Goal: Communication & Community: Answer question/provide support

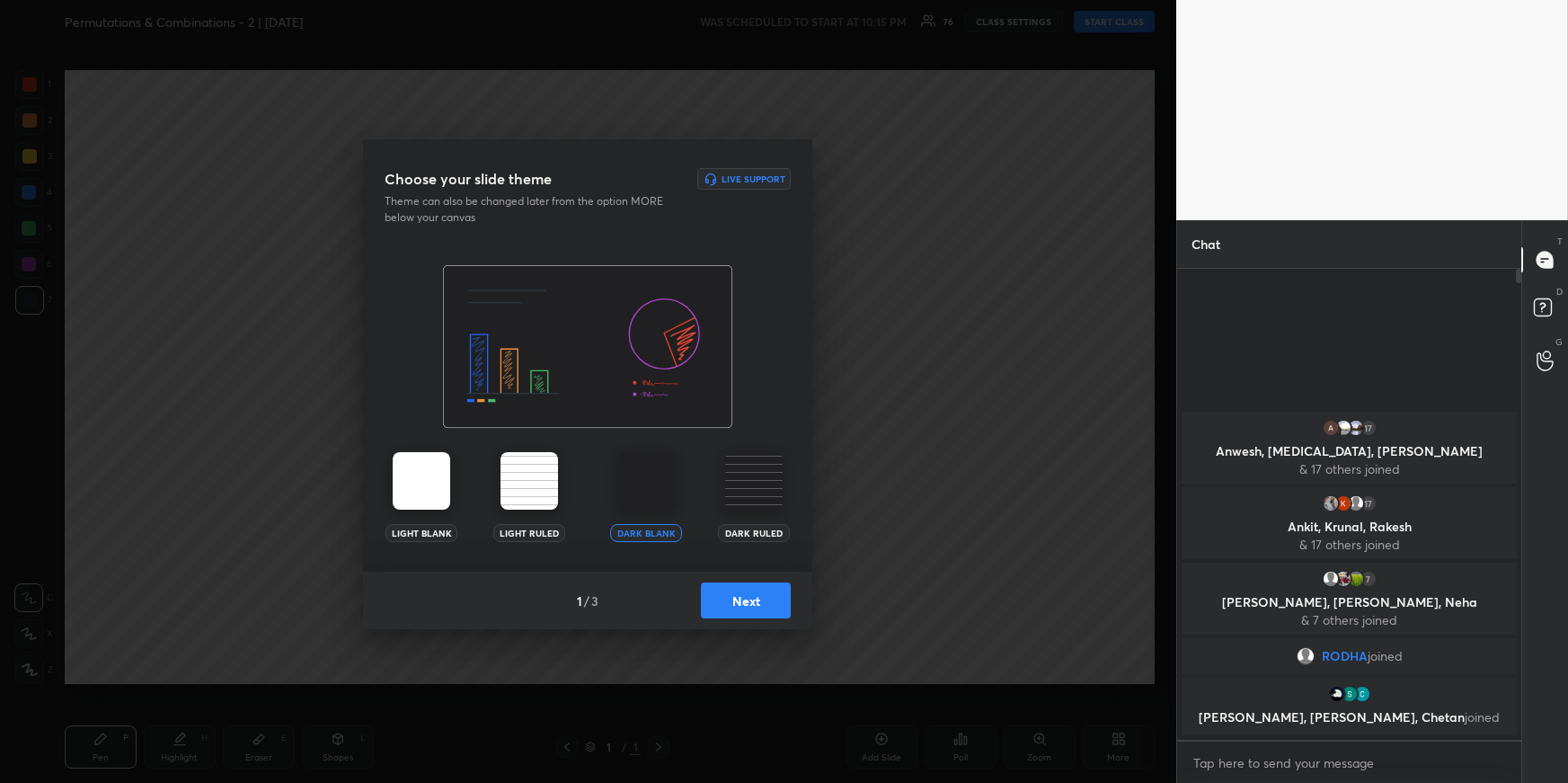
click at [759, 602] on button "Next" at bounding box center [746, 600] width 90 height 36
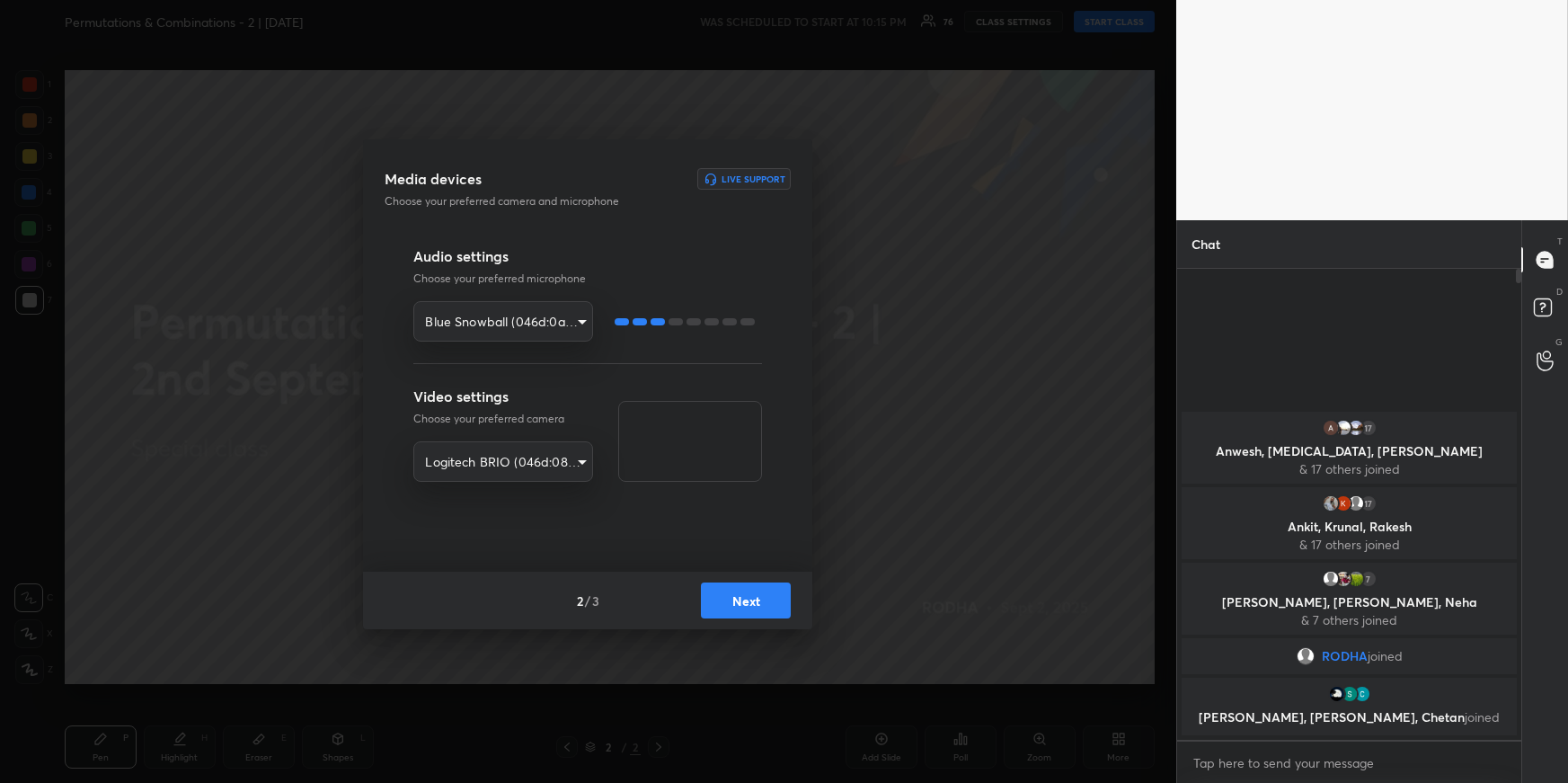
click at [759, 602] on button "Next" at bounding box center [746, 600] width 90 height 36
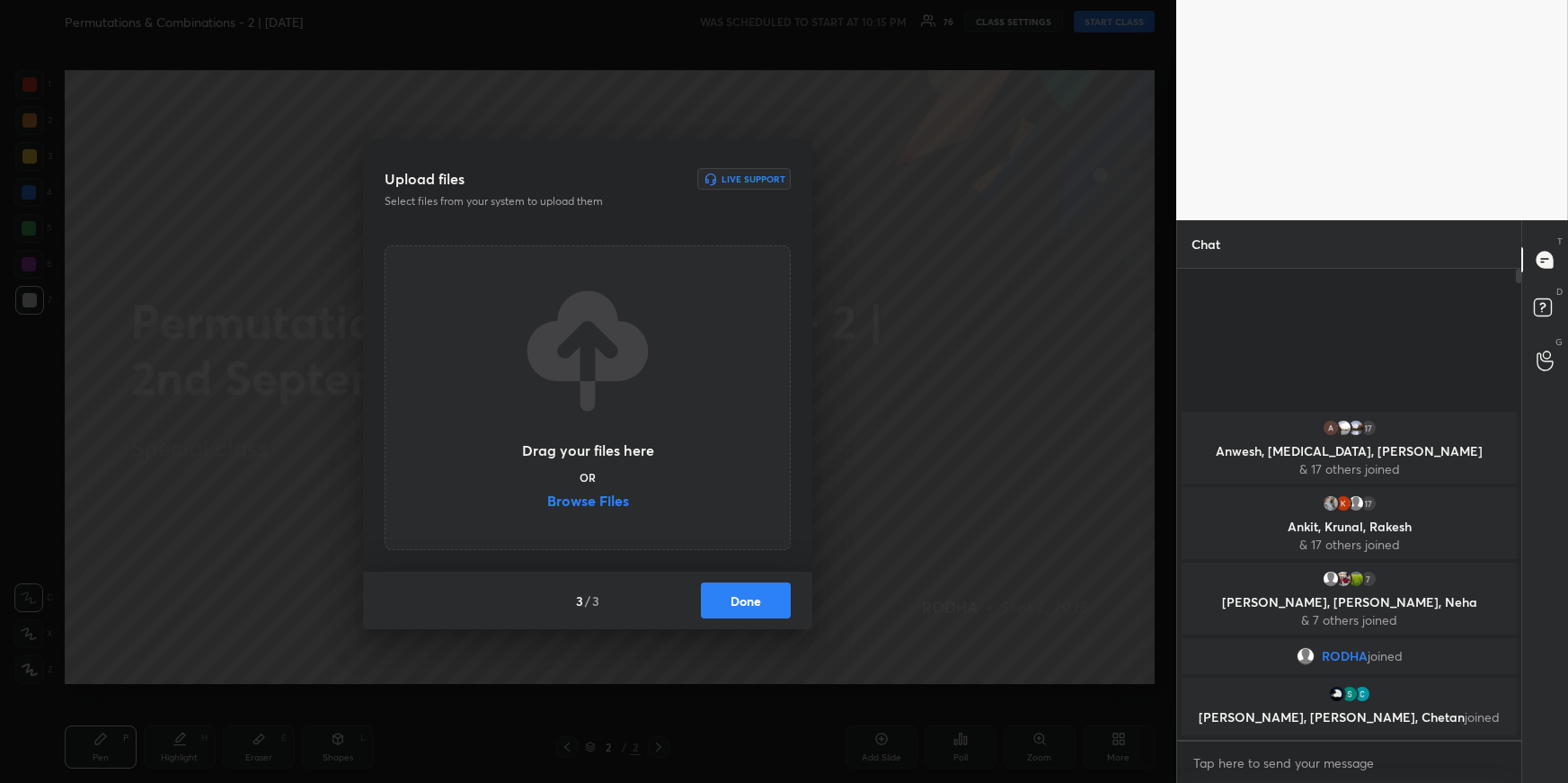
click at [759, 602] on button "Done" at bounding box center [746, 600] width 90 height 36
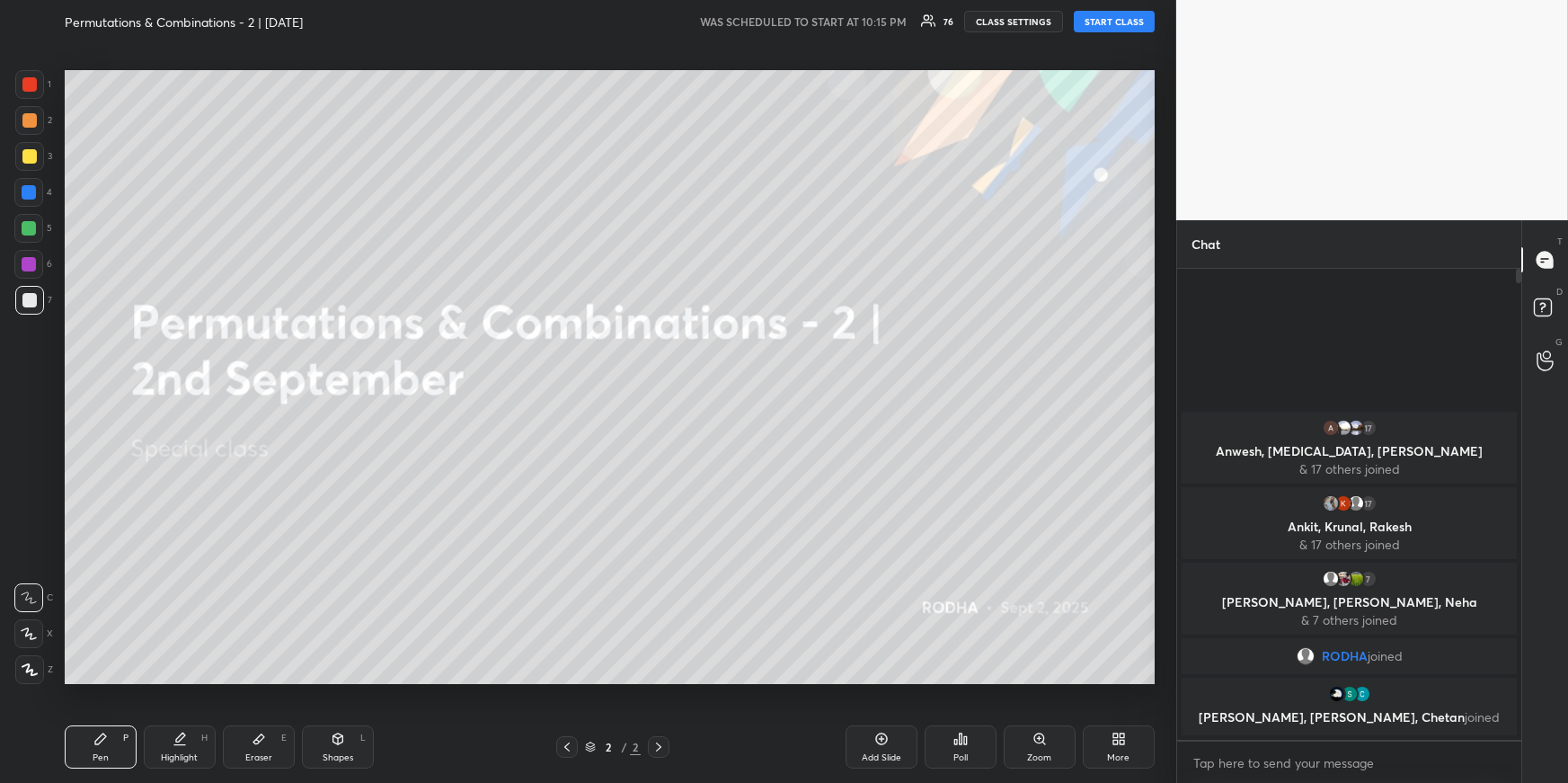
click at [1135, 23] on button "START CLASS" at bounding box center [1114, 22] width 80 height 22
click at [33, 225] on div at bounding box center [28, 227] width 14 height 14
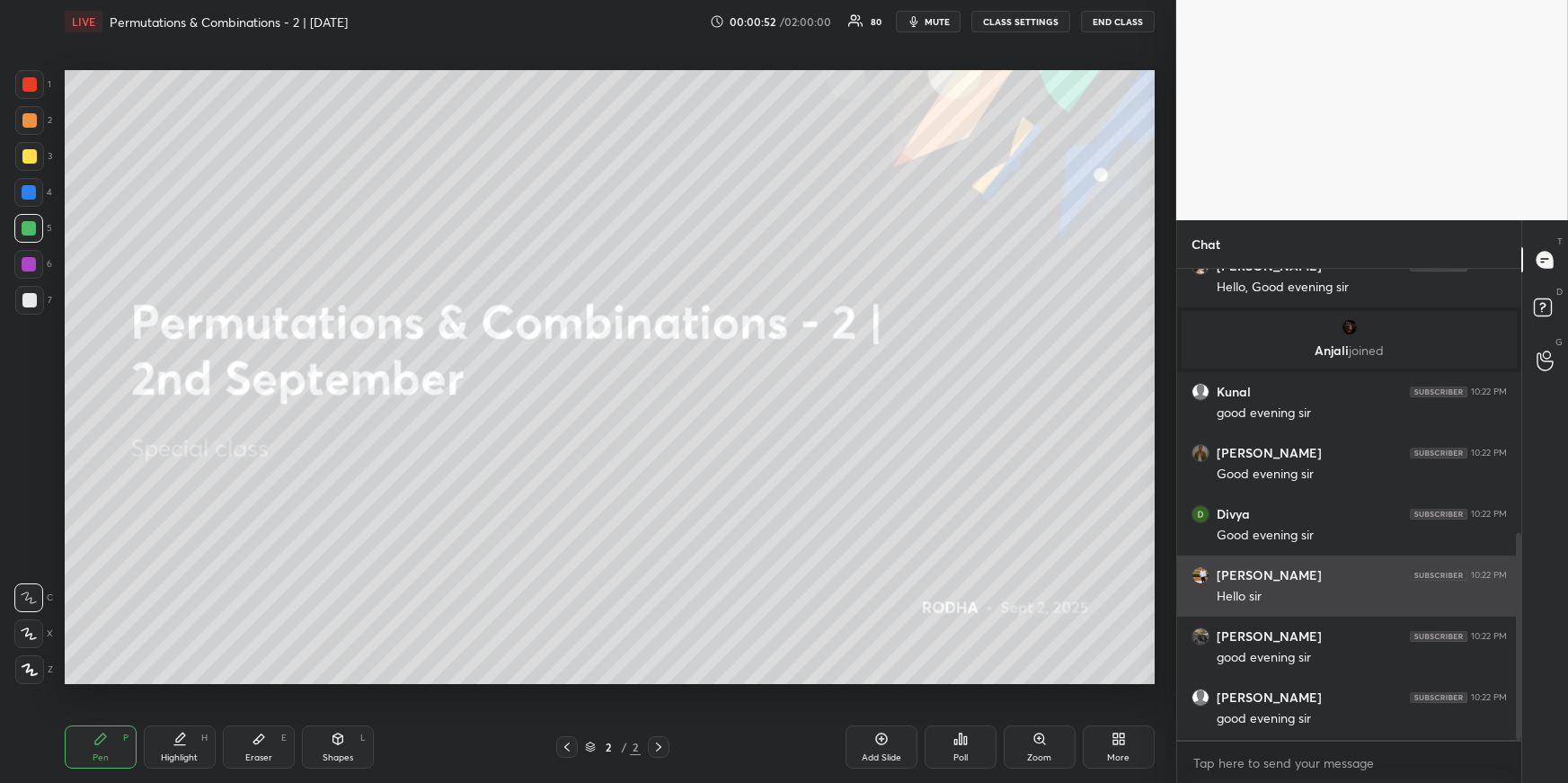
scroll to position [665, 0]
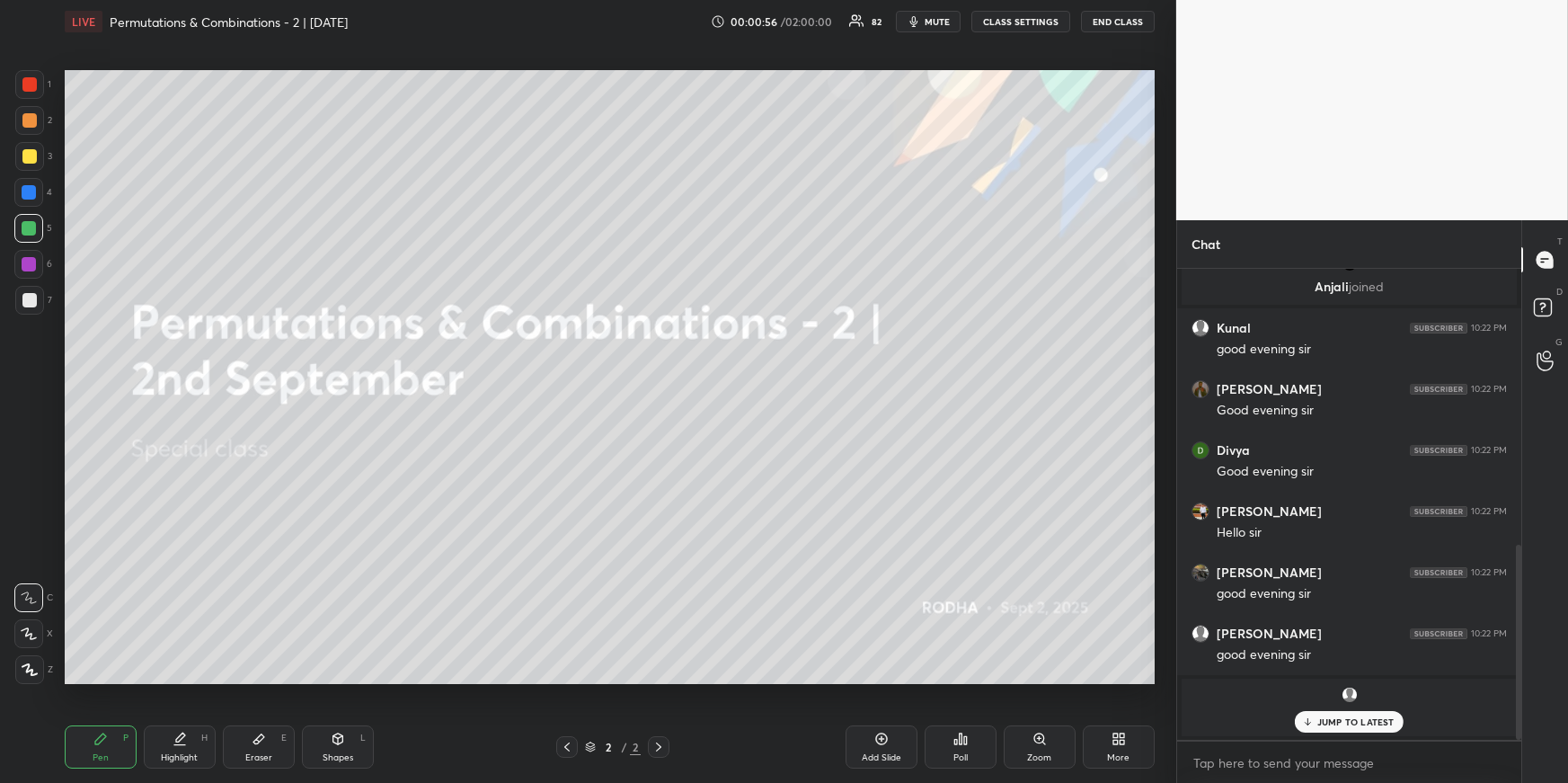
click at [1137, 679] on div "More" at bounding box center [1119, 747] width 72 height 43
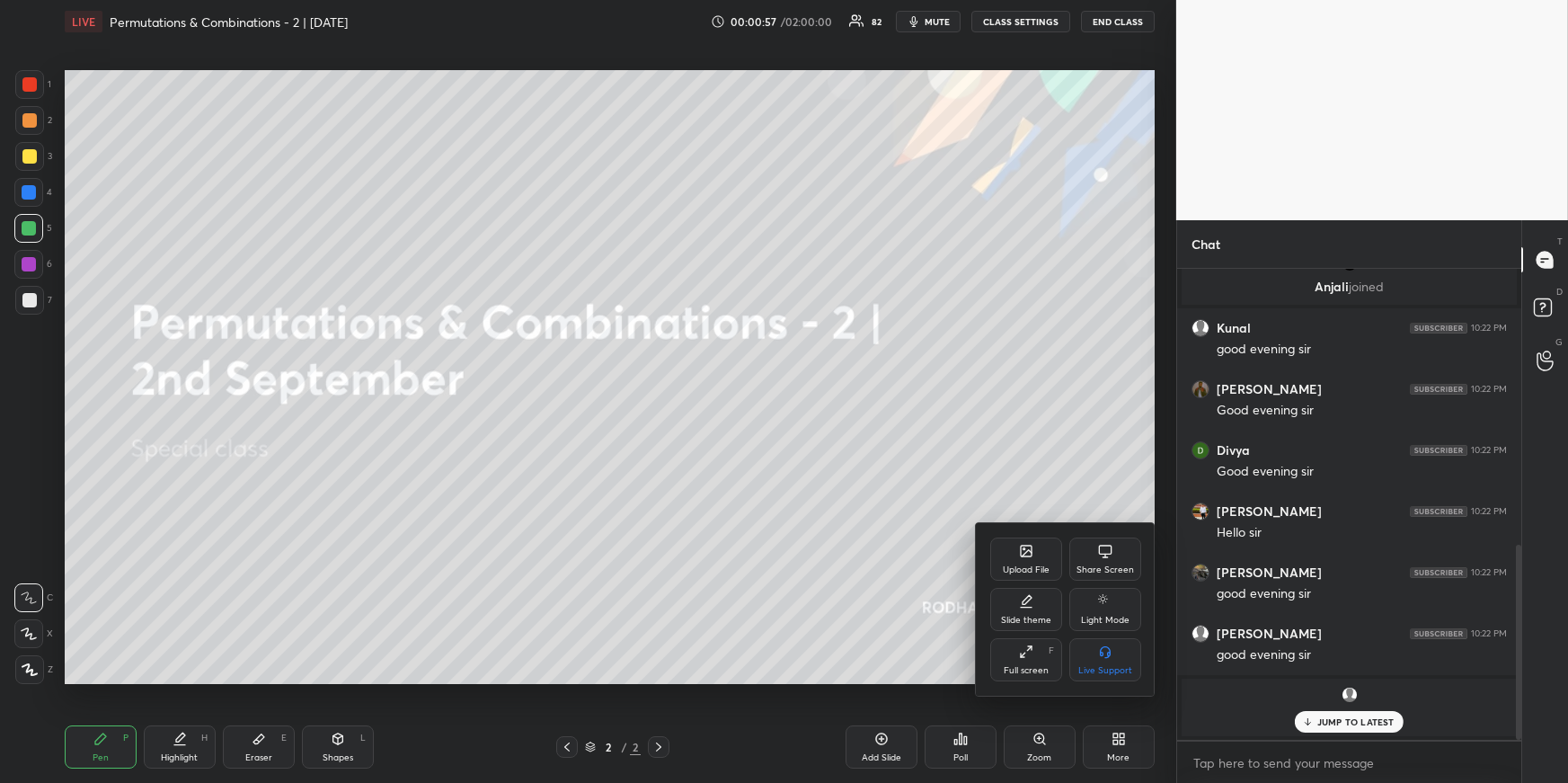
click at [788, 569] on div at bounding box center [784, 391] width 1568 height 783
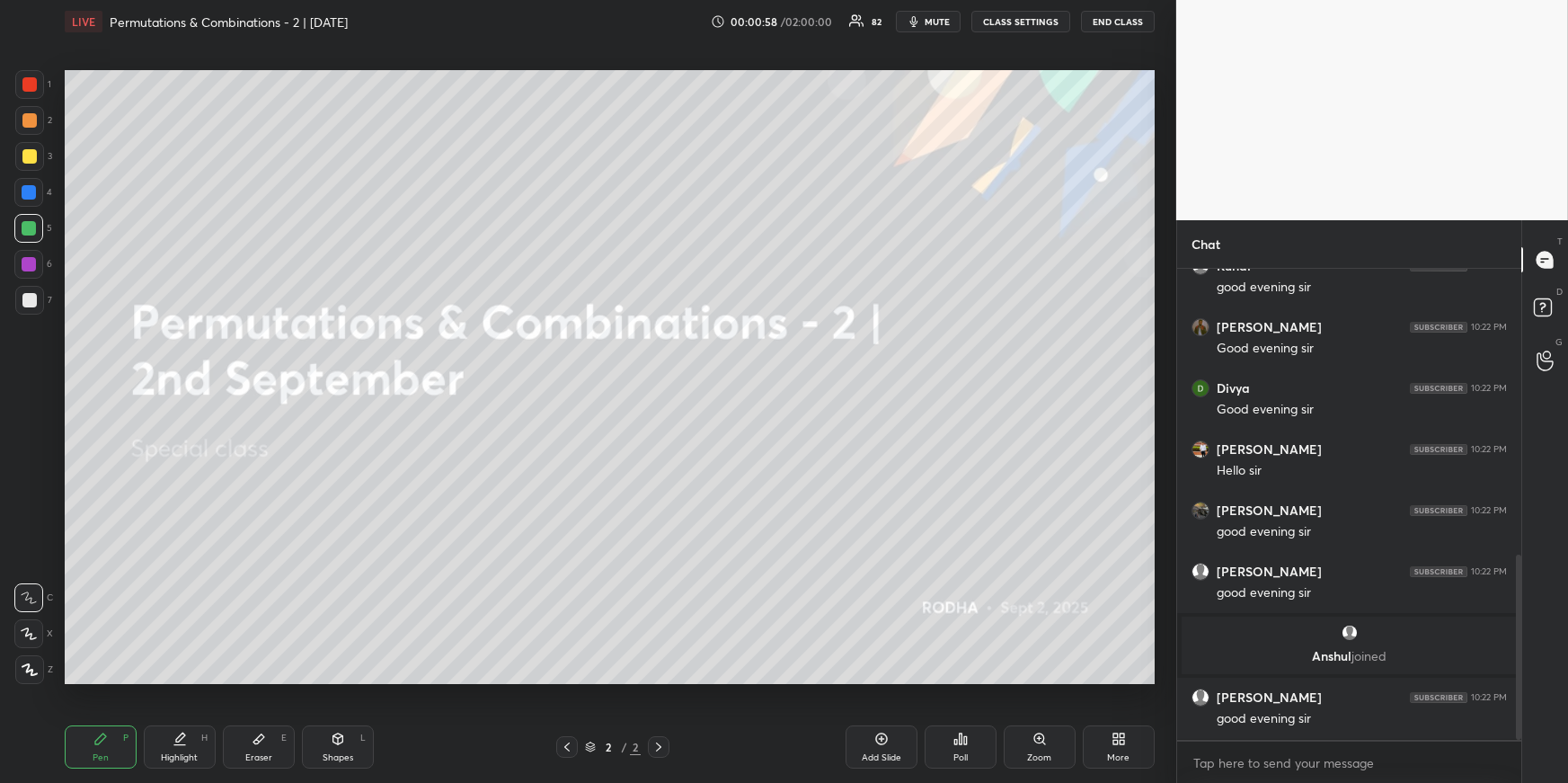
click at [1135, 679] on div "More" at bounding box center [1119, 747] width 72 height 43
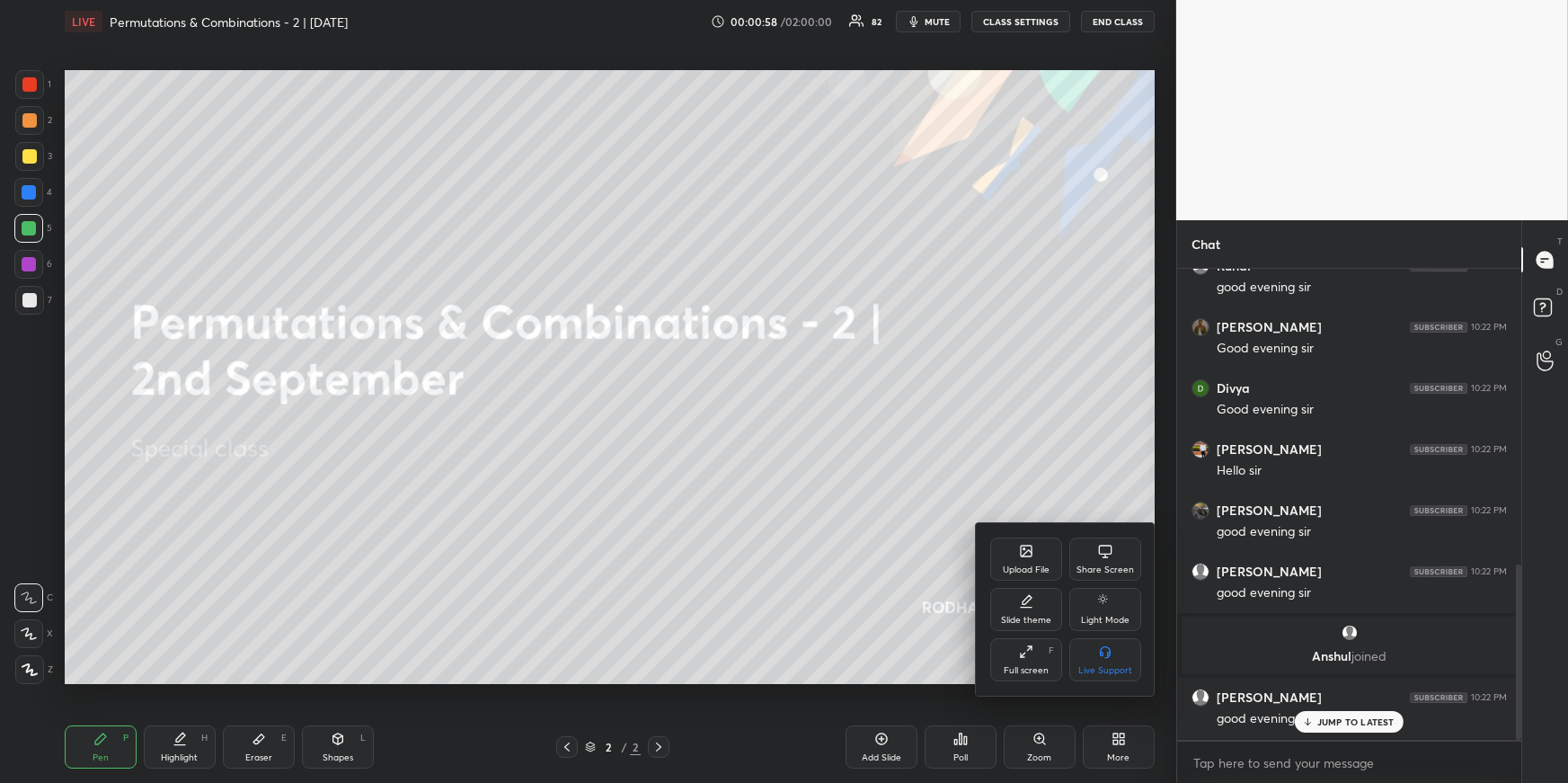
scroll to position [790, 0]
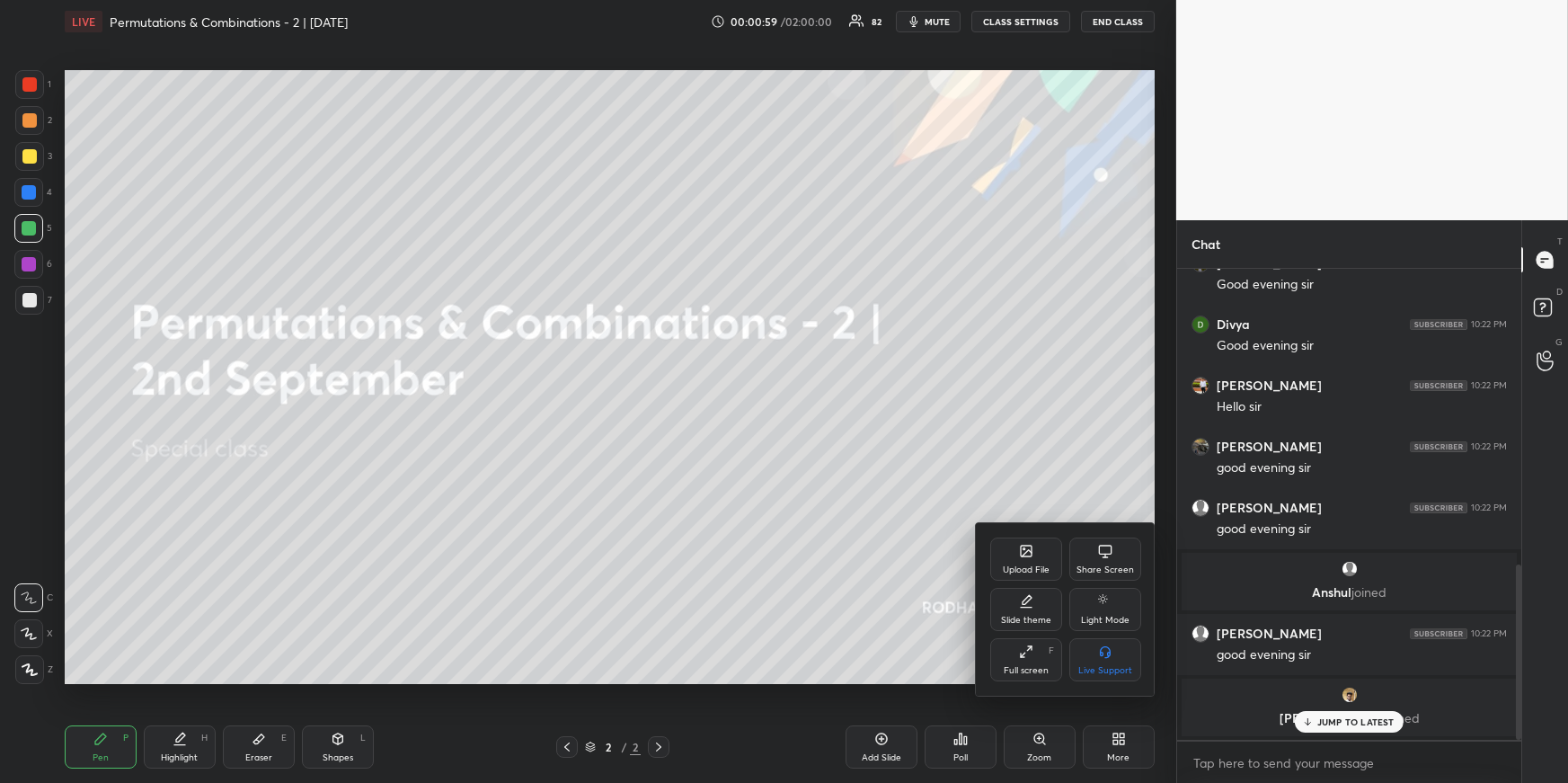
click at [1037, 573] on div "Upload File" at bounding box center [1026, 570] width 47 height 9
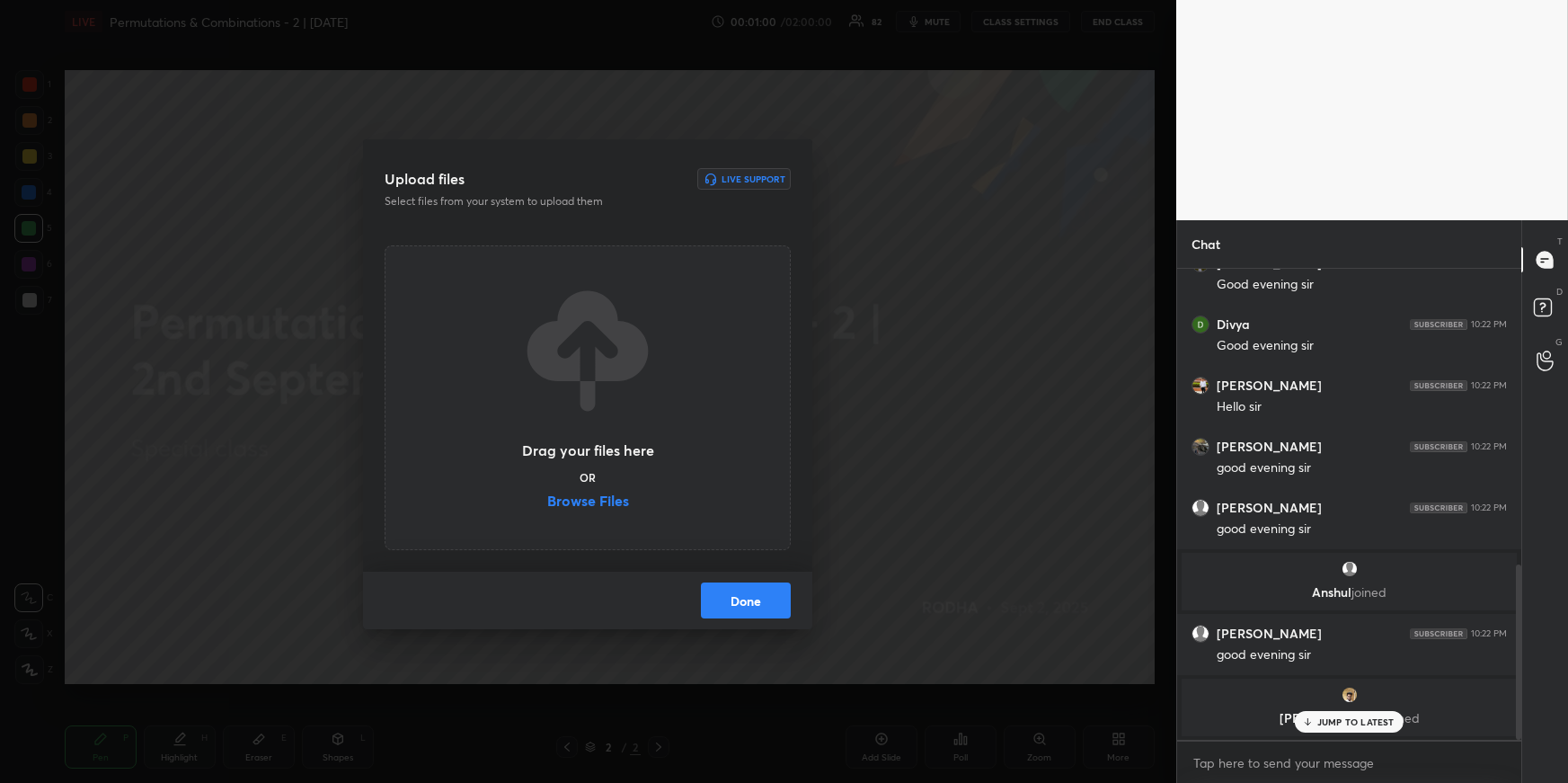
click at [629, 497] on div "Drag your files here OR Browse Files" at bounding box center [588, 398] width 135 height 229
click at [627, 500] on label "Browse Files" at bounding box center [588, 502] width 81 height 19
click at [547, 500] on input "Browse Files" at bounding box center [547, 502] width 0 height 19
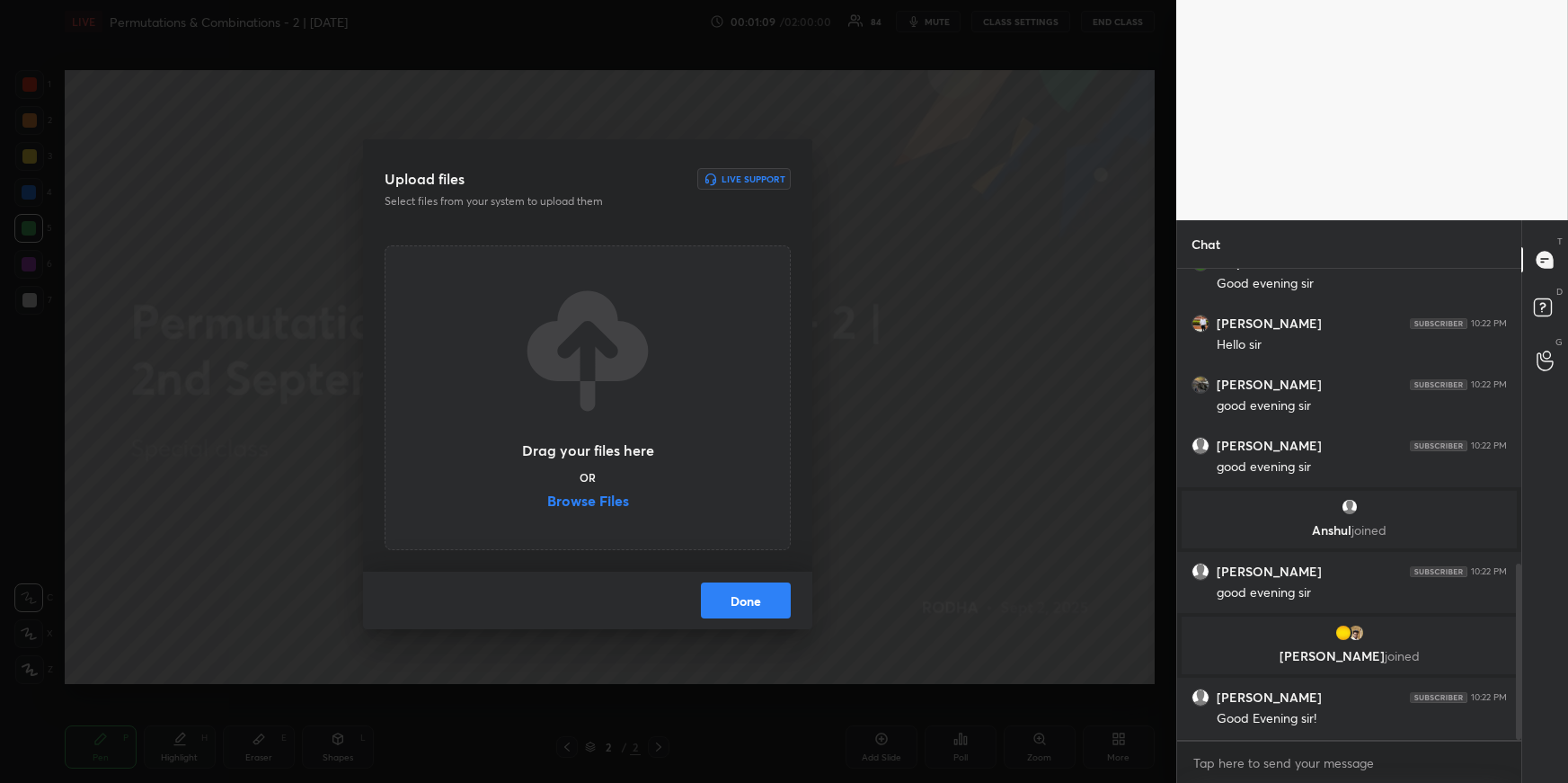
scroll to position [849, 0]
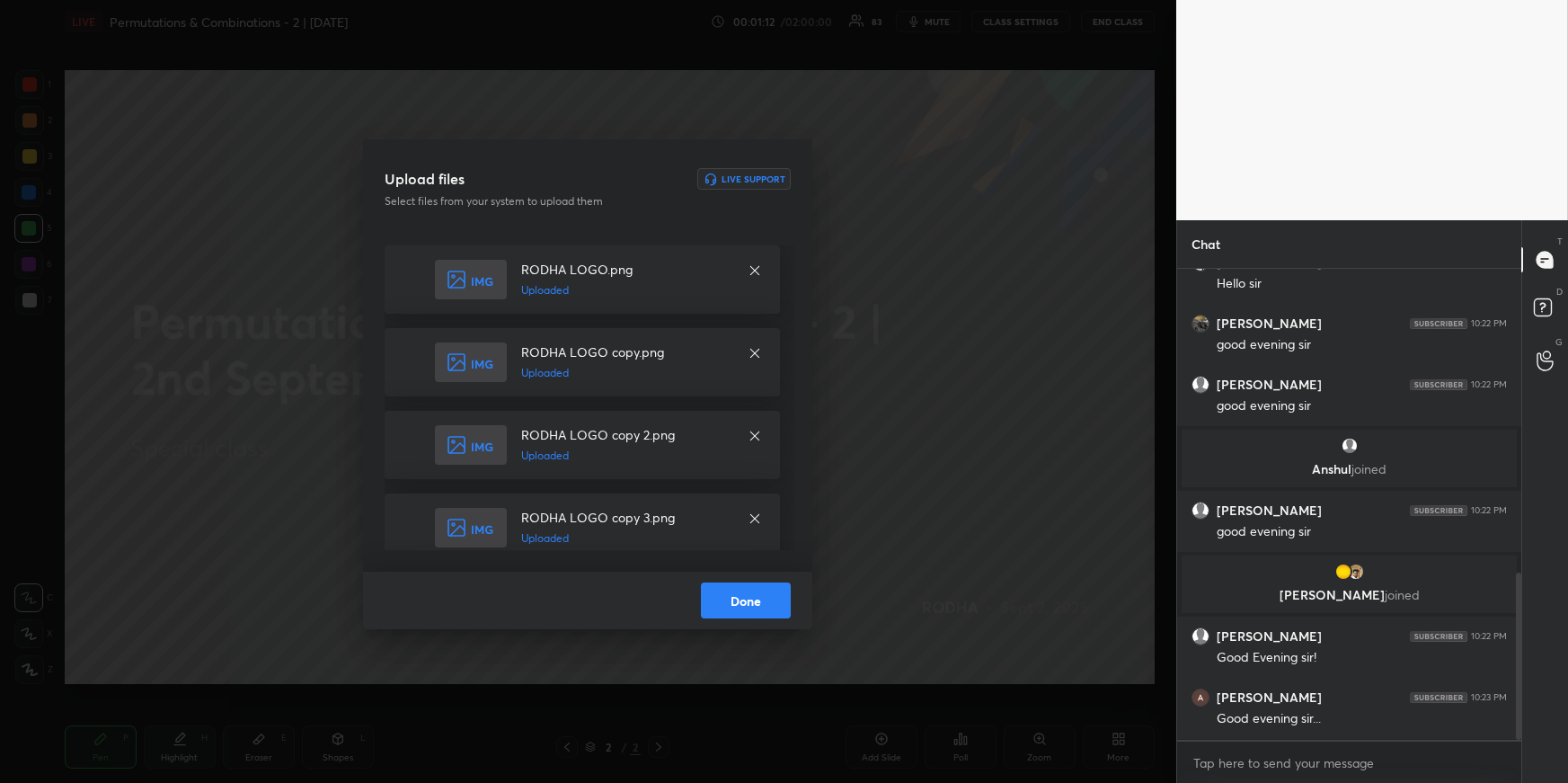
click at [732, 600] on button "Done" at bounding box center [746, 600] width 90 height 36
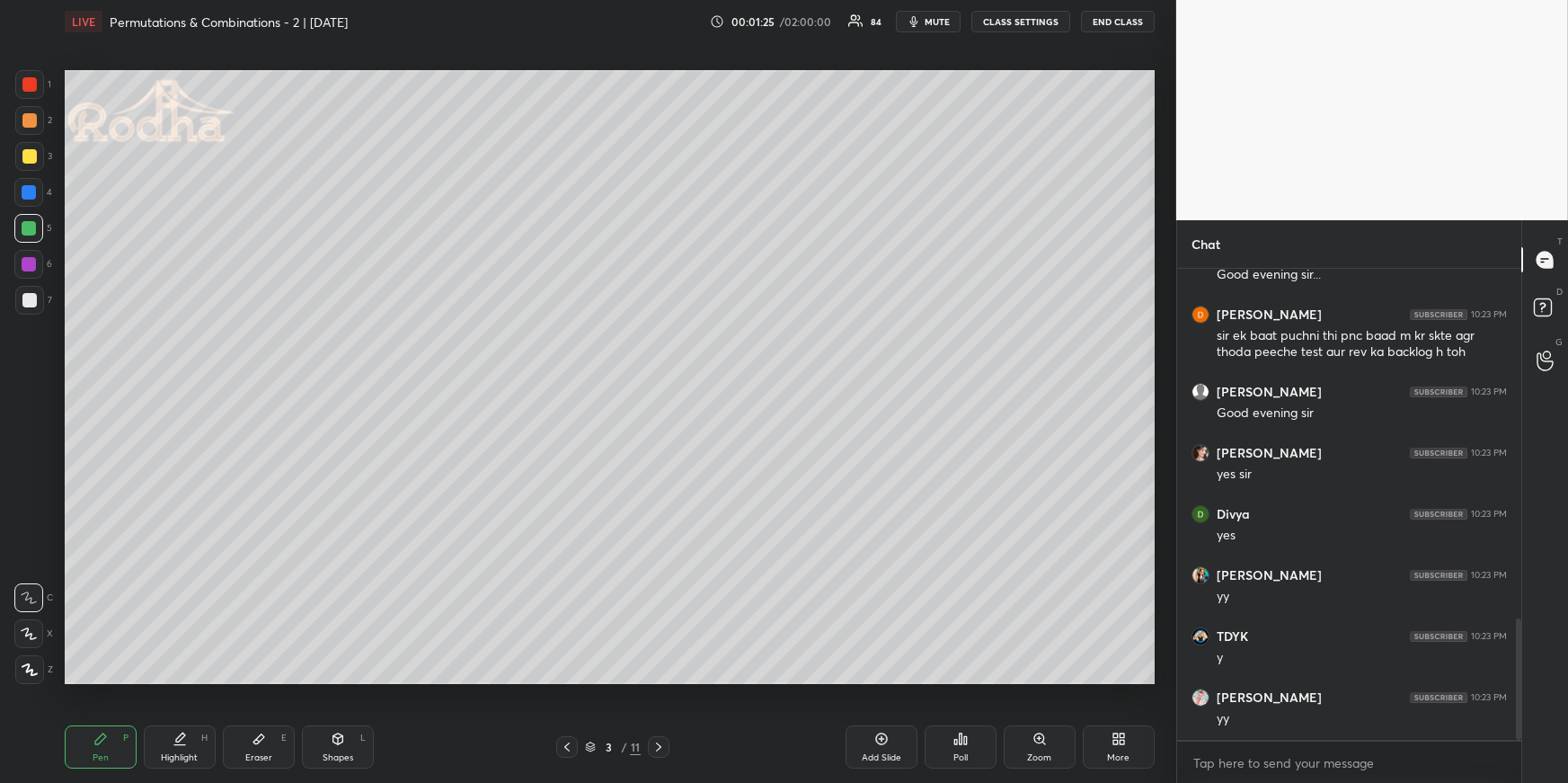
scroll to position [1355, 0]
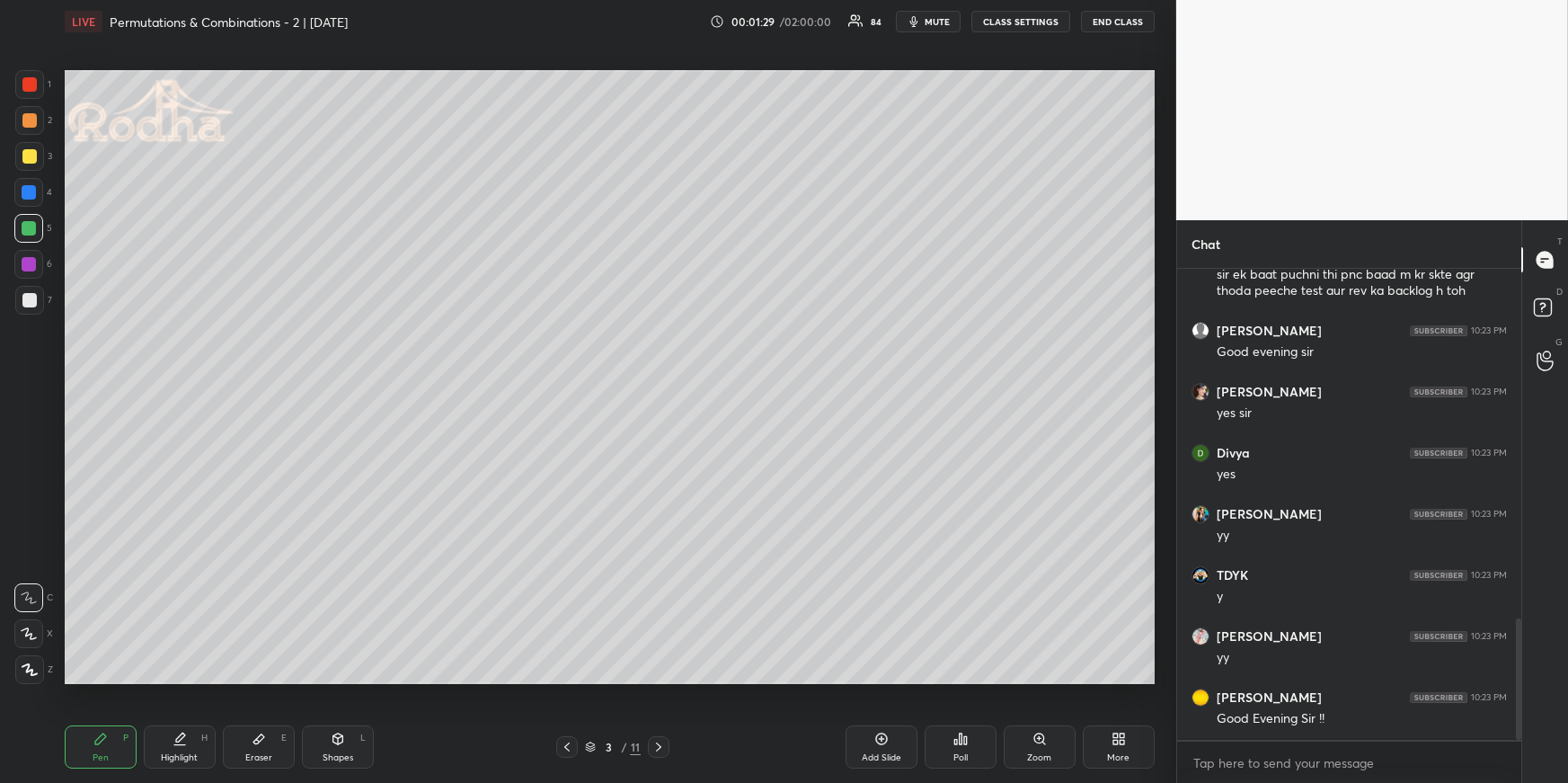
click at [34, 292] on div at bounding box center [29, 299] width 29 height 29
click at [33, 674] on icon at bounding box center [29, 670] width 14 height 11
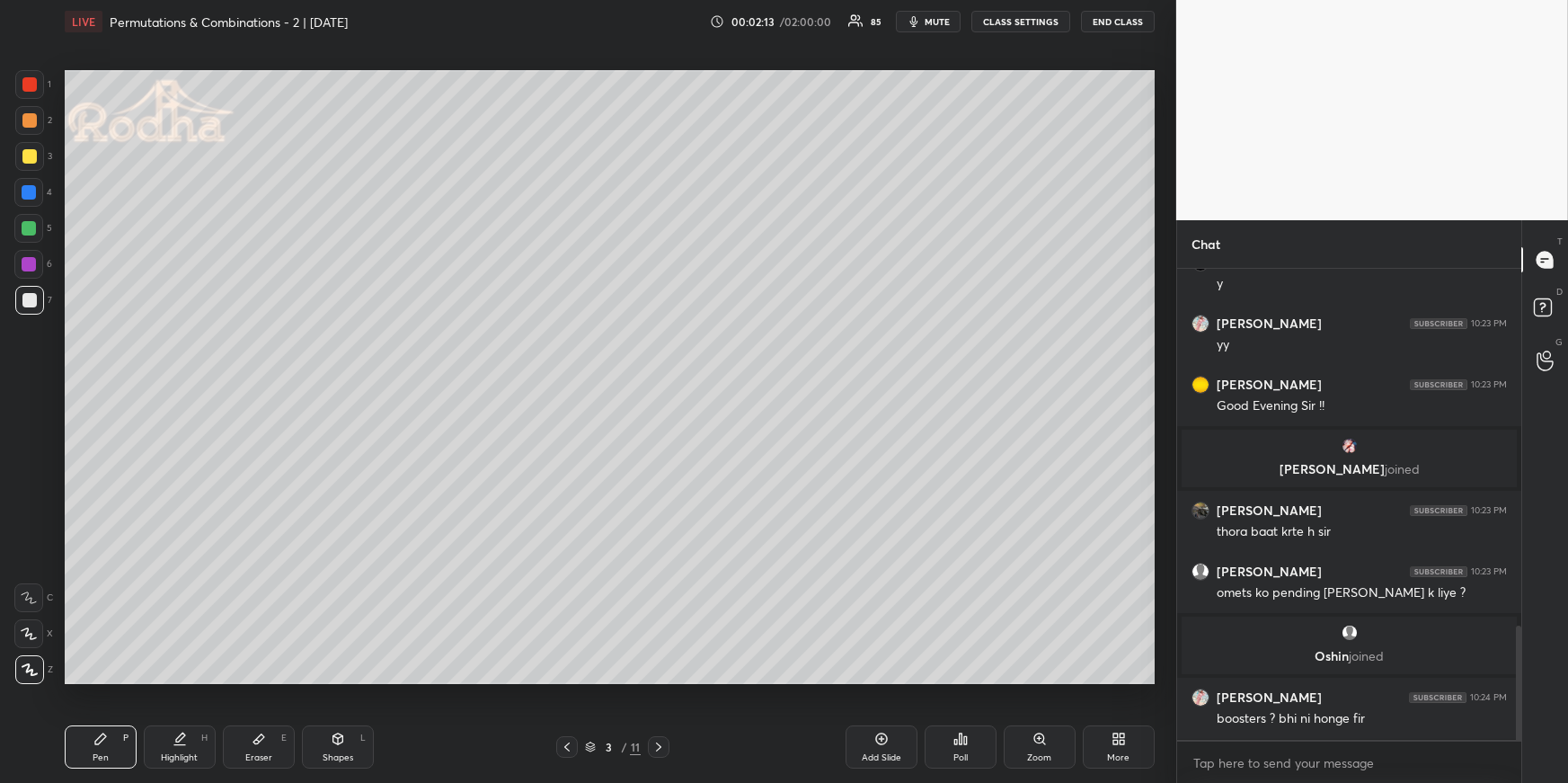
scroll to position [1537, 0]
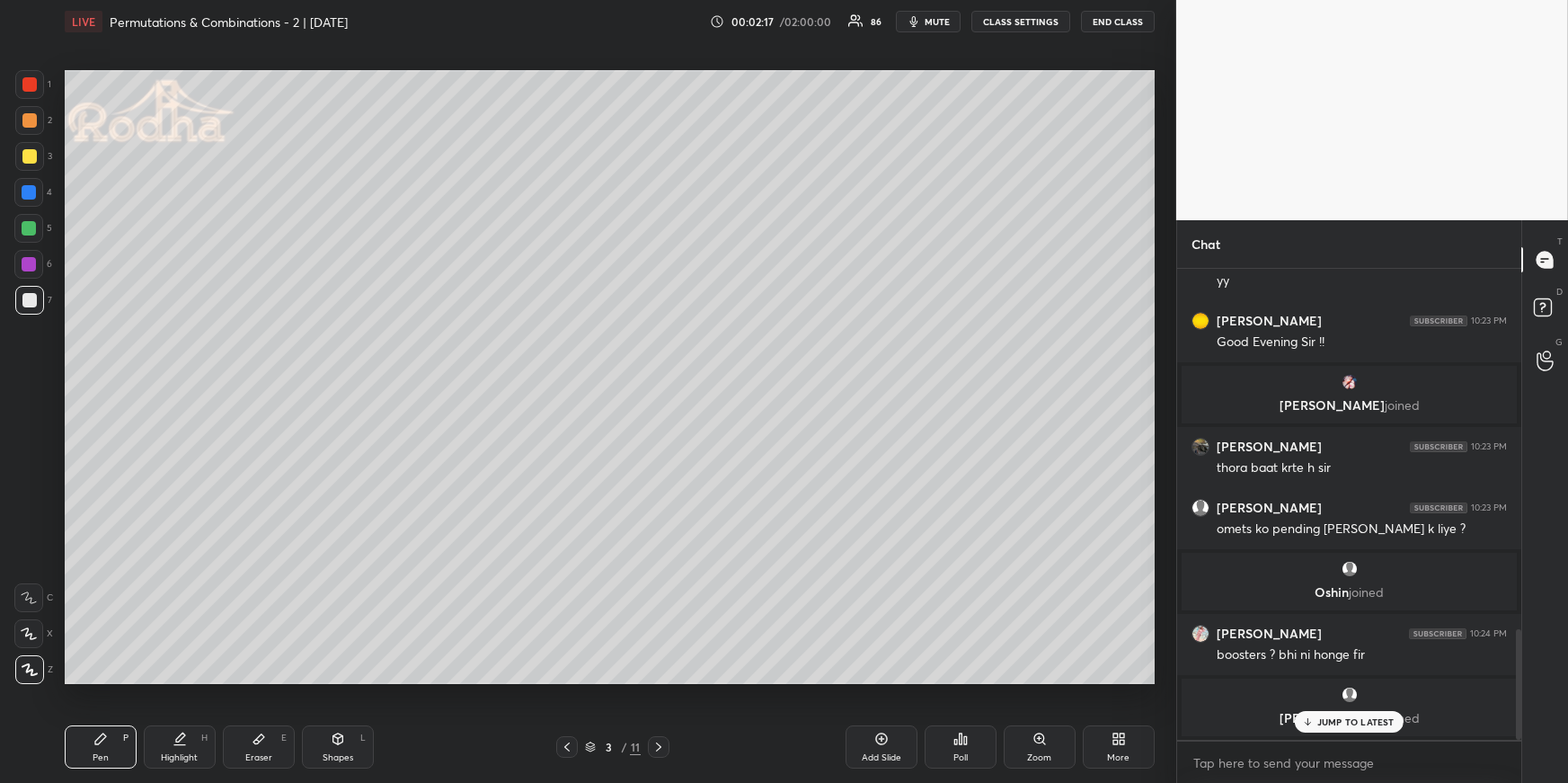
click at [31, 194] on div at bounding box center [28, 192] width 14 height 14
click at [33, 225] on div at bounding box center [28, 227] width 14 height 14
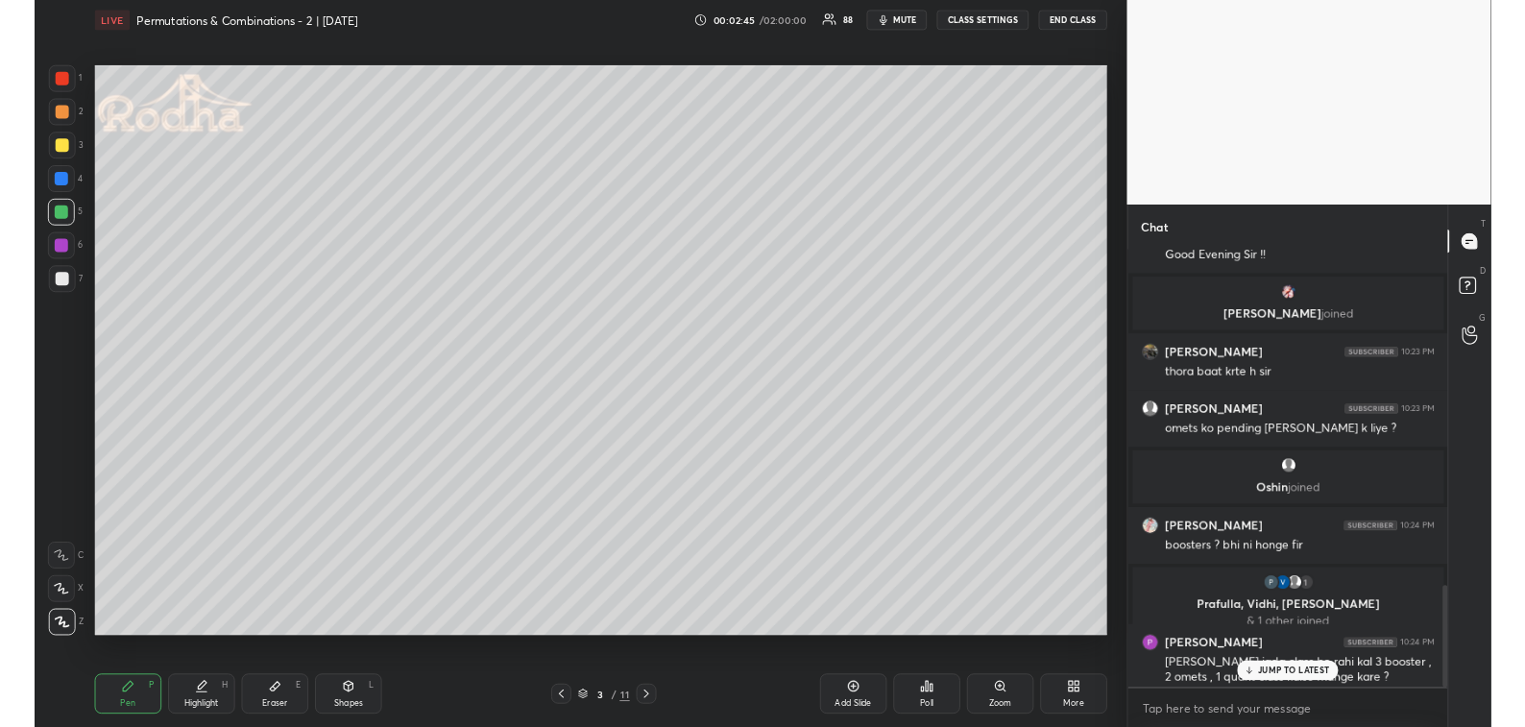
scroll to position [1652, 0]
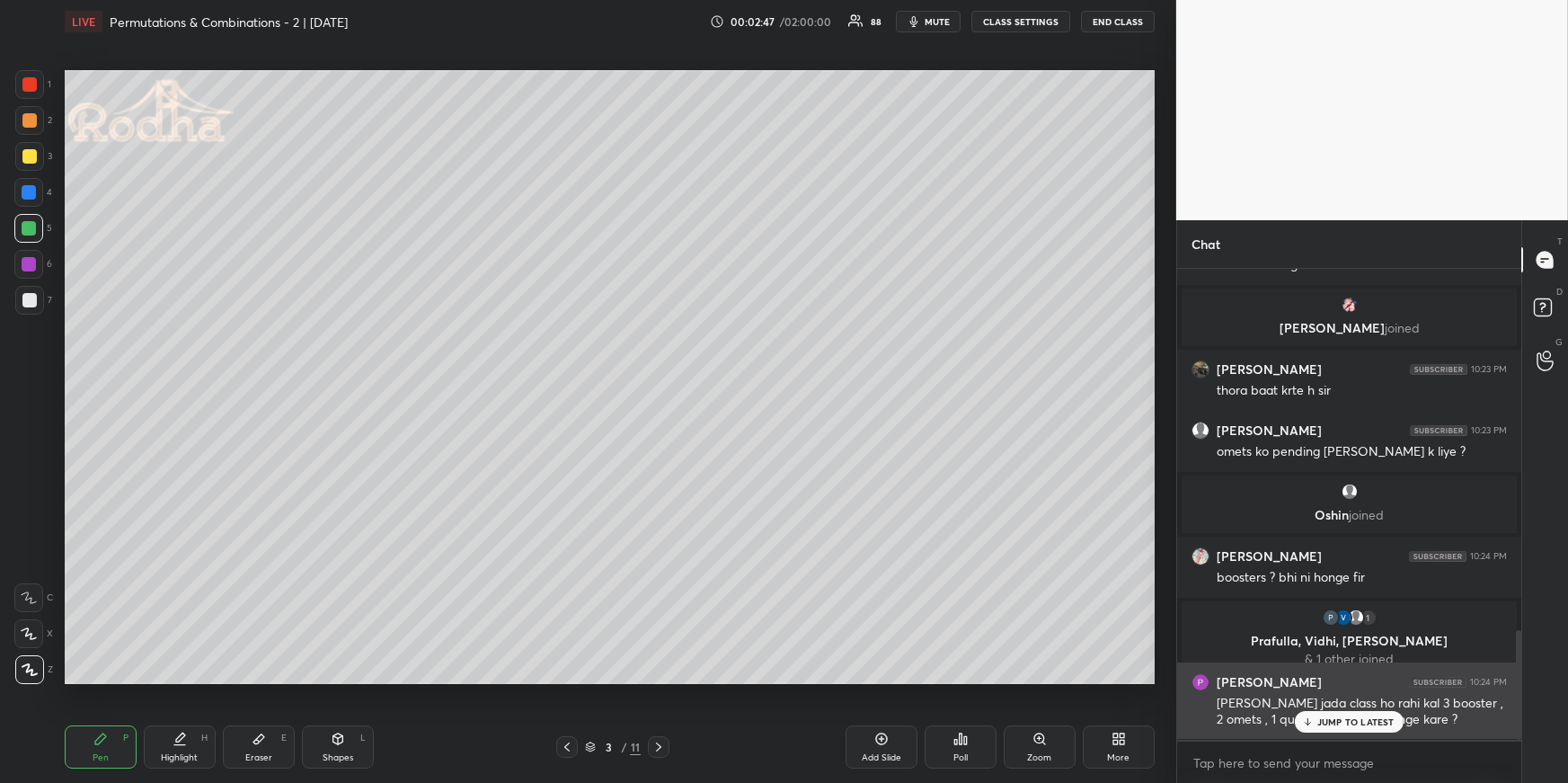
click at [1362, 679] on p "JUMP TO LATEST" at bounding box center [1356, 722] width 78 height 11
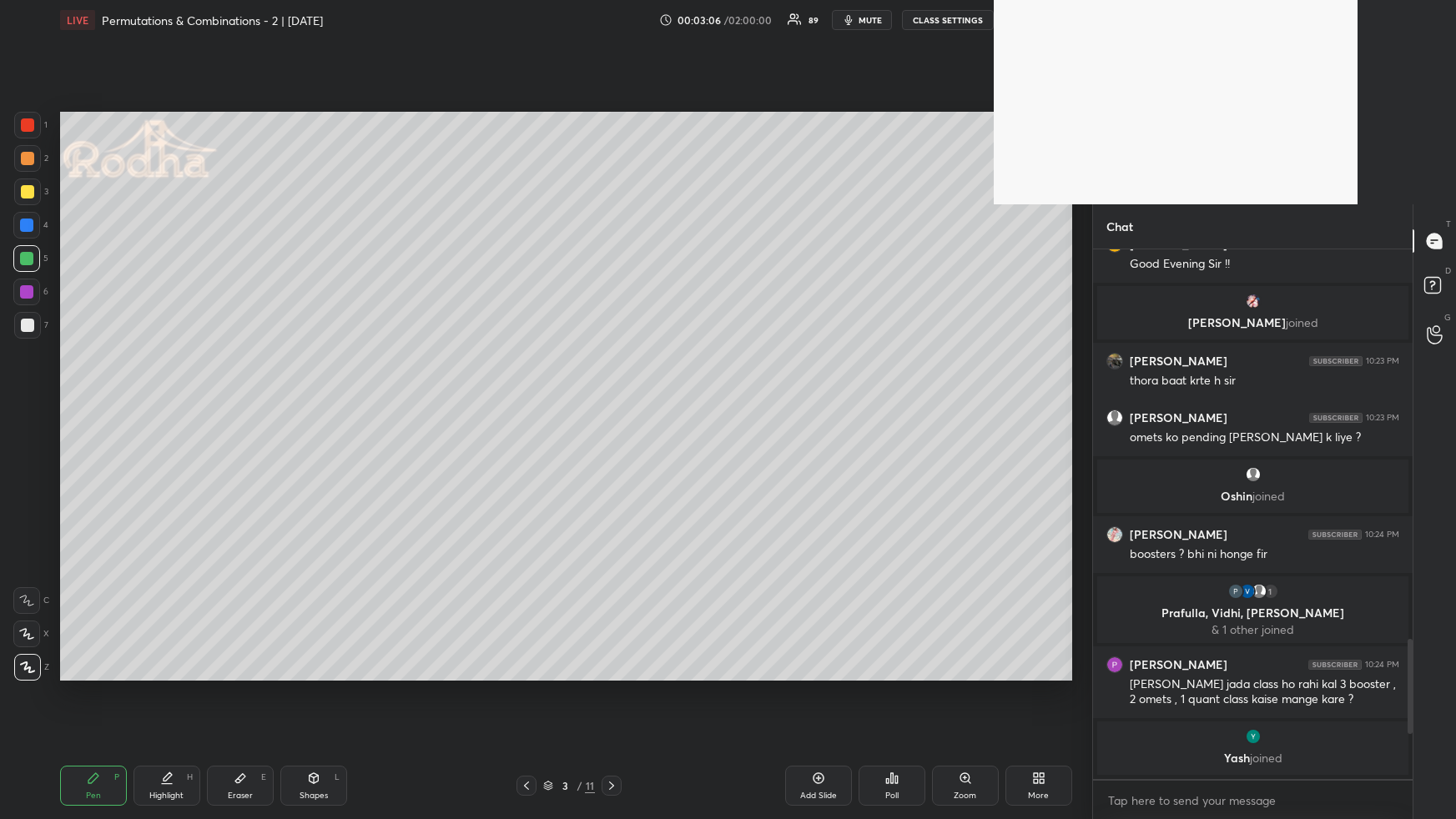
scroll to position [525, 315]
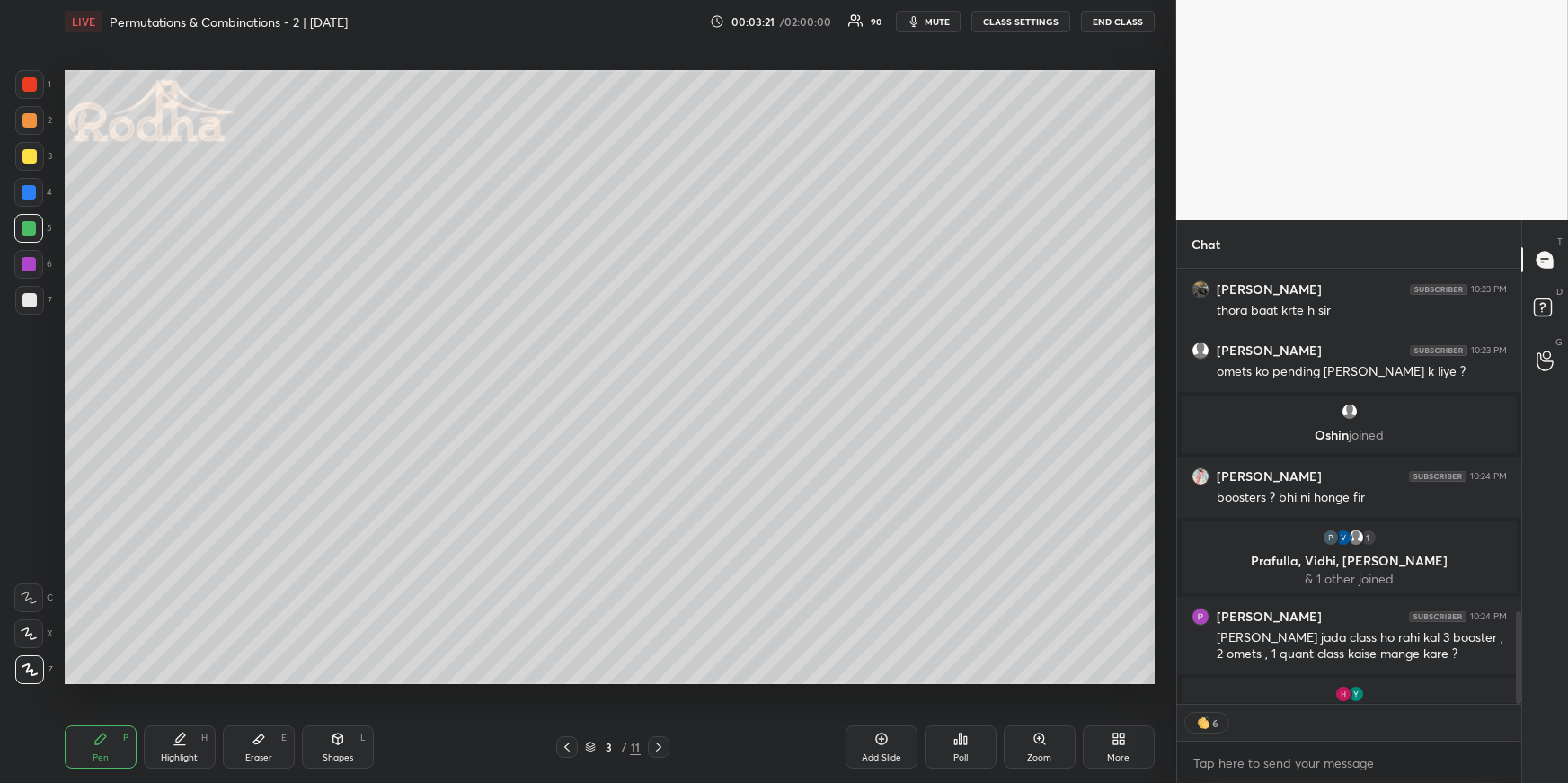
click at [36, 159] on div at bounding box center [29, 156] width 29 height 29
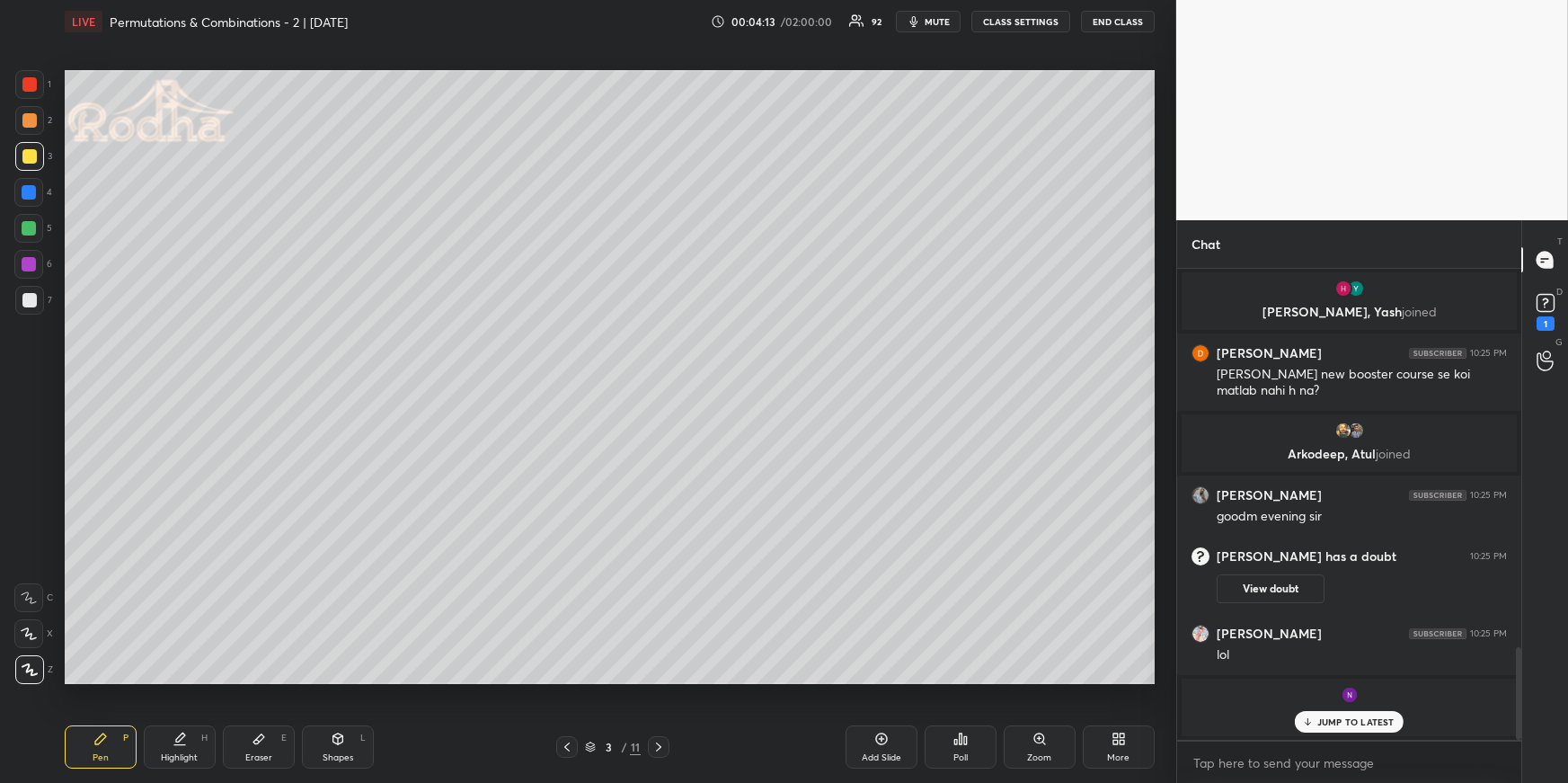
click at [14, 195] on div at bounding box center [28, 192] width 29 height 29
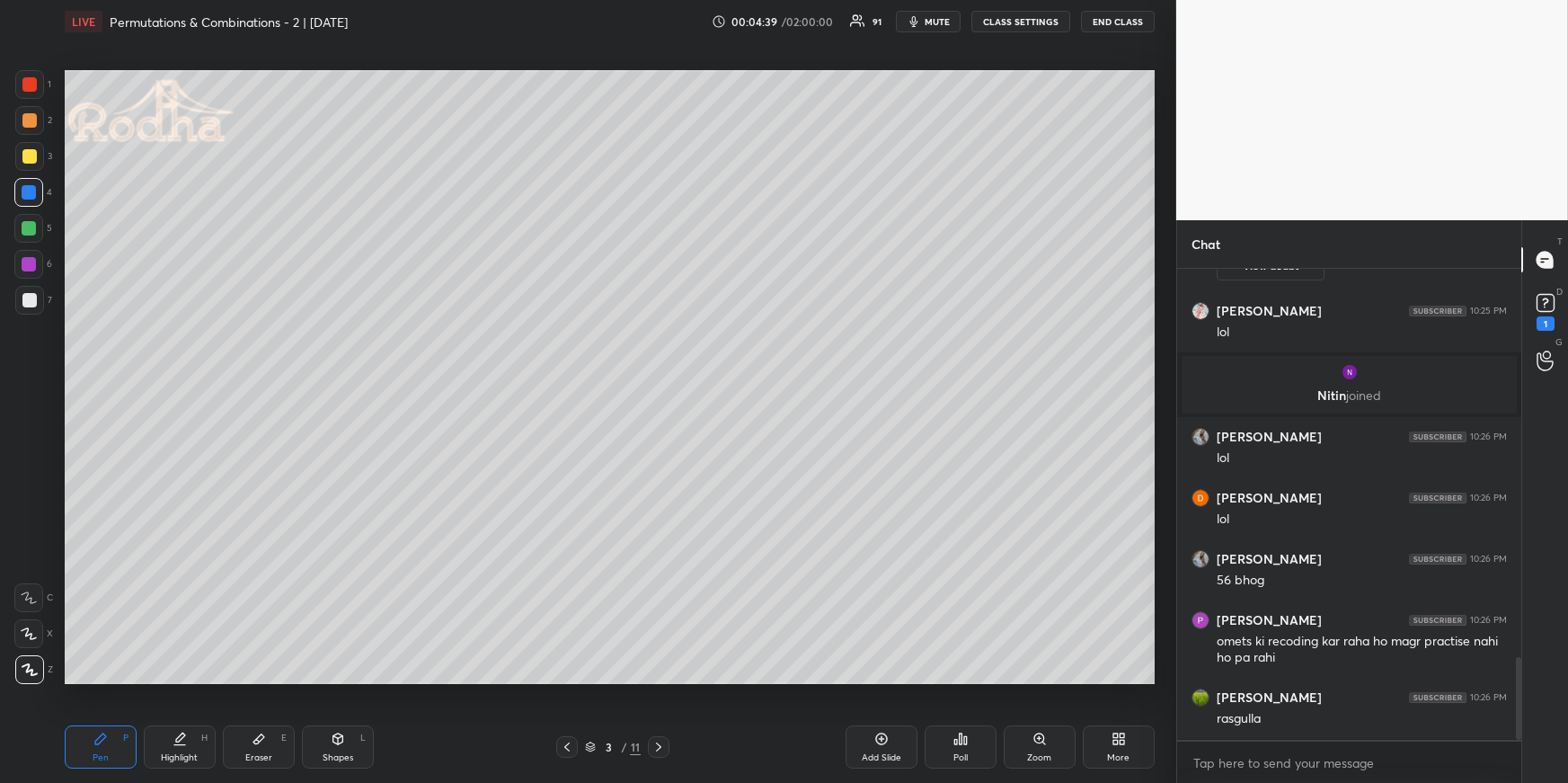
scroll to position [2248, 0]
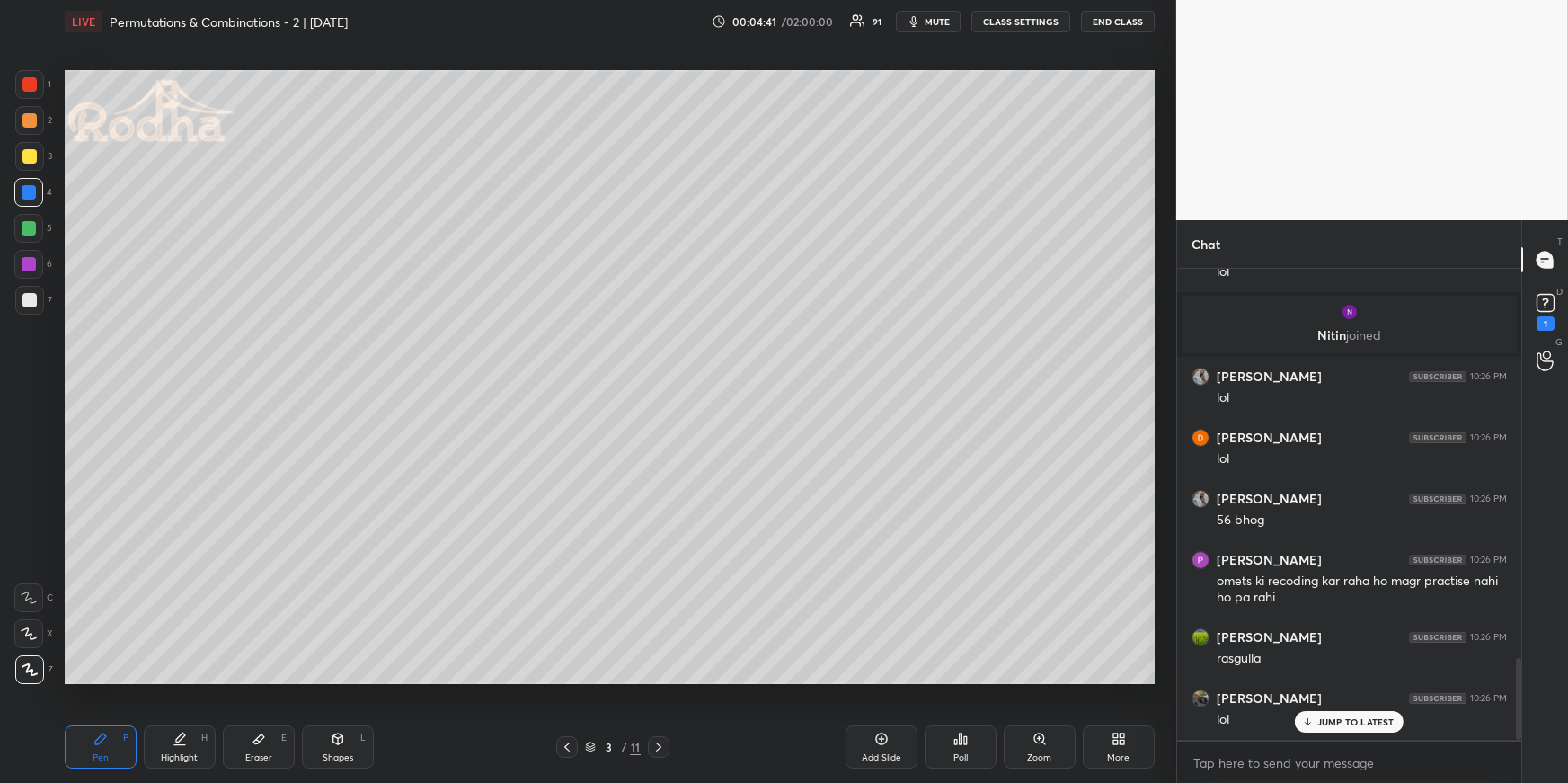
click at [118, 679] on div "Pen P" at bounding box center [100, 747] width 72 height 43
click at [36, 229] on div at bounding box center [28, 228] width 29 height 29
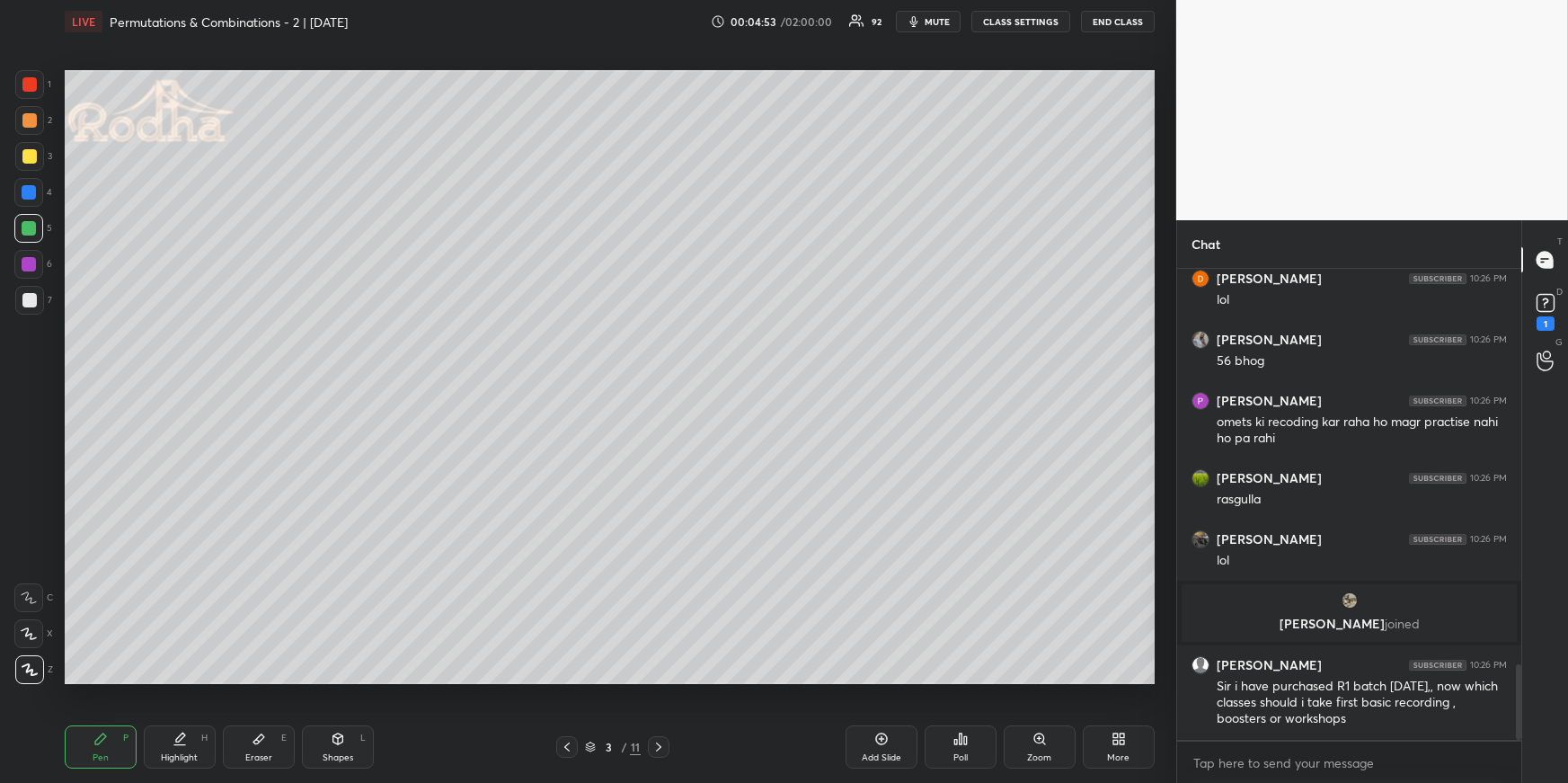
scroll to position [2469, 0]
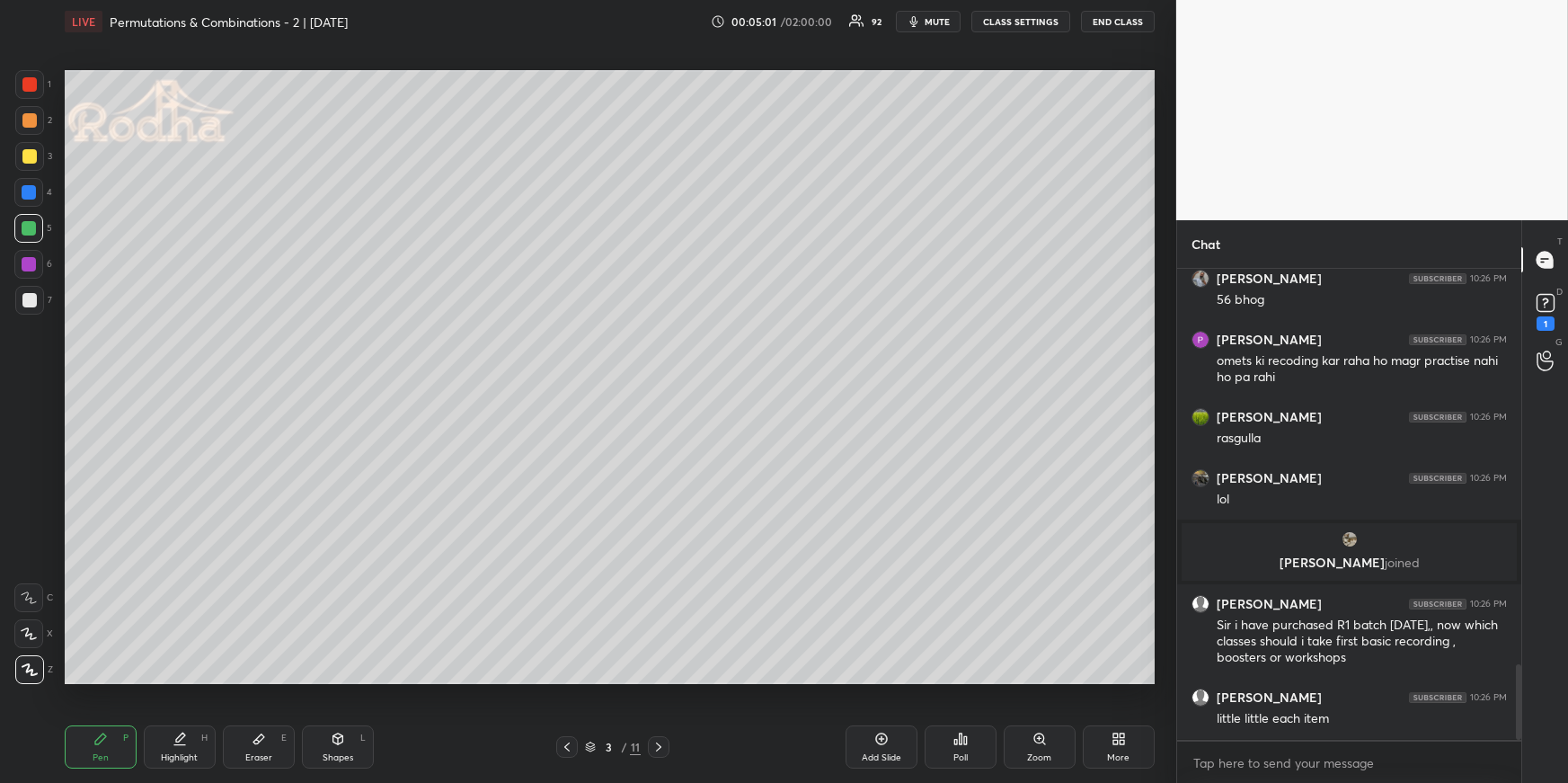
click at [36, 196] on div at bounding box center [28, 192] width 29 height 29
drag, startPoint x: 31, startPoint y: 162, endPoint x: 34, endPoint y: 175, distance: 13.3
click at [30, 162] on div at bounding box center [29, 155] width 14 height 14
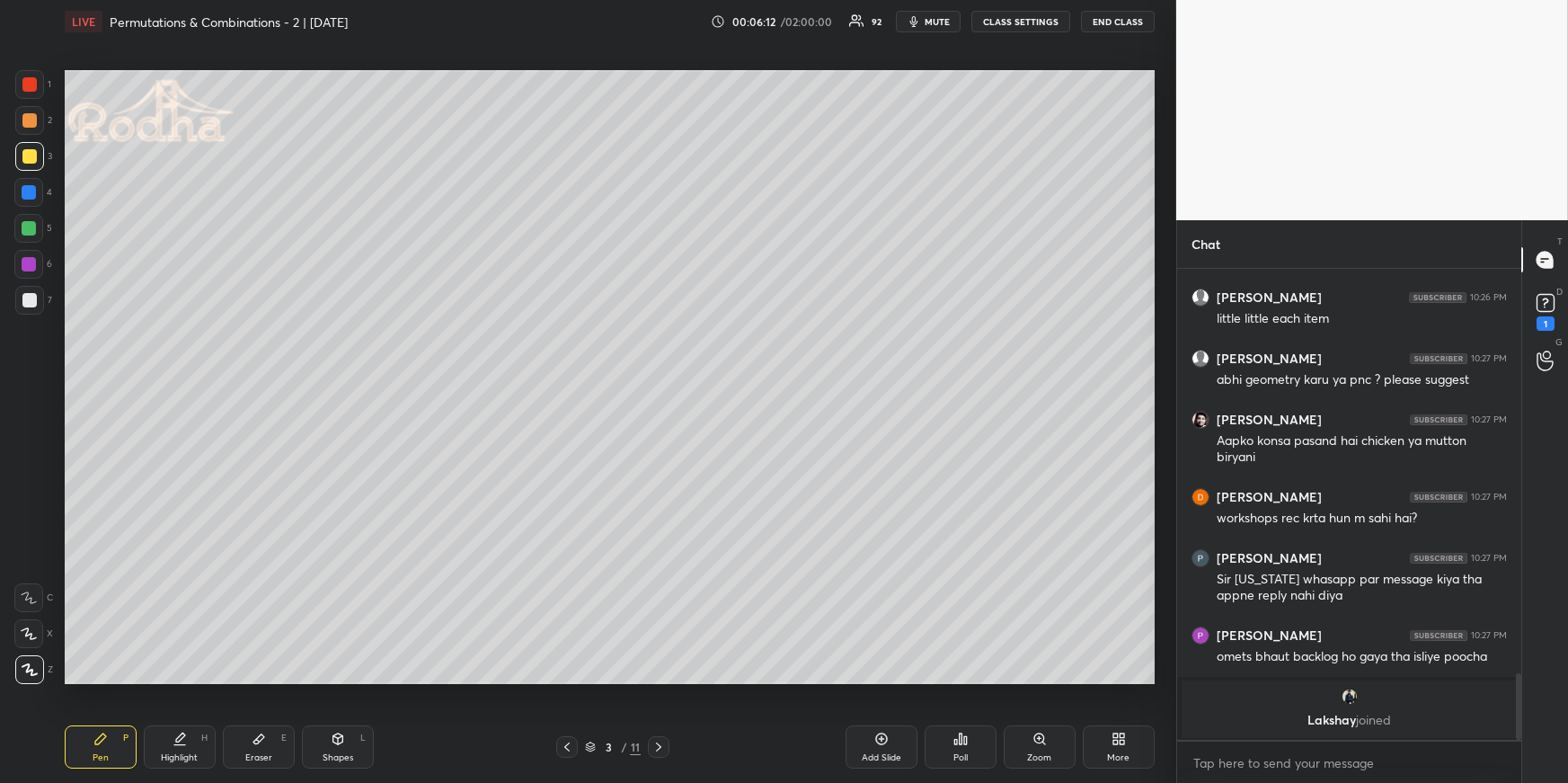
scroll to position [2871, 0]
click at [30, 225] on div at bounding box center [28, 227] width 14 height 14
click at [35, 84] on div at bounding box center [29, 84] width 14 height 14
click at [570, 679] on icon at bounding box center [566, 747] width 14 height 14
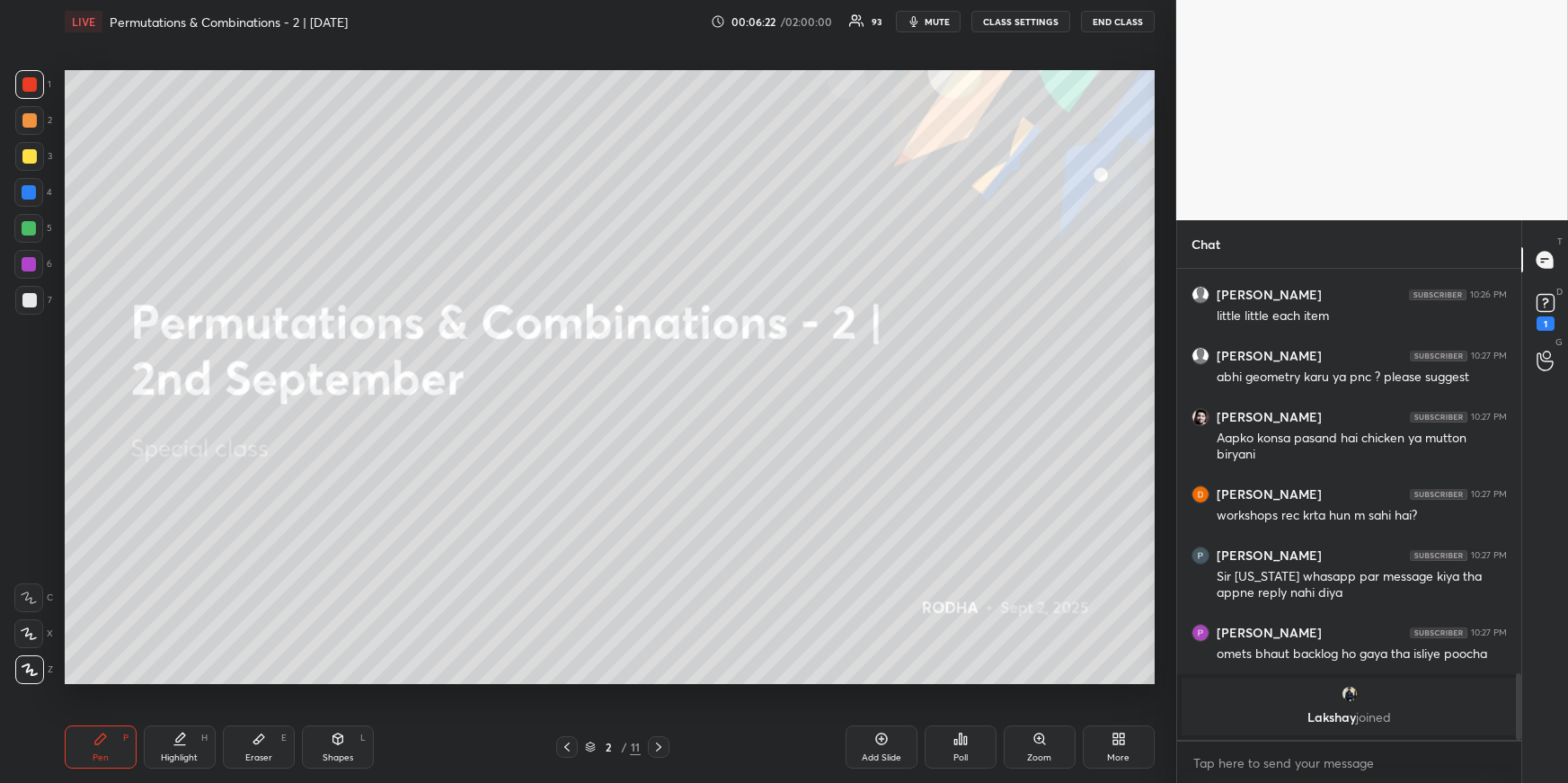
click at [882, 679] on icon at bounding box center [881, 738] width 14 height 14
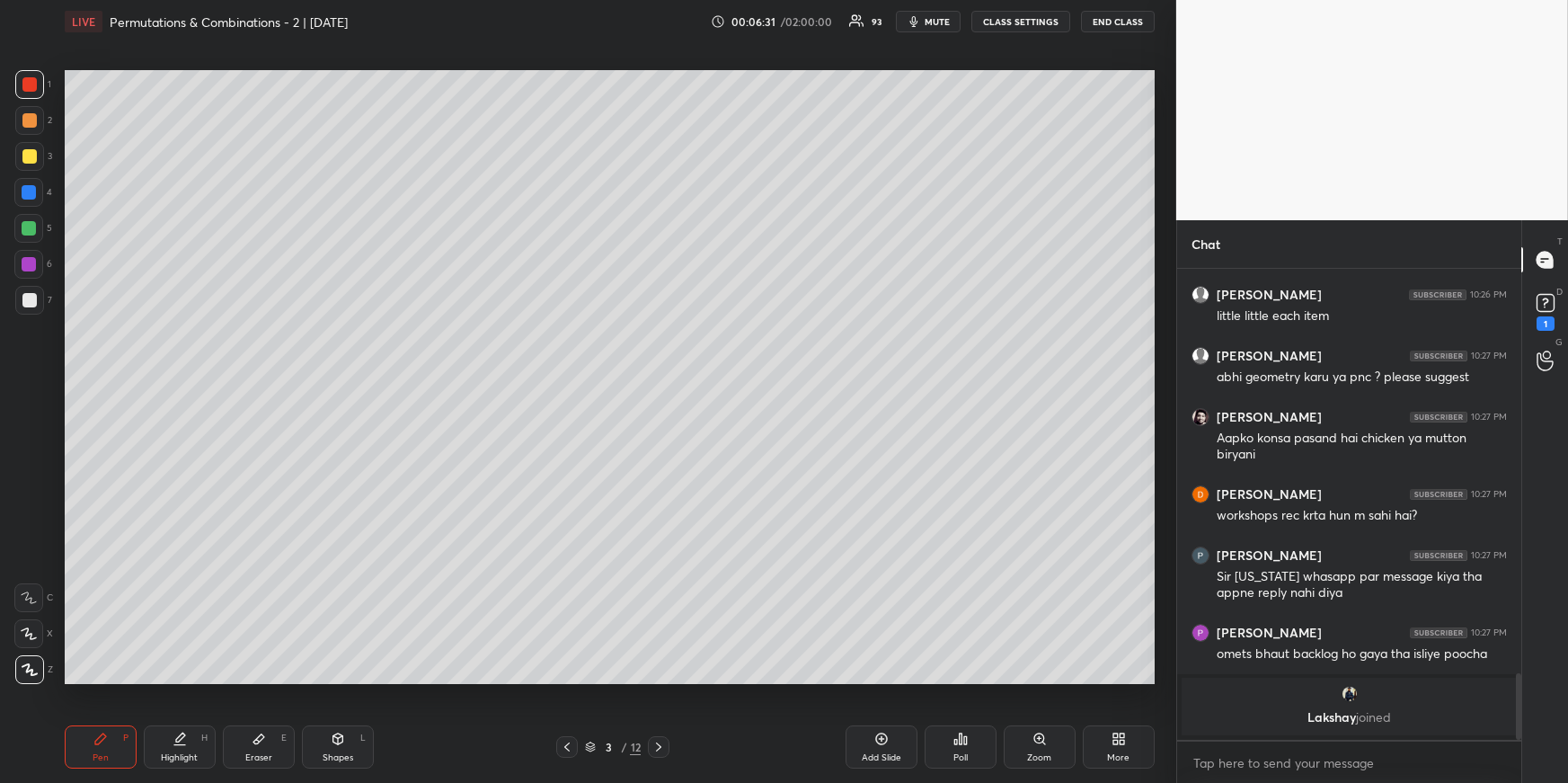
click at [36, 153] on div at bounding box center [29, 156] width 29 height 29
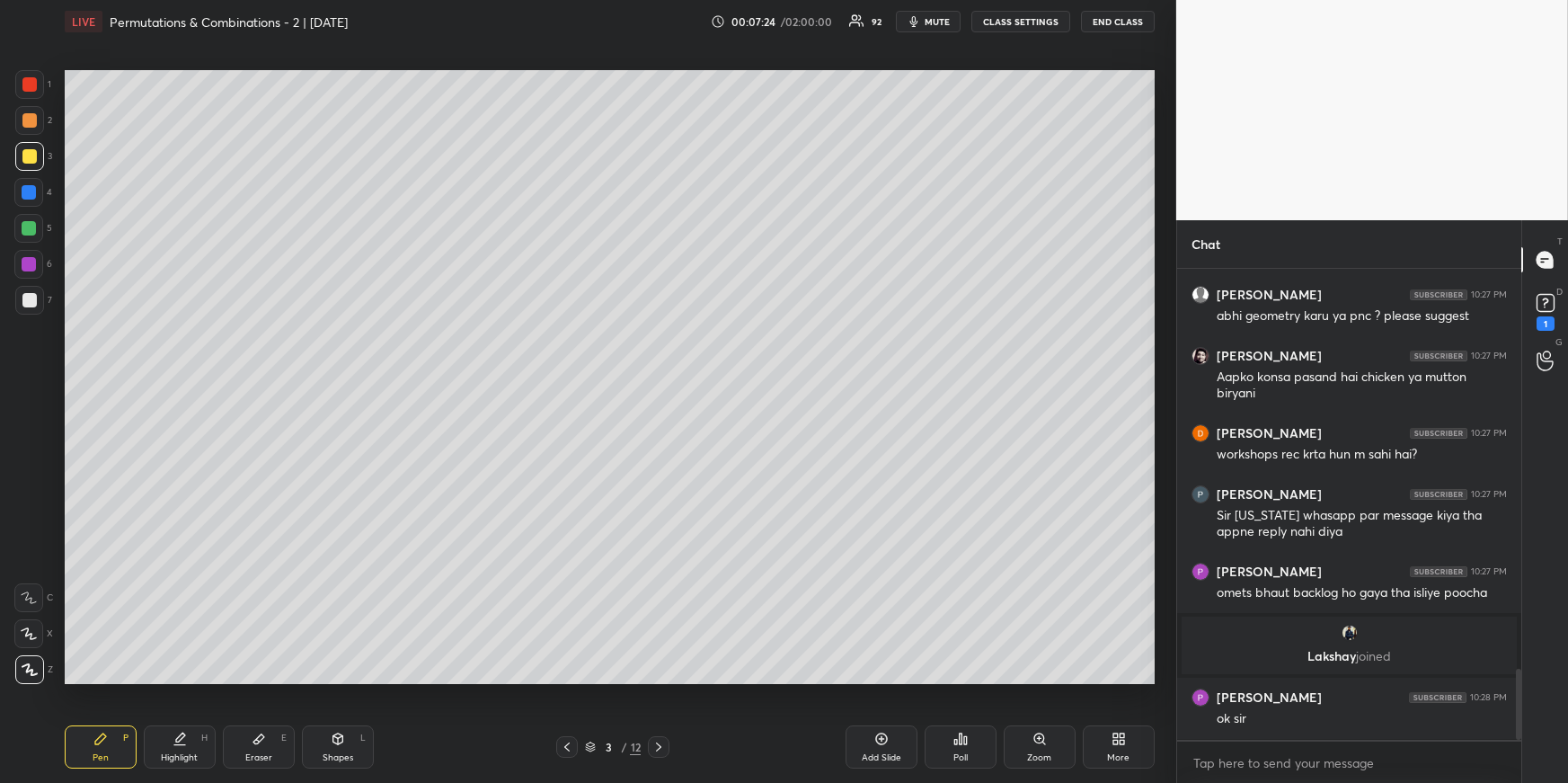
click at [31, 198] on div at bounding box center [28, 192] width 29 height 29
click at [29, 195] on div at bounding box center [28, 192] width 14 height 14
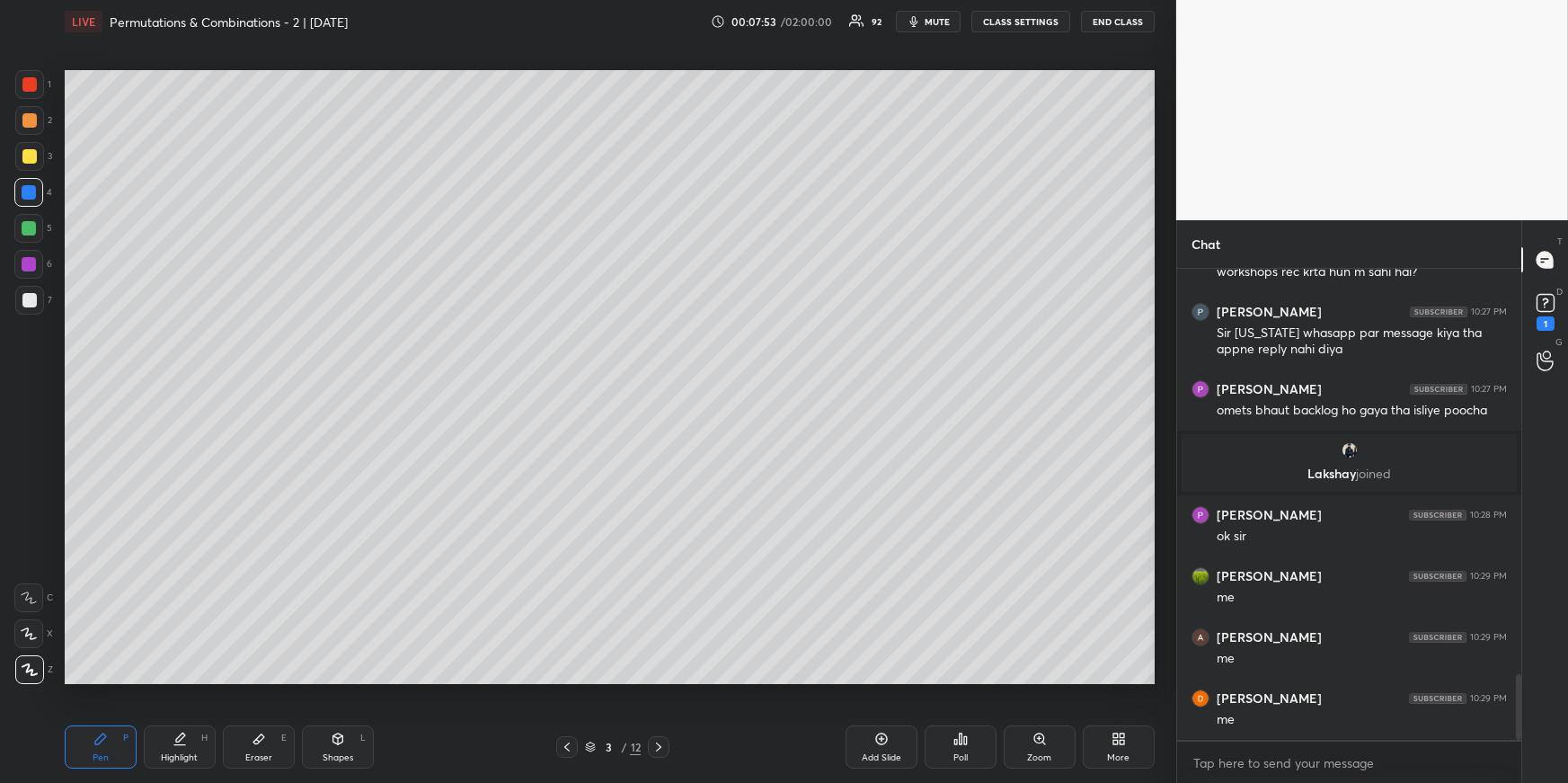
scroll to position [2902, 0]
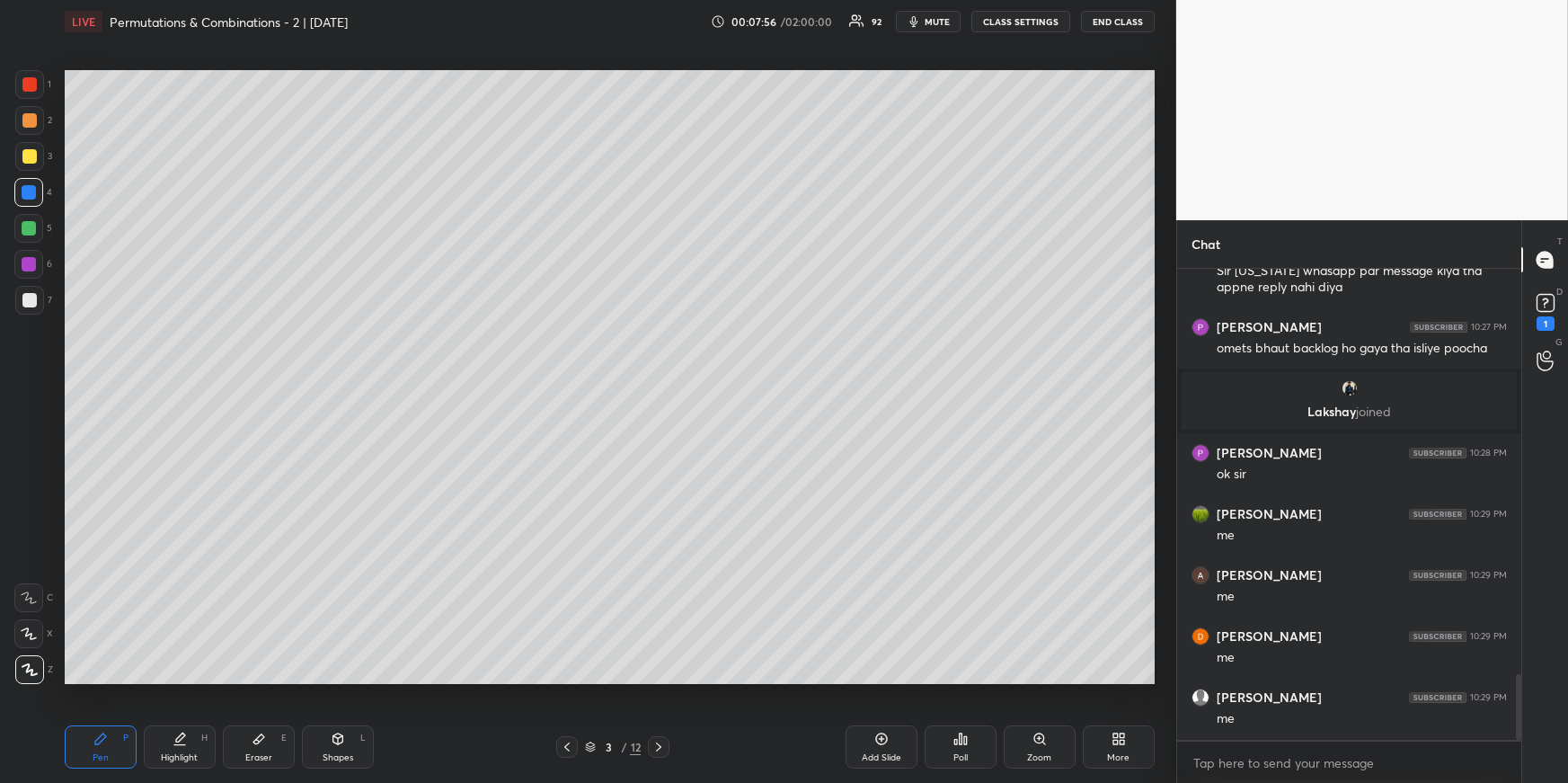
drag, startPoint x: 30, startPoint y: 157, endPoint x: 26, endPoint y: 168, distance: 11.7
click at [29, 157] on div at bounding box center [29, 155] width 14 height 14
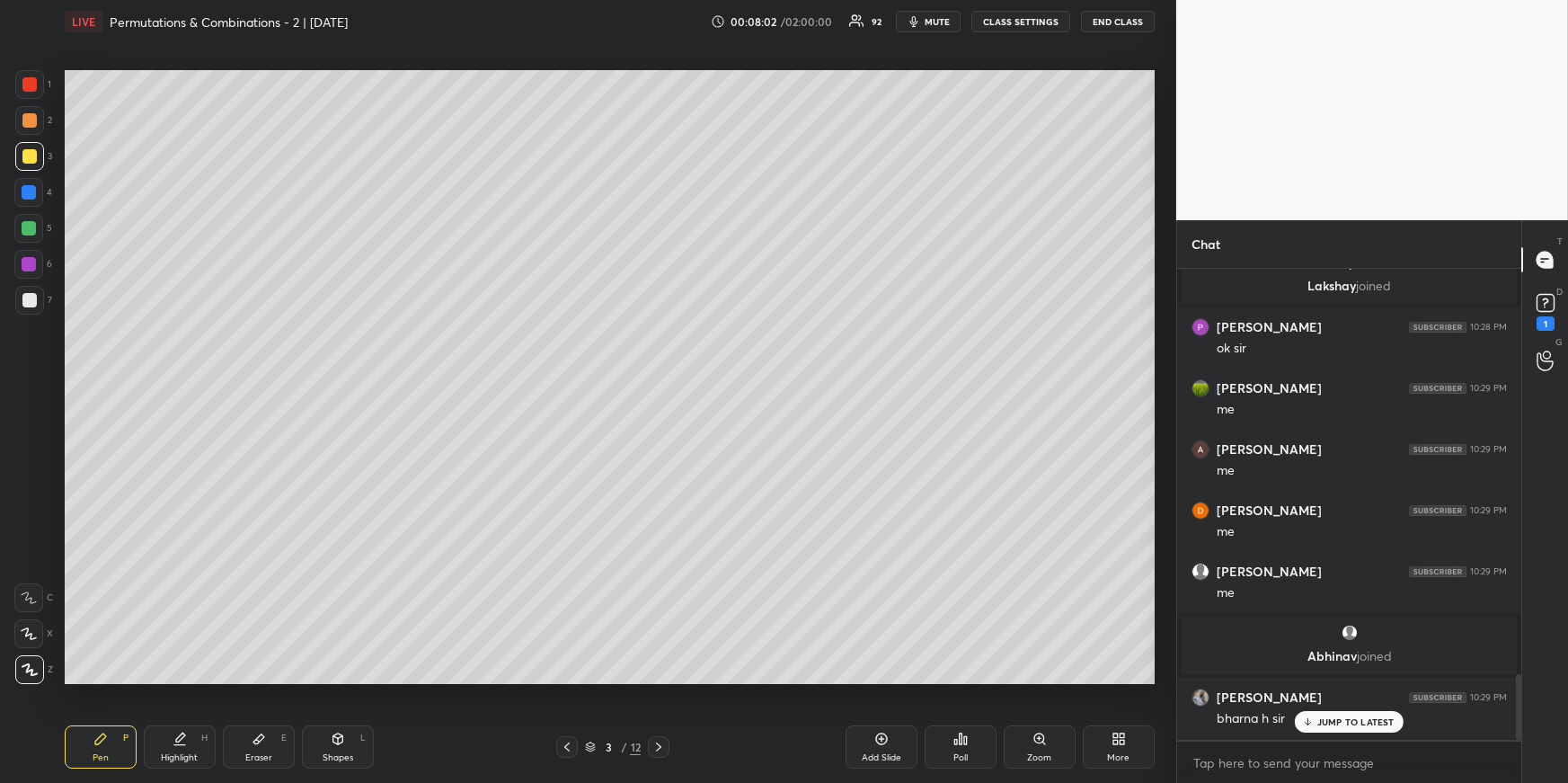
scroll to position [2893, 0]
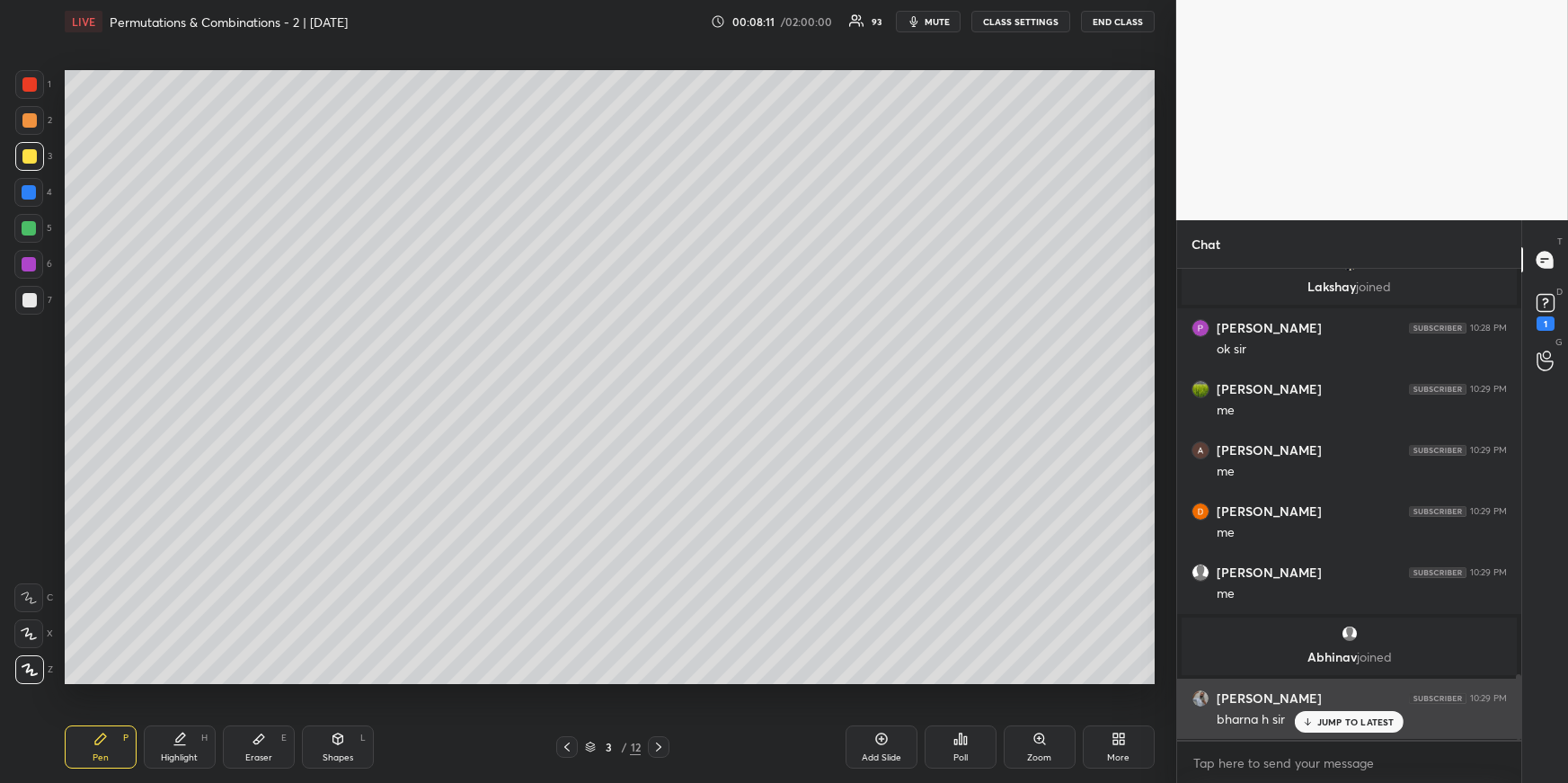
drag, startPoint x: 1364, startPoint y: 726, endPoint x: 1357, endPoint y: 715, distance: 13.0
click at [1365, 679] on p "JUMP TO LATEST" at bounding box center [1356, 722] width 78 height 11
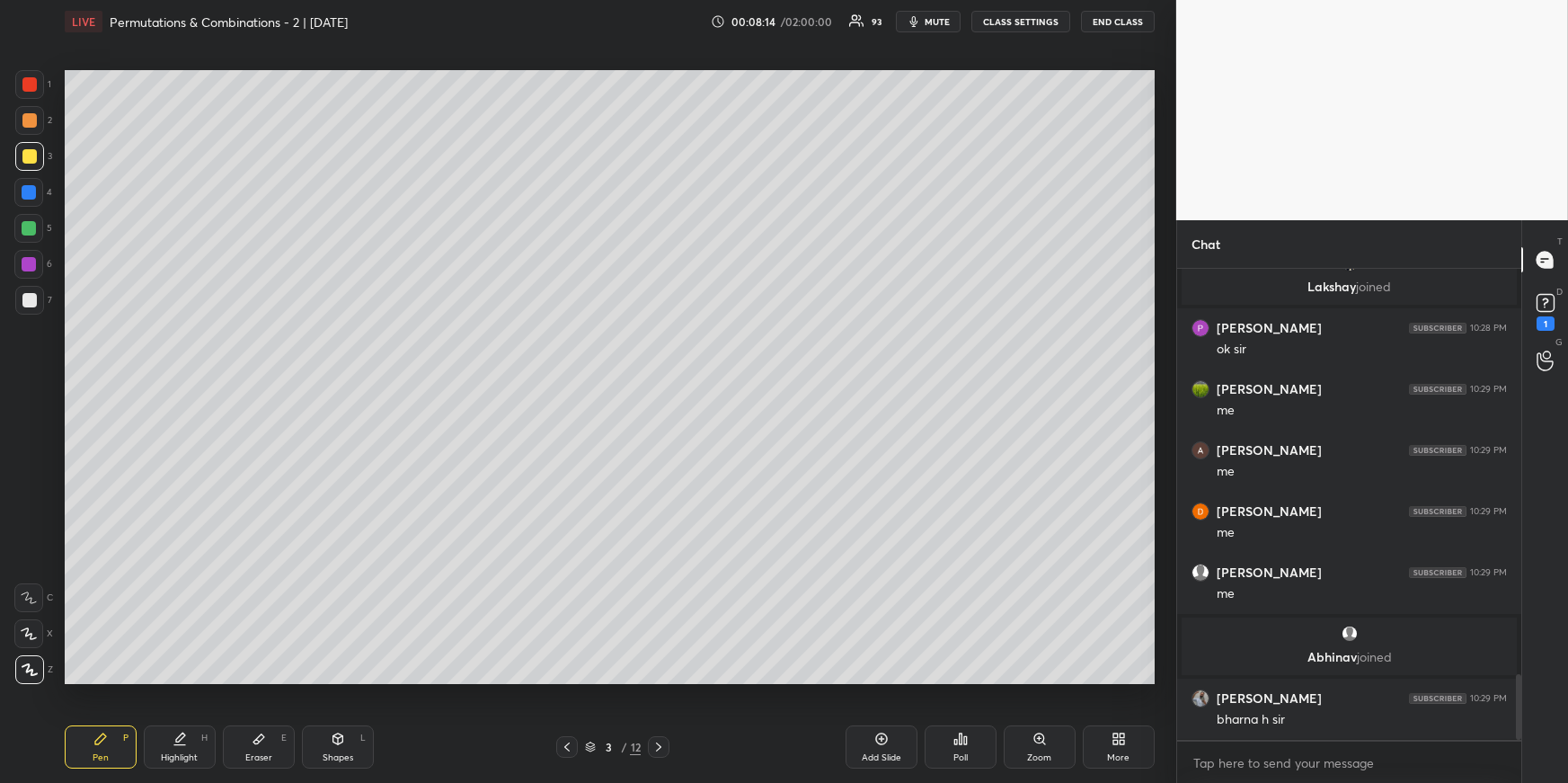
click at [31, 109] on div at bounding box center [29, 120] width 29 height 29
click at [104, 679] on div "Pen" at bounding box center [100, 758] width 16 height 9
click at [35, 226] on div at bounding box center [28, 228] width 29 height 29
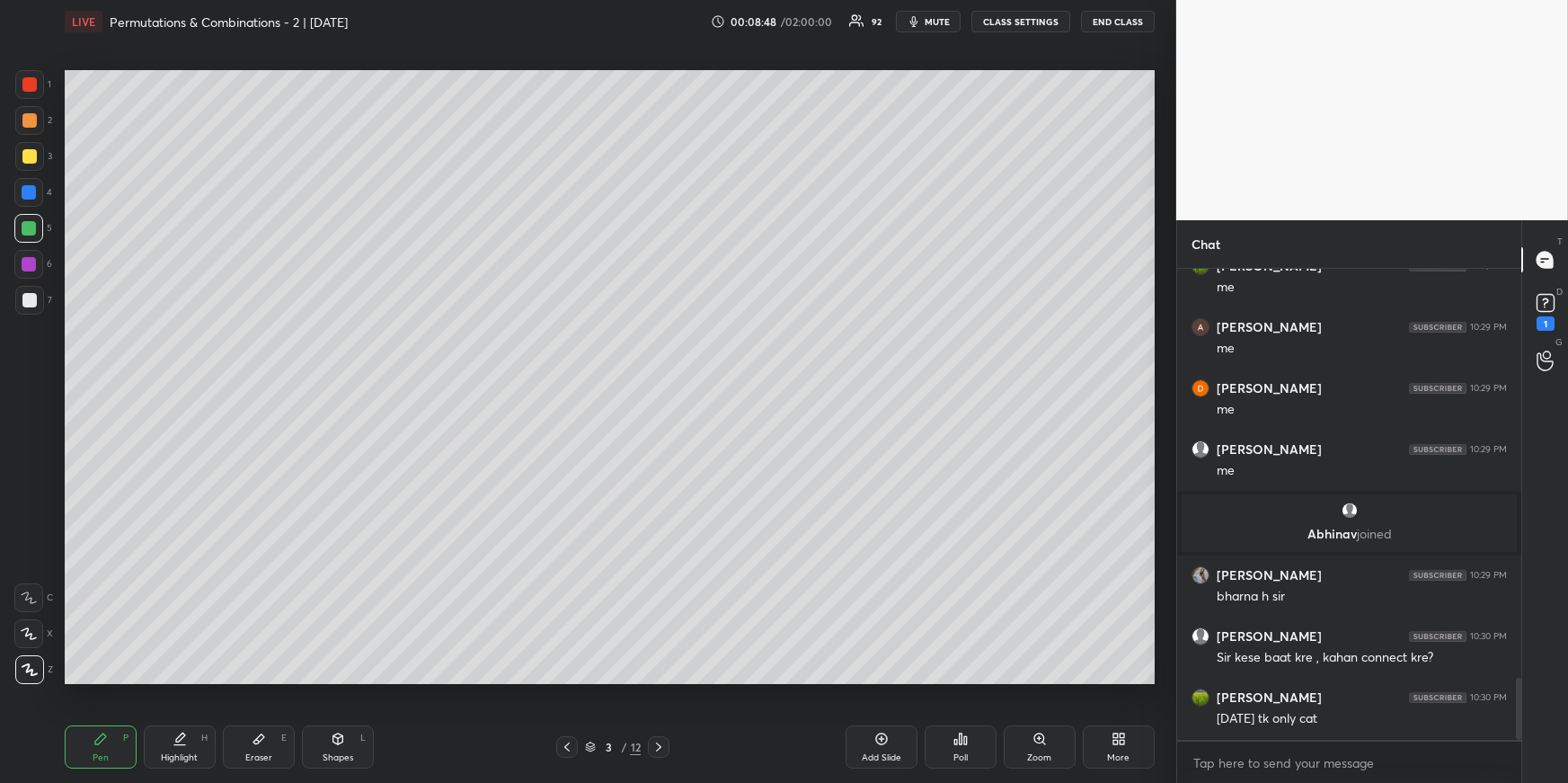
scroll to position [3078, 0]
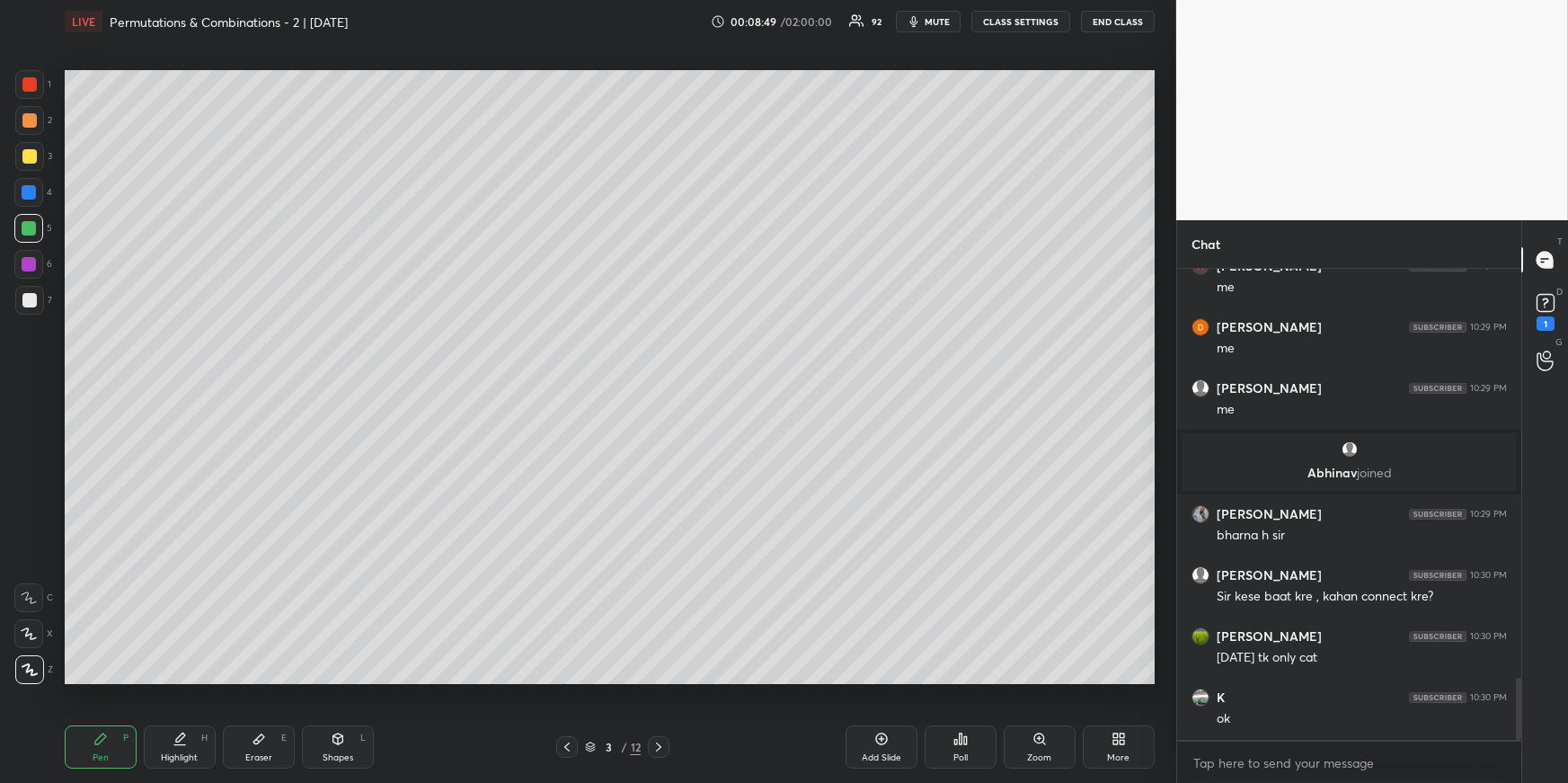
click at [35, 153] on div at bounding box center [29, 155] width 14 height 14
click at [662, 679] on icon at bounding box center [658, 747] width 14 height 14
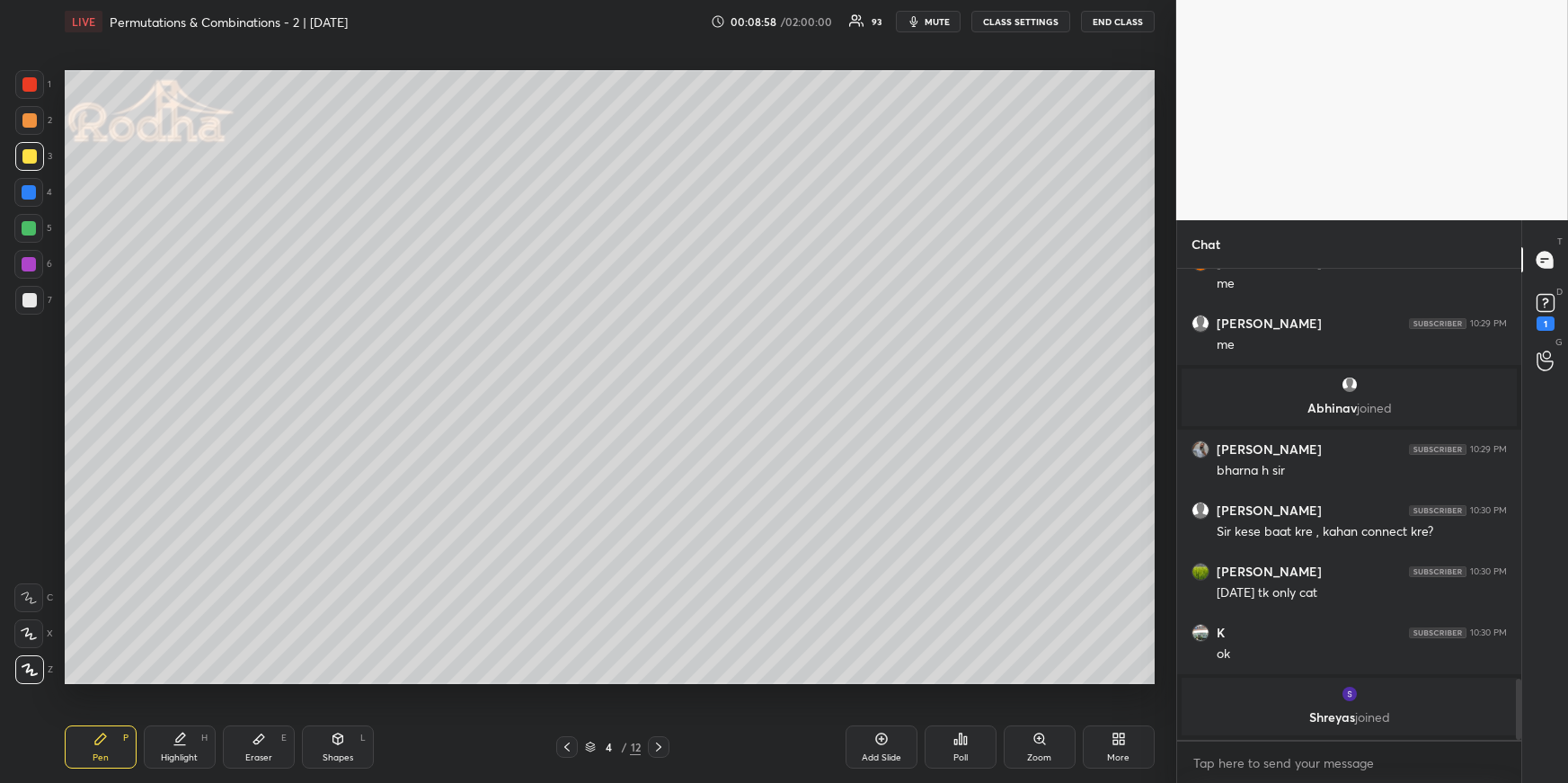
scroll to position [3154, 0]
click at [661, 679] on icon at bounding box center [658, 747] width 14 height 14
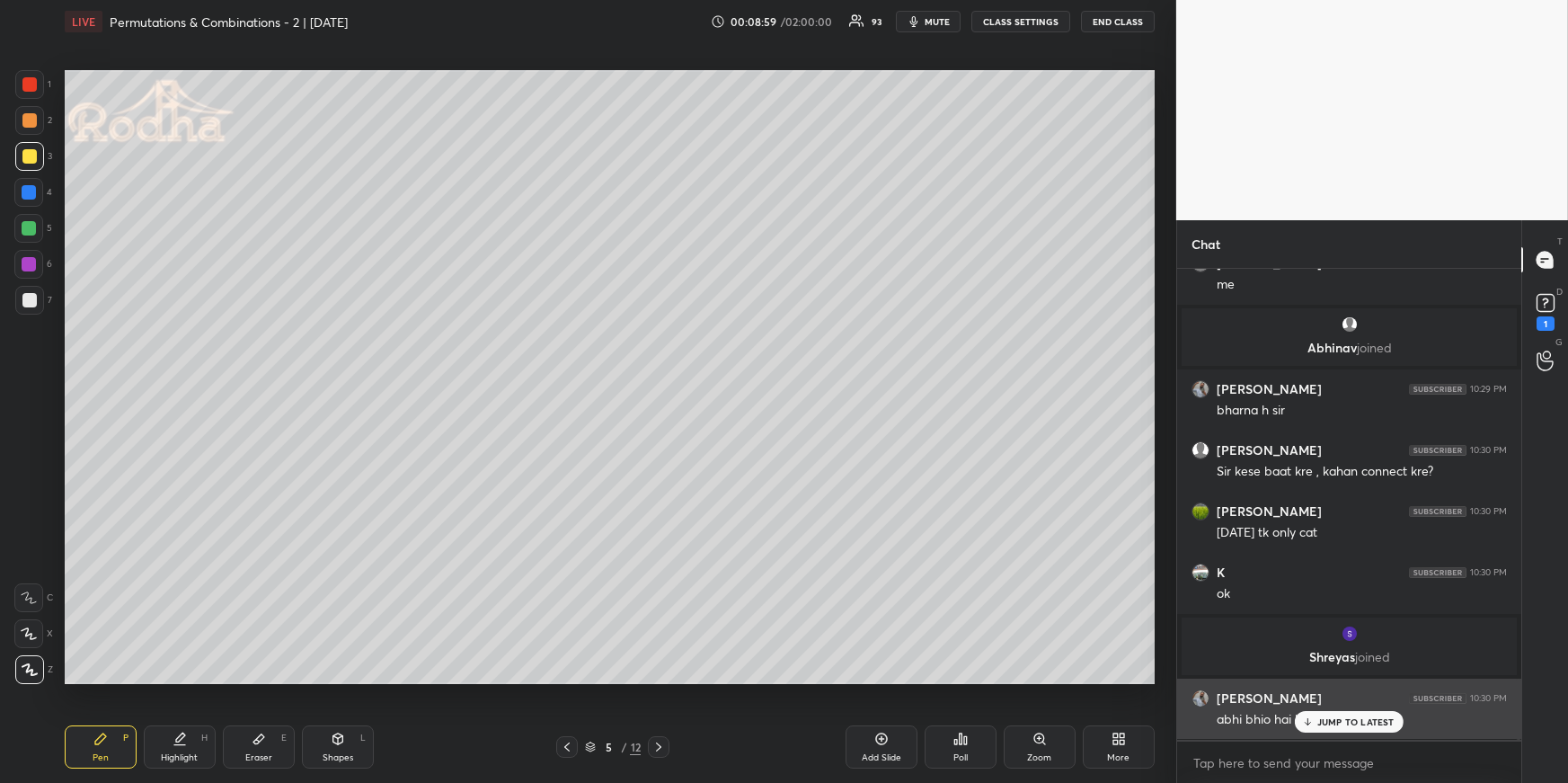
drag, startPoint x: 1377, startPoint y: 725, endPoint x: 1387, endPoint y: 711, distance: 17.2
click at [1376, 679] on p "JUMP TO LATEST" at bounding box center [1356, 722] width 78 height 11
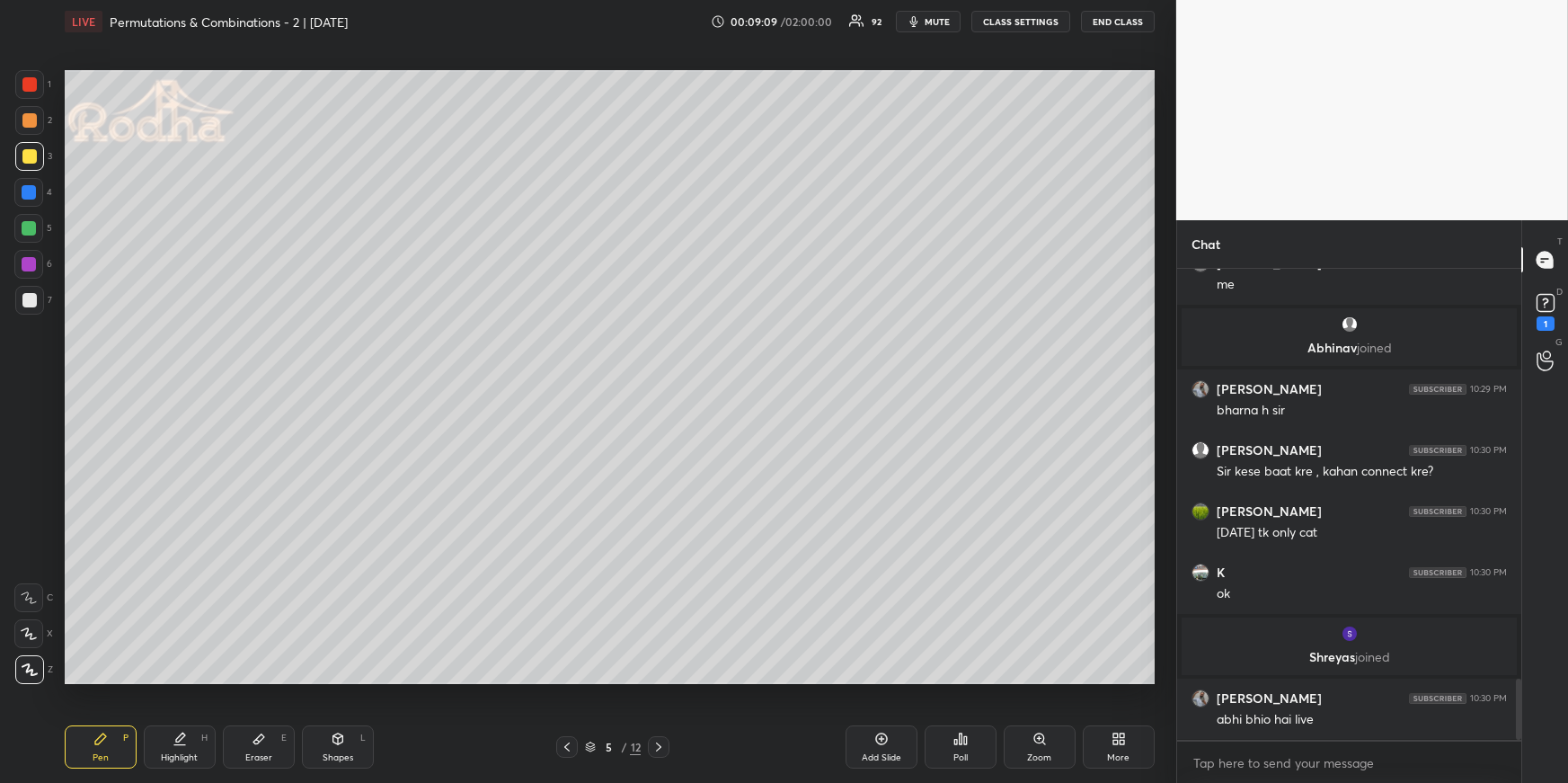
scroll to position [3216, 0]
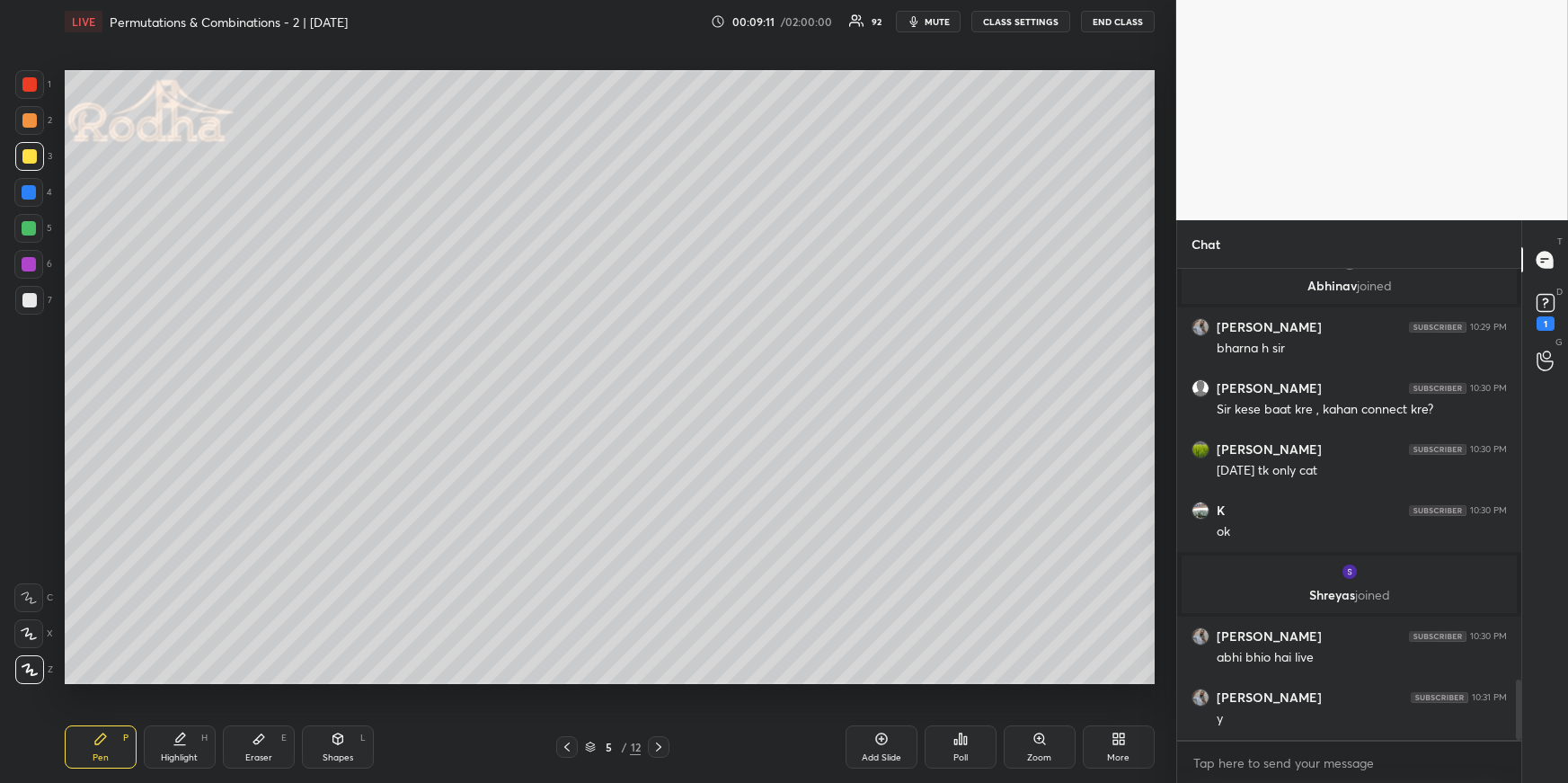
click at [35, 234] on div at bounding box center [28, 228] width 29 height 29
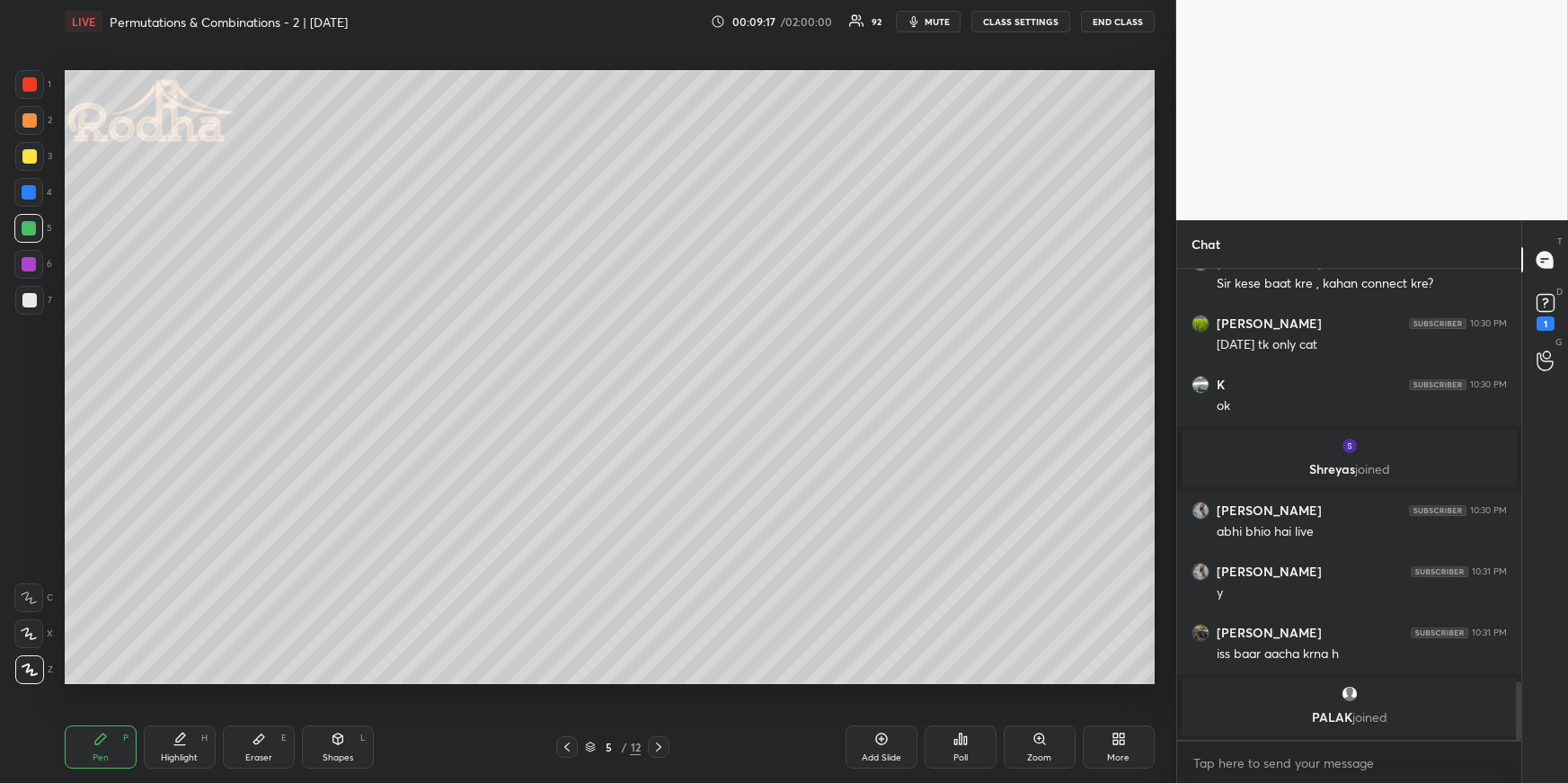
scroll to position [3302, 0]
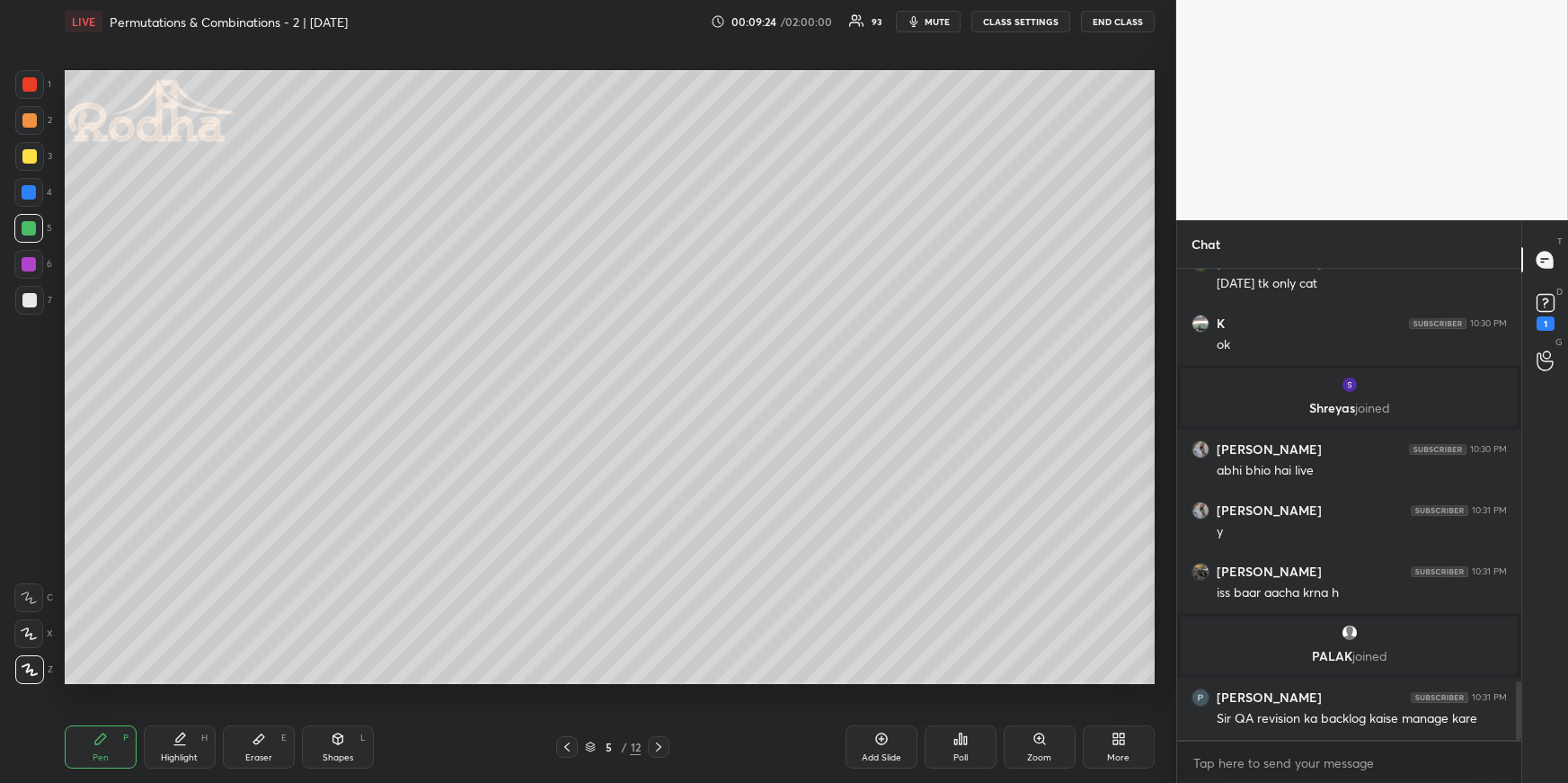
click at [27, 184] on div at bounding box center [28, 192] width 29 height 29
click at [346, 679] on div "Shapes" at bounding box center [338, 758] width 31 height 9
click at [26, 678] on div at bounding box center [29, 669] width 29 height 29
click at [130, 679] on div "Pen P" at bounding box center [100, 747] width 72 height 43
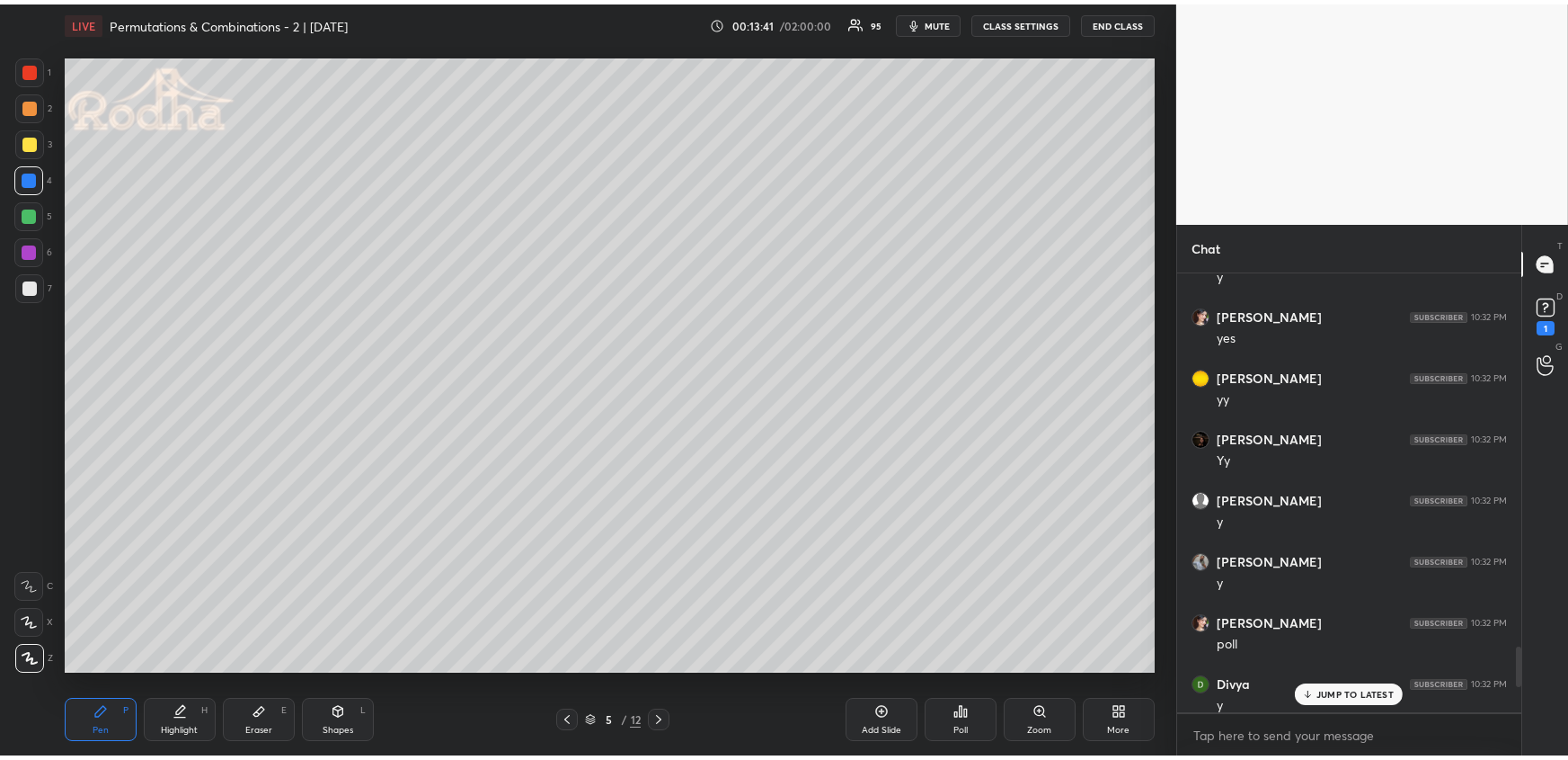
scroll to position [446, 340]
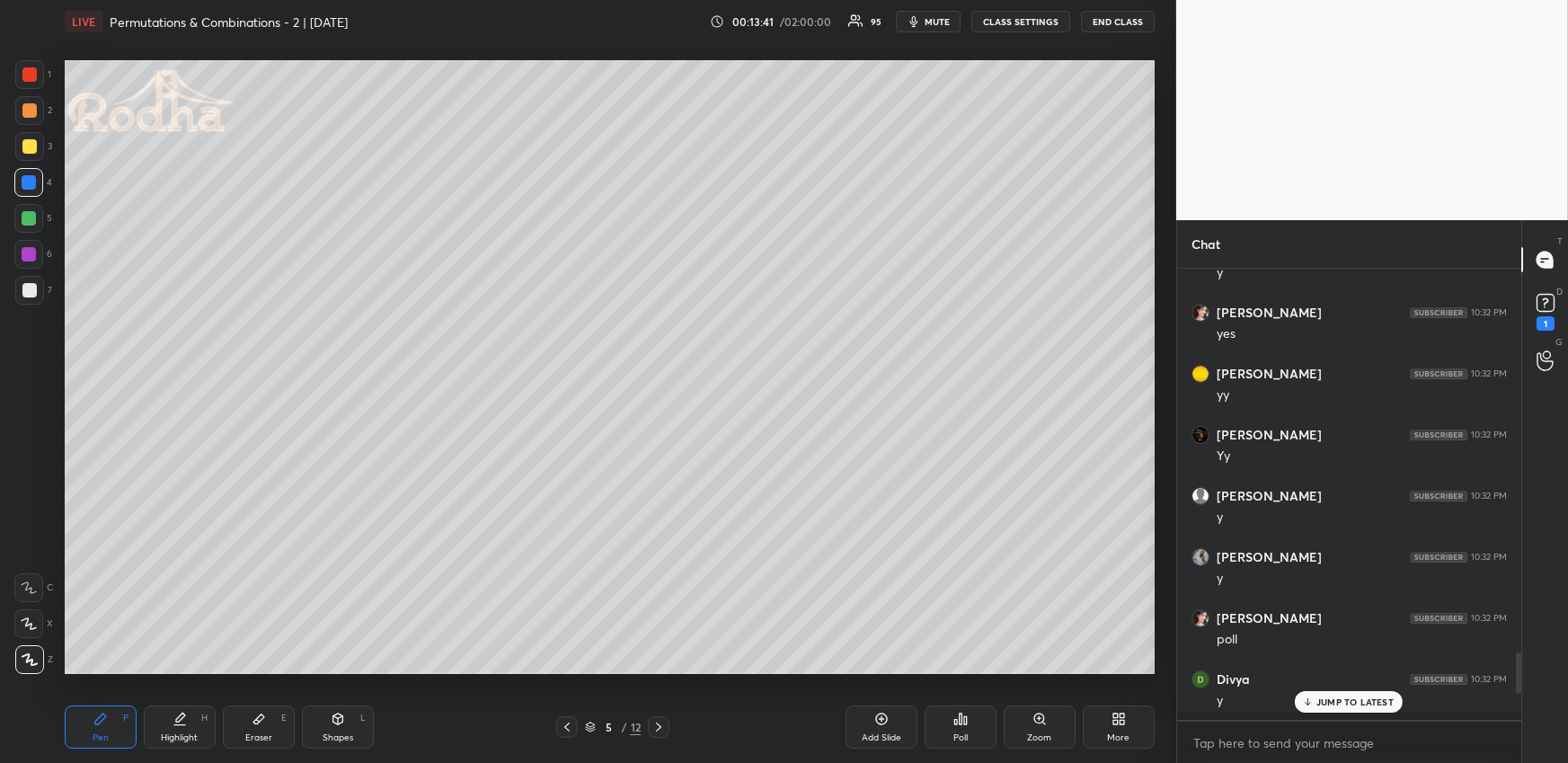
type textarea "x"
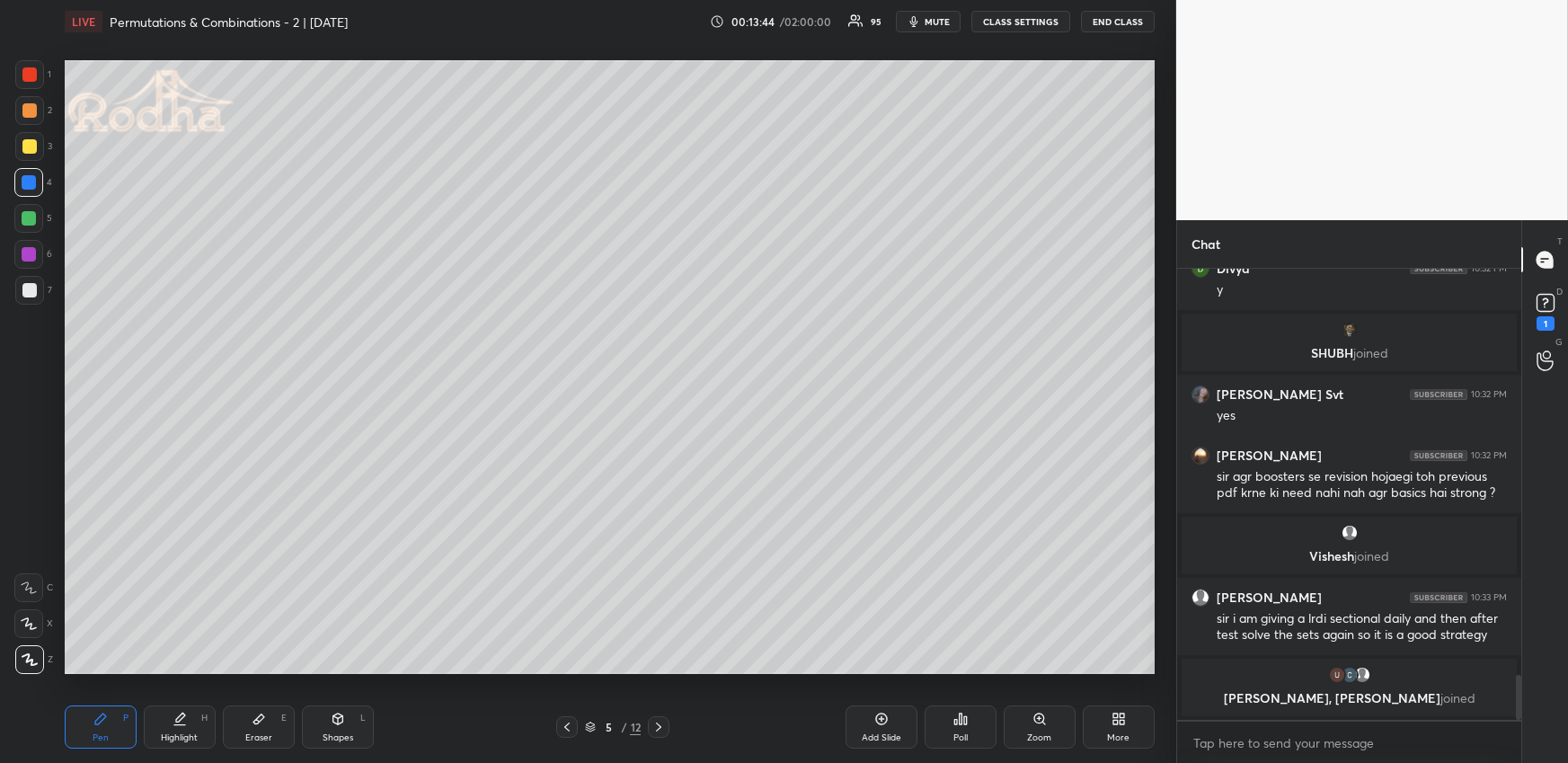
click at [1120, 679] on icon at bounding box center [1122, 721] width 5 height 5
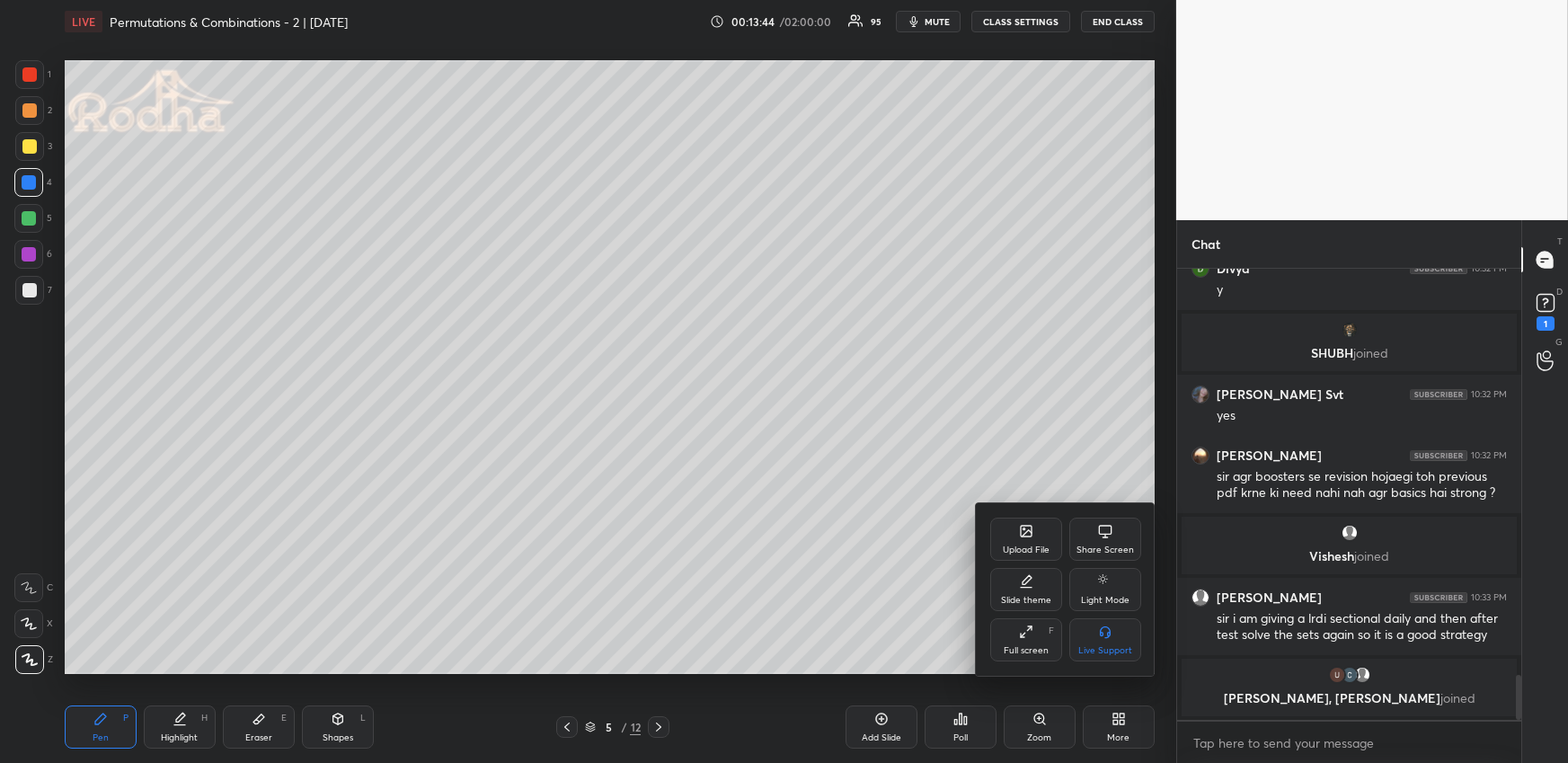
click at [1038, 546] on div "Upload File" at bounding box center [1026, 550] width 47 height 9
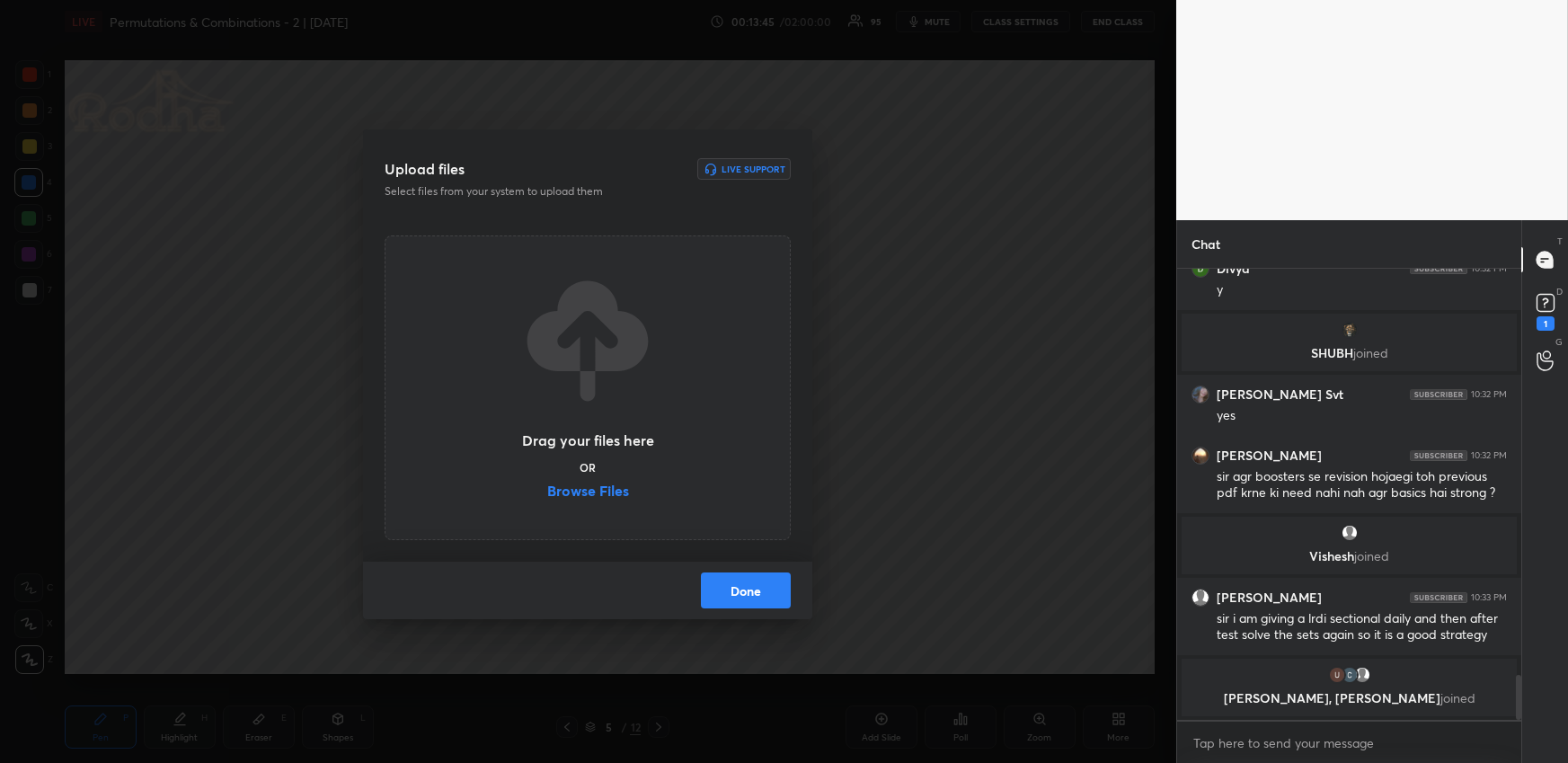
click at [570, 494] on label "Browse Files" at bounding box center [588, 493] width 81 height 19
click at [547, 494] on input "Browse Files" at bounding box center [547, 493] width 0 height 19
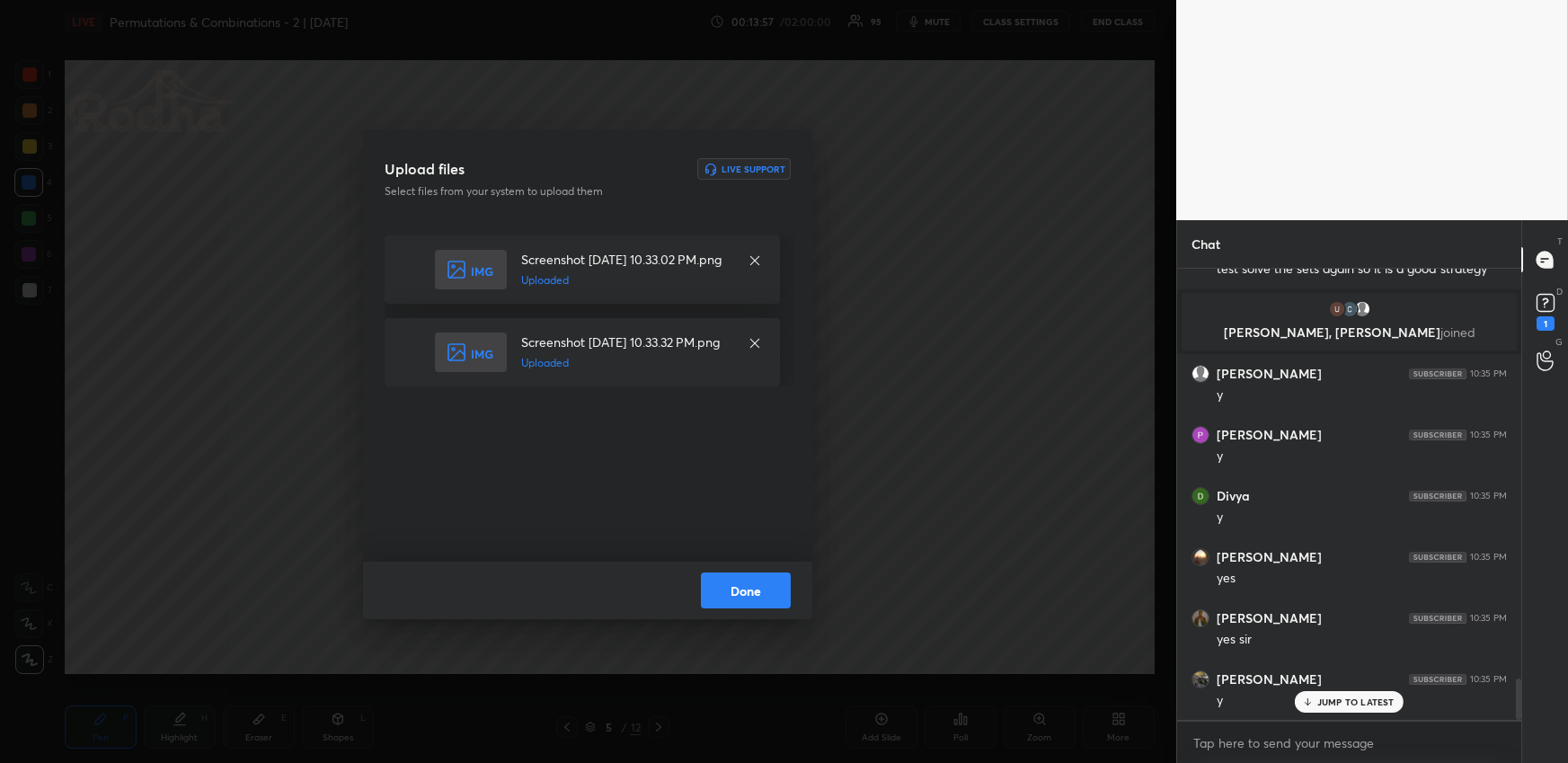
click at [770, 579] on button "Done" at bounding box center [746, 590] width 90 height 36
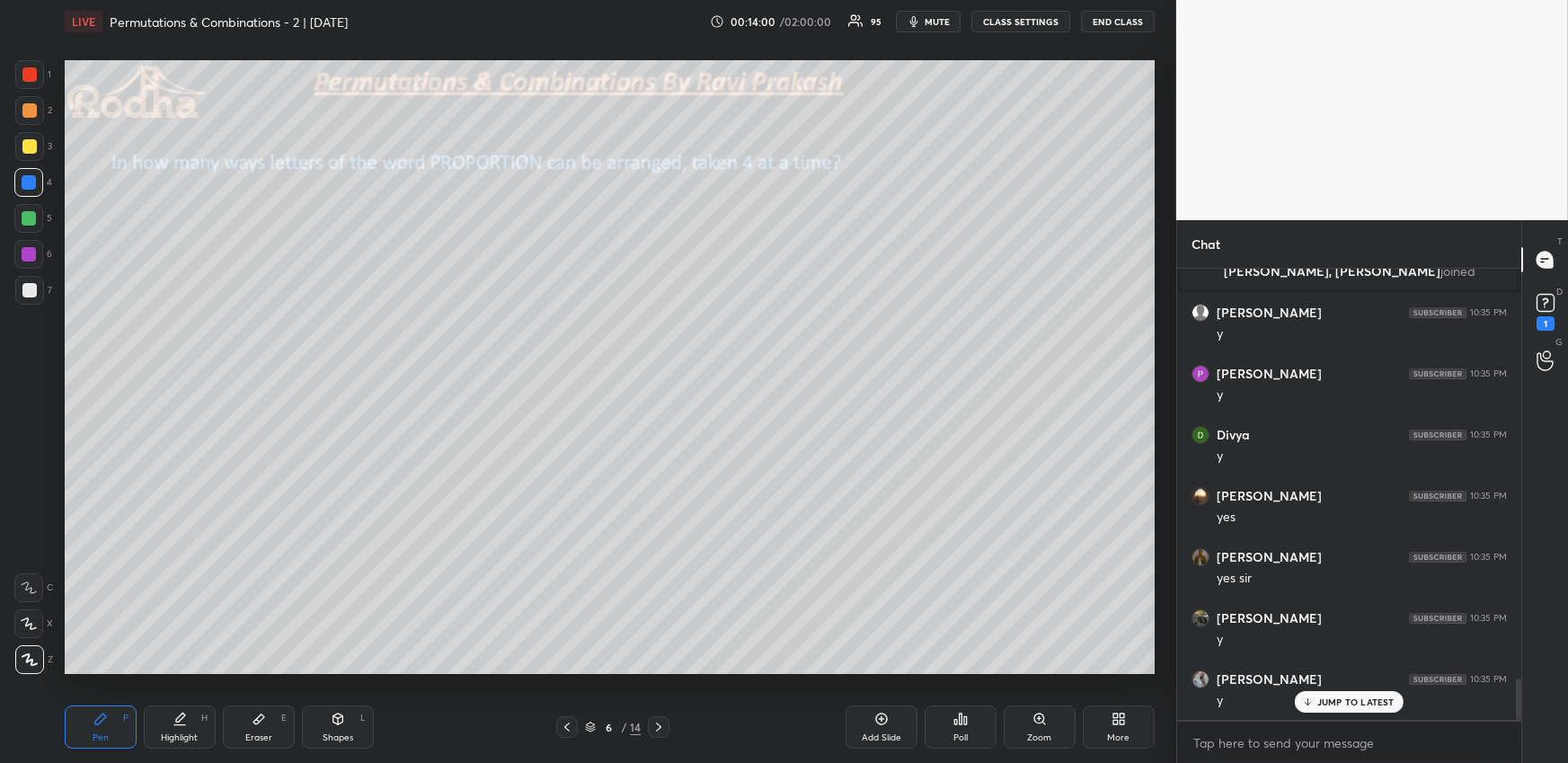
click at [562, 679] on icon at bounding box center [566, 726] width 14 height 14
click at [665, 679] on icon at bounding box center [658, 726] width 14 height 14
click at [655, 679] on icon at bounding box center [658, 726] width 14 height 14
click at [579, 679] on div "7 / 14" at bounding box center [613, 727] width 113 height 22
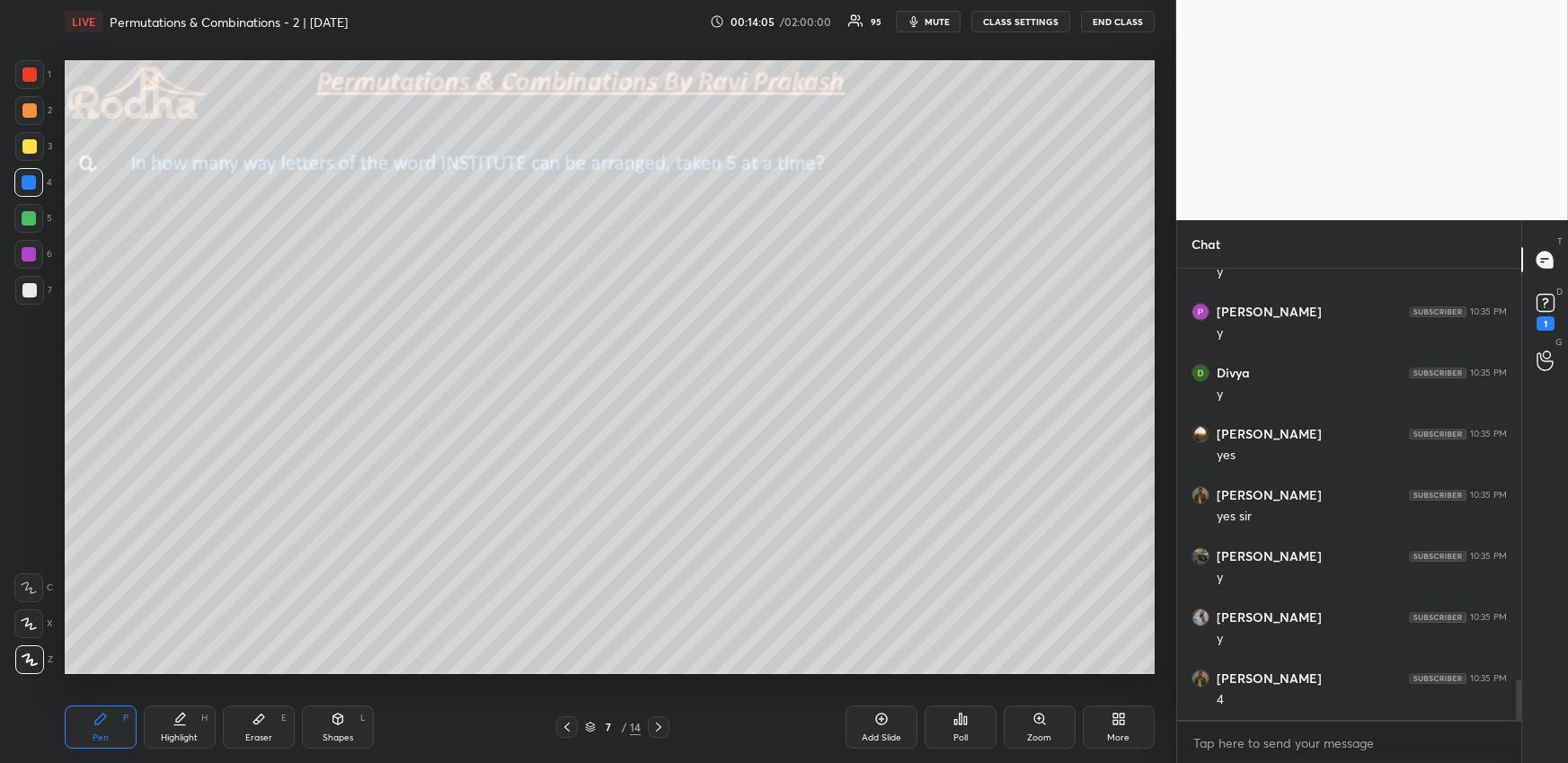
click at [573, 679] on icon at bounding box center [566, 726] width 14 height 14
click at [566, 679] on icon at bounding box center [566, 726] width 14 height 14
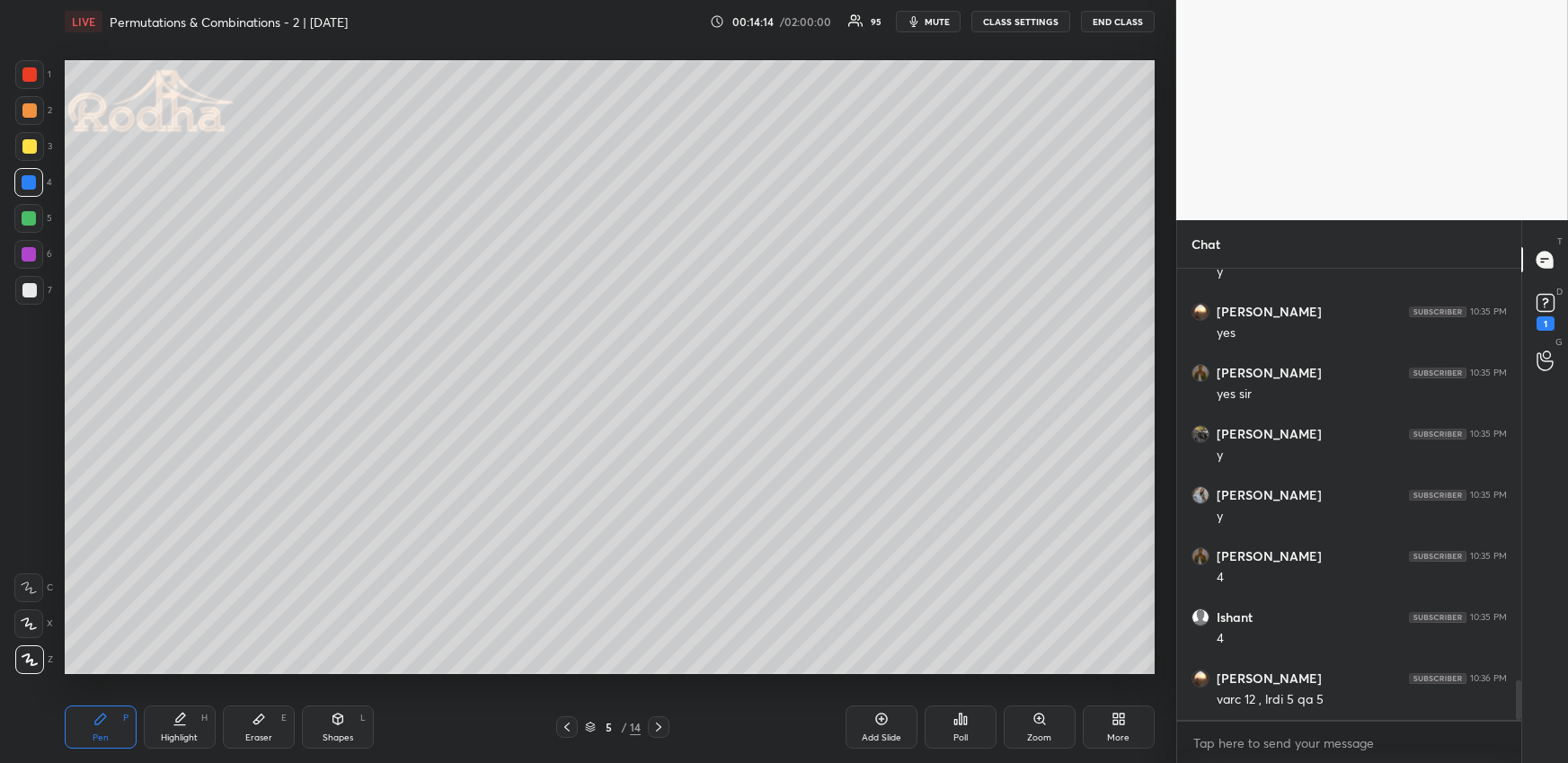
click at [101, 679] on div "Pen" at bounding box center [100, 738] width 16 height 9
click at [664, 679] on icon at bounding box center [658, 726] width 14 height 14
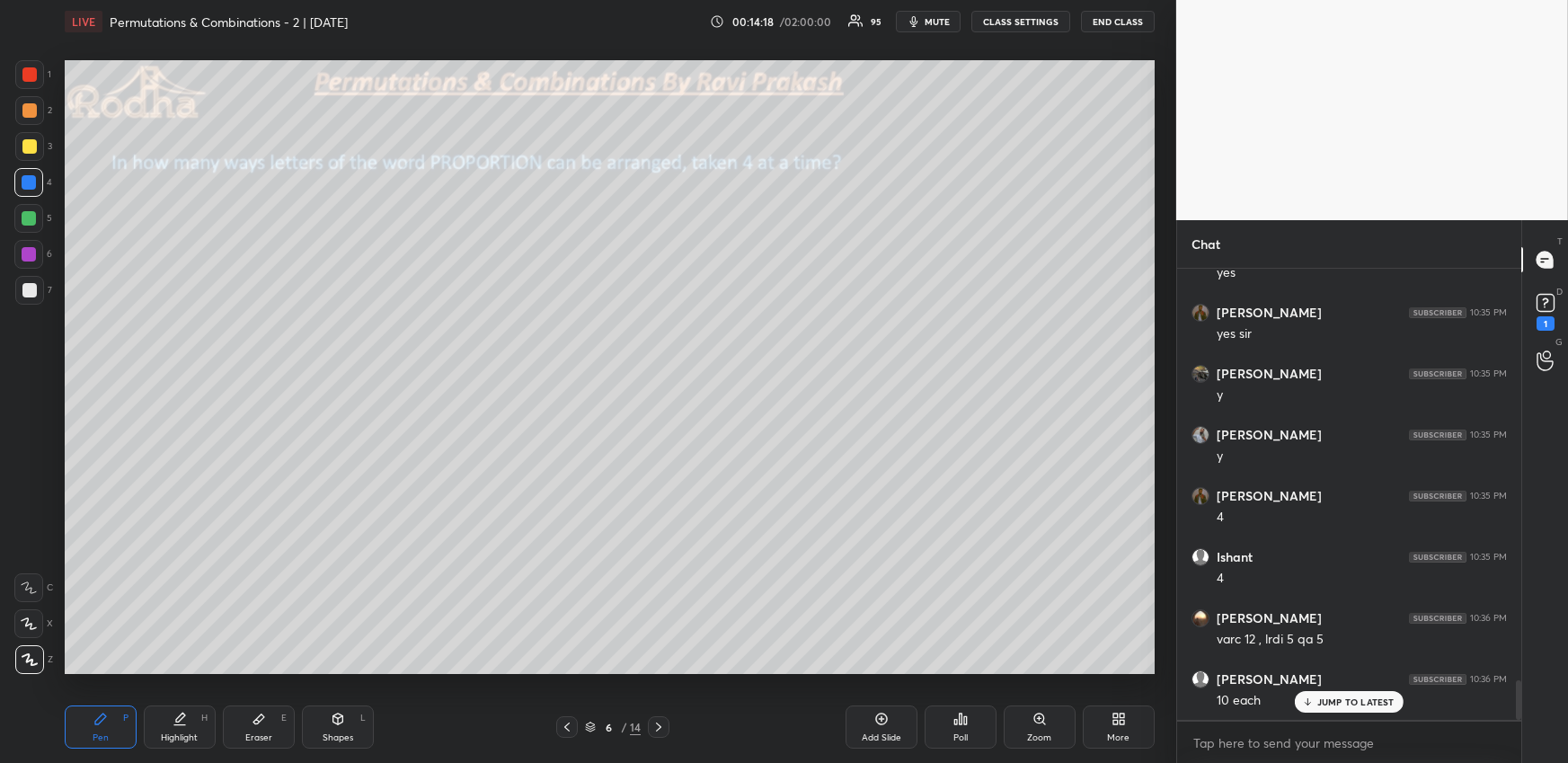
click at [90, 679] on div "Pen P" at bounding box center [100, 727] width 72 height 43
click at [31, 137] on div at bounding box center [29, 146] width 29 height 29
click at [26, 281] on div at bounding box center [29, 290] width 29 height 29
click at [564, 679] on icon at bounding box center [566, 726] width 14 height 14
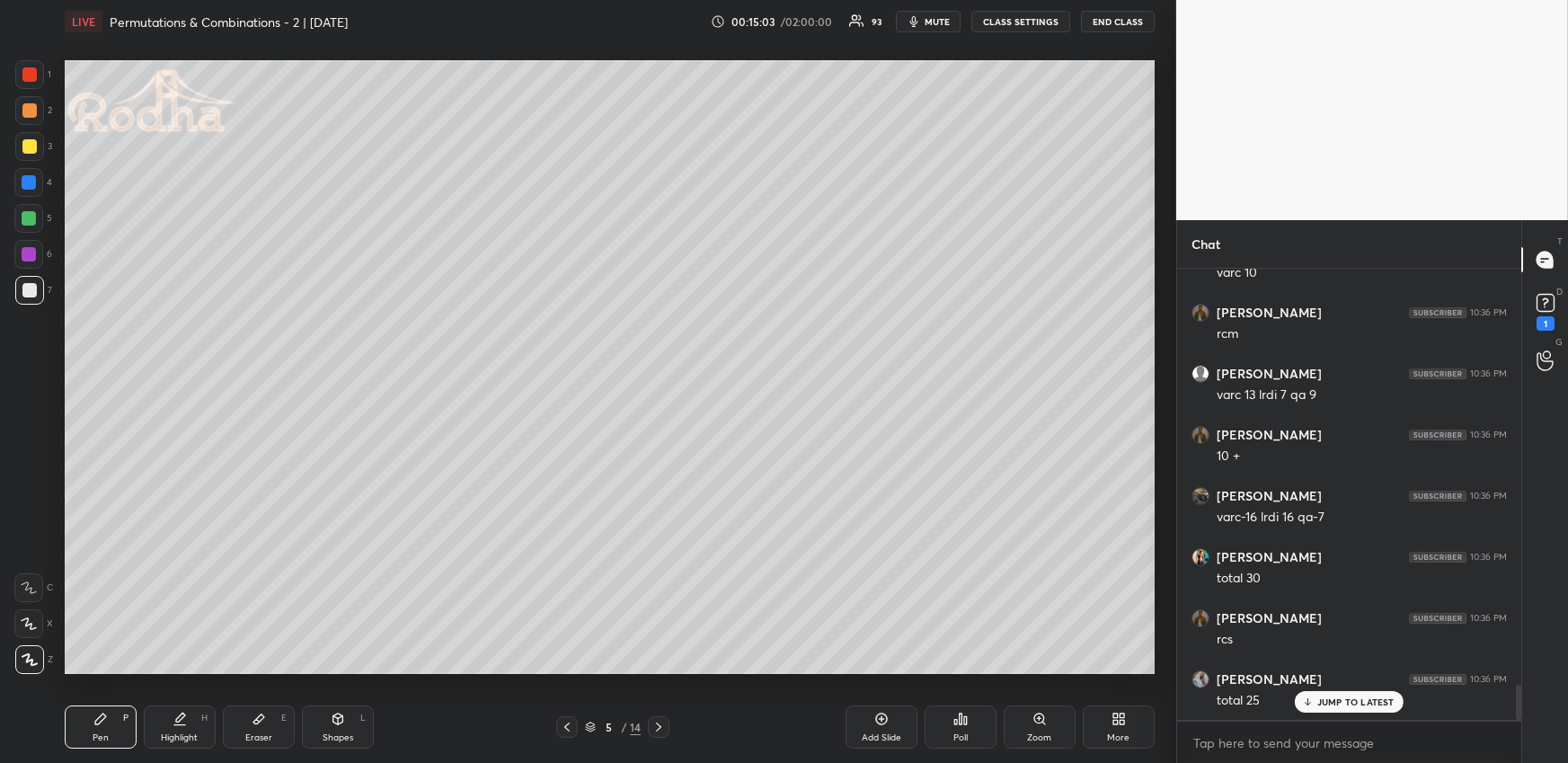
click at [659, 679] on icon at bounding box center [658, 726] width 14 height 14
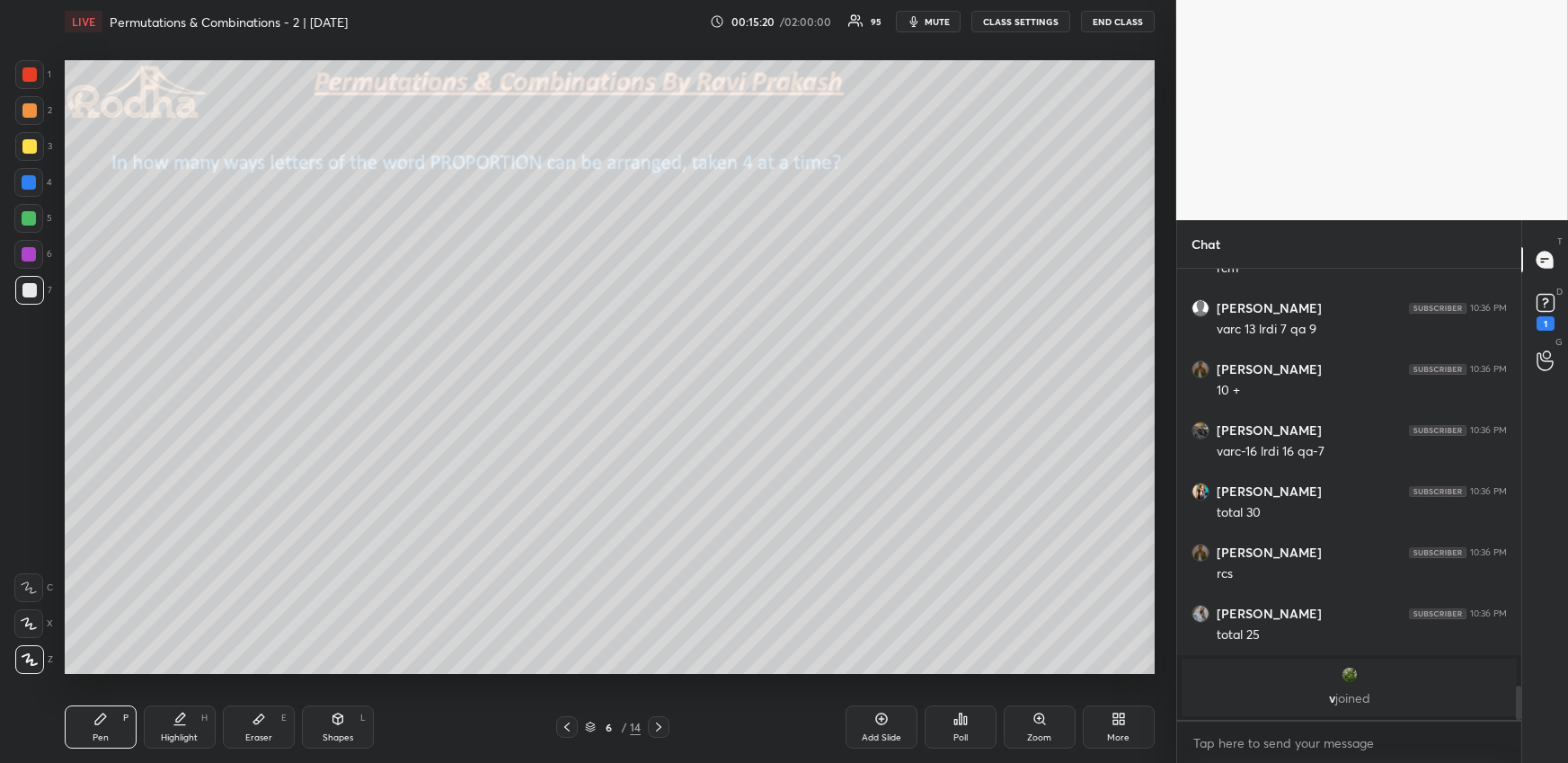
click at [33, 110] on div at bounding box center [29, 109] width 14 height 14
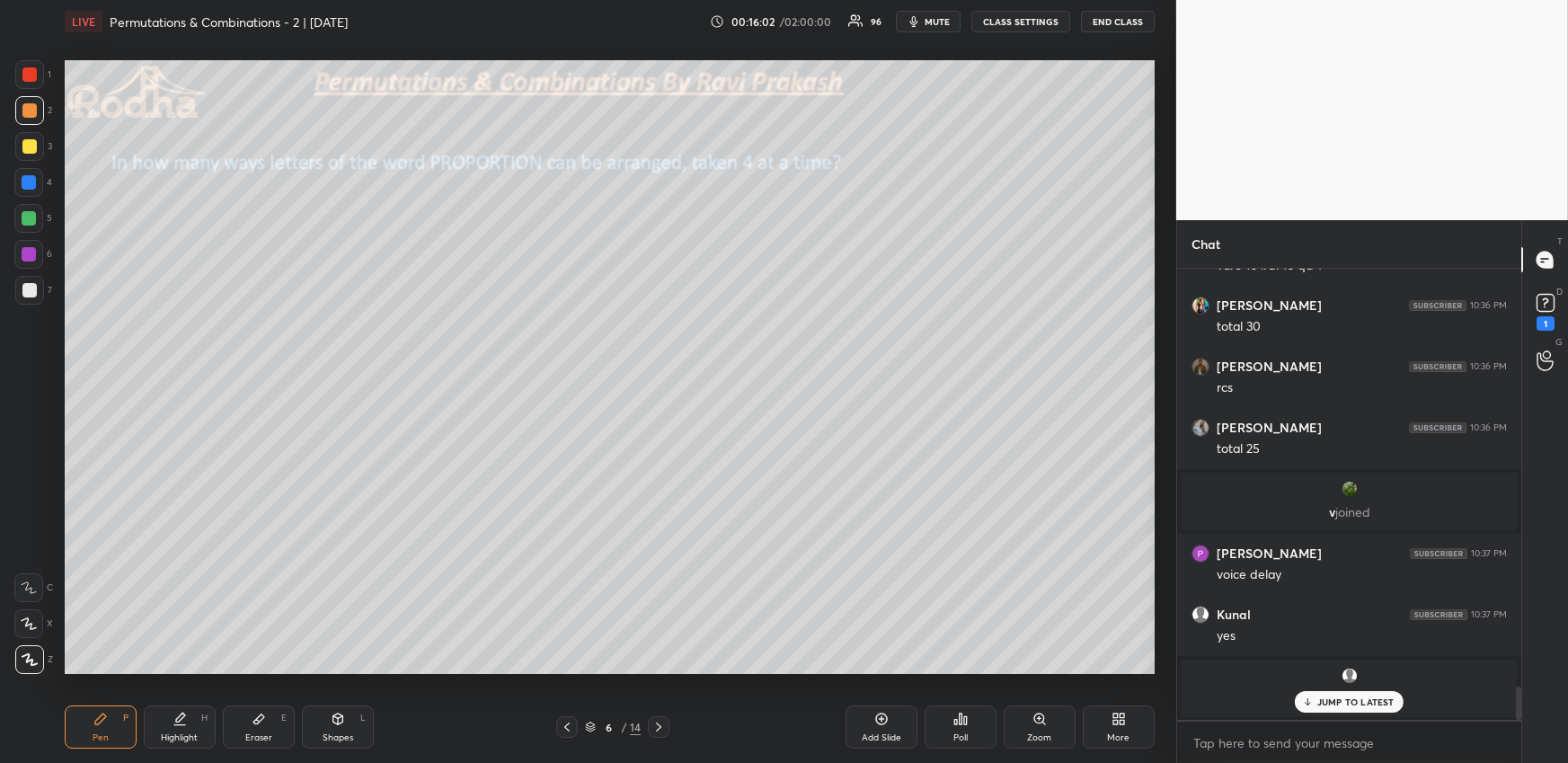
scroll to position [5668, 0]
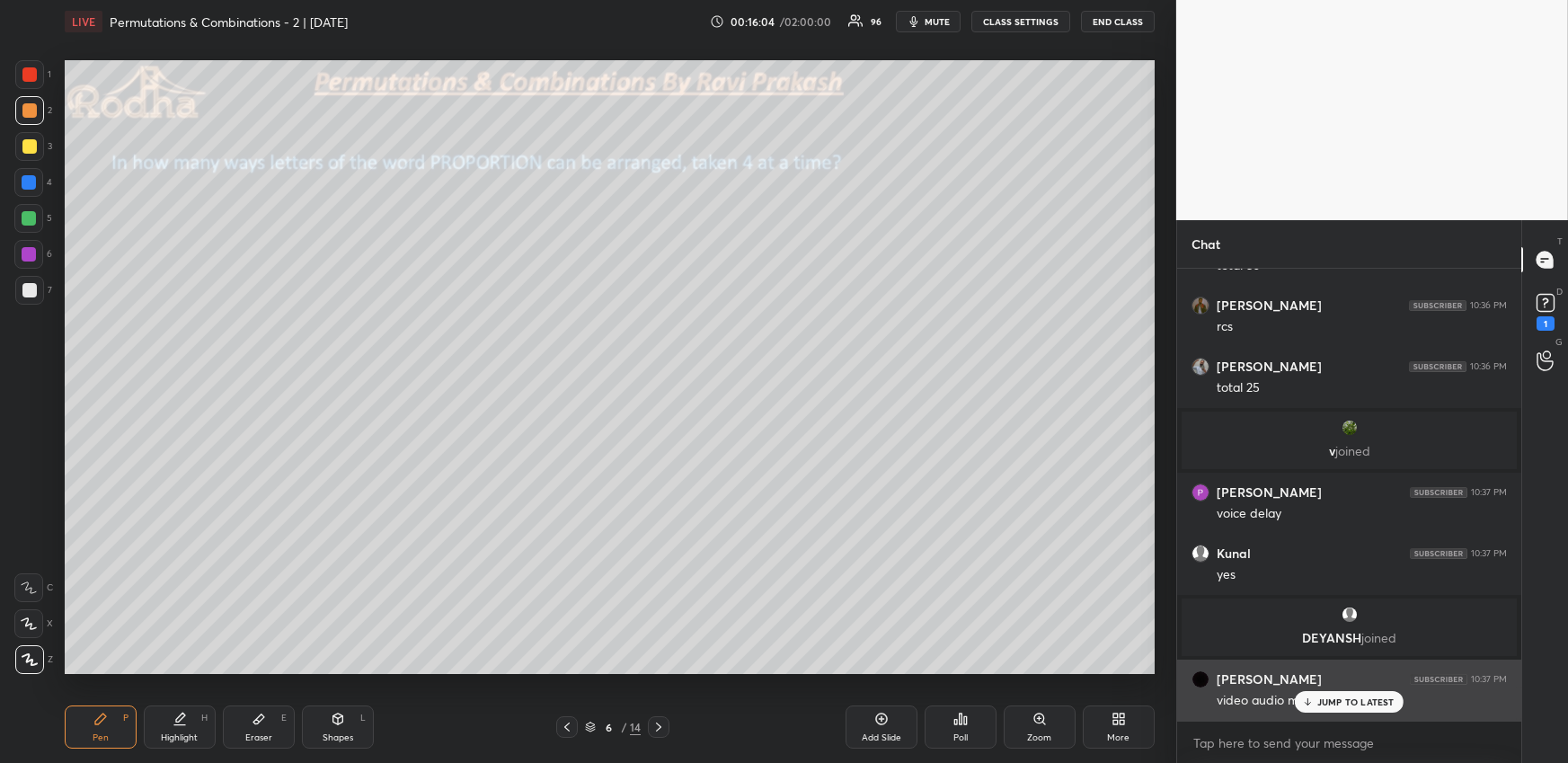
click at [1314, 679] on div "JUMP TO LATEST" at bounding box center [1348, 701] width 108 height 22
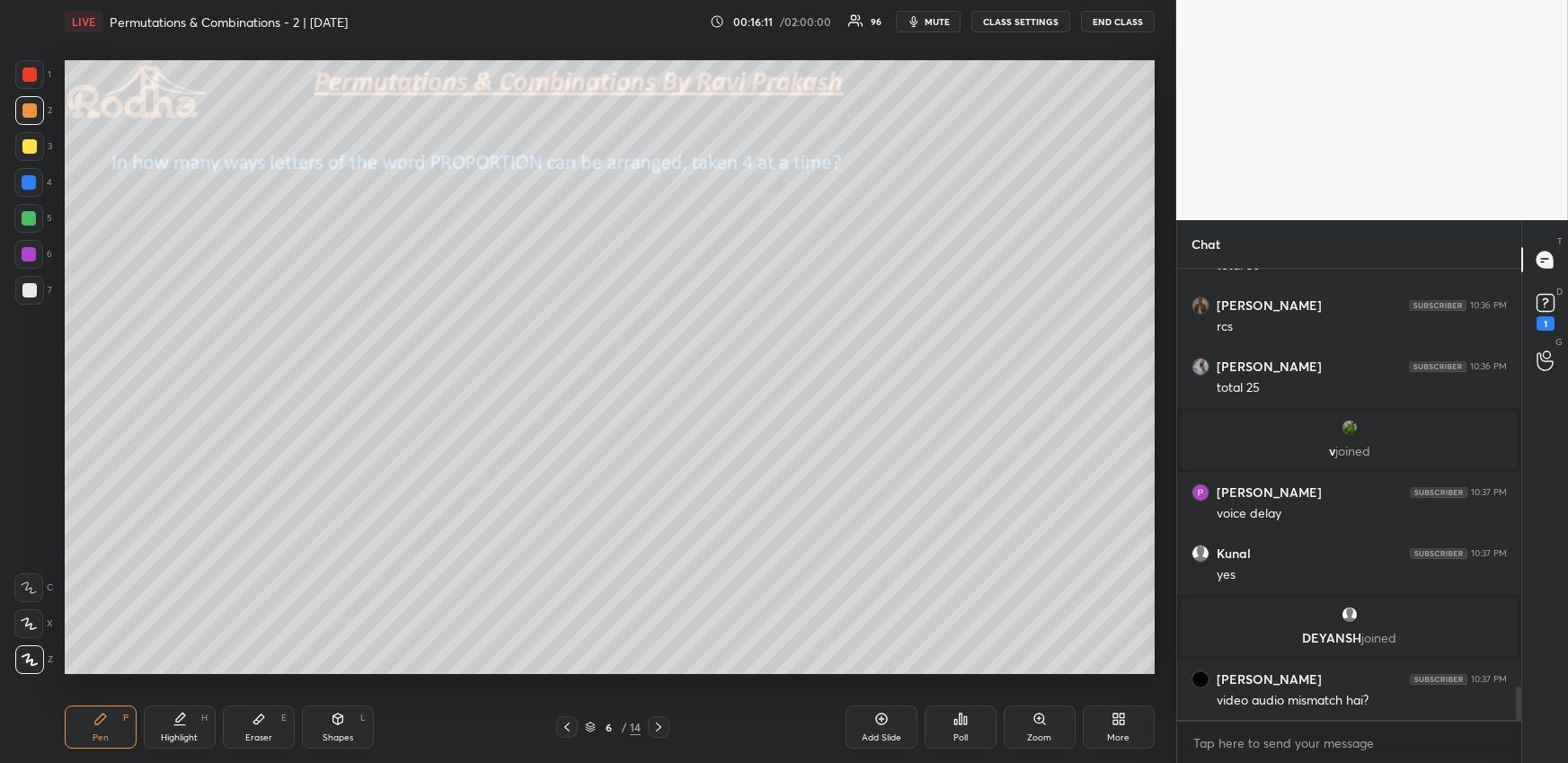
click at [35, 113] on div at bounding box center [29, 109] width 14 height 14
click at [36, 283] on div at bounding box center [29, 290] width 29 height 29
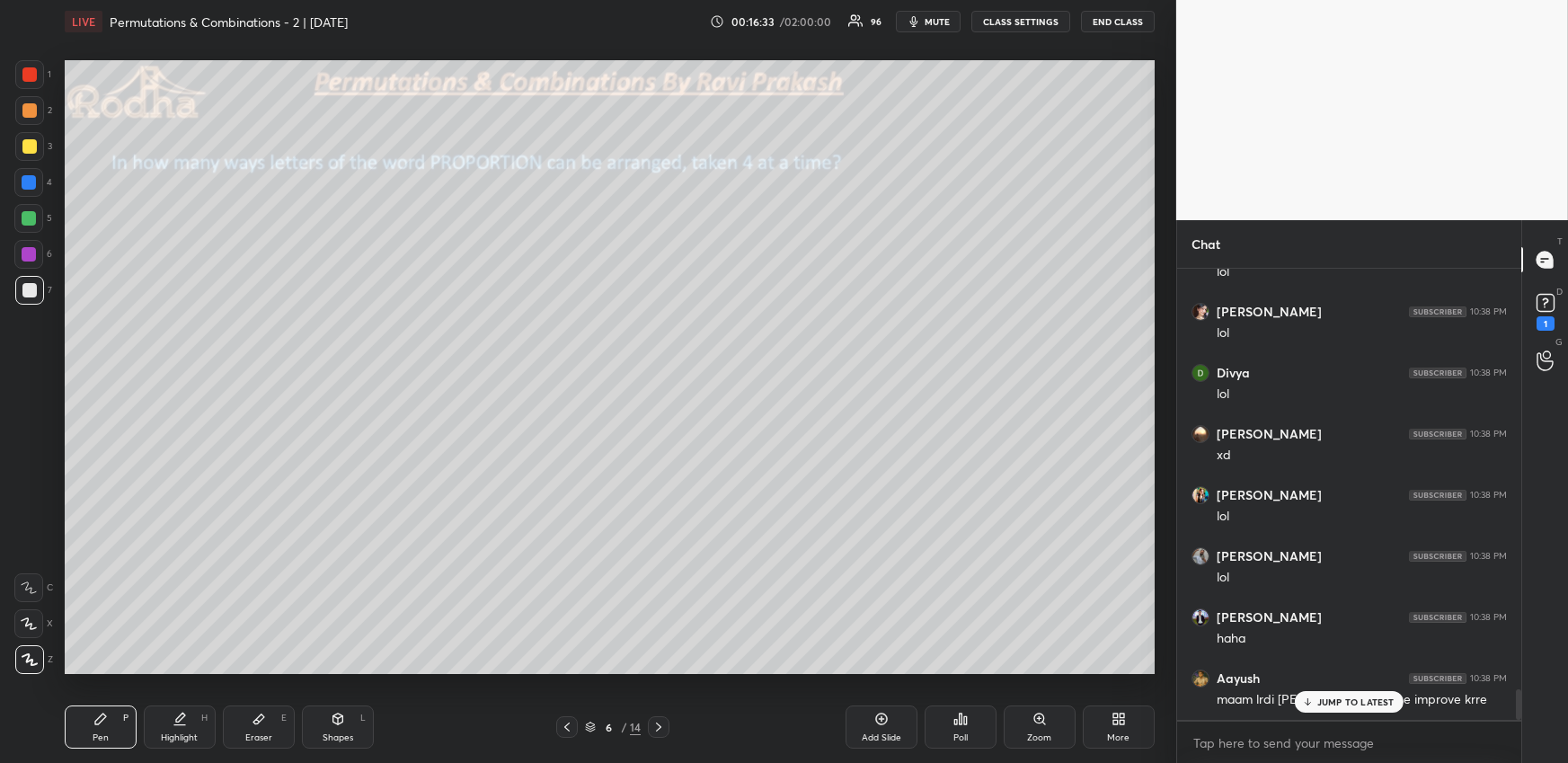
scroll to position [6280, 0]
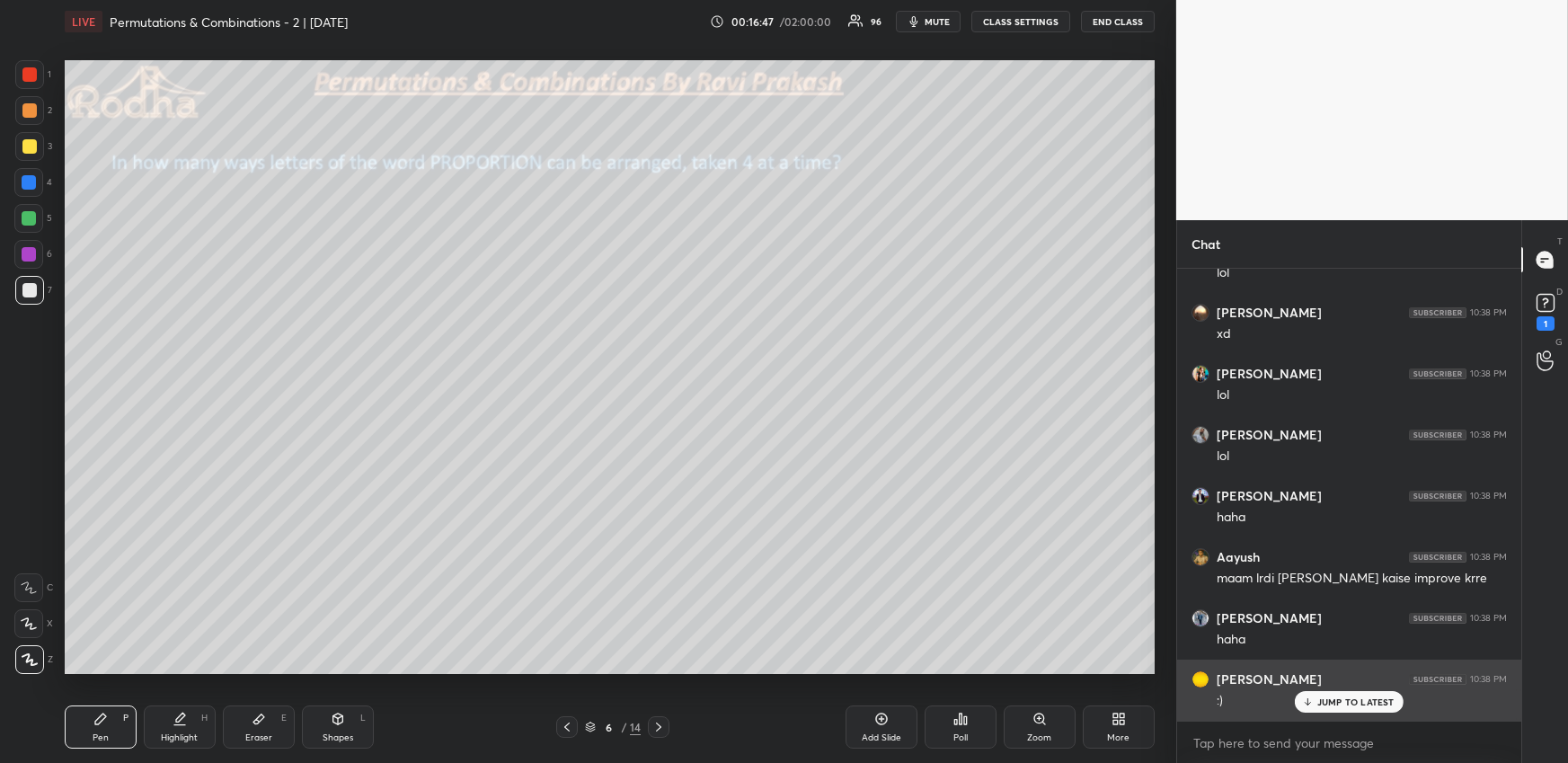
click at [1318, 679] on p "JUMP TO LATEST" at bounding box center [1356, 701] width 78 height 11
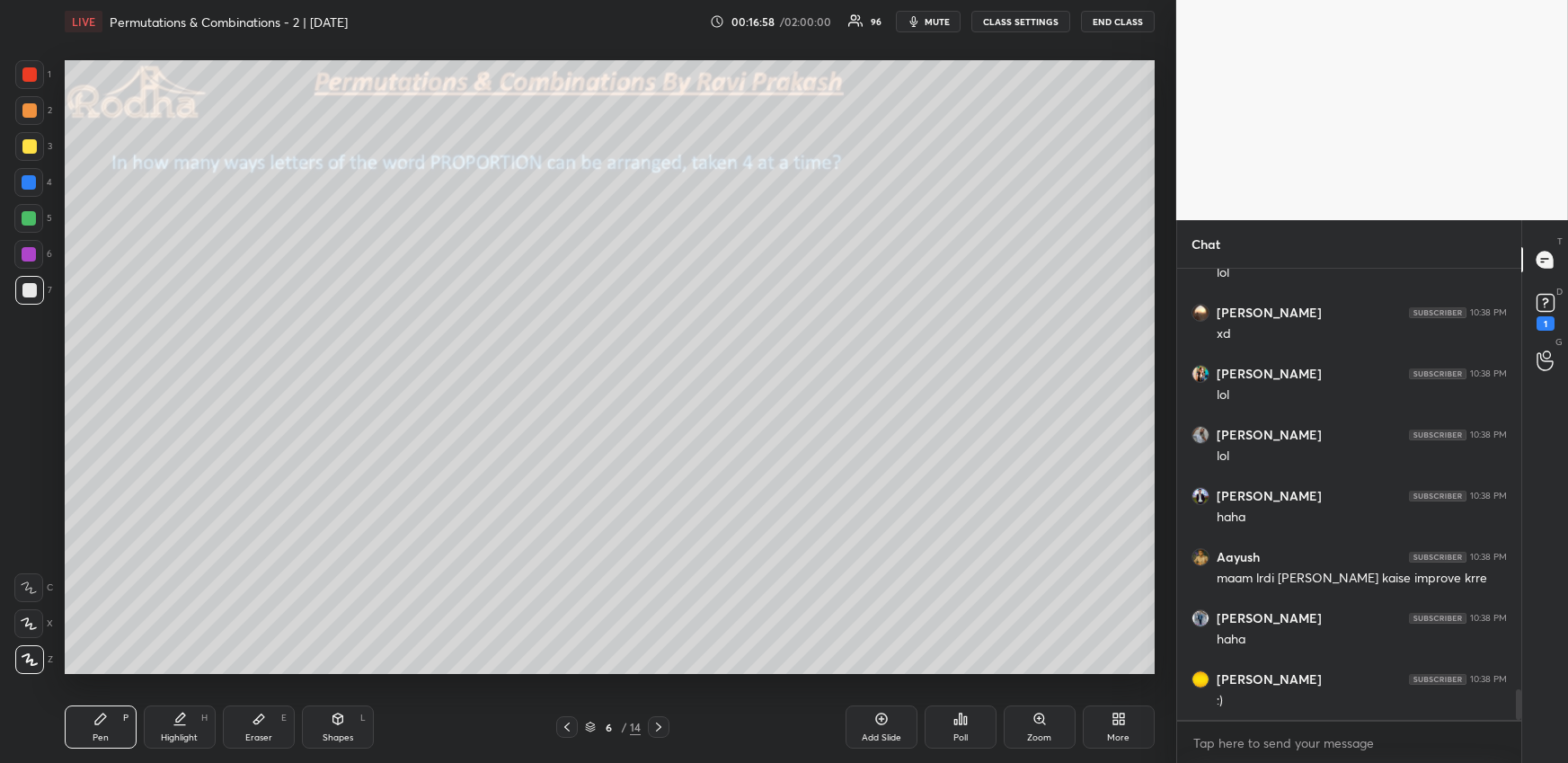
scroll to position [6342, 0]
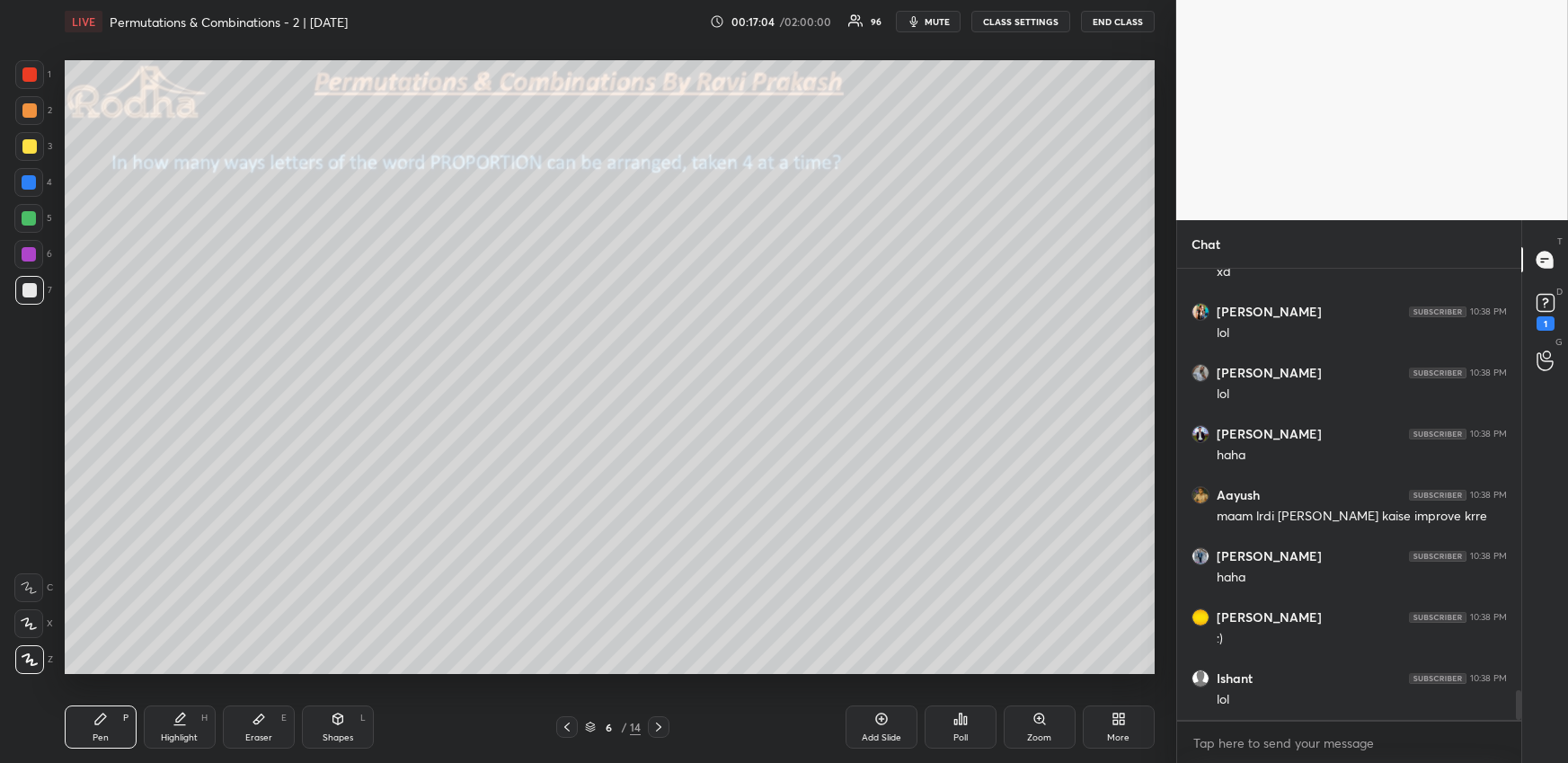
click at [187, 679] on div "Highlight H" at bounding box center [180, 727] width 72 height 43
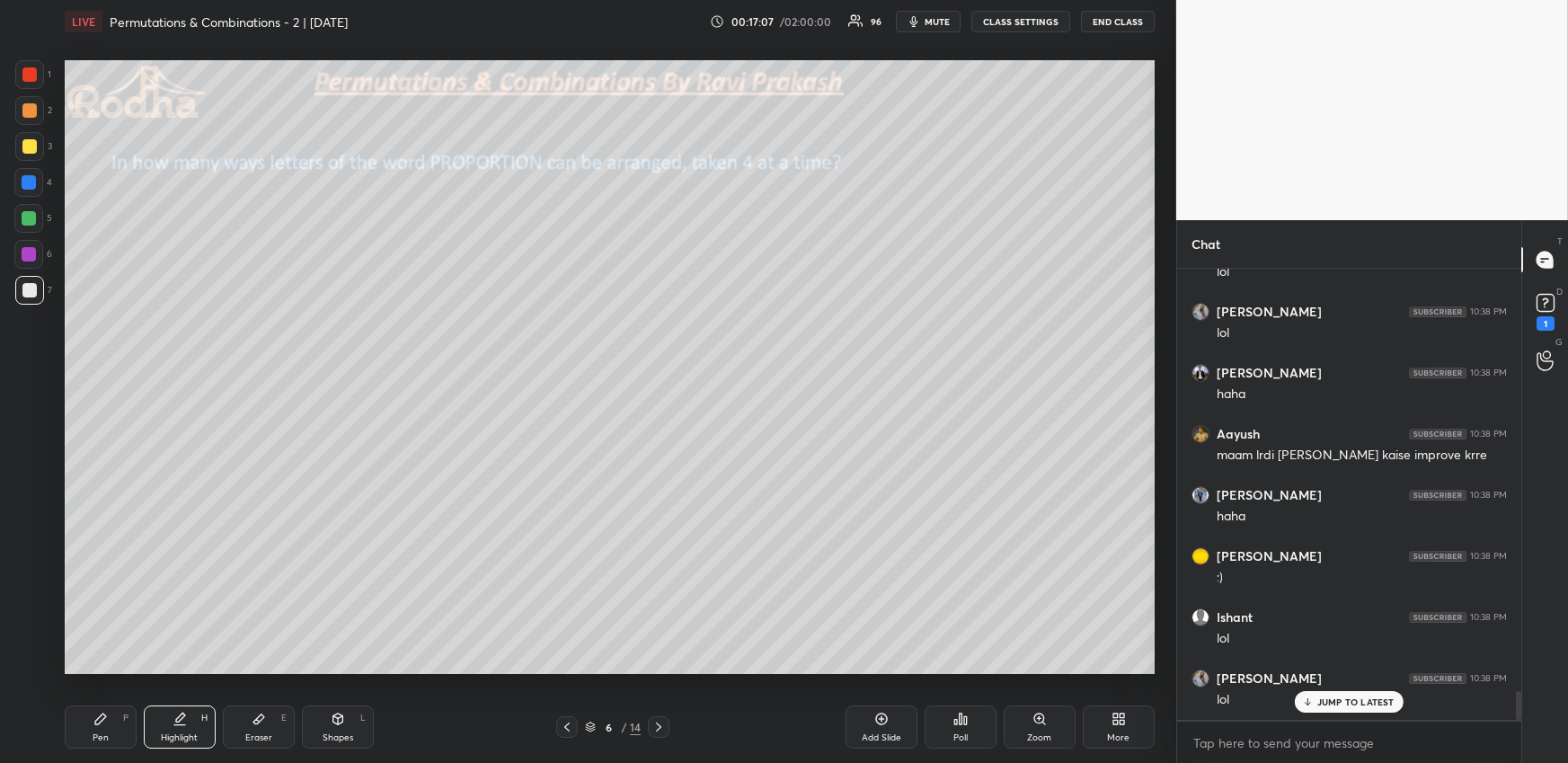
scroll to position [6524, 0]
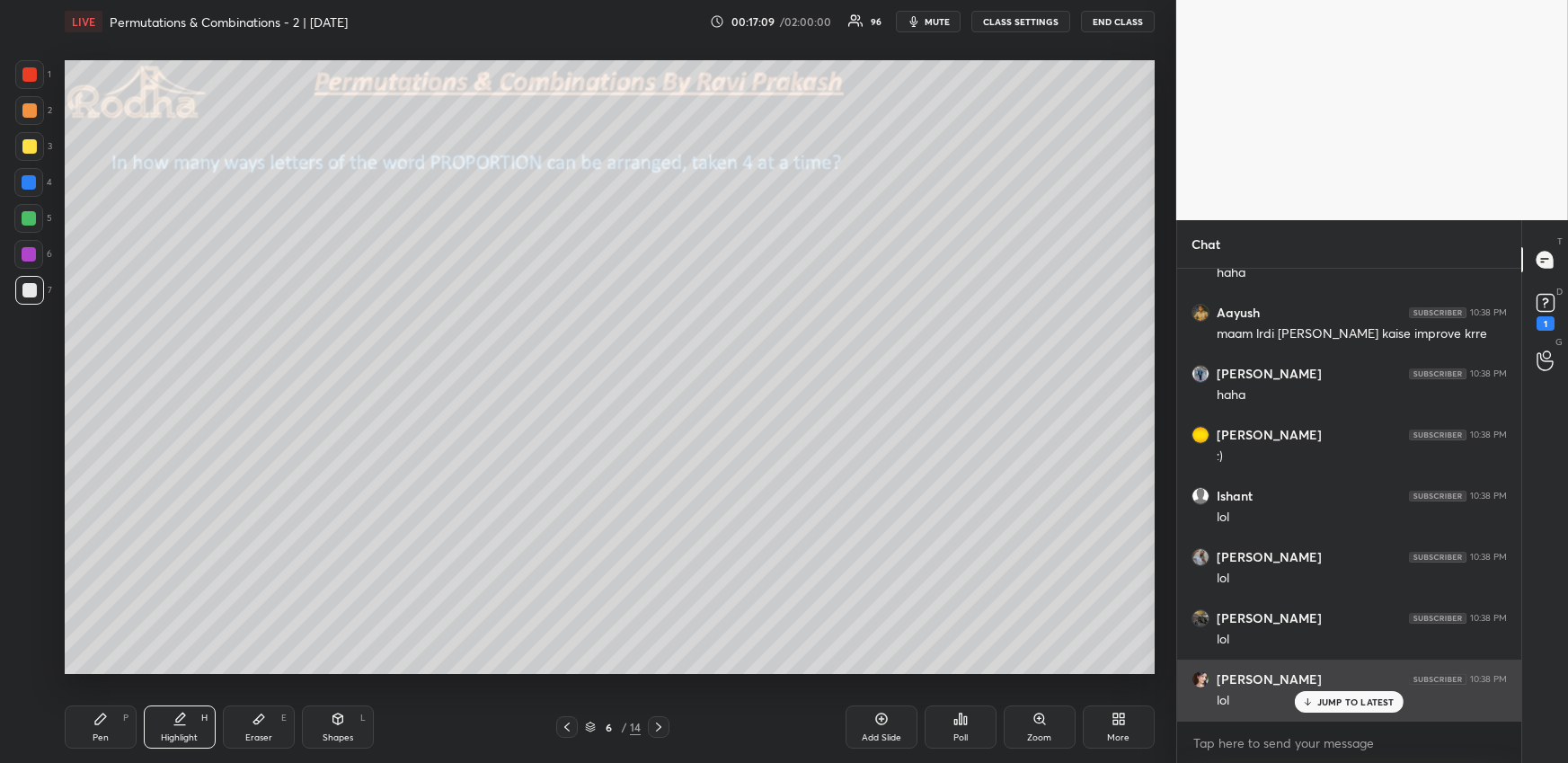
click at [1337, 679] on p "JUMP TO LATEST" at bounding box center [1356, 701] width 78 height 11
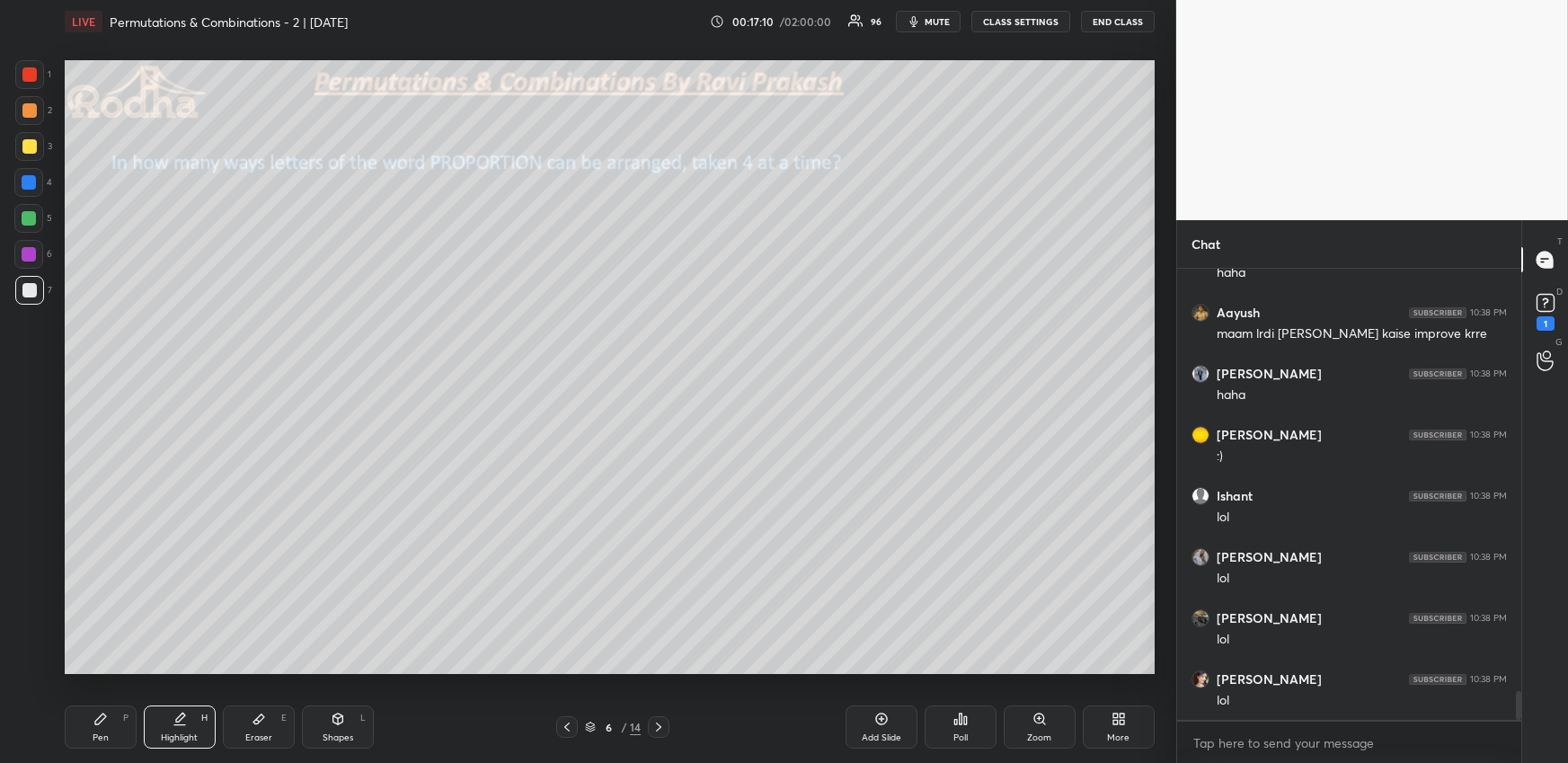
click at [172, 679] on icon at bounding box center [179, 718] width 14 height 14
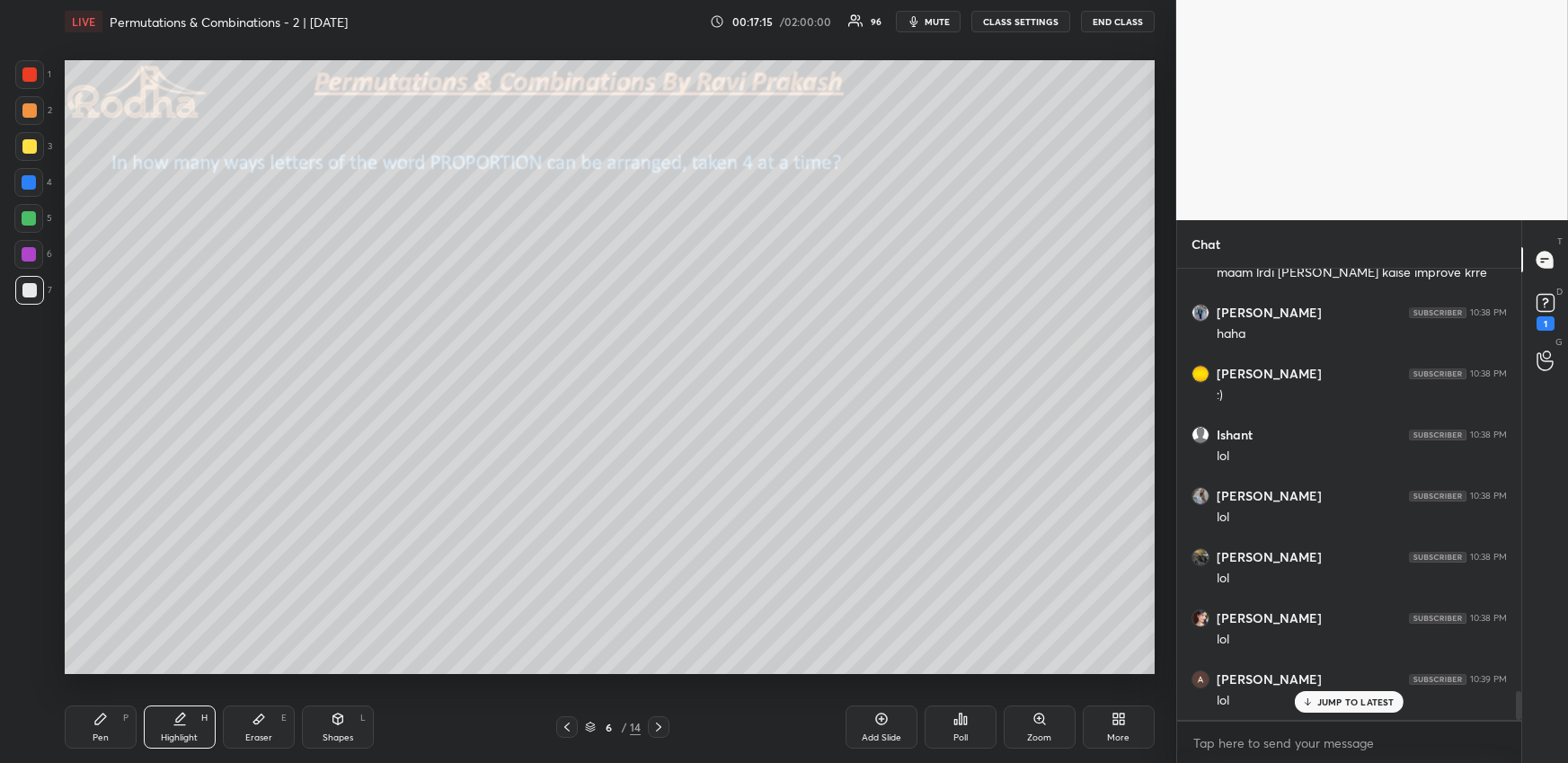
click at [117, 679] on div "Pen P Highlight H Eraser E Shapes L 6 / 14 Add Slide Poll Zoom More" at bounding box center [609, 727] width 1090 height 72
click at [108, 679] on div "Pen P" at bounding box center [100, 727] width 72 height 43
click at [34, 126] on div "1 2 3 4 5 6 7" at bounding box center [33, 185] width 37 height 252
click at [30, 115] on div at bounding box center [29, 109] width 14 height 14
click at [570, 679] on icon at bounding box center [566, 726] width 14 height 14
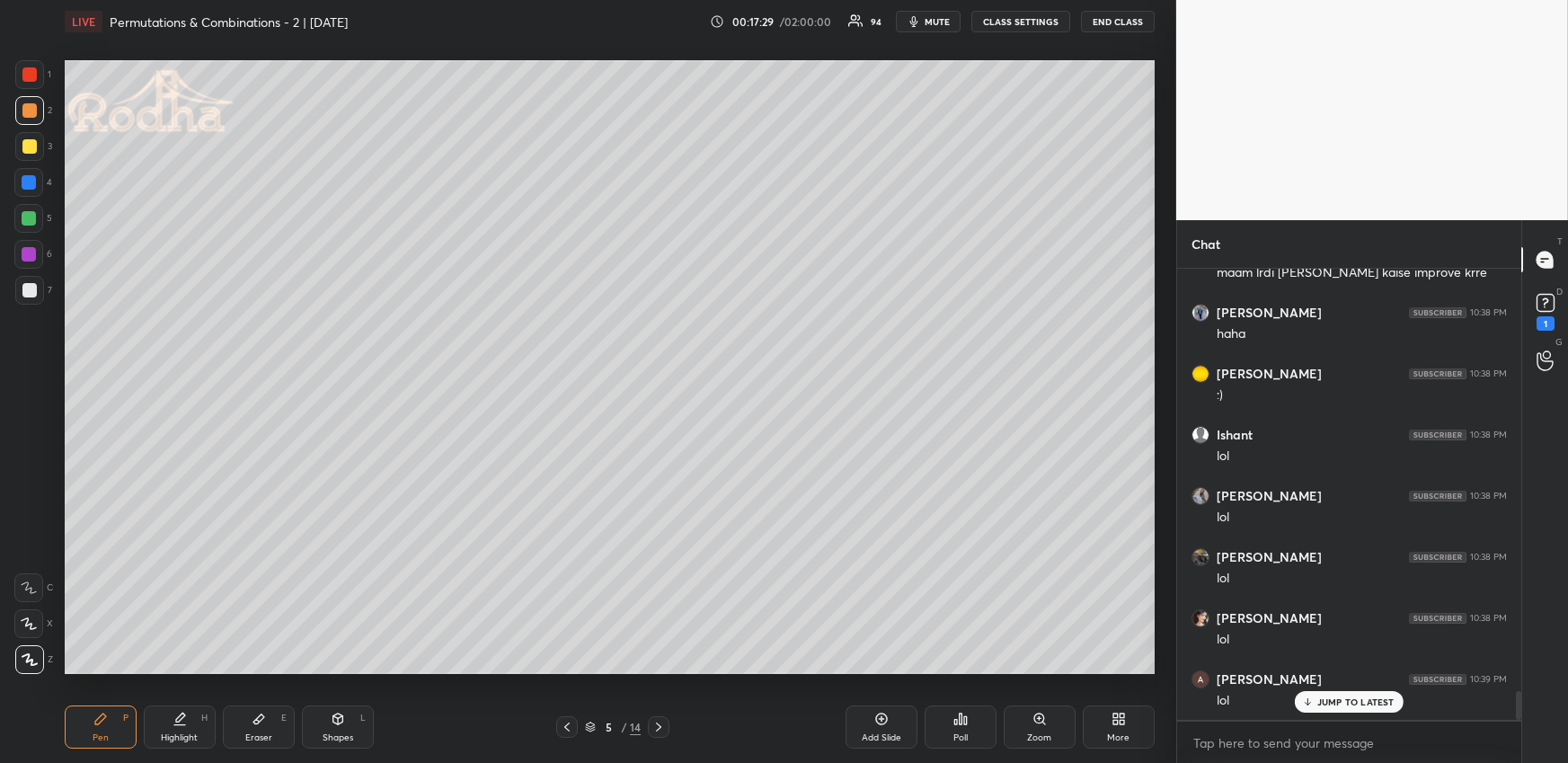
click at [660, 679] on icon at bounding box center [658, 726] width 14 height 14
drag, startPoint x: 32, startPoint y: 216, endPoint x: 32, endPoint y: 242, distance: 26.0
click at [31, 217] on div at bounding box center [28, 218] width 14 height 14
click at [943, 679] on div "Poll" at bounding box center [960, 727] width 72 height 43
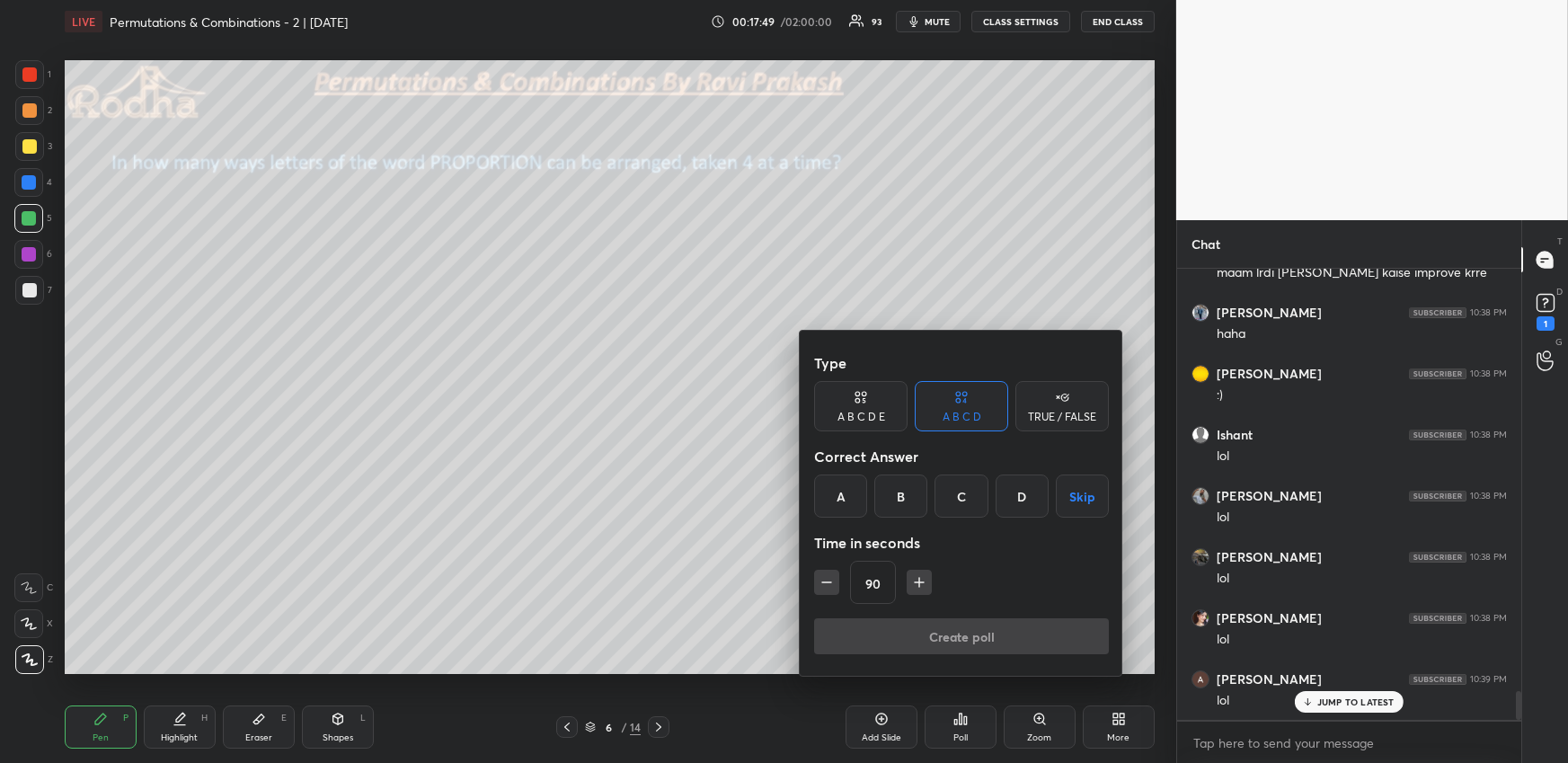
click at [873, 406] on div "A B C D E" at bounding box center [861, 406] width 94 height 50
click at [824, 578] on icon "button" at bounding box center [826, 582] width 18 height 18
click at [828, 579] on icon "button" at bounding box center [826, 582] width 18 height 18
click at [830, 580] on icon "button" at bounding box center [826, 582] width 18 height 18
click at [831, 580] on icon "button" at bounding box center [826, 582] width 18 height 18
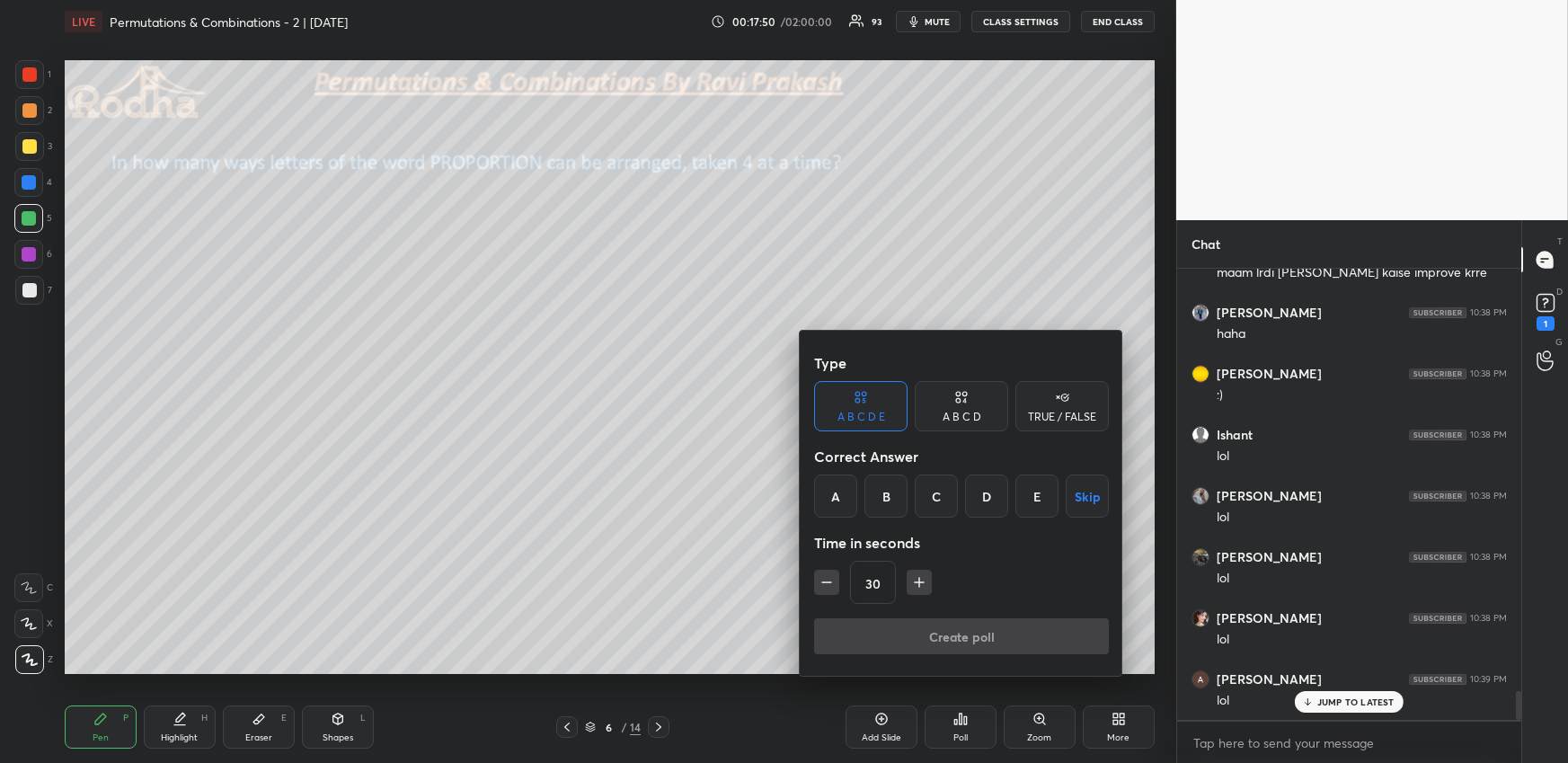
click at [832, 580] on icon "button" at bounding box center [826, 582] width 18 height 18
type input "15"
click at [833, 578] on div "15" at bounding box center [961, 582] width 295 height 43
click at [882, 495] on div "B" at bounding box center [886, 496] width 43 height 43
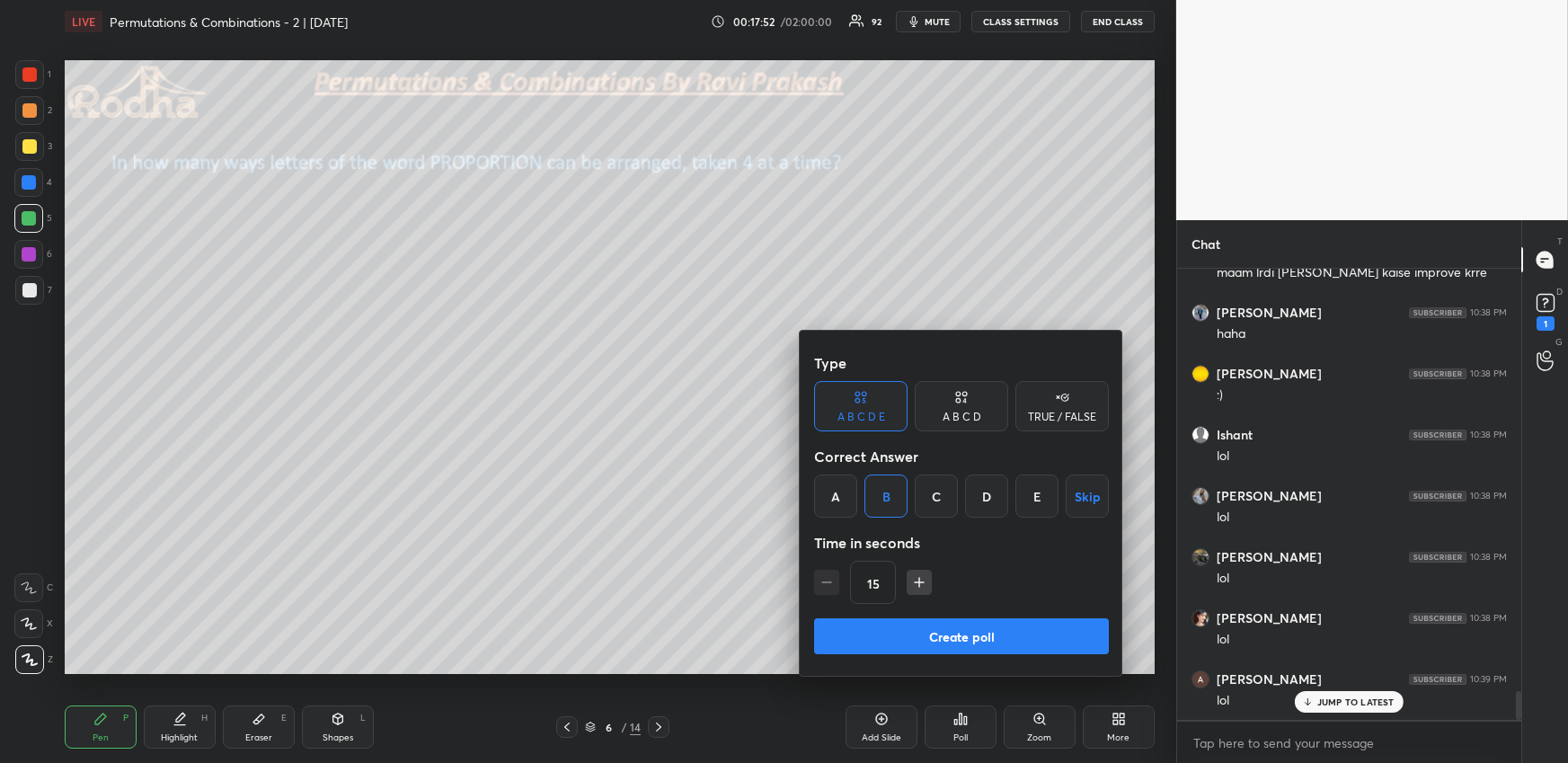
click at [990, 628] on button "Create poll" at bounding box center [961, 636] width 295 height 36
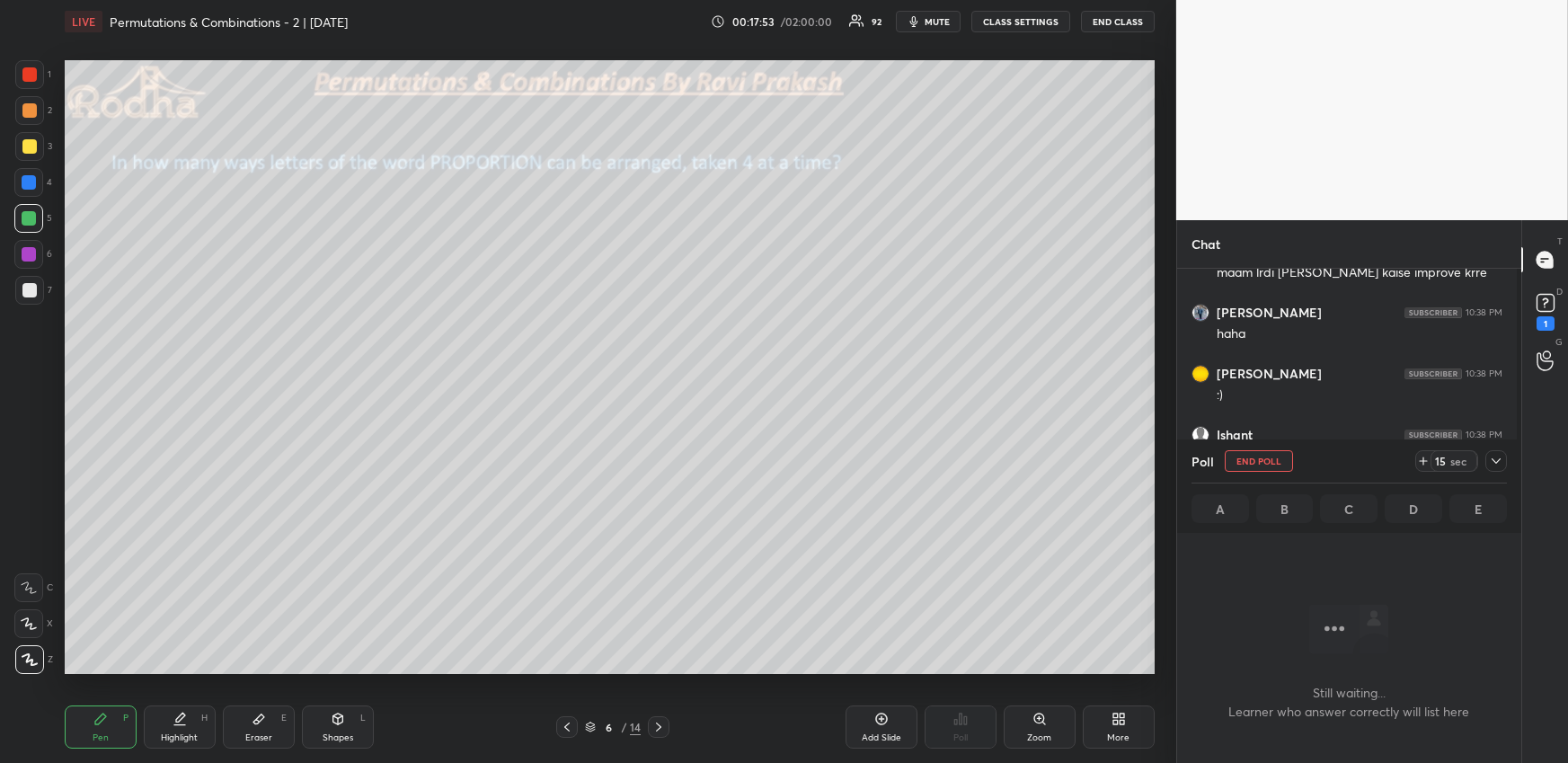
scroll to position [7, 5]
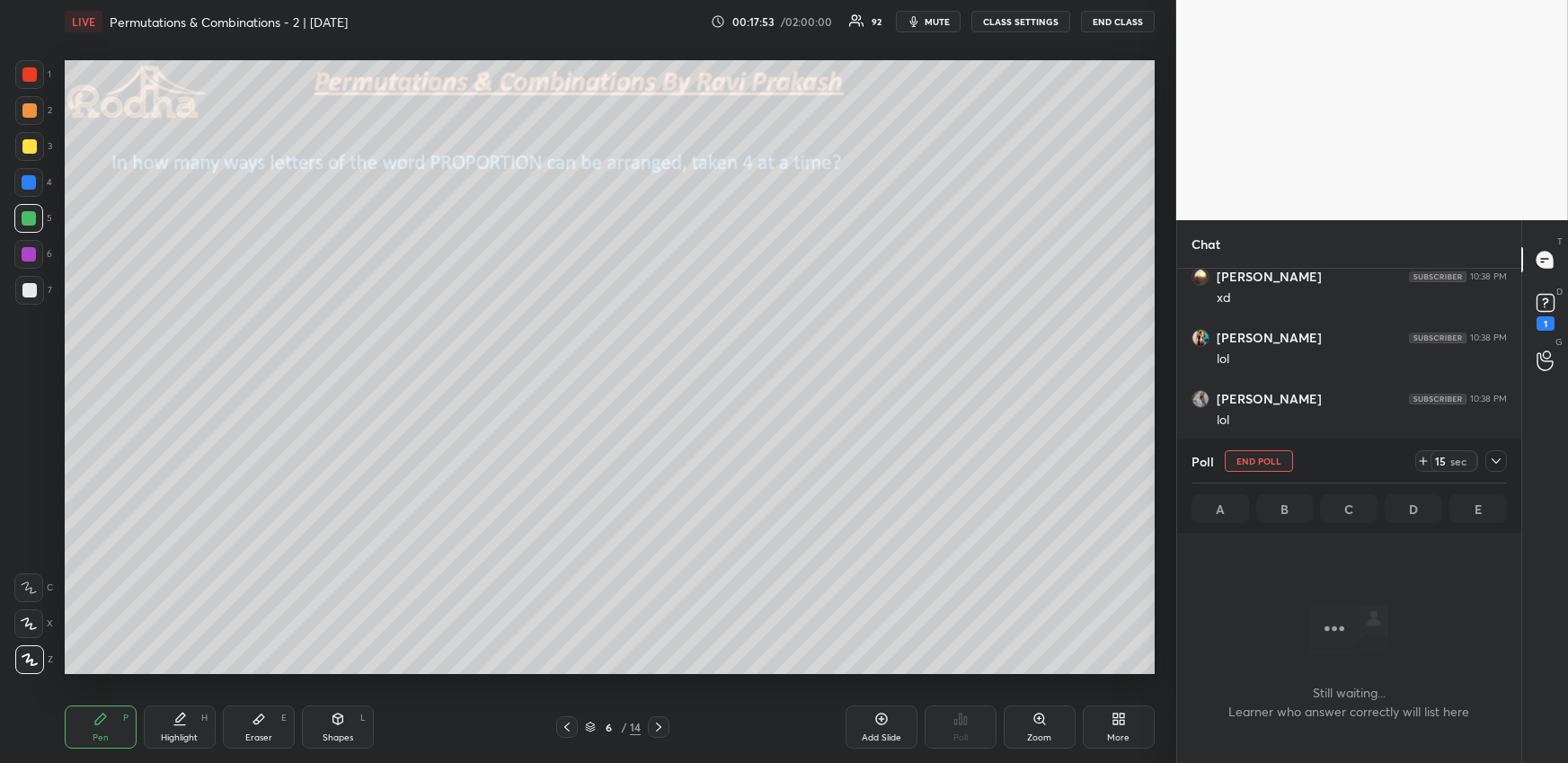
click at [1427, 458] on icon at bounding box center [1496, 460] width 14 height 14
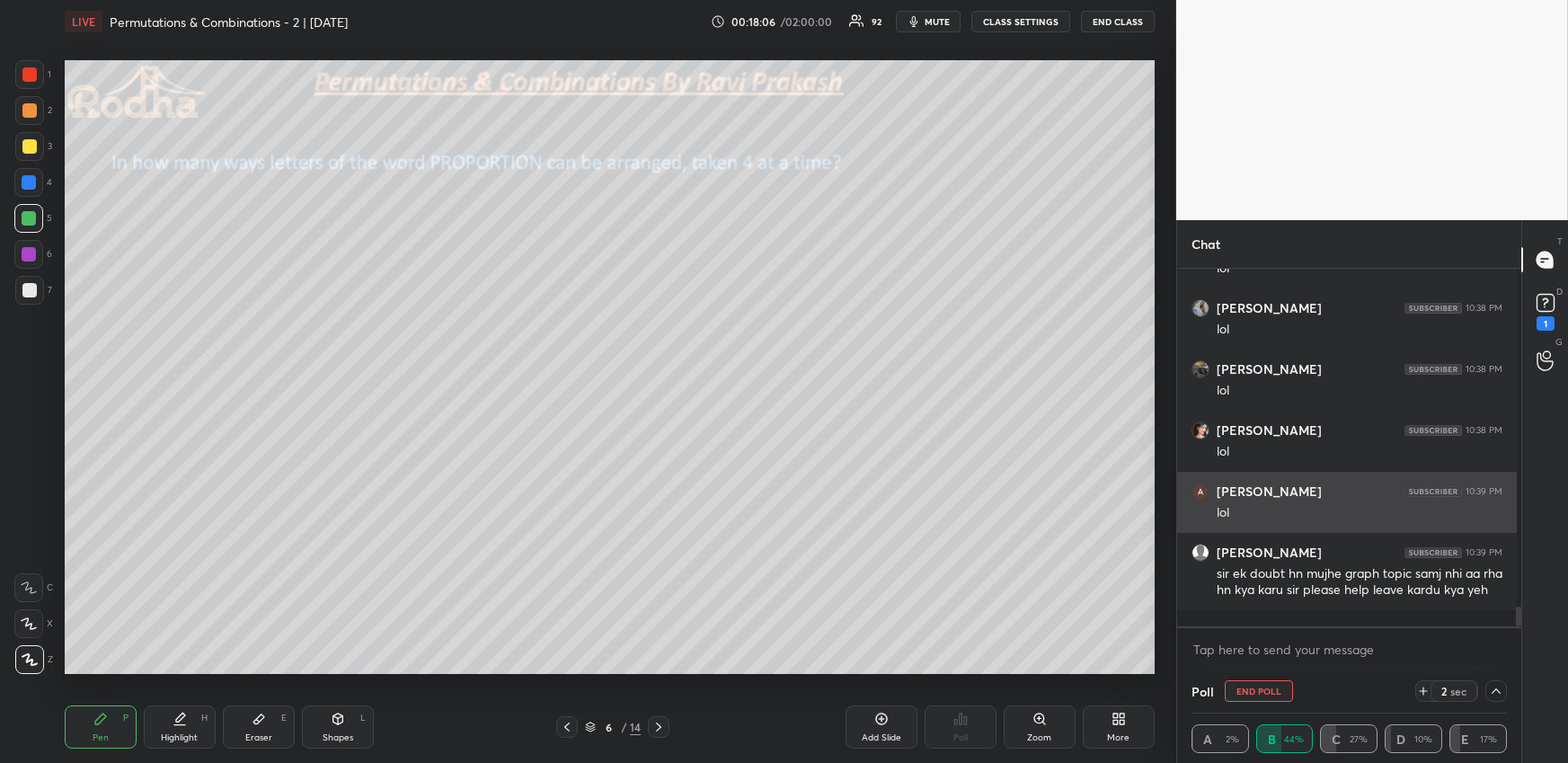
scroll to position [6091, 0]
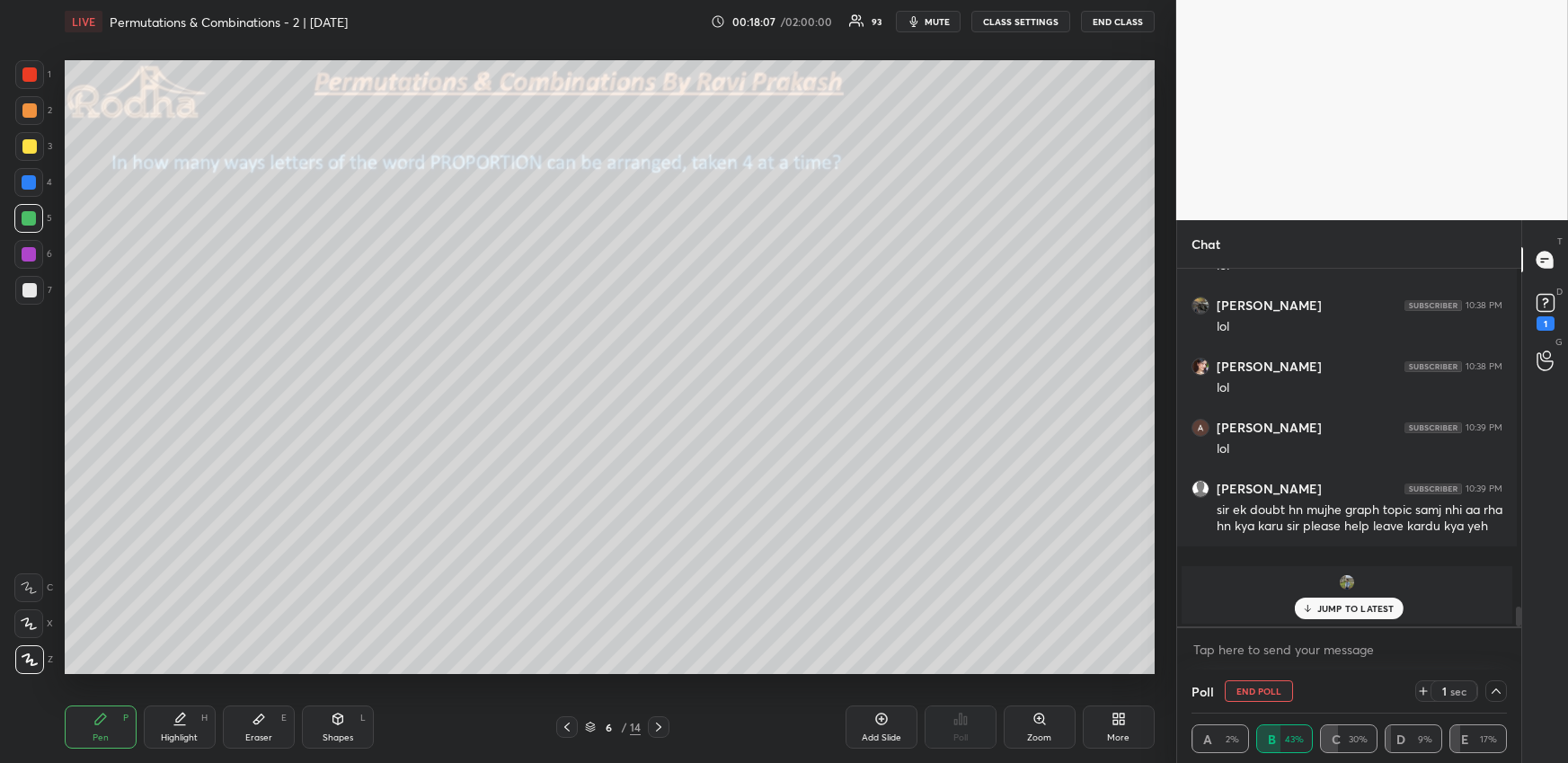
click at [1352, 614] on div "JUMP TO LATEST" at bounding box center [1348, 608] width 108 height 22
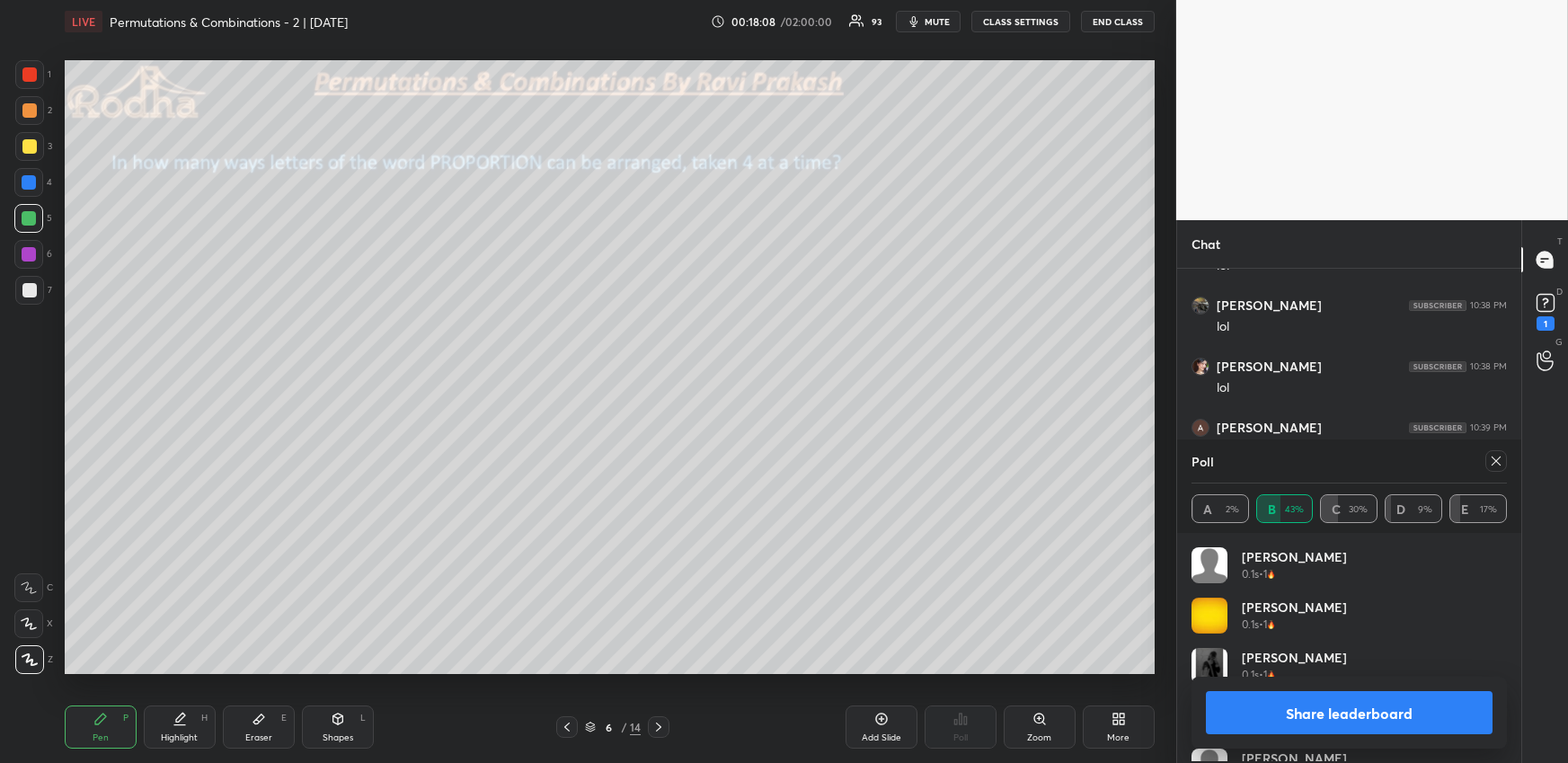
scroll to position [210, 310]
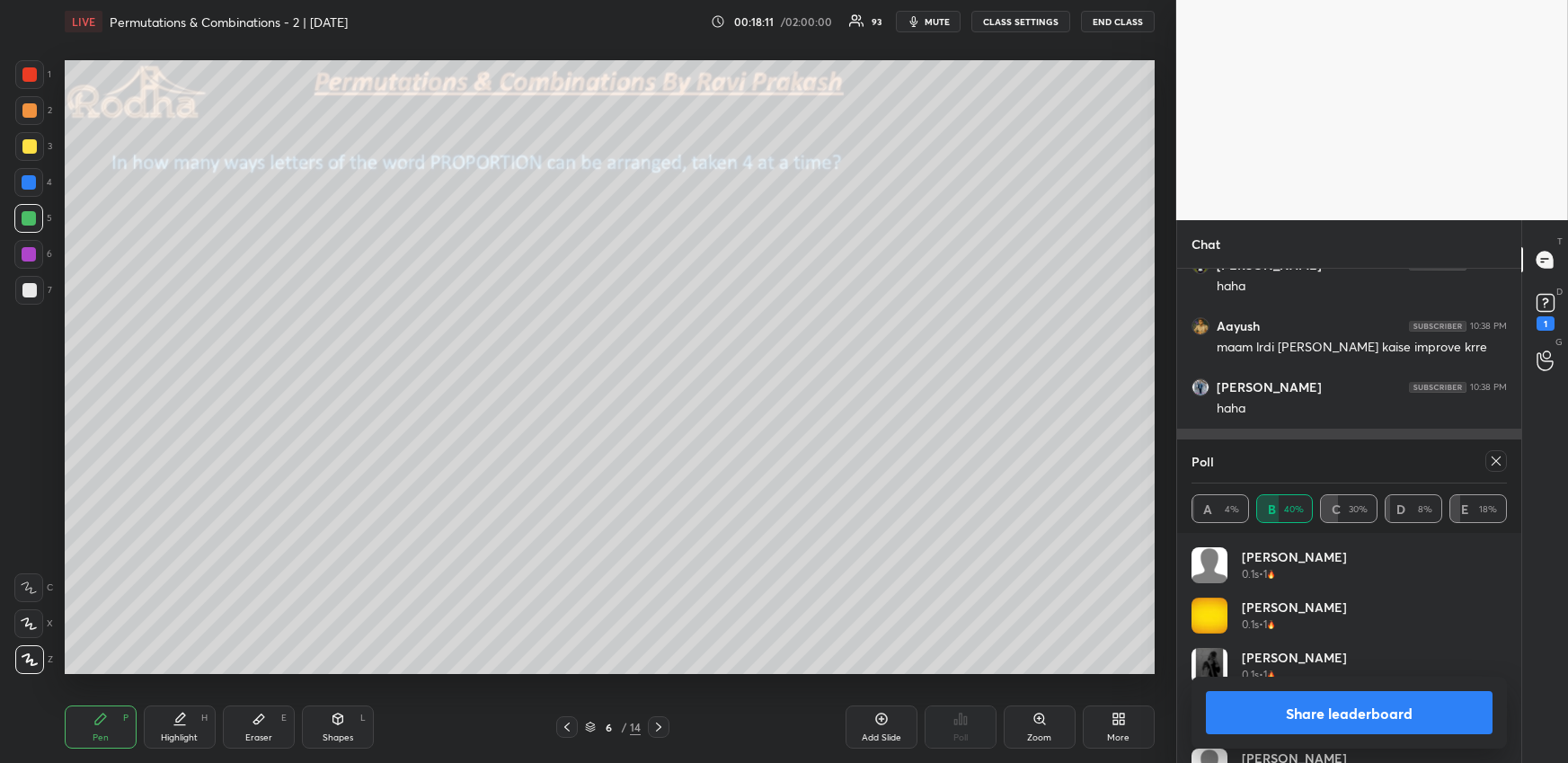
drag, startPoint x: 1499, startPoint y: 457, endPoint x: 1428, endPoint y: 453, distance: 71.1
click at [1427, 459] on icon at bounding box center [1497, 461] width 9 height 9
type textarea "x"
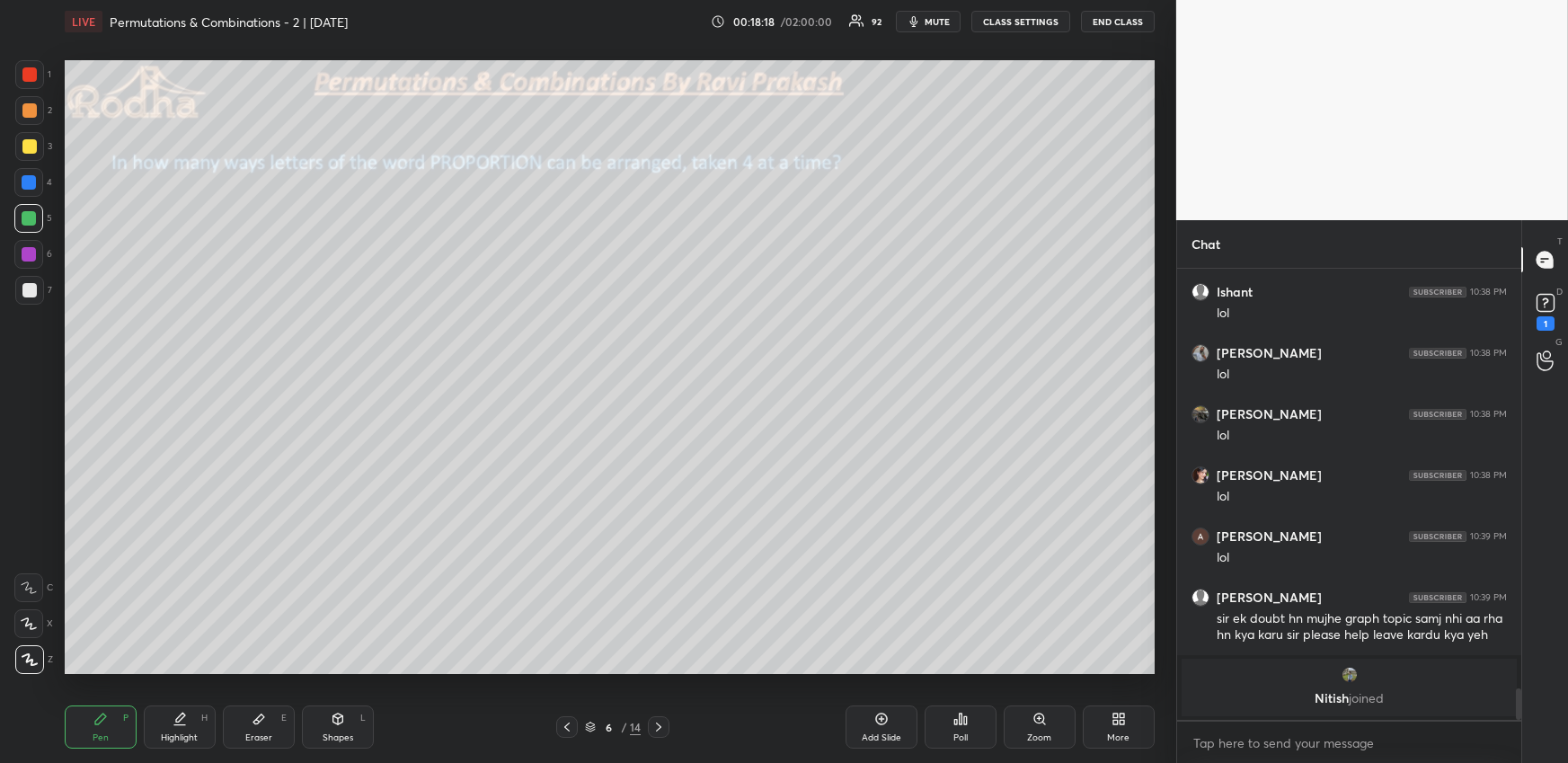
click at [258, 679] on div "Eraser E" at bounding box center [258, 727] width 72 height 43
drag, startPoint x: 25, startPoint y: 659, endPoint x: 51, endPoint y: 647, distance: 28.6
click at [26, 659] on rect at bounding box center [26, 660] width 2 height 2
click at [129, 679] on div "Pen P" at bounding box center [100, 727] width 72 height 43
click at [31, 113] on div at bounding box center [29, 109] width 14 height 14
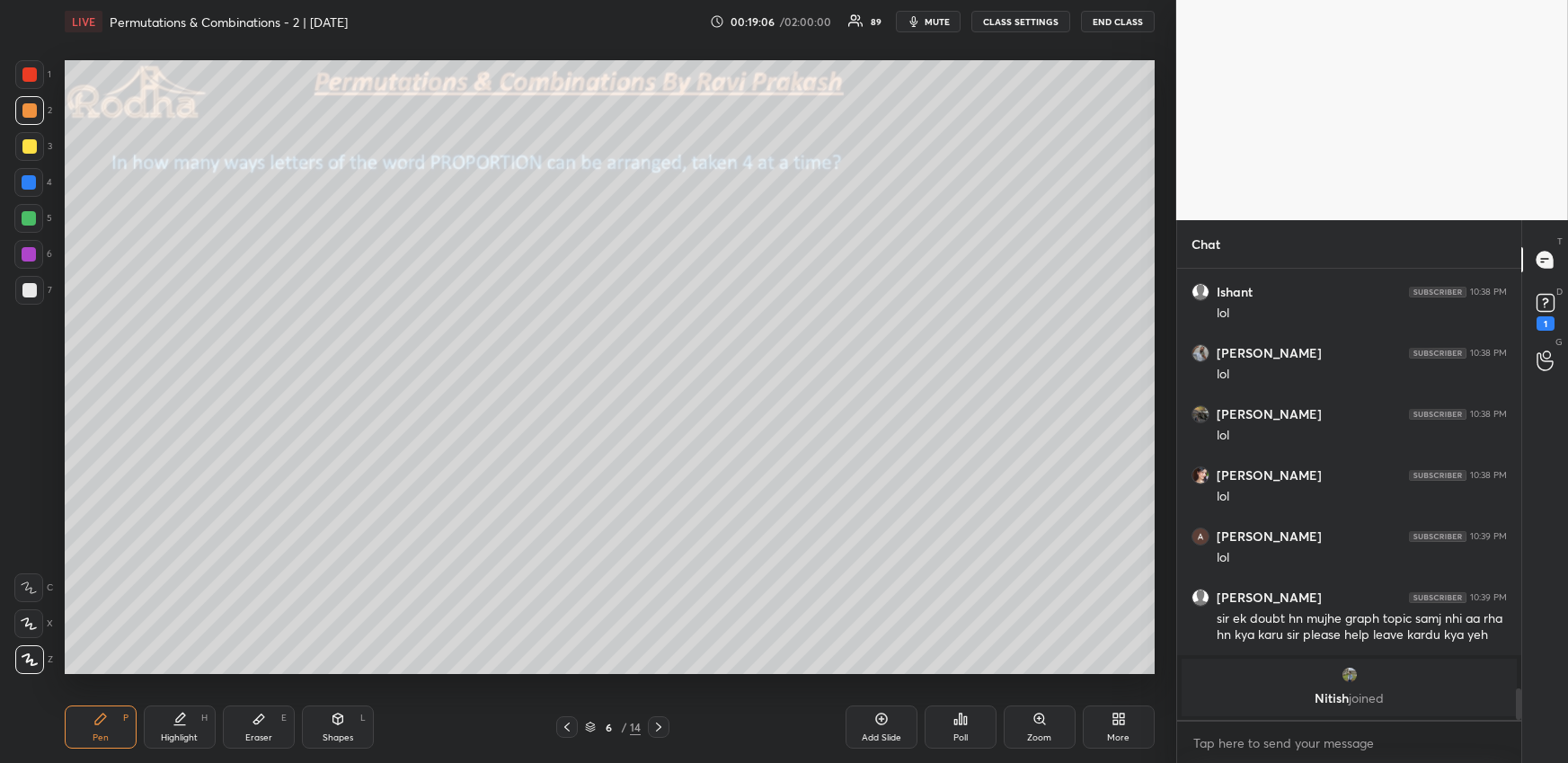
click at [171, 679] on div "Highlight H" at bounding box center [180, 727] width 72 height 43
click at [107, 679] on div "Pen P" at bounding box center [100, 727] width 72 height 43
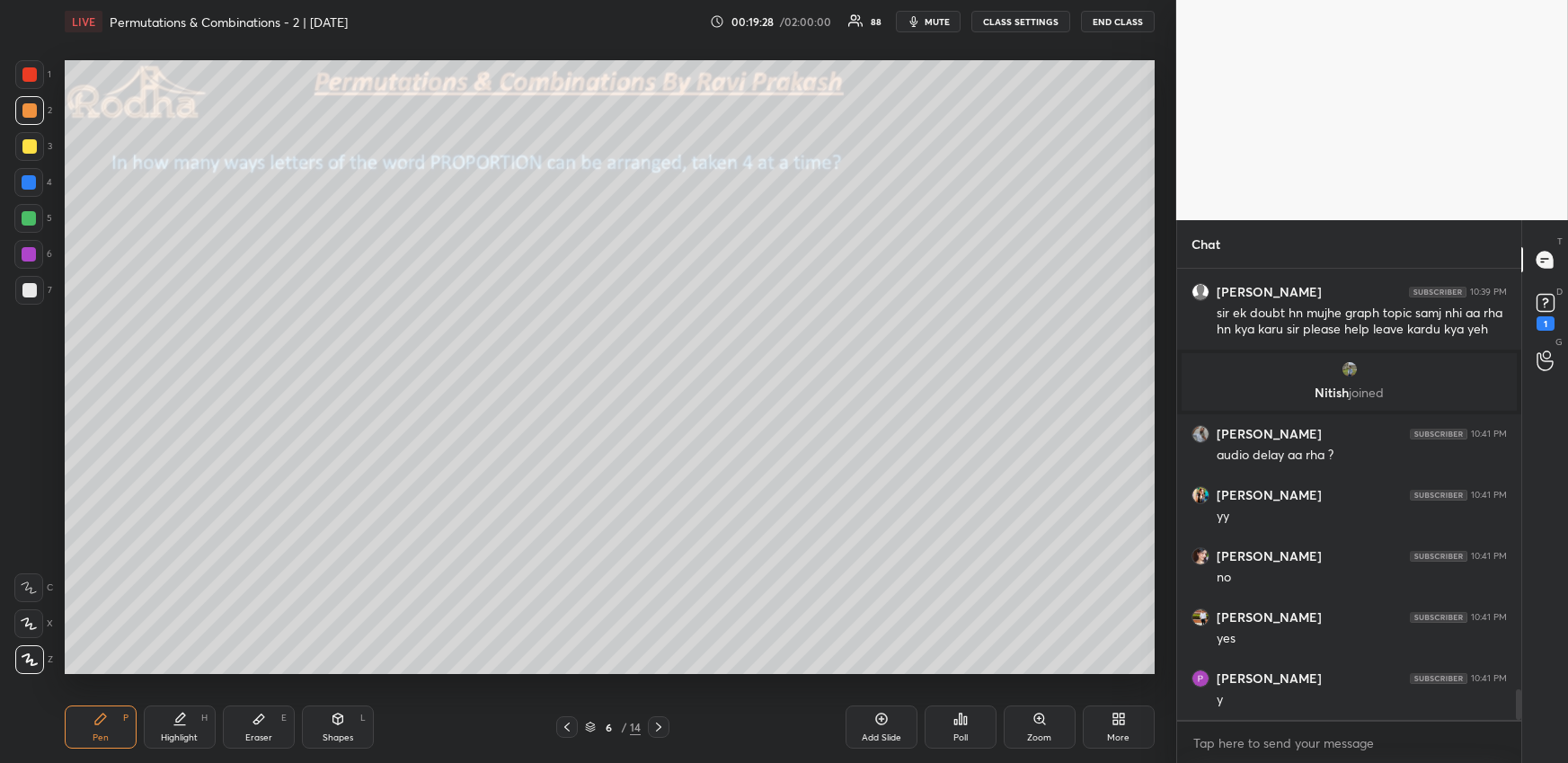
scroll to position [6410, 0]
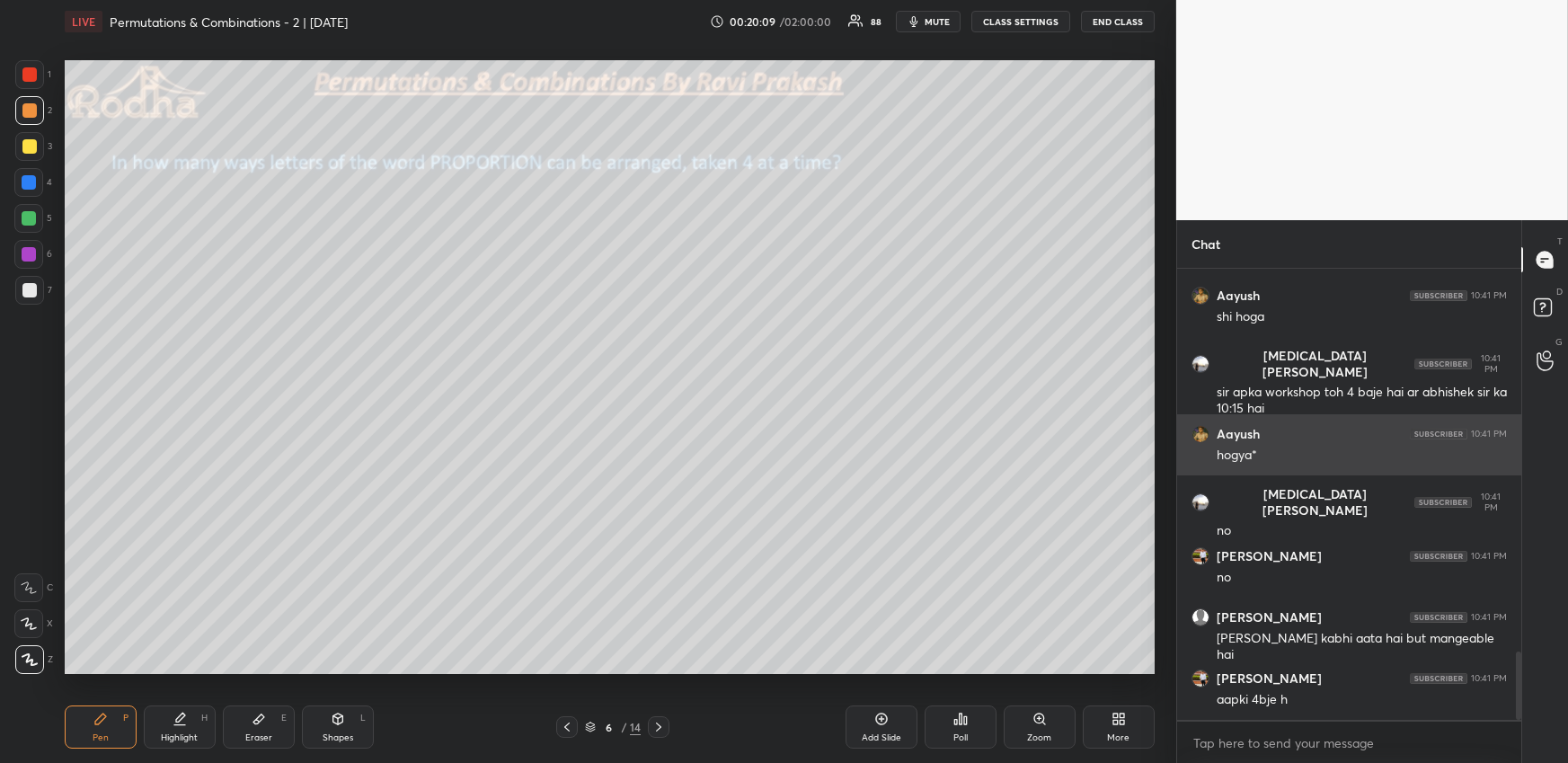
scroll to position [2601, 0]
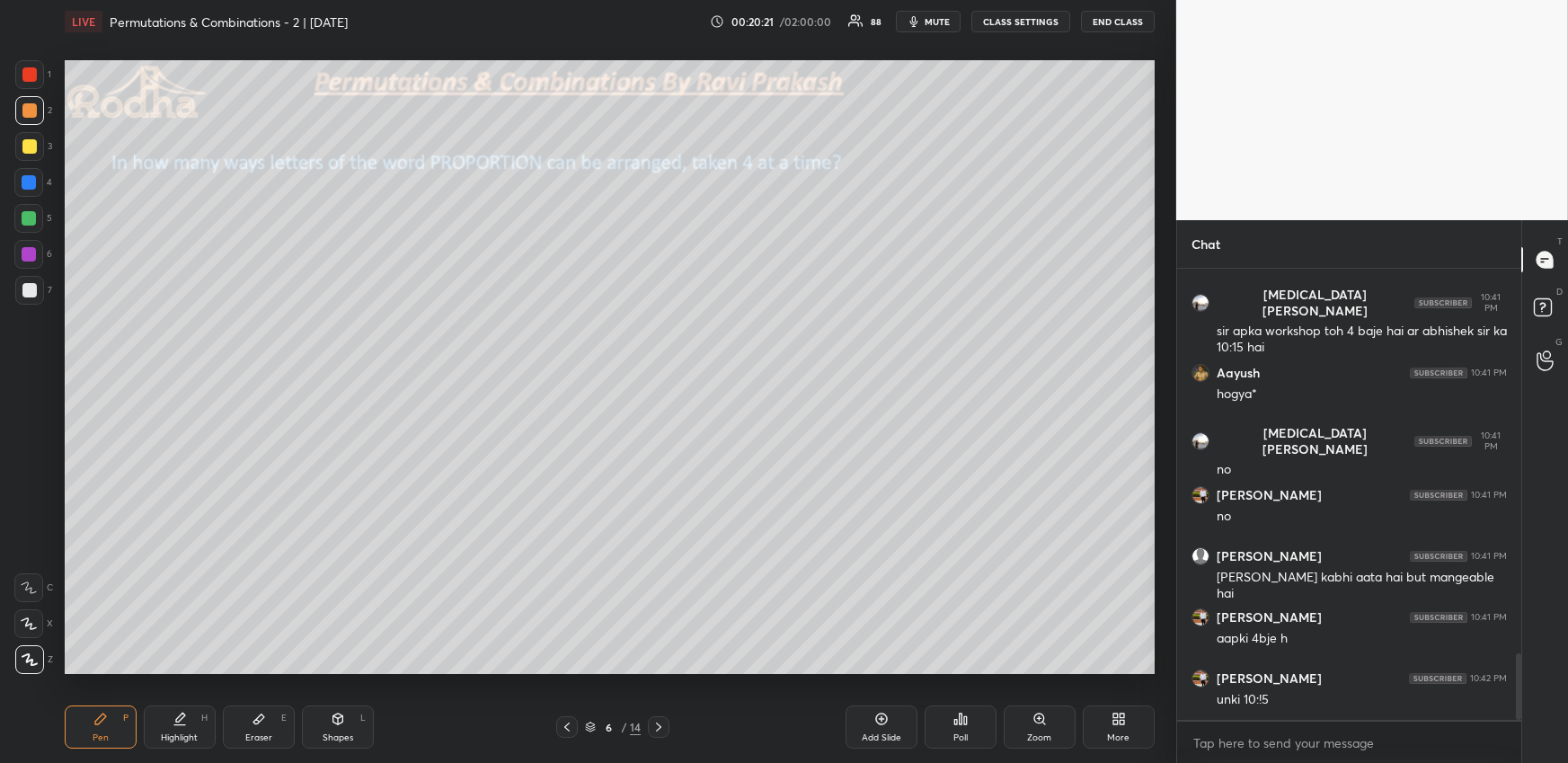
click at [36, 180] on div at bounding box center [28, 182] width 29 height 29
drag, startPoint x: 171, startPoint y: 721, endPoint x: 174, endPoint y: 689, distance: 32.1
click at [172, 722] on icon at bounding box center [179, 718] width 14 height 14
drag, startPoint x: 111, startPoint y: 725, endPoint x: 114, endPoint y: 688, distance: 37.1
click at [110, 725] on div "Pen P" at bounding box center [100, 727] width 72 height 43
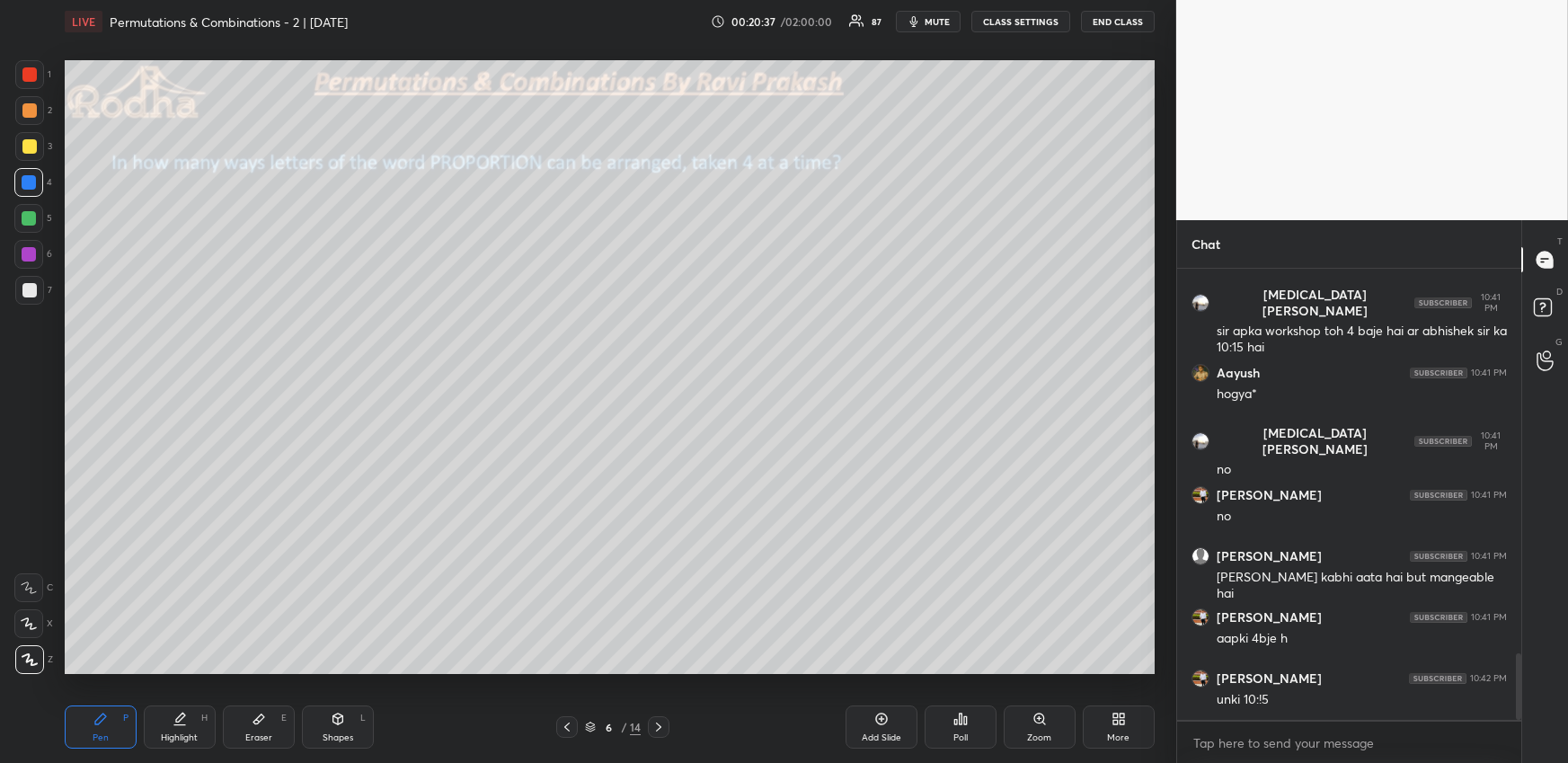
click at [30, 108] on div at bounding box center [29, 109] width 14 height 14
click at [259, 719] on icon at bounding box center [258, 718] width 14 height 14
click at [101, 729] on div "Pen P" at bounding box center [100, 727] width 72 height 43
click at [29, 106] on div at bounding box center [29, 109] width 14 height 14
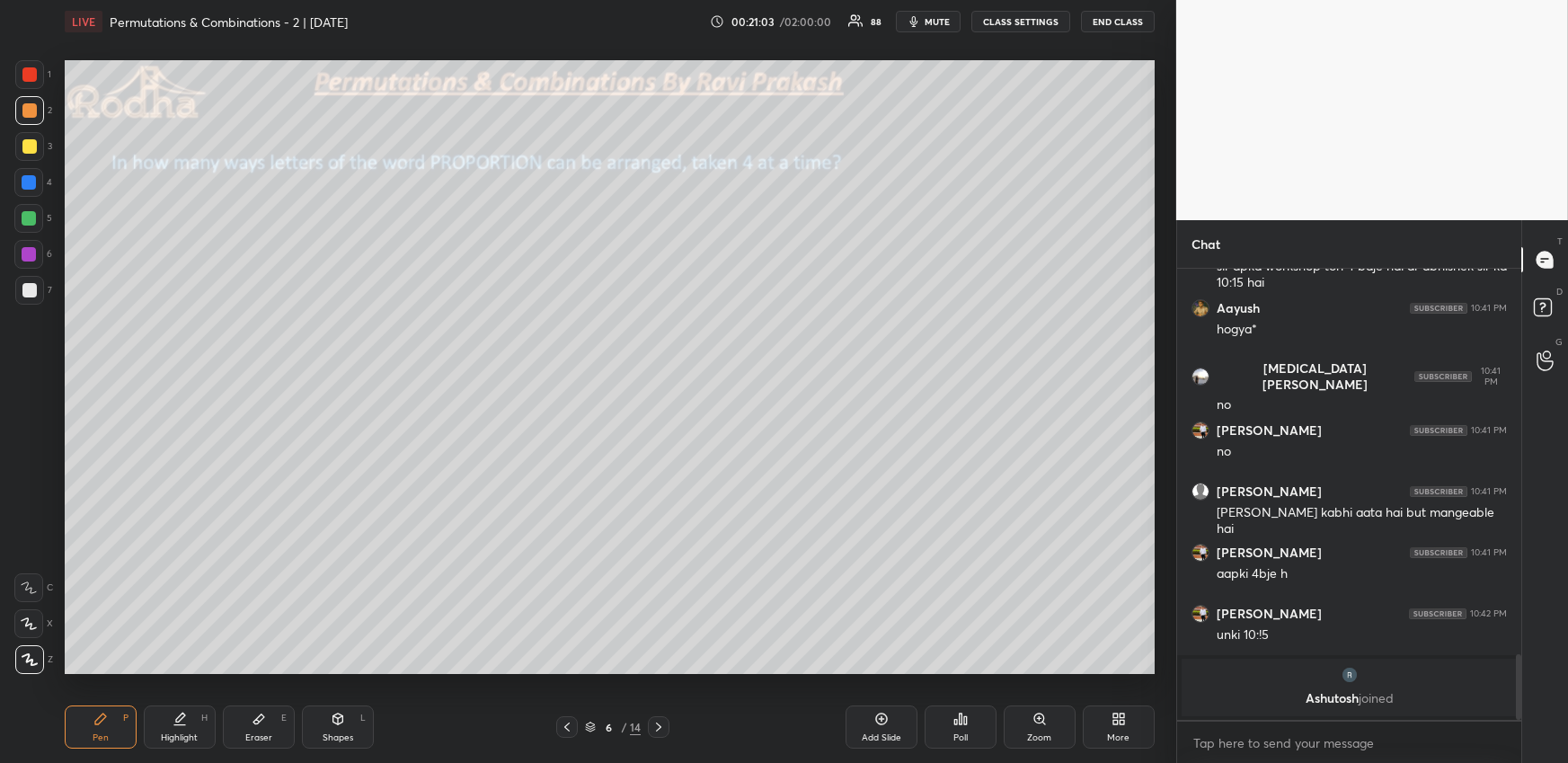
click at [35, 187] on div at bounding box center [28, 182] width 29 height 29
click at [31, 113] on div at bounding box center [29, 109] width 14 height 14
drag, startPoint x: 35, startPoint y: 184, endPoint x: 58, endPoint y: 196, distance: 25.9
click at [35, 184] on div at bounding box center [28, 181] width 14 height 14
click at [29, 113] on div at bounding box center [29, 109] width 14 height 14
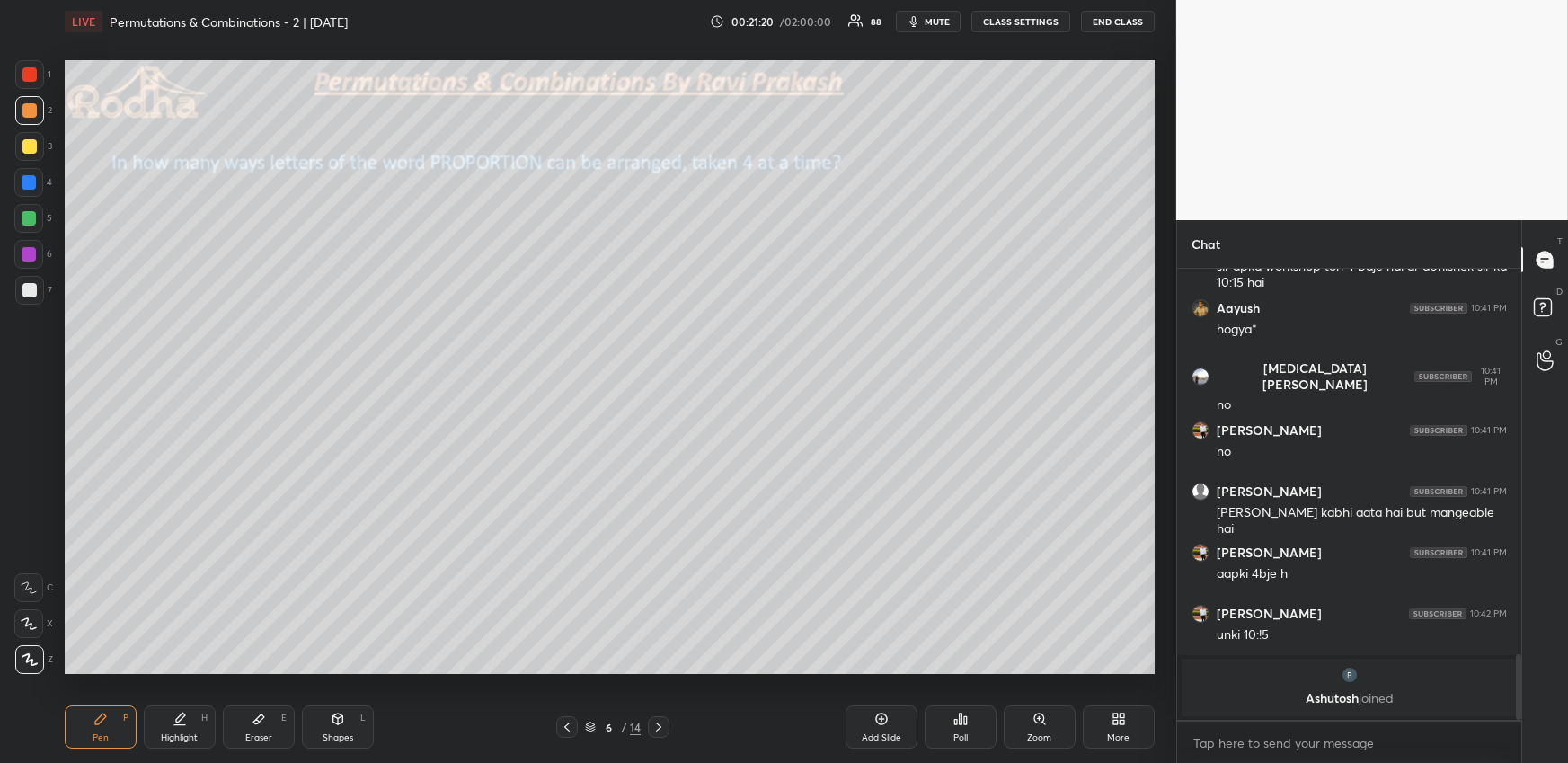
scroll to position [2499, 0]
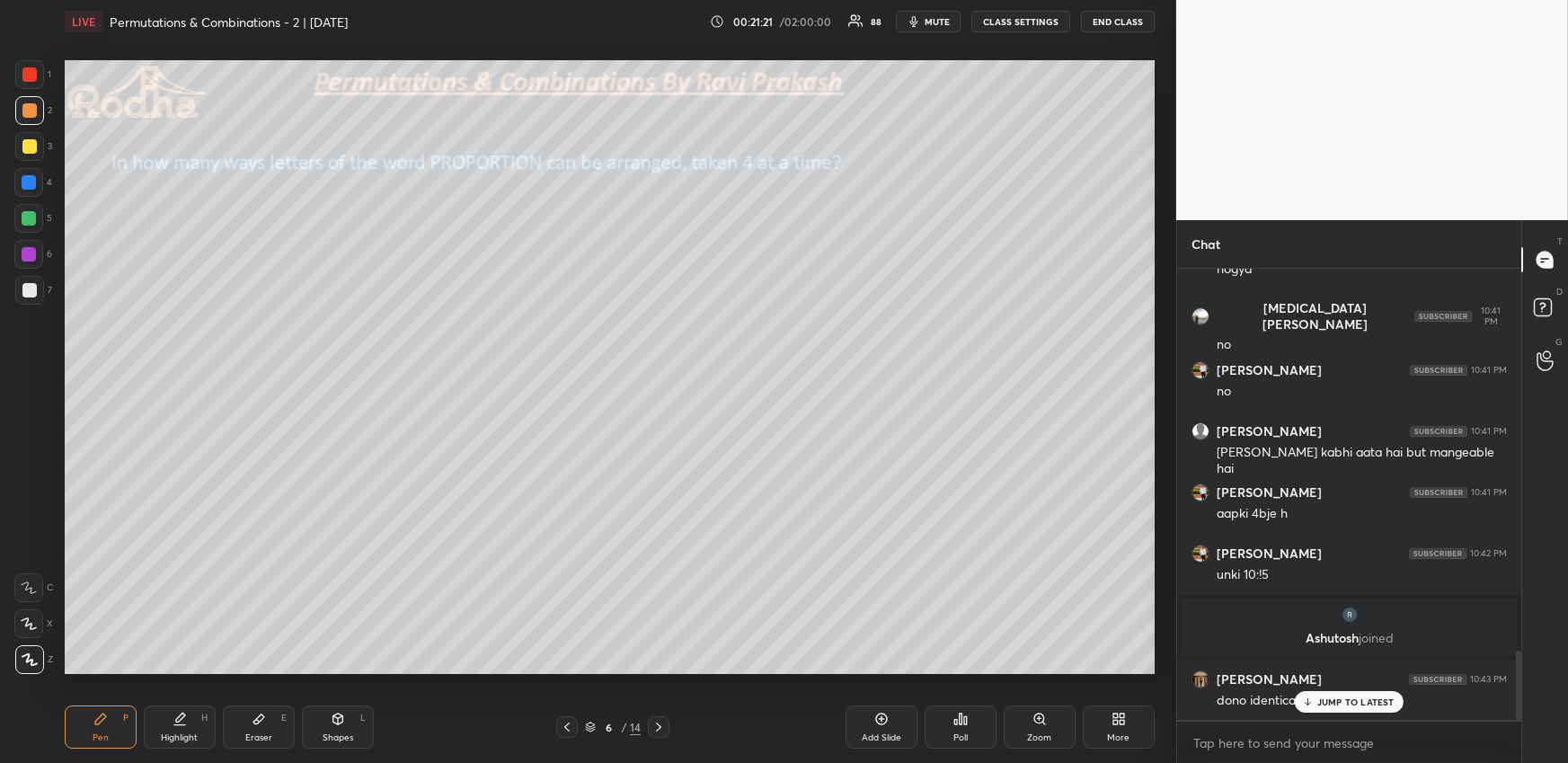
drag, startPoint x: 1335, startPoint y: 699, endPoint x: 1240, endPoint y: 685, distance: 96.0
click at [1335, 700] on p "JUMP TO LATEST" at bounding box center [1356, 701] width 78 height 11
drag, startPoint x: 283, startPoint y: 708, endPoint x: 287, endPoint y: 685, distance: 23.3
click at [281, 709] on div "Eraser E" at bounding box center [258, 727] width 72 height 43
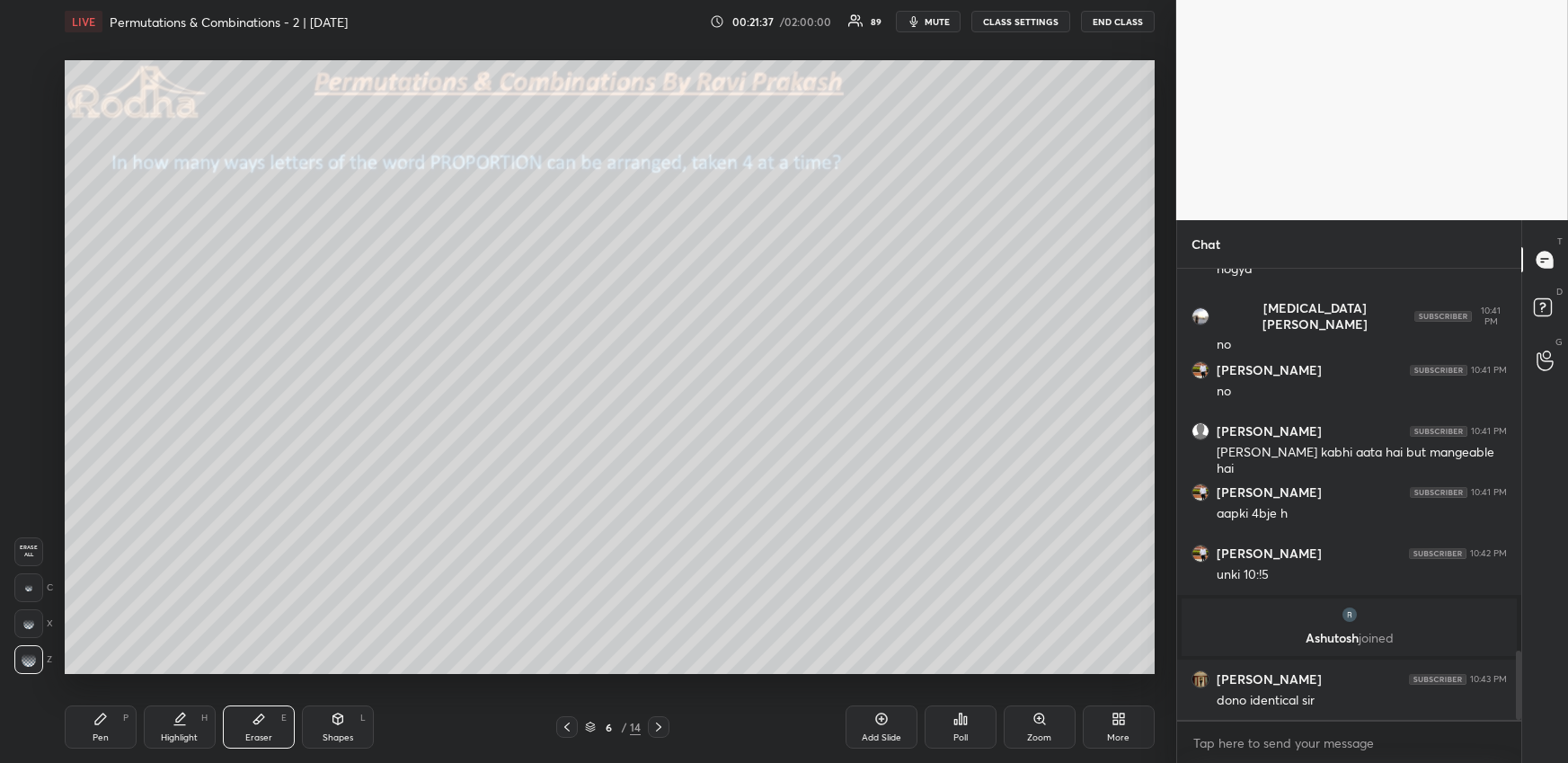
click at [80, 714] on div "Pen P" at bounding box center [100, 727] width 72 height 43
drag, startPoint x: 31, startPoint y: 172, endPoint x: 40, endPoint y: 190, distance: 20.1
click at [31, 172] on div at bounding box center [28, 182] width 29 height 29
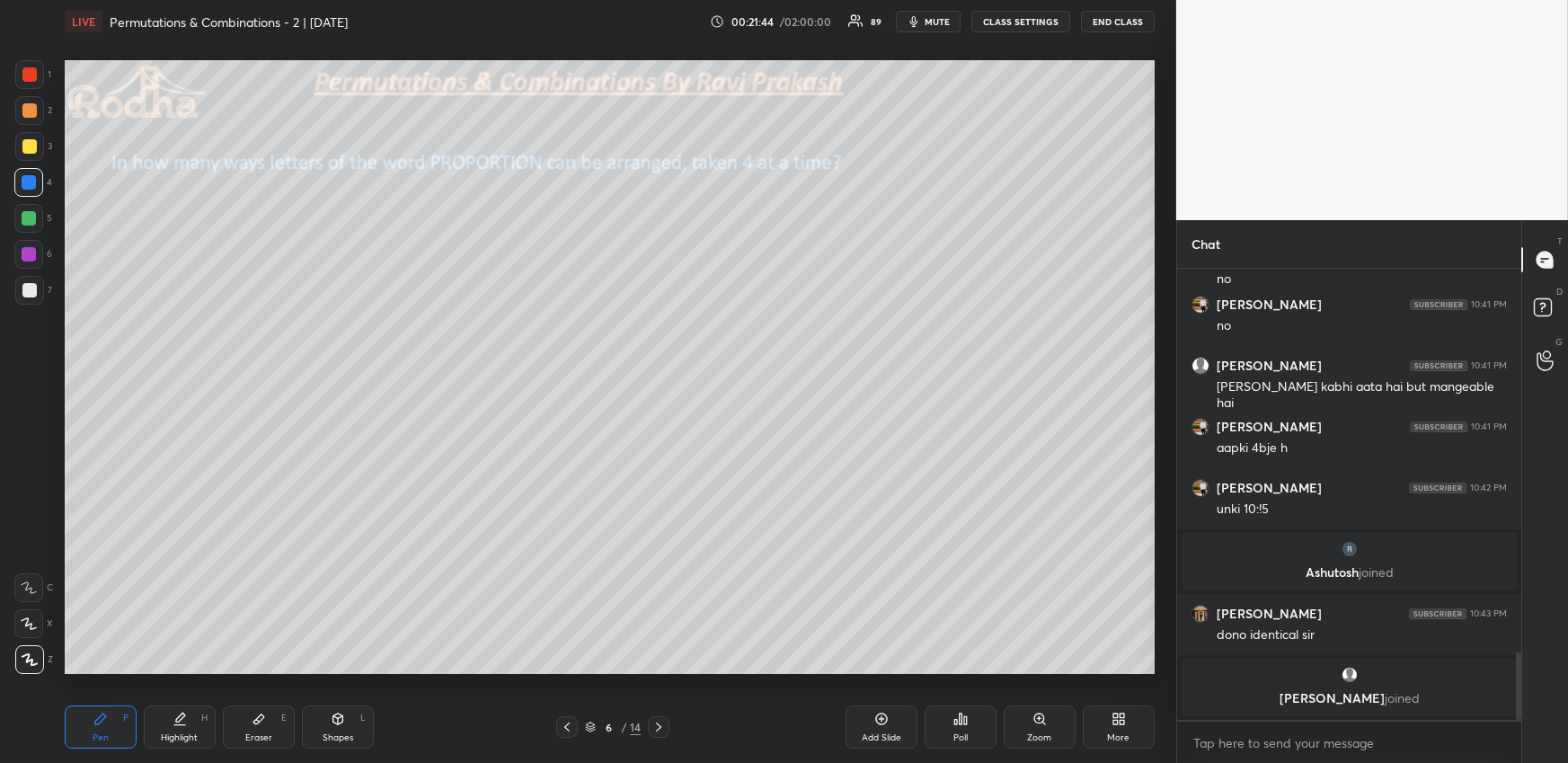
drag, startPoint x: 29, startPoint y: 112, endPoint x: 31, endPoint y: 133, distance: 21.1
click at [29, 111] on div at bounding box center [29, 109] width 14 height 14
drag, startPoint x: 167, startPoint y: 718, endPoint x: 163, endPoint y: 677, distance: 41.2
click at [168, 723] on div "Highlight H" at bounding box center [180, 727] width 72 height 43
click at [118, 728] on div "Pen P" at bounding box center [100, 727] width 72 height 43
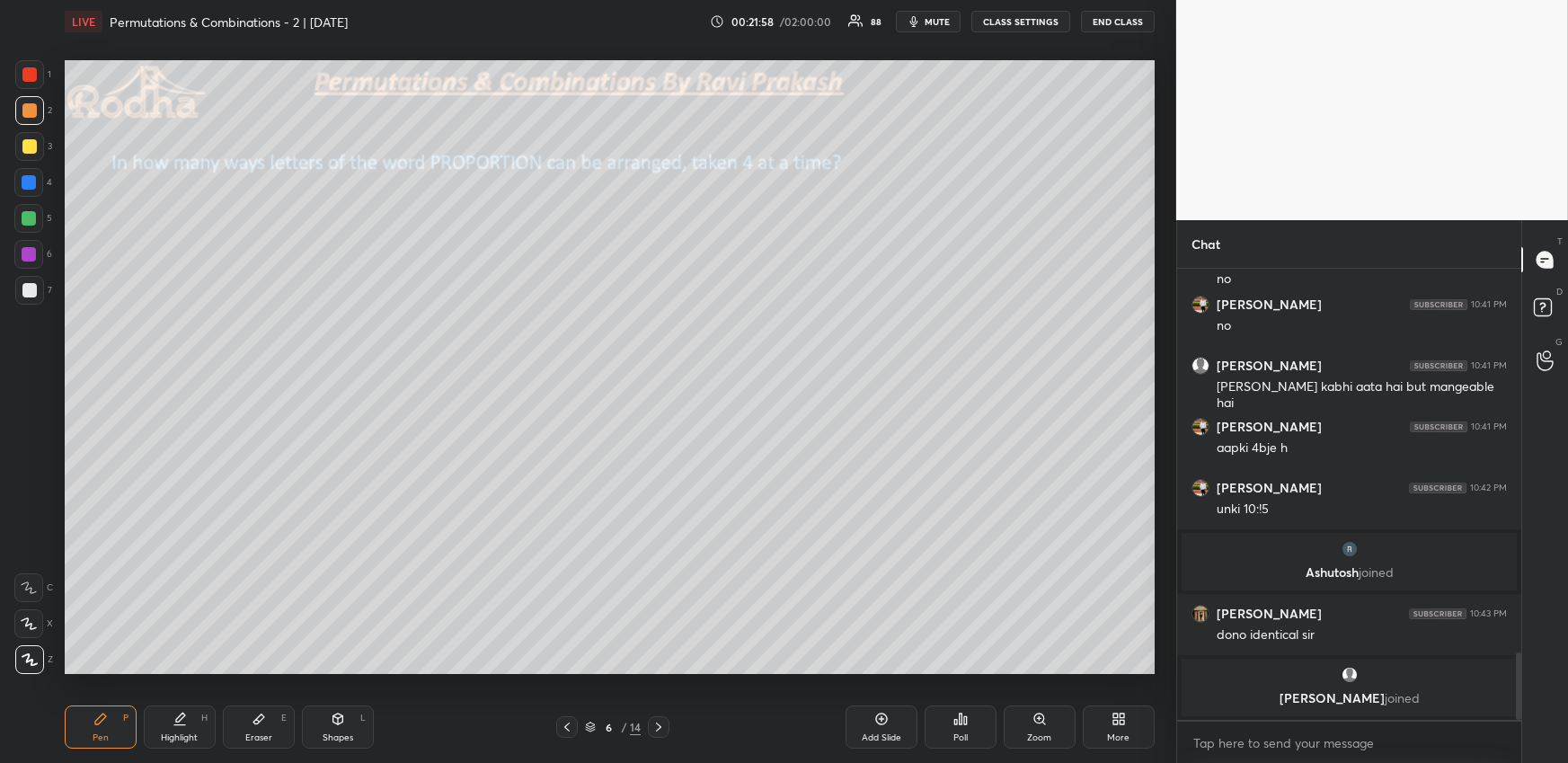
scroll to position [2589, 0]
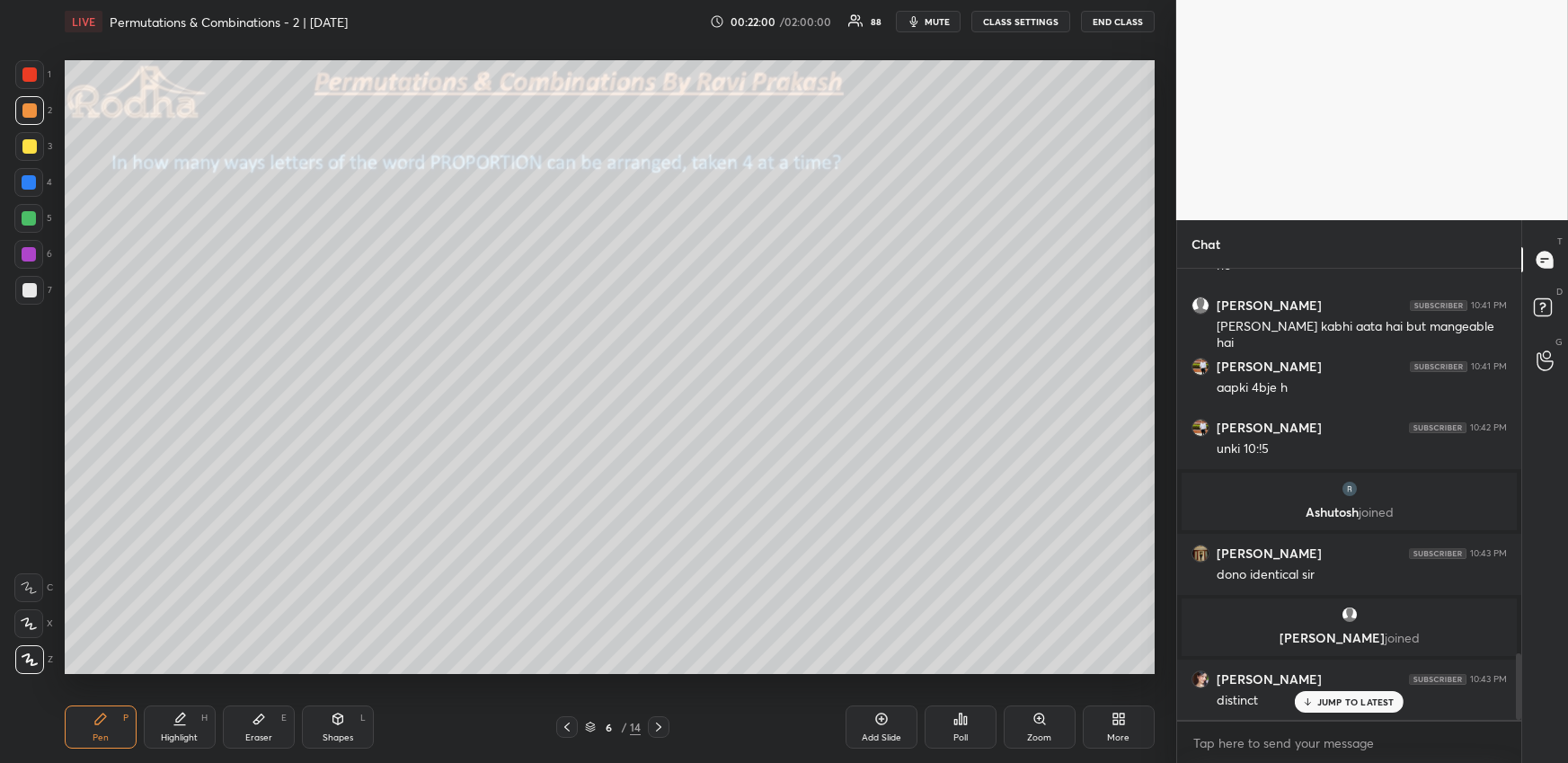
click at [30, 212] on div at bounding box center [28, 218] width 14 height 14
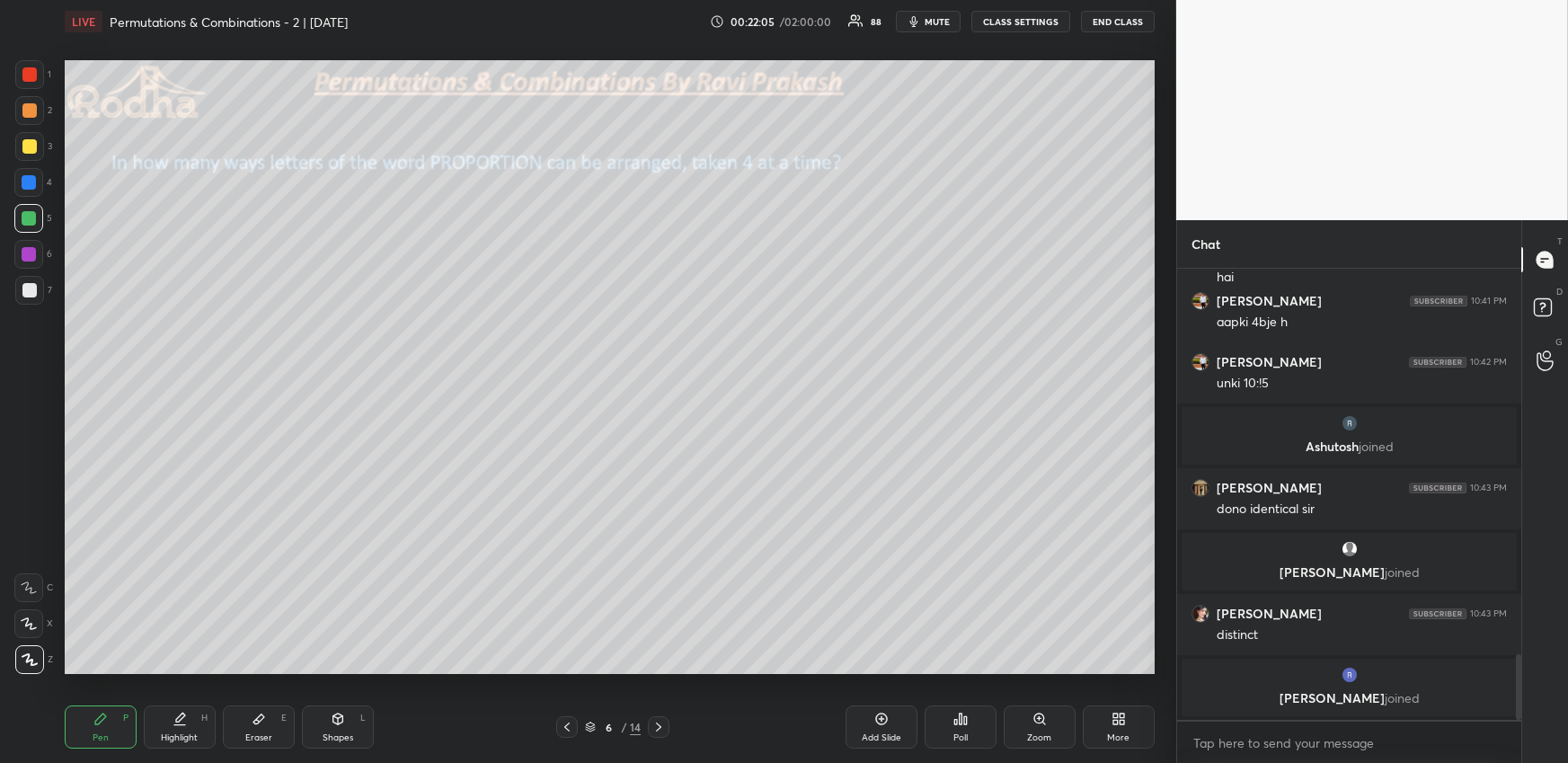
click at [33, 108] on div at bounding box center [29, 109] width 14 height 14
click at [30, 189] on div at bounding box center [28, 181] width 14 height 14
click at [30, 108] on div at bounding box center [29, 109] width 14 height 14
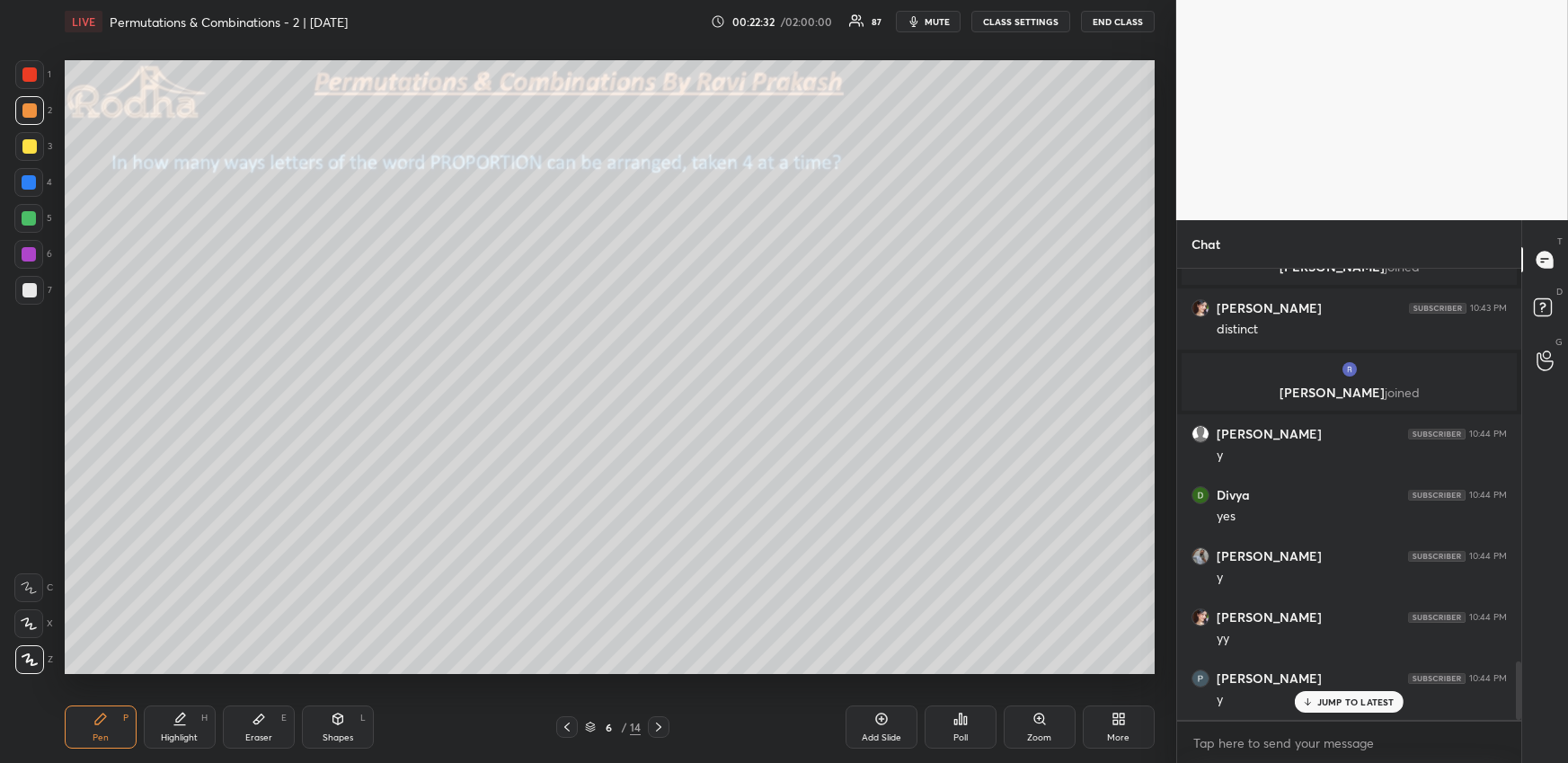
scroll to position [3021, 0]
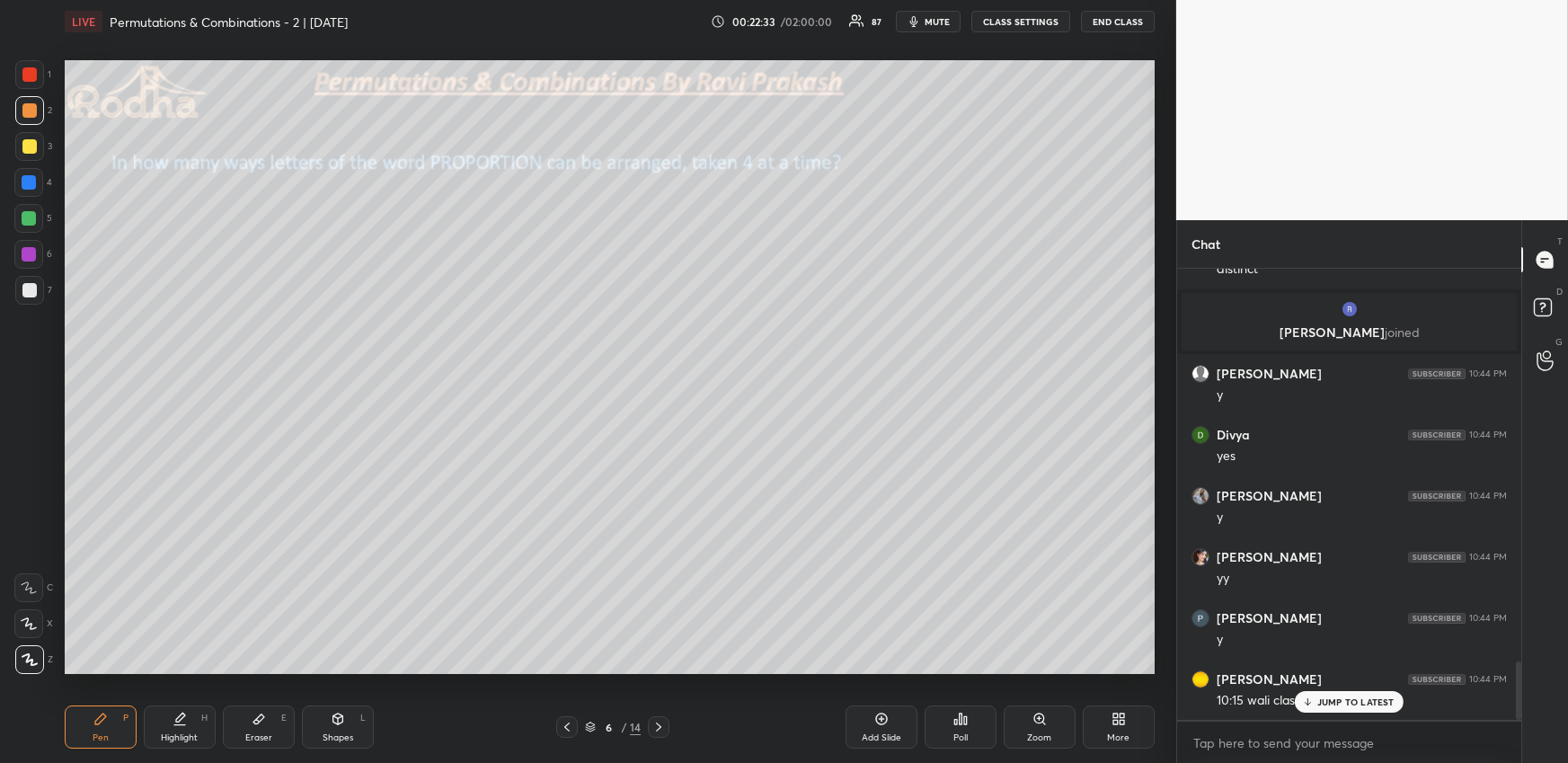
click at [1318, 695] on div "JUMP TO LATEST" at bounding box center [1348, 701] width 108 height 22
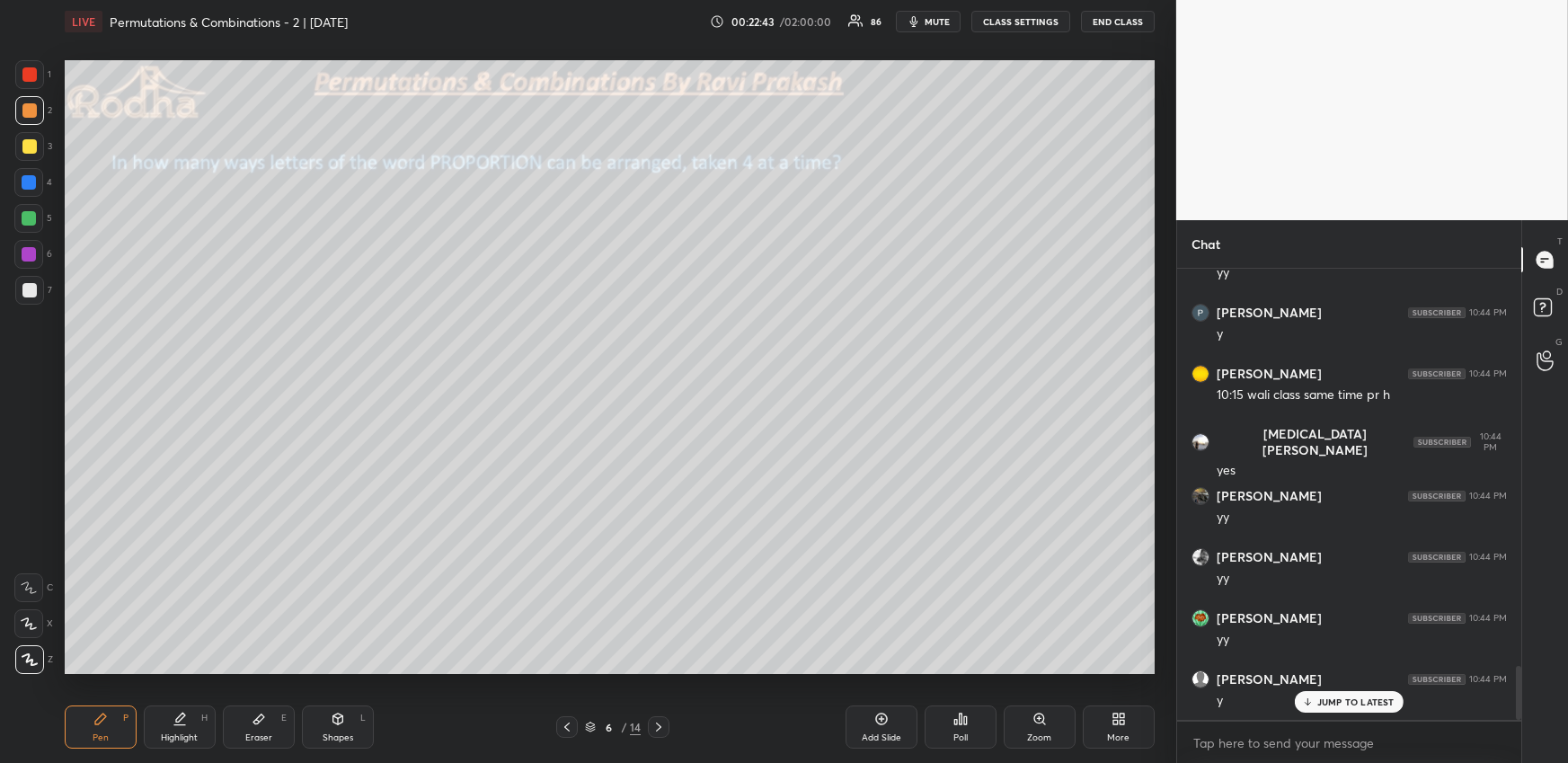
scroll to position [3388, 0]
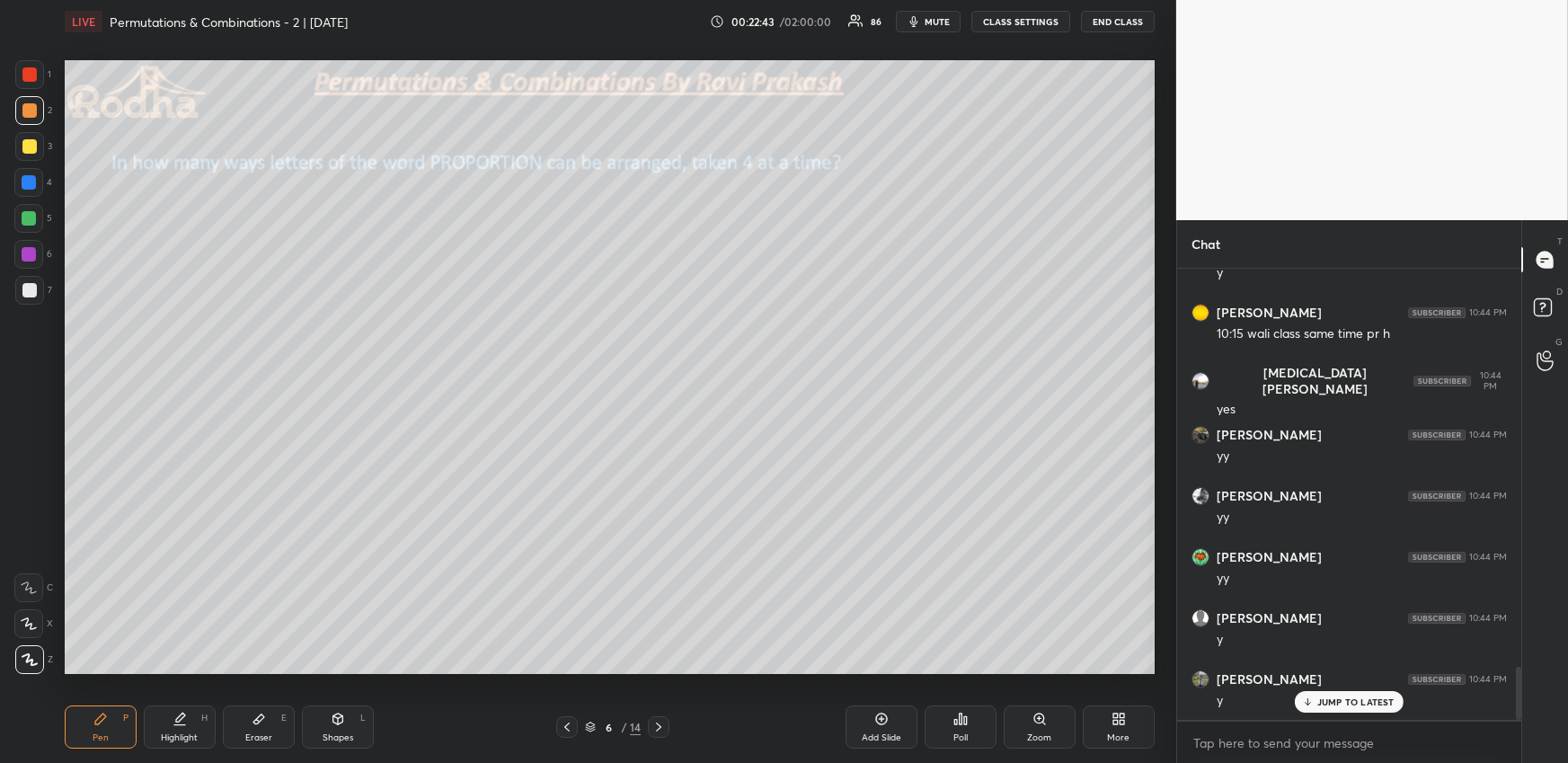
click at [25, 283] on div at bounding box center [29, 290] width 14 height 14
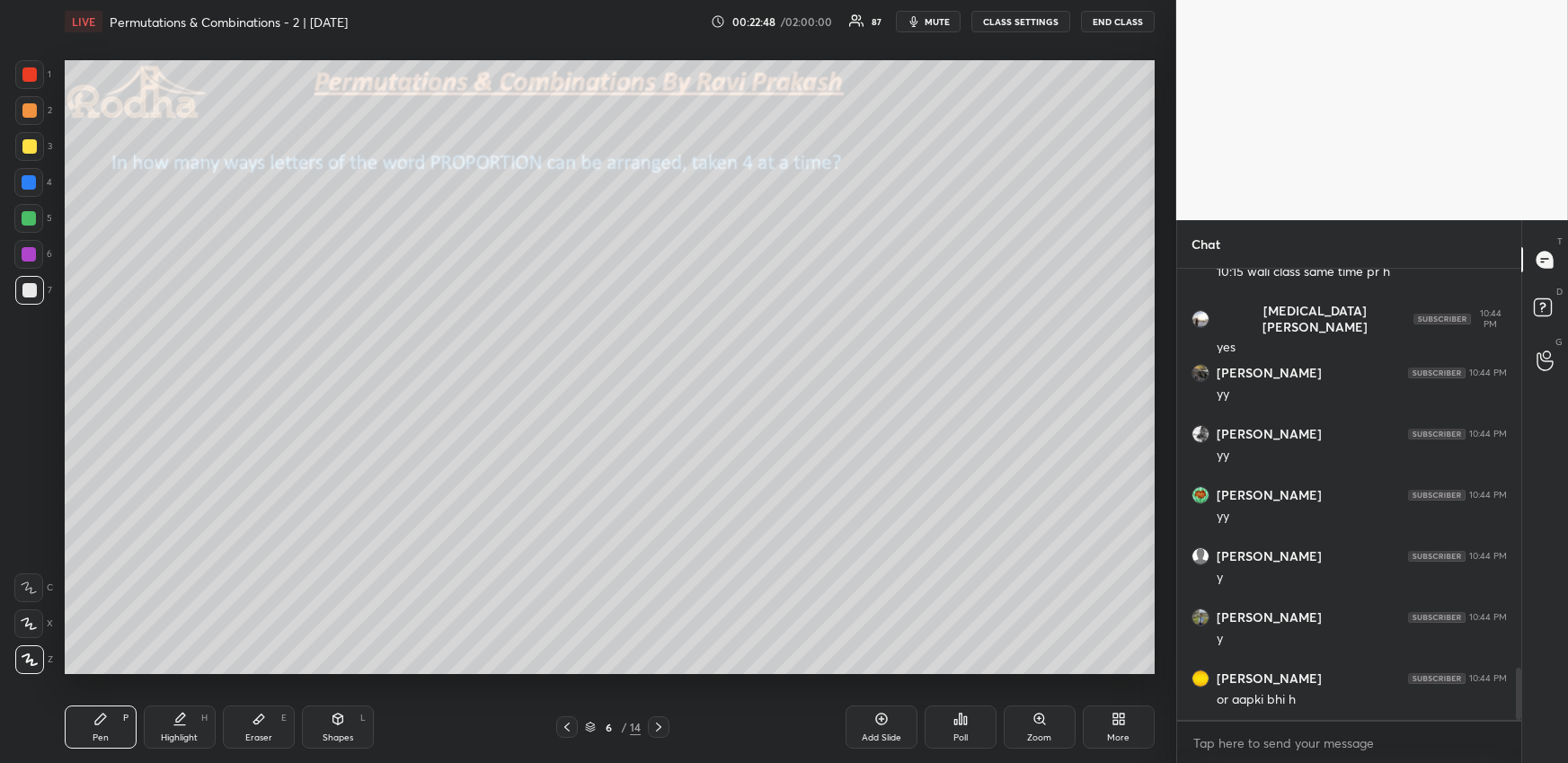
drag, startPoint x: 178, startPoint y: 726, endPoint x: 212, endPoint y: 687, distance: 51.7
click at [177, 726] on div "Highlight H" at bounding box center [180, 727] width 72 height 43
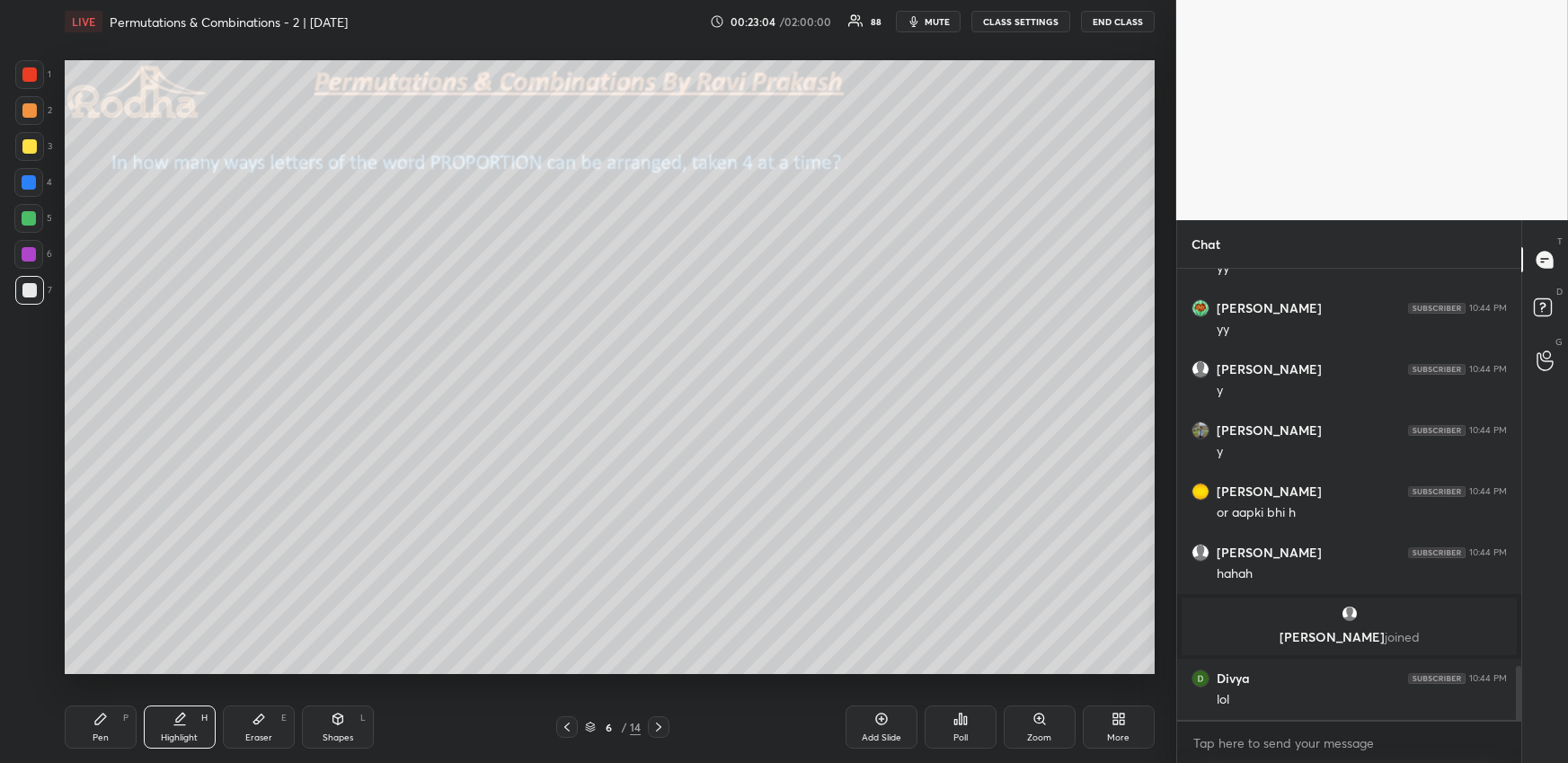
scroll to position [3342, 0]
click at [126, 720] on div "Pen P" at bounding box center [100, 727] width 72 height 43
drag, startPoint x: 208, startPoint y: 720, endPoint x: 208, endPoint y: 710, distance: 10.0
click at [203, 720] on div "H" at bounding box center [204, 718] width 7 height 9
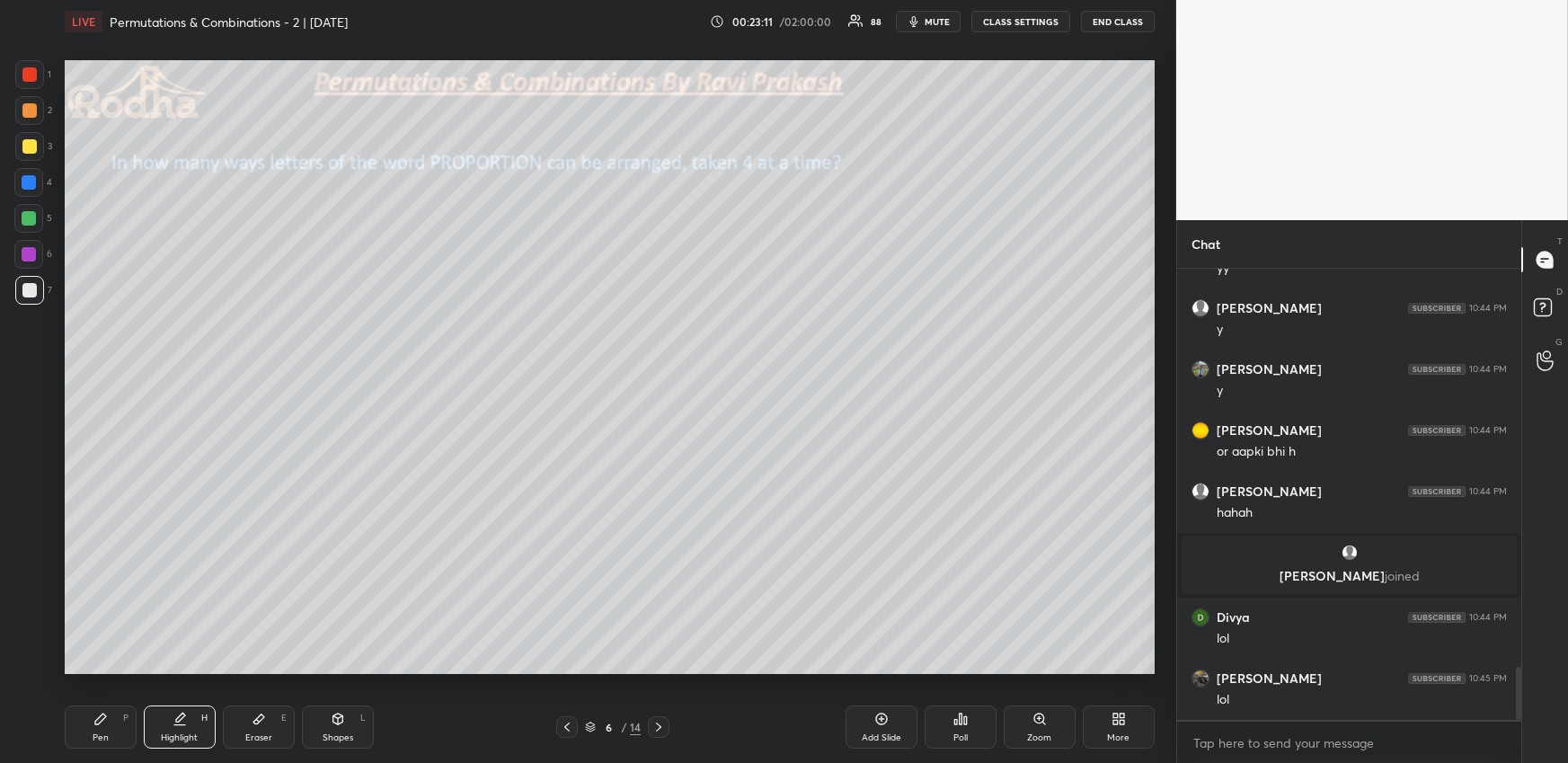
scroll to position [3463, 0]
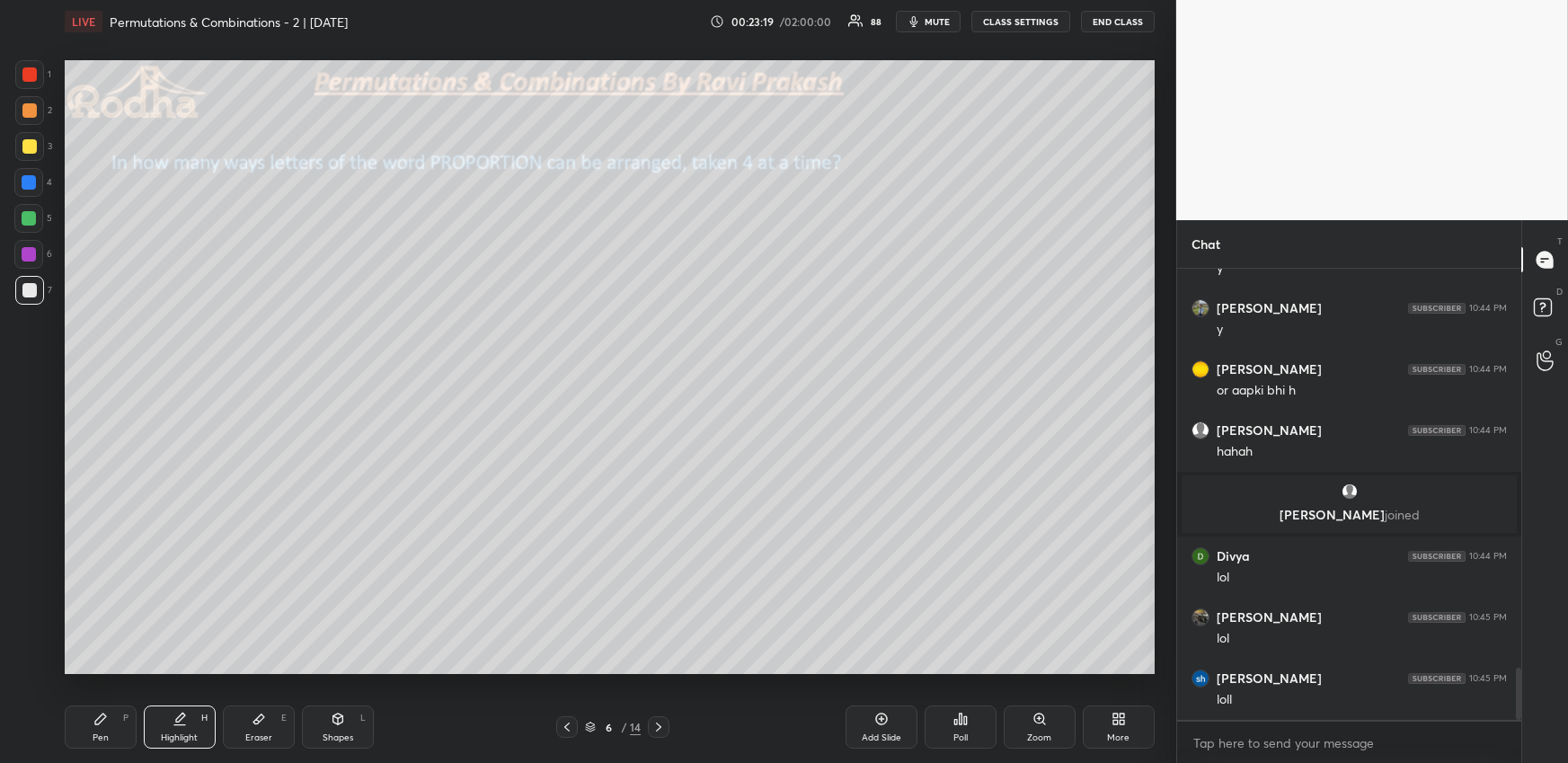
drag, startPoint x: 118, startPoint y: 717, endPoint x: 126, endPoint y: 710, distance: 10.6
click at [115, 716] on div "Pen P" at bounding box center [100, 727] width 72 height 43
click at [31, 177] on div at bounding box center [28, 181] width 14 height 14
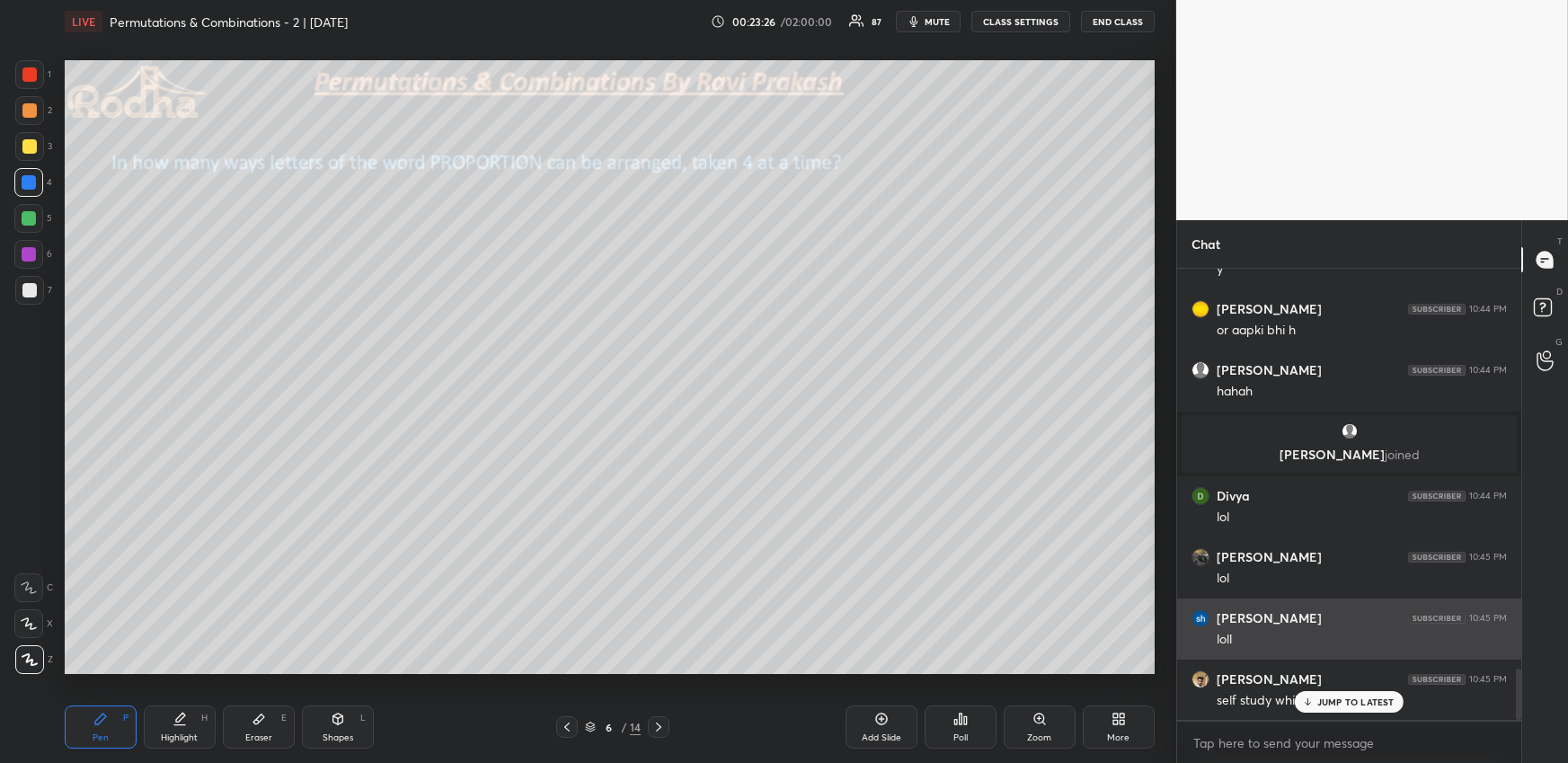
drag, startPoint x: 1367, startPoint y: 701, endPoint x: 1372, endPoint y: 655, distance: 46.3
click at [1366, 701] on p "JUMP TO LATEST" at bounding box center [1356, 701] width 78 height 11
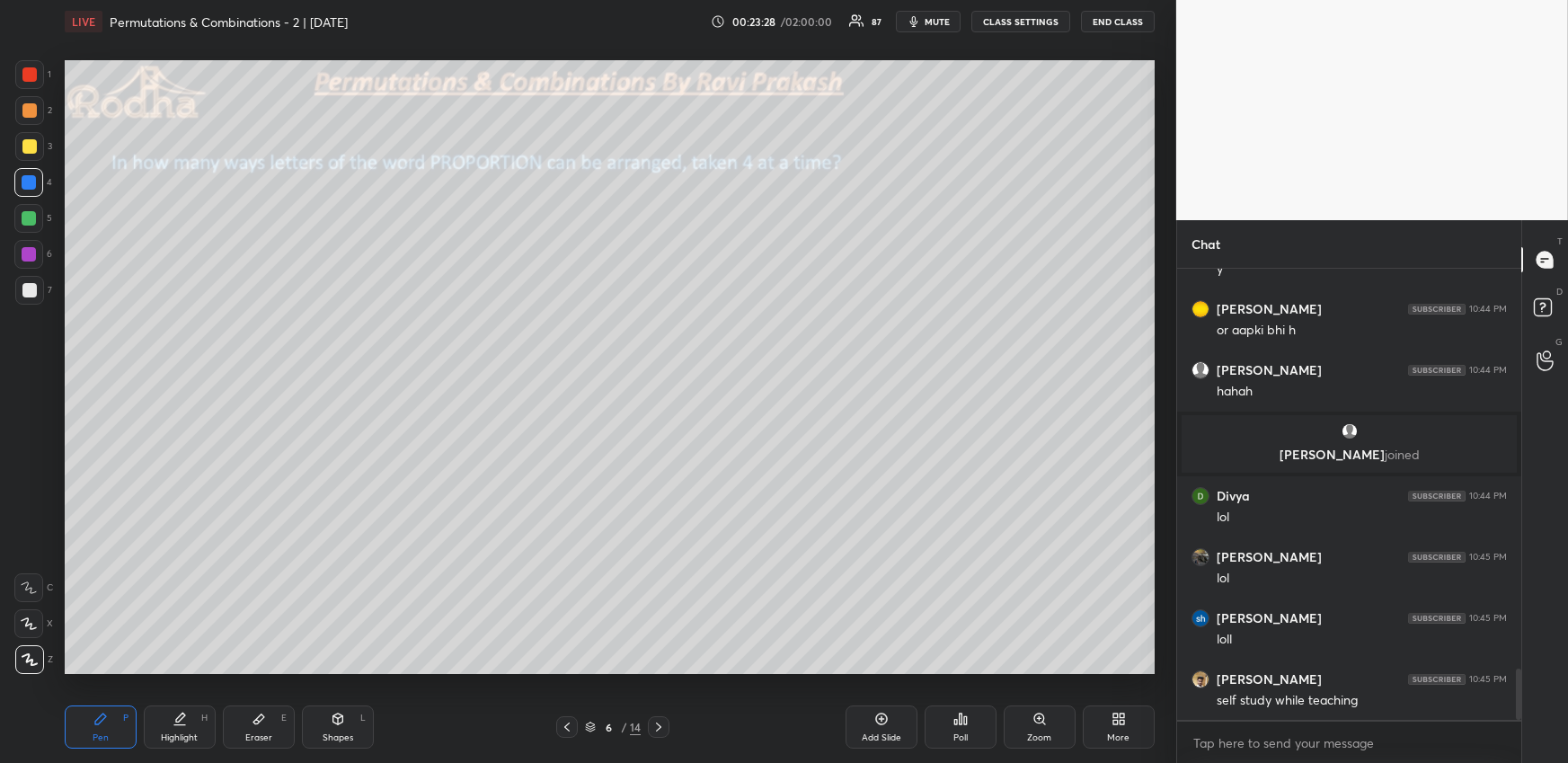
scroll to position [3585, 0]
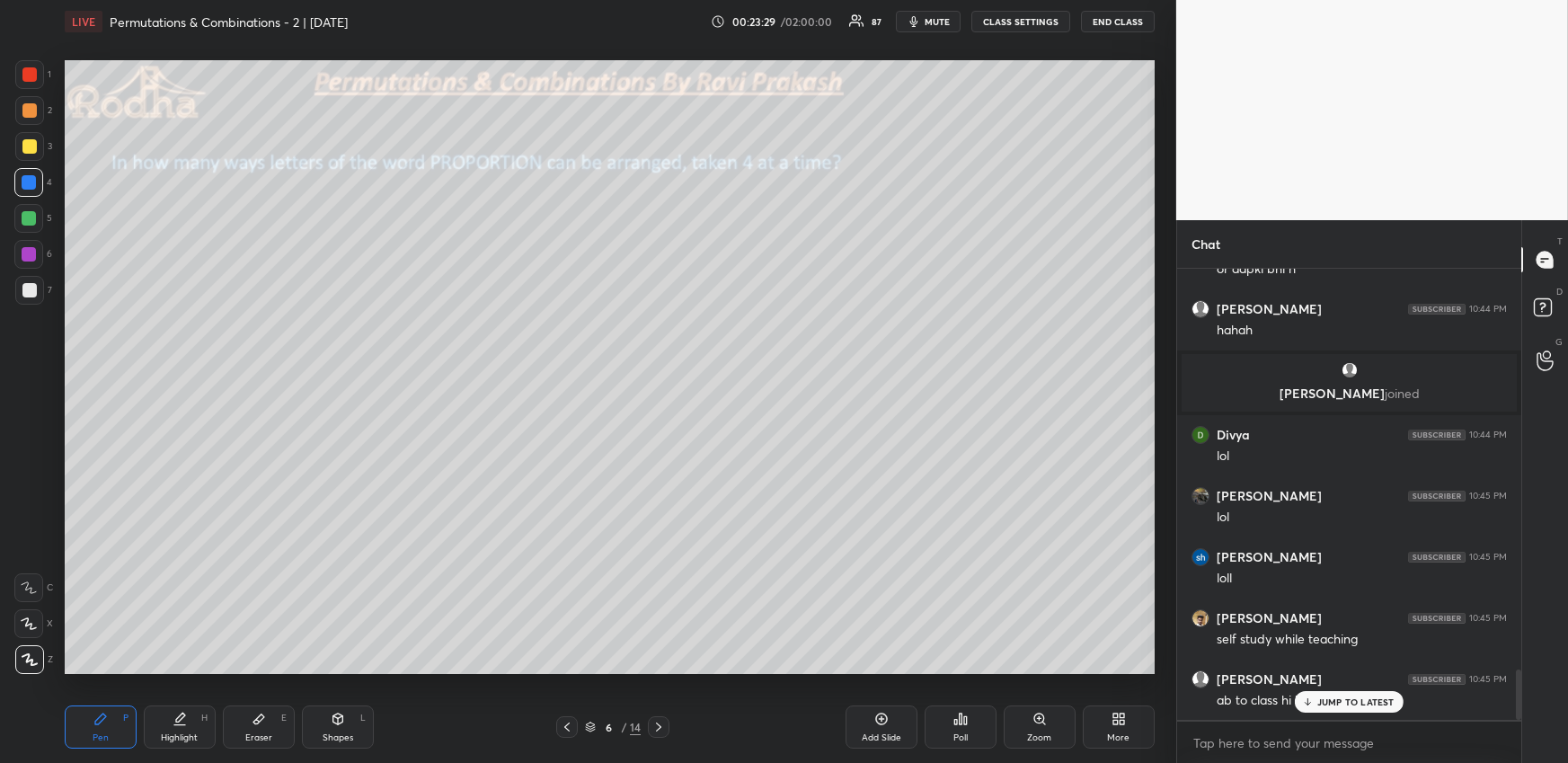
click at [25, 220] on div at bounding box center [28, 218] width 14 height 14
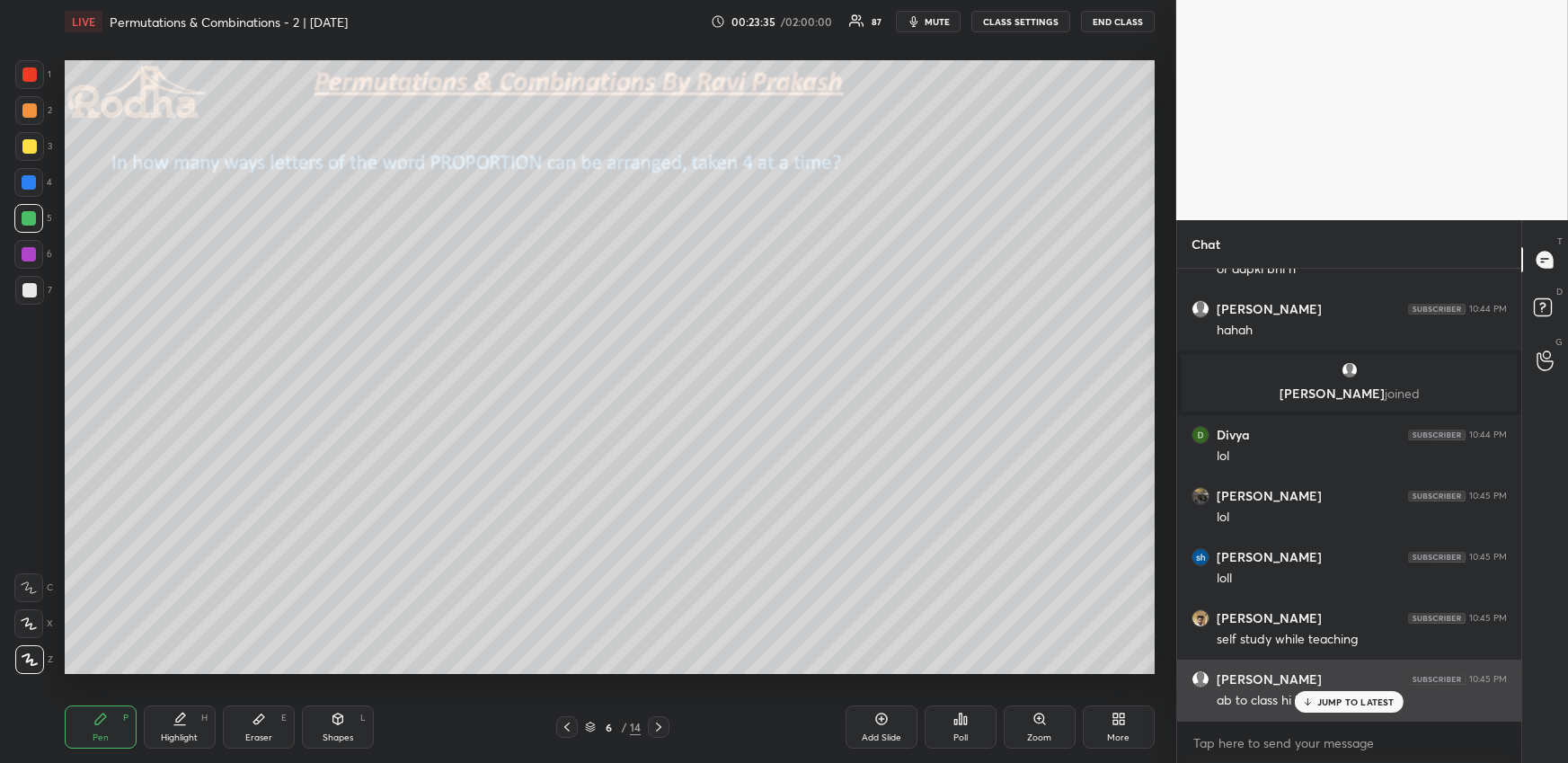
click at [1346, 702] on p "JUMP TO LATEST" at bounding box center [1356, 701] width 78 height 11
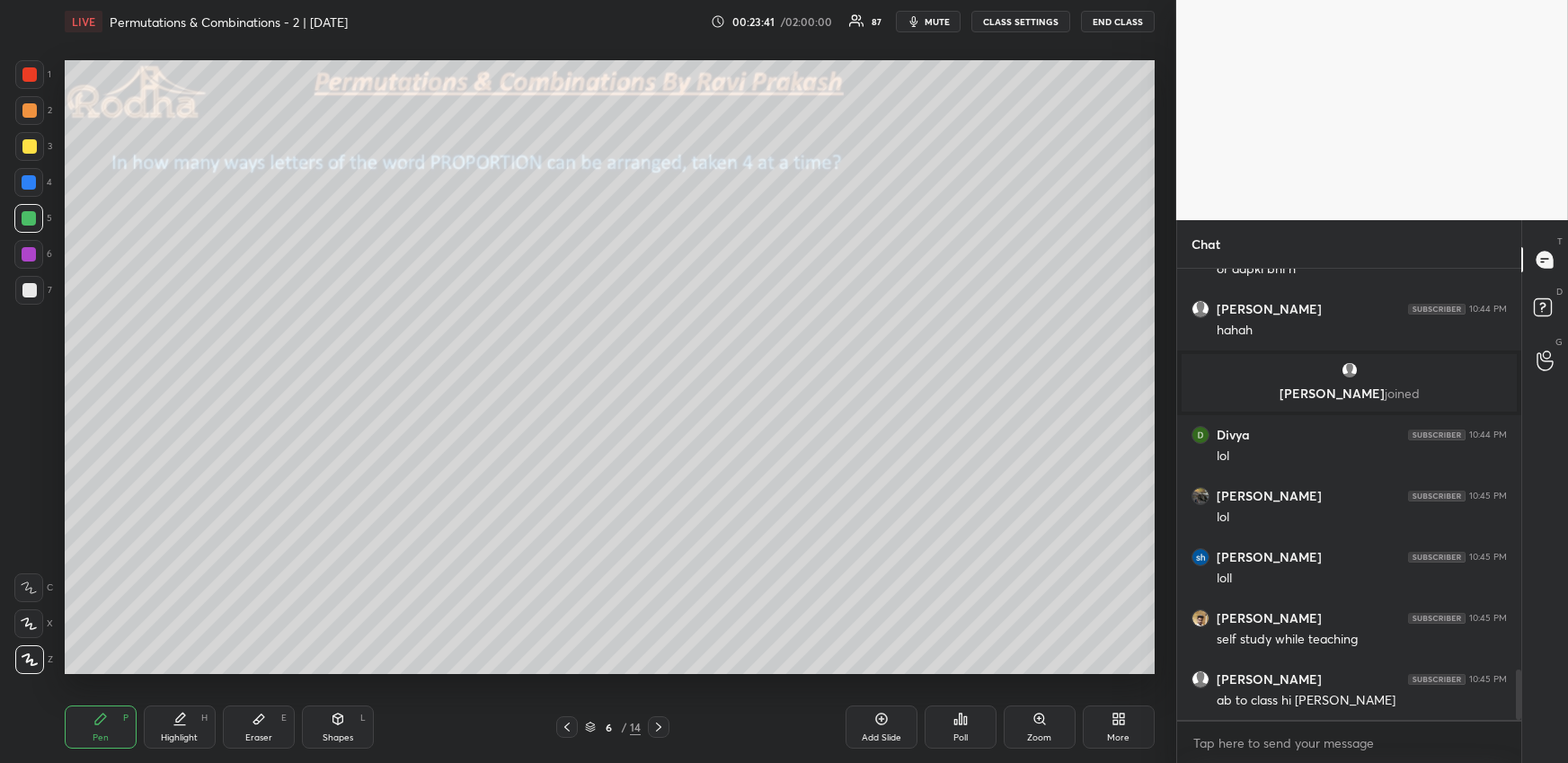
drag, startPoint x: 188, startPoint y: 724, endPoint x: 191, endPoint y: 685, distance: 39.1
click at [188, 724] on div "Highlight H" at bounding box center [180, 727] width 72 height 43
drag, startPoint x: 103, startPoint y: 719, endPoint x: 96, endPoint y: 696, distance: 24.0
click at [104, 721] on icon at bounding box center [100, 718] width 14 height 14
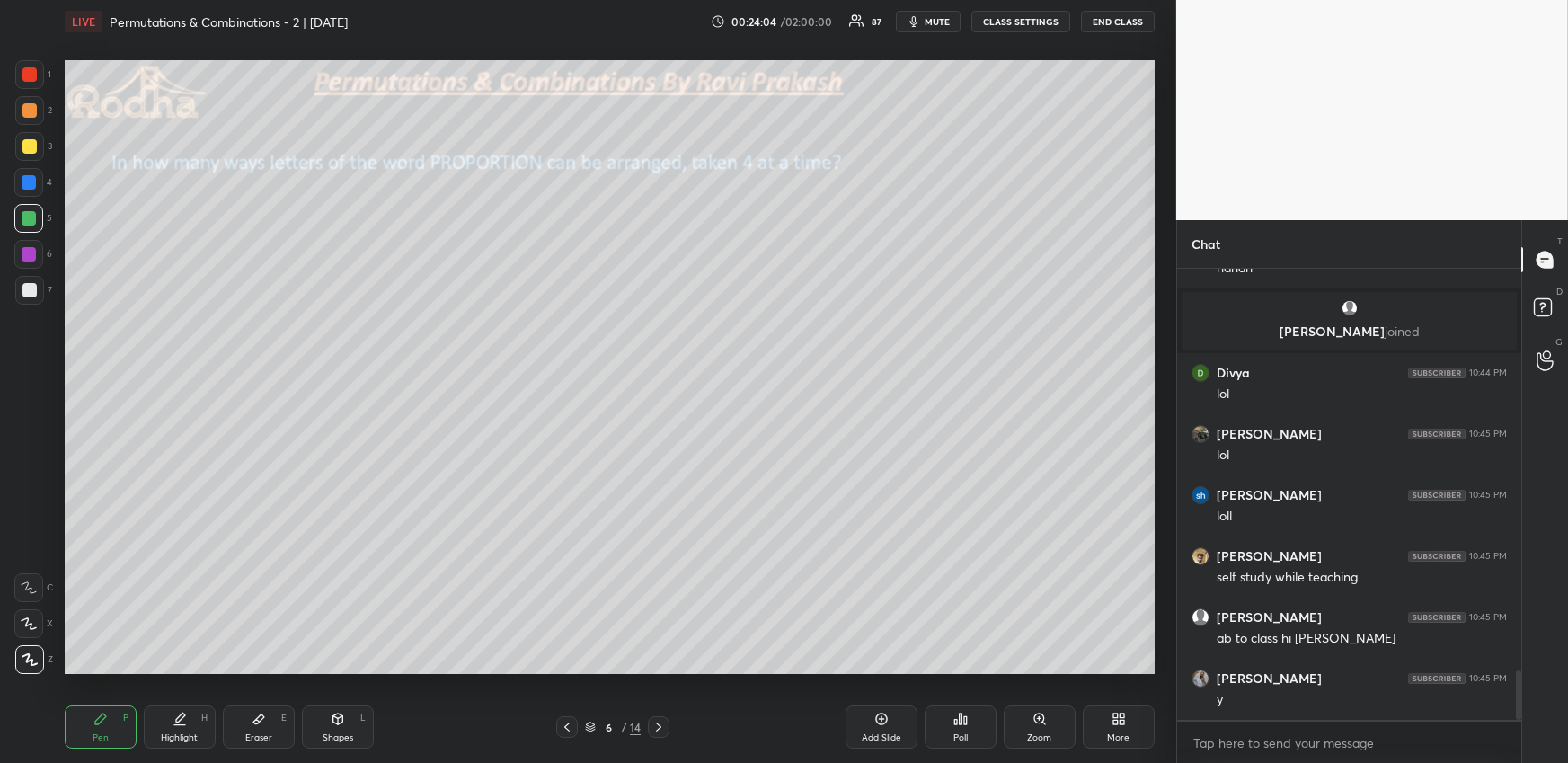
click at [206, 718] on div "H" at bounding box center [204, 718] width 7 height 9
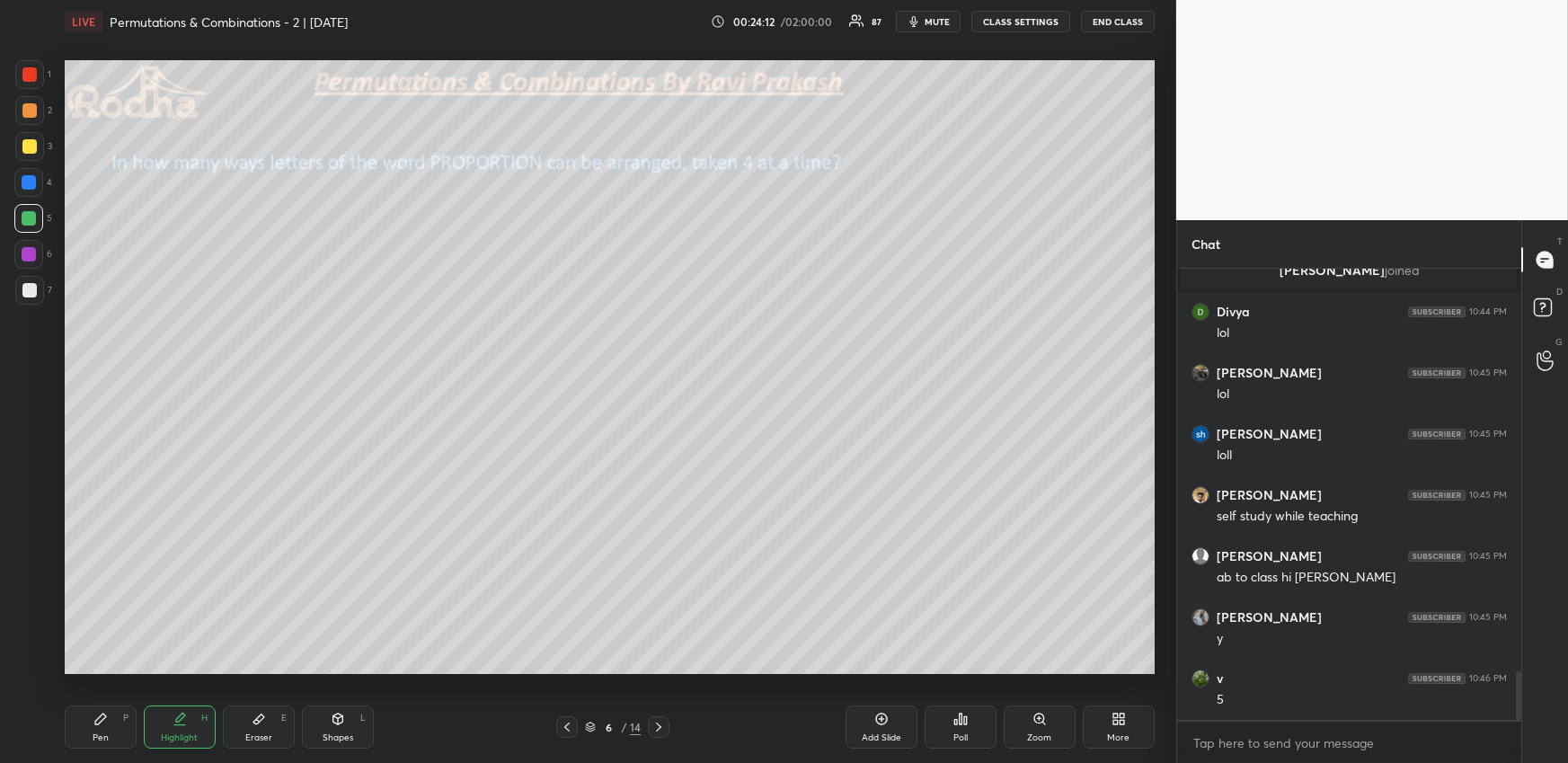
click at [105, 718] on div "Pen P" at bounding box center [100, 727] width 72 height 43
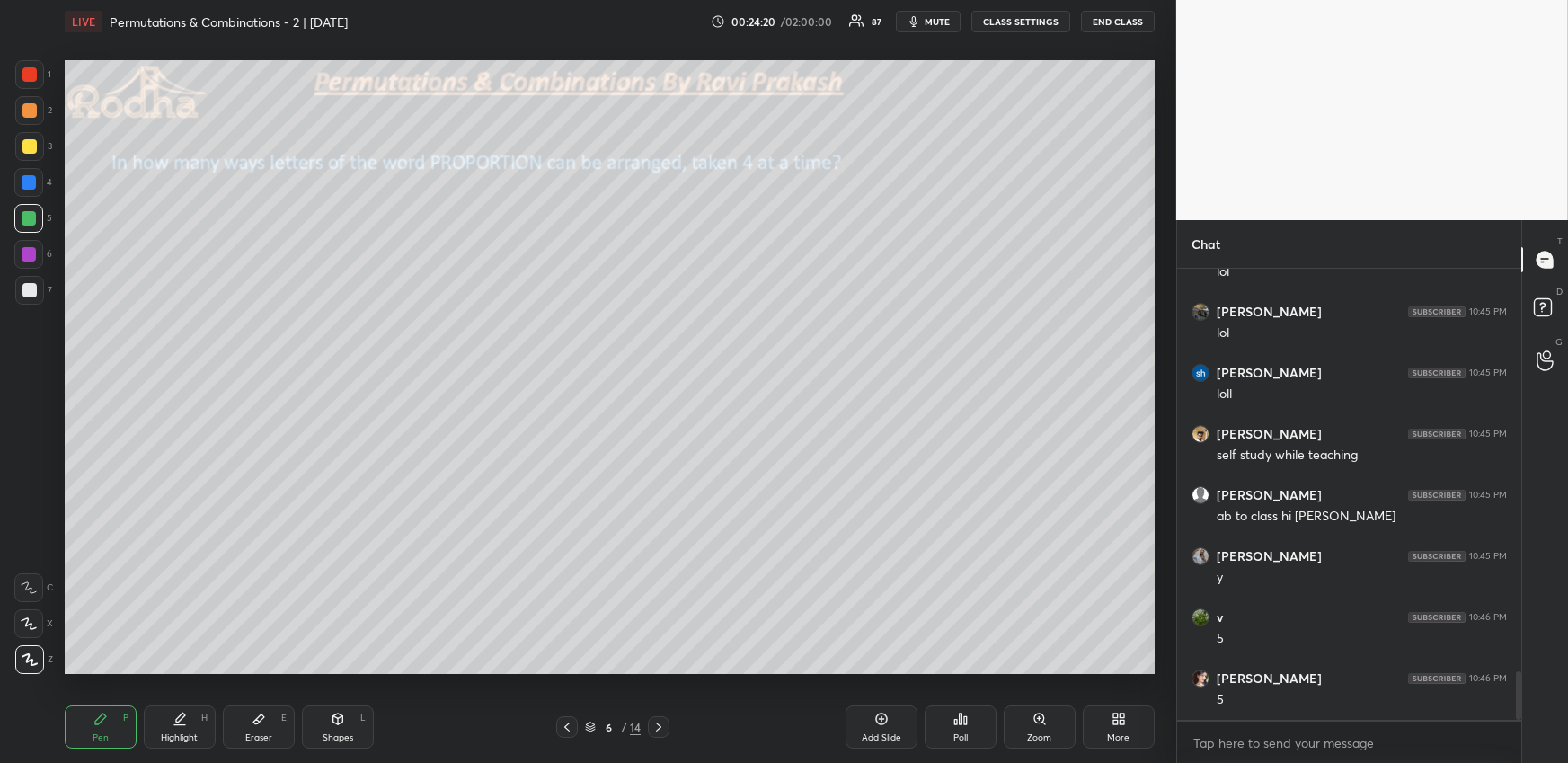
drag, startPoint x: 186, startPoint y: 733, endPoint x: 190, endPoint y: 700, distance: 33.2
click at [186, 733] on div "Highlight" at bounding box center [179, 738] width 36 height 9
click at [131, 716] on div "Pen P Highlight H Eraser E Shapes L" at bounding box center [288, 727] width 447 height 43
drag, startPoint x: 115, startPoint y: 698, endPoint x: 113, endPoint y: 685, distance: 13.2
click at [112, 702] on div "Pen P Highlight H Eraser E Shapes L 6 / 14 Add Slide Poll Zoom More" at bounding box center [609, 727] width 1090 height 72
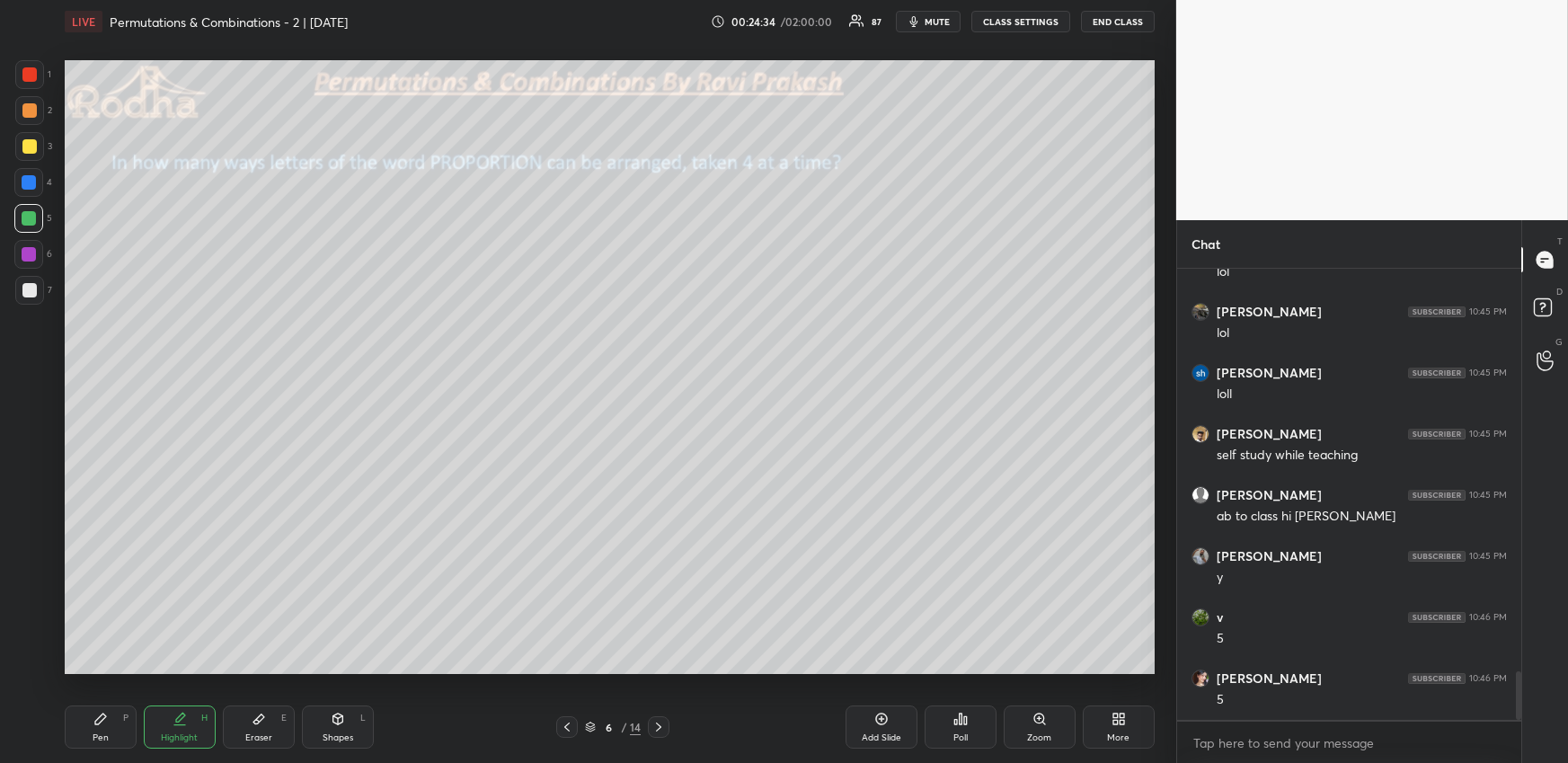
drag, startPoint x: 118, startPoint y: 722, endPoint x: 130, endPoint y: 689, distance: 35.1
click at [119, 720] on div "Pen P" at bounding box center [100, 727] width 72 height 43
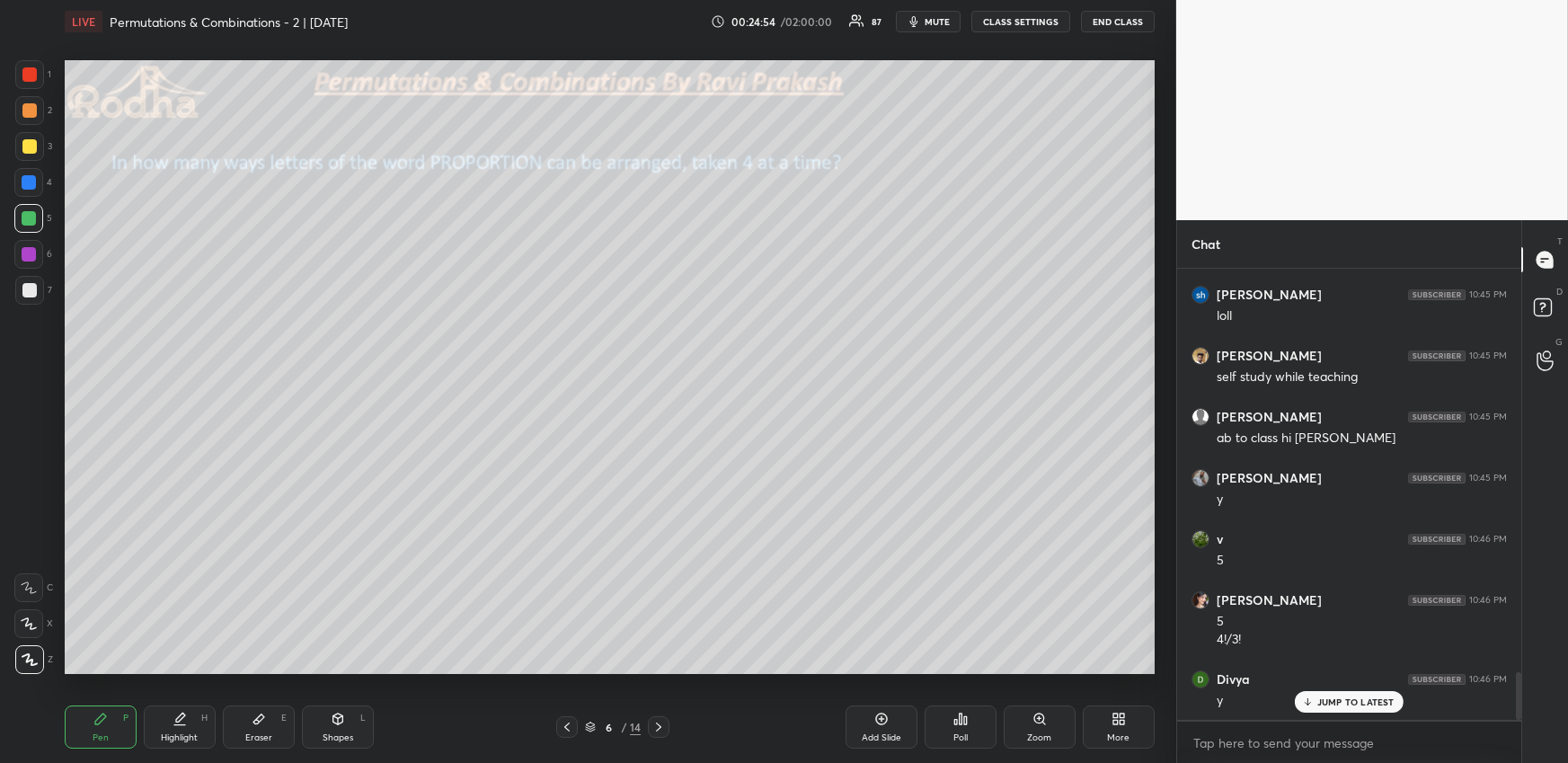
scroll to position [3909, 0]
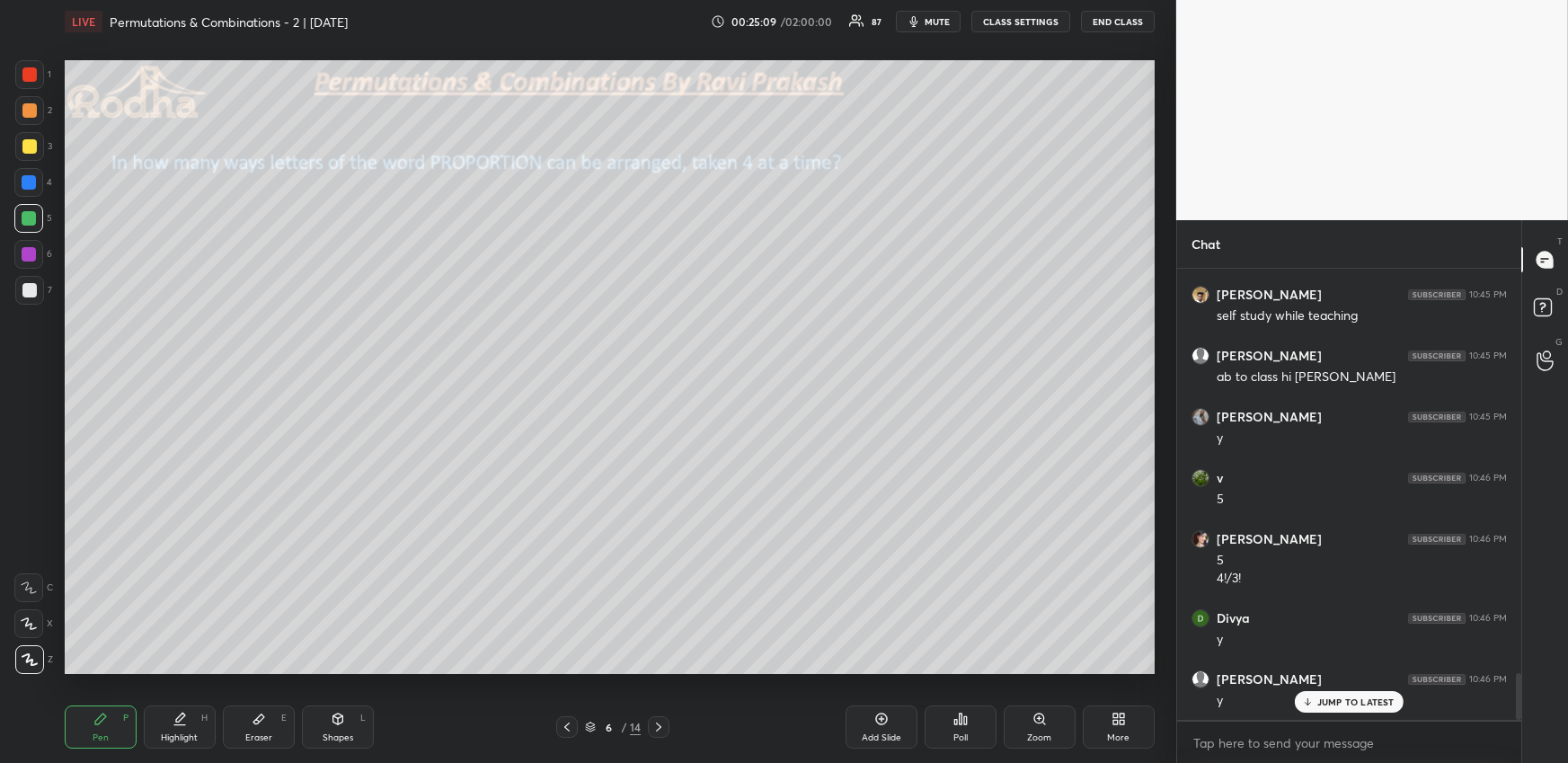
click at [30, 71] on div at bounding box center [29, 74] width 14 height 14
click at [17, 217] on div at bounding box center [28, 218] width 29 height 29
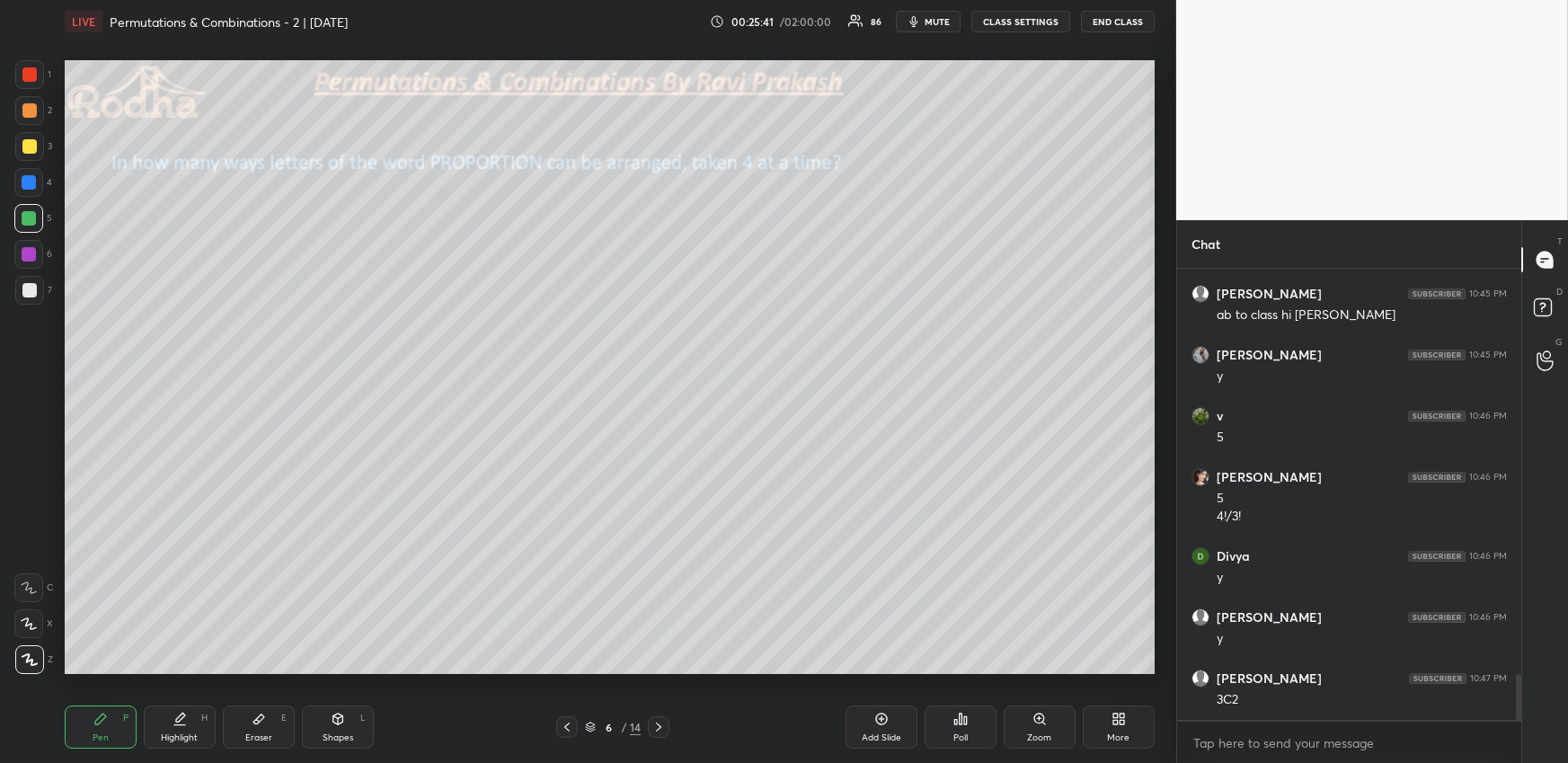
click at [172, 727] on div "Highlight H" at bounding box center [180, 727] width 72 height 43
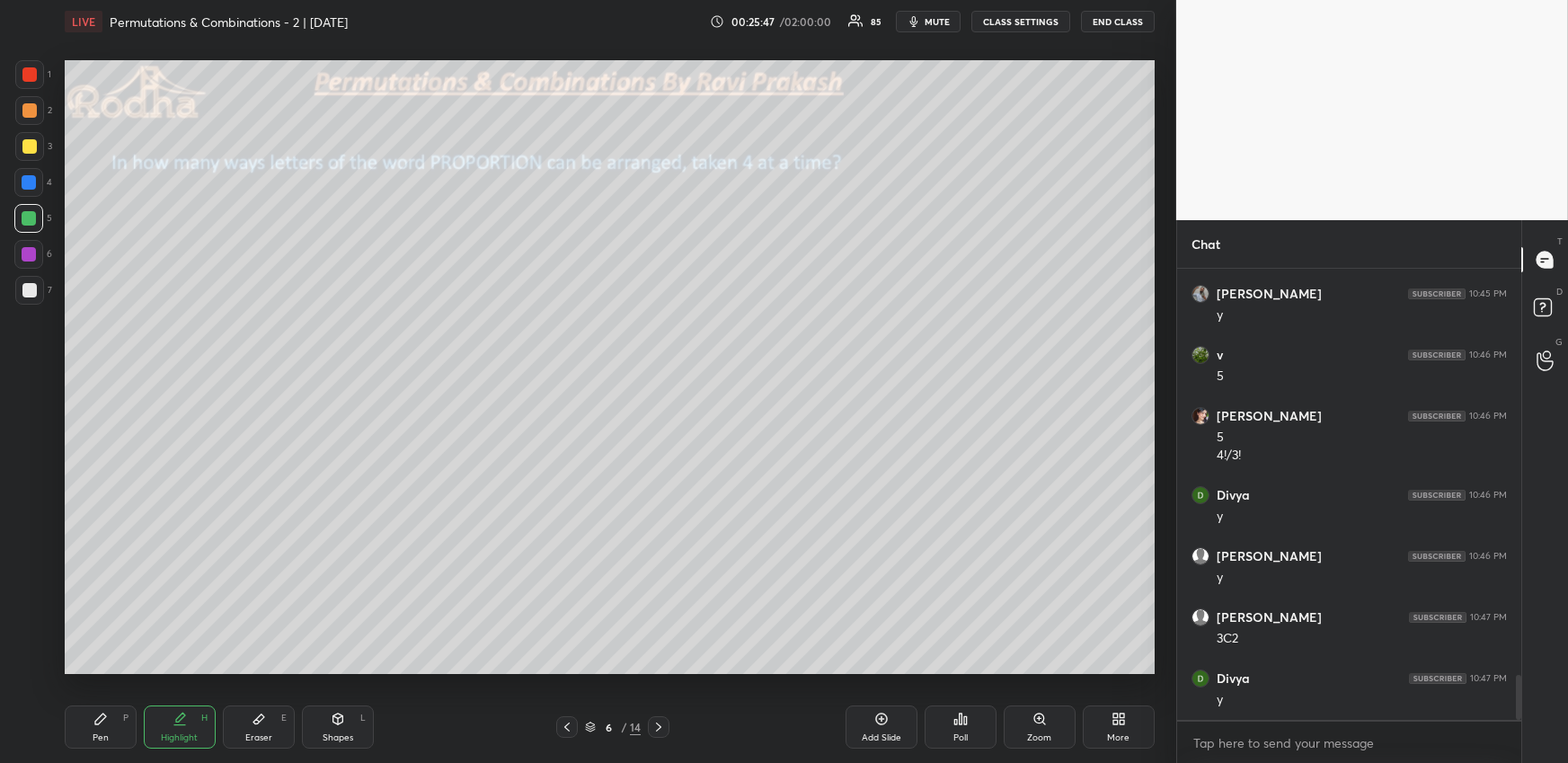
click at [48, 756] on div "1 2 3 4 5 6 7 R O A L C X Z Erase all C X Z LIVE Permutations & Combinations - …" at bounding box center [581, 382] width 1162 height 763
click at [87, 729] on div "Pen P" at bounding box center [100, 727] width 72 height 43
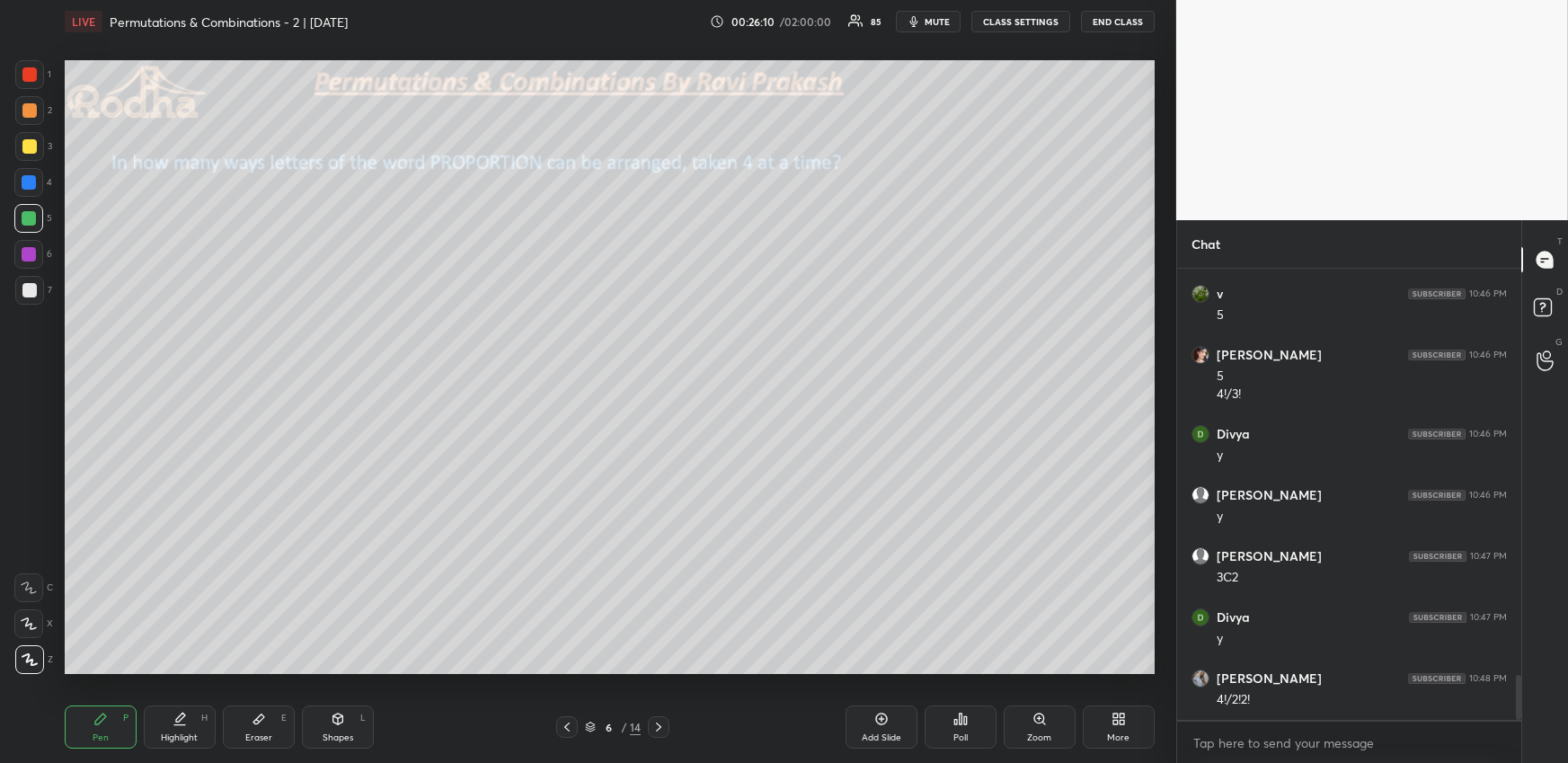
scroll to position [4153, 0]
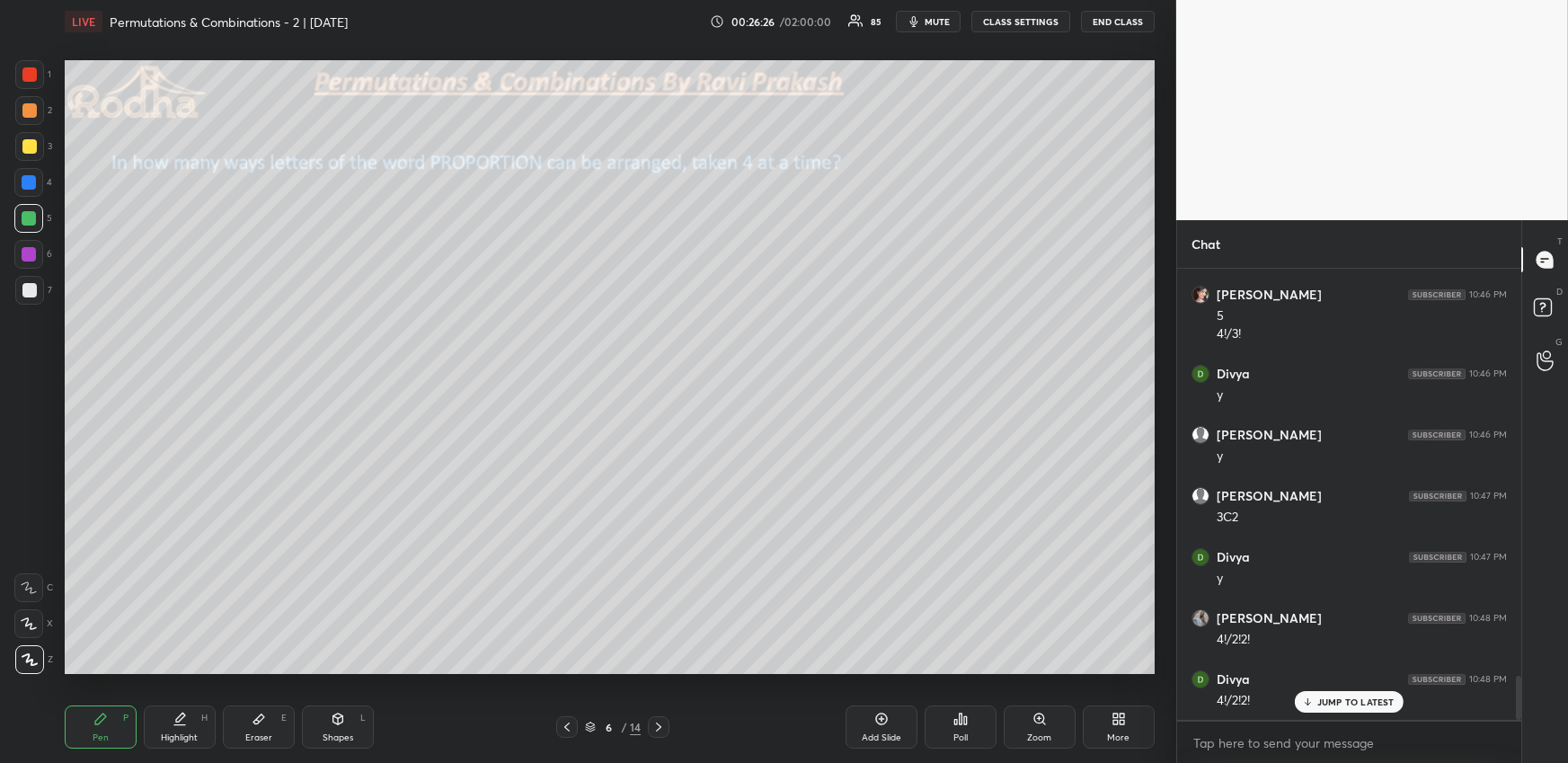
drag, startPoint x: 176, startPoint y: 715, endPoint x: 167, endPoint y: 684, distance: 32.3
click at [174, 718] on icon at bounding box center [179, 718] width 14 height 14
click at [116, 723] on div "Pen P" at bounding box center [100, 727] width 72 height 43
click at [27, 289] on div at bounding box center [29, 290] width 14 height 14
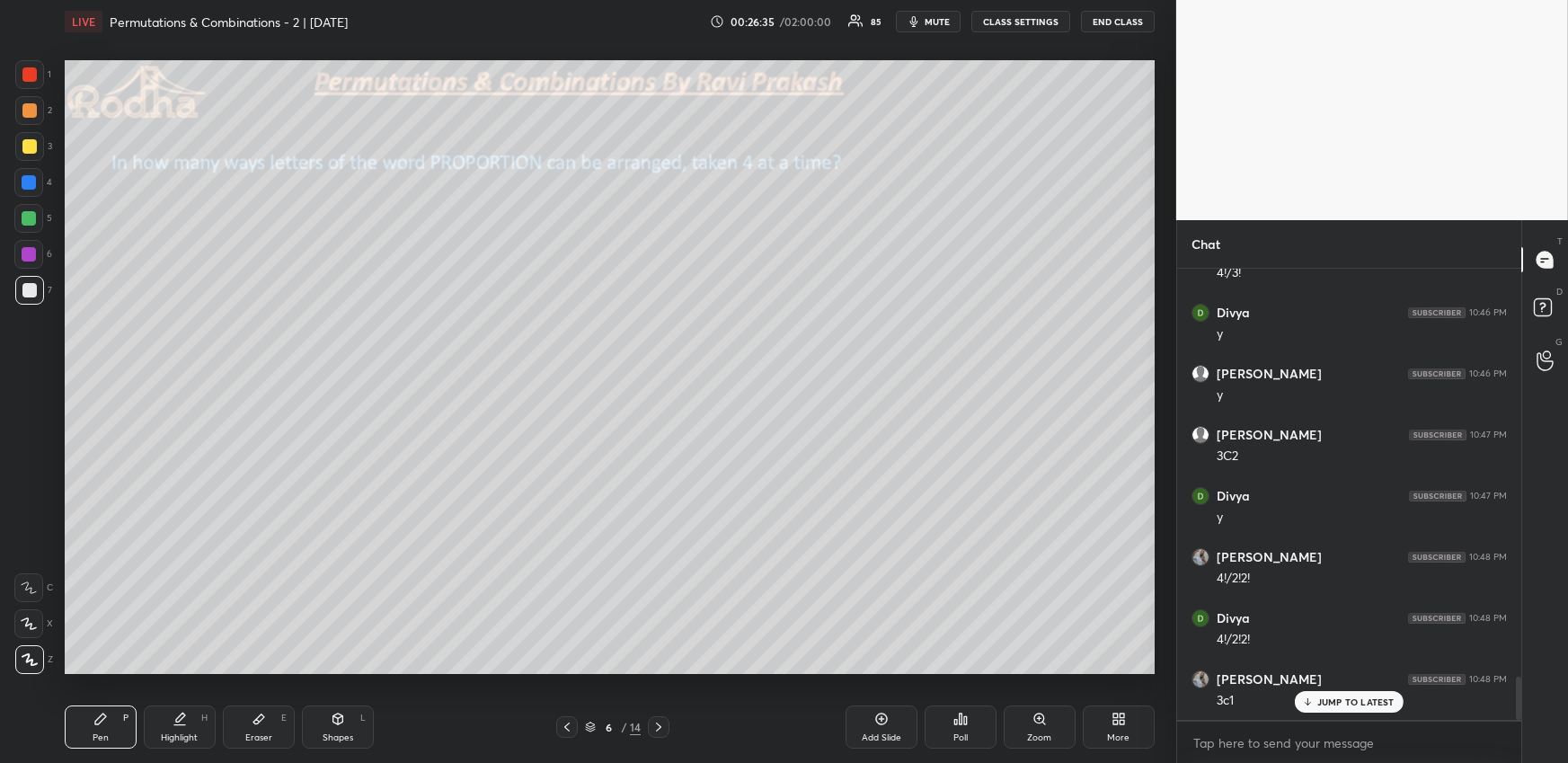
drag, startPoint x: 22, startPoint y: 209, endPoint x: 29, endPoint y: 218, distance: 11.4
click at [24, 211] on div at bounding box center [28, 218] width 29 height 29
click at [186, 727] on div "Highlight H" at bounding box center [180, 727] width 72 height 43
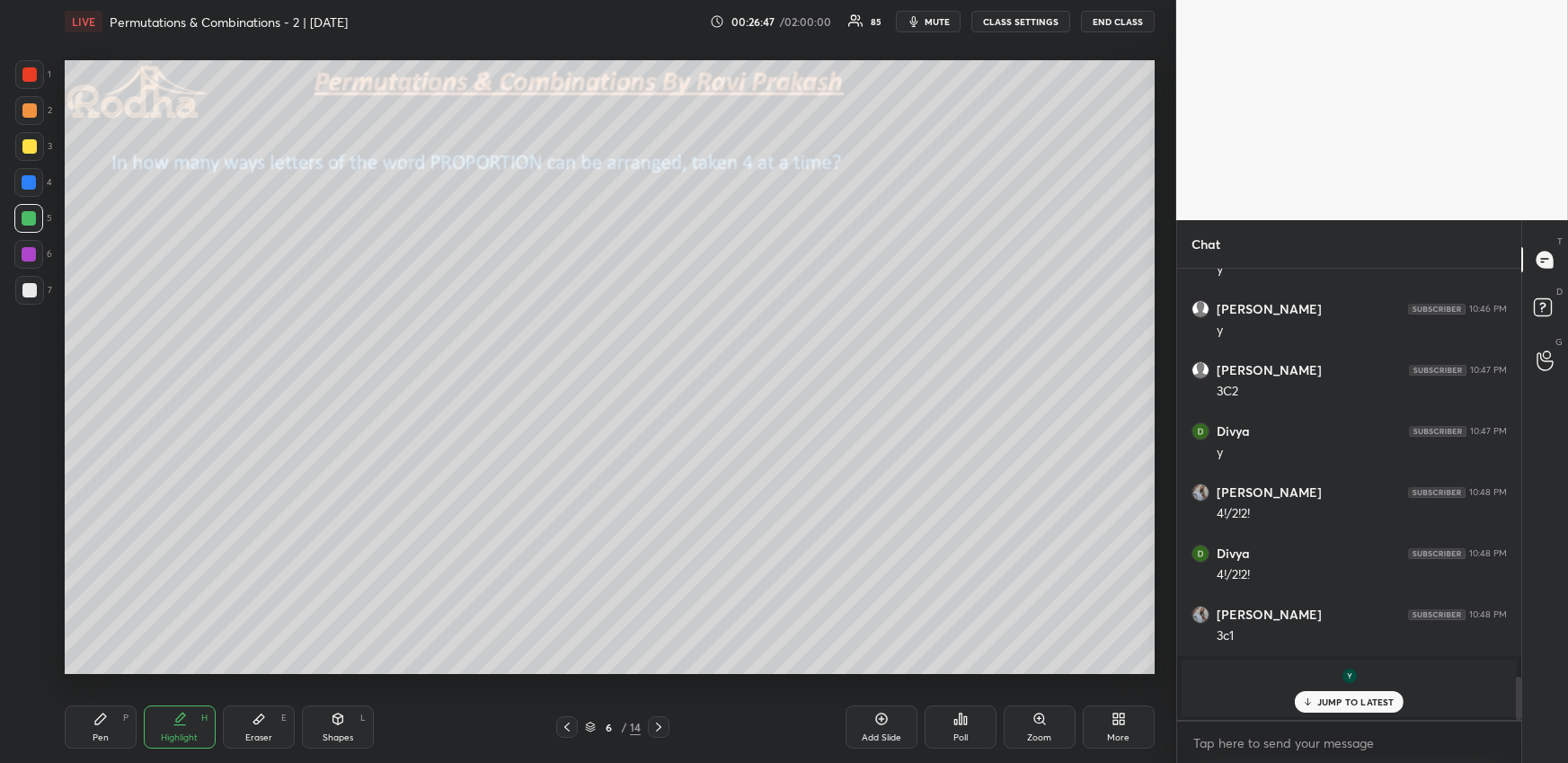
click at [120, 728] on div "Pen P" at bounding box center [100, 727] width 72 height 43
drag, startPoint x: 188, startPoint y: 726, endPoint x: 198, endPoint y: 692, distance: 35.4
click at [186, 724] on div "Highlight H" at bounding box center [180, 727] width 72 height 43
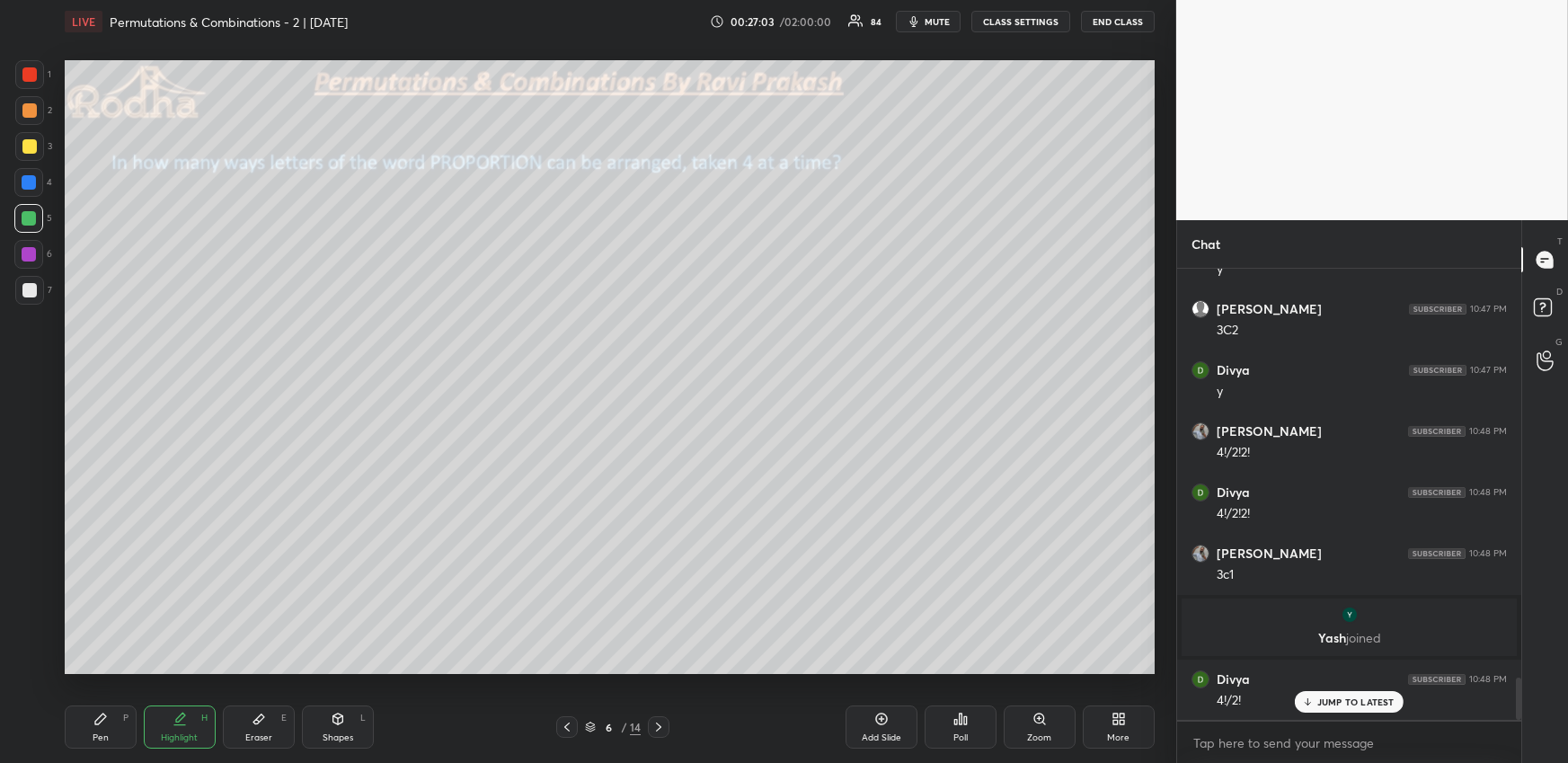
click at [93, 729] on div "Pen P" at bounding box center [100, 727] width 72 height 43
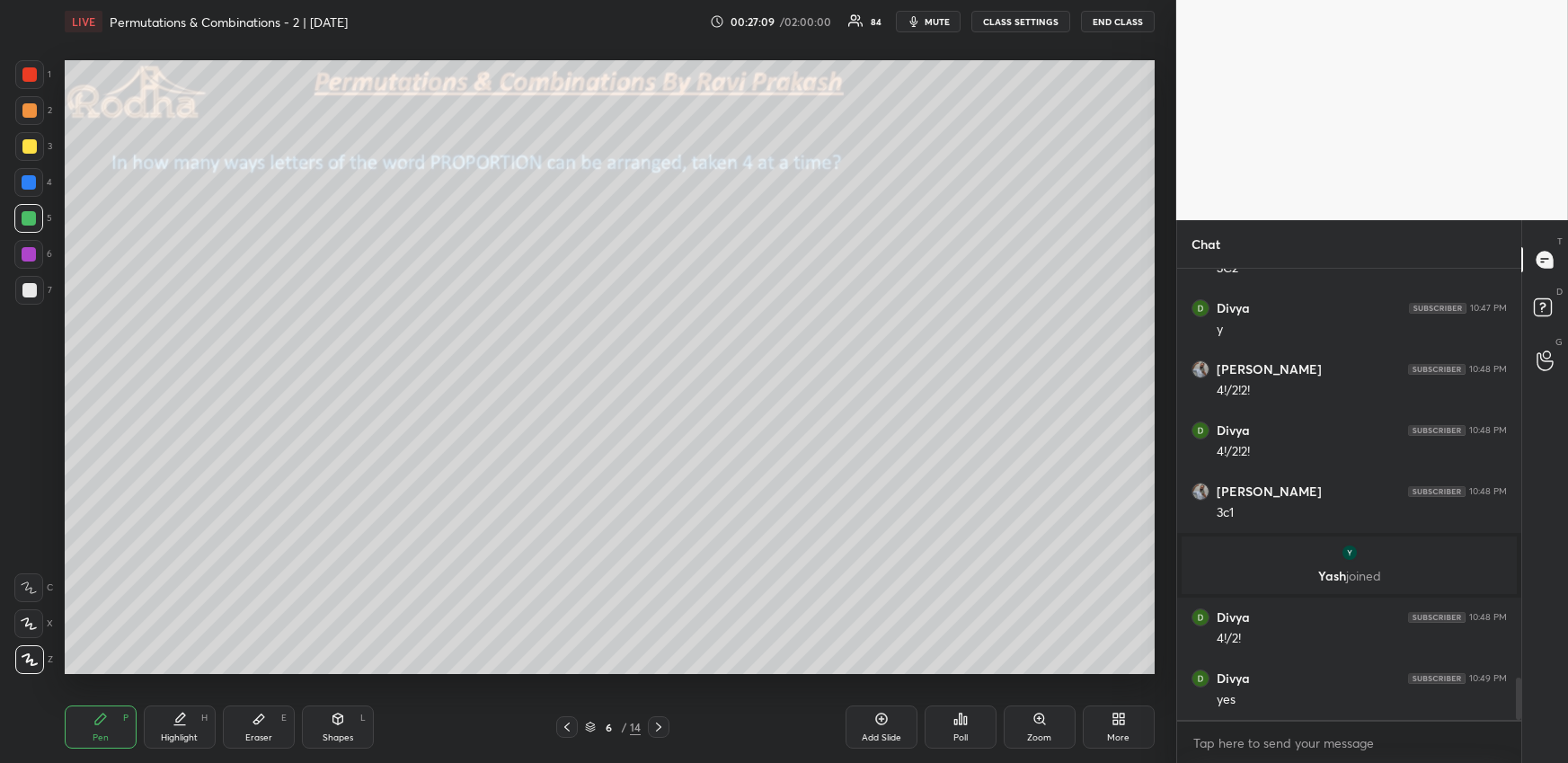
click at [35, 110] on div at bounding box center [29, 109] width 14 height 14
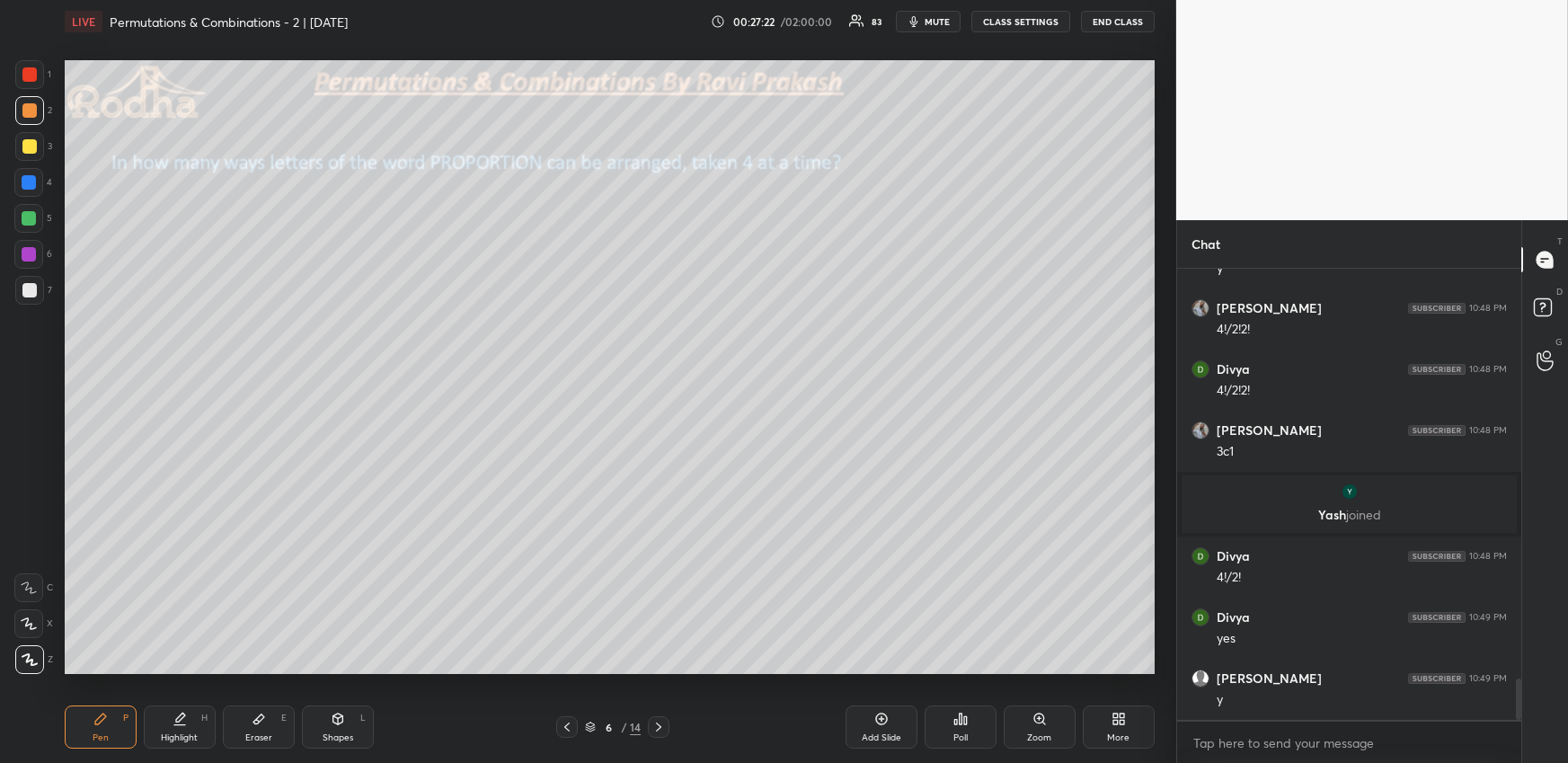
click at [35, 229] on div at bounding box center [28, 218] width 29 height 29
click at [27, 110] on div at bounding box center [29, 109] width 14 height 14
click at [30, 216] on div at bounding box center [28, 218] width 14 height 14
click at [180, 720] on icon at bounding box center [179, 718] width 14 height 14
click at [109, 721] on div "Pen P" at bounding box center [100, 727] width 72 height 43
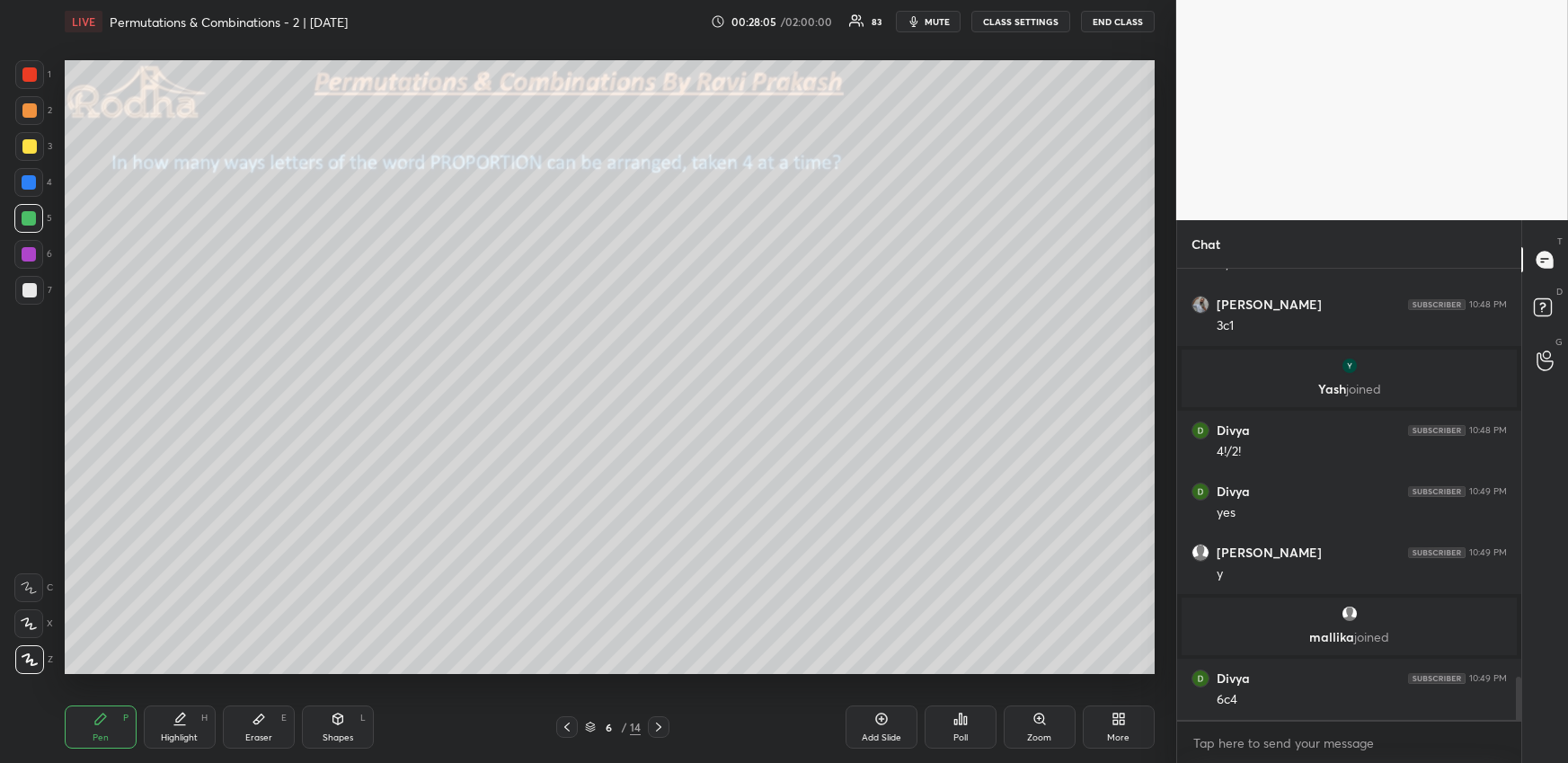
scroll to position [4254, 0]
drag, startPoint x: 180, startPoint y: 721, endPoint x: 196, endPoint y: 706, distance: 21.9
click at [180, 721] on icon at bounding box center [179, 718] width 14 height 14
click at [82, 738] on div "Pen P" at bounding box center [100, 727] width 72 height 43
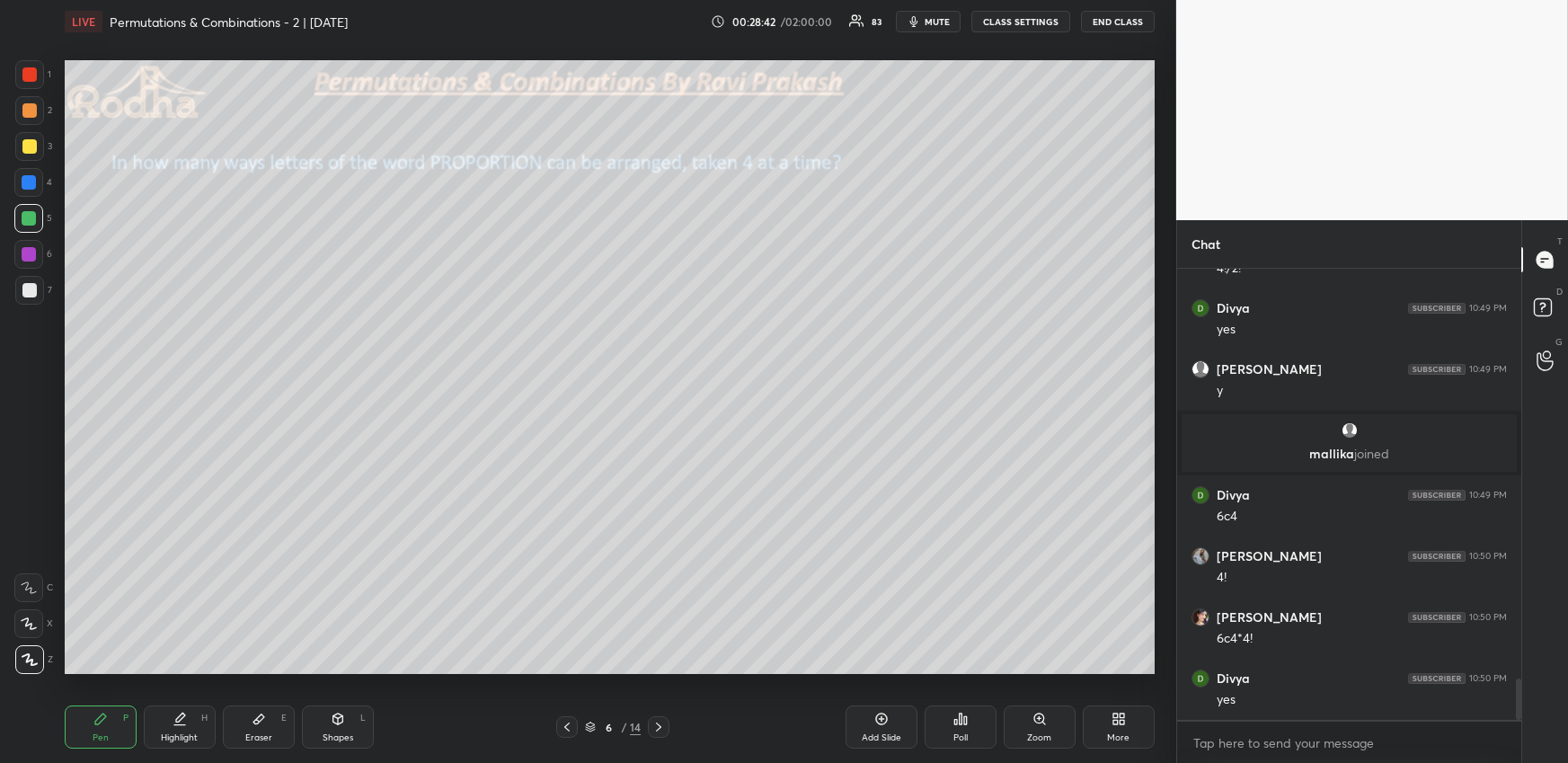
scroll to position [4499, 0]
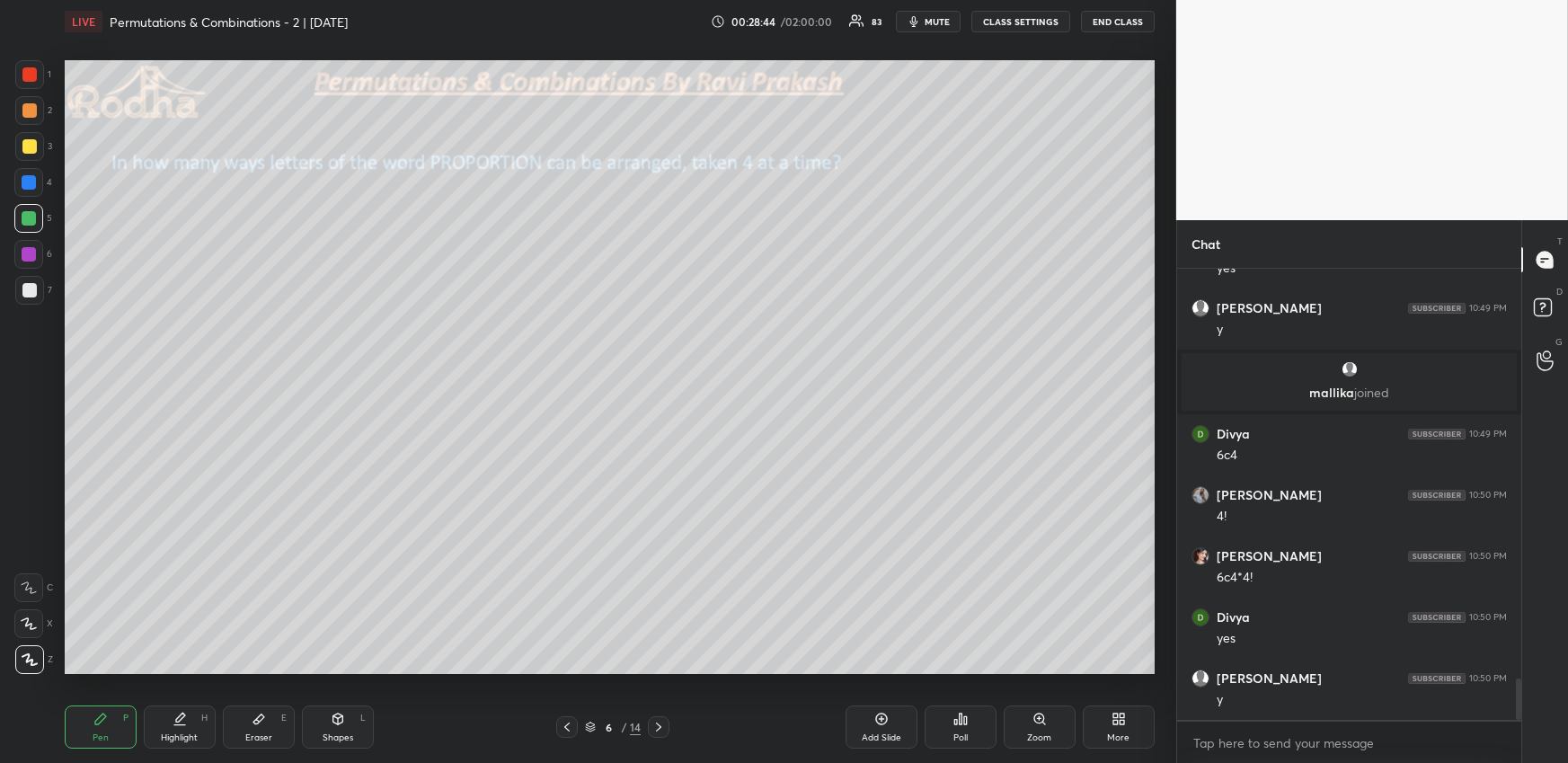
click at [657, 716] on div at bounding box center [659, 727] width 22 height 22
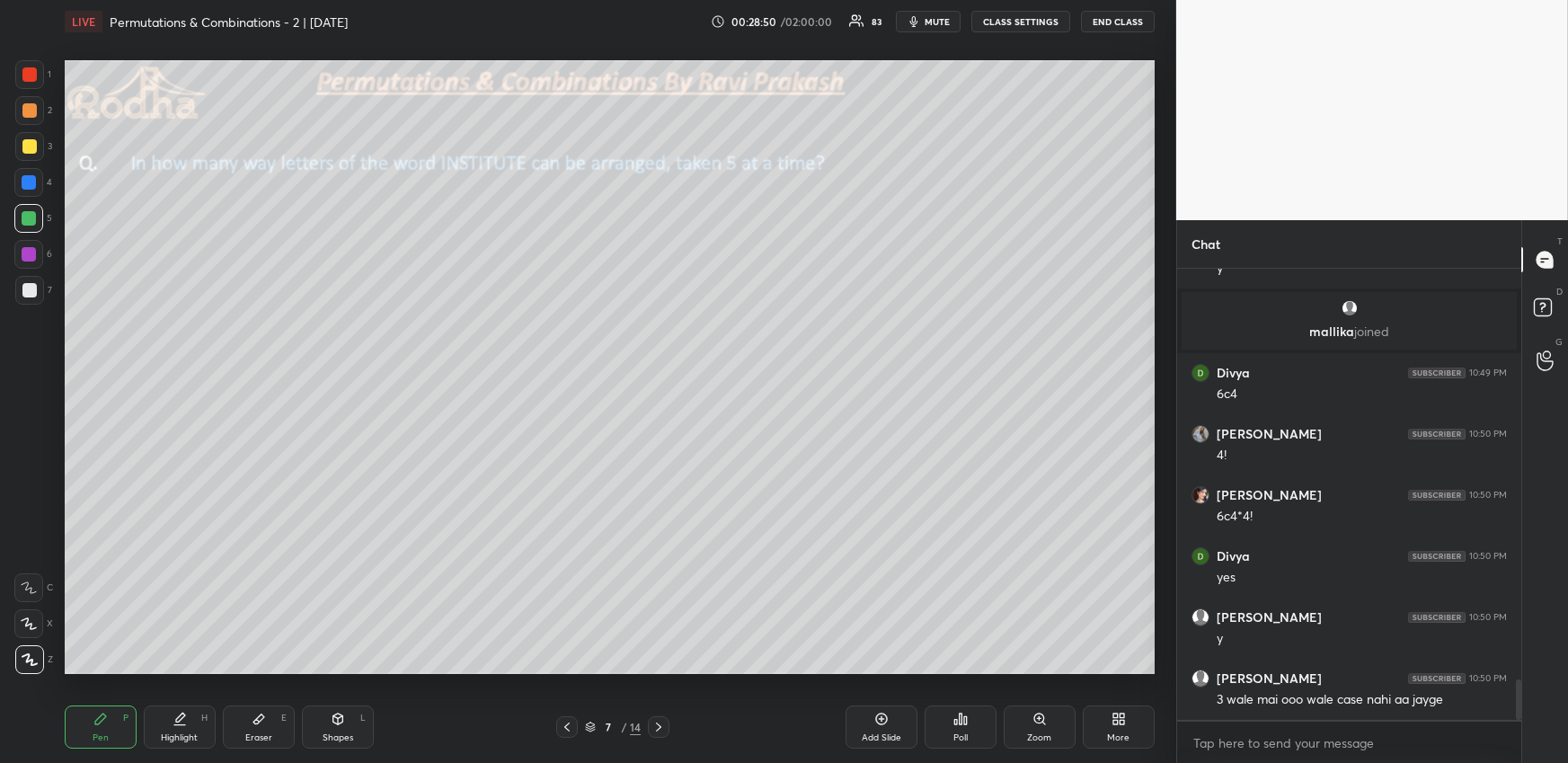
click at [564, 725] on icon at bounding box center [566, 726] width 14 height 14
click at [180, 718] on icon at bounding box center [181, 717] width 9 height 9
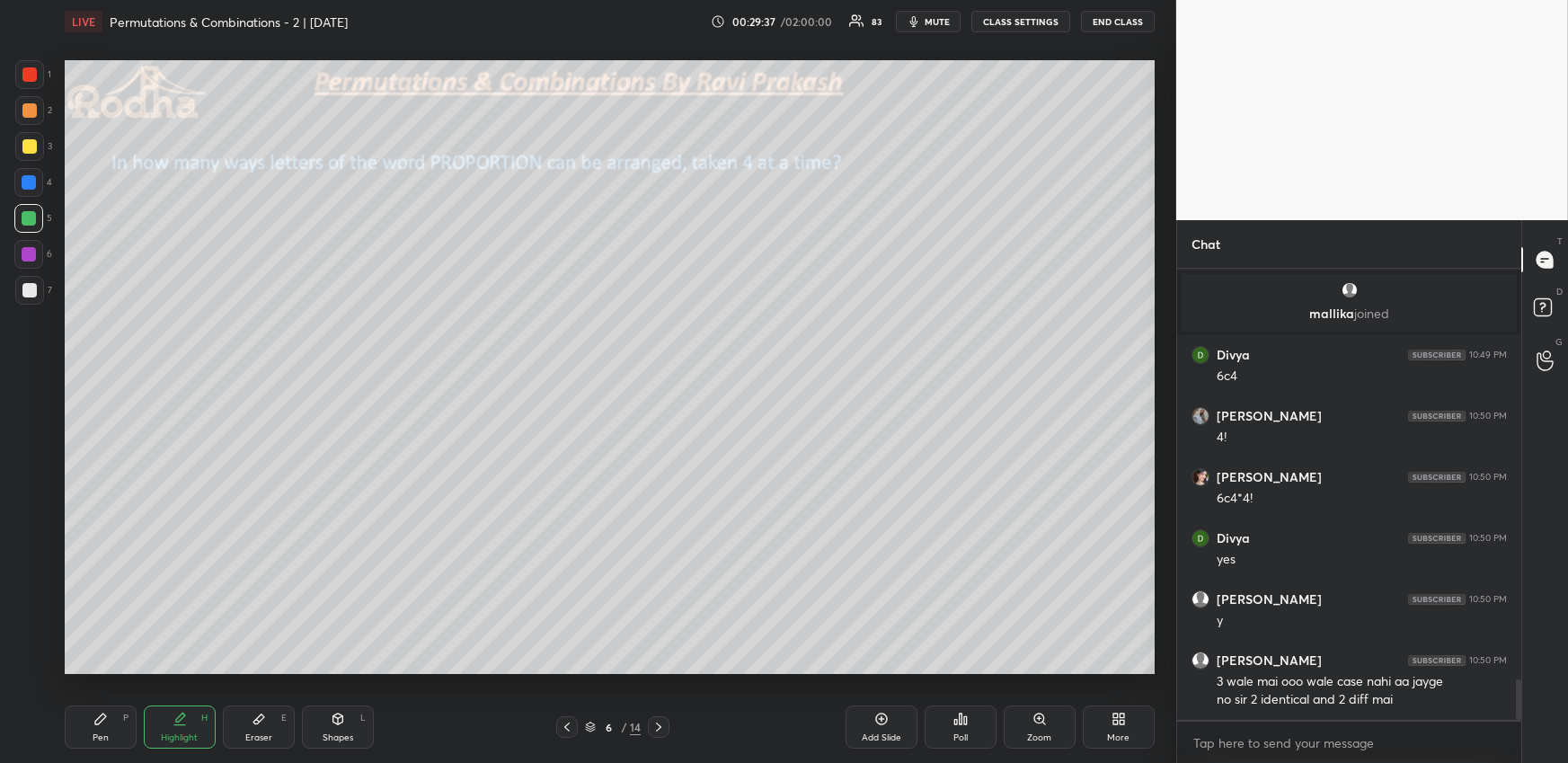
click at [661, 722] on icon at bounding box center [658, 726] width 14 height 14
click at [118, 718] on div "Pen P" at bounding box center [100, 727] width 72 height 43
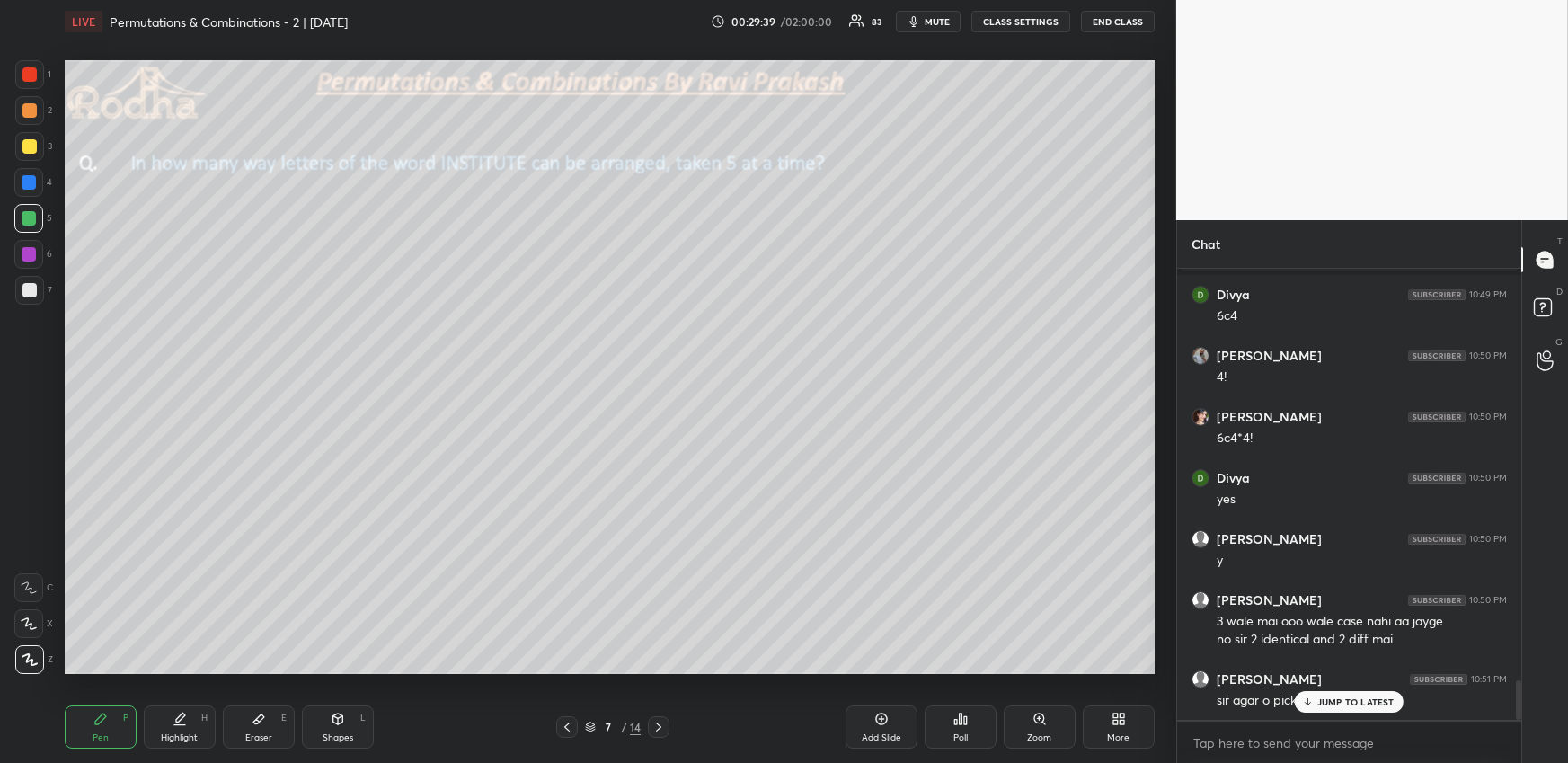
click at [29, 283] on div at bounding box center [29, 290] width 14 height 14
drag, startPoint x: 1323, startPoint y: 705, endPoint x: 1303, endPoint y: 698, distance: 21.2
click at [1324, 705] on p "JUMP TO LATEST" at bounding box center [1356, 701] width 78 height 11
click at [565, 716] on div at bounding box center [567, 727] width 22 height 22
click at [180, 719] on icon at bounding box center [179, 718] width 14 height 14
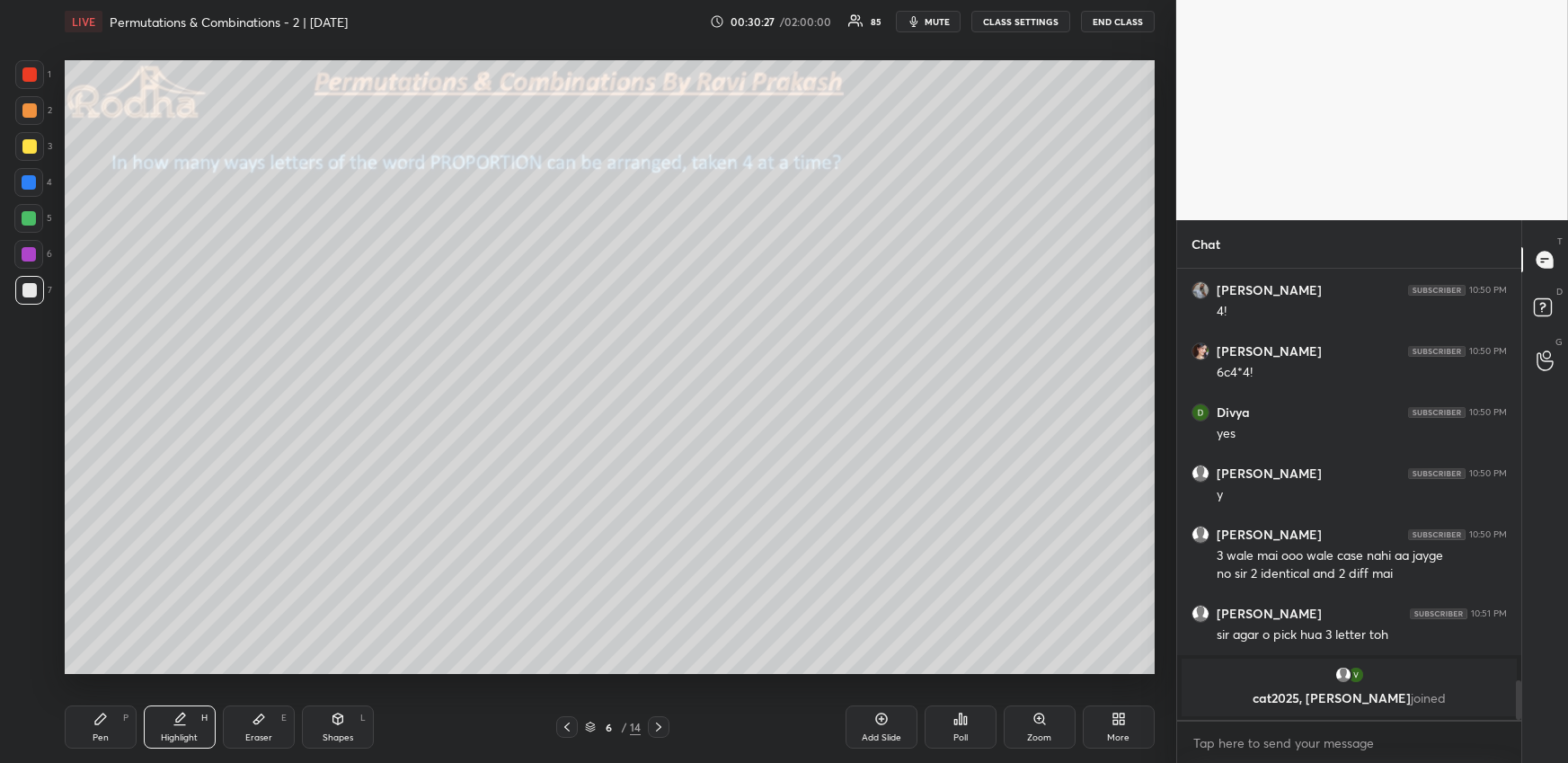
scroll to position [4617, 0]
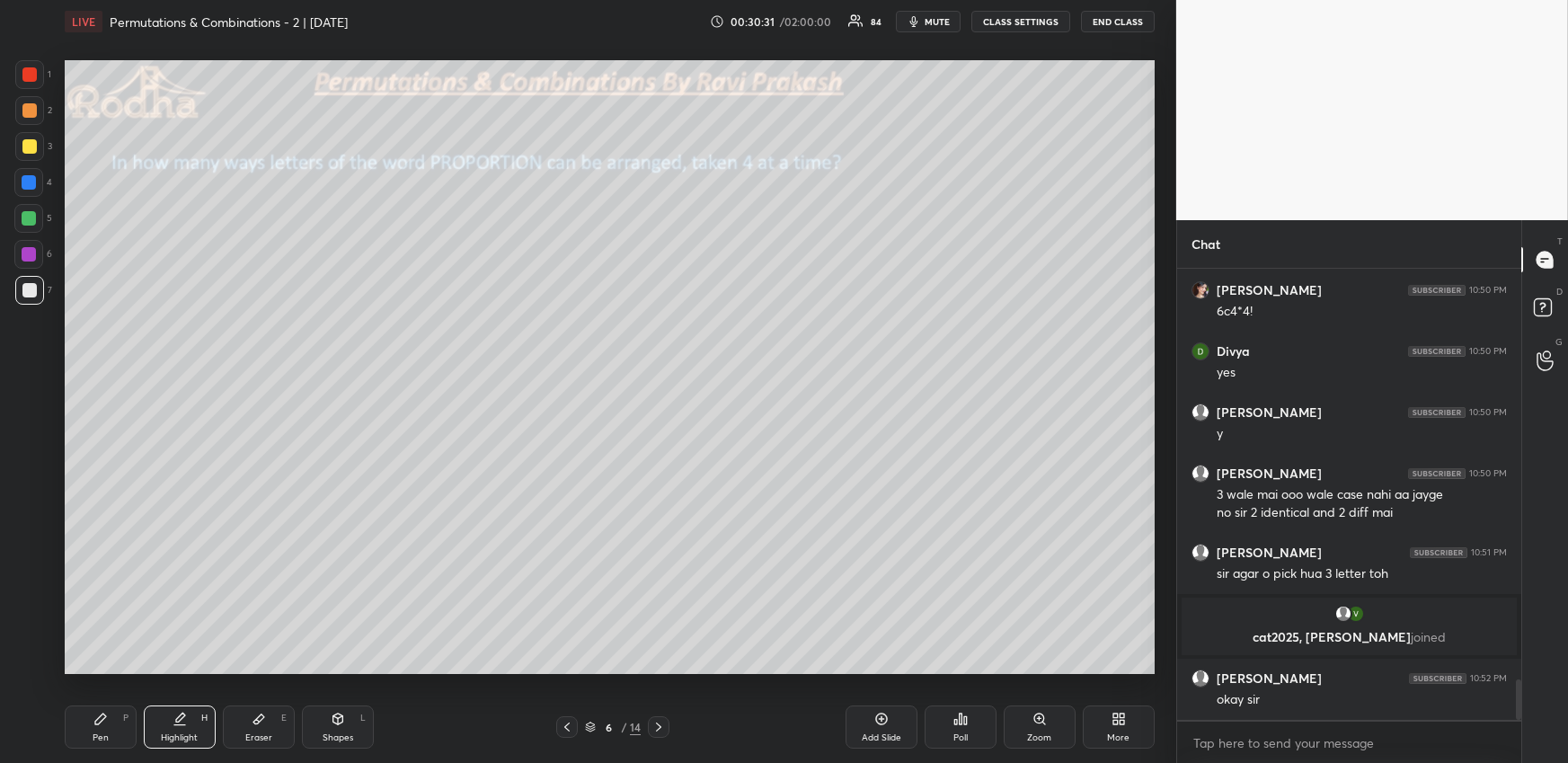
click at [665, 720] on icon at bounding box center [658, 726] width 14 height 14
click at [130, 722] on div "Pen P" at bounding box center [100, 727] width 72 height 43
click at [36, 106] on div at bounding box center [29, 110] width 29 height 29
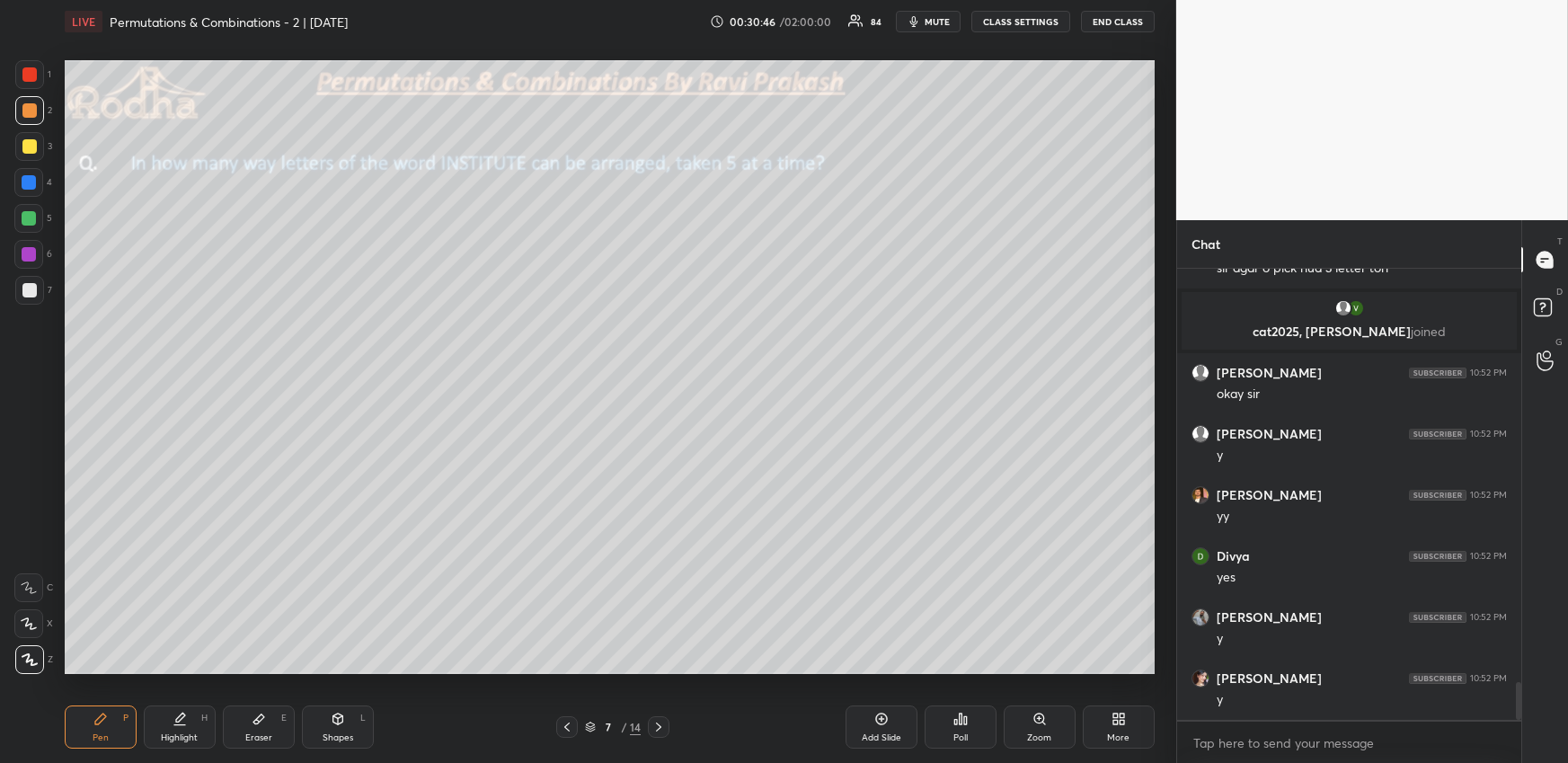
scroll to position [4984, 0]
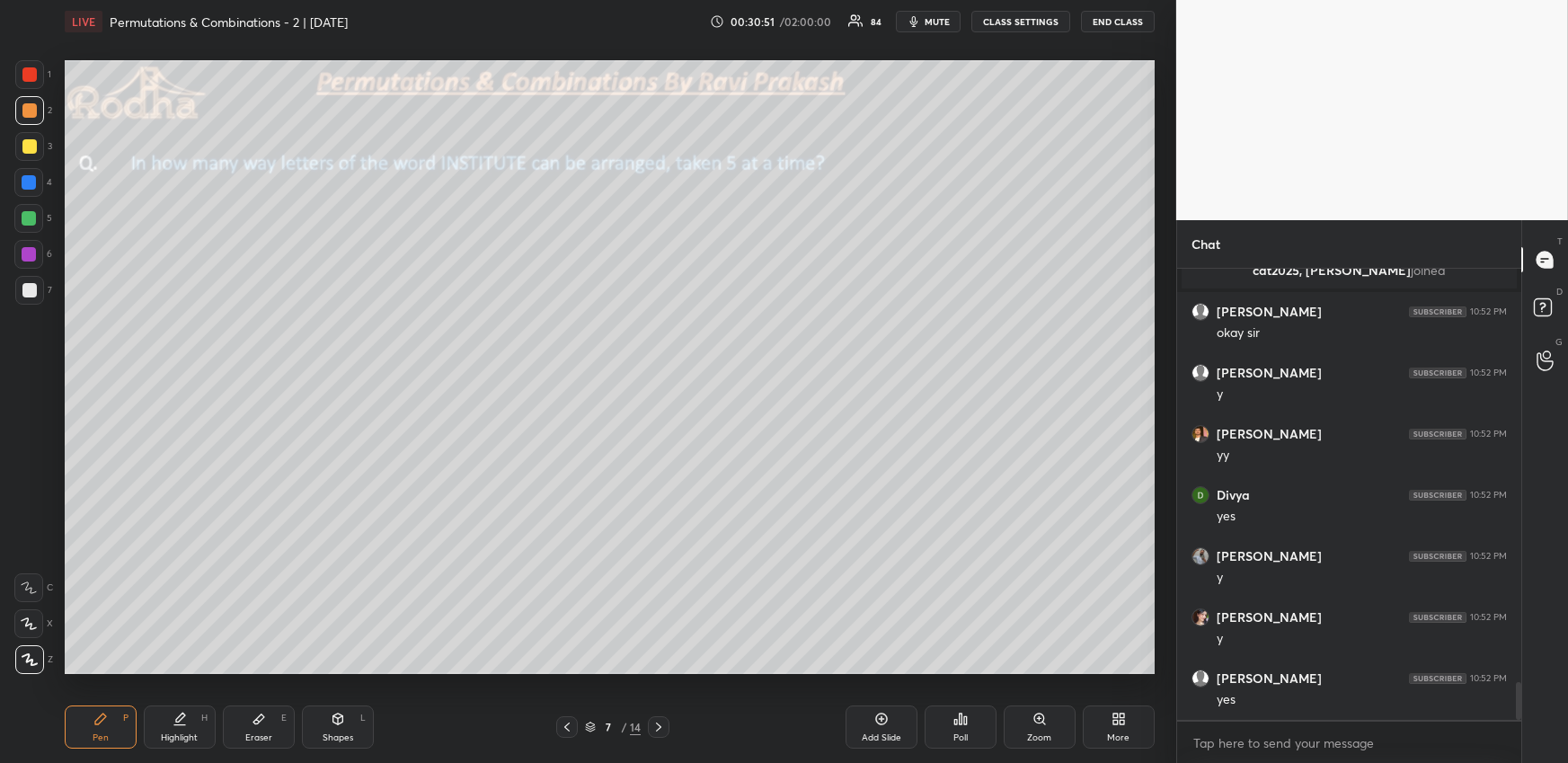
click at [956, 721] on icon at bounding box center [955, 721] width 3 height 5
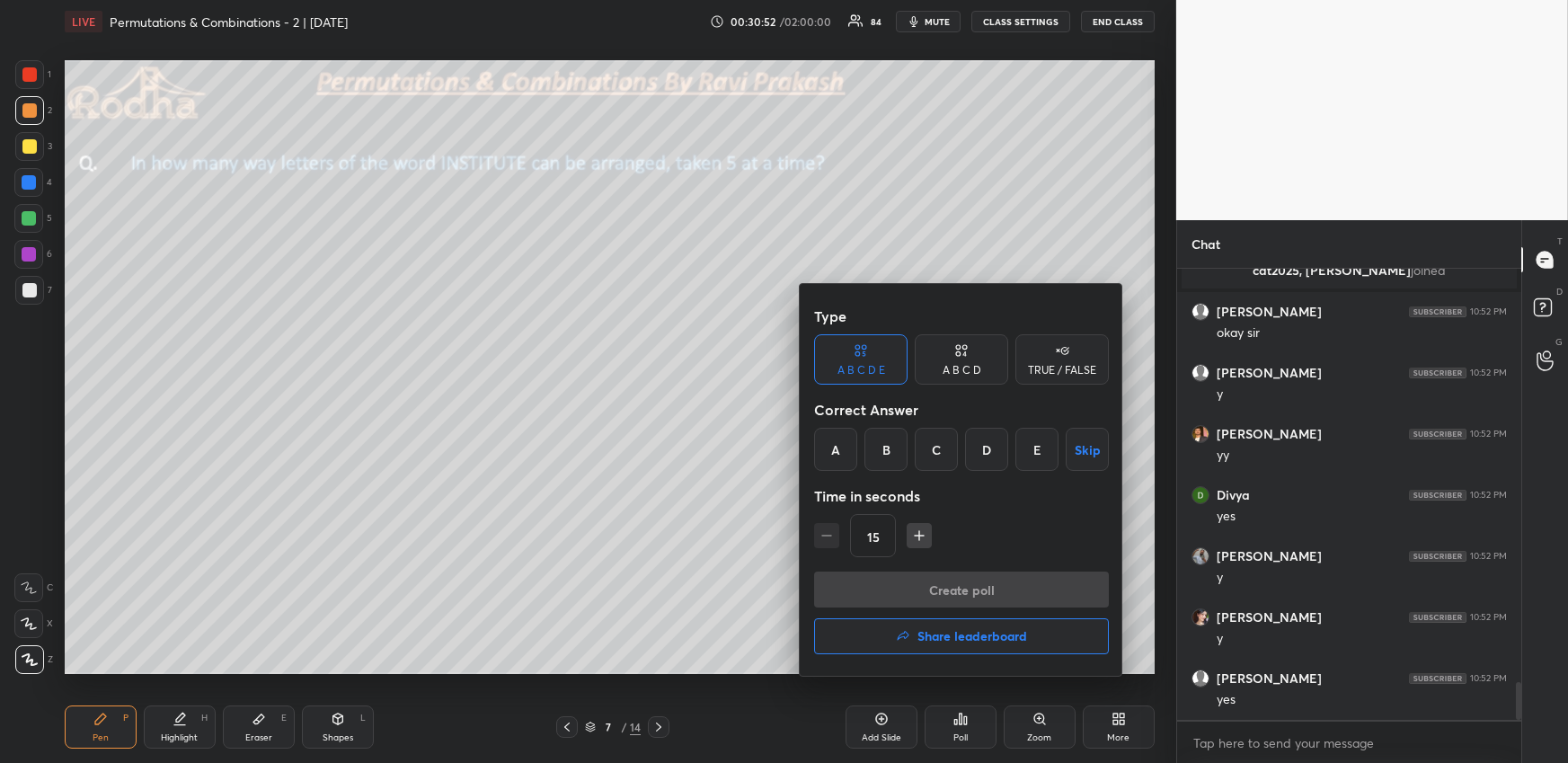
drag, startPoint x: 990, startPoint y: 445, endPoint x: 989, endPoint y: 482, distance: 37.0
click at [990, 445] on div "D" at bounding box center [987, 449] width 43 height 43
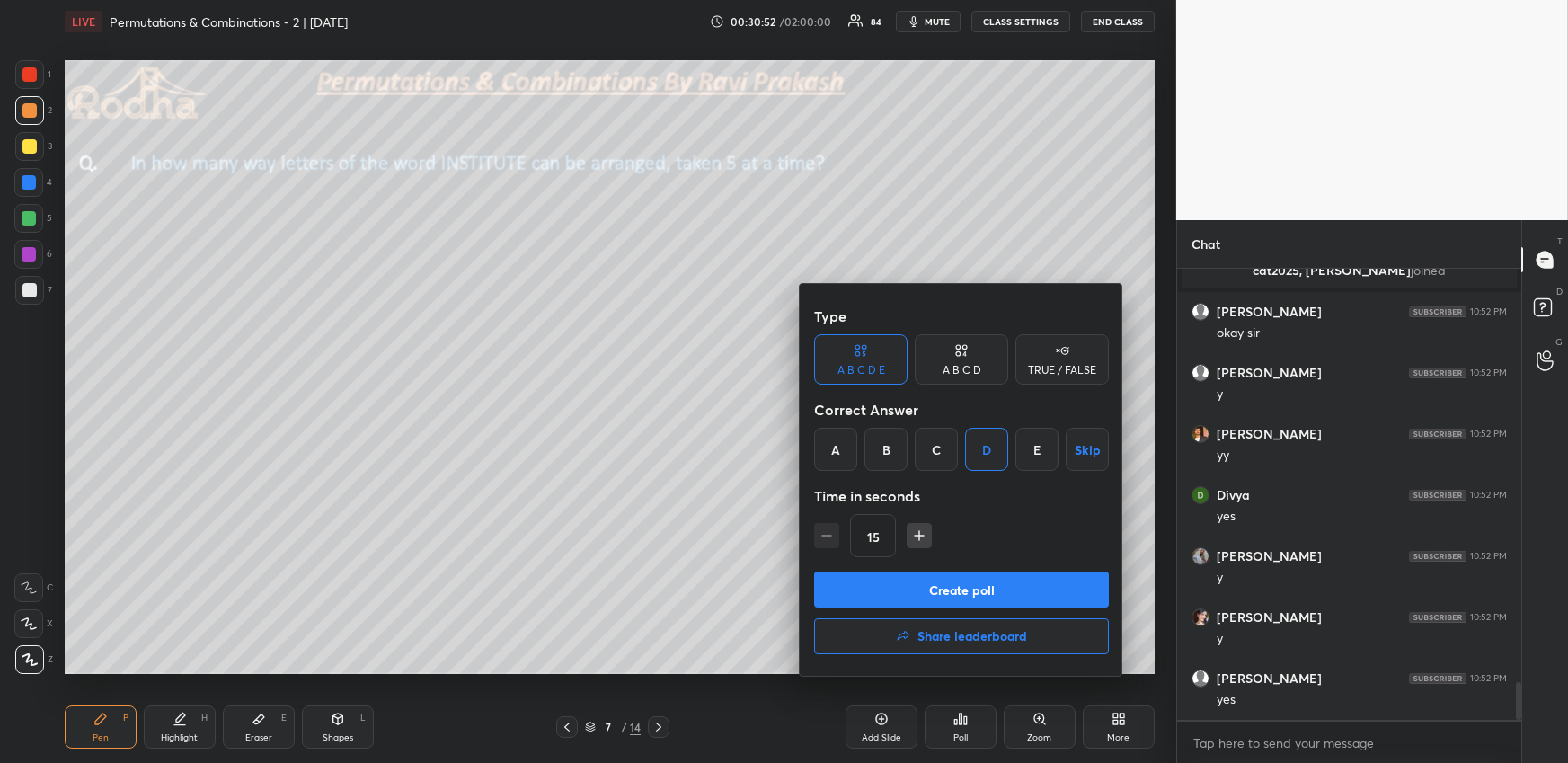
click at [977, 591] on button "Create poll" at bounding box center [961, 589] width 295 height 36
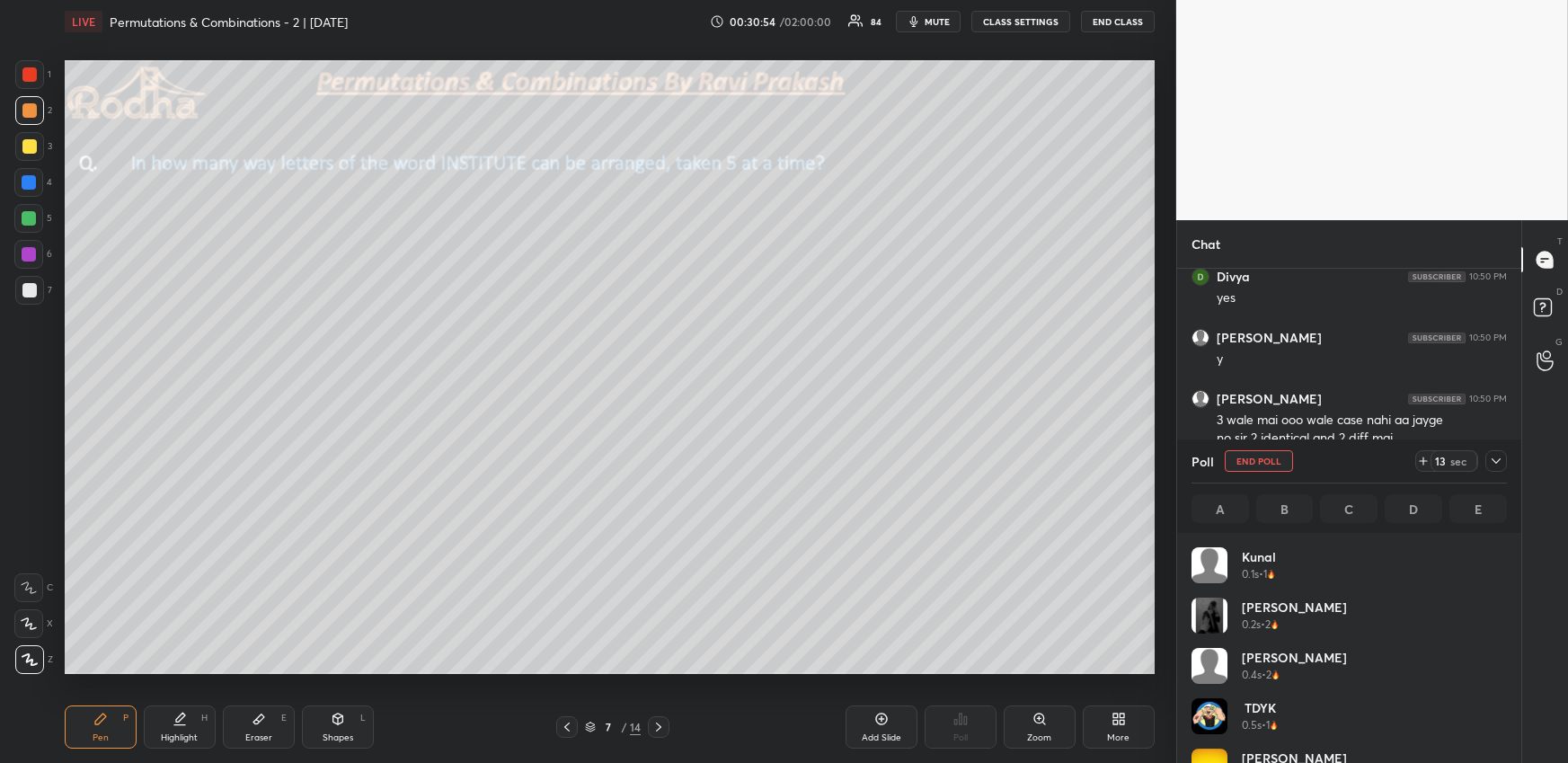
scroll to position [210, 310]
click at [28, 290] on div at bounding box center [29, 290] width 14 height 14
click at [29, 145] on div at bounding box center [29, 146] width 14 height 14
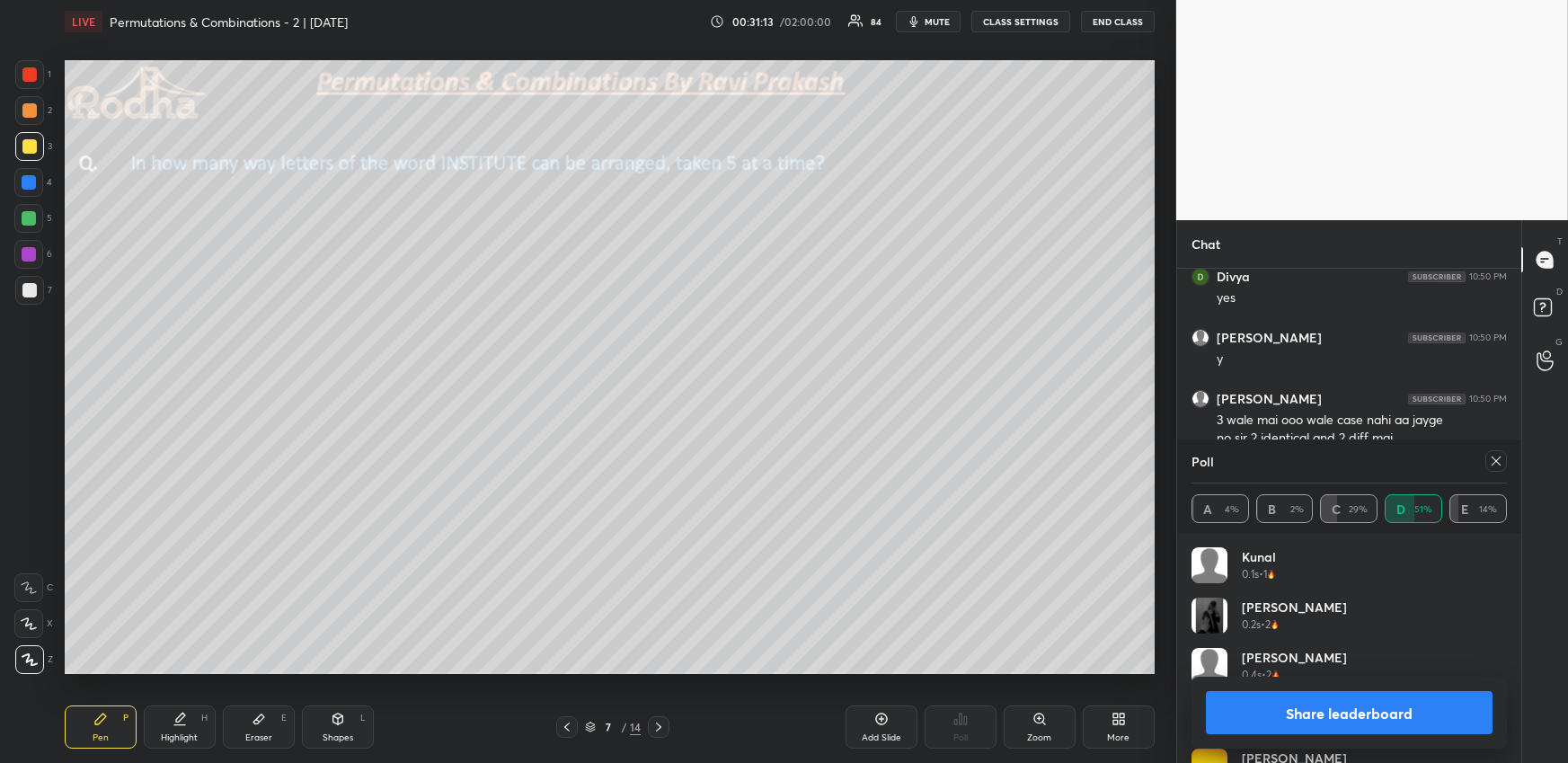
click at [267, 733] on div "Eraser" at bounding box center [258, 738] width 27 height 9
click at [1495, 458] on icon at bounding box center [1496, 460] width 14 height 14
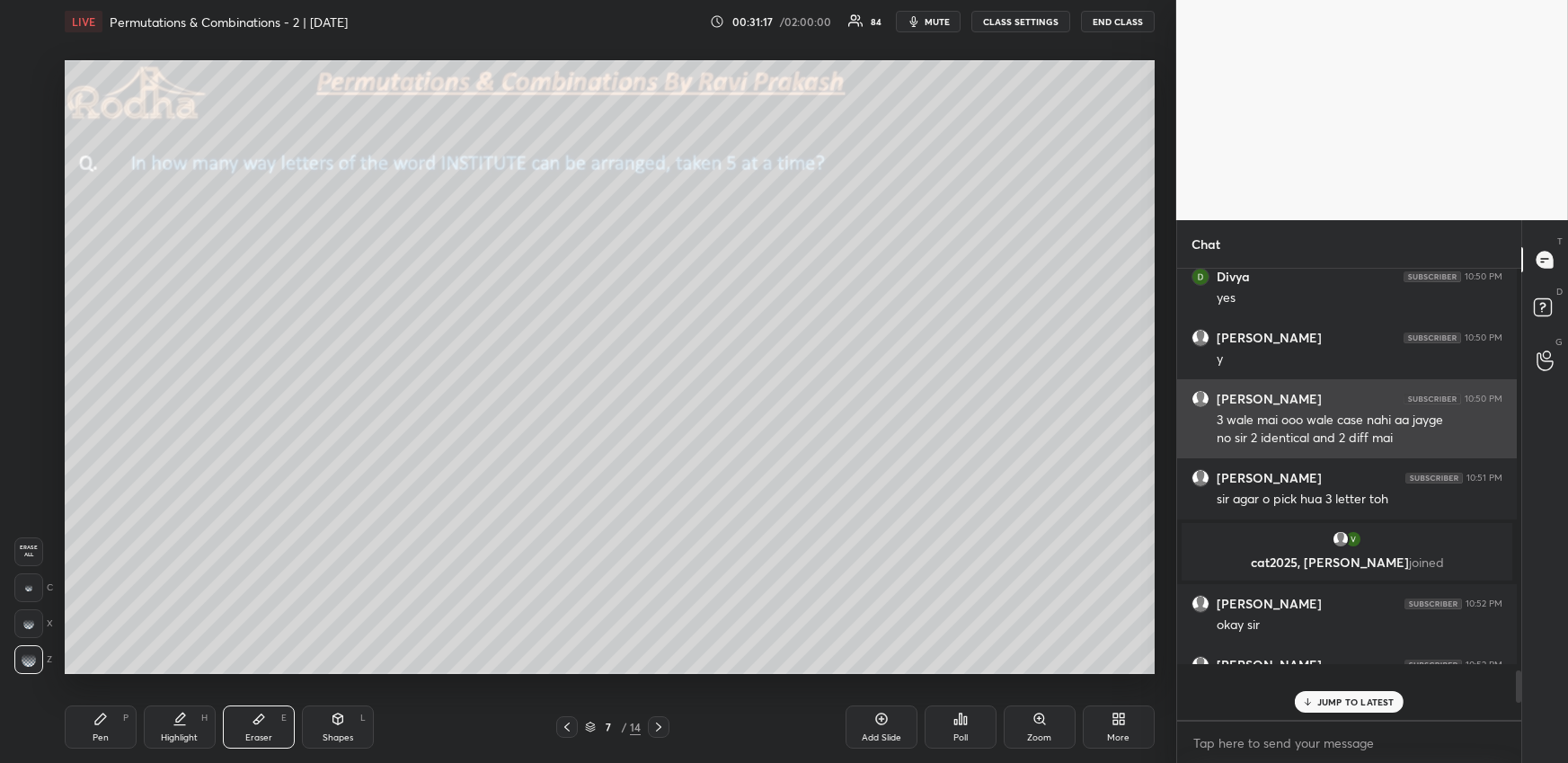
scroll to position [0, 0]
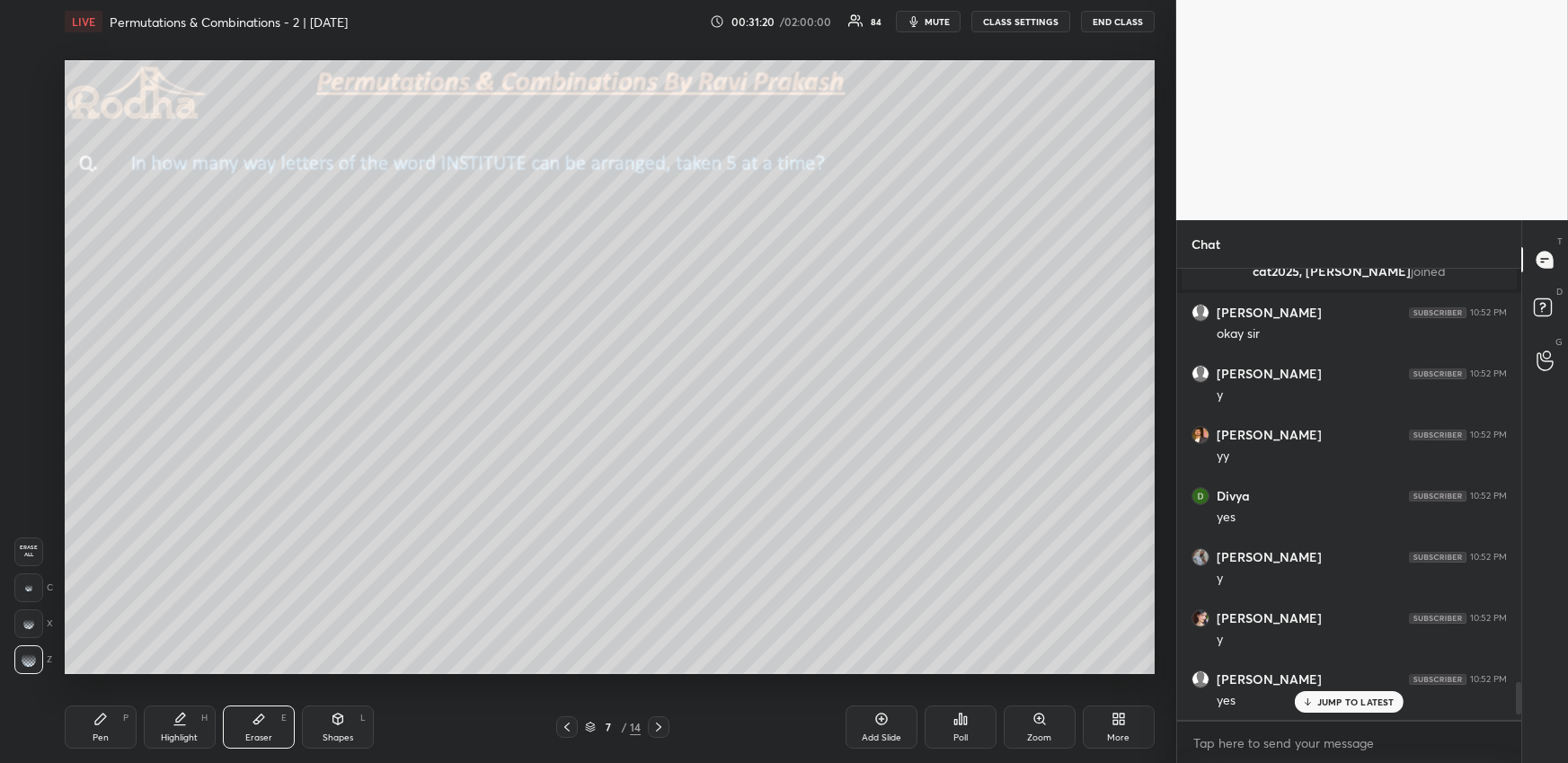
click at [123, 730] on div "Pen P" at bounding box center [100, 727] width 72 height 43
click at [32, 108] on div at bounding box center [29, 109] width 14 height 14
click at [178, 715] on icon at bounding box center [179, 718] width 14 height 14
drag, startPoint x: 279, startPoint y: 718, endPoint x: 272, endPoint y: 692, distance: 26.9
click at [277, 719] on div "Eraser E" at bounding box center [258, 727] width 72 height 43
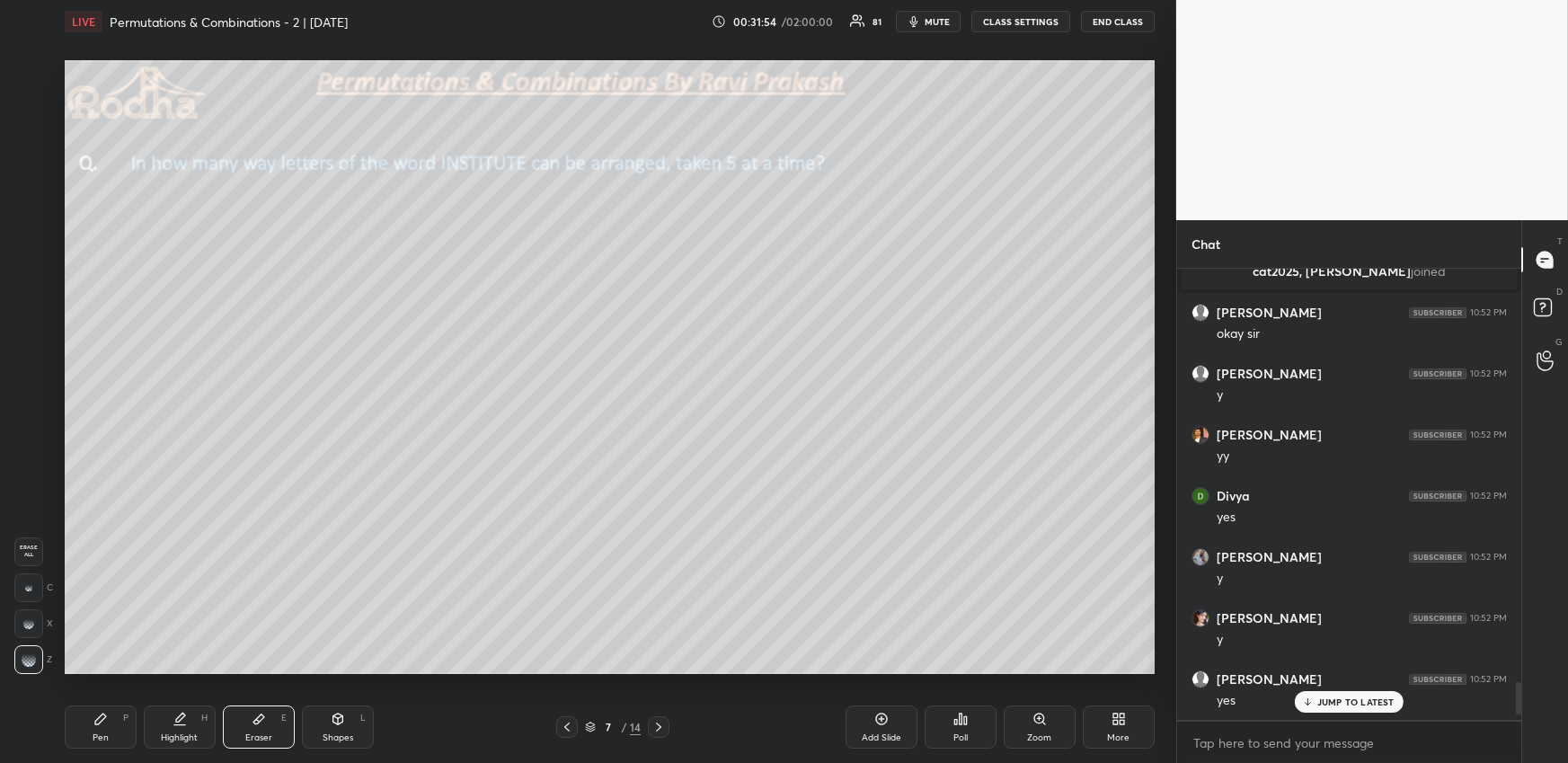
drag, startPoint x: 103, startPoint y: 723, endPoint x: 103, endPoint y: 693, distance: 30.0
click at [103, 722] on icon at bounding box center [100, 718] width 14 height 14
click at [30, 149] on div at bounding box center [29, 146] width 14 height 14
drag, startPoint x: 170, startPoint y: 718, endPoint x: 152, endPoint y: 684, distance: 38.5
click at [170, 721] on div "Highlight H" at bounding box center [180, 727] width 72 height 43
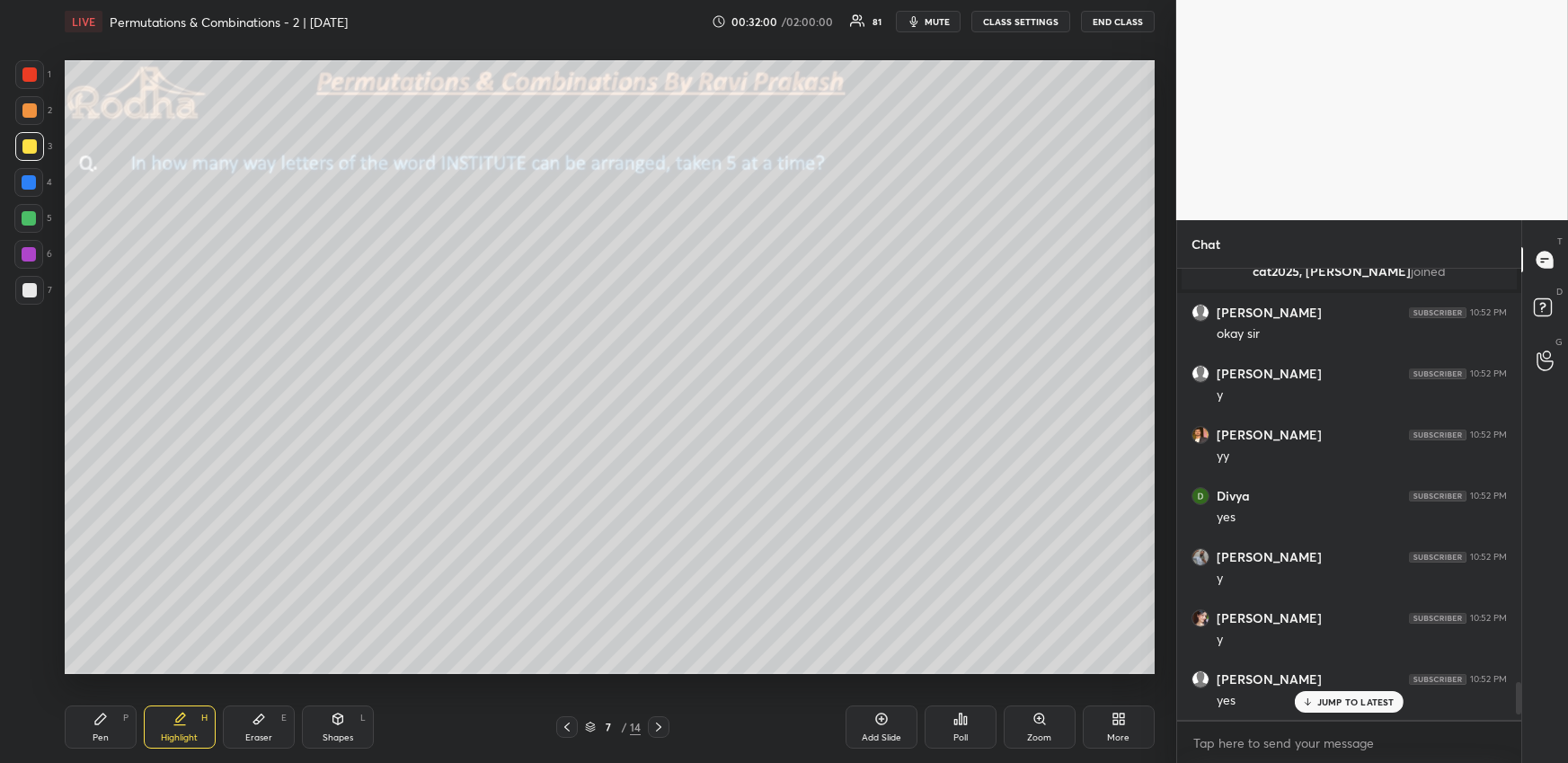
click at [112, 720] on div "Pen P" at bounding box center [100, 727] width 72 height 43
click at [30, 184] on div at bounding box center [28, 181] width 14 height 14
drag, startPoint x: 24, startPoint y: 282, endPoint x: 54, endPoint y: 276, distance: 30.6
click at [25, 282] on div at bounding box center [29, 290] width 29 height 29
drag, startPoint x: 194, startPoint y: 713, endPoint x: 186, endPoint y: 673, distance: 40.8
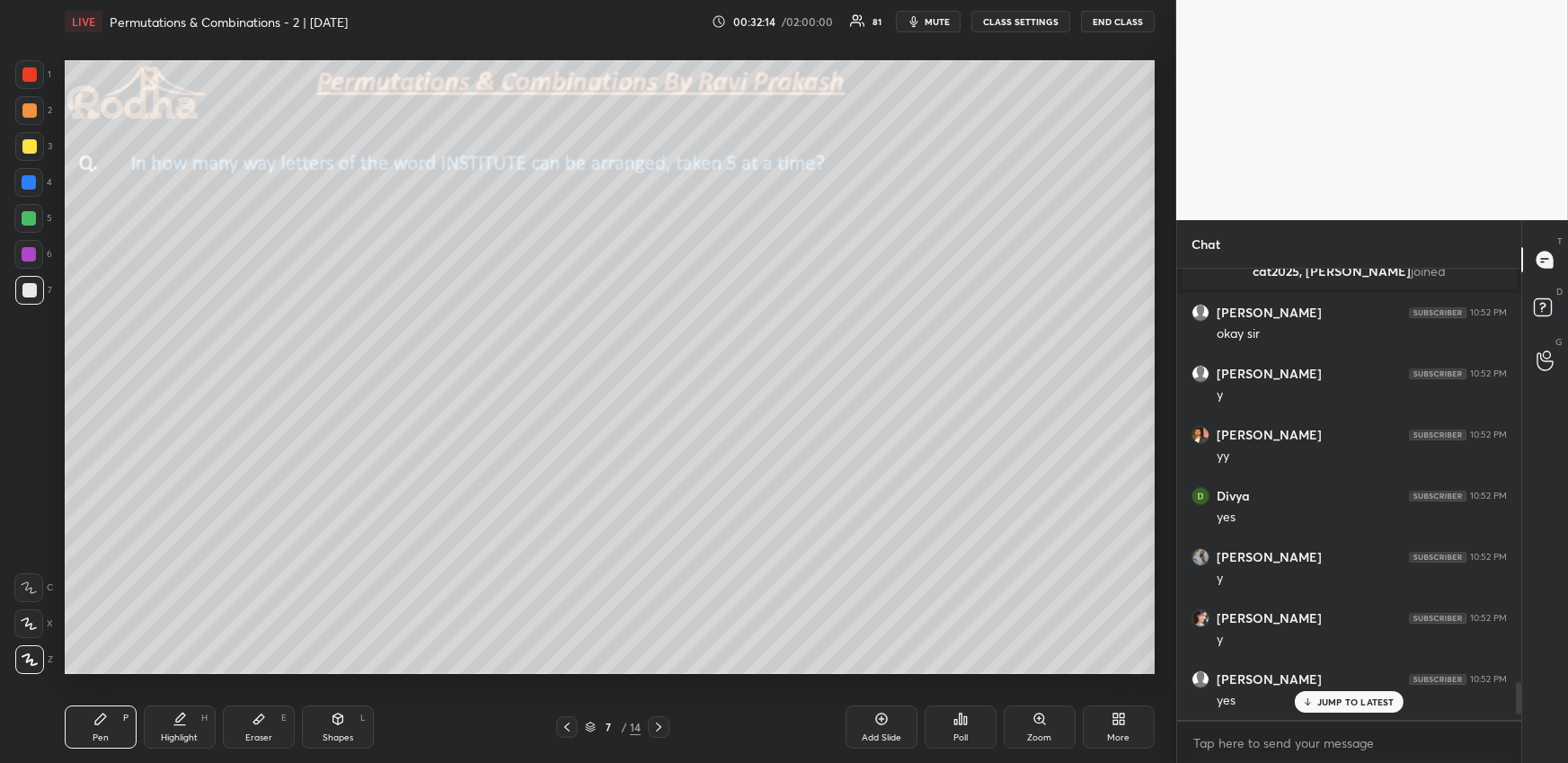
click at [194, 713] on div "Highlight H" at bounding box center [180, 727] width 72 height 43
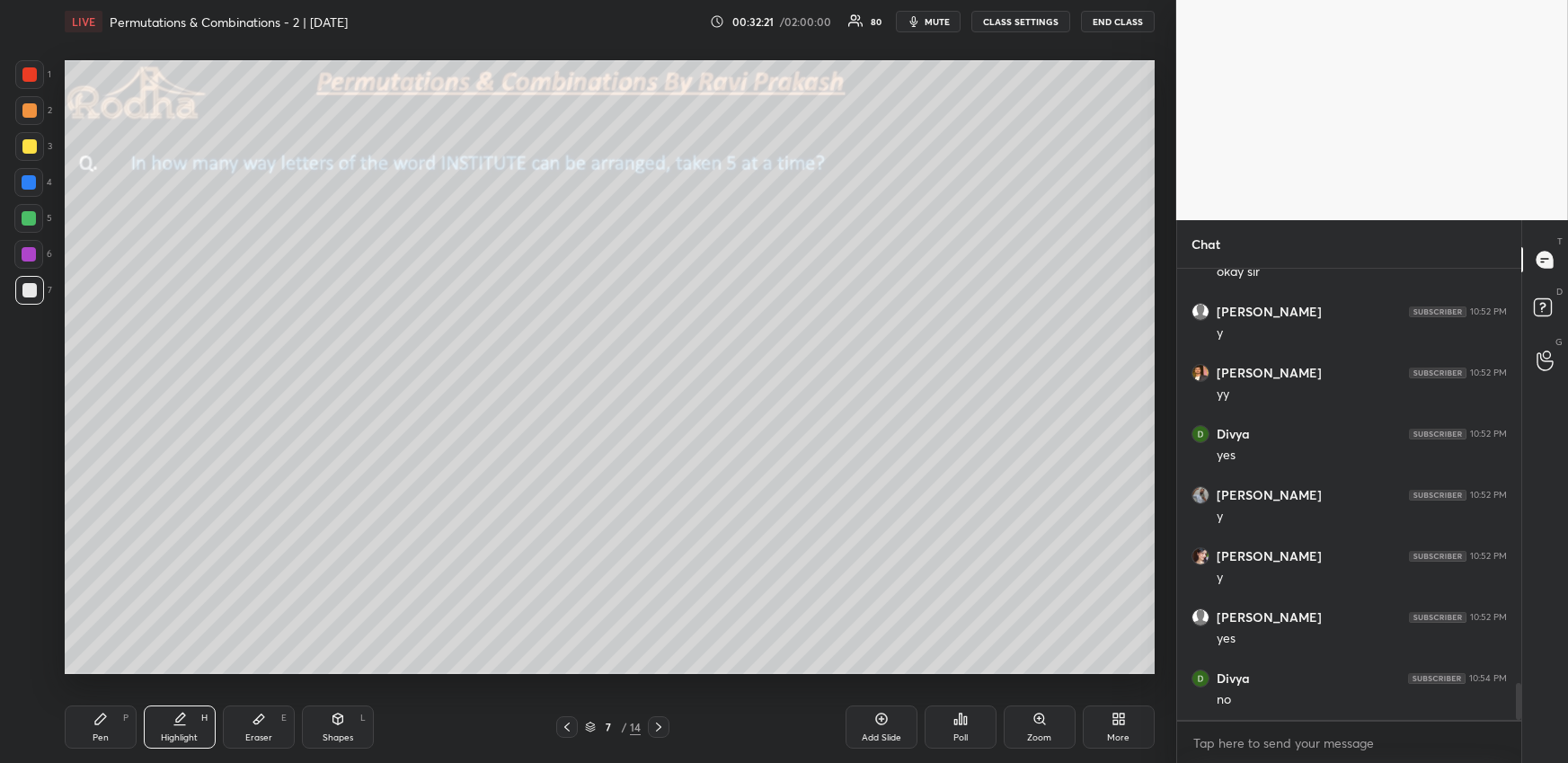
drag, startPoint x: 120, startPoint y: 738, endPoint x: 116, endPoint y: 727, distance: 11.7
click at [120, 737] on div "Pen P" at bounding box center [100, 727] width 72 height 43
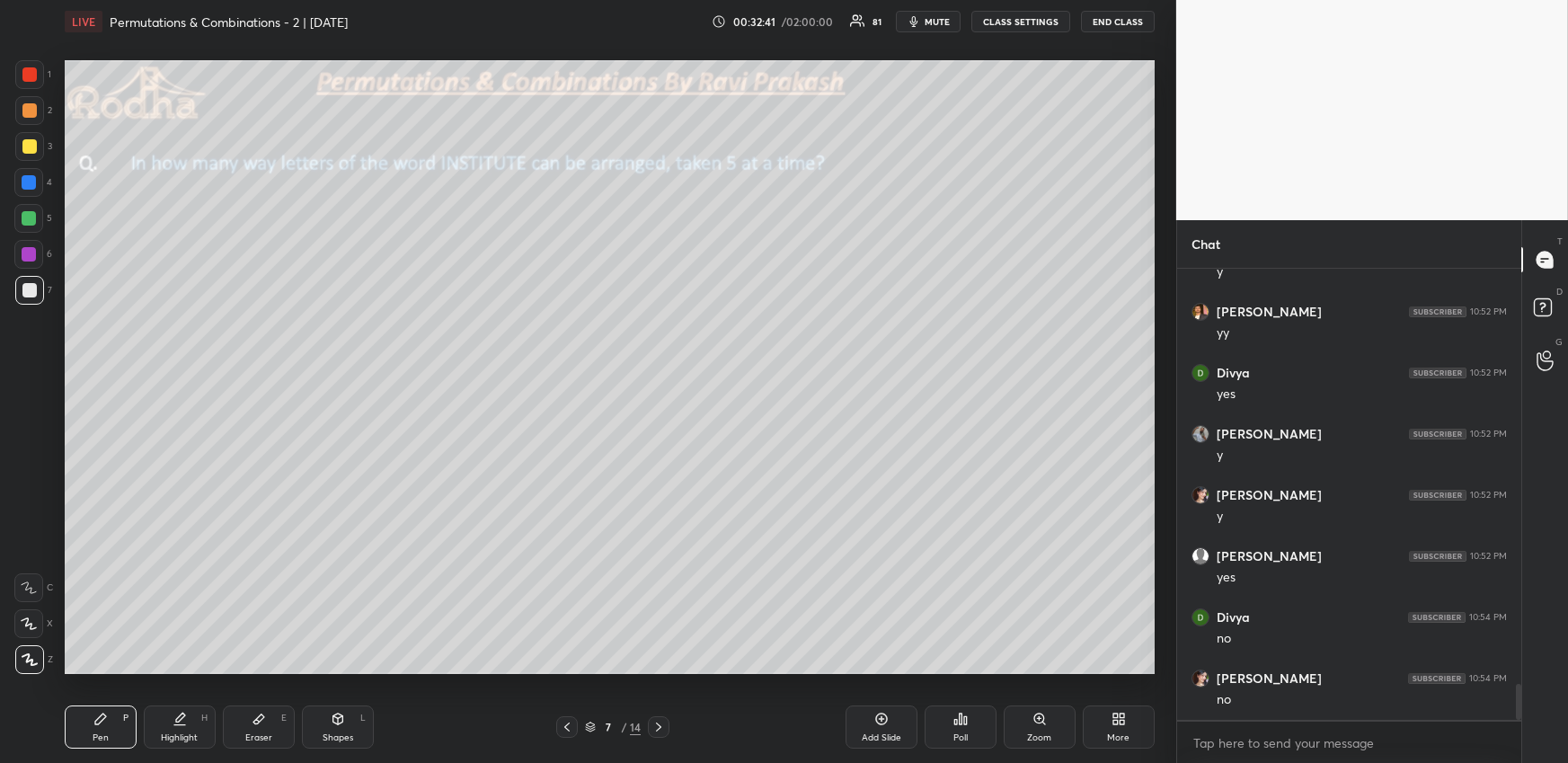
scroll to position [5134, 0]
click at [24, 143] on div at bounding box center [29, 146] width 14 height 14
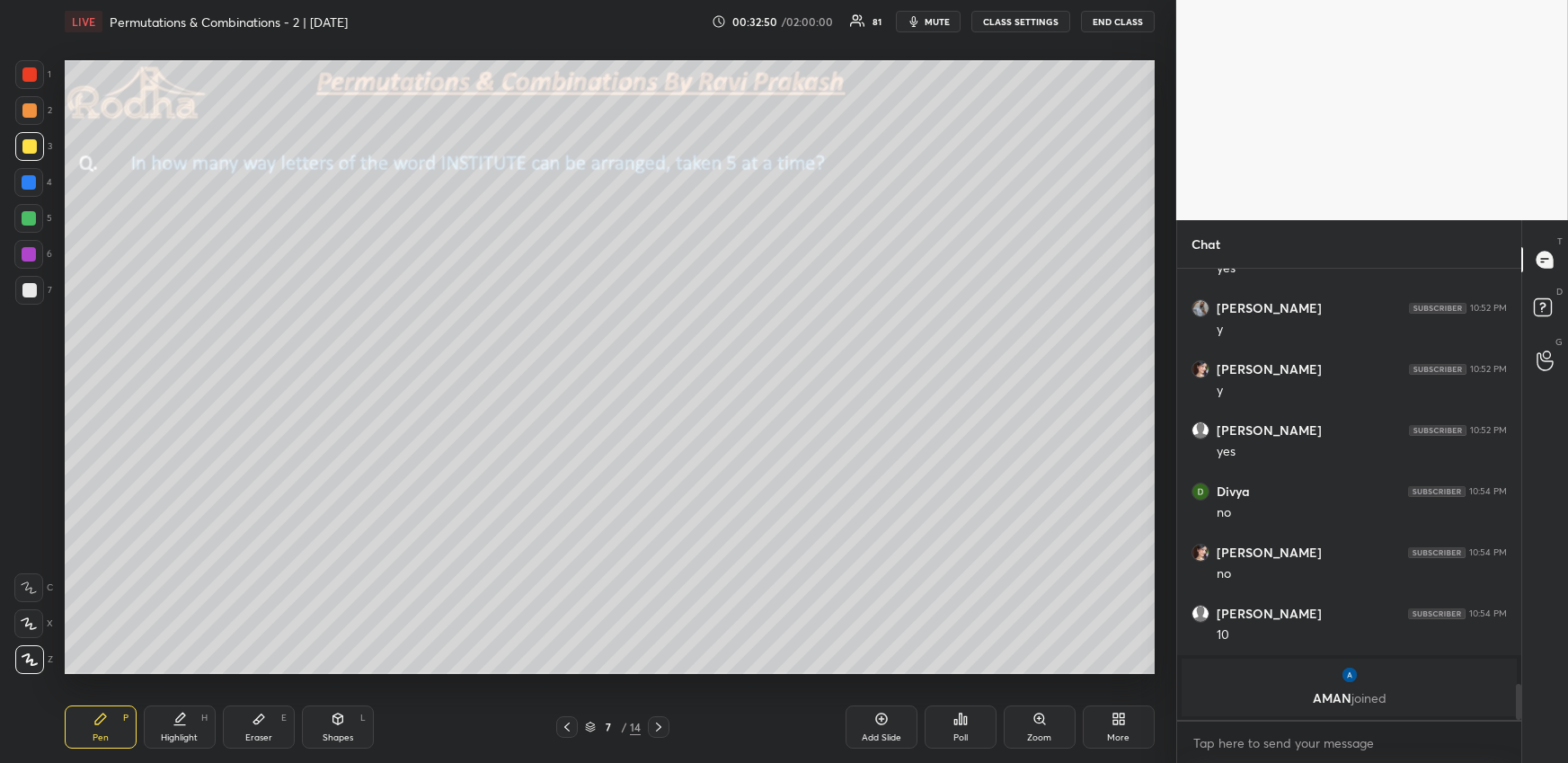
scroll to position [5127, 0]
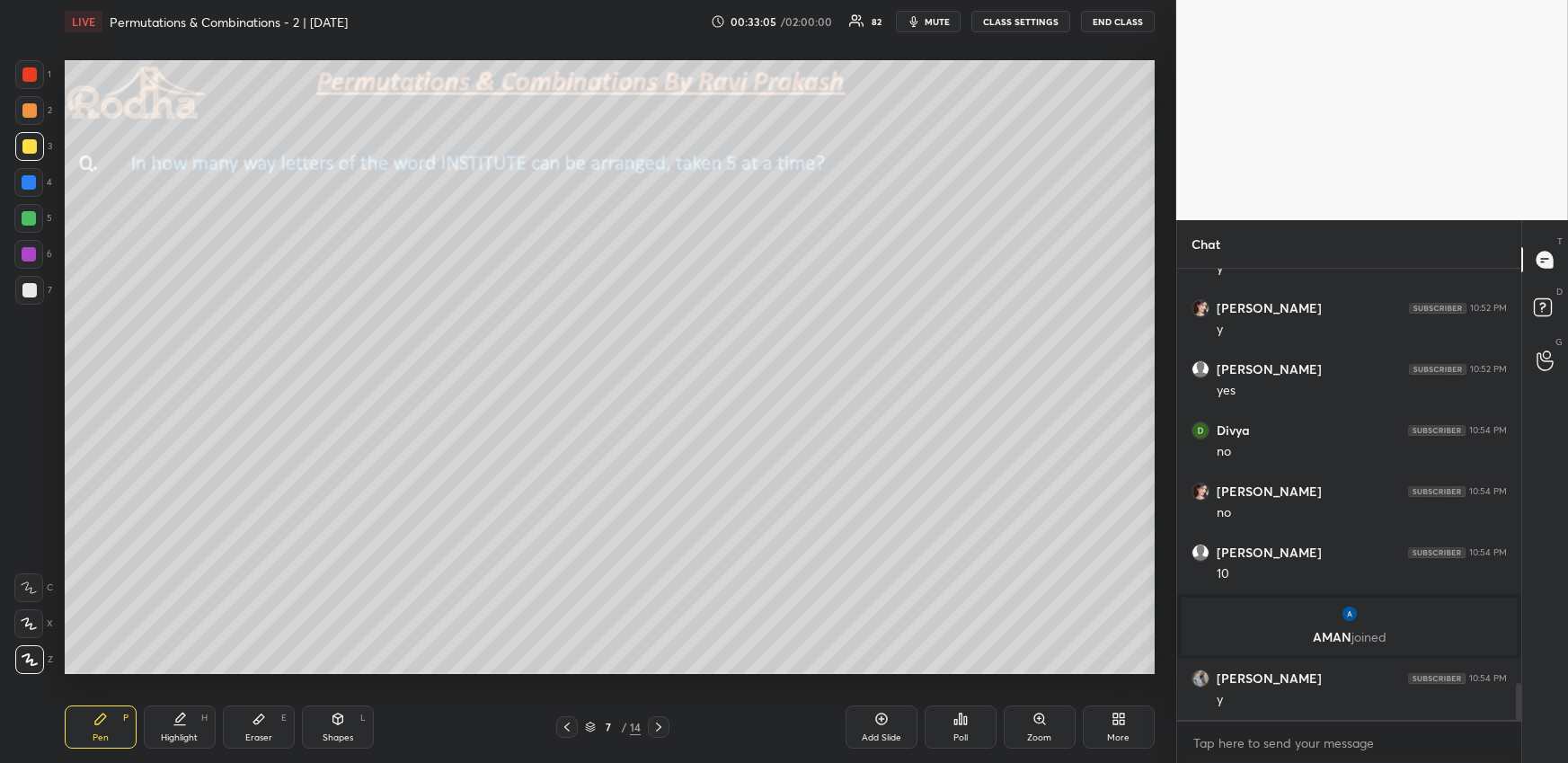
drag, startPoint x: 263, startPoint y: 725, endPoint x: 254, endPoint y: 709, distance: 18.4
click at [261, 721] on icon at bounding box center [258, 718] width 14 height 14
click at [94, 723] on icon at bounding box center [100, 718] width 14 height 14
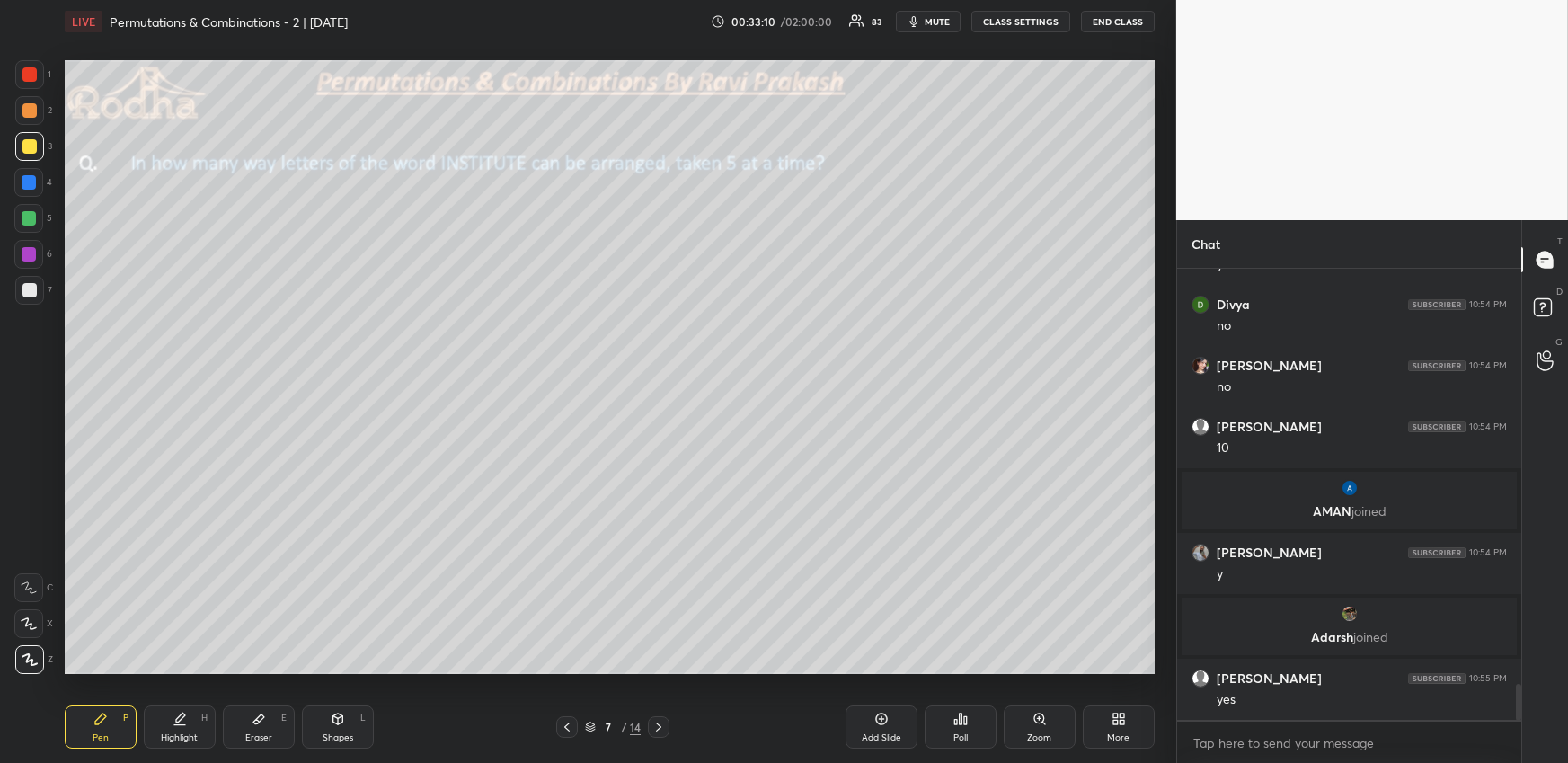
scroll to position [5262, 0]
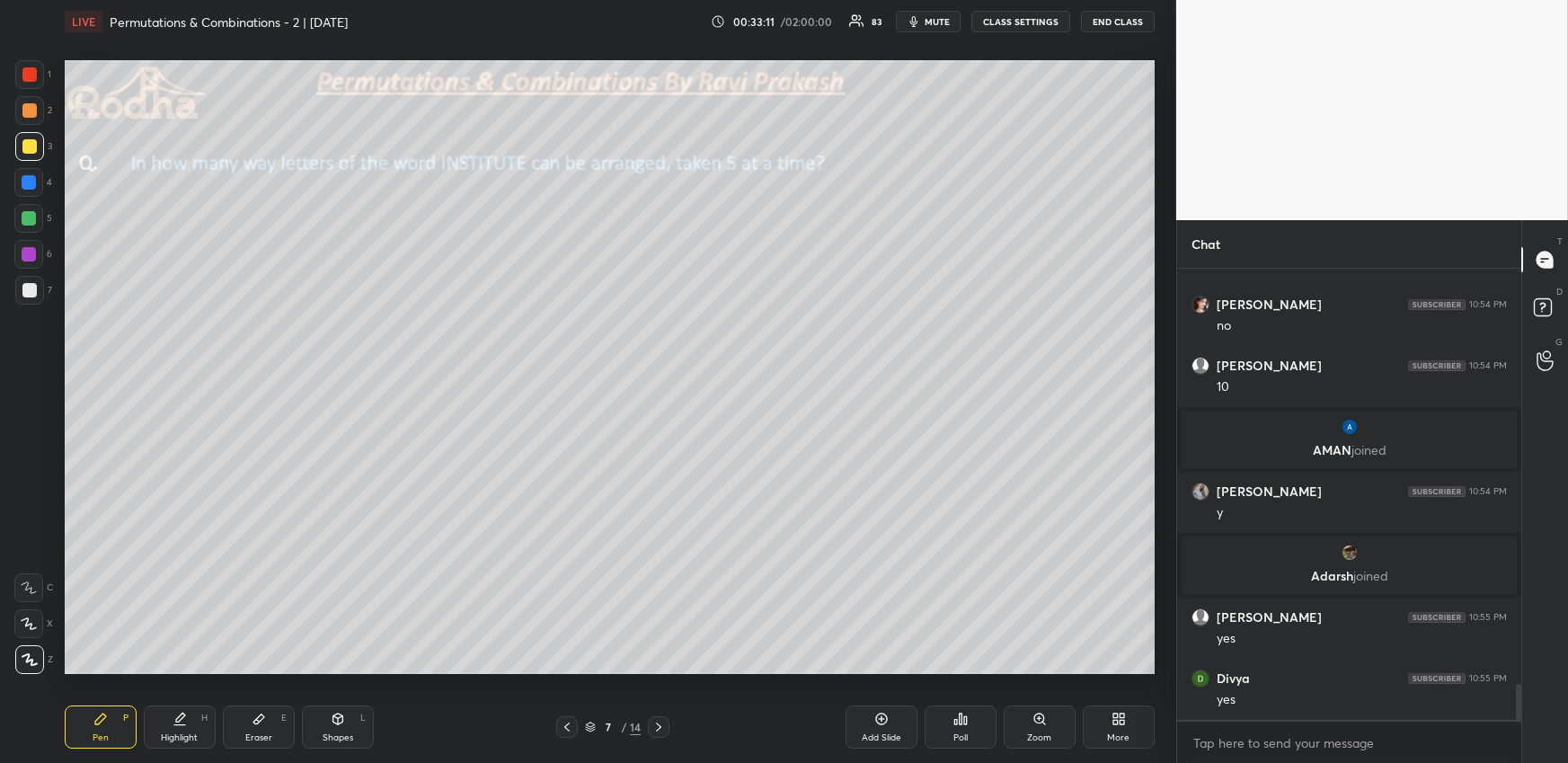
drag, startPoint x: 35, startPoint y: 294, endPoint x: 57, endPoint y: 289, distance: 22.6
click at [35, 294] on div at bounding box center [29, 290] width 29 height 29
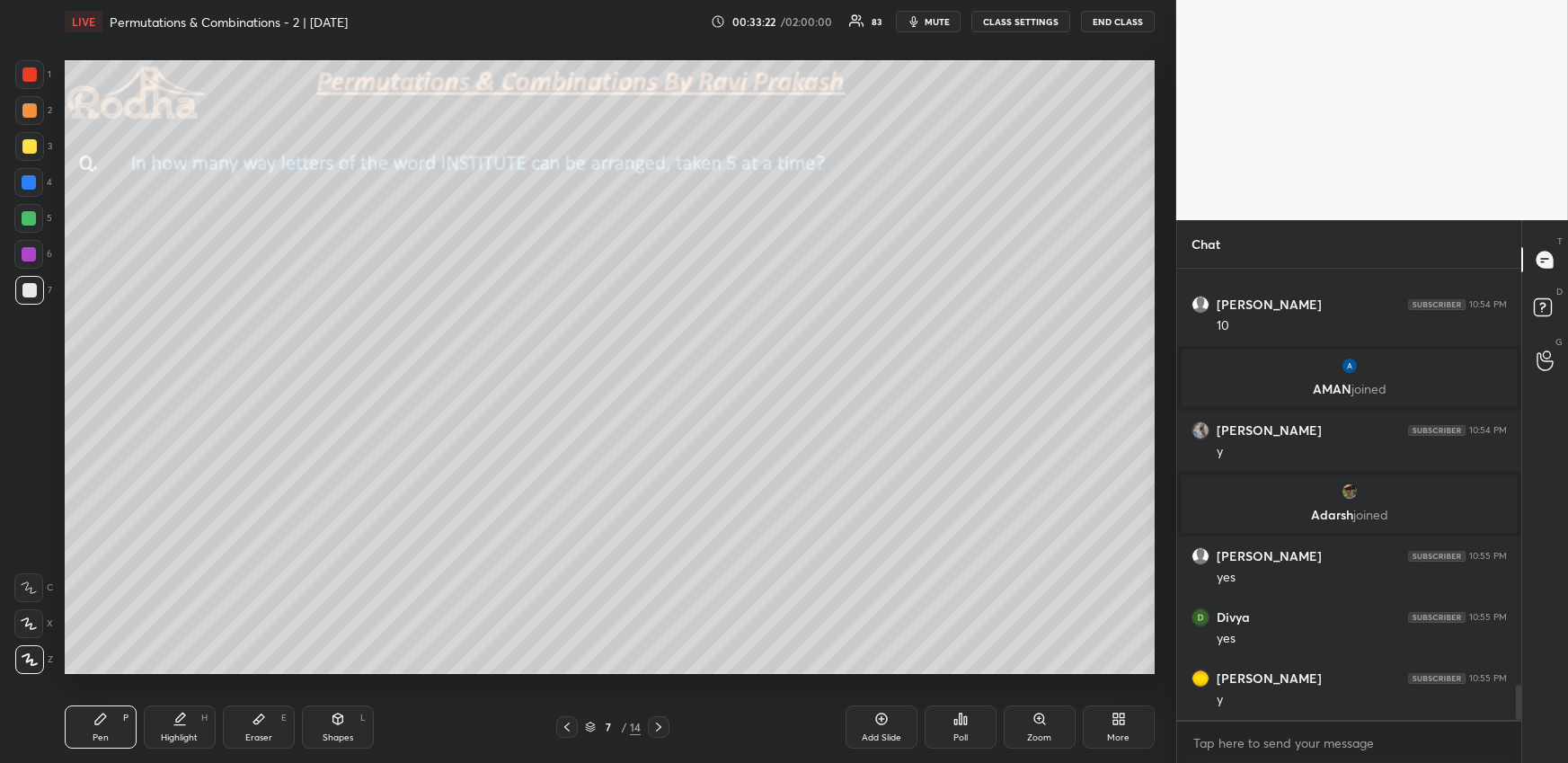
click at [285, 720] on div "Eraser E" at bounding box center [258, 727] width 72 height 43
click at [171, 726] on div "Highlight H" at bounding box center [180, 727] width 72 height 43
click at [108, 732] on div "Pen P" at bounding box center [100, 727] width 72 height 43
click at [186, 721] on div "Highlight H" at bounding box center [180, 727] width 72 height 43
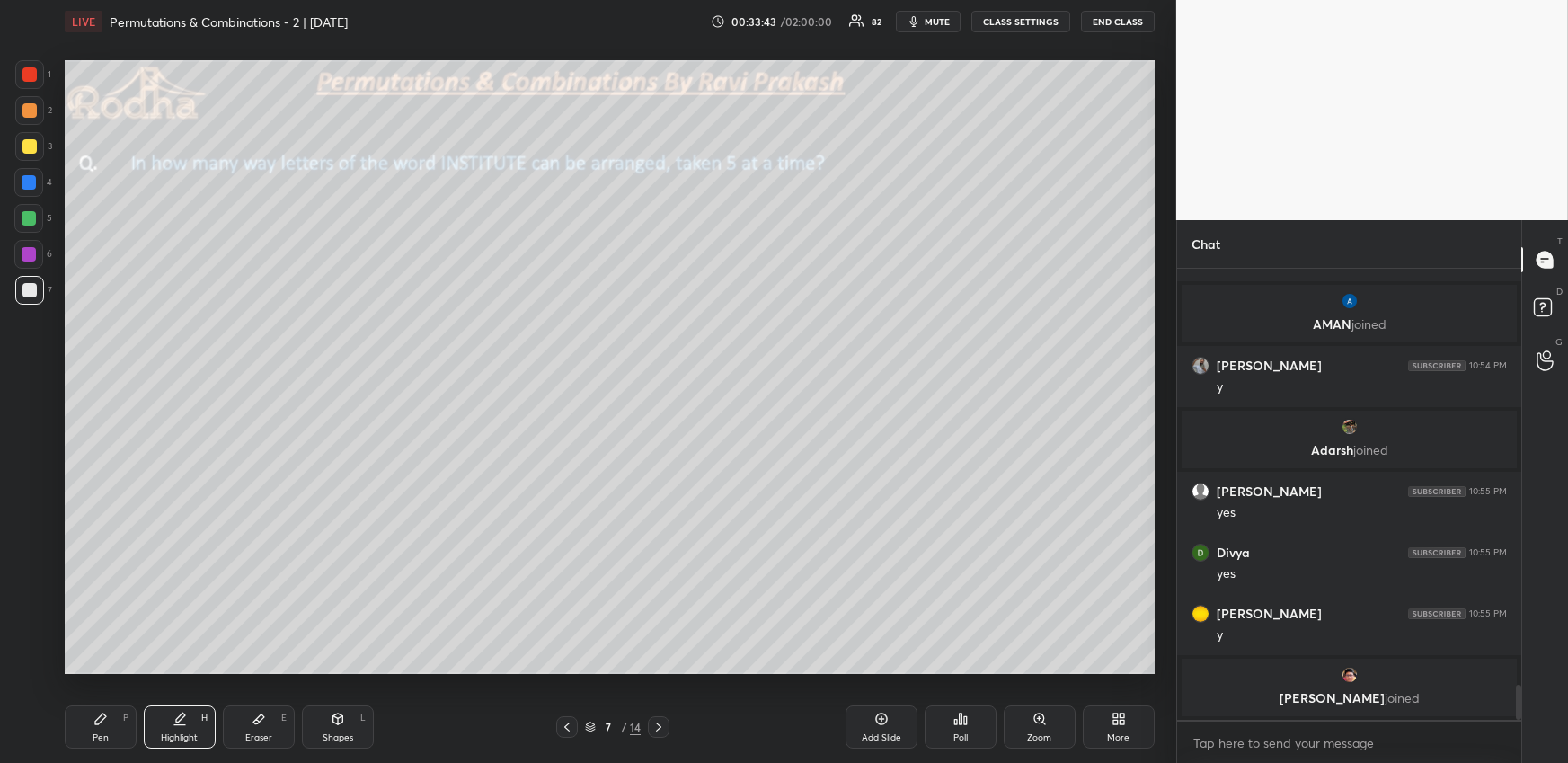
drag, startPoint x: 99, startPoint y: 727, endPoint x: 113, endPoint y: 677, distance: 51.9
click at [98, 726] on div "Pen P" at bounding box center [100, 727] width 72 height 43
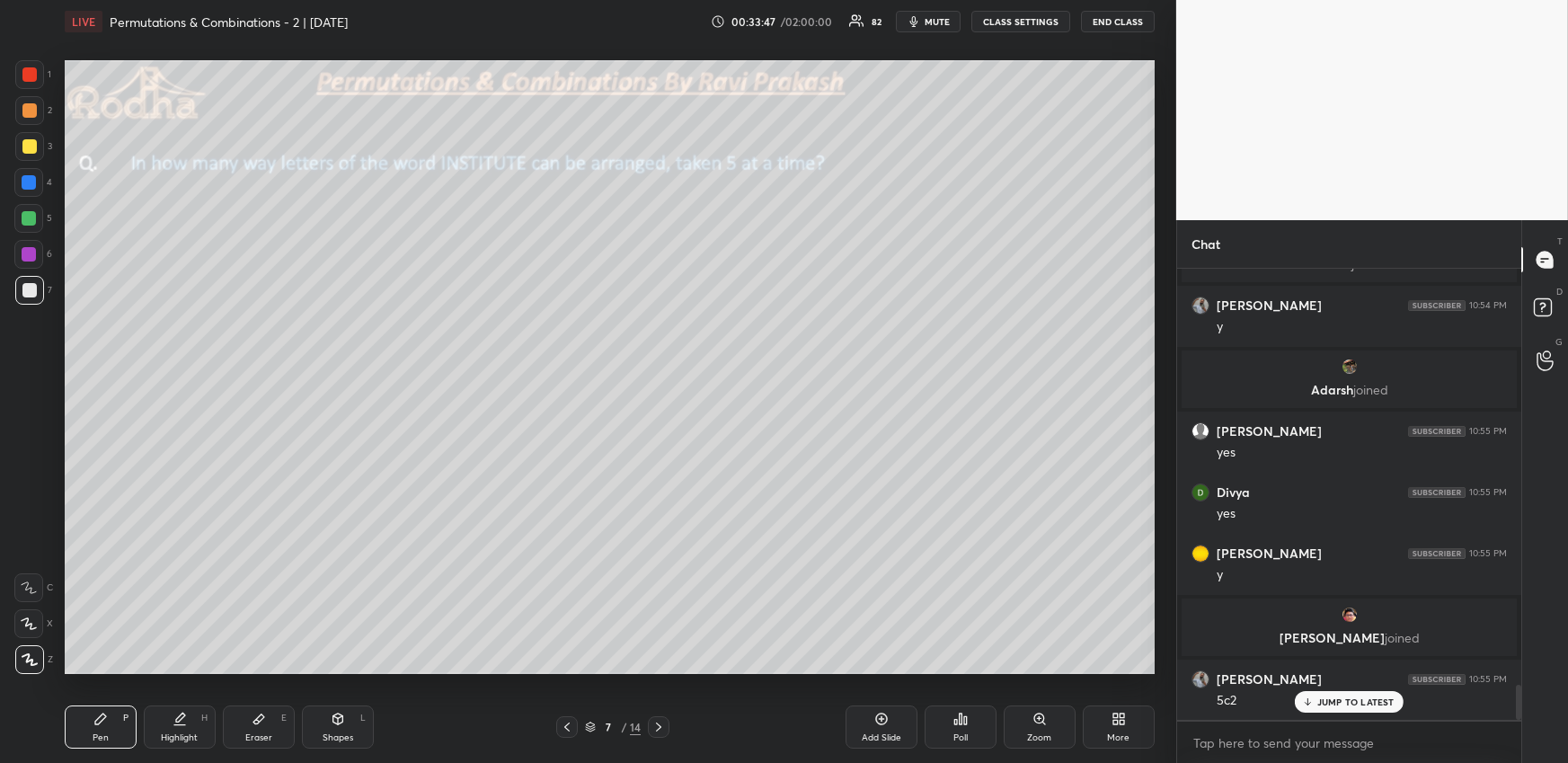
scroll to position [5488, 0]
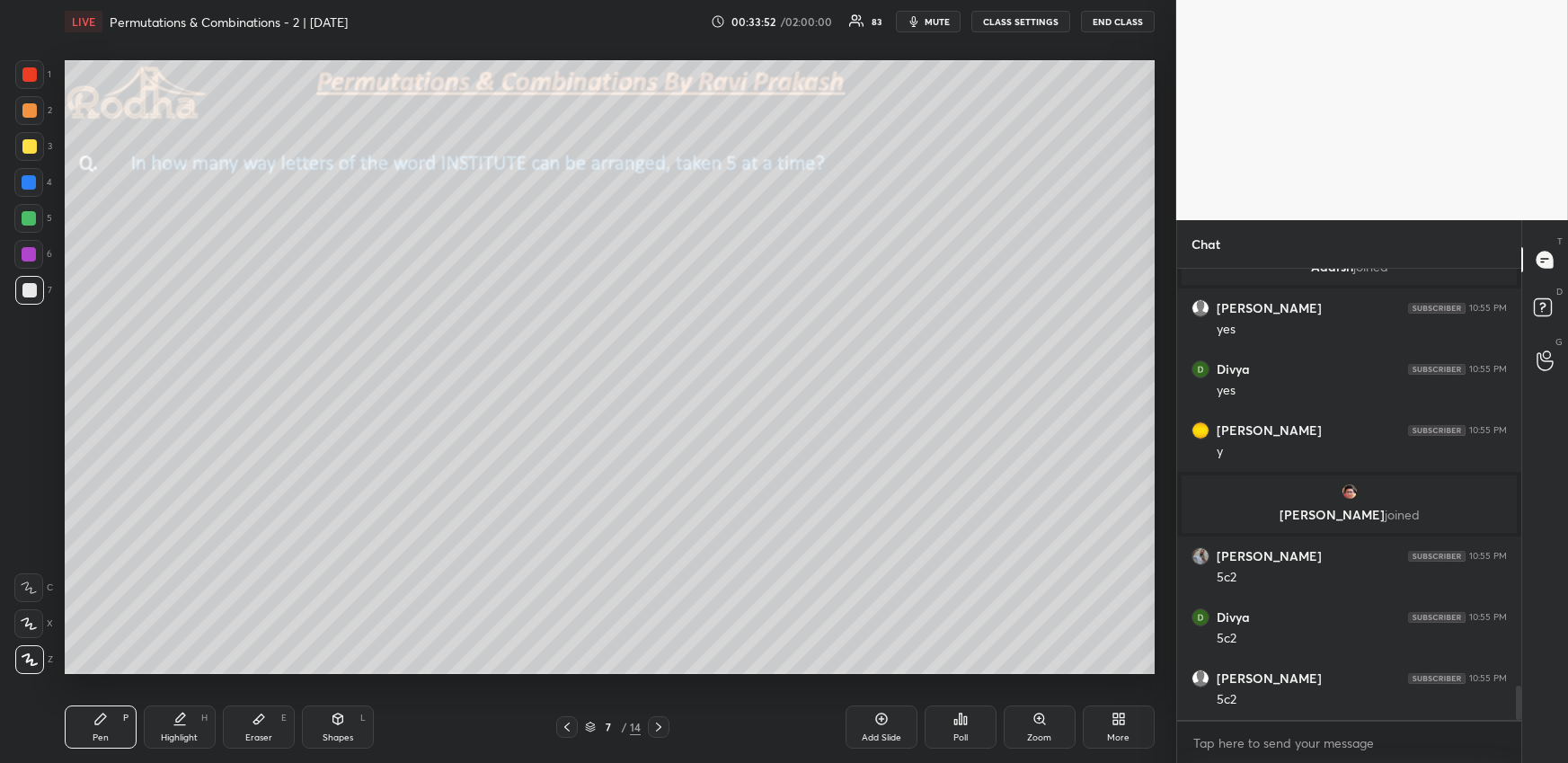
click at [191, 733] on div "Highlight" at bounding box center [179, 738] width 36 height 9
click at [112, 736] on div "Pen P" at bounding box center [100, 727] width 72 height 43
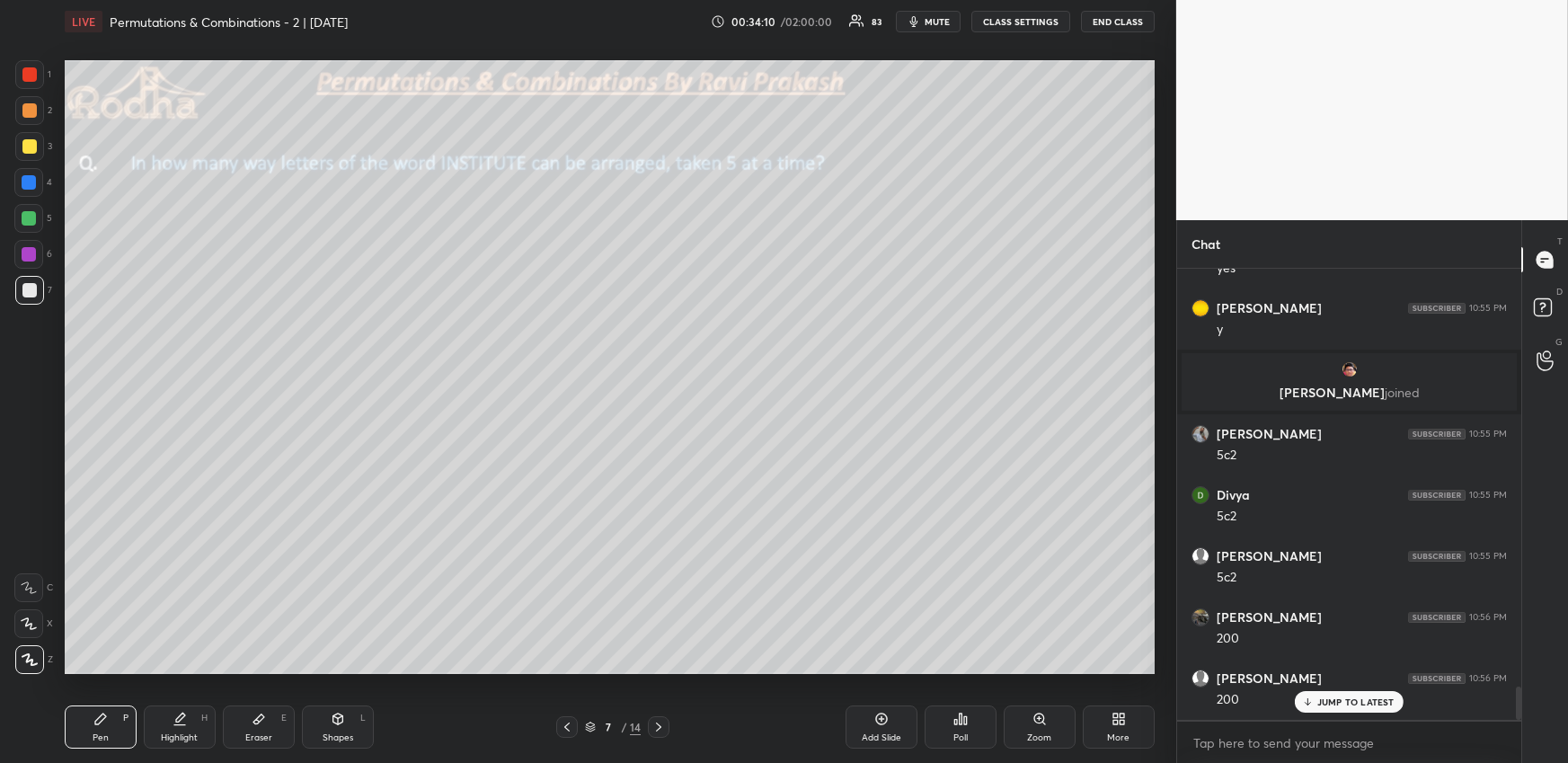
scroll to position [5670, 0]
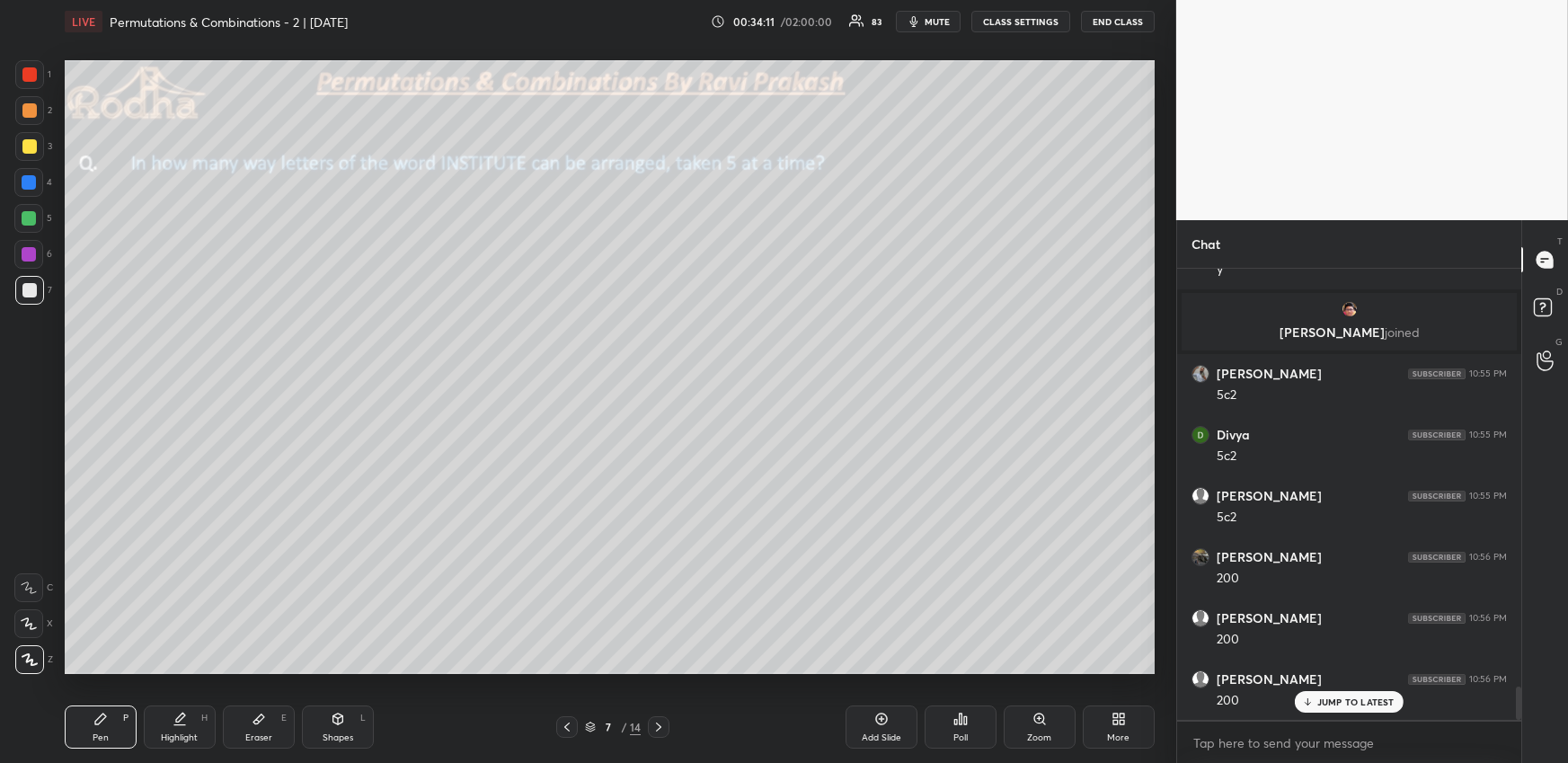
click at [35, 141] on div at bounding box center [29, 146] width 14 height 14
drag, startPoint x: 176, startPoint y: 730, endPoint x: 181, endPoint y: 683, distance: 47.3
click at [177, 730] on div "Highlight H" at bounding box center [180, 727] width 72 height 43
click at [100, 730] on div "Pen P" at bounding box center [100, 727] width 72 height 43
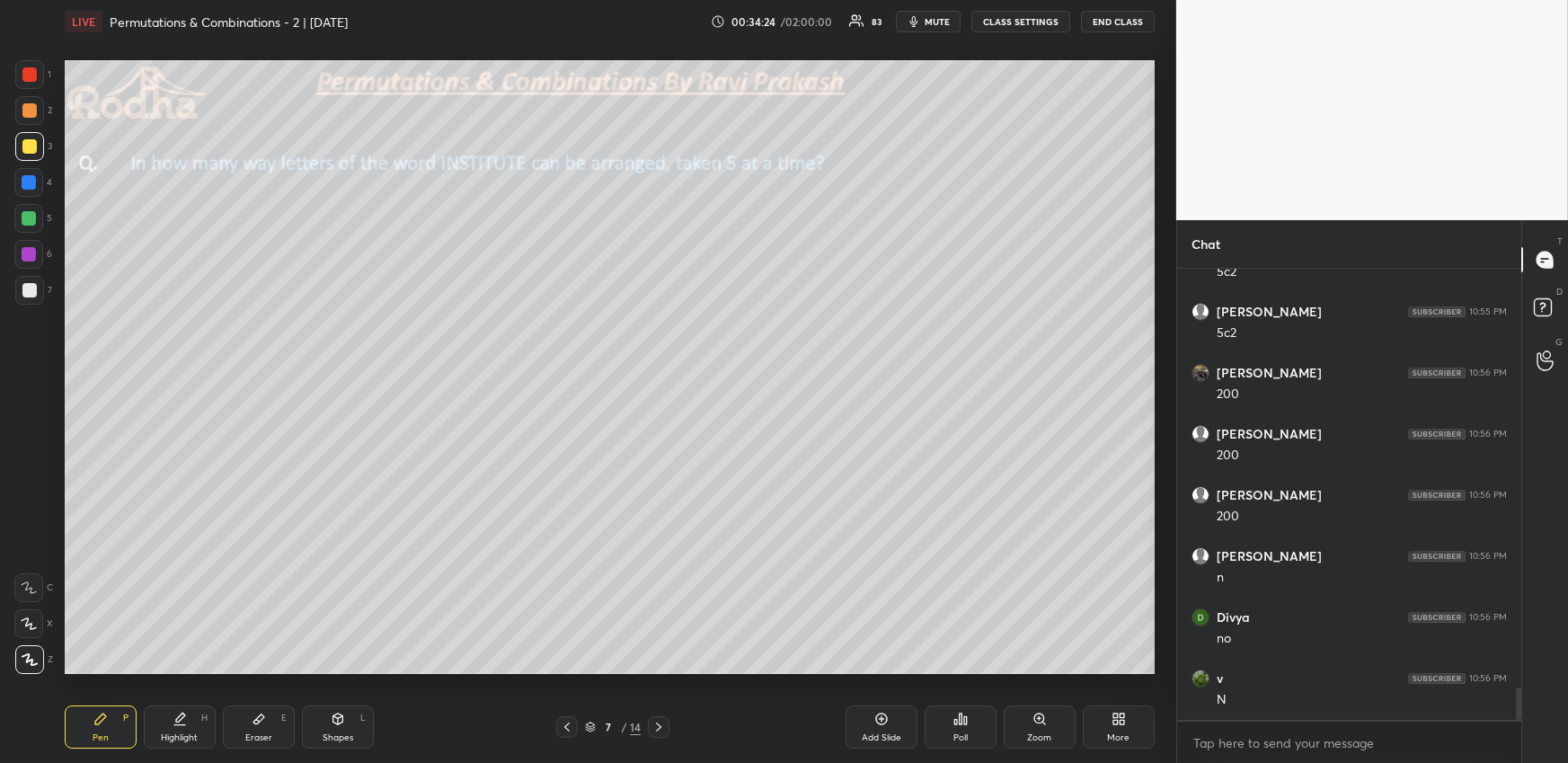
scroll to position [5916, 0]
drag, startPoint x: 270, startPoint y: 727, endPoint x: 272, endPoint y: 703, distance: 24.1
click at [269, 727] on div "Eraser E" at bounding box center [258, 727] width 72 height 43
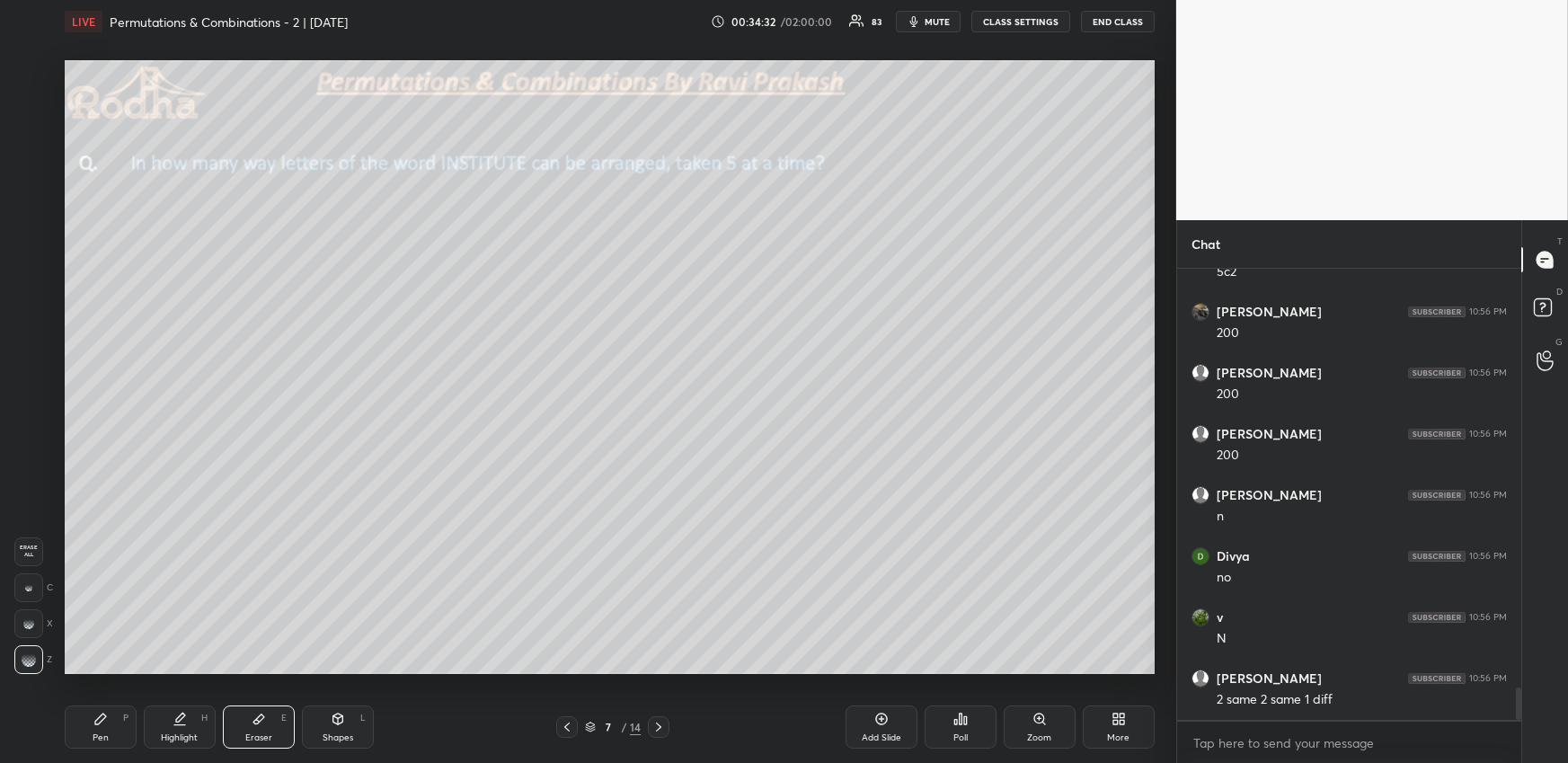
drag, startPoint x: 101, startPoint y: 721, endPoint x: 98, endPoint y: 702, distance: 19.2
click at [103, 725] on icon at bounding box center [100, 718] width 14 height 14
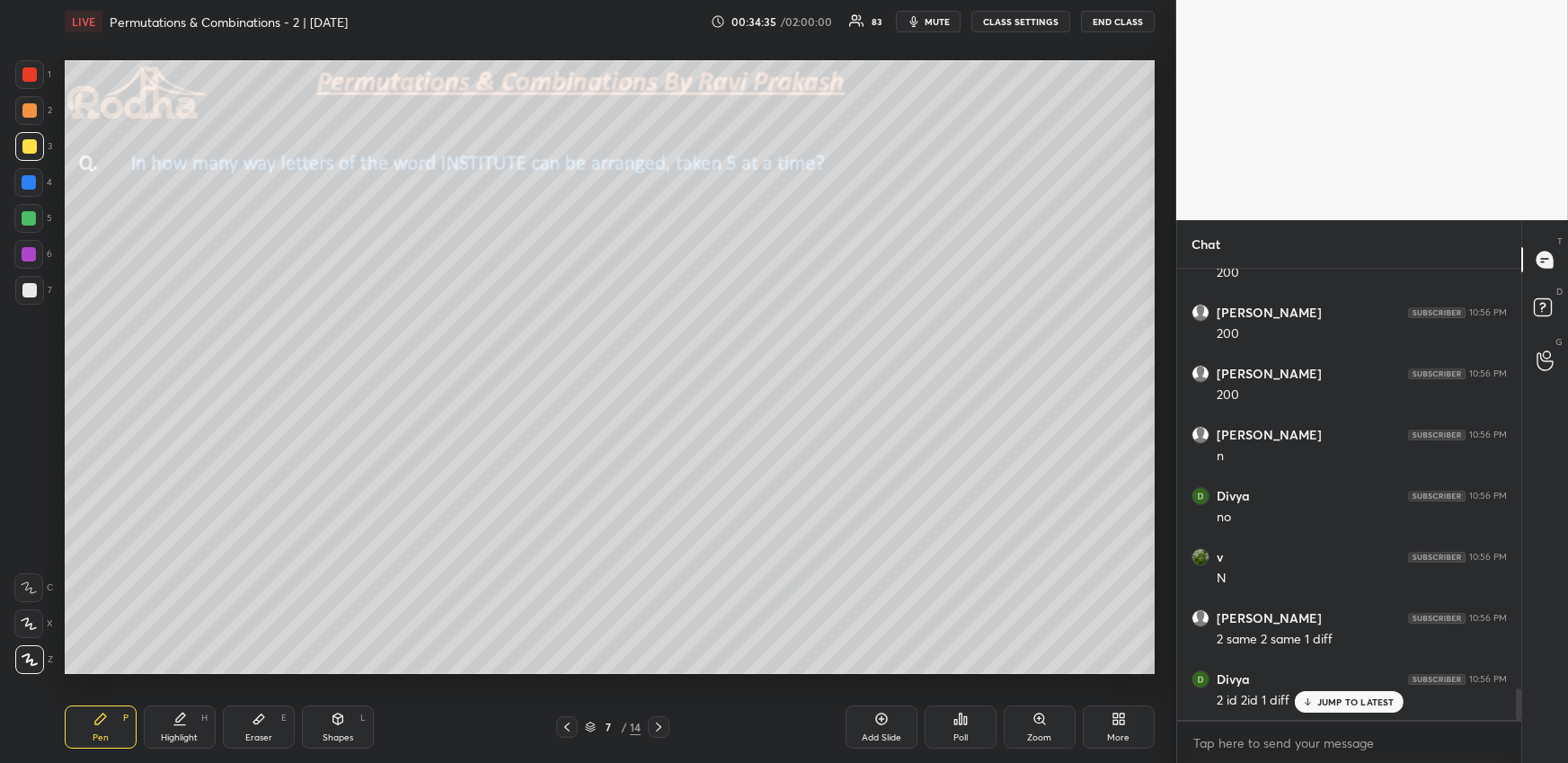
drag, startPoint x: 267, startPoint y: 727, endPoint x: 267, endPoint y: 691, distance: 36.0
click at [266, 727] on div "Eraser E" at bounding box center [258, 727] width 72 height 43
click at [112, 723] on div "Pen P" at bounding box center [100, 727] width 72 height 43
click at [166, 727] on div "Highlight H" at bounding box center [180, 727] width 72 height 43
click at [94, 734] on div "Pen" at bounding box center [100, 738] width 16 height 9
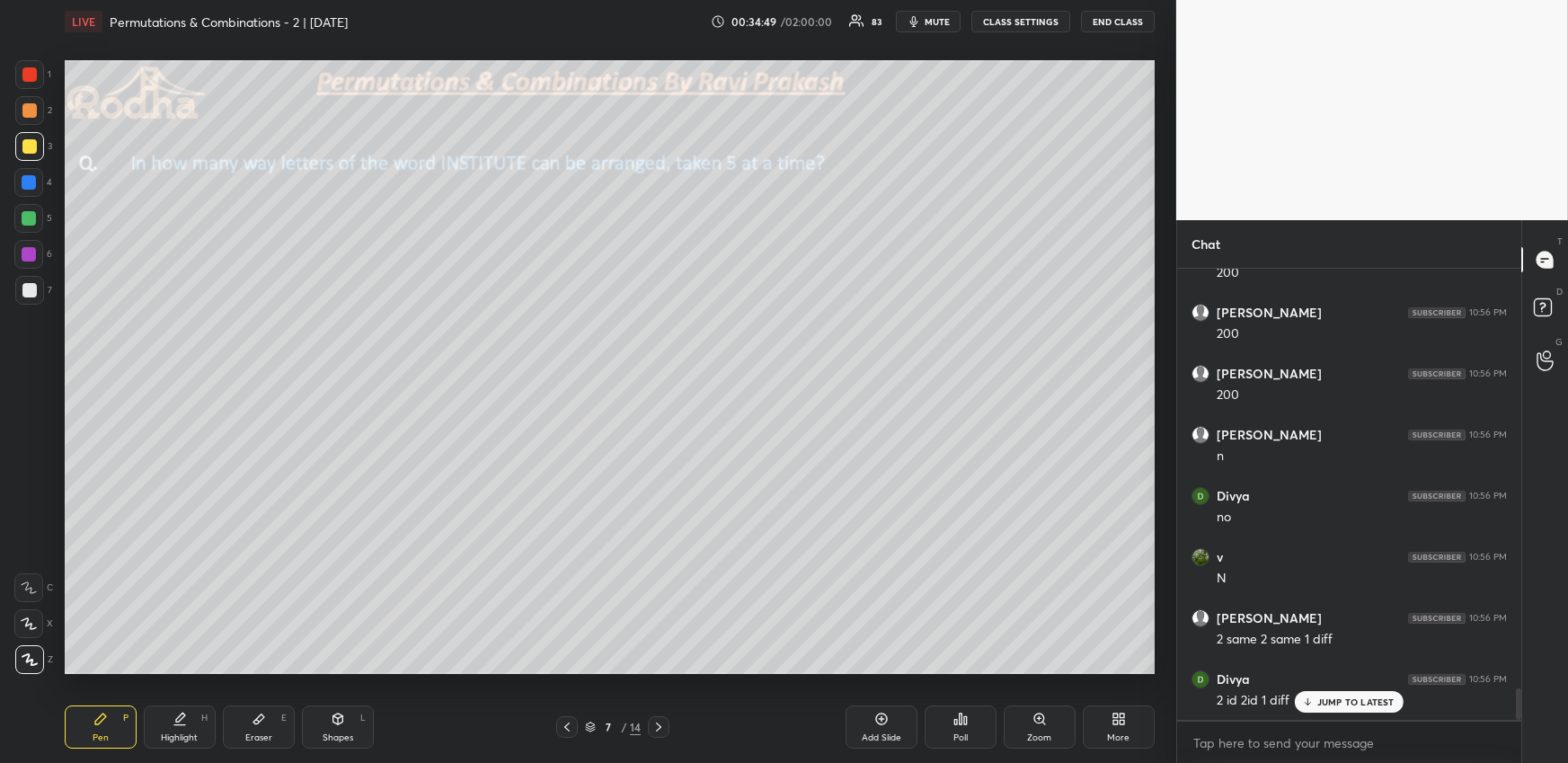
click at [39, 287] on div at bounding box center [29, 290] width 29 height 29
drag, startPoint x: 180, startPoint y: 720, endPoint x: 183, endPoint y: 697, distance: 23.2
click at [179, 720] on icon at bounding box center [179, 718] width 14 height 14
drag, startPoint x: 113, startPoint y: 722, endPoint x: 119, endPoint y: 685, distance: 37.5
click at [112, 721] on div "Pen P" at bounding box center [100, 727] width 72 height 43
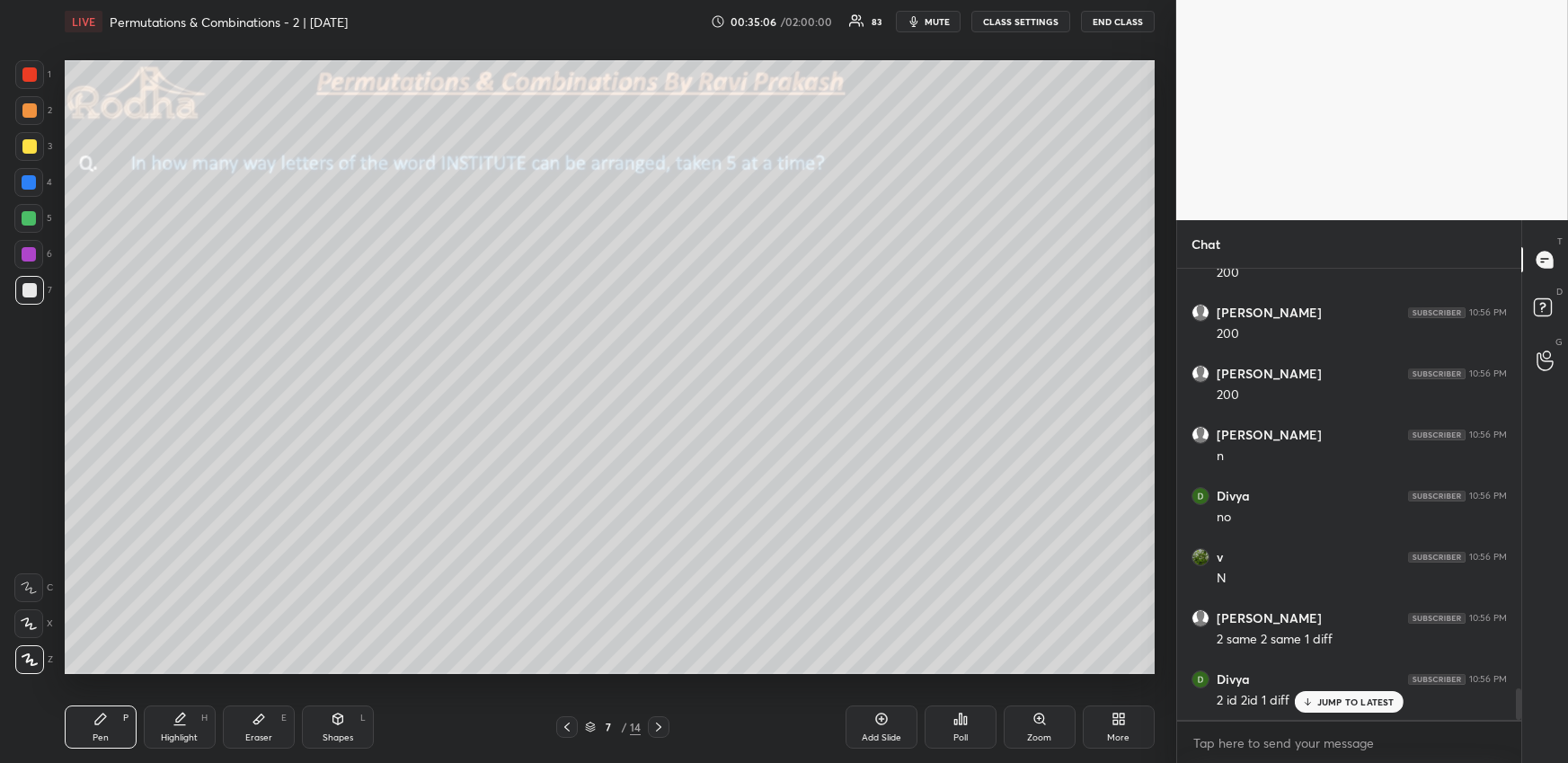
scroll to position [5994, 0]
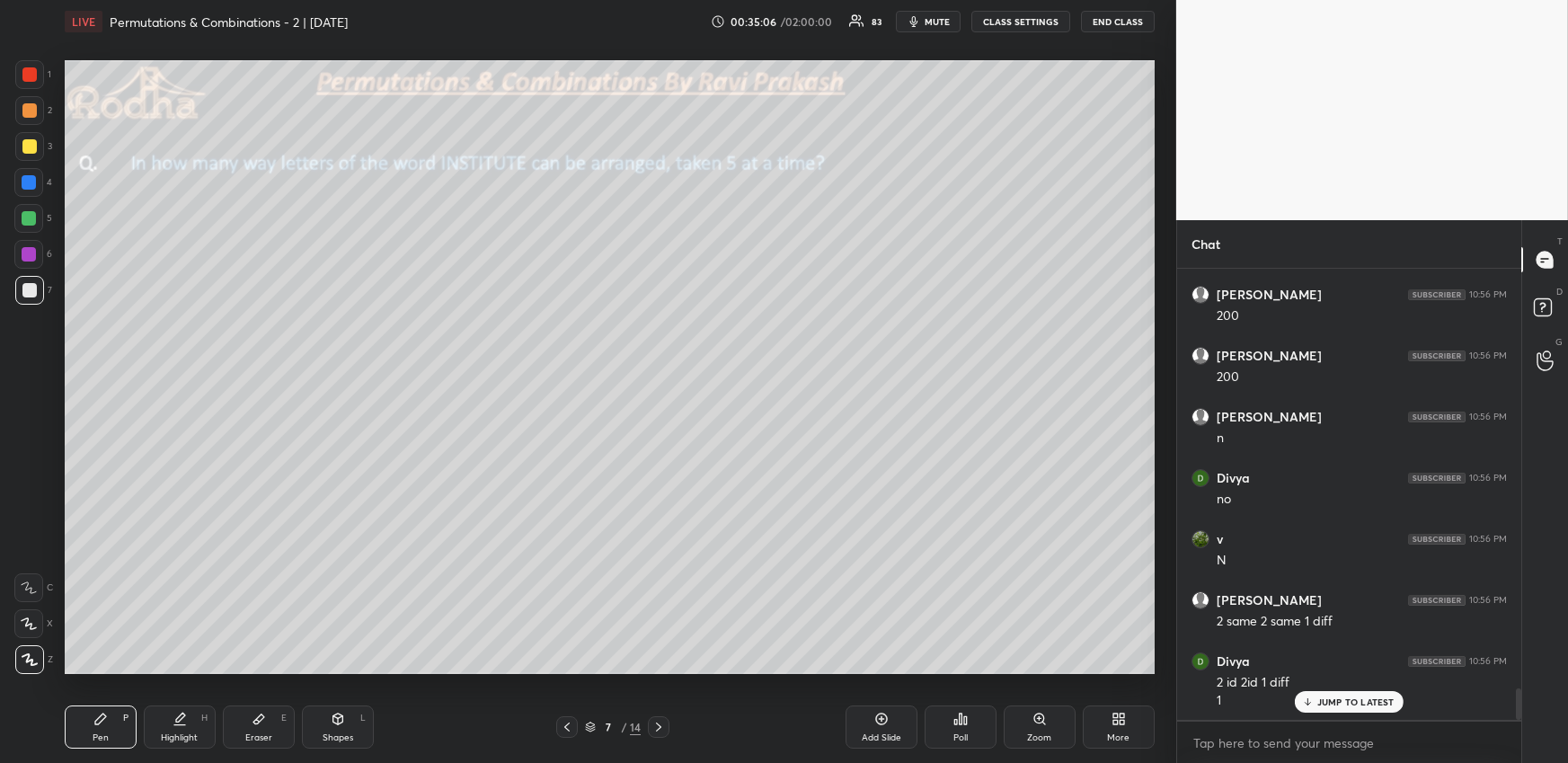
click at [193, 724] on div "Highlight H" at bounding box center [180, 727] width 72 height 43
click at [104, 736] on div "Pen" at bounding box center [100, 738] width 16 height 9
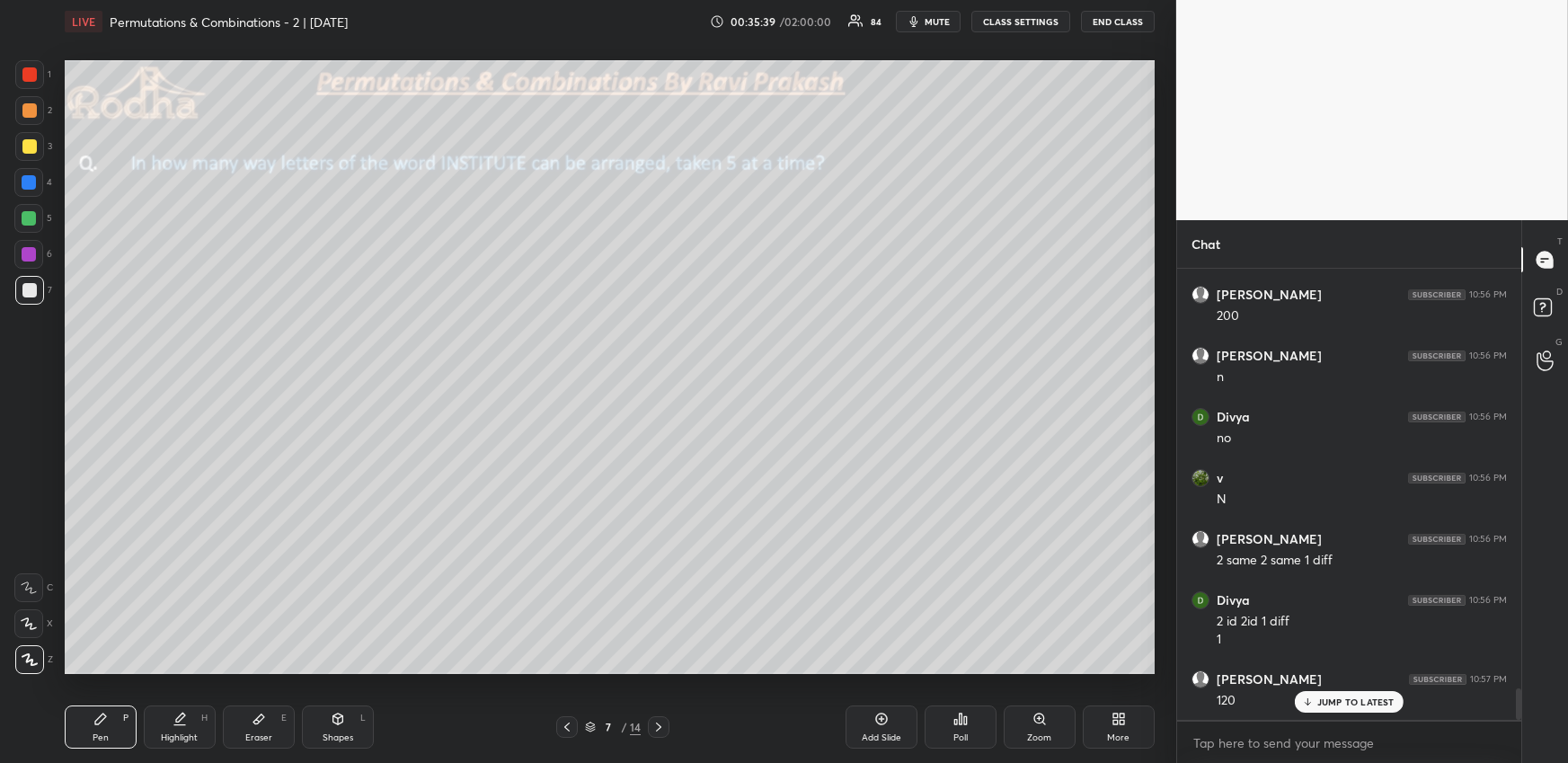
click at [23, 140] on div at bounding box center [29, 146] width 14 height 14
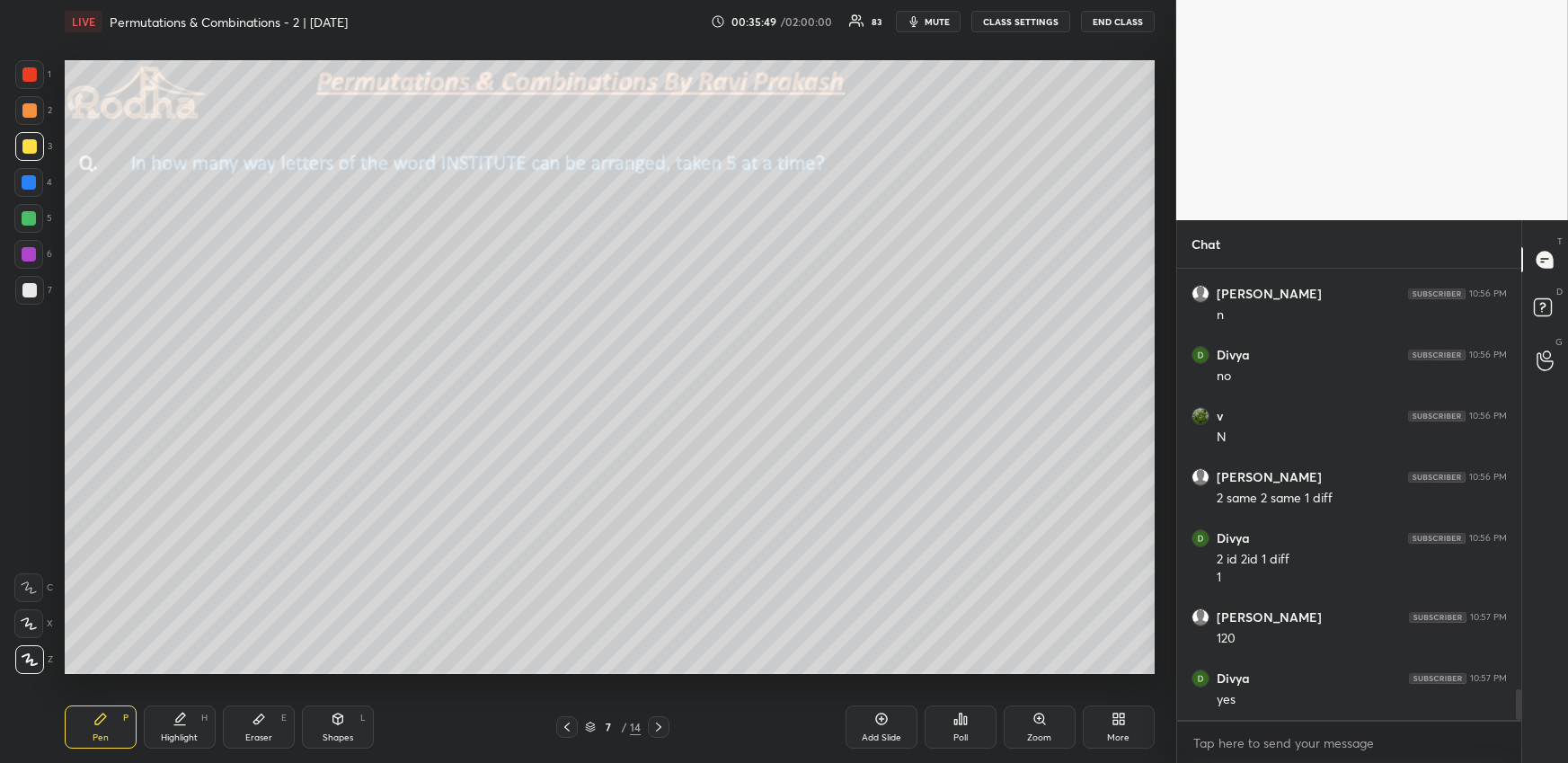
scroll to position [6178, 0]
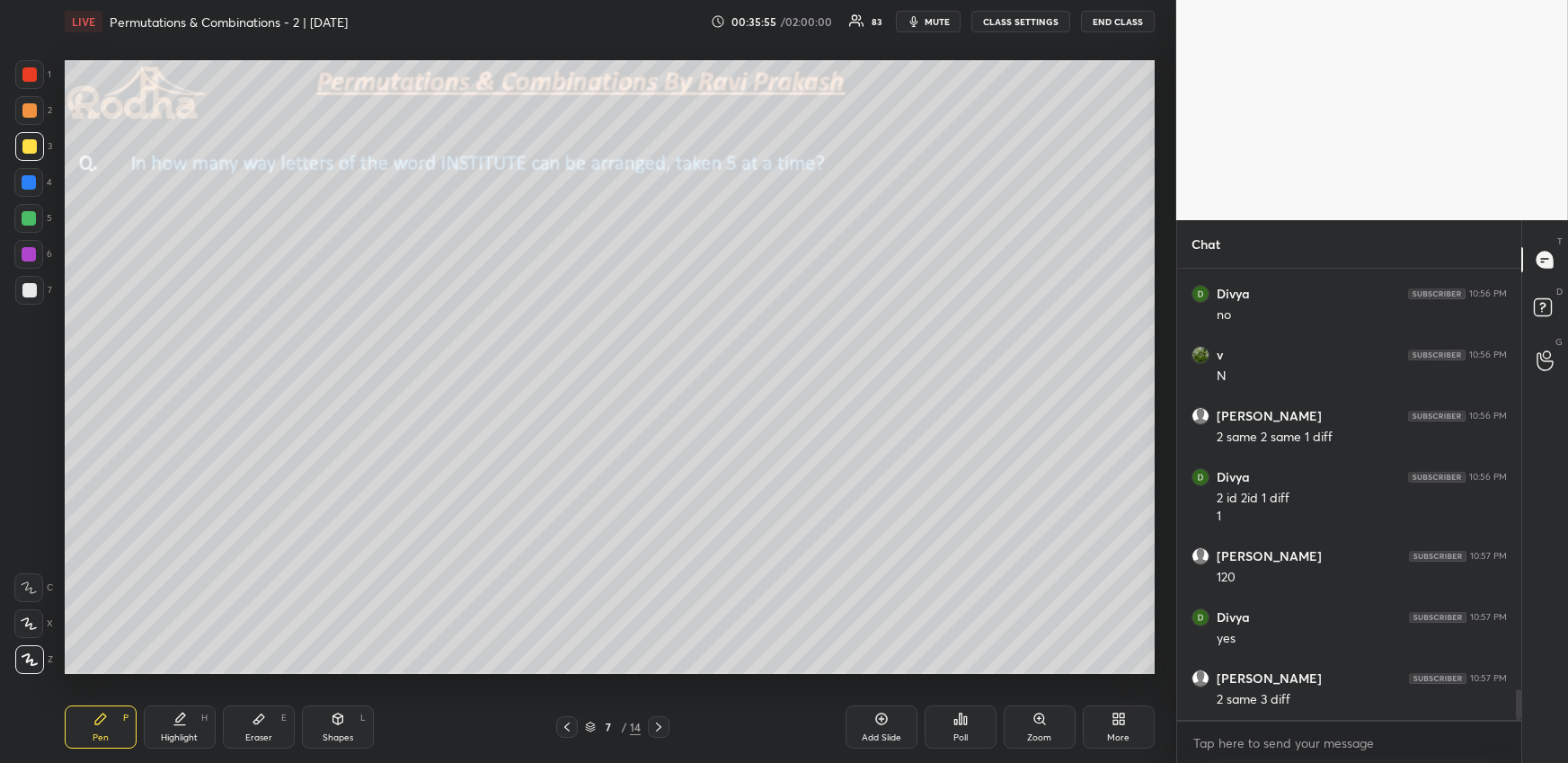
click at [33, 296] on div at bounding box center [29, 290] width 14 height 14
click at [181, 729] on div "Highlight H" at bounding box center [180, 727] width 72 height 43
click at [103, 727] on div "Pen P" at bounding box center [100, 727] width 72 height 43
click at [175, 725] on icon at bounding box center [179, 718] width 14 height 14
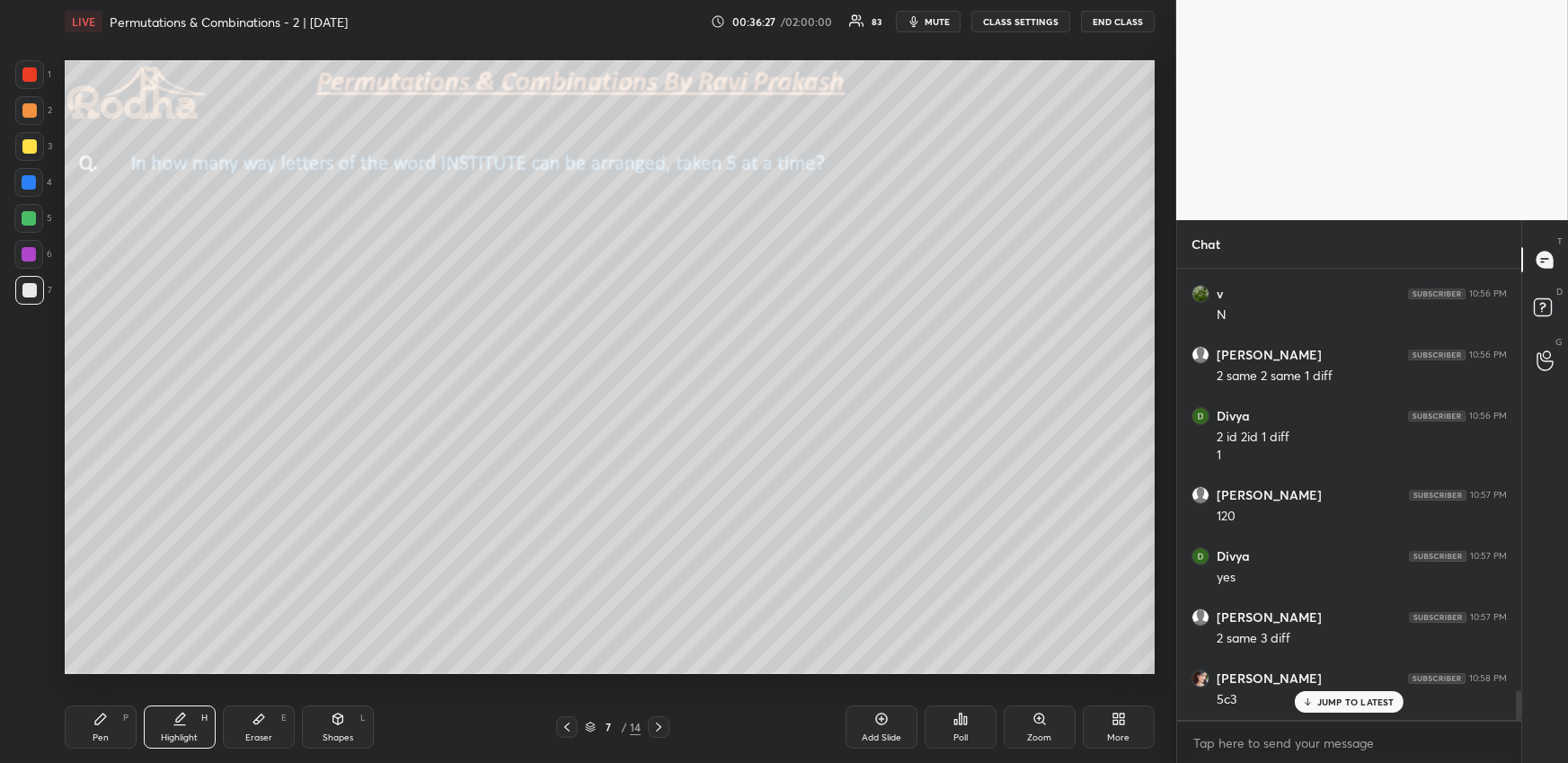
scroll to position [6360, 0]
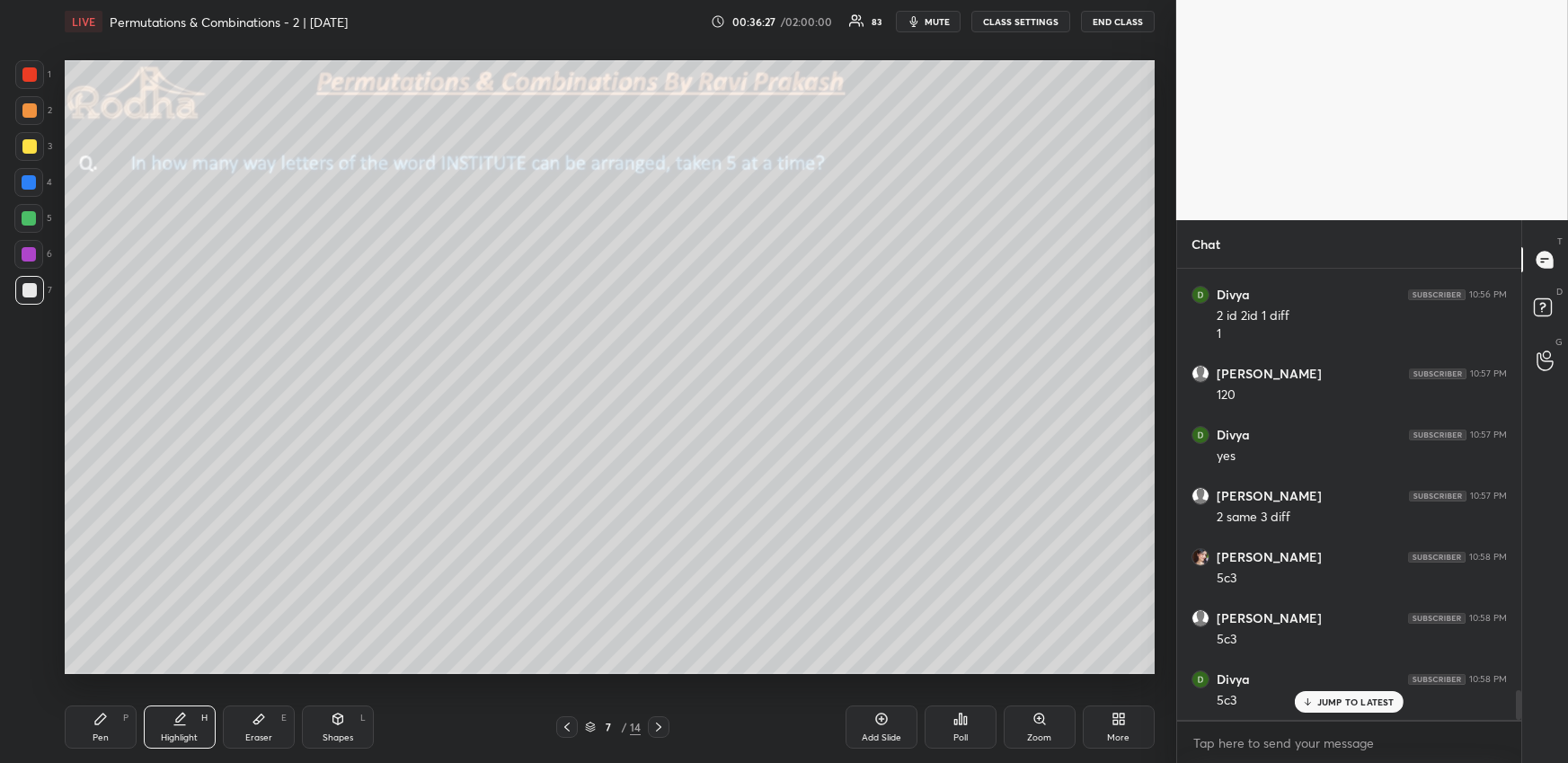
drag, startPoint x: 104, startPoint y: 727, endPoint x: 110, endPoint y: 713, distance: 15.2
click at [103, 727] on div "Pen P" at bounding box center [100, 727] width 72 height 43
drag, startPoint x: 170, startPoint y: 732, endPoint x: 193, endPoint y: 673, distance: 63.3
click at [170, 733] on div "Highlight" at bounding box center [179, 738] width 36 height 9
click at [84, 724] on div "Pen P" at bounding box center [100, 727] width 72 height 43
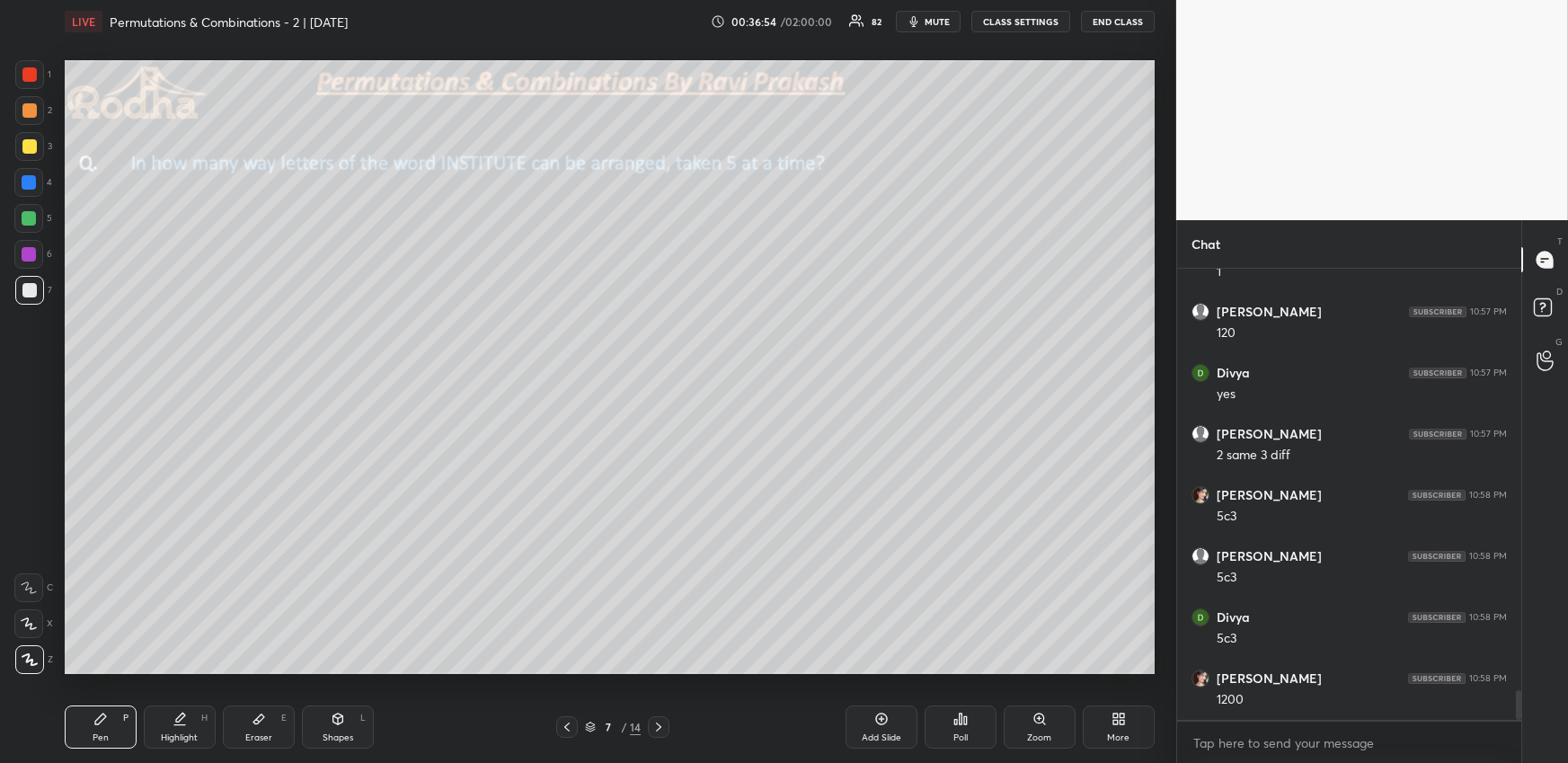
scroll to position [6484, 0]
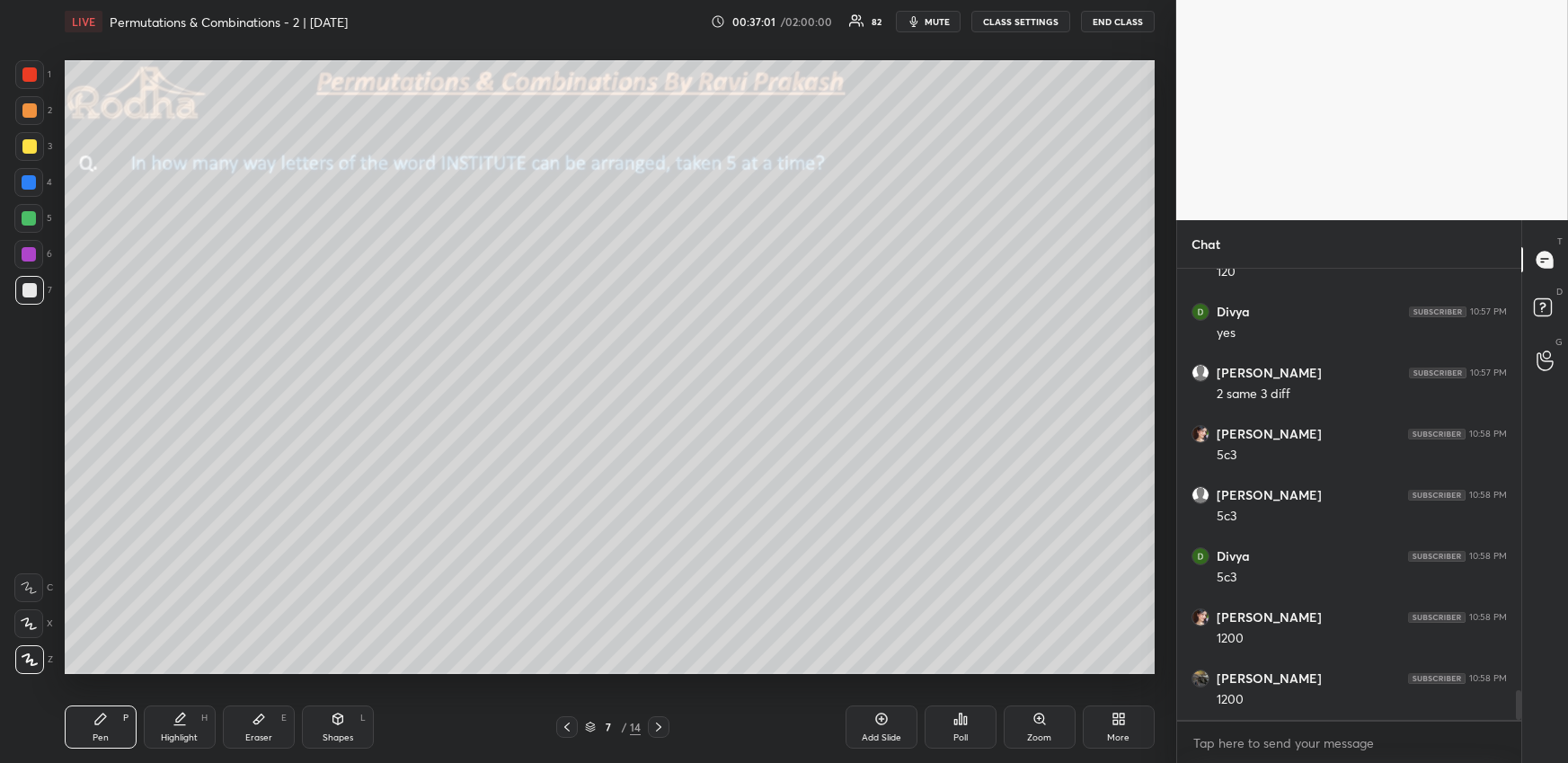
click at [23, 143] on div at bounding box center [29, 146] width 14 height 14
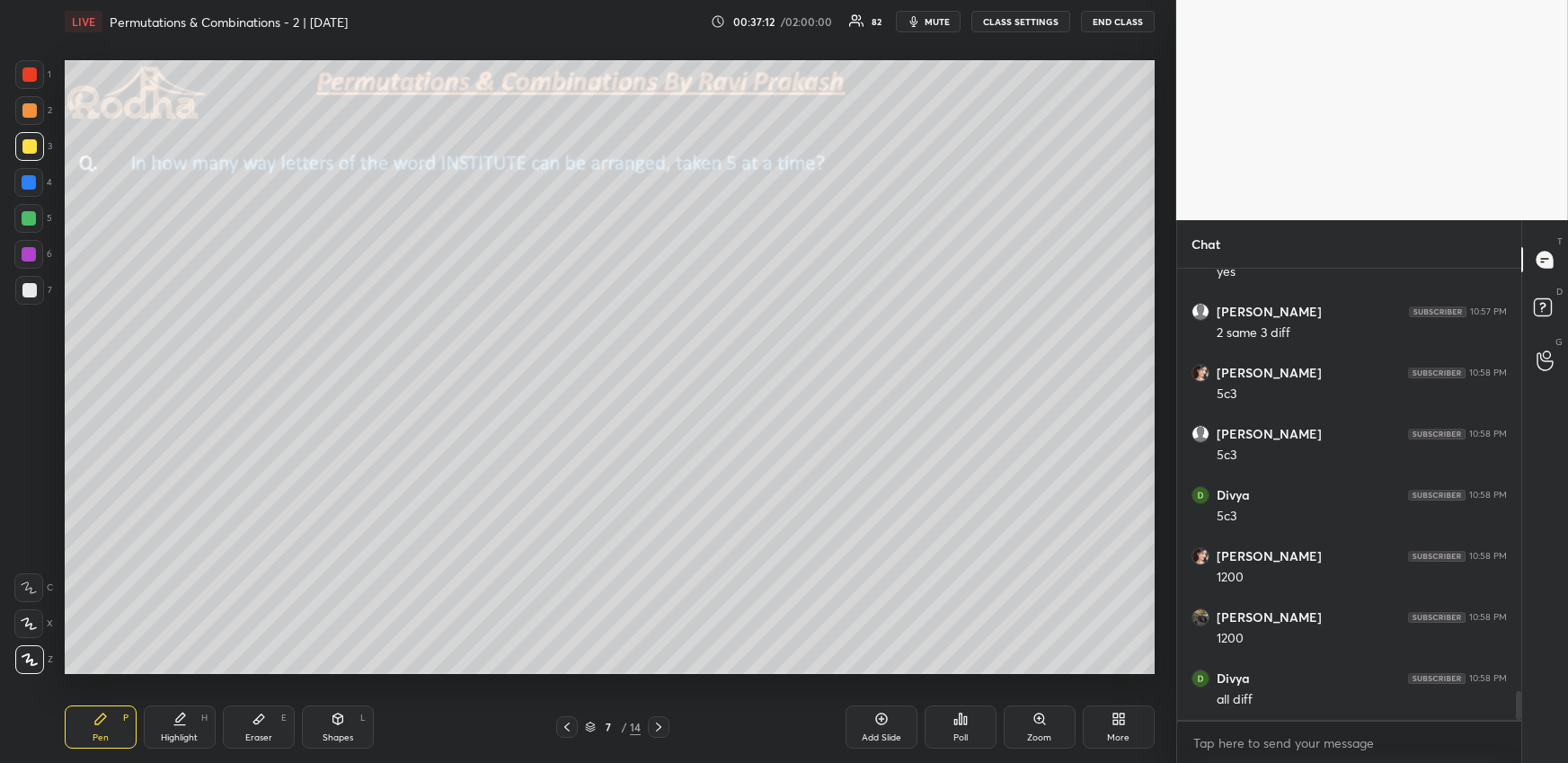
drag, startPoint x: 27, startPoint y: 286, endPoint x: 46, endPoint y: 292, distance: 19.9
click at [27, 287] on div at bounding box center [29, 290] width 14 height 14
click at [181, 729] on div "Highlight H" at bounding box center [180, 727] width 72 height 43
drag, startPoint x: 107, startPoint y: 741, endPoint x: 124, endPoint y: 725, distance: 23.3
click at [106, 741] on div "Pen" at bounding box center [100, 738] width 16 height 9
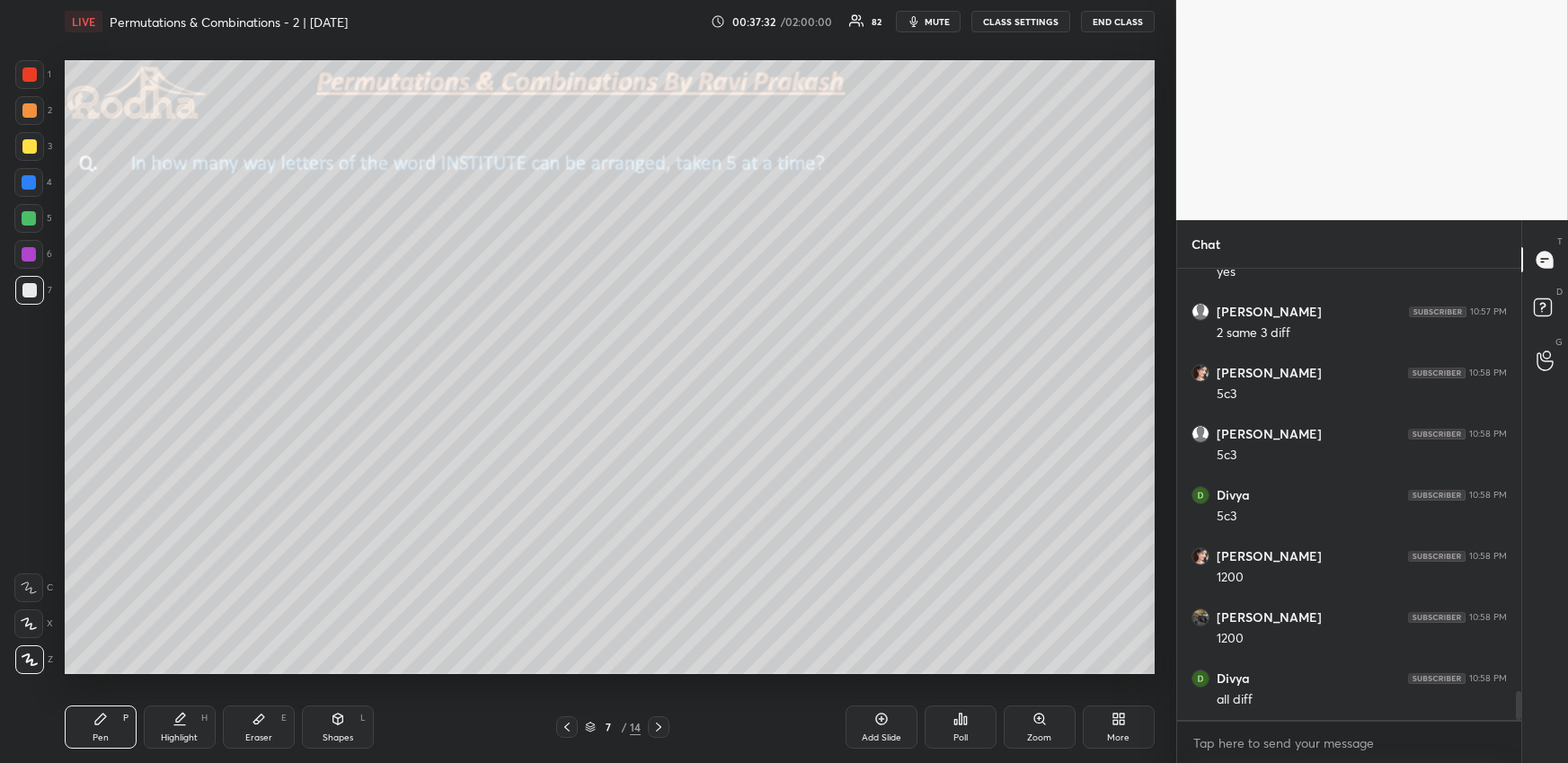
scroll to position [6604, 0]
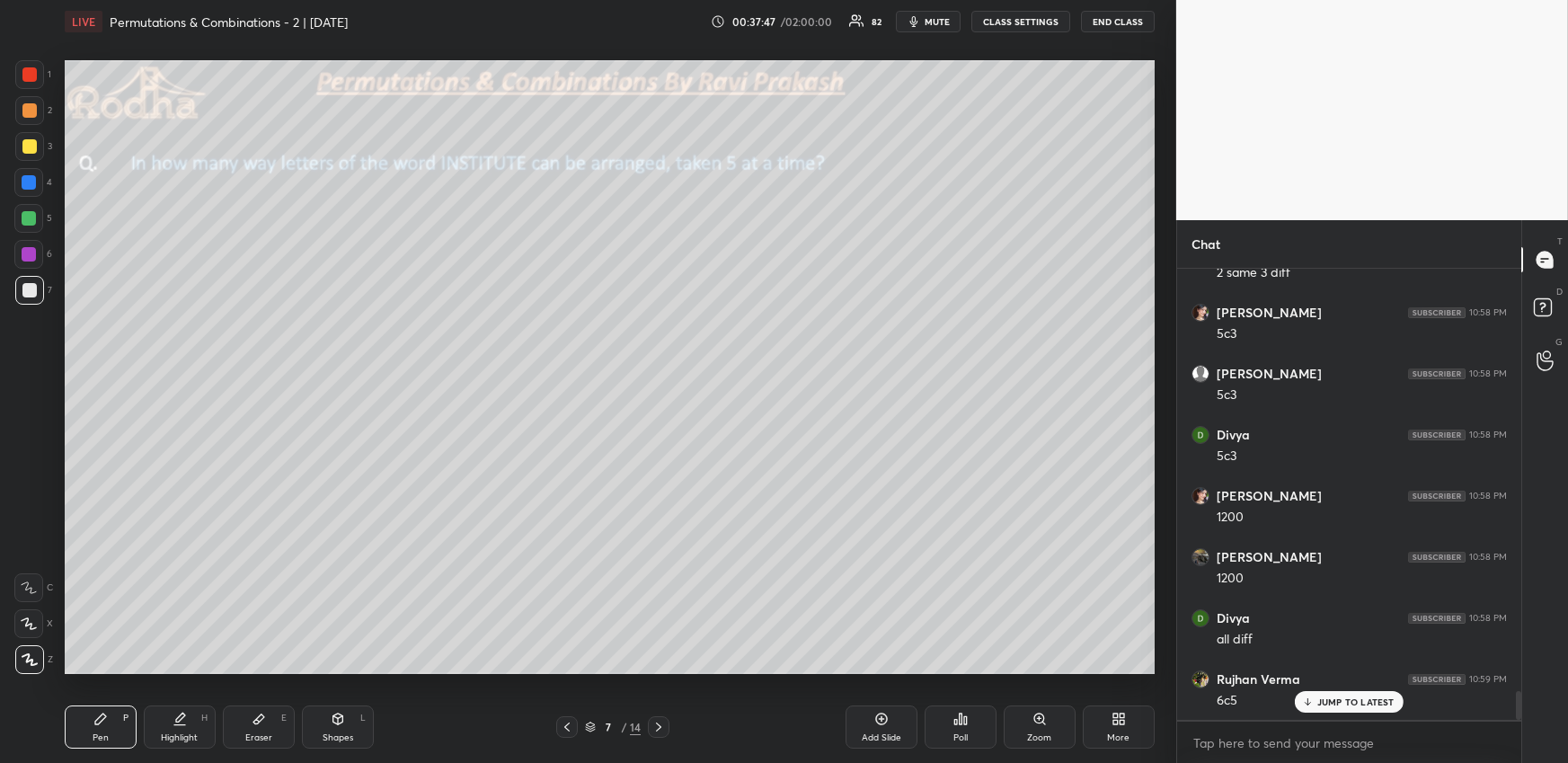
click at [28, 107] on div at bounding box center [29, 109] width 14 height 14
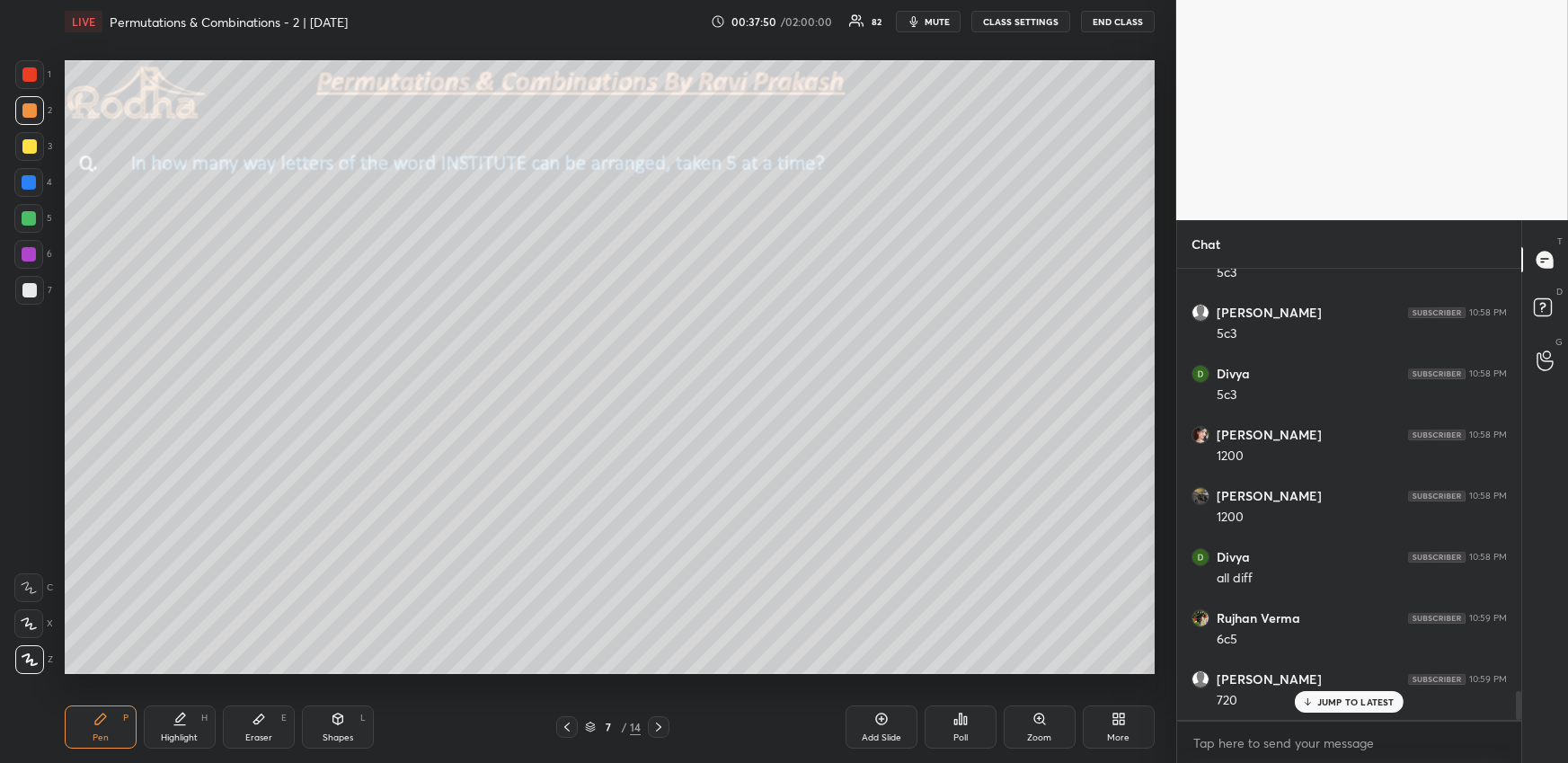
scroll to position [6728, 0]
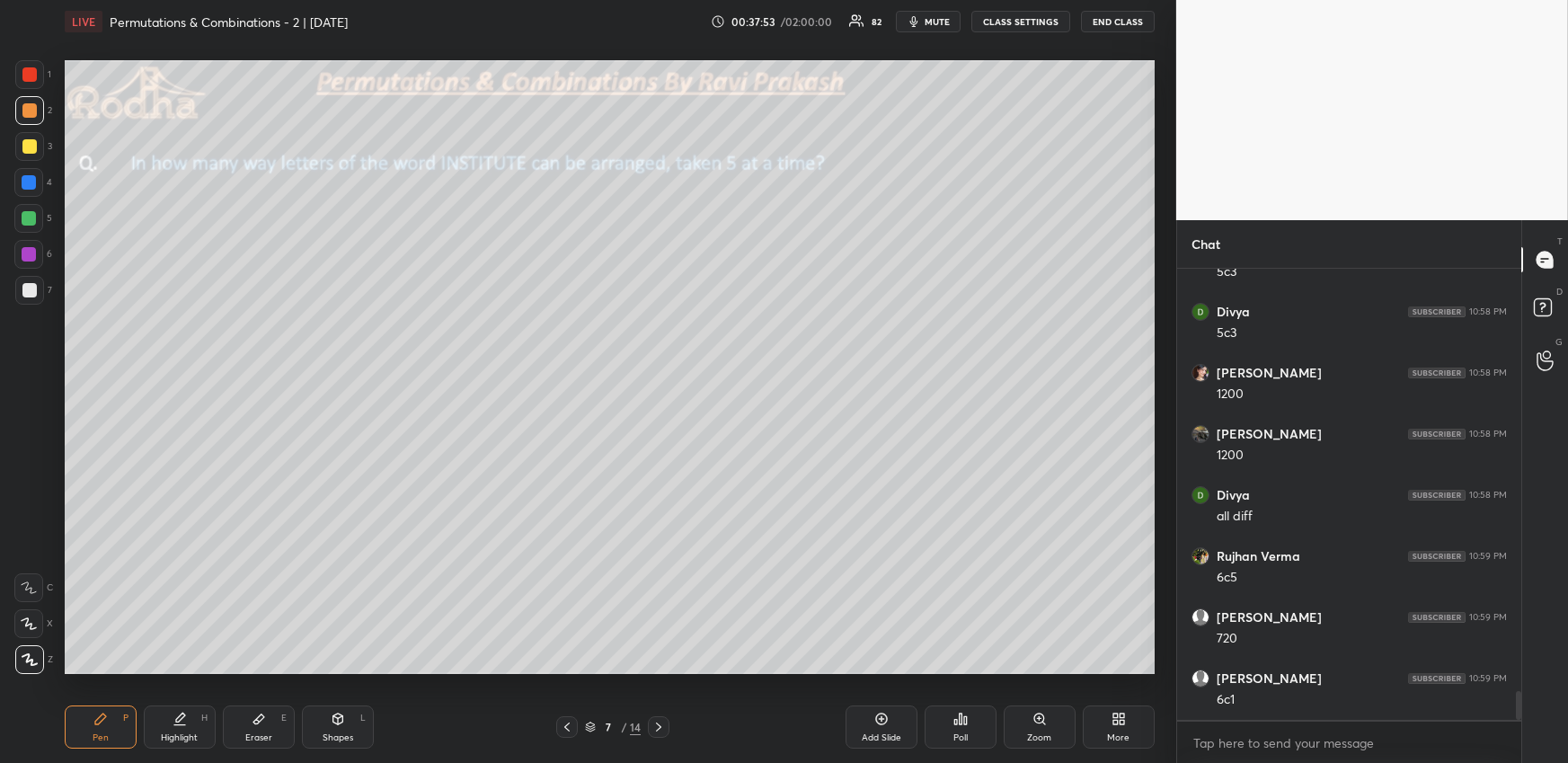
click at [27, 295] on div at bounding box center [29, 290] width 14 height 14
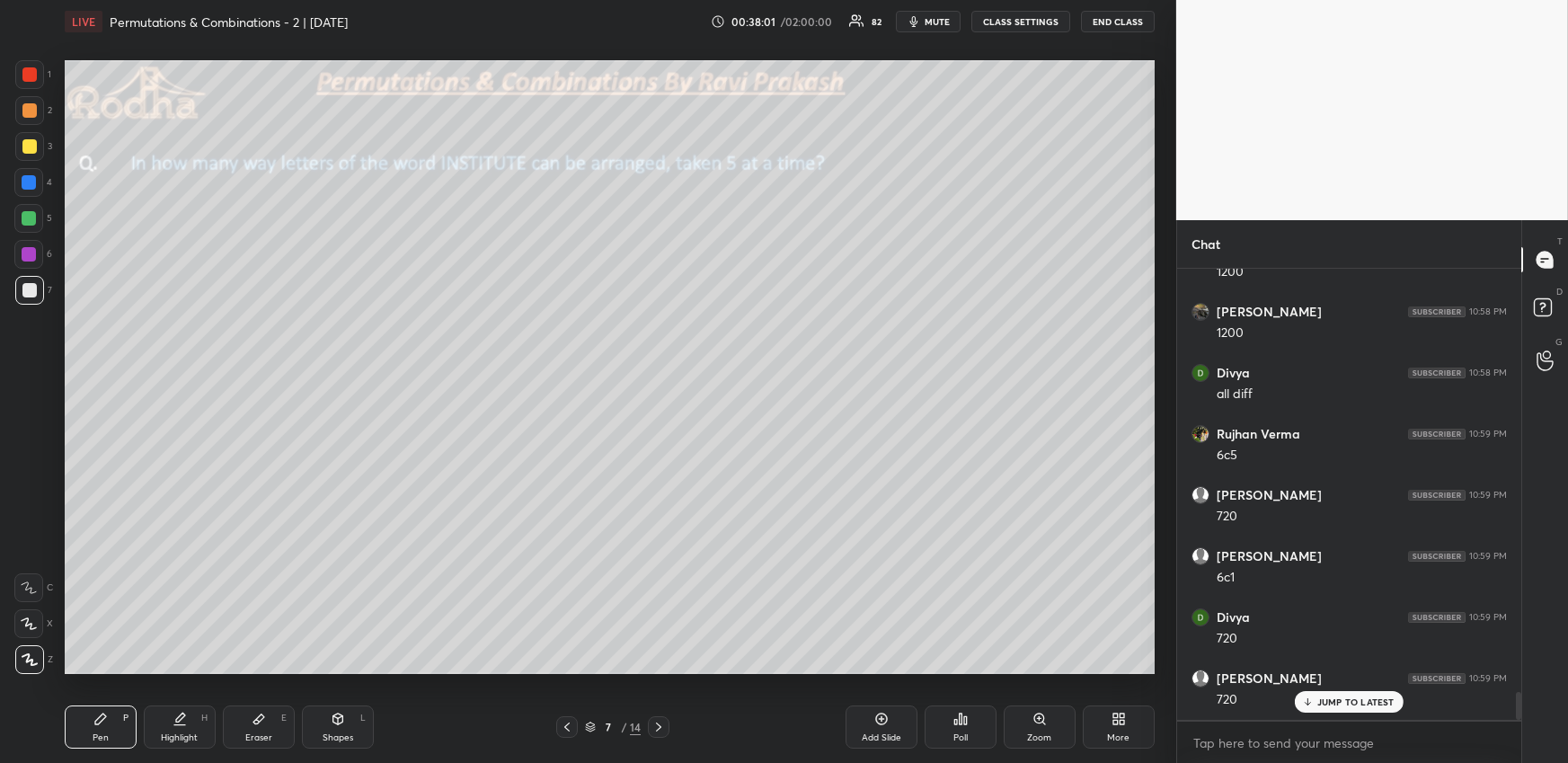
scroll to position [6910, 0]
drag, startPoint x: 655, startPoint y: 727, endPoint x: 641, endPoint y: 726, distance: 14.0
click at [657, 727] on icon at bounding box center [658, 726] width 14 height 14
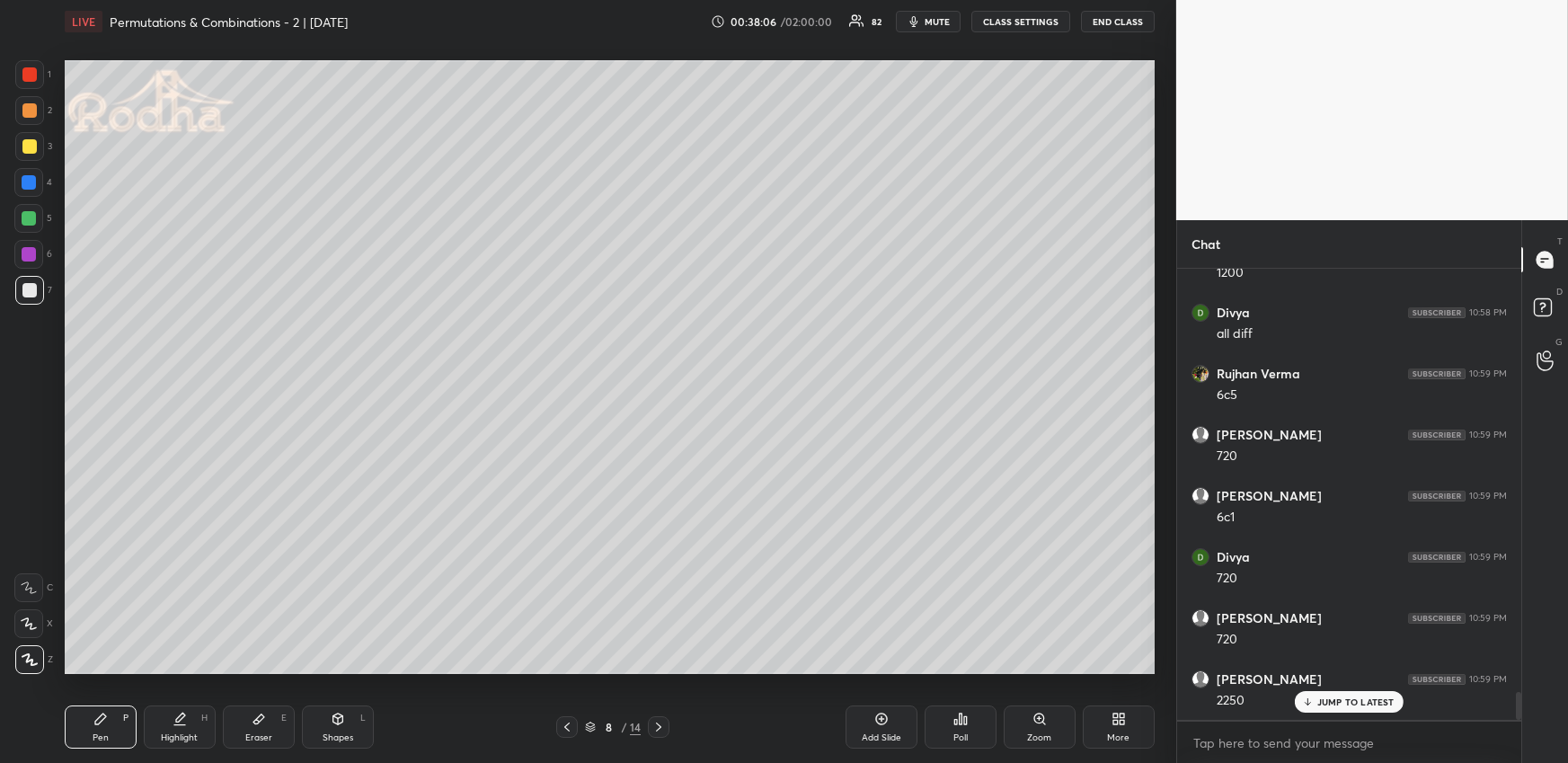
click at [566, 731] on icon at bounding box center [566, 726] width 14 height 14
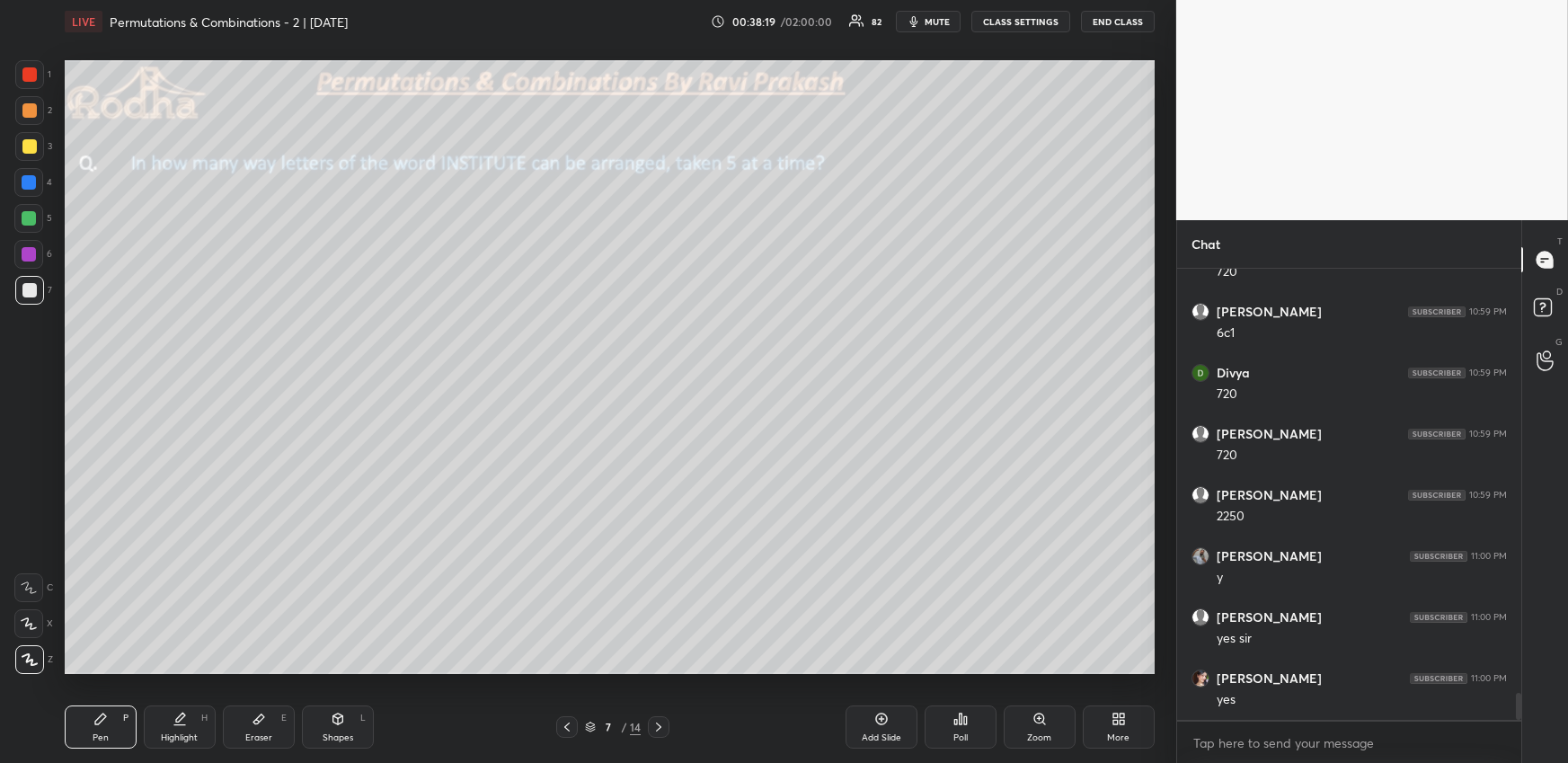
scroll to position [7155, 0]
click at [661, 729] on icon at bounding box center [658, 726] width 14 height 14
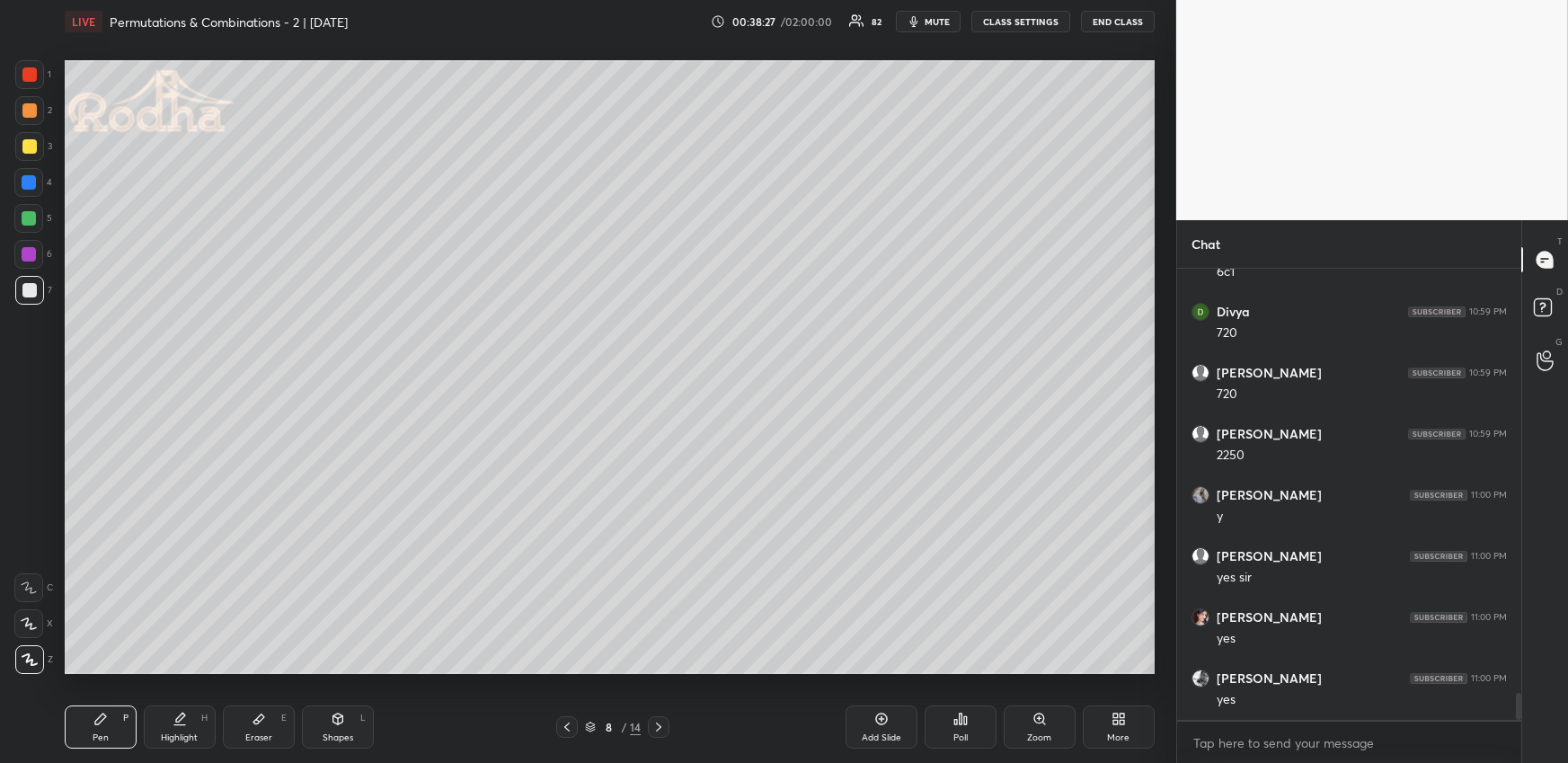
click at [559, 722] on icon at bounding box center [566, 726] width 14 height 14
click at [1107, 718] on div "More" at bounding box center [1119, 727] width 72 height 43
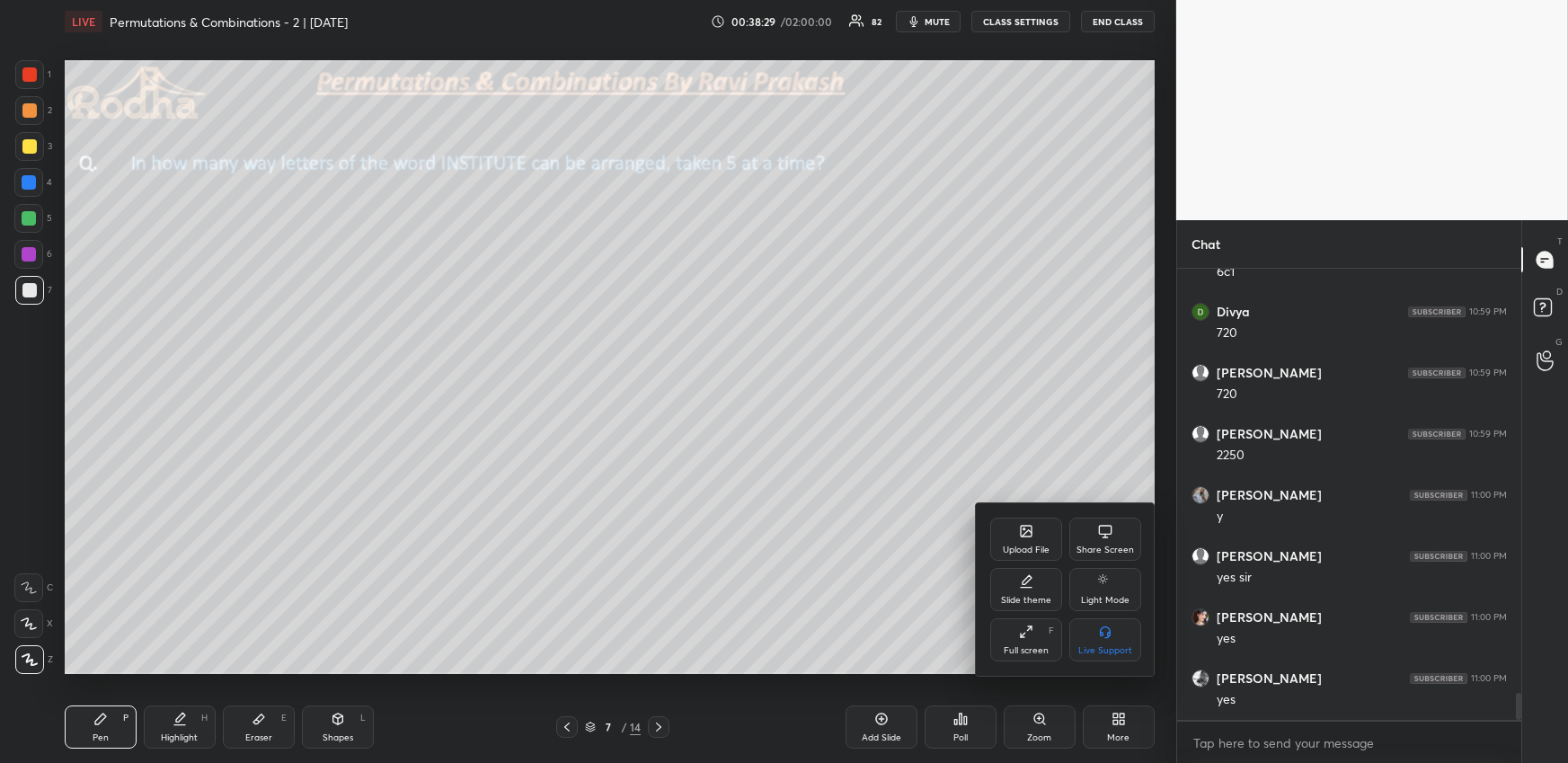
click at [1033, 556] on div "Upload File" at bounding box center [1026, 539] width 72 height 43
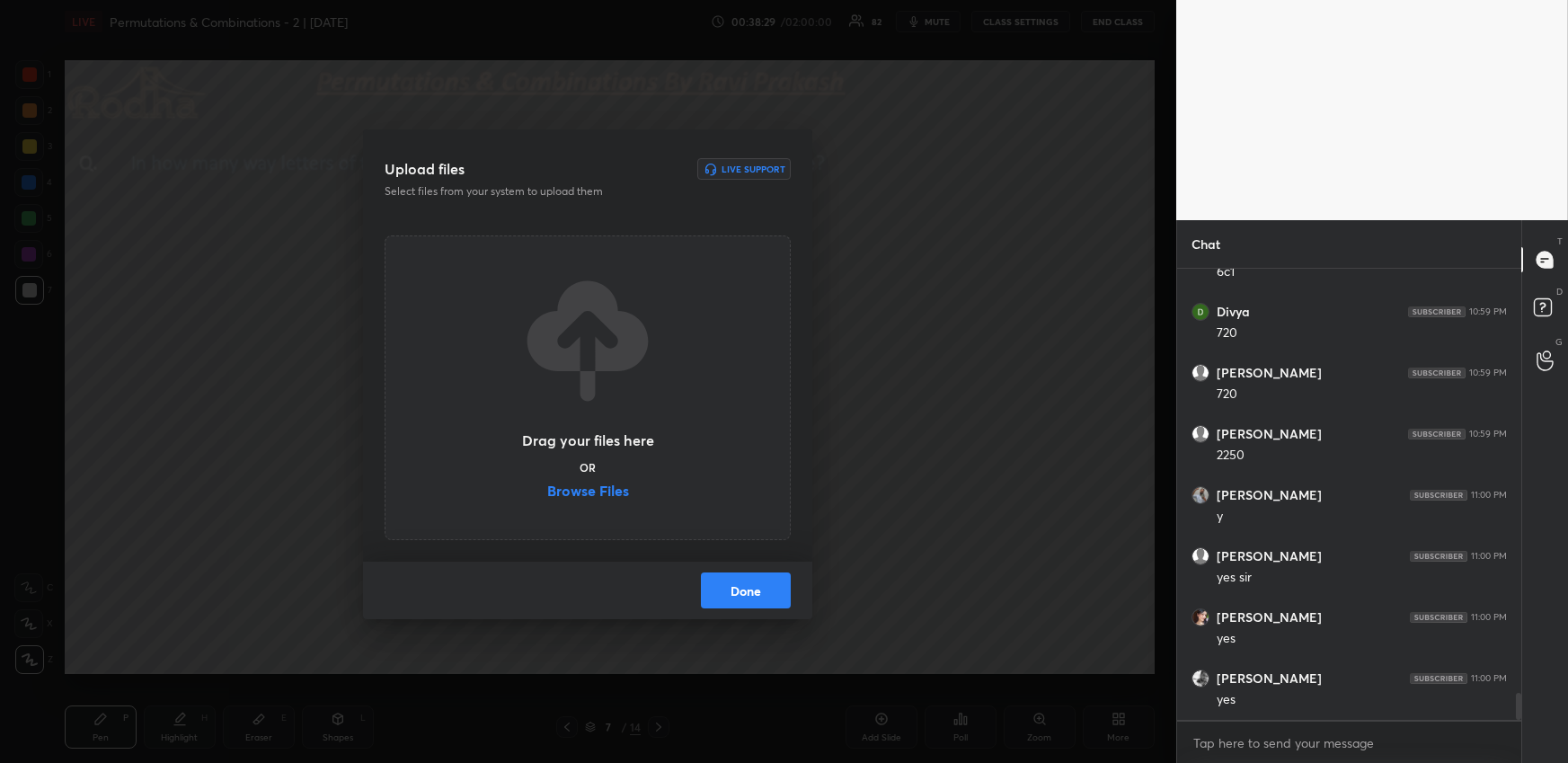
click at [629, 499] on div "Drag your files here OR Browse Files" at bounding box center [588, 387] width 135 height 229
click at [628, 496] on label "Browse Files" at bounding box center [588, 493] width 81 height 19
click at [547, 496] on input "Browse Files" at bounding box center [547, 493] width 0 height 19
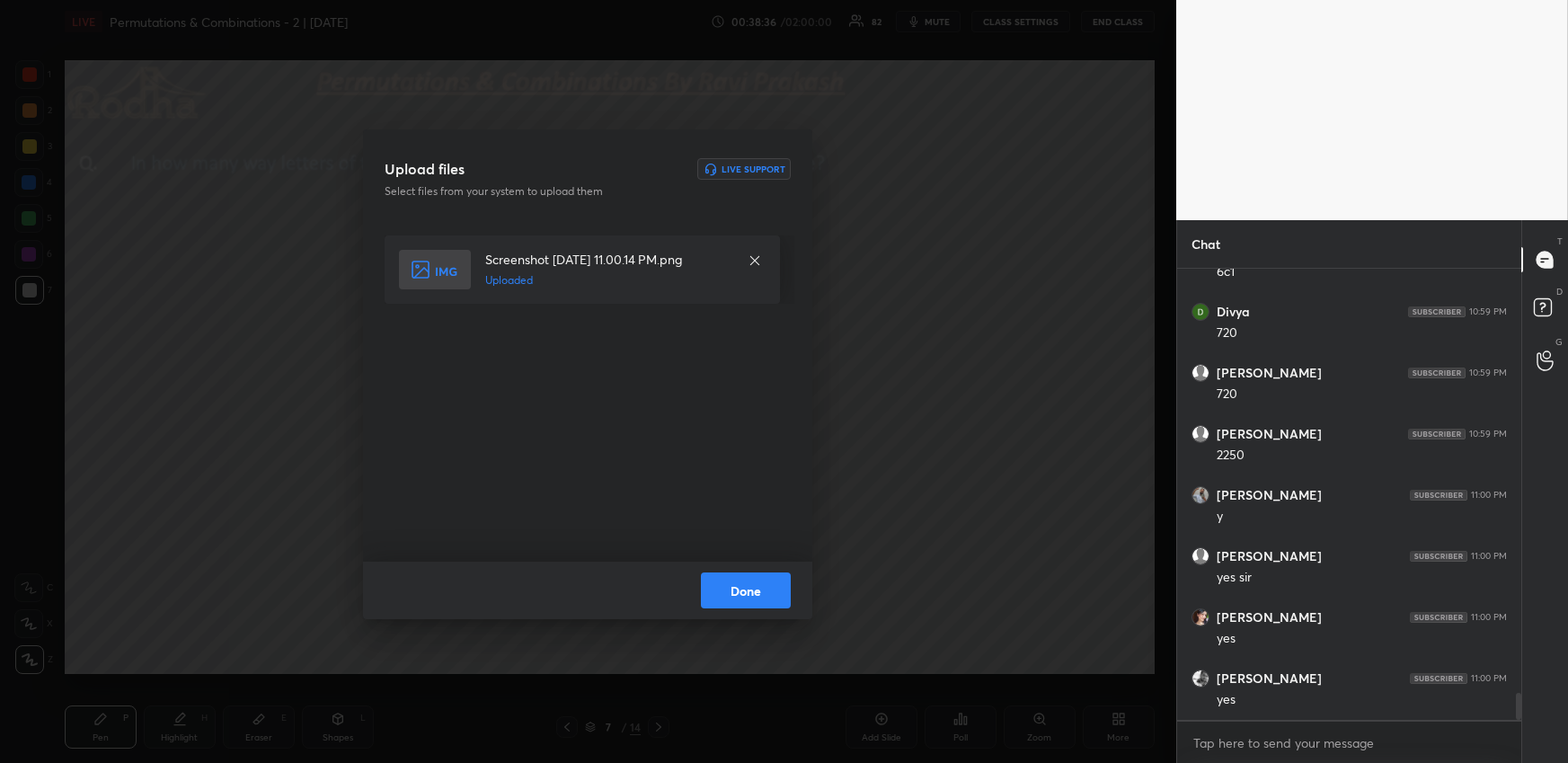
click at [740, 585] on button "Done" at bounding box center [746, 590] width 90 height 36
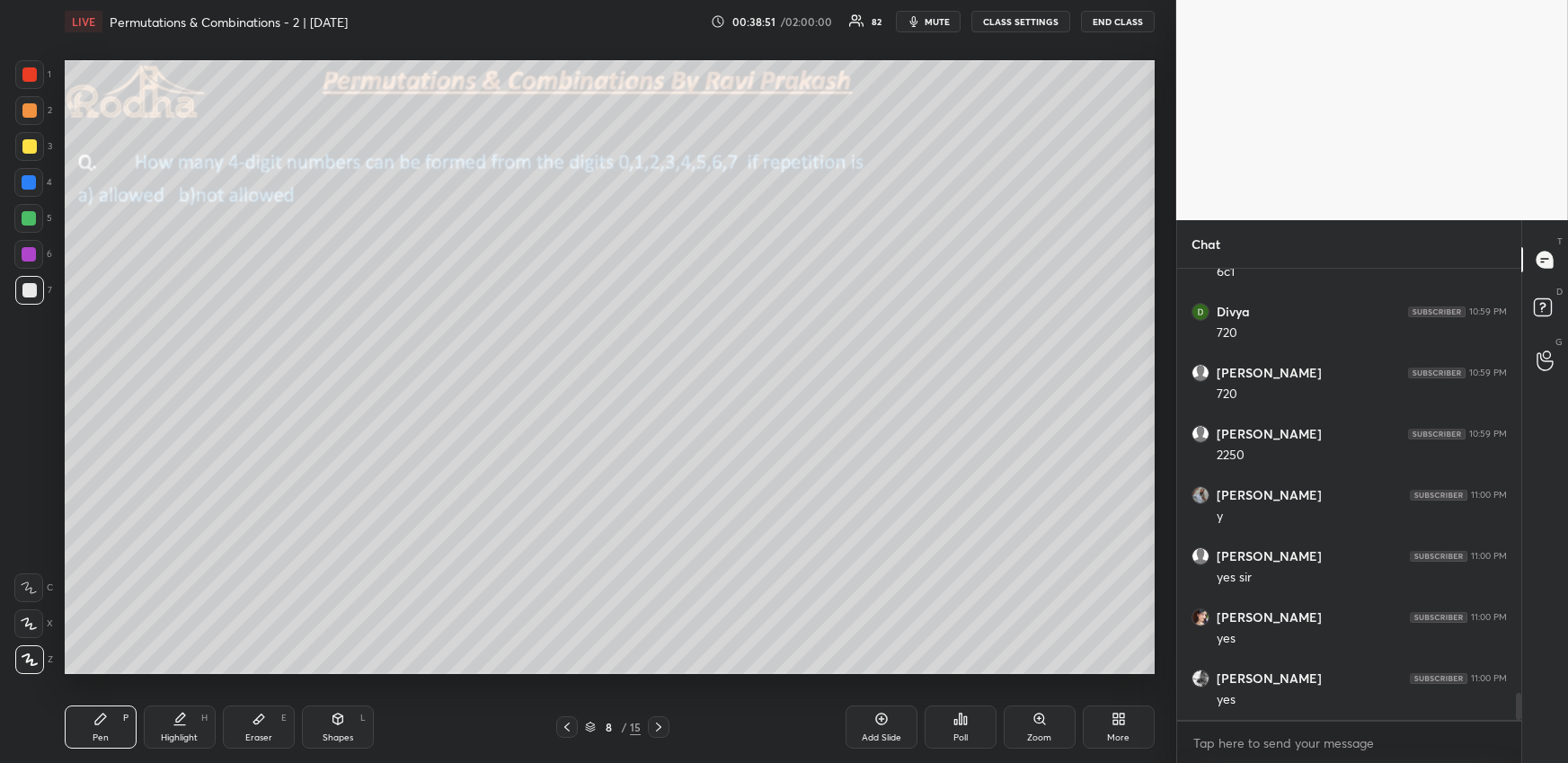
click at [34, 290] on div at bounding box center [29, 290] width 14 height 14
click at [30, 113] on div at bounding box center [29, 109] width 14 height 14
click at [960, 723] on icon at bounding box center [961, 719] width 3 height 11
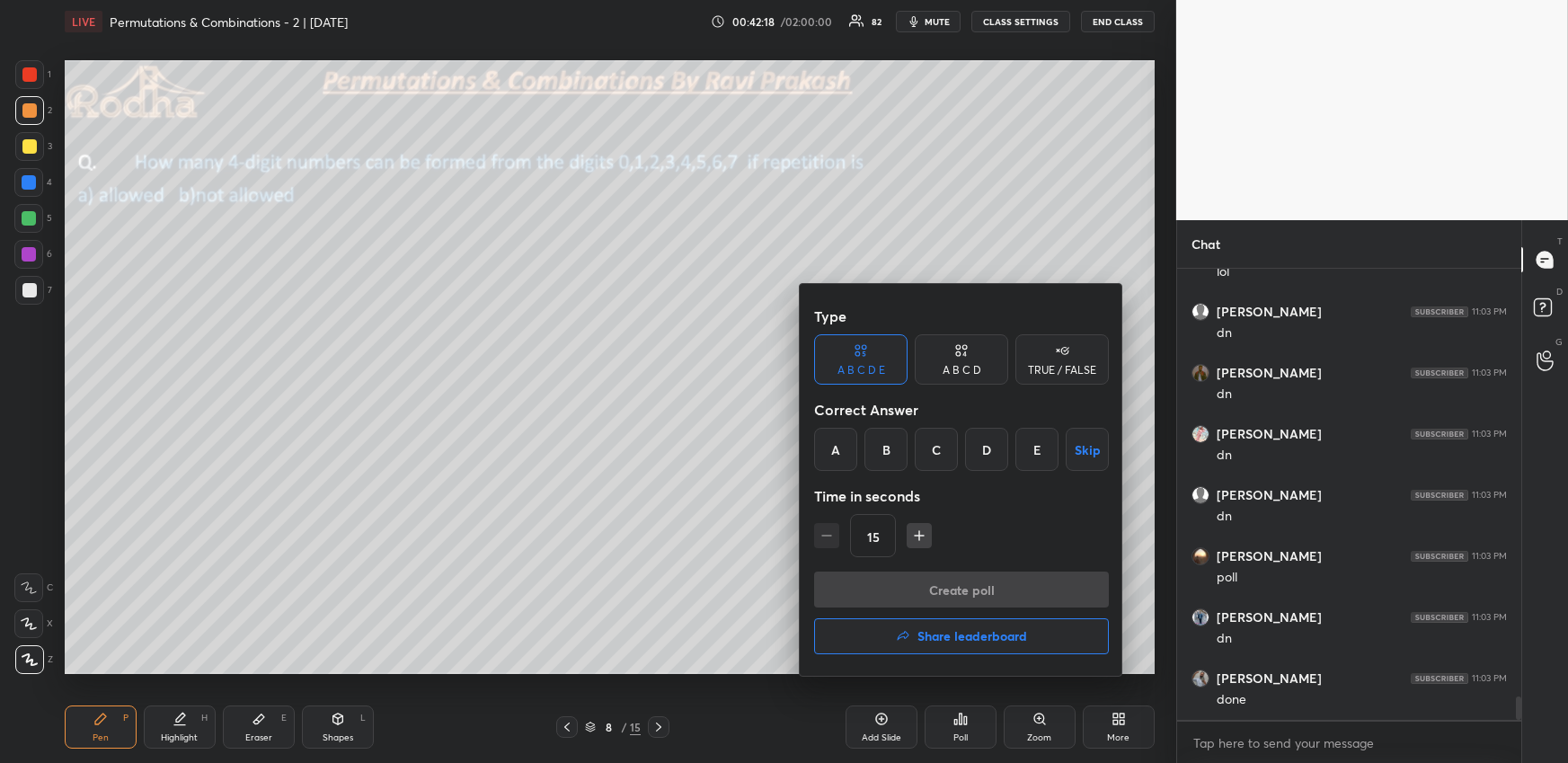
click at [935, 443] on div "C" at bounding box center [936, 449] width 43 height 43
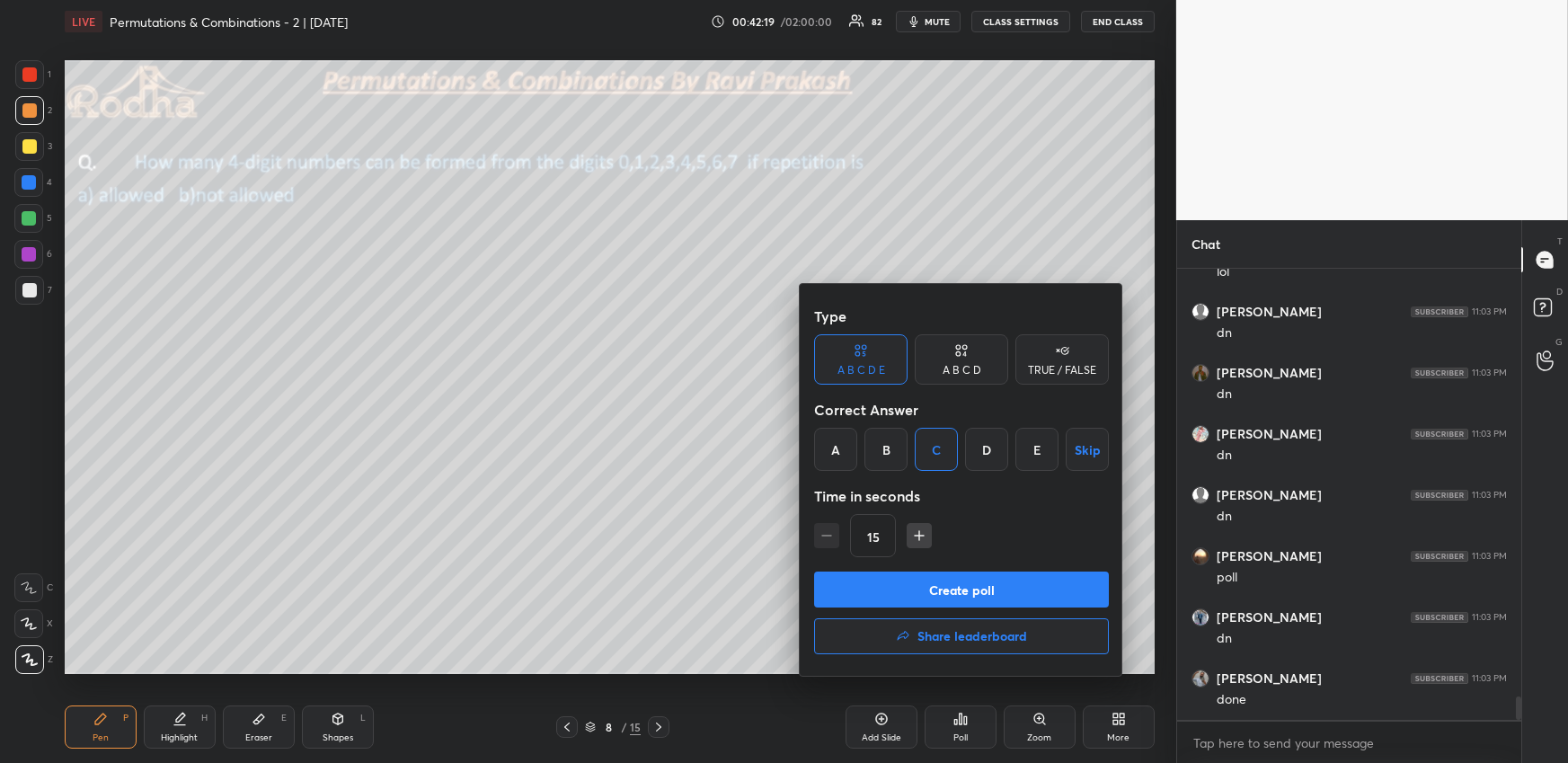
click at [922, 585] on button "Create poll" at bounding box center [961, 589] width 295 height 36
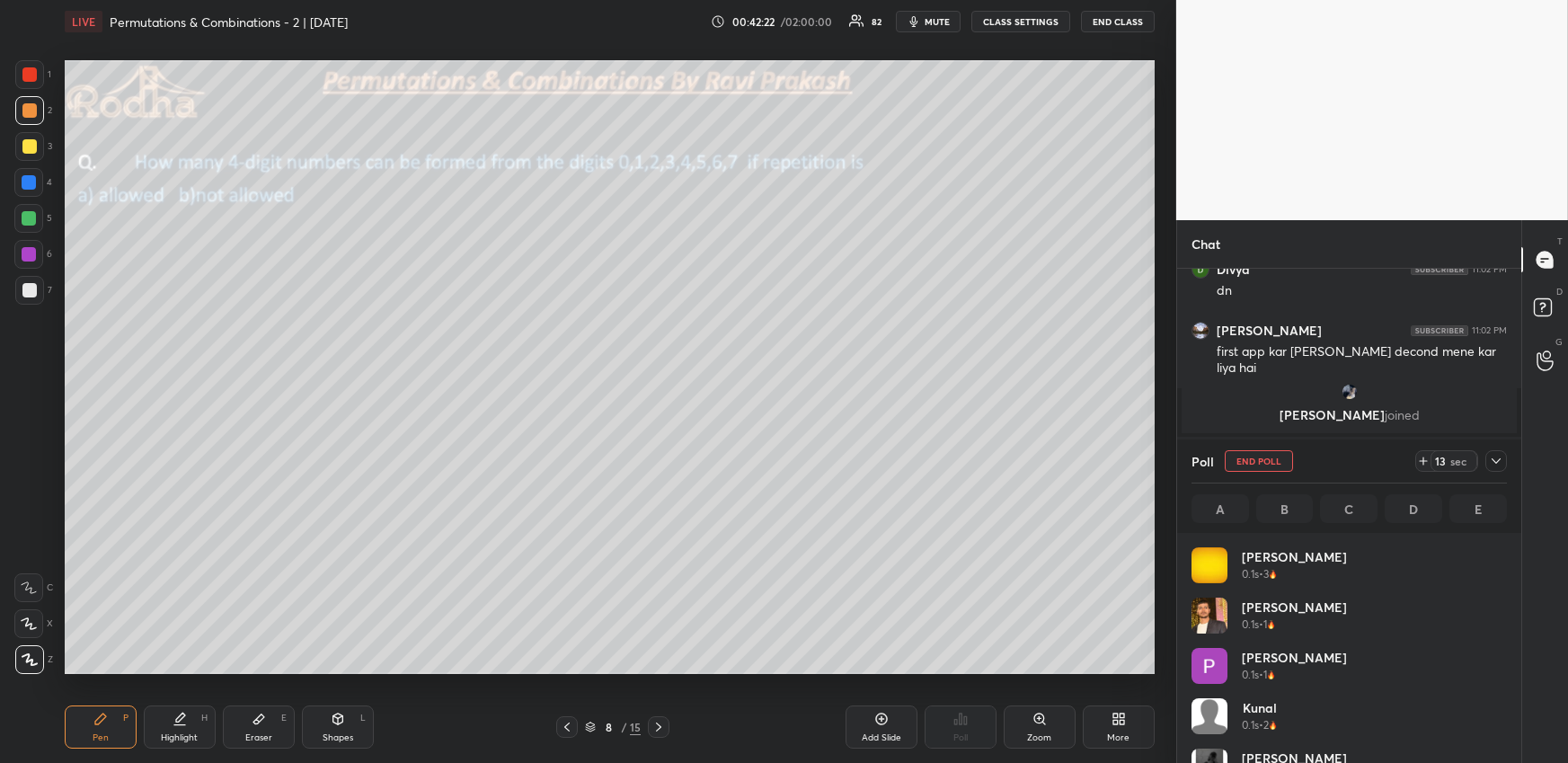
scroll to position [210, 310]
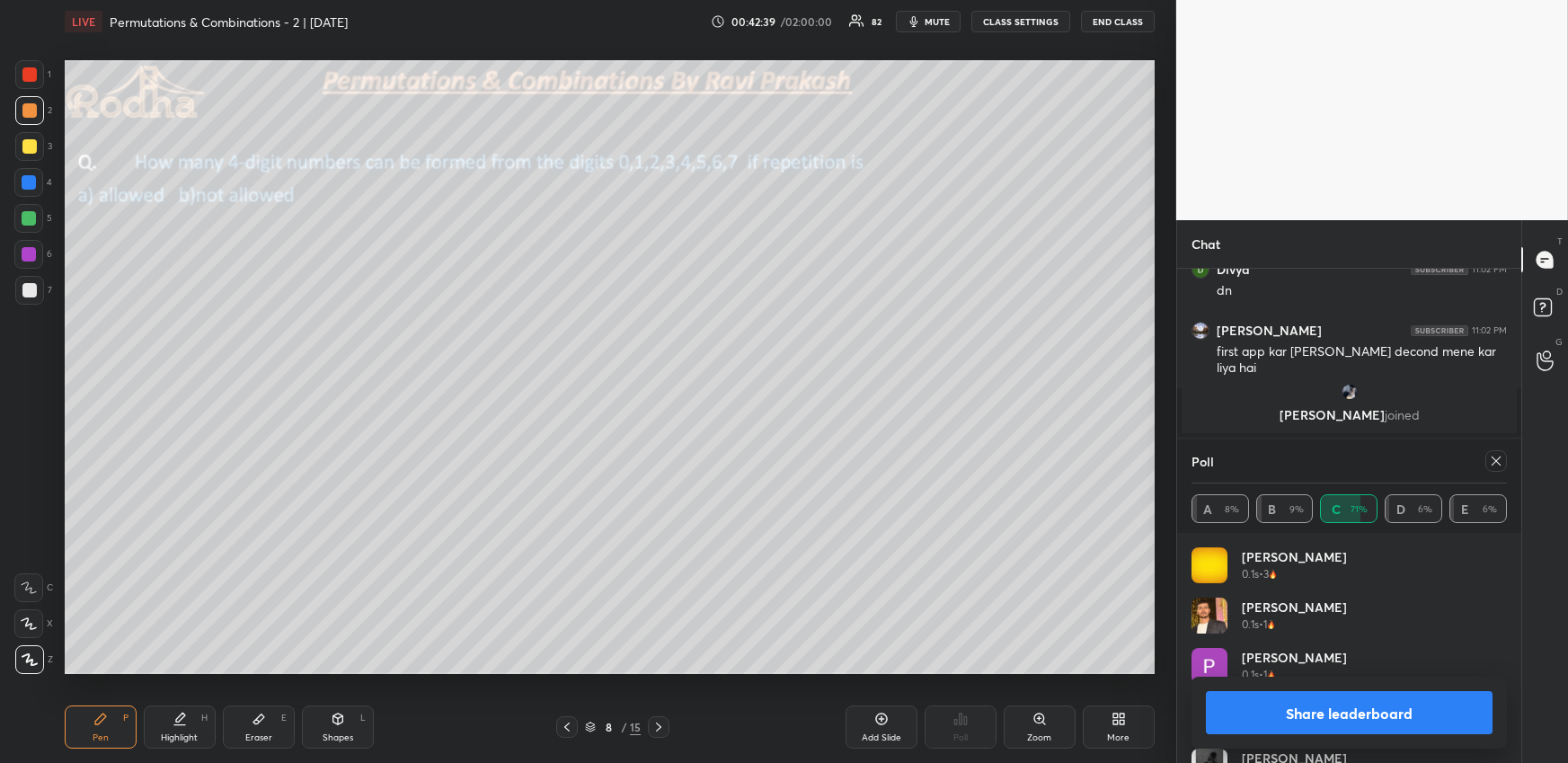
click at [1493, 453] on icon at bounding box center [1496, 460] width 14 height 14
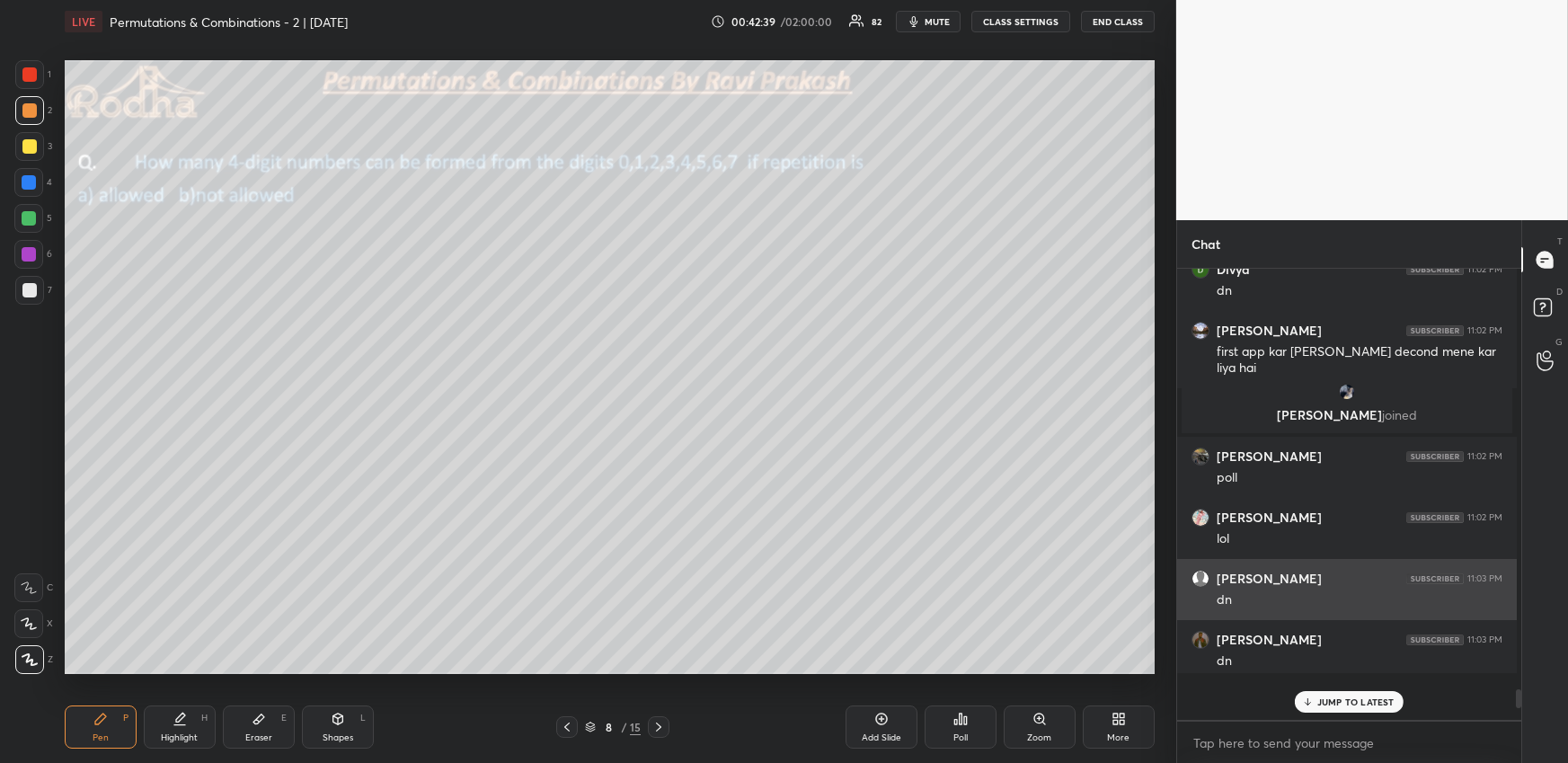
scroll to position [440, 334]
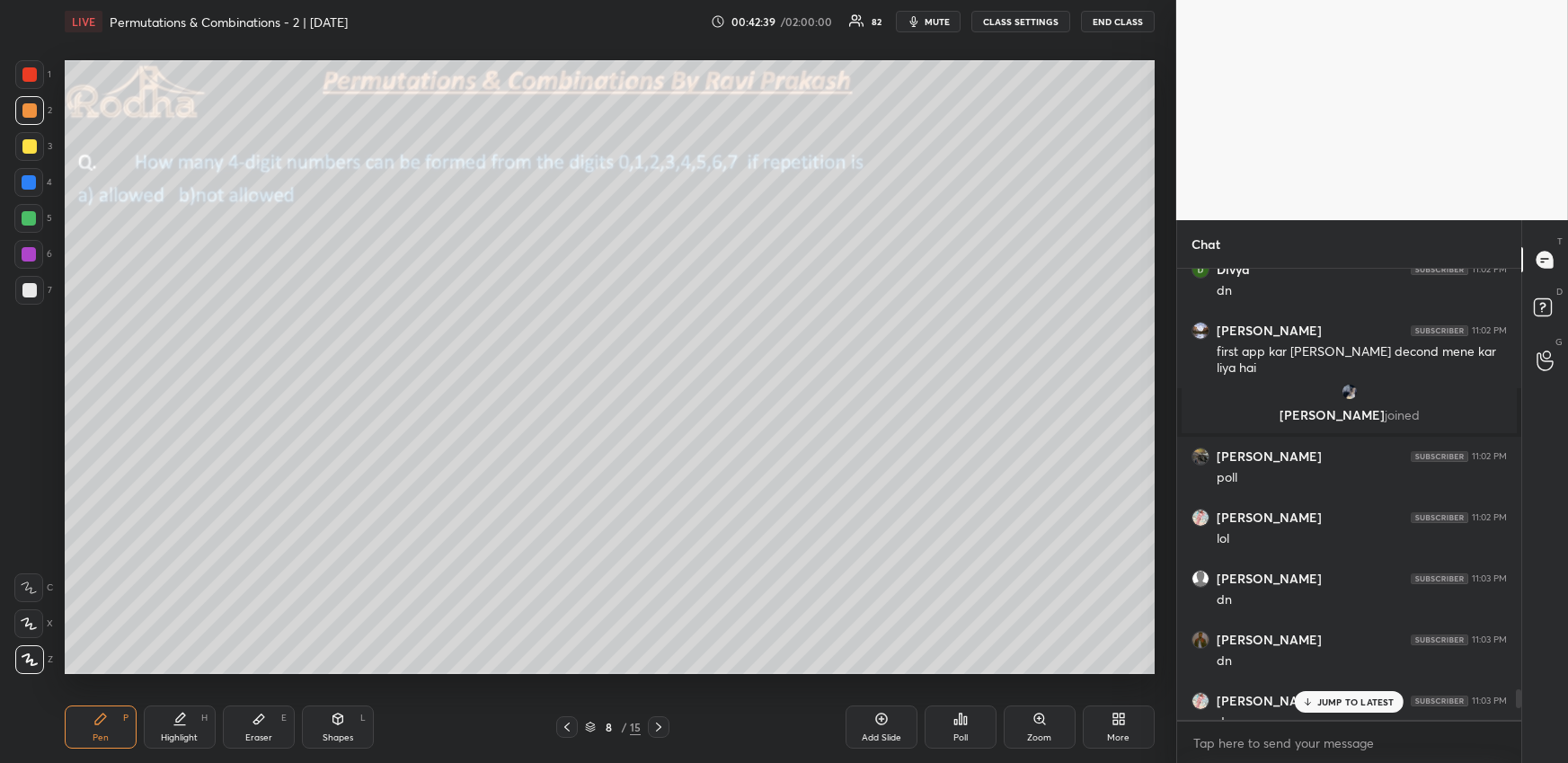
click at [1350, 694] on div "JUMP TO LATEST" at bounding box center [1348, 701] width 108 height 22
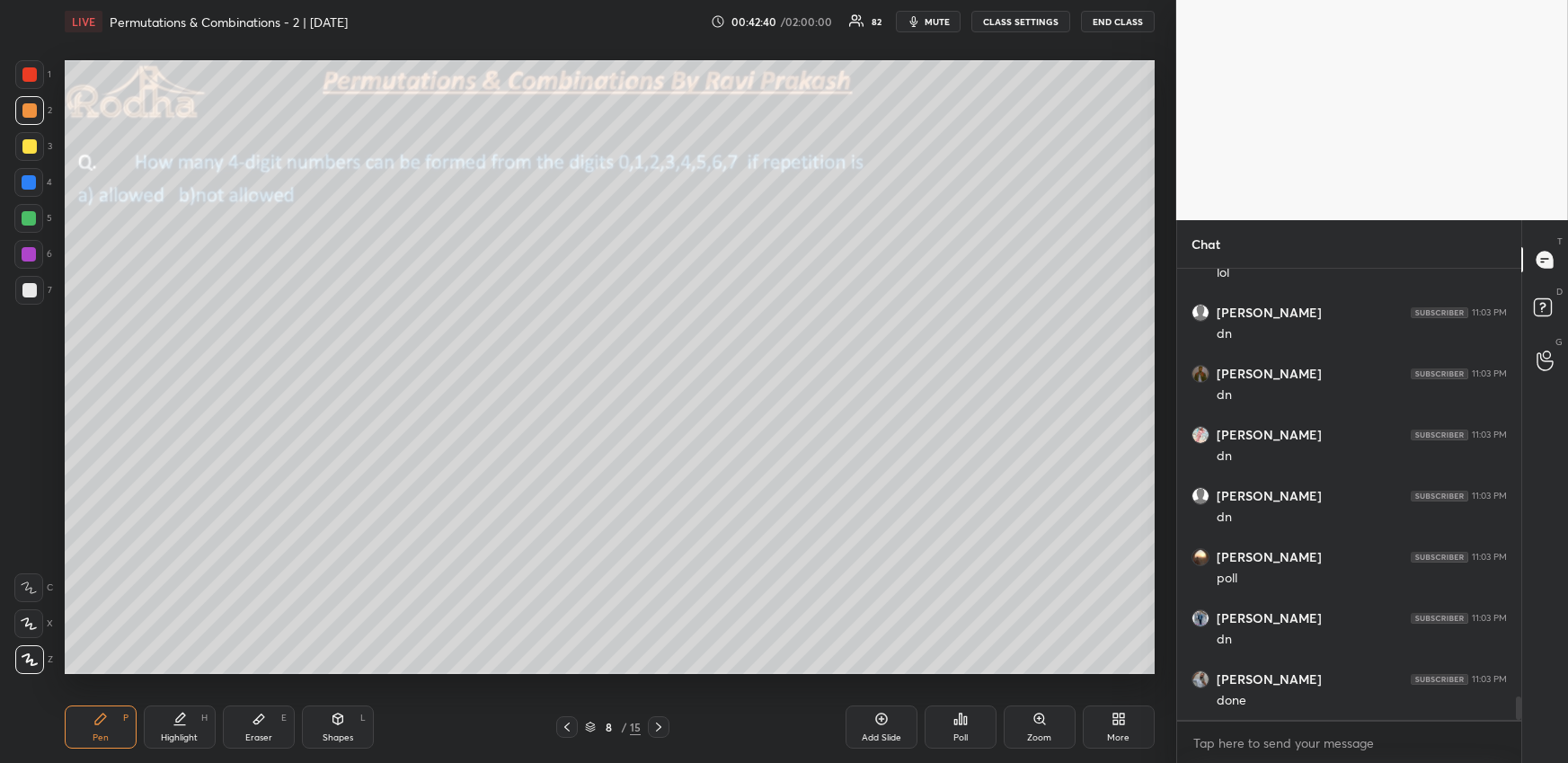
click at [965, 728] on div "Poll" at bounding box center [960, 727] width 72 height 43
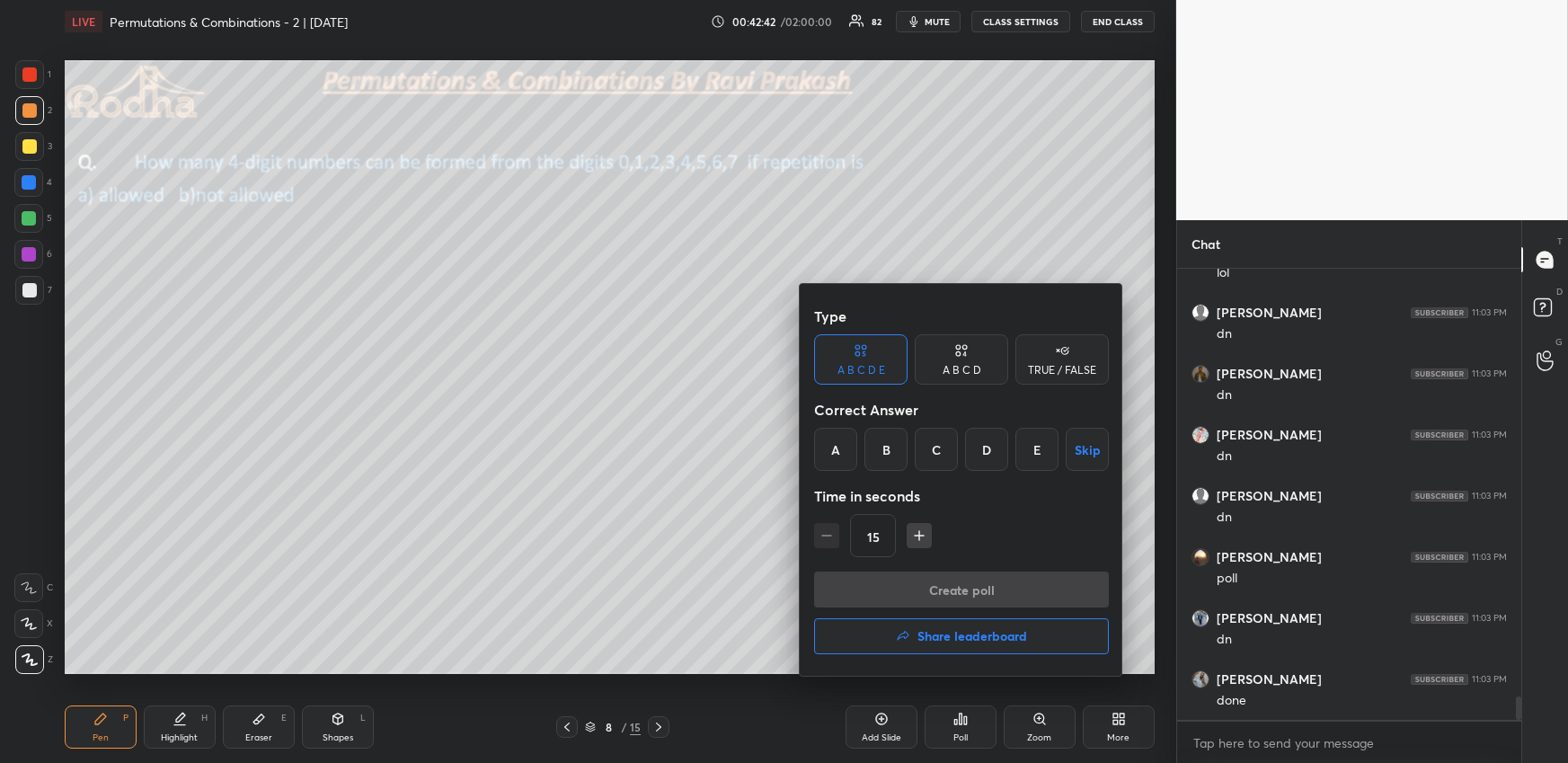
click at [980, 442] on div "D" at bounding box center [987, 449] width 43 height 43
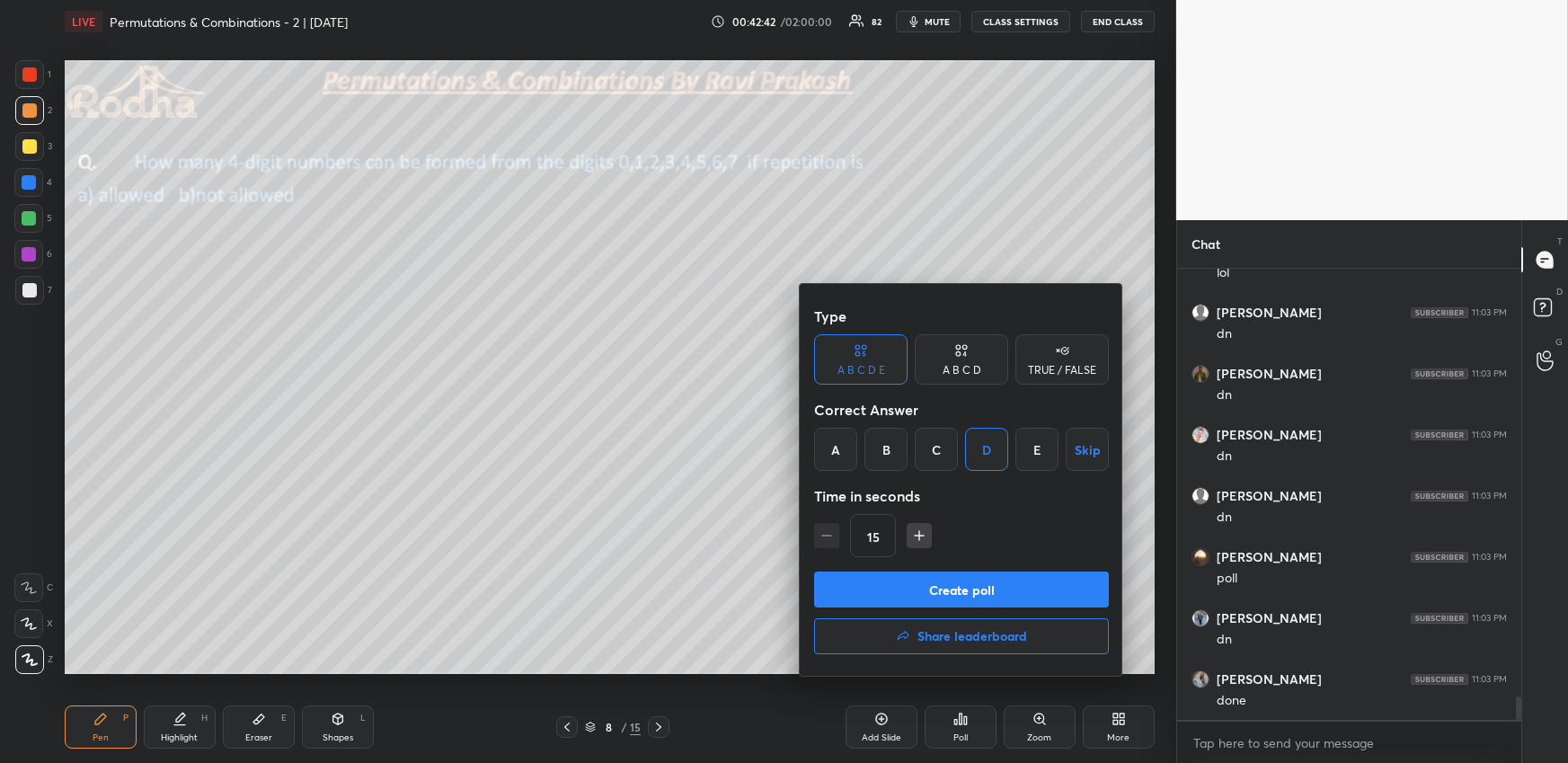
click at [948, 585] on button "Create poll" at bounding box center [961, 589] width 295 height 36
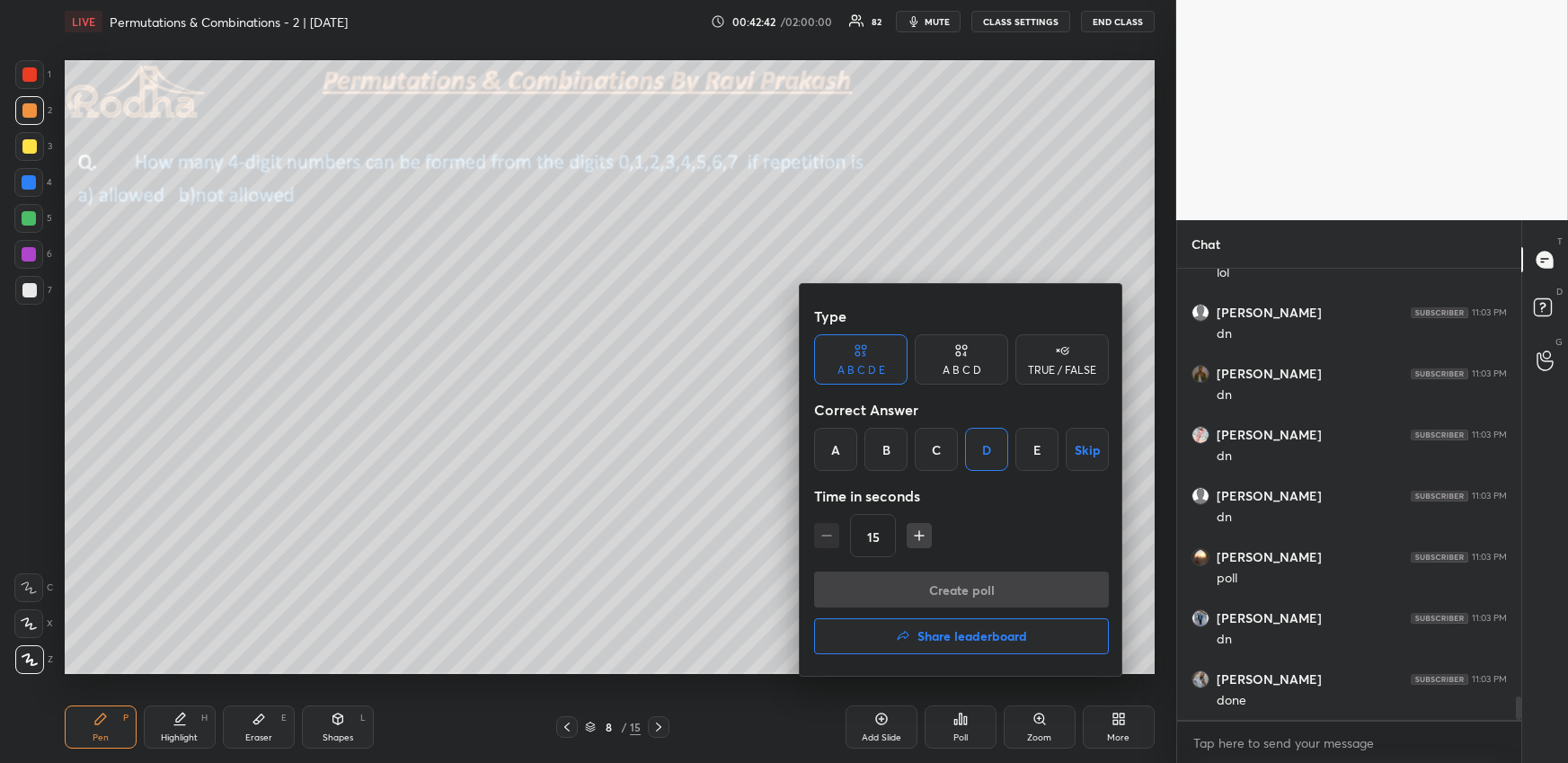
scroll to position [468, 334]
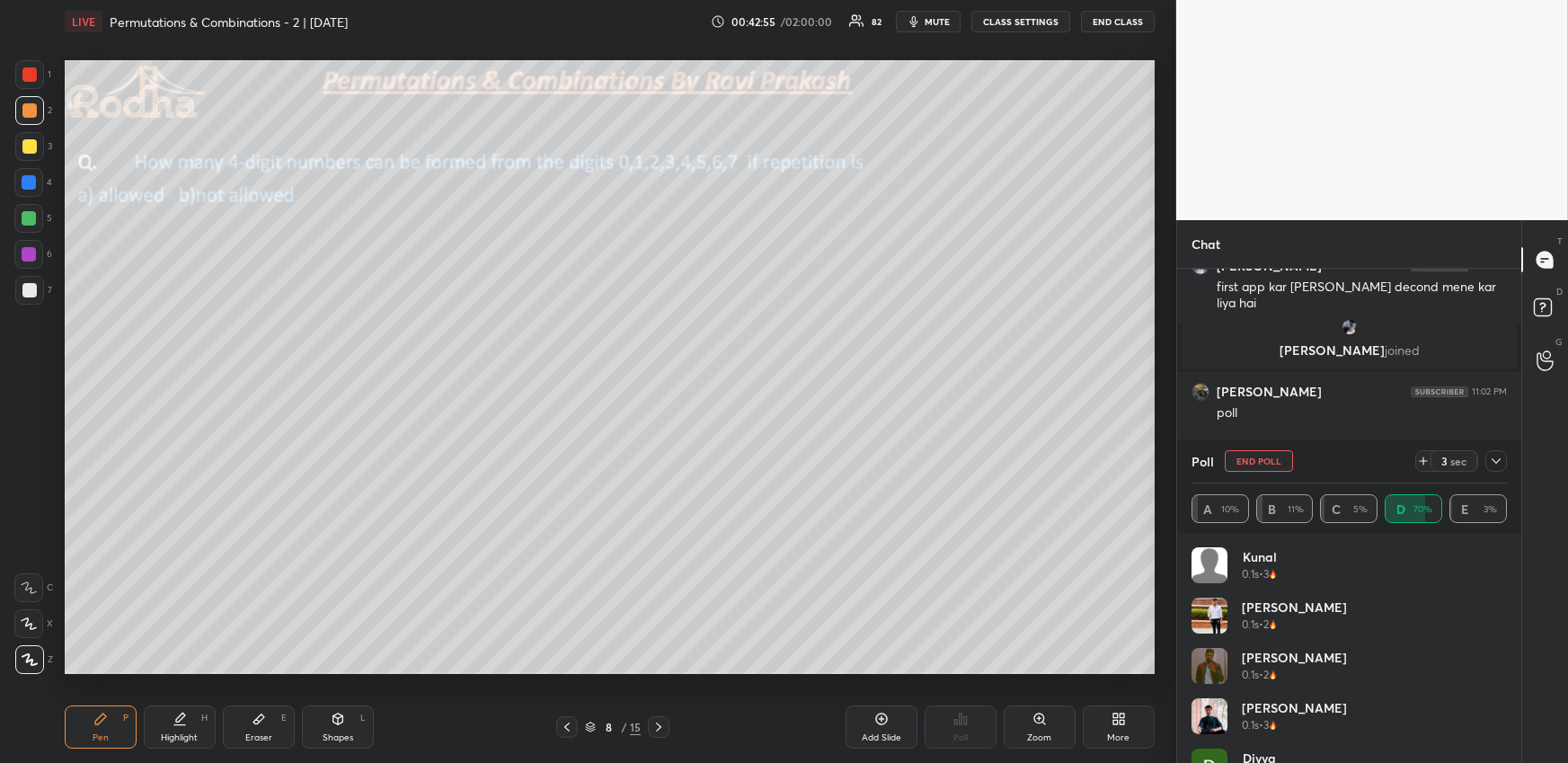
click at [261, 717] on icon at bounding box center [259, 719] width 11 height 10
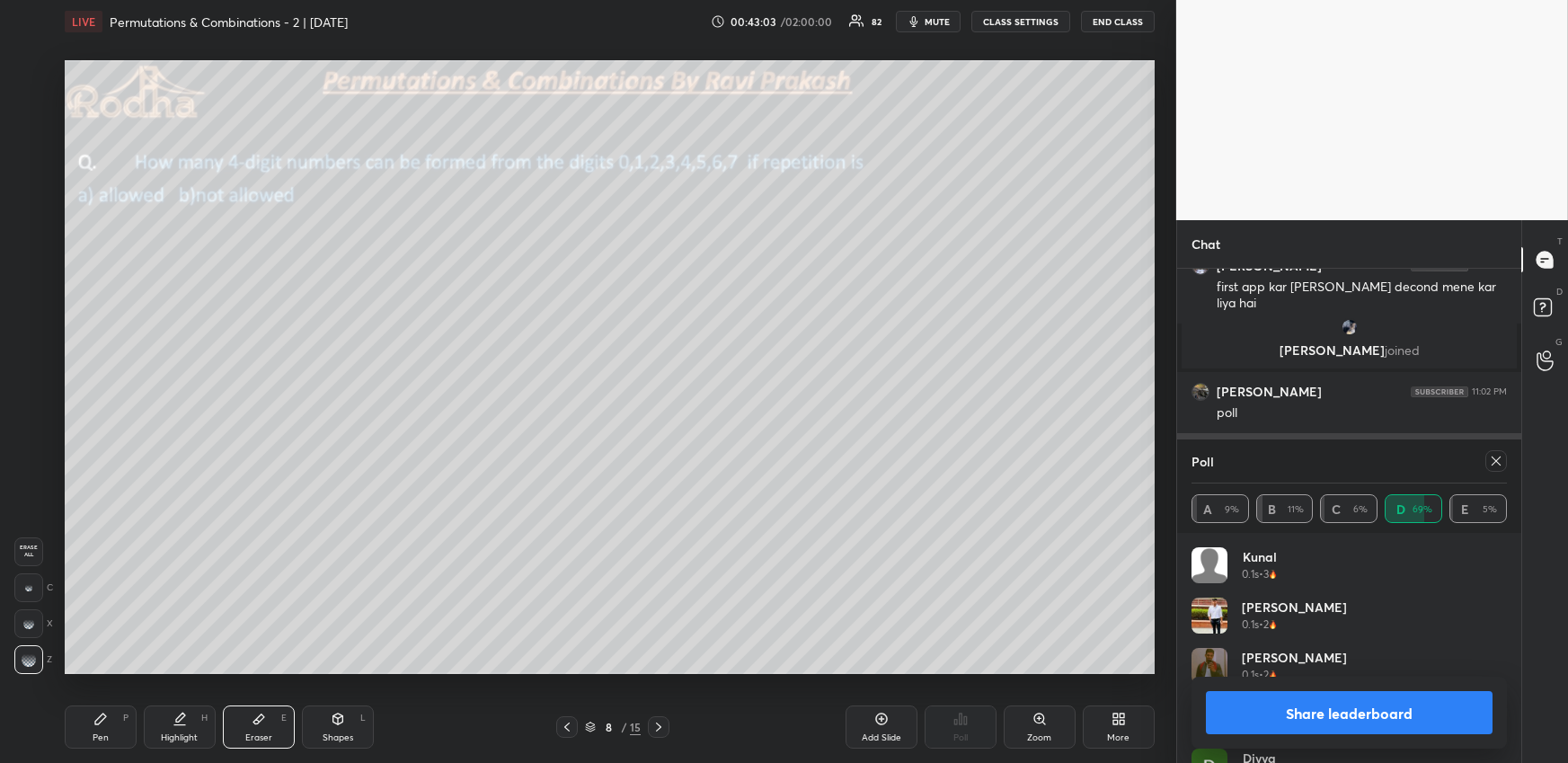
drag, startPoint x: 1492, startPoint y: 465, endPoint x: 1467, endPoint y: 469, distance: 25.3
click at [1491, 465] on icon at bounding box center [1496, 460] width 14 height 14
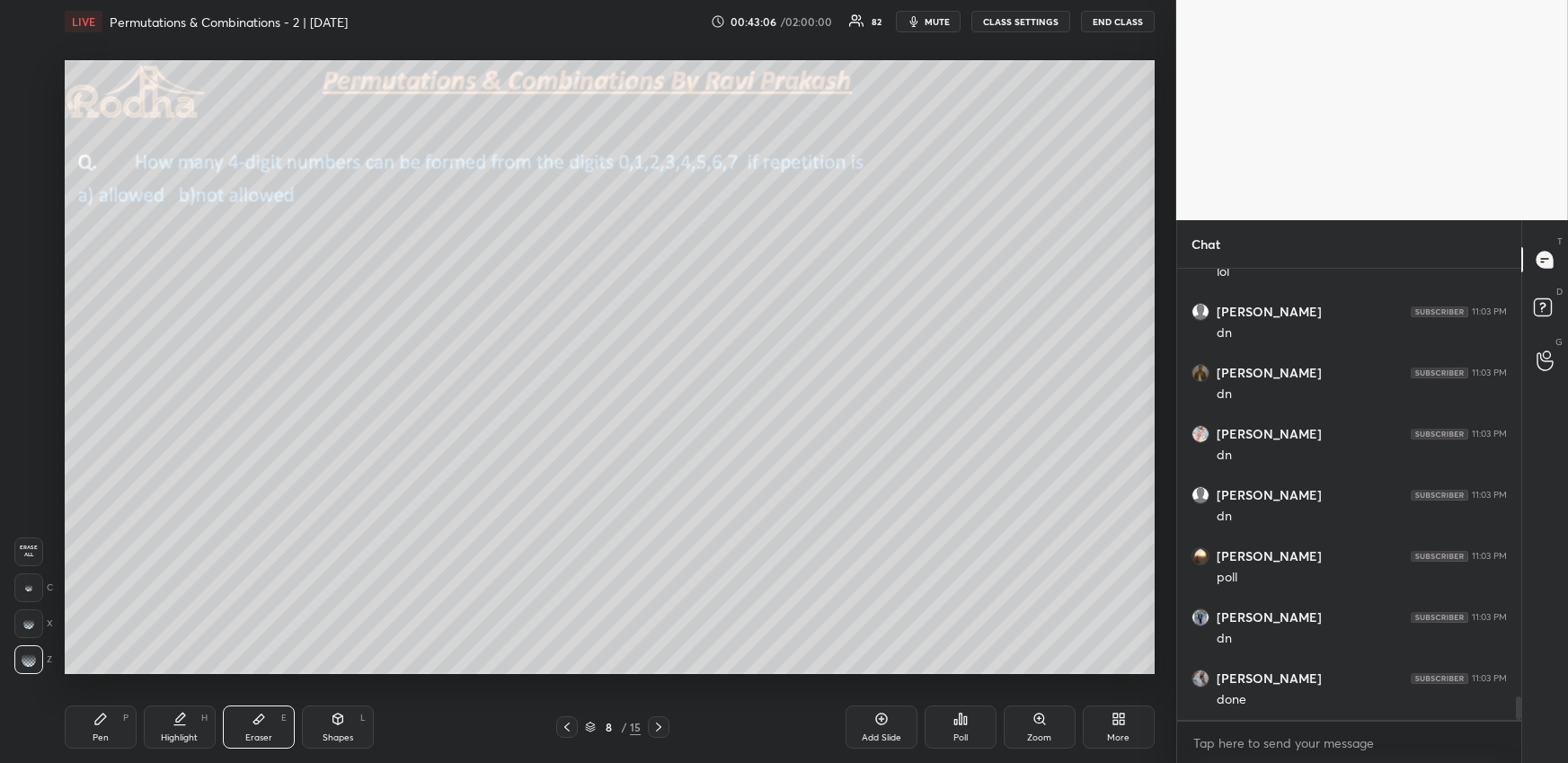
click at [78, 738] on div "Pen P" at bounding box center [100, 727] width 72 height 43
click at [34, 217] on div at bounding box center [28, 218] width 14 height 14
drag, startPoint x: 262, startPoint y: 725, endPoint x: 255, endPoint y: 673, distance: 52.5
click at [262, 727] on div "Eraser E" at bounding box center [258, 727] width 72 height 43
drag, startPoint x: 125, startPoint y: 740, endPoint x: 120, endPoint y: 709, distance: 31.4
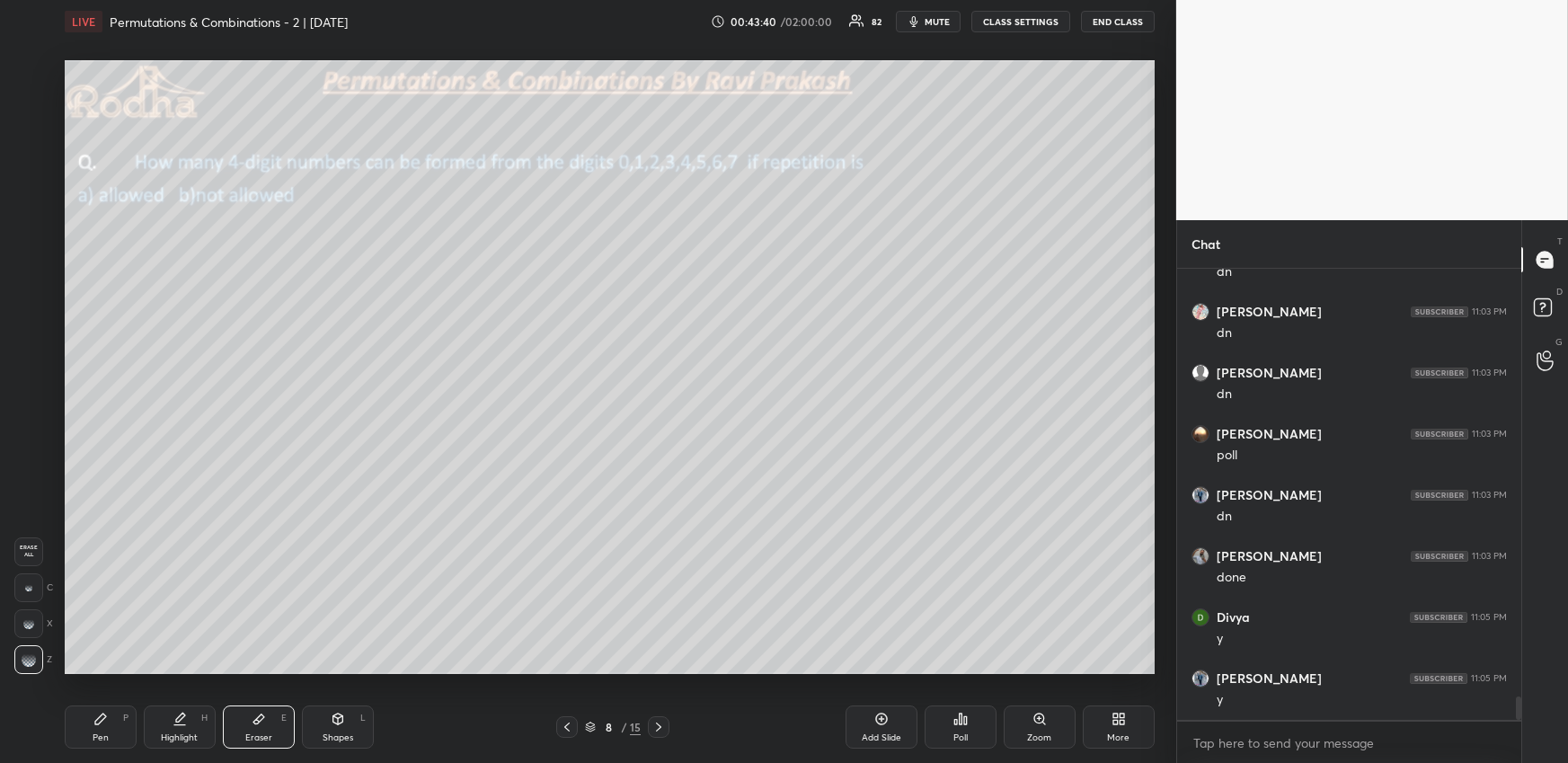
click at [123, 735] on div "Pen P" at bounding box center [100, 727] width 72 height 43
drag, startPoint x: 29, startPoint y: 111, endPoint x: 52, endPoint y: 130, distance: 29.8
click at [30, 110] on div at bounding box center [29, 109] width 14 height 14
click at [35, 217] on div at bounding box center [28, 218] width 14 height 14
click at [32, 276] on div "1 2 3 4 5 6 7" at bounding box center [33, 185] width 37 height 252
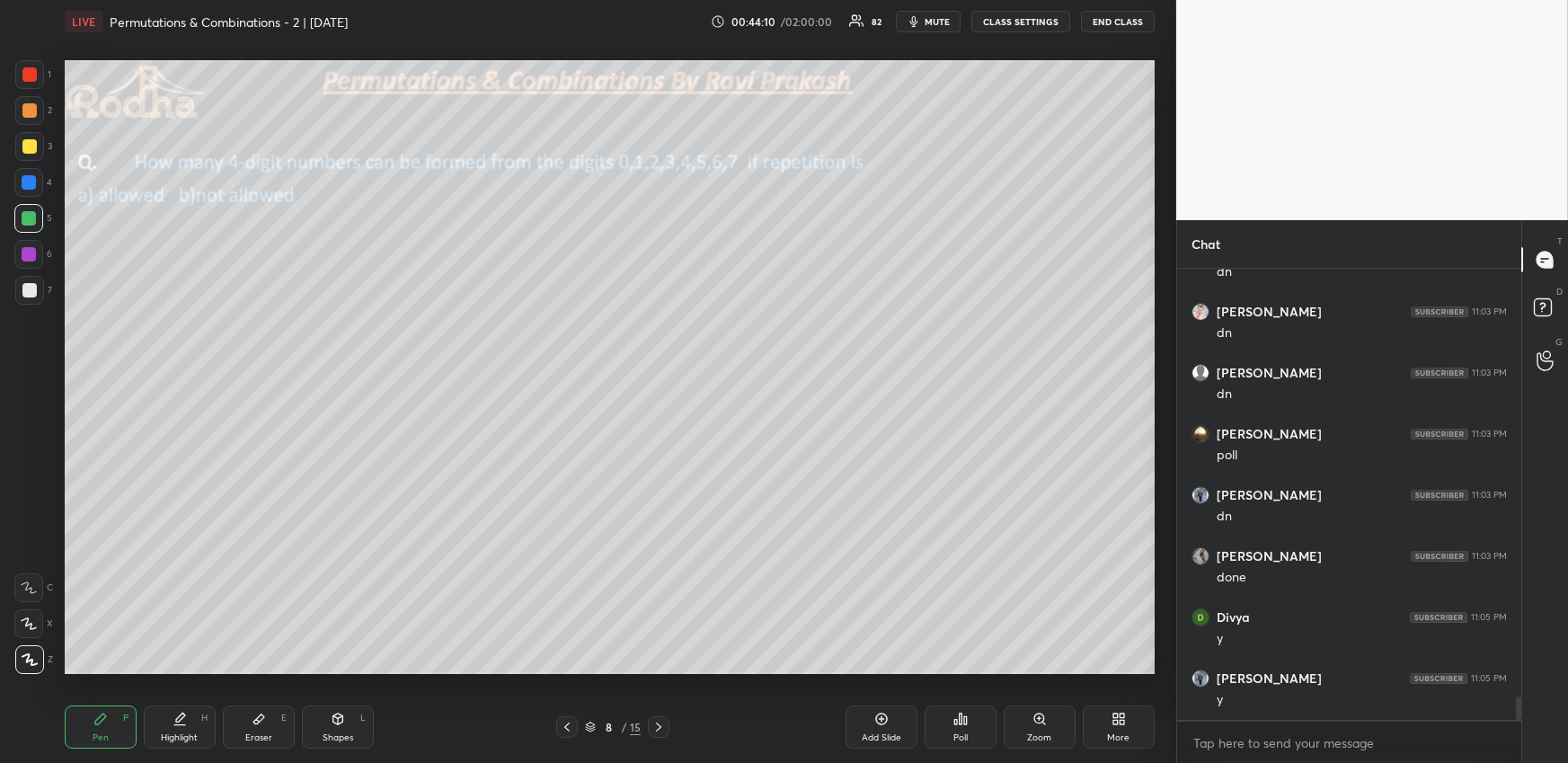
drag, startPoint x: 24, startPoint y: 288, endPoint x: 34, endPoint y: 280, distance: 12.8
click at [26, 290] on div at bounding box center [29, 290] width 14 height 14
click at [175, 723] on icon at bounding box center [179, 718] width 14 height 14
click at [275, 725] on div "Eraser E" at bounding box center [258, 727] width 72 height 43
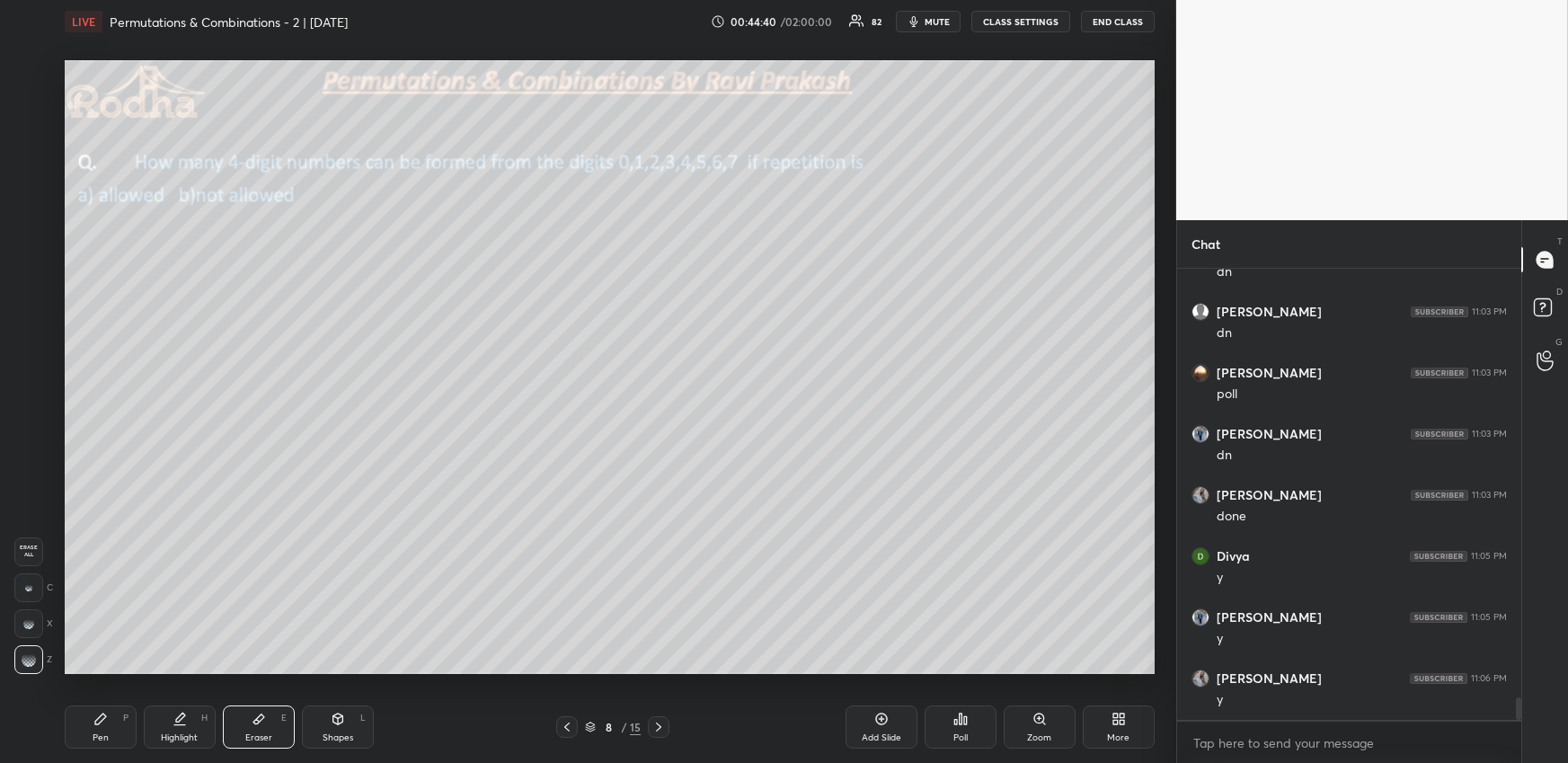
click at [92, 741] on div "Pen P" at bounding box center [100, 727] width 72 height 43
drag, startPoint x: 28, startPoint y: 113, endPoint x: 46, endPoint y: 224, distance: 112.4
click at [28, 114] on div at bounding box center [29, 109] width 14 height 14
drag, startPoint x: 32, startPoint y: 219, endPoint x: 38, endPoint y: 227, distance: 10.0
click at [33, 219] on div at bounding box center [28, 218] width 14 height 14
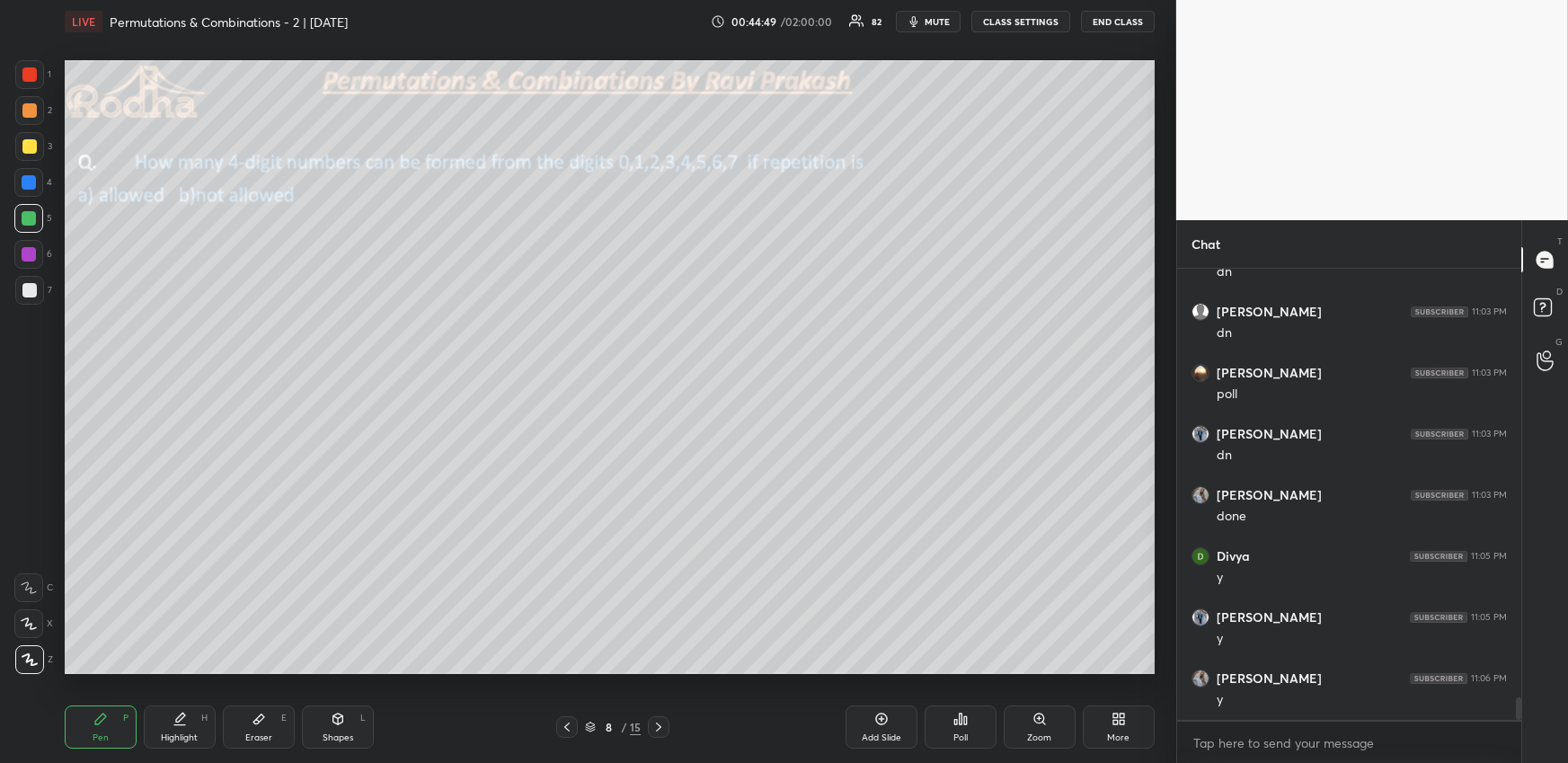
click at [35, 111] on div at bounding box center [29, 109] width 14 height 14
click at [30, 216] on div at bounding box center [28, 218] width 14 height 14
click at [25, 149] on div at bounding box center [29, 146] width 14 height 14
click at [180, 731] on div "Highlight H" at bounding box center [180, 727] width 72 height 43
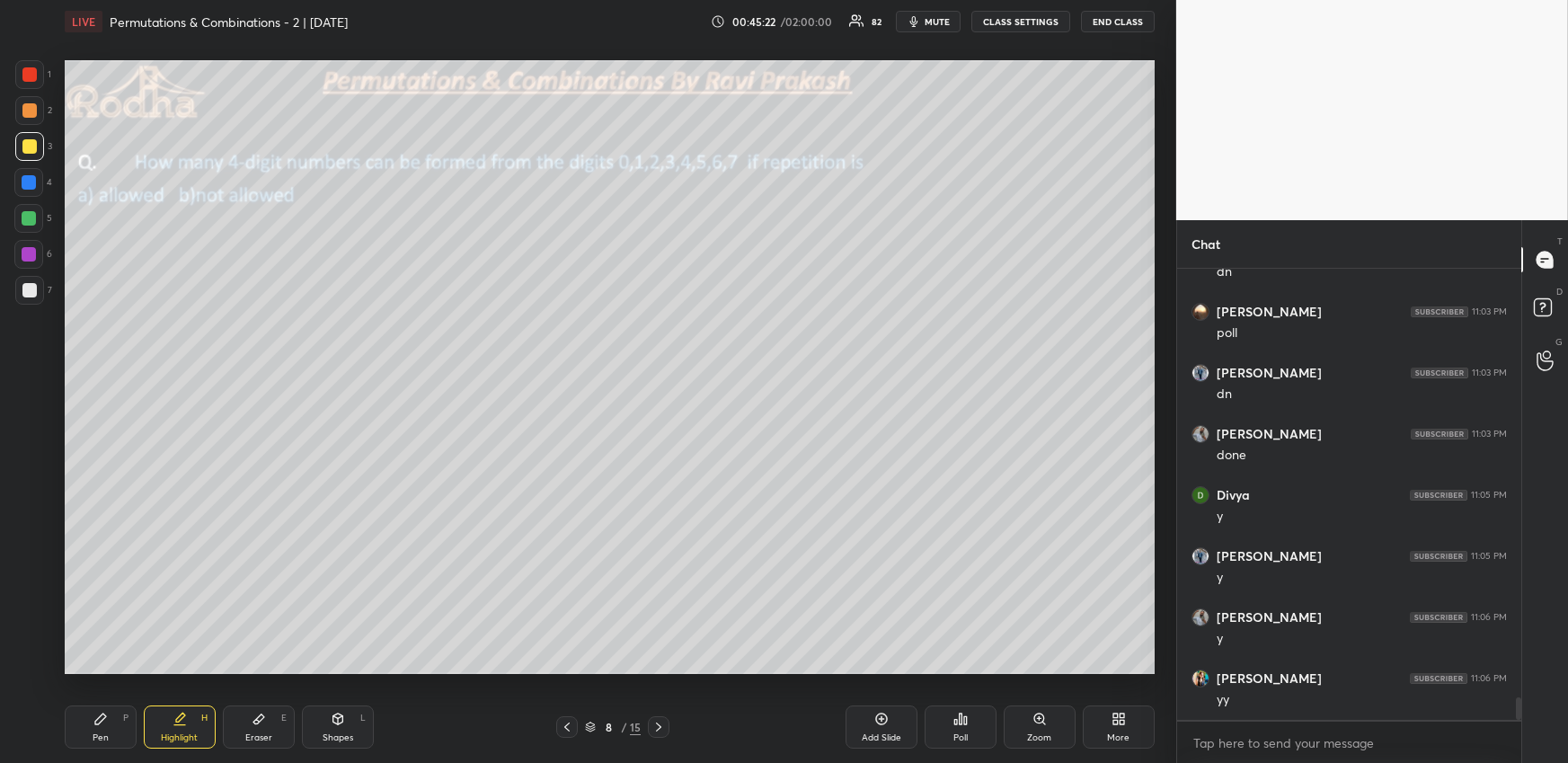
click at [115, 734] on div "Pen P" at bounding box center [100, 727] width 72 height 43
click at [28, 118] on div at bounding box center [29, 110] width 29 height 29
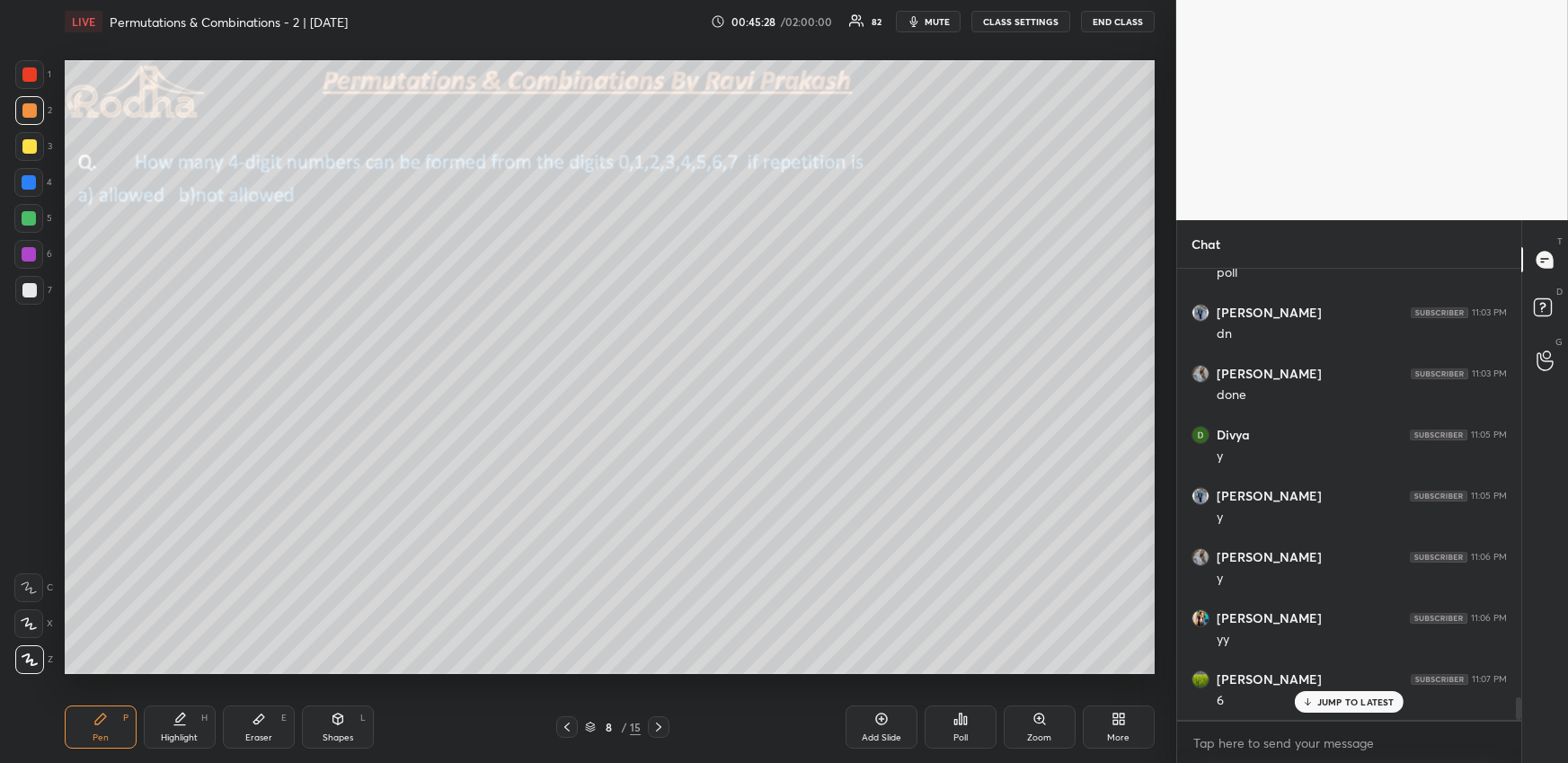
click at [168, 733] on div "Highlight" at bounding box center [179, 738] width 36 height 9
click at [95, 737] on div "Pen" at bounding box center [100, 738] width 16 height 9
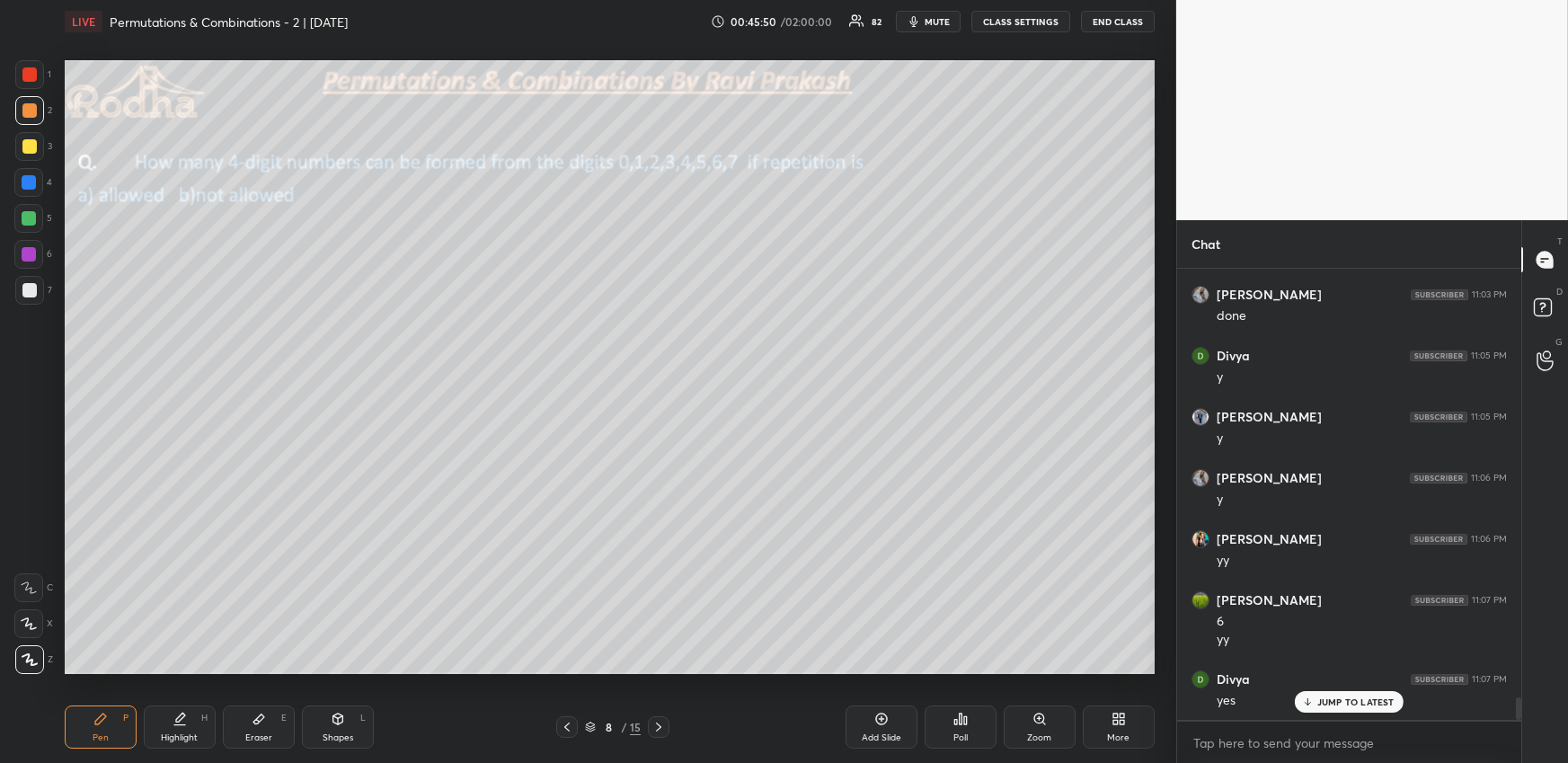
scroll to position [8695, 0]
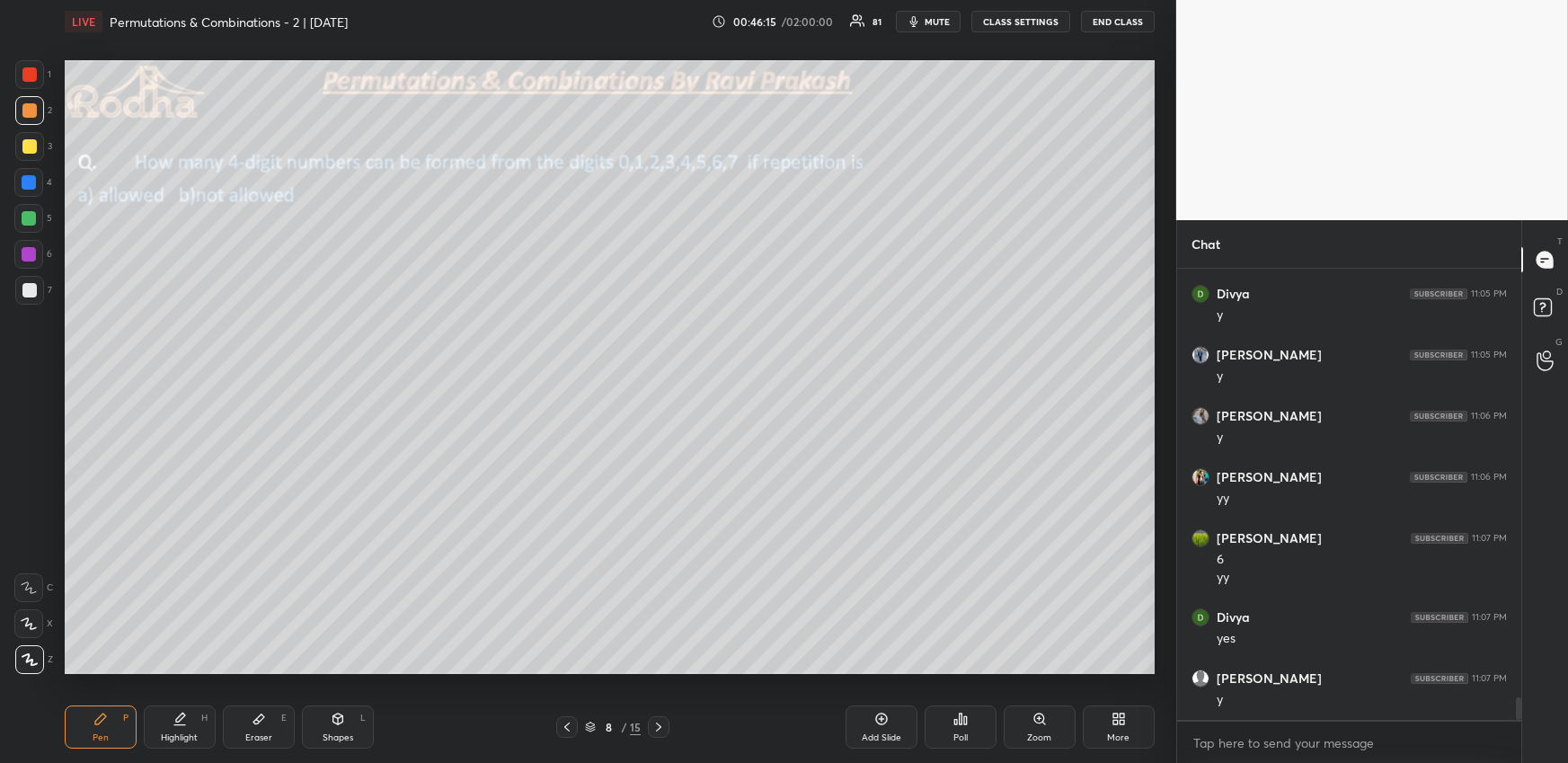
click at [1098, 734] on div "More" at bounding box center [1119, 727] width 72 height 43
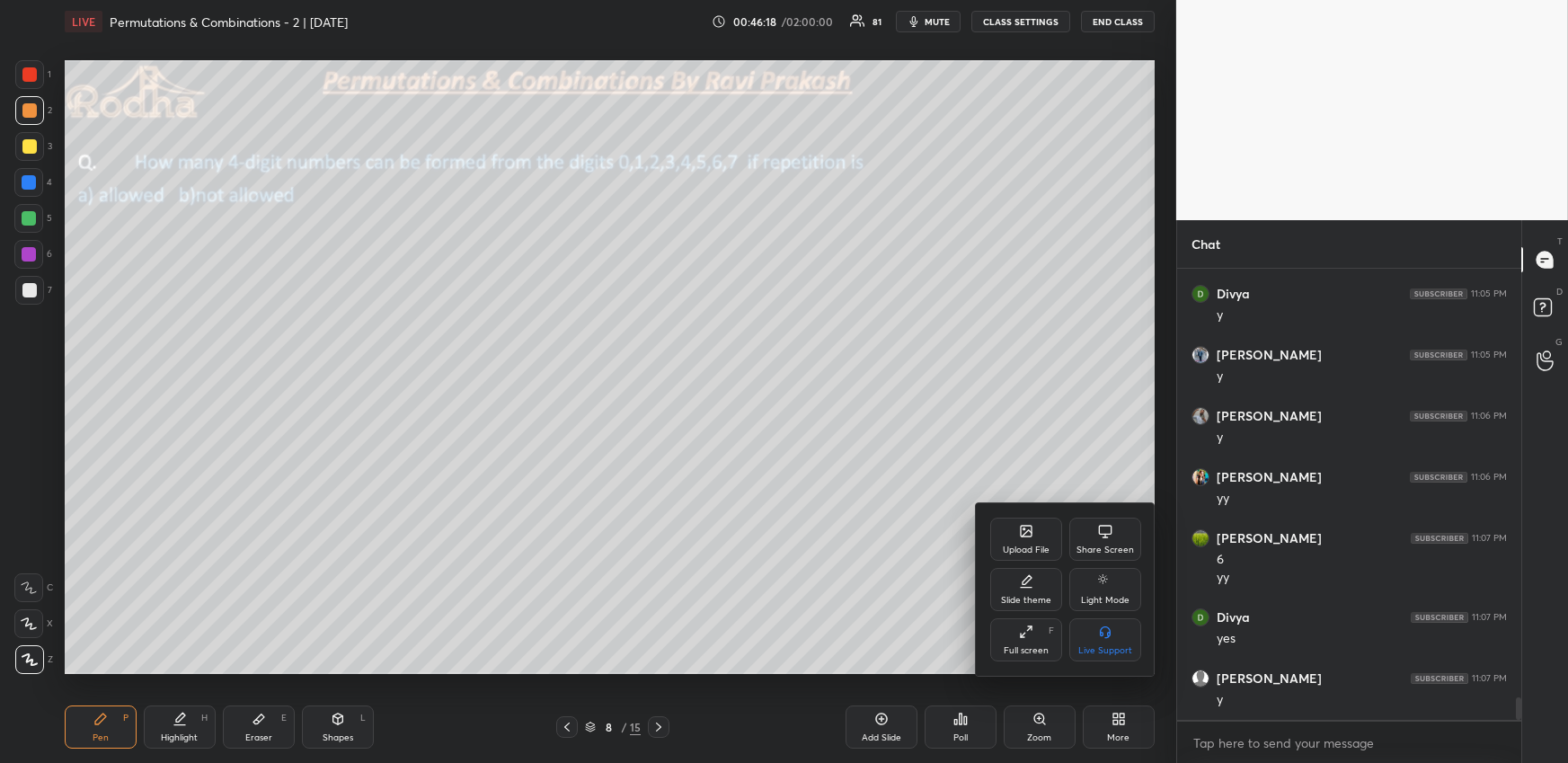
click at [1039, 527] on div "Upload File" at bounding box center [1026, 539] width 72 height 43
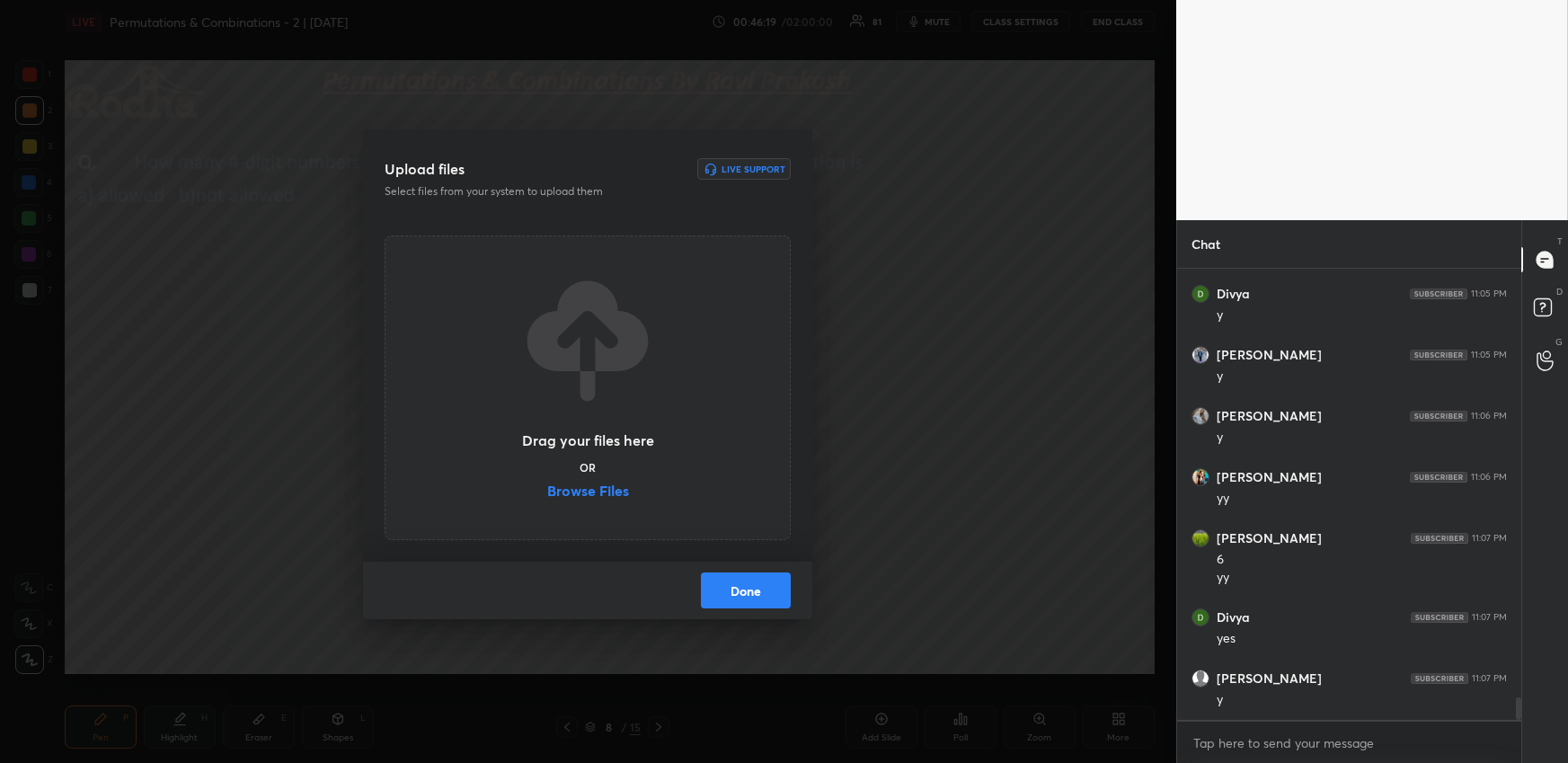
click at [604, 496] on label "Browse Files" at bounding box center [588, 493] width 81 height 19
click at [547, 496] on input "Browse Files" at bounding box center [547, 493] width 0 height 19
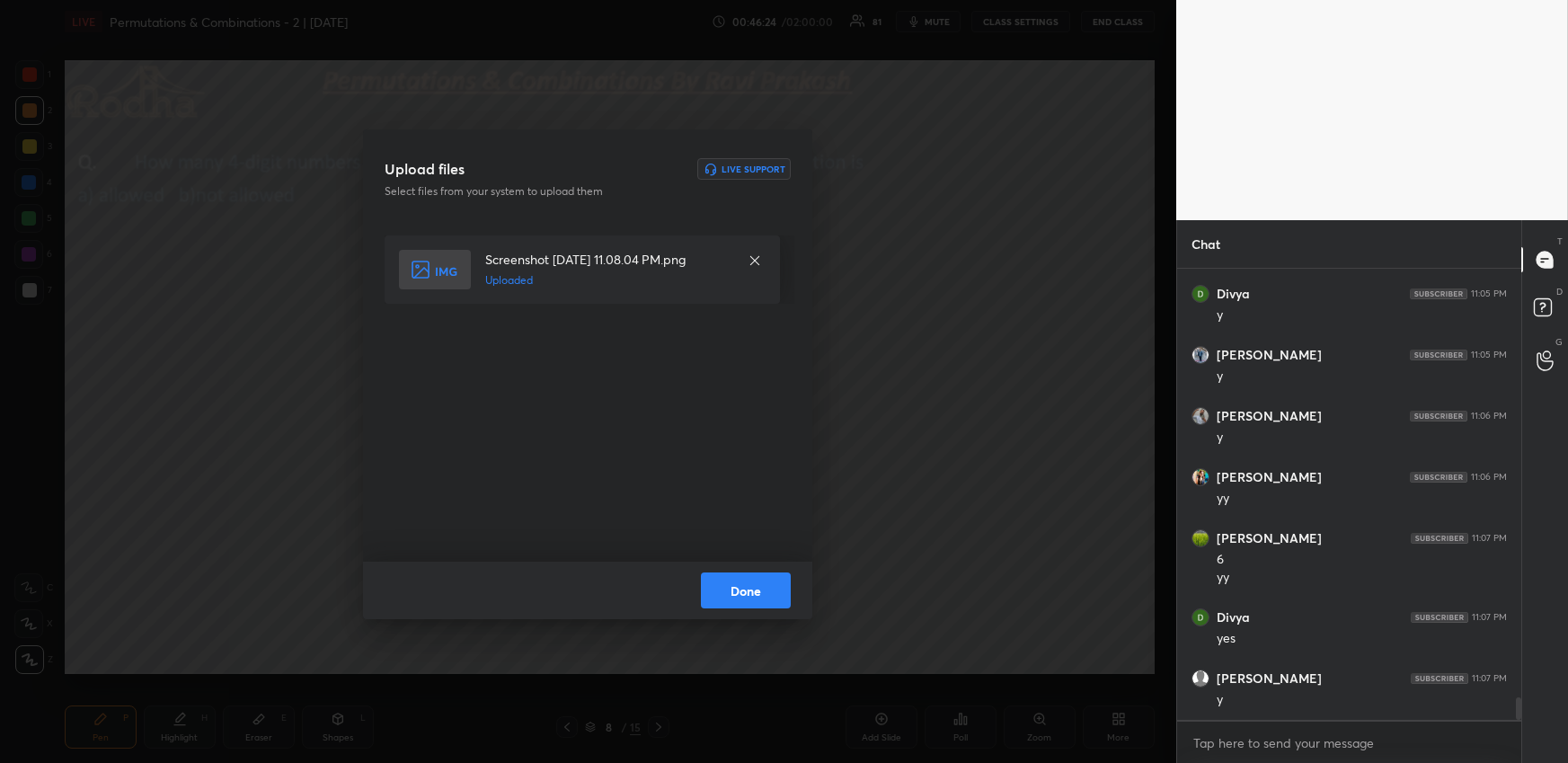
click at [723, 592] on button "Done" at bounding box center [746, 590] width 90 height 36
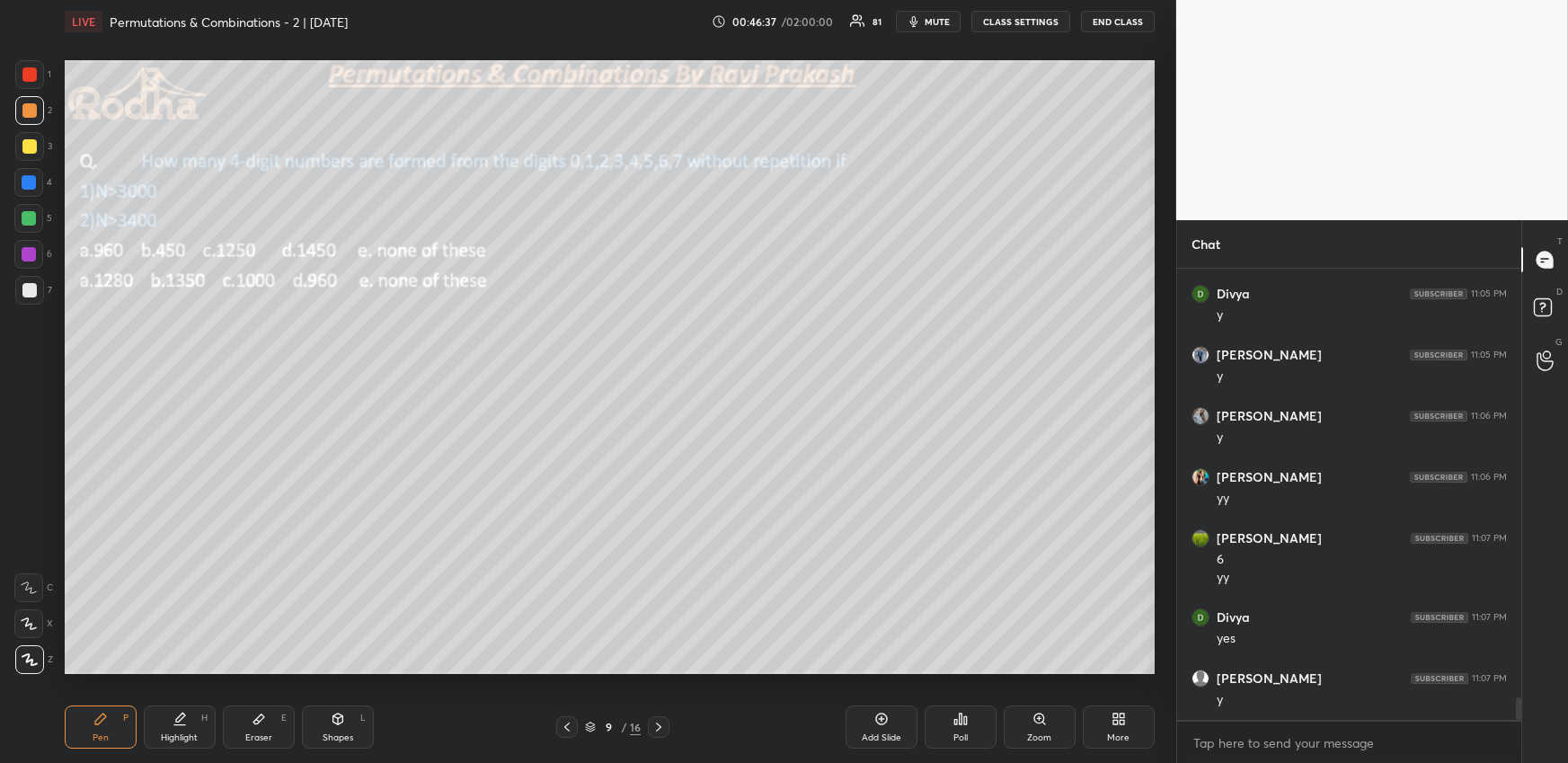
click at [559, 727] on div "9 / 16" at bounding box center [614, 727] width 203 height 22
click at [576, 728] on div at bounding box center [567, 727] width 22 height 22
drag, startPoint x: 658, startPoint y: 725, endPoint x: 651, endPoint y: 709, distance: 17.5
click at [659, 726] on icon at bounding box center [658, 726] width 14 height 14
click at [35, 298] on div at bounding box center [29, 290] width 29 height 29
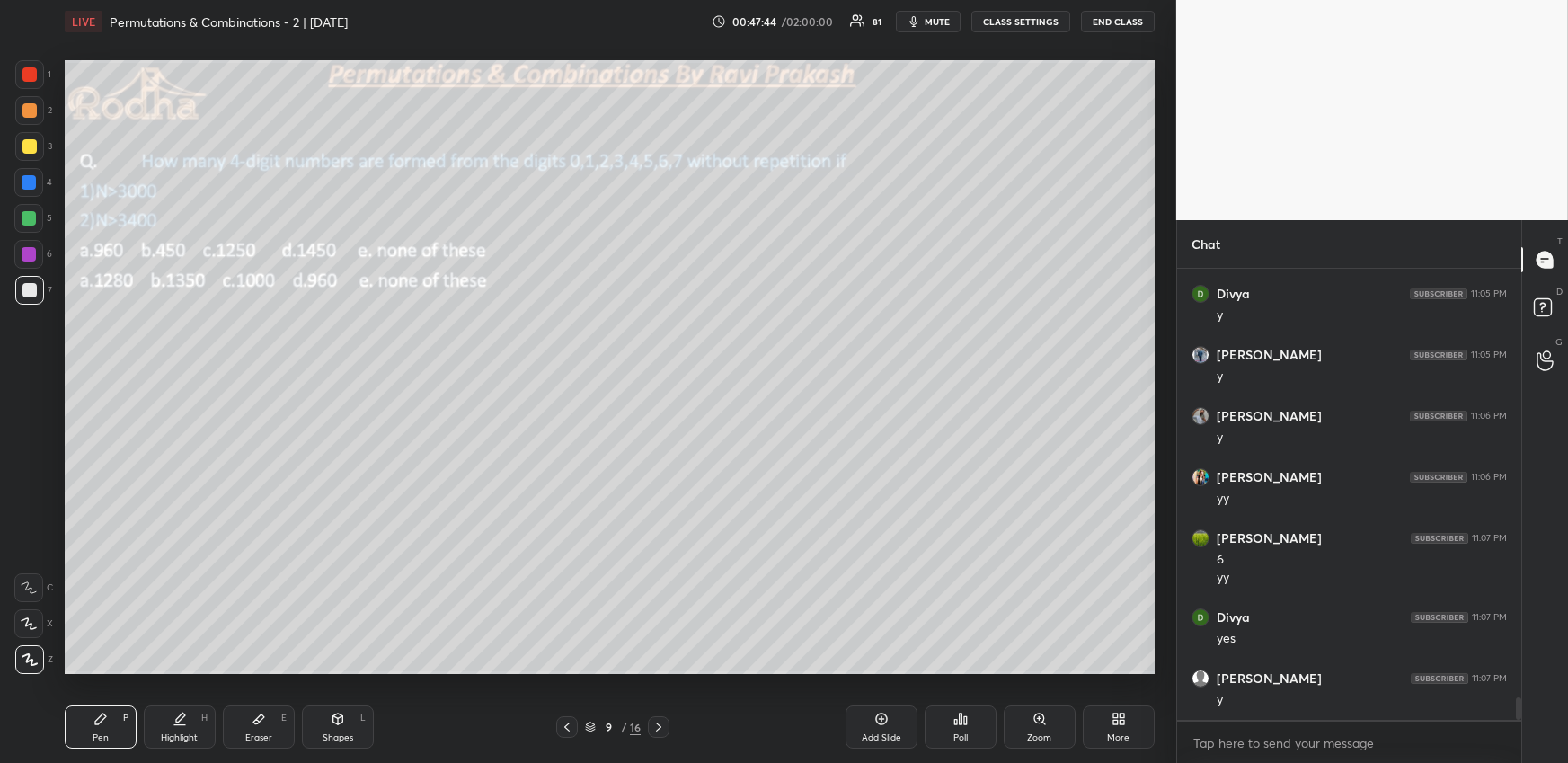
click at [29, 111] on div at bounding box center [29, 109] width 14 height 14
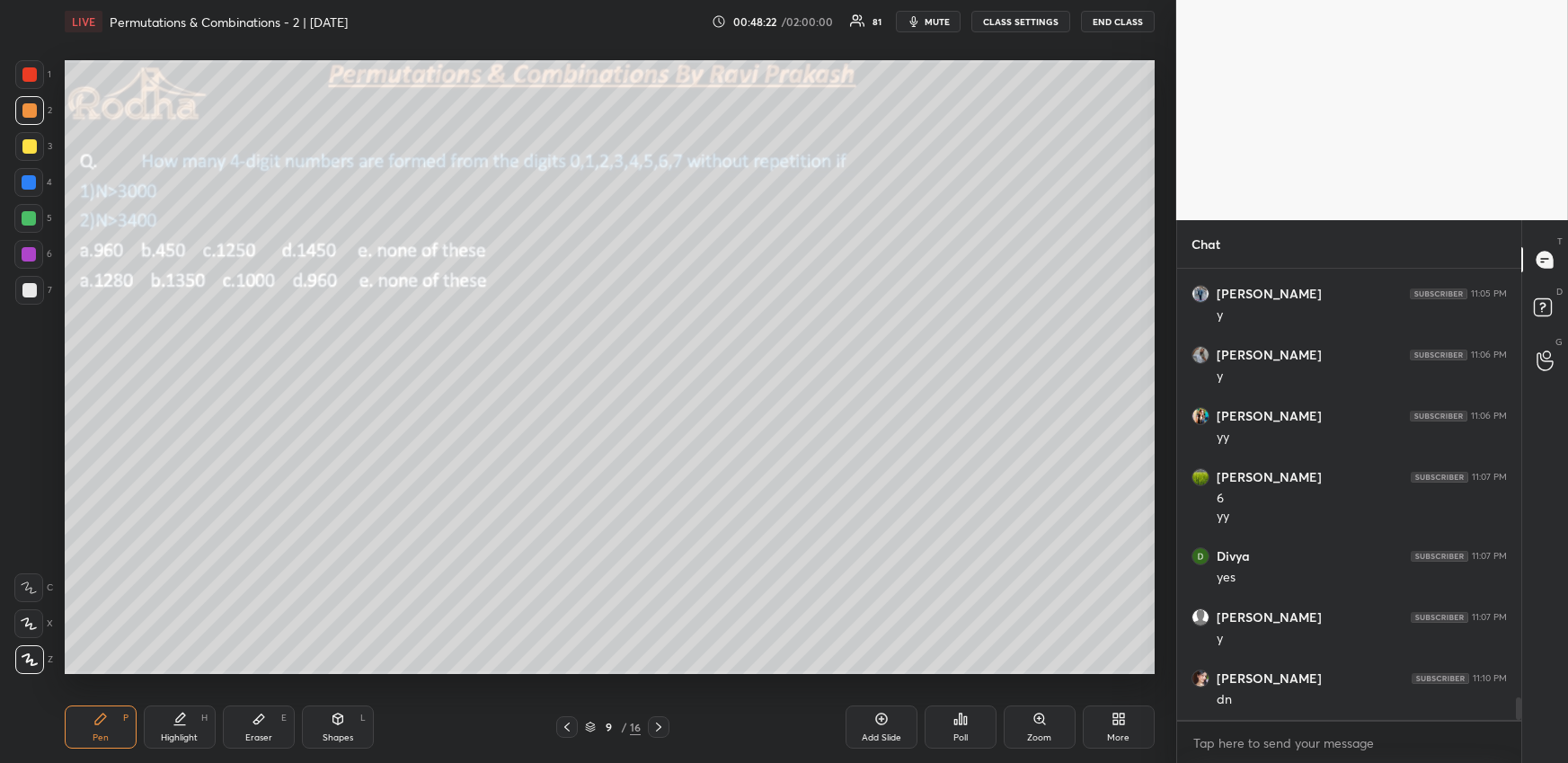
scroll to position [8817, 0]
click at [970, 718] on div "Poll" at bounding box center [960, 727] width 72 height 43
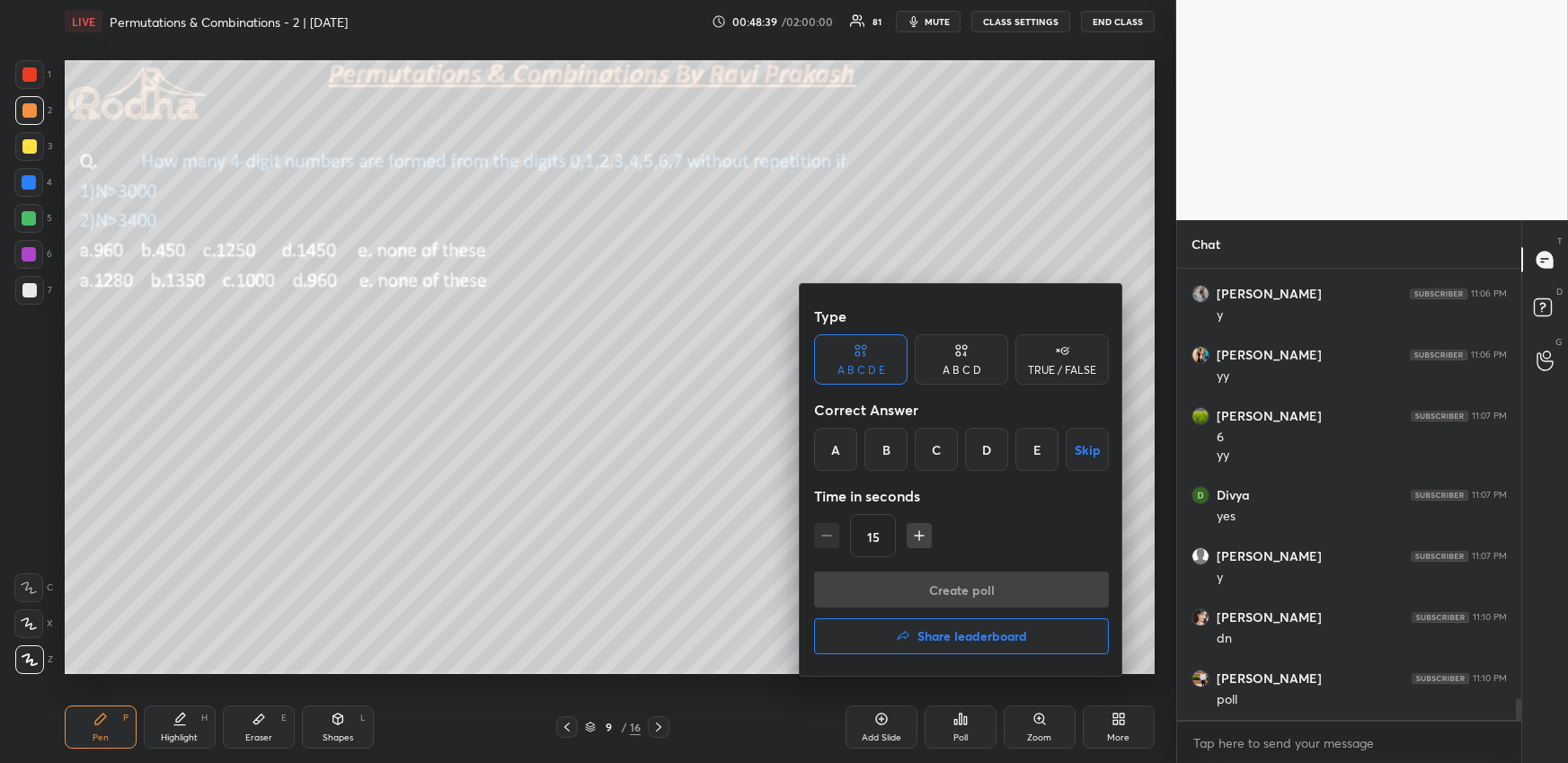
drag, startPoint x: 1031, startPoint y: 445, endPoint x: 1021, endPoint y: 454, distance: 13.5
click at [1032, 445] on div "E" at bounding box center [1038, 449] width 43 height 43
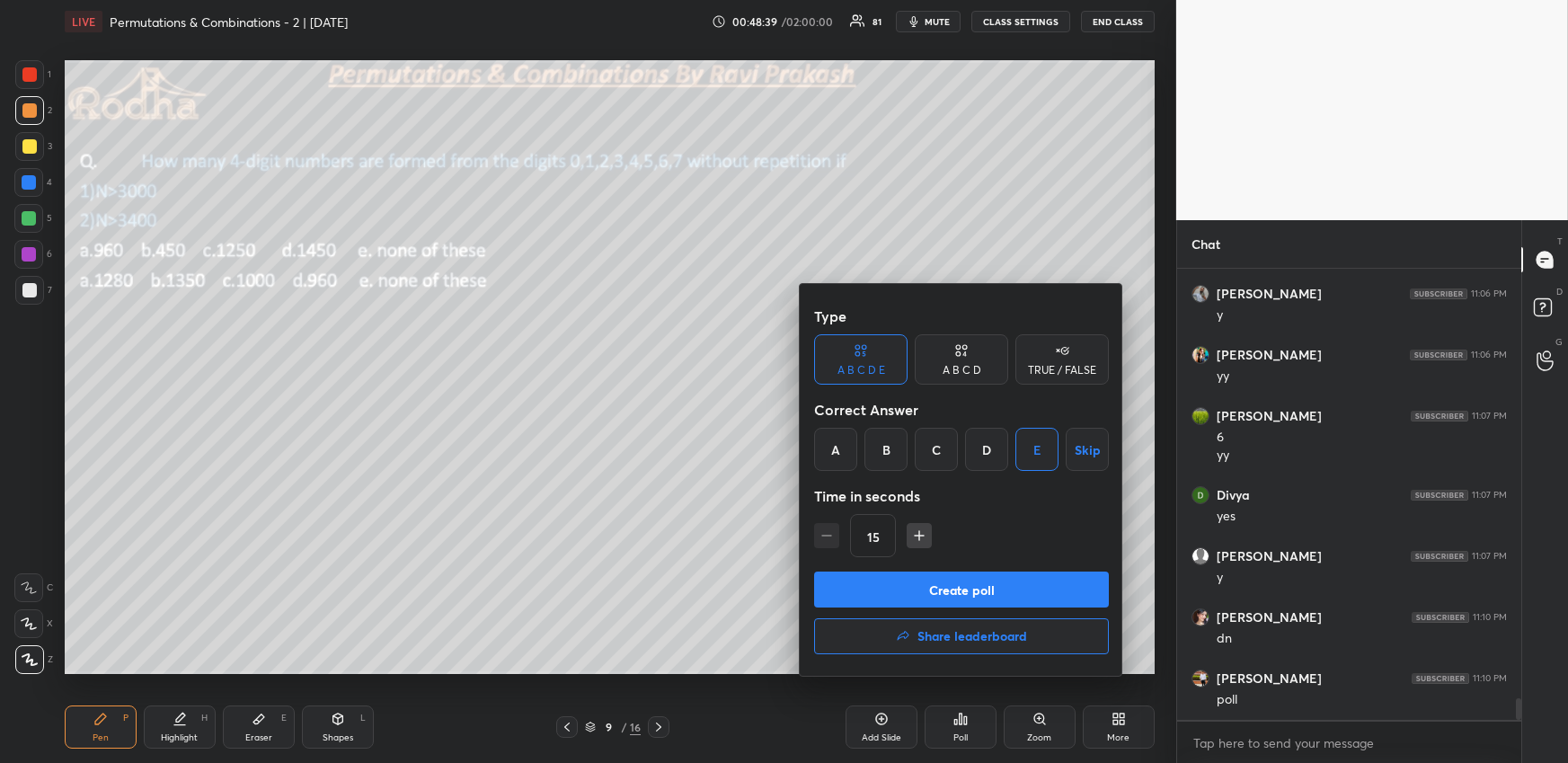
click at [962, 588] on button "Create poll" at bounding box center [961, 589] width 295 height 36
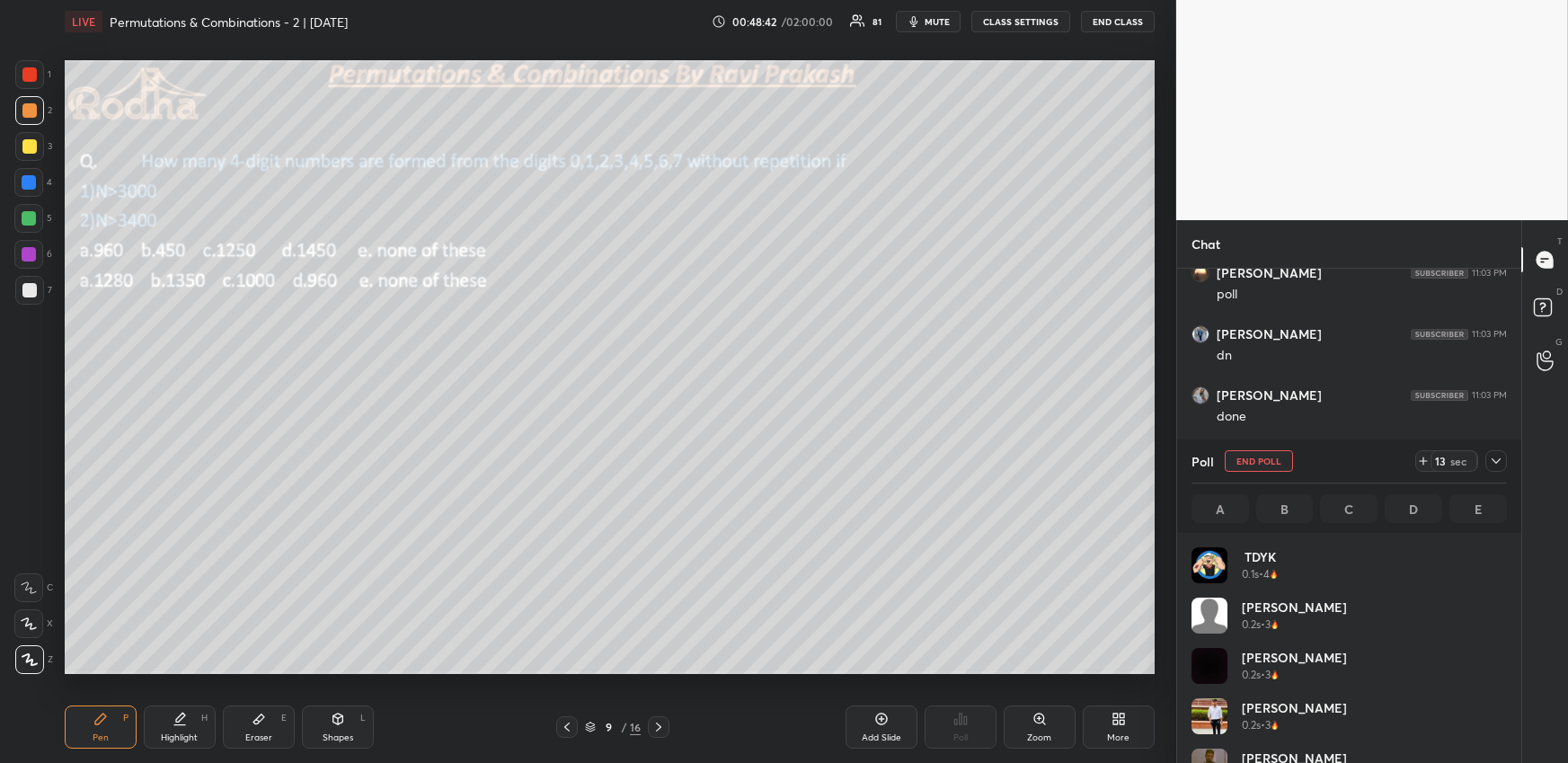
scroll to position [210, 310]
click at [1098, 716] on div "More" at bounding box center [1119, 727] width 72 height 43
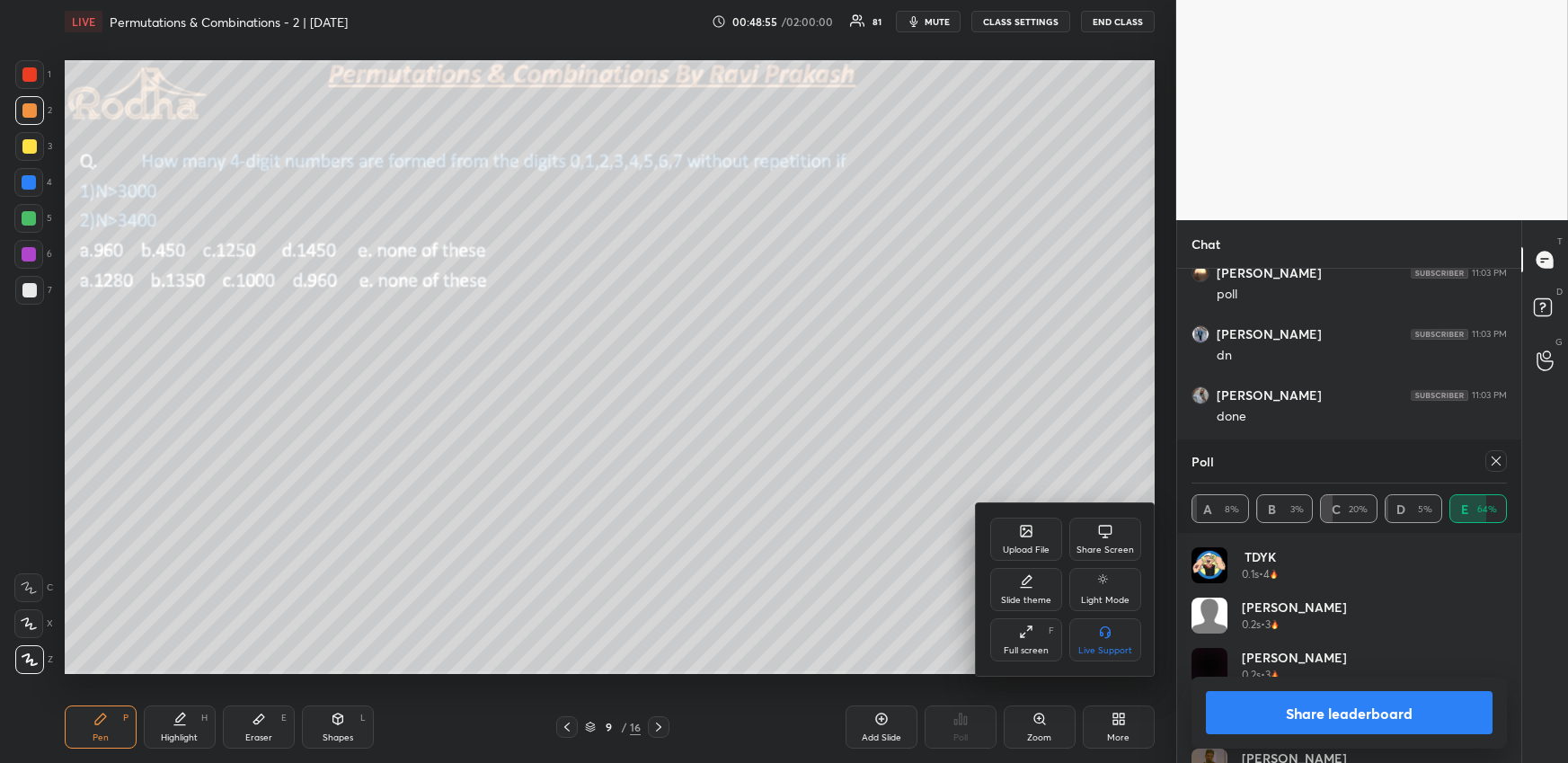
click at [942, 508] on div at bounding box center [784, 382] width 1568 height 763
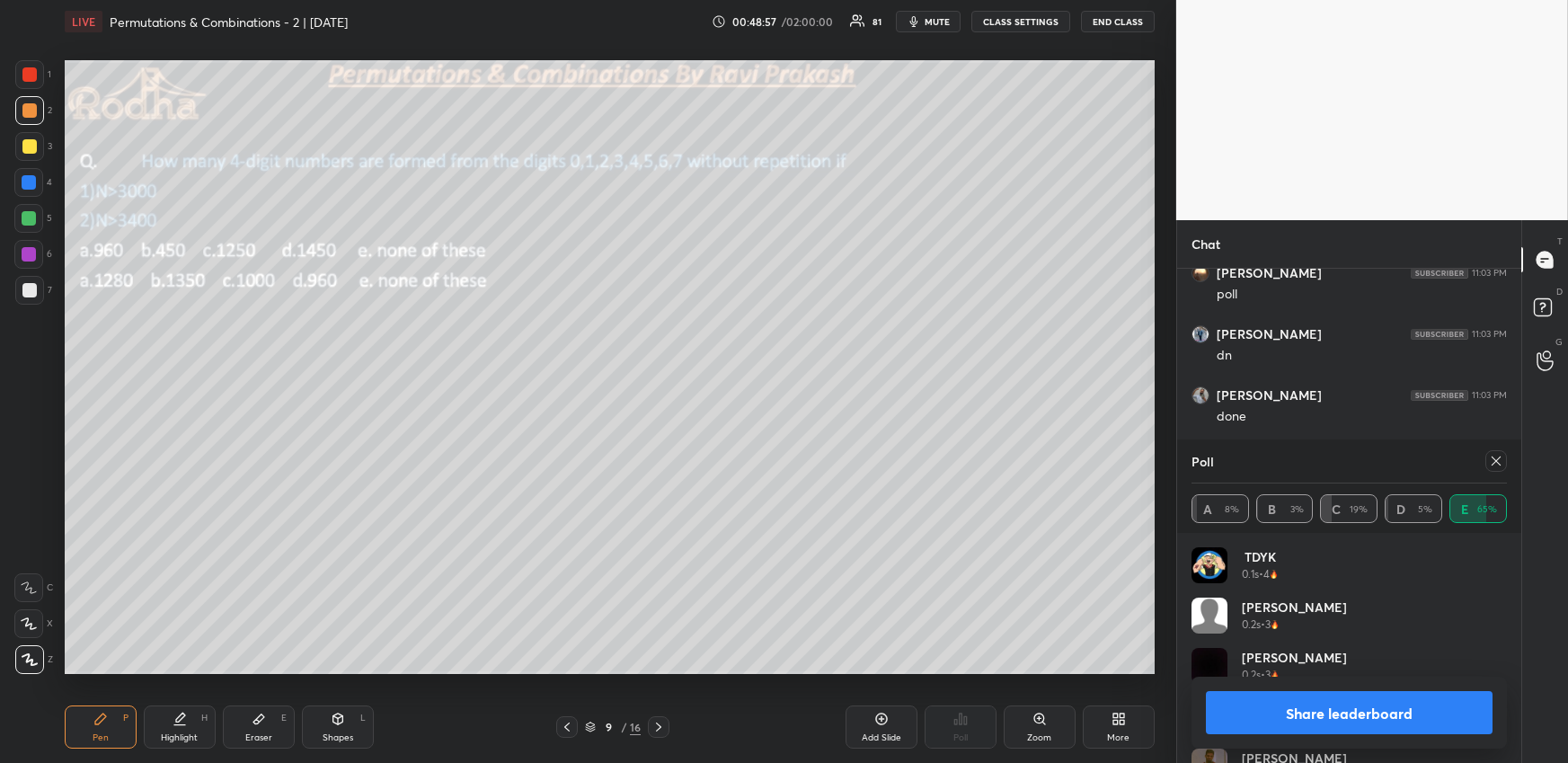
click at [1503, 468] on div at bounding box center [1496, 460] width 22 height 22
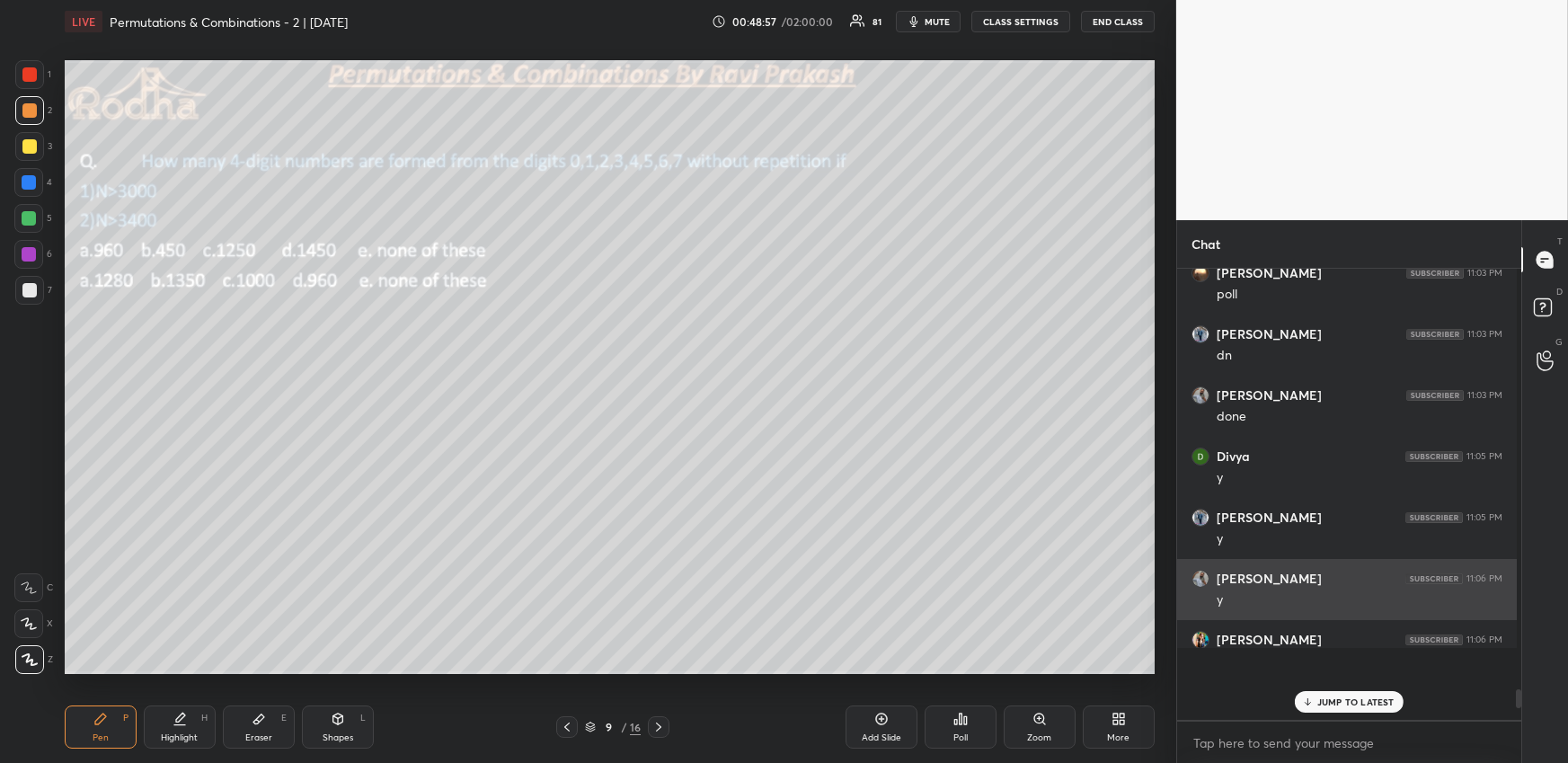
scroll to position [443, 334]
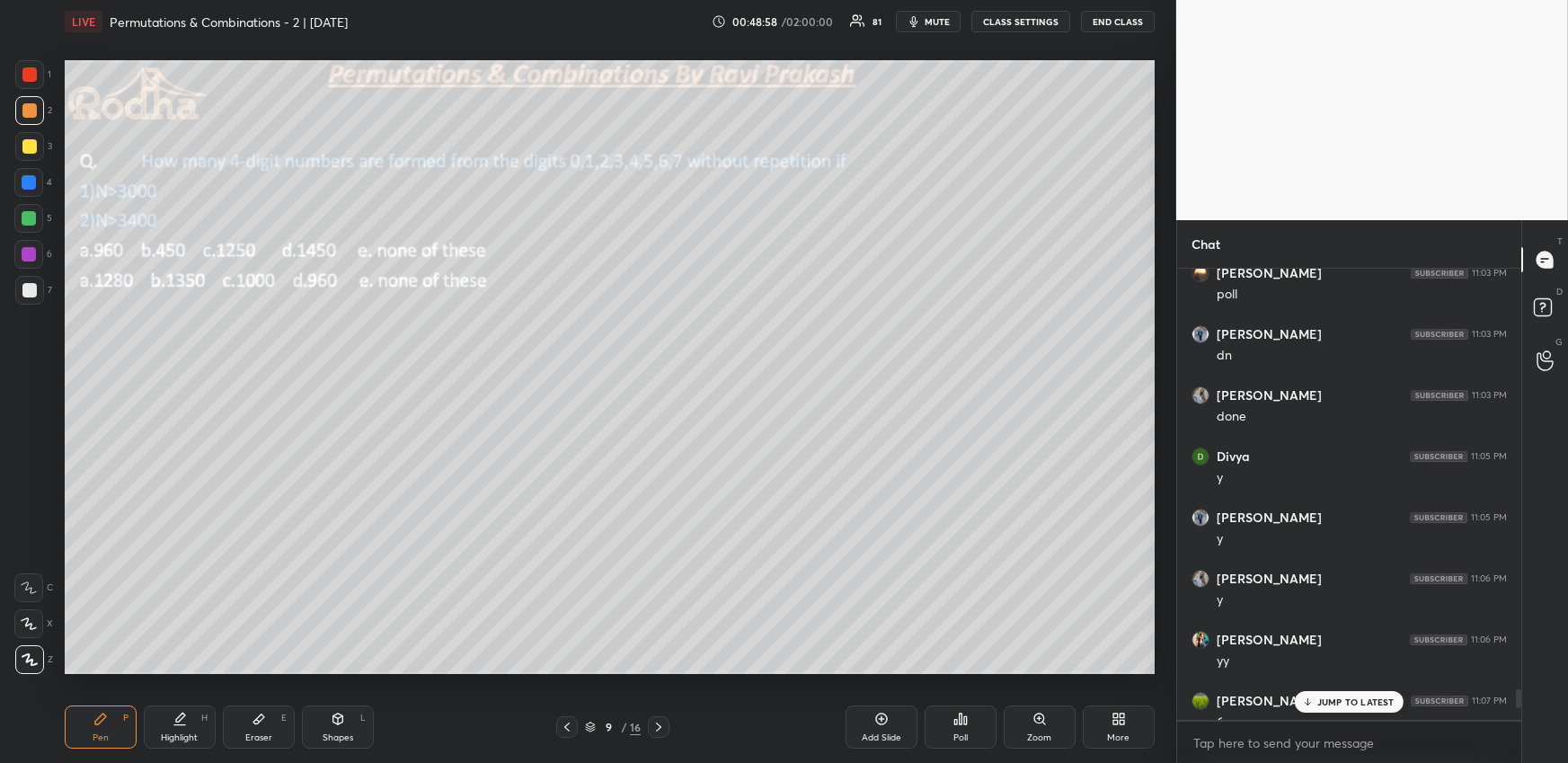
click at [956, 730] on div "Poll" at bounding box center [960, 727] width 72 height 43
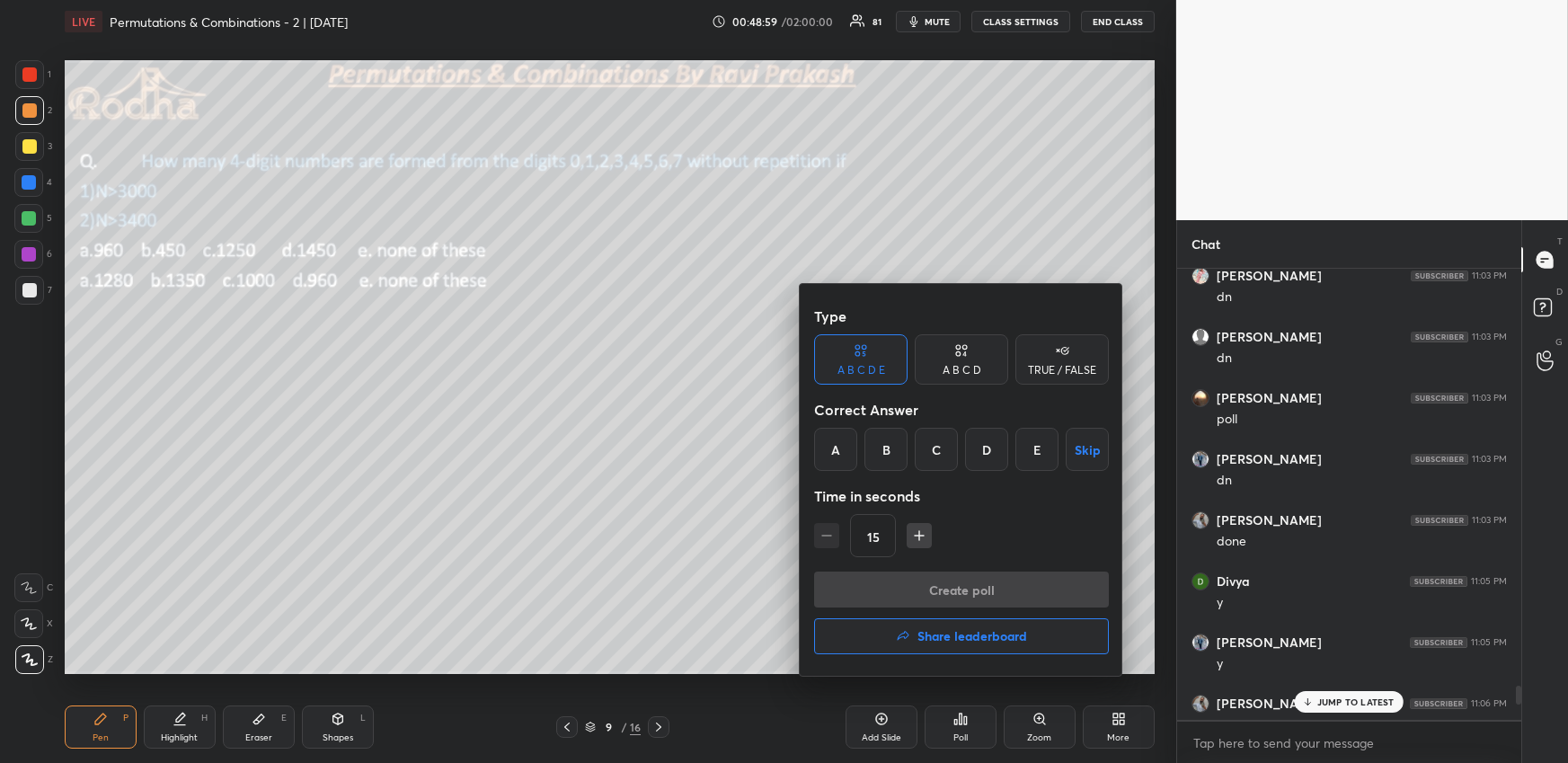
click at [984, 445] on div "D" at bounding box center [987, 449] width 43 height 43
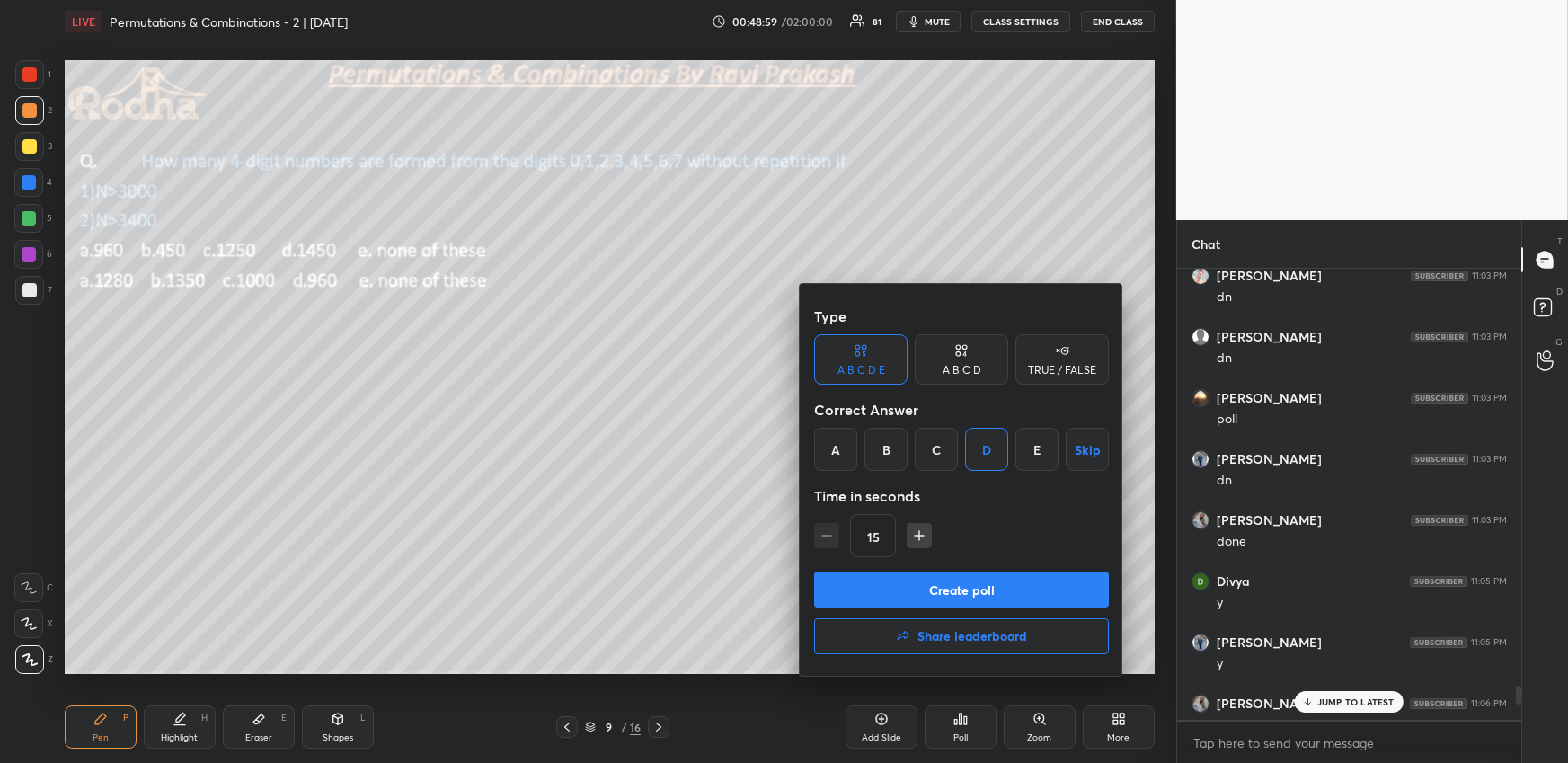
click at [951, 572] on button "Create poll" at bounding box center [961, 589] width 295 height 36
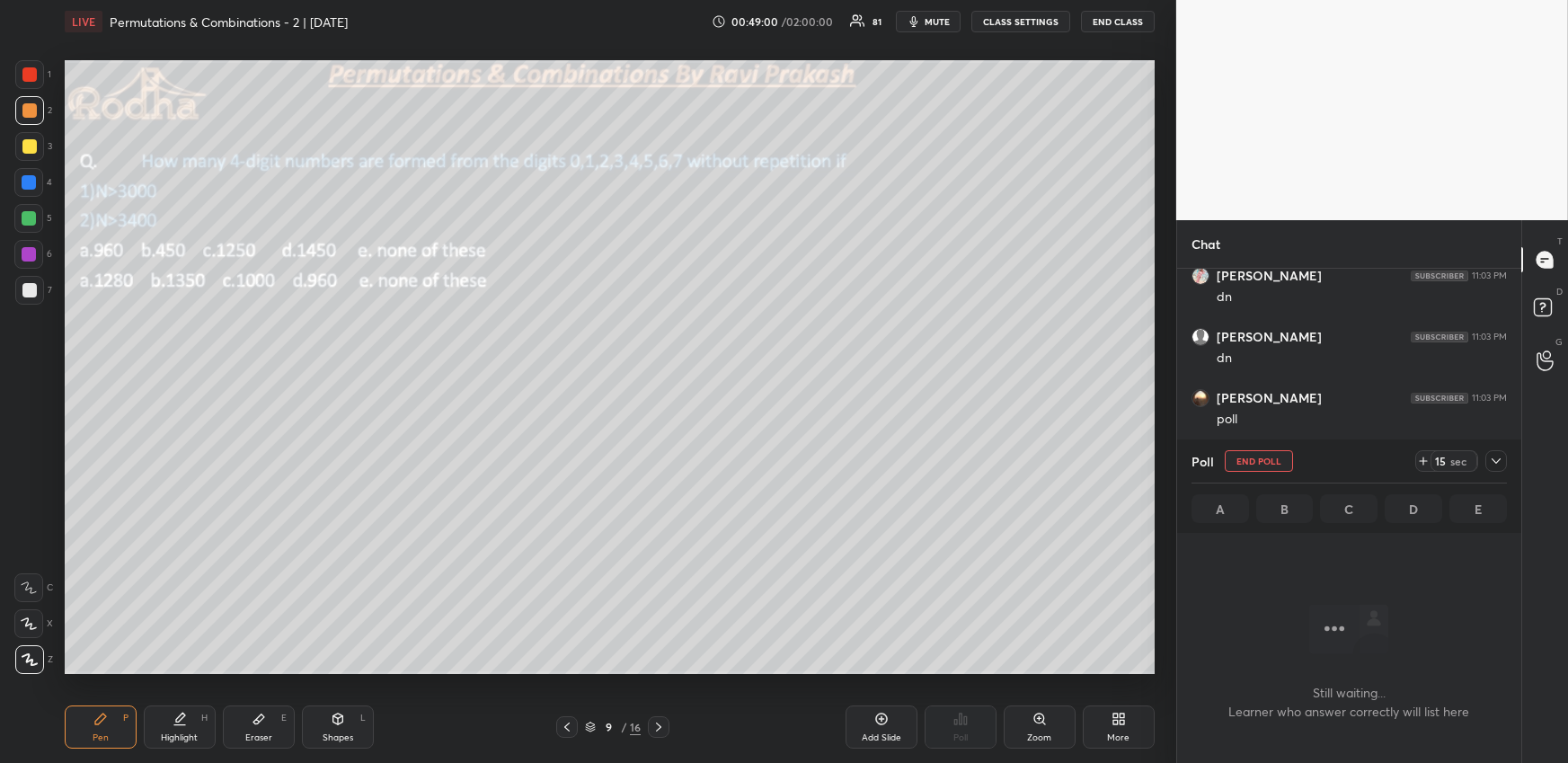
click at [1106, 723] on div "More" at bounding box center [1119, 727] width 72 height 43
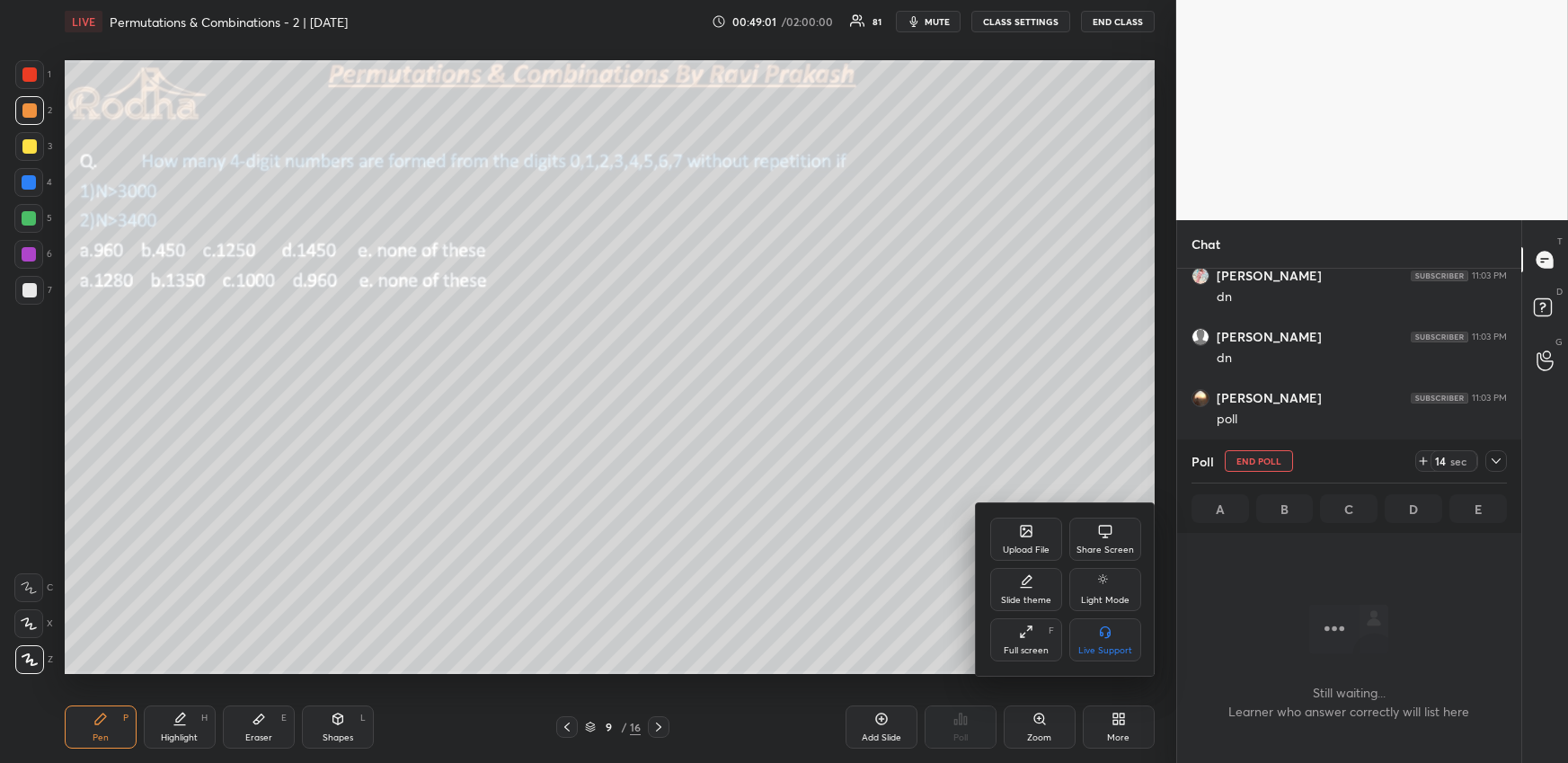
click at [1037, 549] on div "Upload File" at bounding box center [1026, 550] width 47 height 9
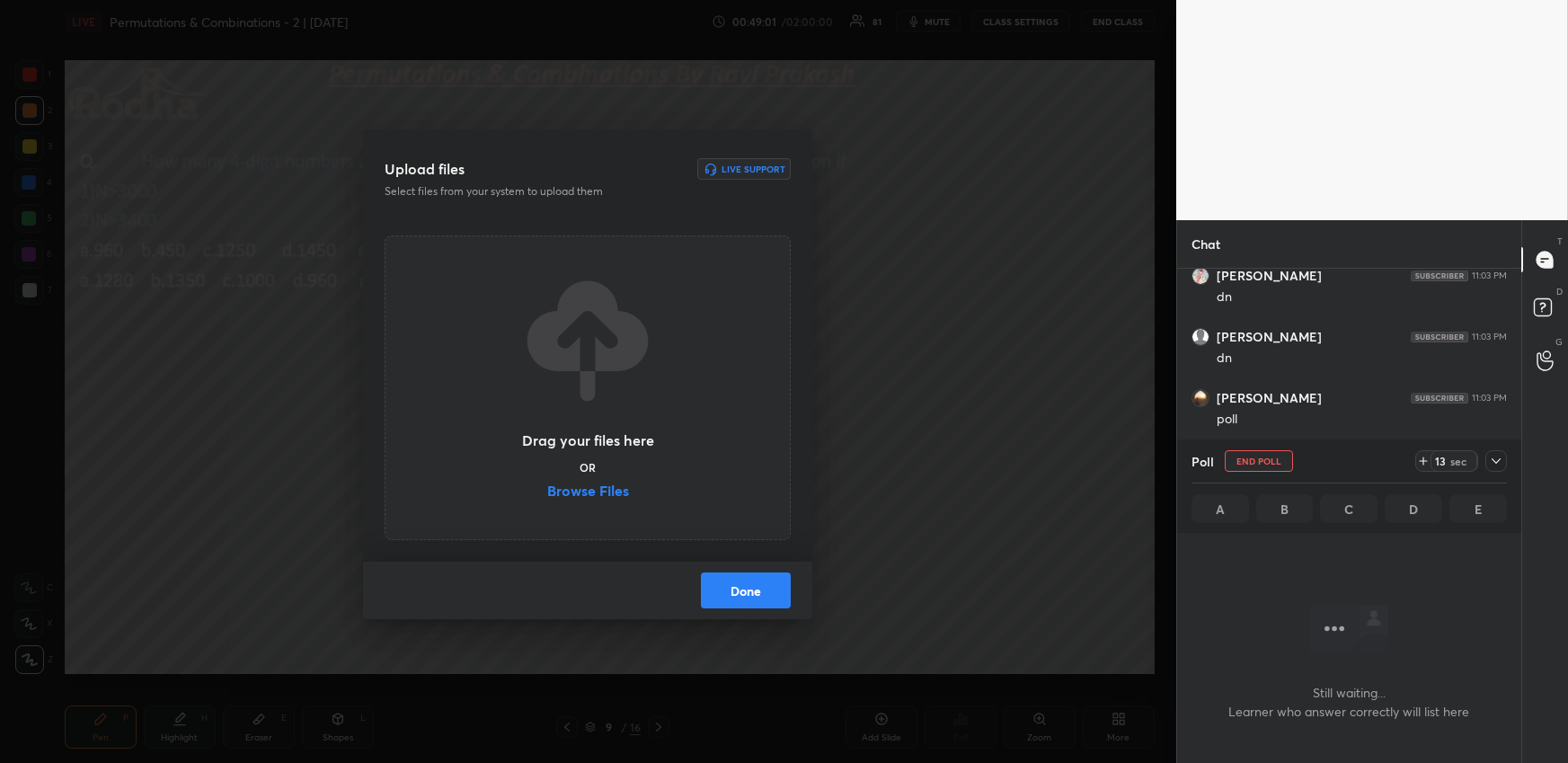
click at [603, 494] on label "Browse Files" at bounding box center [588, 493] width 81 height 19
click at [547, 494] on input "Browse Files" at bounding box center [547, 493] width 0 height 19
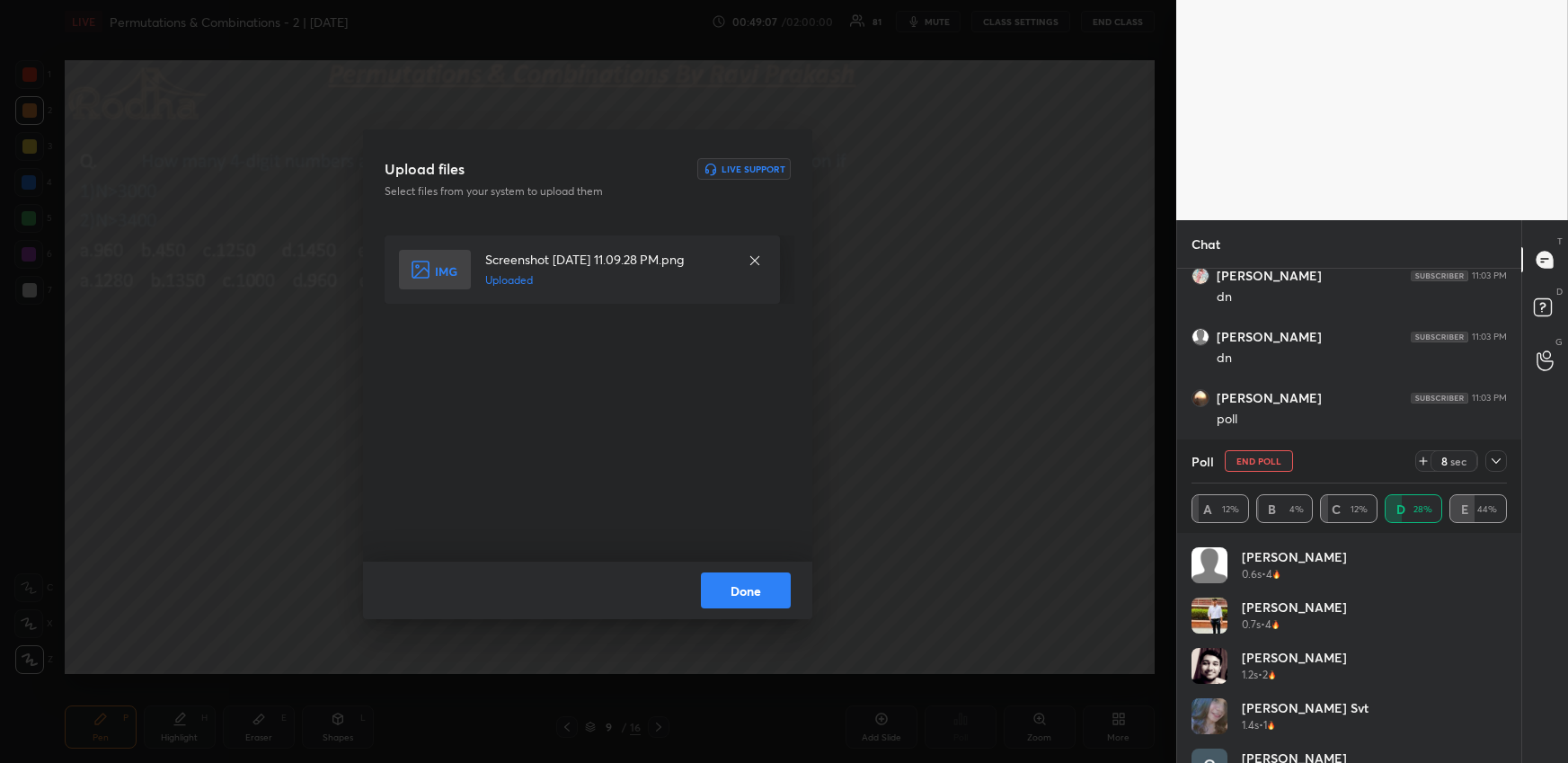
click at [752, 587] on button "Done" at bounding box center [746, 590] width 90 height 36
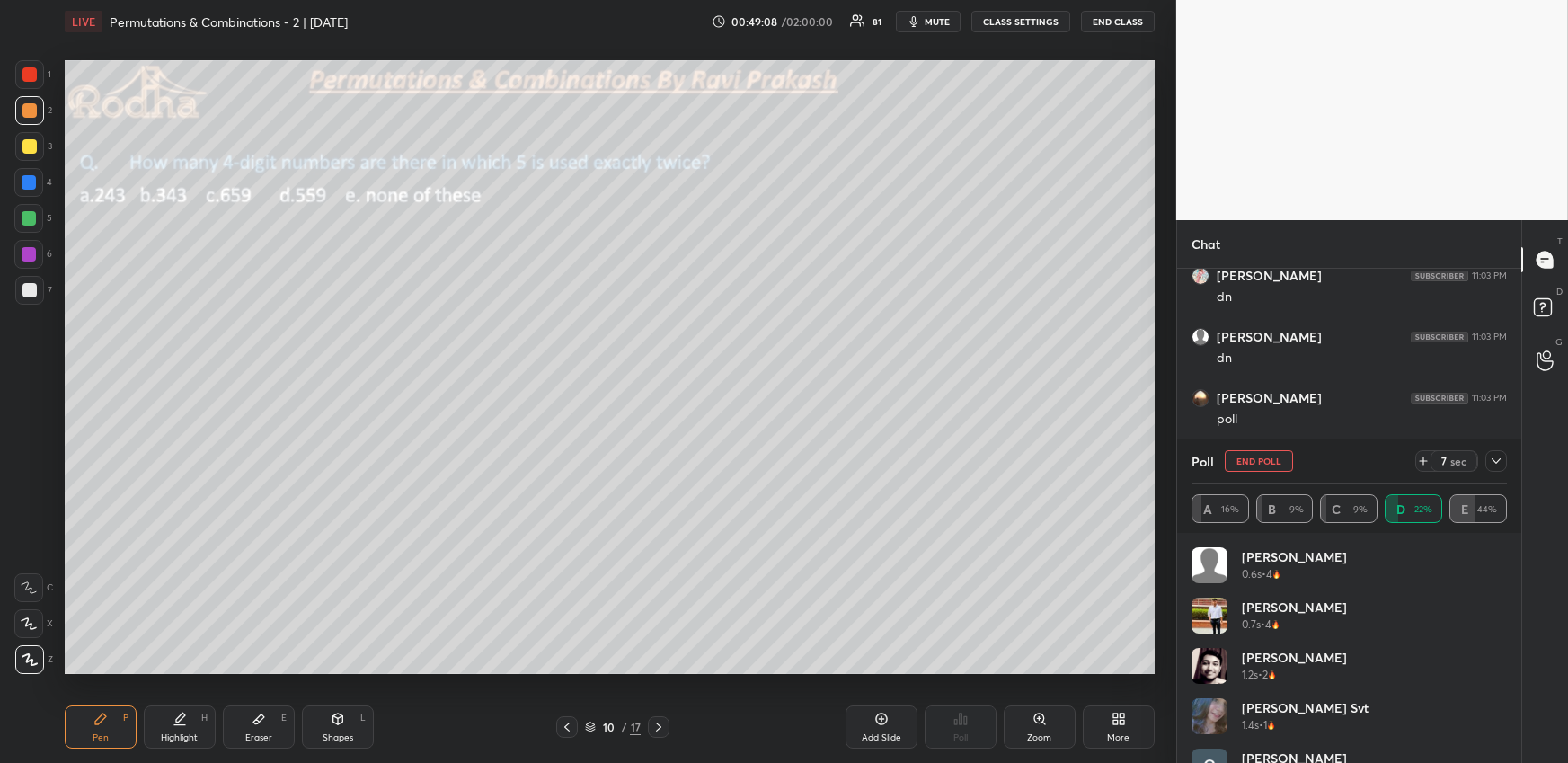
click at [566, 723] on icon at bounding box center [566, 726] width 14 height 14
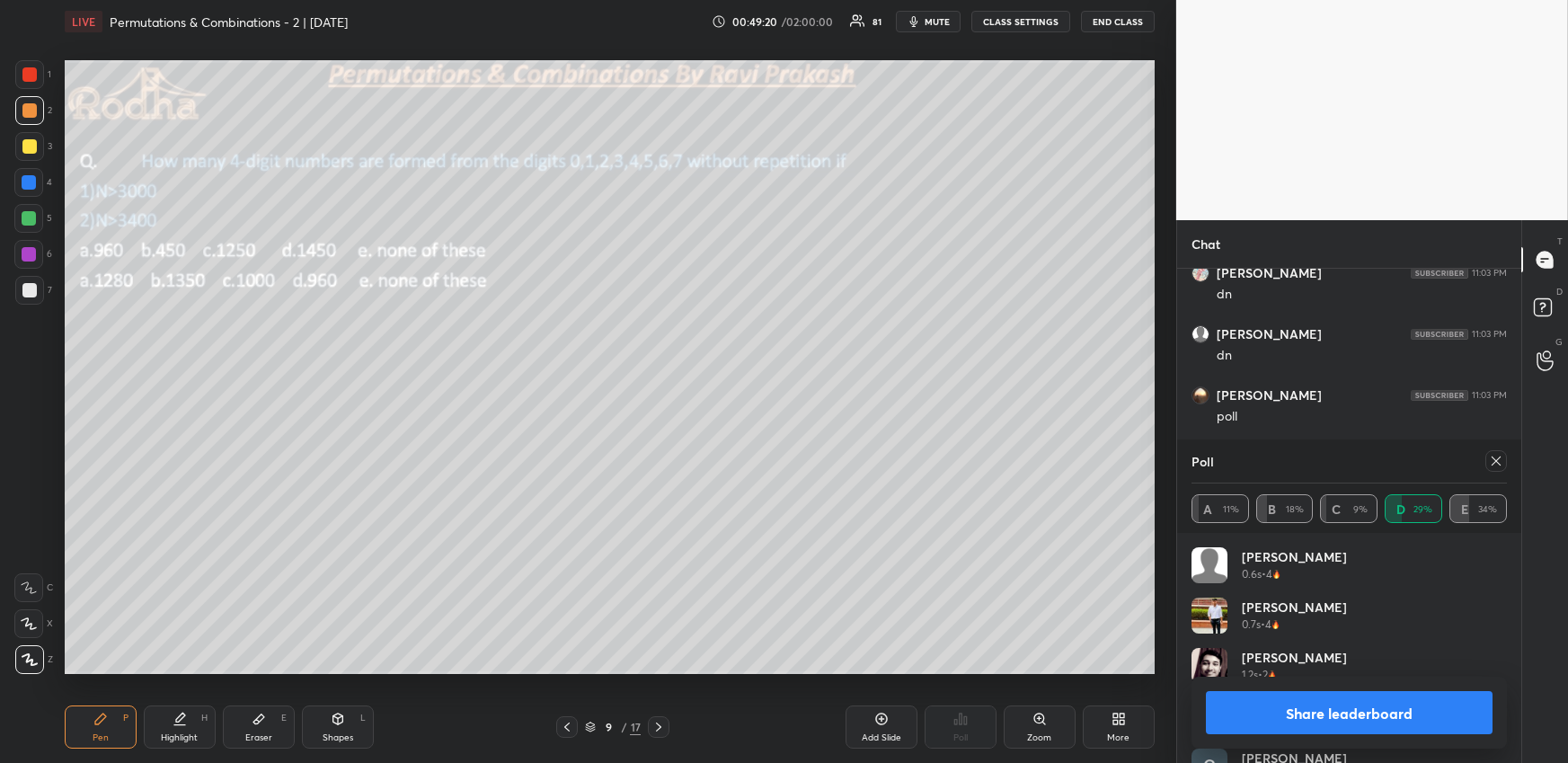
click at [1500, 458] on icon at bounding box center [1496, 460] width 14 height 14
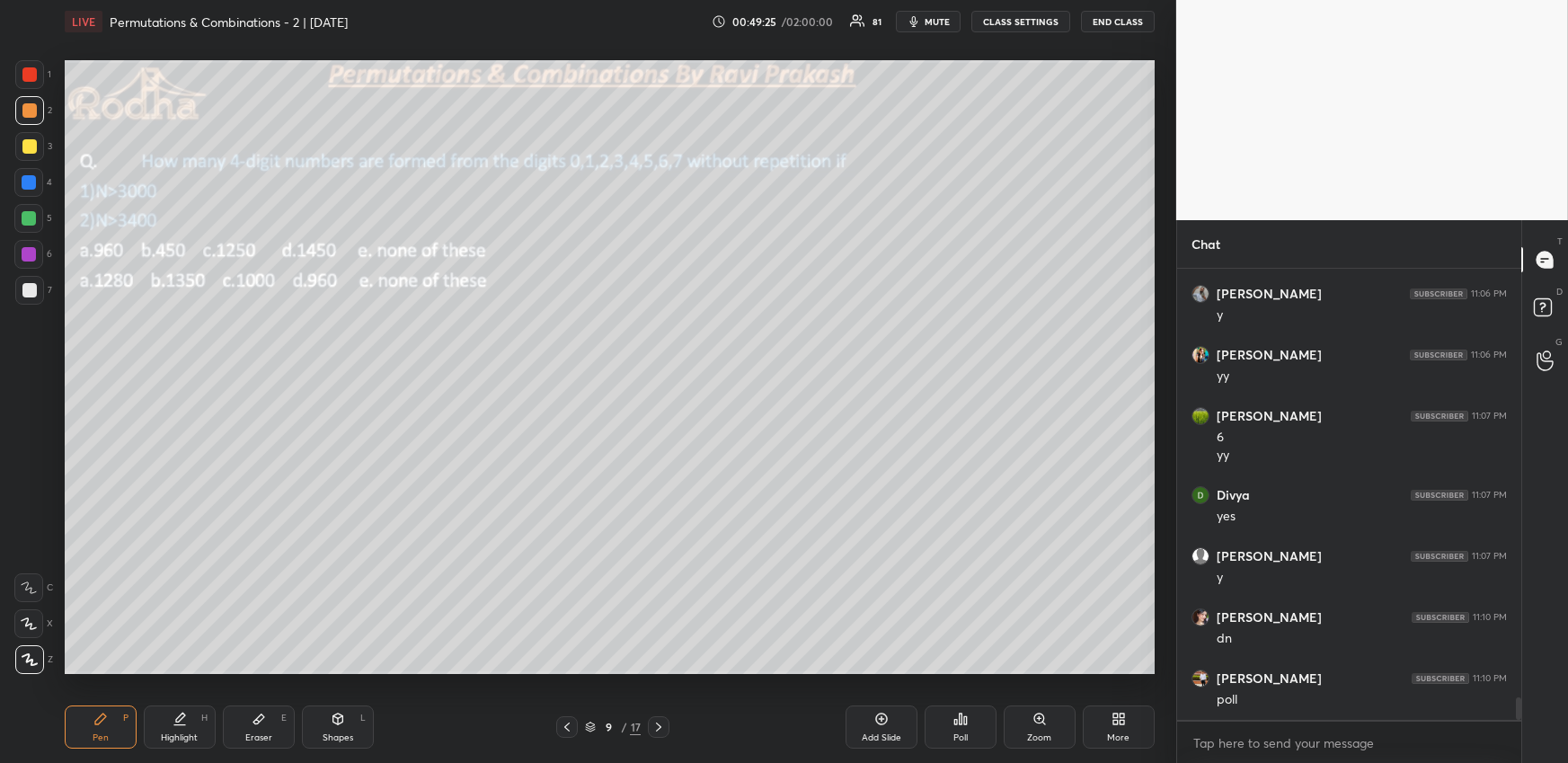
drag, startPoint x: 32, startPoint y: 117, endPoint x: 24, endPoint y: 143, distance: 27.2
click at [32, 119] on div at bounding box center [29, 110] width 29 height 29
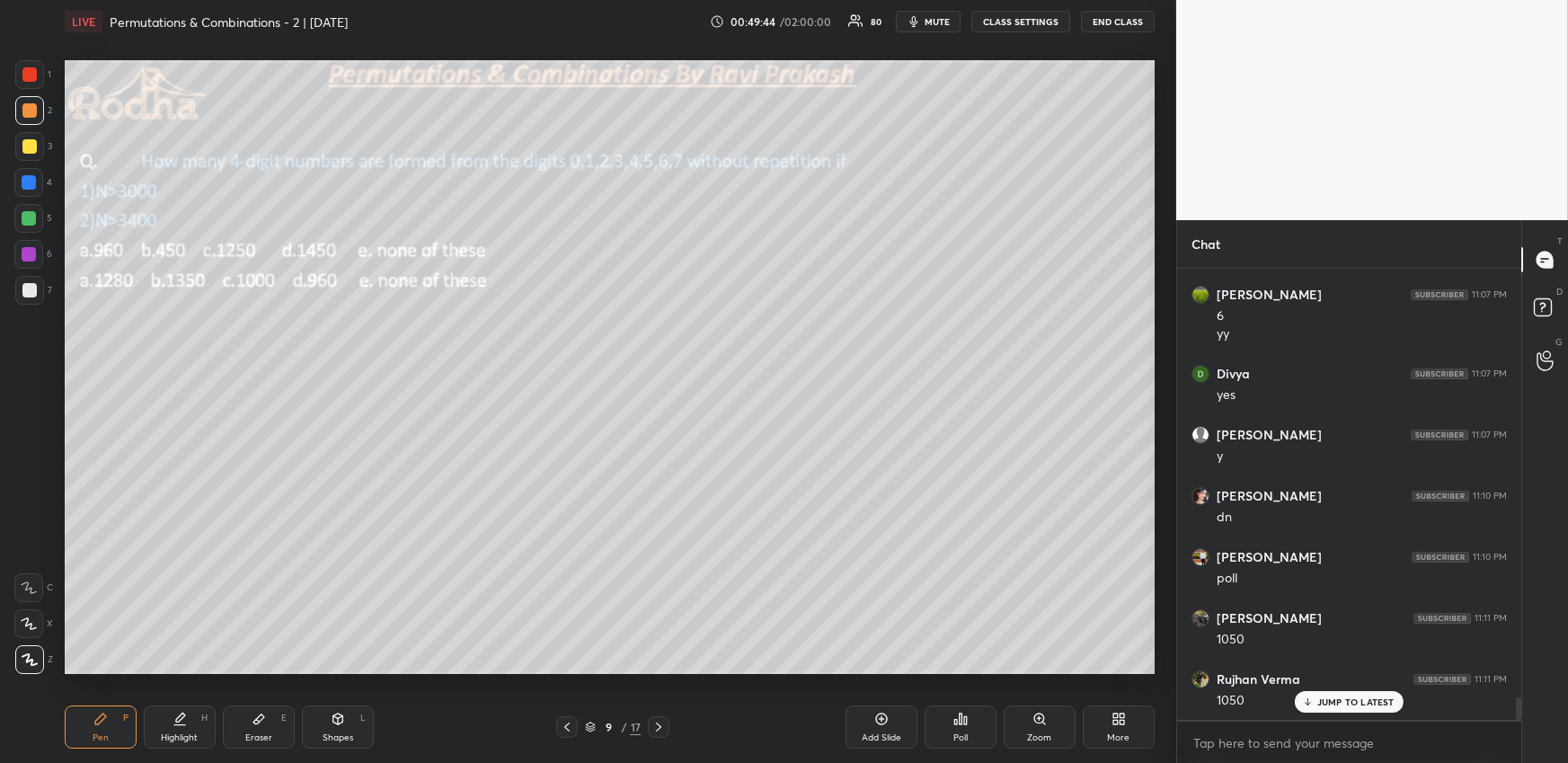
click at [29, 295] on div at bounding box center [29, 290] width 14 height 14
click at [192, 733] on div "Highlight" at bounding box center [179, 738] width 36 height 9
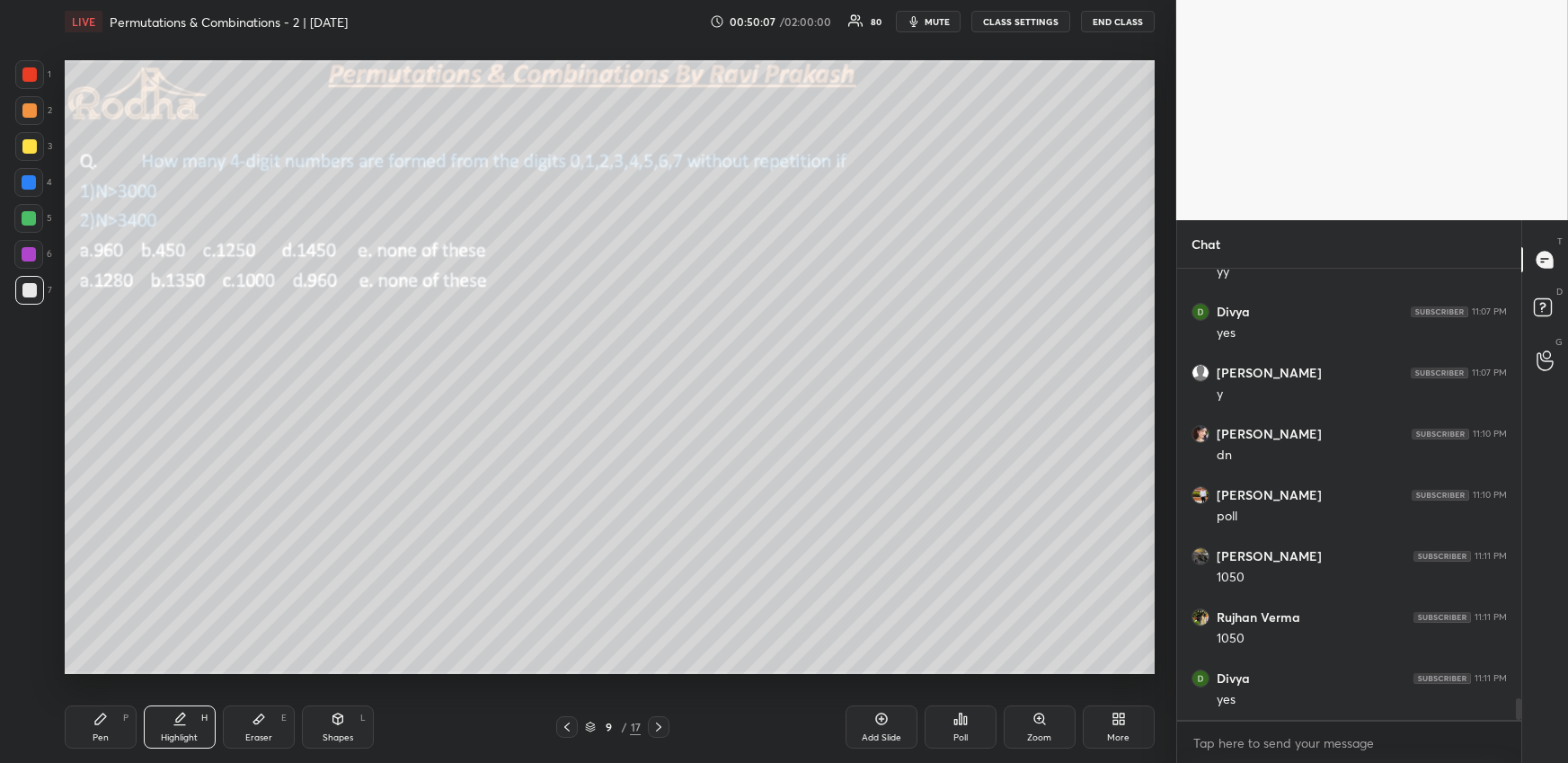
drag, startPoint x: 109, startPoint y: 724, endPoint x: 109, endPoint y: 714, distance: 10.0
click at [107, 723] on div "Pen P" at bounding box center [100, 727] width 72 height 43
drag, startPoint x: 253, startPoint y: 717, endPoint x: 251, endPoint y: 697, distance: 20.1
click at [254, 717] on icon at bounding box center [258, 718] width 14 height 14
click at [155, 727] on div "Highlight H" at bounding box center [180, 727] width 72 height 43
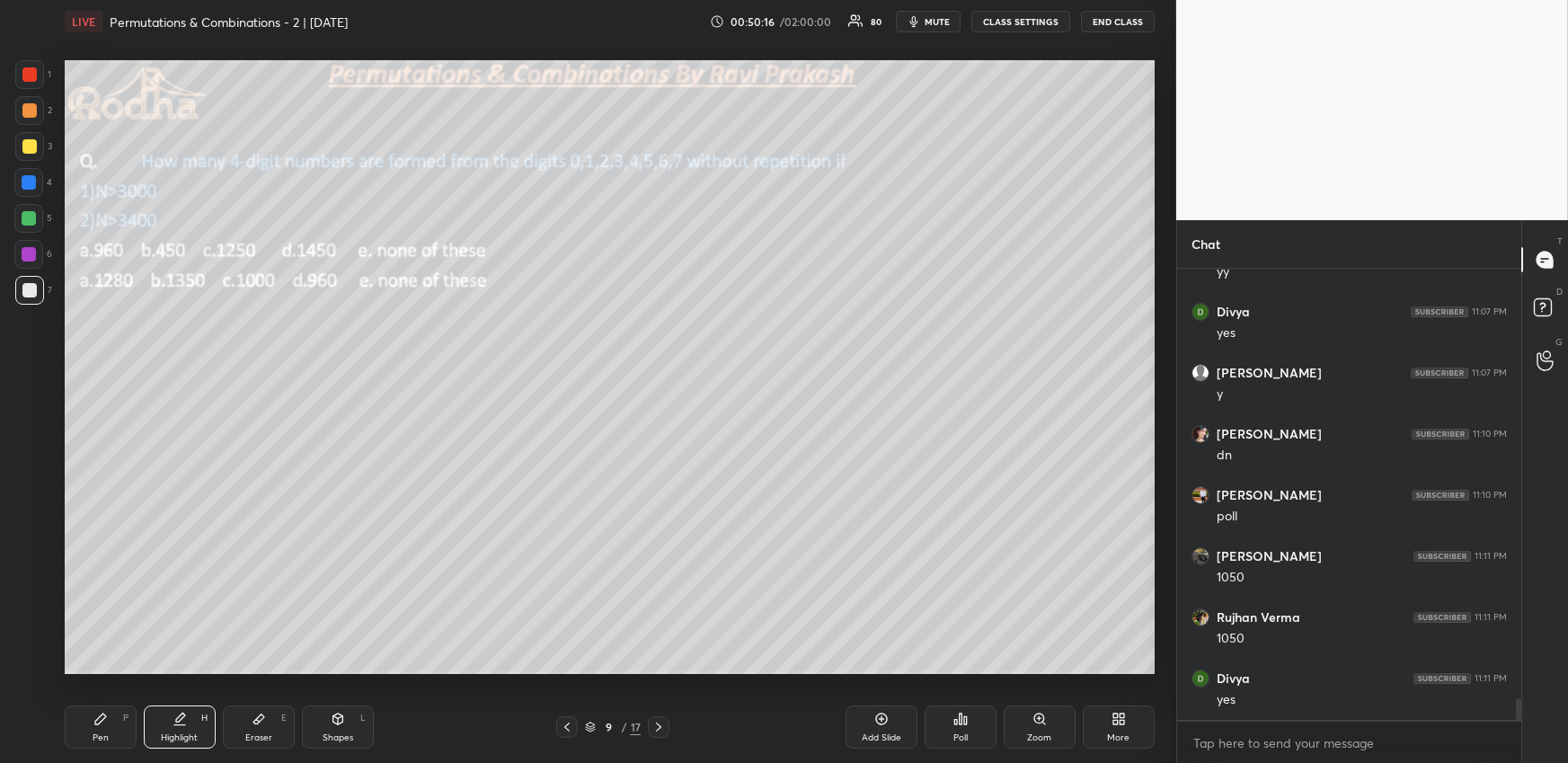
drag, startPoint x: 94, startPoint y: 714, endPoint x: 92, endPoint y: 695, distance: 19.1
click at [92, 716] on div "Pen P" at bounding box center [100, 727] width 72 height 43
click at [35, 151] on div at bounding box center [29, 146] width 14 height 14
click at [189, 724] on div "Highlight H" at bounding box center [180, 727] width 72 height 43
click at [109, 727] on div "Pen P" at bounding box center [100, 727] width 72 height 43
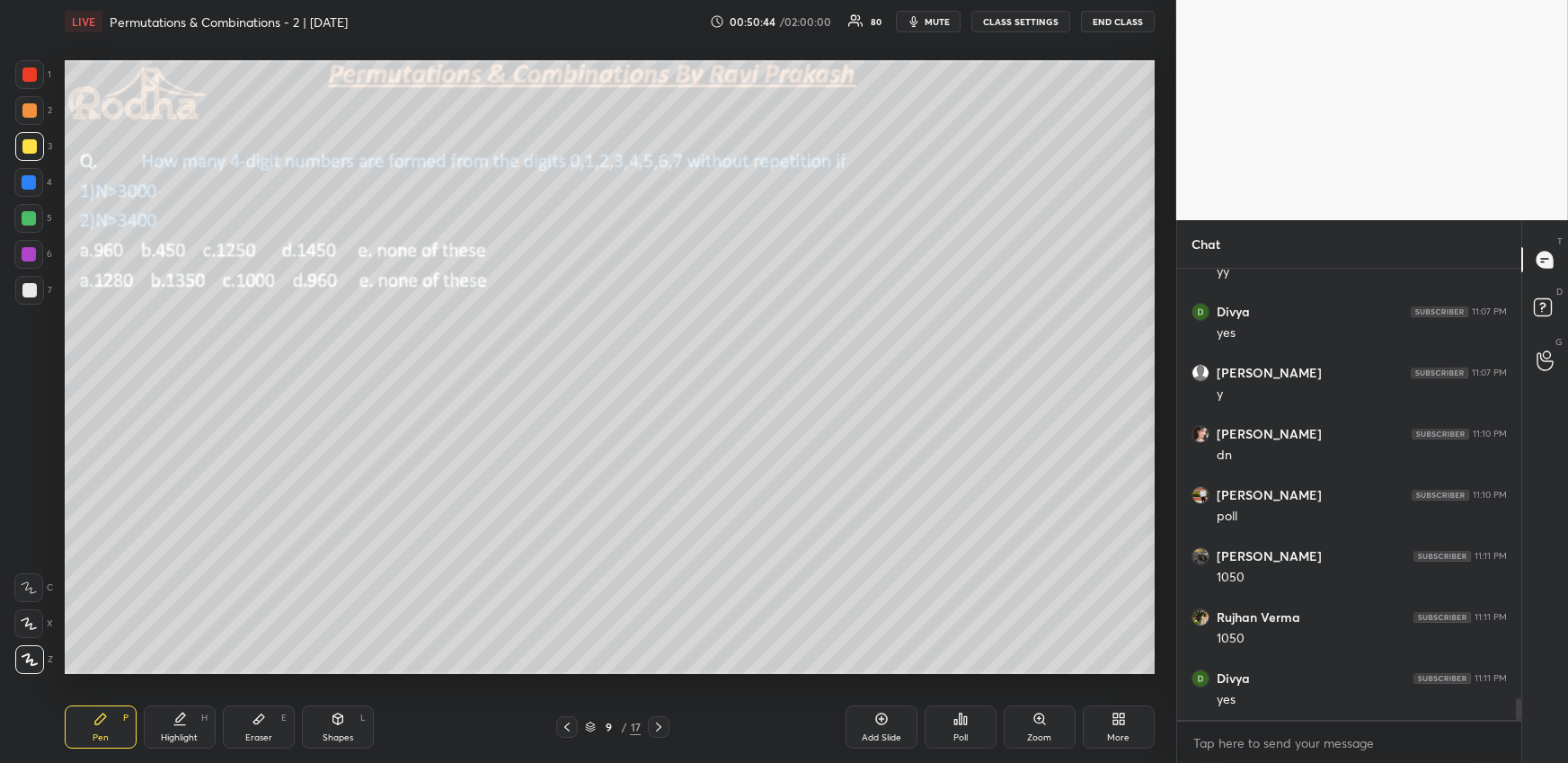
click at [196, 719] on div "Highlight H" at bounding box center [180, 727] width 72 height 43
click at [110, 727] on div "Pen P" at bounding box center [100, 727] width 72 height 43
click at [34, 119] on div at bounding box center [29, 110] width 29 height 29
drag, startPoint x: 32, startPoint y: 149, endPoint x: 13, endPoint y: 175, distance: 32.2
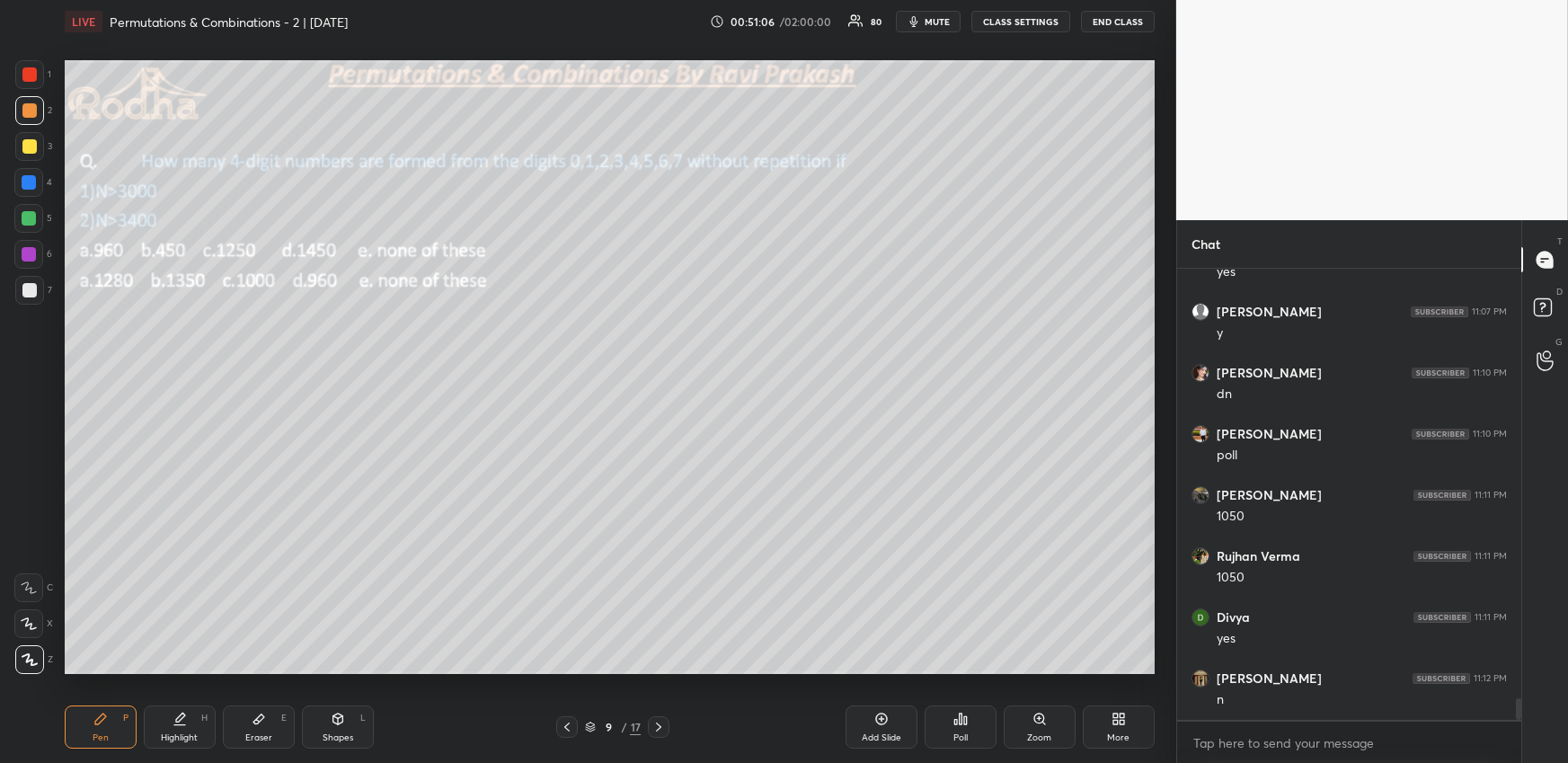
click at [31, 150] on div at bounding box center [29, 146] width 14 height 14
click at [29, 216] on div at bounding box center [28, 218] width 14 height 14
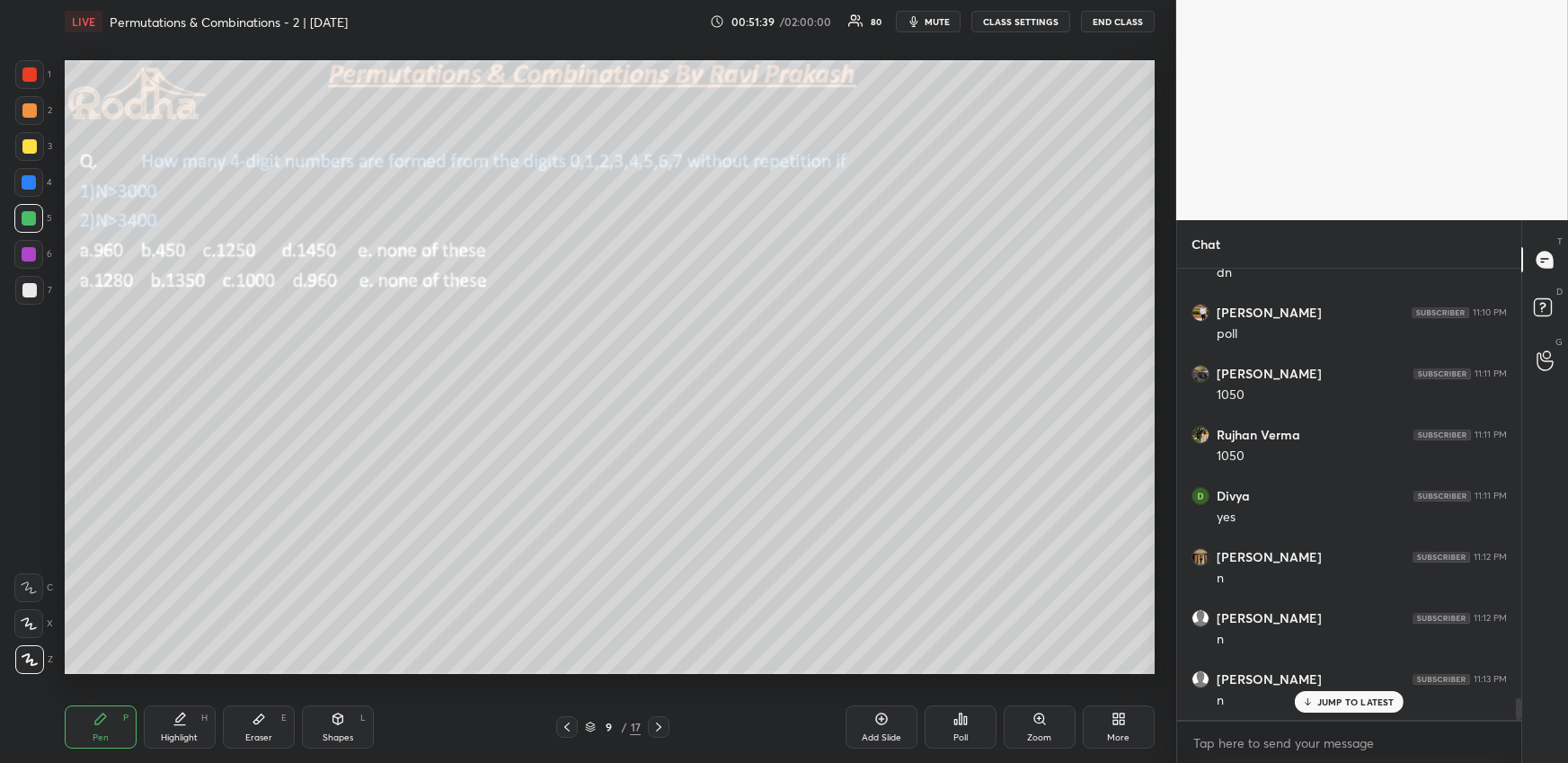
scroll to position [9082, 0]
drag, startPoint x: 34, startPoint y: 288, endPoint x: 26, endPoint y: 295, distance: 10.6
click at [33, 288] on div at bounding box center [29, 290] width 14 height 14
click at [34, 217] on div at bounding box center [28, 218] width 14 height 14
click at [29, 285] on div at bounding box center [29, 290] width 14 height 14
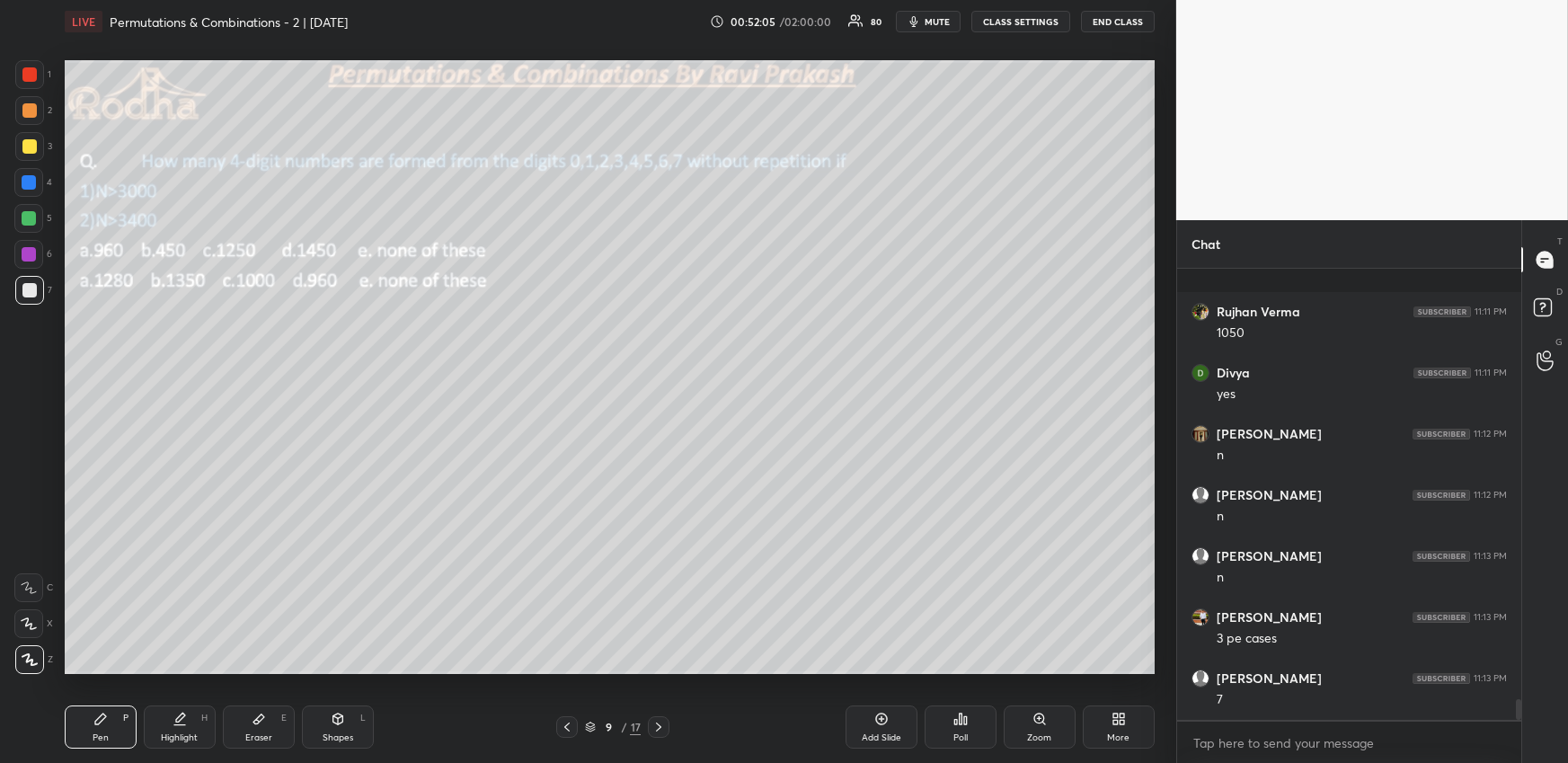
scroll to position [9266, 0]
drag, startPoint x: 171, startPoint y: 723, endPoint x: 173, endPoint y: 713, distance: 10.2
click at [175, 725] on icon at bounding box center [179, 718] width 14 height 14
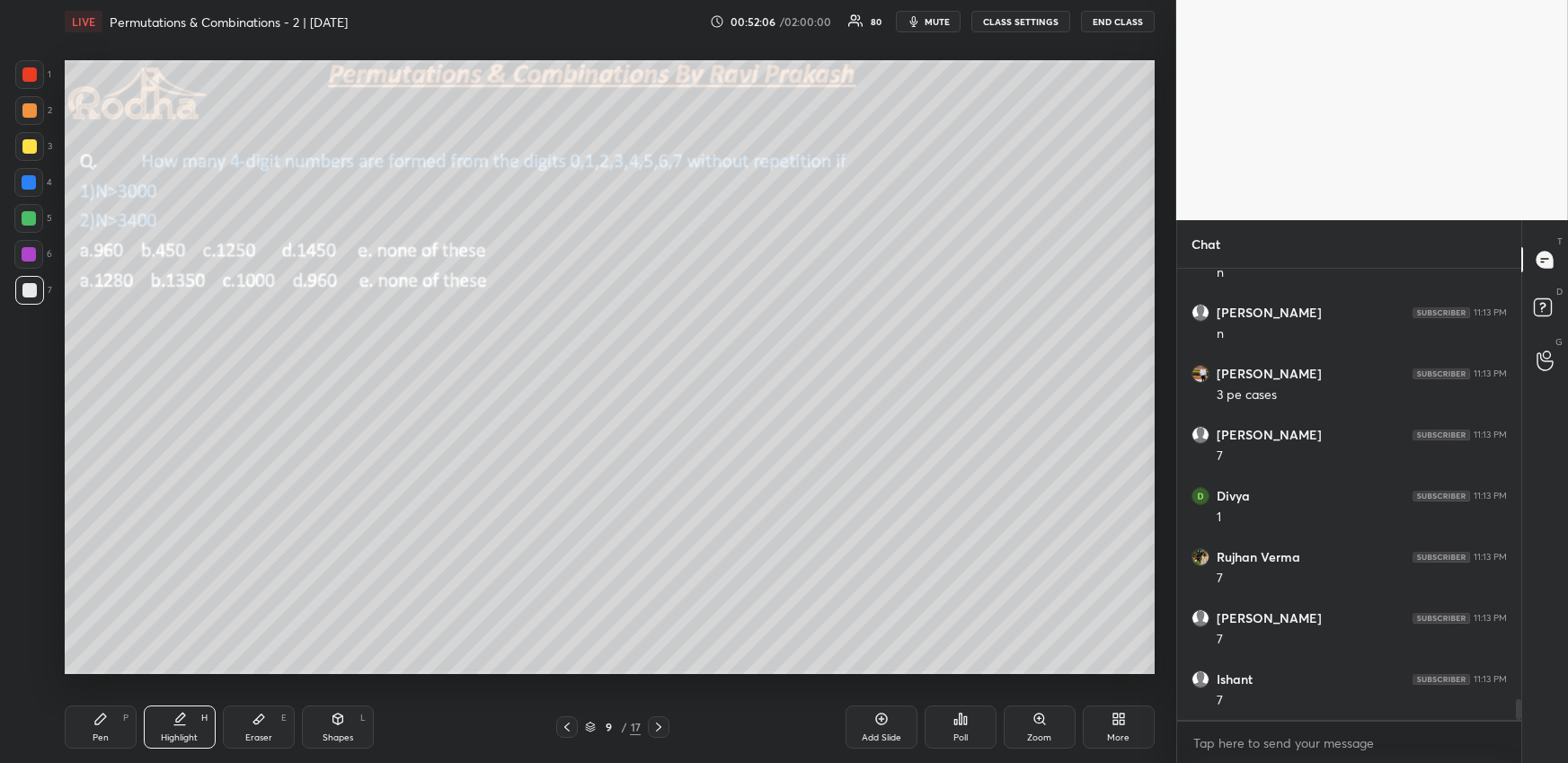
scroll to position [9450, 0]
click at [108, 729] on div "Pen P" at bounding box center [100, 727] width 72 height 43
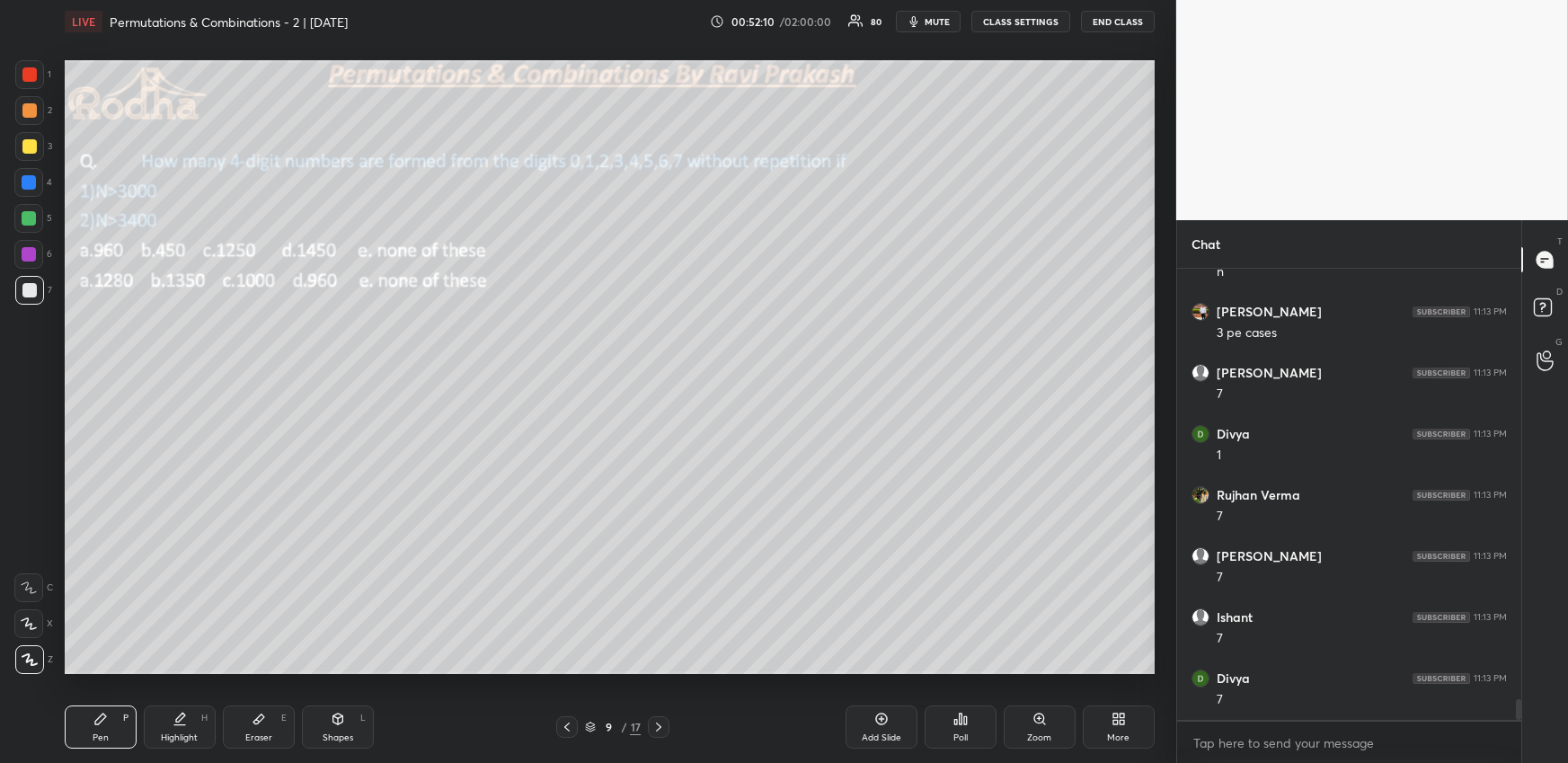
scroll to position [9510, 0]
click at [189, 724] on div "Highlight H" at bounding box center [180, 727] width 72 height 43
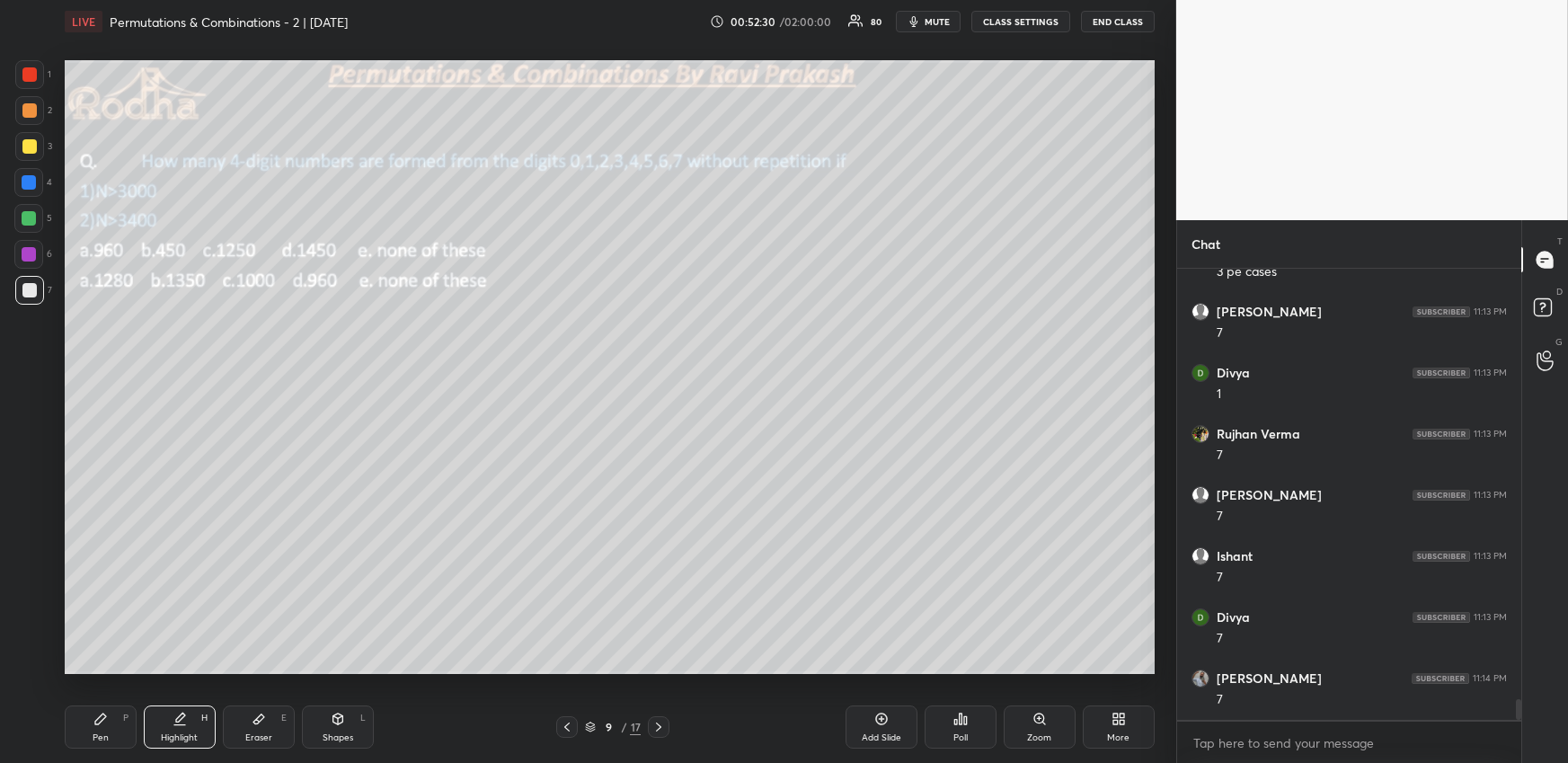
click at [112, 724] on div "Pen P" at bounding box center [100, 727] width 72 height 43
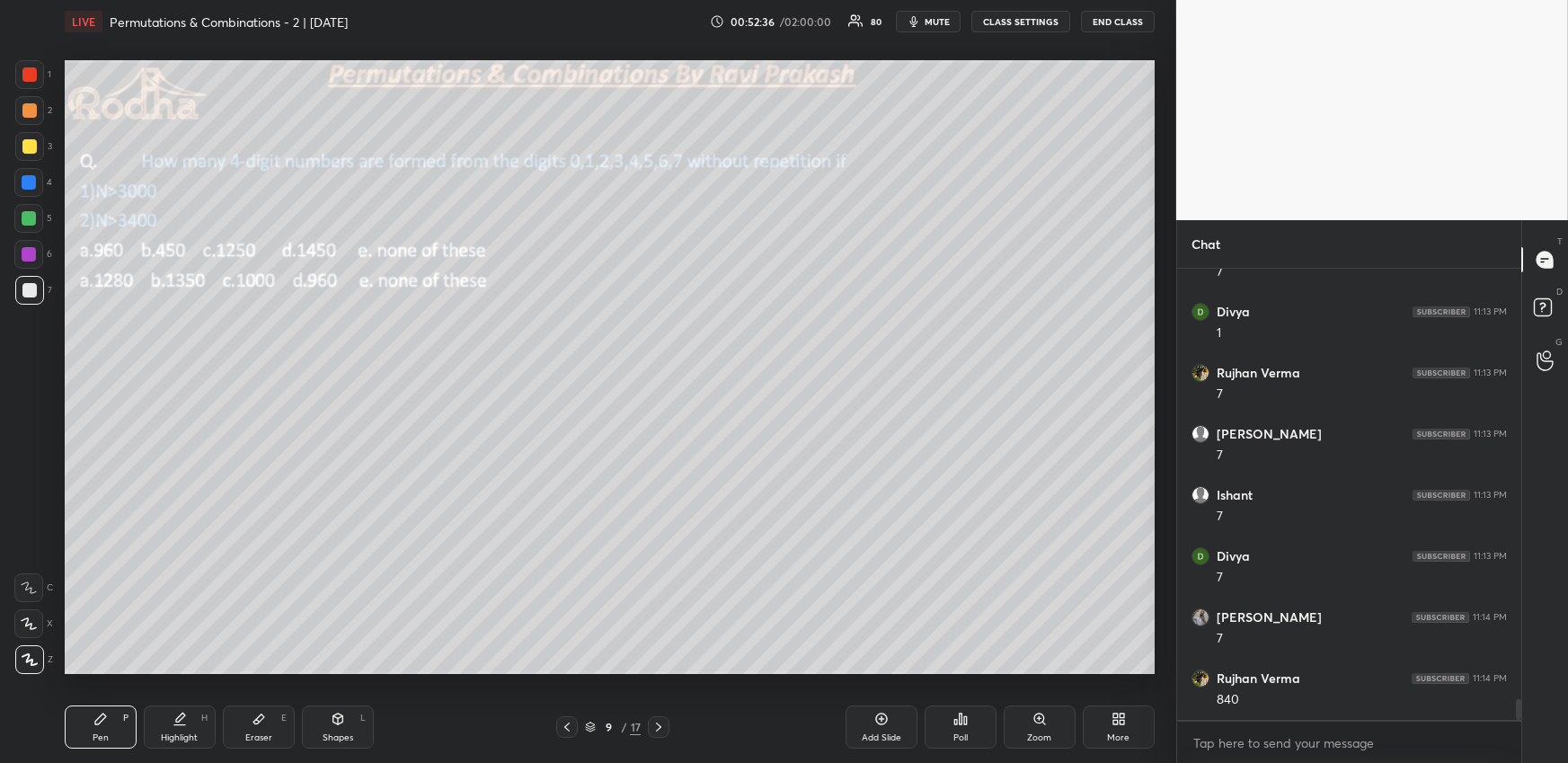
drag, startPoint x: 26, startPoint y: 214, endPoint x: 36, endPoint y: 228, distance: 17.2
click at [26, 215] on div at bounding box center [28, 218] width 14 height 14
click at [29, 292] on div at bounding box center [29, 290] width 14 height 14
click at [180, 728] on div "Highlight H" at bounding box center [180, 727] width 72 height 43
click at [274, 729] on div "Eraser E" at bounding box center [258, 727] width 72 height 43
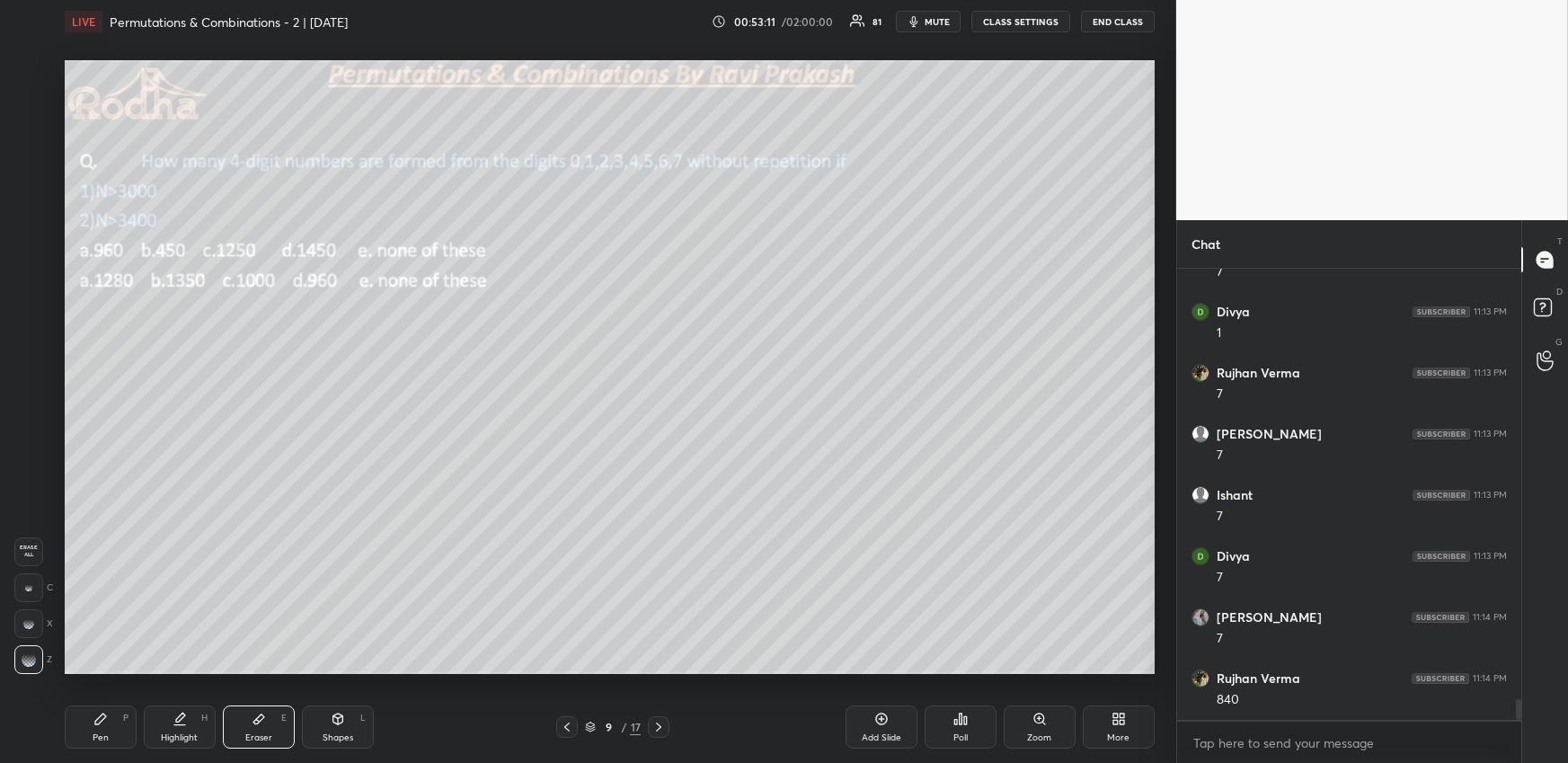
click at [122, 725] on div "Pen P" at bounding box center [100, 727] width 72 height 43
click at [28, 215] on div at bounding box center [28, 218] width 14 height 14
click at [26, 285] on div at bounding box center [29, 290] width 14 height 14
click at [35, 84] on div at bounding box center [29, 74] width 29 height 29
drag, startPoint x: 30, startPoint y: 299, endPoint x: 51, endPoint y: 323, distance: 31.9
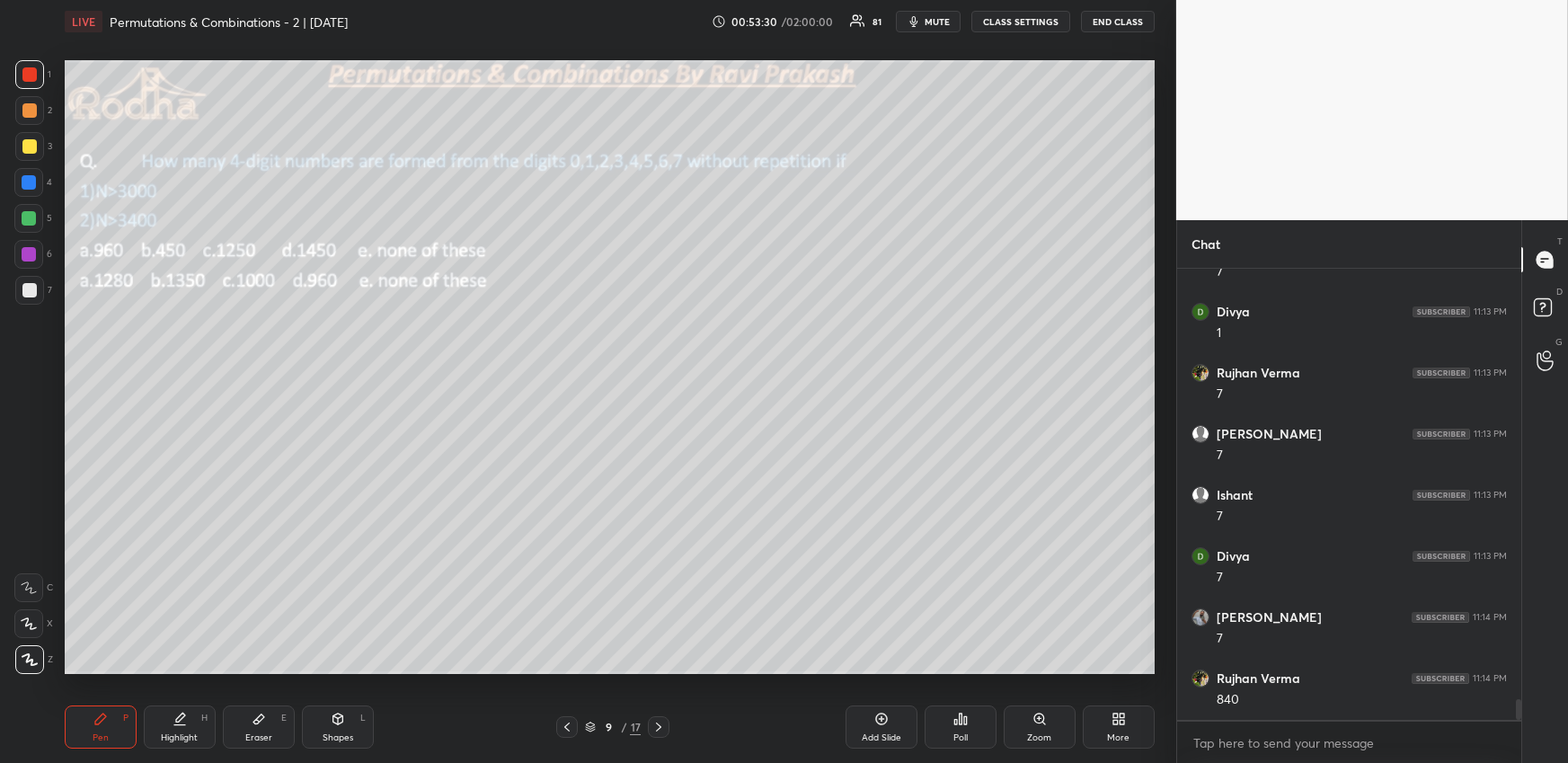
click at [33, 298] on div at bounding box center [29, 290] width 29 height 29
click at [183, 730] on div "Highlight H" at bounding box center [180, 727] width 72 height 43
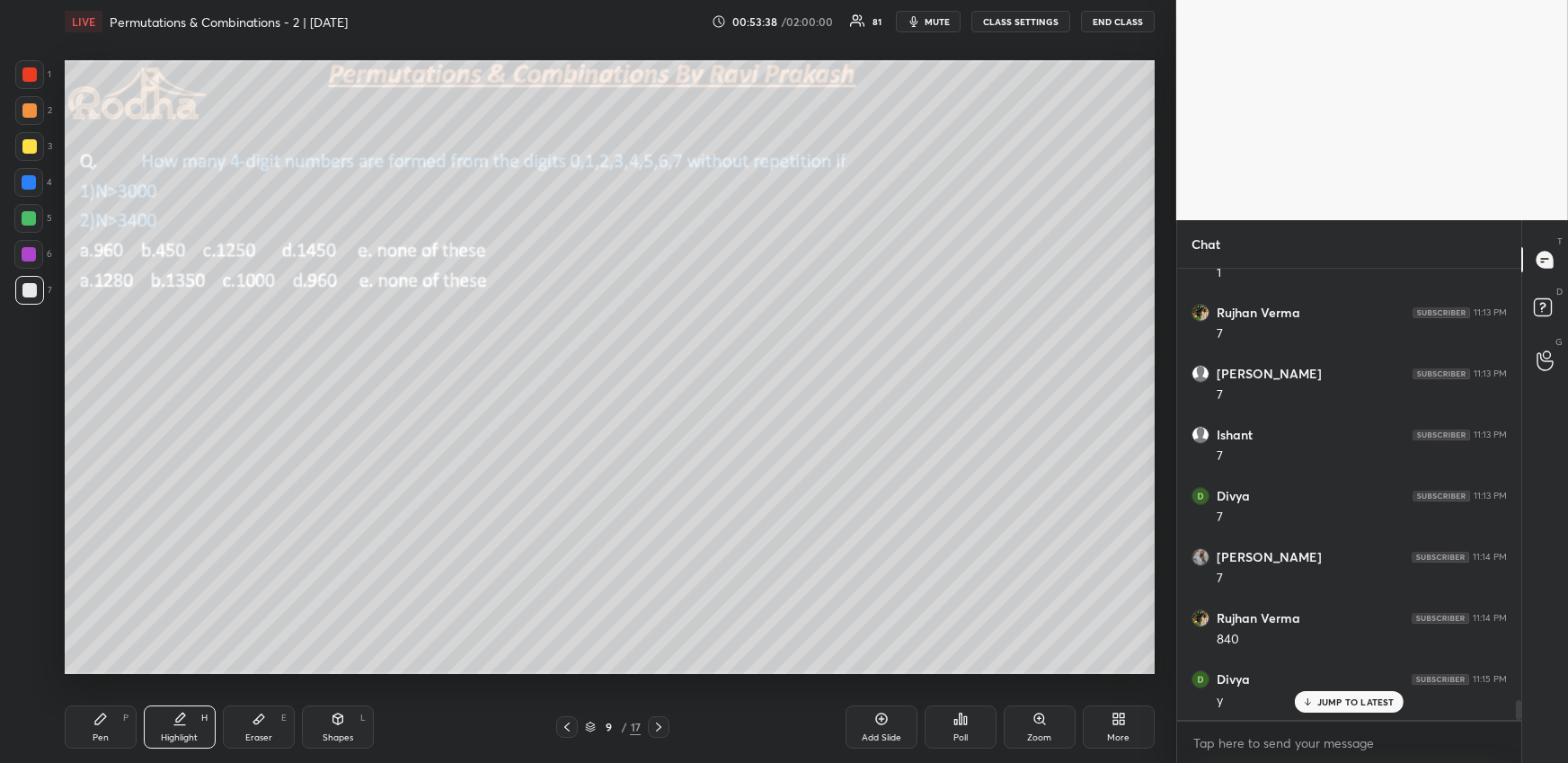
drag, startPoint x: 269, startPoint y: 725, endPoint x: 274, endPoint y: 716, distance: 10.3
click at [269, 725] on div "Eraser E" at bounding box center [258, 727] width 72 height 43
drag, startPoint x: 94, startPoint y: 732, endPoint x: 96, endPoint y: 686, distance: 46.0
click at [94, 733] on div "Pen" at bounding box center [100, 738] width 16 height 9
click at [29, 156] on div at bounding box center [29, 146] width 29 height 29
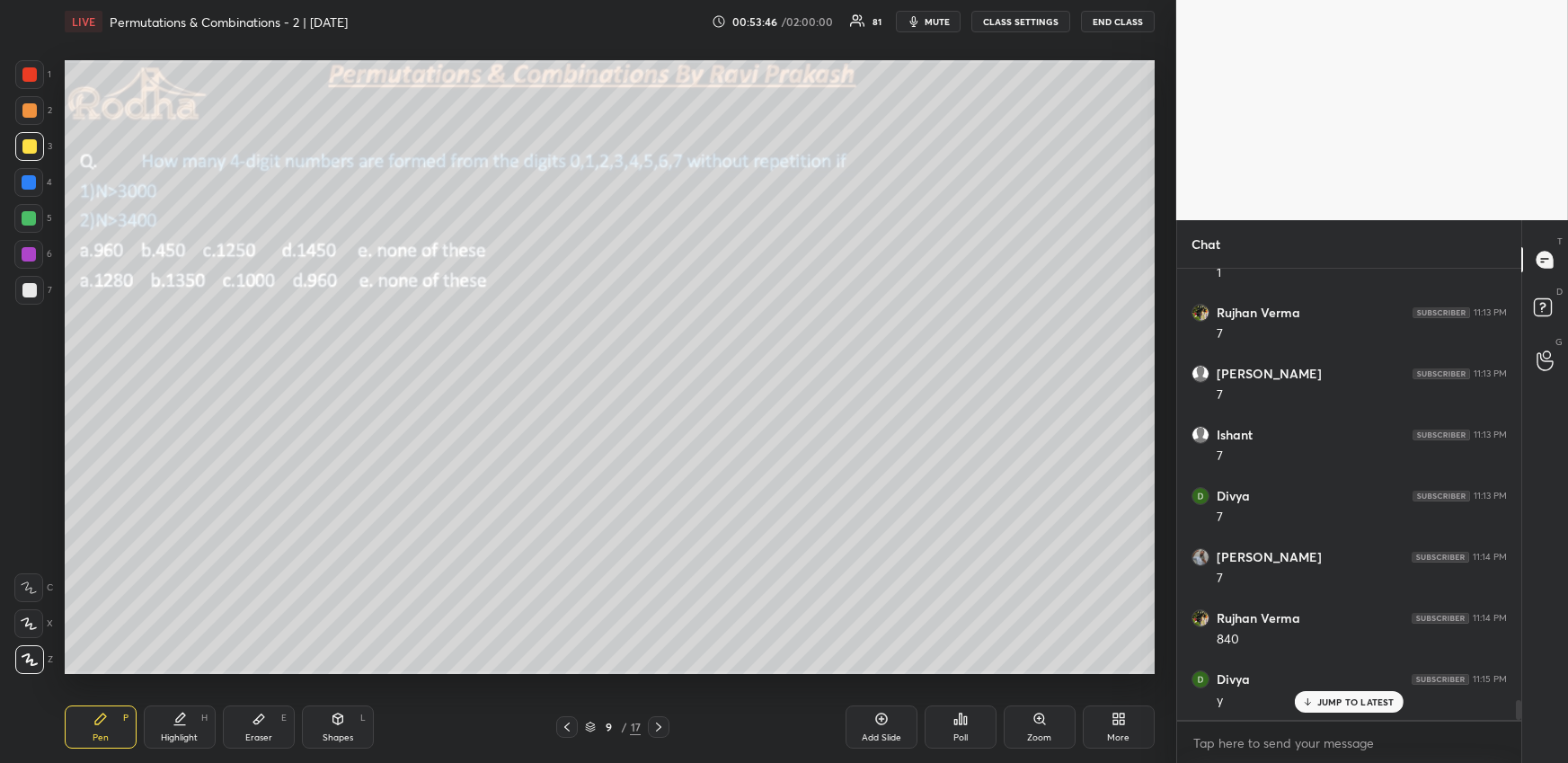
click at [196, 712] on div "Highlight H" at bounding box center [180, 727] width 72 height 43
click at [122, 736] on div "Pen P" at bounding box center [100, 727] width 72 height 43
click at [30, 295] on div at bounding box center [29, 290] width 14 height 14
click at [30, 223] on div at bounding box center [28, 218] width 14 height 14
drag, startPoint x: 32, startPoint y: 292, endPoint x: 59, endPoint y: 314, distance: 34.8
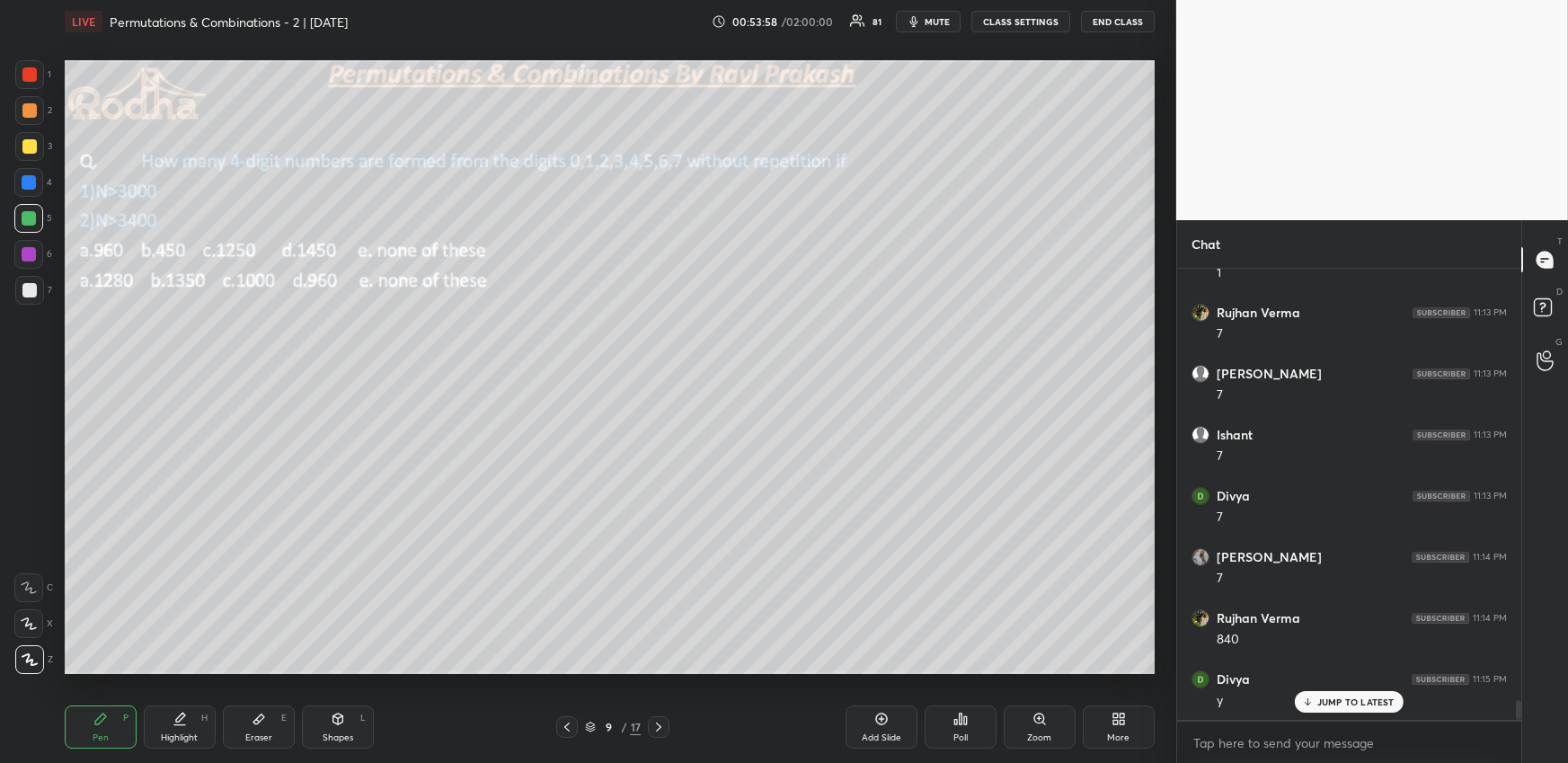
click at [31, 290] on div at bounding box center [29, 290] width 14 height 14
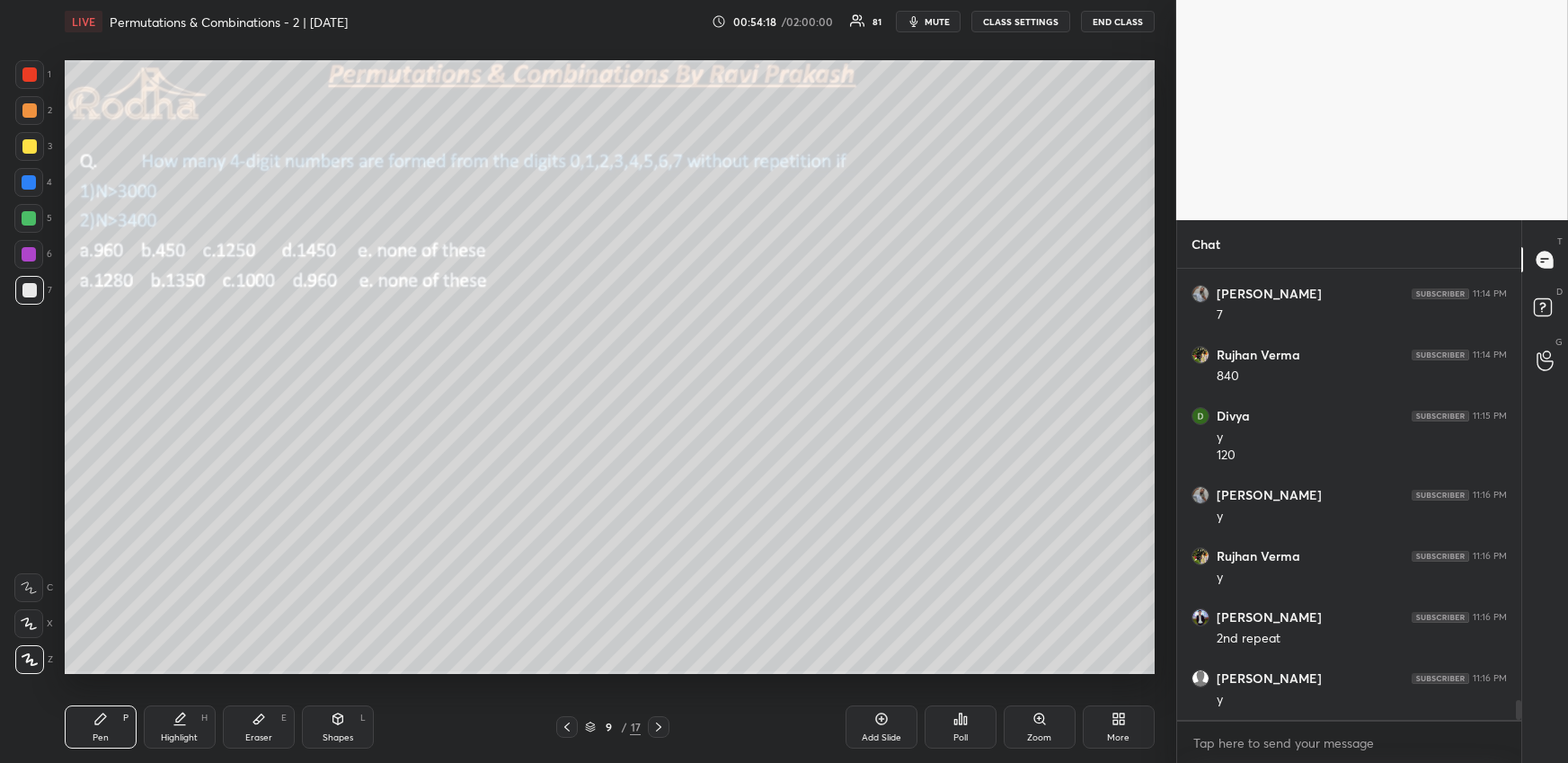
scroll to position [9955, 0]
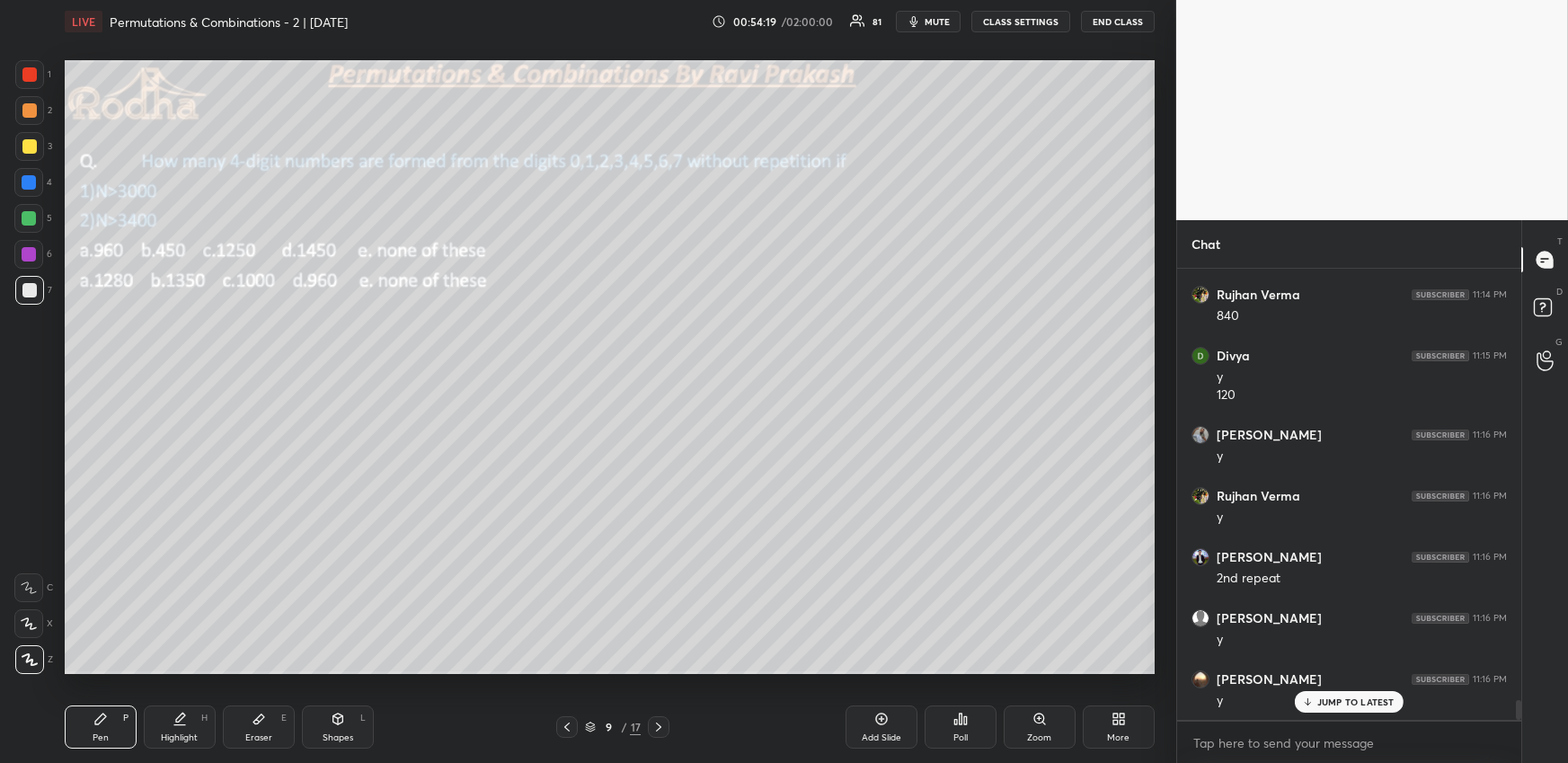
click at [182, 728] on div "Highlight H" at bounding box center [180, 727] width 72 height 43
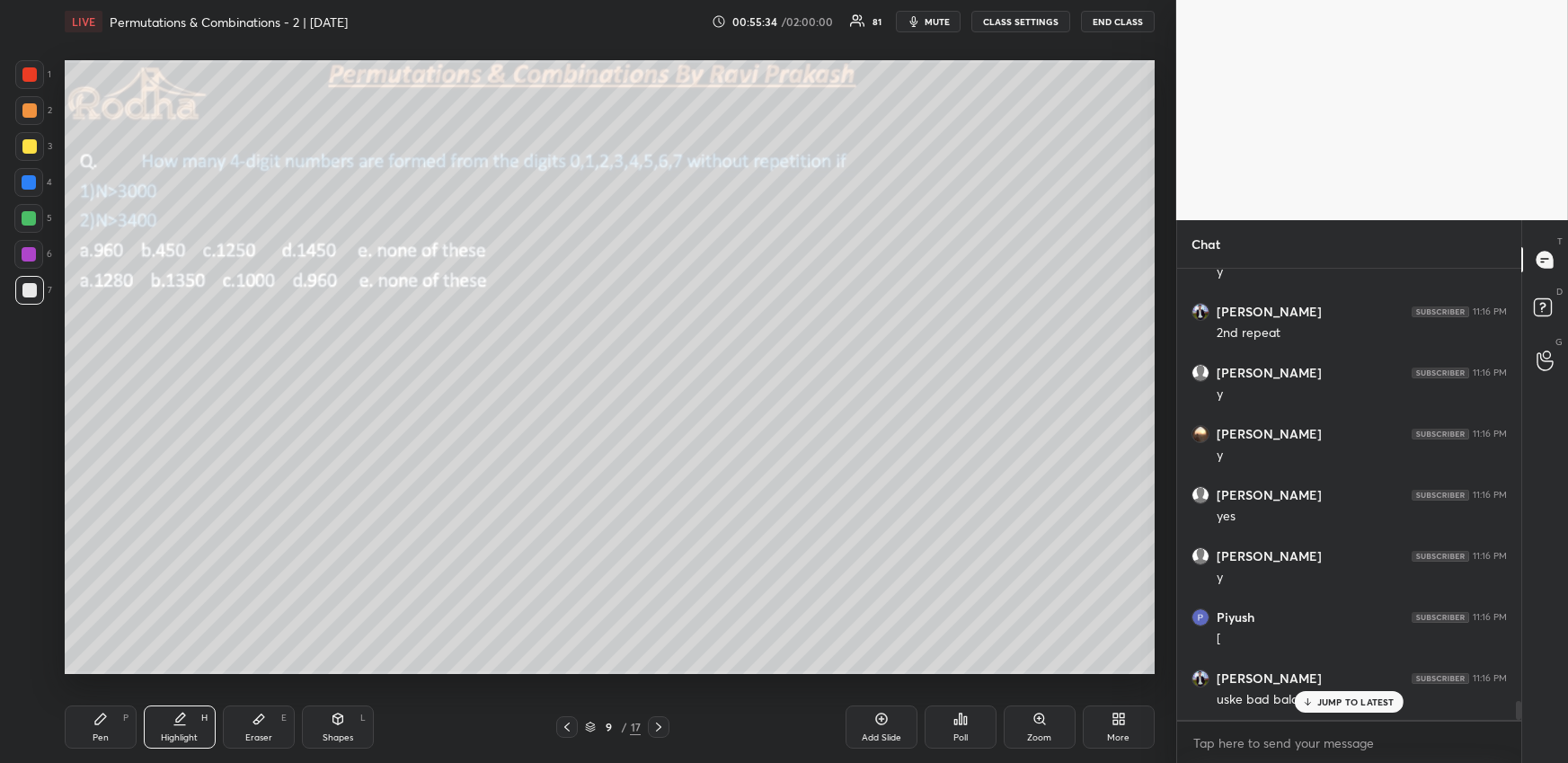
scroll to position [10260, 0]
click at [658, 723] on icon at bounding box center [659, 727] width 6 height 9
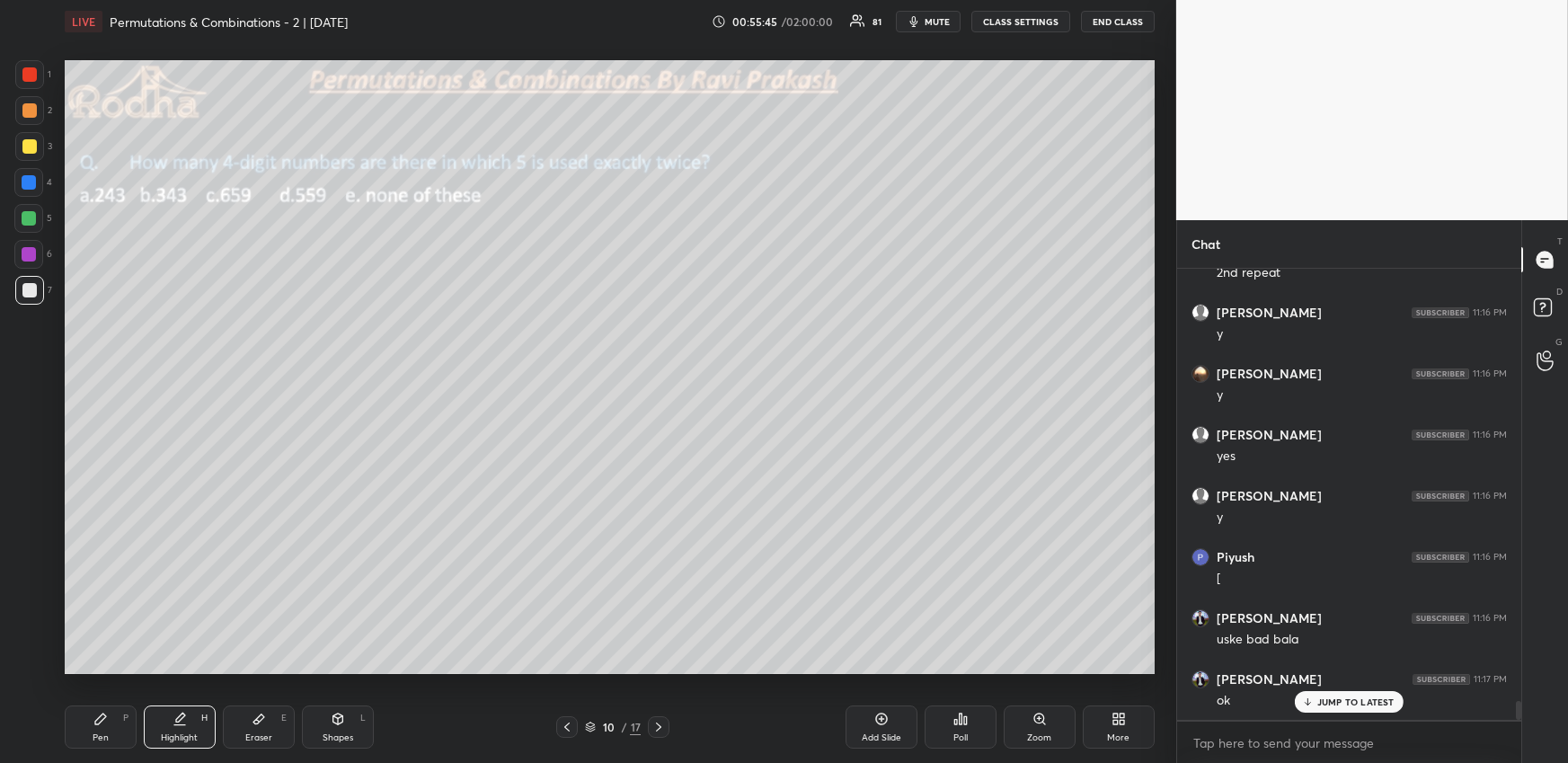
click at [84, 728] on div "Pen P" at bounding box center [100, 727] width 72 height 43
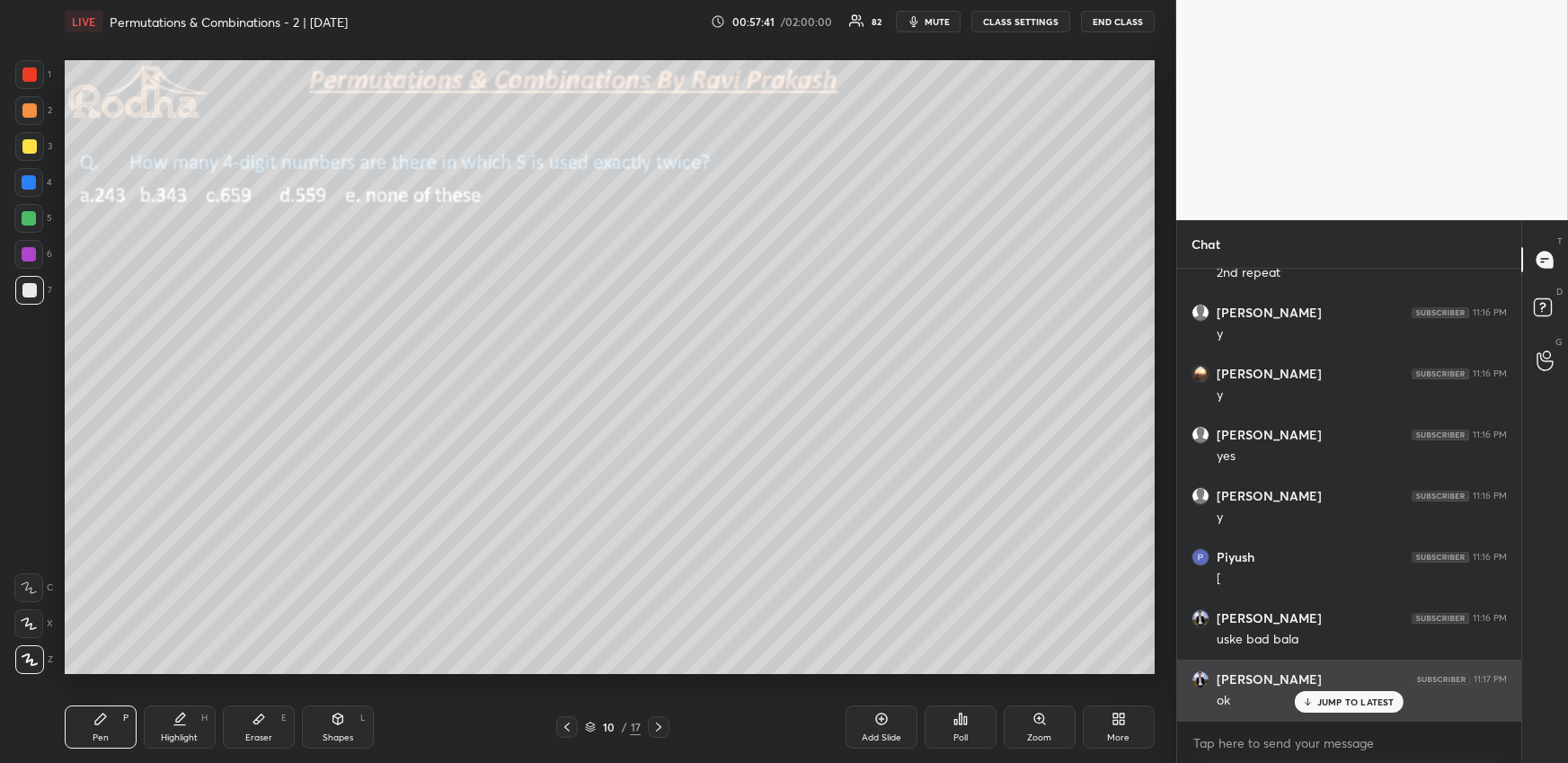
click at [1354, 713] on div "[PERSON_NAME] 11:17 PM ok" at bounding box center [1349, 689] width 344 height 61
click at [1348, 708] on div "JUMP TO LATEST" at bounding box center [1348, 701] width 108 height 22
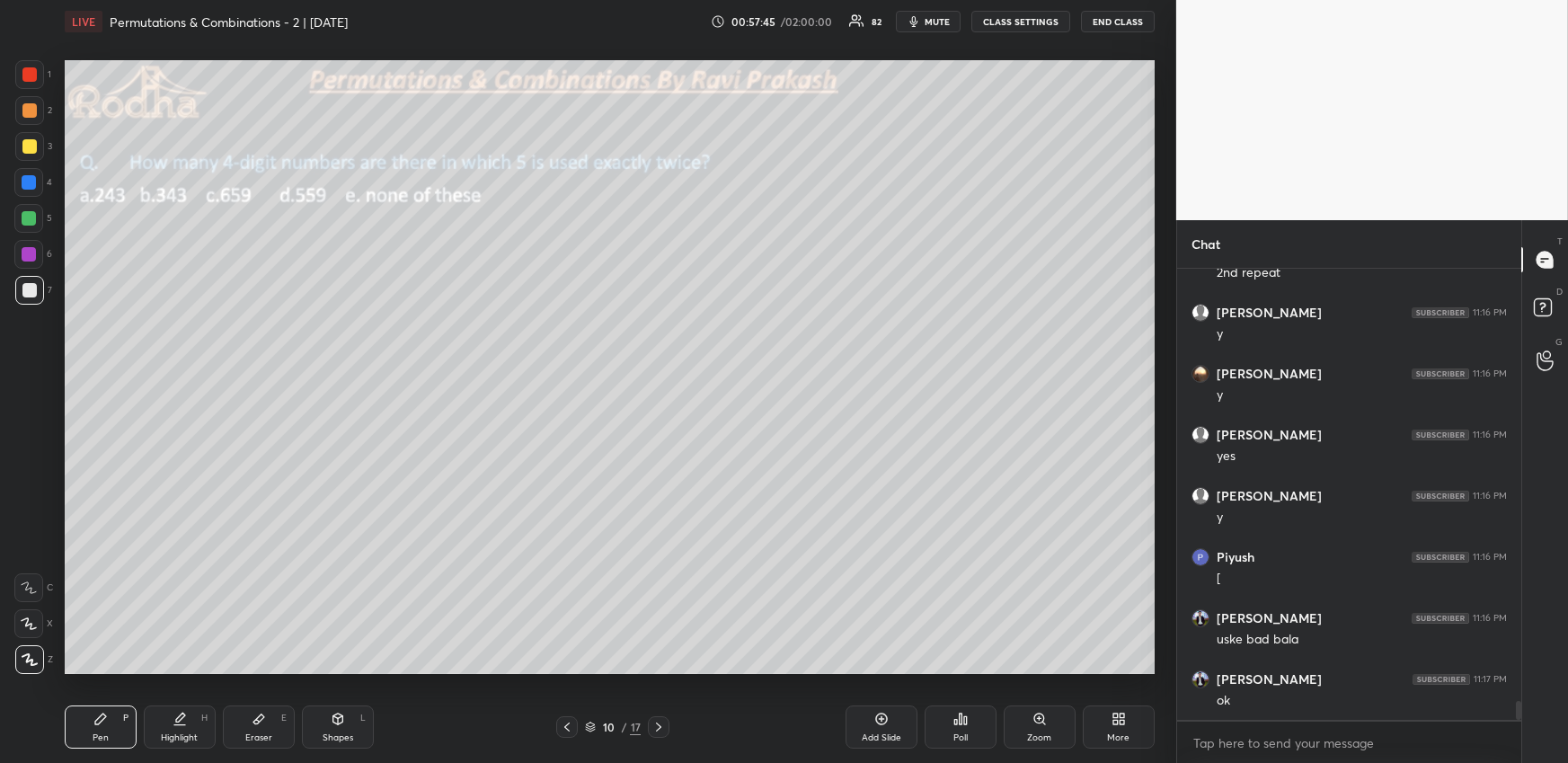
click at [966, 714] on icon at bounding box center [960, 718] width 14 height 14
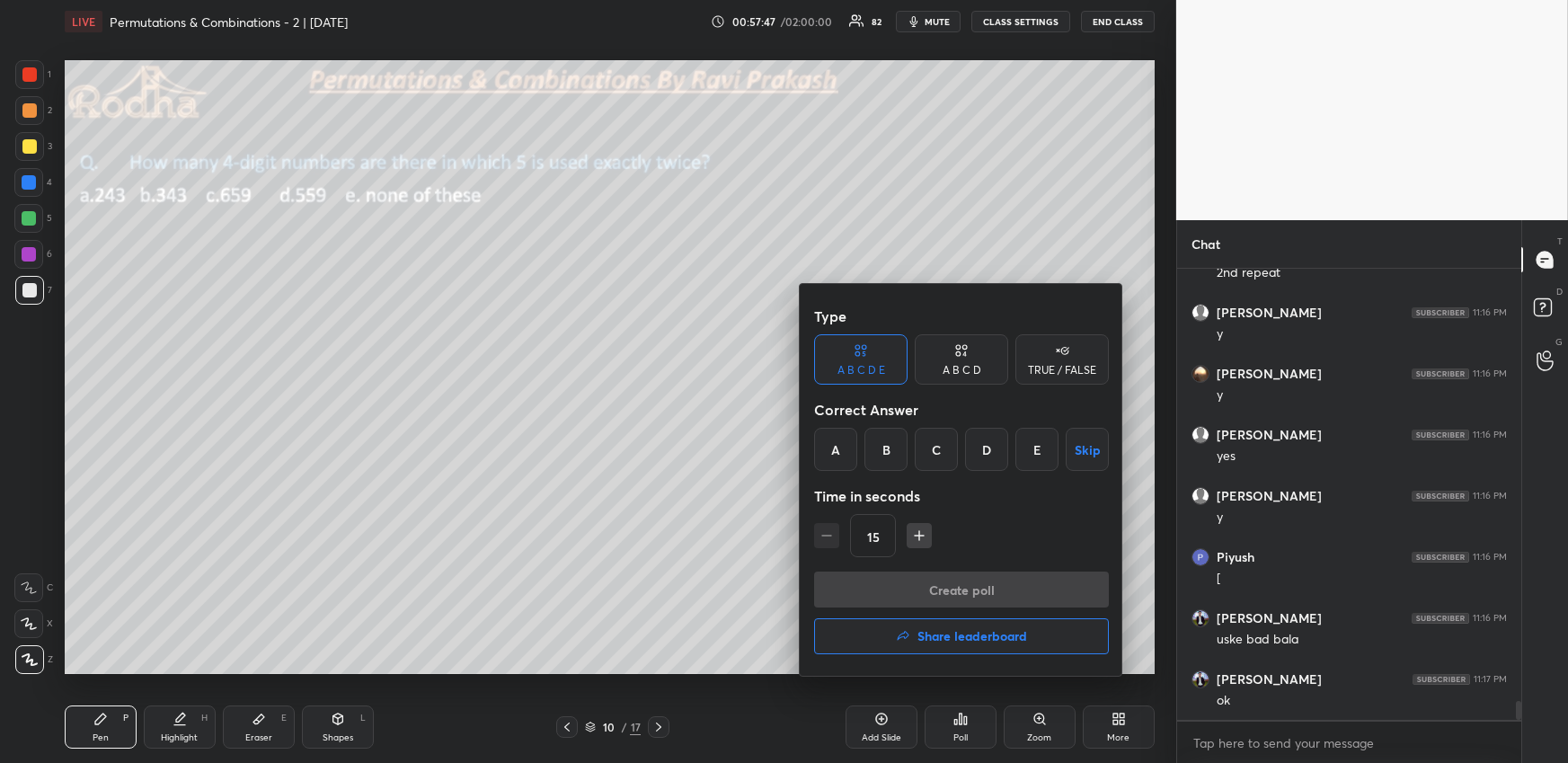
click at [1040, 445] on div "E" at bounding box center [1038, 449] width 43 height 43
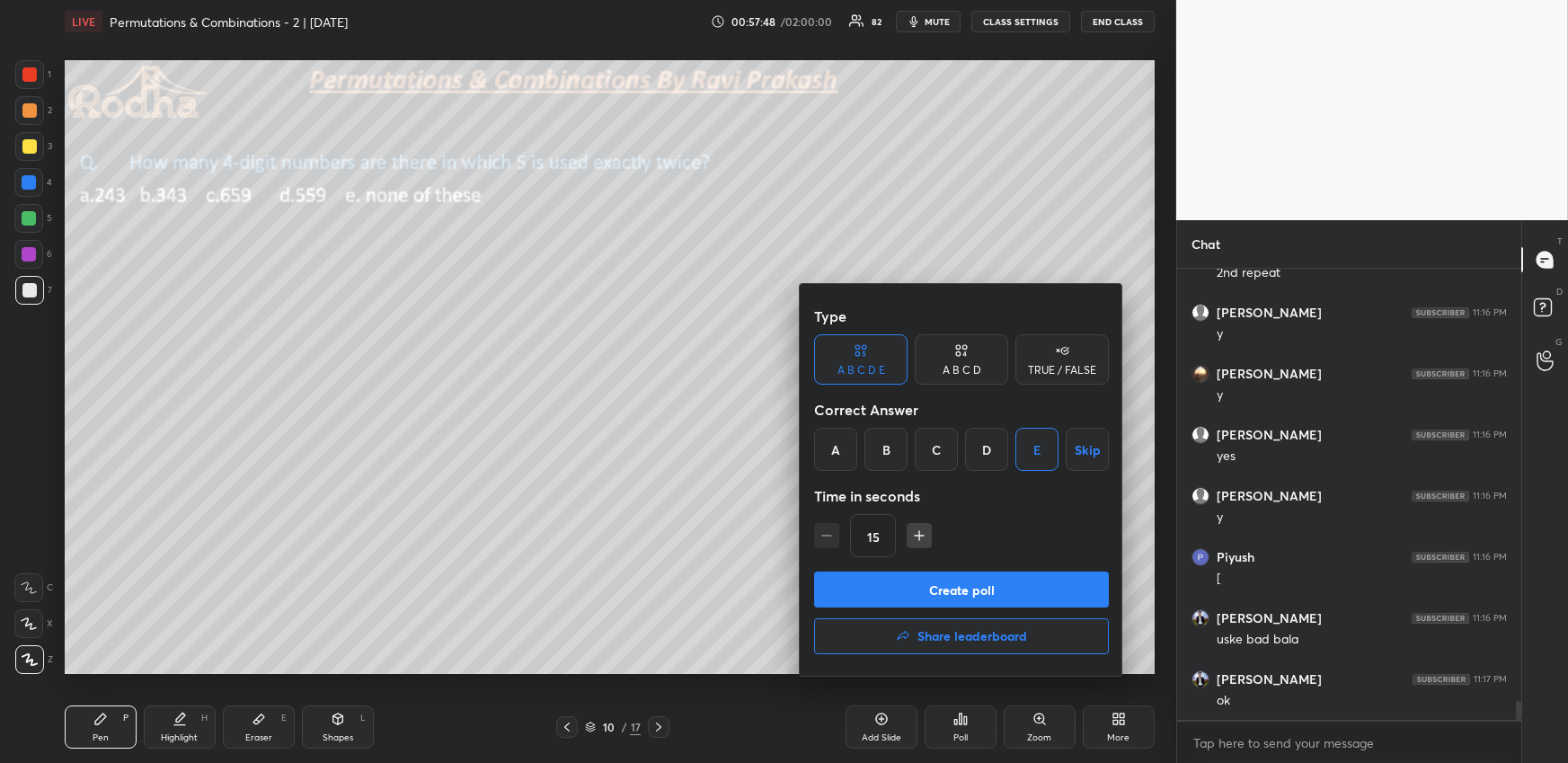
click at [987, 582] on button "Create poll" at bounding box center [961, 589] width 295 height 36
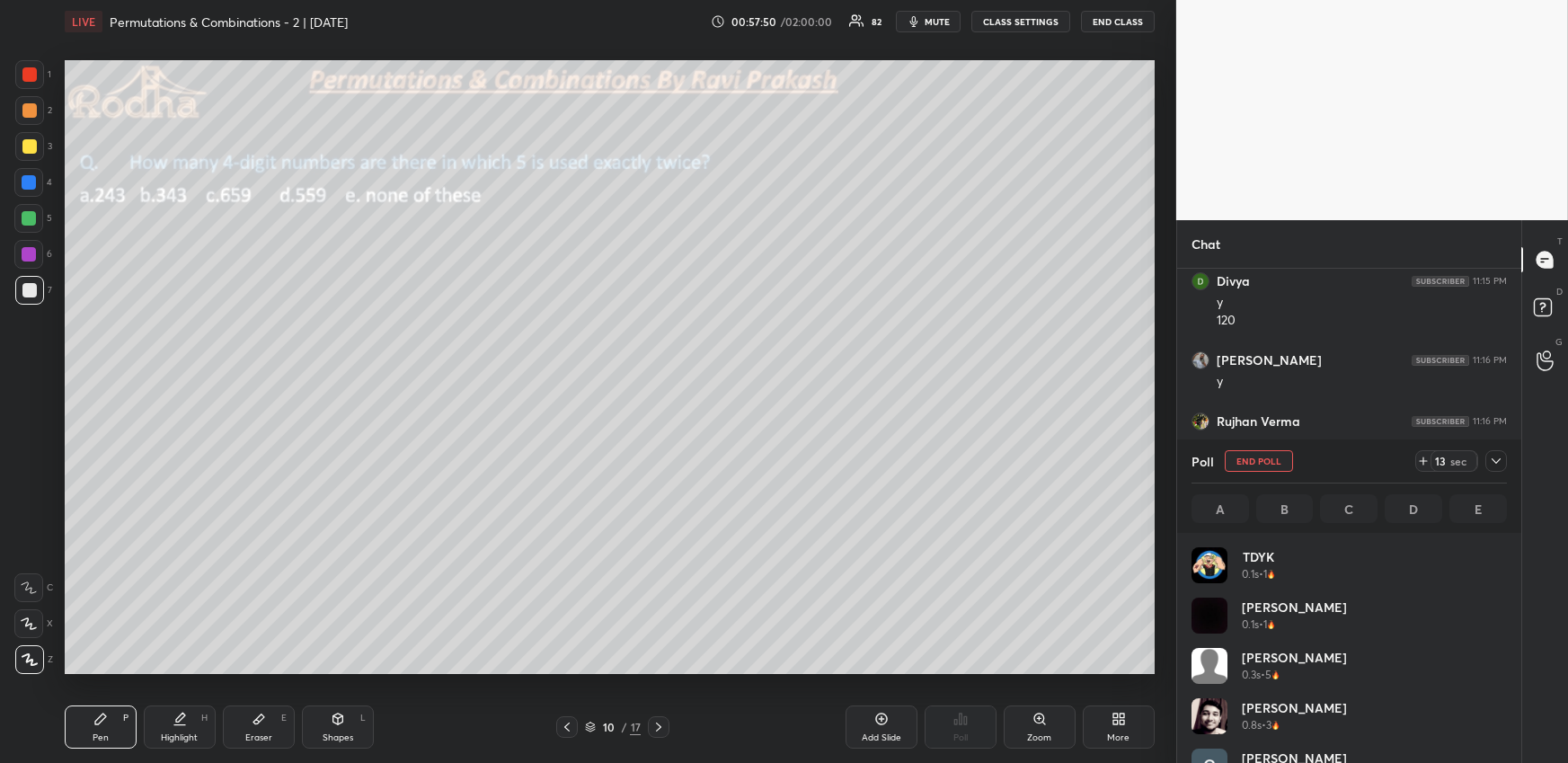
scroll to position [210, 310]
click at [118, 718] on div "Pen P" at bounding box center [100, 727] width 72 height 43
click at [34, 216] on div at bounding box center [28, 218] width 14 height 14
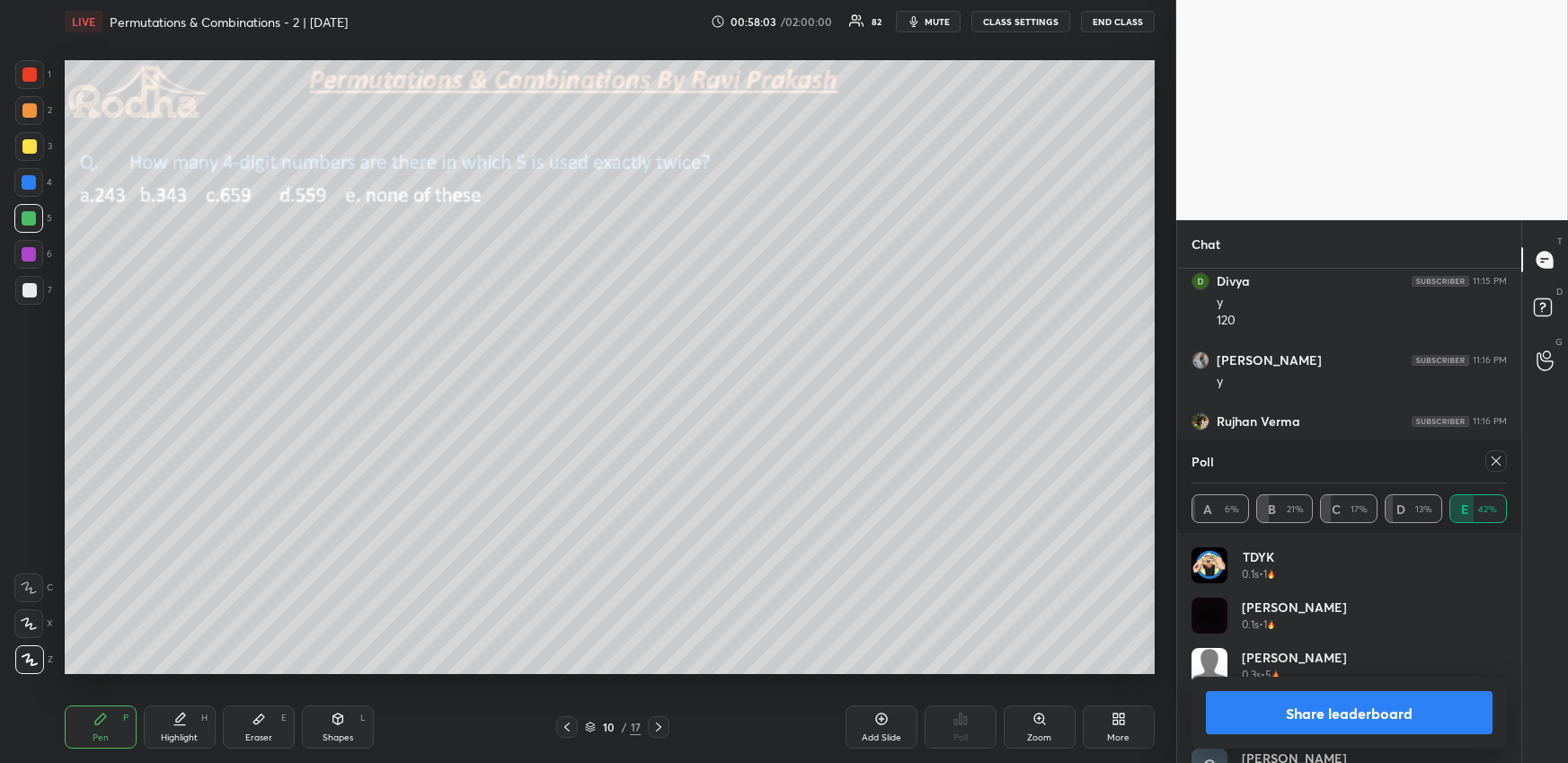
drag, startPoint x: 1497, startPoint y: 460, endPoint x: 1406, endPoint y: 429, distance: 96.1
click at [1498, 460] on icon at bounding box center [1496, 460] width 14 height 14
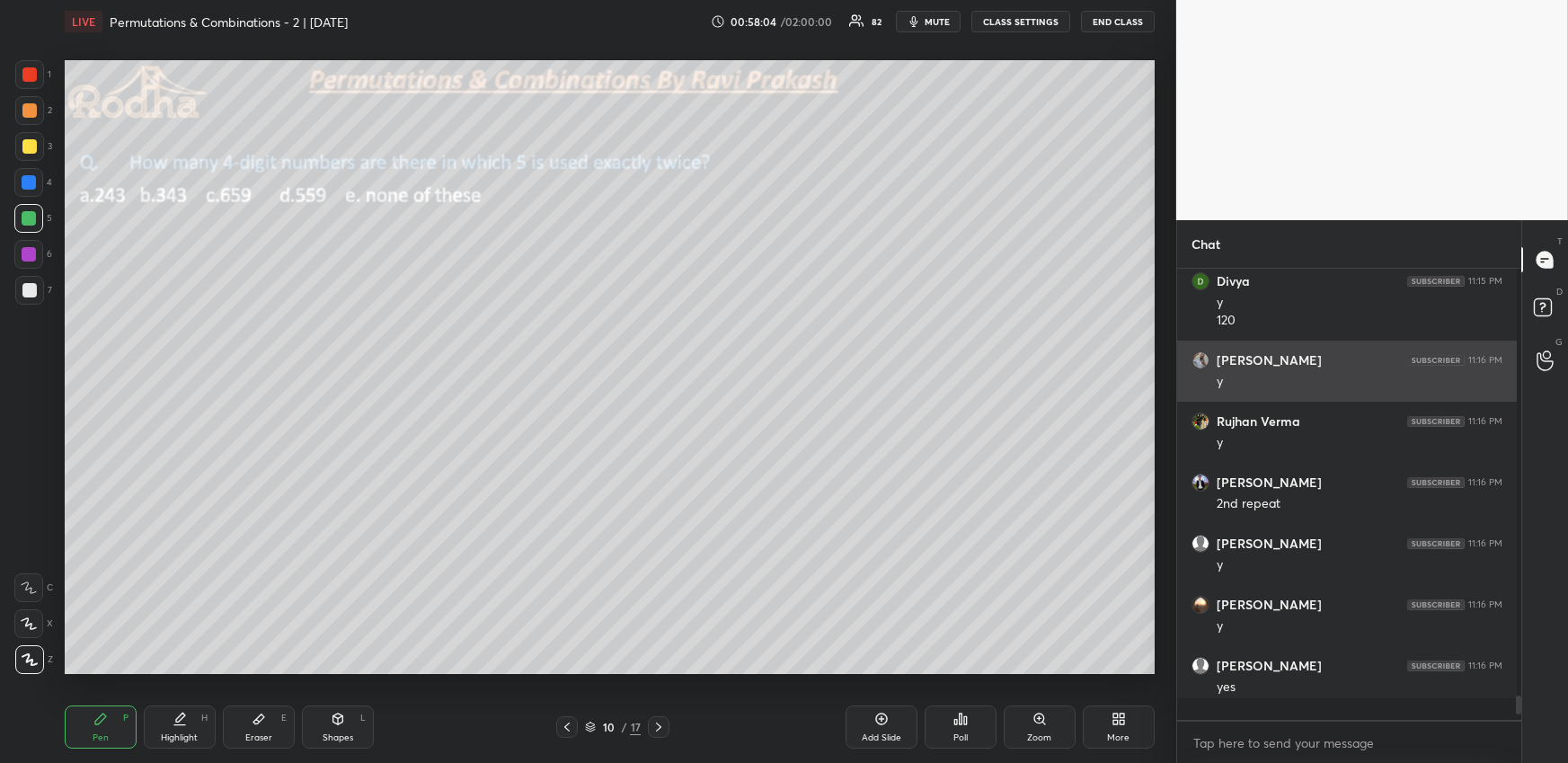
scroll to position [430, 334]
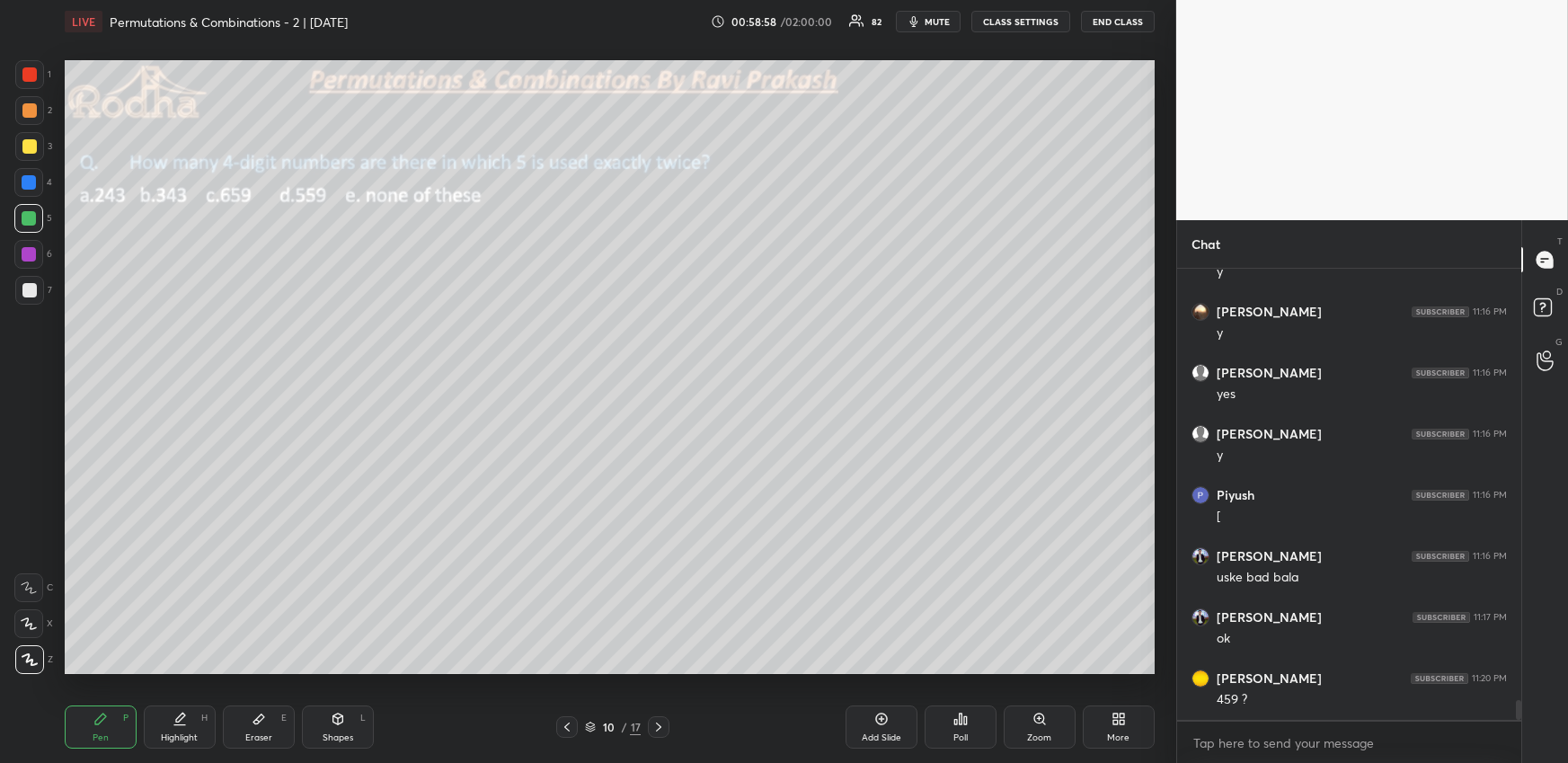
click at [31, 135] on div at bounding box center [29, 146] width 29 height 29
click at [35, 106] on div at bounding box center [29, 109] width 14 height 14
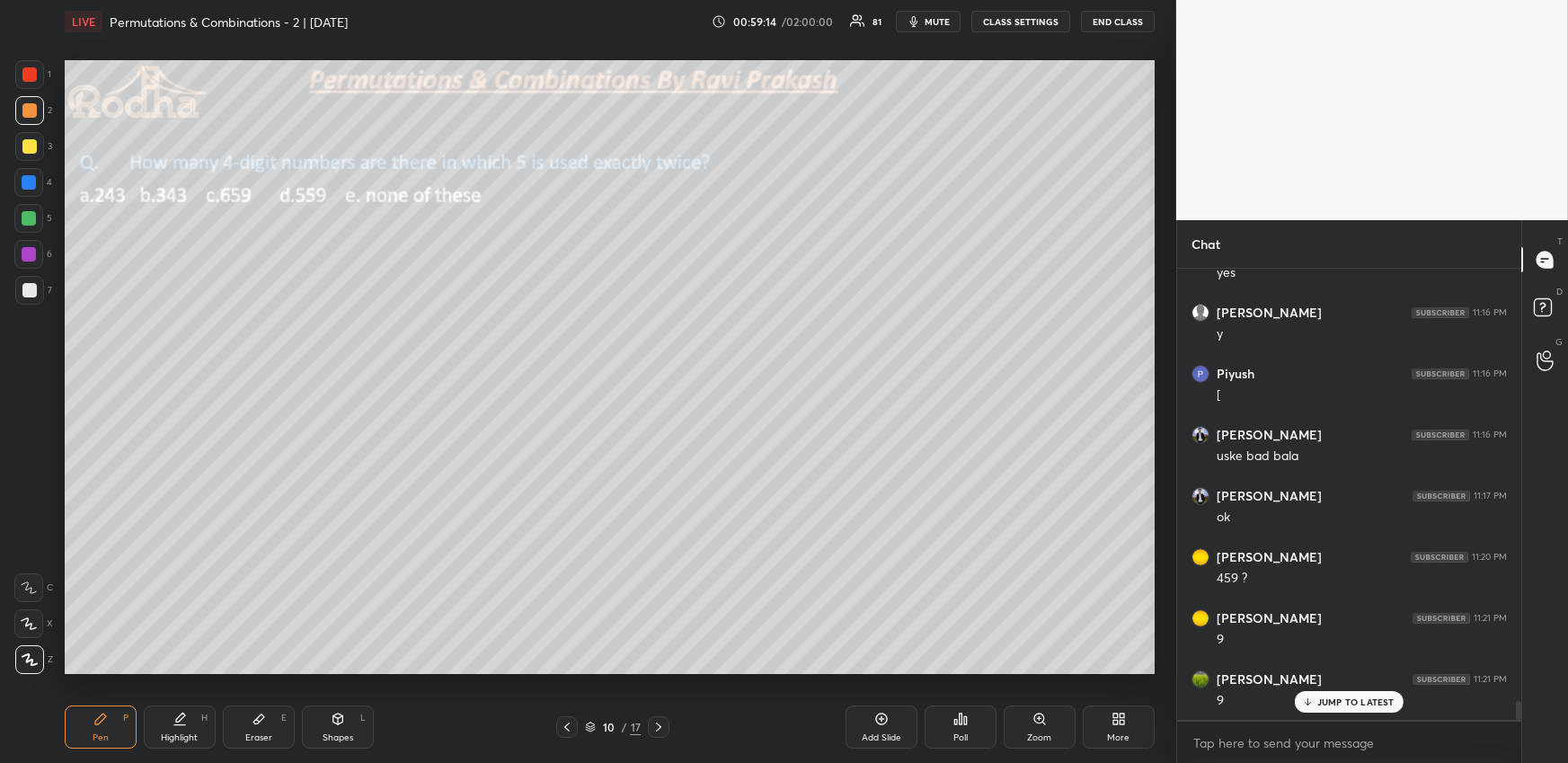
scroll to position [10079, 0]
click at [194, 738] on div "Highlight" at bounding box center [179, 738] width 36 height 9
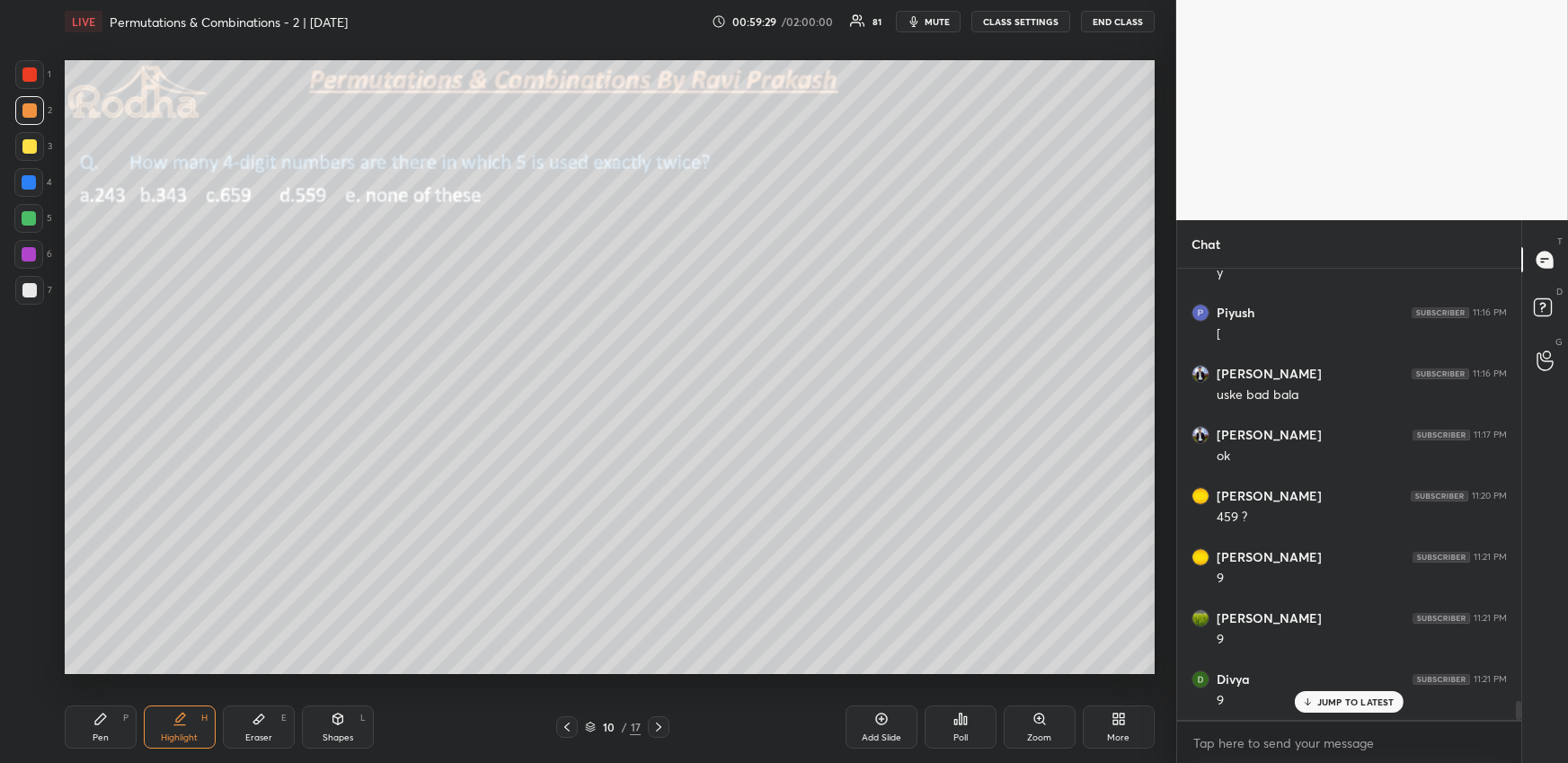
click at [250, 731] on div "Eraser E" at bounding box center [258, 727] width 72 height 43
drag, startPoint x: 101, startPoint y: 707, endPoint x: 99, endPoint y: 716, distance: 9.2
click at [100, 716] on div "Pen P" at bounding box center [100, 727] width 72 height 43
click at [31, 221] on div at bounding box center [28, 218] width 14 height 14
click at [30, 109] on div at bounding box center [29, 109] width 14 height 14
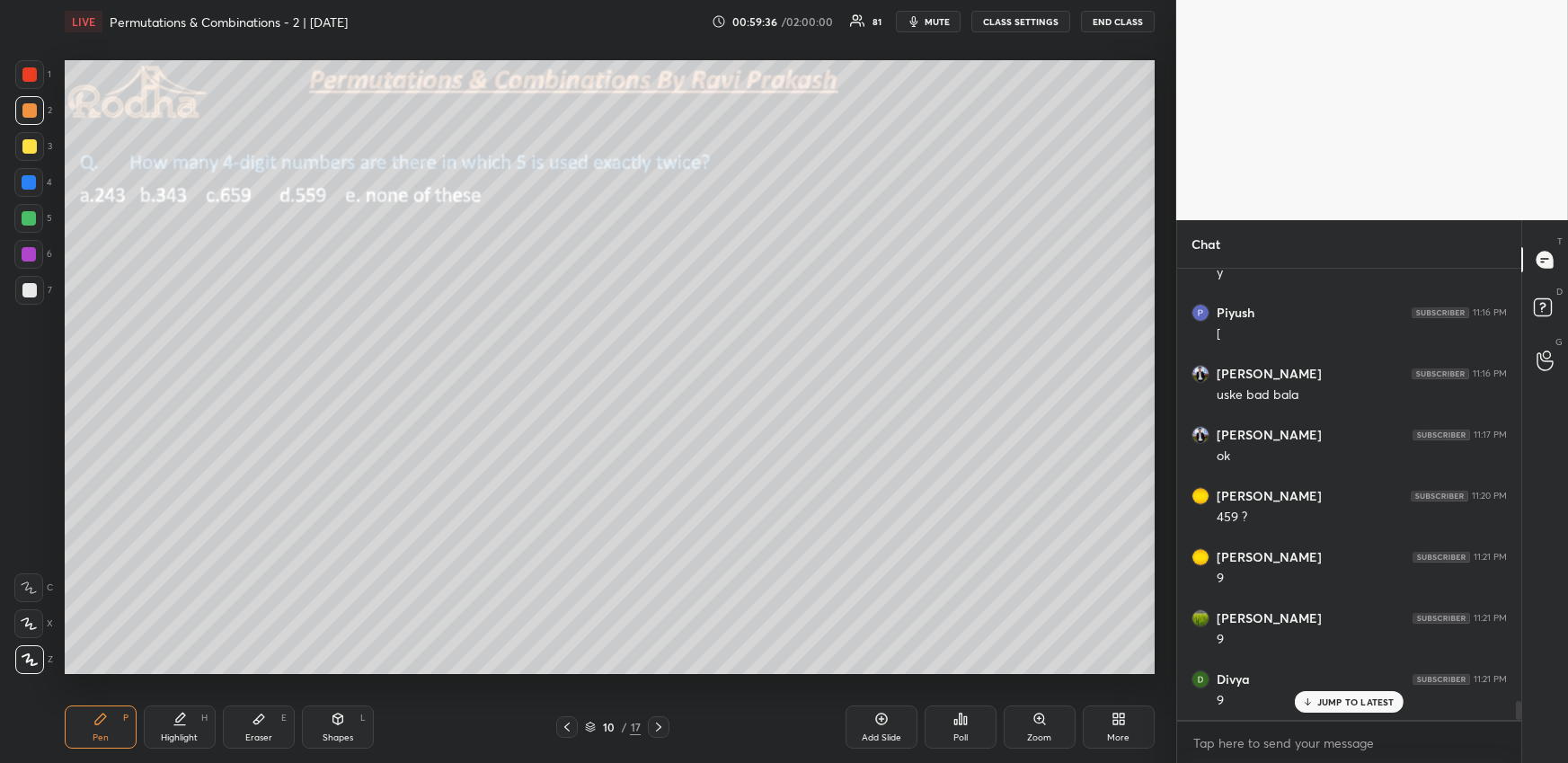
drag, startPoint x: 26, startPoint y: 616, endPoint x: 31, endPoint y: 596, distance: 20.6
click at [26, 619] on icon at bounding box center [28, 623] width 16 height 12
drag, startPoint x: 181, startPoint y: 722, endPoint x: 171, endPoint y: 675, distance: 48.1
click at [181, 723] on icon at bounding box center [179, 718] width 14 height 14
click at [109, 741] on div "Pen P" at bounding box center [100, 727] width 72 height 43
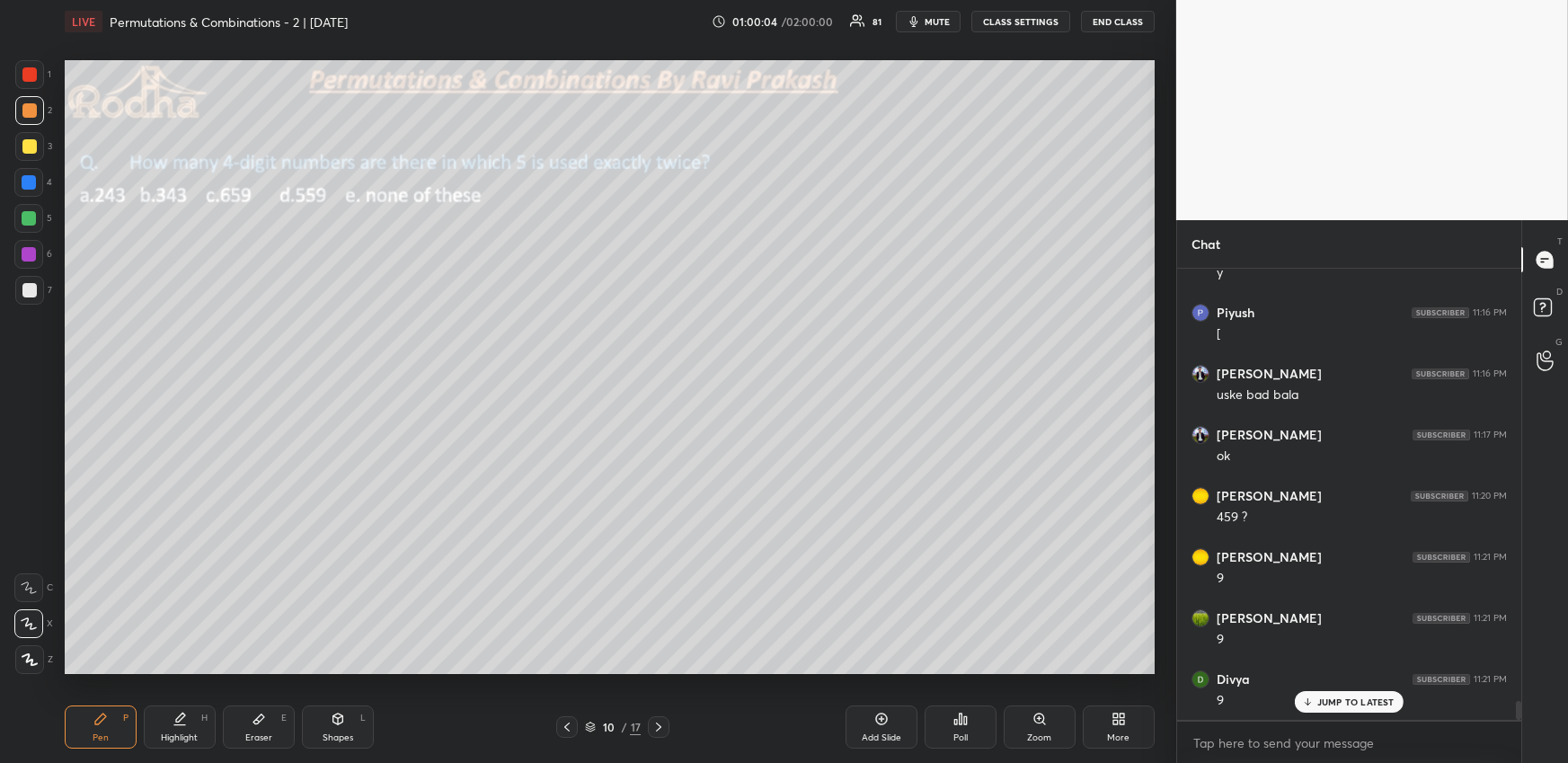
click at [32, 218] on div at bounding box center [28, 218] width 14 height 14
click at [35, 666] on div at bounding box center [29, 659] width 29 height 29
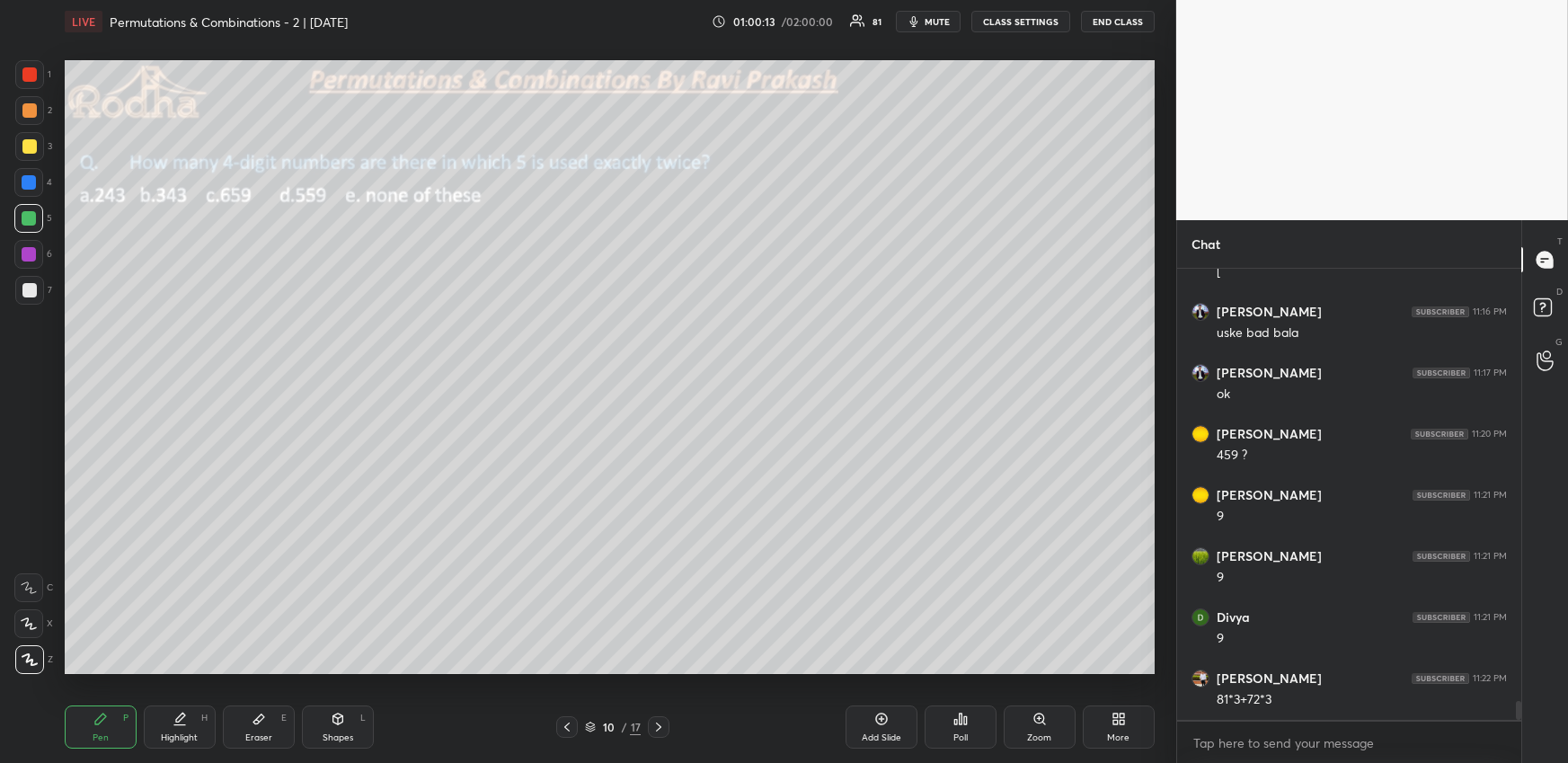
click at [30, 122] on div at bounding box center [29, 110] width 29 height 29
click at [25, 621] on icon at bounding box center [28, 623] width 16 height 12
click at [30, 218] on div at bounding box center [28, 218] width 14 height 14
click at [28, 659] on icon at bounding box center [29, 658] width 16 height 12
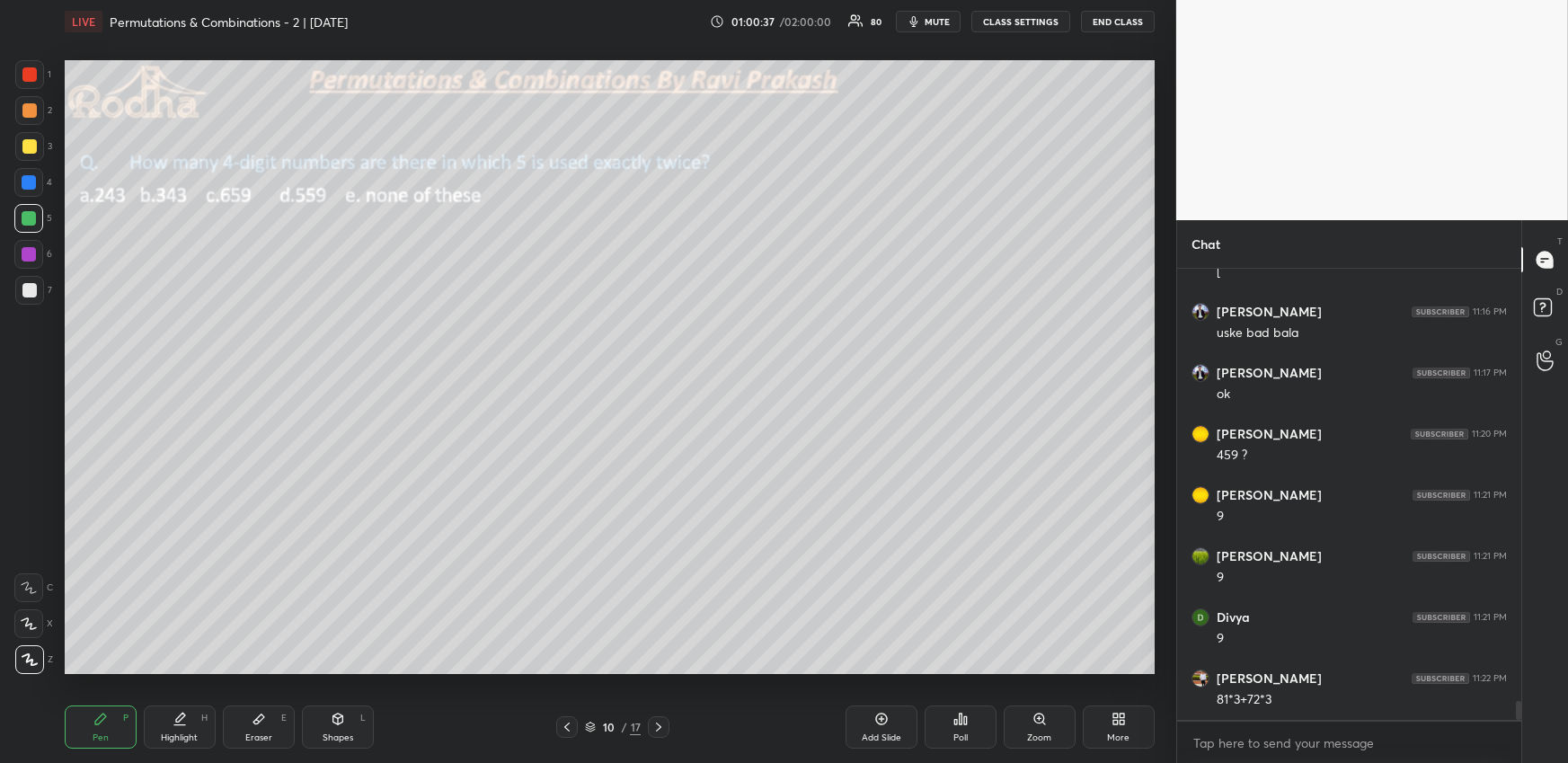
click at [31, 618] on icon at bounding box center [28, 623] width 16 height 12
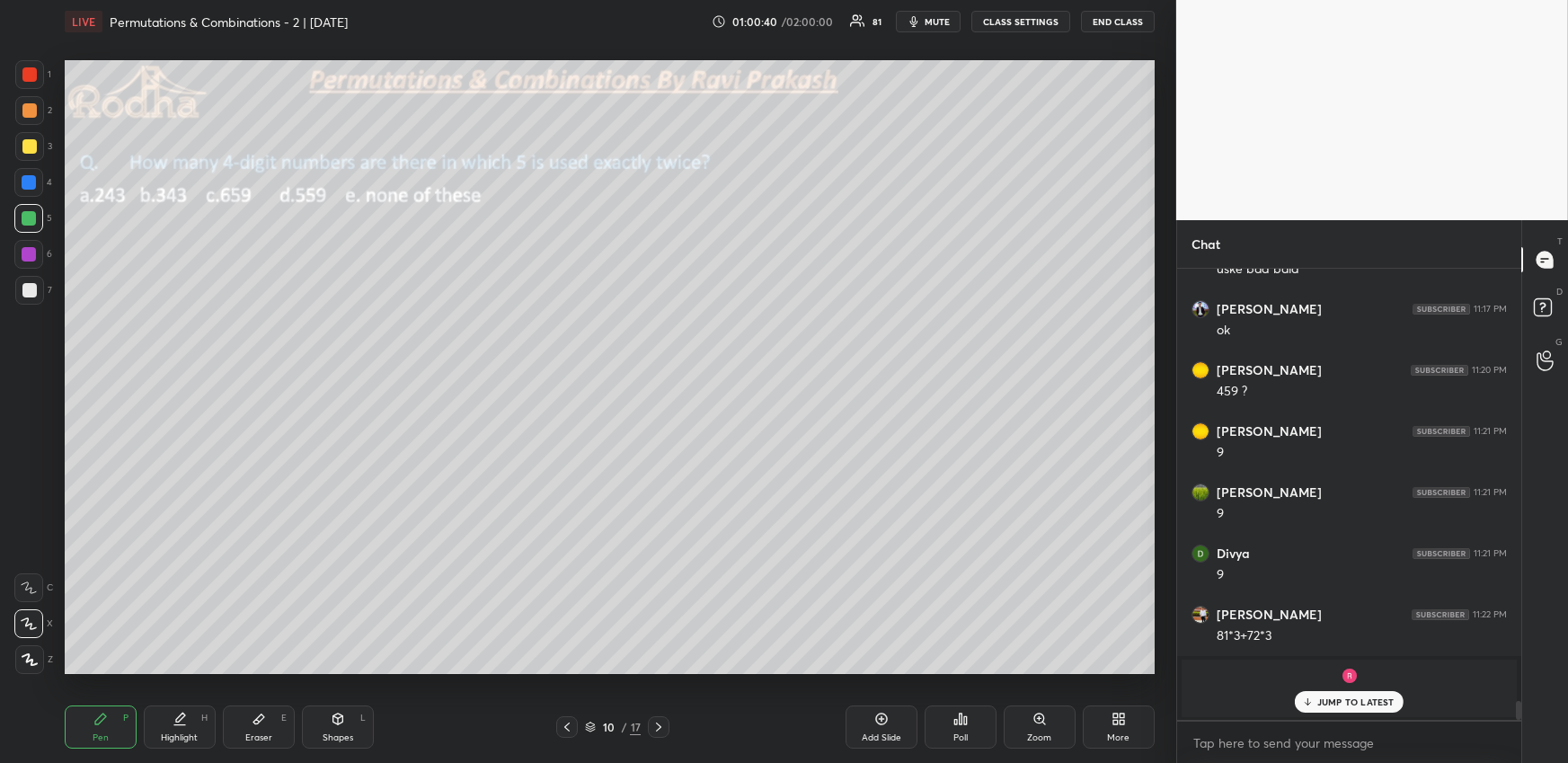
click at [27, 108] on div at bounding box center [29, 109] width 14 height 14
drag, startPoint x: 184, startPoint y: 713, endPoint x: 176, endPoint y: 675, distance: 38.8
click at [184, 714] on icon at bounding box center [179, 718] width 14 height 14
click at [95, 727] on div "Pen P" at bounding box center [100, 727] width 72 height 43
click at [188, 719] on div "Highlight H" at bounding box center [180, 727] width 72 height 43
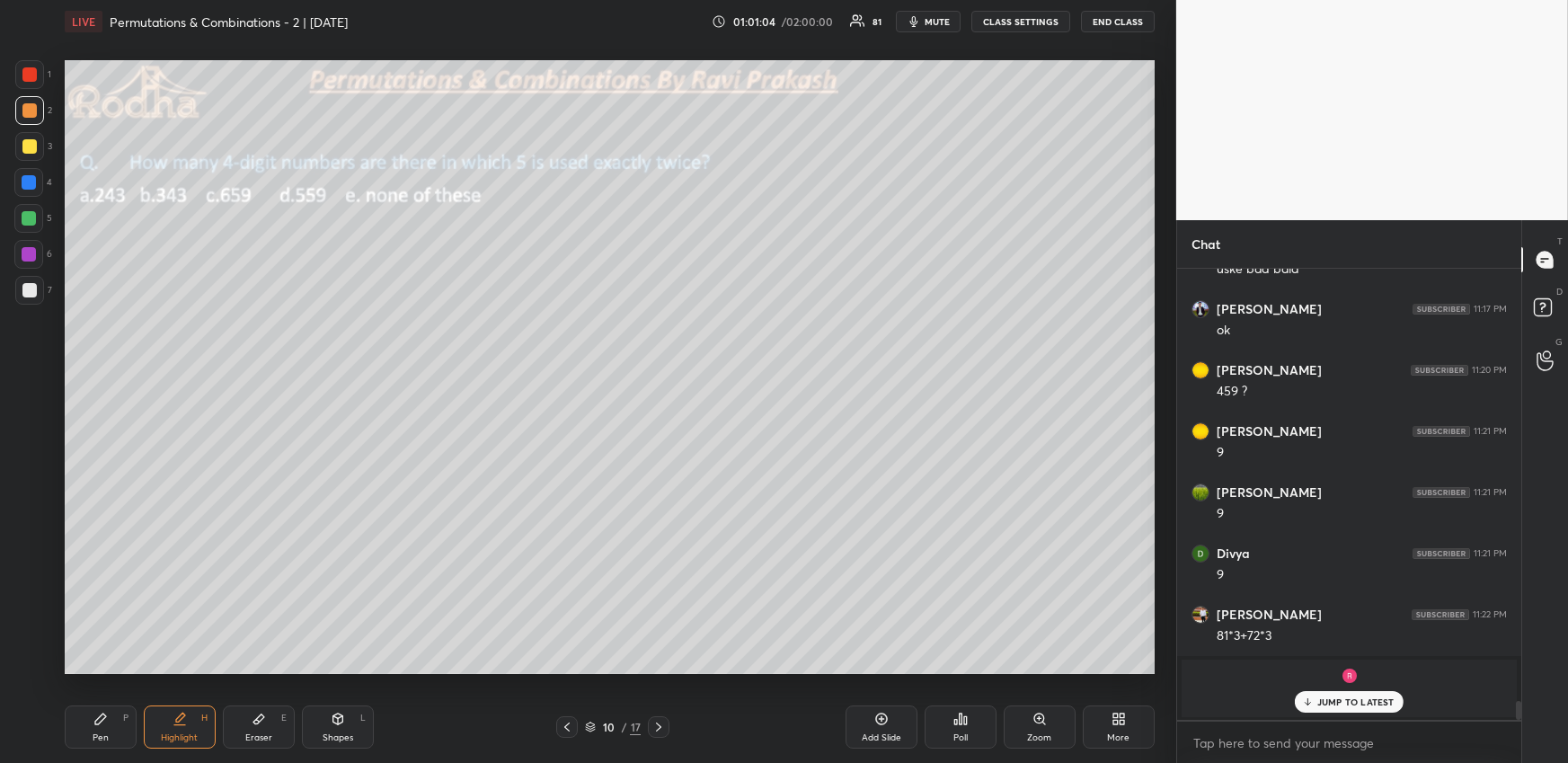
click at [99, 721] on icon at bounding box center [101, 719] width 11 height 11
click at [30, 210] on div at bounding box center [28, 218] width 29 height 29
drag, startPoint x: 198, startPoint y: 735, endPoint x: 207, endPoint y: 715, distance: 21.9
click at [195, 733] on div "Highlight H" at bounding box center [180, 727] width 72 height 43
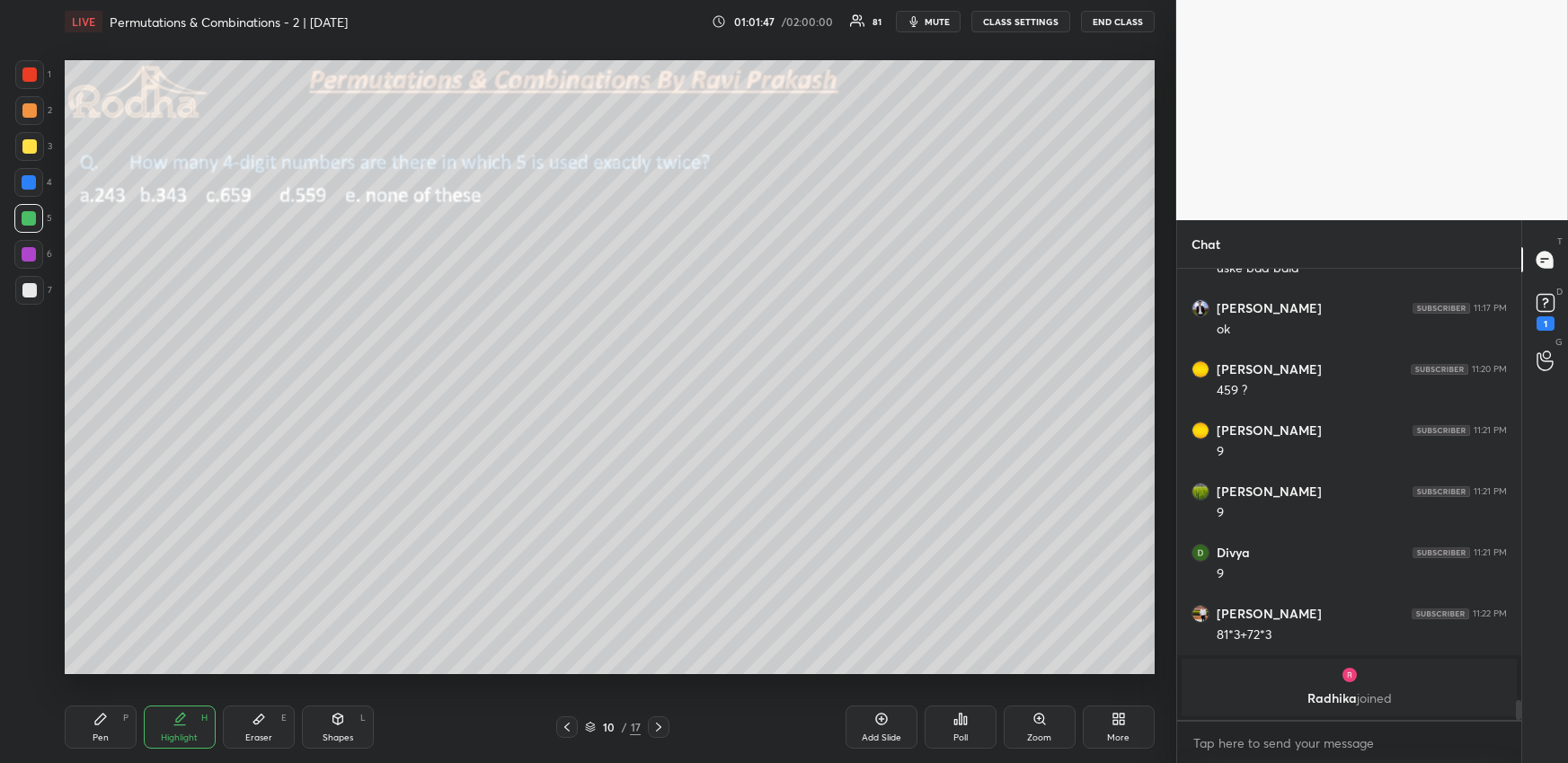
click at [109, 727] on div "Pen P" at bounding box center [100, 727] width 72 height 43
drag, startPoint x: 27, startPoint y: 81, endPoint x: 30, endPoint y: 109, distance: 28.2
click at [27, 79] on div at bounding box center [29, 74] width 29 height 29
click at [34, 669] on div at bounding box center [29, 659] width 29 height 29
click at [39, 217] on div at bounding box center [28, 218] width 29 height 29
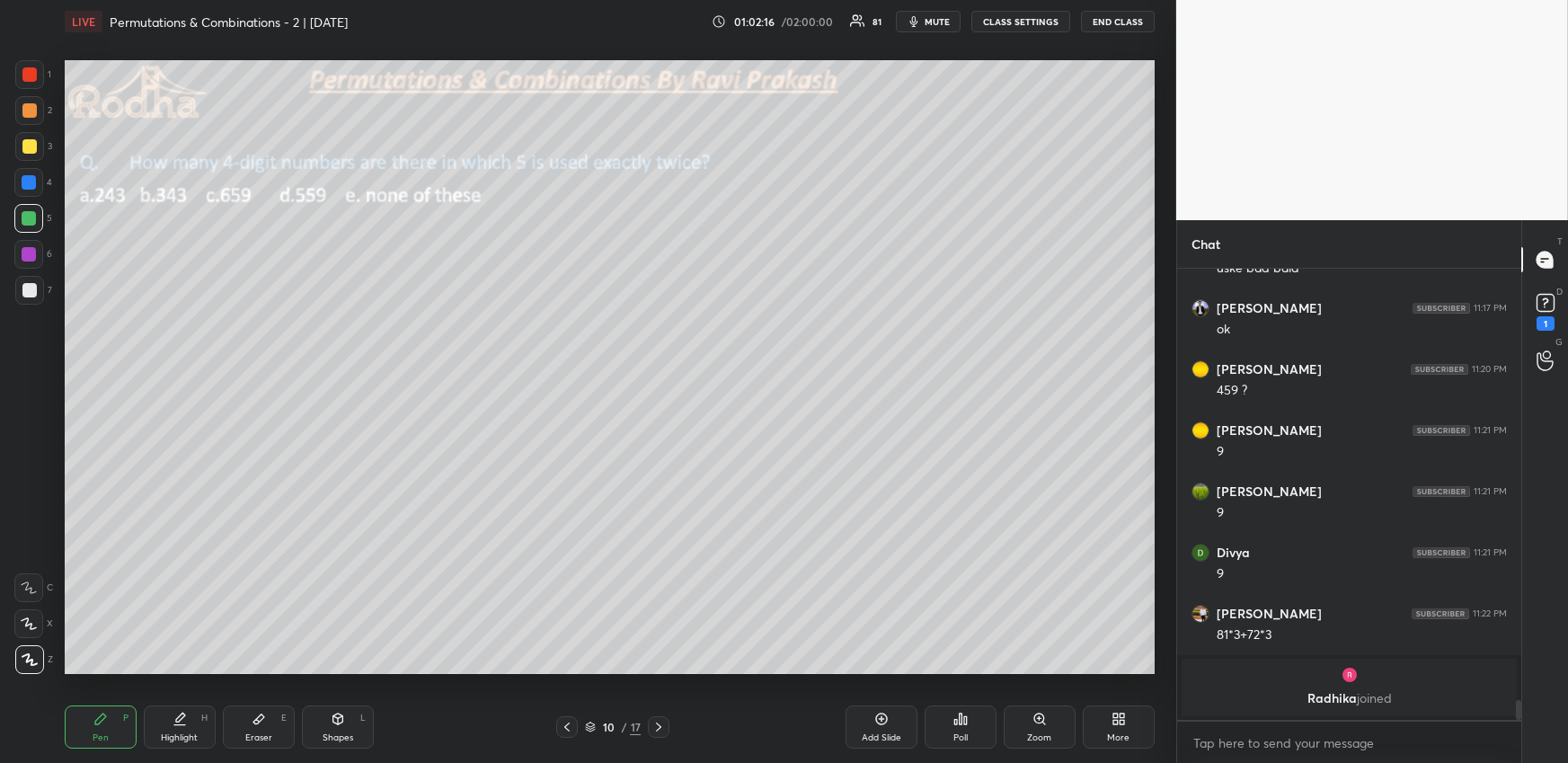
click at [35, 281] on div at bounding box center [29, 290] width 29 height 29
click at [33, 625] on icon at bounding box center [28, 623] width 16 height 12
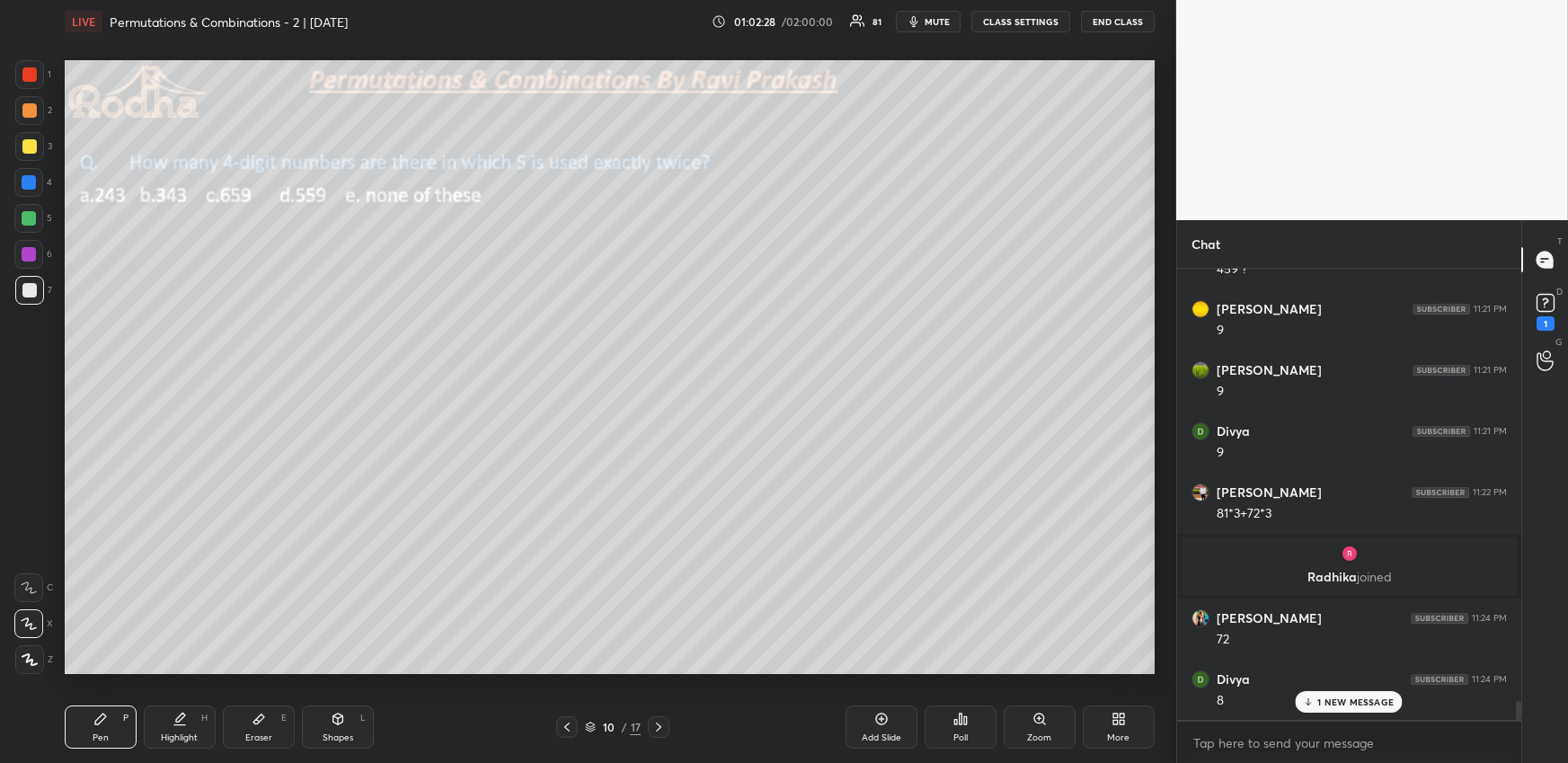
scroll to position [10195, 0]
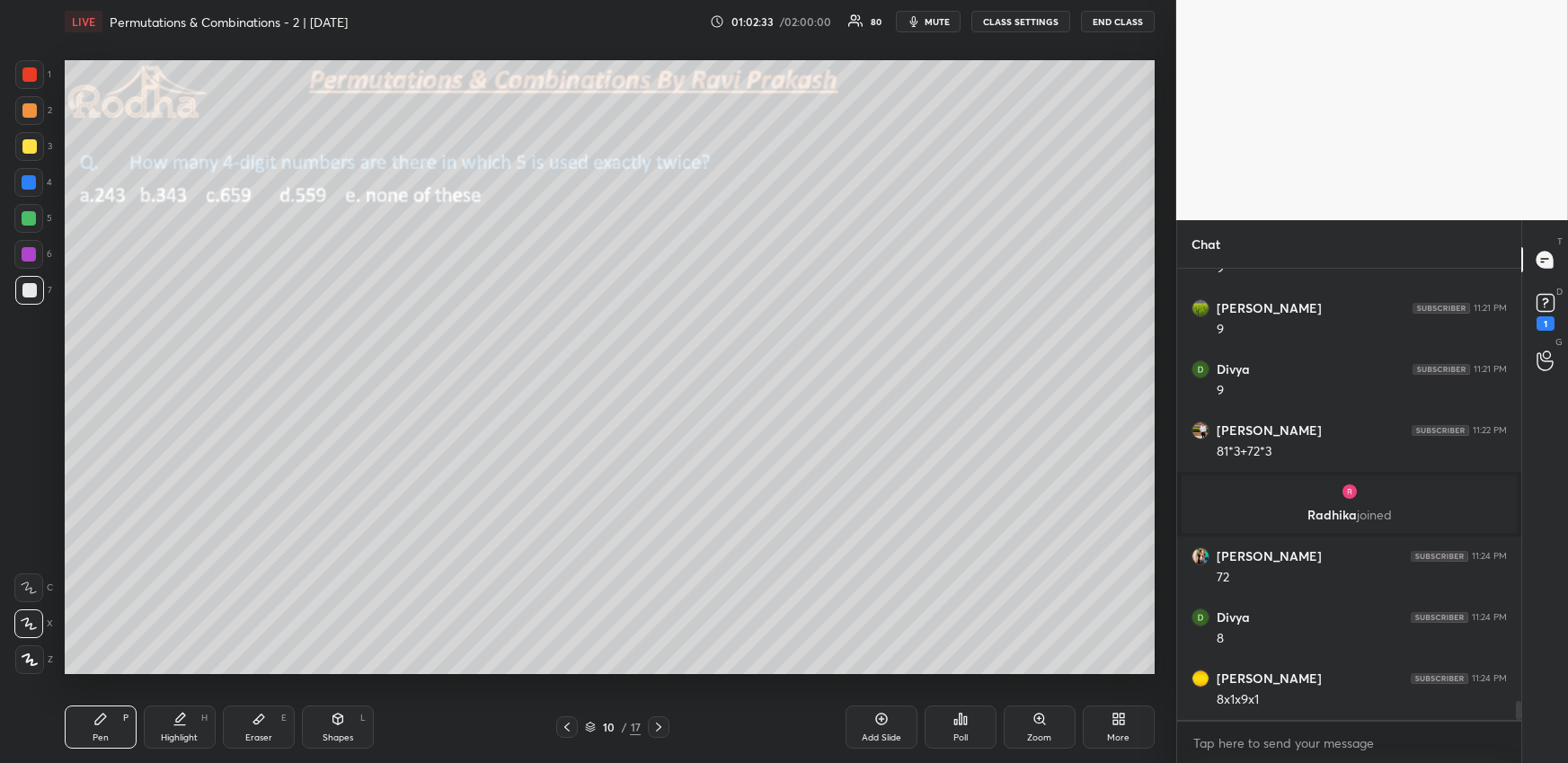
click at [184, 721] on icon at bounding box center [179, 718] width 14 height 14
click at [100, 727] on div "Pen P" at bounding box center [100, 727] width 72 height 43
click at [29, 209] on div at bounding box center [28, 218] width 29 height 29
drag, startPoint x: 36, startPoint y: 666, endPoint x: 53, endPoint y: 659, distance: 18.4
click at [33, 664] on div at bounding box center [29, 659] width 29 height 29
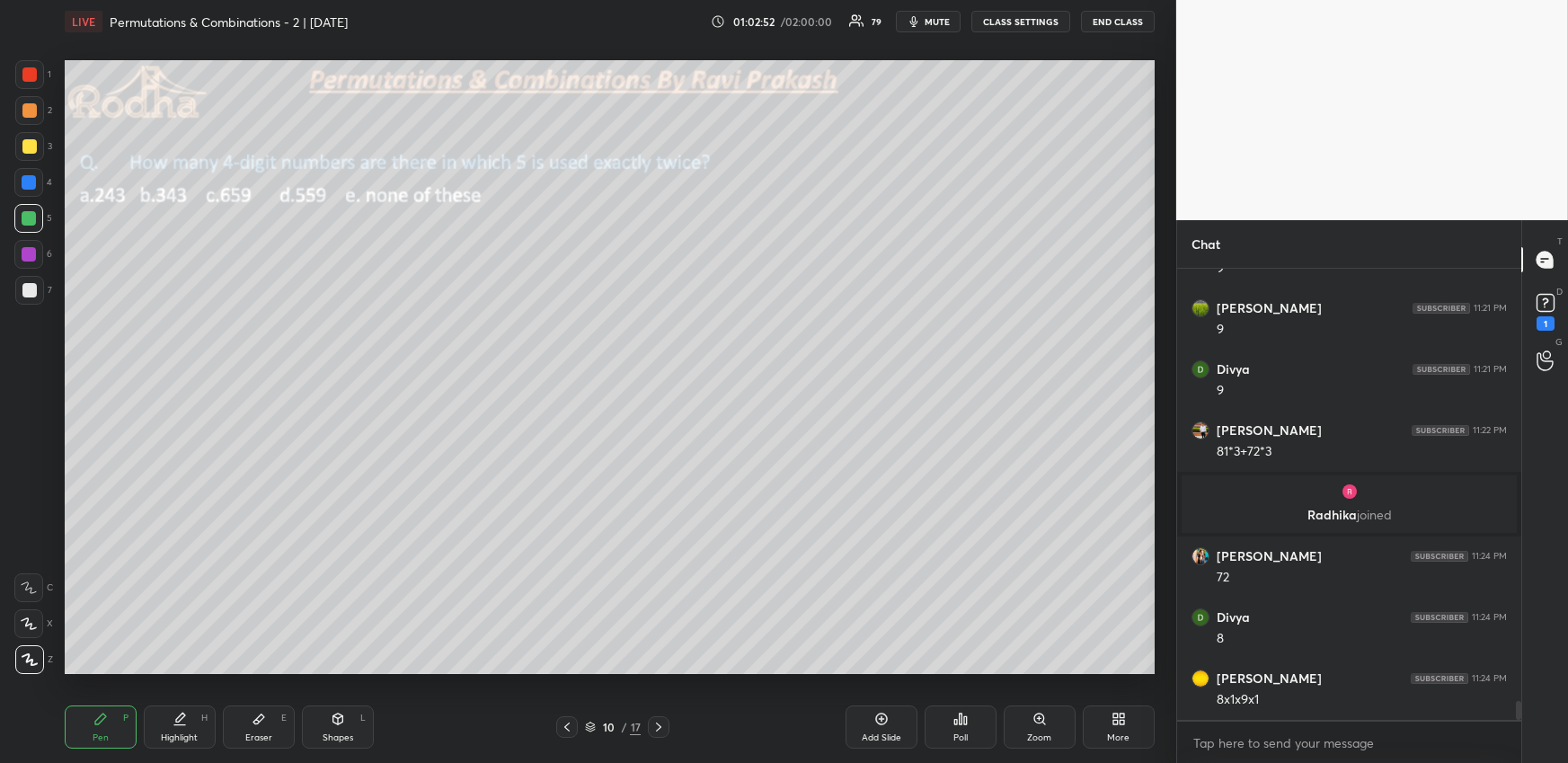
click at [31, 620] on icon at bounding box center [28, 623] width 16 height 12
click at [29, 295] on div at bounding box center [29, 290] width 14 height 14
click at [34, 657] on icon at bounding box center [29, 658] width 16 height 12
click at [25, 213] on div at bounding box center [28, 218] width 14 height 14
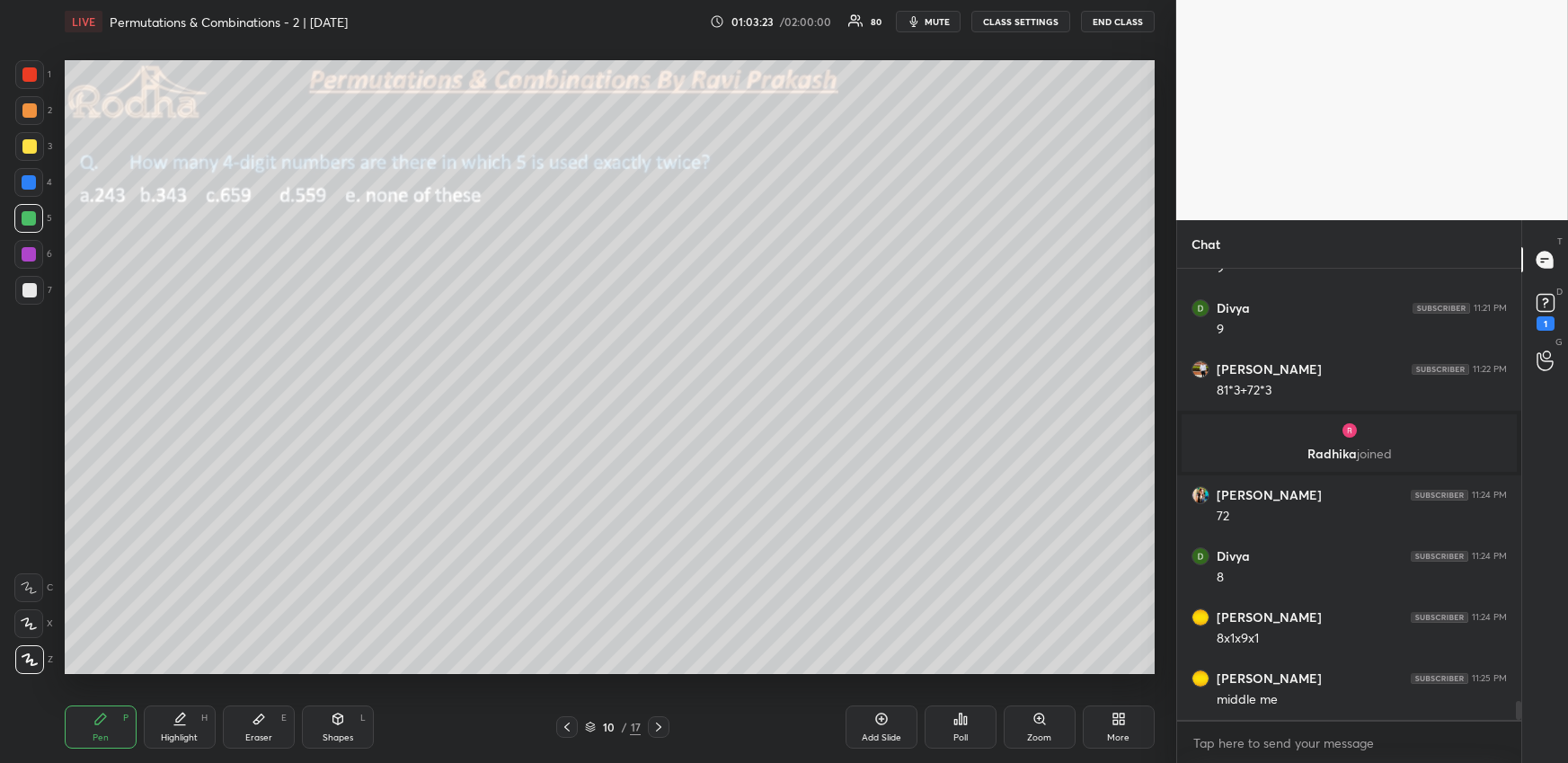
click at [29, 298] on div at bounding box center [29, 290] width 29 height 29
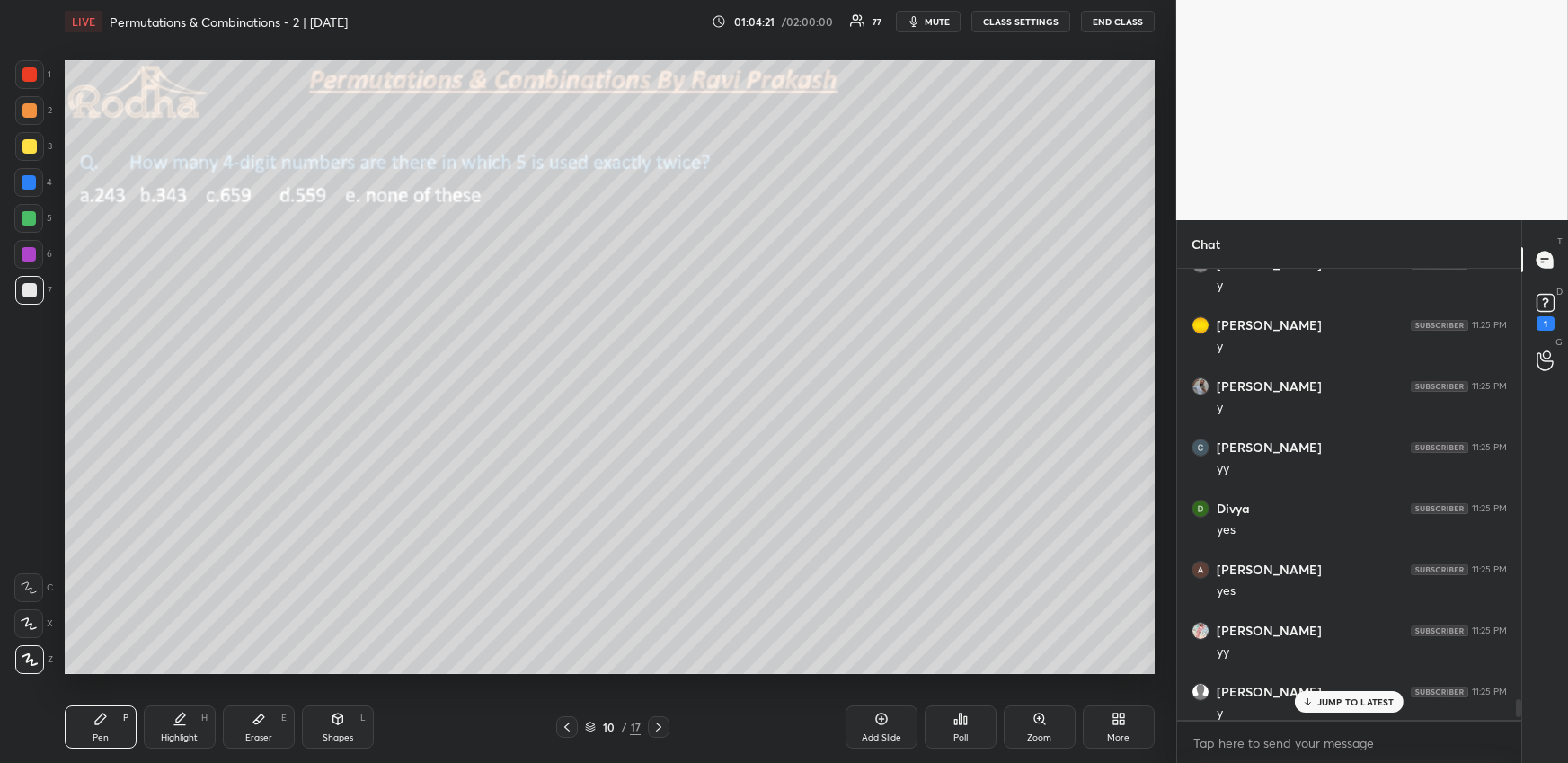
scroll to position [10948, 0]
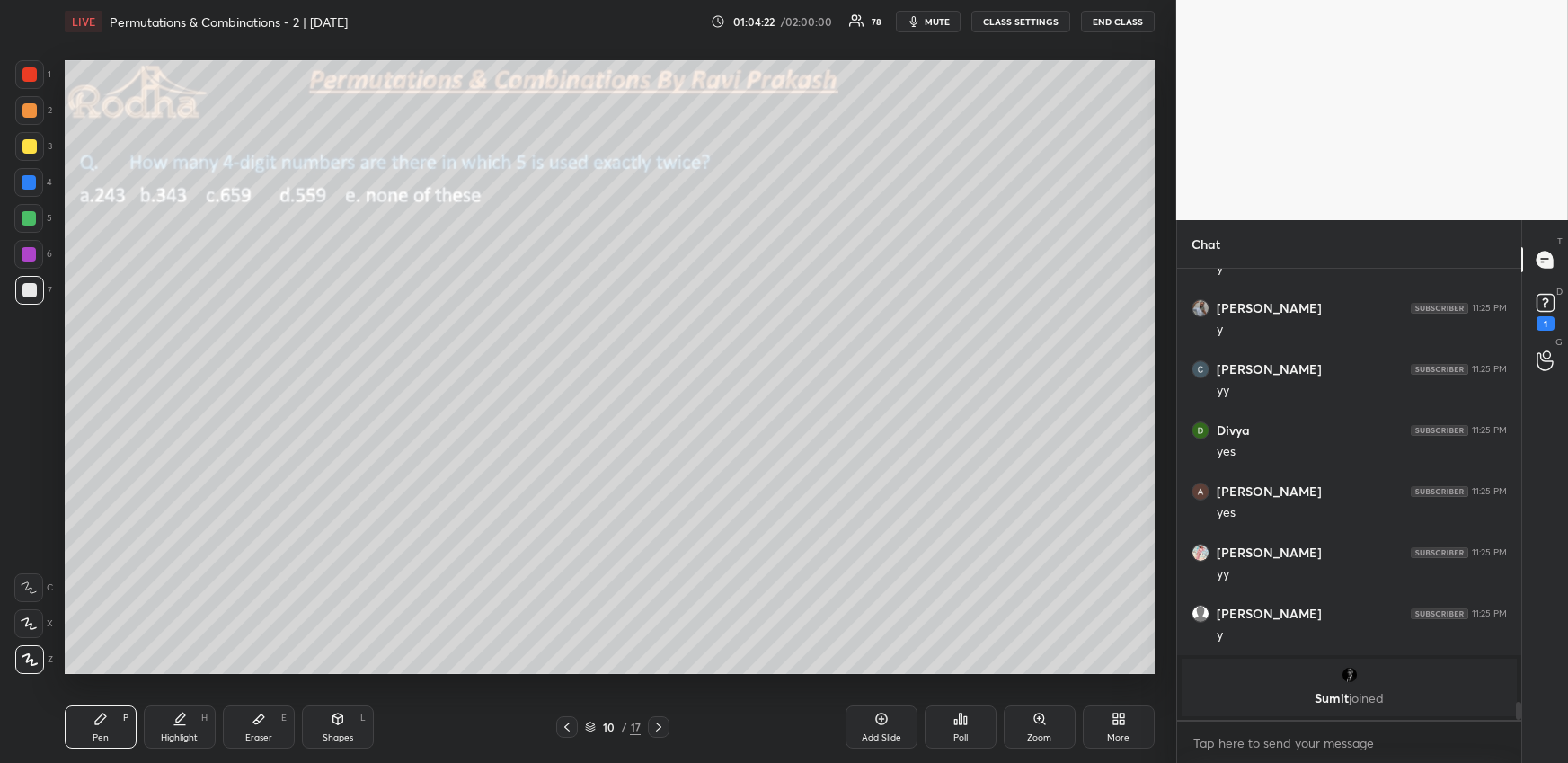
click at [1103, 710] on div "More" at bounding box center [1119, 727] width 72 height 43
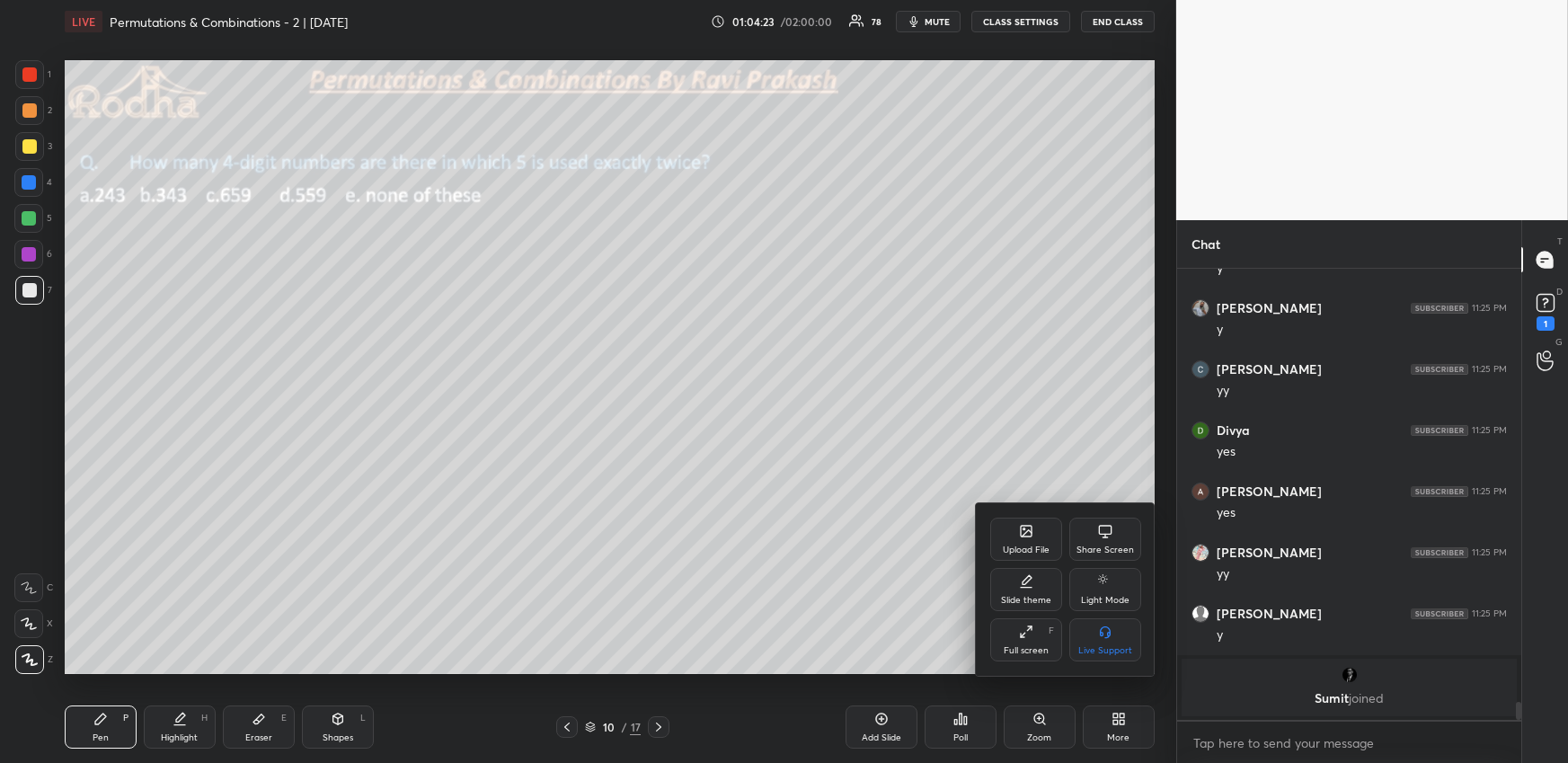
click at [1031, 548] on div "Upload File" at bounding box center [1026, 550] width 47 height 9
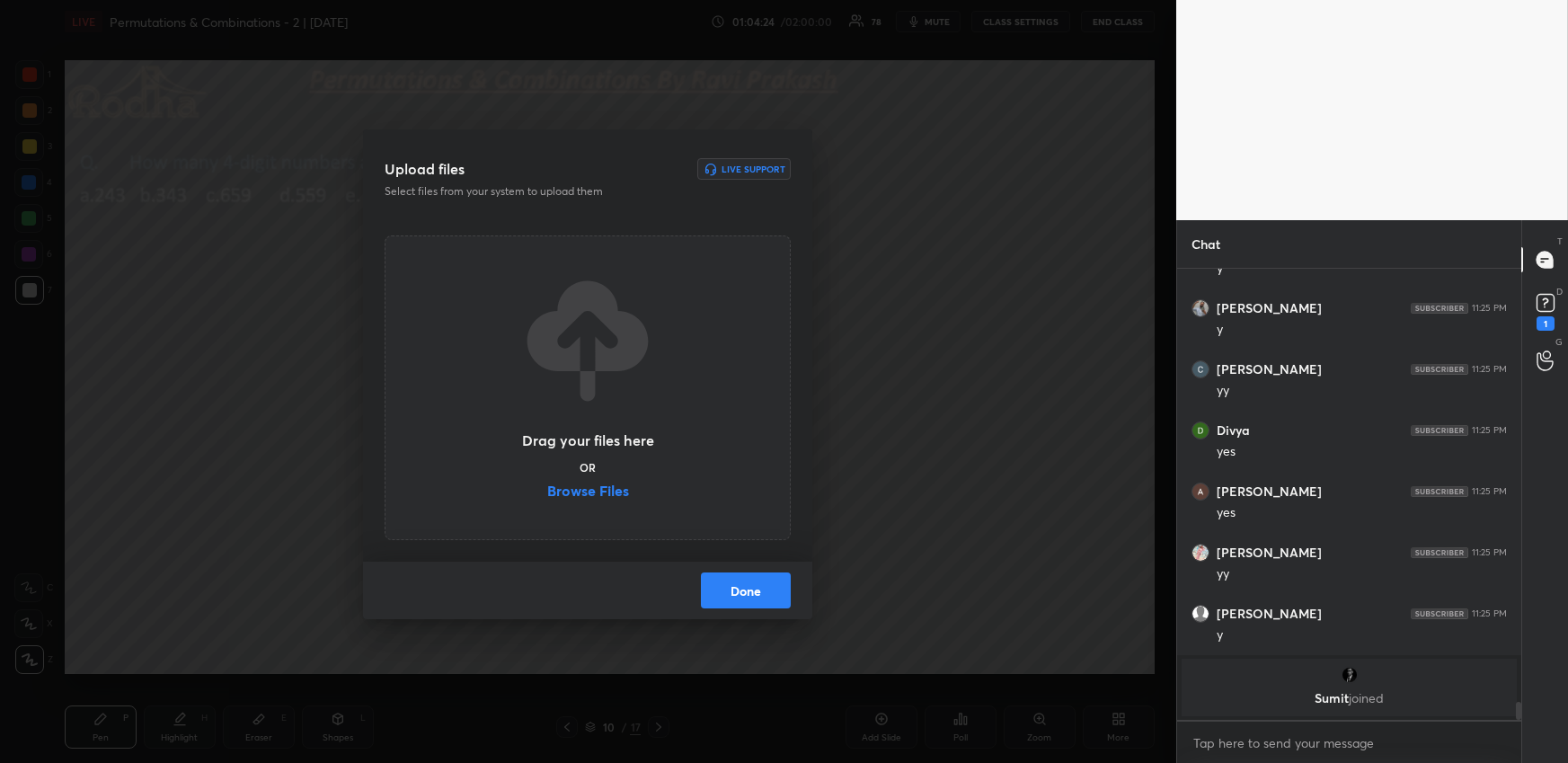
click at [607, 490] on label "Browse Files" at bounding box center [588, 493] width 81 height 19
click at [547, 490] on input "Browse Files" at bounding box center [547, 493] width 0 height 19
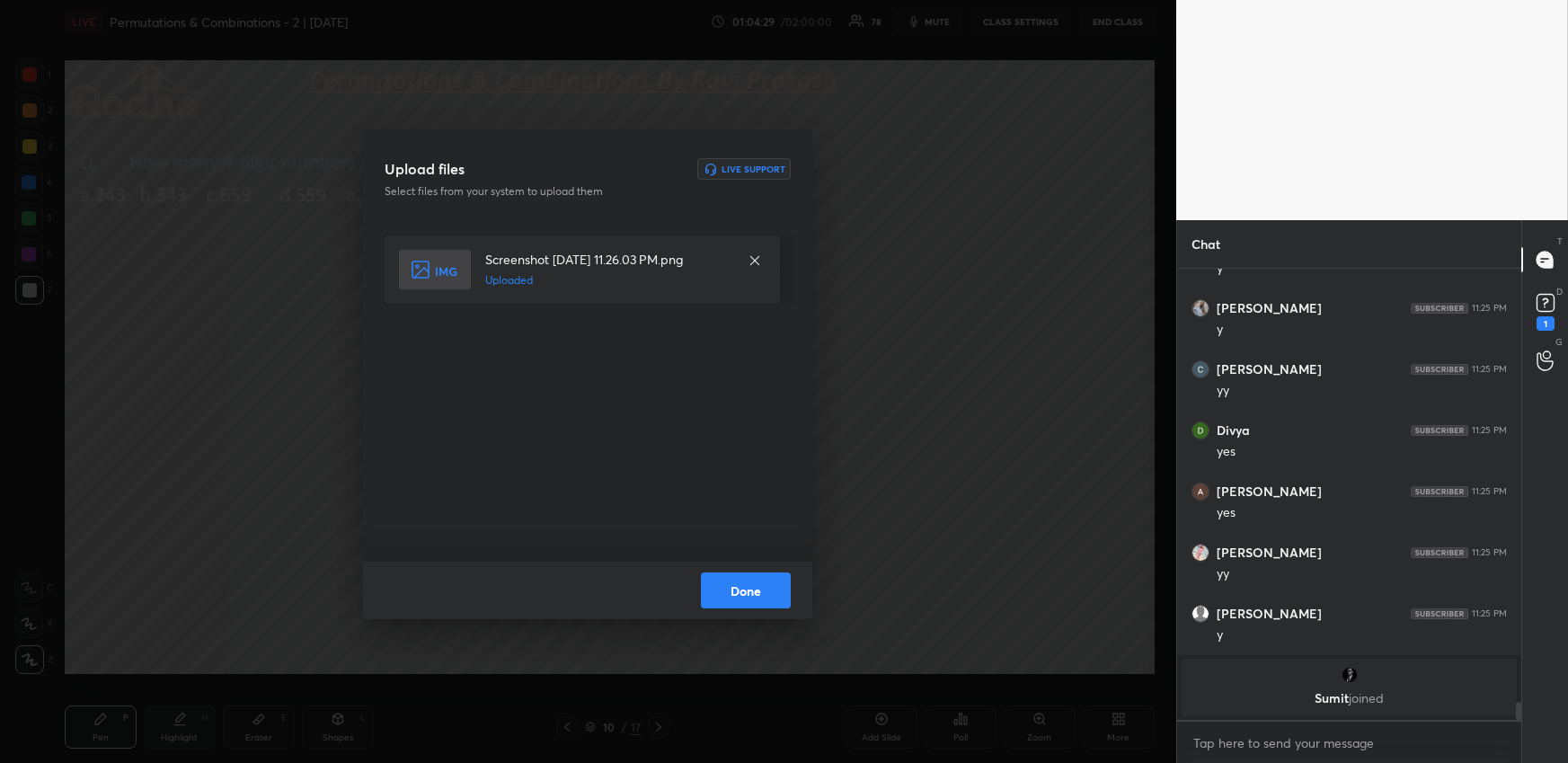
click at [766, 573] on button "Done" at bounding box center [746, 590] width 90 height 36
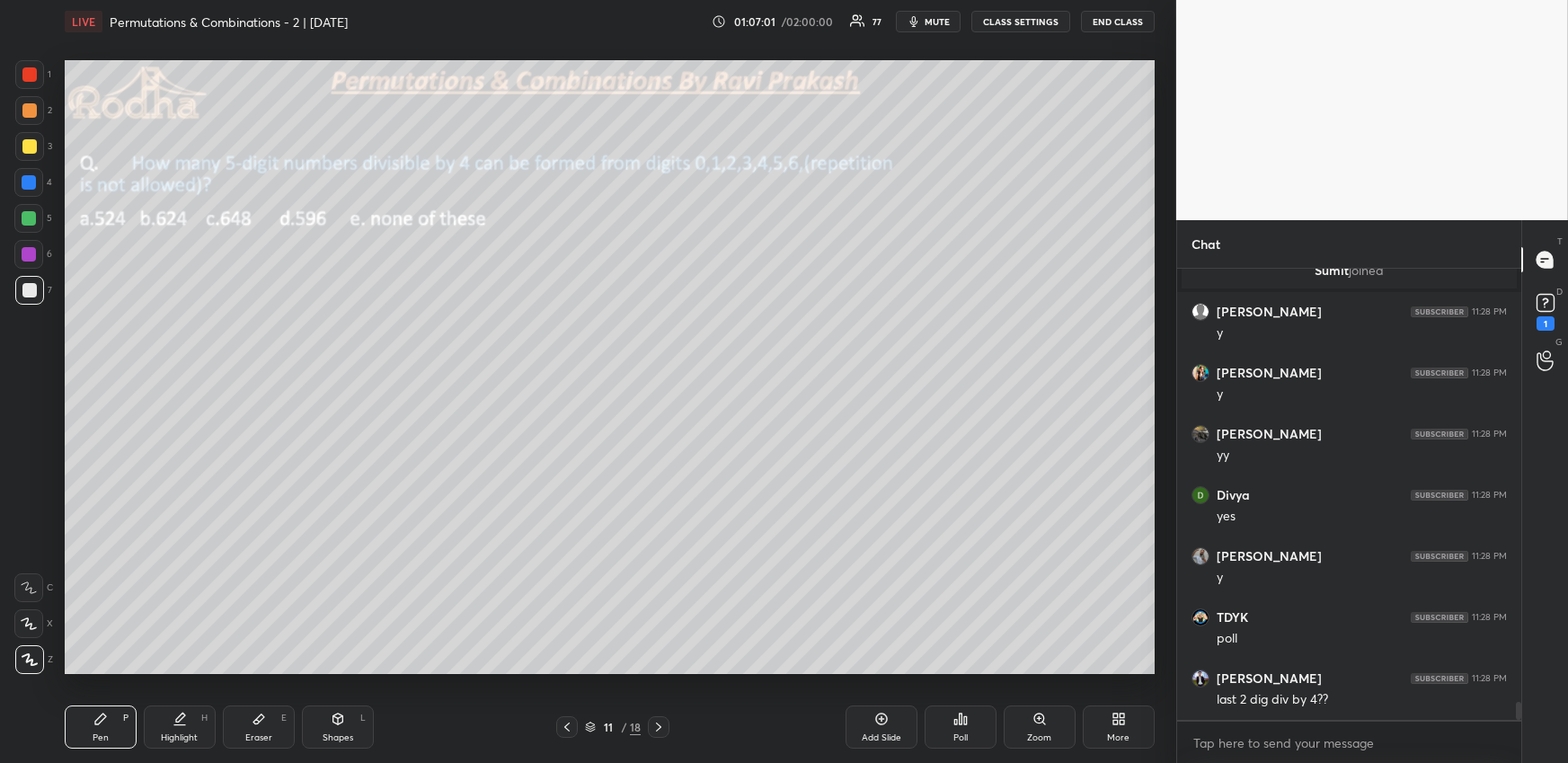
scroll to position [11208, 0]
click at [1120, 713] on icon at bounding box center [1118, 718] width 14 height 14
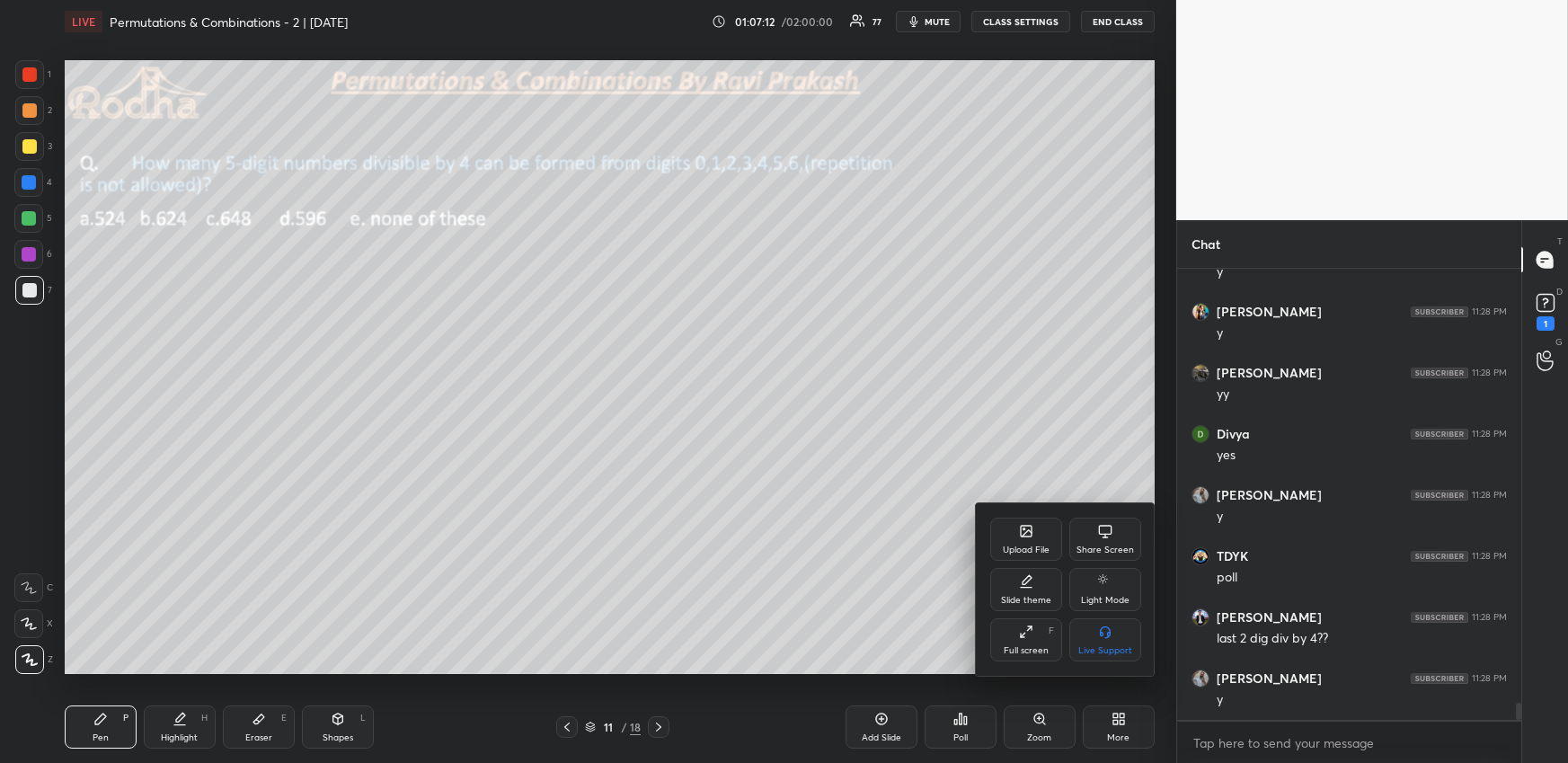
click at [1024, 542] on div "Upload File" at bounding box center [1026, 539] width 72 height 43
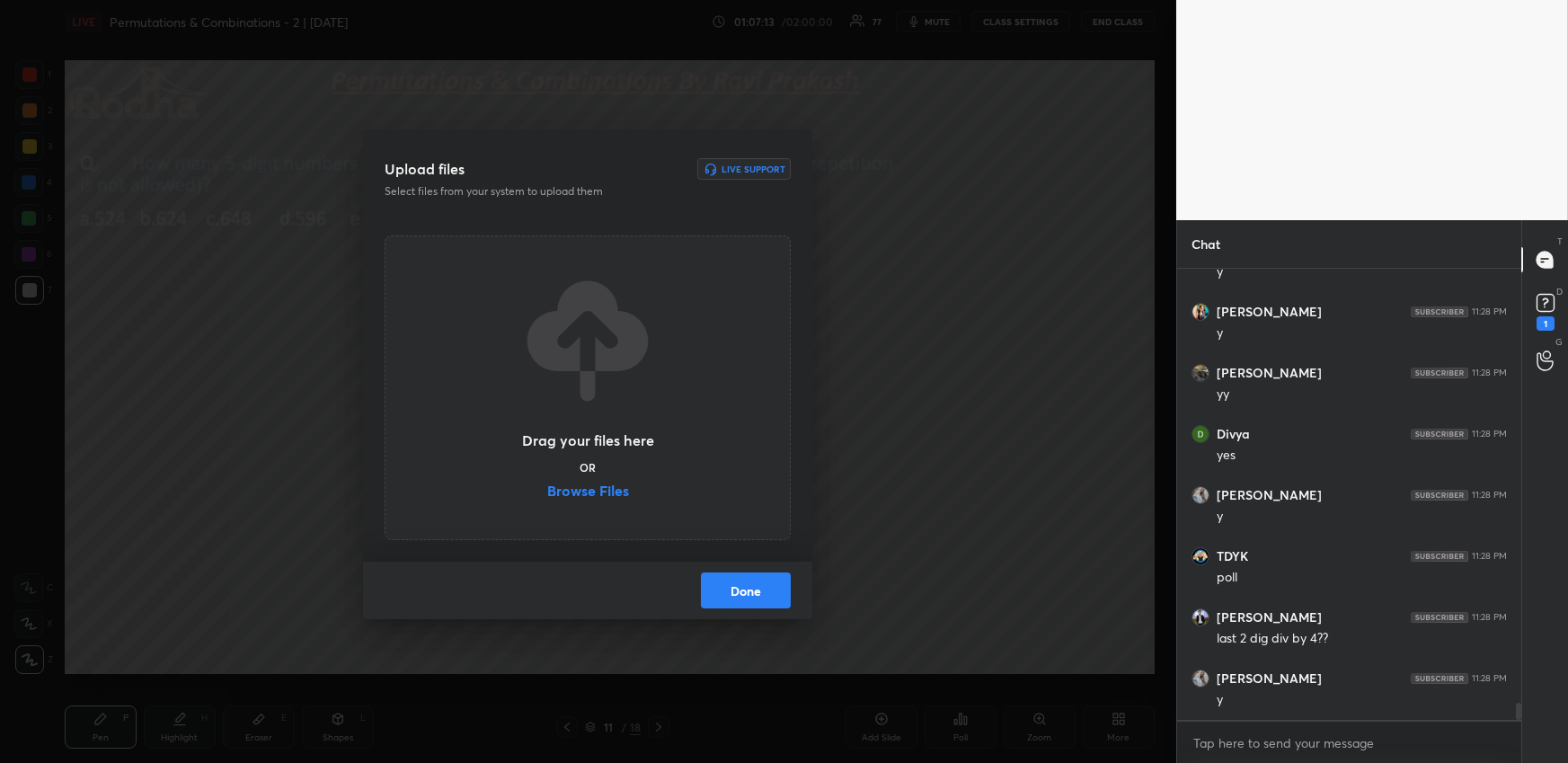
click at [606, 491] on label "Browse Files" at bounding box center [588, 493] width 81 height 19
click at [547, 491] on input "Browse Files" at bounding box center [547, 493] width 0 height 19
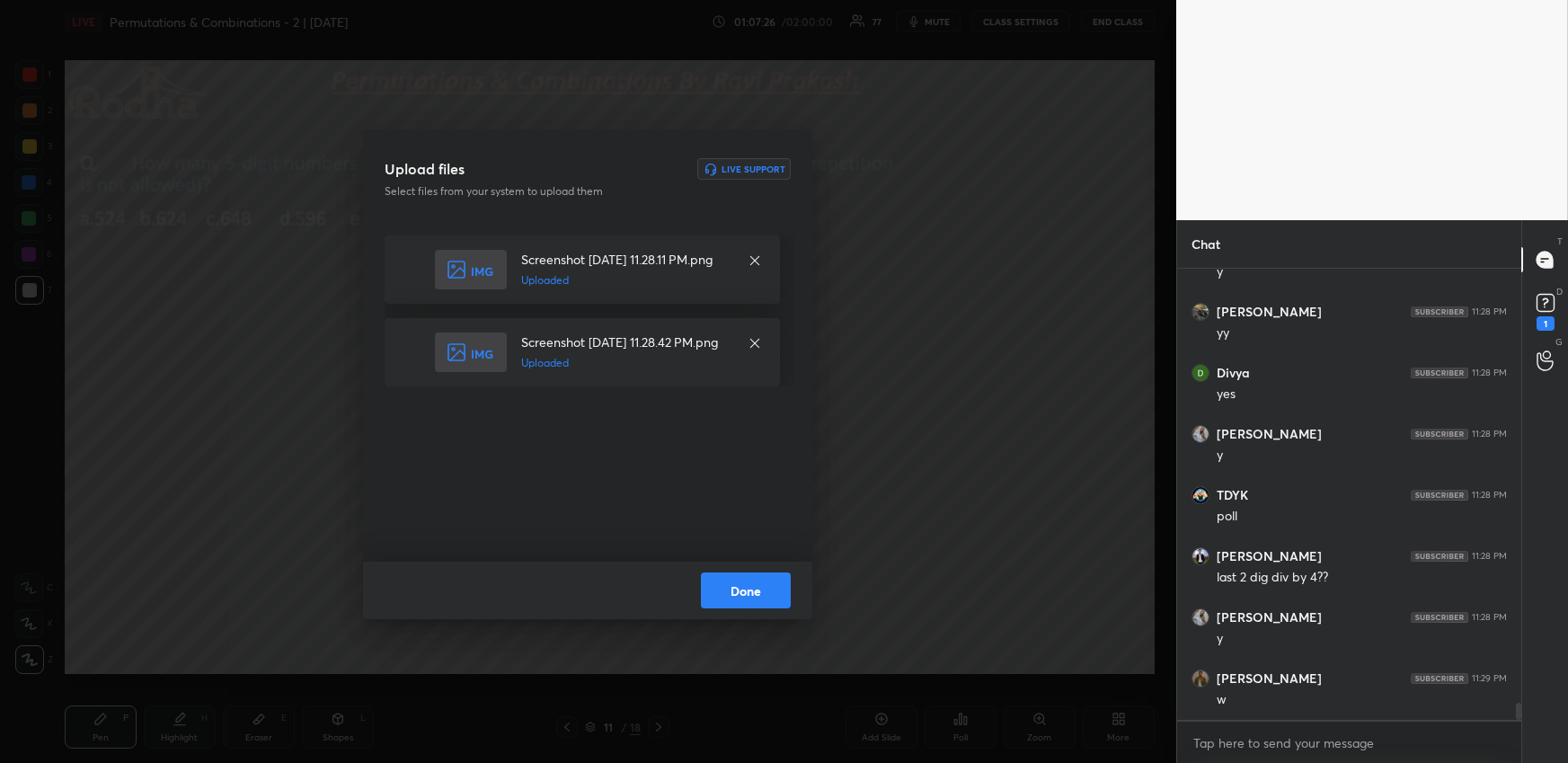
click at [746, 594] on button "Done" at bounding box center [746, 590] width 90 height 36
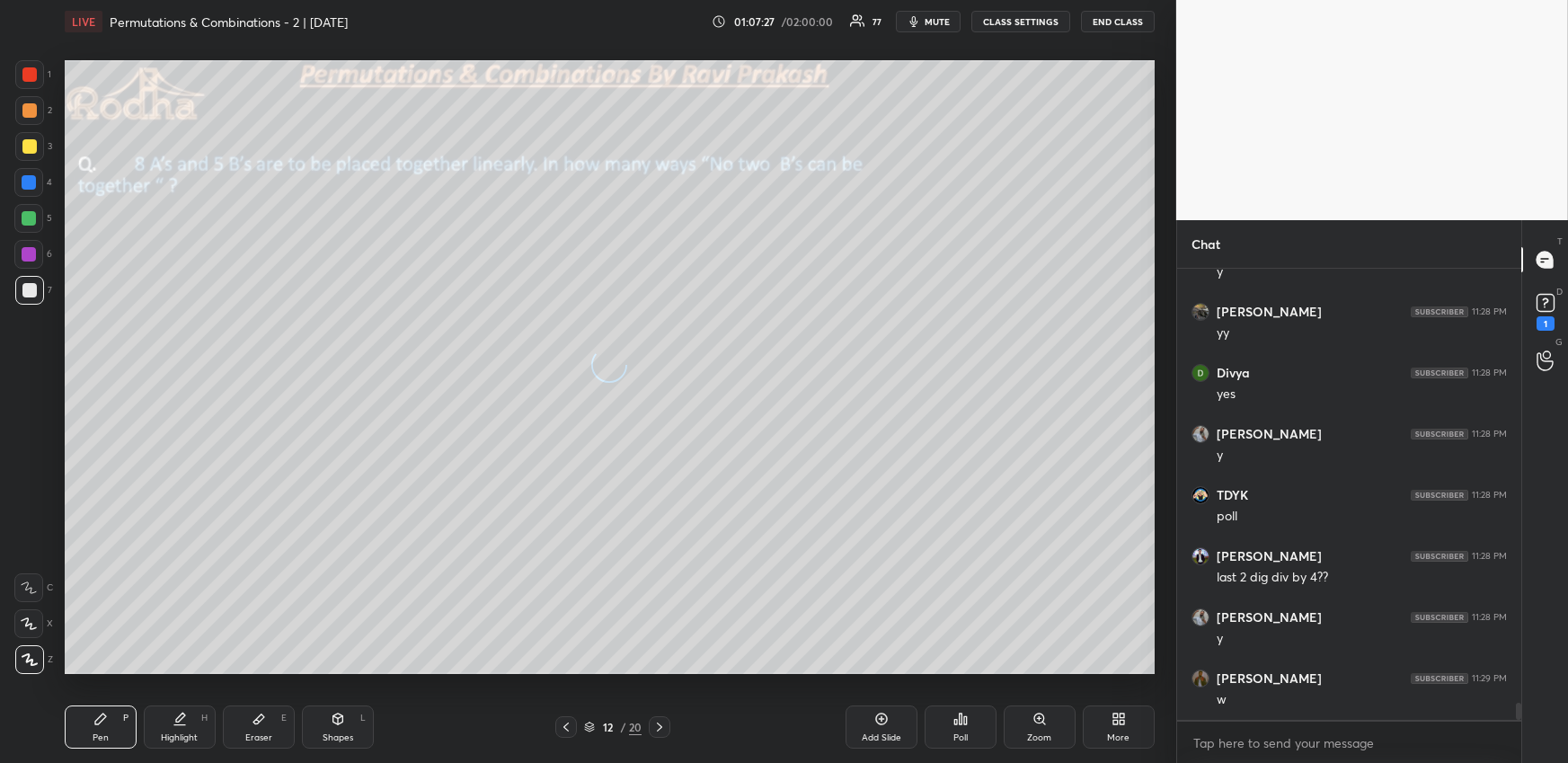
click at [565, 730] on icon at bounding box center [566, 726] width 14 height 14
click at [961, 726] on div "Poll" at bounding box center [960, 727] width 72 height 43
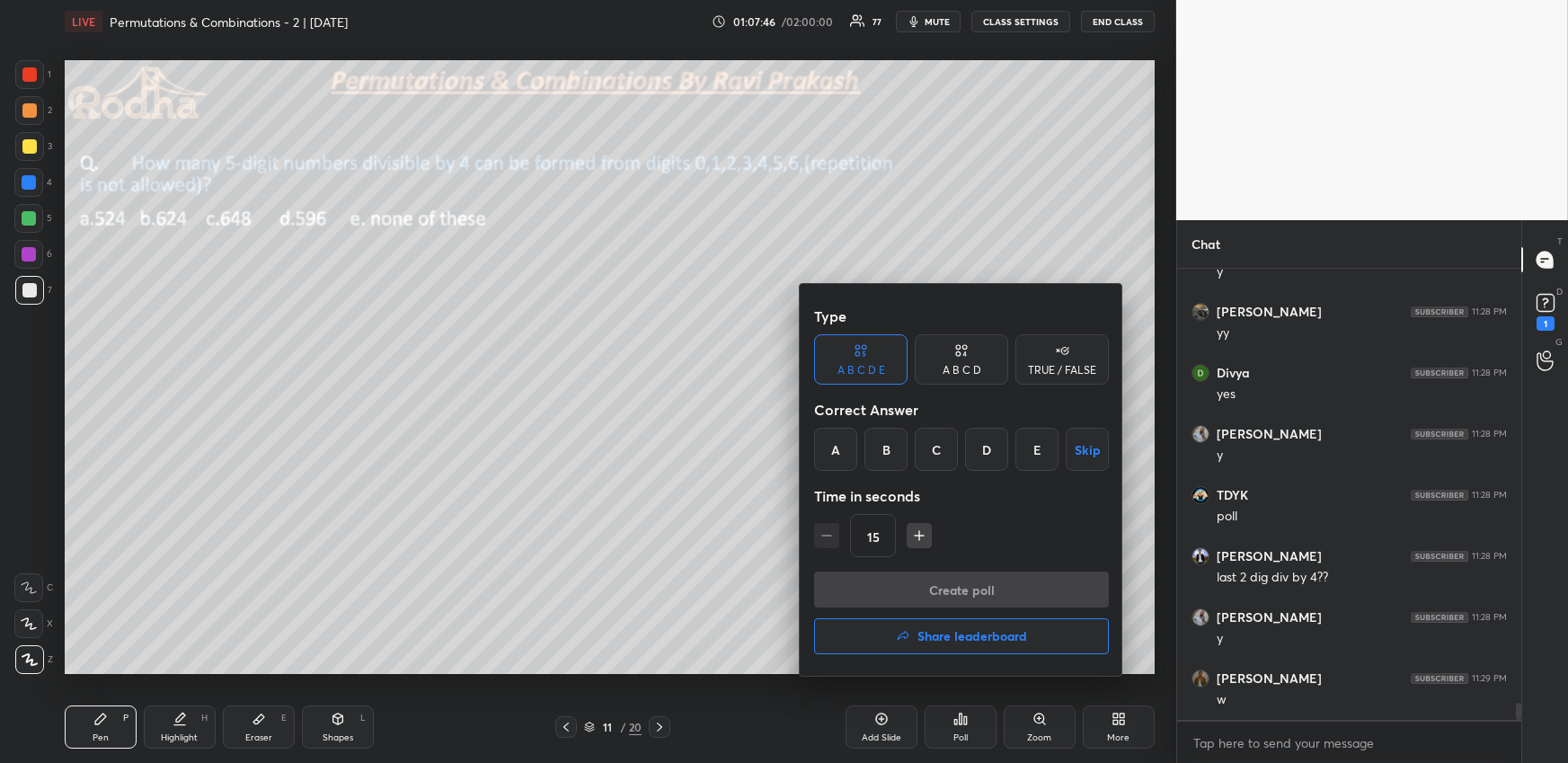
click at [885, 441] on div "B" at bounding box center [886, 449] width 43 height 43
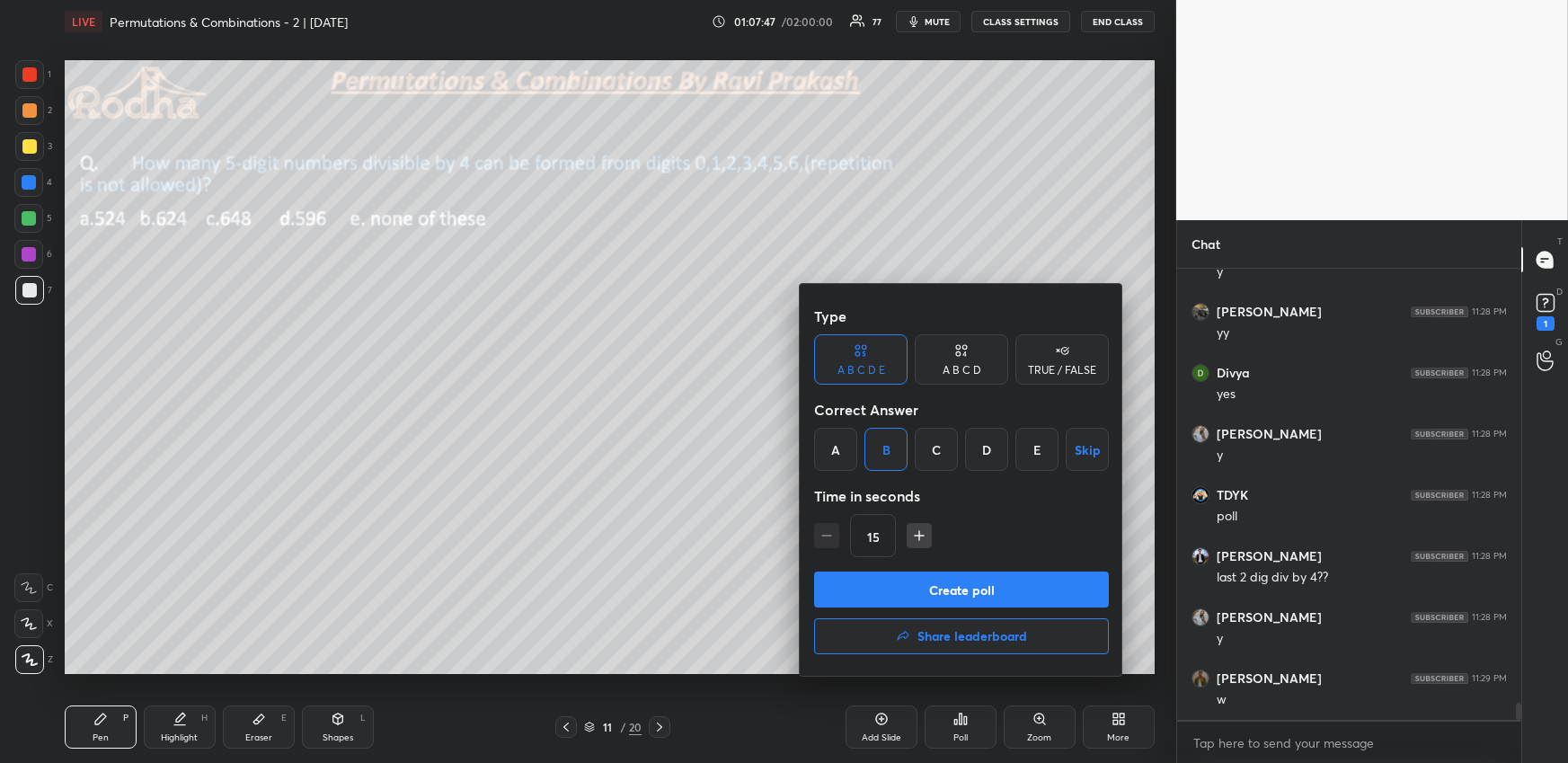
drag, startPoint x: 886, startPoint y: 593, endPoint x: 889, endPoint y: 581, distance: 12.4
click at [887, 594] on button "Create poll" at bounding box center [961, 589] width 295 height 36
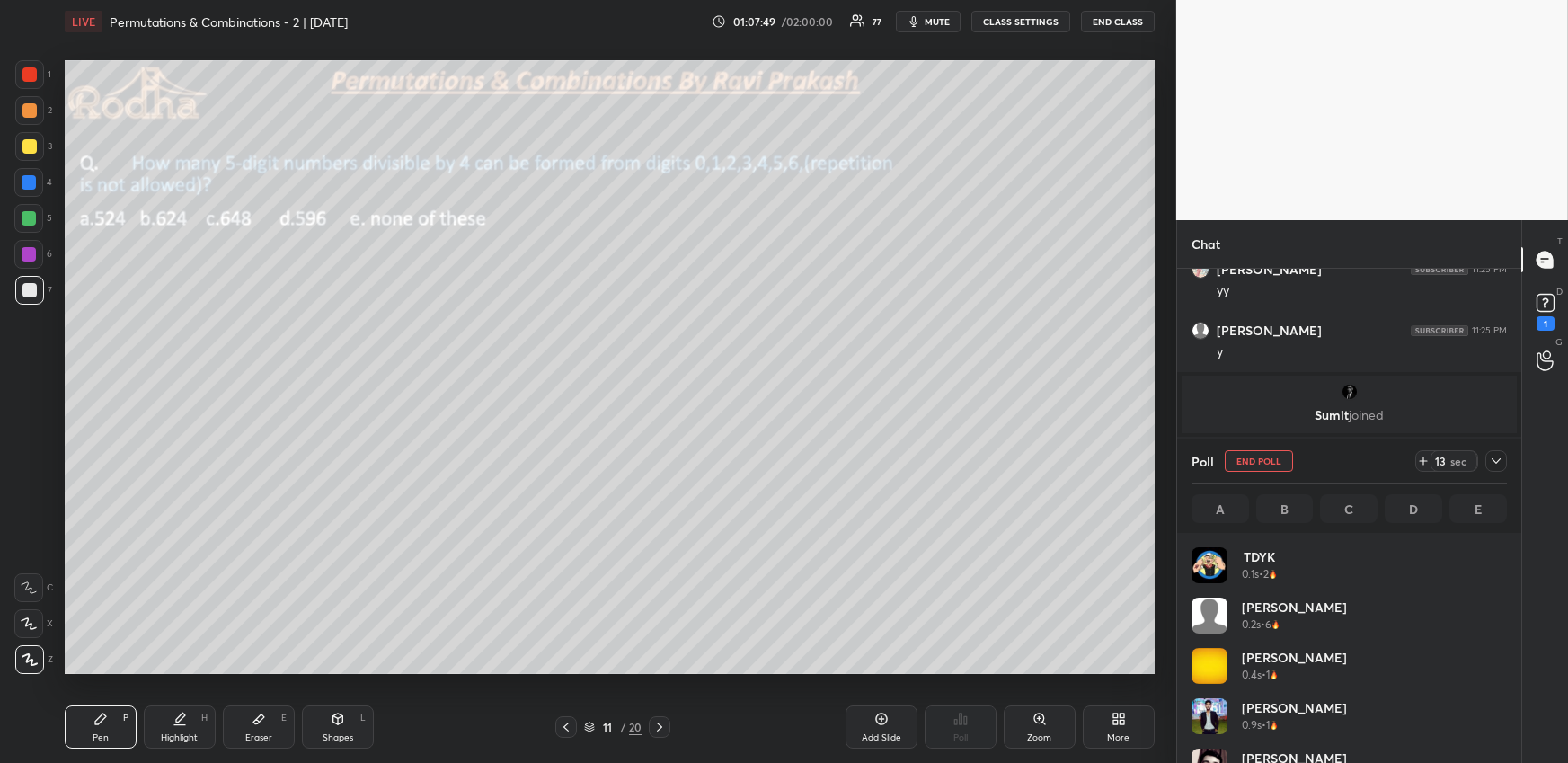
scroll to position [210, 310]
click at [27, 104] on div at bounding box center [29, 109] width 14 height 14
drag, startPoint x: 33, startPoint y: 658, endPoint x: 63, endPoint y: 585, distance: 78.9
click at [32, 658] on icon at bounding box center [29, 658] width 16 height 12
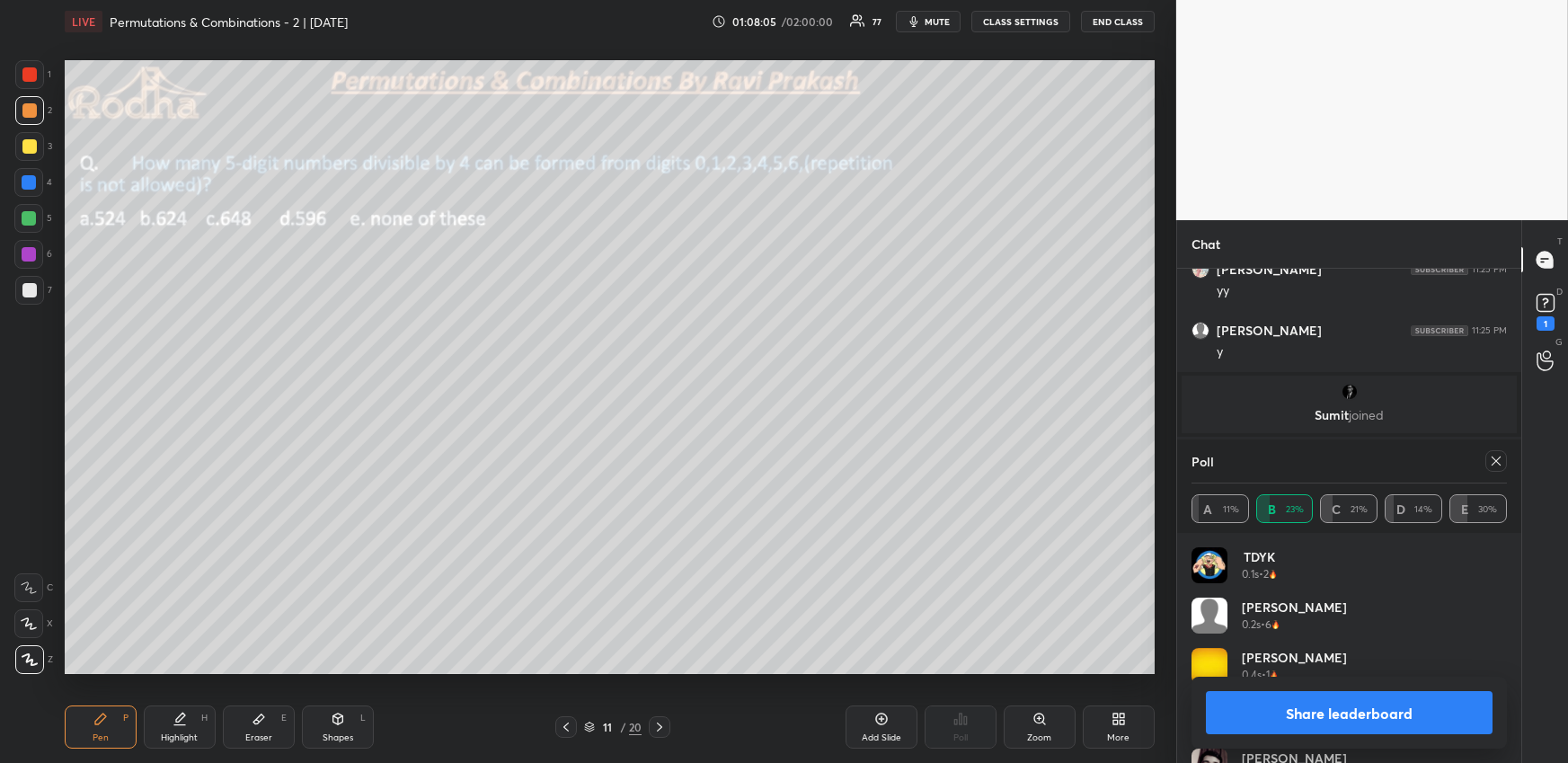
click at [1497, 453] on icon at bounding box center [1496, 460] width 14 height 14
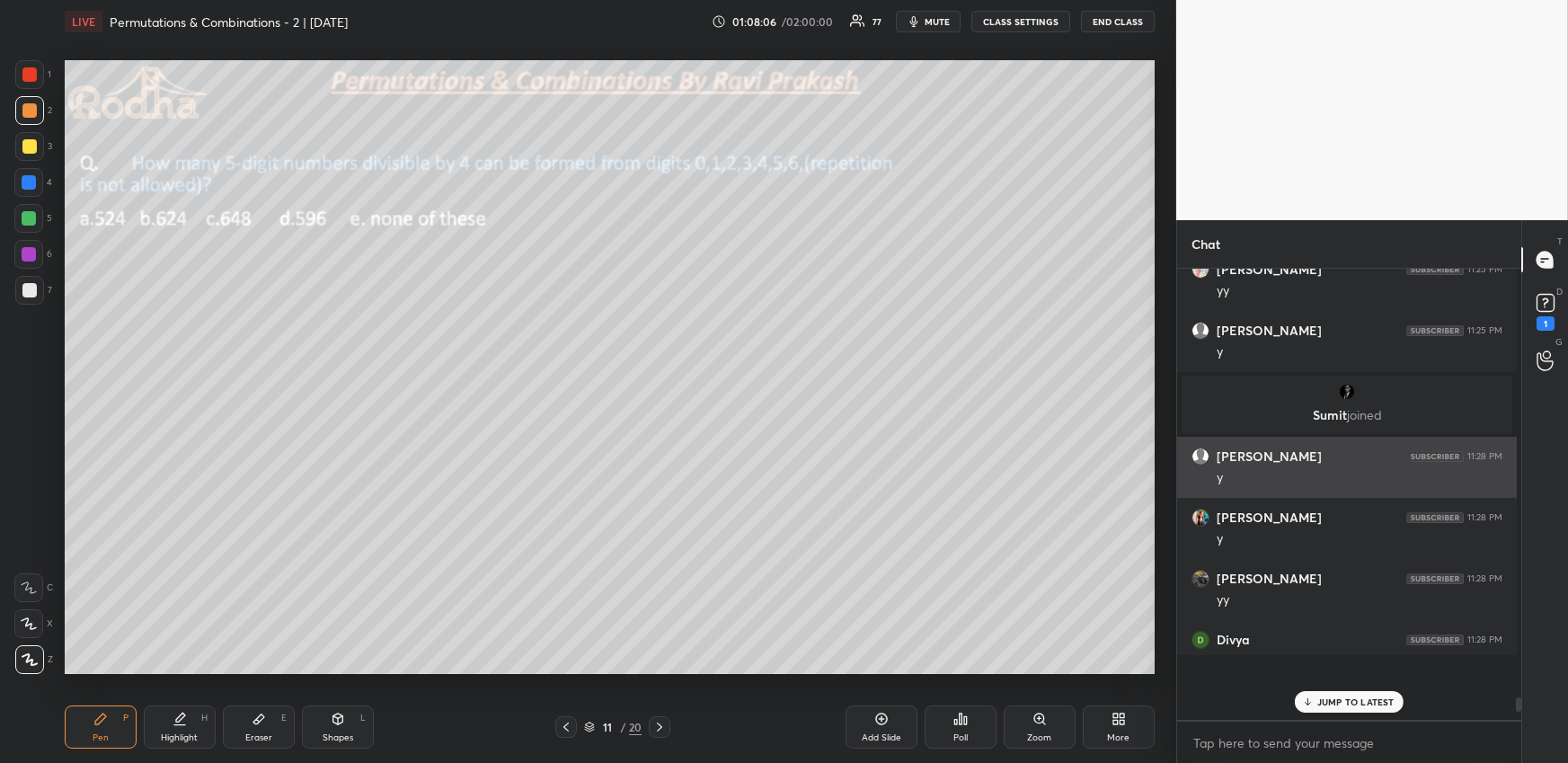
scroll to position [437, 334]
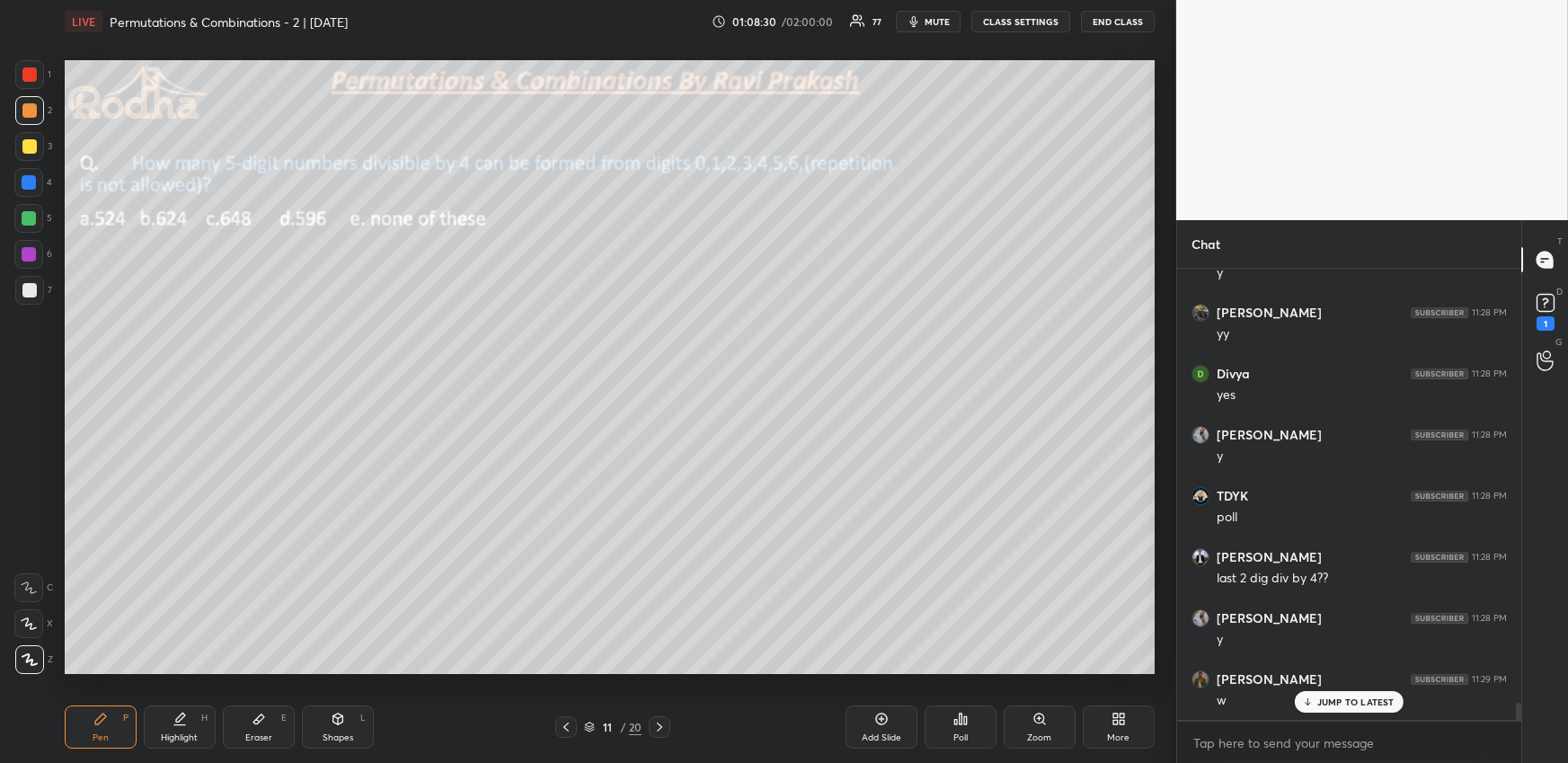
drag, startPoint x: 270, startPoint y: 727, endPoint x: 268, endPoint y: 679, distance: 48.0
click at [271, 728] on div "Eraser E" at bounding box center [258, 727] width 72 height 43
click at [121, 737] on div "Pen P" at bounding box center [100, 727] width 72 height 43
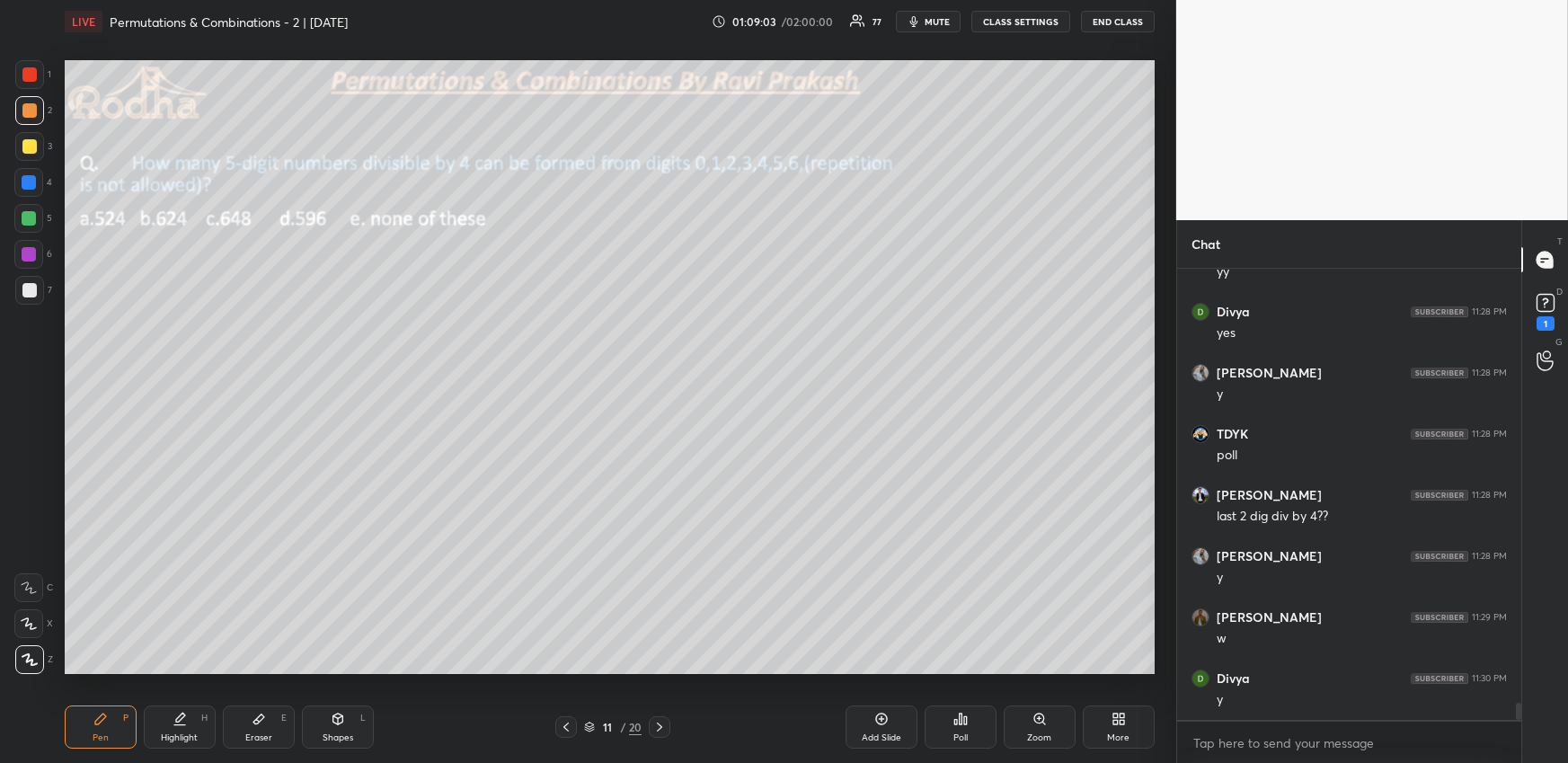
drag, startPoint x: 271, startPoint y: 719, endPoint x: 274, endPoint y: 692, distance: 27.2
click at [271, 720] on div "Eraser E" at bounding box center [258, 727] width 72 height 43
click at [114, 733] on div "Pen P" at bounding box center [100, 727] width 72 height 43
click at [22, 214] on div at bounding box center [28, 218] width 14 height 14
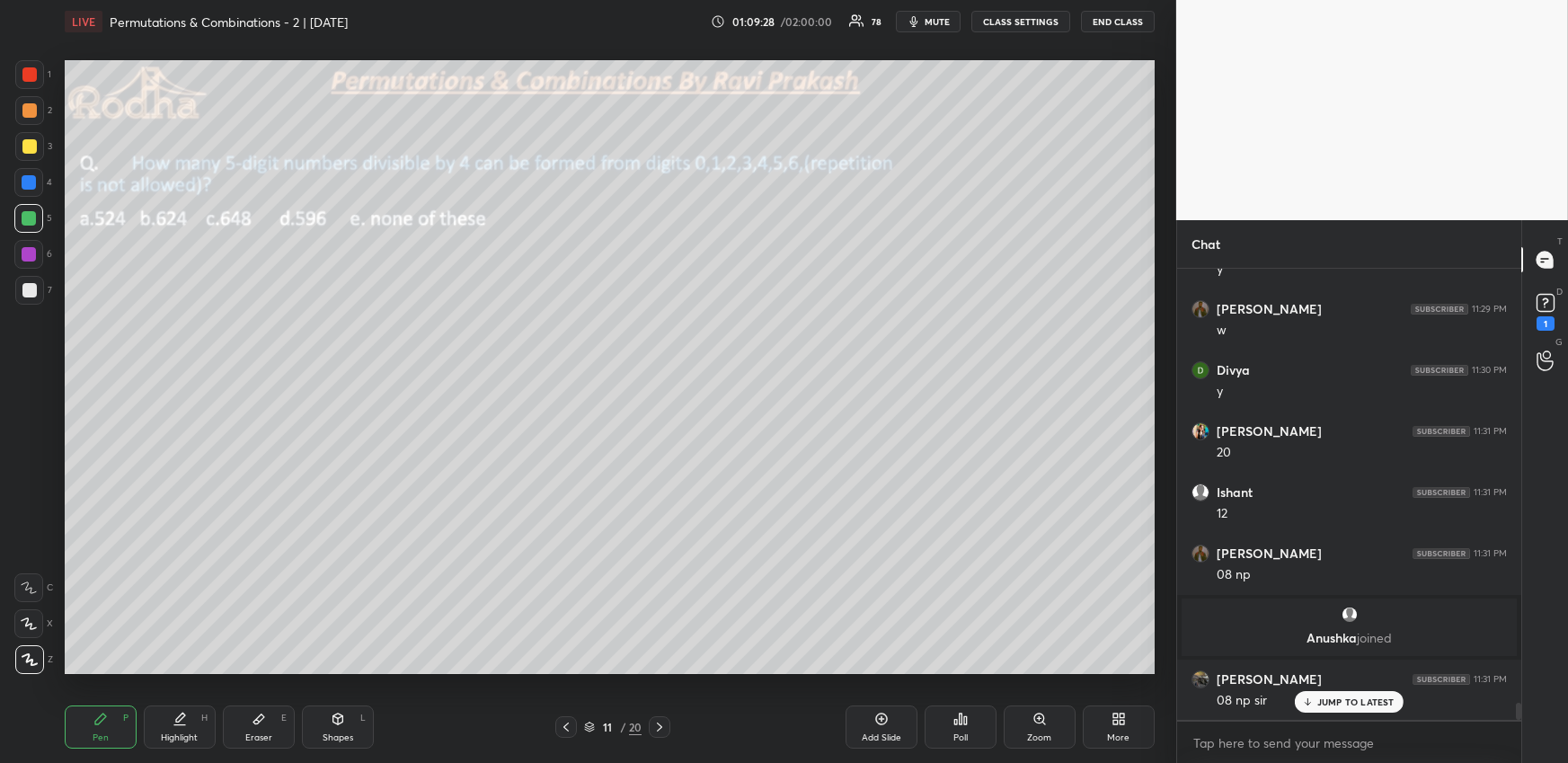
scroll to position [11615, 0]
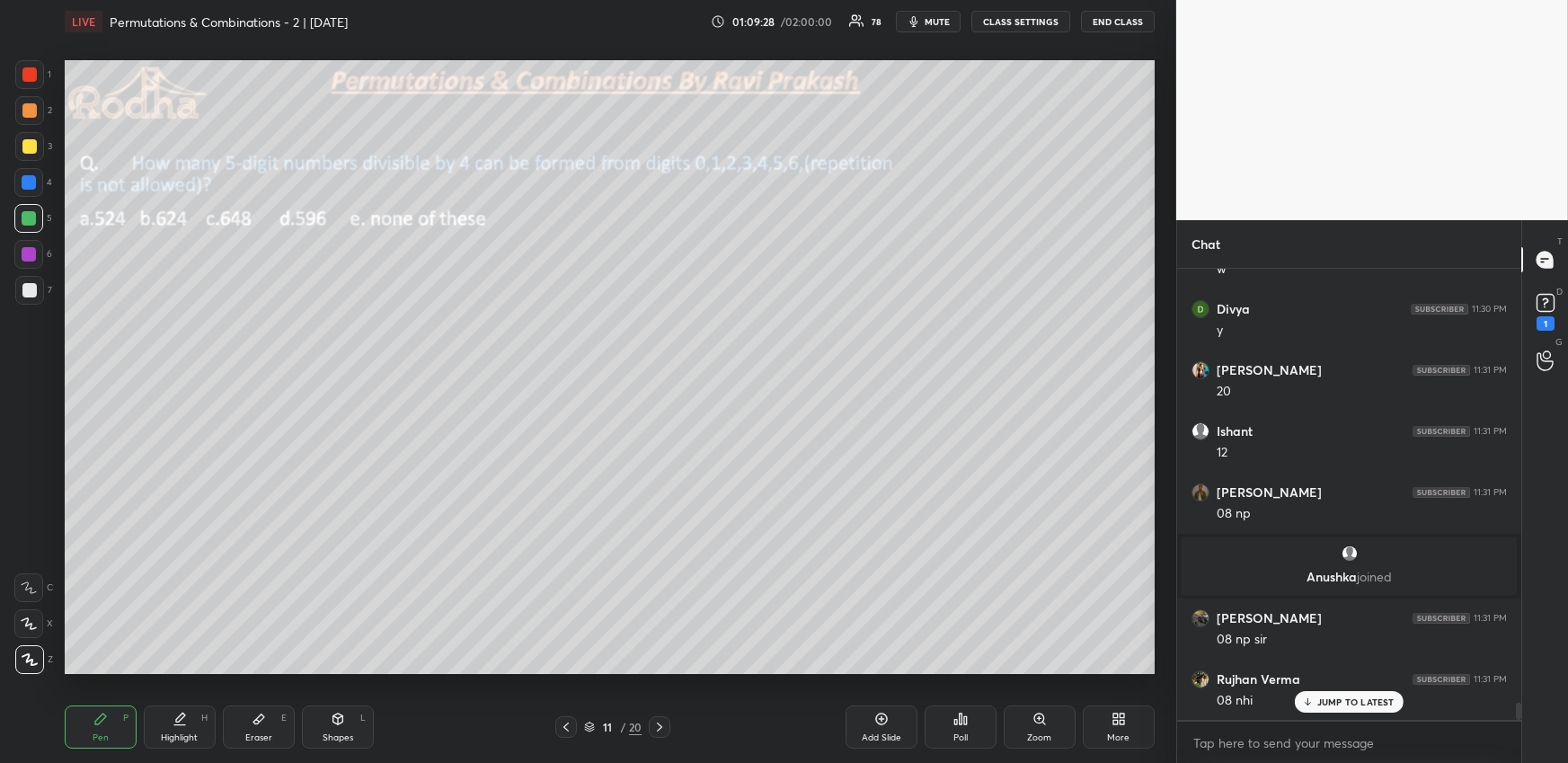
click at [257, 728] on div "Eraser E" at bounding box center [258, 727] width 72 height 43
click at [116, 729] on div "Pen P" at bounding box center [100, 727] width 72 height 43
click at [259, 718] on icon at bounding box center [259, 719] width 11 height 10
drag, startPoint x: 100, startPoint y: 737, endPoint x: 124, endPoint y: 673, distance: 68.4
click at [100, 739] on div "Pen" at bounding box center [100, 738] width 16 height 9
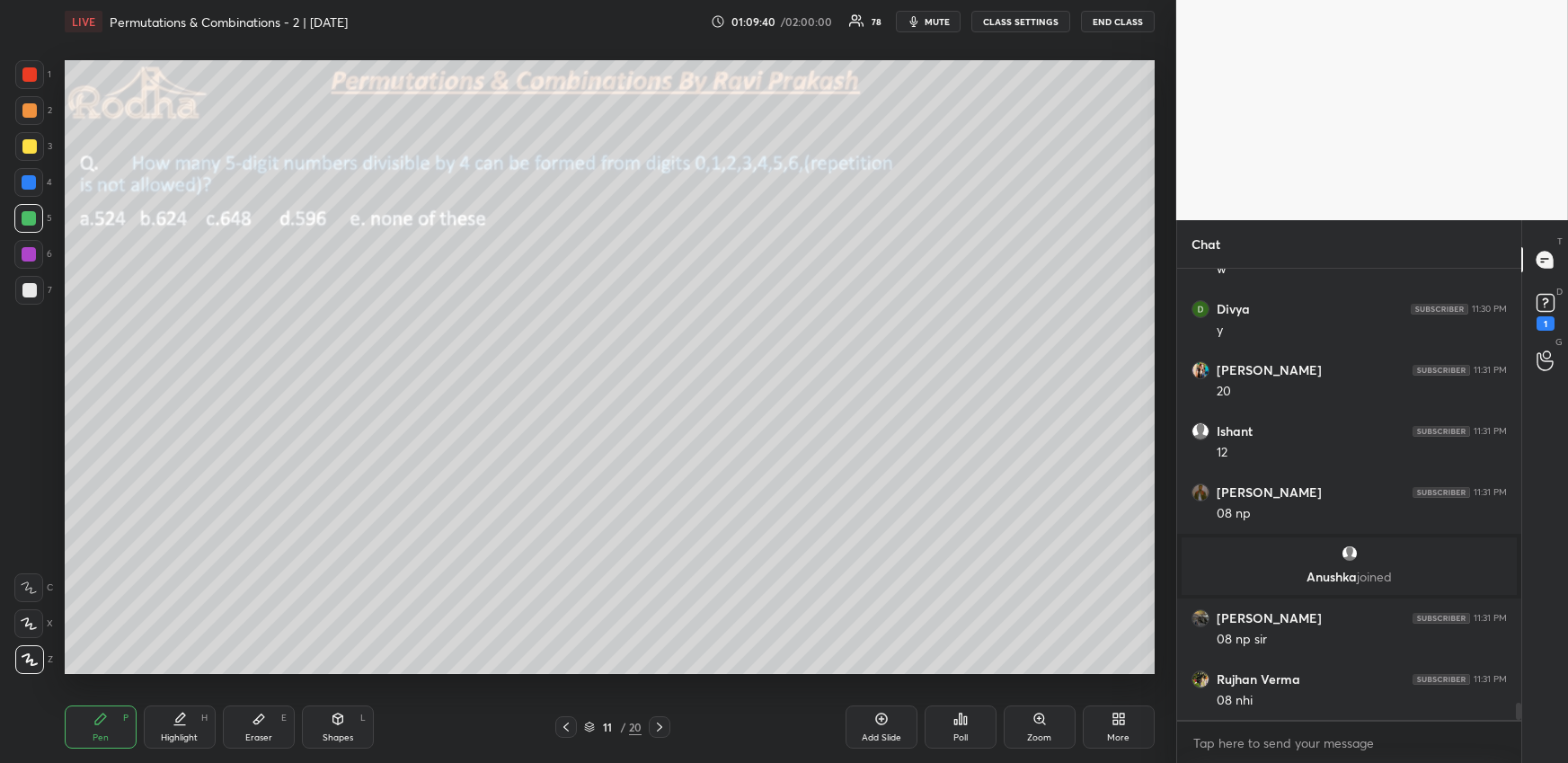
scroll to position [11677, 0]
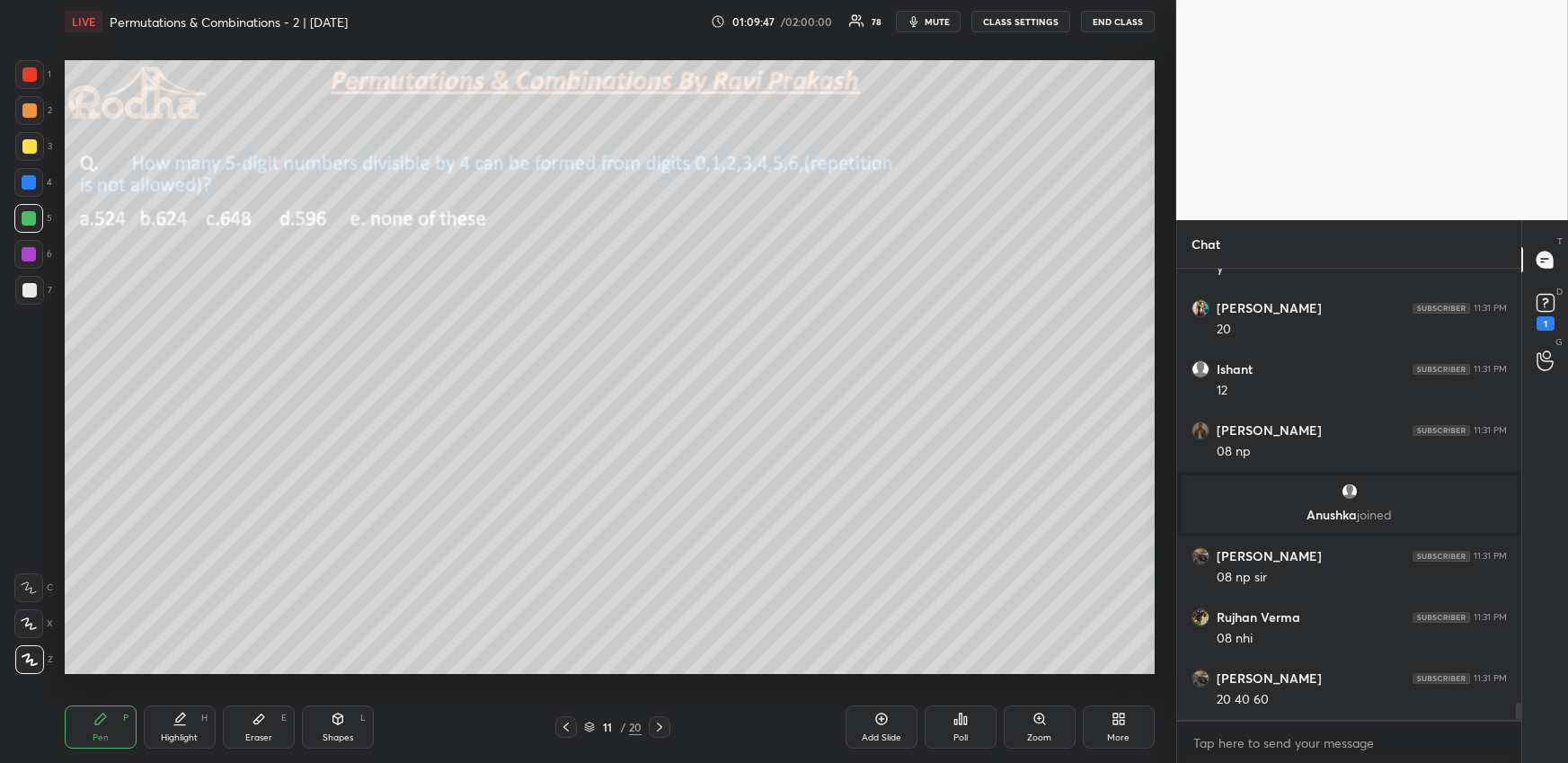
click at [25, 149] on div at bounding box center [29, 146] width 14 height 14
click at [189, 720] on div "Highlight H" at bounding box center [180, 727] width 72 height 43
click at [113, 729] on div "Pen P" at bounding box center [100, 727] width 72 height 43
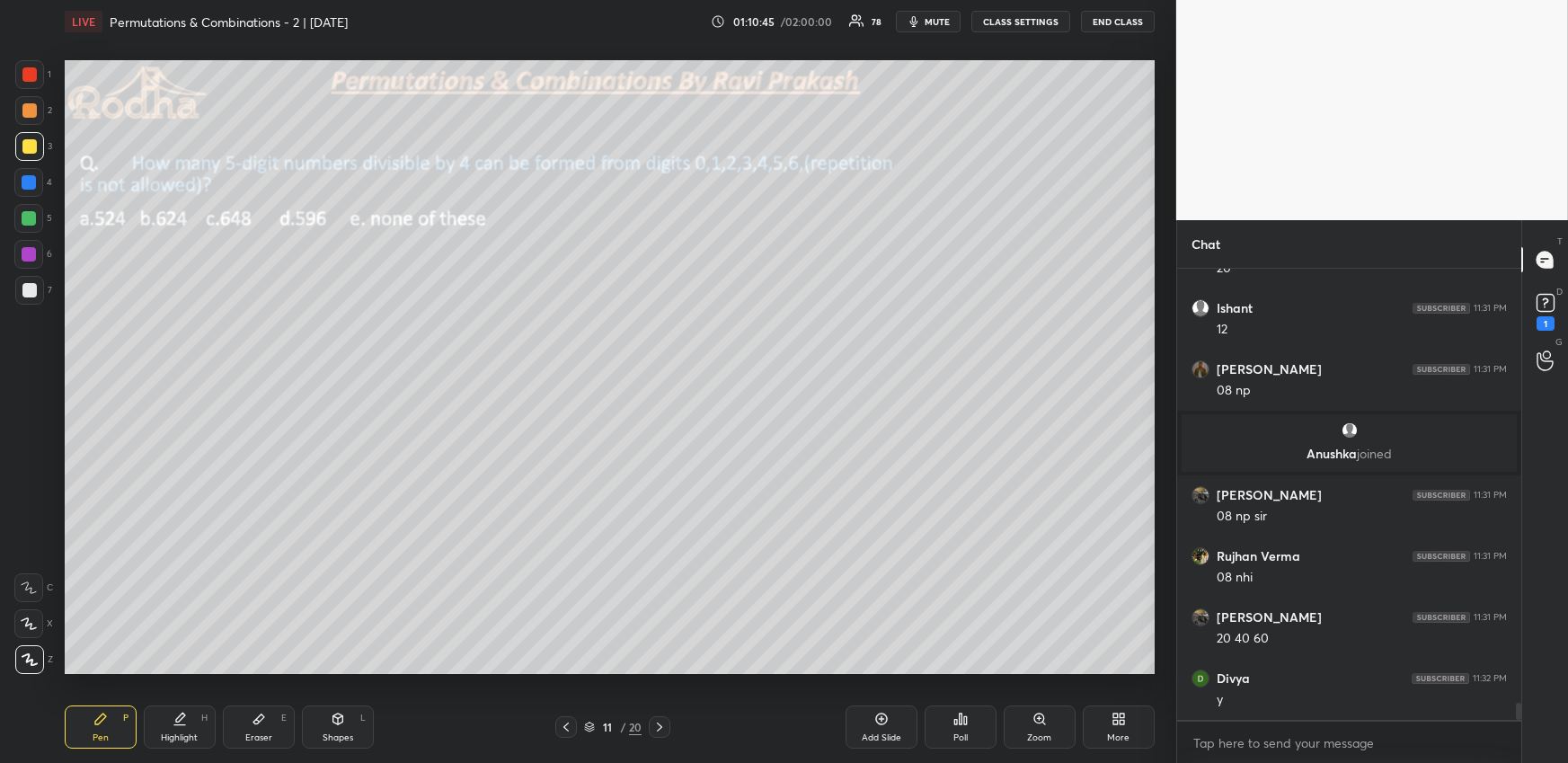
click at [29, 111] on div at bounding box center [29, 109] width 14 height 14
click at [33, 144] on div at bounding box center [29, 146] width 14 height 14
drag, startPoint x: 31, startPoint y: 114, endPoint x: 17, endPoint y: 116, distance: 14.1
click at [31, 109] on div at bounding box center [29, 109] width 14 height 14
click at [27, 217] on div at bounding box center [28, 218] width 14 height 14
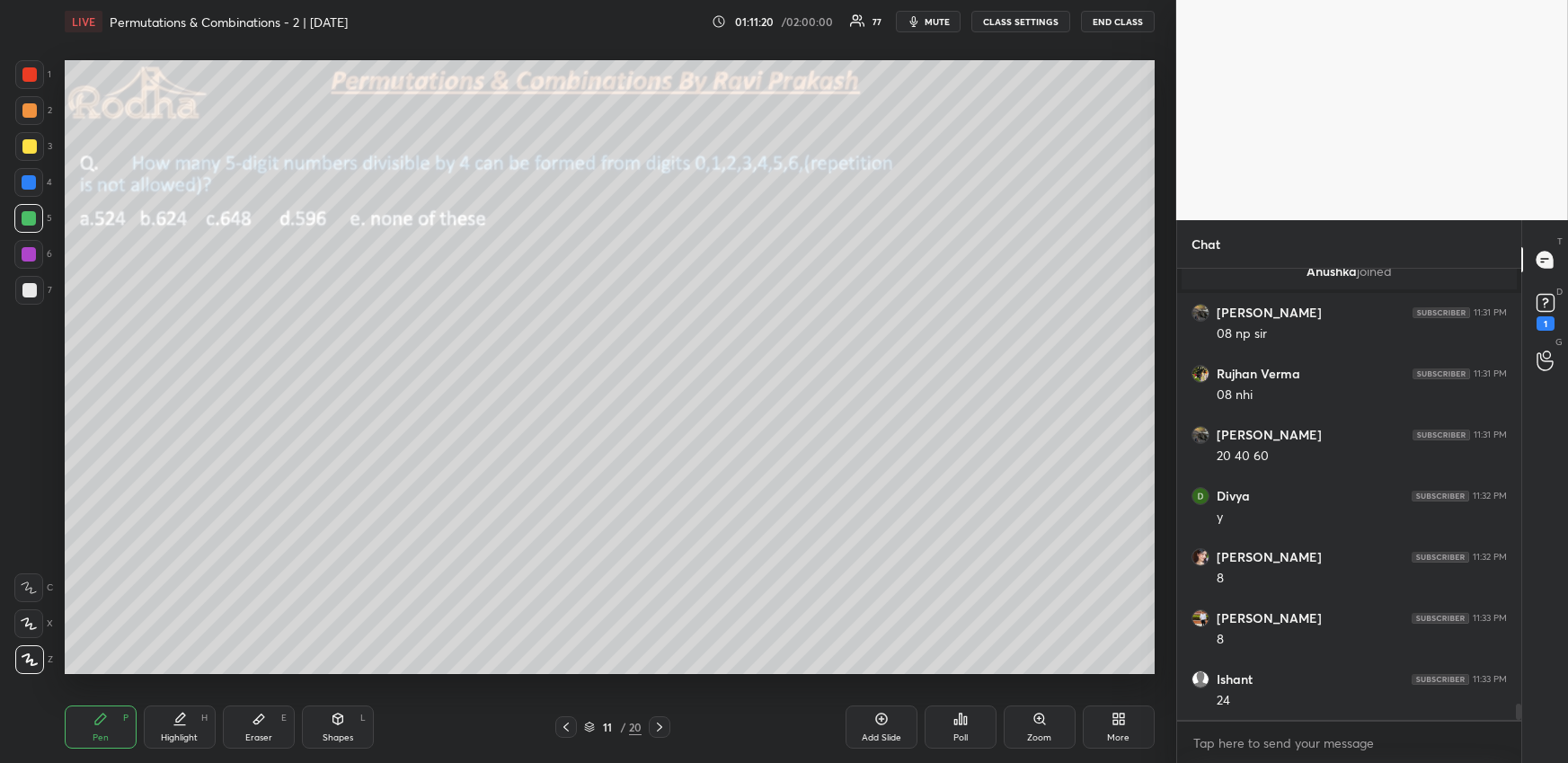
scroll to position [11983, 0]
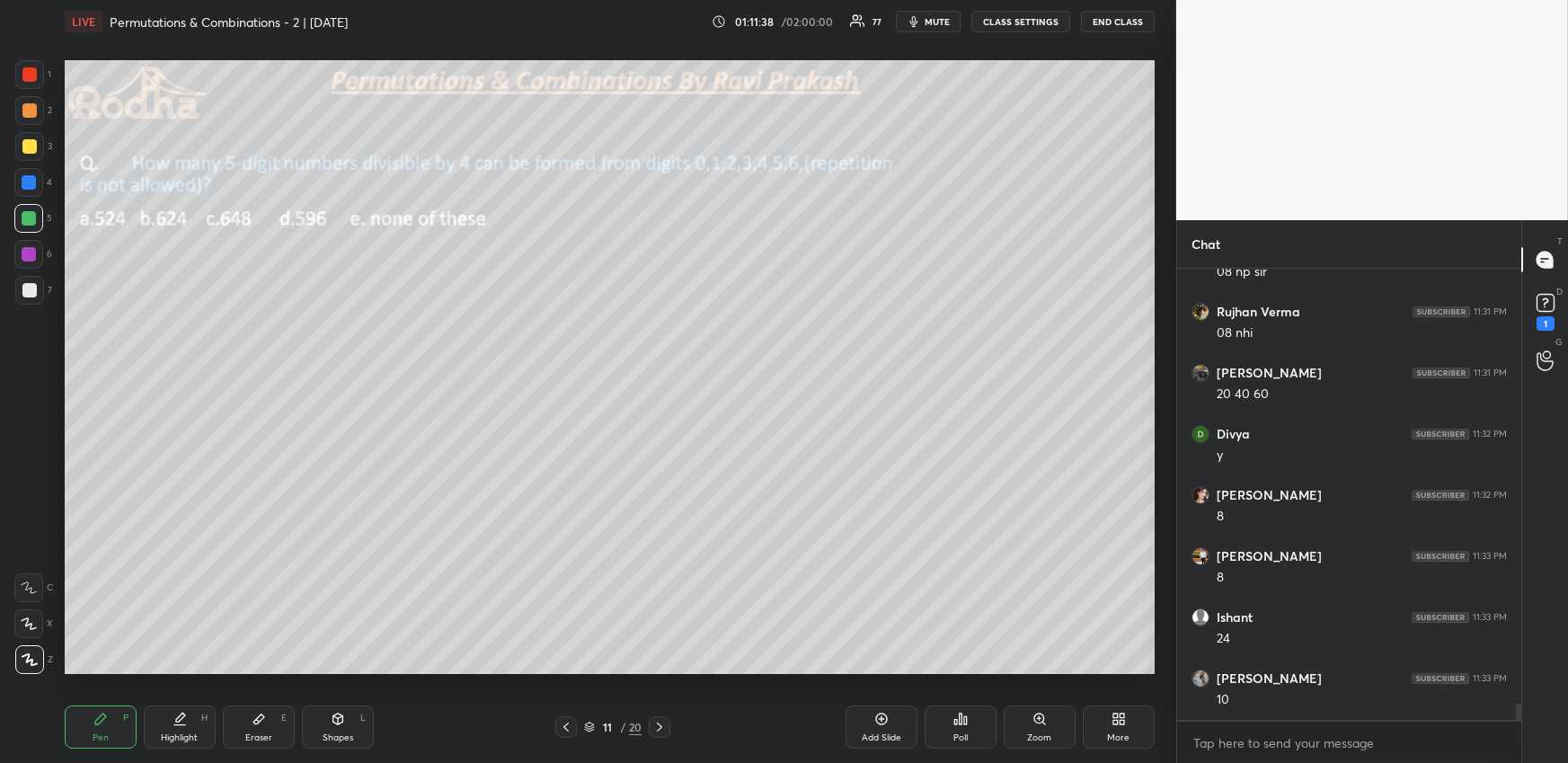
click at [156, 730] on div "Highlight H" at bounding box center [180, 727] width 72 height 43
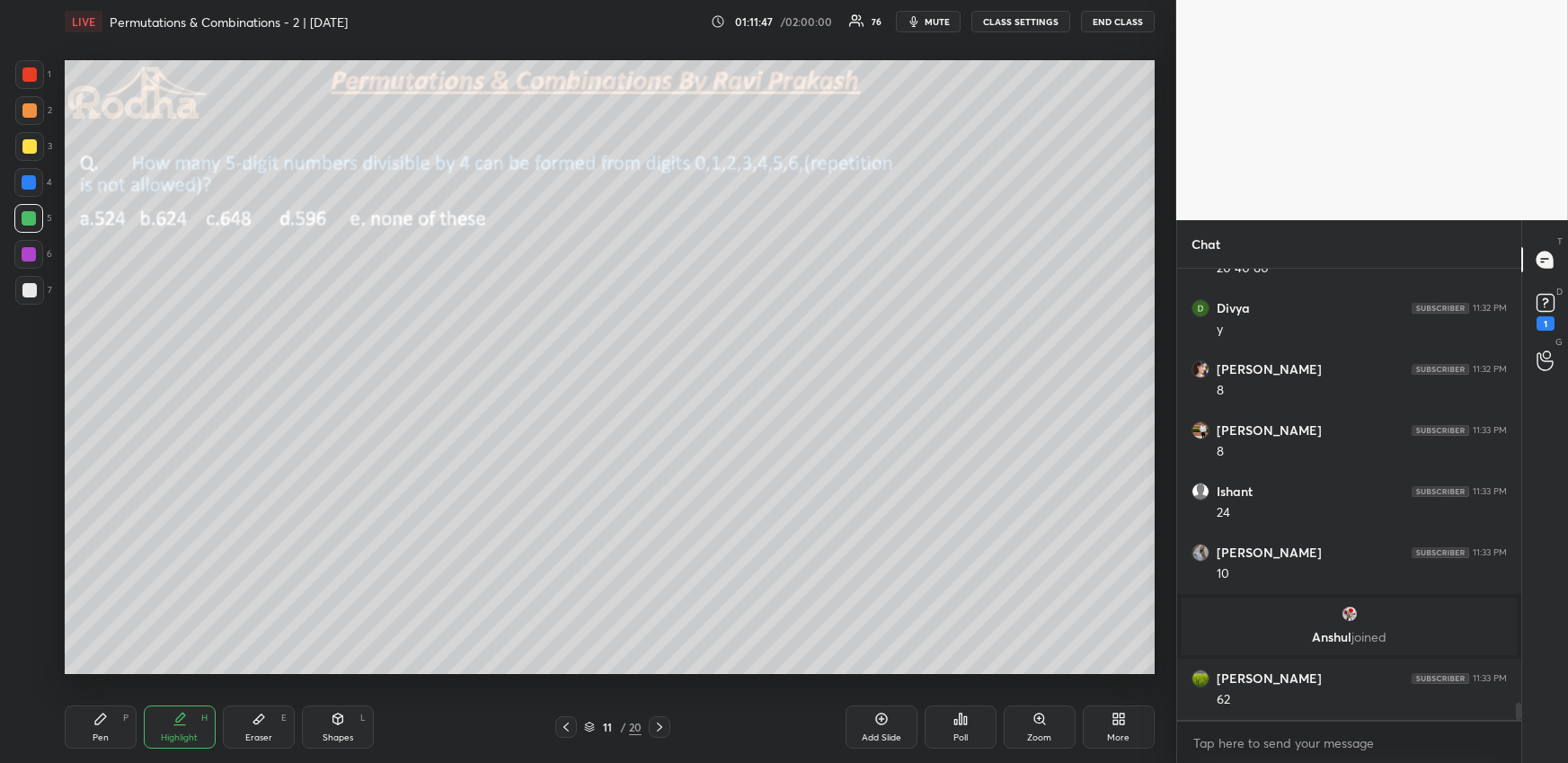
scroll to position [11765, 0]
drag, startPoint x: 109, startPoint y: 727, endPoint x: 109, endPoint y: 705, distance: 22.0
click at [109, 728] on div "Pen P" at bounding box center [100, 727] width 72 height 43
click at [28, 147] on div at bounding box center [29, 146] width 14 height 14
drag, startPoint x: 182, startPoint y: 719, endPoint x: 187, endPoint y: 705, distance: 14.9
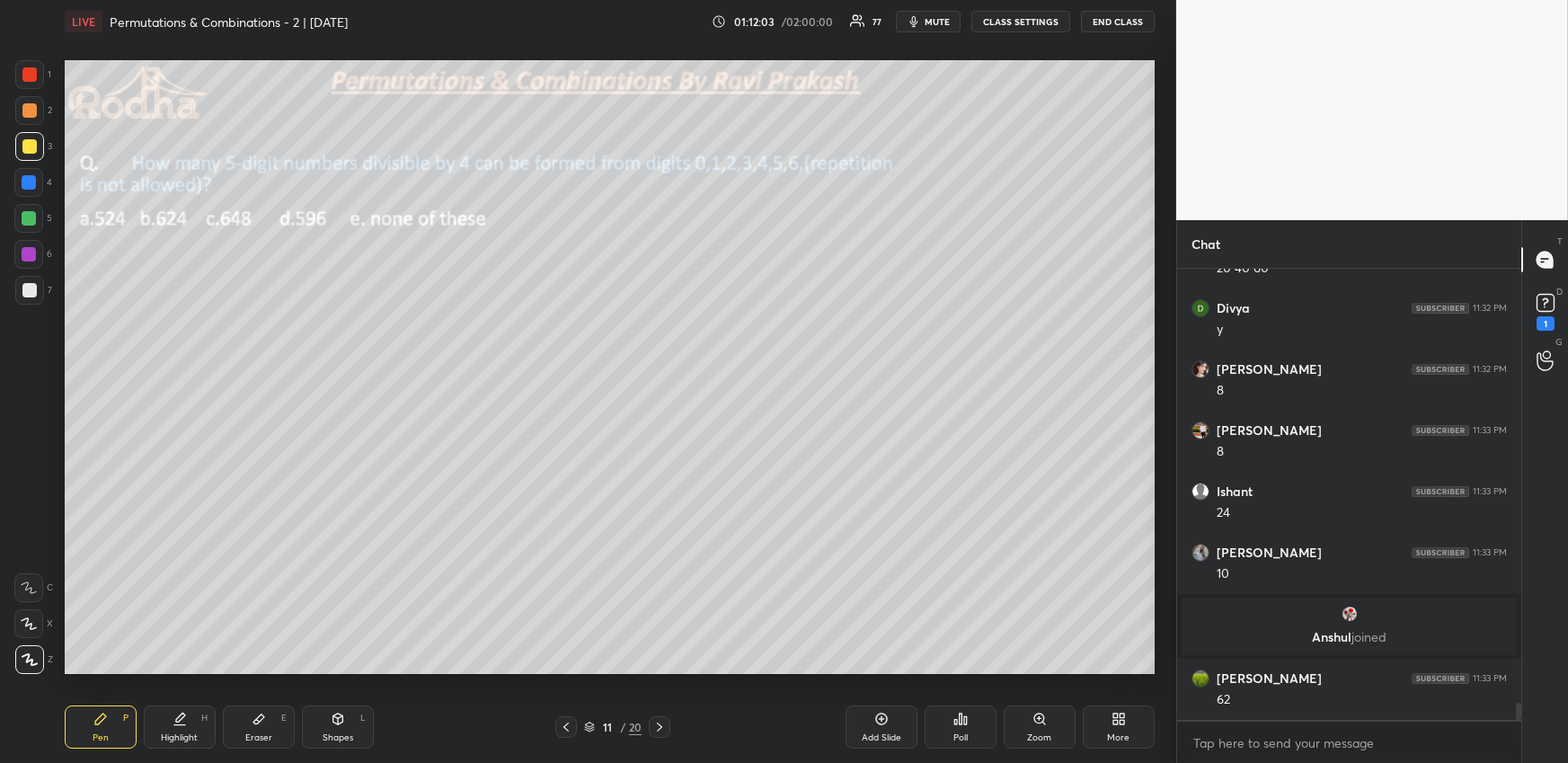
click at [178, 721] on icon at bounding box center [179, 718] width 14 height 14
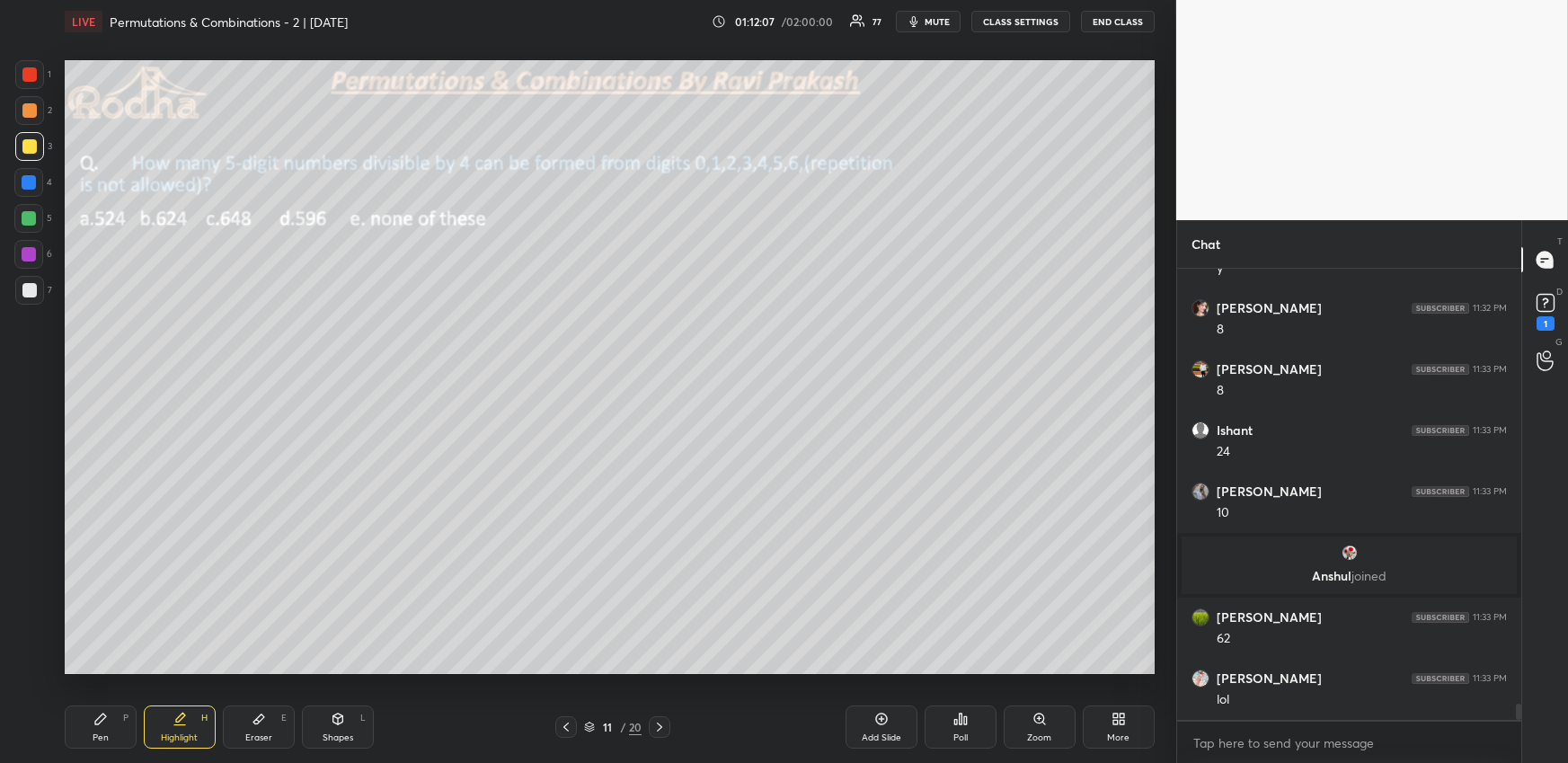
drag, startPoint x: 106, startPoint y: 719, endPoint x: 128, endPoint y: 698, distance: 30.4
click at [106, 720] on div "Pen P" at bounding box center [100, 727] width 72 height 43
click at [35, 222] on div at bounding box center [28, 218] width 29 height 29
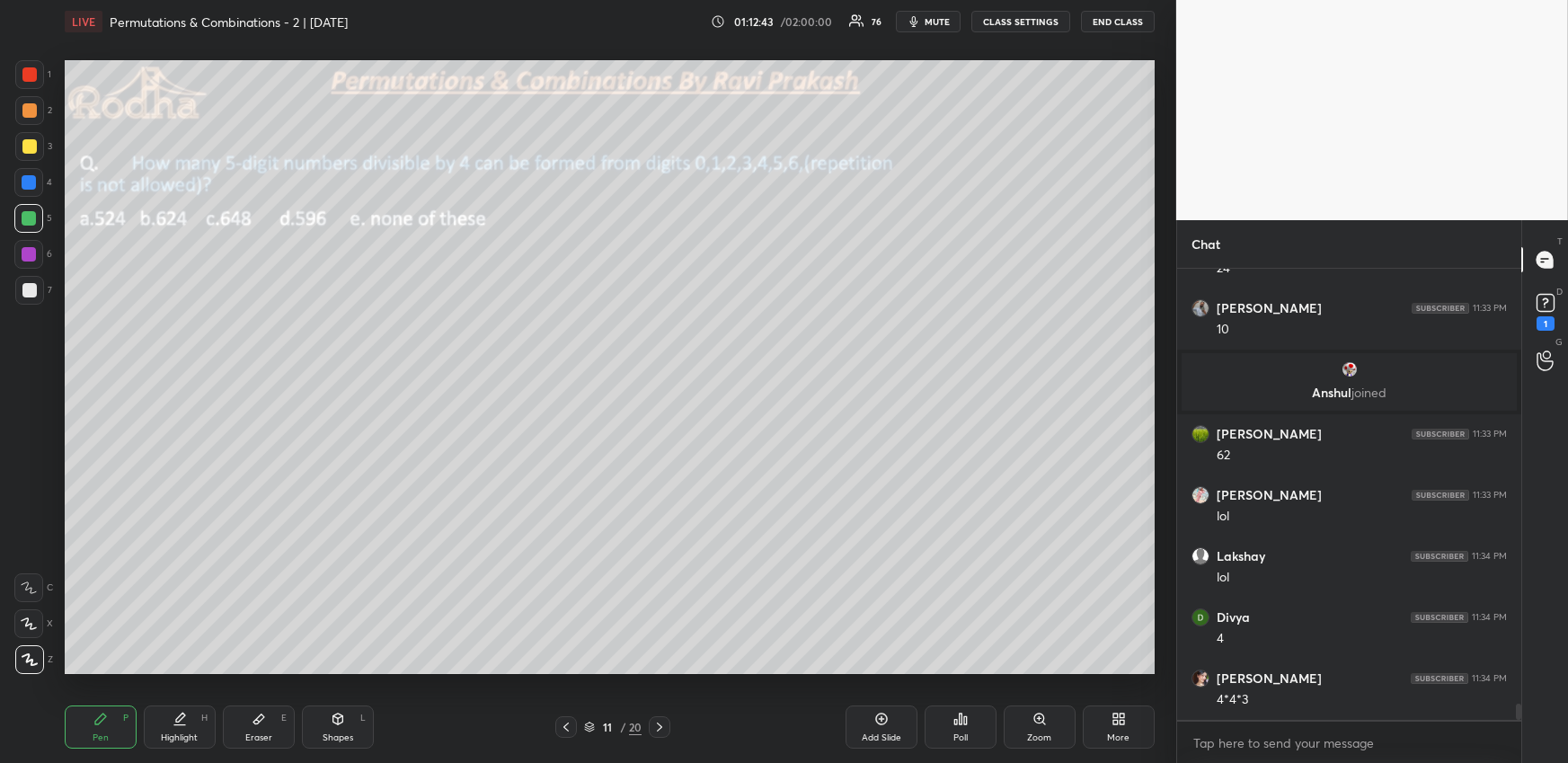
scroll to position [12071, 0]
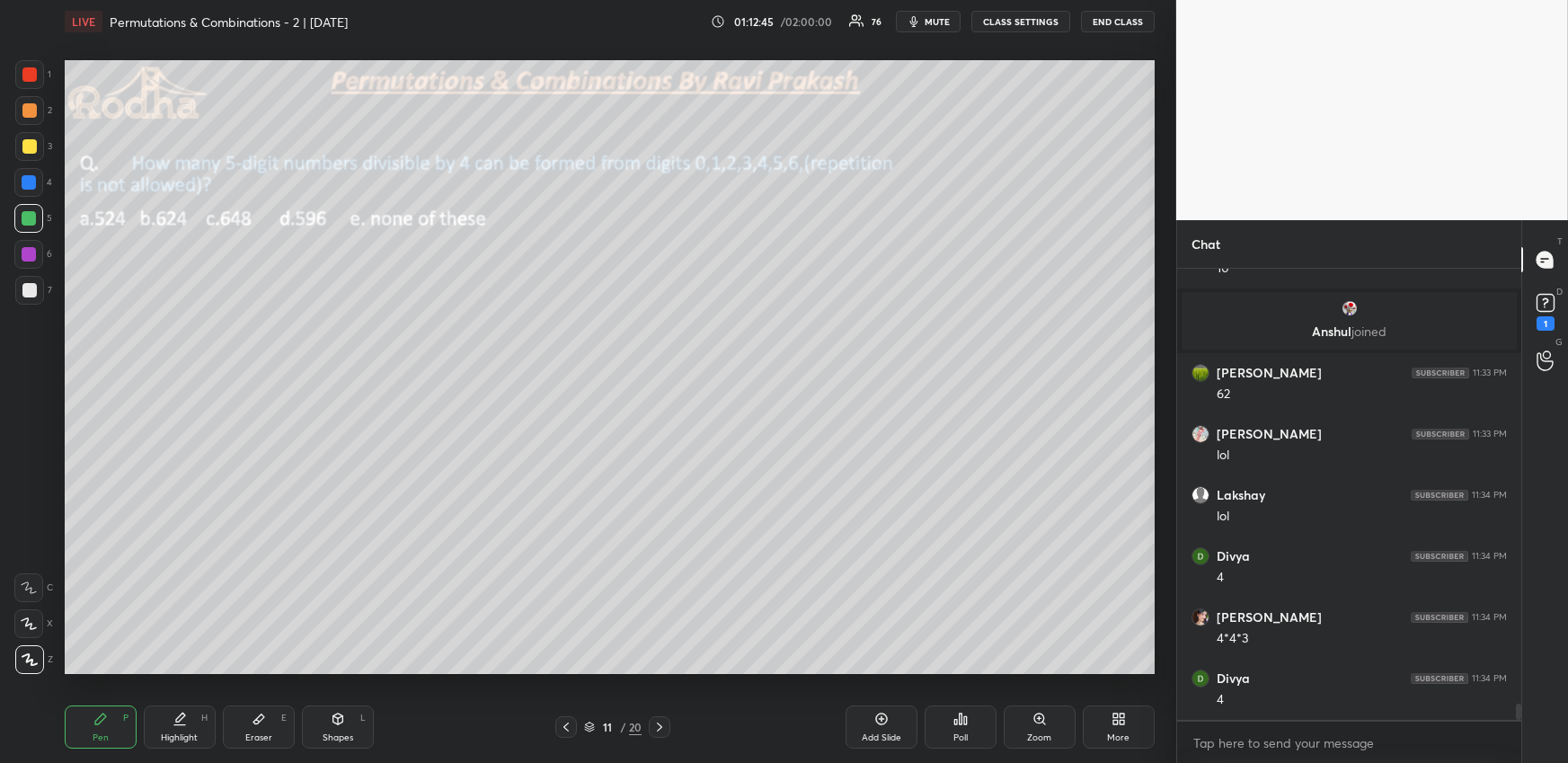
drag, startPoint x: 240, startPoint y: 726, endPoint x: 251, endPoint y: 687, distance: 40.5
click at [242, 725] on div "Eraser E" at bounding box center [258, 727] width 72 height 43
click at [93, 729] on div "Pen P" at bounding box center [100, 727] width 72 height 43
click at [182, 721] on icon at bounding box center [179, 718] width 14 height 14
click at [109, 728] on div "Pen P" at bounding box center [100, 727] width 72 height 43
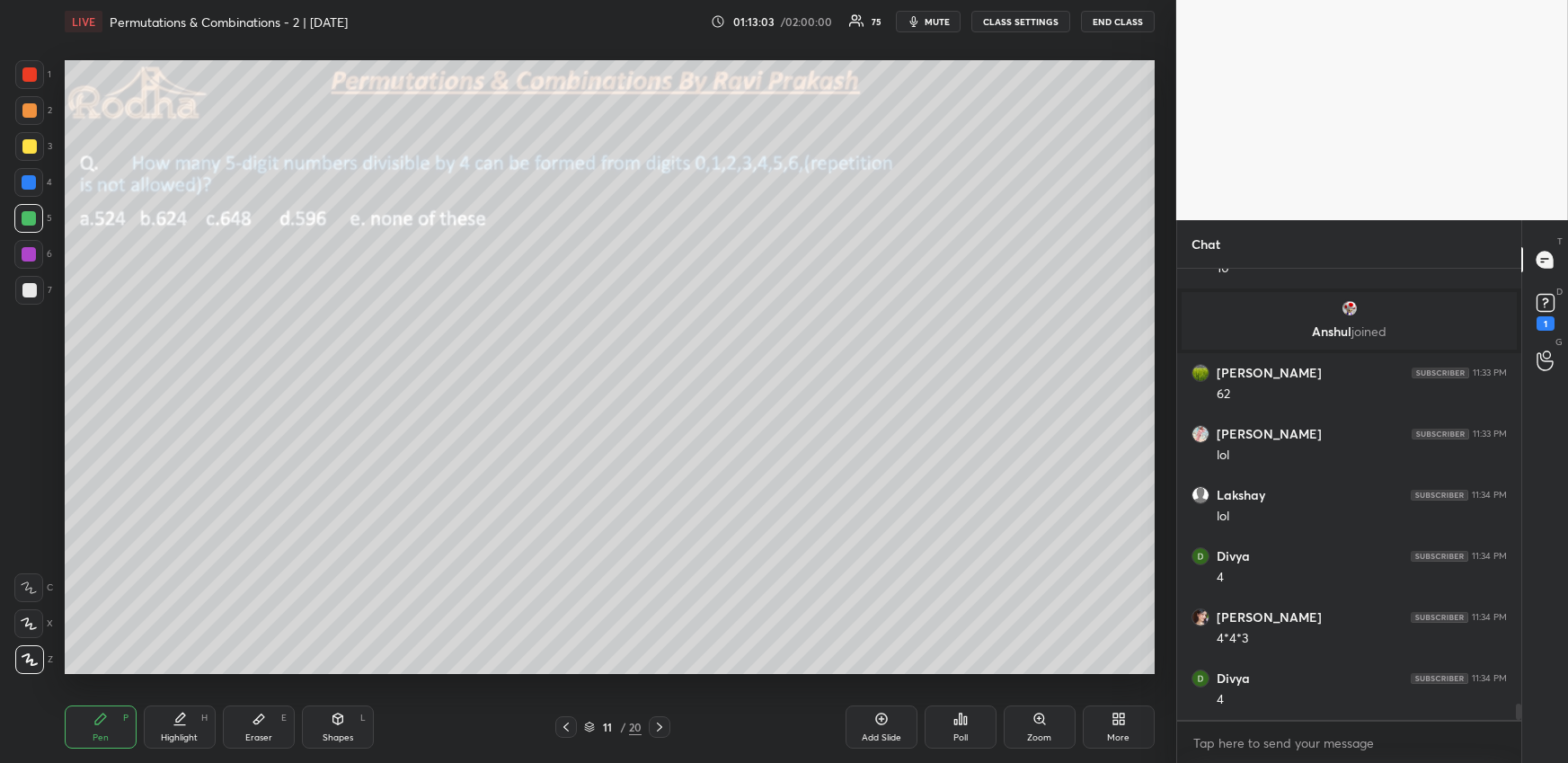
click at [266, 723] on div "Eraser E" at bounding box center [258, 727] width 72 height 43
click at [119, 727] on div "Pen P" at bounding box center [100, 727] width 72 height 43
drag, startPoint x: 23, startPoint y: 149, endPoint x: 50, endPoint y: 180, distance: 41.1
click at [24, 149] on div at bounding box center [29, 146] width 14 height 14
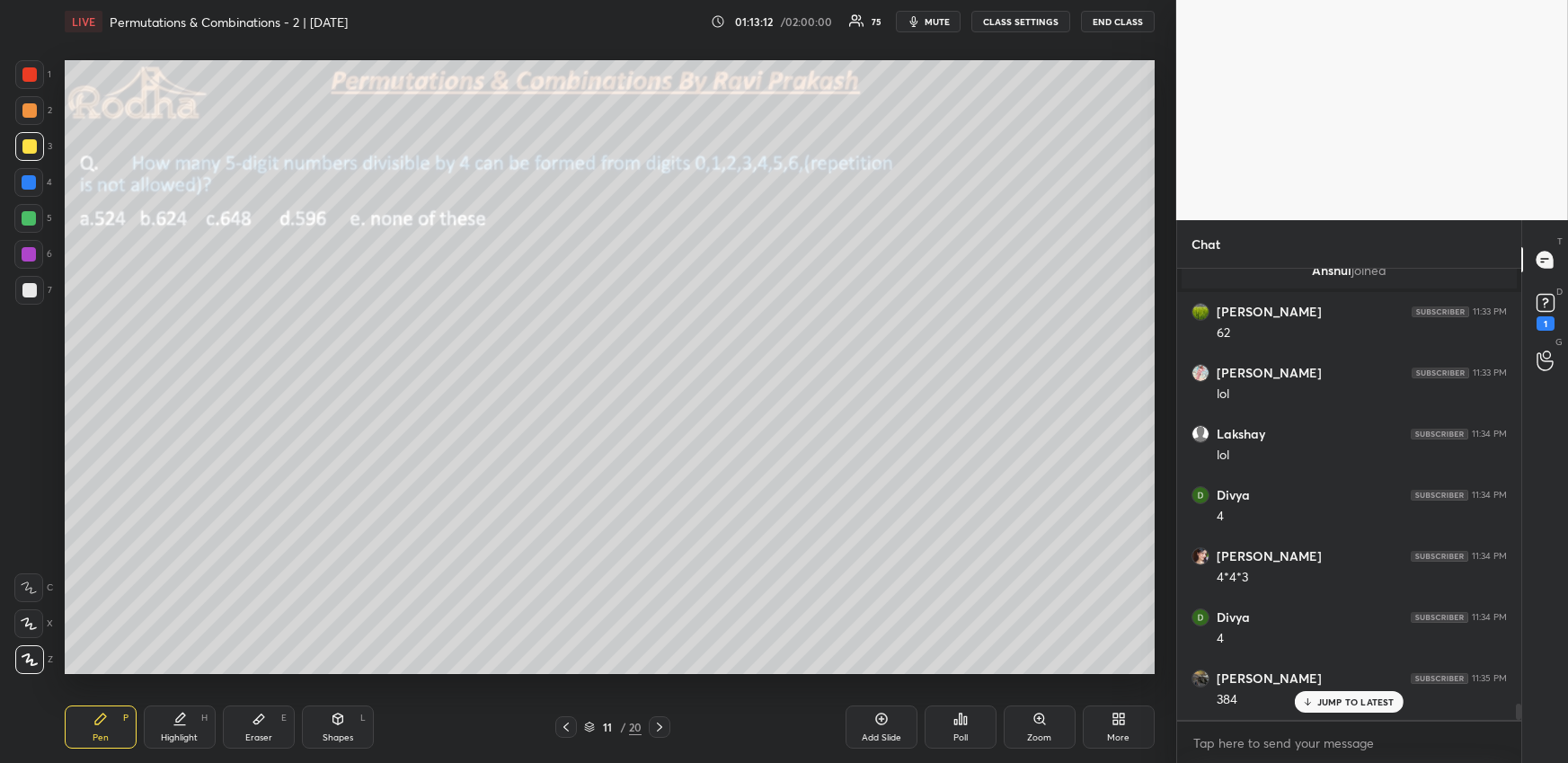
scroll to position [12192, 0]
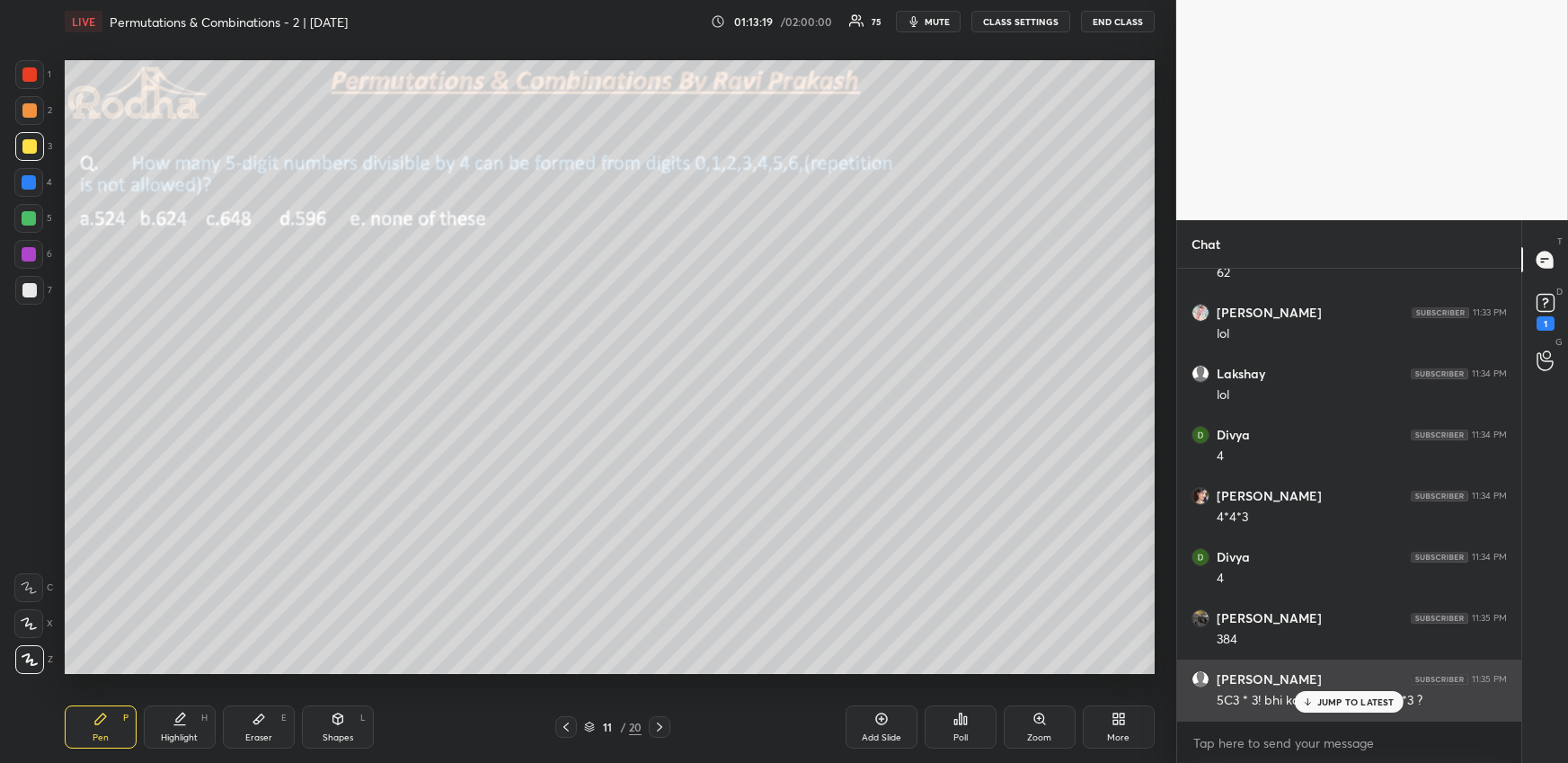
click at [1326, 697] on p "JUMP TO LATEST" at bounding box center [1356, 701] width 78 height 11
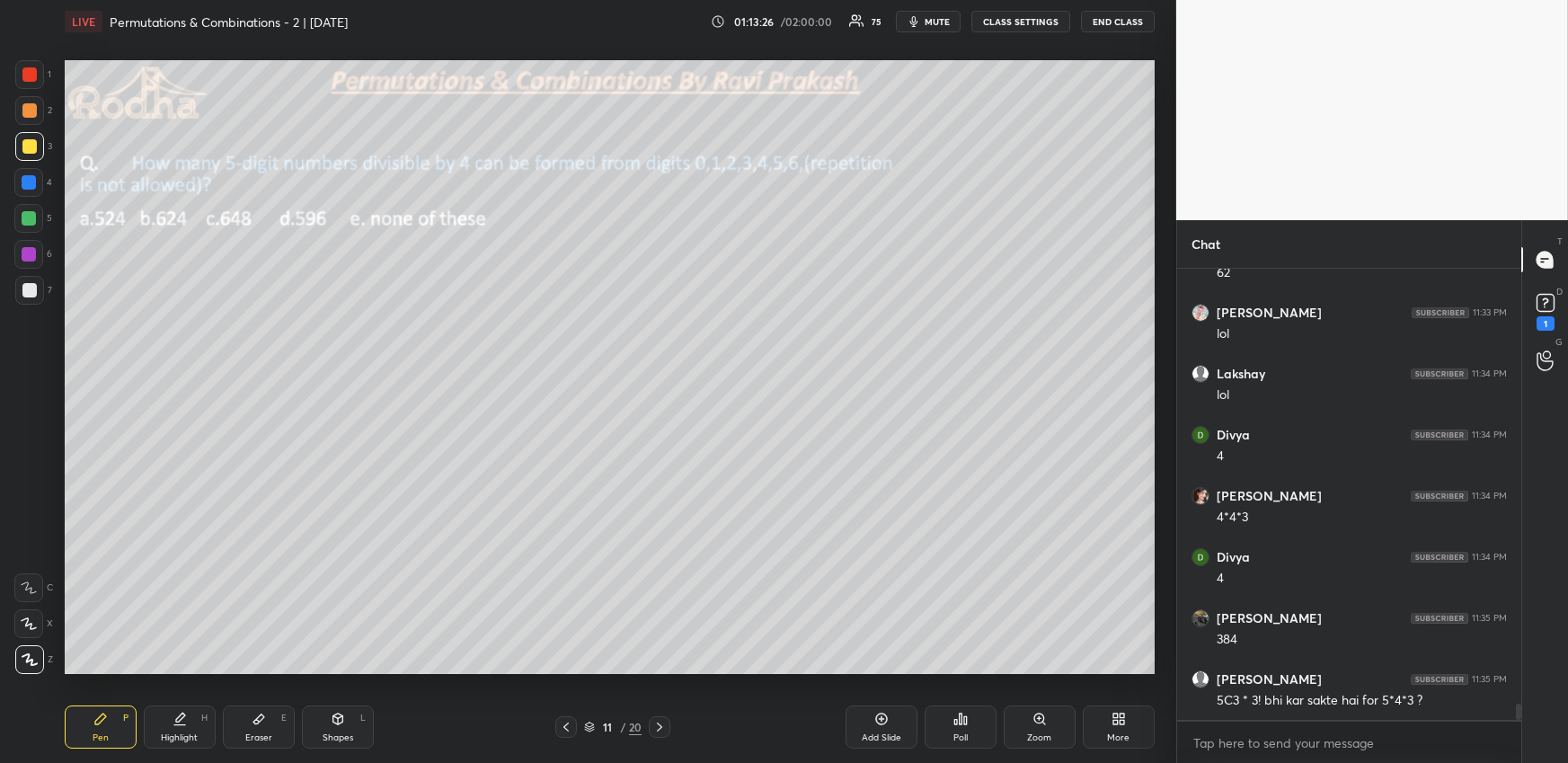
click at [163, 713] on div "Highlight H" at bounding box center [180, 727] width 72 height 43
click at [103, 716] on icon at bounding box center [100, 718] width 14 height 14
click at [36, 84] on div at bounding box center [29, 74] width 29 height 29
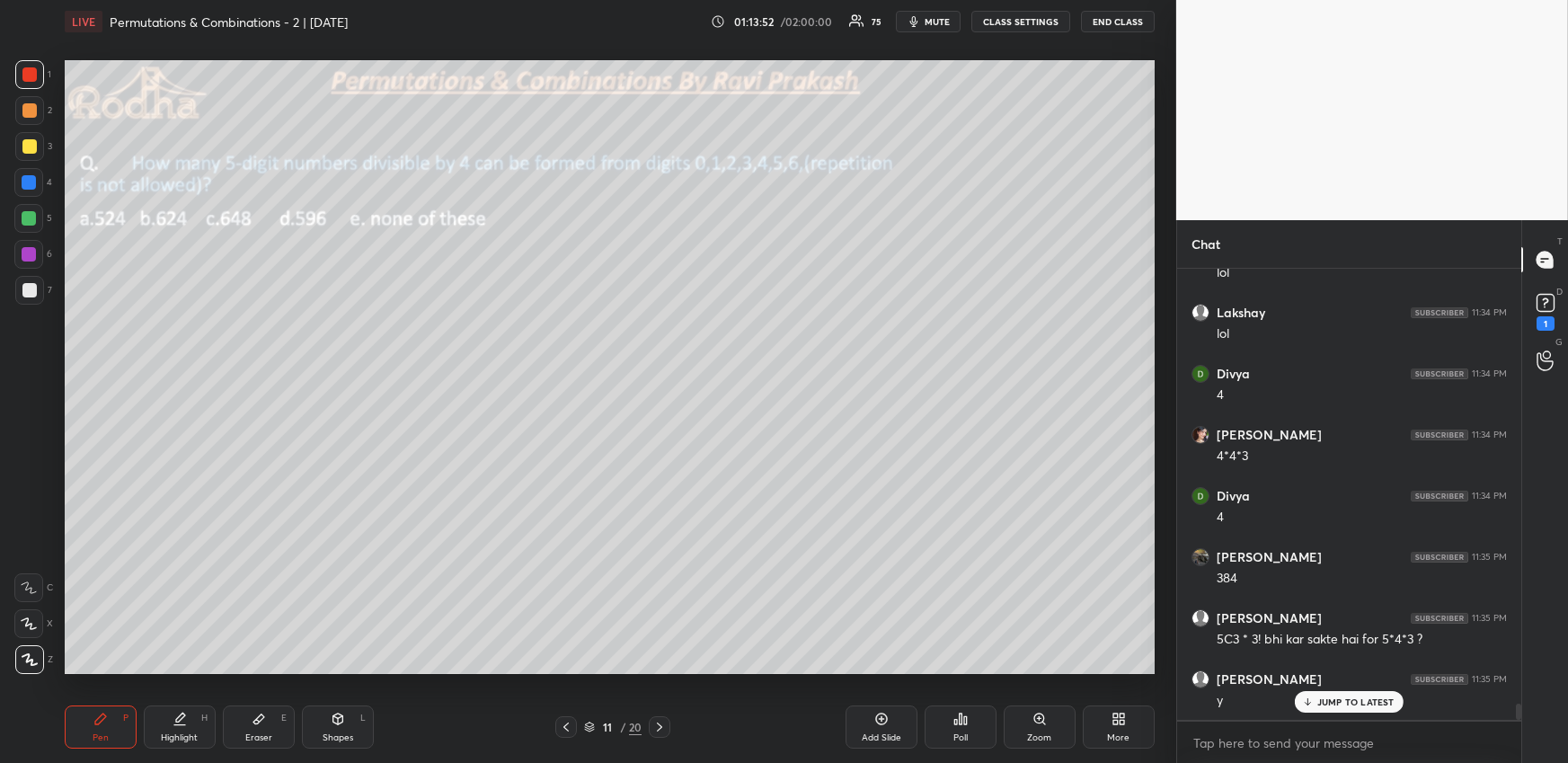
drag, startPoint x: 657, startPoint y: 727, endPoint x: 656, endPoint y: 718, distance: 9.1
click at [661, 727] on icon at bounding box center [659, 726] width 14 height 14
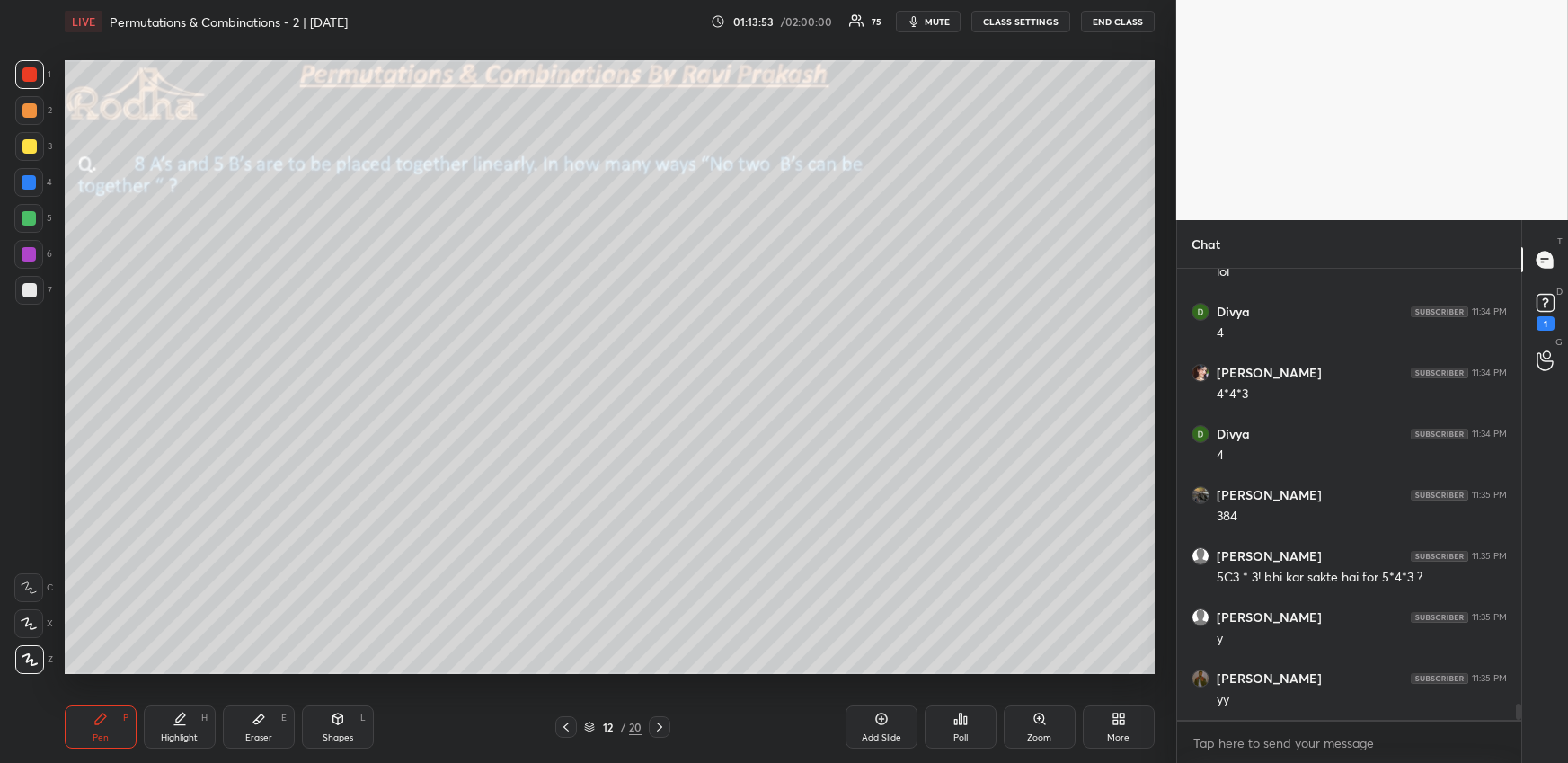
scroll to position [12375, 0]
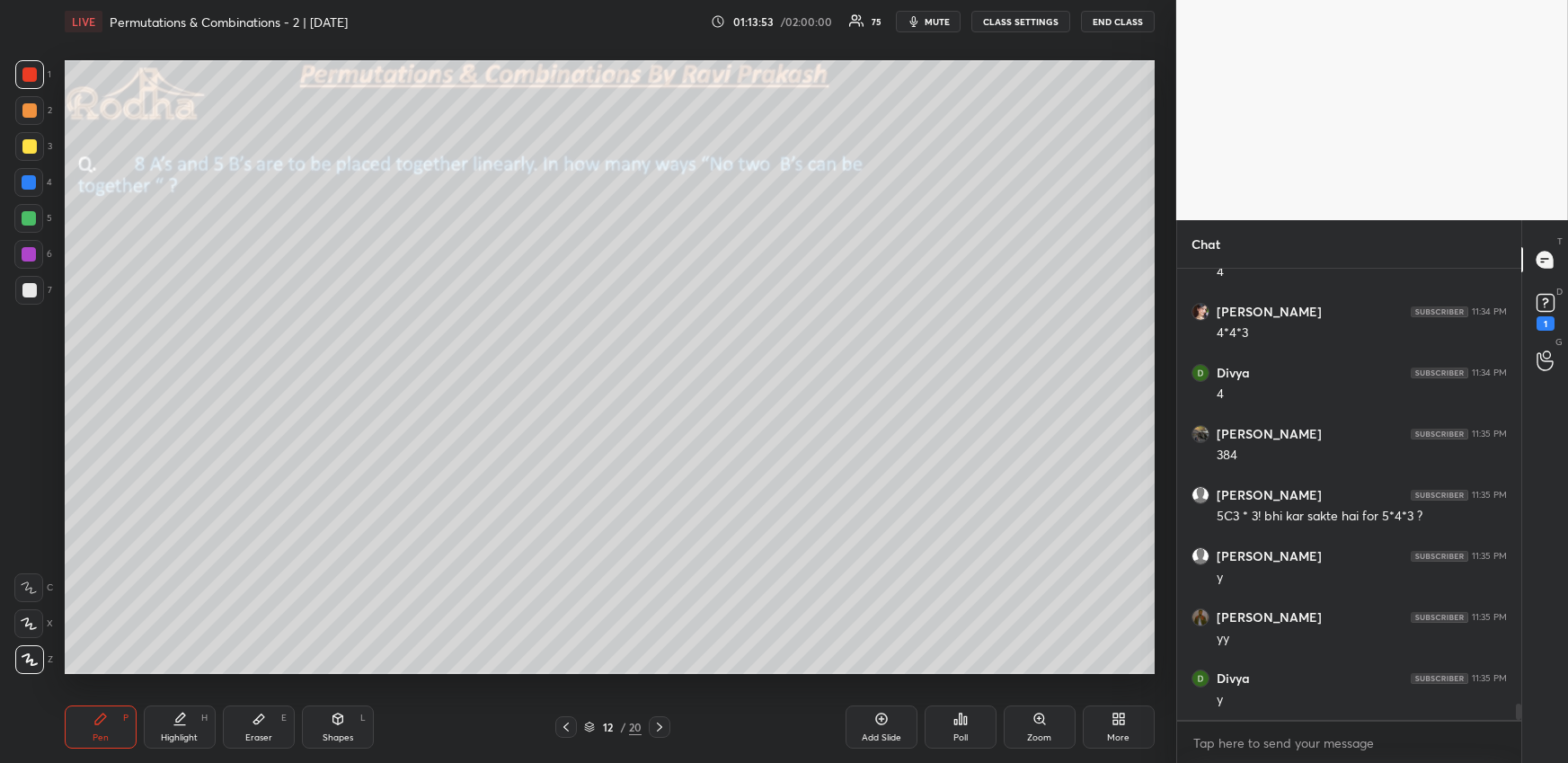
click at [114, 714] on div "Pen P" at bounding box center [100, 727] width 72 height 43
click at [30, 292] on div at bounding box center [29, 290] width 14 height 14
click at [568, 734] on div at bounding box center [566, 727] width 22 height 22
click at [660, 727] on icon at bounding box center [659, 726] width 14 height 14
click at [32, 221] on div at bounding box center [28, 218] width 14 height 14
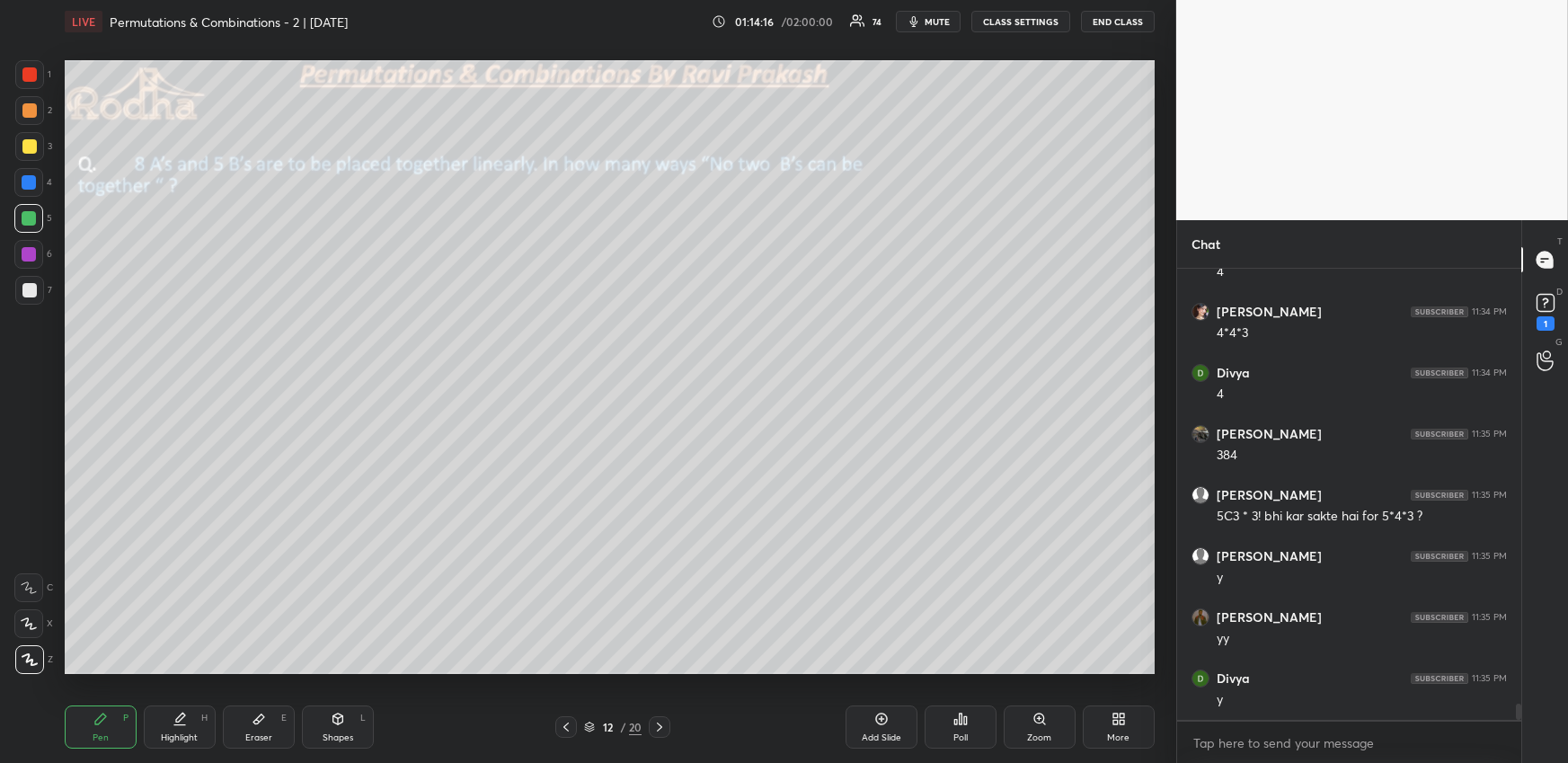
scroll to position [12441, 0]
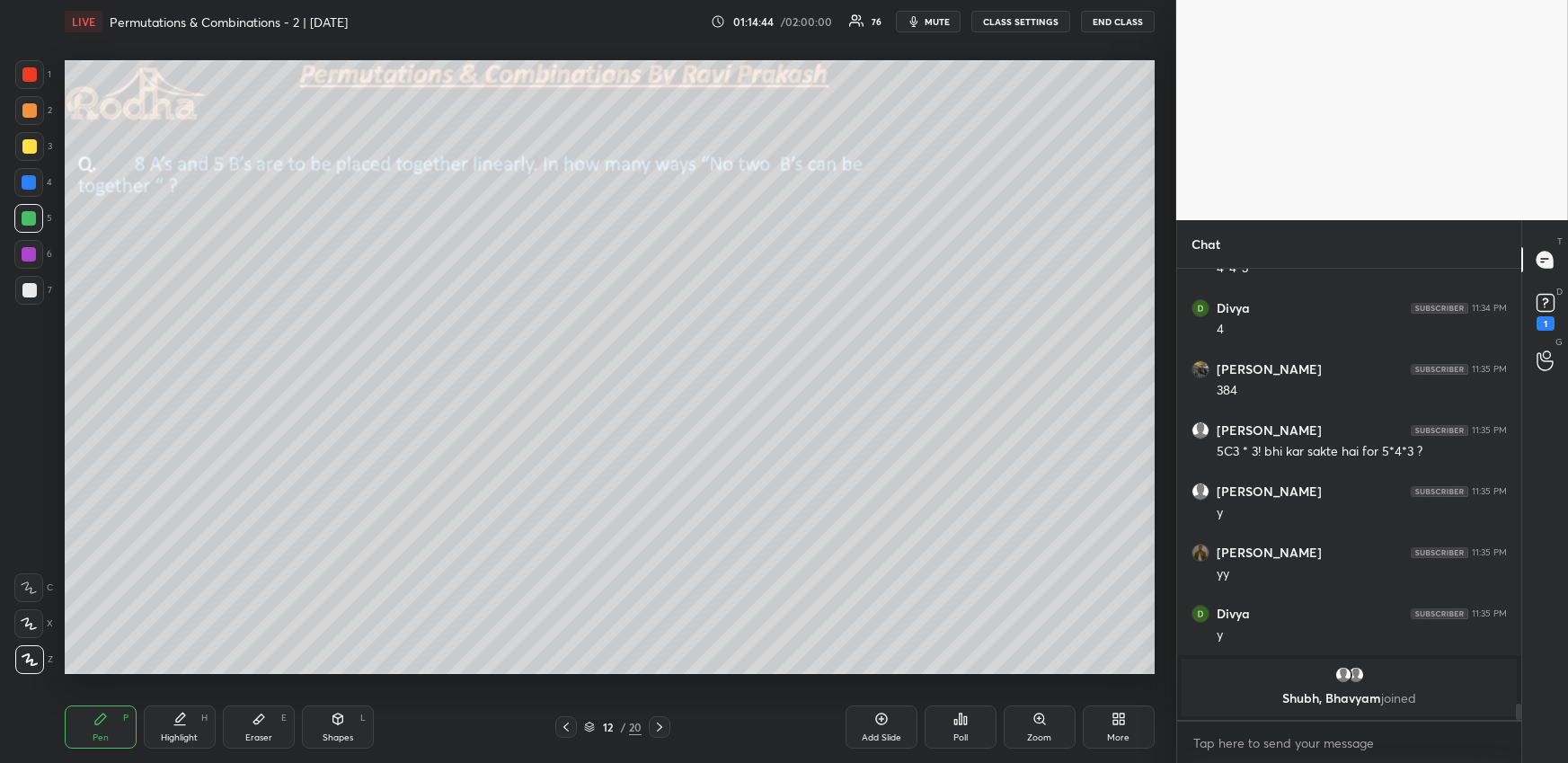
click at [33, 108] on div at bounding box center [29, 109] width 14 height 14
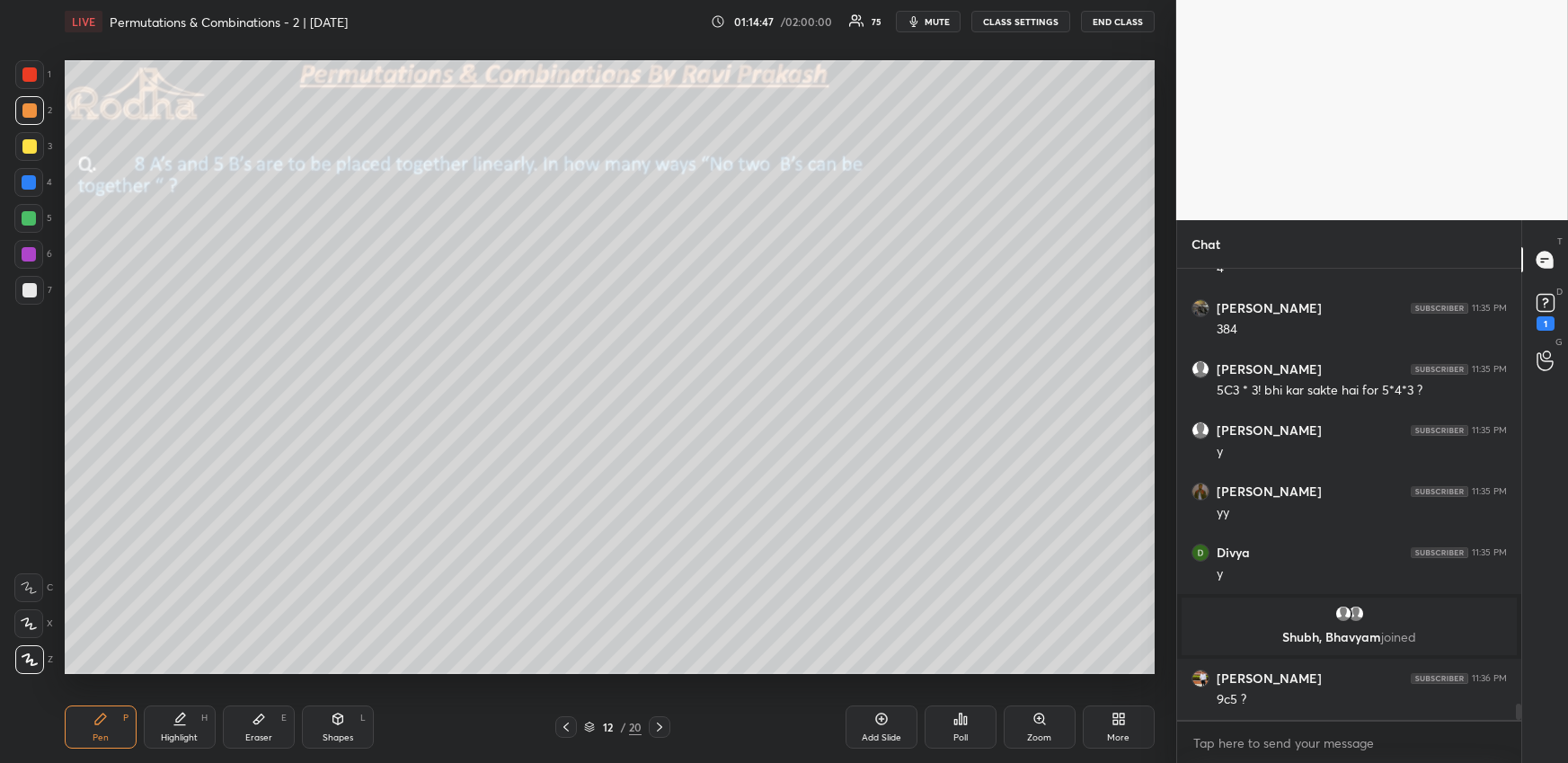
scroll to position [12320, 0]
click at [186, 735] on div "Highlight" at bounding box center [179, 738] width 36 height 9
click at [117, 727] on div "Pen P" at bounding box center [100, 727] width 72 height 43
click at [22, 218] on div at bounding box center [28, 218] width 14 height 14
drag, startPoint x: 180, startPoint y: 737, endPoint x: 241, endPoint y: 674, distance: 87.7
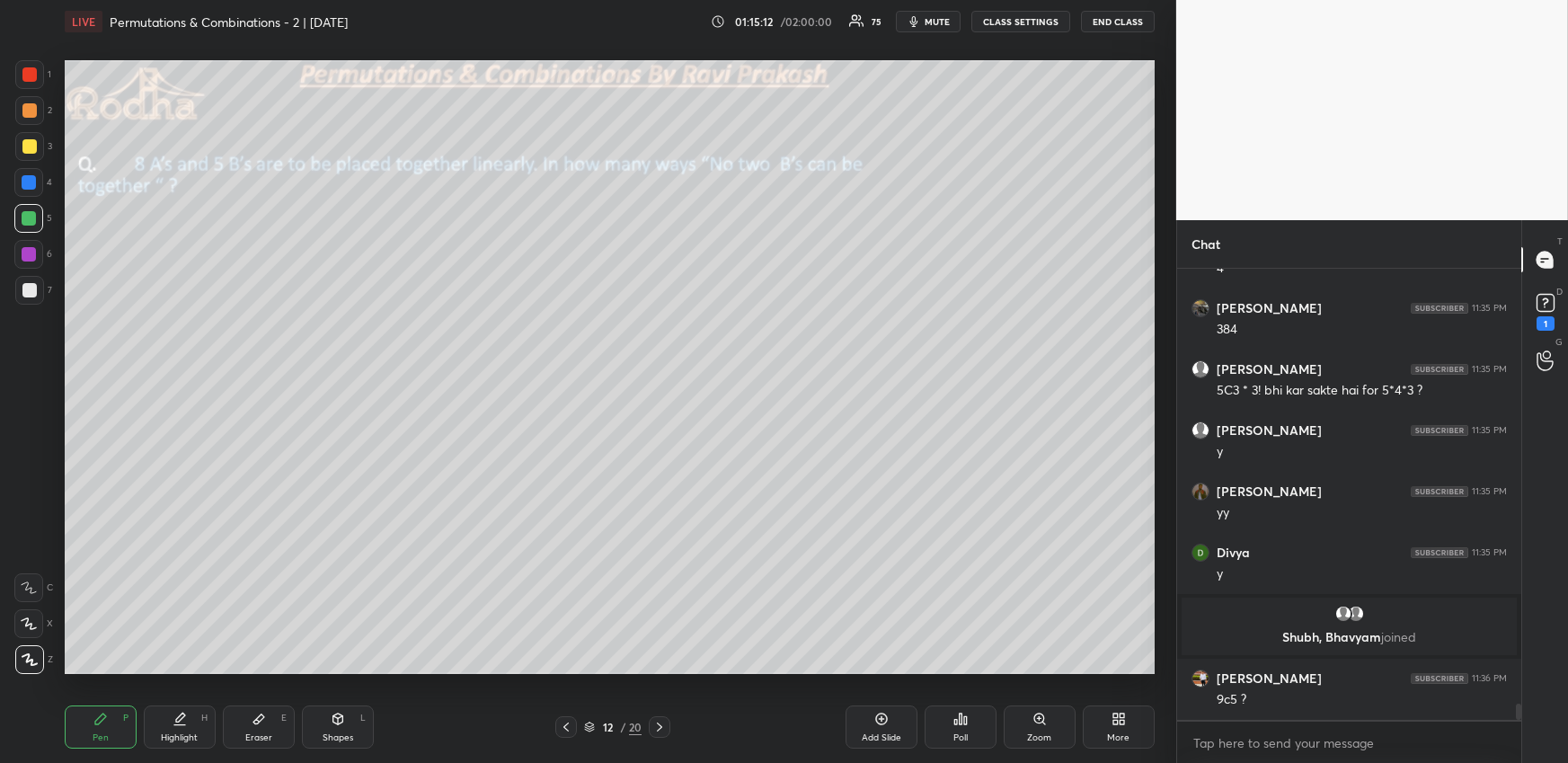
click at [178, 738] on div "Highlight" at bounding box center [179, 738] width 36 height 9
drag, startPoint x: 88, startPoint y: 711, endPoint x: 91, endPoint y: 690, distance: 21.2
click at [82, 714] on div "Pen P" at bounding box center [100, 727] width 72 height 43
drag, startPoint x: 31, startPoint y: 177, endPoint x: 41, endPoint y: 183, distance: 11.7
click at [30, 177] on div at bounding box center [28, 181] width 14 height 14
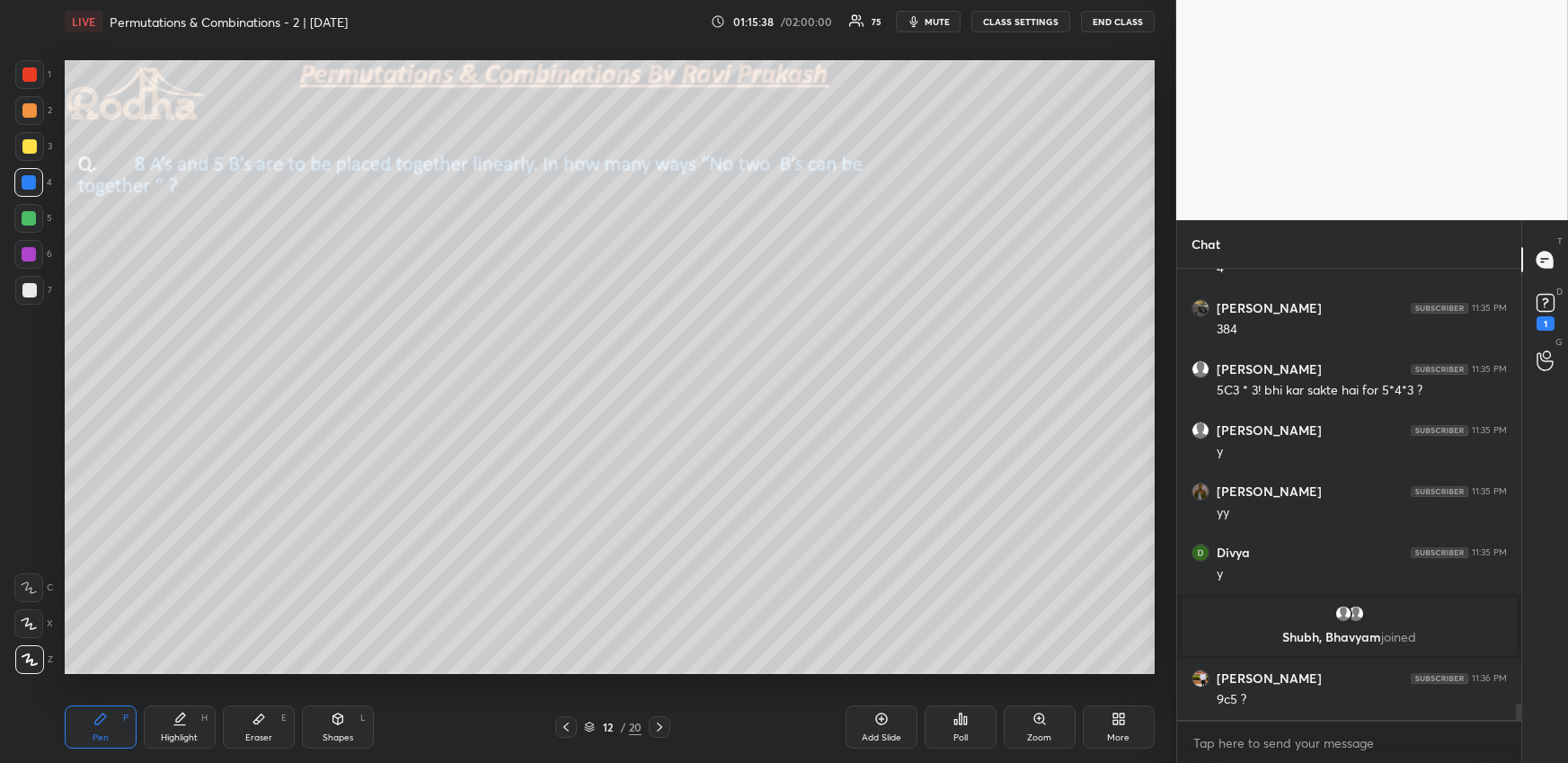
drag, startPoint x: 167, startPoint y: 733, endPoint x: 180, endPoint y: 693, distance: 42.1
click at [167, 733] on div "Highlight" at bounding box center [179, 738] width 36 height 9
drag, startPoint x: 100, startPoint y: 724, endPoint x: 96, endPoint y: 691, distance: 33.2
click at [99, 726] on div "Pen P" at bounding box center [100, 727] width 72 height 43
click at [35, 219] on div at bounding box center [28, 218] width 14 height 14
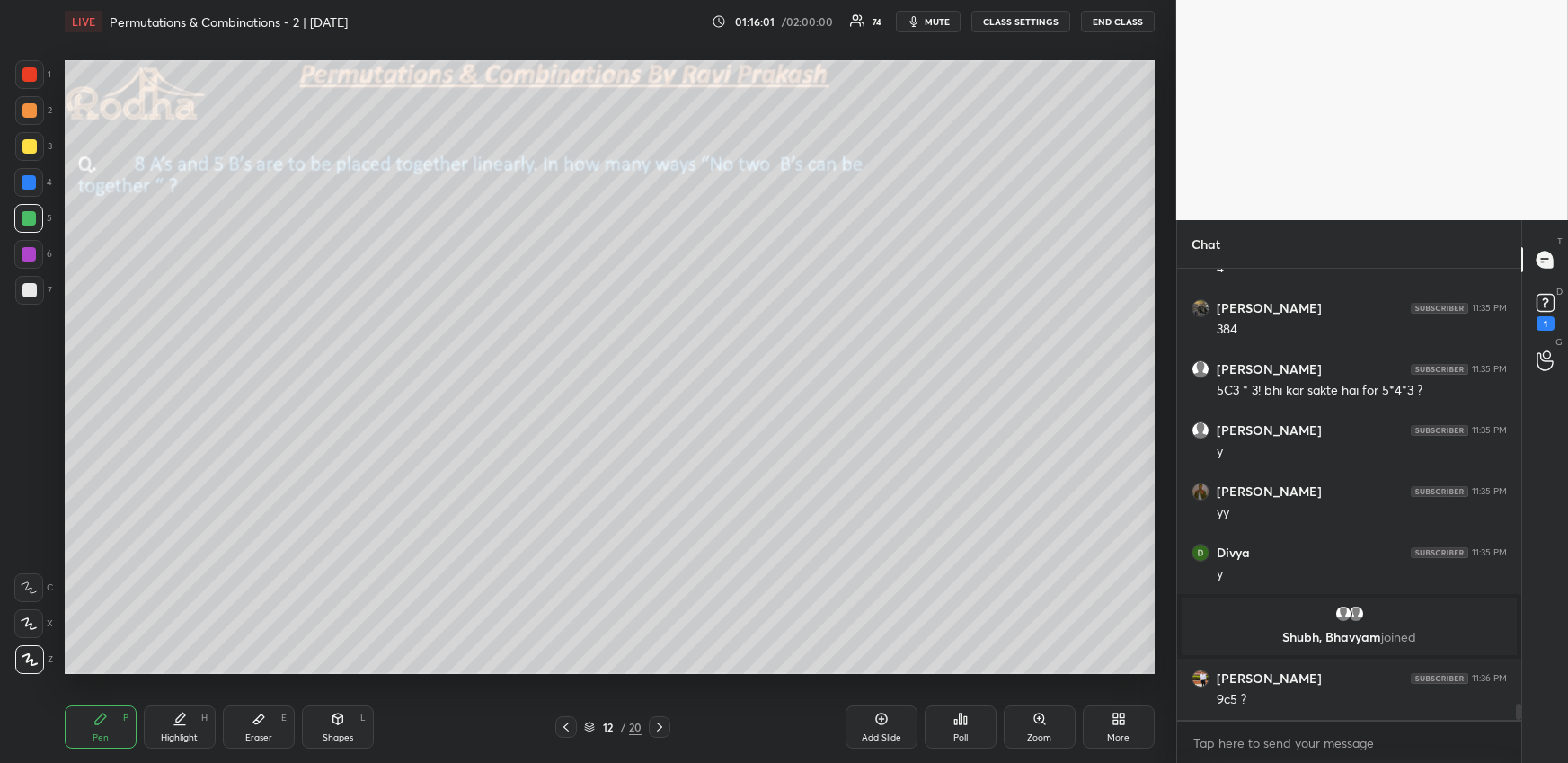
drag, startPoint x: 200, startPoint y: 727, endPoint x: 242, endPoint y: 687, distance: 58.0
click at [200, 727] on div "Highlight H" at bounding box center [180, 727] width 72 height 43
click at [254, 737] on div "Eraser" at bounding box center [258, 738] width 27 height 9
drag, startPoint x: 119, startPoint y: 723, endPoint x: 117, endPoint y: 678, distance: 45.0
click at [119, 723] on div "Pen P" at bounding box center [100, 727] width 72 height 43
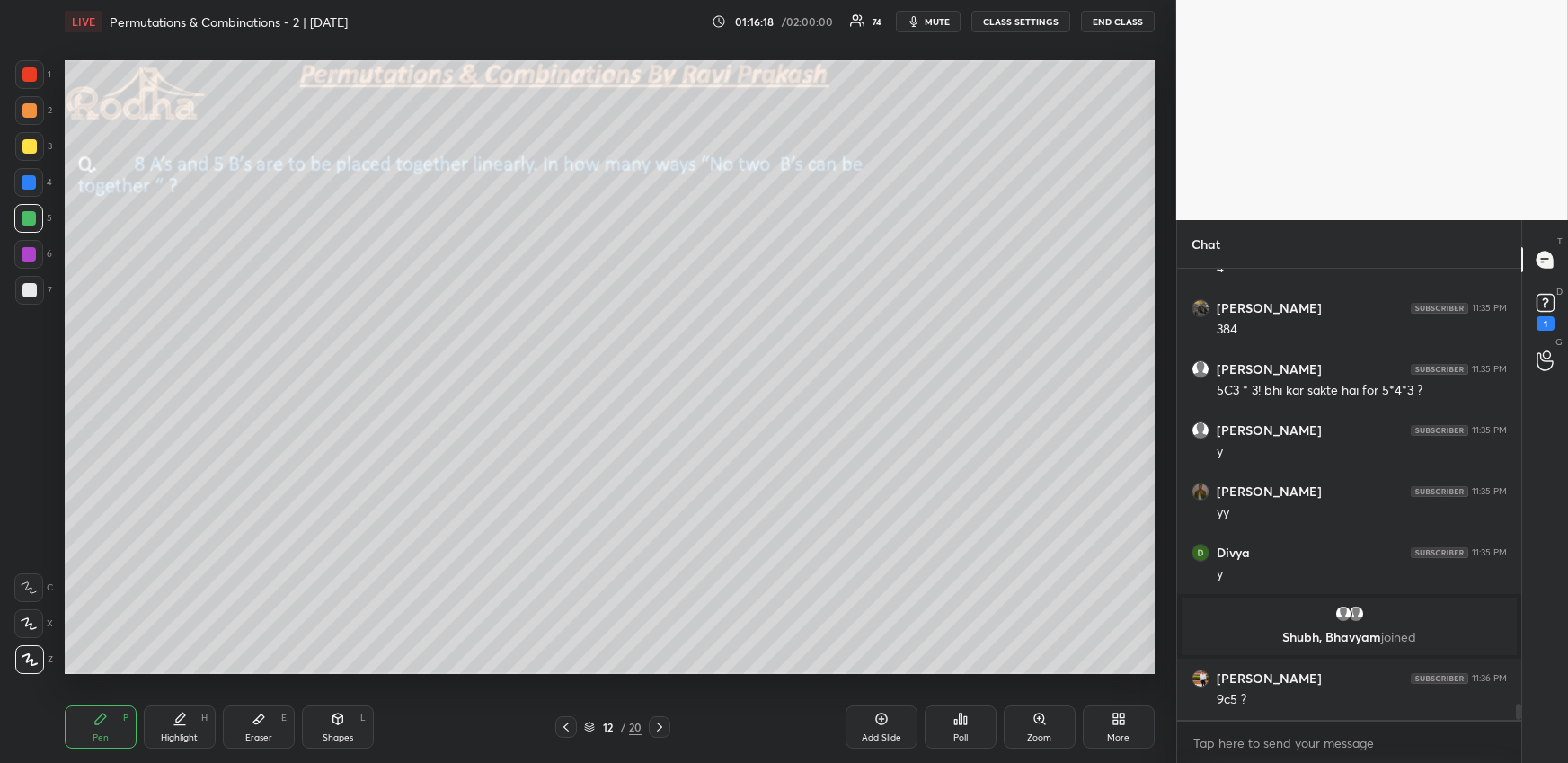
drag, startPoint x: 163, startPoint y: 733, endPoint x: 164, endPoint y: 674, distance: 59.0
click at [166, 733] on div "Highlight" at bounding box center [179, 738] width 36 height 9
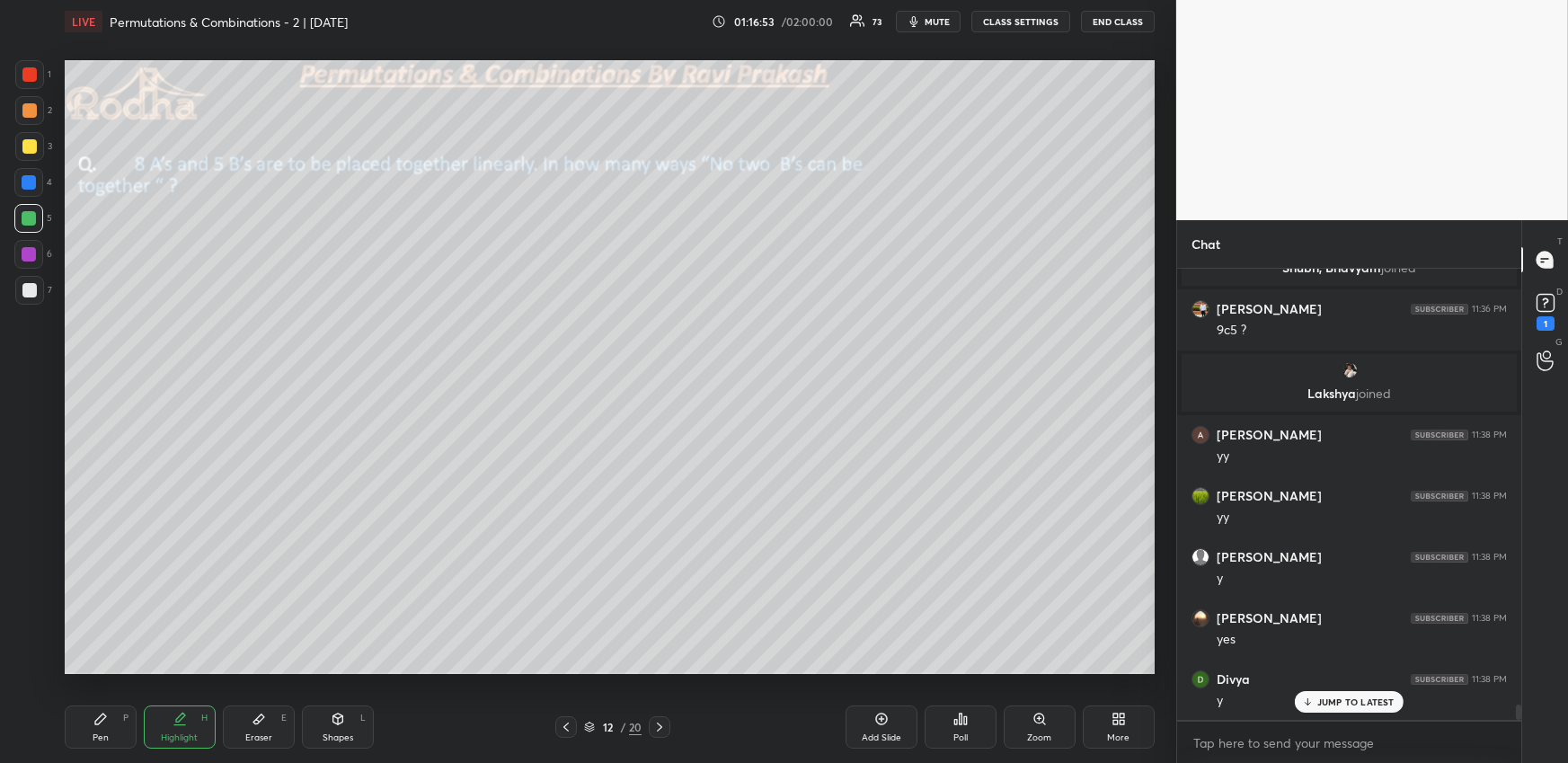
scroll to position [12719, 0]
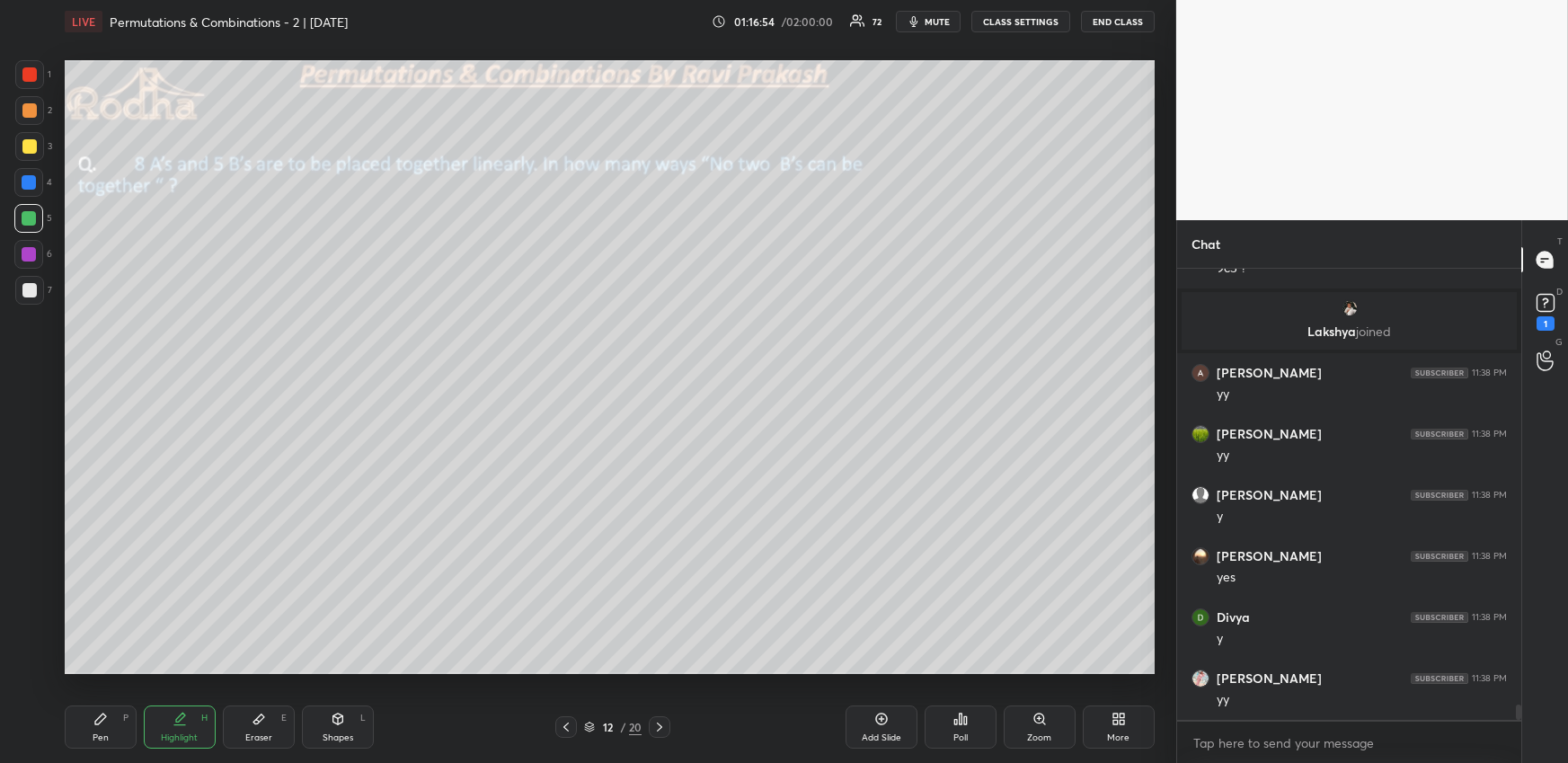
click at [663, 717] on div at bounding box center [660, 727] width 22 height 22
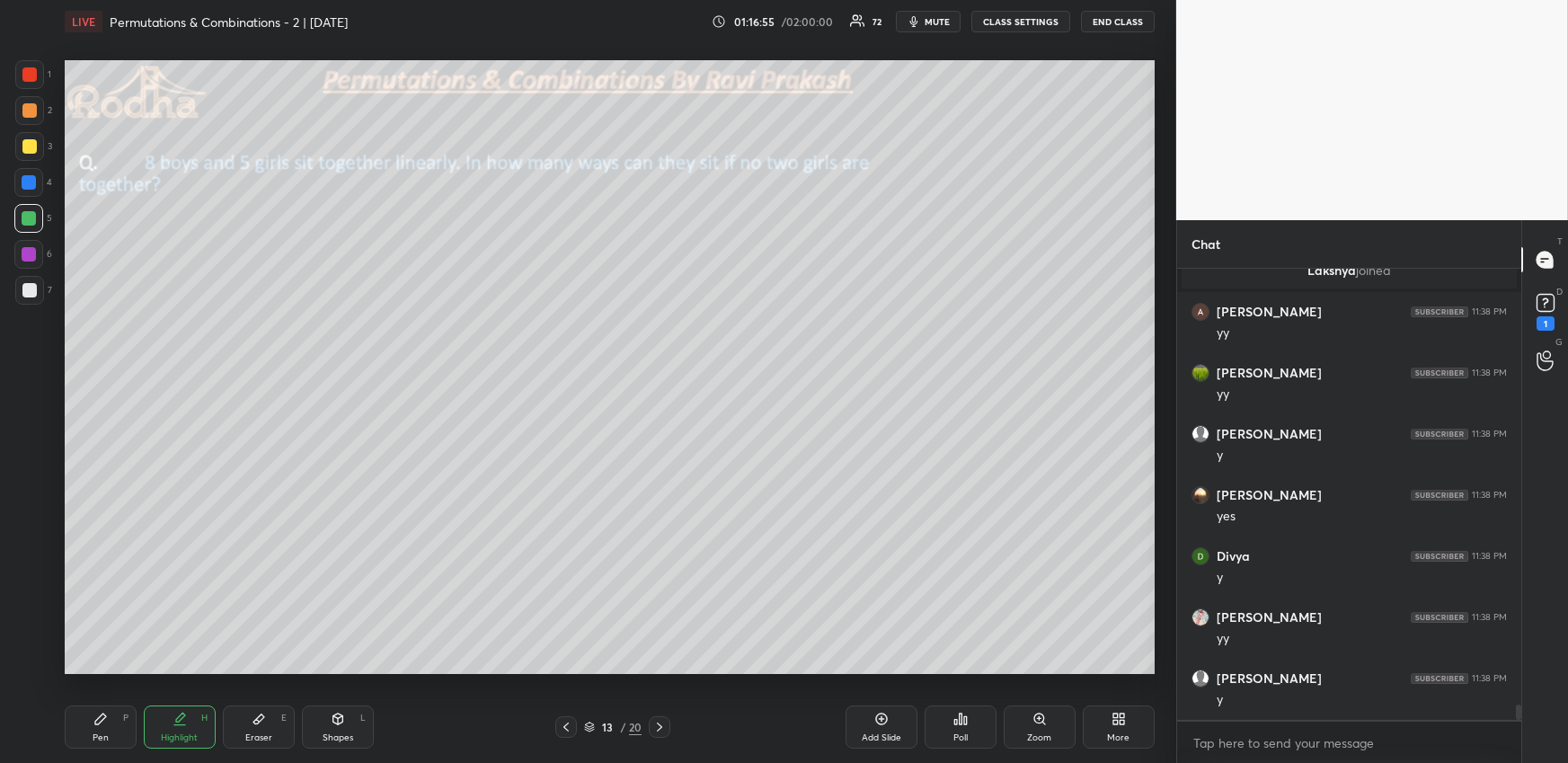
click at [113, 726] on div "Pen P" at bounding box center [100, 727] width 72 height 43
click at [566, 727] on icon at bounding box center [566, 726] width 14 height 14
click at [664, 724] on icon at bounding box center [659, 726] width 14 height 14
drag, startPoint x: 26, startPoint y: 292, endPoint x: 44, endPoint y: 279, distance: 22.2
click at [29, 291] on div at bounding box center [29, 290] width 14 height 14
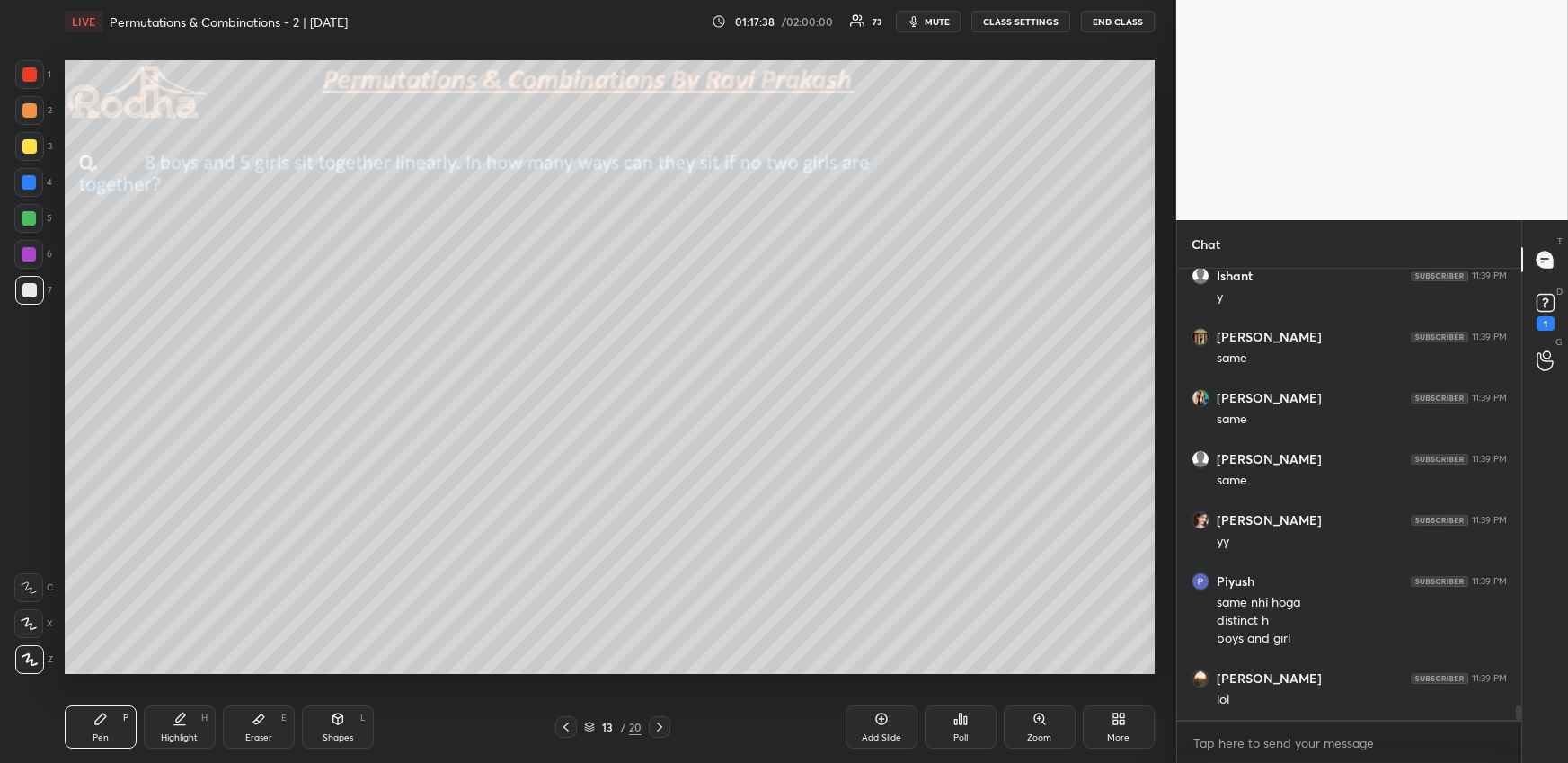
scroll to position [13426, 0]
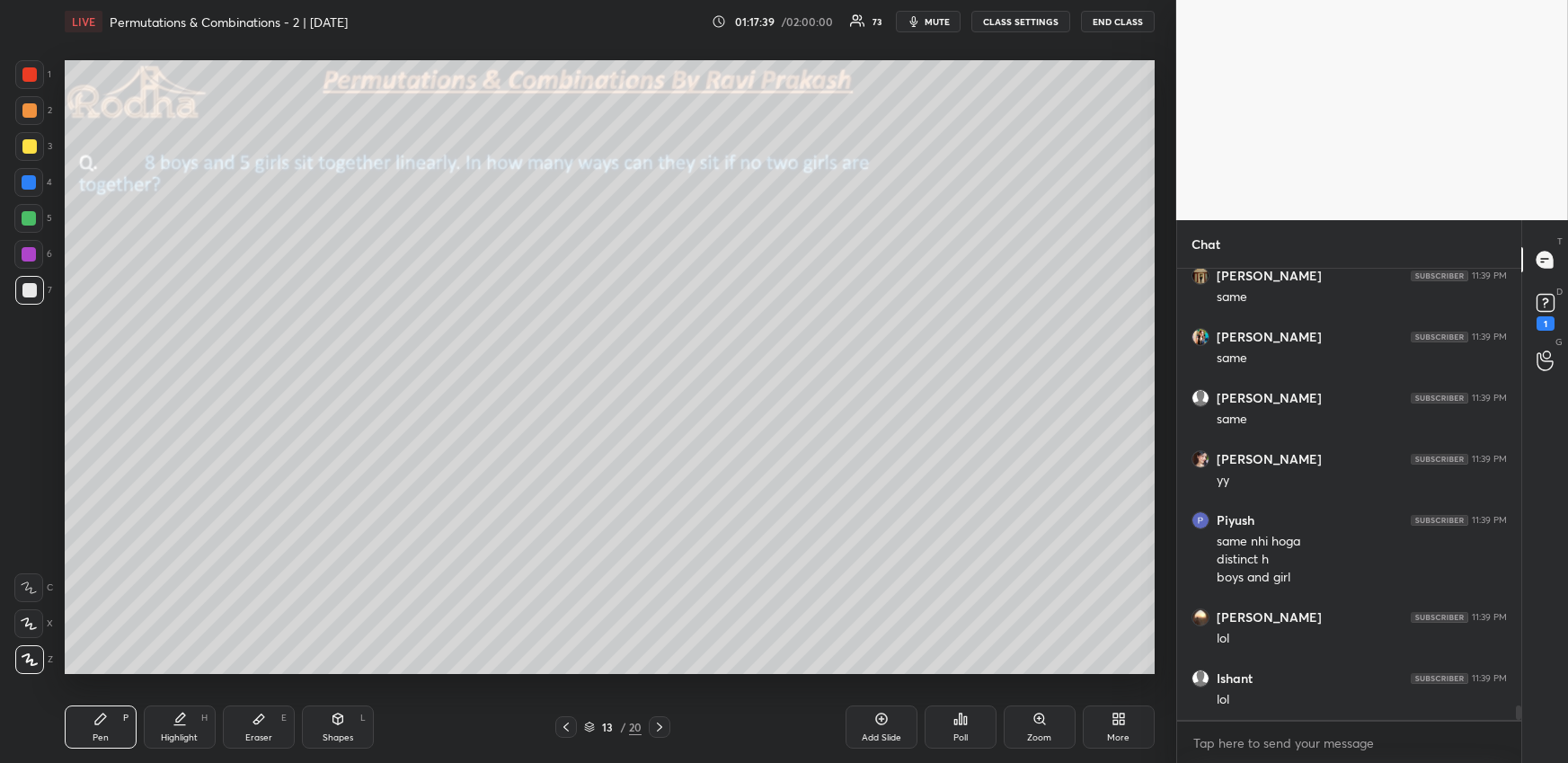
click at [1132, 724] on div "More" at bounding box center [1119, 727] width 72 height 43
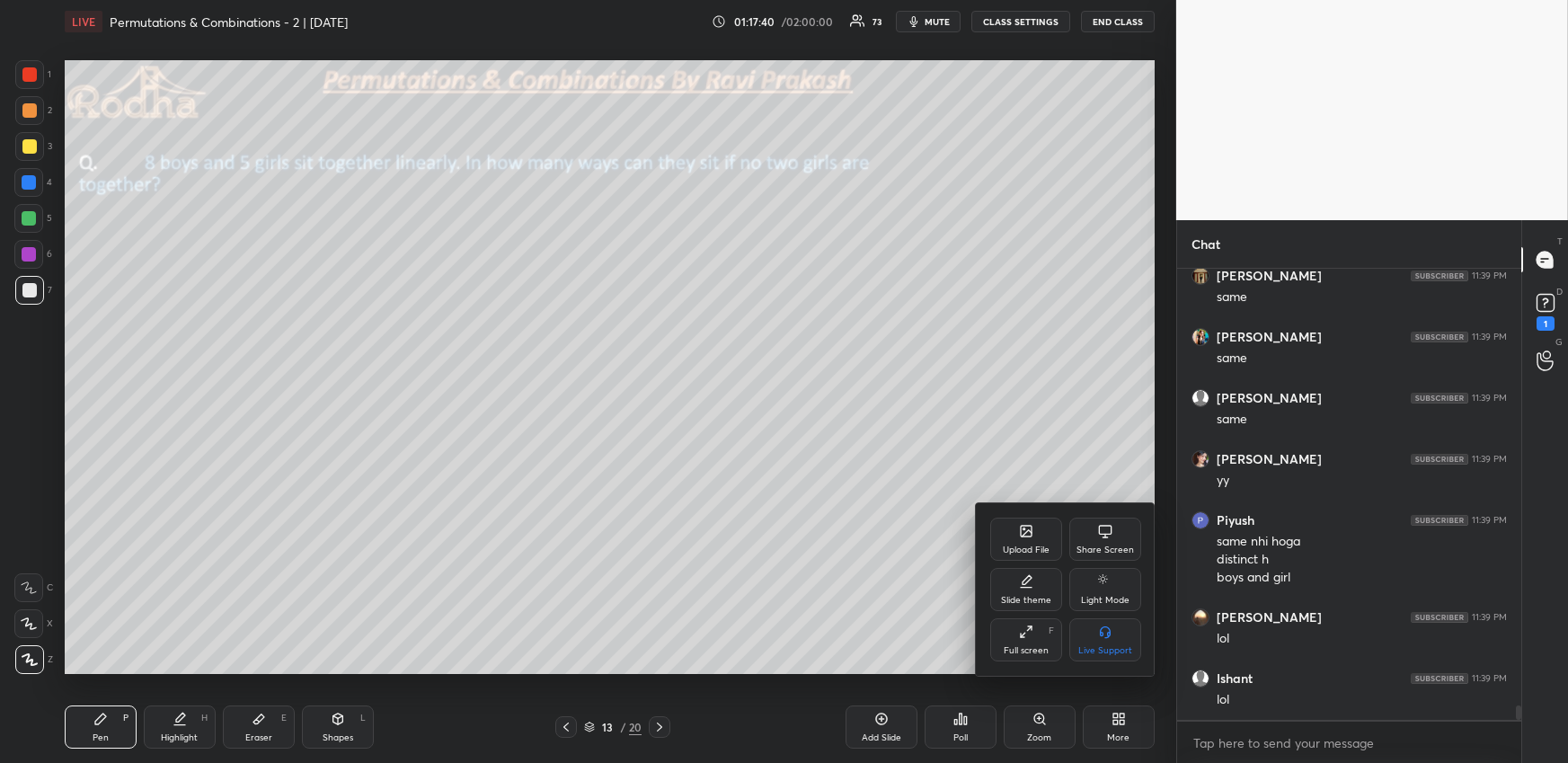
click at [1038, 537] on div "Upload File" at bounding box center [1026, 539] width 72 height 43
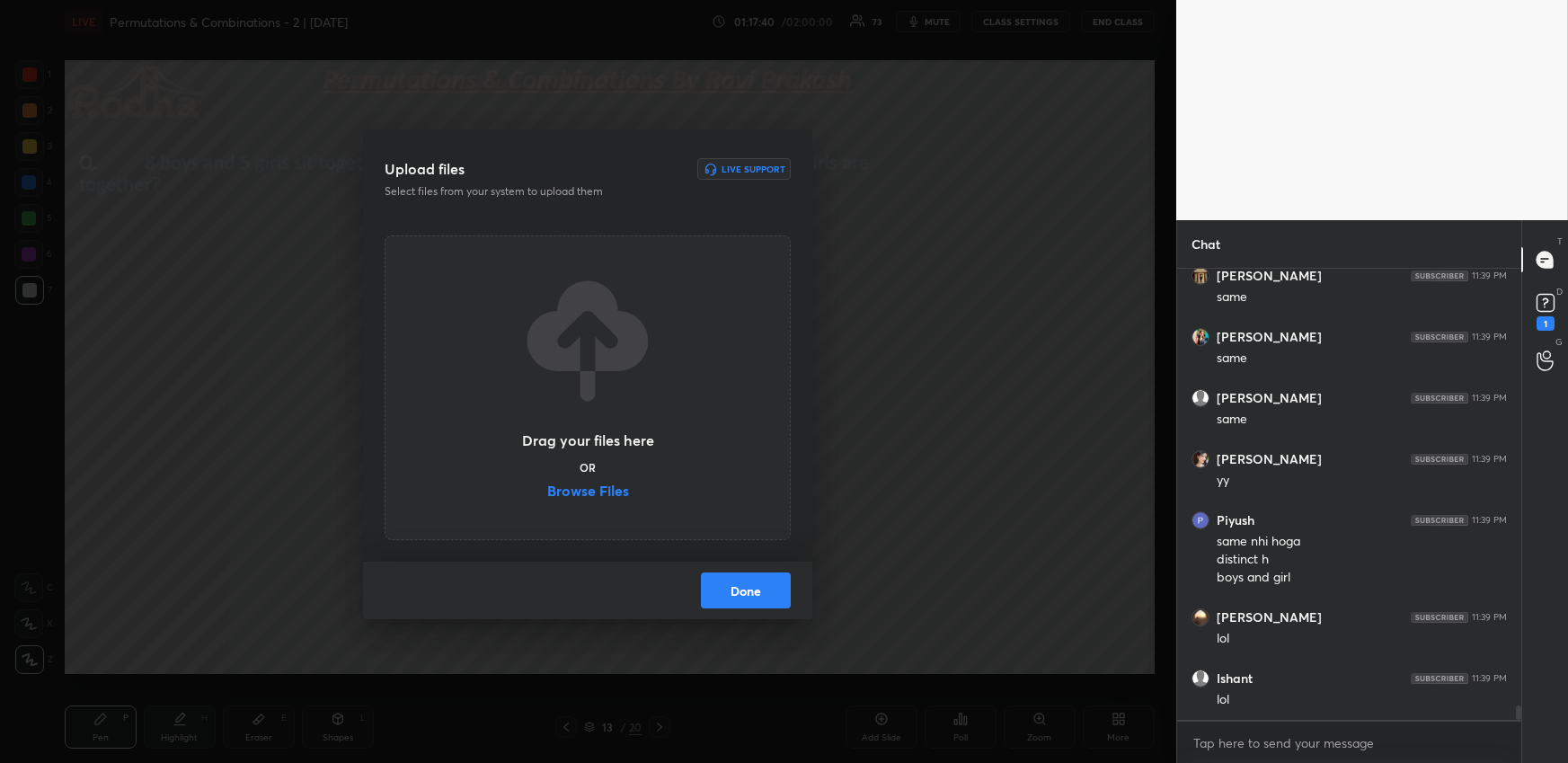
click at [573, 491] on label "Browse Files" at bounding box center [588, 493] width 81 height 19
click at [547, 491] on input "Browse Files" at bounding box center [547, 493] width 0 height 19
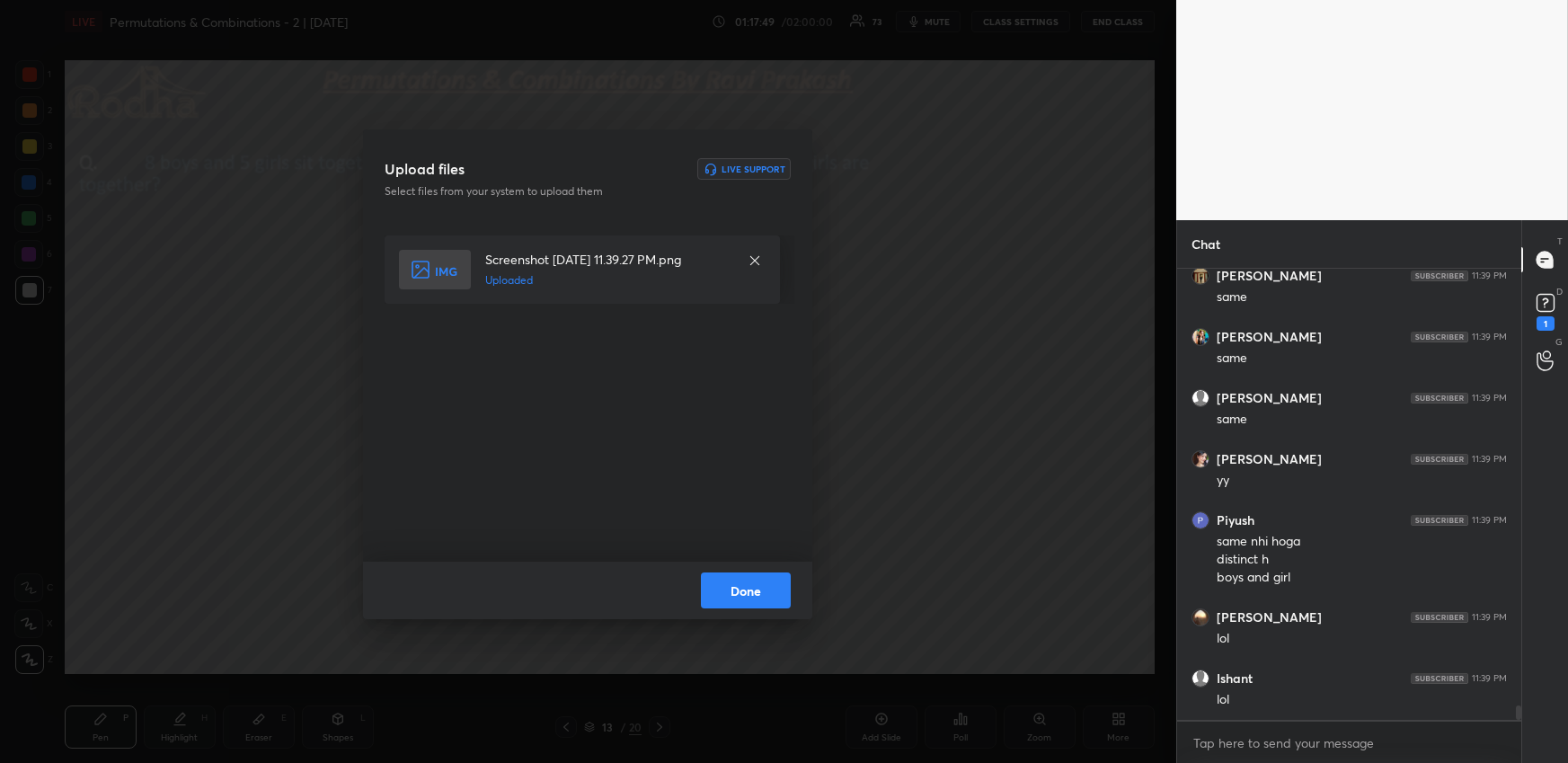
scroll to position [13488, 0]
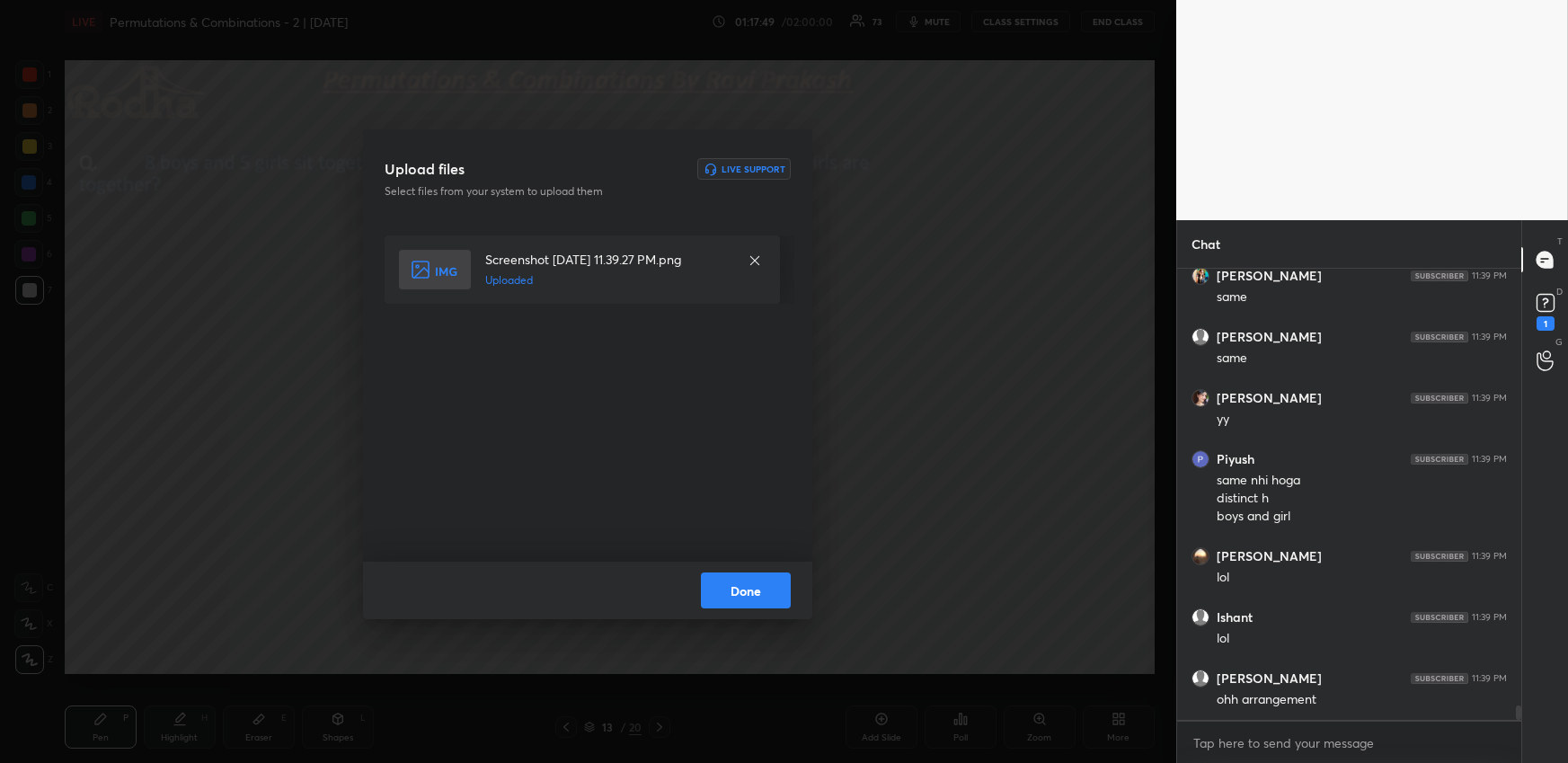
click at [756, 583] on button "Done" at bounding box center [746, 590] width 90 height 36
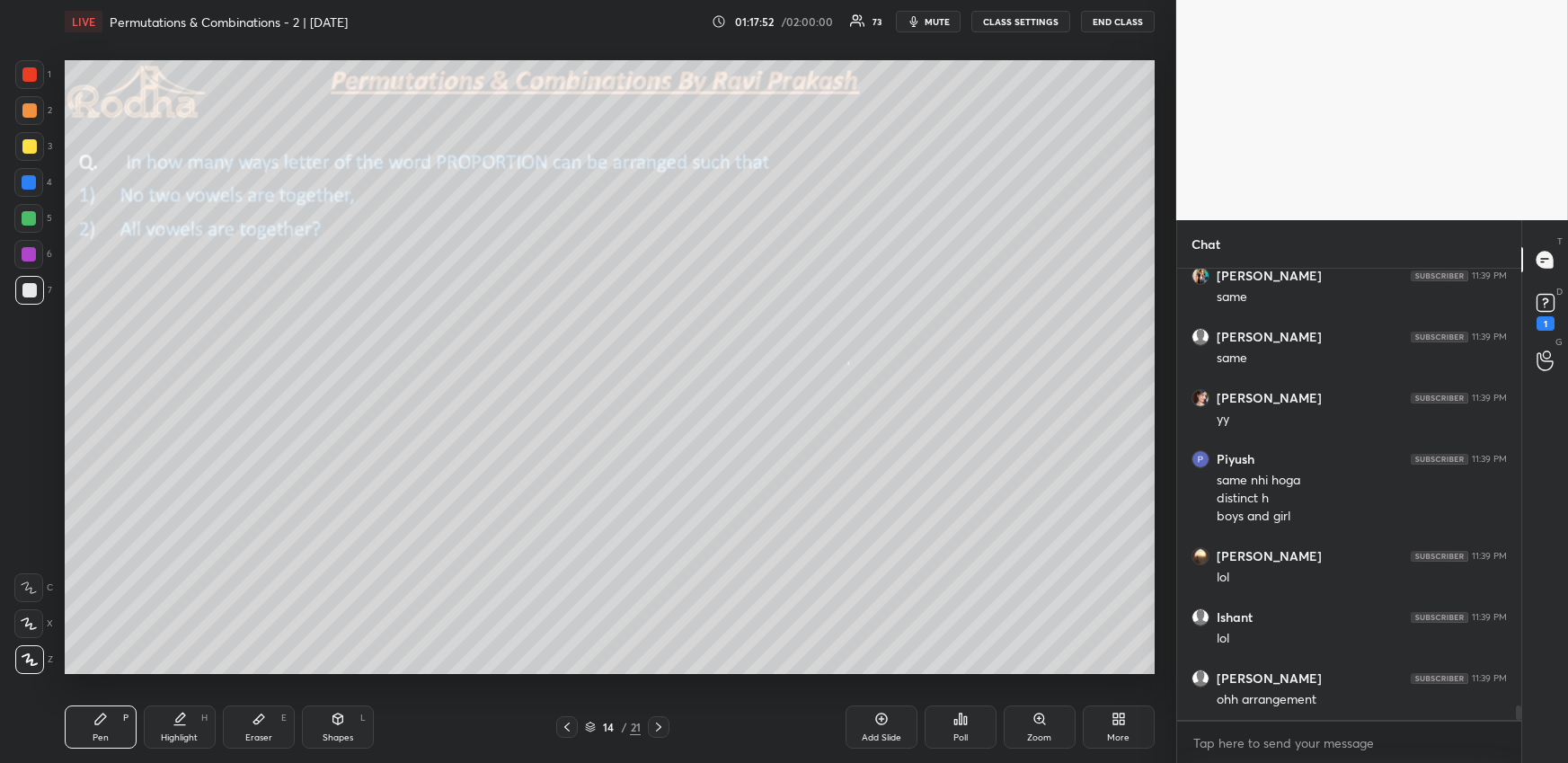
drag, startPoint x: 564, startPoint y: 722, endPoint x: 559, endPoint y: 702, distance: 20.6
click at [566, 723] on icon at bounding box center [566, 726] width 14 height 14
drag, startPoint x: 31, startPoint y: 109, endPoint x: 42, endPoint y: 98, distance: 15.6
click at [31, 108] on div at bounding box center [29, 109] width 14 height 14
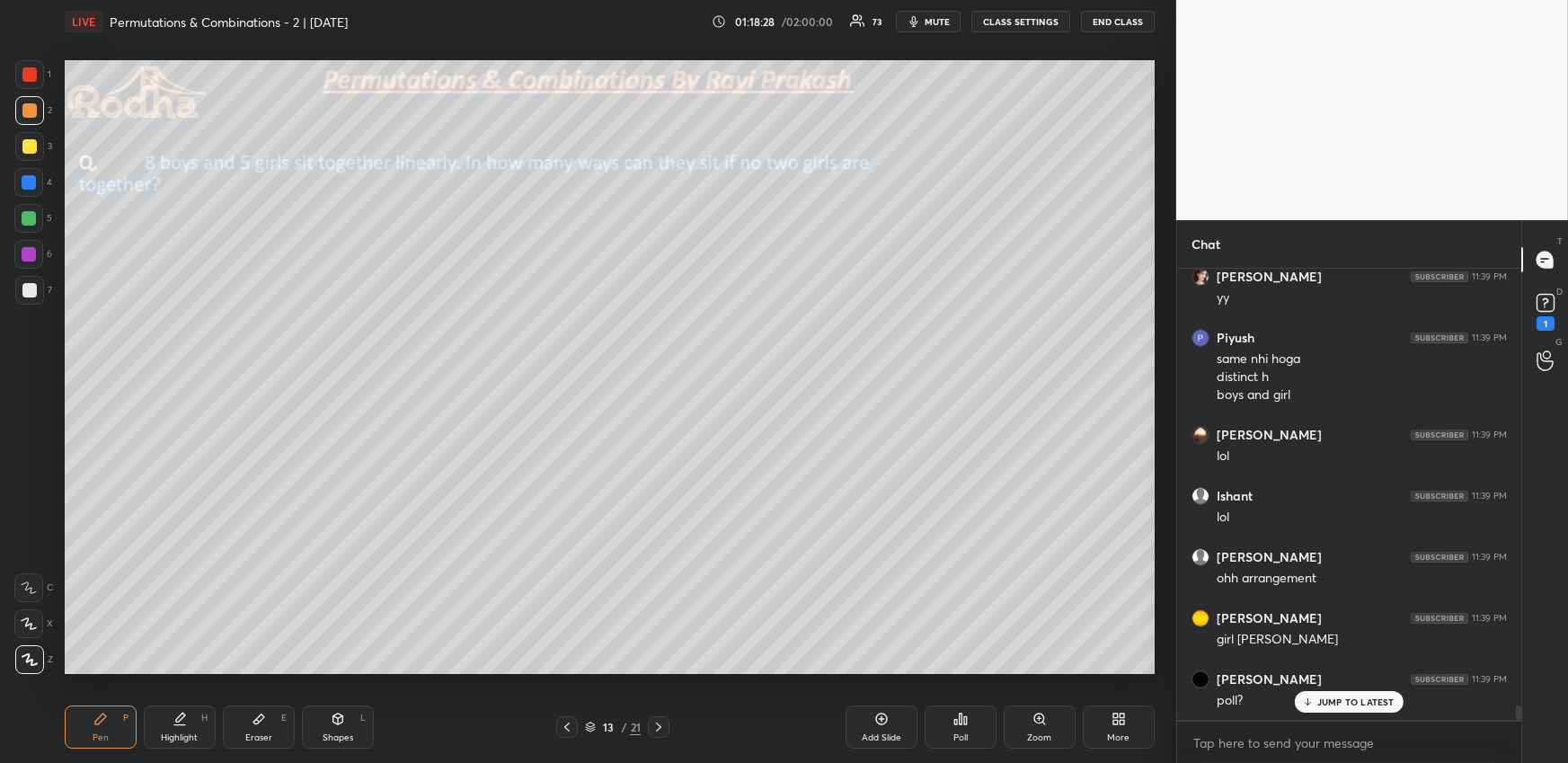
scroll to position [13671, 0]
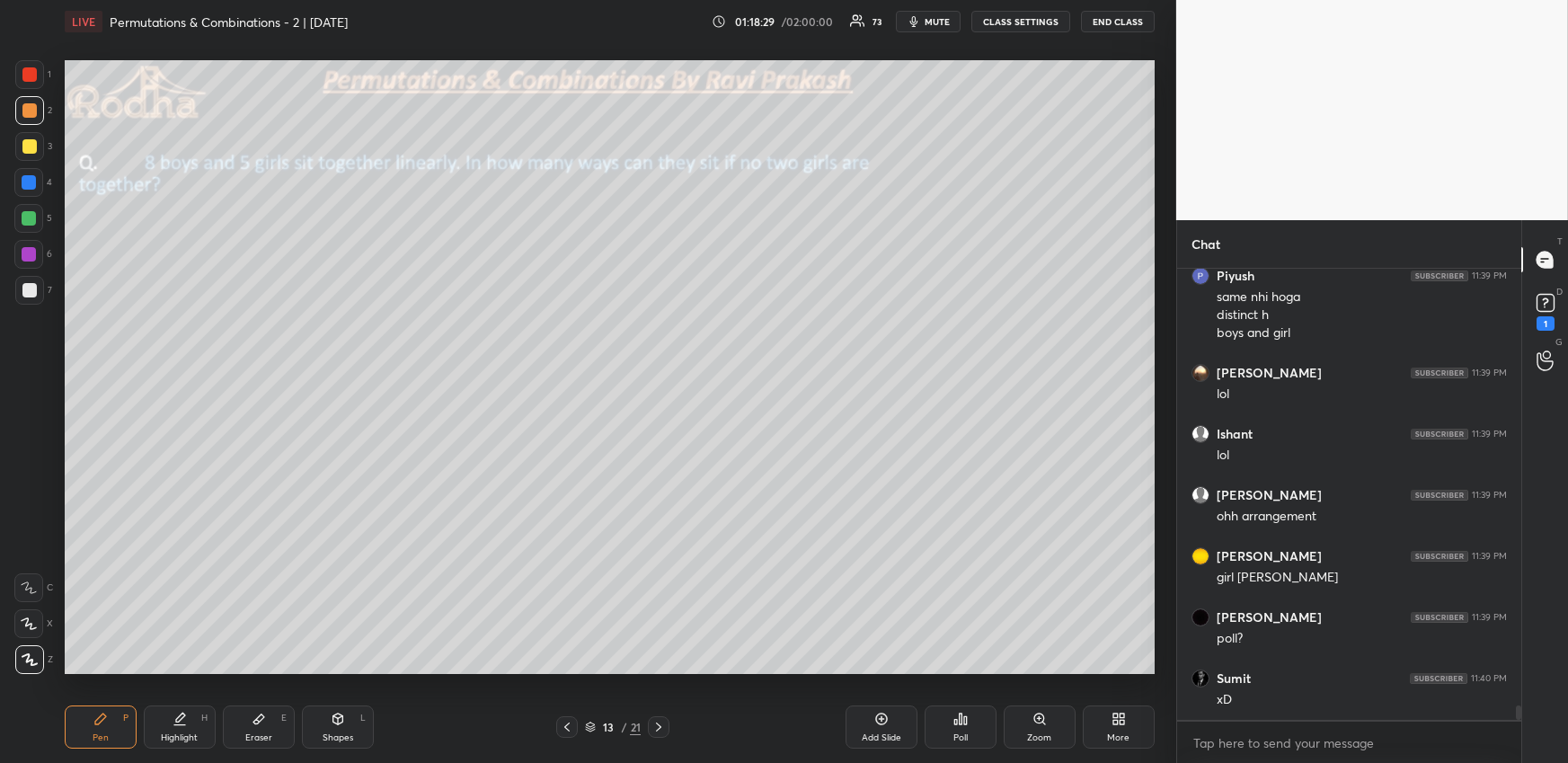
click at [182, 717] on icon at bounding box center [181, 717] width 9 height 9
drag, startPoint x: 561, startPoint y: 729, endPoint x: 551, endPoint y: 692, distance: 38.3
click at [564, 730] on icon at bounding box center [566, 726] width 14 height 14
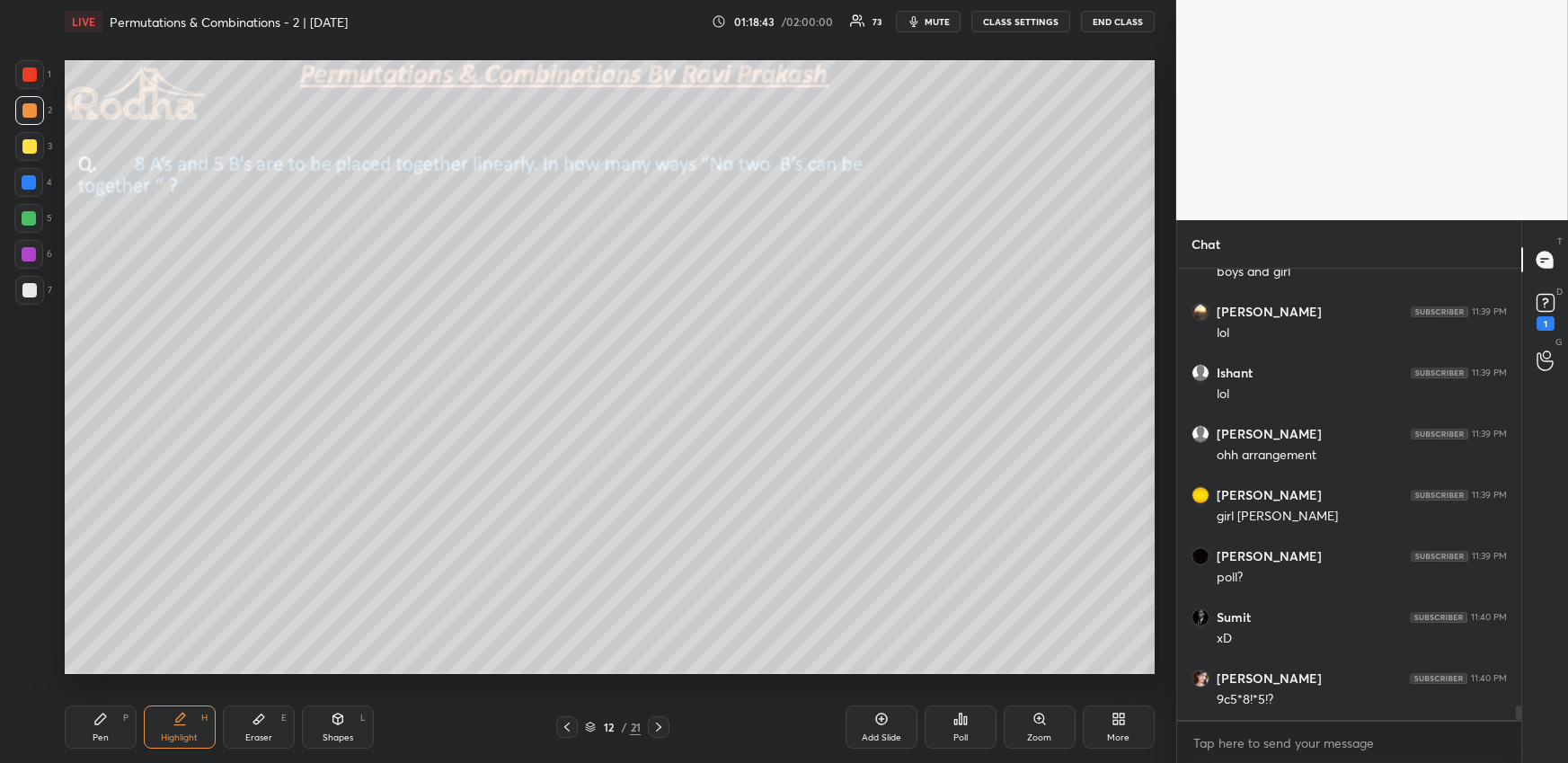
scroll to position [13793, 0]
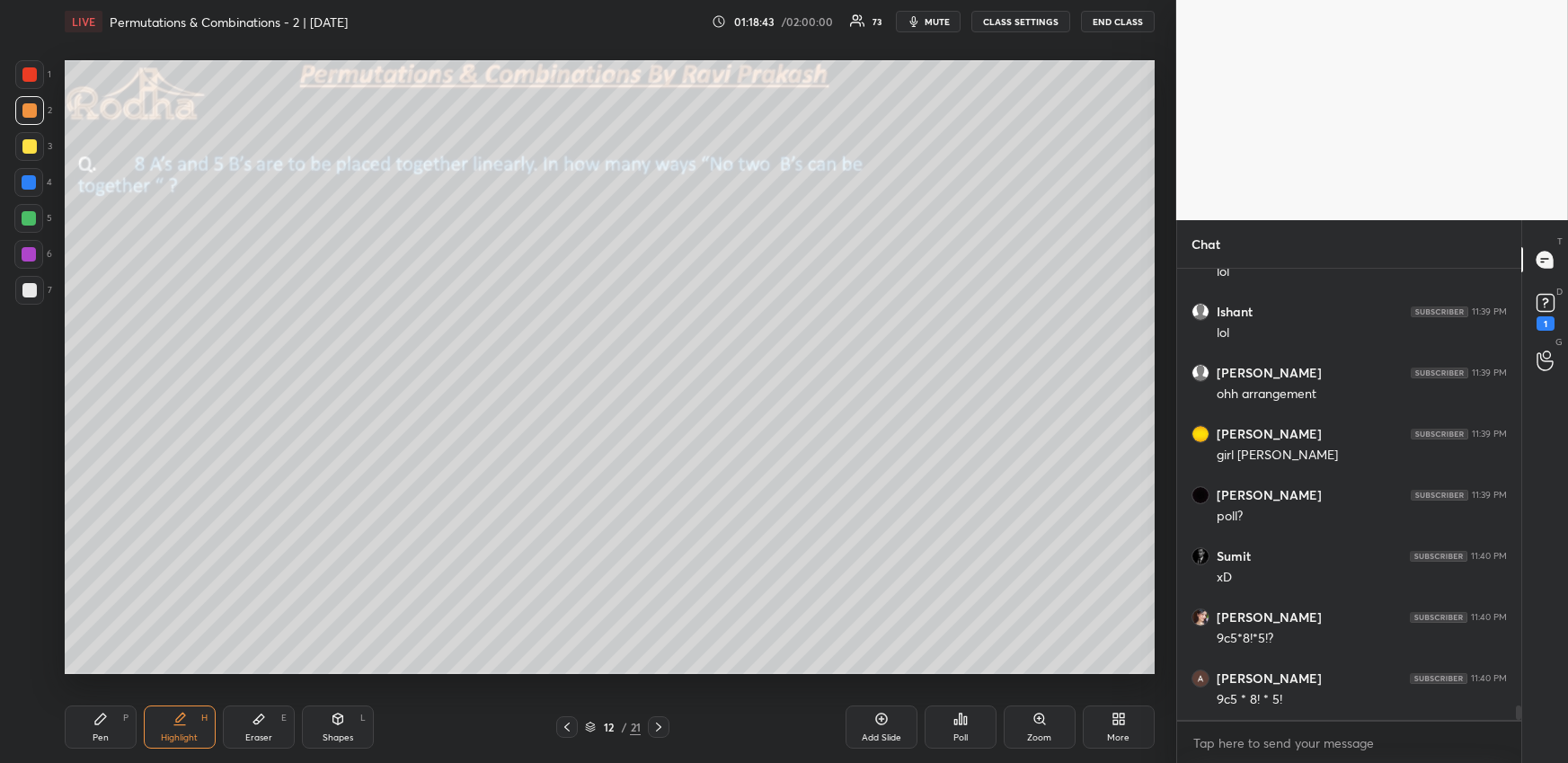
click at [660, 728] on icon at bounding box center [658, 726] width 14 height 14
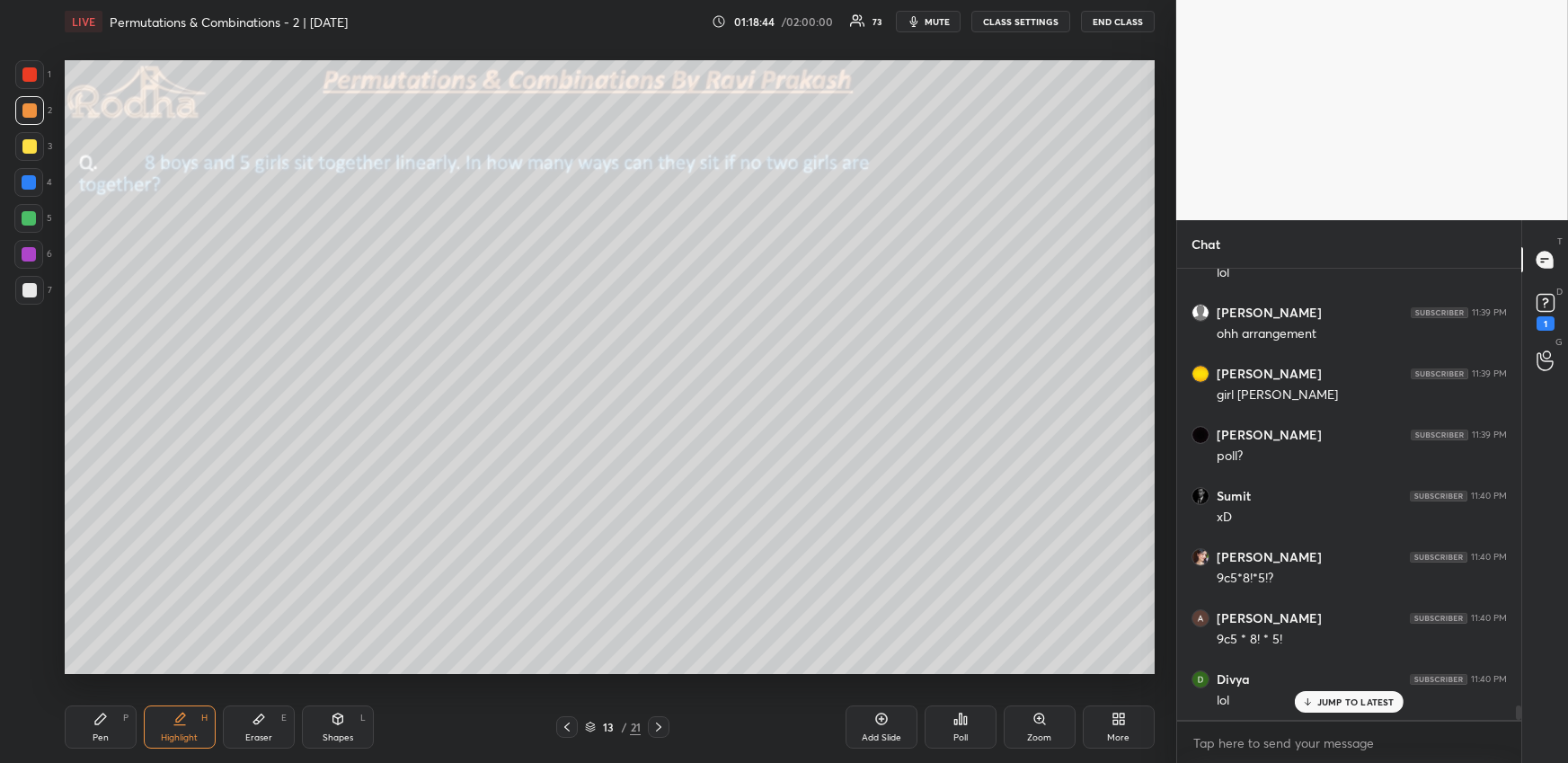
drag, startPoint x: 125, startPoint y: 722, endPoint x: 125, endPoint y: 713, distance: 9.0
click at [125, 724] on div "Pen P" at bounding box center [100, 727] width 72 height 43
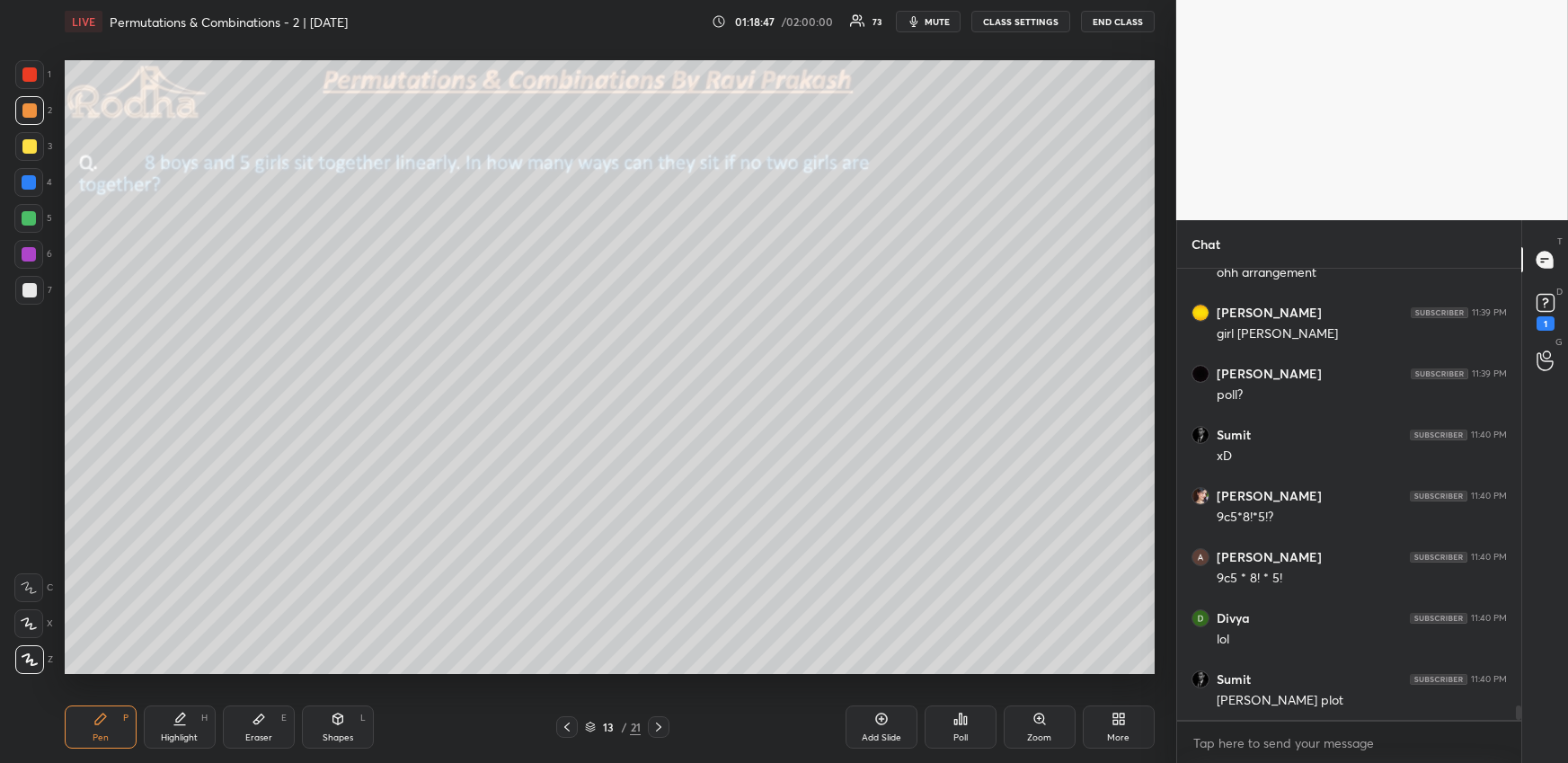
scroll to position [13976, 0]
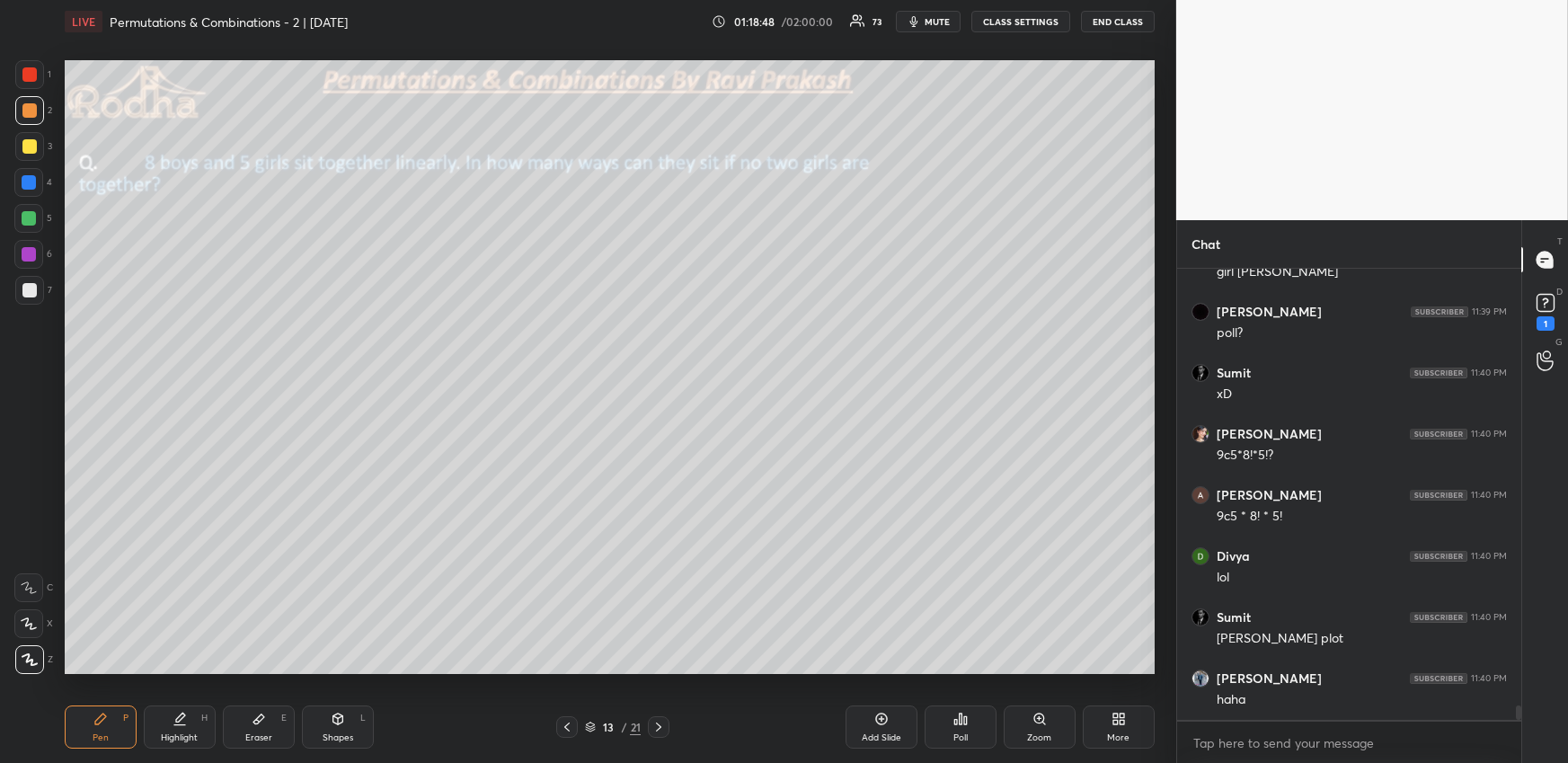
click at [26, 216] on div at bounding box center [28, 218] width 14 height 14
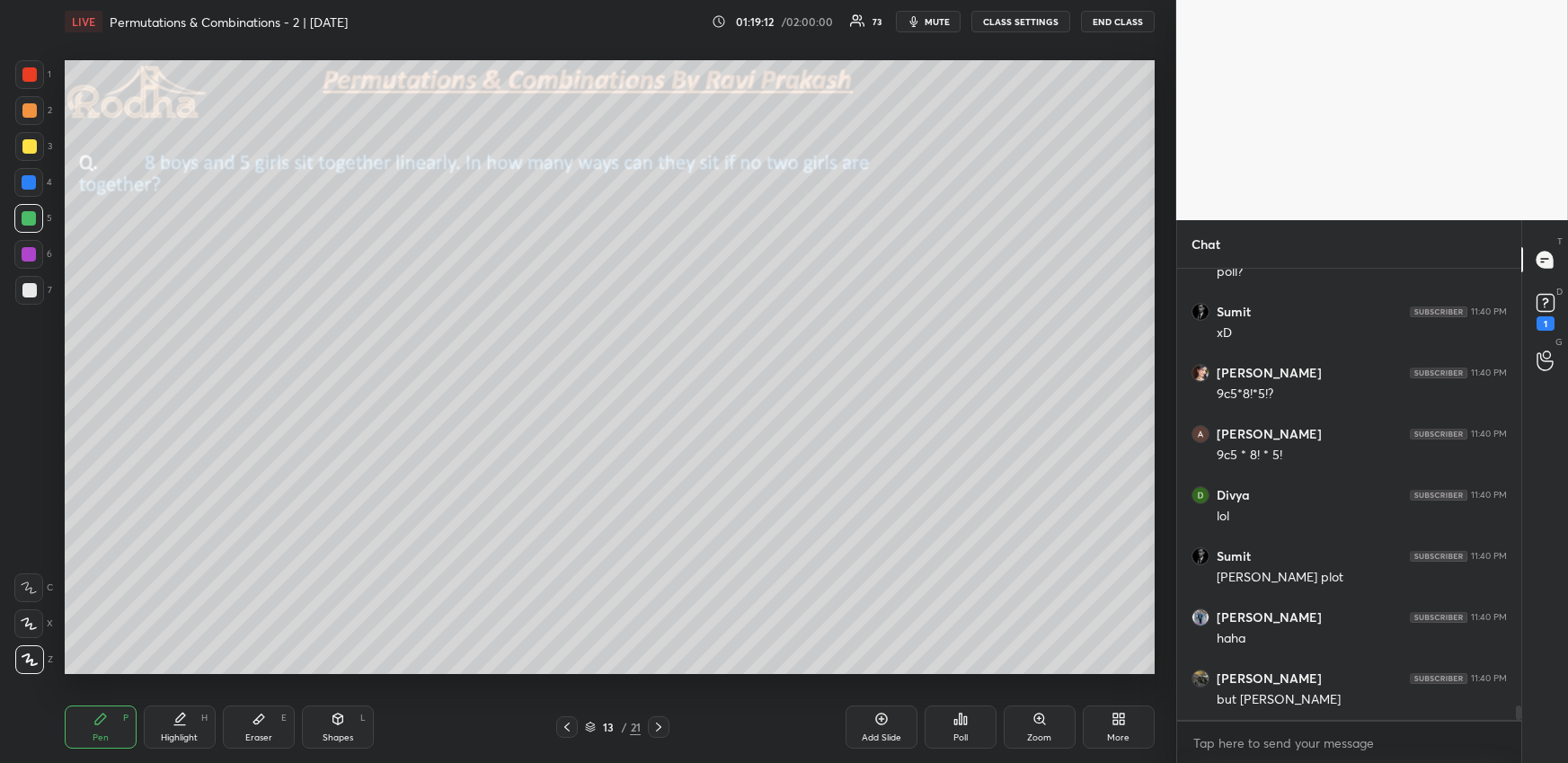
click at [165, 729] on div "Highlight H" at bounding box center [180, 727] width 72 height 43
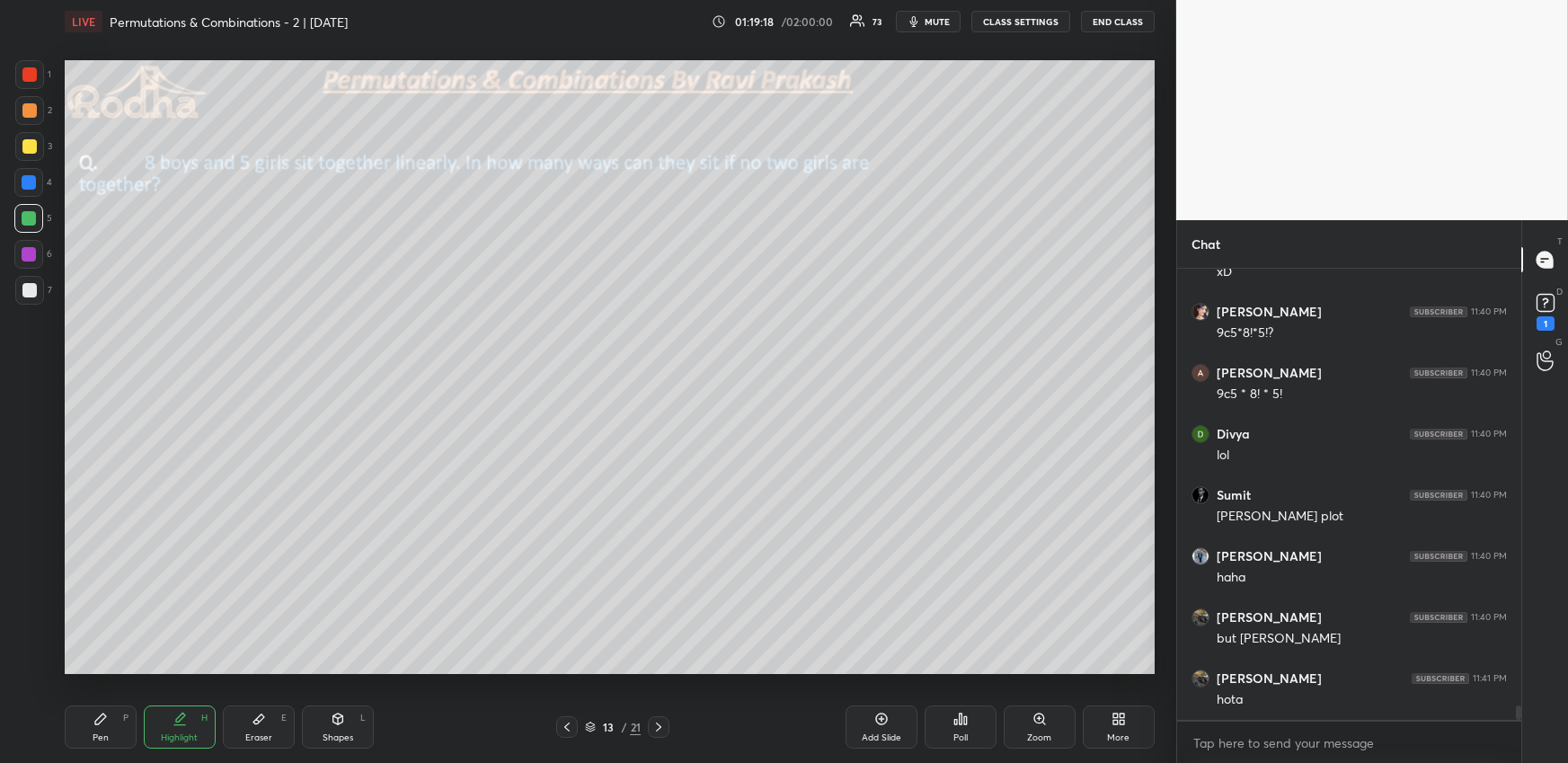
click at [107, 726] on div "Pen P" at bounding box center [100, 727] width 72 height 43
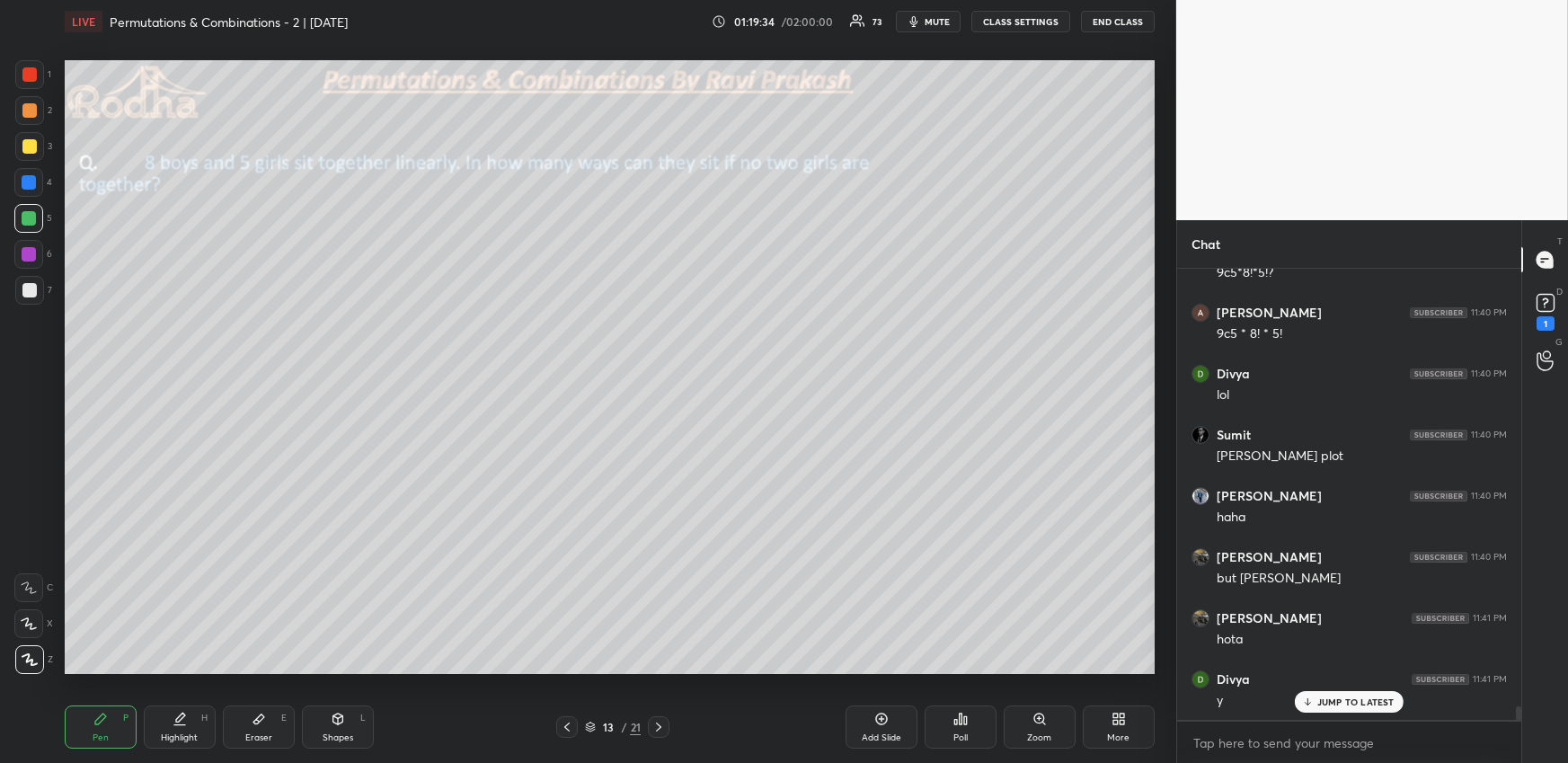
click at [182, 726] on div "Highlight H" at bounding box center [180, 727] width 72 height 43
click at [128, 722] on div "Pen P" at bounding box center [100, 727] width 72 height 43
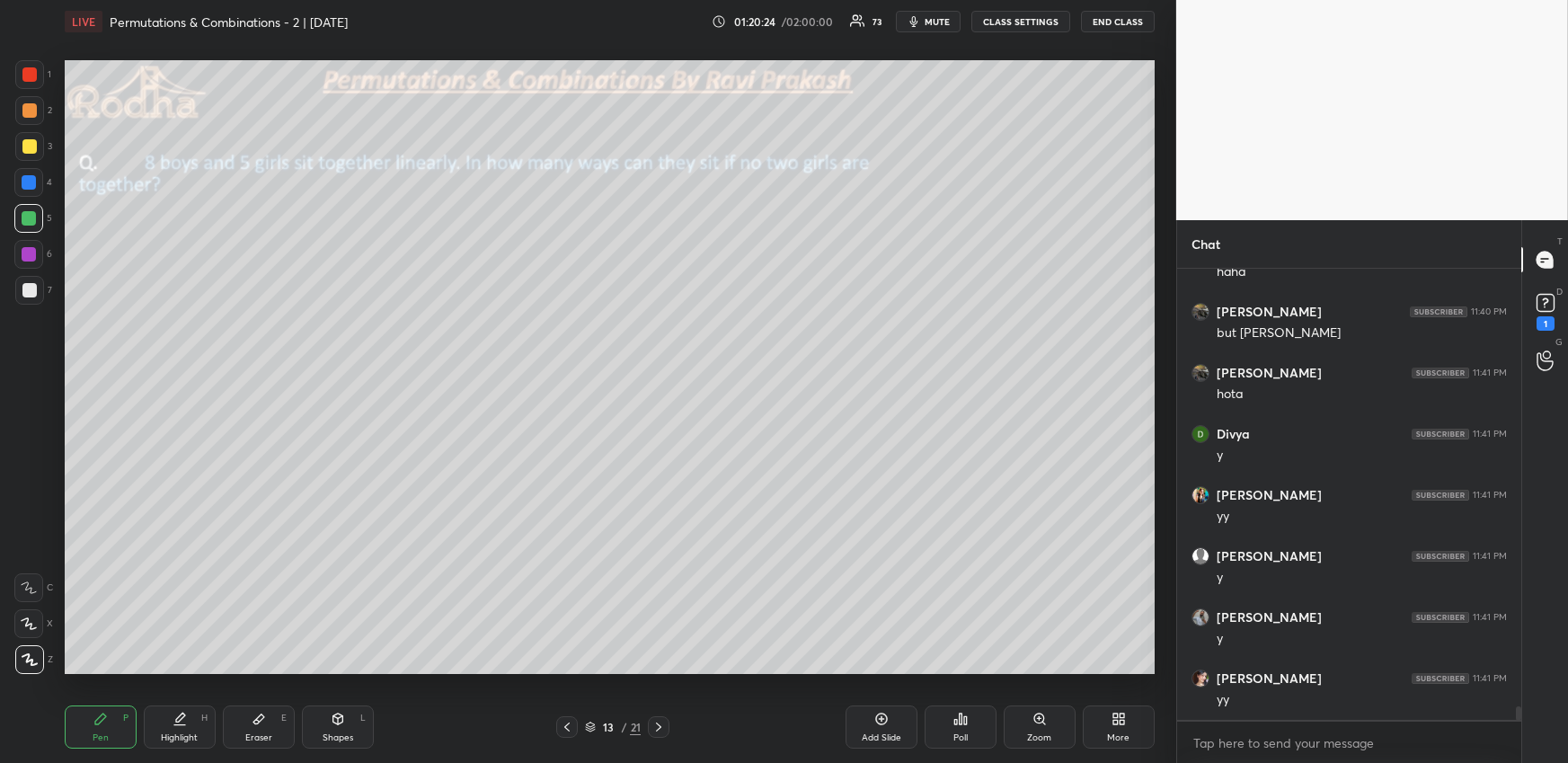
scroll to position [14464, 0]
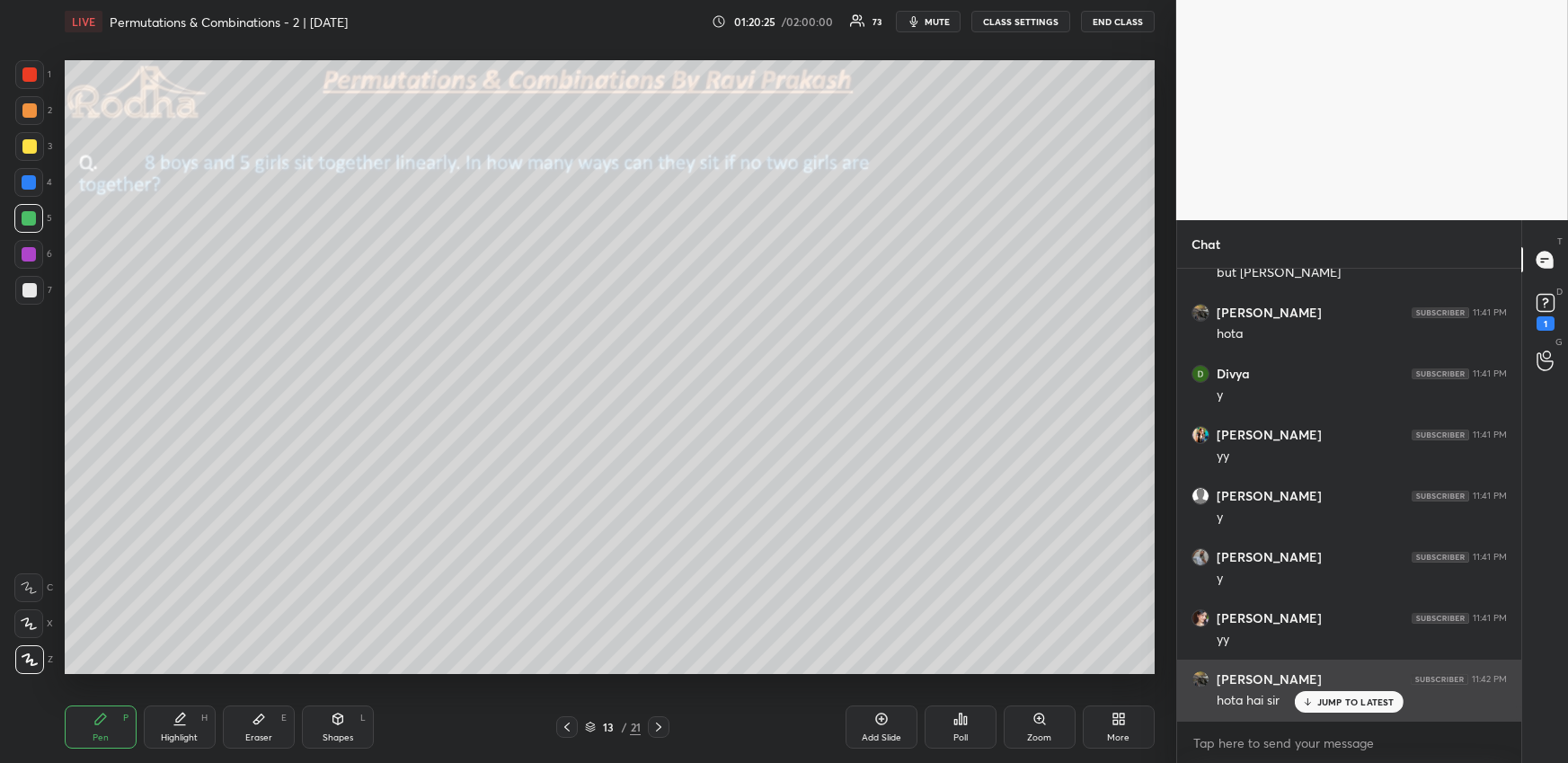
click at [1385, 705] on p "JUMP TO LATEST" at bounding box center [1356, 701] width 78 height 11
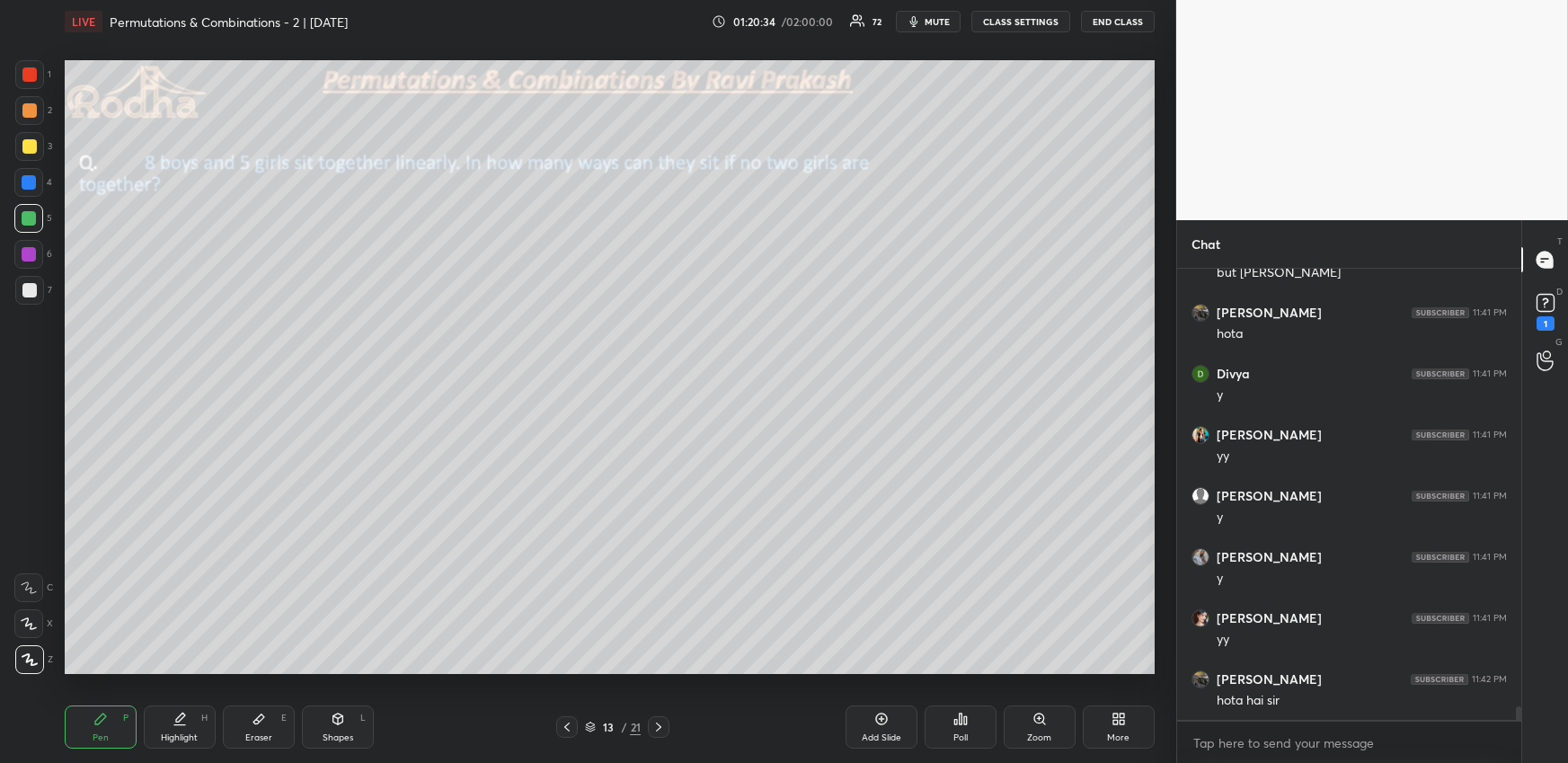
click at [659, 723] on icon at bounding box center [658, 726] width 14 height 14
click at [108, 727] on div "Pen P" at bounding box center [100, 727] width 72 height 43
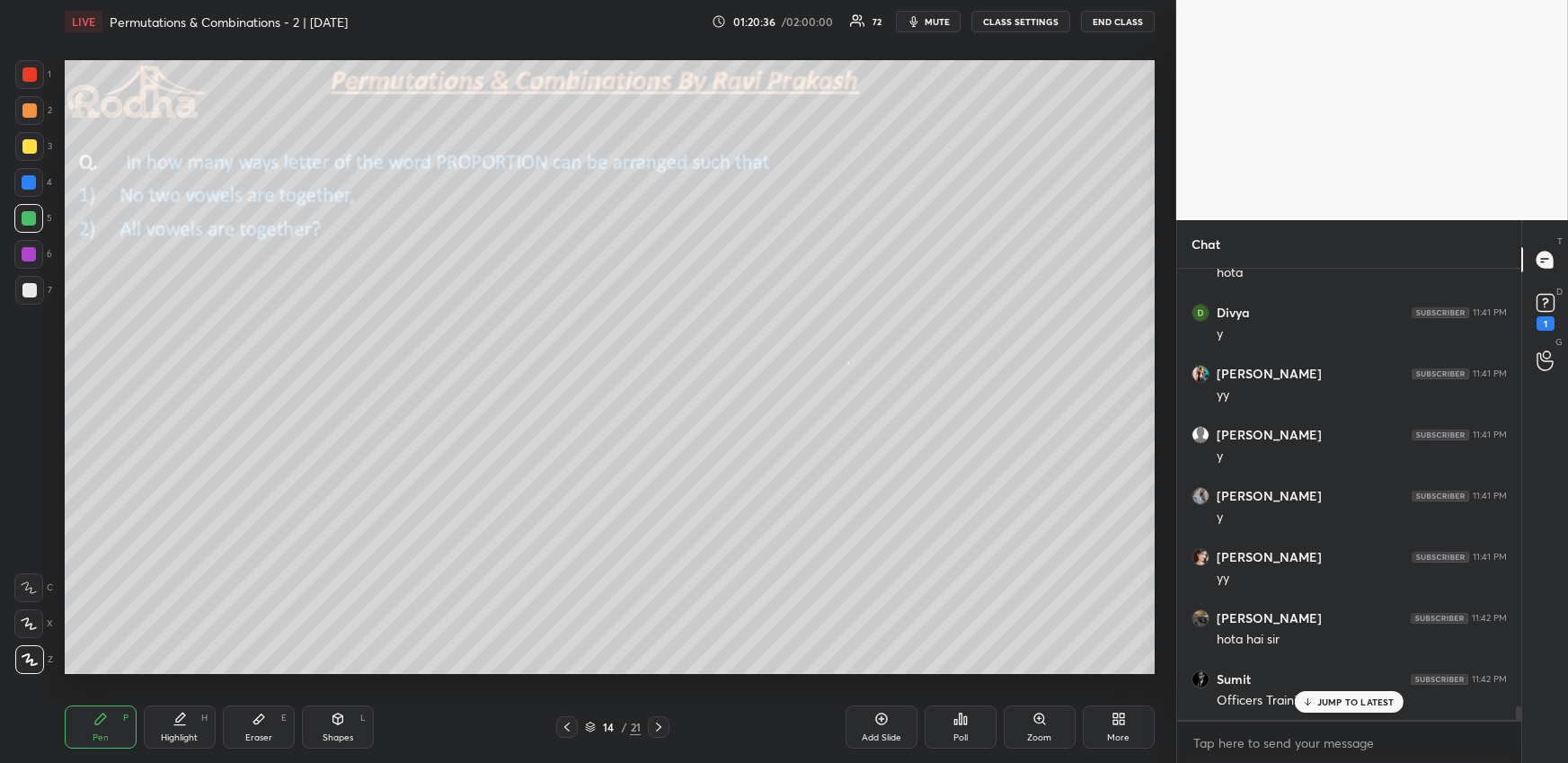
click at [24, 288] on div at bounding box center [29, 290] width 14 height 14
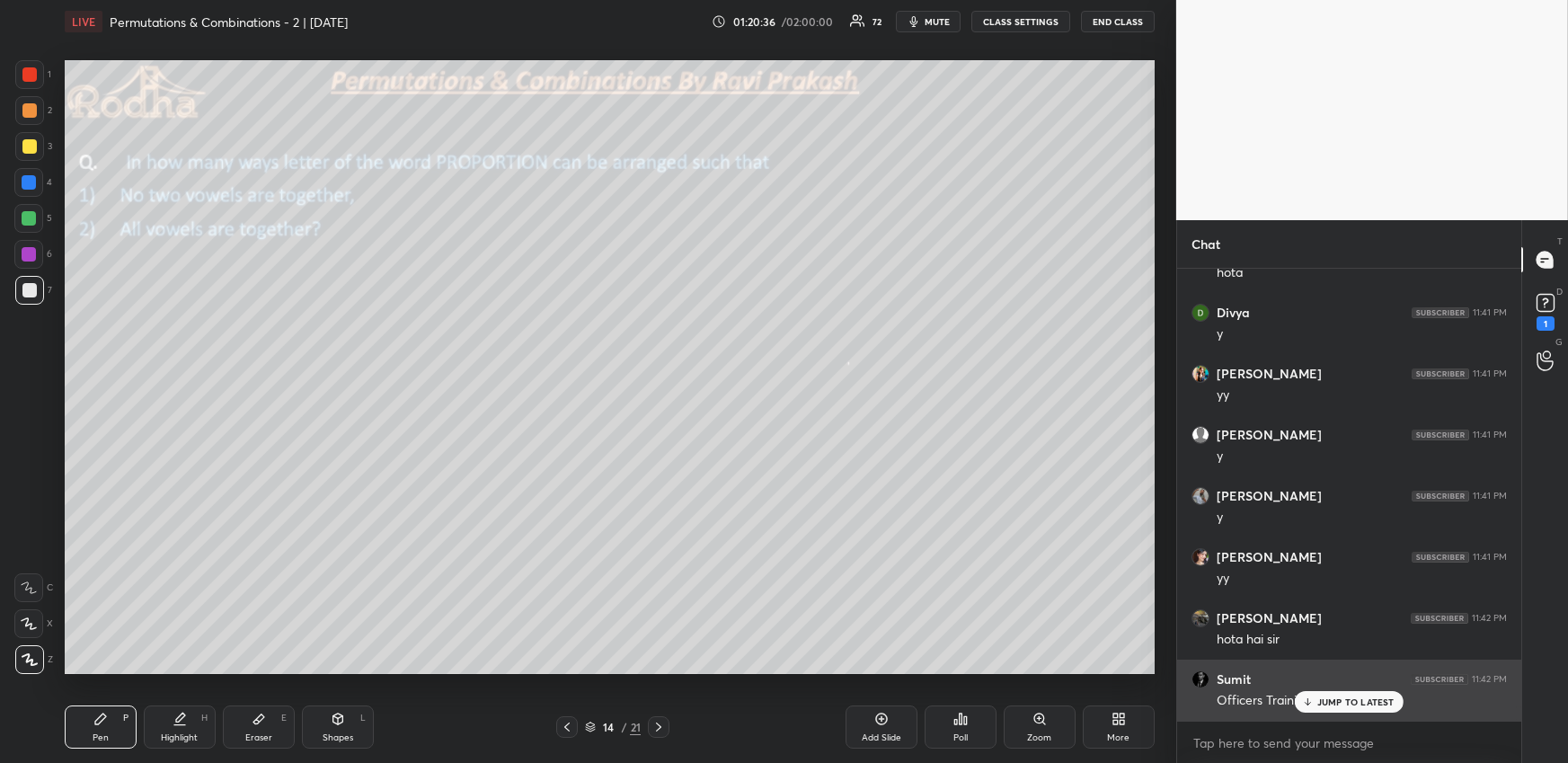
click at [1328, 699] on p "JUMP TO LATEST" at bounding box center [1356, 701] width 78 height 11
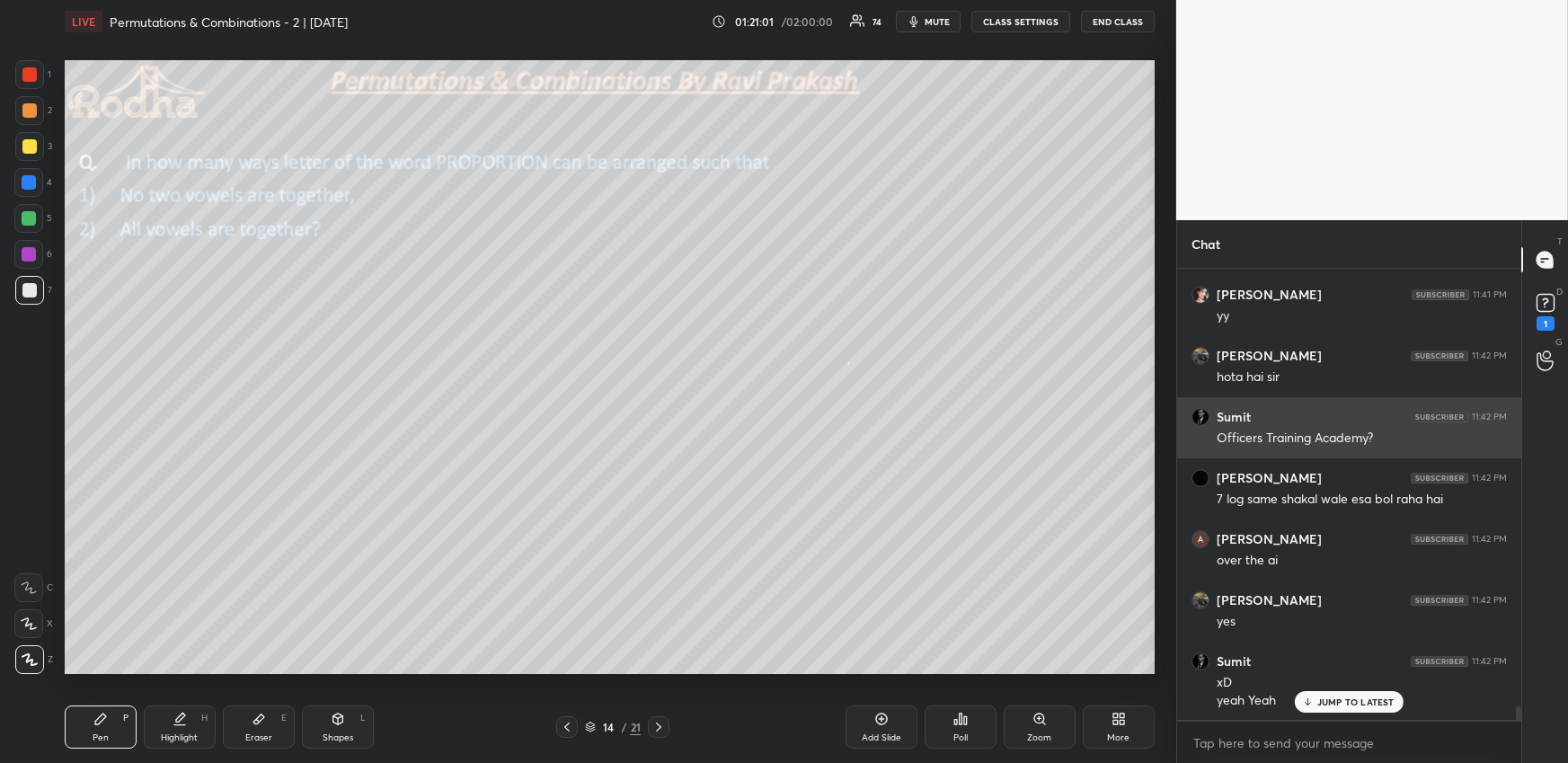
scroll to position [14849, 0]
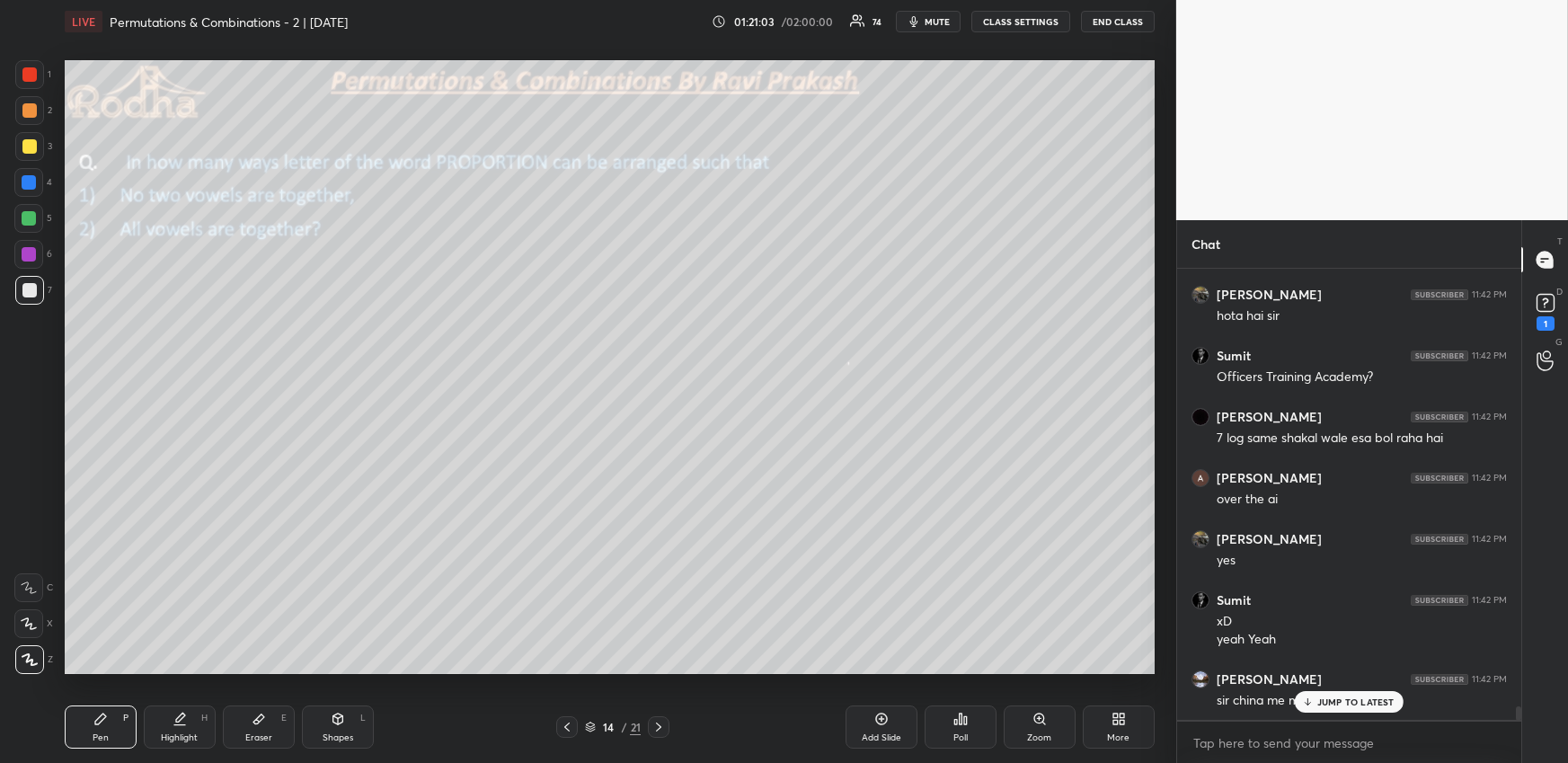
click at [1337, 701] on p "JUMP TO LATEST" at bounding box center [1356, 701] width 78 height 11
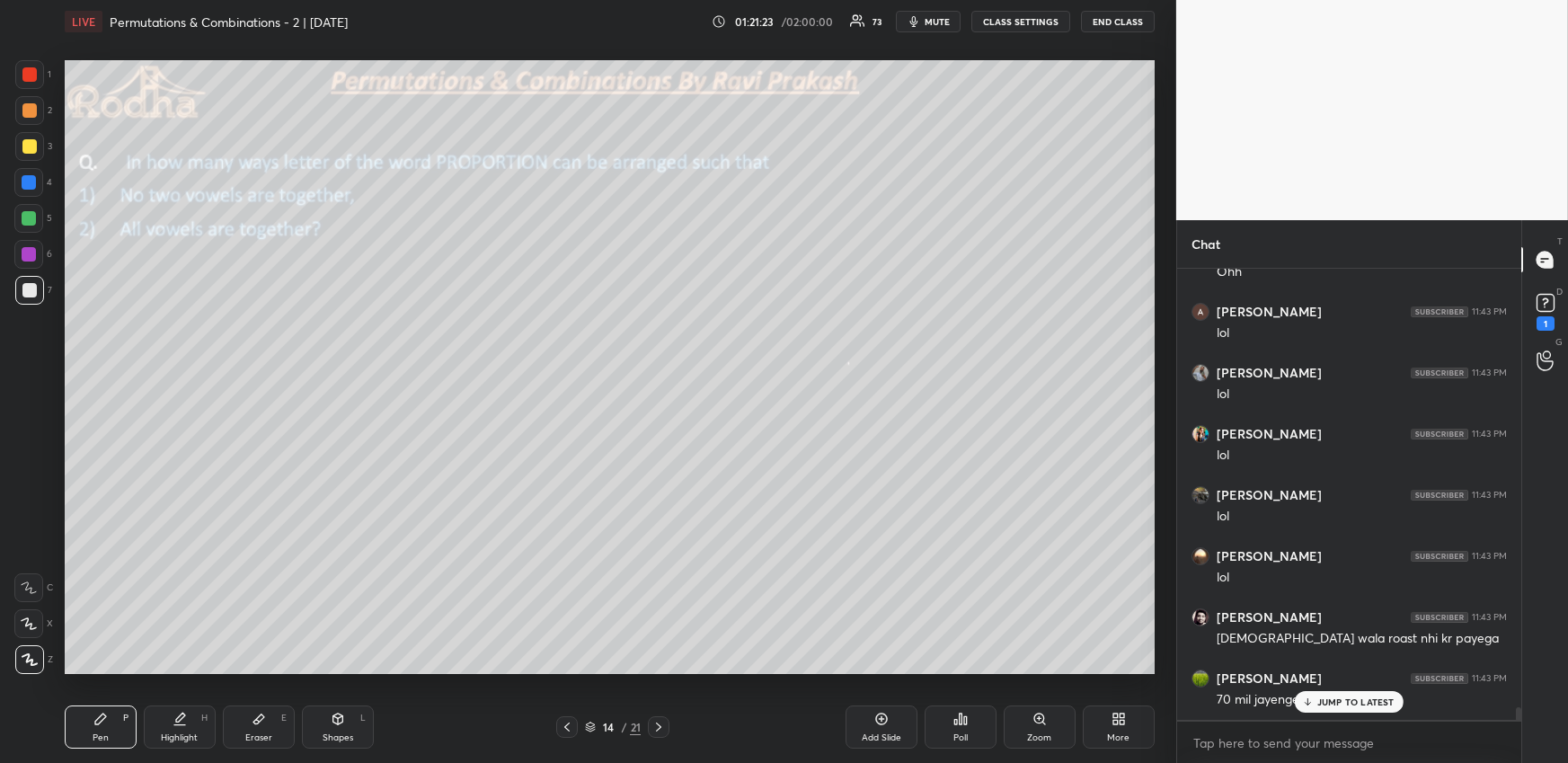
scroll to position [15398, 0]
click at [1113, 739] on div "More" at bounding box center [1118, 738] width 22 height 9
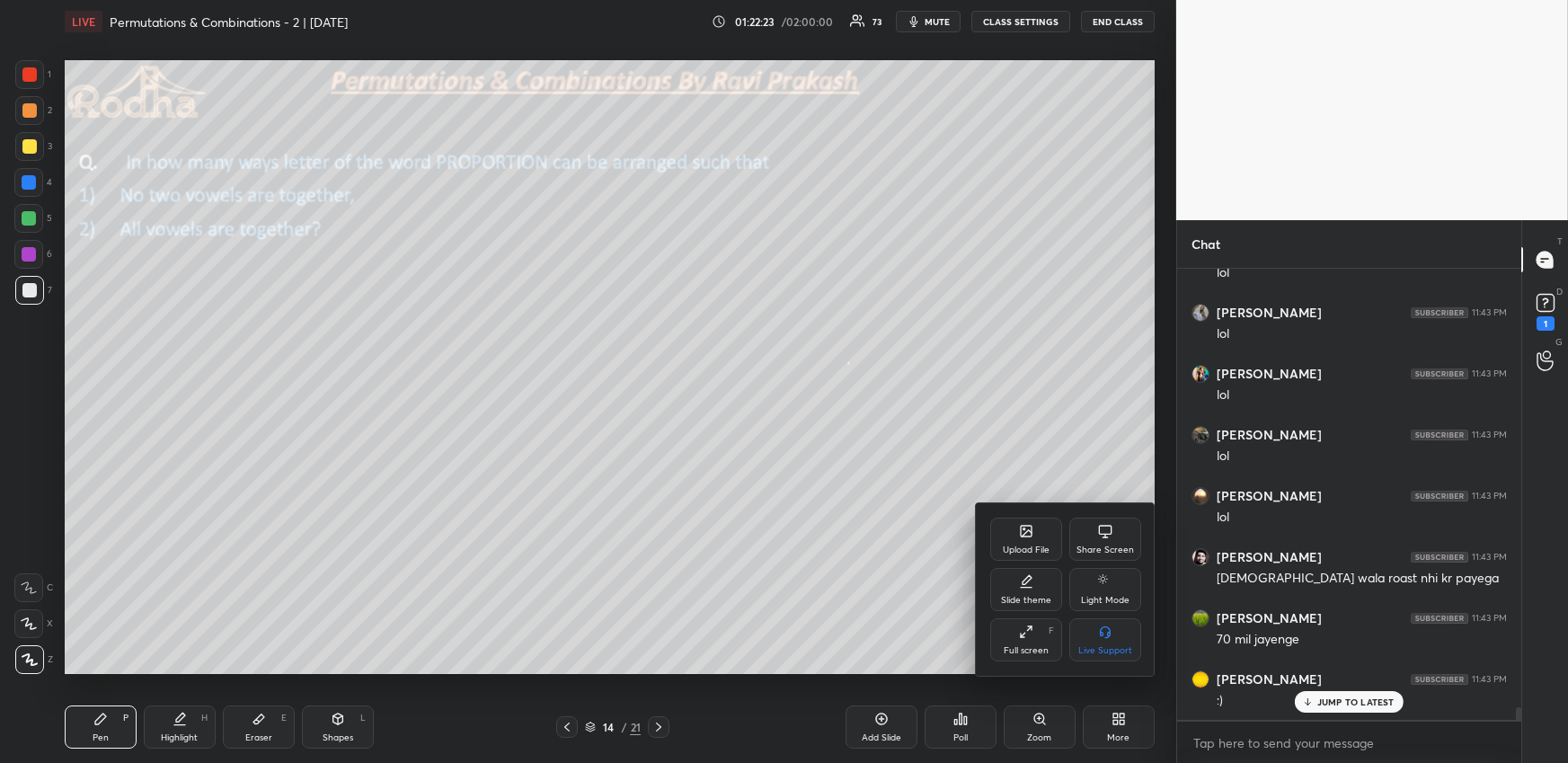
click at [1034, 545] on div "Upload File" at bounding box center [1026, 550] width 47 height 9
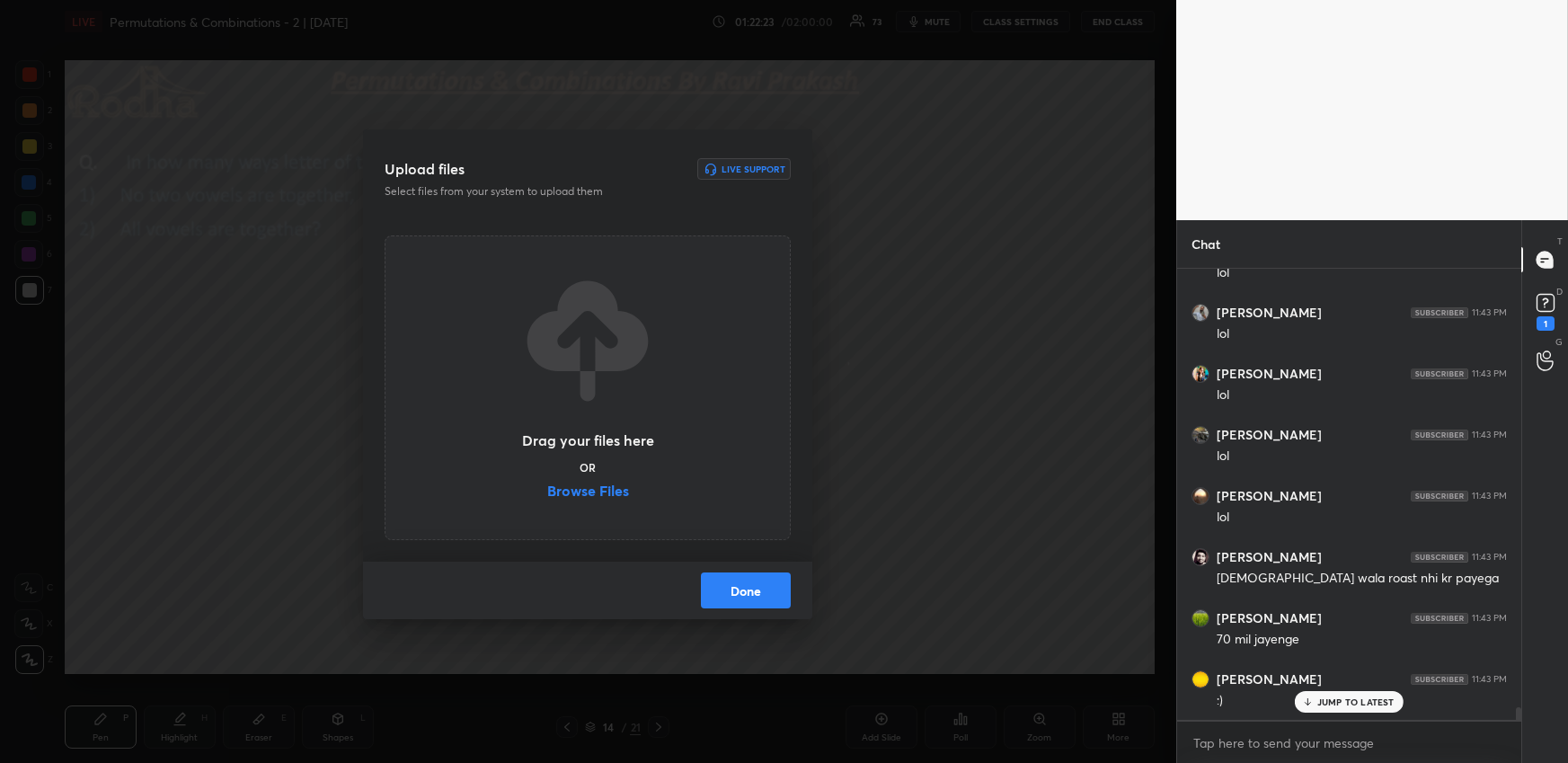
click at [595, 494] on label "Browse Files" at bounding box center [588, 493] width 81 height 19
click at [547, 494] on input "Browse Files" at bounding box center [547, 493] width 0 height 19
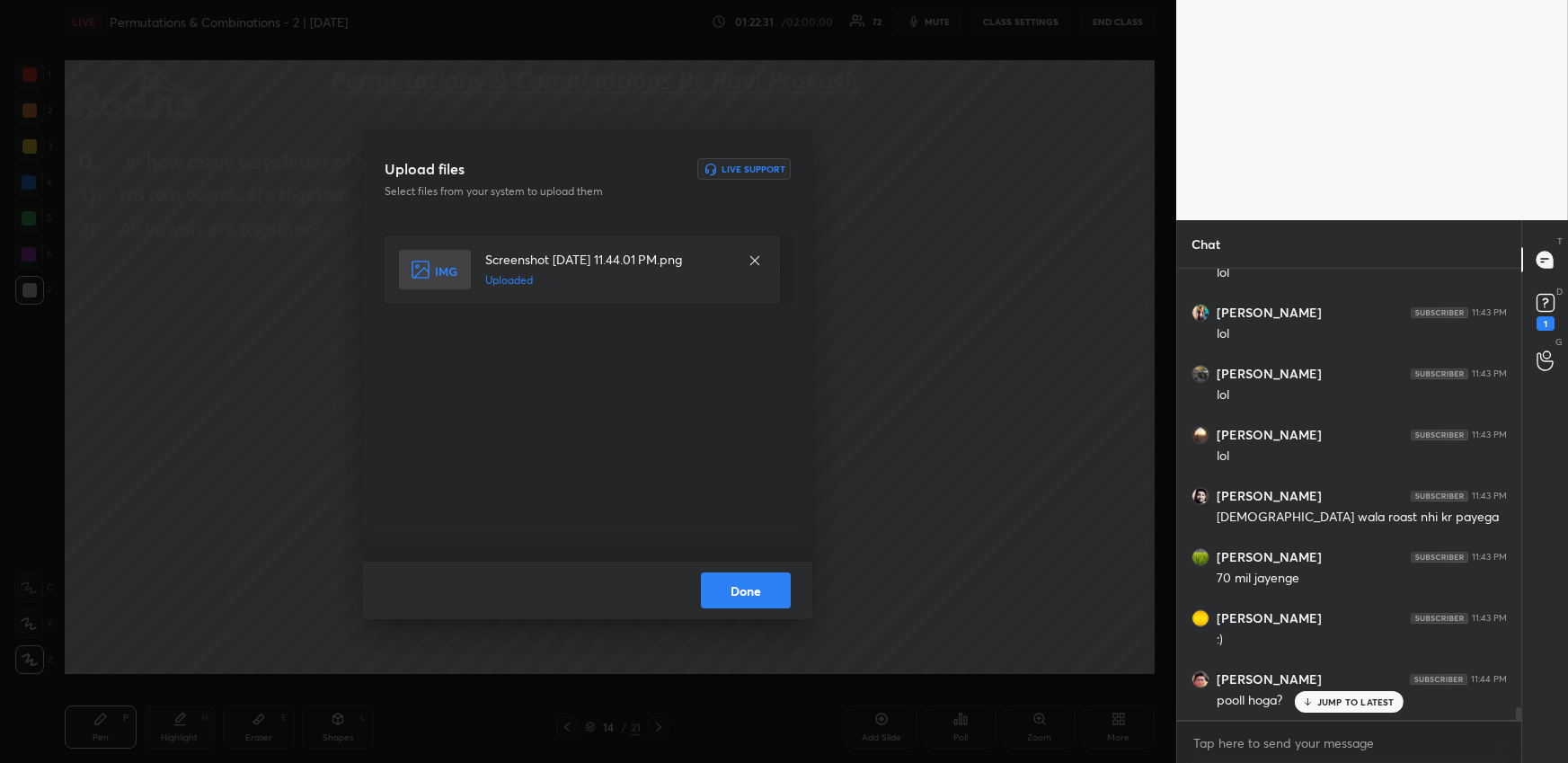
click at [756, 591] on button "Done" at bounding box center [746, 590] width 90 height 36
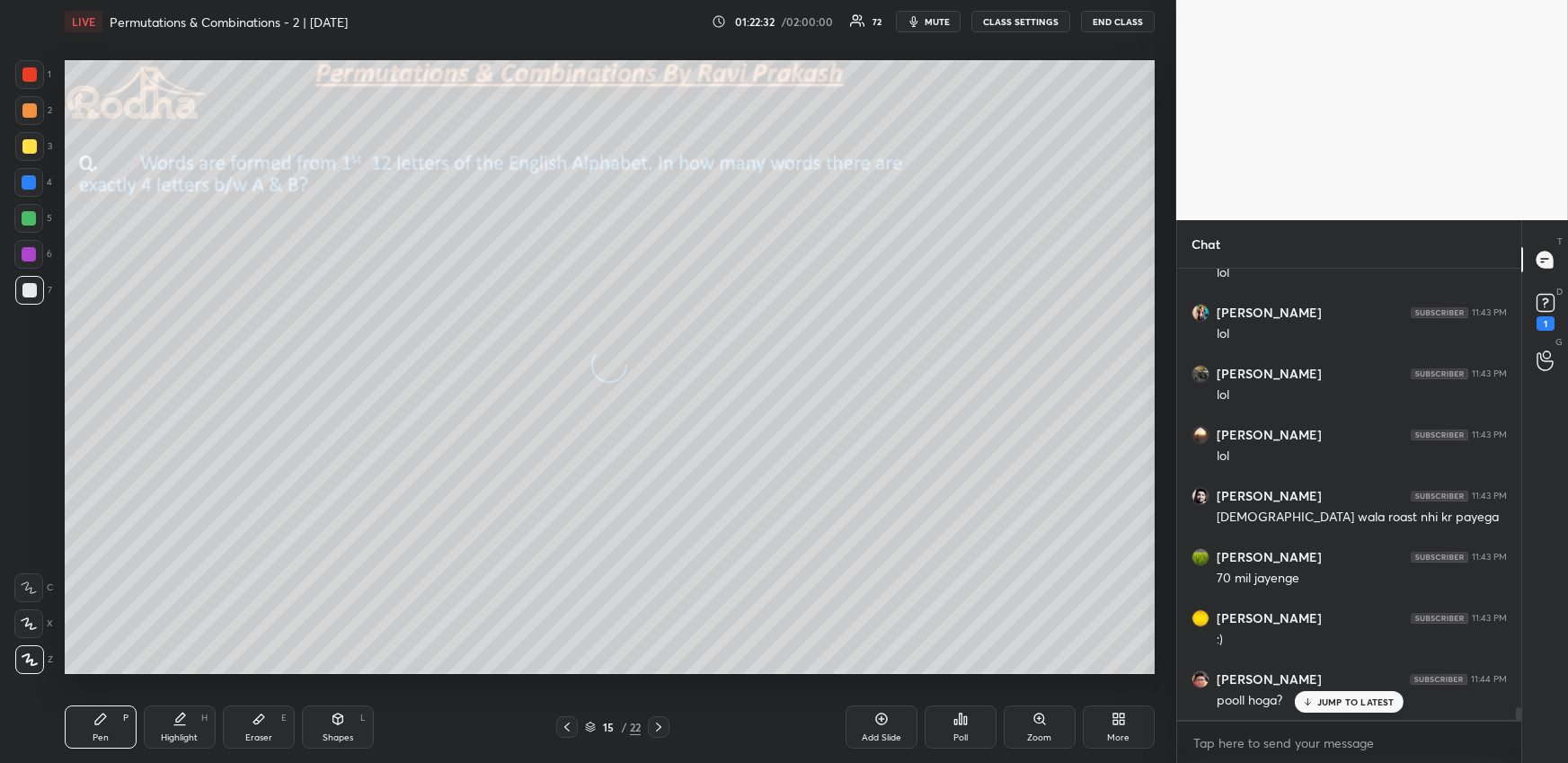
click at [567, 725] on icon at bounding box center [566, 726] width 14 height 14
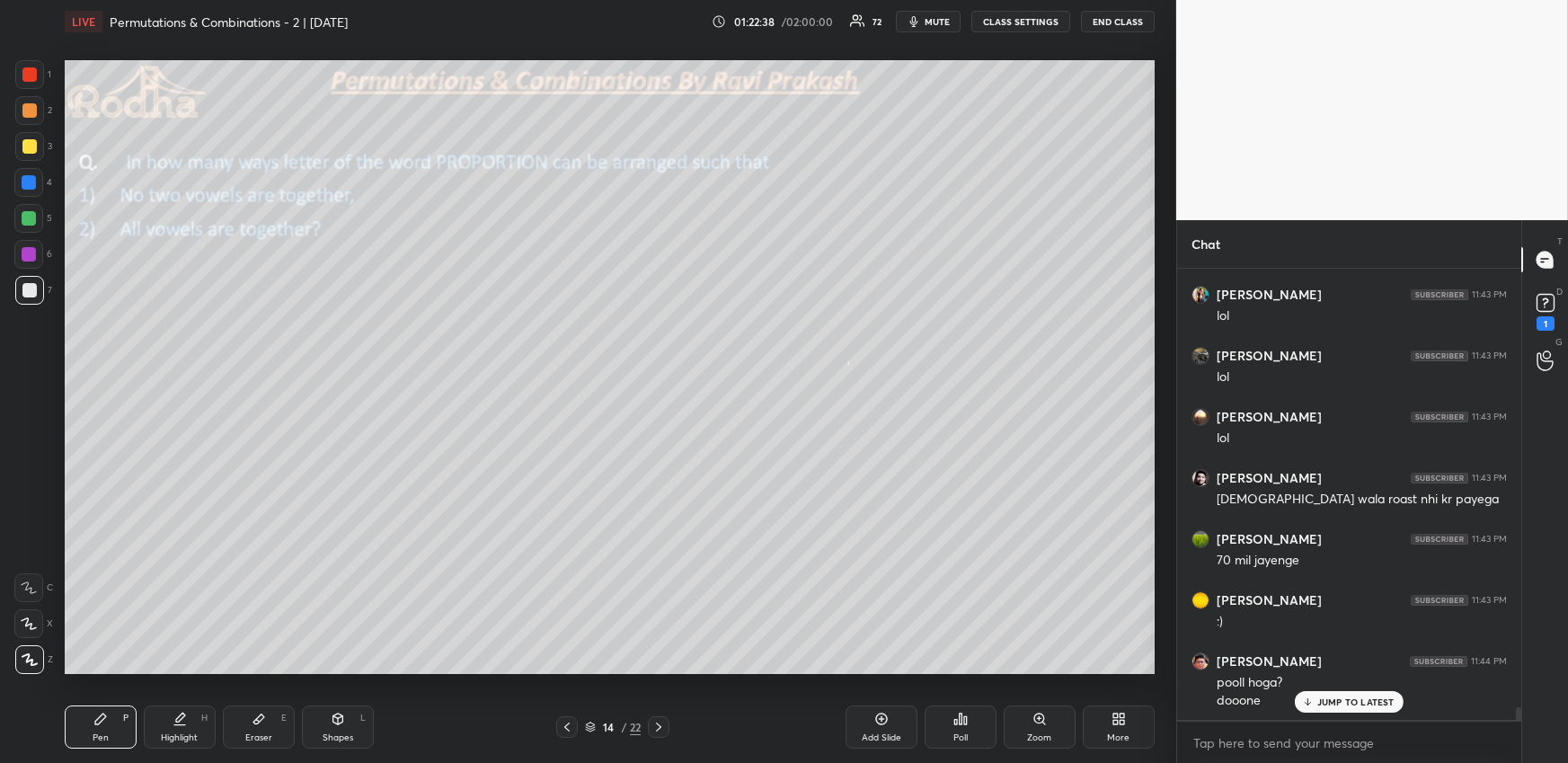
click at [935, 17] on span "mute" at bounding box center [936, 21] width 25 height 12
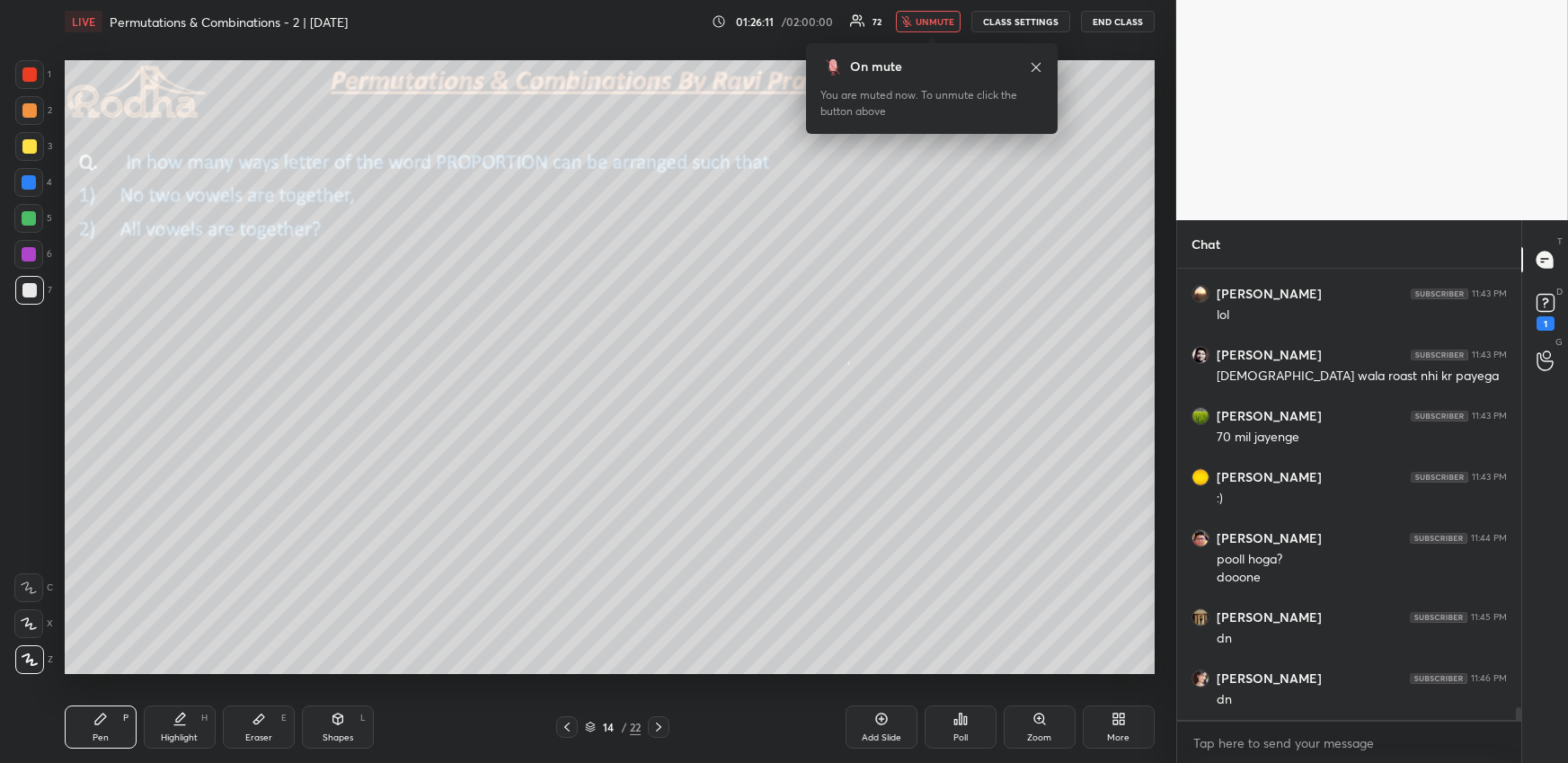
scroll to position [15661, 0]
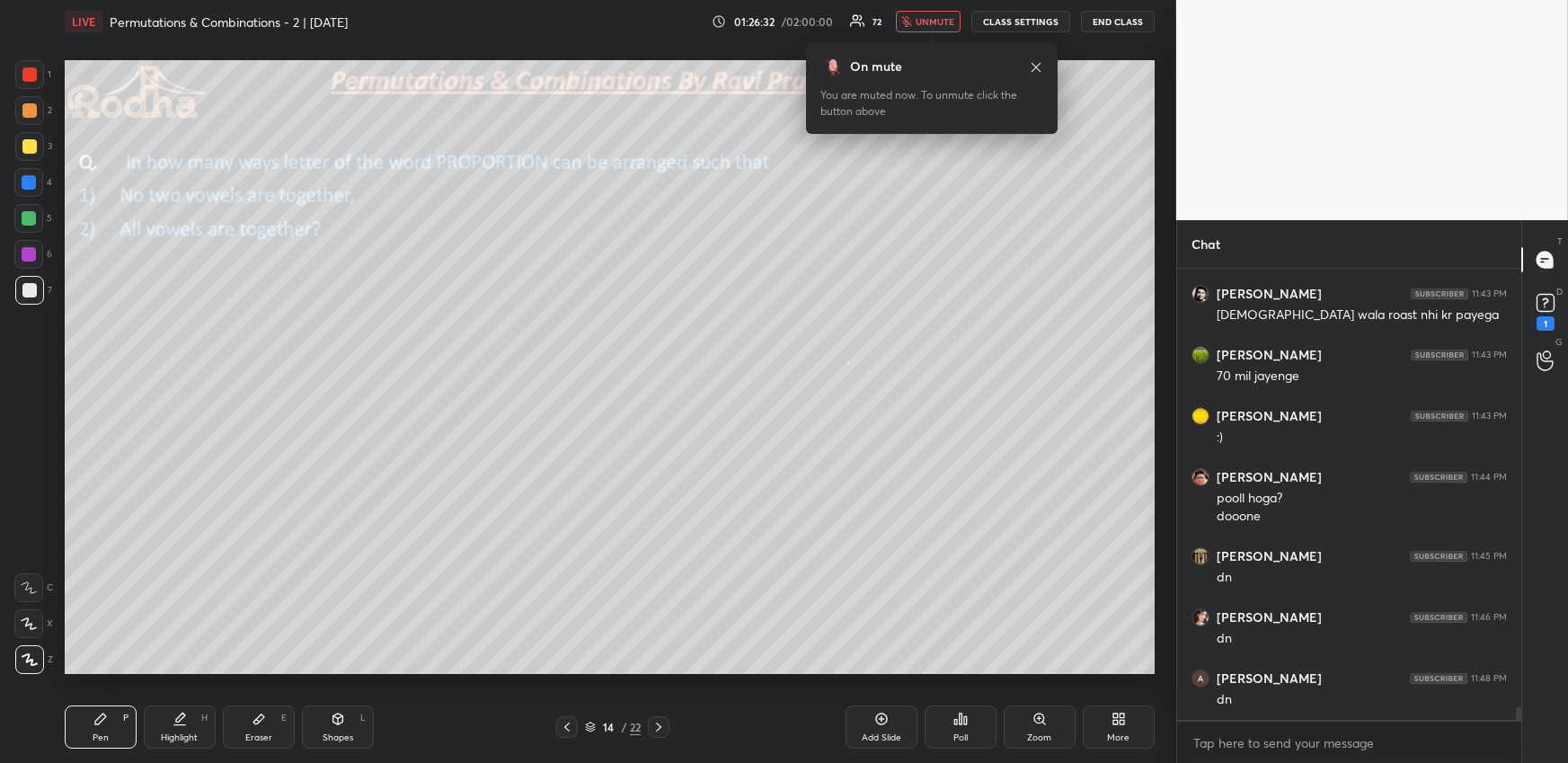
click at [965, 16] on div "01:26:32 / 02:00:00 72 unmute CLASS SETTINGS END CLASS" at bounding box center [934, 22] width 443 height 22
drag, startPoint x: 947, startPoint y: 30, endPoint x: 941, endPoint y: 44, distance: 15.2
click at [947, 29] on button "unmute" at bounding box center [928, 22] width 65 height 22
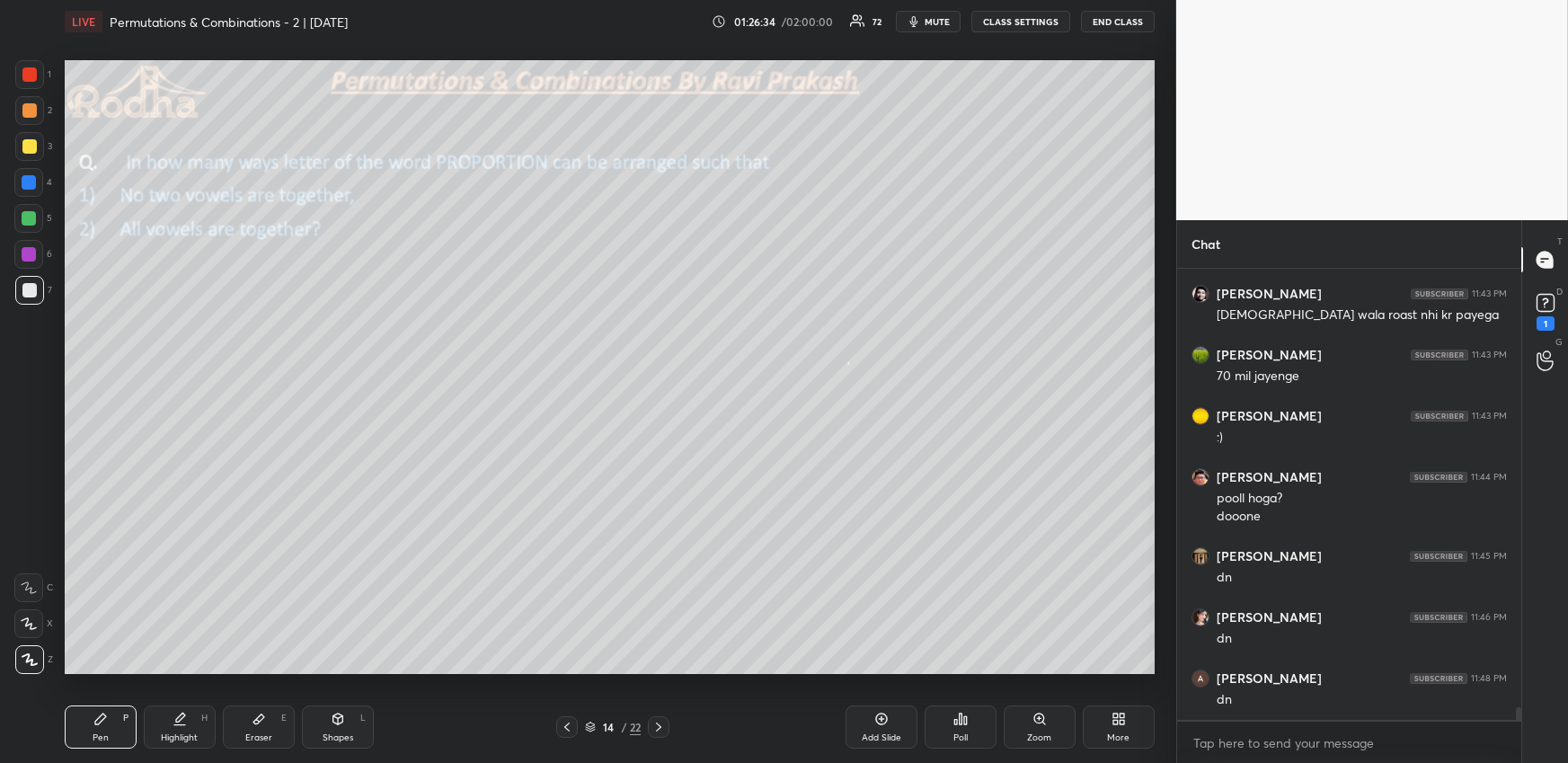
click at [34, 180] on div at bounding box center [28, 181] width 14 height 14
click at [30, 110] on div at bounding box center [29, 109] width 14 height 14
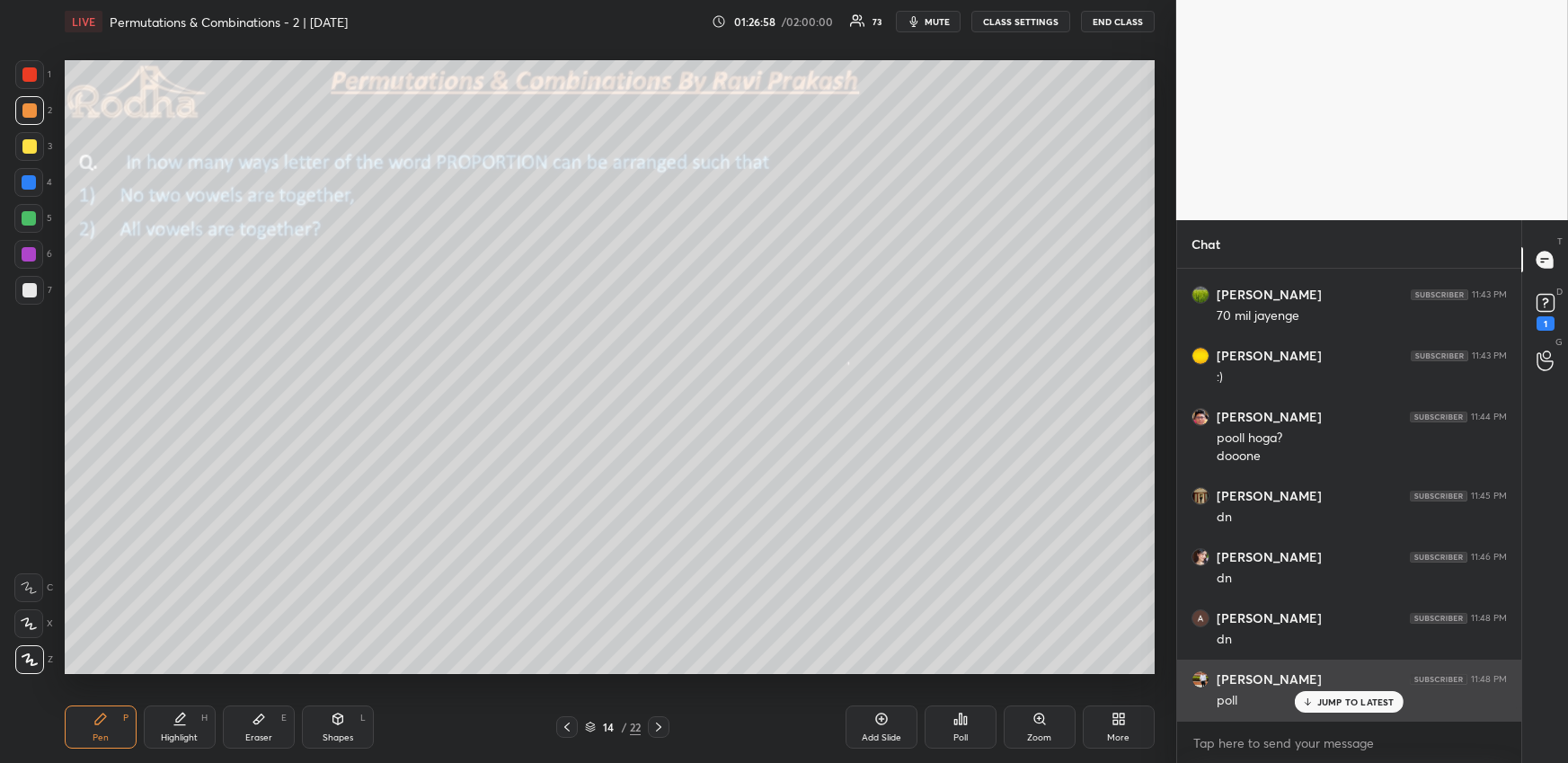
click at [1338, 698] on p "JUMP TO LATEST" at bounding box center [1356, 701] width 78 height 11
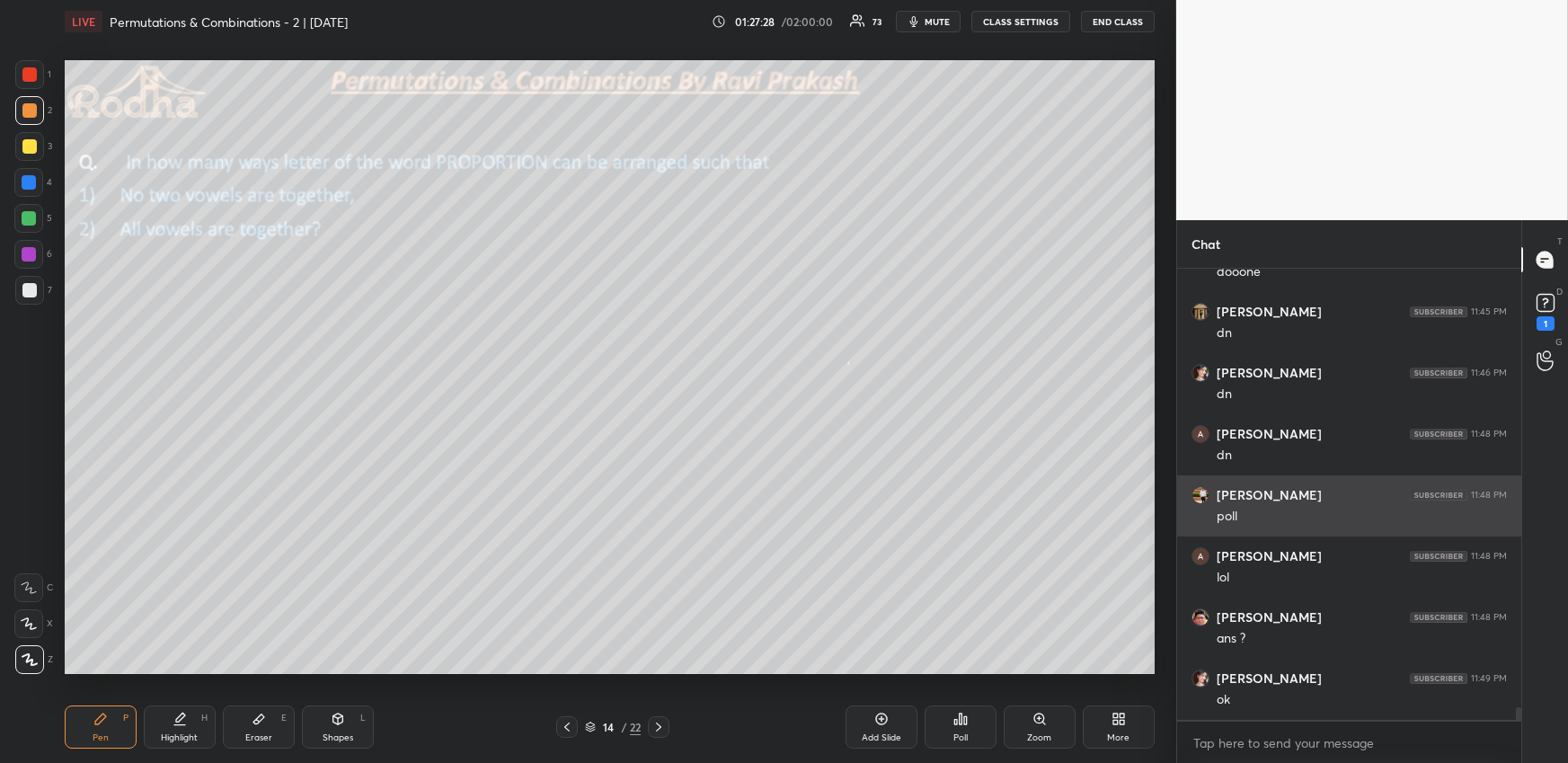
scroll to position [15967, 0]
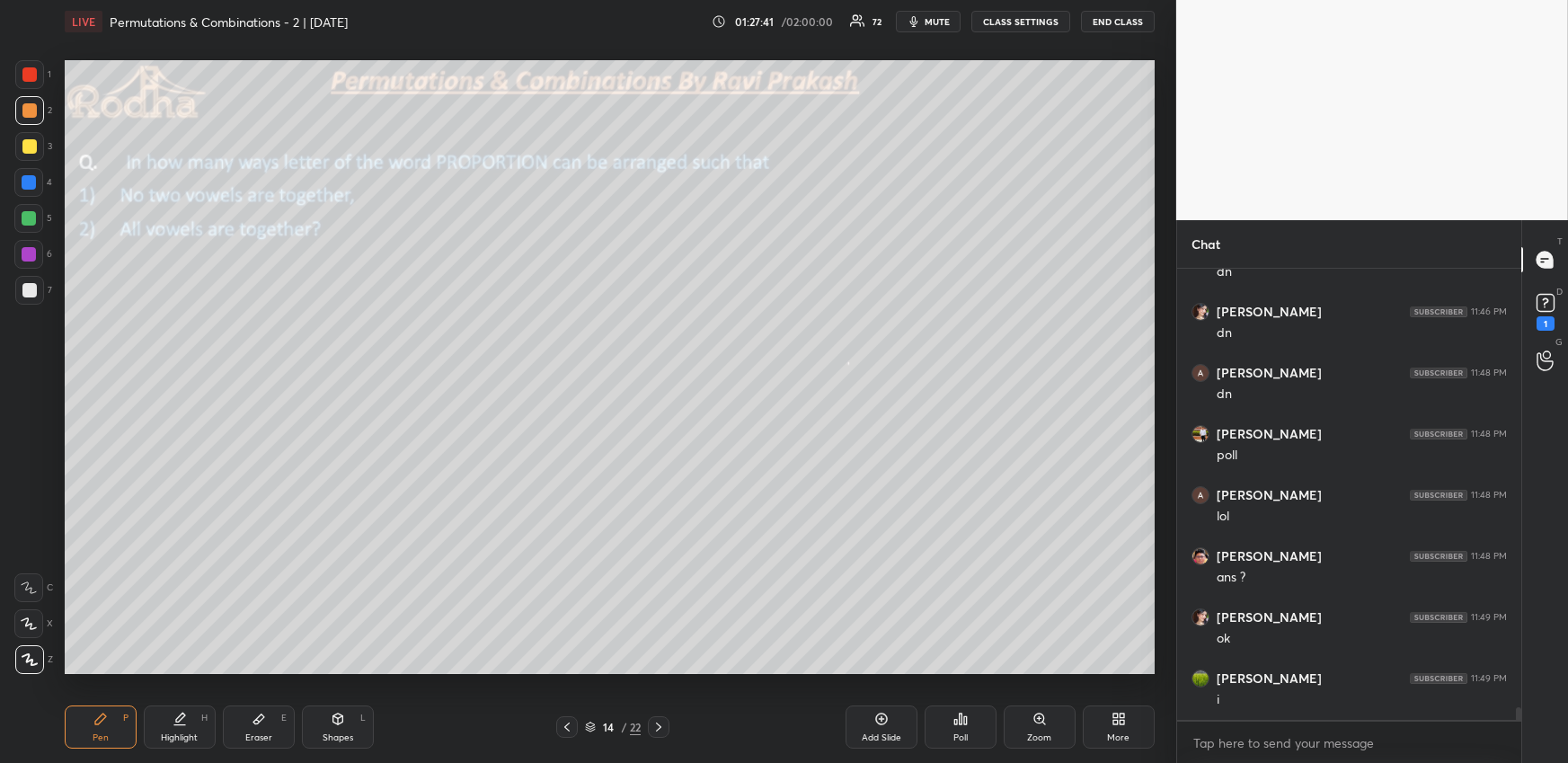
click at [279, 713] on div "Eraser E" at bounding box center [258, 727] width 72 height 43
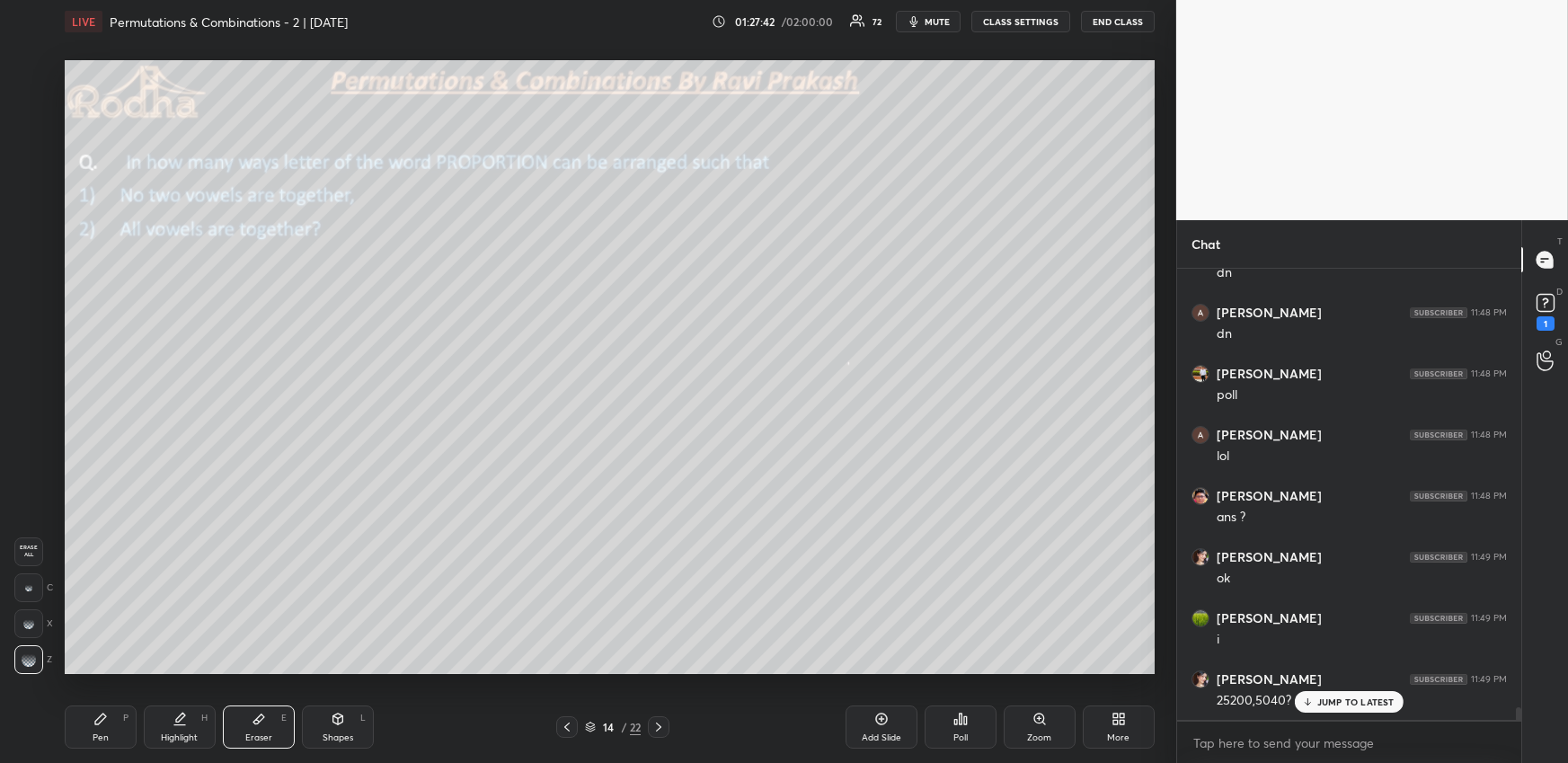
click at [101, 743] on div "Pen P" at bounding box center [100, 727] width 72 height 43
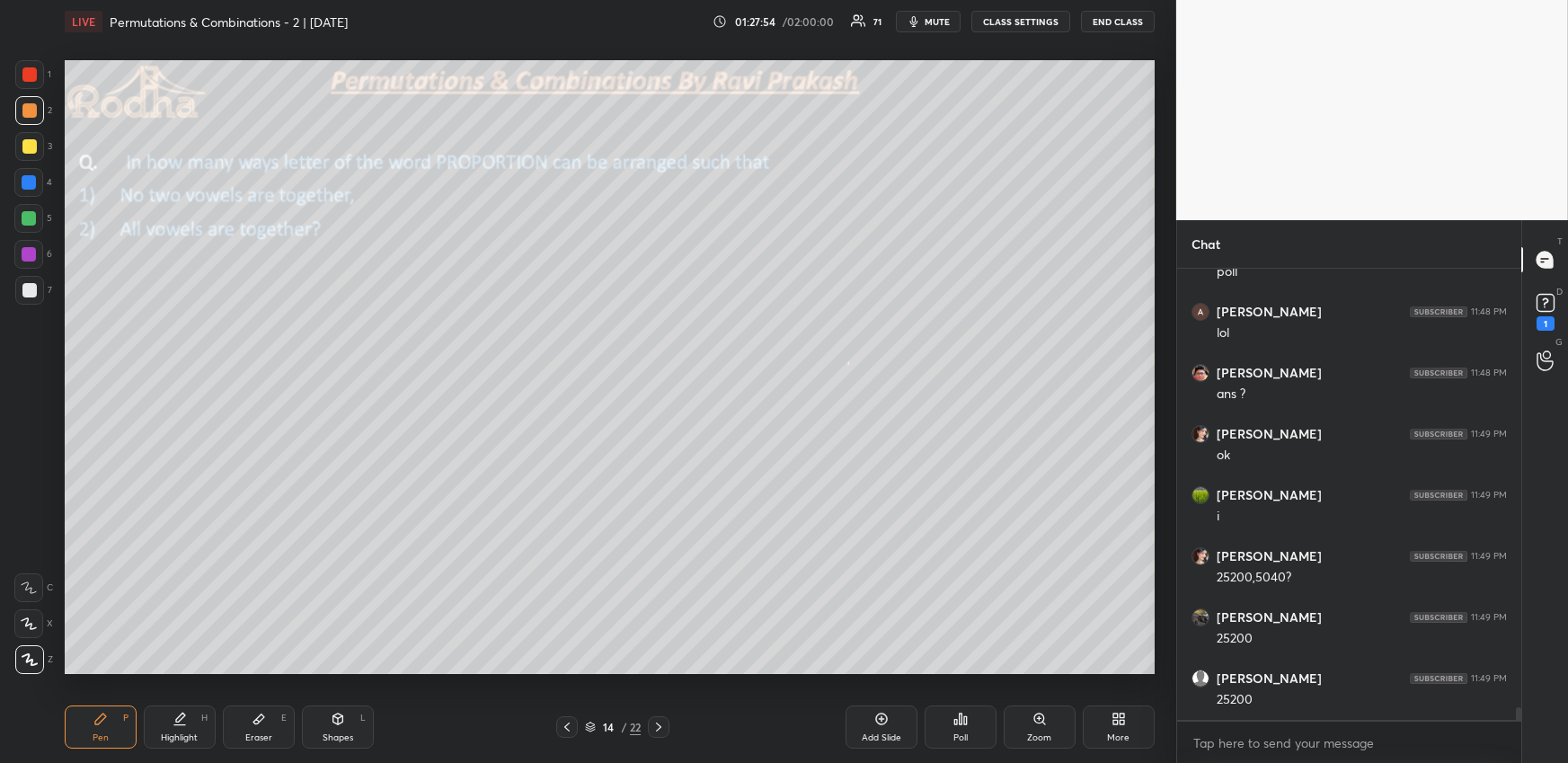
scroll to position [16211, 0]
click at [33, 182] on div at bounding box center [28, 181] width 14 height 14
click at [25, 113] on div at bounding box center [29, 109] width 14 height 14
click at [33, 288] on div at bounding box center [29, 290] width 14 height 14
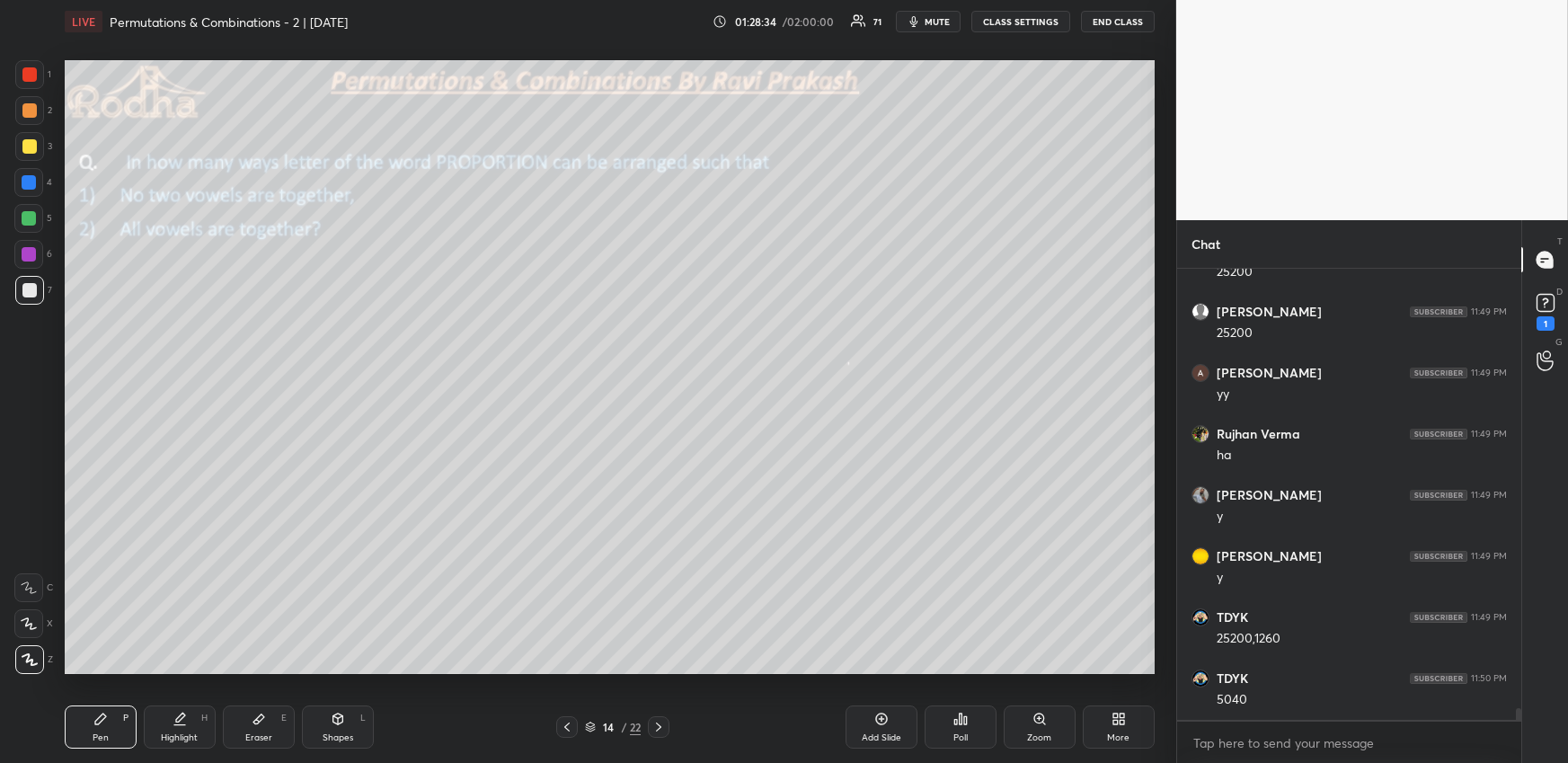
click at [190, 727] on div "Highlight H" at bounding box center [180, 727] width 72 height 43
click at [140, 719] on div "Pen P Highlight H Eraser E Shapes L" at bounding box center [288, 727] width 447 height 43
click at [114, 715] on div "Pen P" at bounding box center [100, 727] width 72 height 43
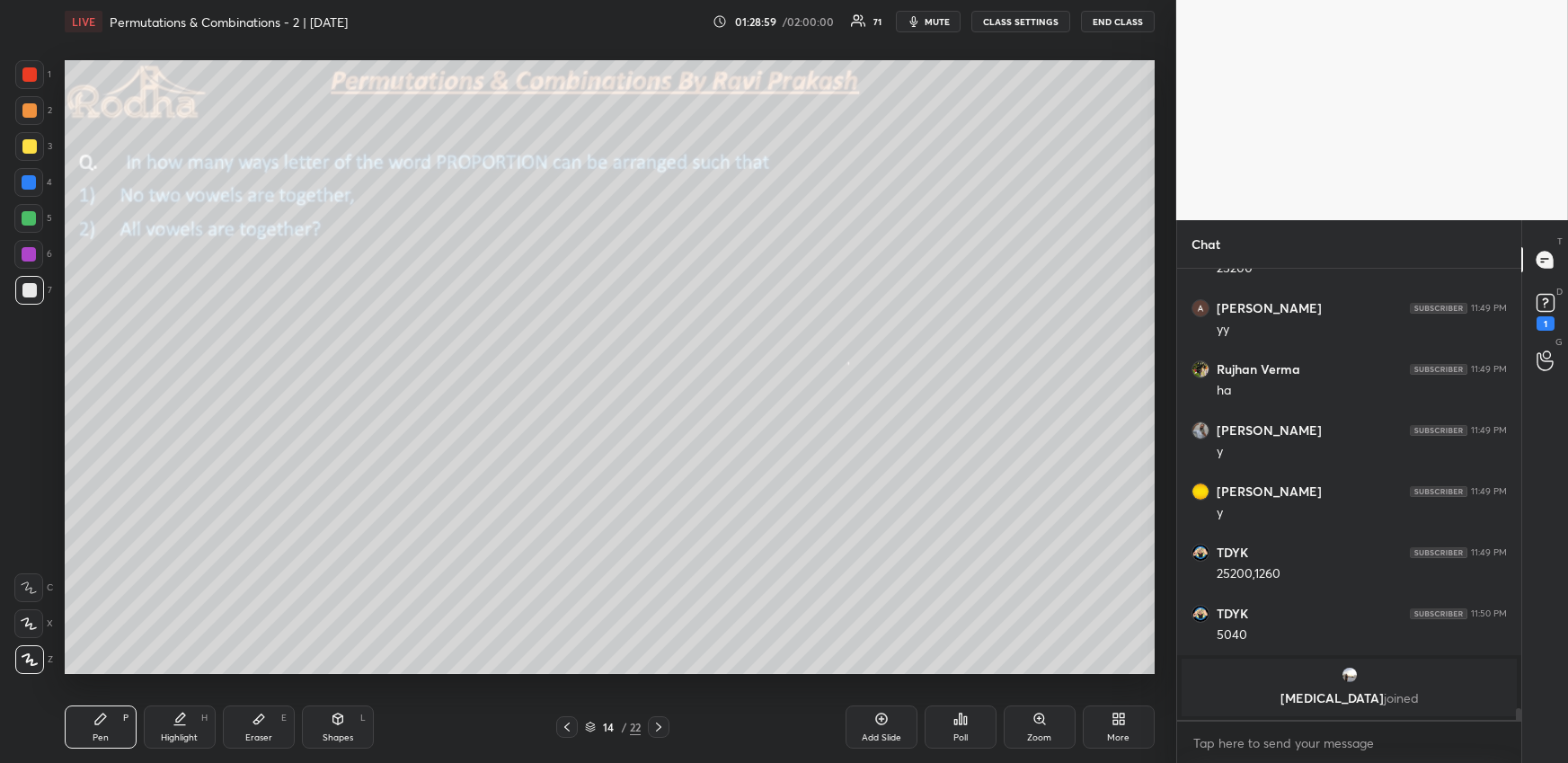
drag, startPoint x: 176, startPoint y: 712, endPoint x: 177, endPoint y: 690, distance: 22.0
click at [175, 715] on icon at bounding box center [179, 718] width 14 height 14
drag, startPoint x: 187, startPoint y: 709, endPoint x: 181, endPoint y: 697, distance: 13.4
click at [186, 710] on div "Highlight H" at bounding box center [180, 727] width 72 height 43
click at [114, 717] on div "Pen P" at bounding box center [100, 727] width 72 height 43
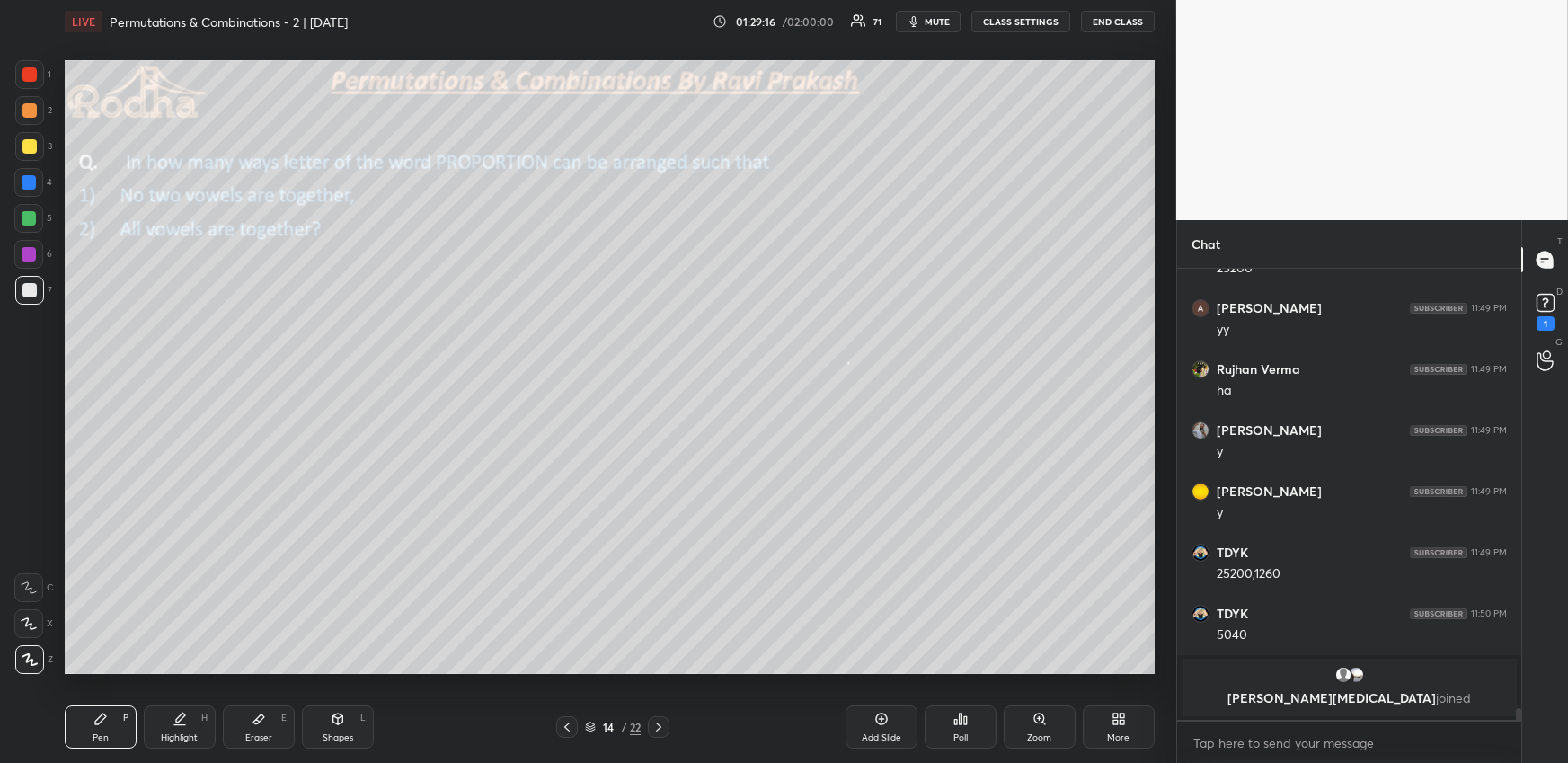
click at [176, 720] on icon at bounding box center [181, 717] width 9 height 9
click at [121, 733] on div "Pen P" at bounding box center [100, 727] width 72 height 43
click at [190, 713] on div "Highlight H" at bounding box center [180, 727] width 72 height 43
click at [122, 714] on div "Pen P" at bounding box center [100, 727] width 72 height 43
drag, startPoint x: 181, startPoint y: 735, endPoint x: 177, endPoint y: 713, distance: 22.4
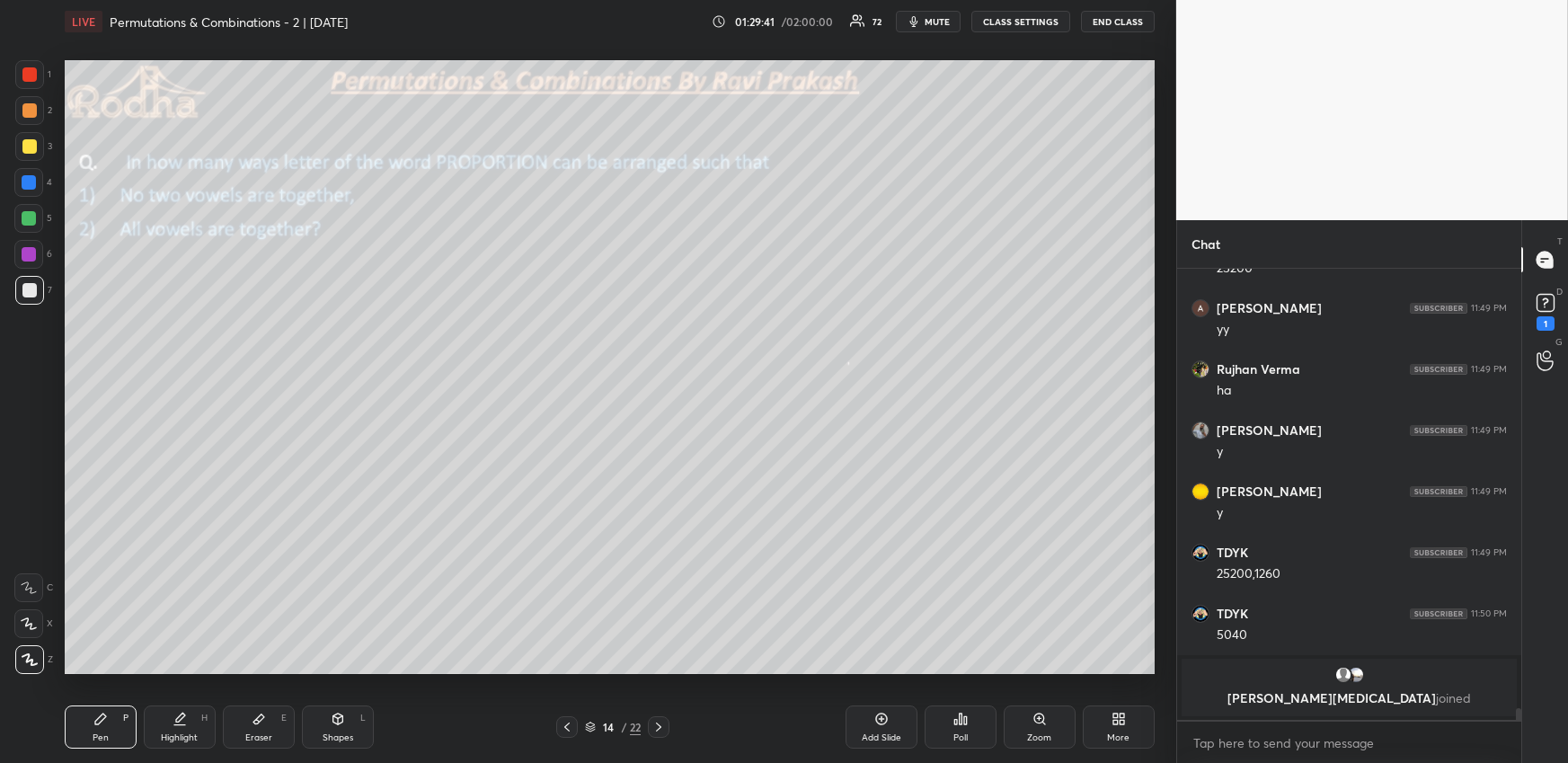
click at [178, 733] on div "Highlight" at bounding box center [179, 738] width 36 height 9
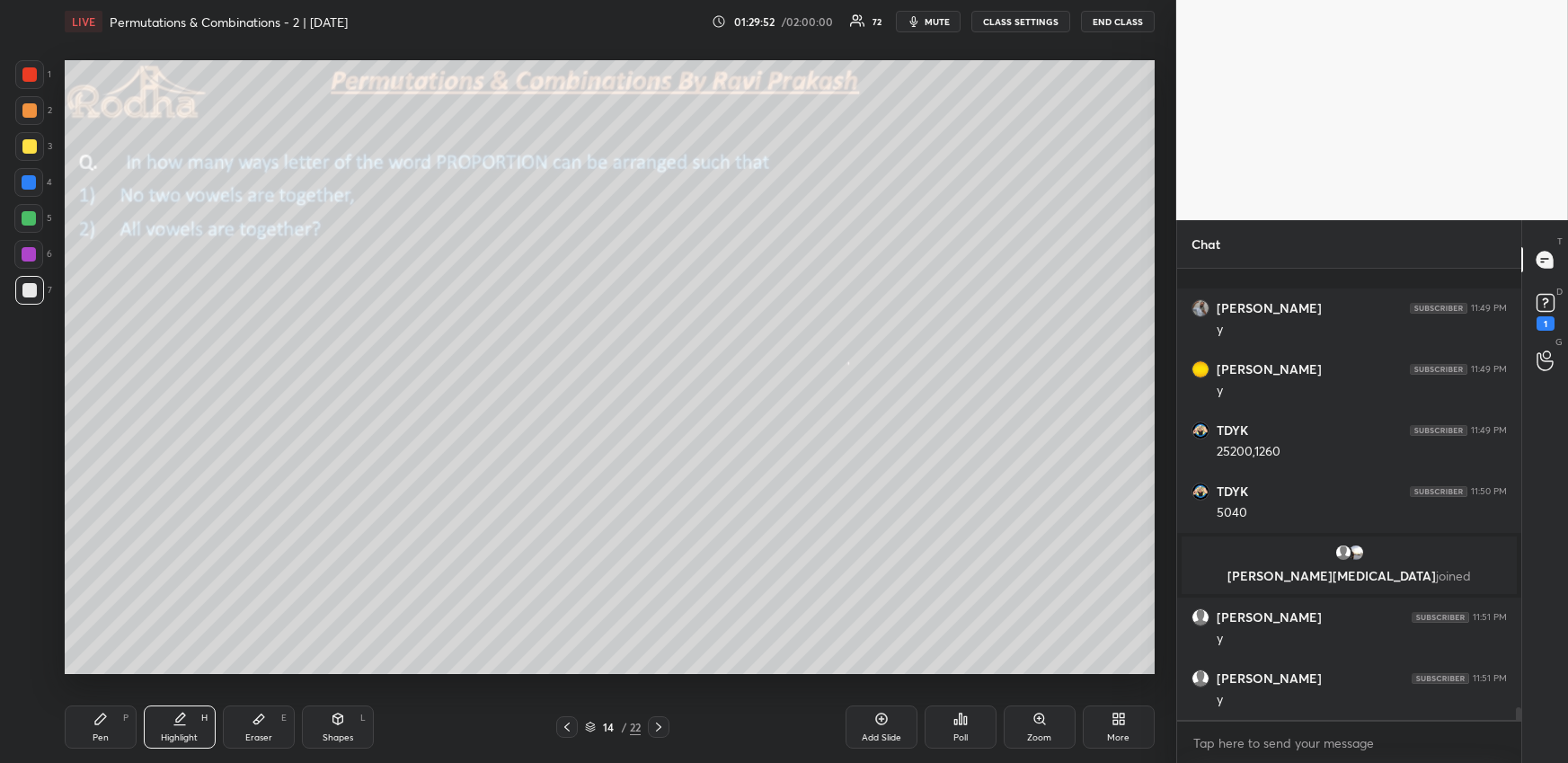
scroll to position [15688, 0]
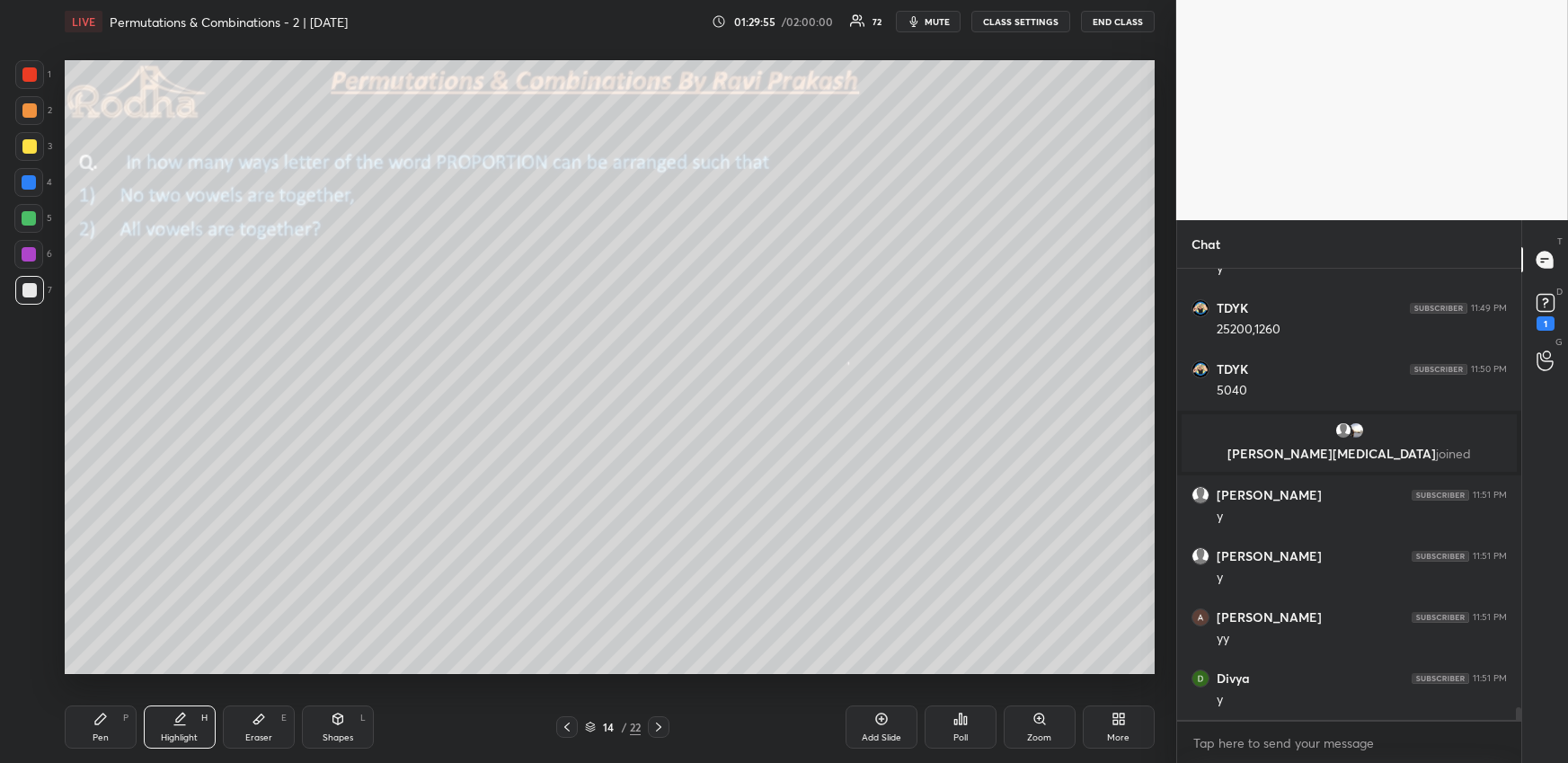
drag, startPoint x: 105, startPoint y: 719, endPoint x: 113, endPoint y: 711, distance: 11.3
click at [104, 720] on icon at bounding box center [100, 718] width 14 height 14
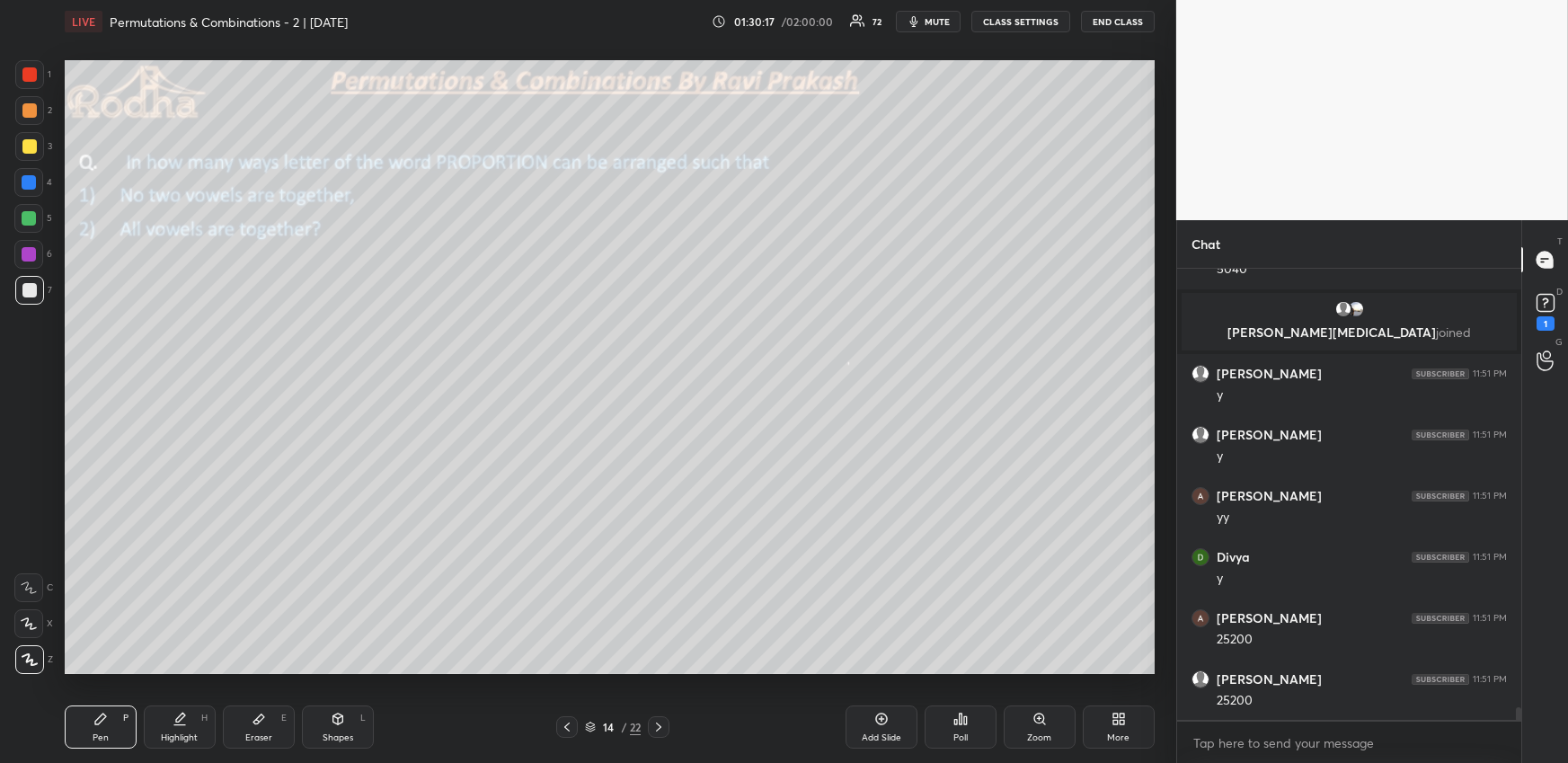
scroll to position [15872, 0]
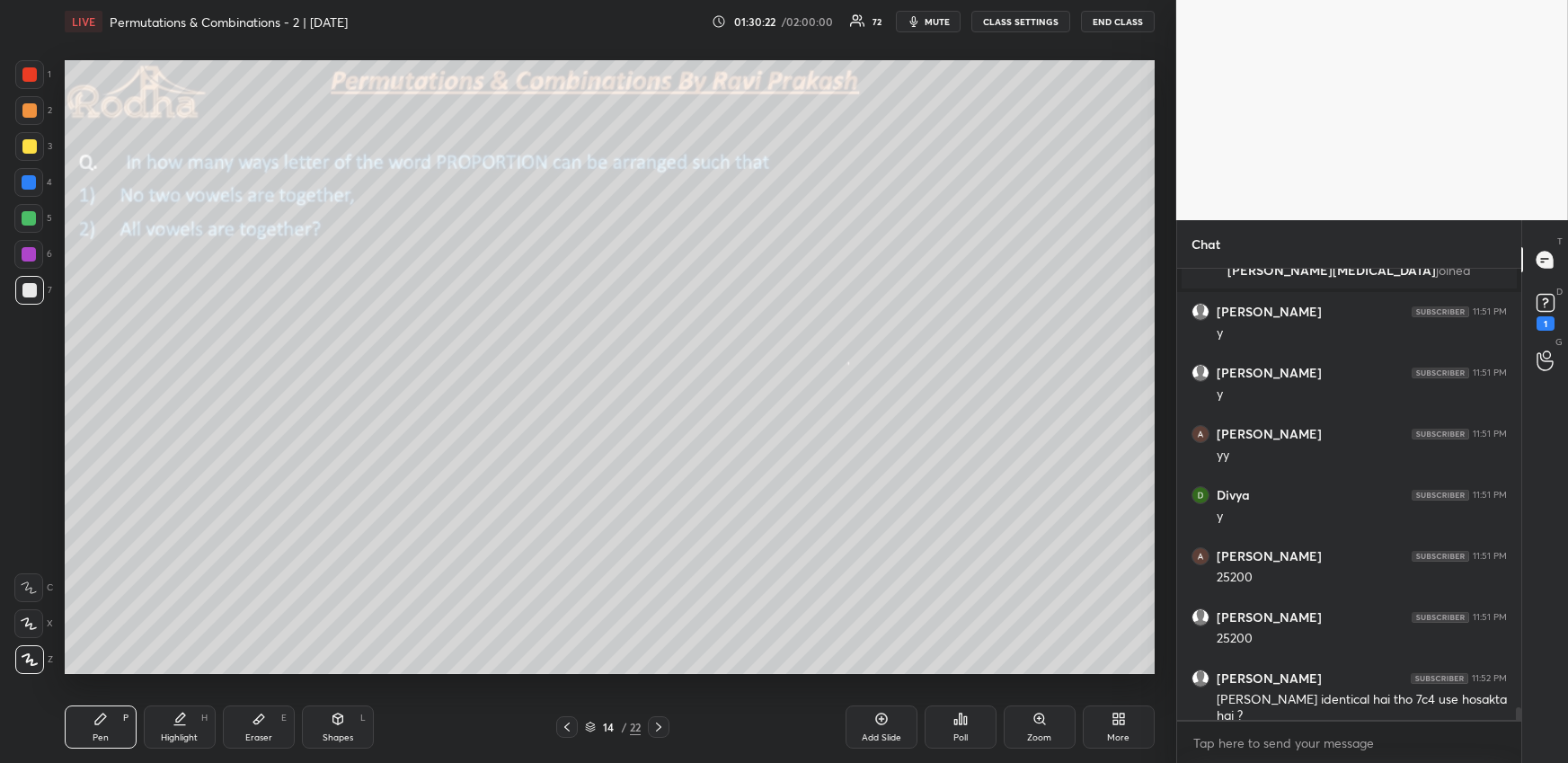
drag, startPoint x: 192, startPoint y: 732, endPoint x: 187, endPoint y: 695, distance: 37.3
click at [191, 733] on div "Highlight" at bounding box center [179, 738] width 36 height 9
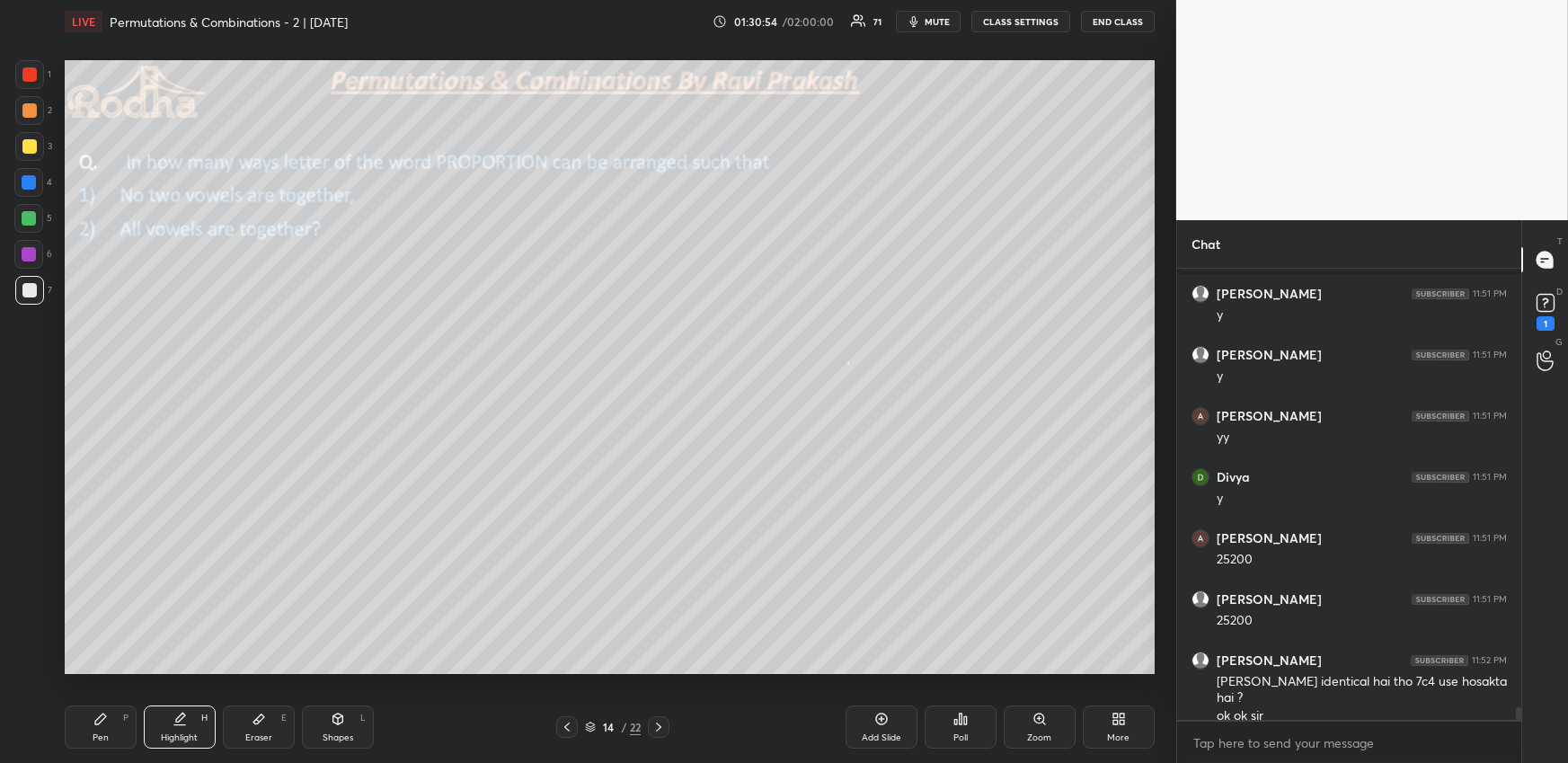
drag, startPoint x: 110, startPoint y: 719, endPoint x: 114, endPoint y: 706, distance: 13.6
click at [109, 720] on div "Pen P" at bounding box center [100, 727] width 72 height 43
drag, startPoint x: 29, startPoint y: 182, endPoint x: 44, endPoint y: 188, distance: 16.2
click at [28, 182] on div at bounding box center [28, 181] width 14 height 14
drag, startPoint x: 35, startPoint y: 210, endPoint x: 36, endPoint y: 223, distance: 13.0
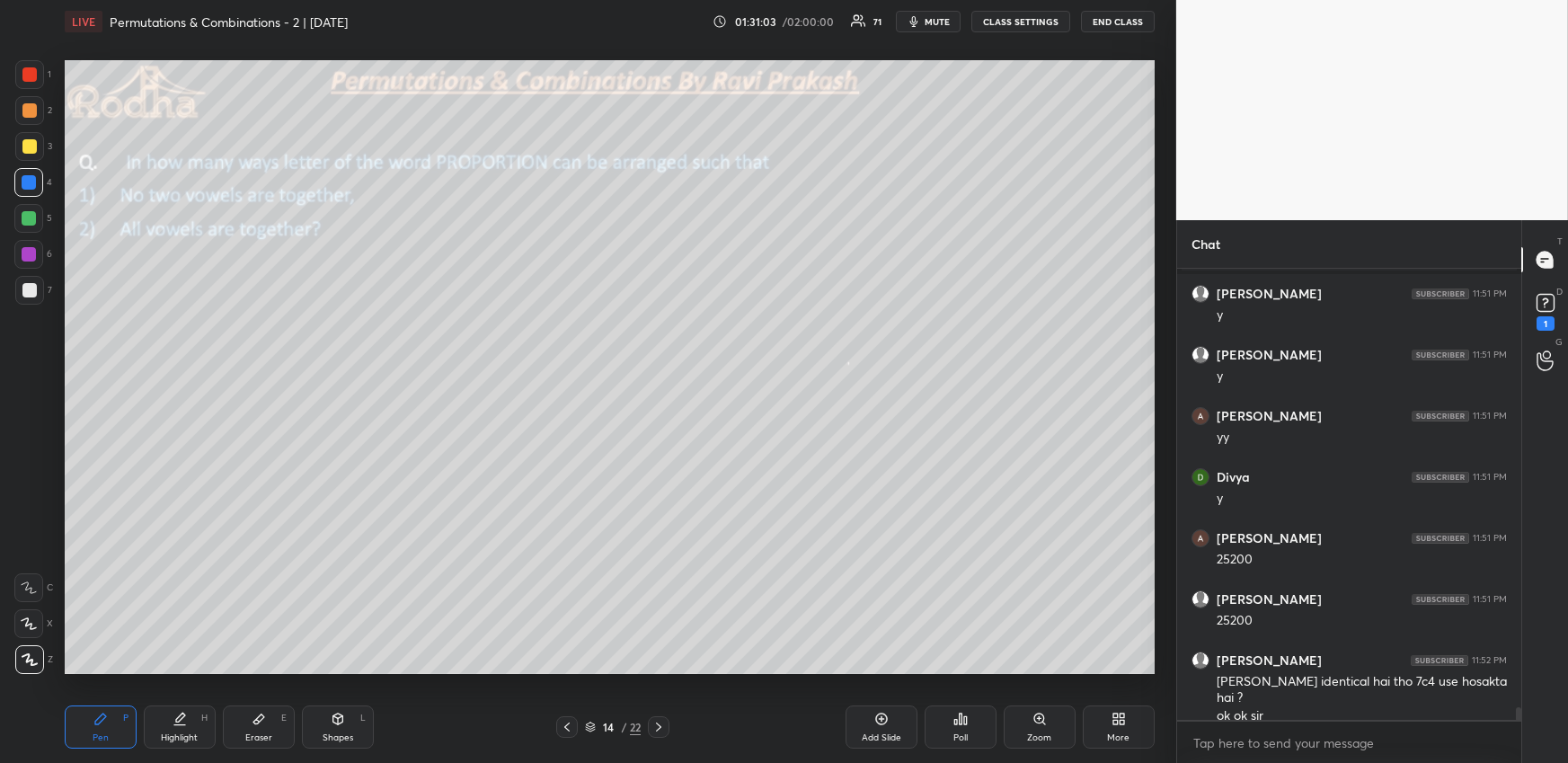
click at [35, 212] on div at bounding box center [28, 218] width 29 height 29
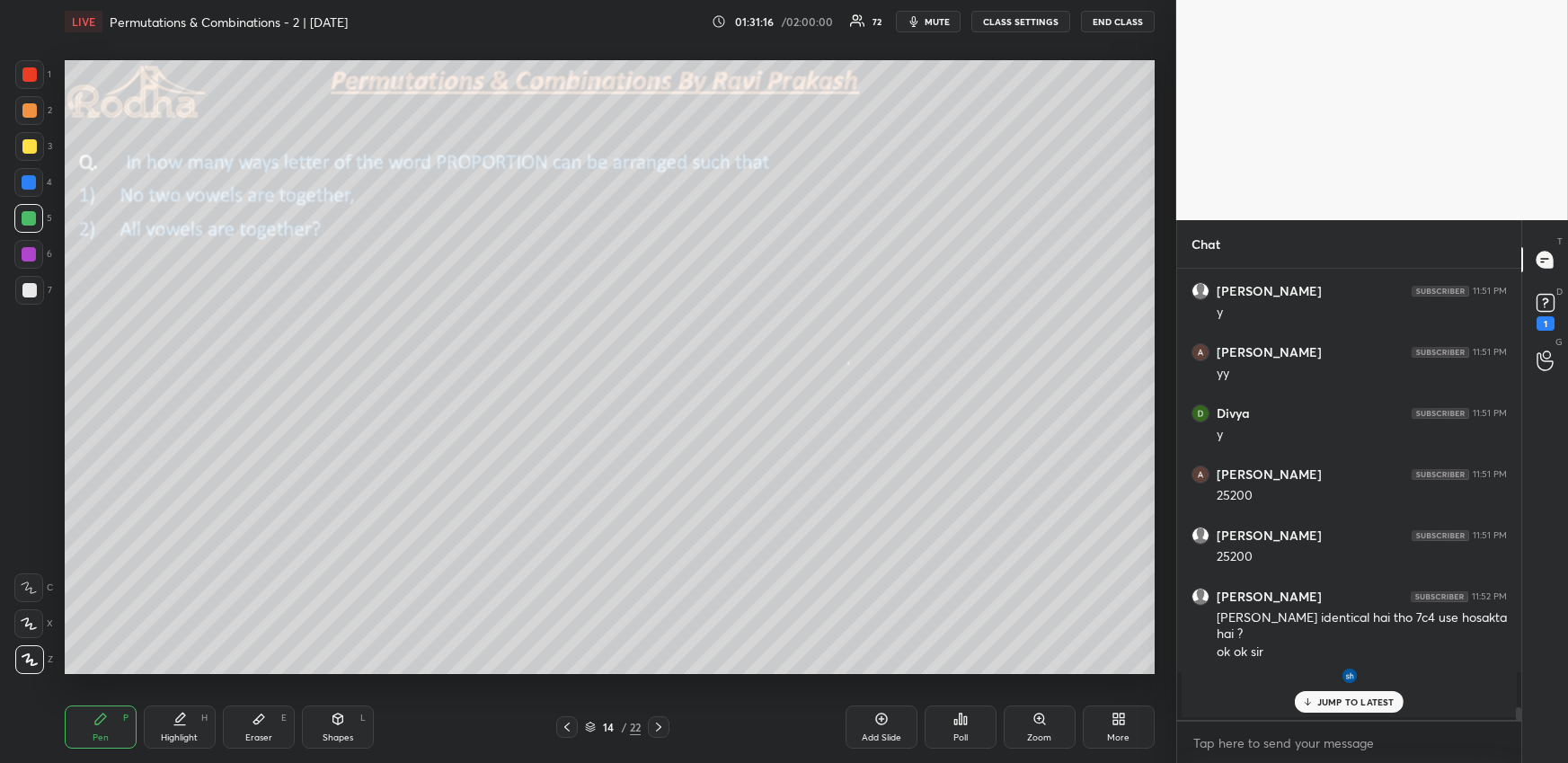
drag, startPoint x: 33, startPoint y: 103, endPoint x: 33, endPoint y: 117, distance: 14.0
click at [34, 106] on div at bounding box center [29, 109] width 14 height 14
click at [659, 724] on icon at bounding box center [659, 727] width 6 height 9
click at [567, 719] on icon at bounding box center [566, 726] width 14 height 14
click at [1120, 728] on div "More" at bounding box center [1119, 727] width 72 height 43
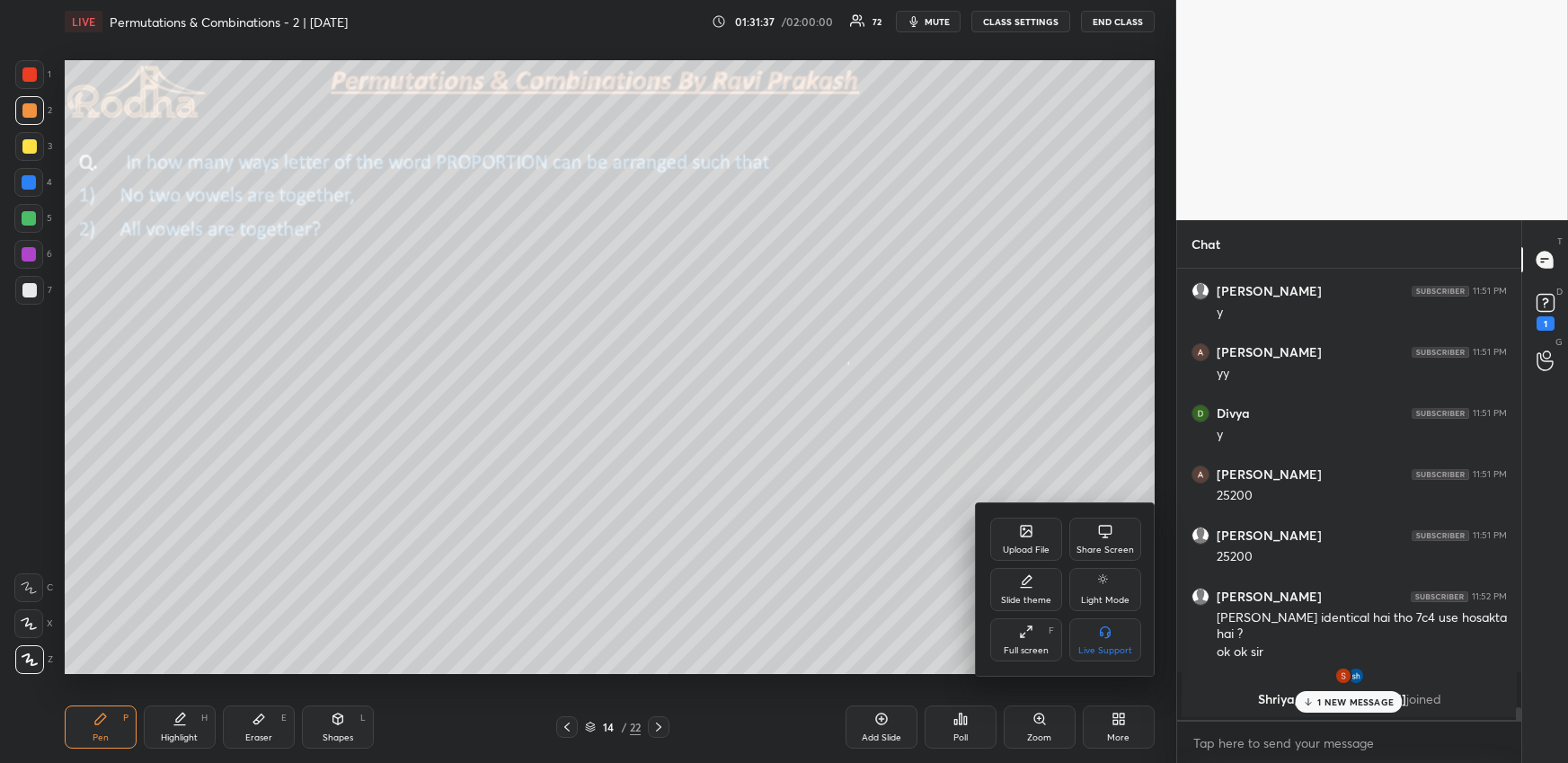
click at [1031, 545] on div "Upload File" at bounding box center [1026, 550] width 47 height 9
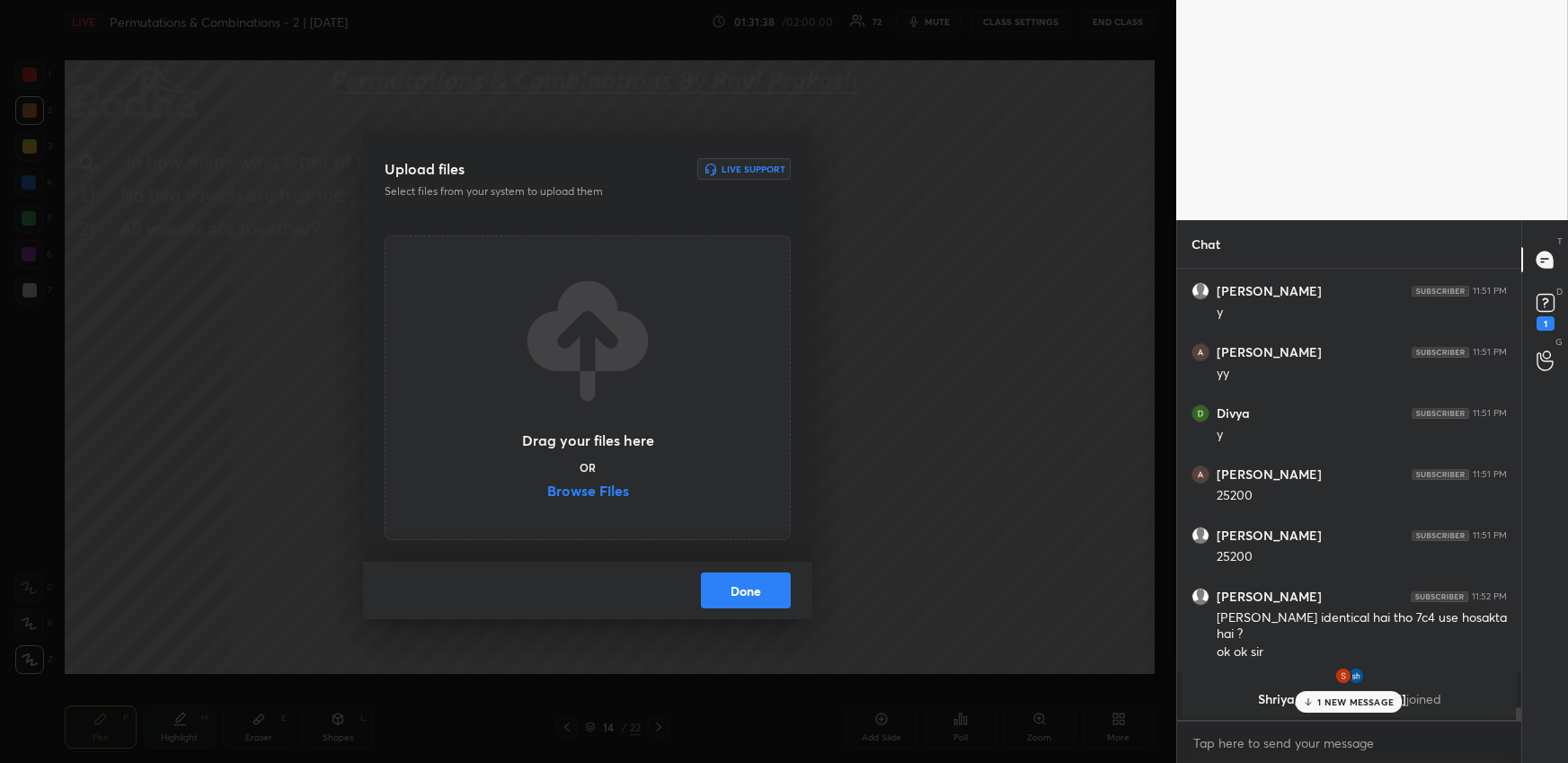
click at [610, 494] on label "Browse Files" at bounding box center [588, 493] width 81 height 19
click at [547, 494] on input "Browse Files" at bounding box center [547, 493] width 0 height 19
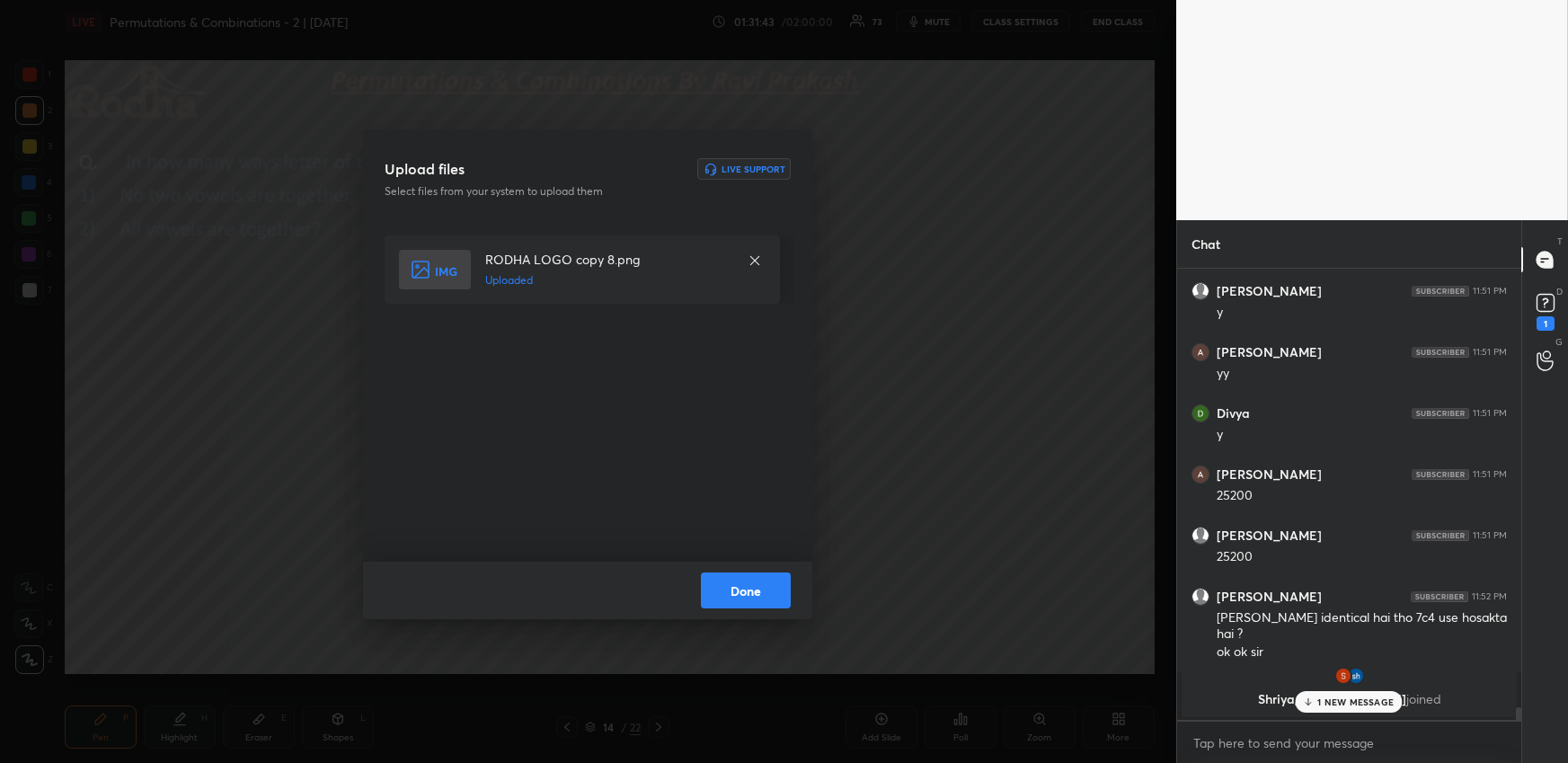
click at [747, 592] on button "Done" at bounding box center [746, 590] width 90 height 36
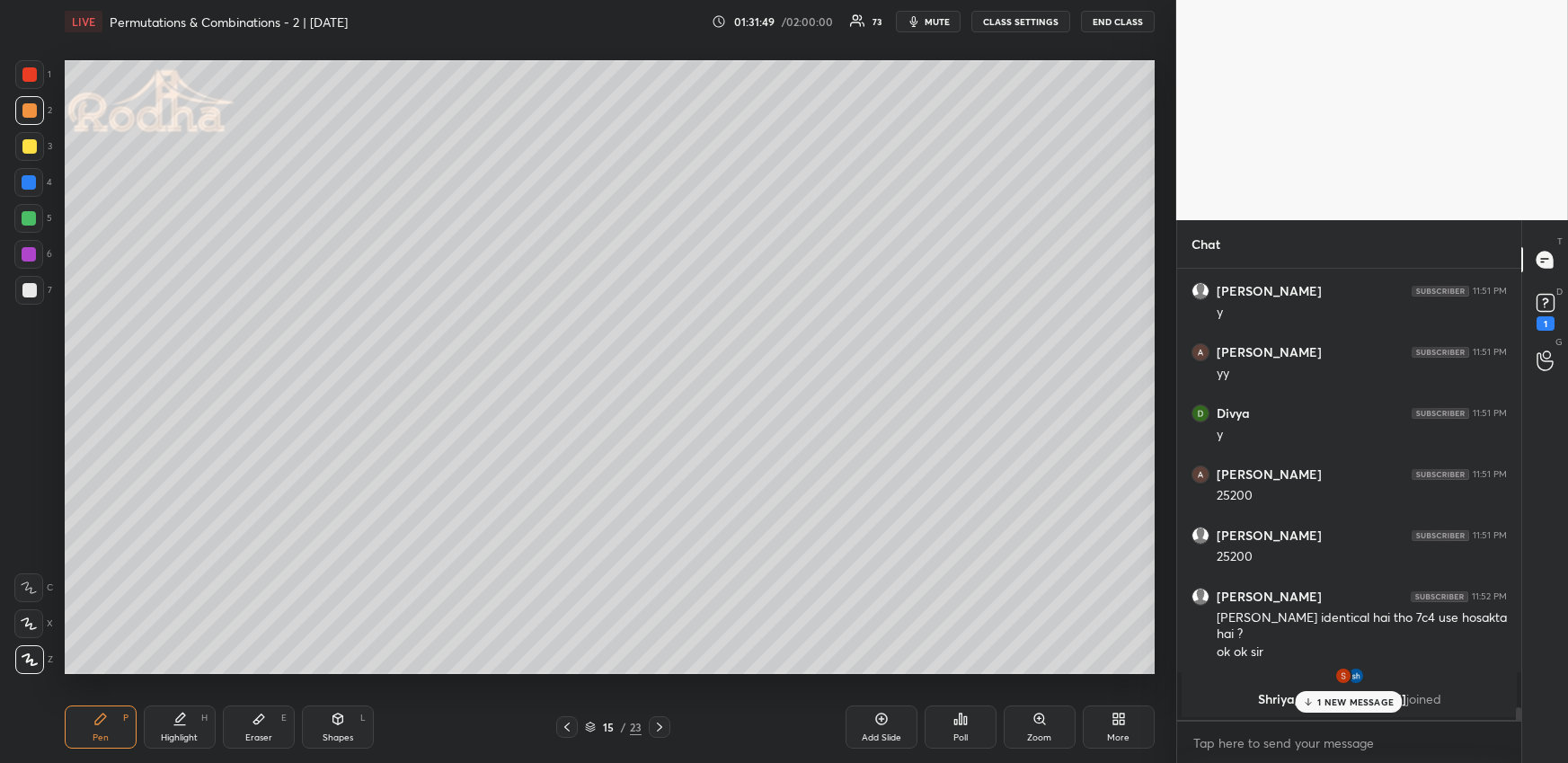
click at [340, 710] on div "Pen P Highlight H Eraser E Shapes L 15 / 23 Add Slide Poll Zoom More" at bounding box center [609, 727] width 1090 height 72
click at [319, 723] on div "Shapes L" at bounding box center [338, 727] width 72 height 43
click at [33, 552] on icon at bounding box center [29, 551] width 14 height 14
drag, startPoint x: 122, startPoint y: 720, endPoint x: 138, endPoint y: 674, distance: 48.7
click at [123, 723] on div "Pen P" at bounding box center [100, 727] width 72 height 43
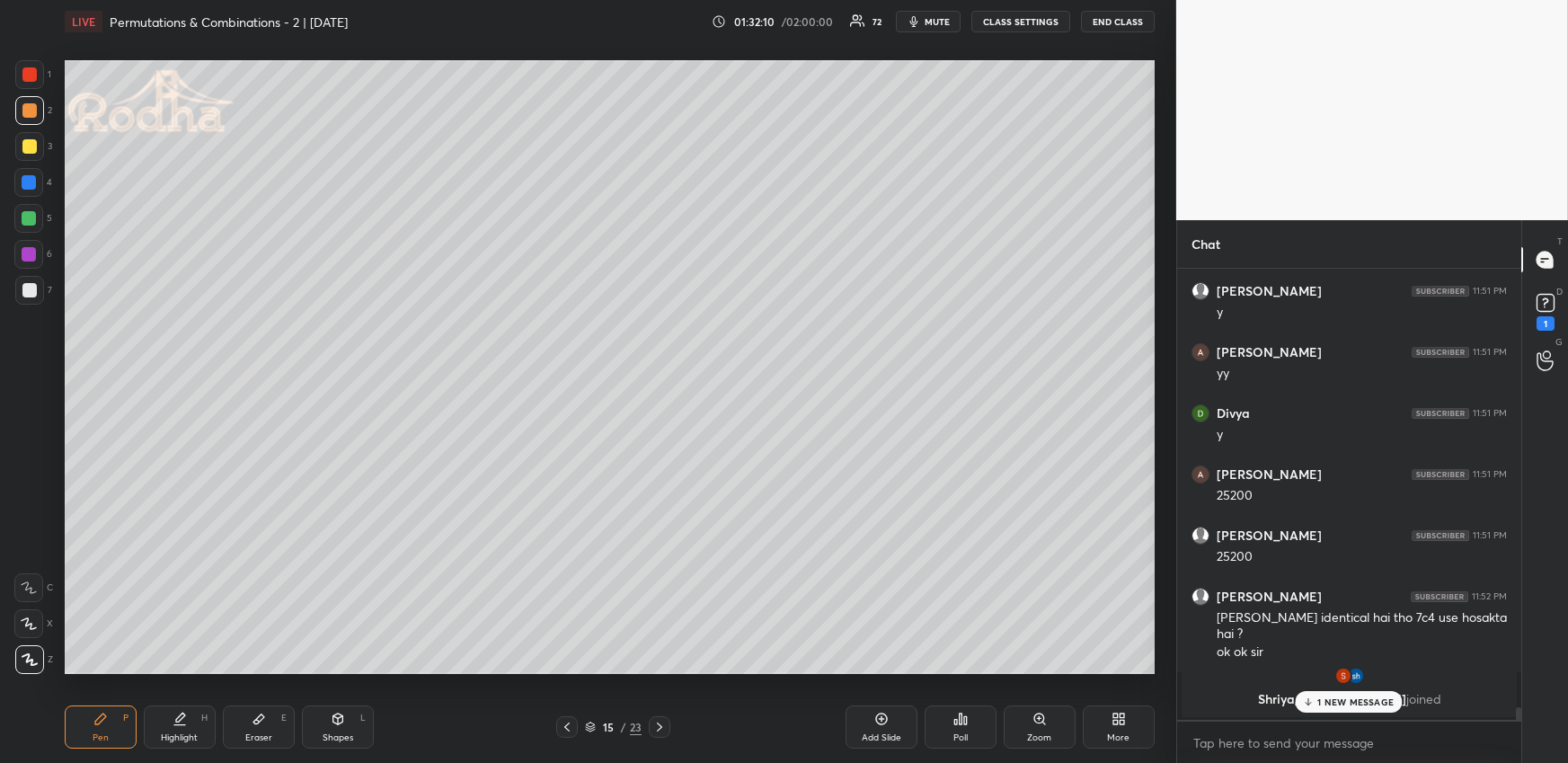
drag, startPoint x: 181, startPoint y: 722, endPoint x: 189, endPoint y: 700, distance: 23.4
click at [175, 722] on icon at bounding box center [179, 718] width 14 height 14
click at [1375, 695] on div "[PERSON_NAME] 11:49 PM 25200 [PERSON_NAME] 11:49 PM 25200 [PERSON_NAME] 11:49 P…" at bounding box center [1349, 494] width 344 height 451
click at [1374, 698] on p "1 NEW MESSAGE" at bounding box center [1356, 701] width 77 height 11
drag, startPoint x: 115, startPoint y: 722, endPoint x: 121, endPoint y: 696, distance: 26.7
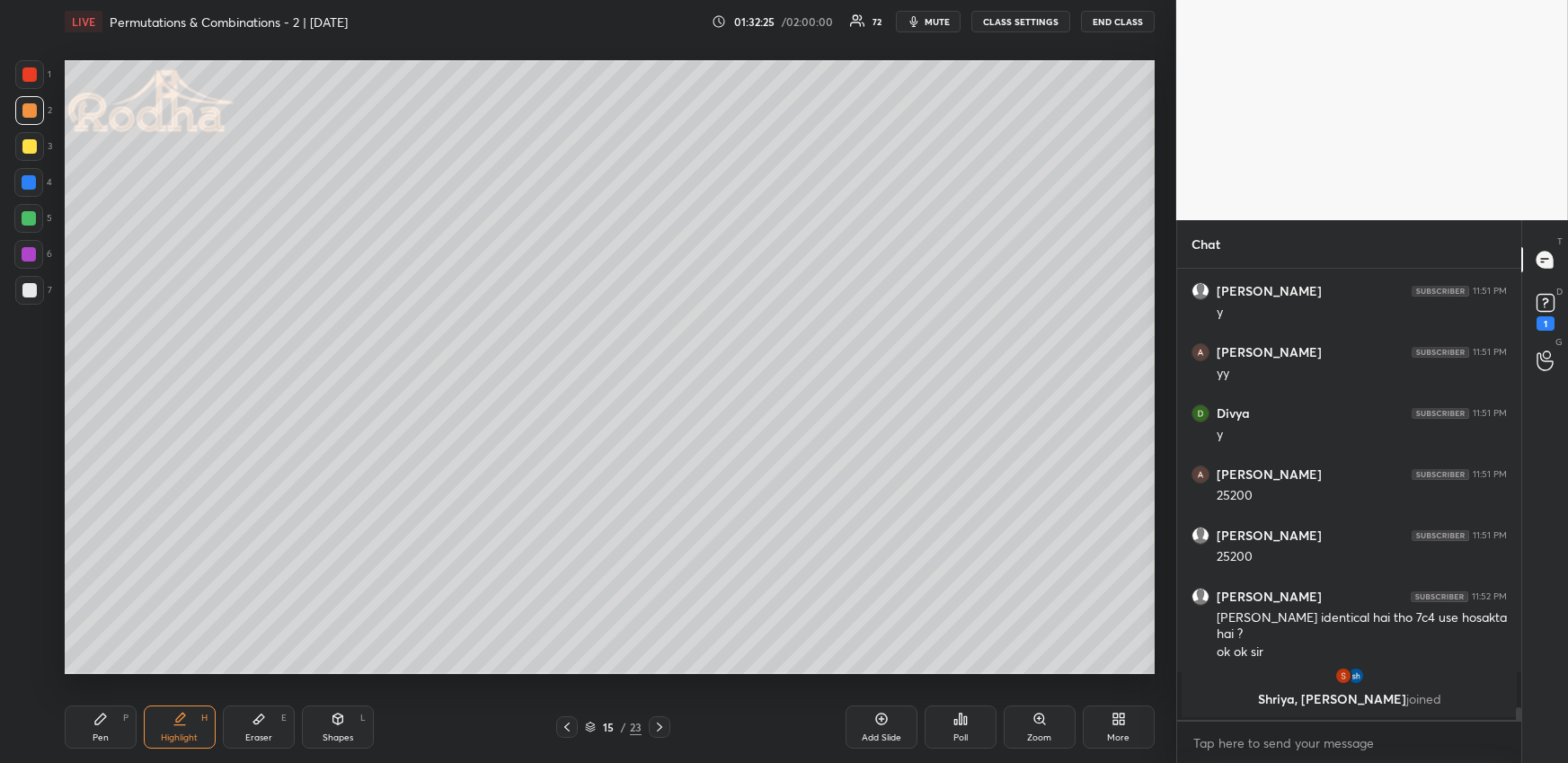
click at [109, 724] on div "Pen P" at bounding box center [100, 727] width 72 height 43
click at [22, 219] on div at bounding box center [28, 218] width 29 height 29
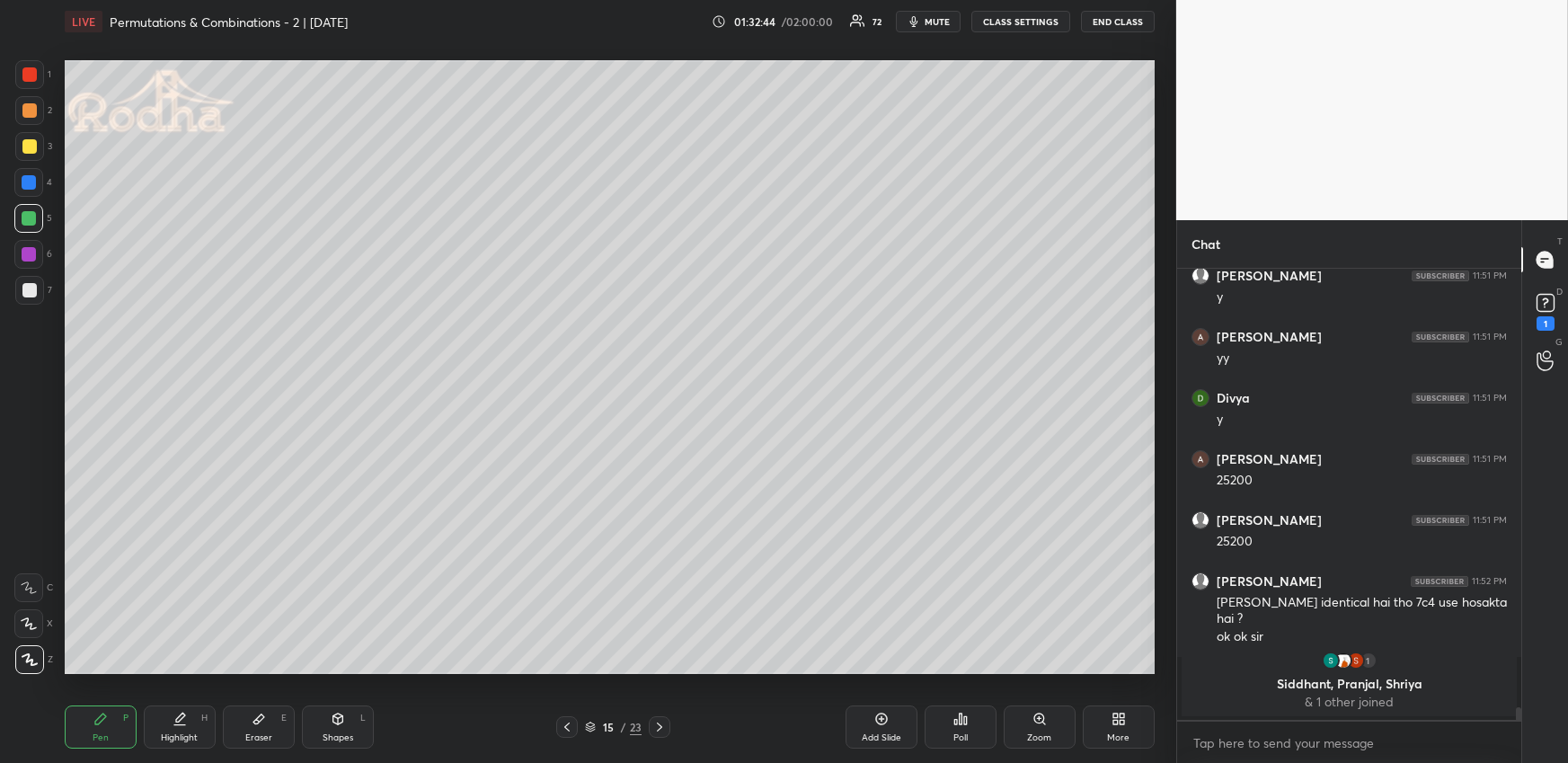
click at [181, 733] on div "Highlight" at bounding box center [179, 738] width 36 height 9
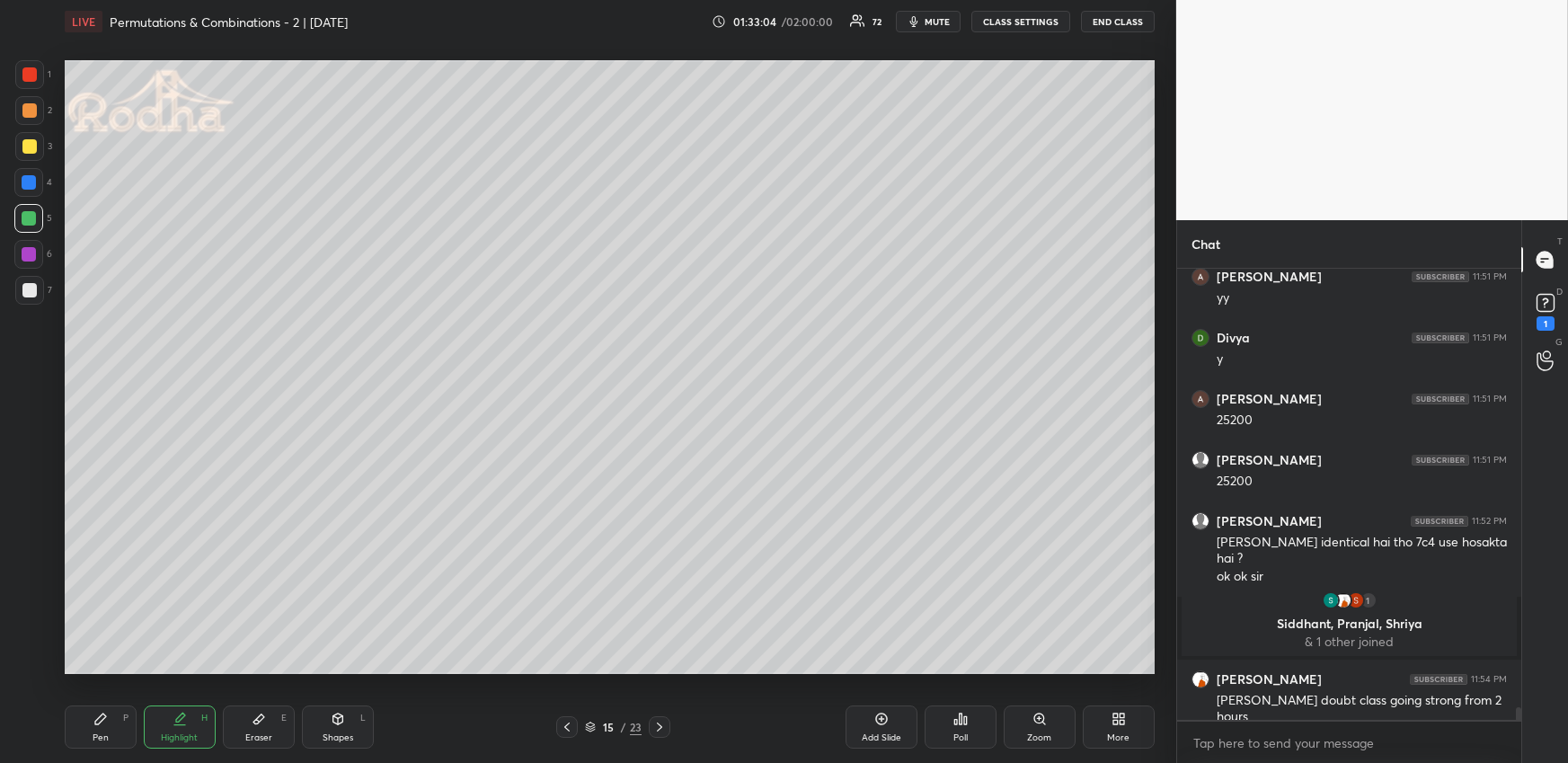
drag, startPoint x: 121, startPoint y: 723, endPoint x: 135, endPoint y: 686, distance: 39.6
click at [120, 724] on div "Pen P" at bounding box center [100, 727] width 72 height 43
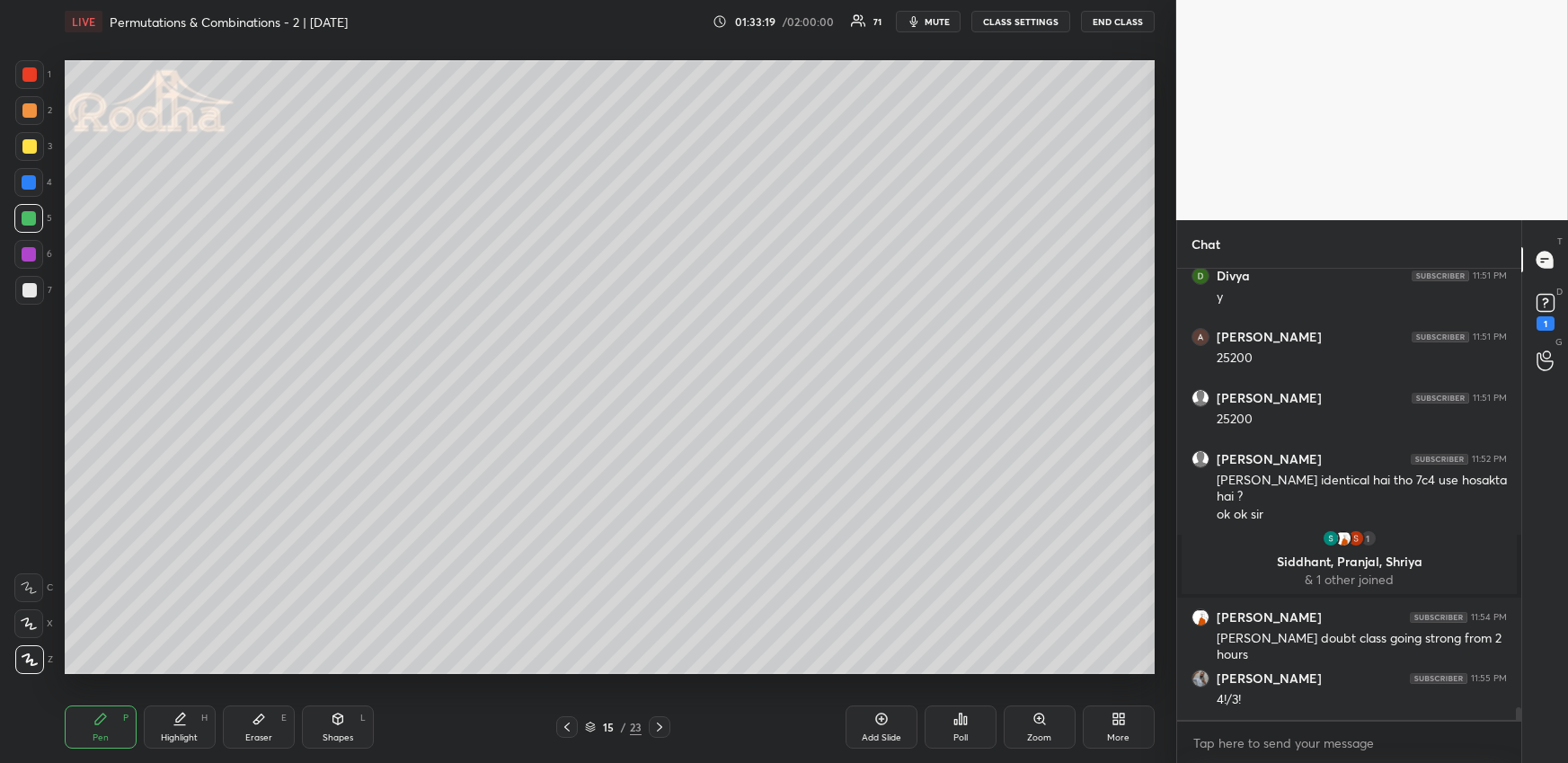
click at [118, 710] on div "Pen P" at bounding box center [100, 727] width 72 height 43
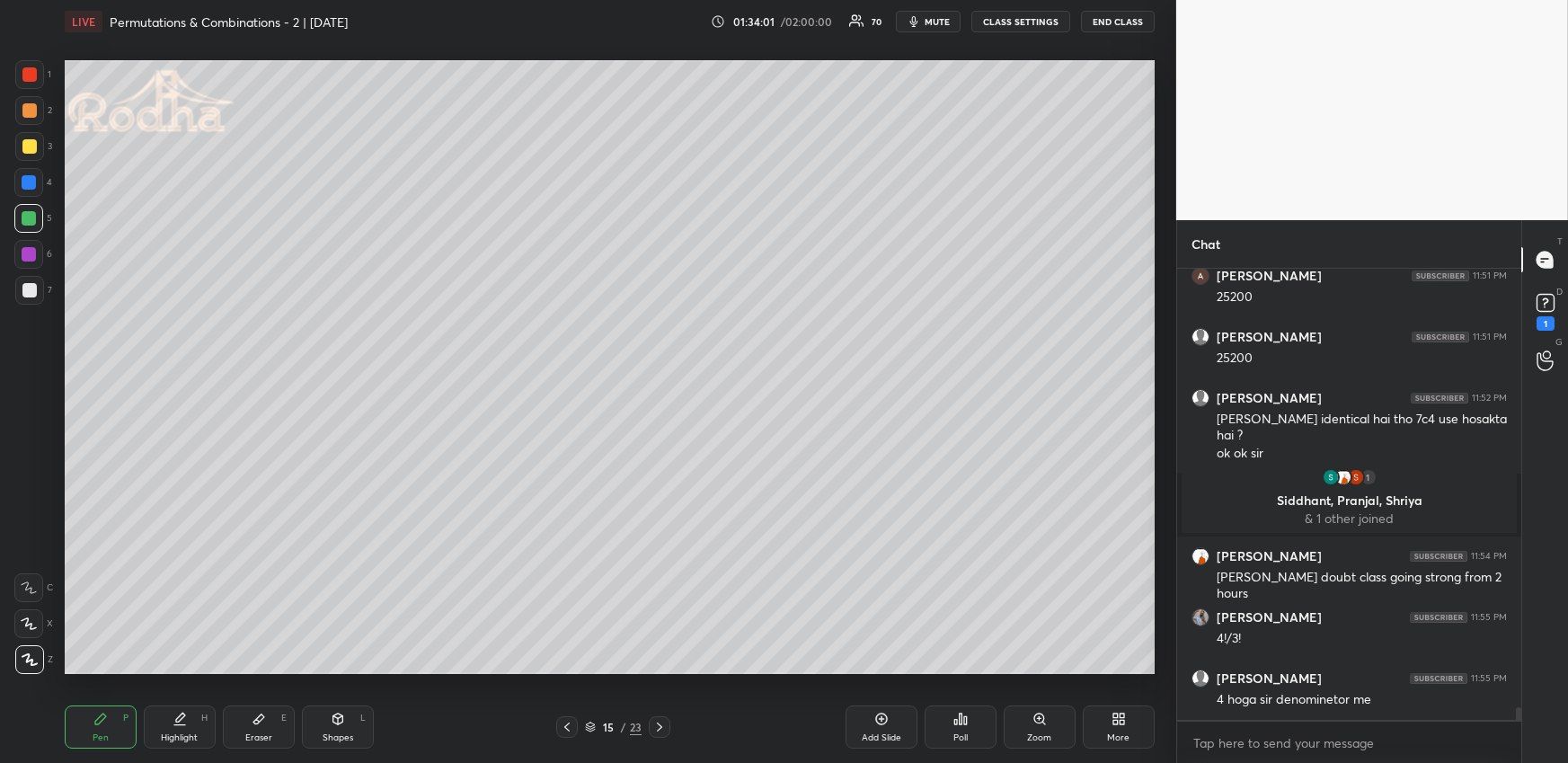
scroll to position [16088, 0]
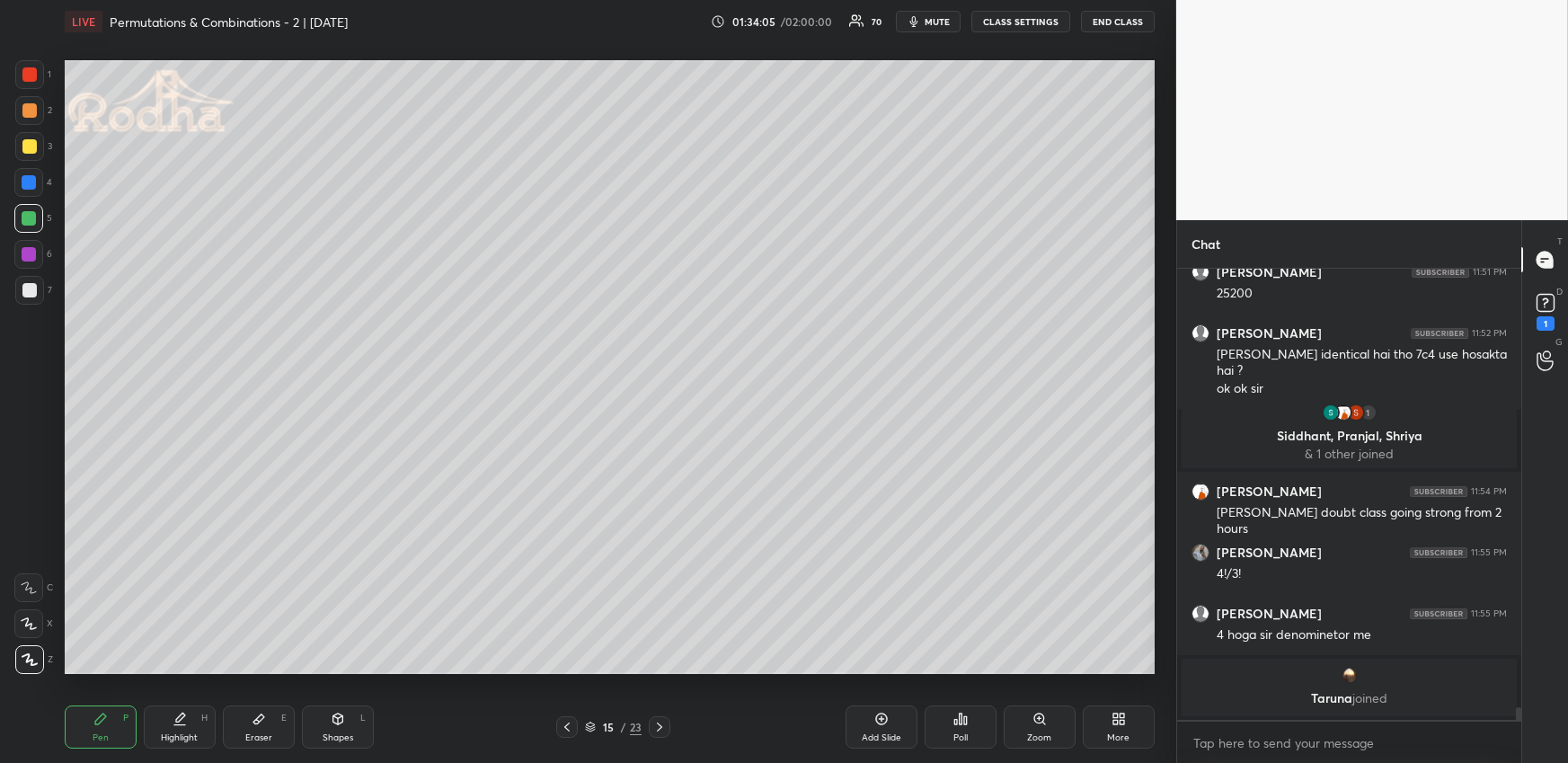
click at [181, 723] on icon at bounding box center [179, 718] width 14 height 14
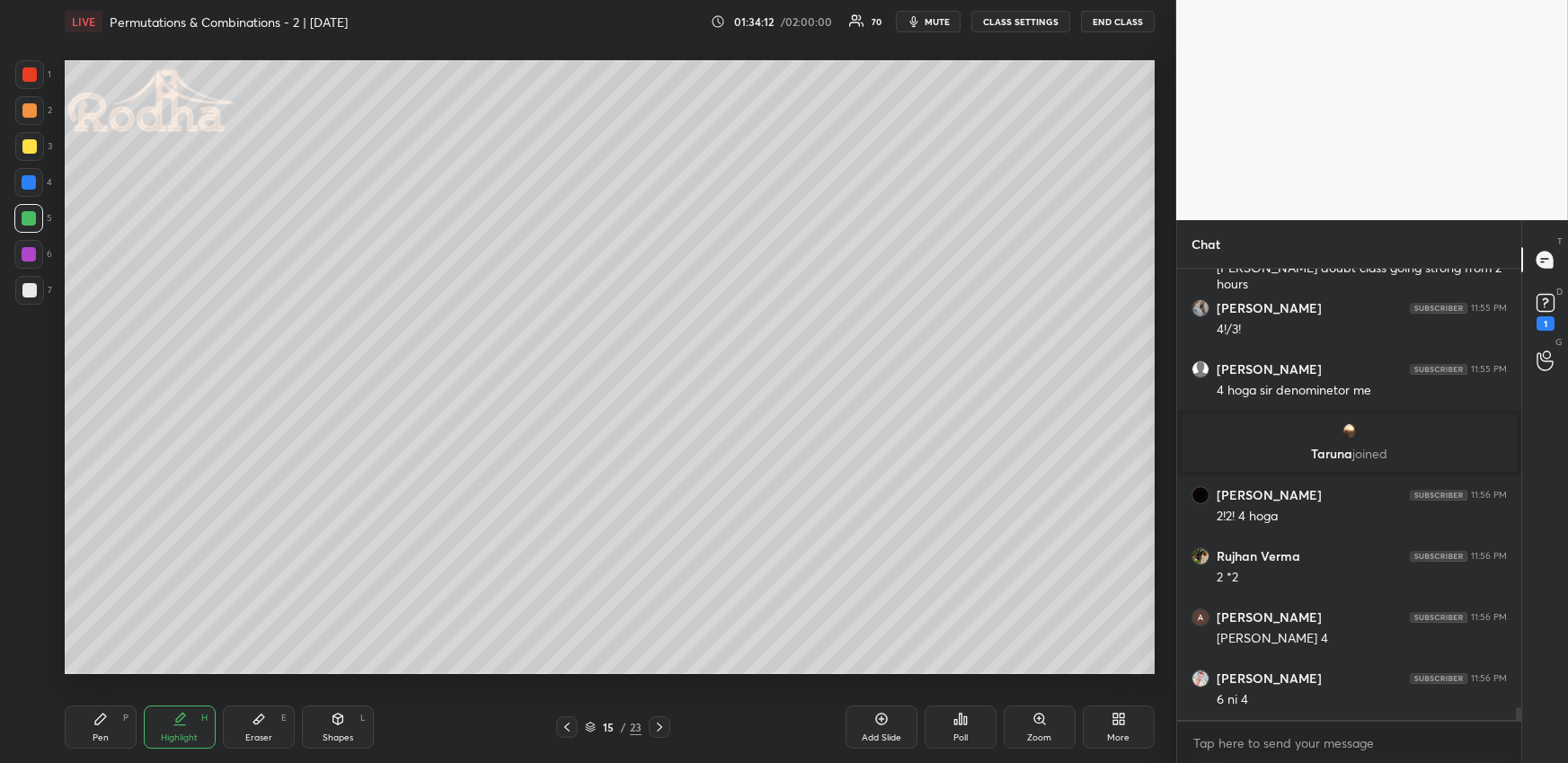
scroll to position [16328, 0]
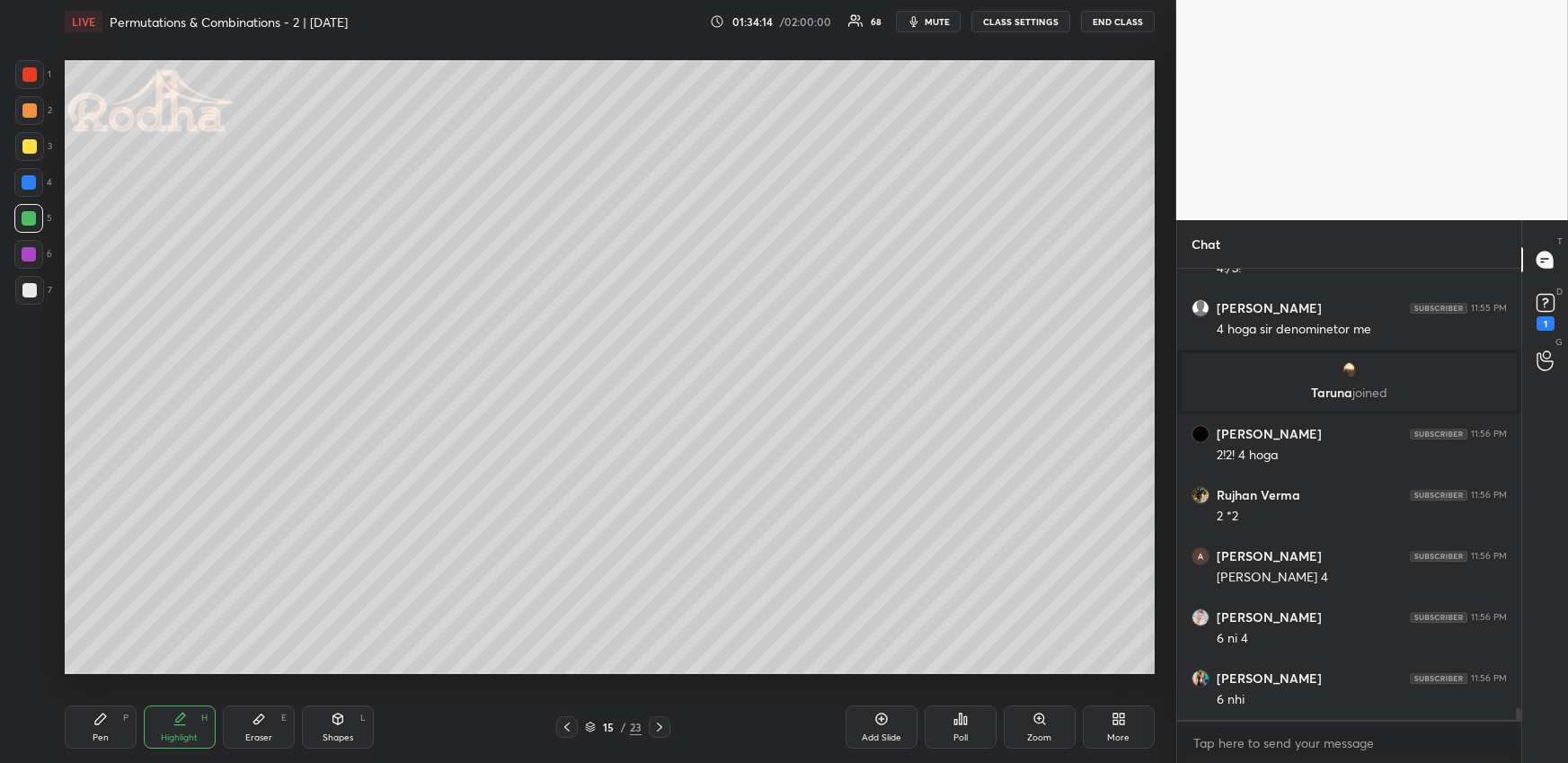
click at [254, 734] on div "Eraser" at bounding box center [258, 738] width 27 height 9
click at [105, 725] on div "Pen P" at bounding box center [100, 727] width 72 height 43
drag, startPoint x: 248, startPoint y: 738, endPoint x: 302, endPoint y: 690, distance: 72.2
click at [250, 740] on div "Eraser" at bounding box center [258, 738] width 27 height 9
drag, startPoint x: 123, startPoint y: 723, endPoint x: 139, endPoint y: 707, distance: 22.6
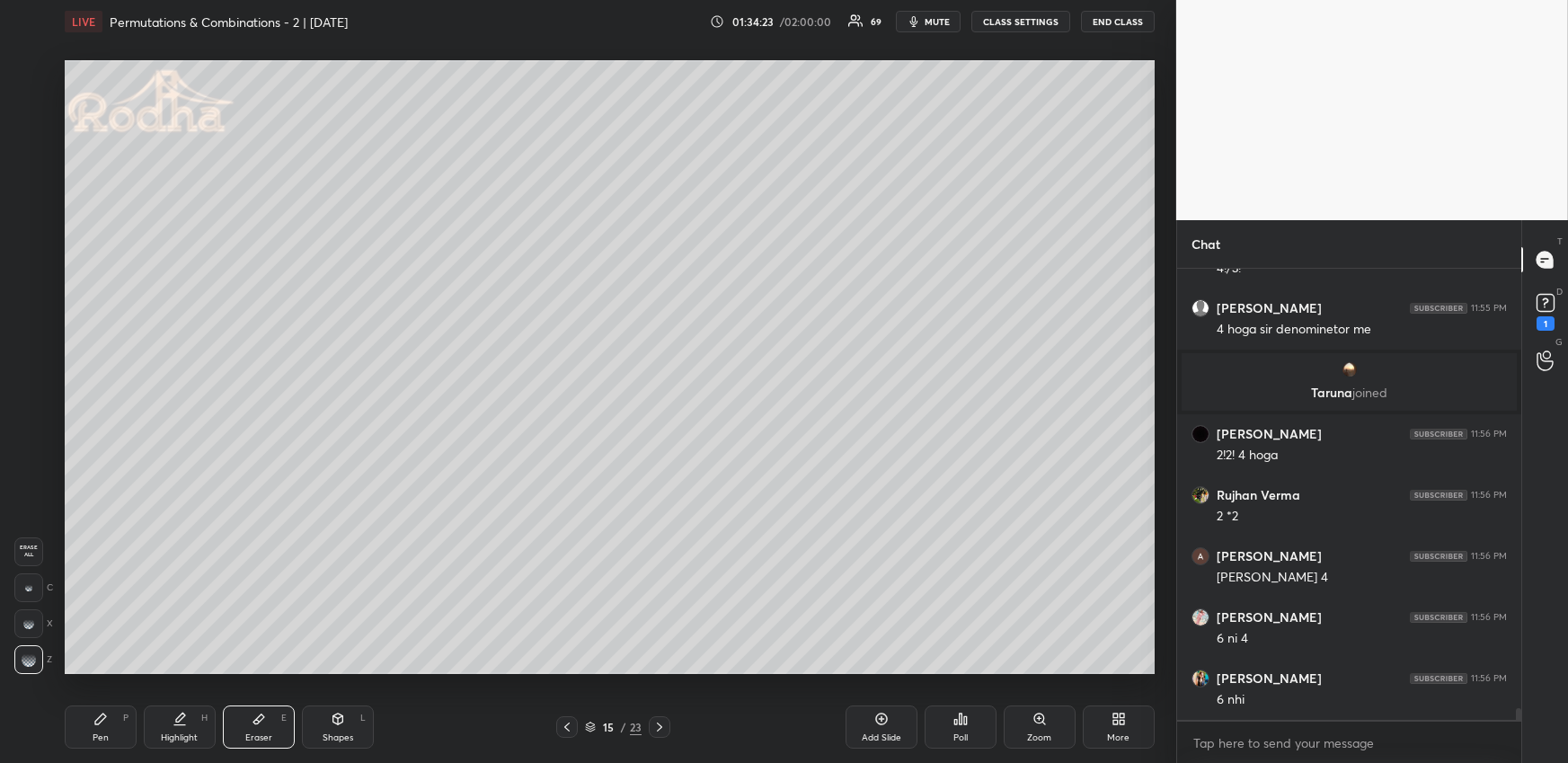
click at [122, 724] on div "Pen P" at bounding box center [100, 727] width 72 height 43
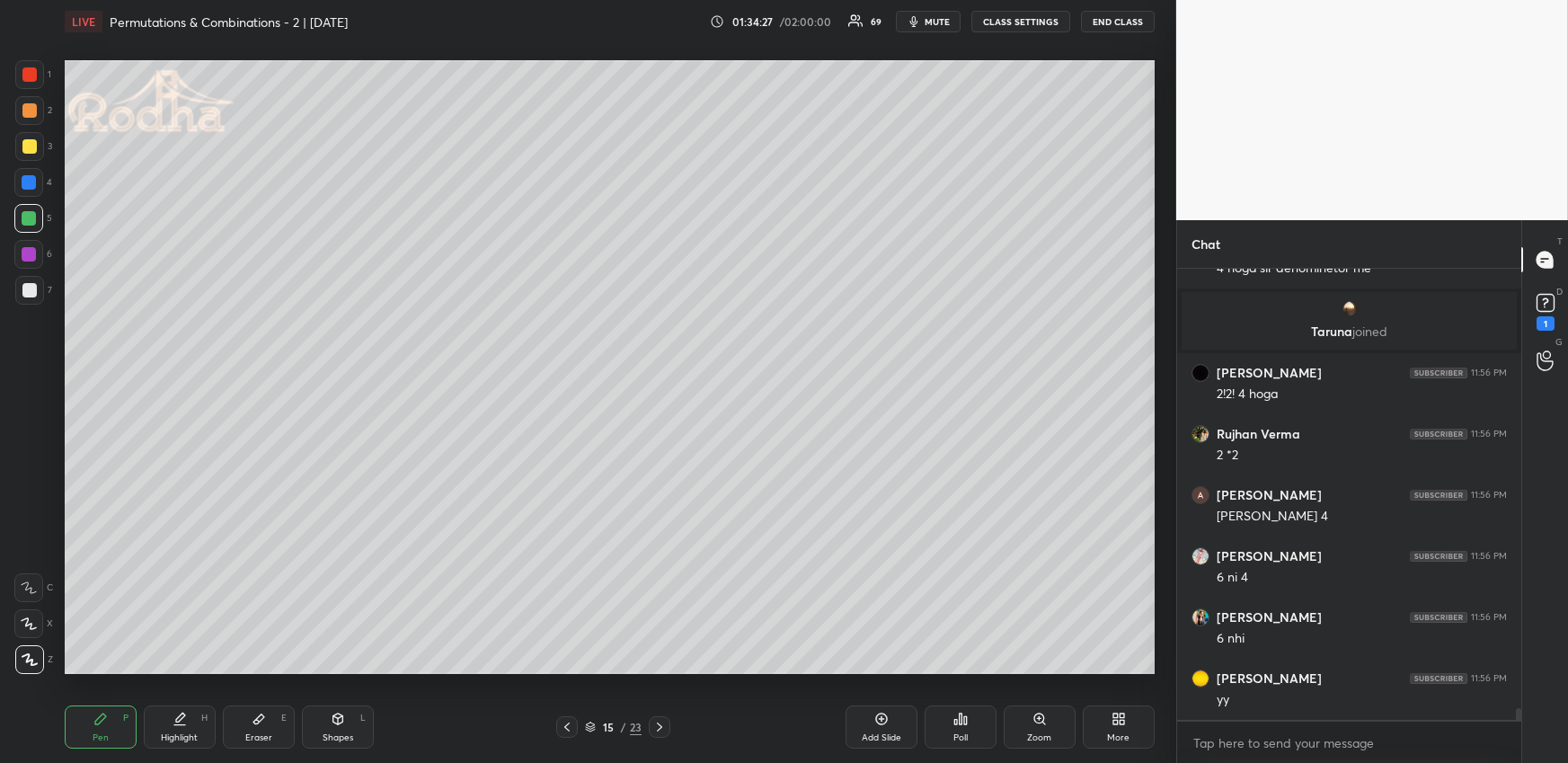
scroll to position [16449, 0]
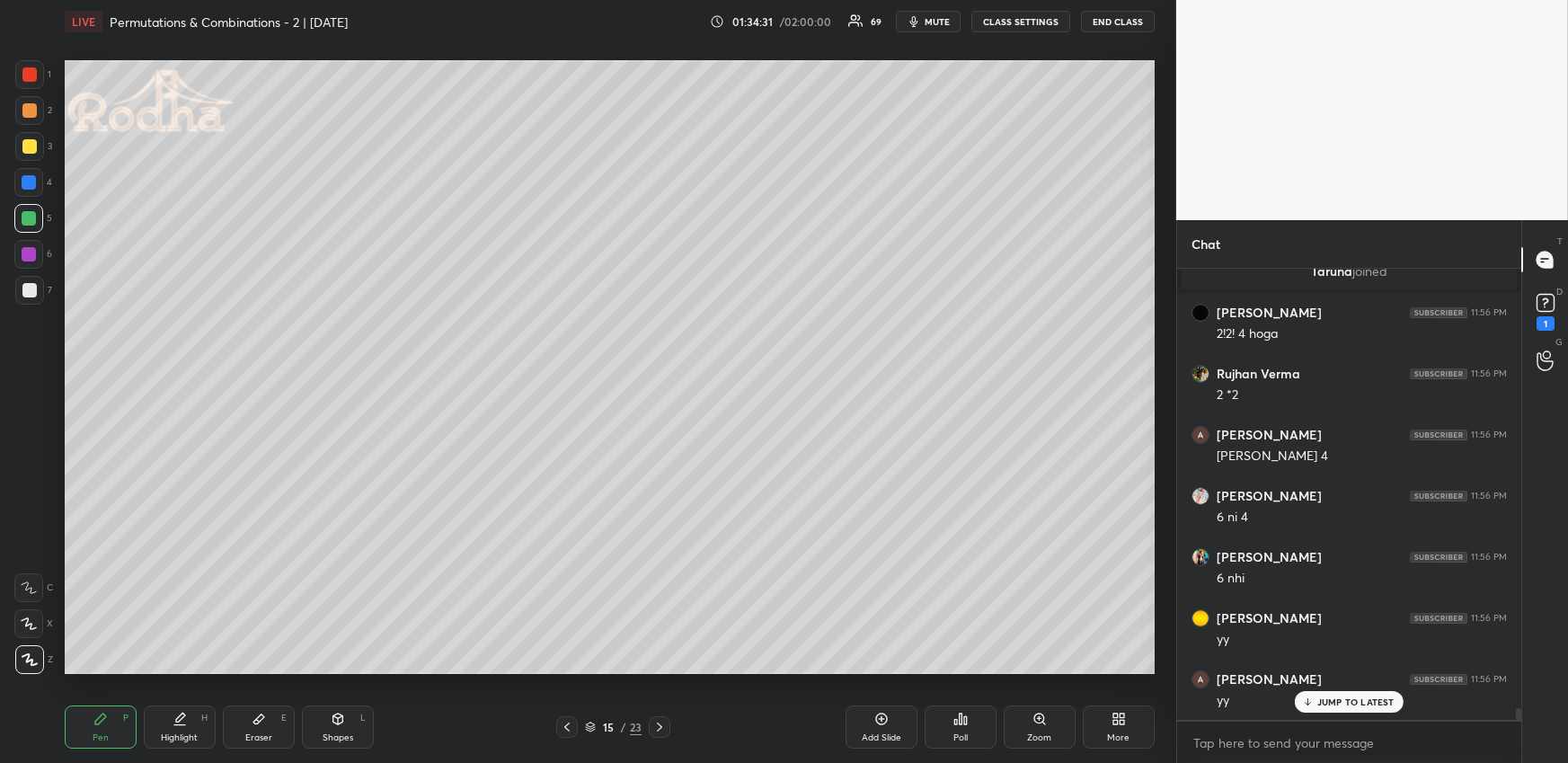
click at [569, 728] on icon at bounding box center [566, 726] width 14 height 14
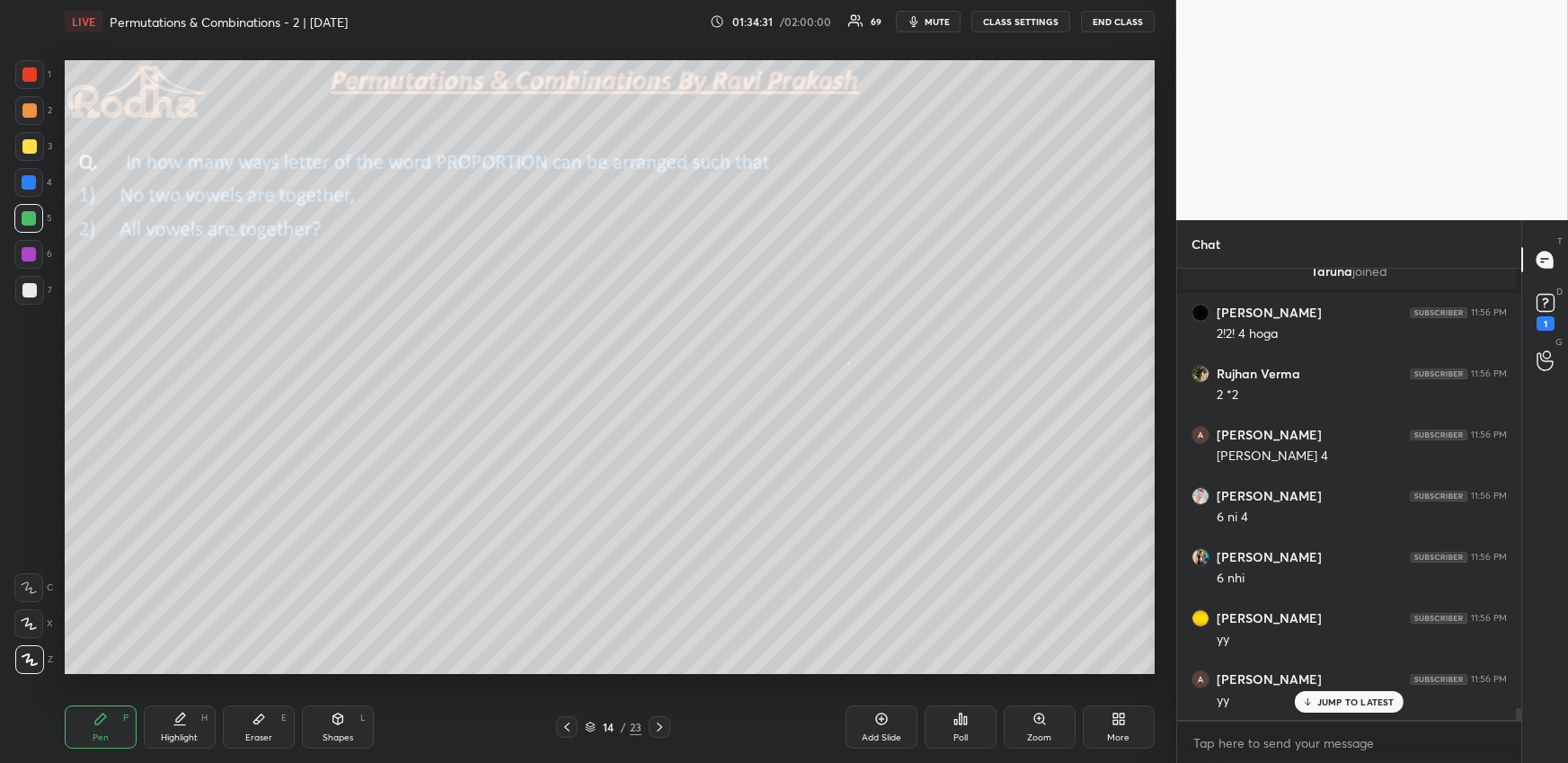
scroll to position [16510, 0]
click at [660, 732] on icon at bounding box center [659, 726] width 14 height 14
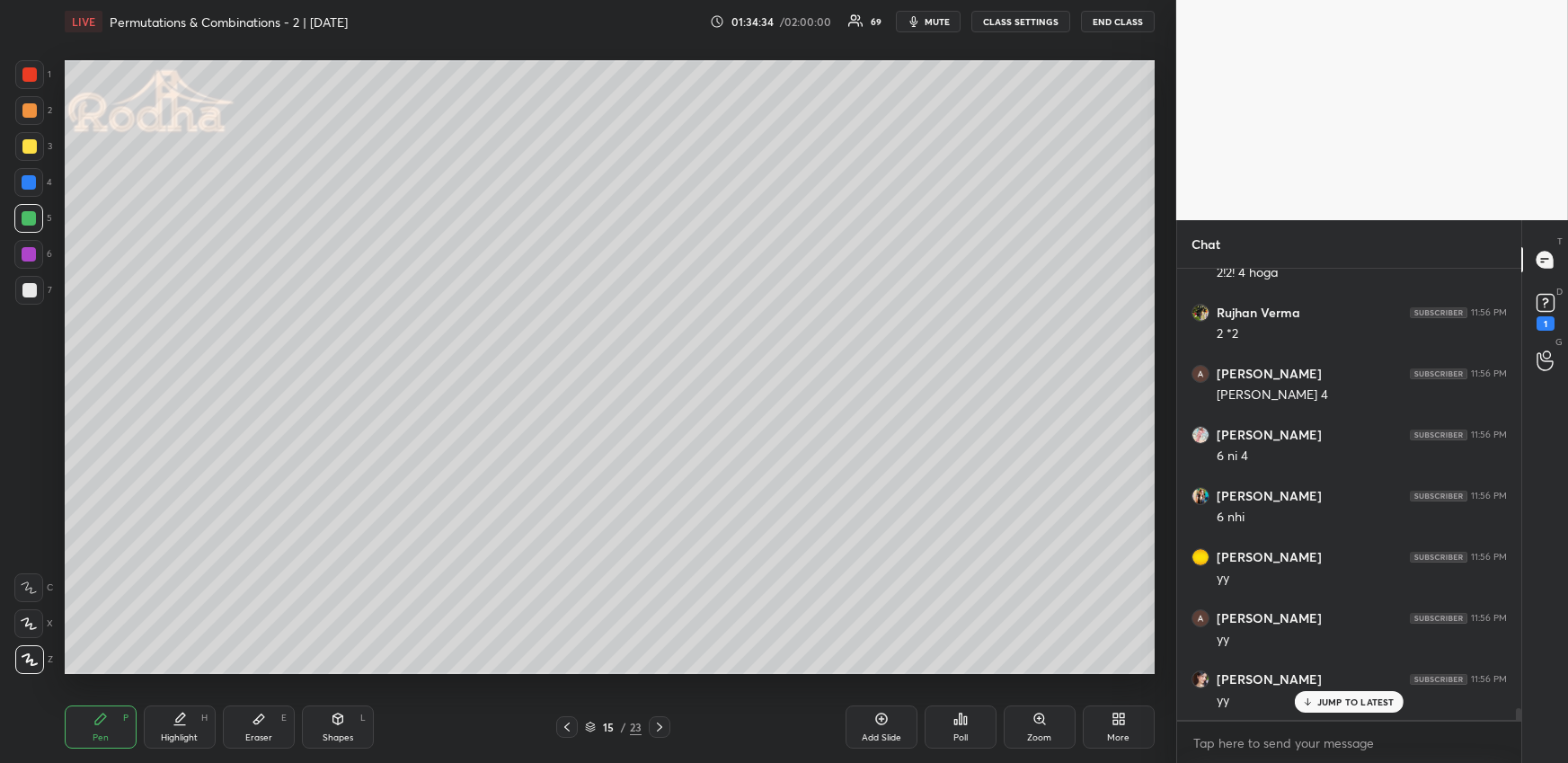
drag, startPoint x: 661, startPoint y: 721, endPoint x: 667, endPoint y: 713, distance: 10.0
click at [662, 722] on icon at bounding box center [659, 726] width 14 height 14
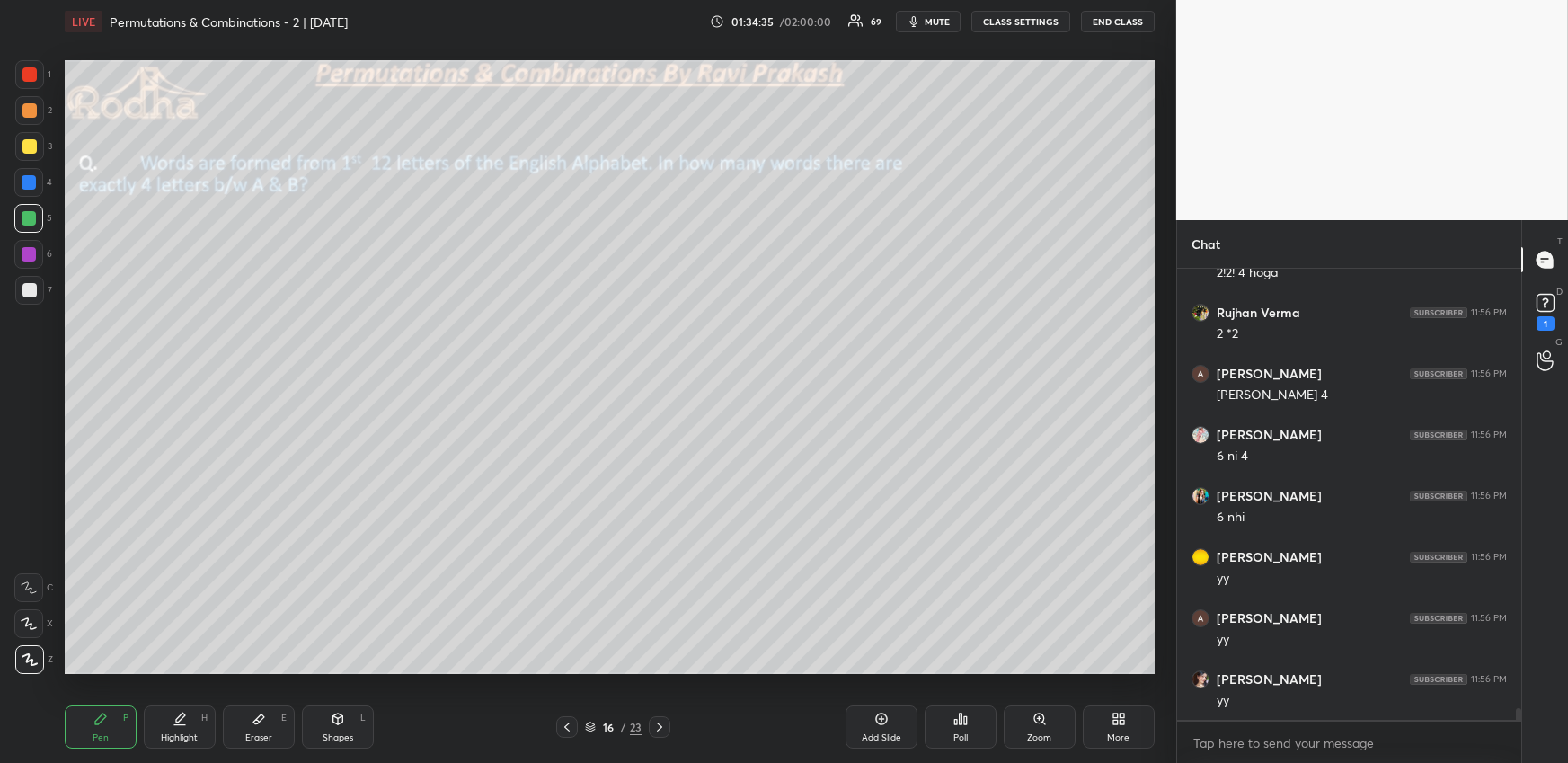
scroll to position [16572, 0]
click at [93, 738] on div "Pen" at bounding box center [100, 738] width 16 height 9
drag, startPoint x: 32, startPoint y: 286, endPoint x: 55, endPoint y: 258, distance: 36.2
click at [32, 286] on div at bounding box center [29, 290] width 14 height 14
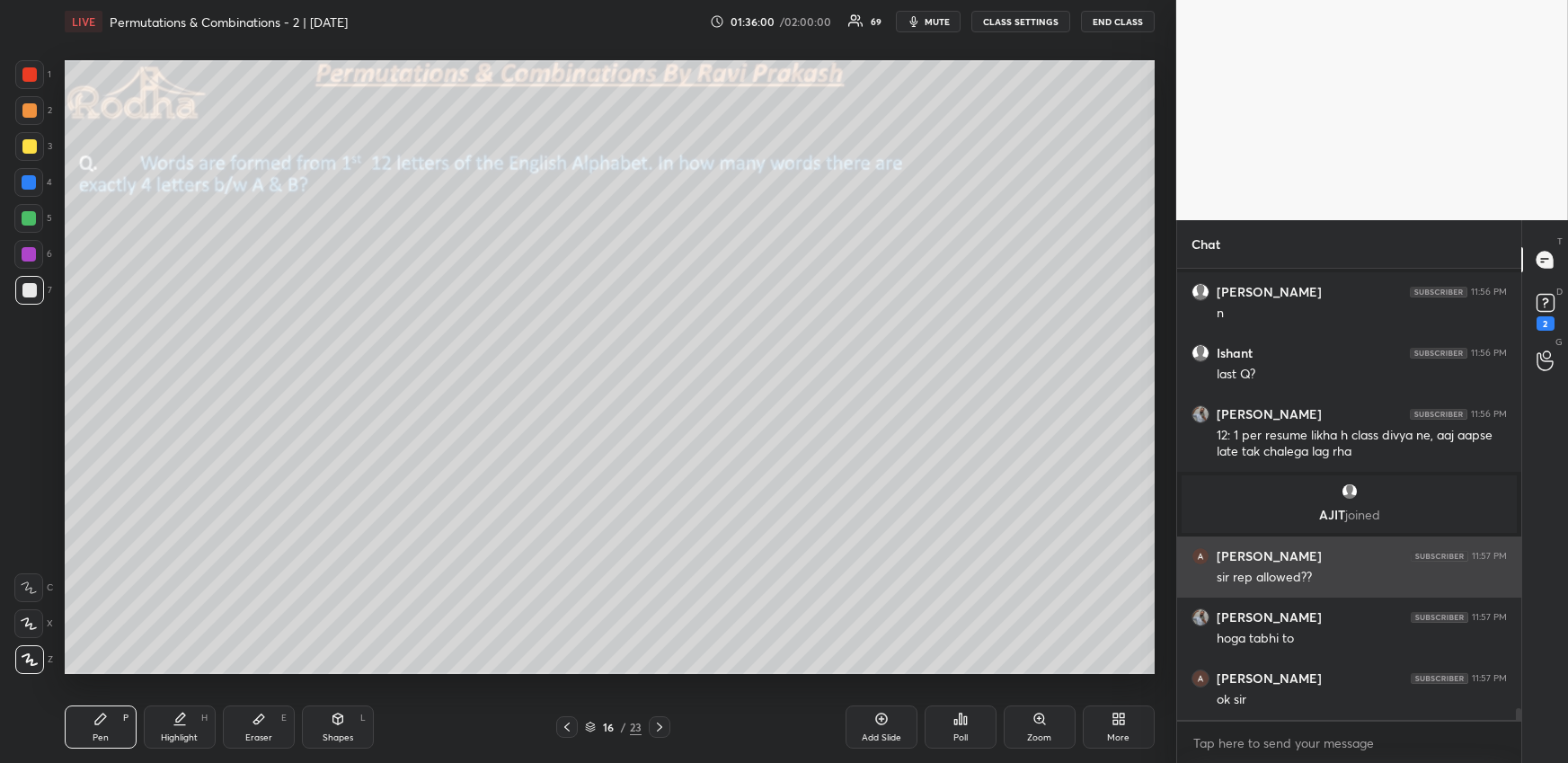
scroll to position [16853, 0]
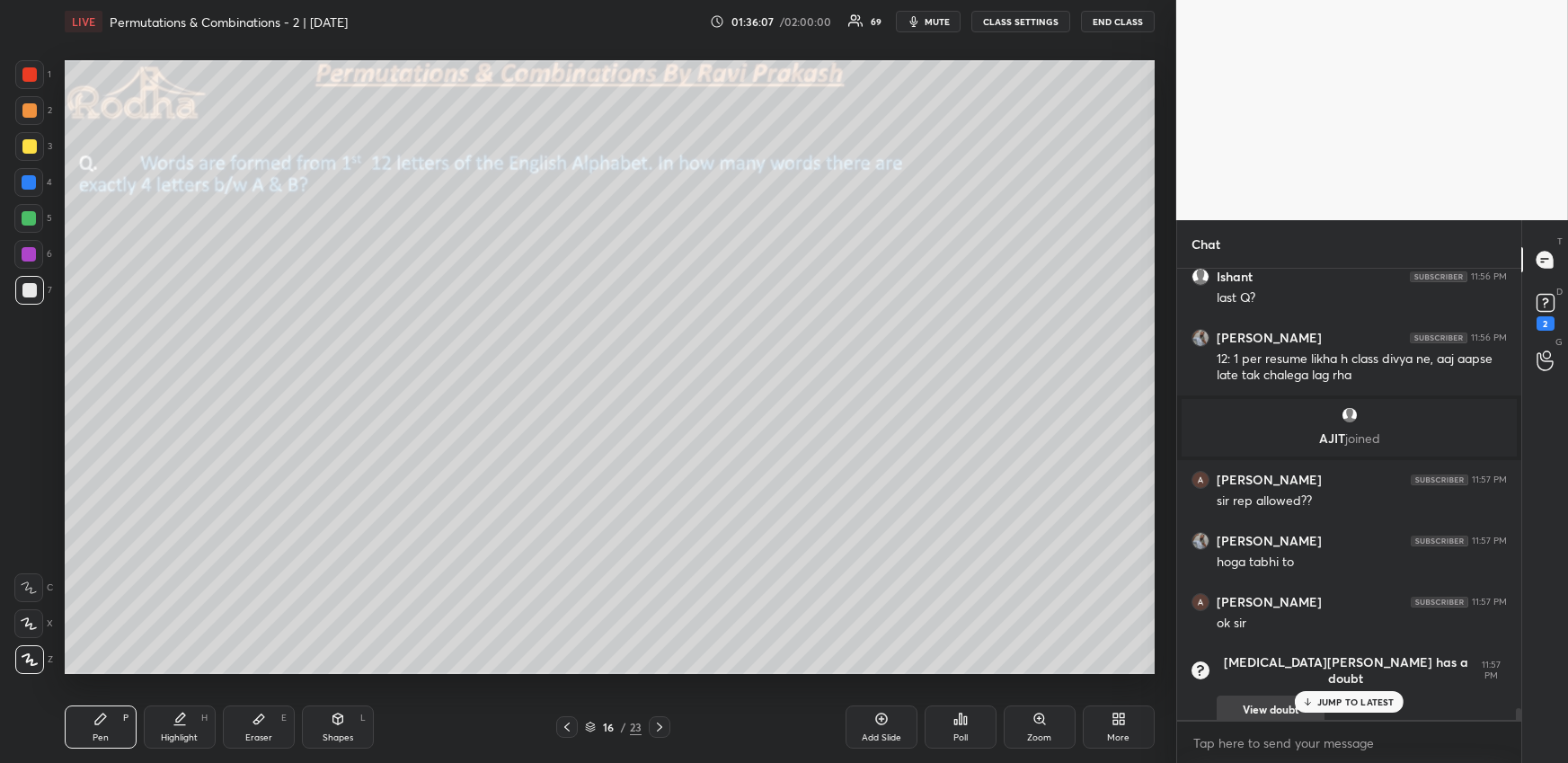
click at [1271, 696] on button "View doubt" at bounding box center [1270, 710] width 108 height 29
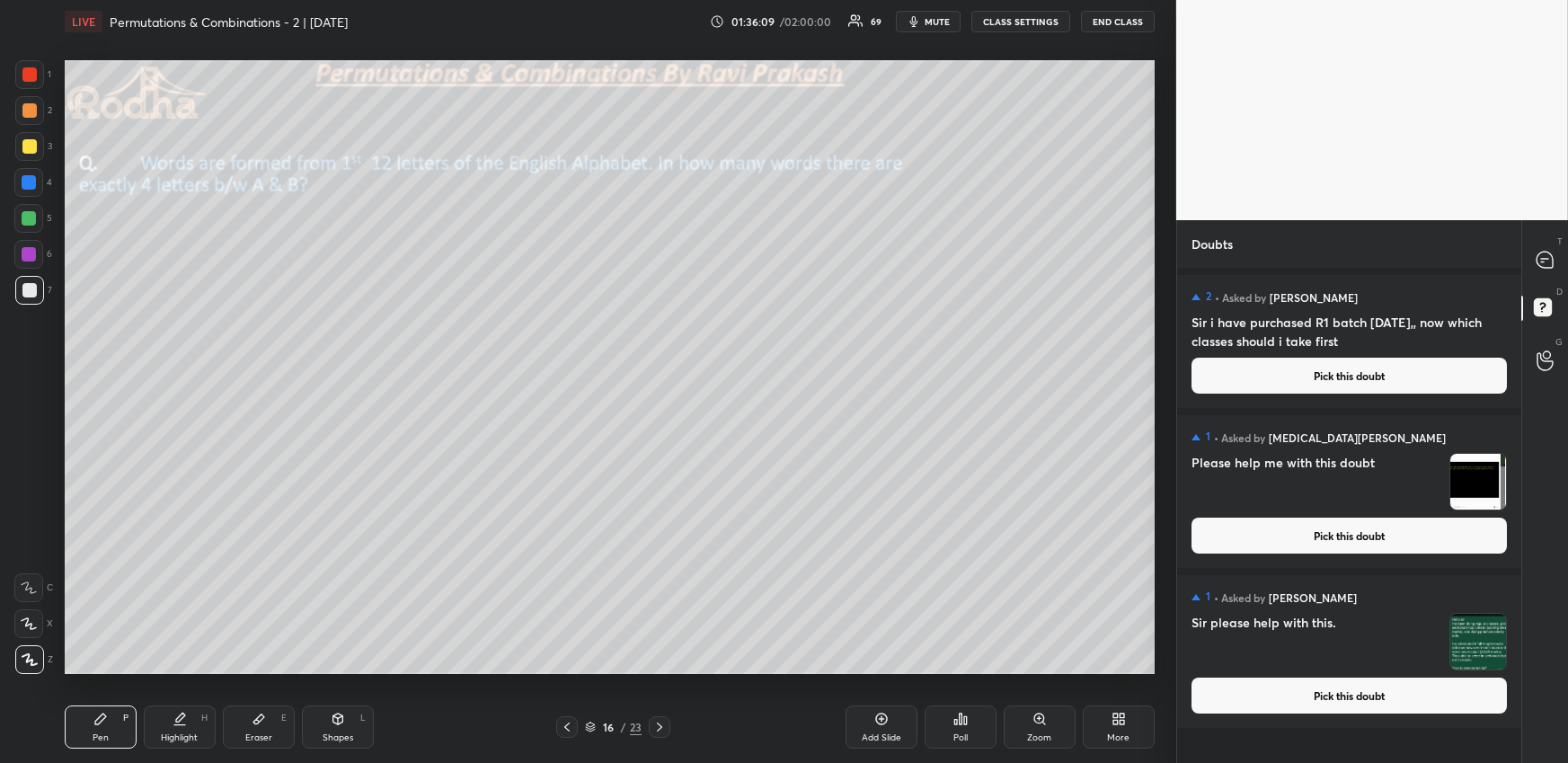
click at [1342, 530] on button "Pick this doubt" at bounding box center [1349, 535] width 315 height 36
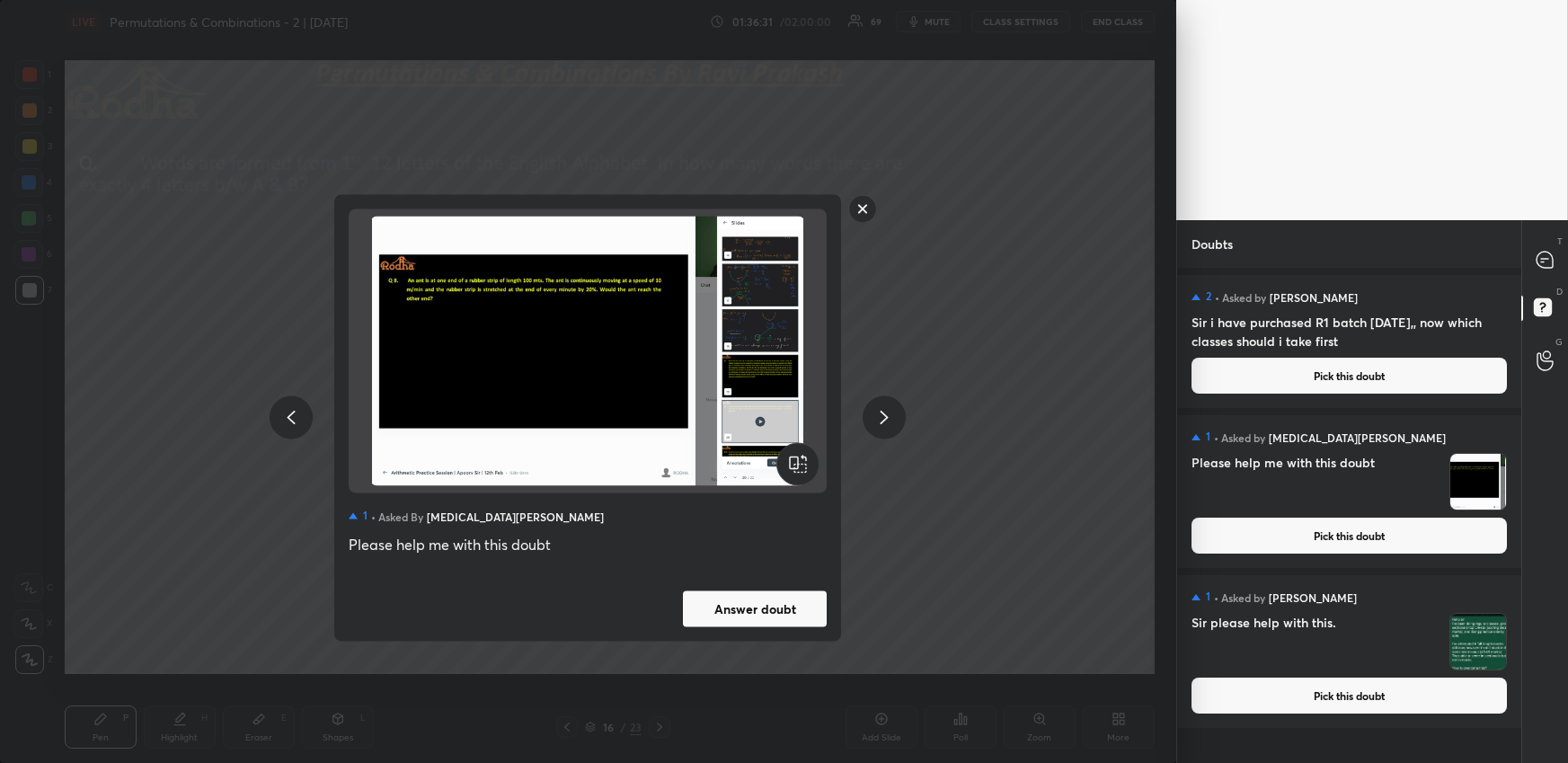
click at [631, 365] on img at bounding box center [588, 351] width 435 height 269
click at [965, 343] on div "1 • Asked by [MEDICAL_DATA][PERSON_NAME] Please help me with this doubt Answer …" at bounding box center [588, 382] width 1176 height 763
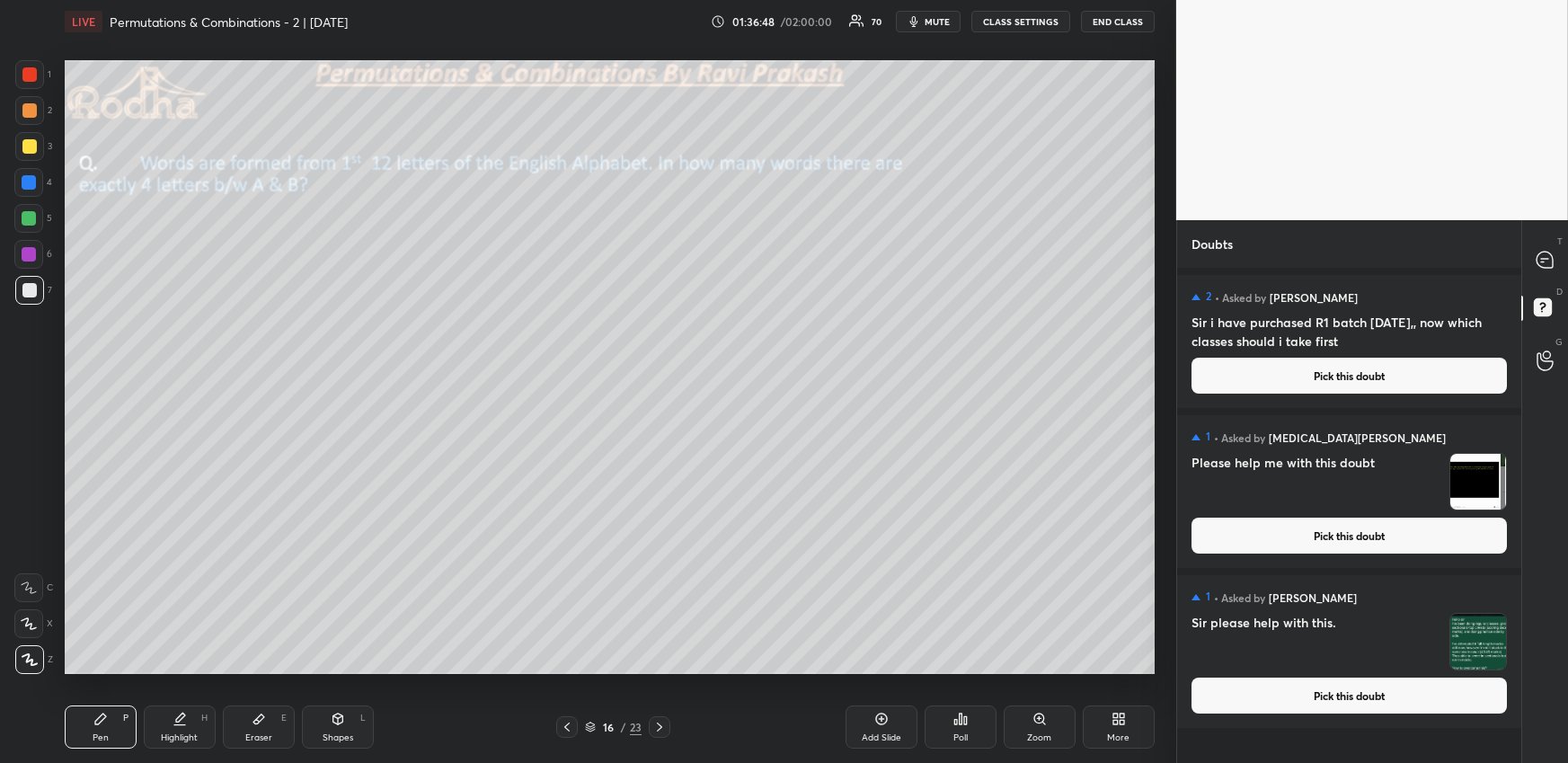
click at [1256, 701] on button "Pick this doubt" at bounding box center [1349, 695] width 315 height 36
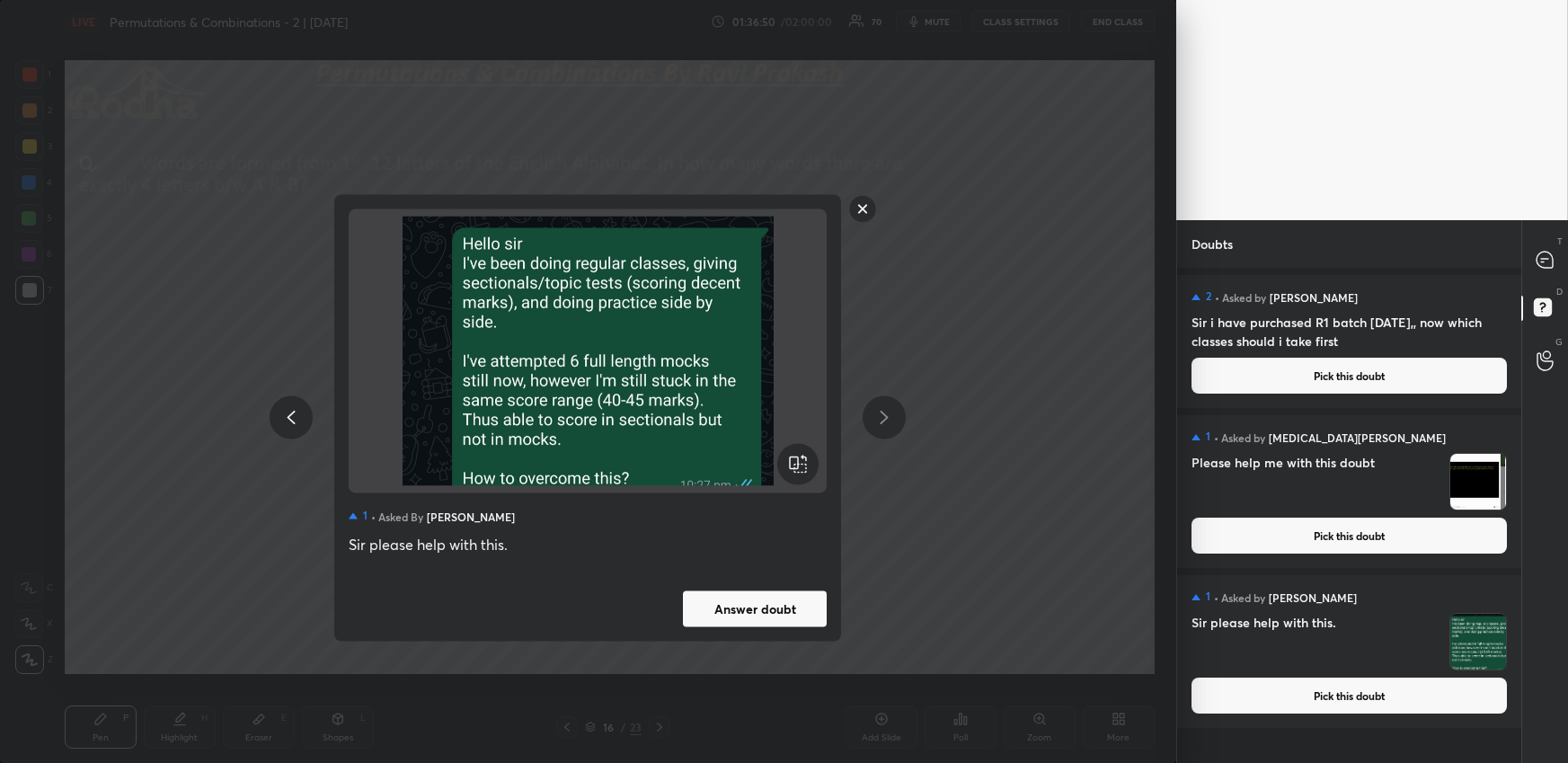
click at [858, 213] on rect at bounding box center [864, 209] width 28 height 28
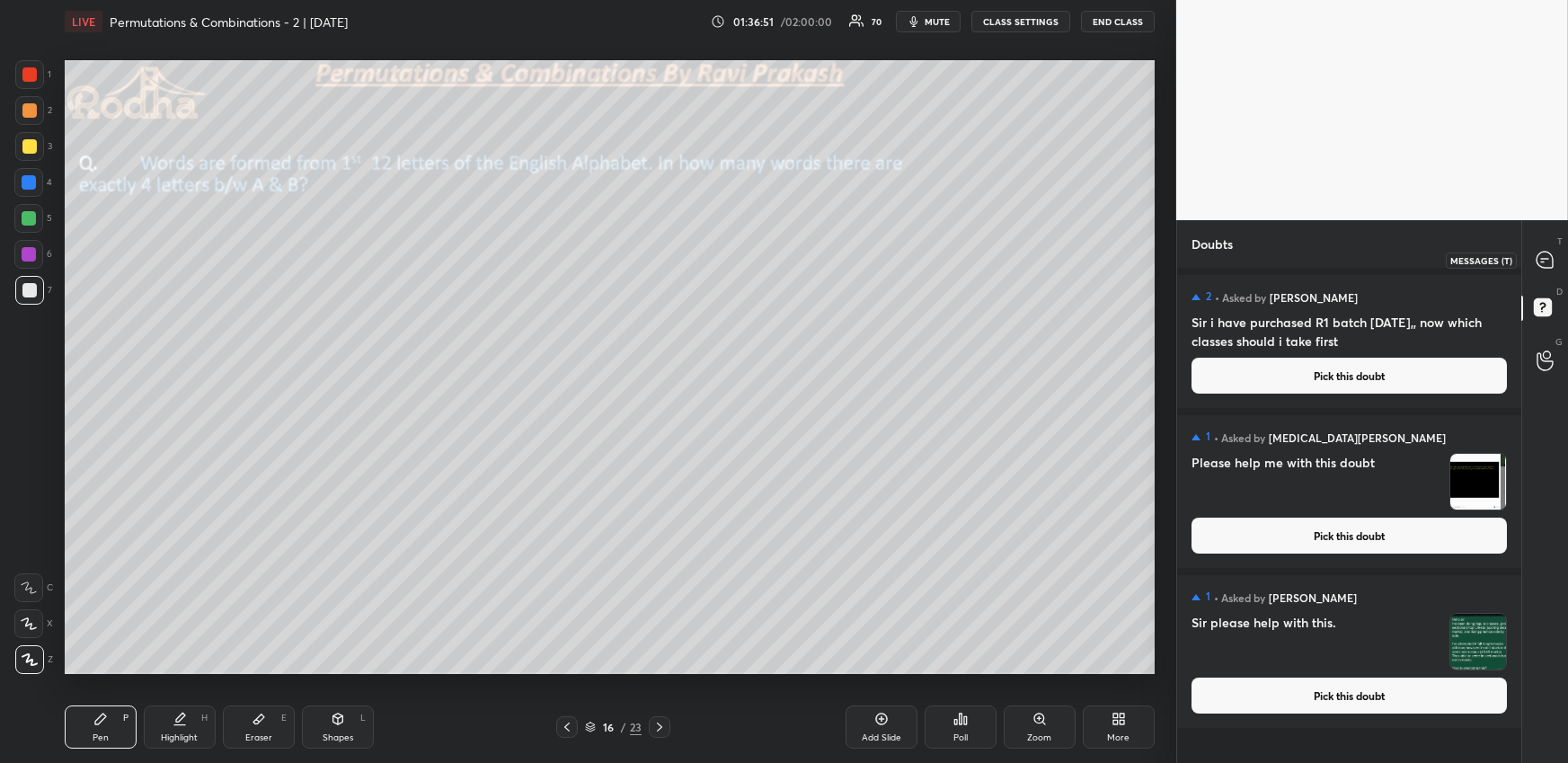
click at [1537, 256] on icon at bounding box center [1546, 260] width 19 height 19
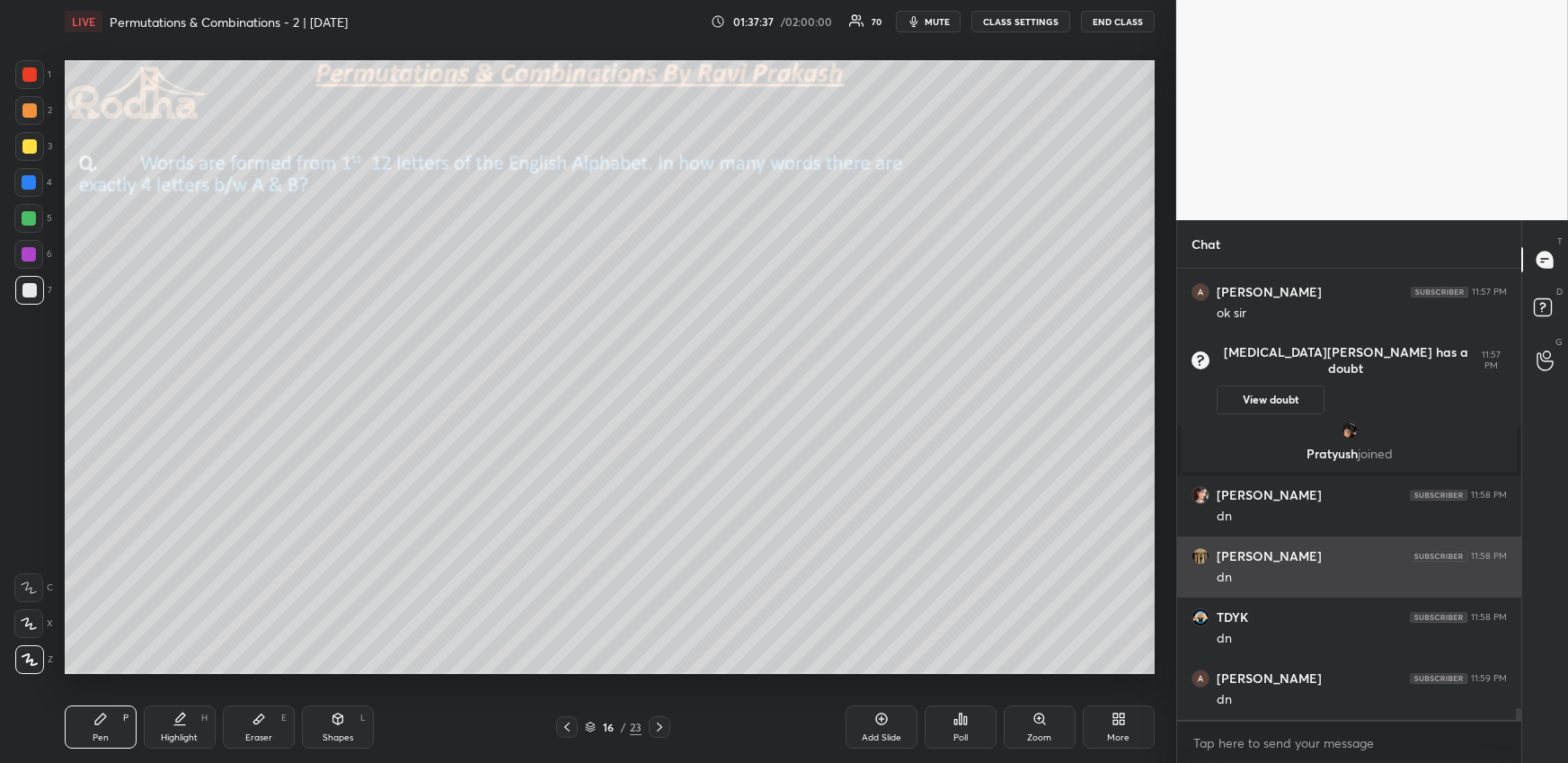
scroll to position [17440, 0]
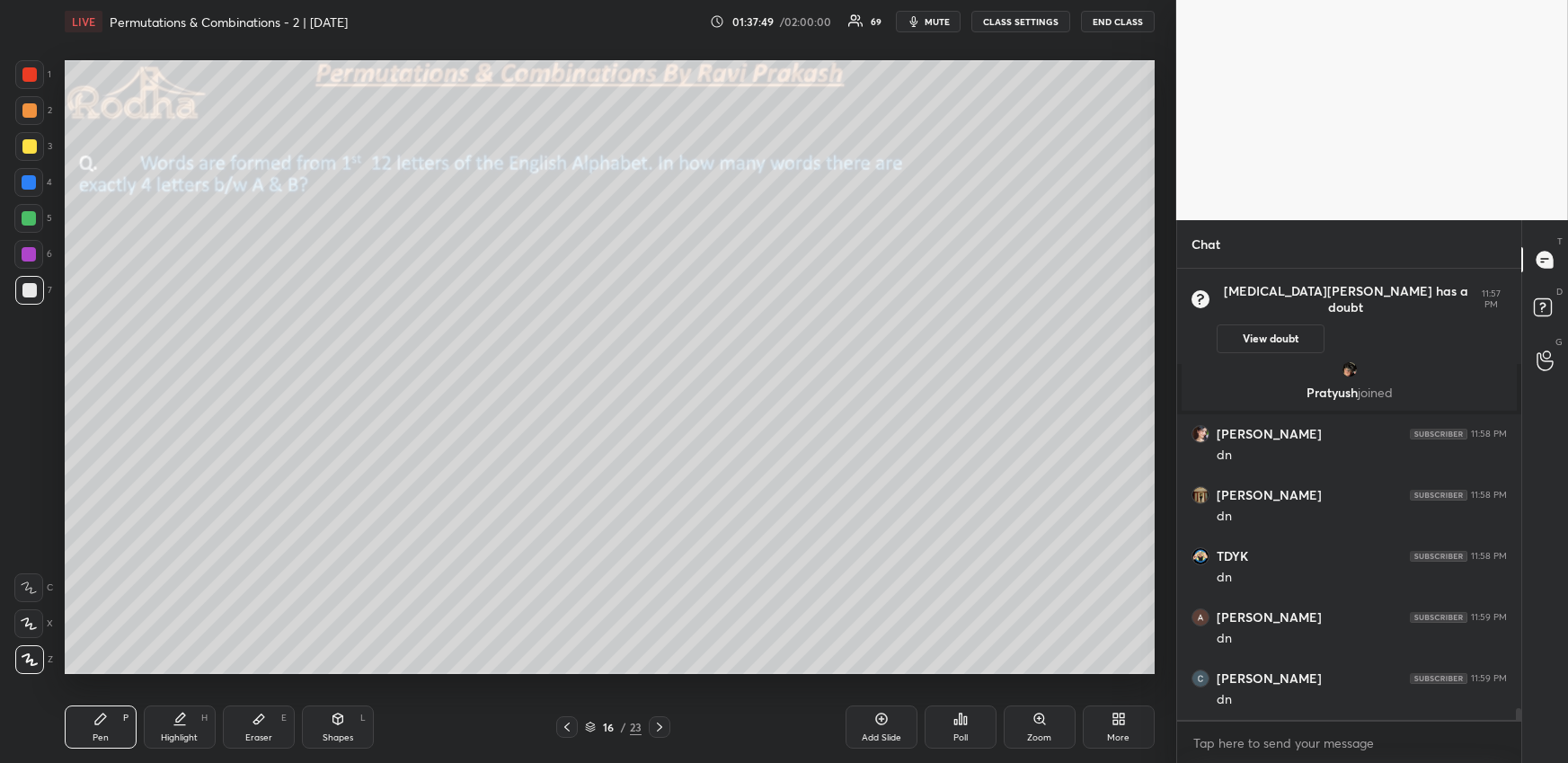
click at [35, 219] on div at bounding box center [28, 218] width 14 height 14
click at [955, 727] on div "Poll" at bounding box center [960, 727] width 72 height 43
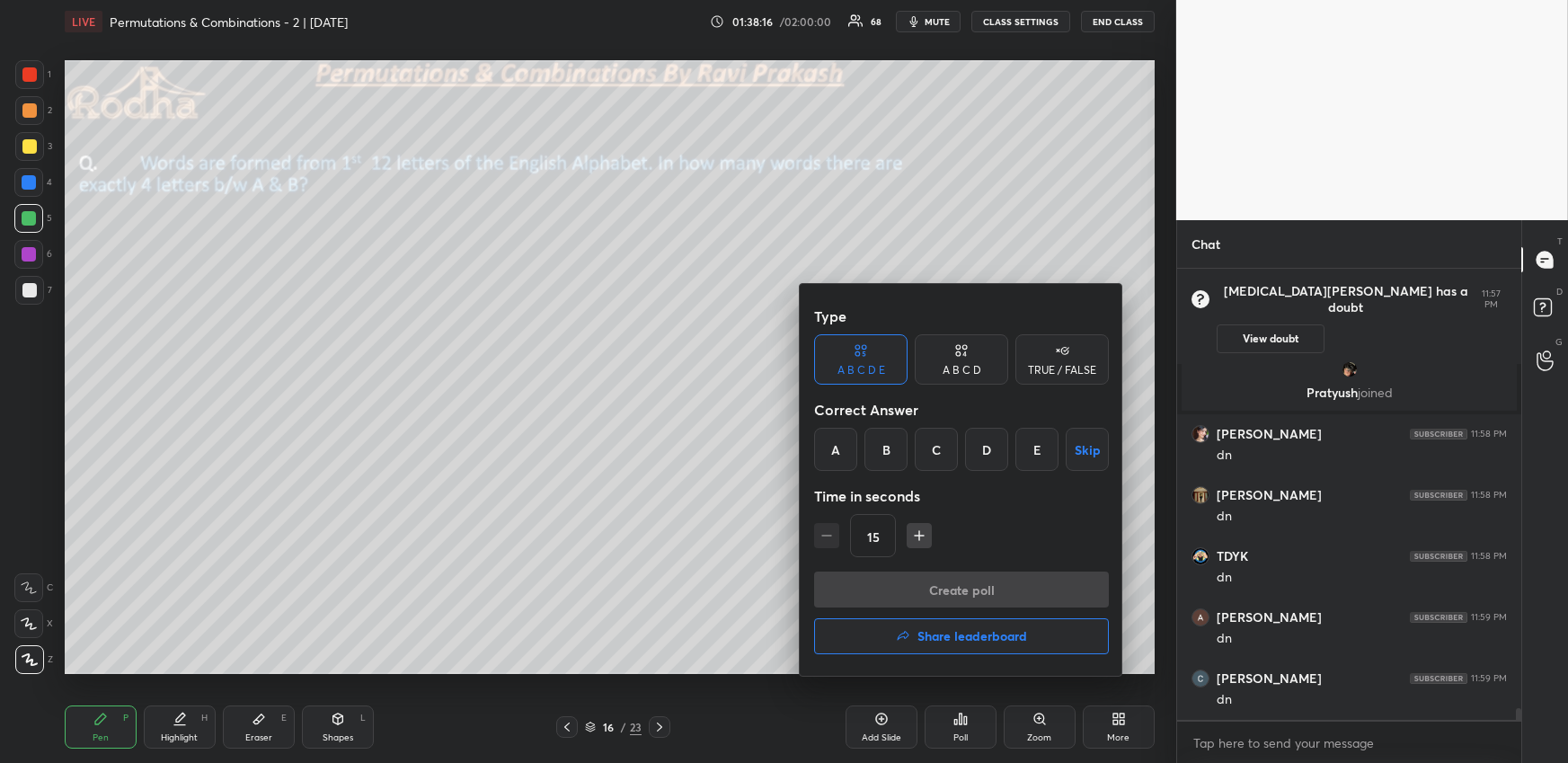
click at [754, 525] on div at bounding box center [784, 382] width 1568 height 763
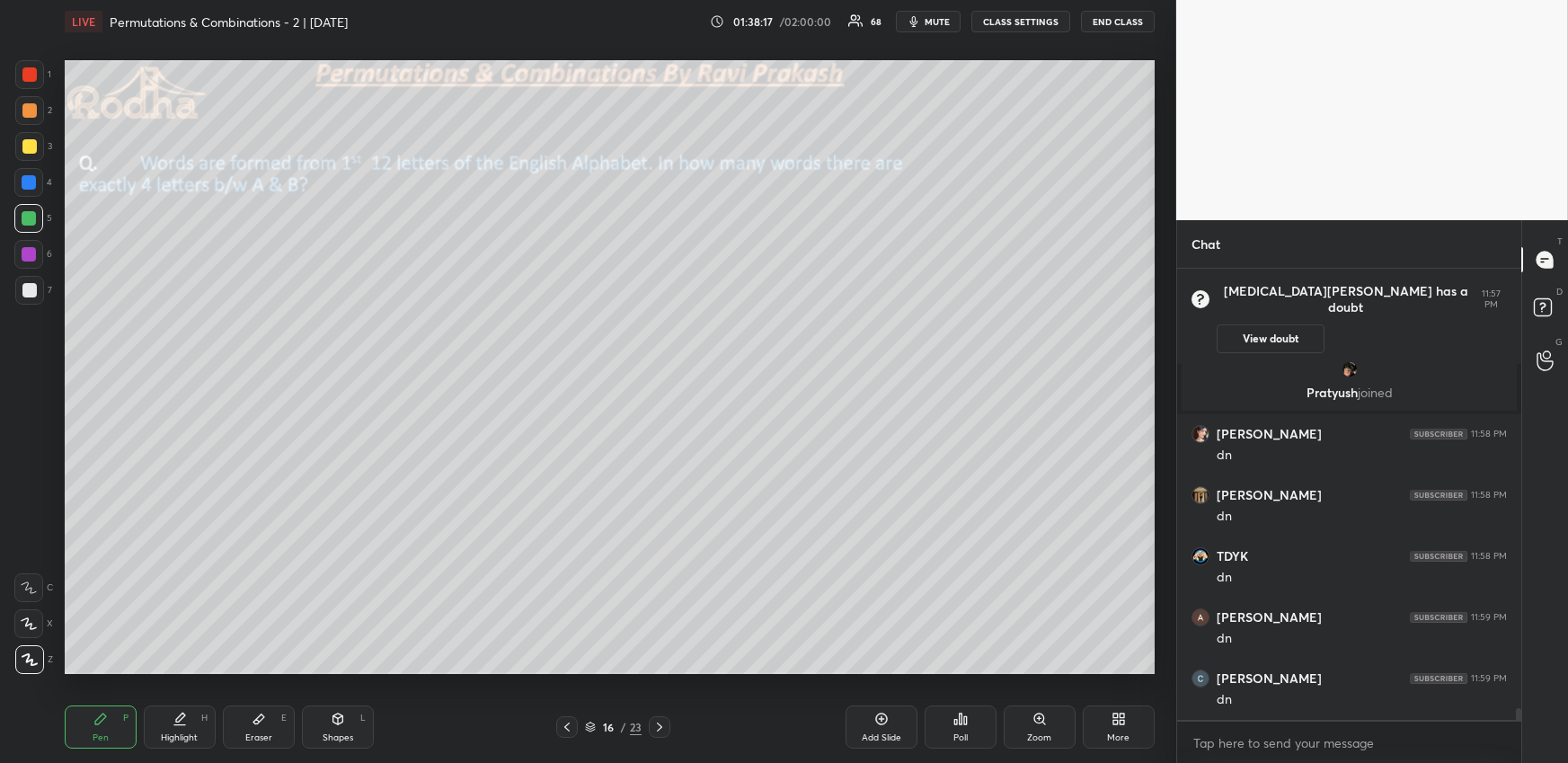
click at [948, 725] on div "Poll" at bounding box center [960, 727] width 72 height 43
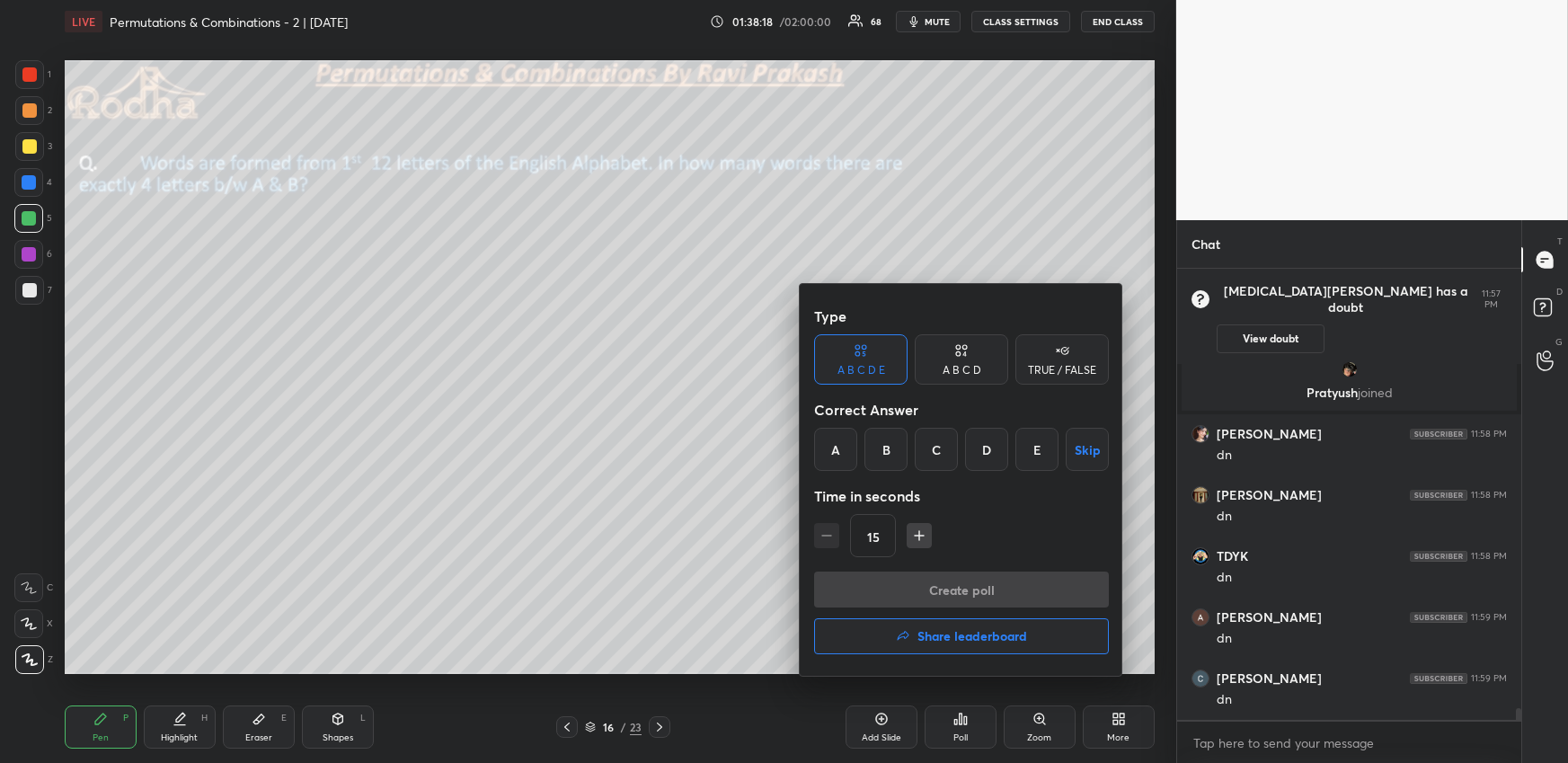
click at [983, 366] on div "A B C D" at bounding box center [962, 359] width 94 height 50
drag, startPoint x: 1011, startPoint y: 445, endPoint x: 1003, endPoint y: 467, distance: 23.4
click at [1013, 445] on div "D" at bounding box center [1022, 449] width 53 height 43
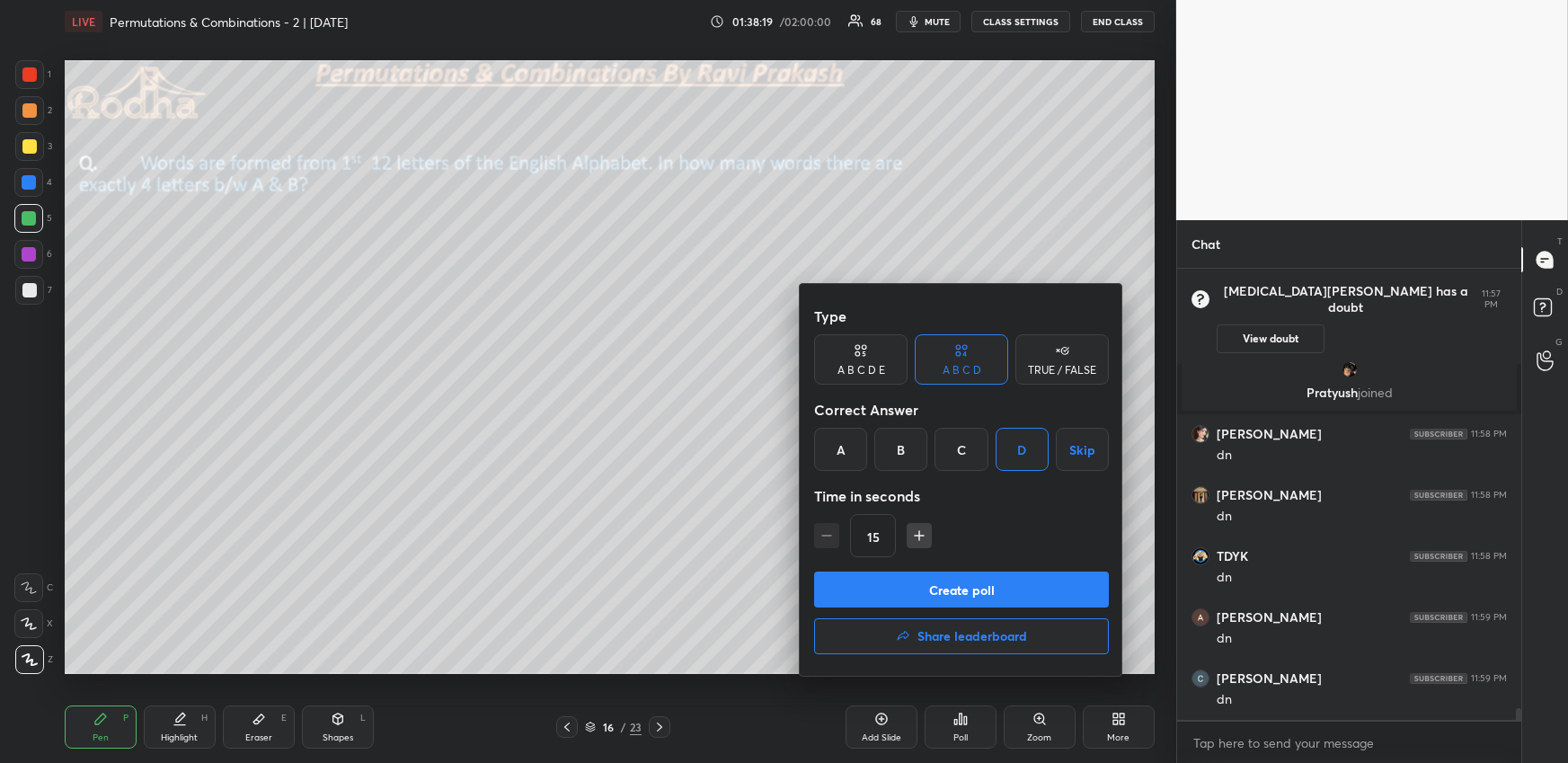
click at [970, 593] on button "Create poll" at bounding box center [961, 589] width 295 height 36
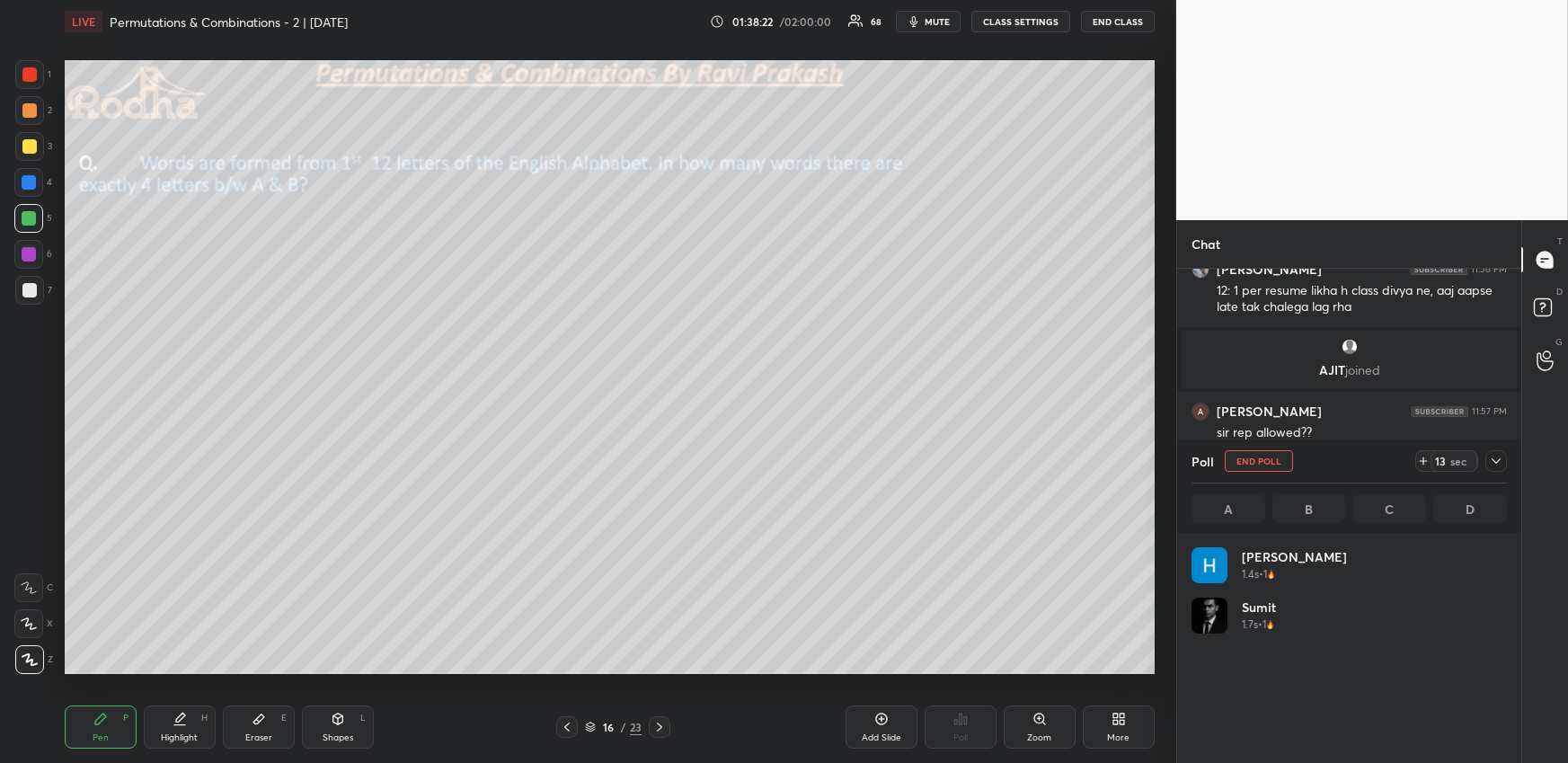
scroll to position [210, 310]
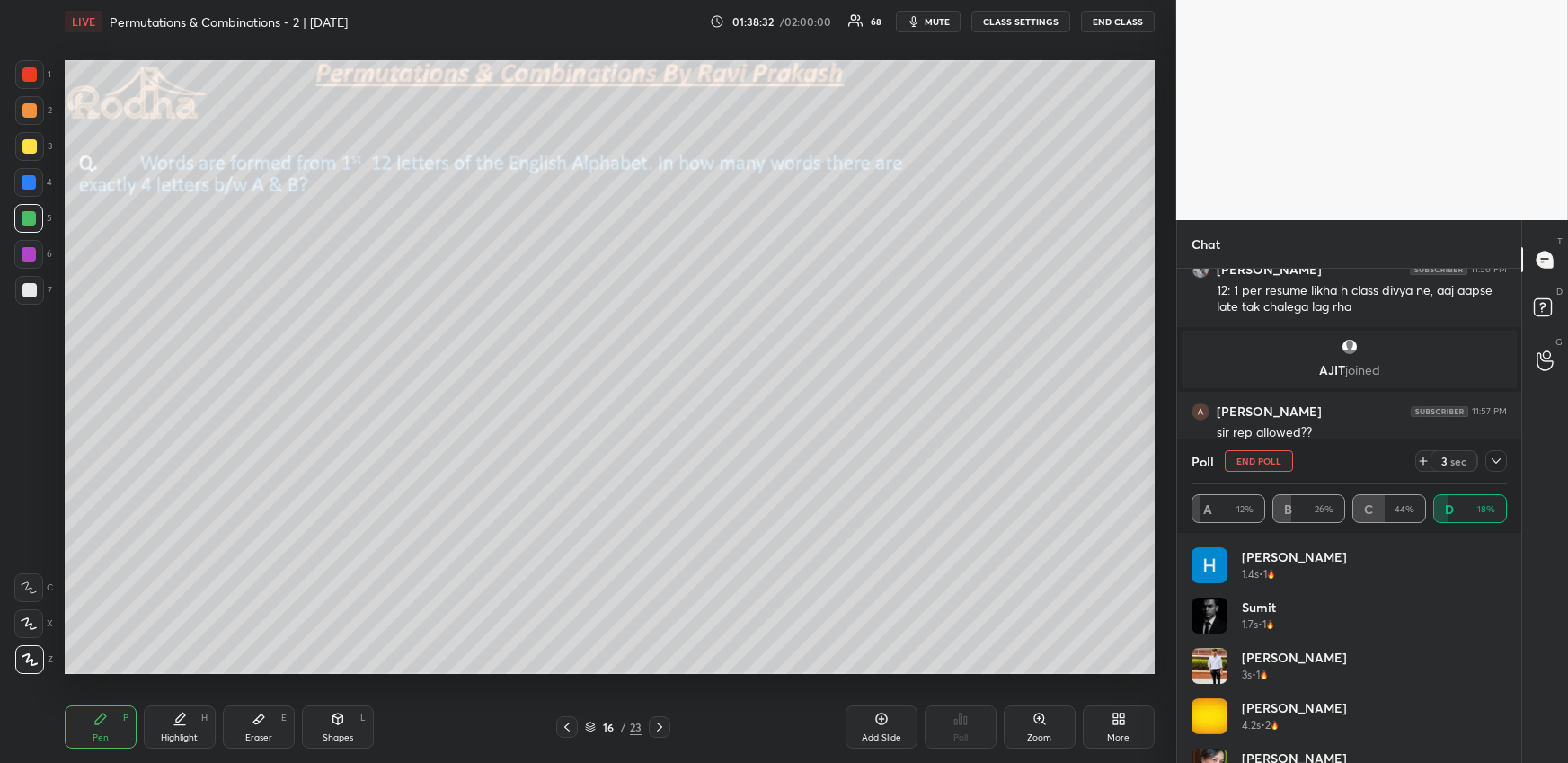
drag, startPoint x: 1503, startPoint y: 458, endPoint x: 1488, endPoint y: 466, distance: 17.0
click at [1500, 458] on icon at bounding box center [1496, 460] width 14 height 14
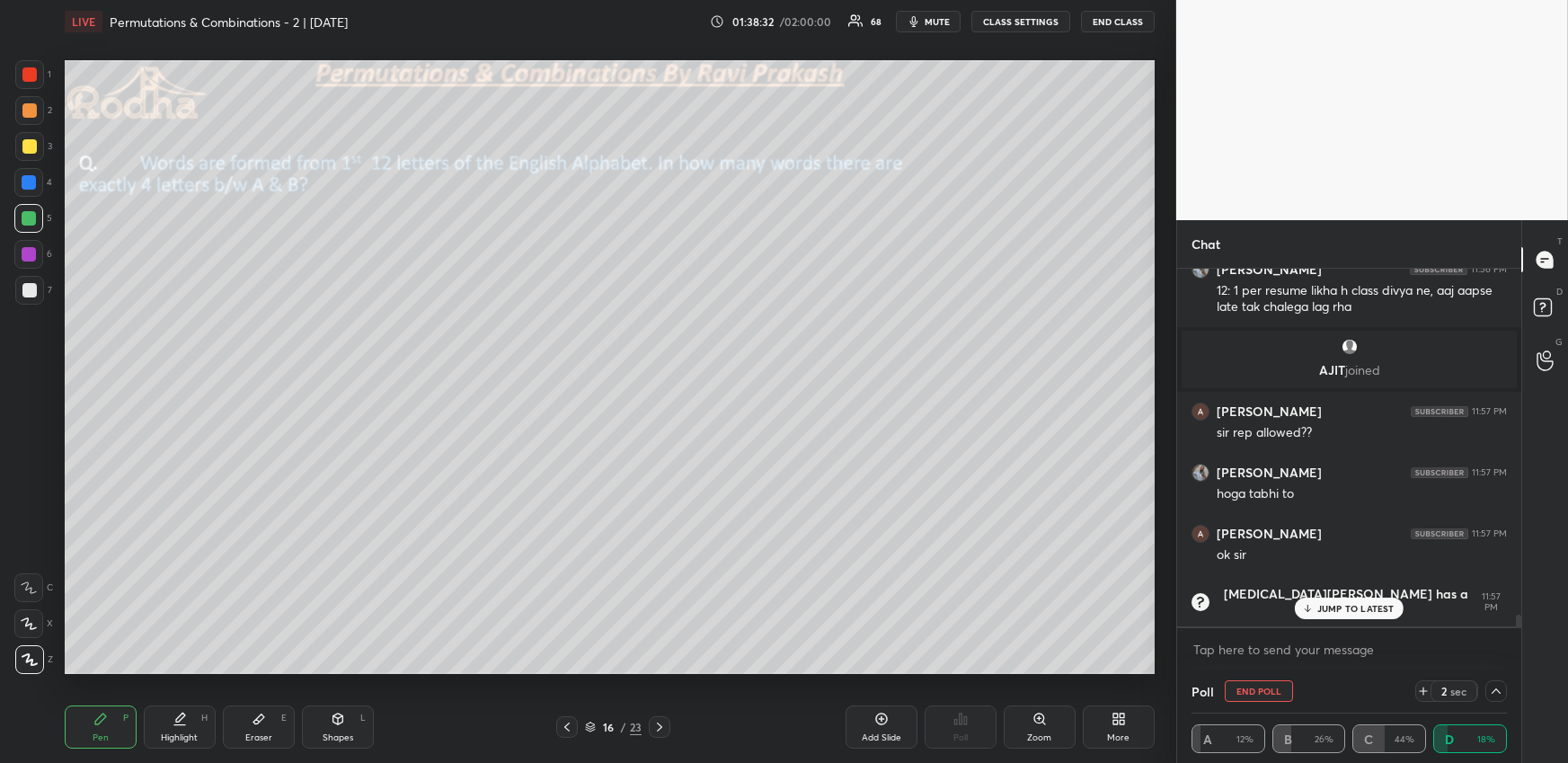
scroll to position [0, 6]
click at [1270, 694] on button "END POLL" at bounding box center [1258, 690] width 68 height 22
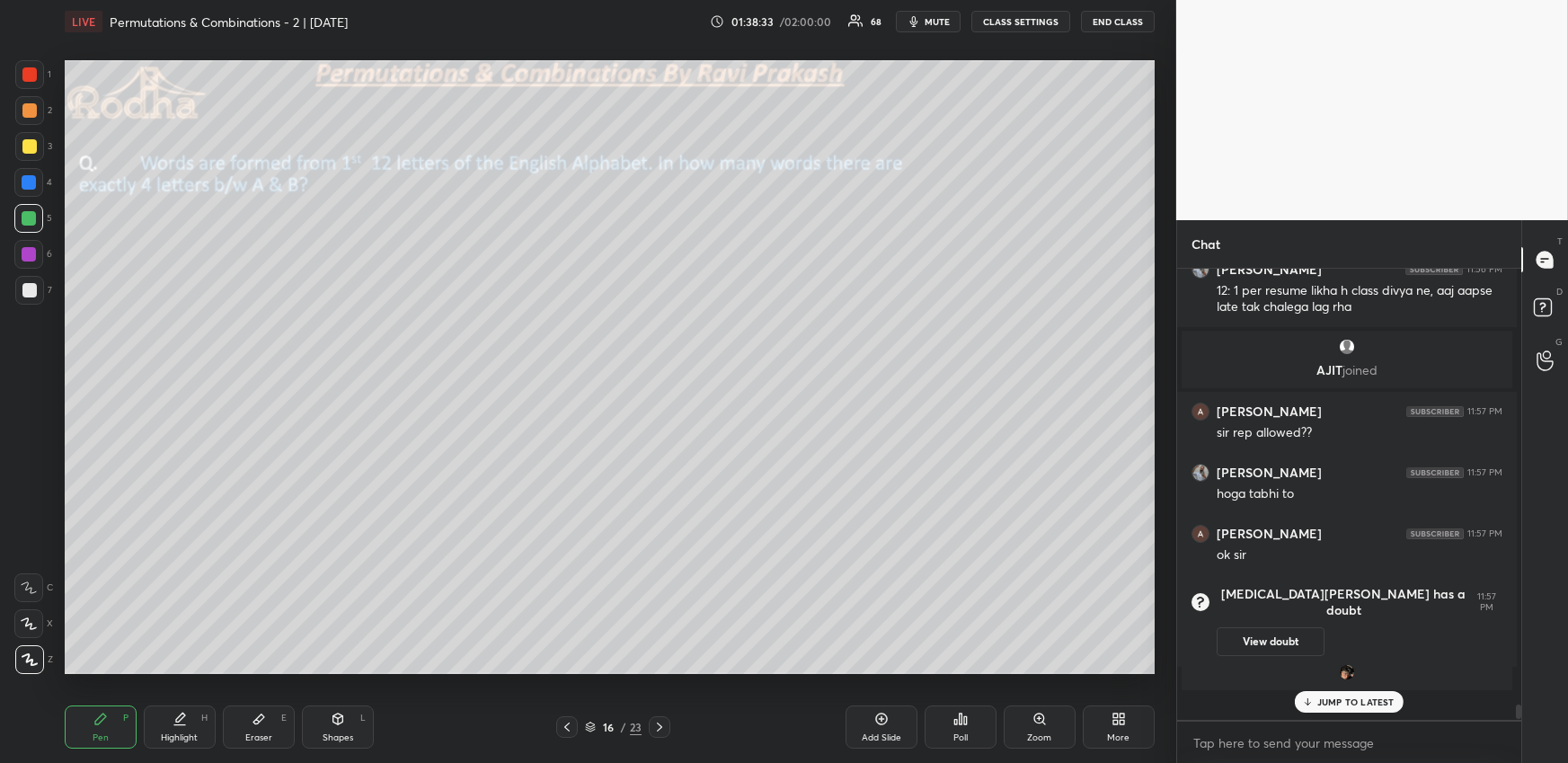
scroll to position [6, 6]
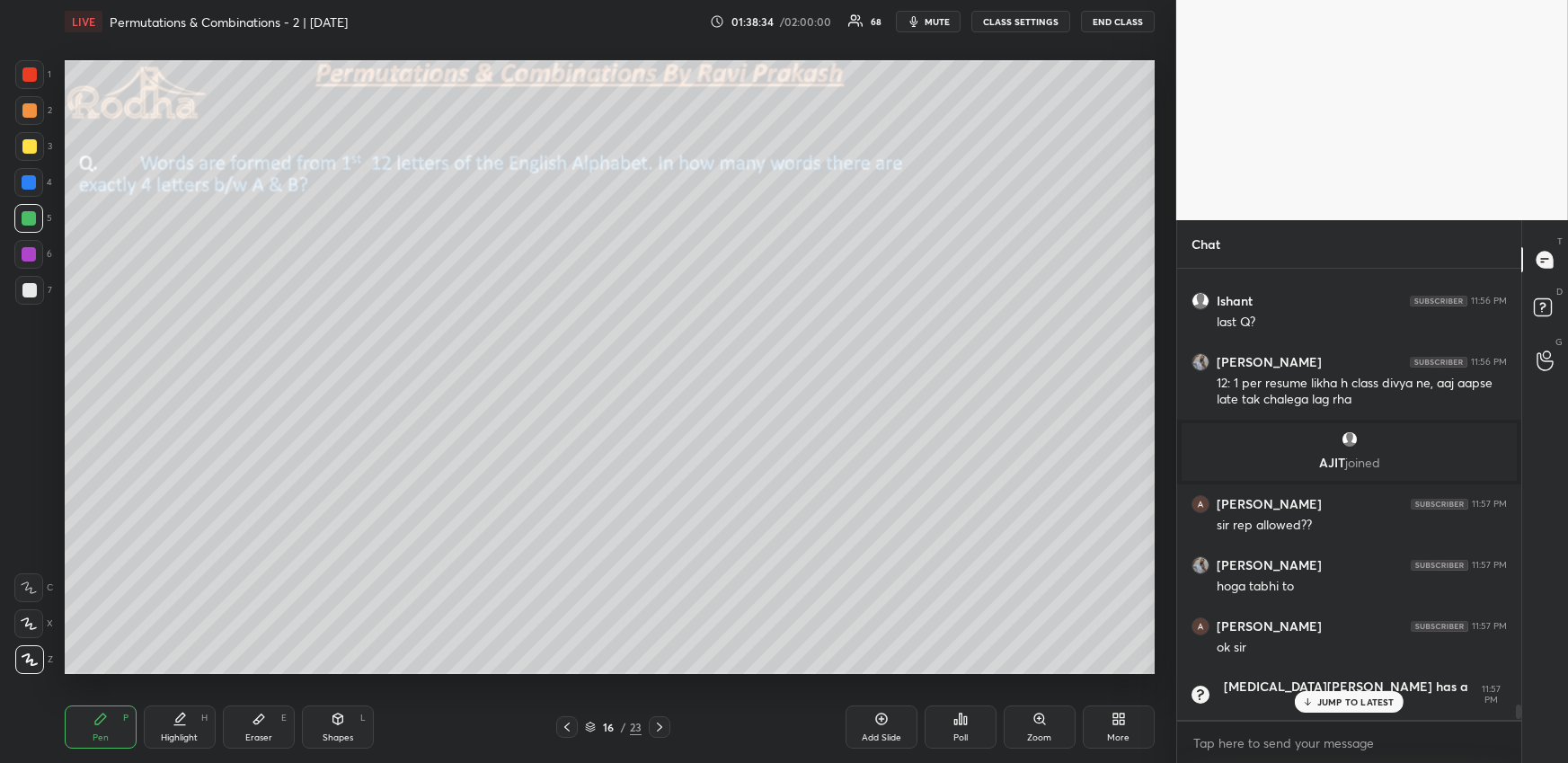
click at [970, 726] on div "Poll" at bounding box center [960, 727] width 72 height 43
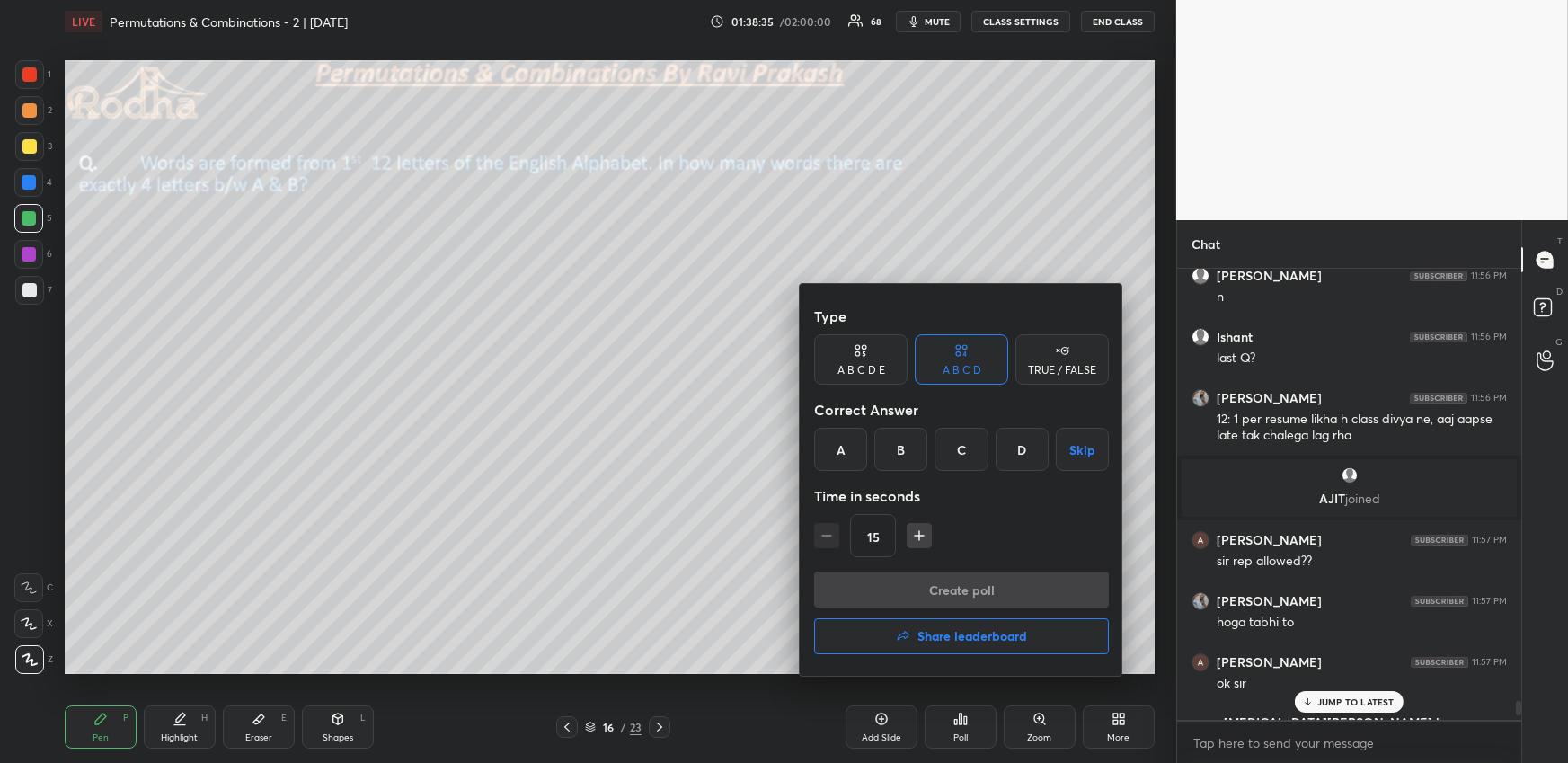
click at [961, 442] on div "C" at bounding box center [961, 449] width 53 height 43
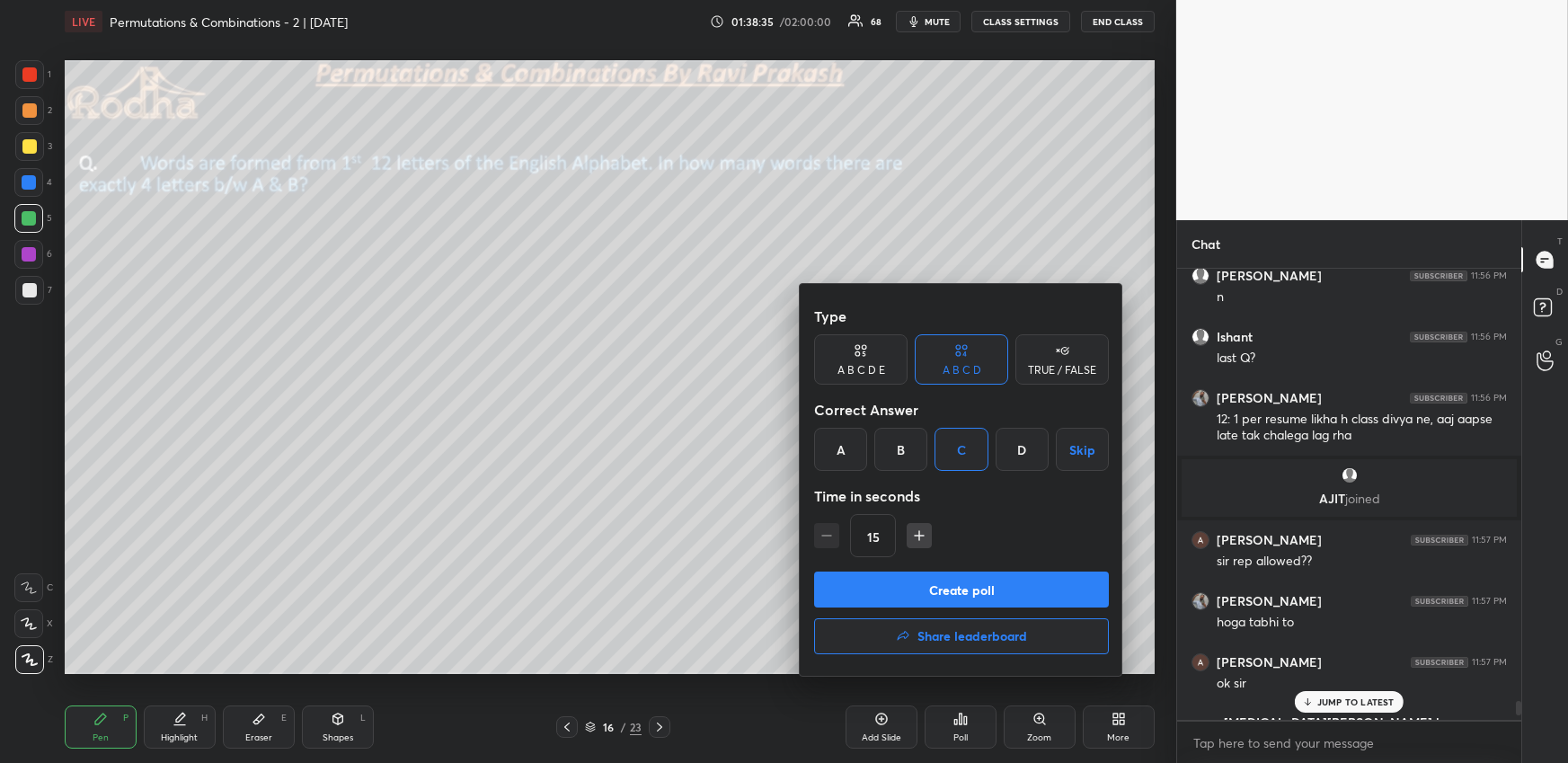
click at [961, 573] on button "Create poll" at bounding box center [961, 589] width 295 height 36
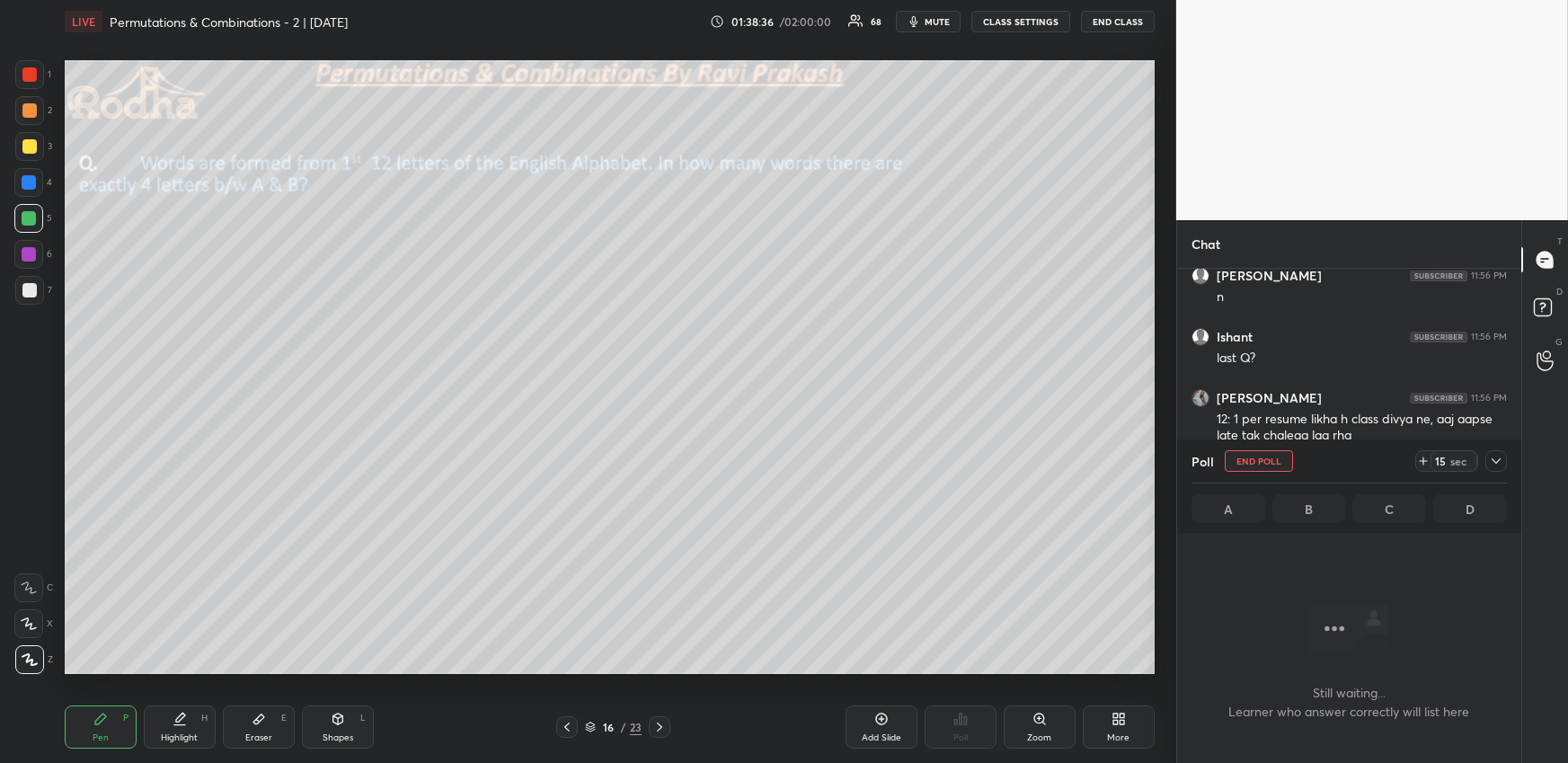
click at [1492, 454] on icon at bounding box center [1496, 460] width 14 height 14
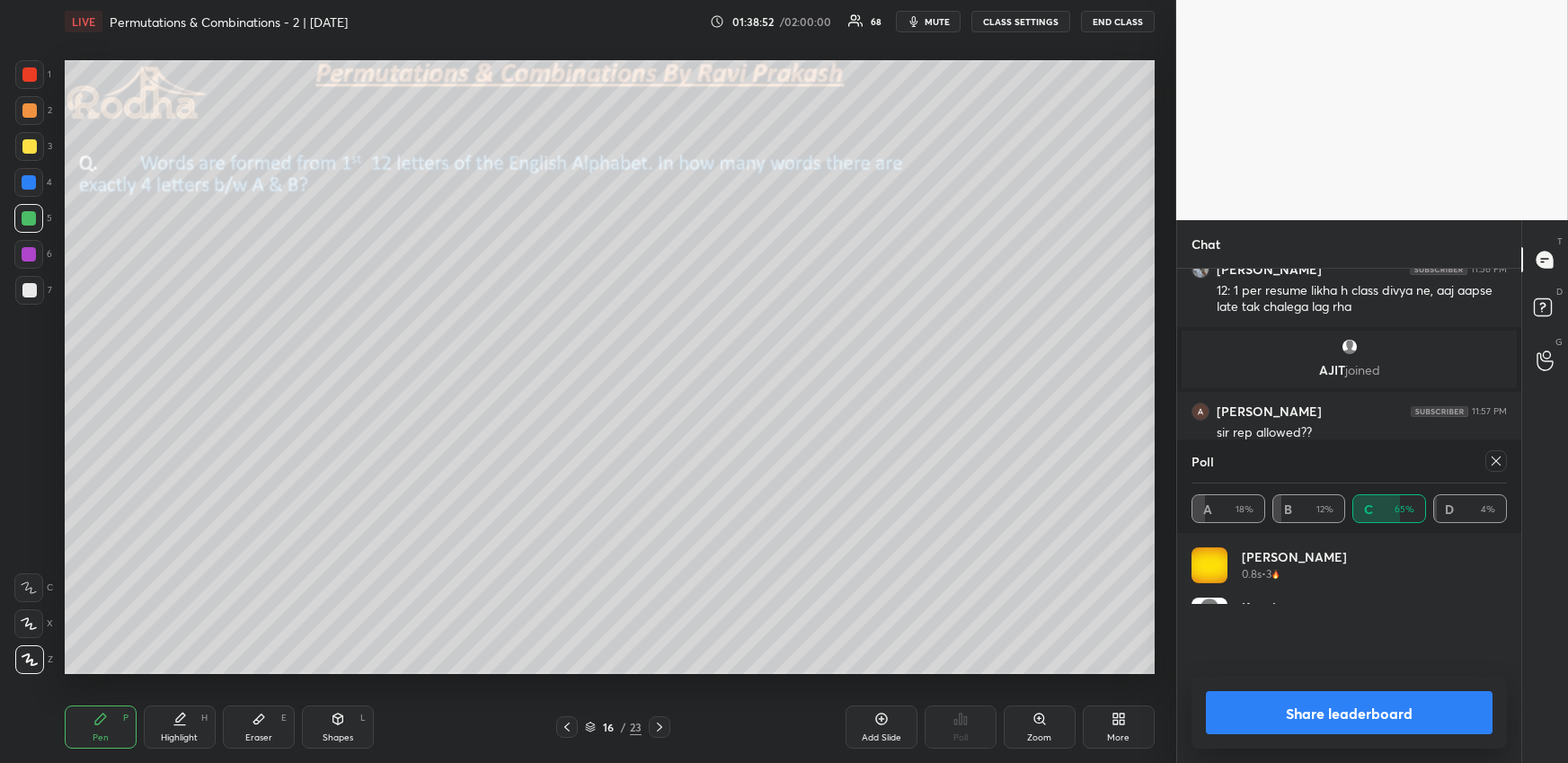
click at [1492, 456] on icon at bounding box center [1496, 460] width 14 height 14
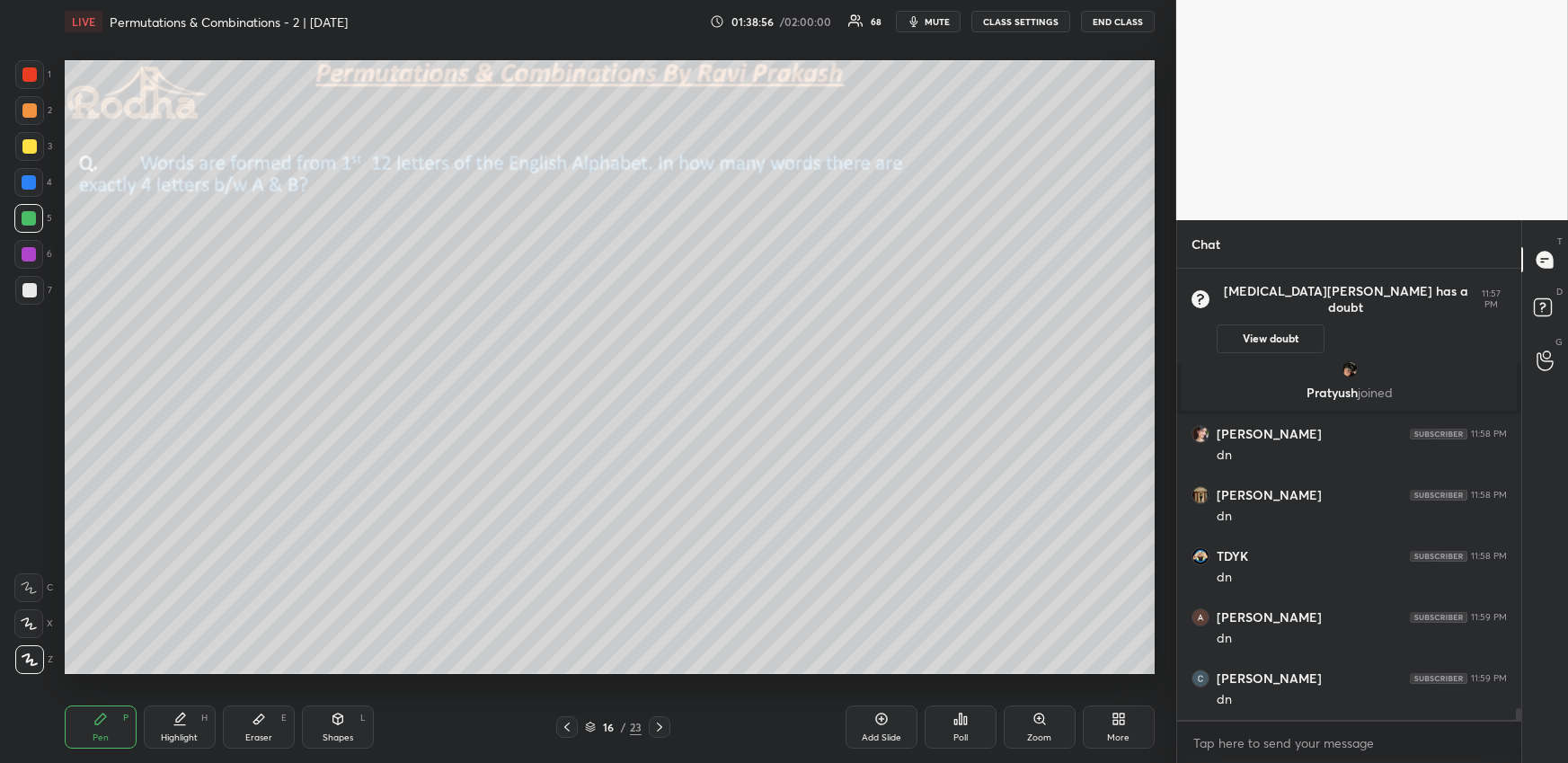
click at [30, 141] on div at bounding box center [29, 146] width 14 height 14
click at [32, 80] on div at bounding box center [29, 74] width 29 height 29
click at [35, 182] on div at bounding box center [28, 181] width 14 height 14
click at [327, 733] on div "Shapes" at bounding box center [338, 738] width 31 height 9
click at [35, 548] on div at bounding box center [29, 551] width 29 height 29
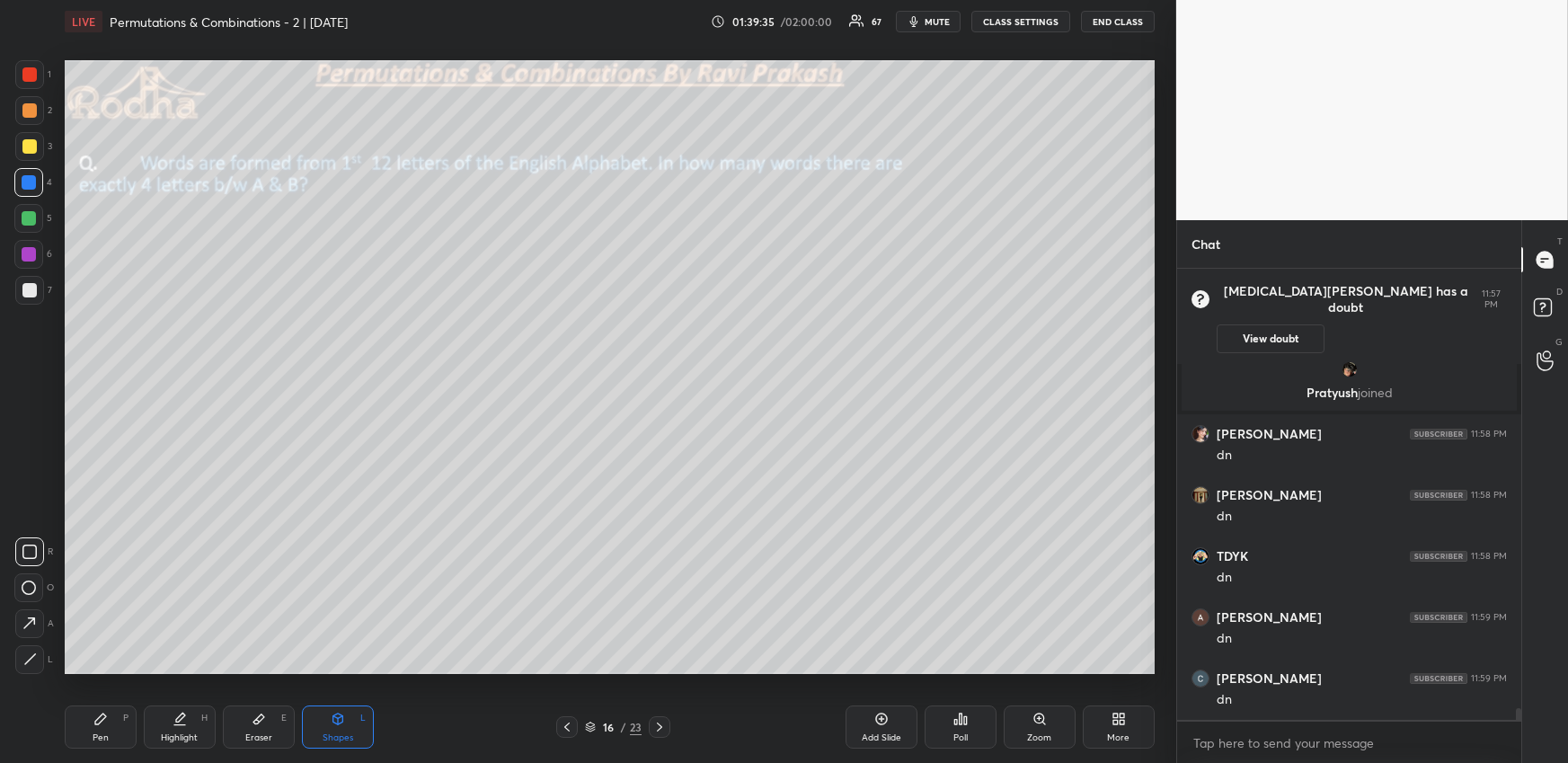
click at [160, 729] on div "Highlight H" at bounding box center [180, 727] width 72 height 43
drag, startPoint x: 104, startPoint y: 731, endPoint x: 105, endPoint y: 713, distance: 18.0
click at [105, 730] on div "Pen P" at bounding box center [100, 727] width 72 height 43
click at [325, 722] on div "Shapes L" at bounding box center [338, 727] width 72 height 43
click at [35, 540] on div at bounding box center [29, 551] width 29 height 29
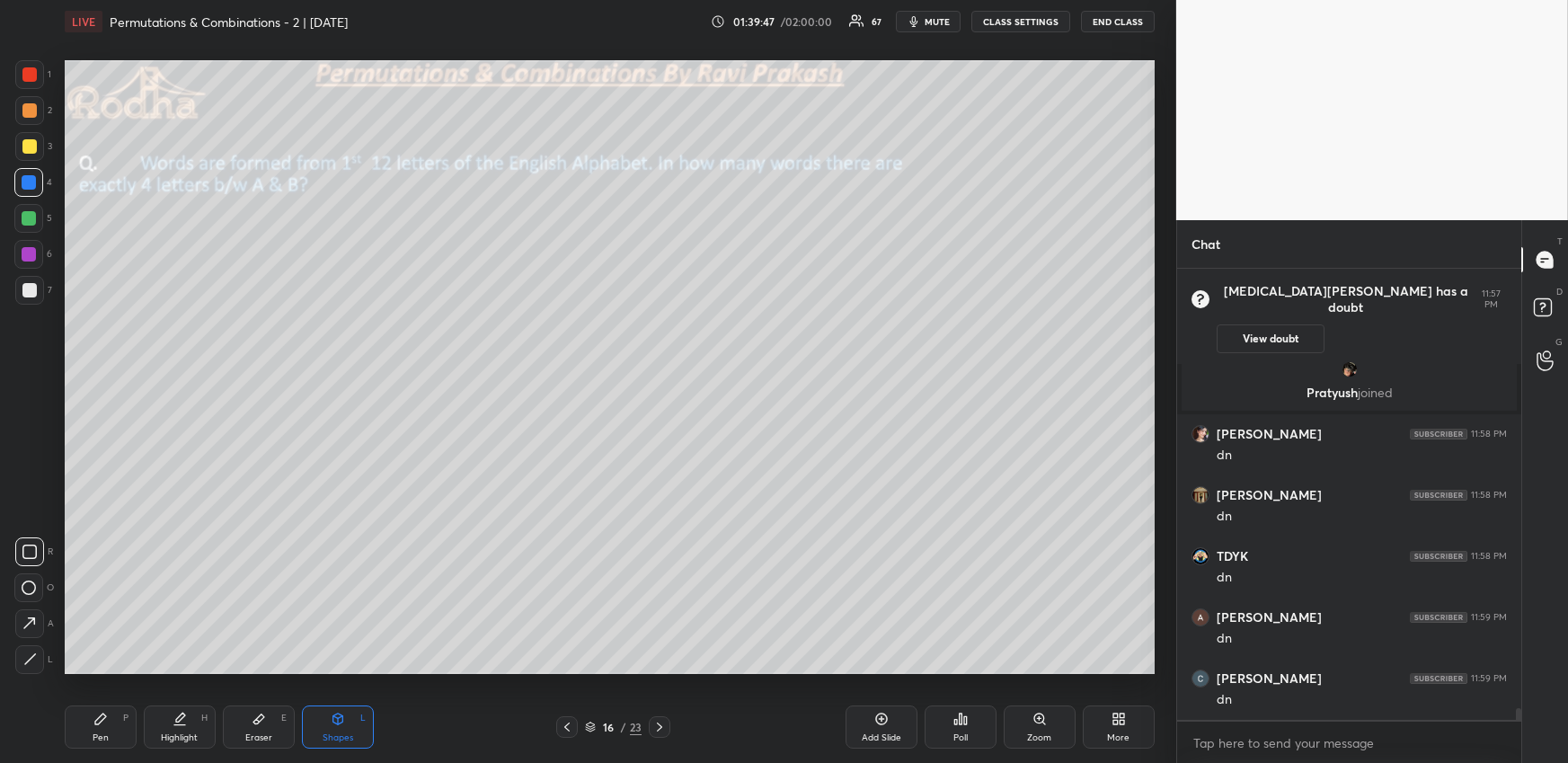
drag, startPoint x: 108, startPoint y: 724, endPoint x: 118, endPoint y: 698, distance: 27.9
click at [106, 726] on div "Pen P" at bounding box center [100, 727] width 72 height 43
click at [343, 728] on div "Shapes L" at bounding box center [338, 727] width 72 height 43
click at [34, 540] on div at bounding box center [29, 551] width 29 height 29
click at [173, 730] on div "Highlight H" at bounding box center [180, 727] width 72 height 43
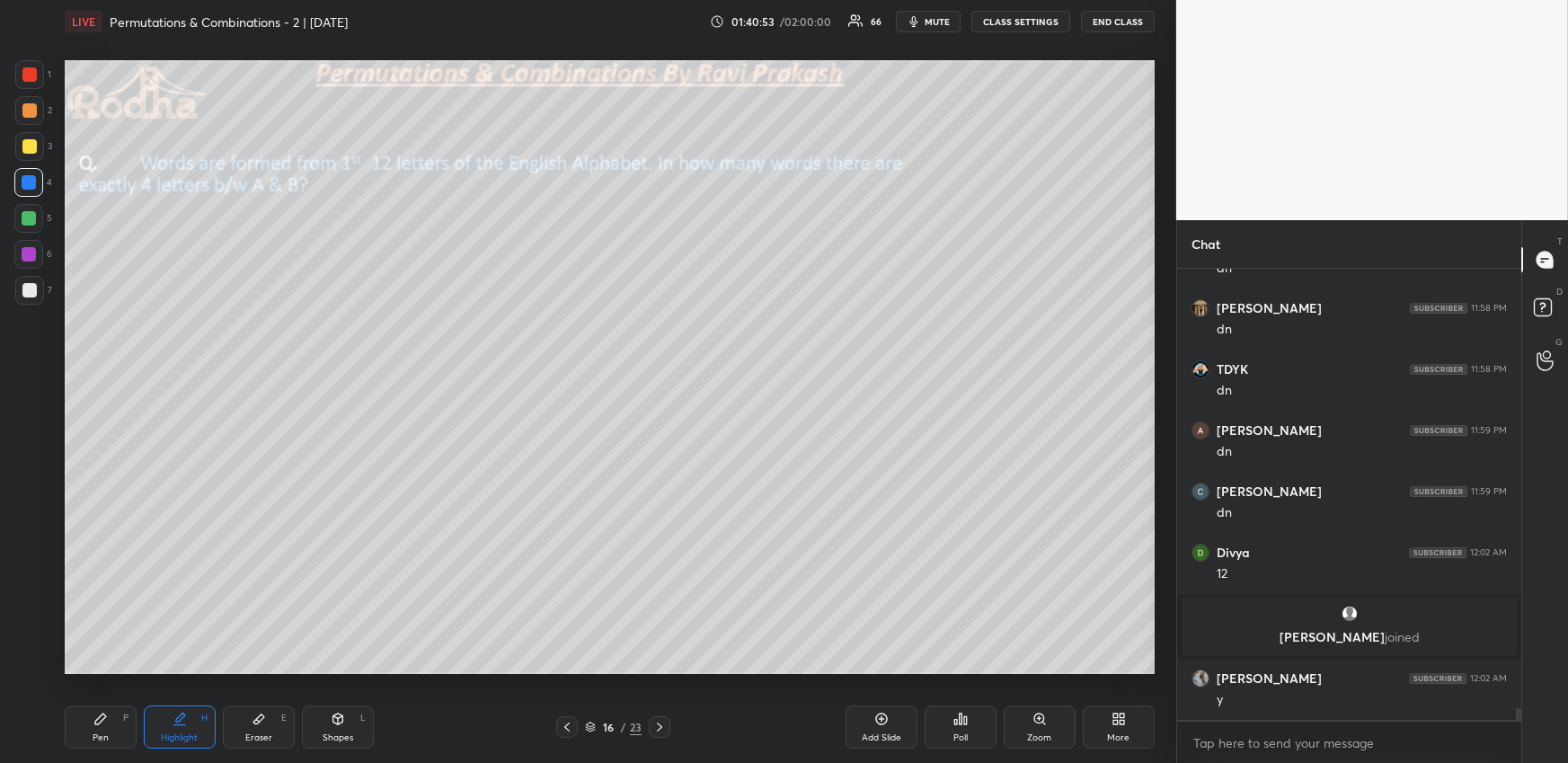
scroll to position [17222, 0]
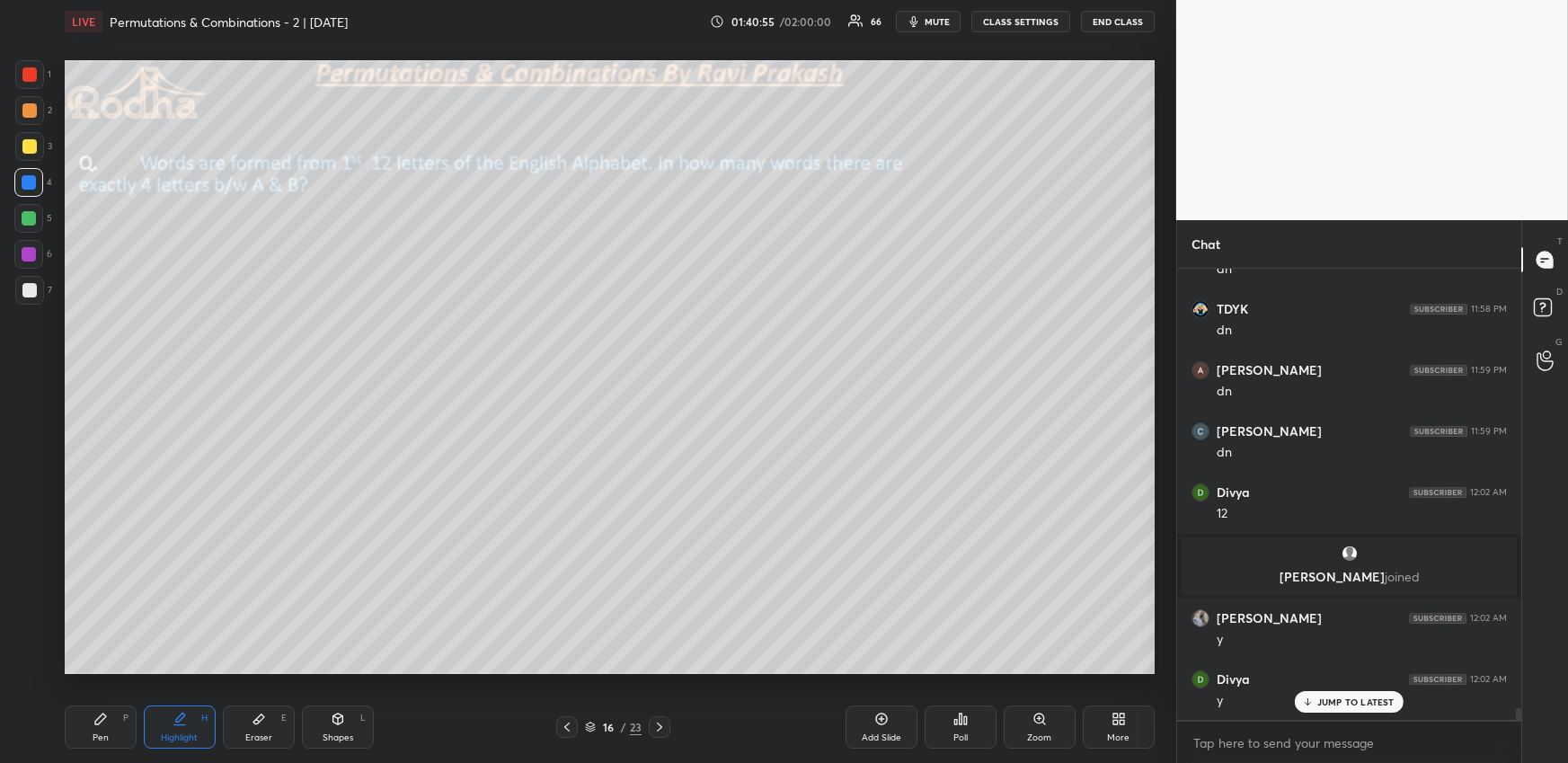
click at [116, 704] on div "Pen P Highlight H Eraser E Shapes L 16 / 23 Add Slide Poll Zoom More" at bounding box center [609, 727] width 1090 height 72
drag, startPoint x: 107, startPoint y: 715, endPoint x: 103, endPoint y: 682, distance: 33.2
click at [107, 725] on div "Pen P" at bounding box center [100, 727] width 72 height 43
click at [28, 297] on div at bounding box center [29, 290] width 29 height 29
drag, startPoint x: 194, startPoint y: 727, endPoint x: 194, endPoint y: 696, distance: 31.0
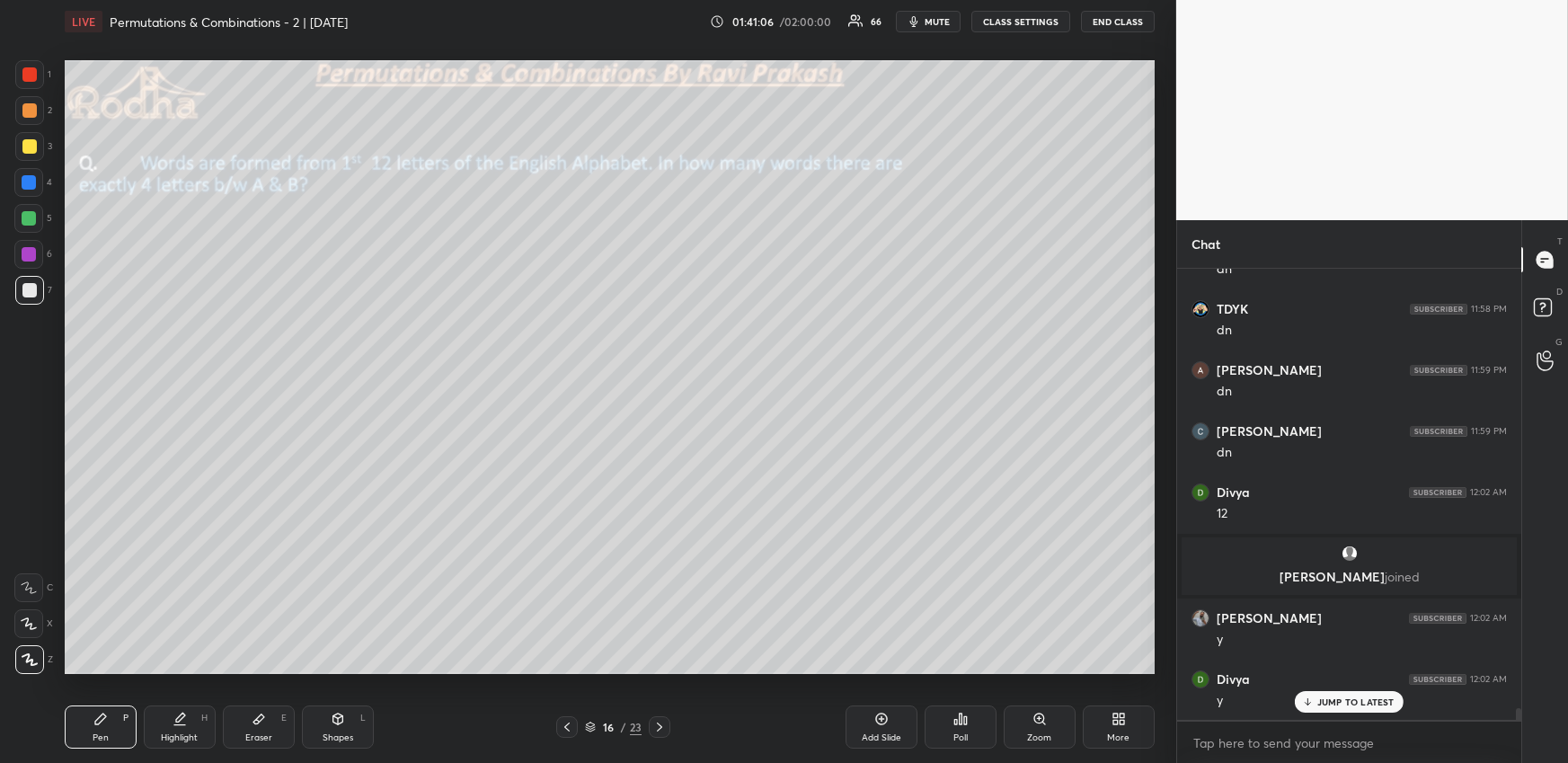
click at [193, 728] on div "Highlight H" at bounding box center [180, 727] width 72 height 43
drag, startPoint x: 90, startPoint y: 723, endPoint x: 92, endPoint y: 713, distance: 10.2
click at [88, 727] on div "Pen P" at bounding box center [100, 727] width 72 height 43
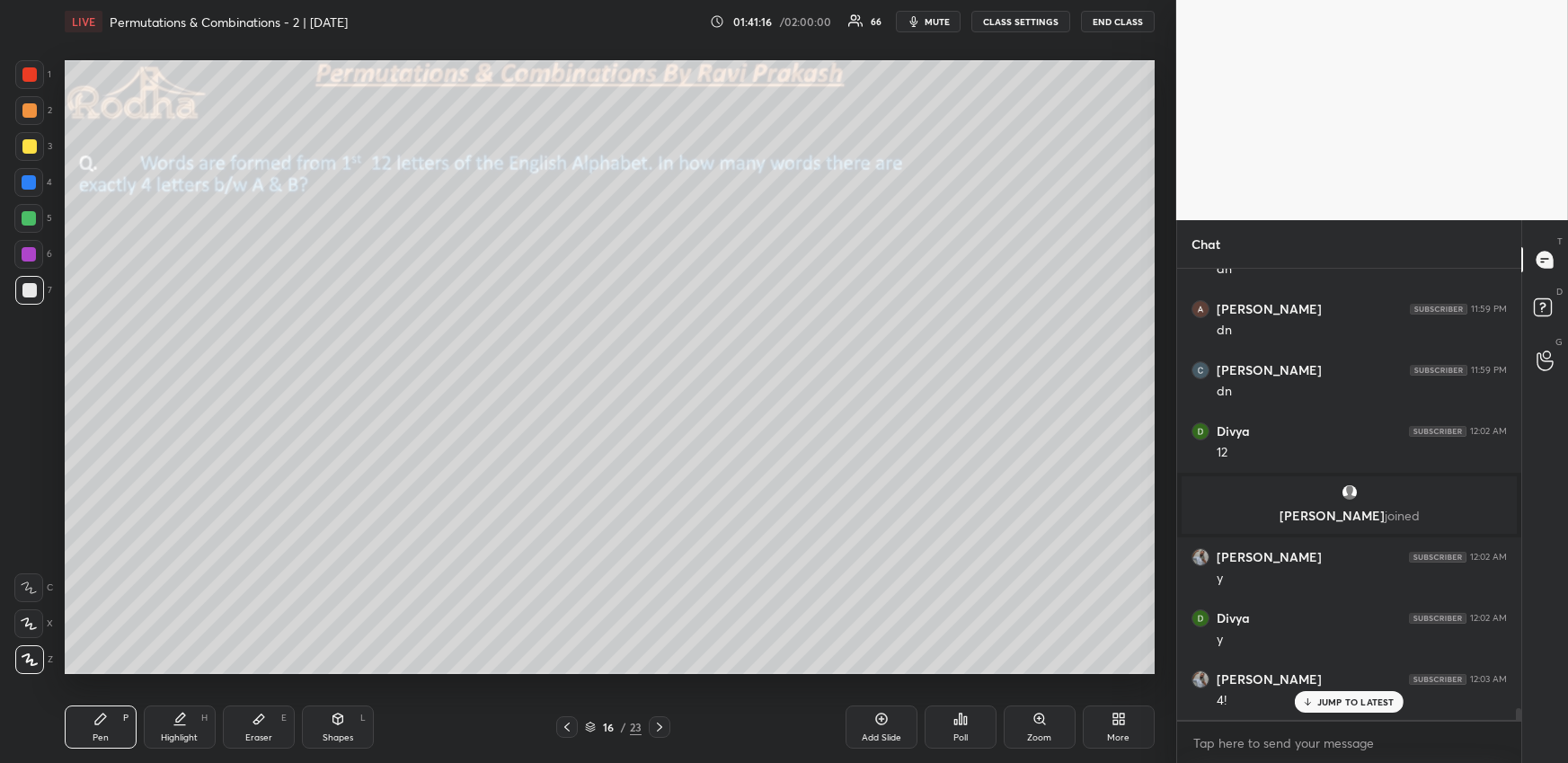
drag, startPoint x: 167, startPoint y: 721, endPoint x: 169, endPoint y: 708, distance: 13.2
click at [166, 721] on div "Highlight H" at bounding box center [180, 727] width 72 height 43
click at [114, 716] on div "Pen P" at bounding box center [100, 727] width 72 height 43
click at [173, 721] on icon at bounding box center [179, 718] width 14 height 14
click at [101, 720] on icon at bounding box center [101, 719] width 11 height 11
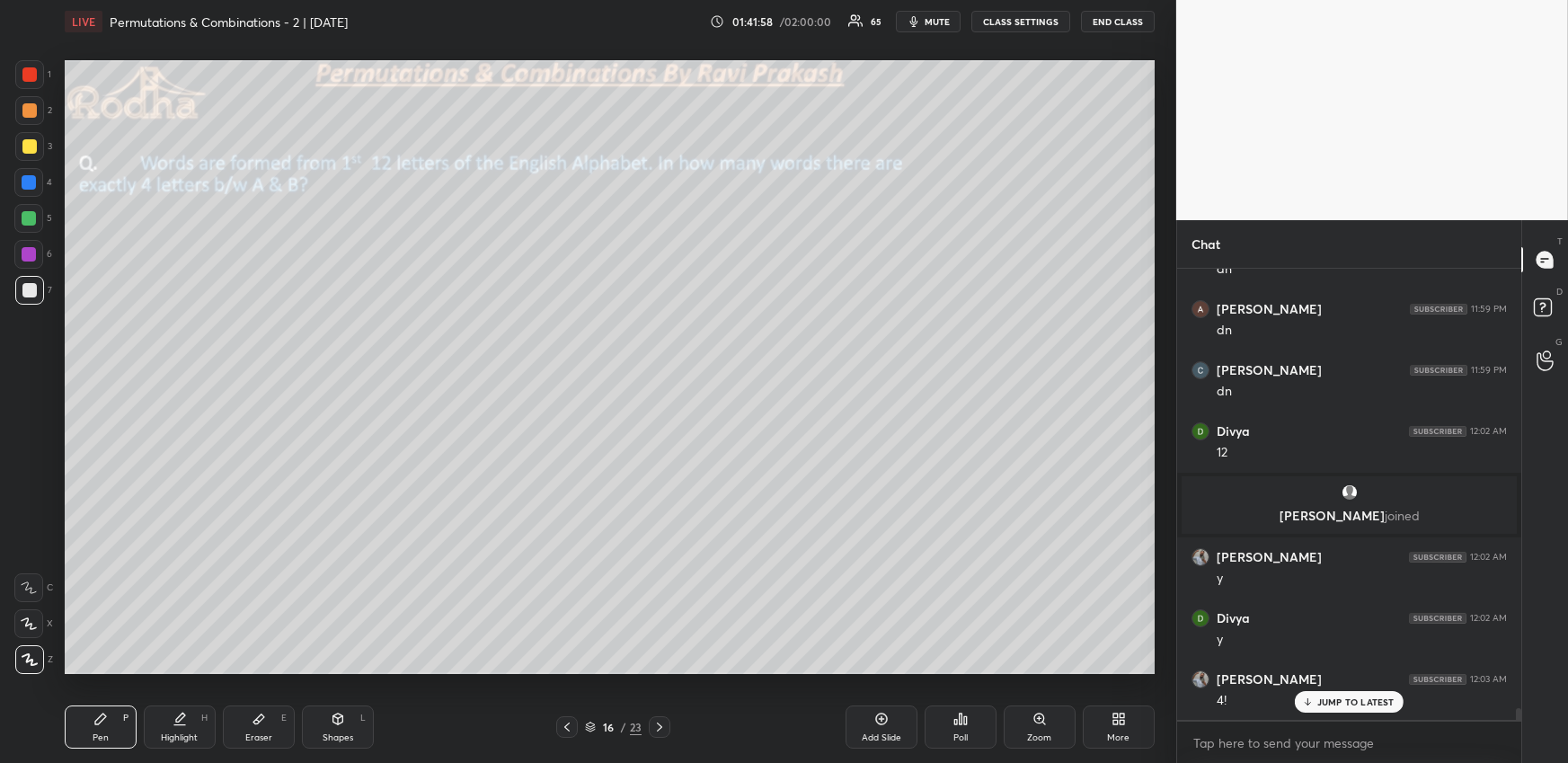
drag, startPoint x: 191, startPoint y: 722, endPoint x: 197, endPoint y: 699, distance: 23.8
click at [188, 721] on div "Highlight H" at bounding box center [180, 727] width 72 height 43
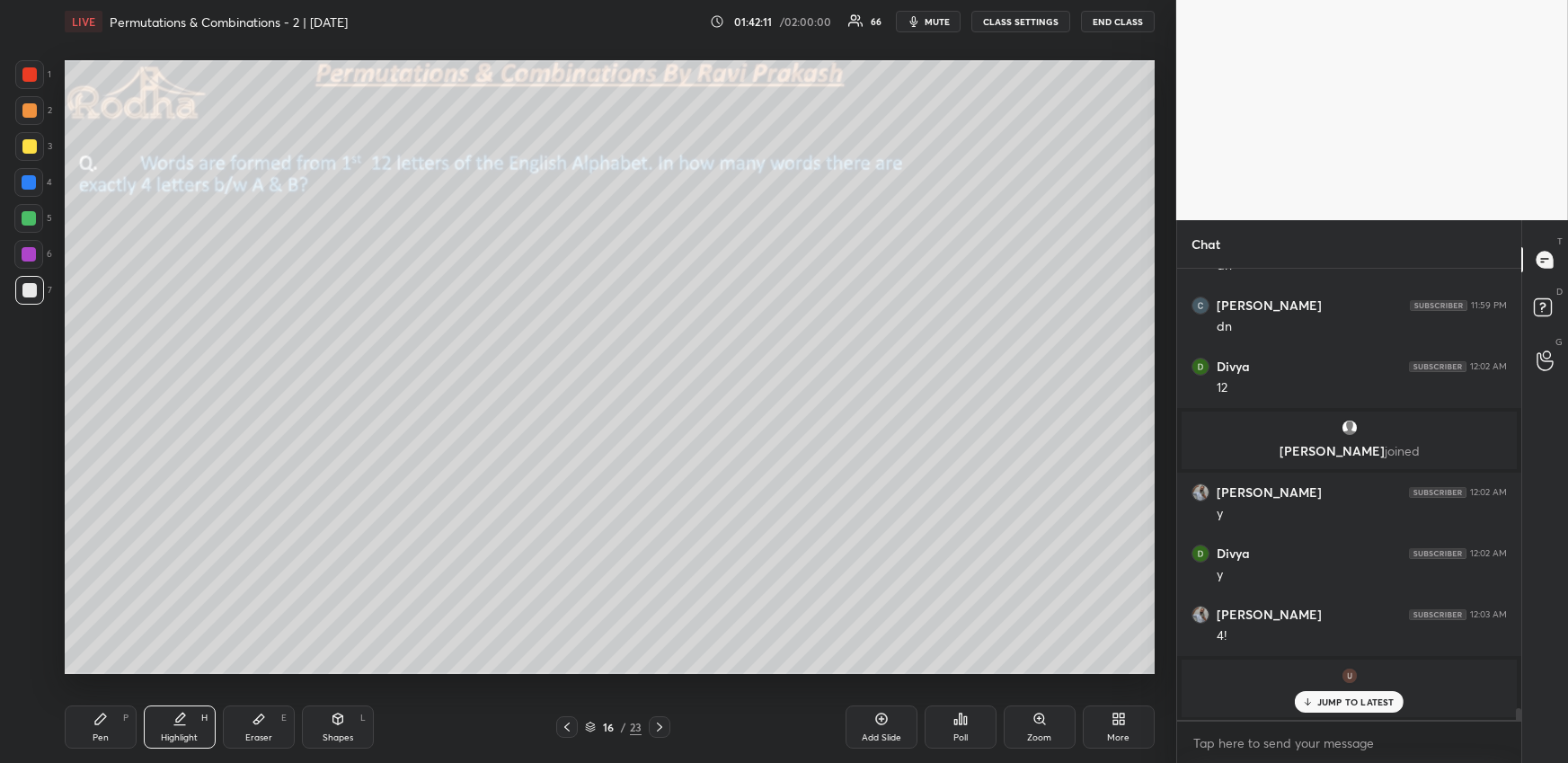
scroll to position [17409, 0]
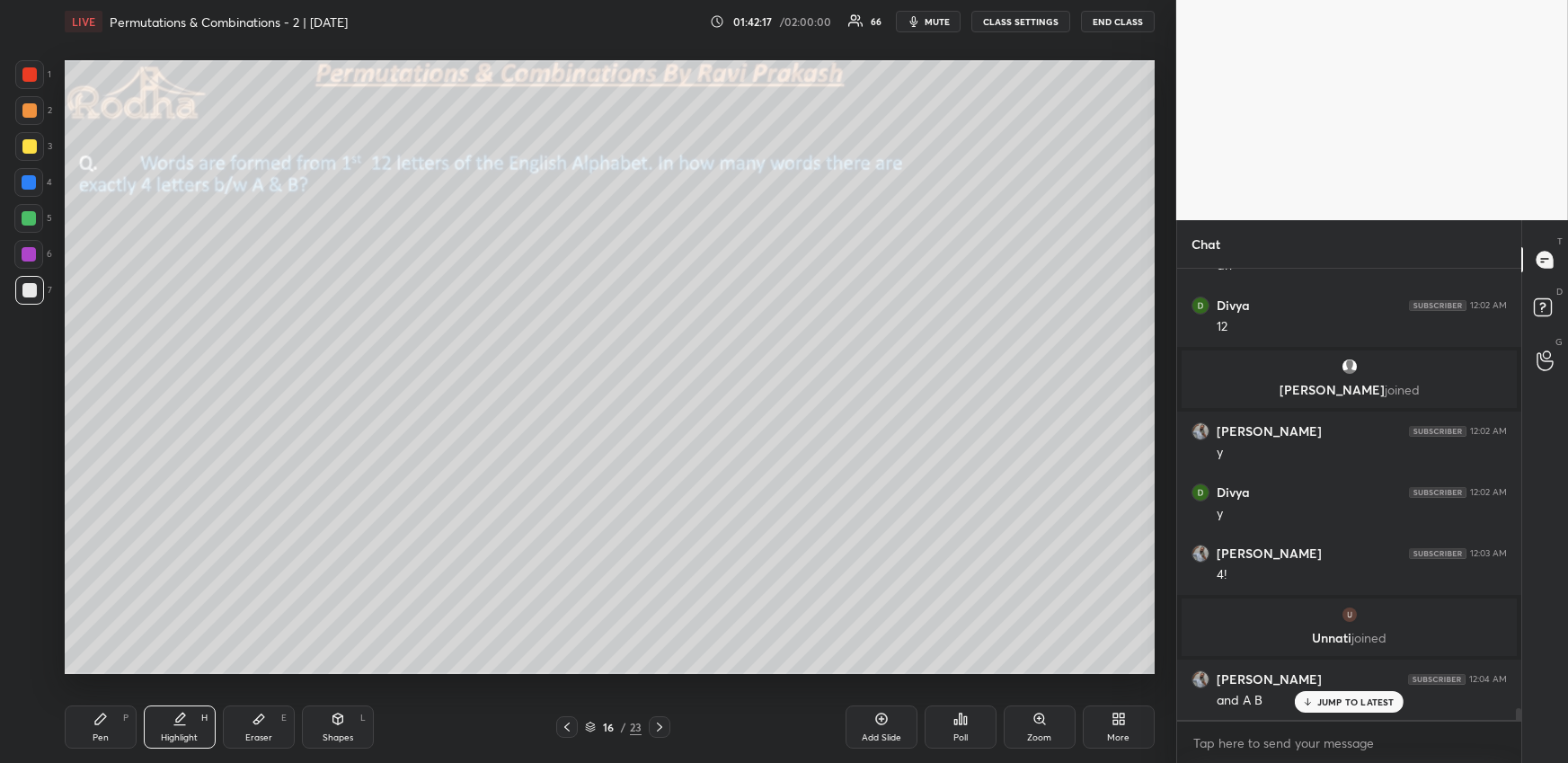
drag, startPoint x: 103, startPoint y: 713, endPoint x: 85, endPoint y: 676, distance: 41.1
click at [103, 717] on icon at bounding box center [100, 718] width 14 height 14
drag, startPoint x: 35, startPoint y: 63, endPoint x: 47, endPoint y: 79, distance: 20.0
click at [33, 65] on div at bounding box center [29, 74] width 29 height 29
click at [30, 294] on div at bounding box center [29, 290] width 14 height 14
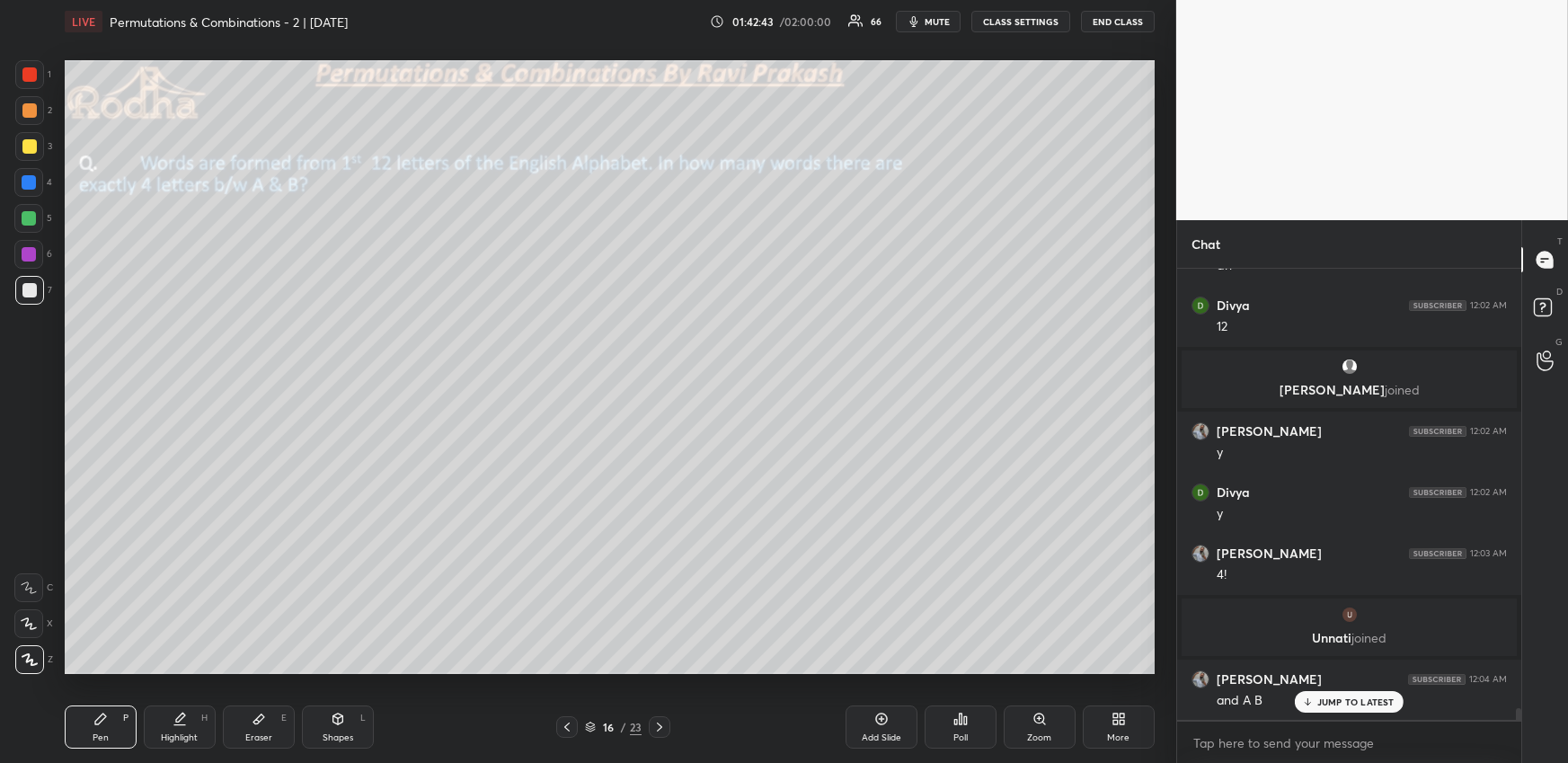
click at [661, 722] on icon at bounding box center [659, 726] width 14 height 14
drag, startPoint x: 570, startPoint y: 722, endPoint x: 574, endPoint y: 702, distance: 20.4
click at [570, 722] on icon at bounding box center [566, 726] width 14 height 14
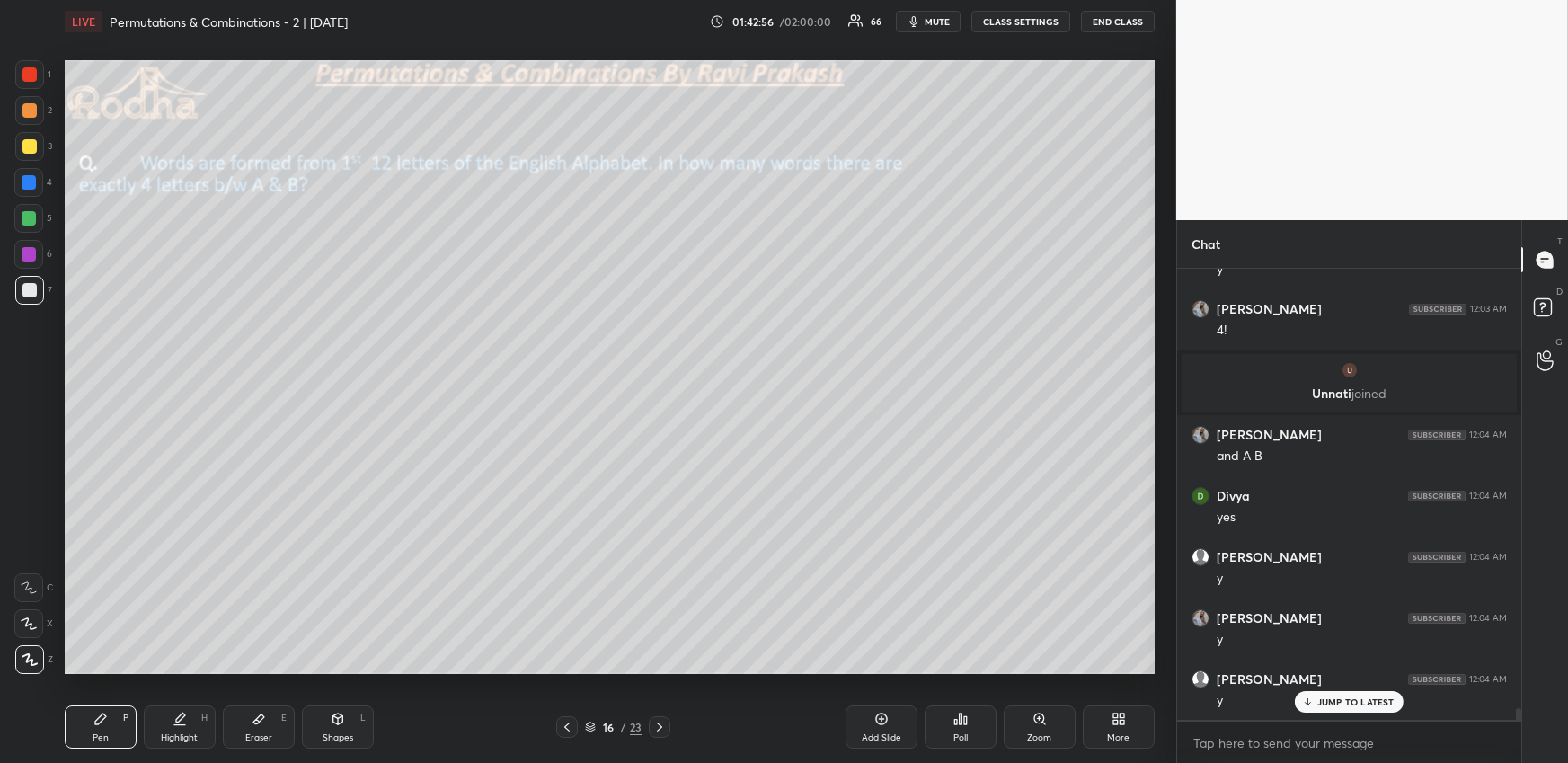
scroll to position [17714, 0]
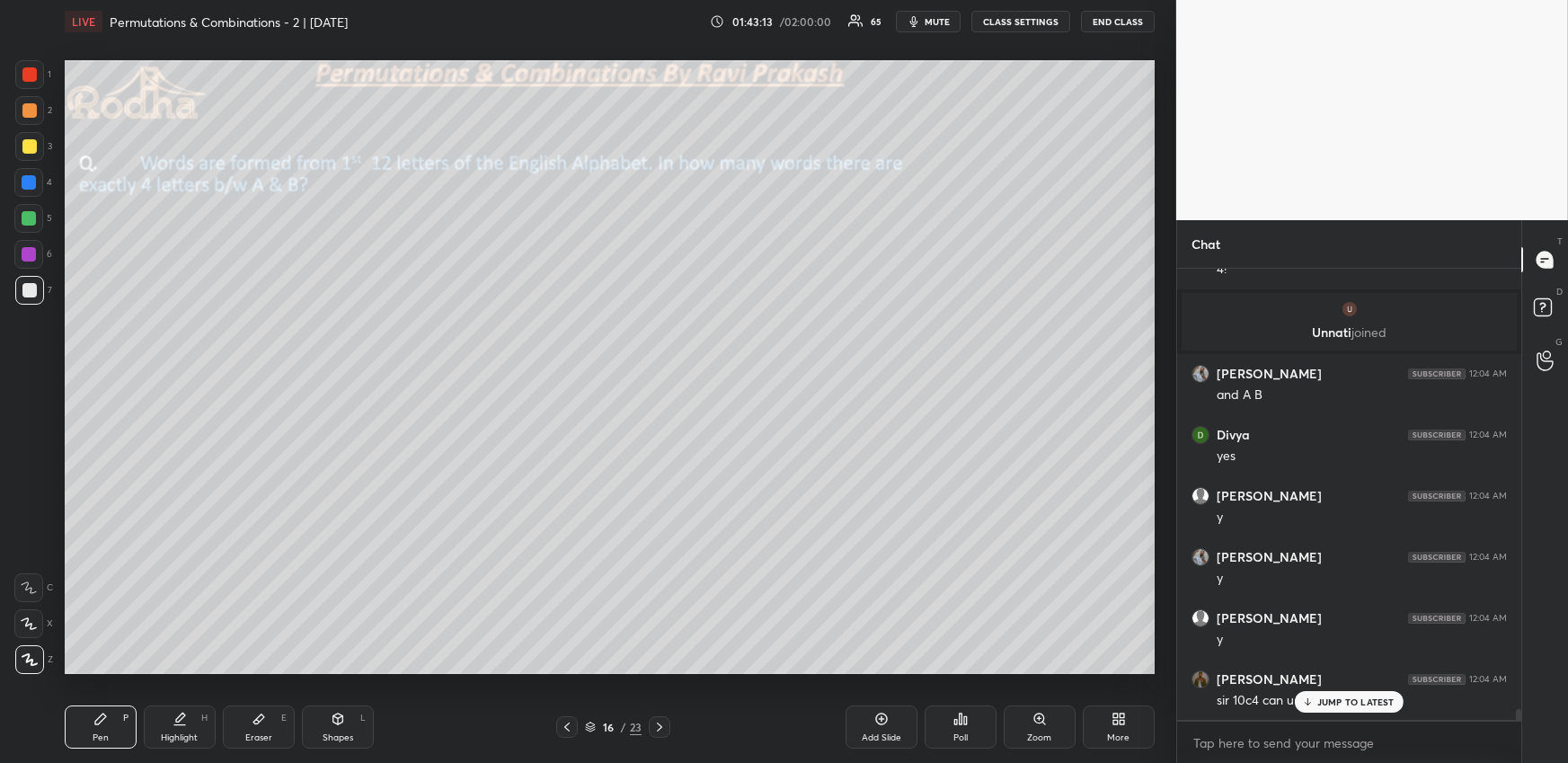
click at [1353, 719] on div at bounding box center [1349, 719] width 344 height 1
click at [1351, 706] on p "JUMP TO LATEST" at bounding box center [1356, 701] width 78 height 11
click at [187, 741] on div "Highlight" at bounding box center [179, 738] width 36 height 9
click at [1117, 727] on div "More" at bounding box center [1119, 727] width 72 height 43
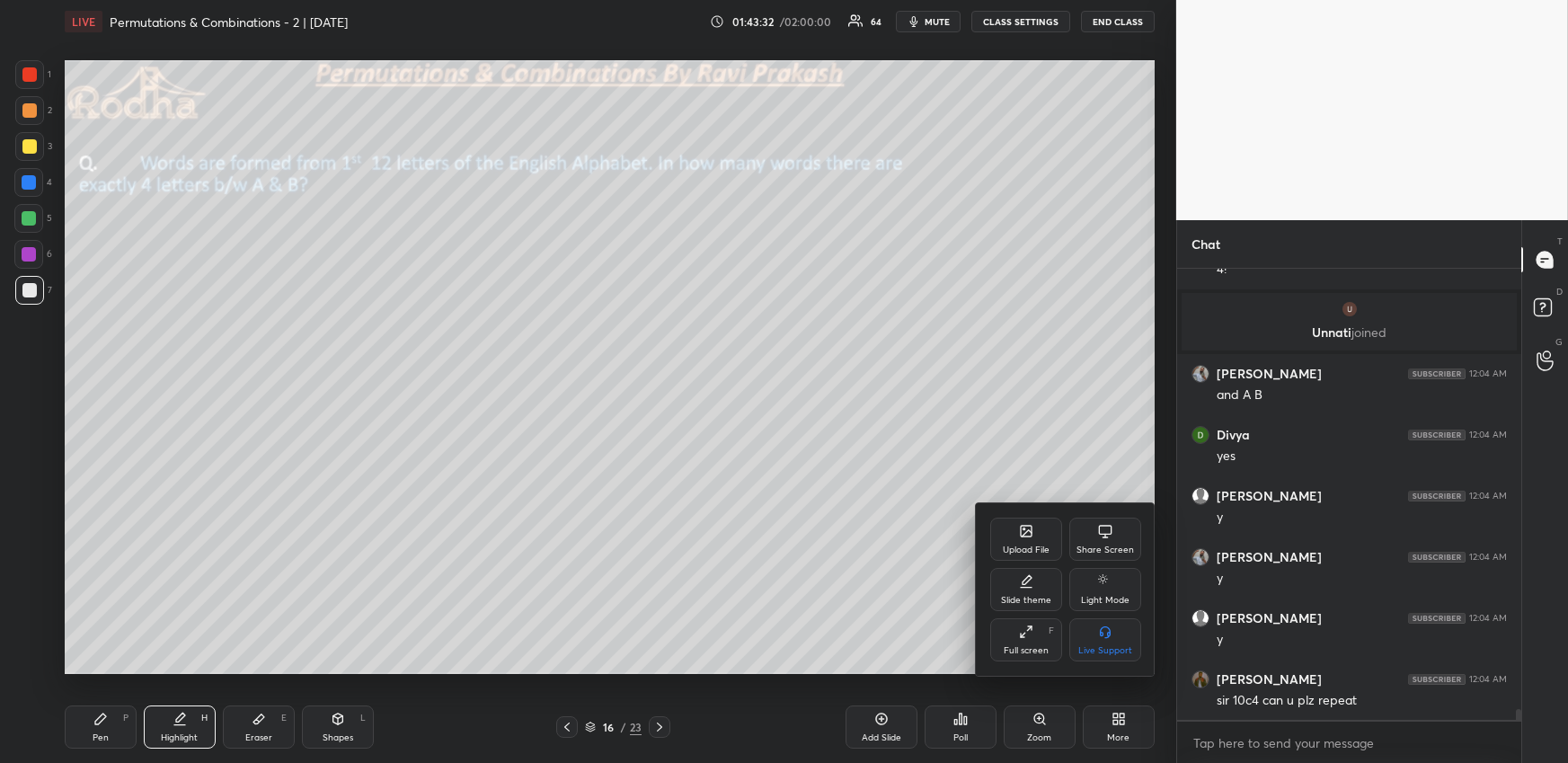
click at [1040, 540] on div "Upload File" at bounding box center [1026, 539] width 72 height 43
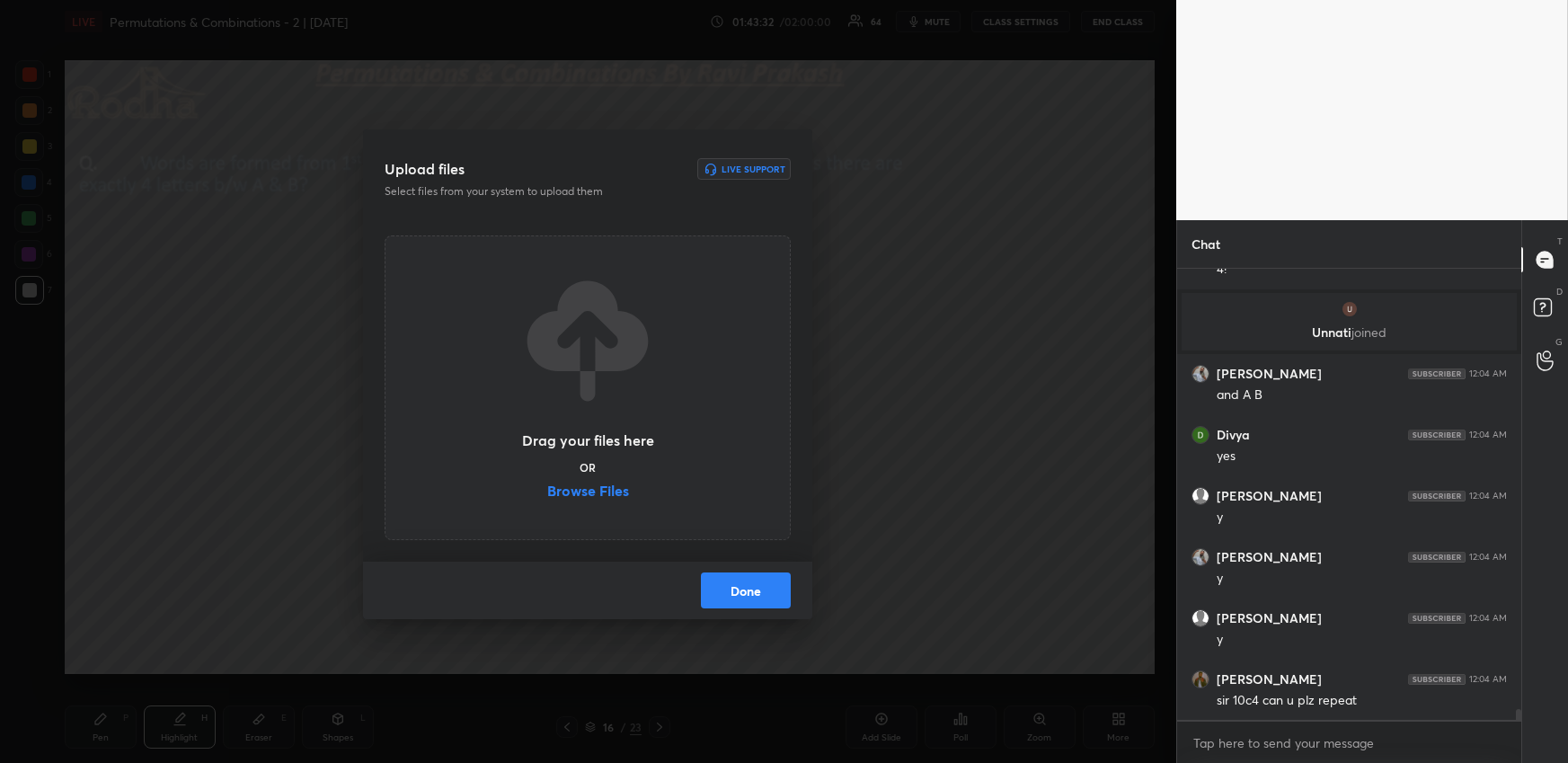
click at [605, 486] on label "Browse Files" at bounding box center [588, 493] width 81 height 19
click at [547, 486] on input "Browse Files" at bounding box center [547, 493] width 0 height 19
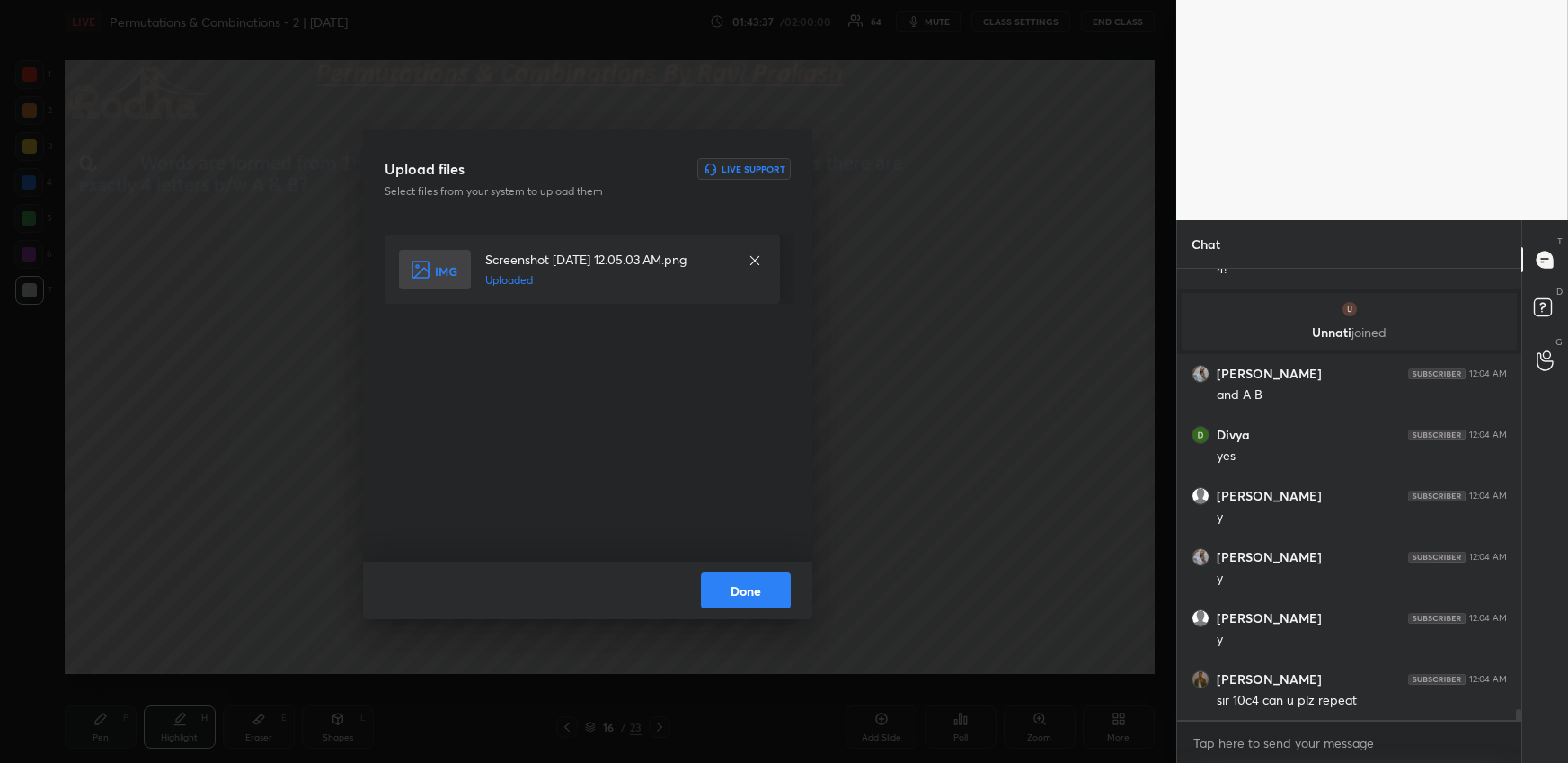
click at [749, 577] on button "Done" at bounding box center [746, 590] width 90 height 36
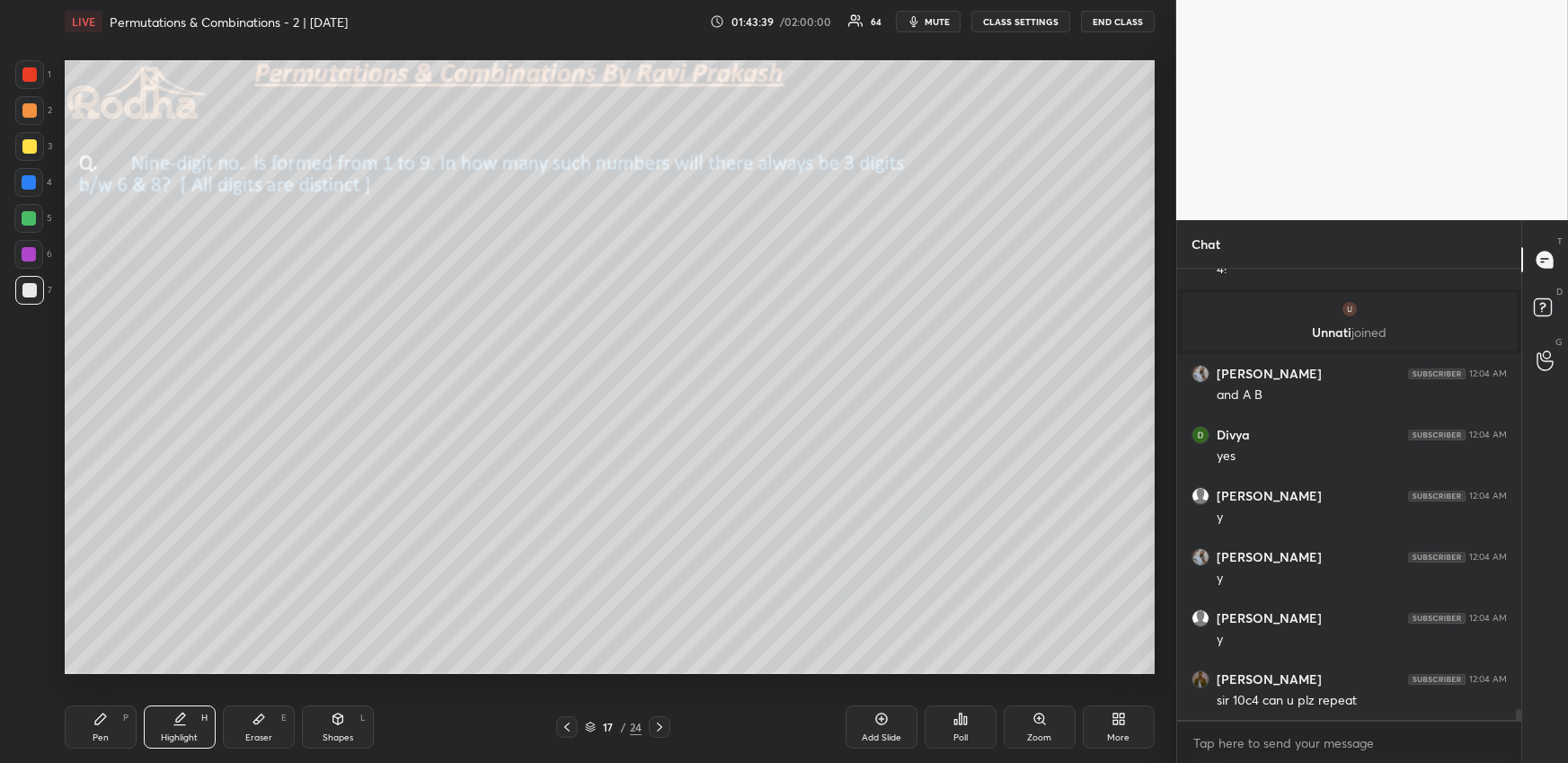
scroll to position [17776, 0]
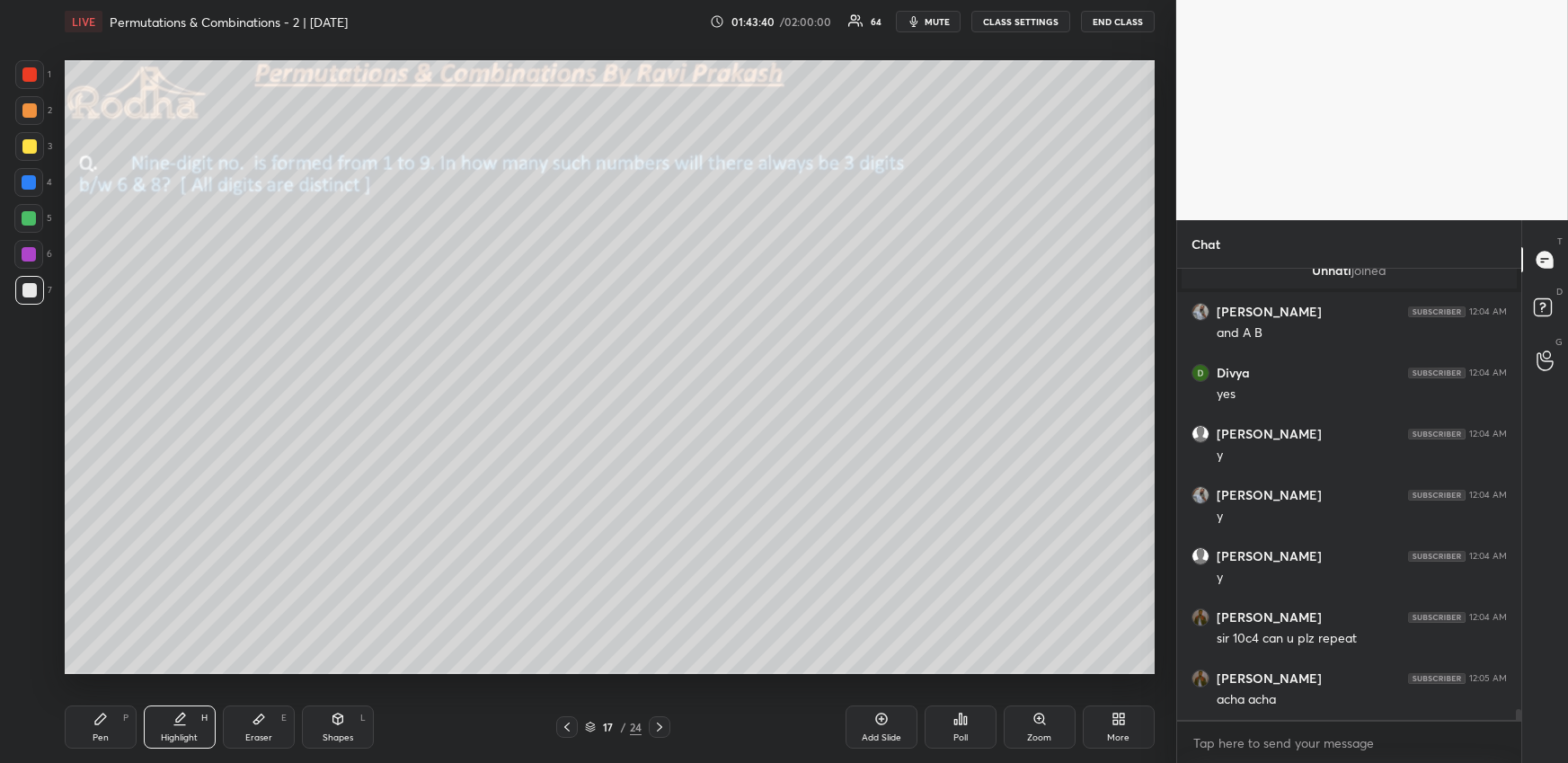
click at [111, 715] on div "Pen P" at bounding box center [100, 727] width 72 height 43
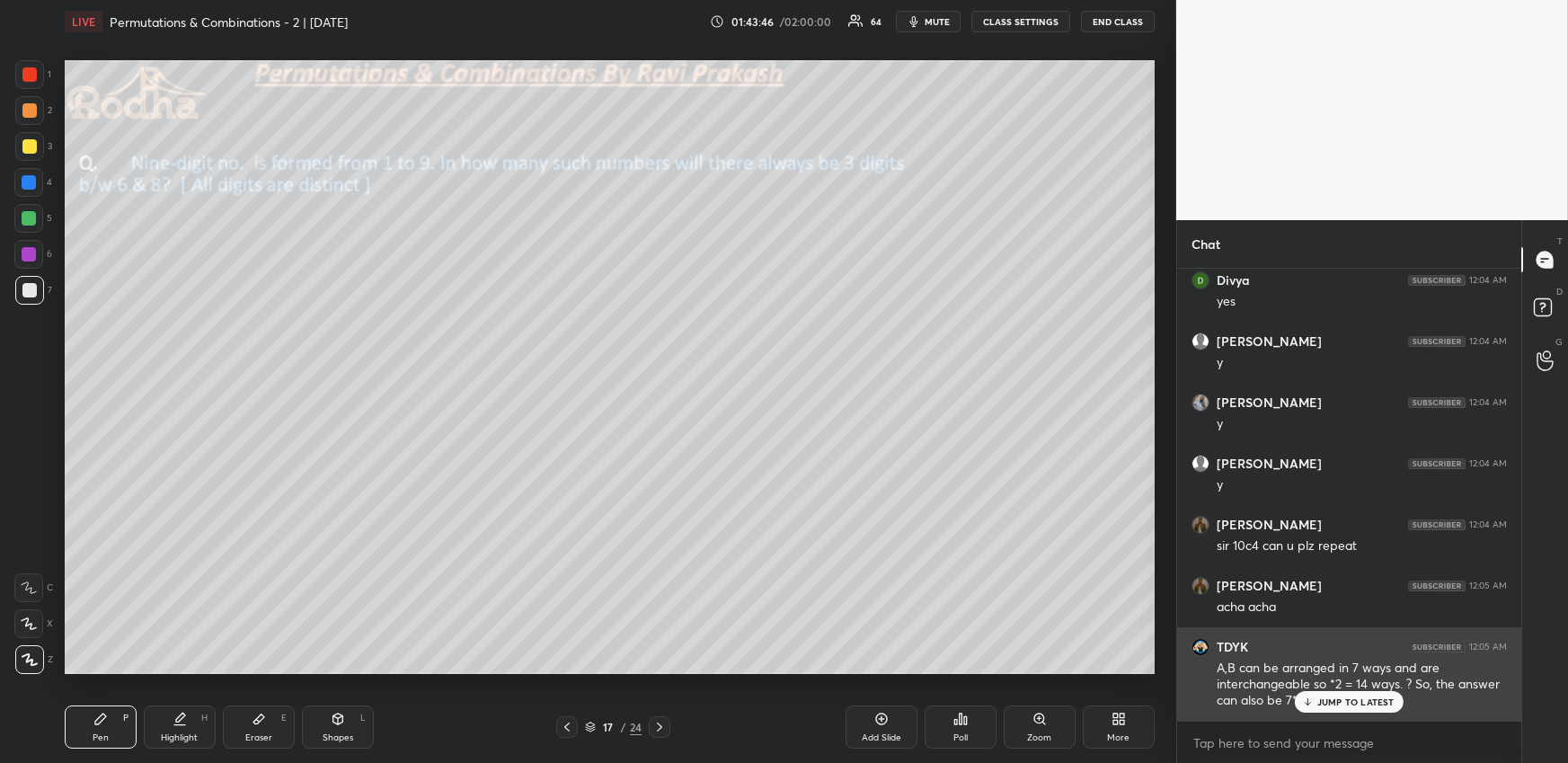
drag, startPoint x: 1329, startPoint y: 704, endPoint x: 1324, endPoint y: 692, distance: 13.0
click at [1329, 704] on p "JUMP TO LATEST" at bounding box center [1356, 701] width 78 height 11
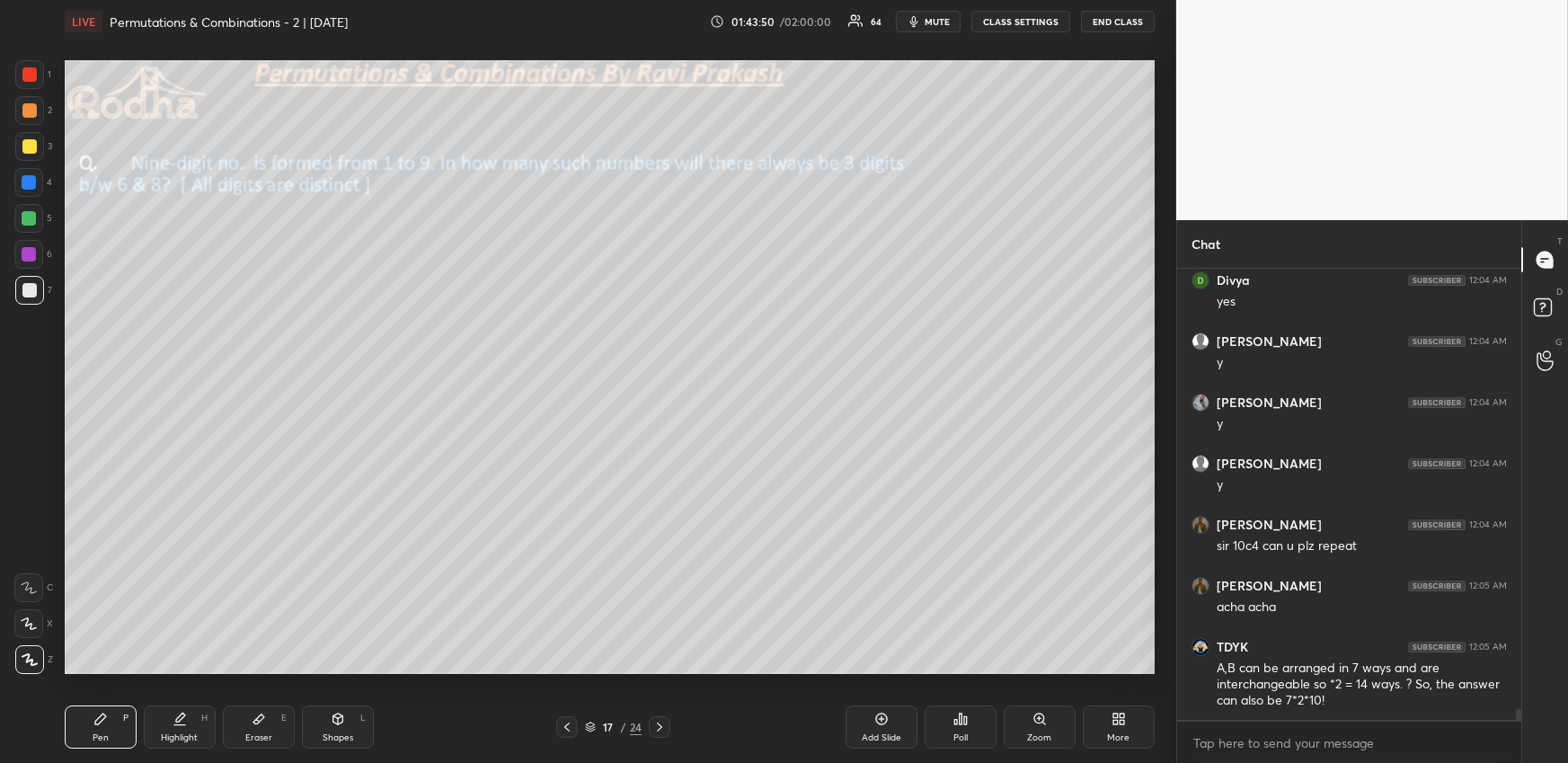
click at [563, 719] on icon at bounding box center [566, 726] width 14 height 14
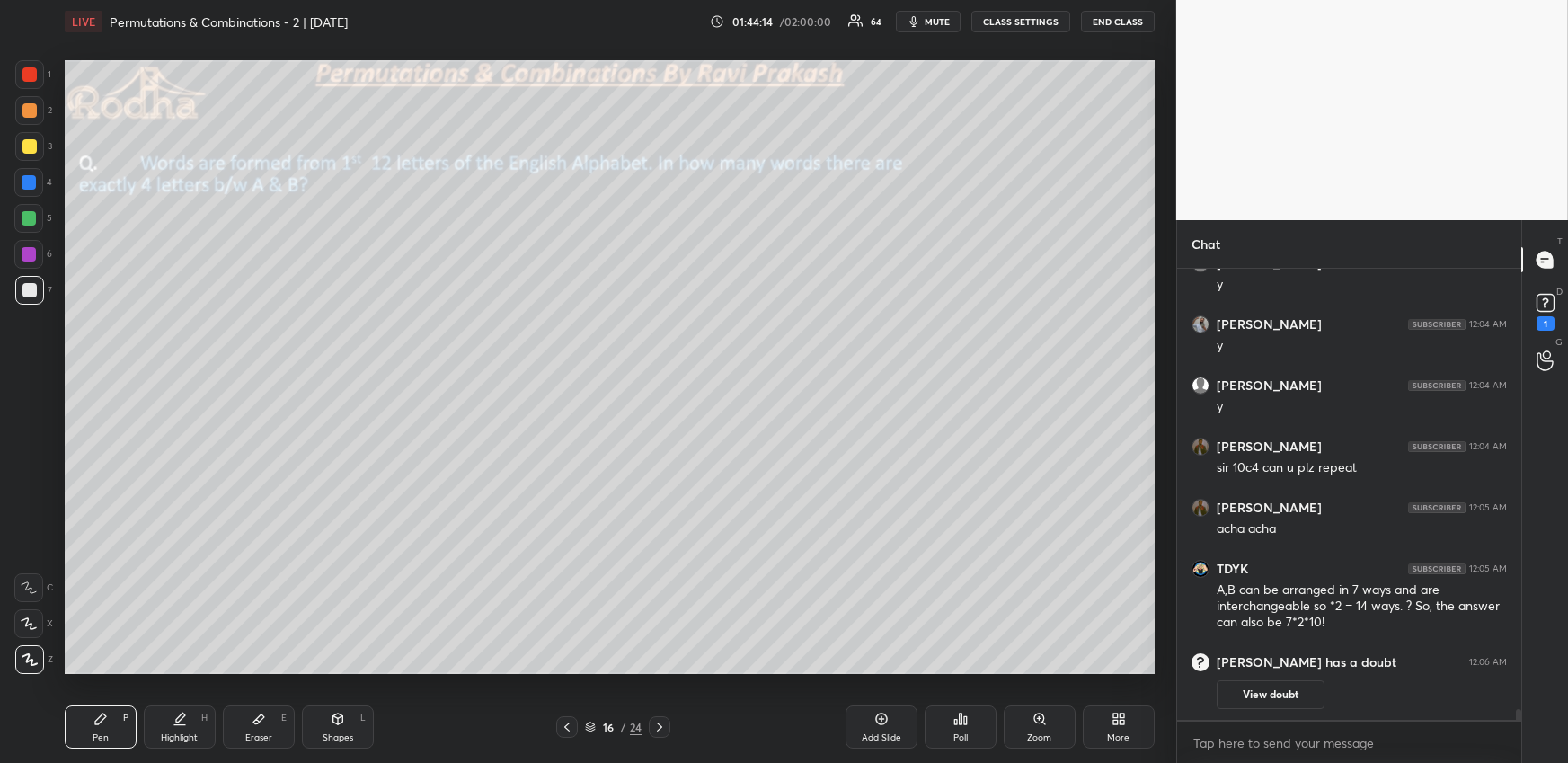
scroll to position [17758, 0]
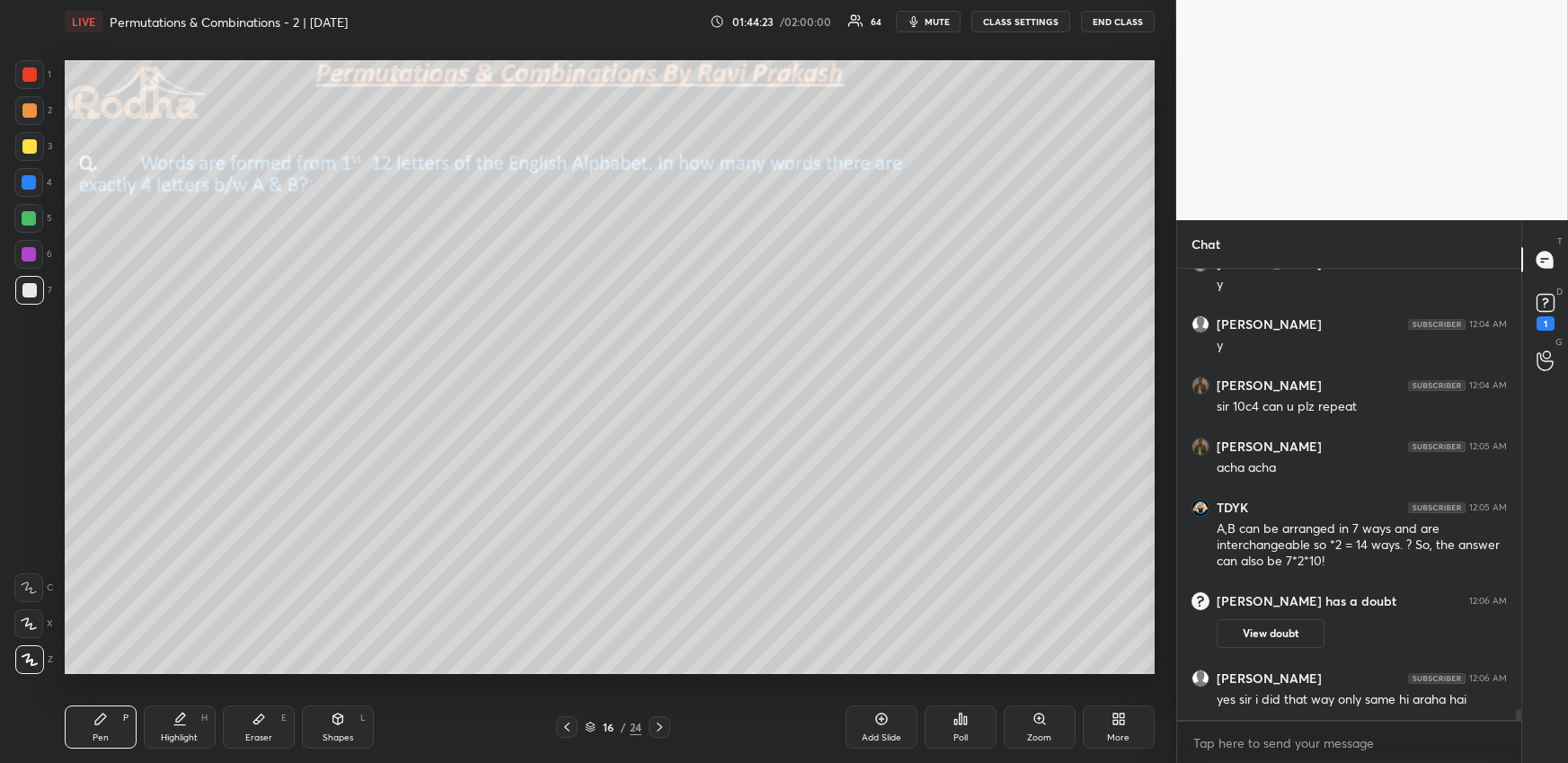
click at [659, 722] on icon at bounding box center [659, 726] width 14 height 14
click at [1301, 639] on button "View doubt" at bounding box center [1270, 633] width 108 height 29
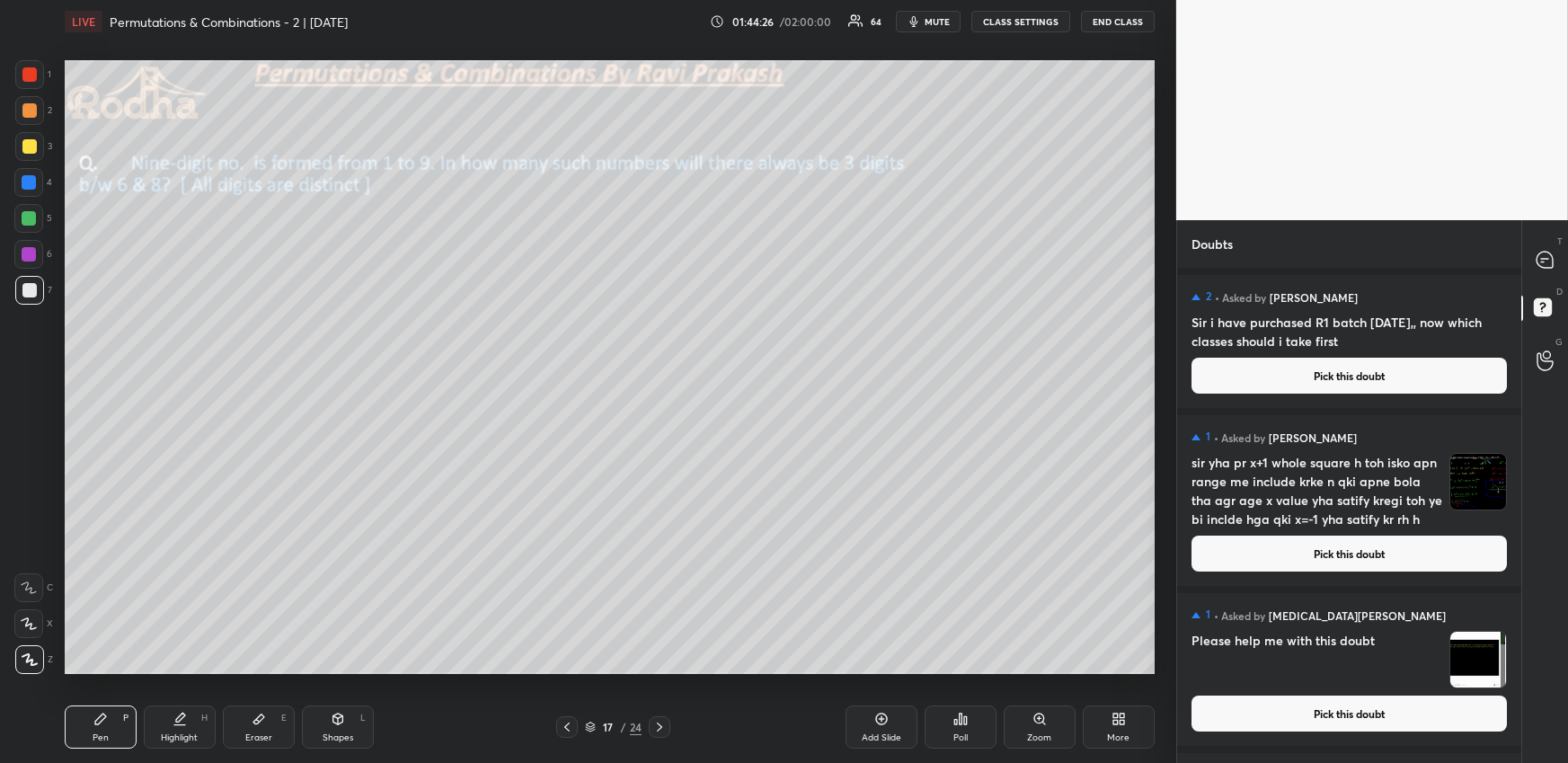
click at [1307, 559] on button "Pick this doubt" at bounding box center [1349, 554] width 315 height 36
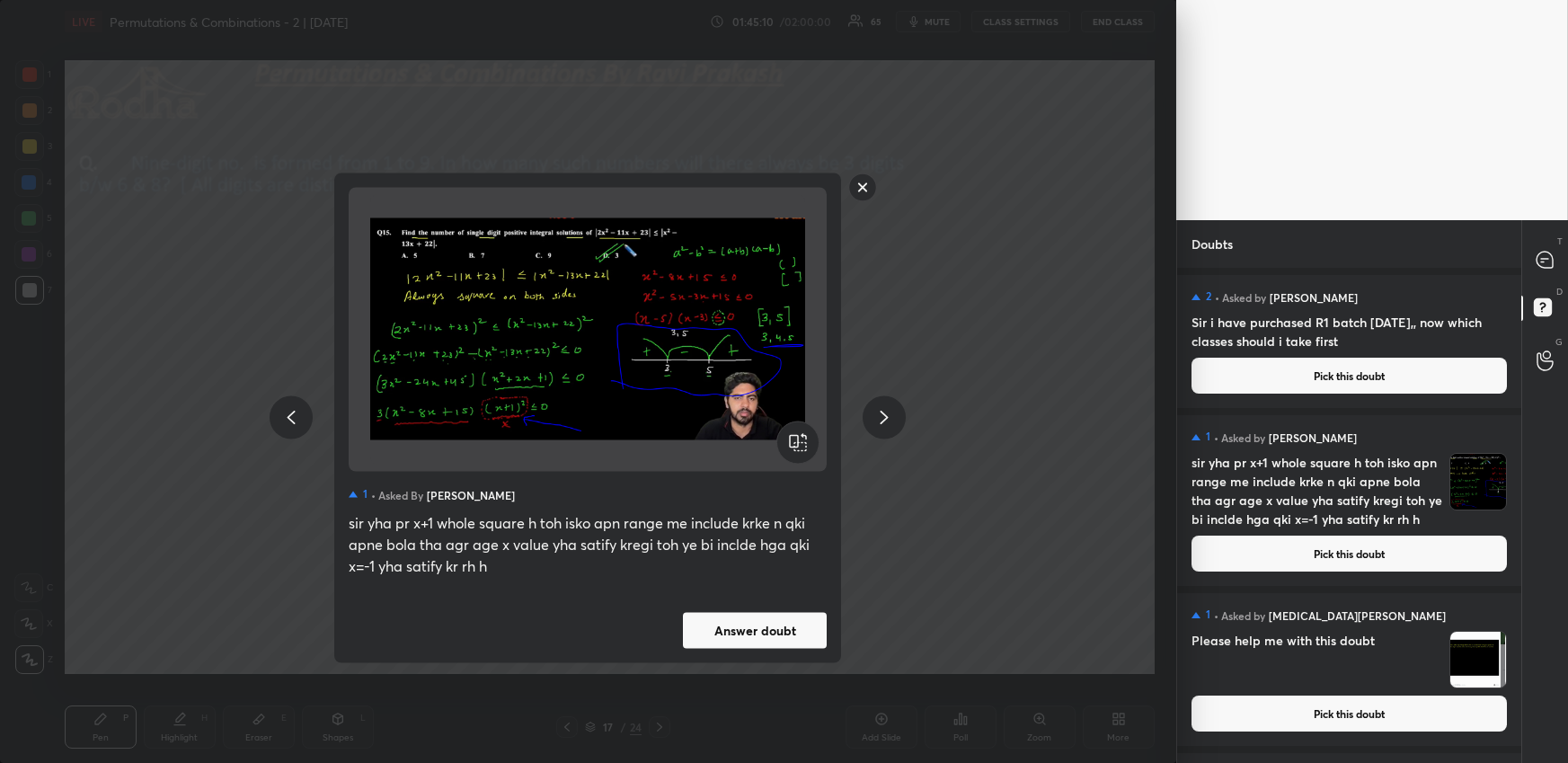
click at [862, 188] on rect at bounding box center [864, 187] width 28 height 28
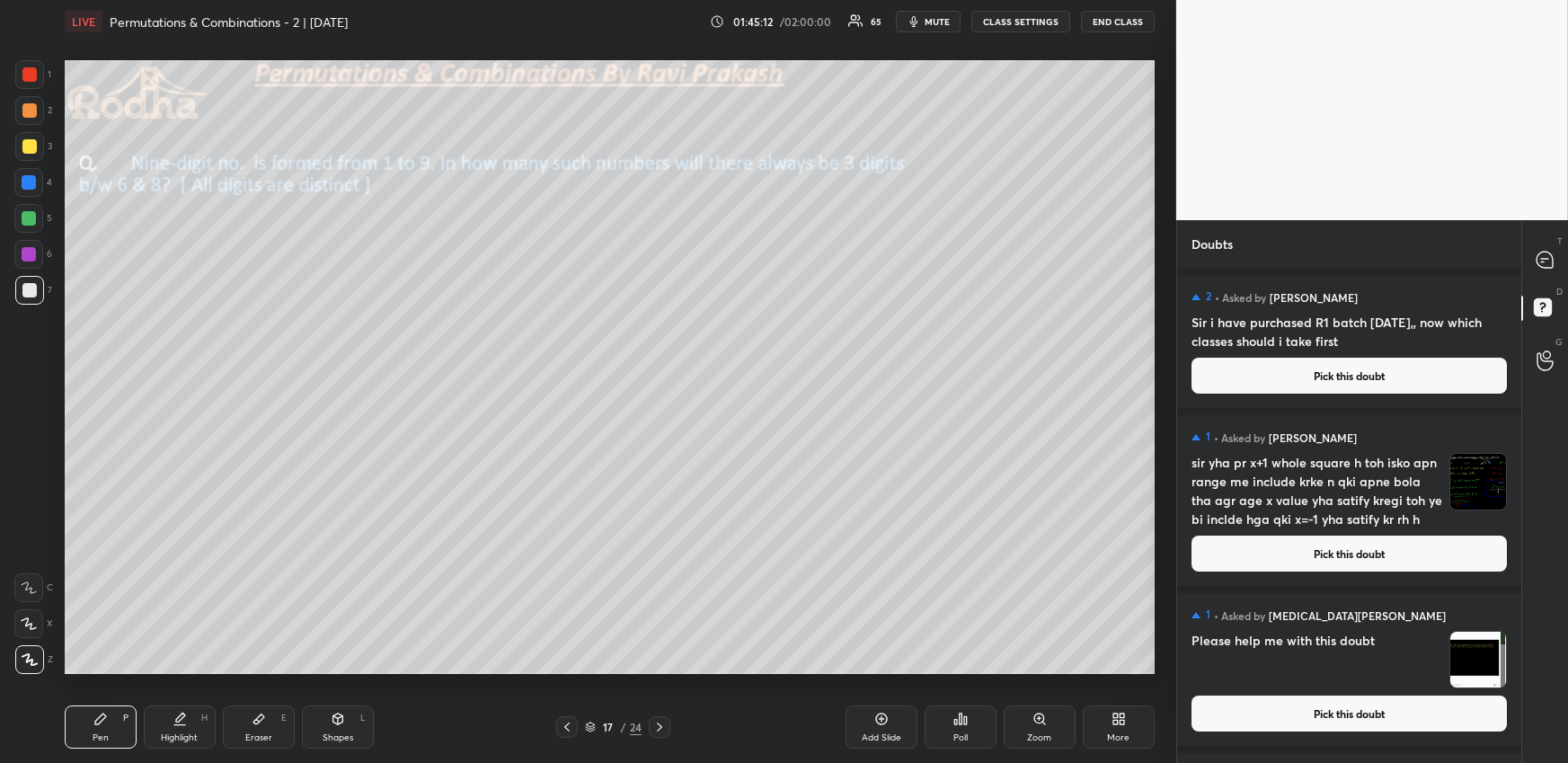
click at [1342, 712] on button "Pick this doubt" at bounding box center [1349, 713] width 315 height 36
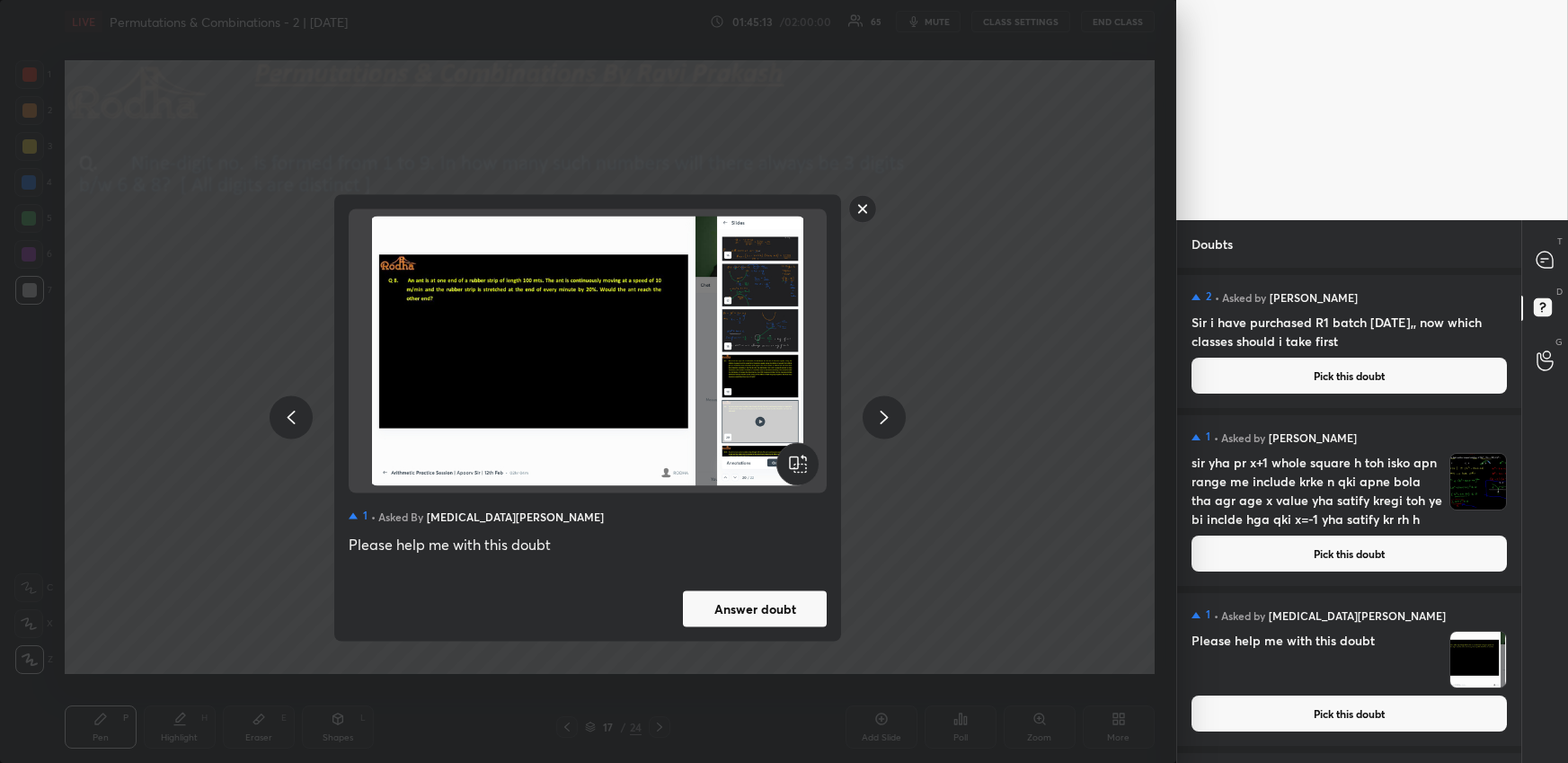
click at [860, 206] on rect at bounding box center [864, 209] width 28 height 28
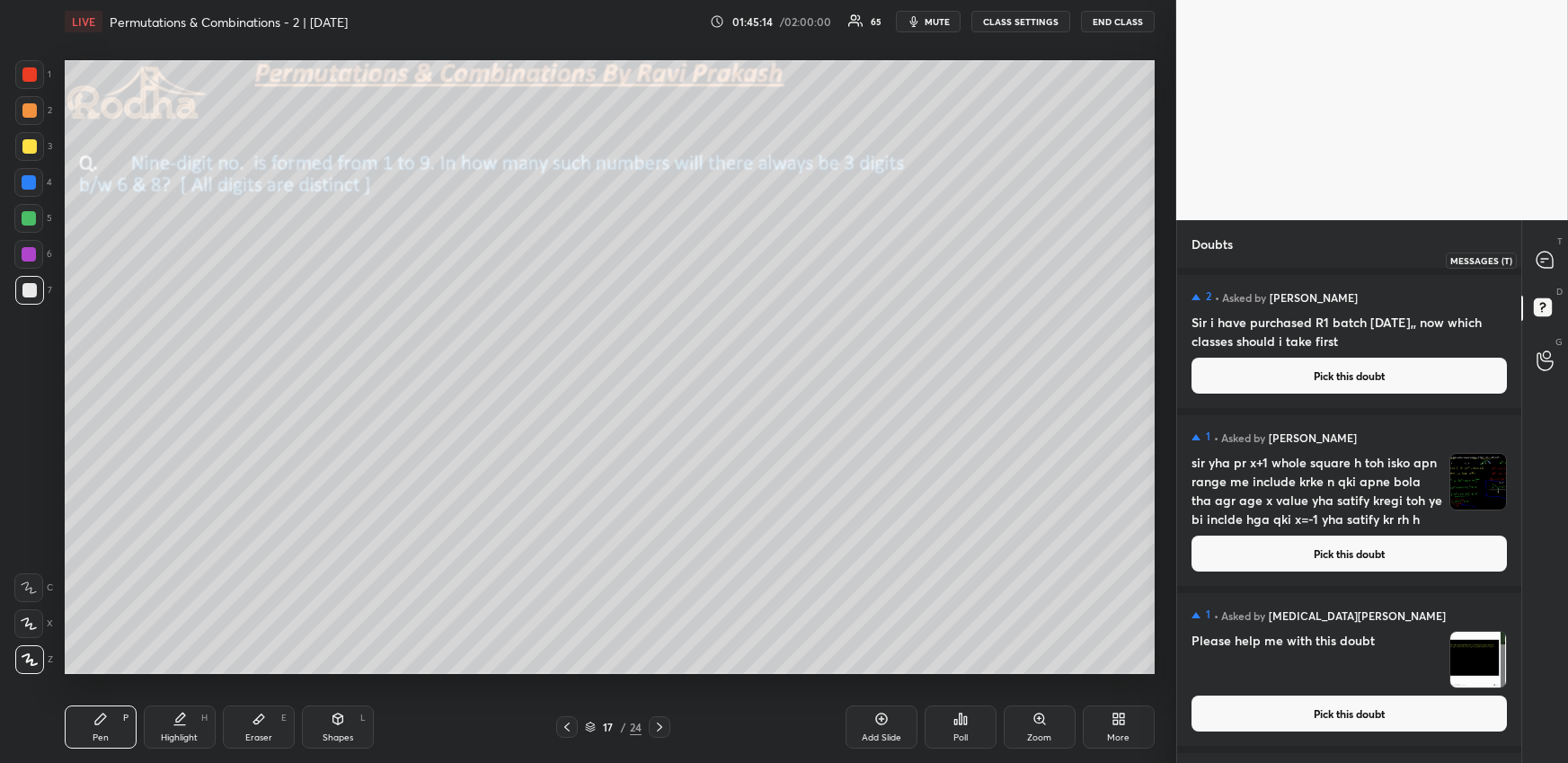
click at [1550, 263] on icon at bounding box center [1545, 259] width 16 height 16
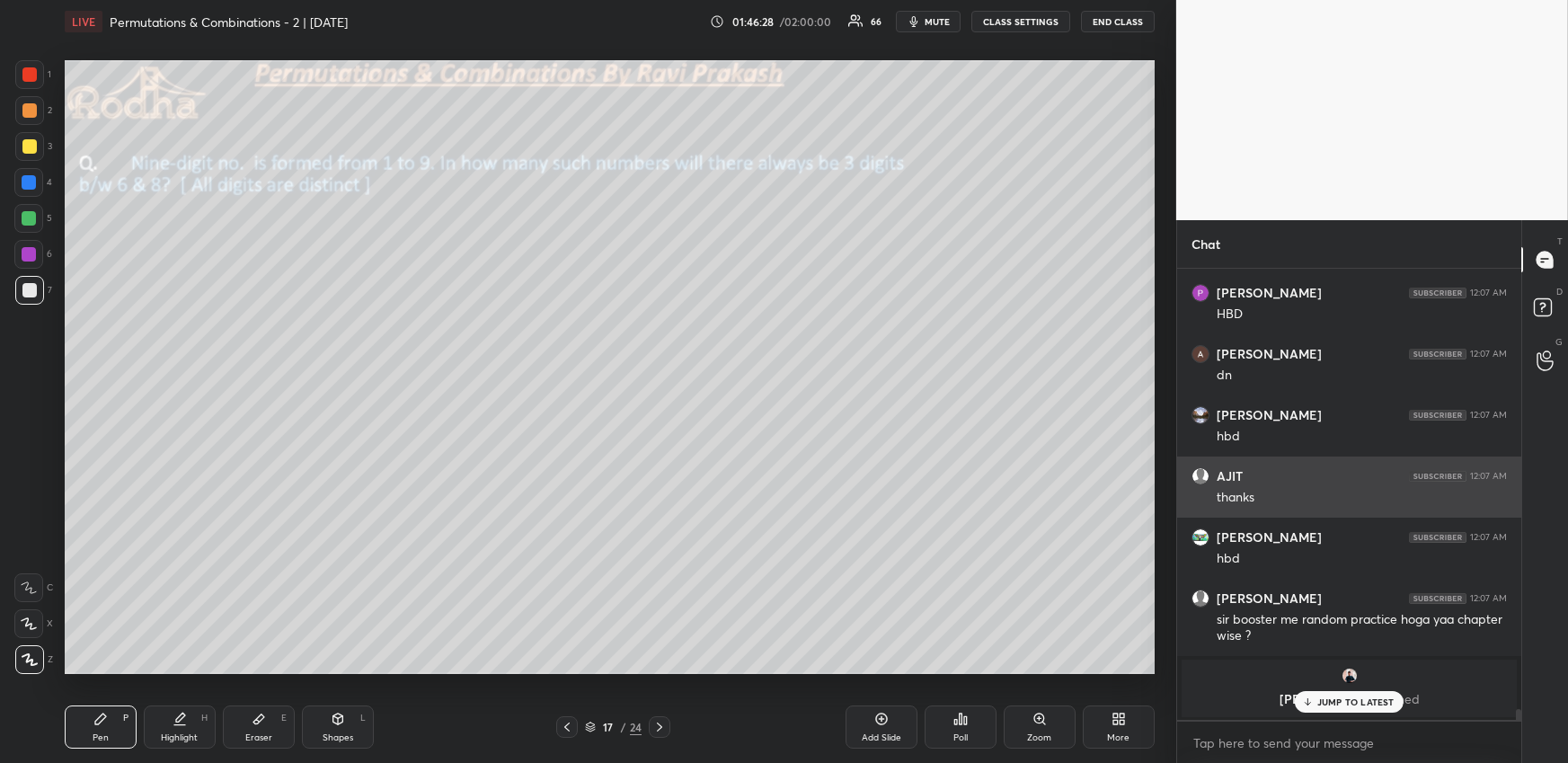
scroll to position [19028, 0]
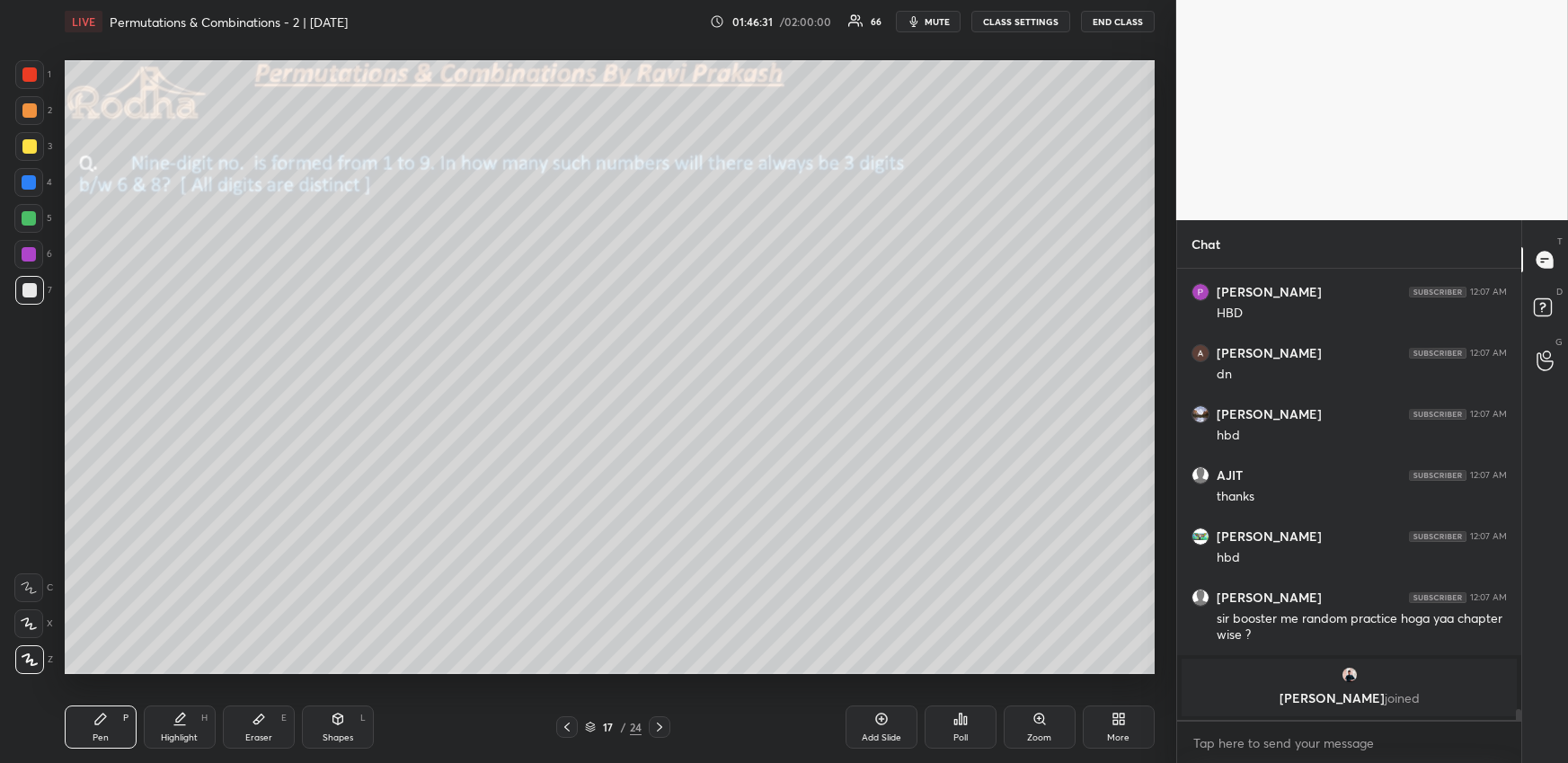
click at [30, 108] on div at bounding box center [29, 109] width 14 height 14
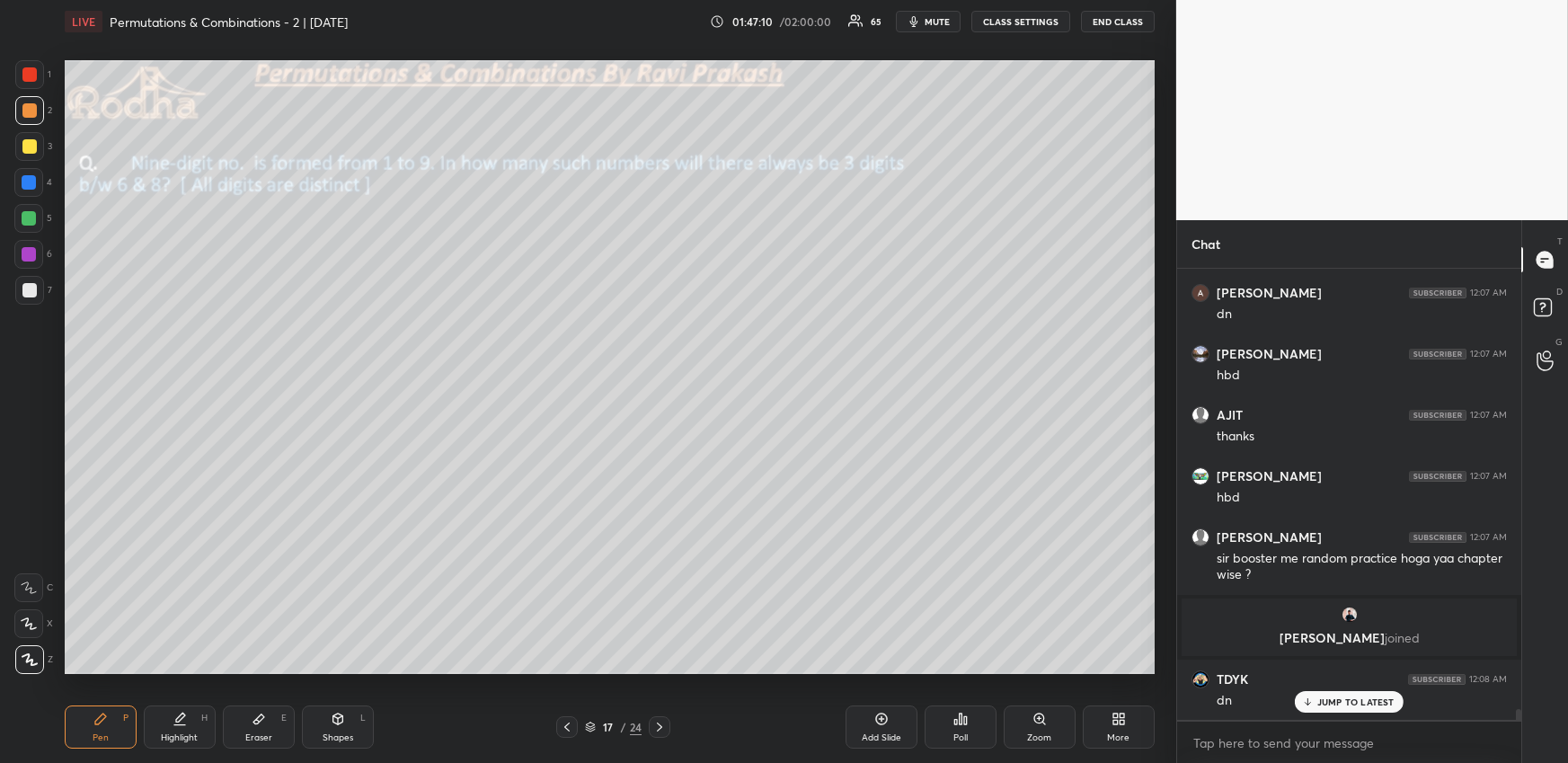
click at [953, 716] on icon at bounding box center [960, 718] width 14 height 14
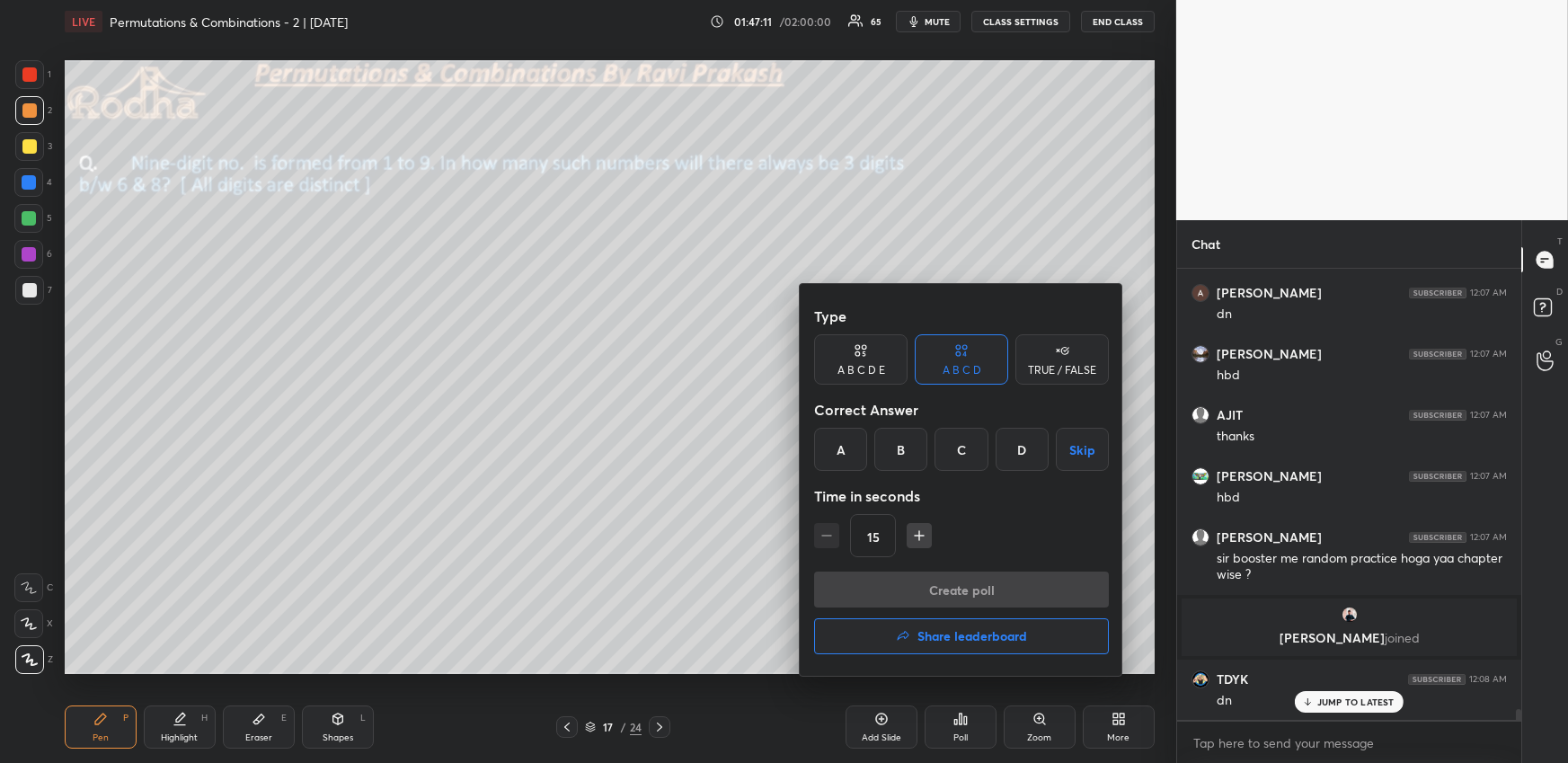
click at [903, 444] on div "B" at bounding box center [901, 449] width 53 height 43
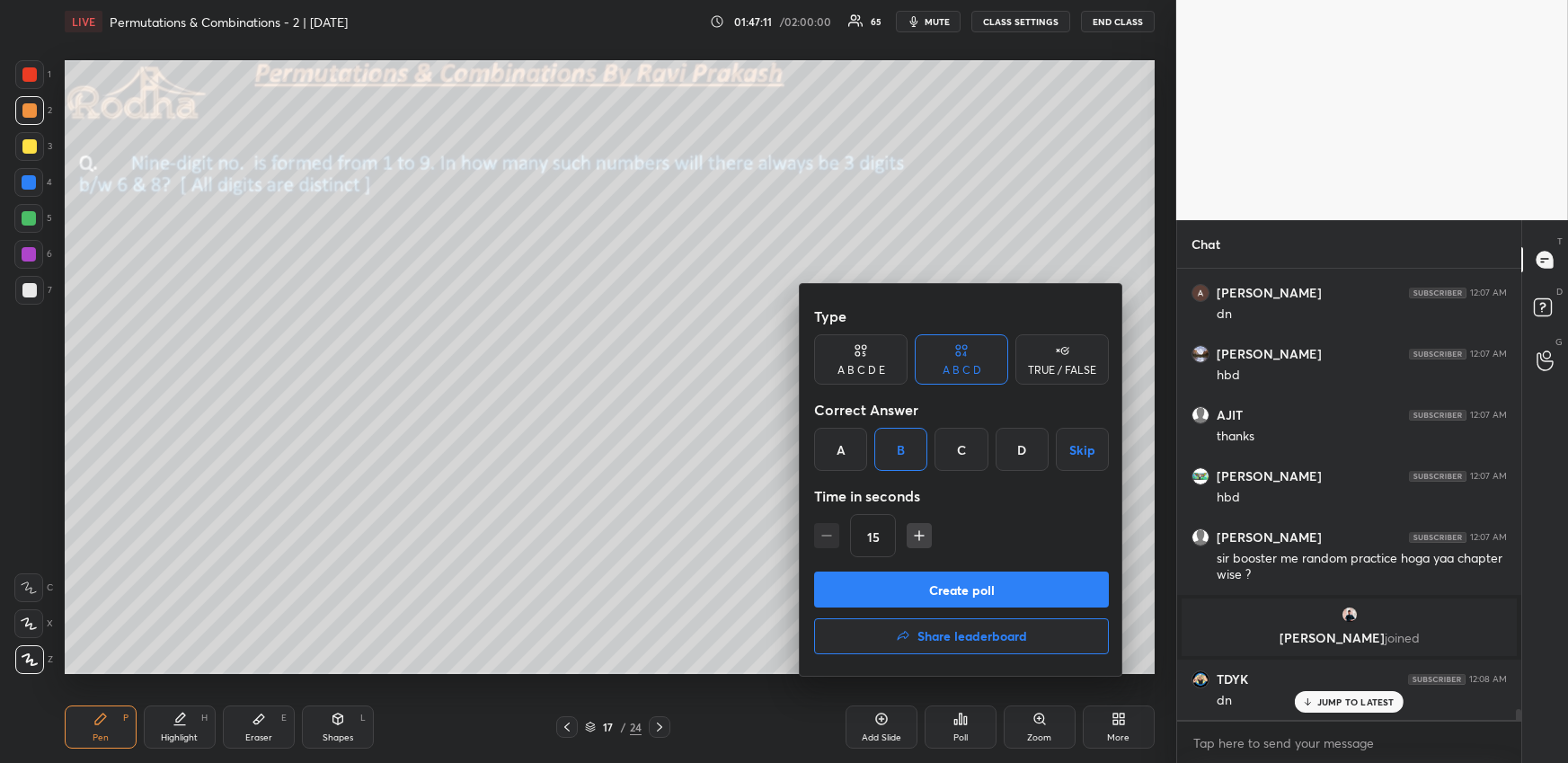
click at [921, 591] on button "Create poll" at bounding box center [961, 589] width 295 height 36
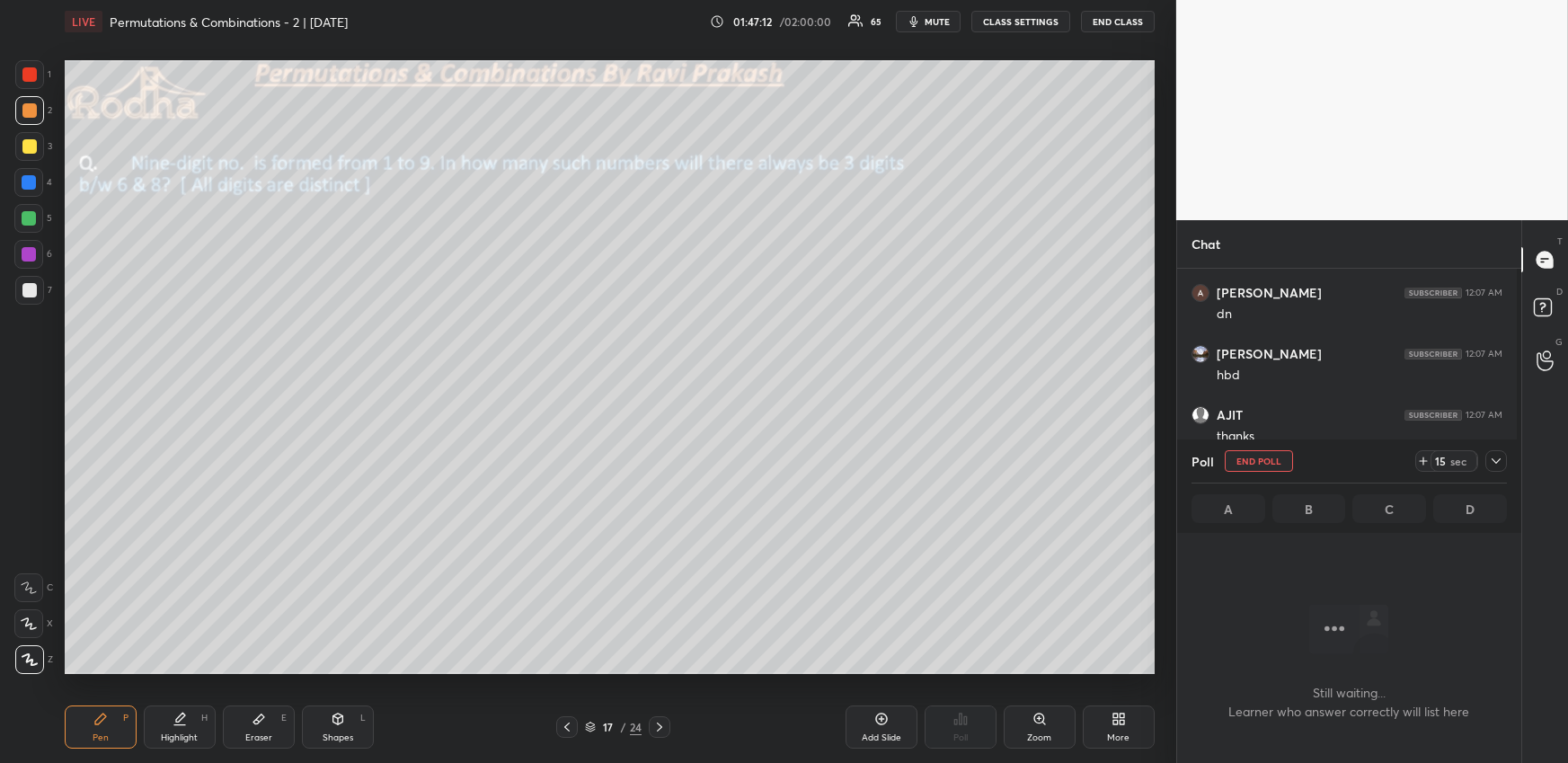
scroll to position [353, 340]
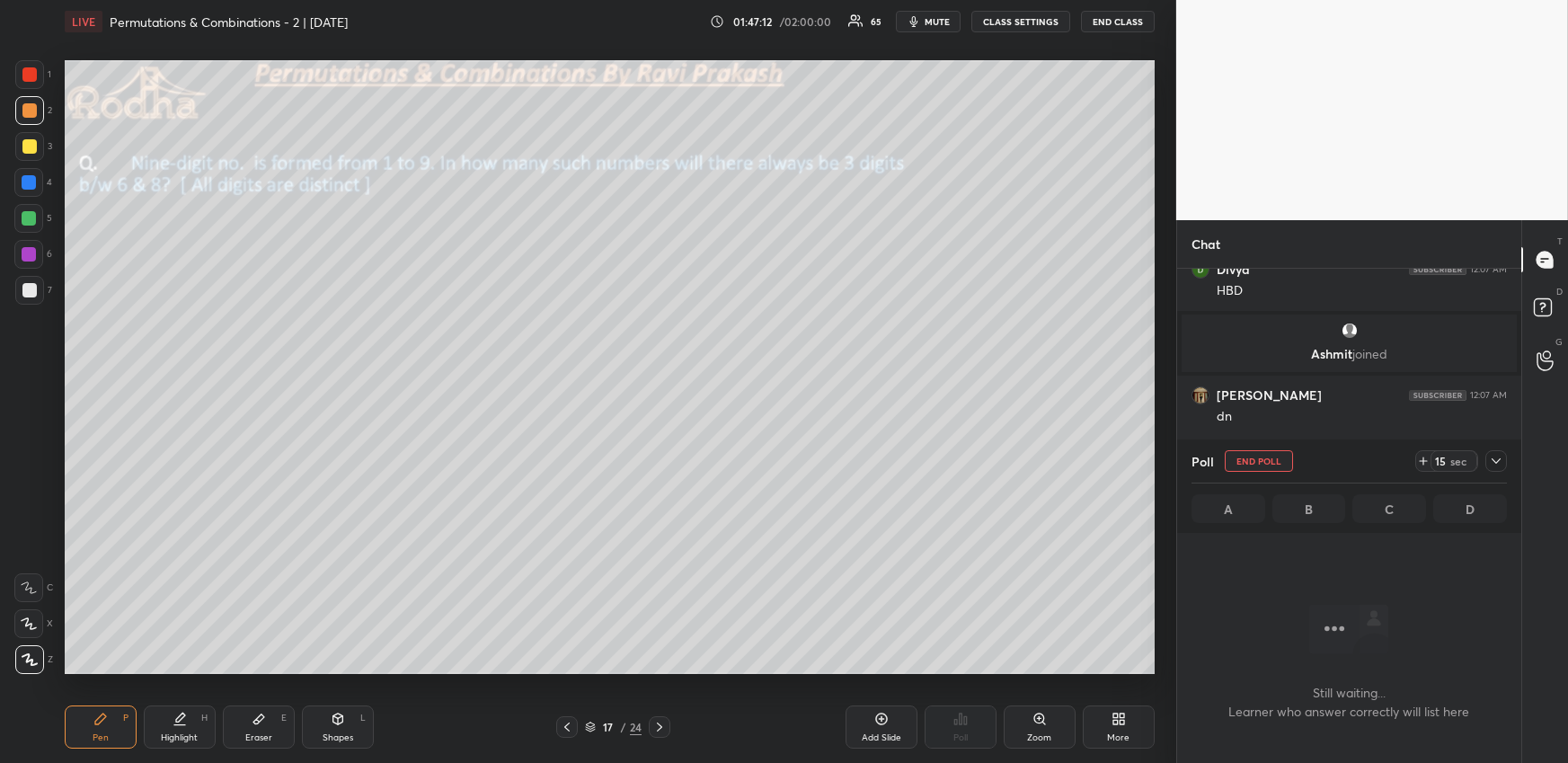
click at [1491, 456] on icon at bounding box center [1496, 460] width 14 height 14
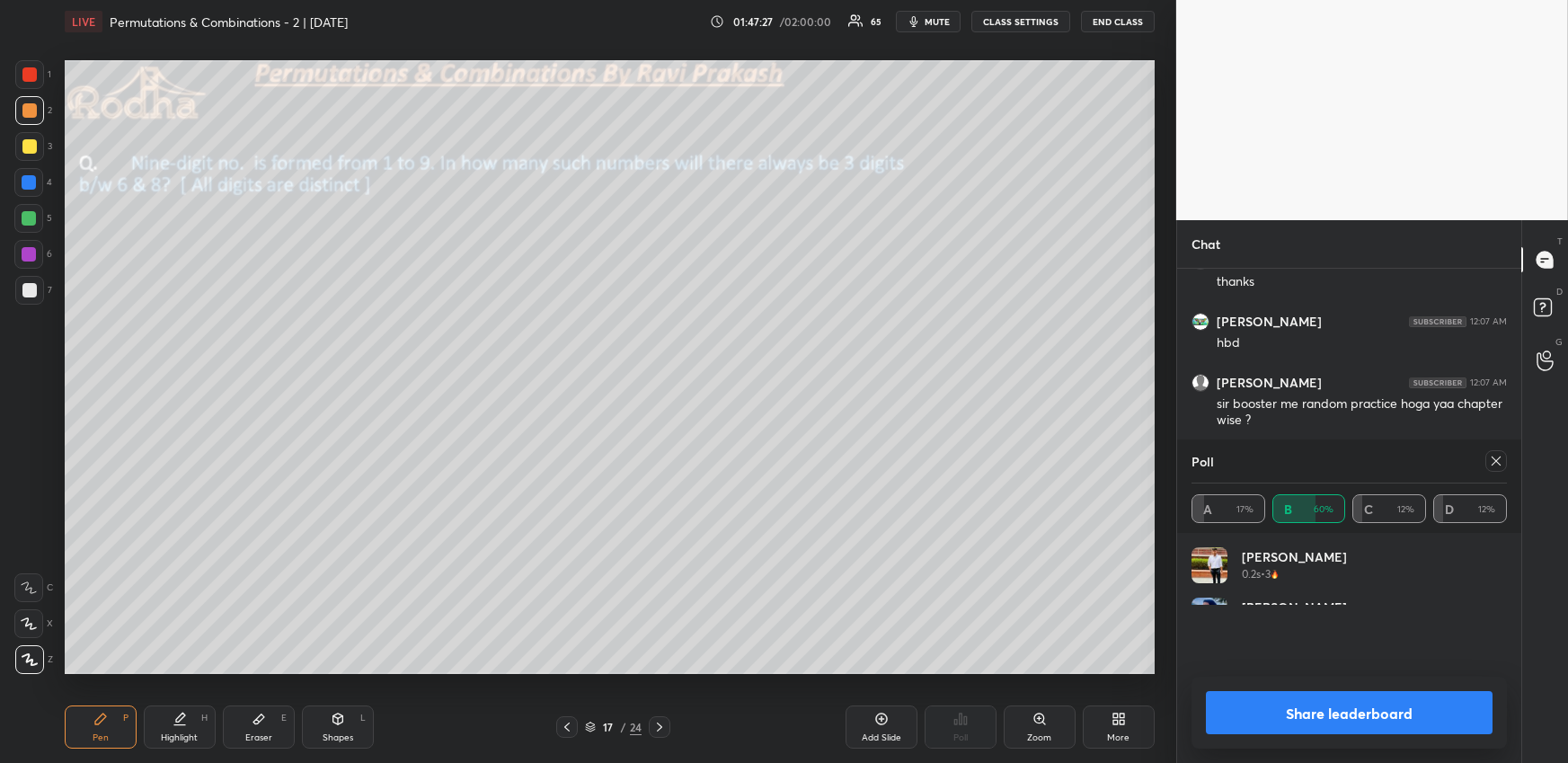
scroll to position [6, 5]
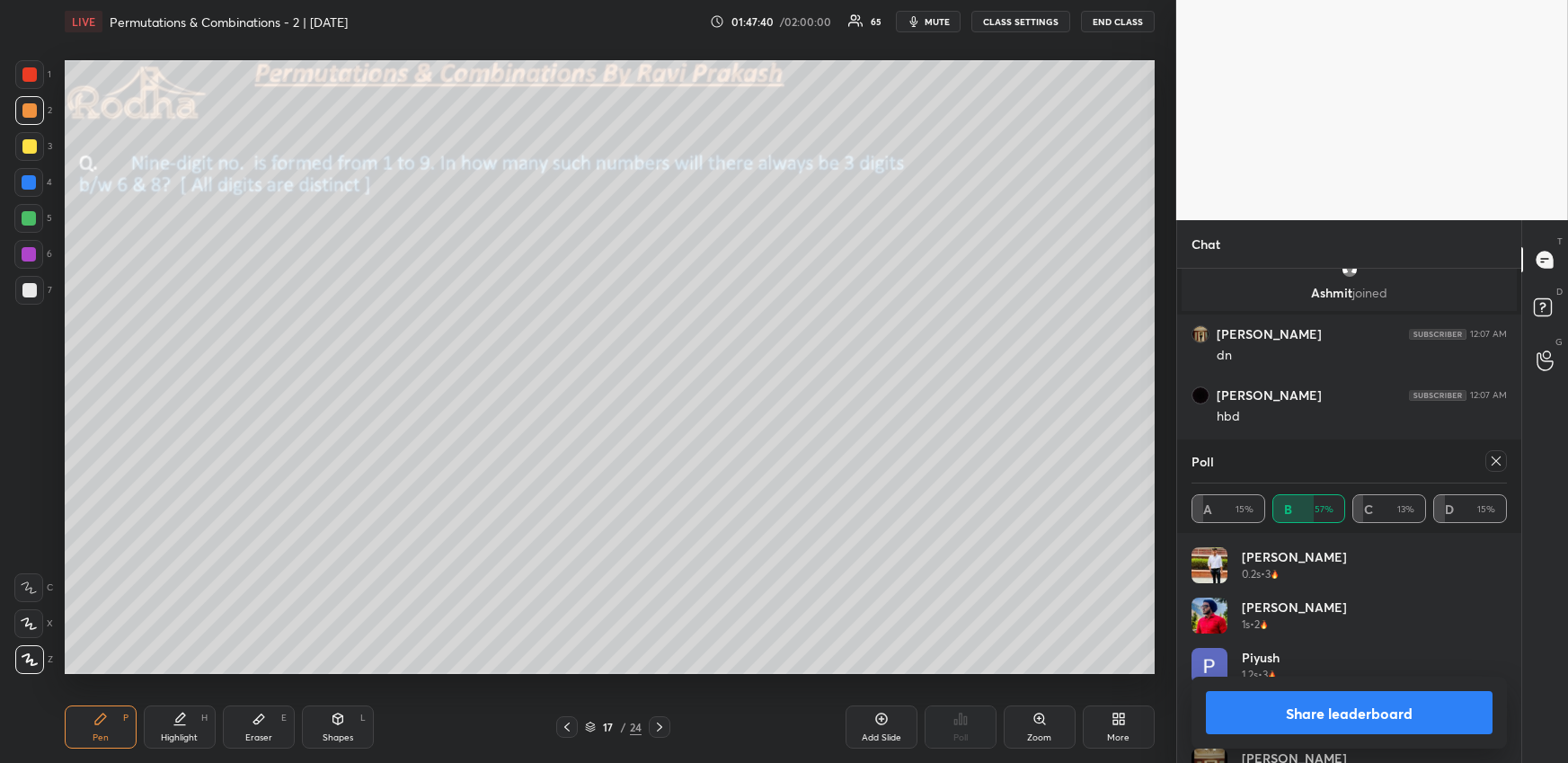
click at [1501, 456] on icon at bounding box center [1496, 460] width 14 height 14
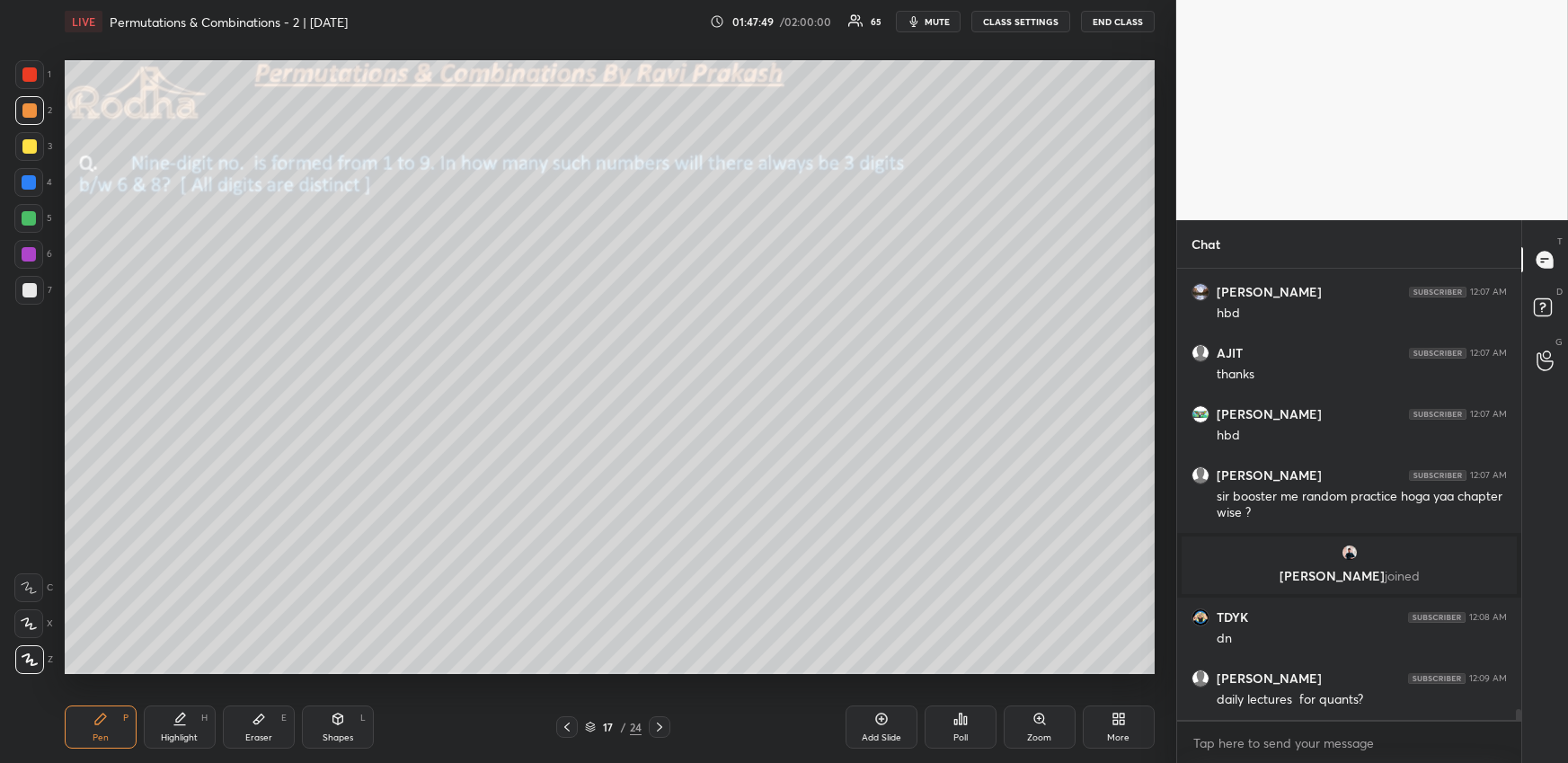
click at [32, 144] on div at bounding box center [29, 146] width 14 height 14
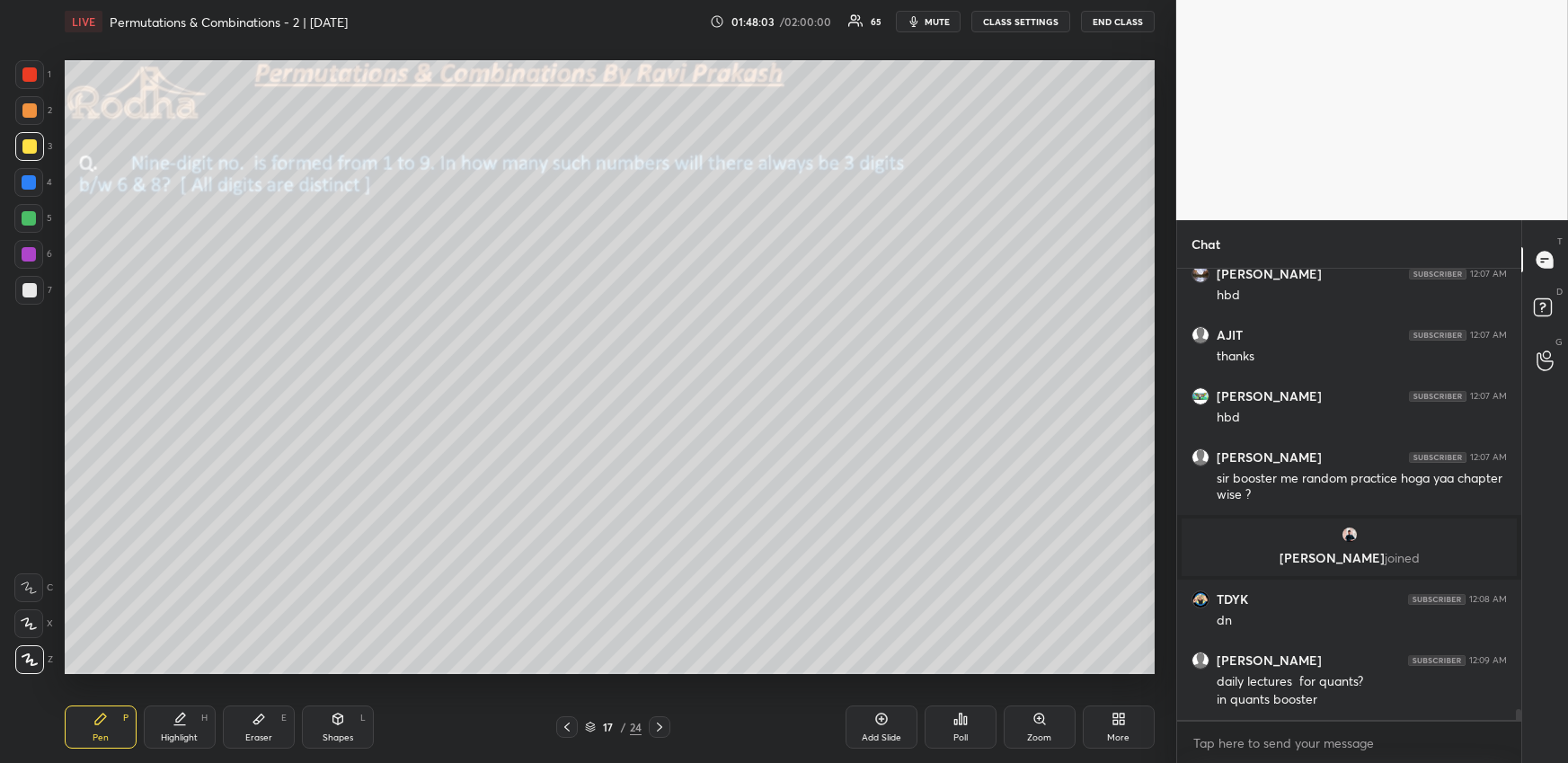
click at [28, 111] on div at bounding box center [29, 109] width 14 height 14
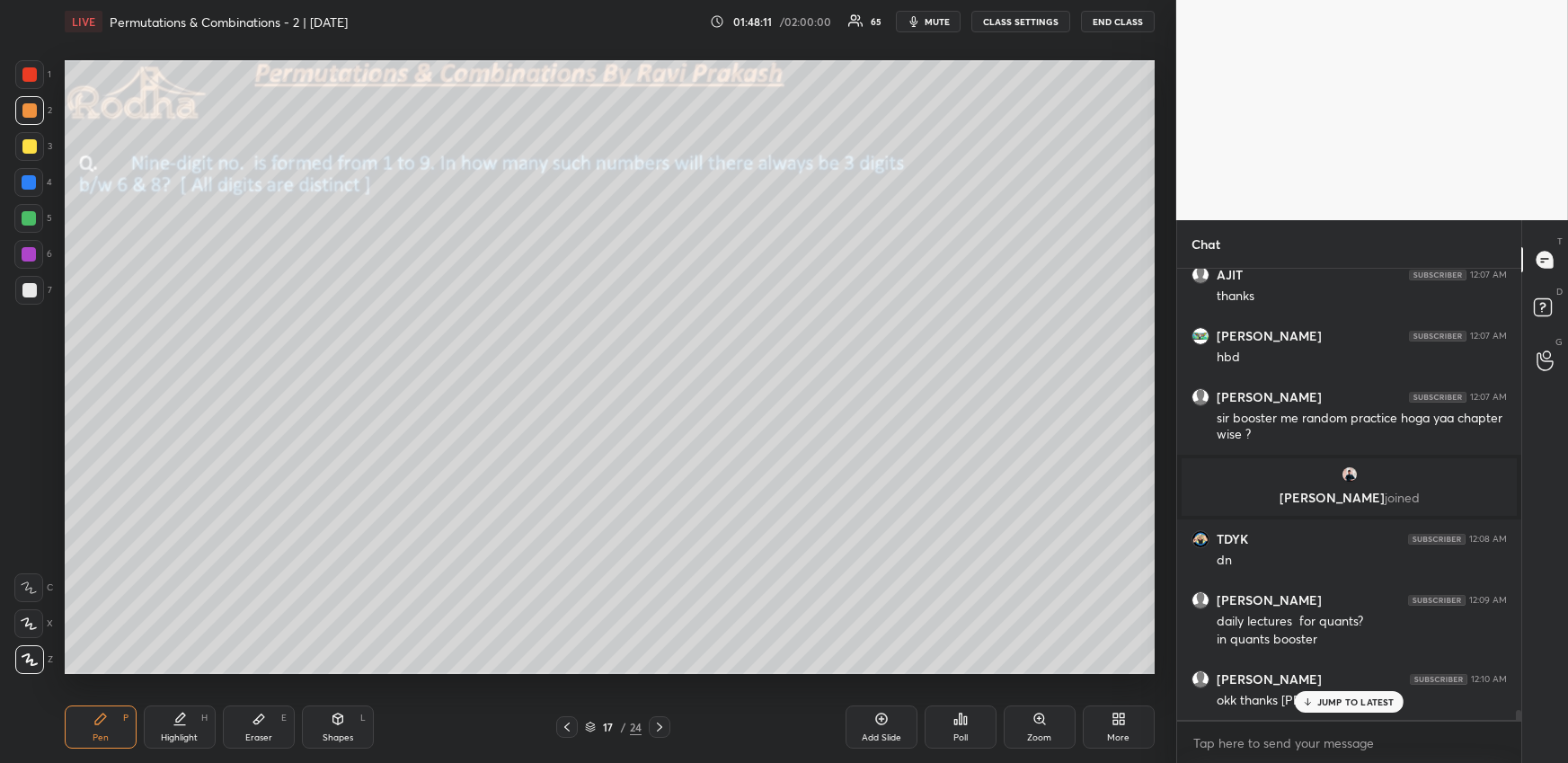
click at [1371, 700] on p "JUMP TO LATEST" at bounding box center [1356, 701] width 78 height 11
click at [35, 181] on div at bounding box center [28, 181] width 14 height 14
click at [339, 718] on div "Shapes L" at bounding box center [338, 727] width 72 height 43
drag, startPoint x: 32, startPoint y: 550, endPoint x: 43, endPoint y: 540, distance: 14.9
click at [32, 550] on icon at bounding box center [29, 551] width 14 height 14
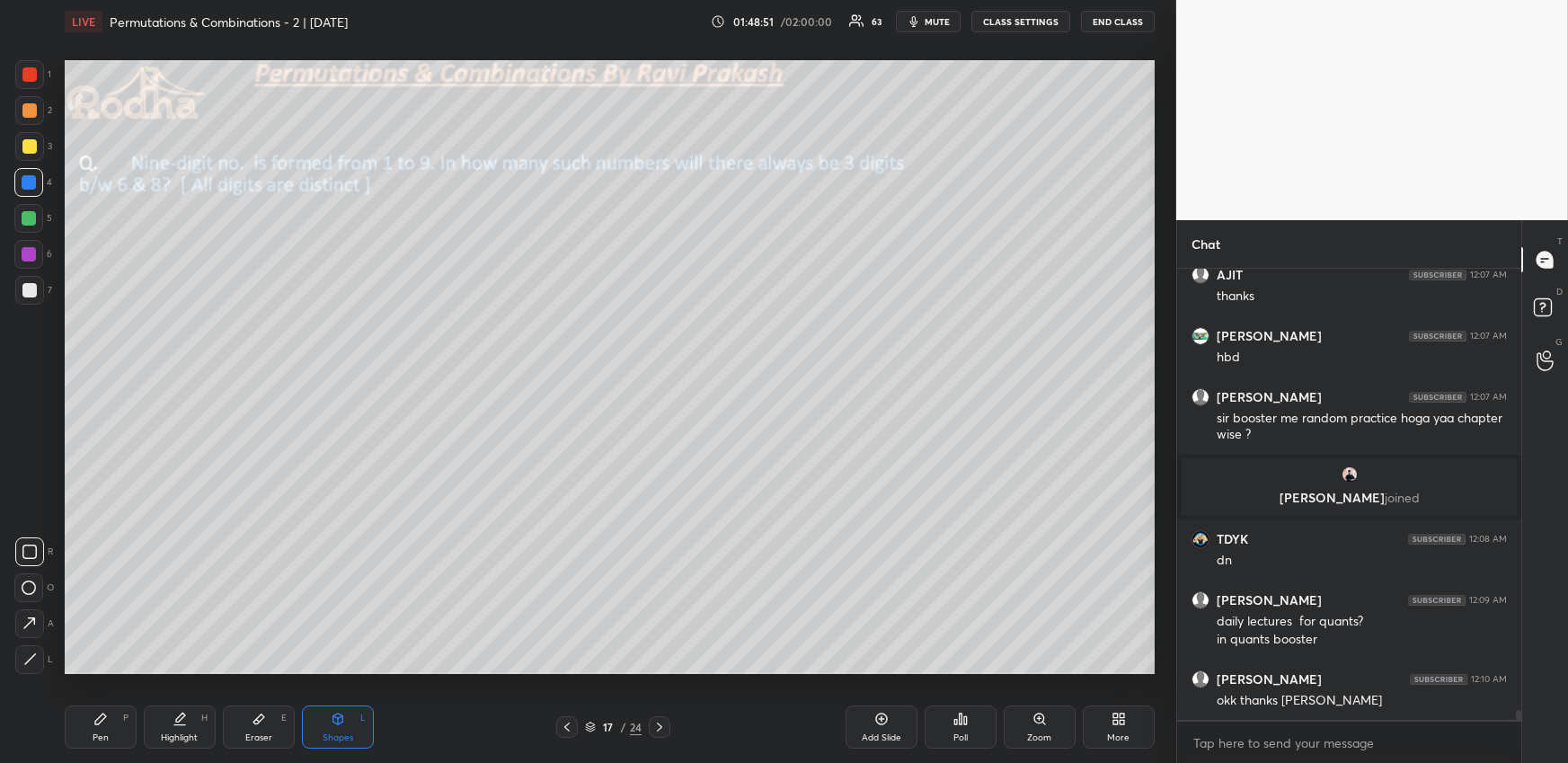
drag, startPoint x: 117, startPoint y: 735, endPoint x: 130, endPoint y: 674, distance: 62.4
click at [112, 734] on div "Pen P" at bounding box center [100, 727] width 72 height 43
drag, startPoint x: 34, startPoint y: 220, endPoint x: 63, endPoint y: 232, distance: 31.4
click at [34, 220] on div at bounding box center [28, 218] width 14 height 14
click at [148, 727] on div "Highlight H" at bounding box center [180, 727] width 72 height 43
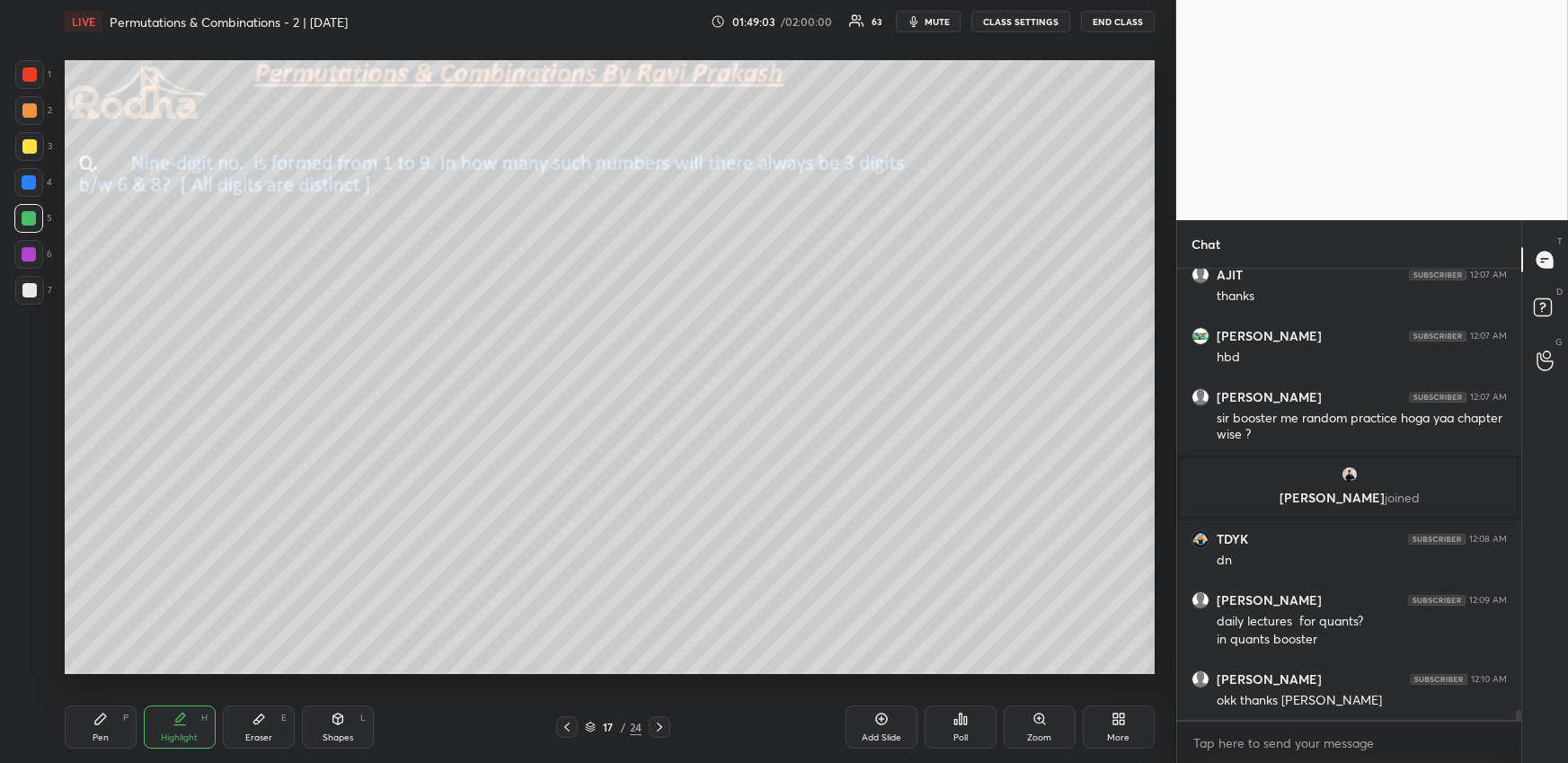
click at [84, 732] on div "Pen P" at bounding box center [100, 727] width 72 height 43
click at [191, 727] on div "Highlight H" at bounding box center [180, 727] width 72 height 43
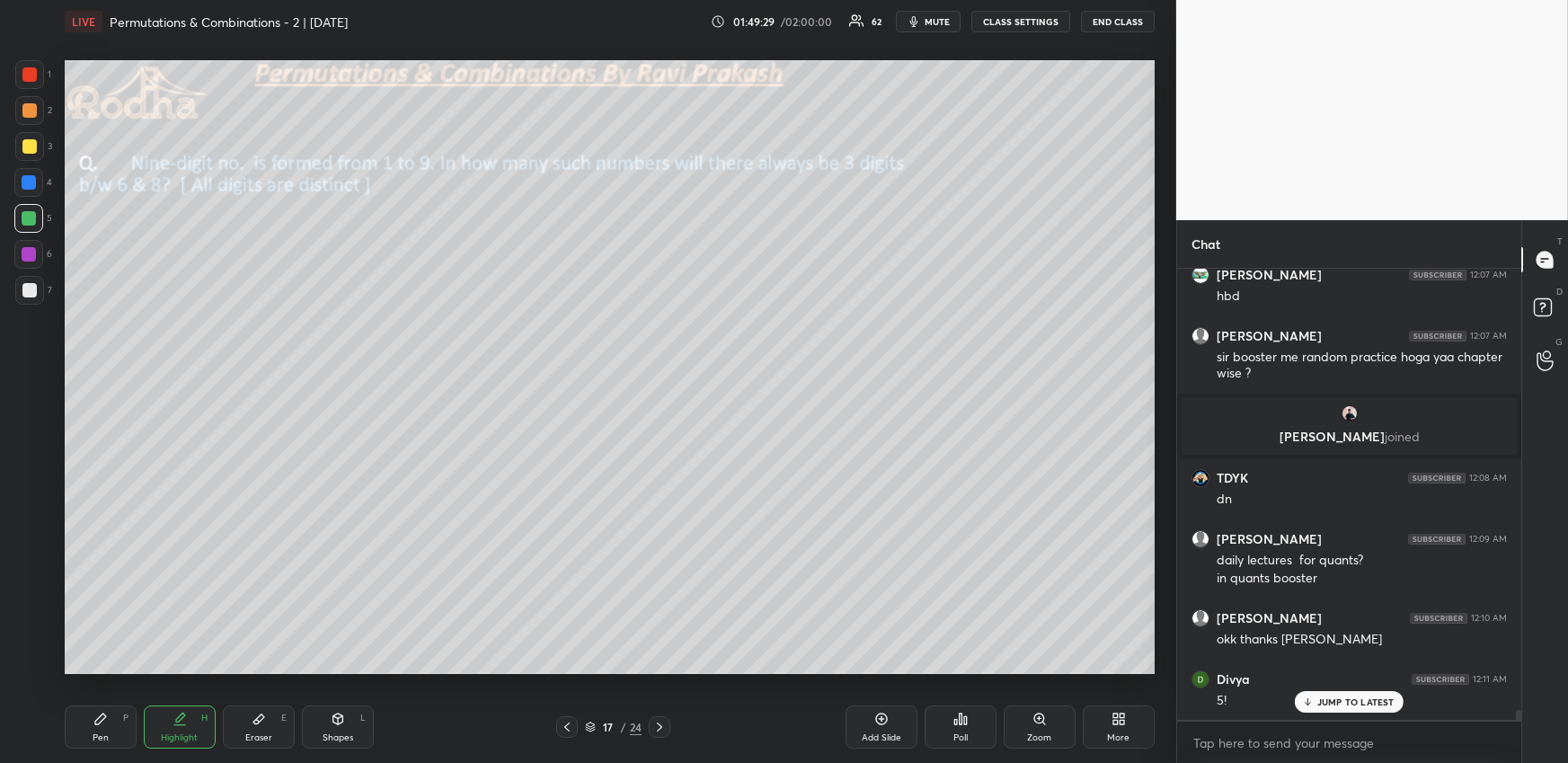
drag, startPoint x: 259, startPoint y: 723, endPoint x: 269, endPoint y: 696, distance: 28.8
click at [258, 722] on icon at bounding box center [258, 718] width 14 height 14
click at [188, 738] on div "Highlight" at bounding box center [179, 738] width 36 height 9
drag, startPoint x: 108, startPoint y: 724, endPoint x: 116, endPoint y: 700, distance: 25.3
click at [107, 727] on div "Pen P" at bounding box center [100, 727] width 72 height 43
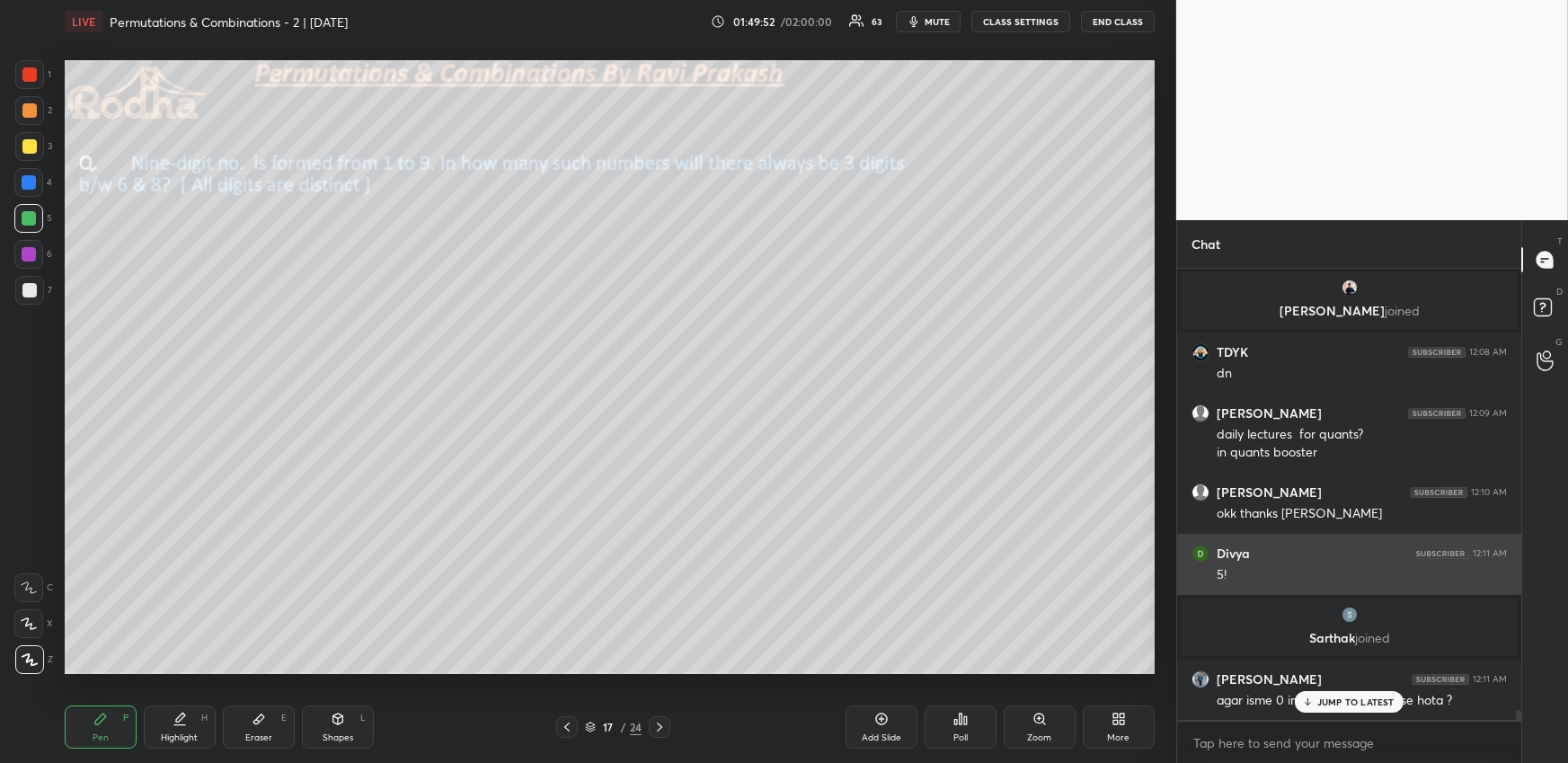
scroll to position [19510, 0]
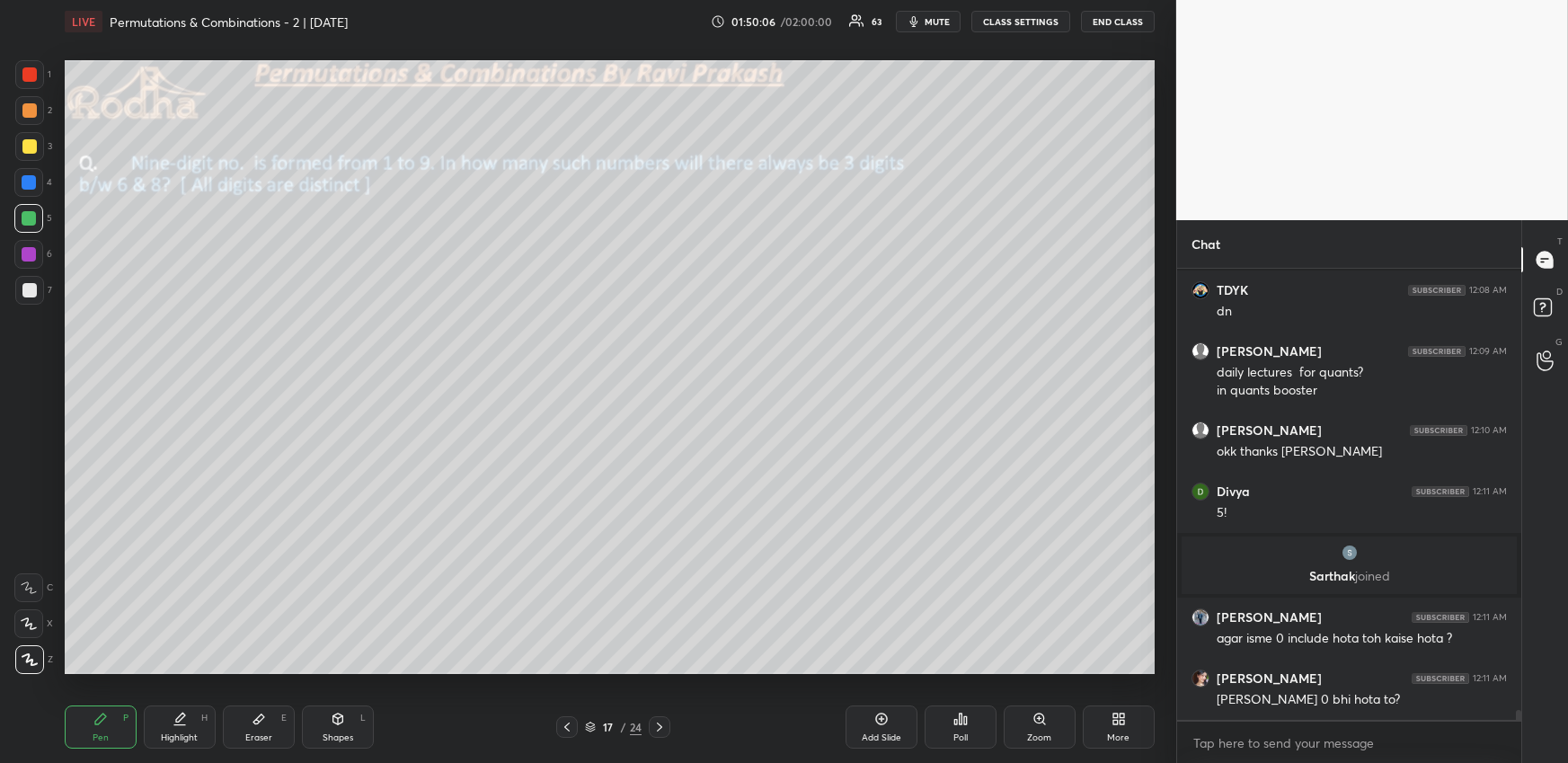
drag, startPoint x: 28, startPoint y: 285, endPoint x: 32, endPoint y: 275, distance: 10.8
click at [28, 286] on div at bounding box center [29, 290] width 14 height 14
click at [162, 733] on div "Highlight" at bounding box center [179, 738] width 36 height 9
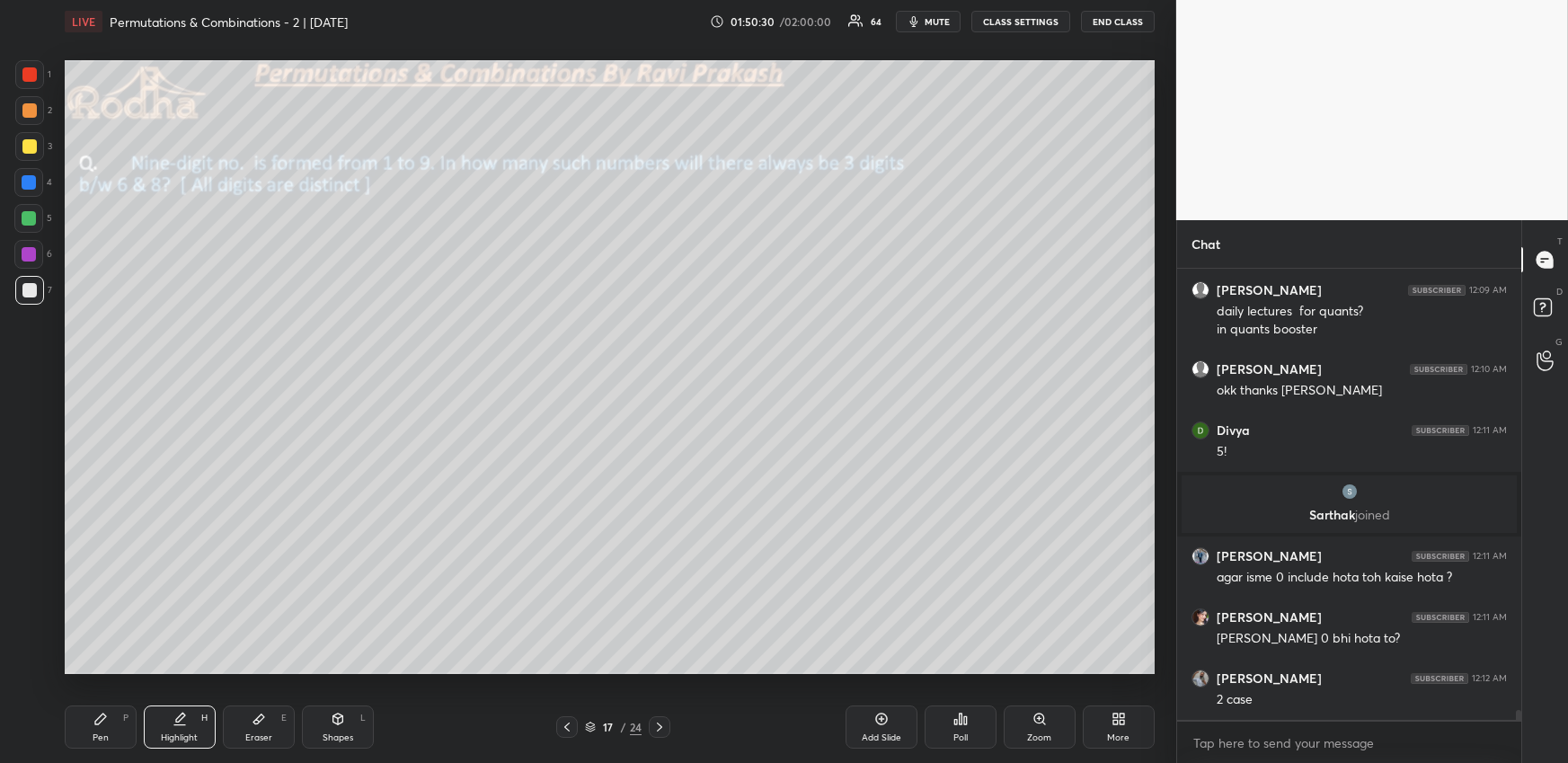
click at [86, 721] on div "Pen P" at bounding box center [100, 727] width 72 height 43
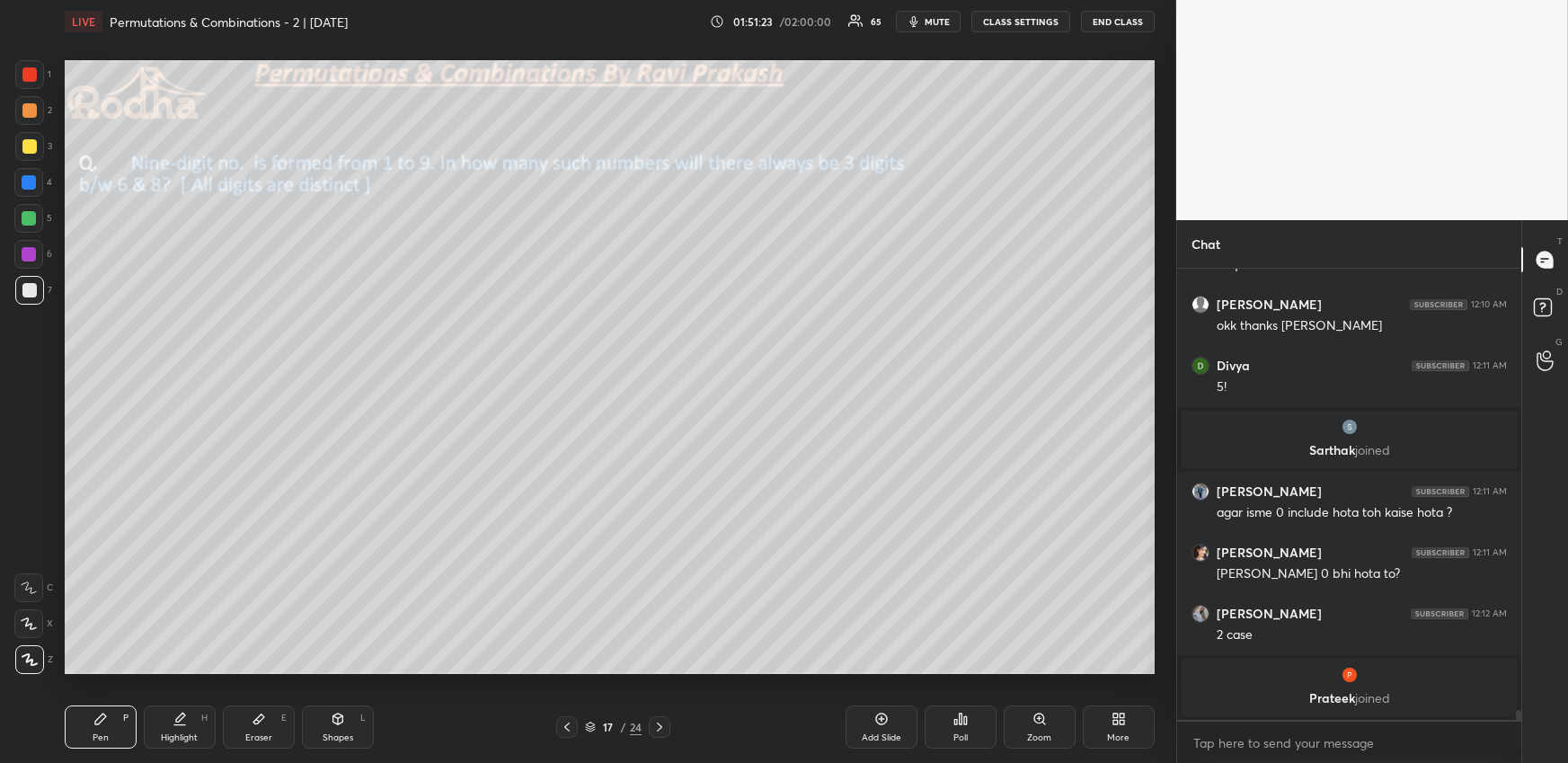
scroll to position [19501, 0]
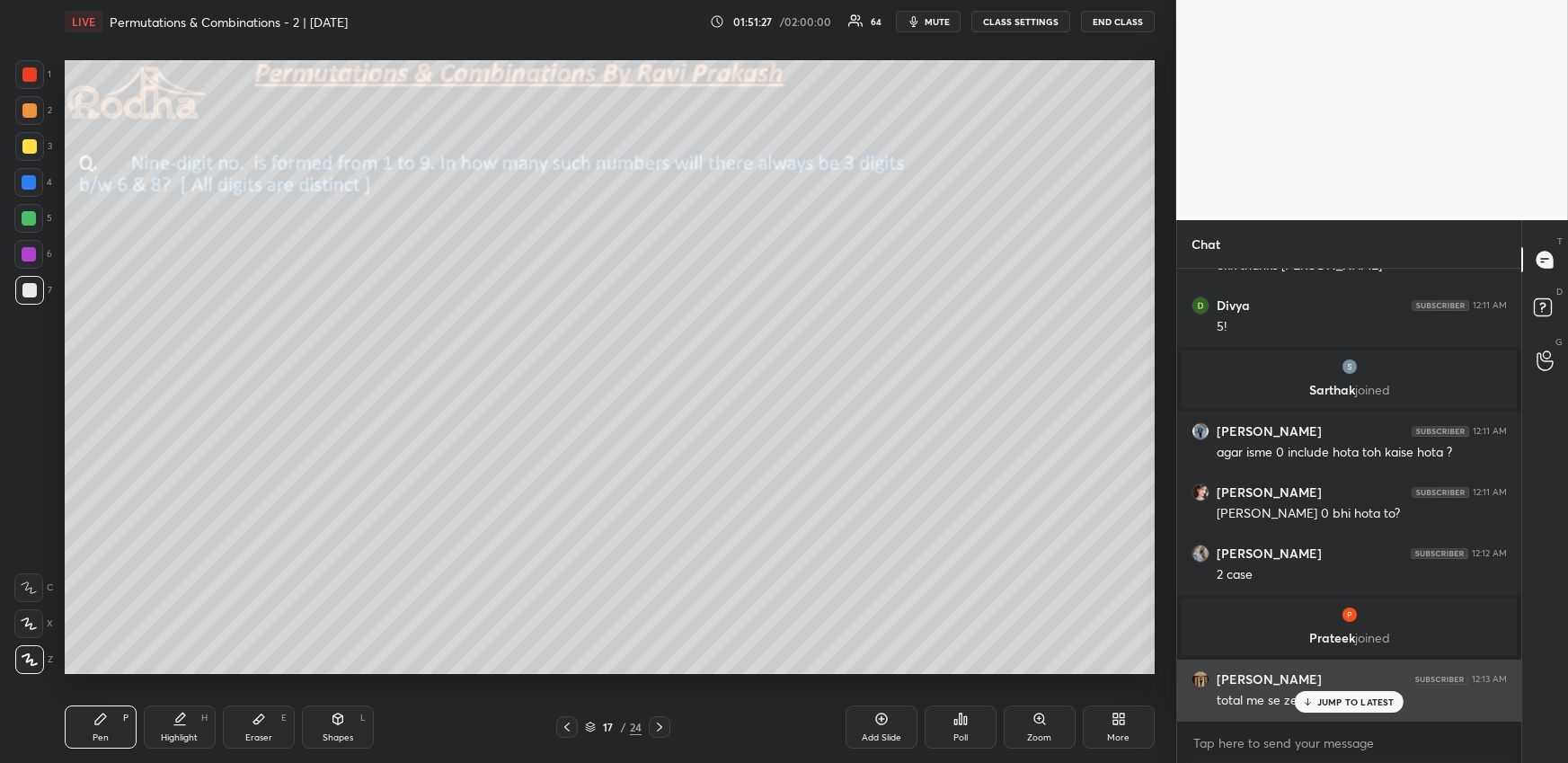
click at [1331, 707] on p "JUMP TO LATEST" at bounding box center [1356, 701] width 78 height 11
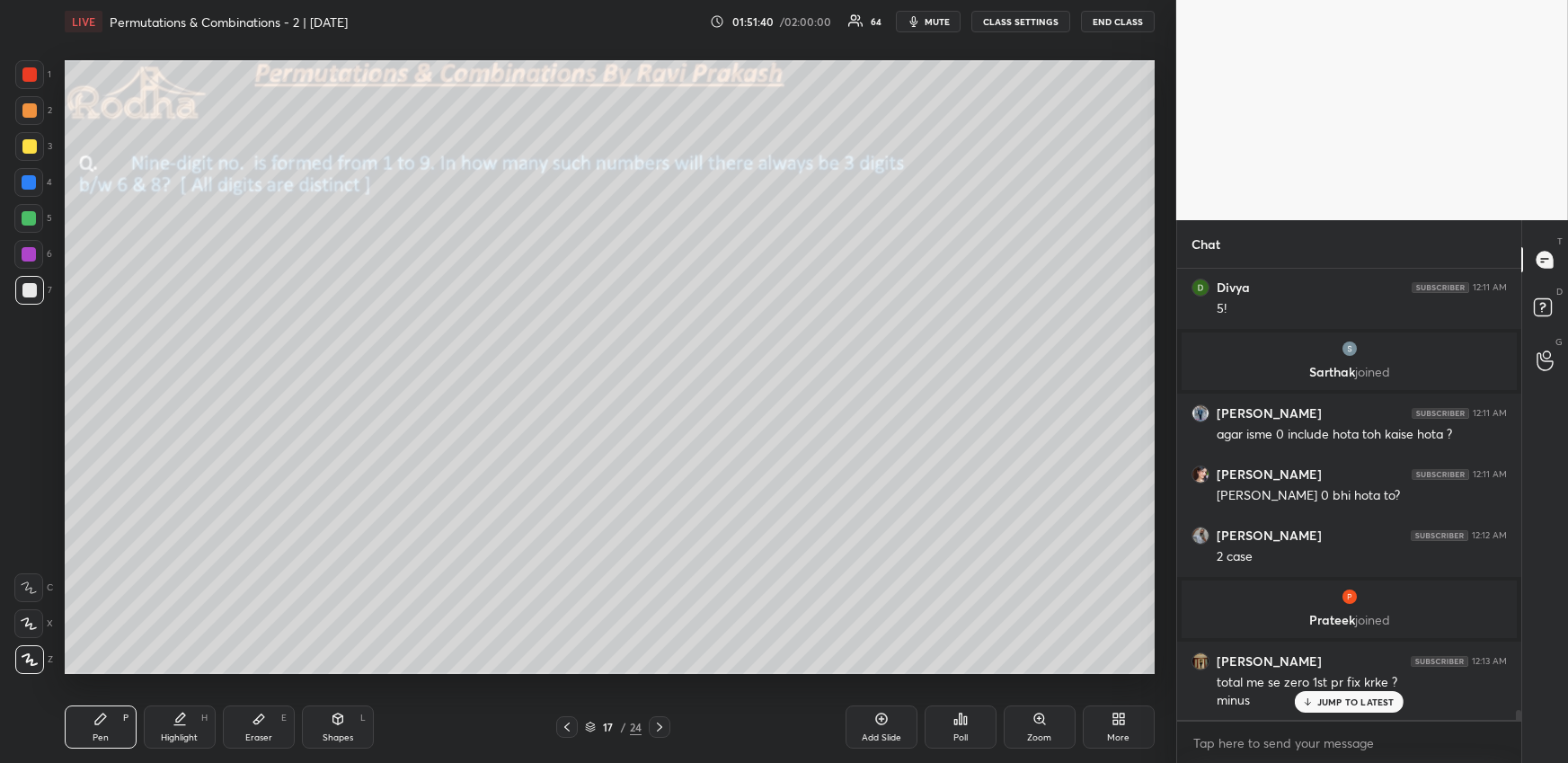
click at [190, 741] on div "Highlight" at bounding box center [179, 738] width 36 height 9
drag, startPoint x: 118, startPoint y: 727, endPoint x: 125, endPoint y: 721, distance: 9.2
click at [116, 727] on div "Pen P" at bounding box center [100, 727] width 72 height 43
click at [185, 725] on div "Highlight H" at bounding box center [180, 727] width 72 height 43
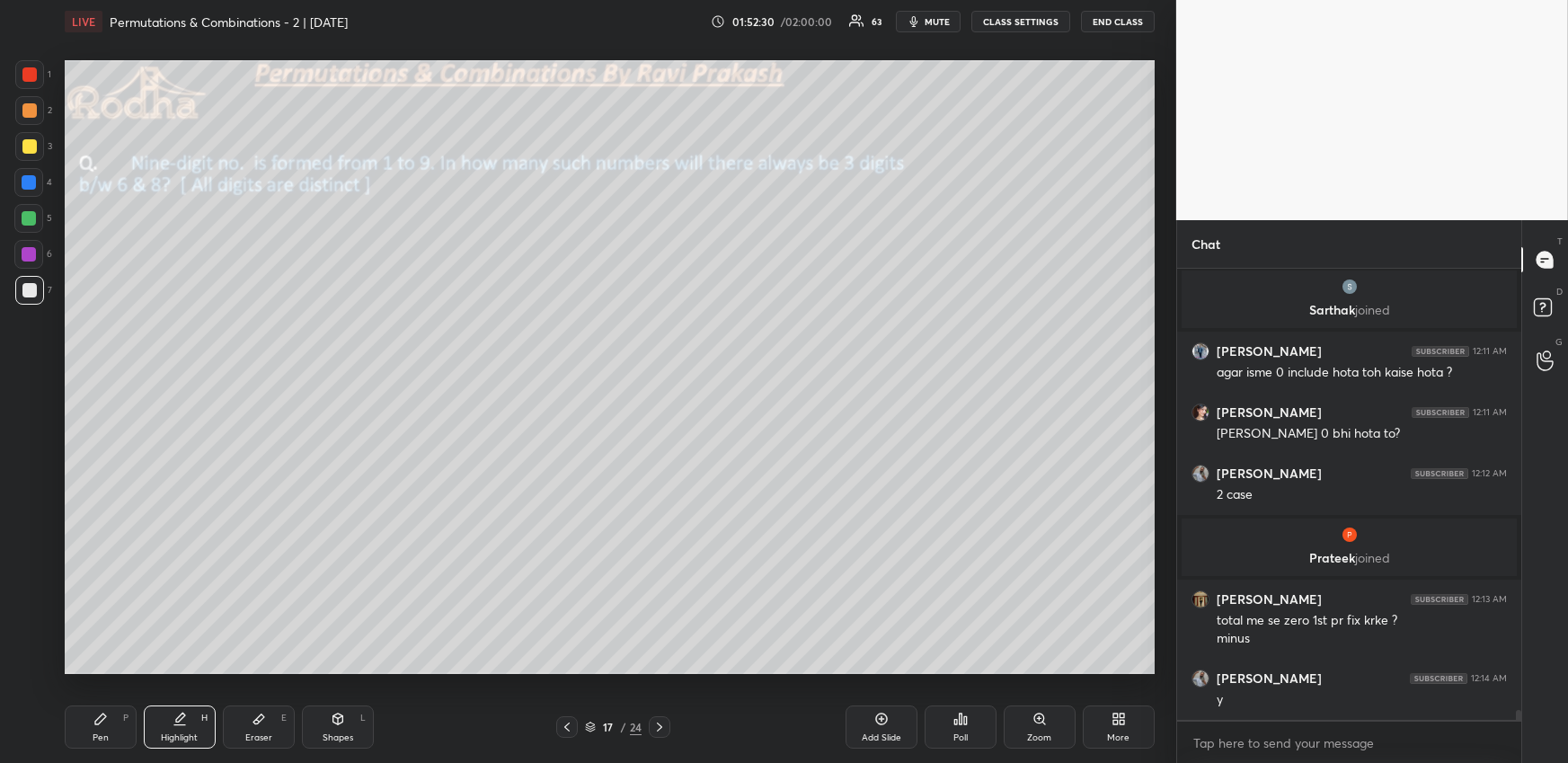
click at [269, 703] on div "Pen P Highlight H Eraser E Shapes L 17 / 24 Add Slide Poll Zoom More" at bounding box center [609, 727] width 1090 height 72
click at [277, 716] on div "Eraser E" at bounding box center [258, 727] width 72 height 43
click at [109, 727] on div "Pen P" at bounding box center [100, 727] width 72 height 43
drag, startPoint x: 36, startPoint y: 135, endPoint x: 33, endPoint y: 150, distance: 15.3
click at [36, 136] on div at bounding box center [29, 146] width 29 height 29
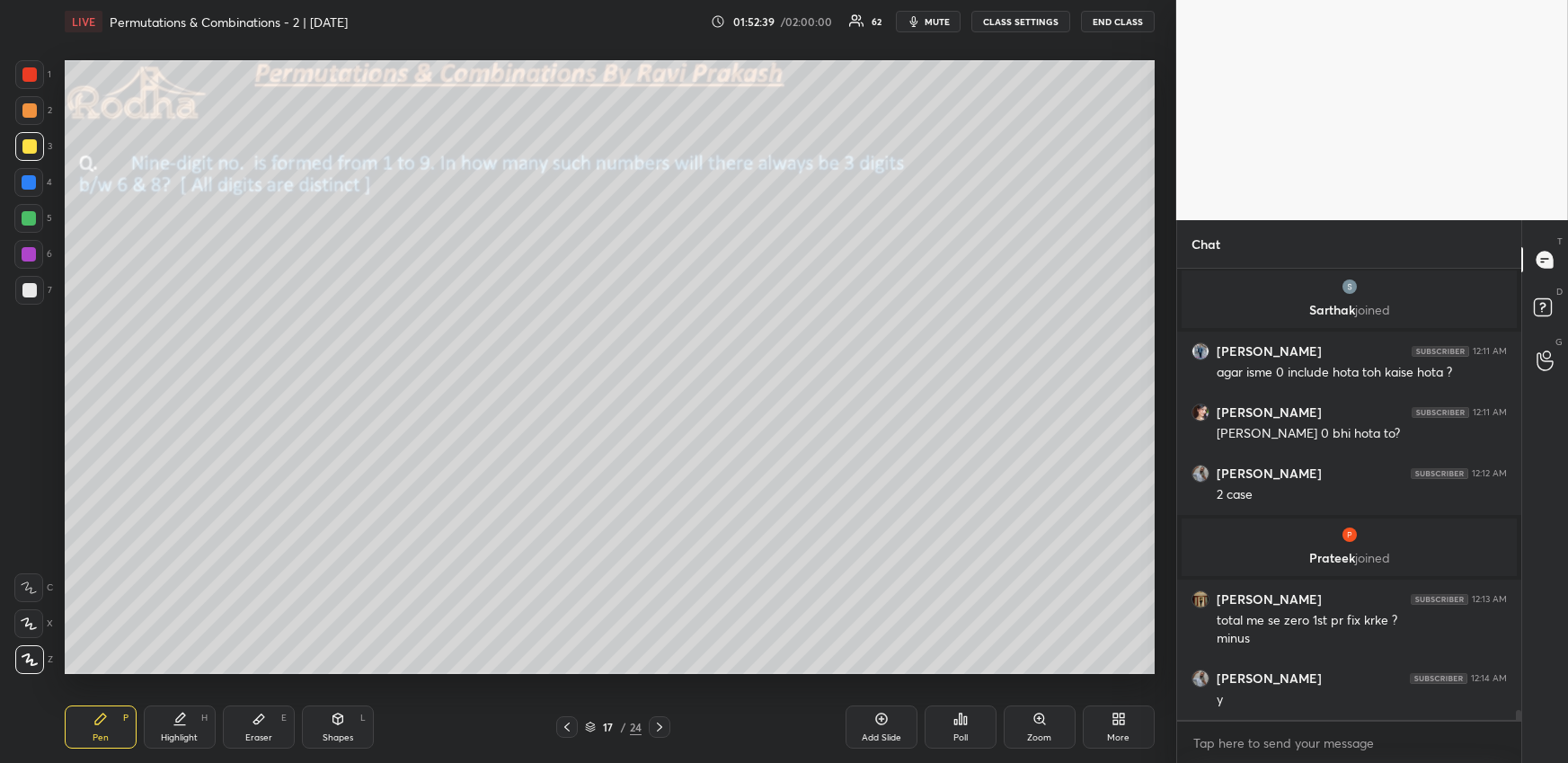
click at [569, 725] on icon at bounding box center [566, 726] width 14 height 14
click at [178, 733] on div "Highlight" at bounding box center [179, 738] width 36 height 9
click at [661, 720] on icon at bounding box center [659, 726] width 14 height 14
drag, startPoint x: 120, startPoint y: 733, endPoint x: 126, endPoint y: 721, distance: 13.4
click at [119, 731] on div "Pen P" at bounding box center [100, 727] width 72 height 43
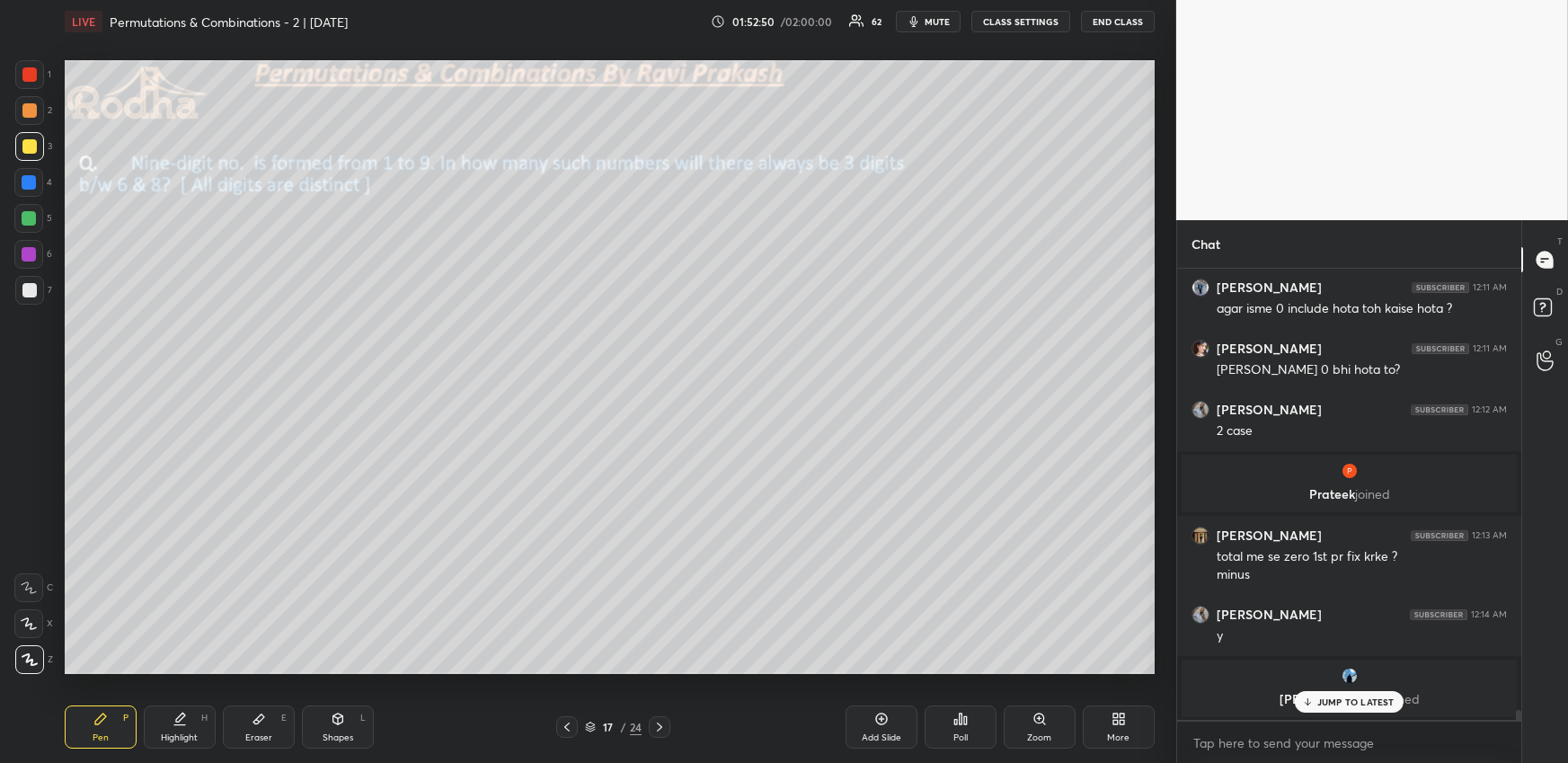
scroll to position [19683, 0]
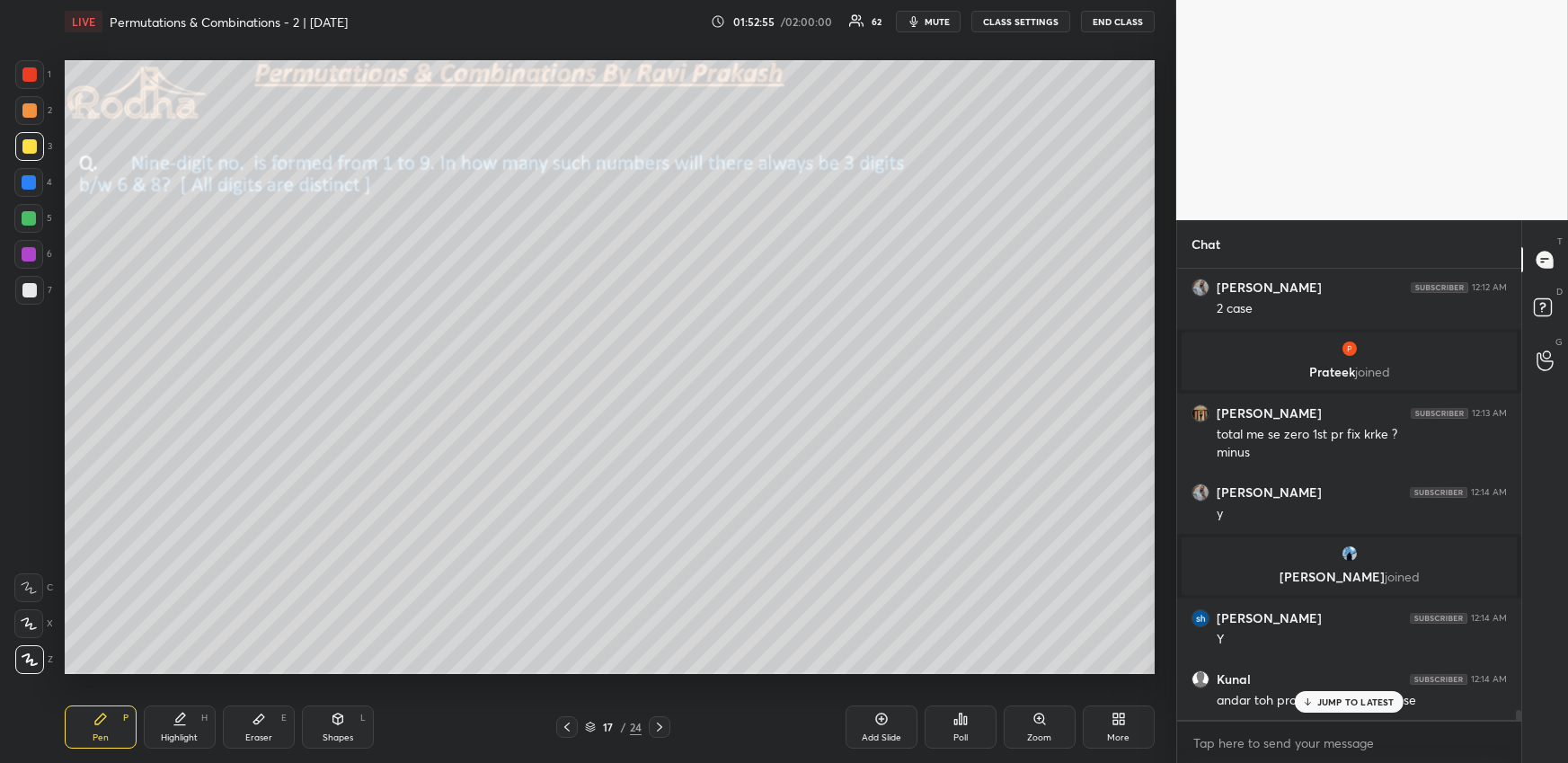
click at [30, 182] on div at bounding box center [28, 181] width 14 height 14
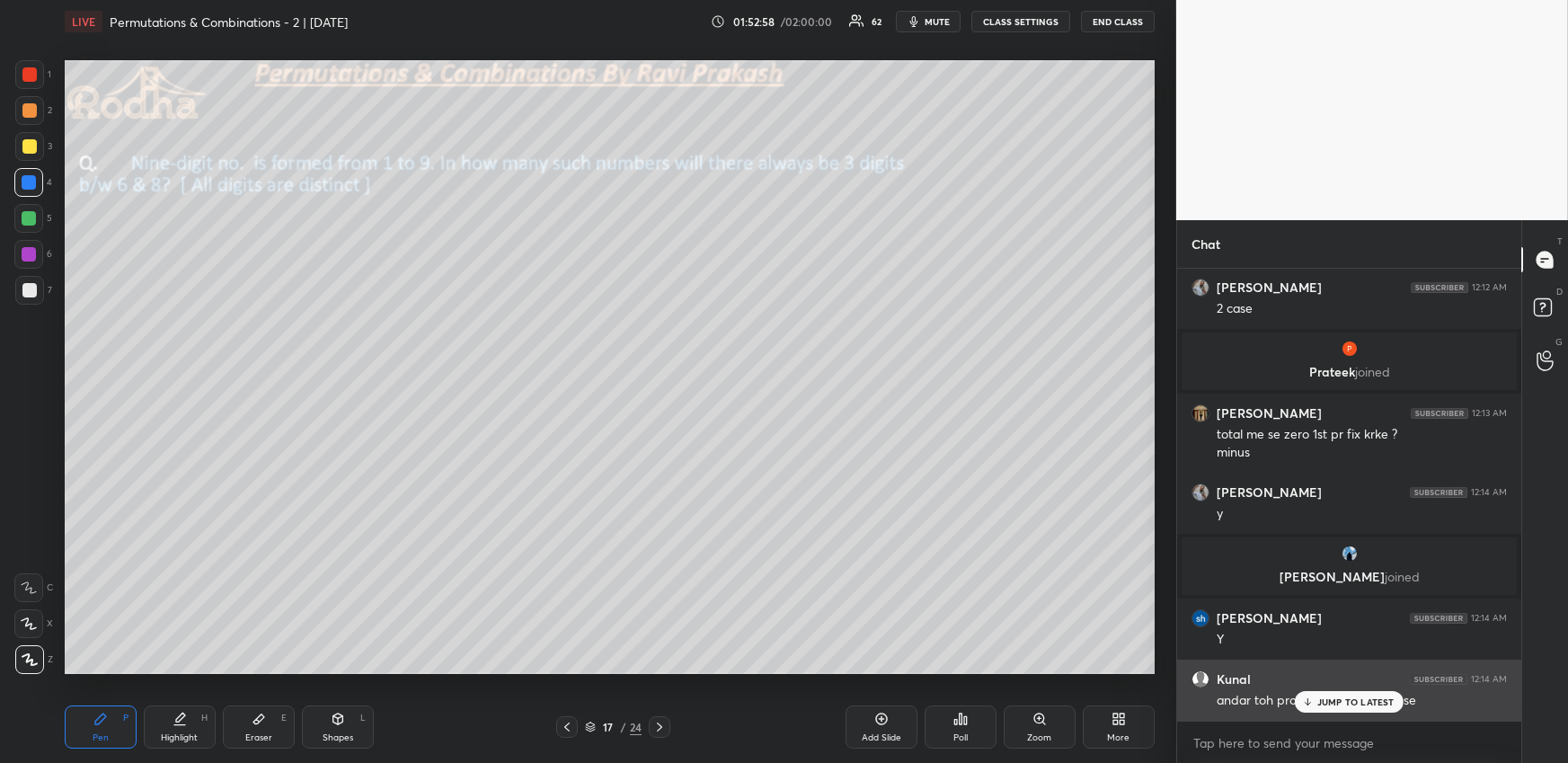
click at [1372, 698] on p "JUMP TO LATEST" at bounding box center [1356, 701] width 78 height 11
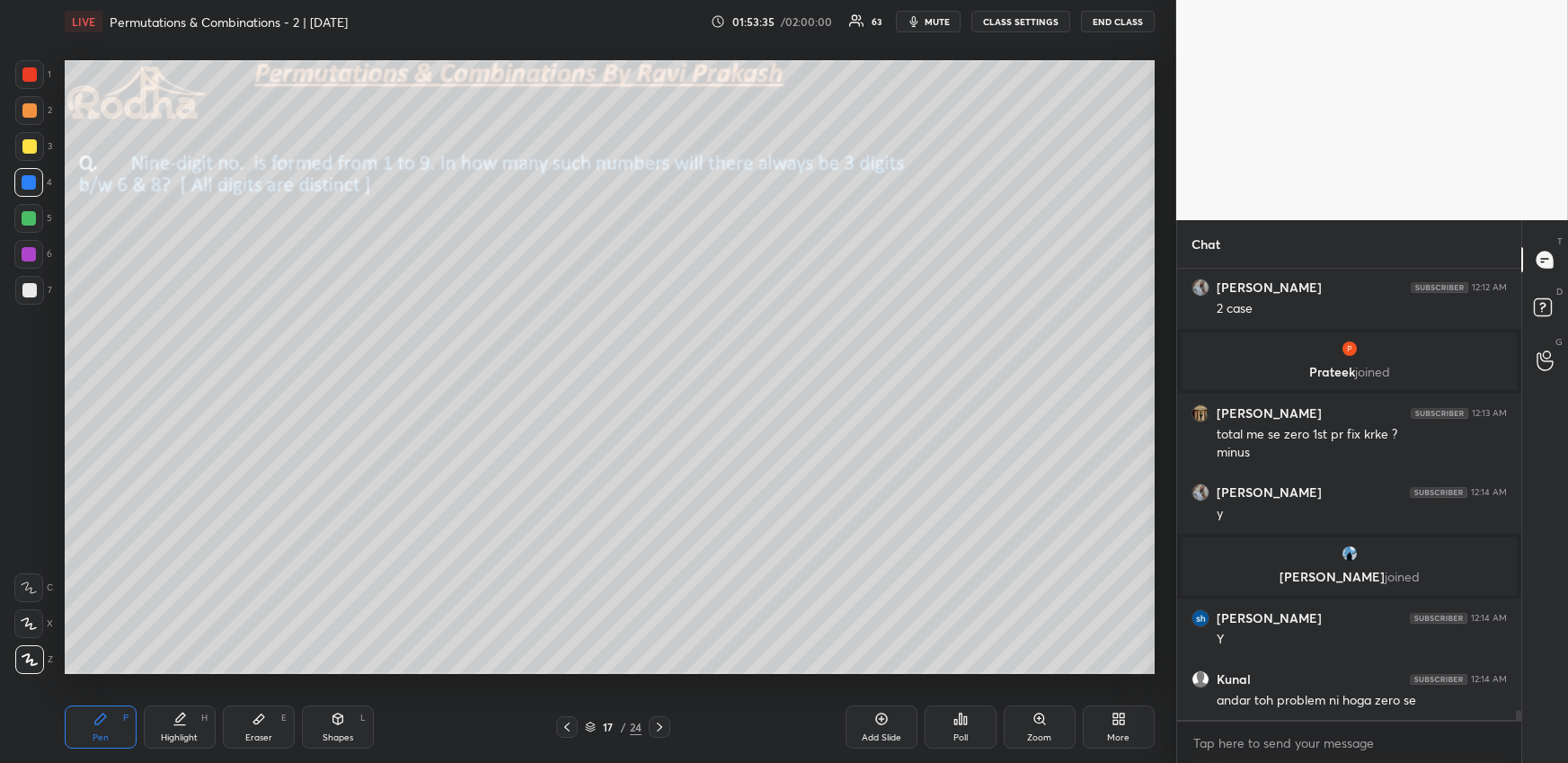
drag, startPoint x: 36, startPoint y: 144, endPoint x: 62, endPoint y: 171, distance: 37.5
click at [36, 145] on div at bounding box center [29, 146] width 29 height 29
click at [334, 722] on icon at bounding box center [338, 718] width 14 height 14
click at [241, 729] on div "Eraser E" at bounding box center [258, 727] width 72 height 43
click at [116, 733] on div "Pen P" at bounding box center [100, 727] width 72 height 43
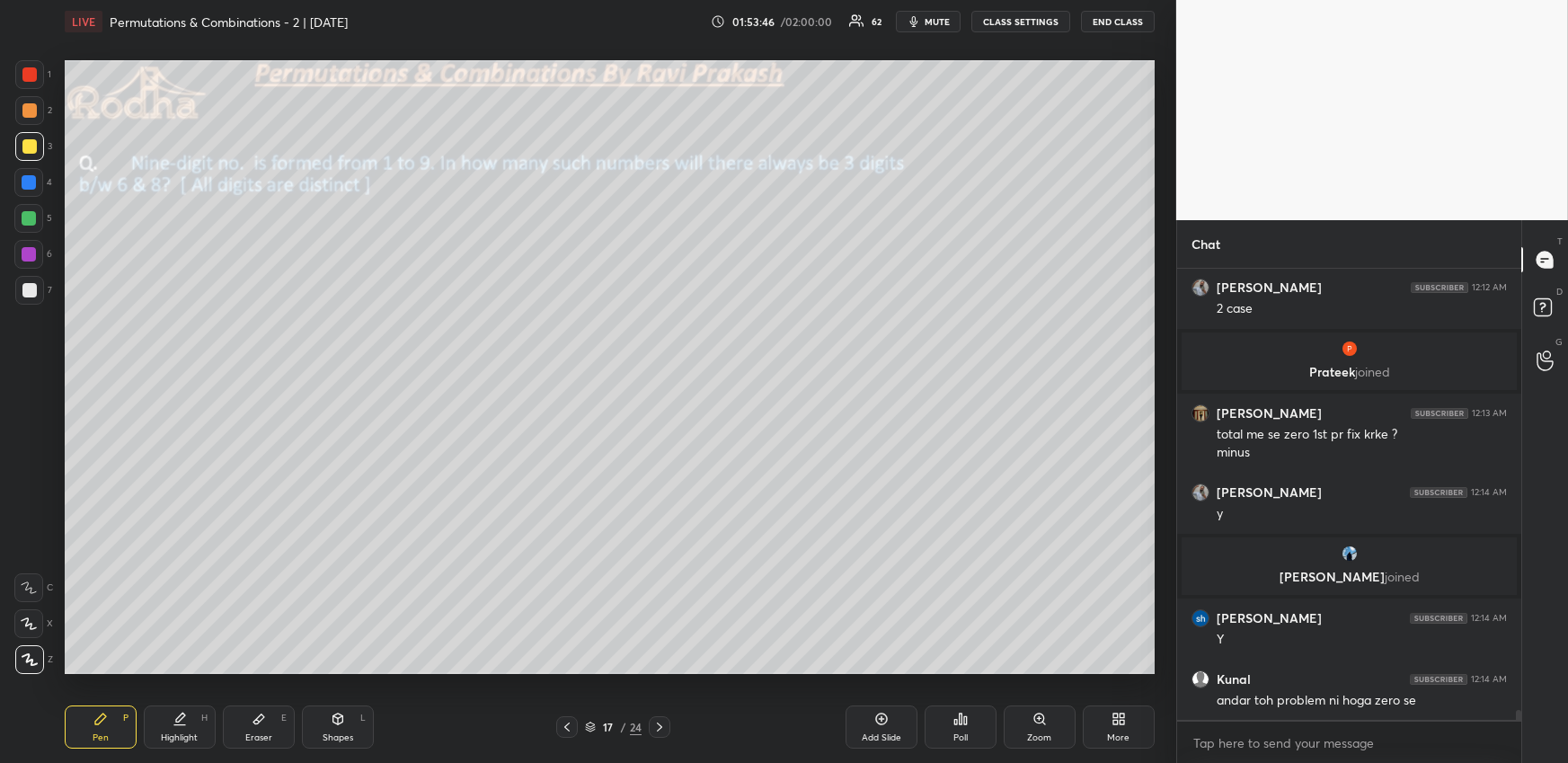
click at [32, 180] on div at bounding box center [28, 181] width 14 height 14
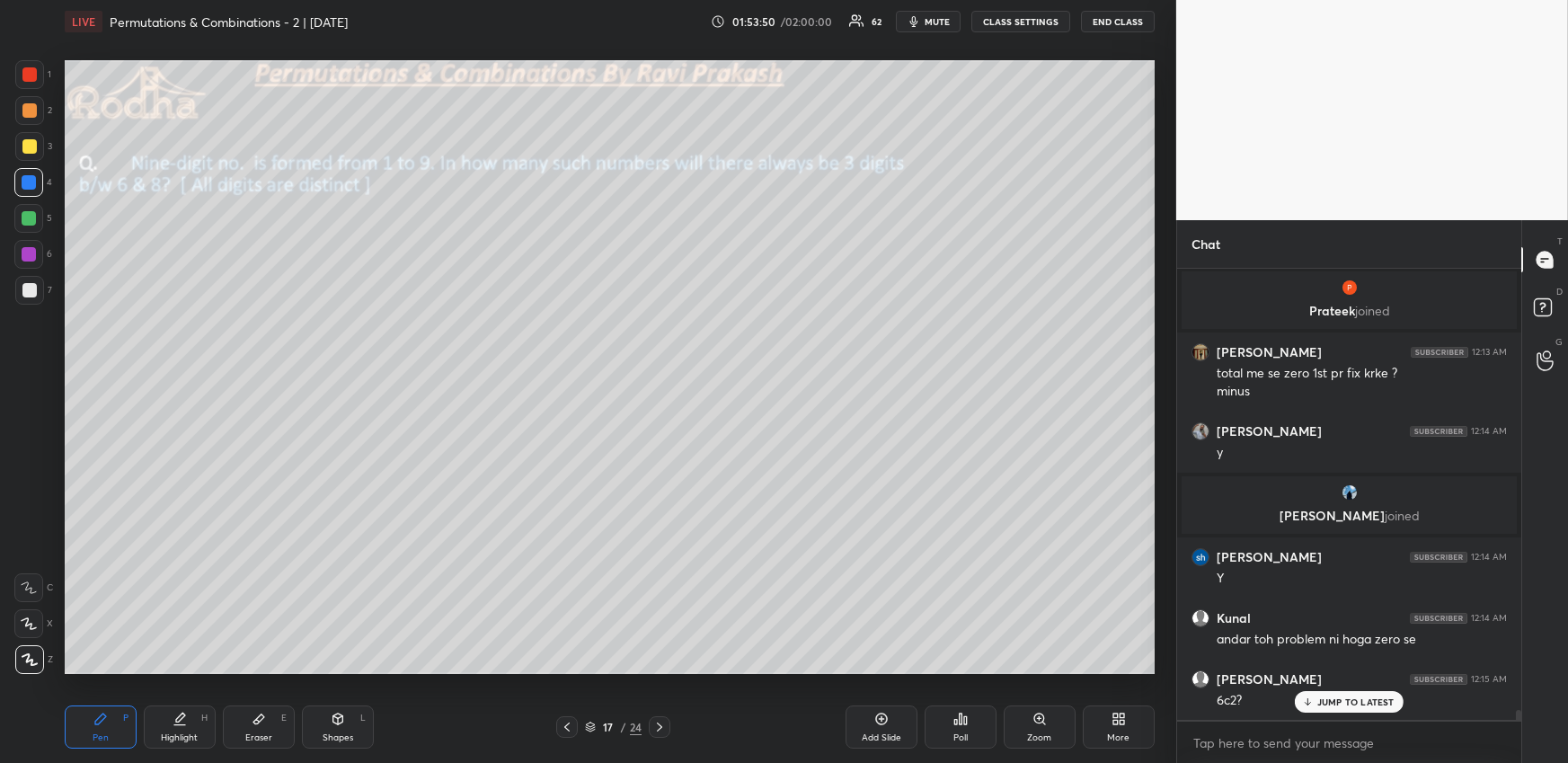
drag, startPoint x: 32, startPoint y: 113, endPoint x: 31, endPoint y: 123, distance: 10.0
click at [32, 112] on div at bounding box center [29, 109] width 14 height 14
click at [272, 724] on div "Eraser E" at bounding box center [258, 727] width 72 height 43
click at [196, 723] on div "Highlight H" at bounding box center [180, 727] width 72 height 43
drag, startPoint x: 121, startPoint y: 717, endPoint x: 162, endPoint y: 681, distance: 54.6
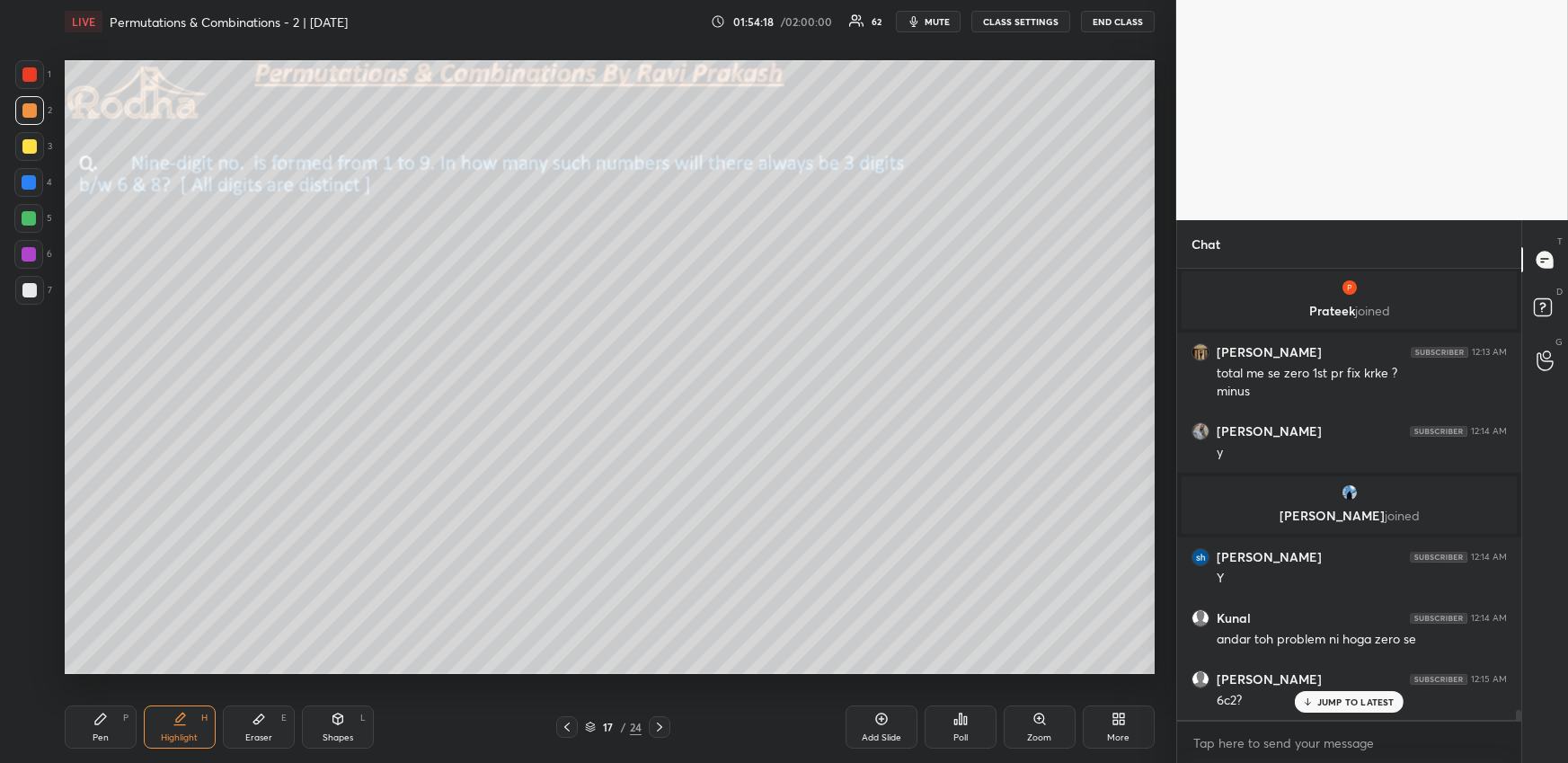
click at [116, 718] on div "Pen P" at bounding box center [100, 727] width 72 height 43
drag, startPoint x: 196, startPoint y: 725, endPoint x: 217, endPoint y: 718, distance: 22.1
click at [198, 726] on div "Highlight H" at bounding box center [180, 727] width 72 height 43
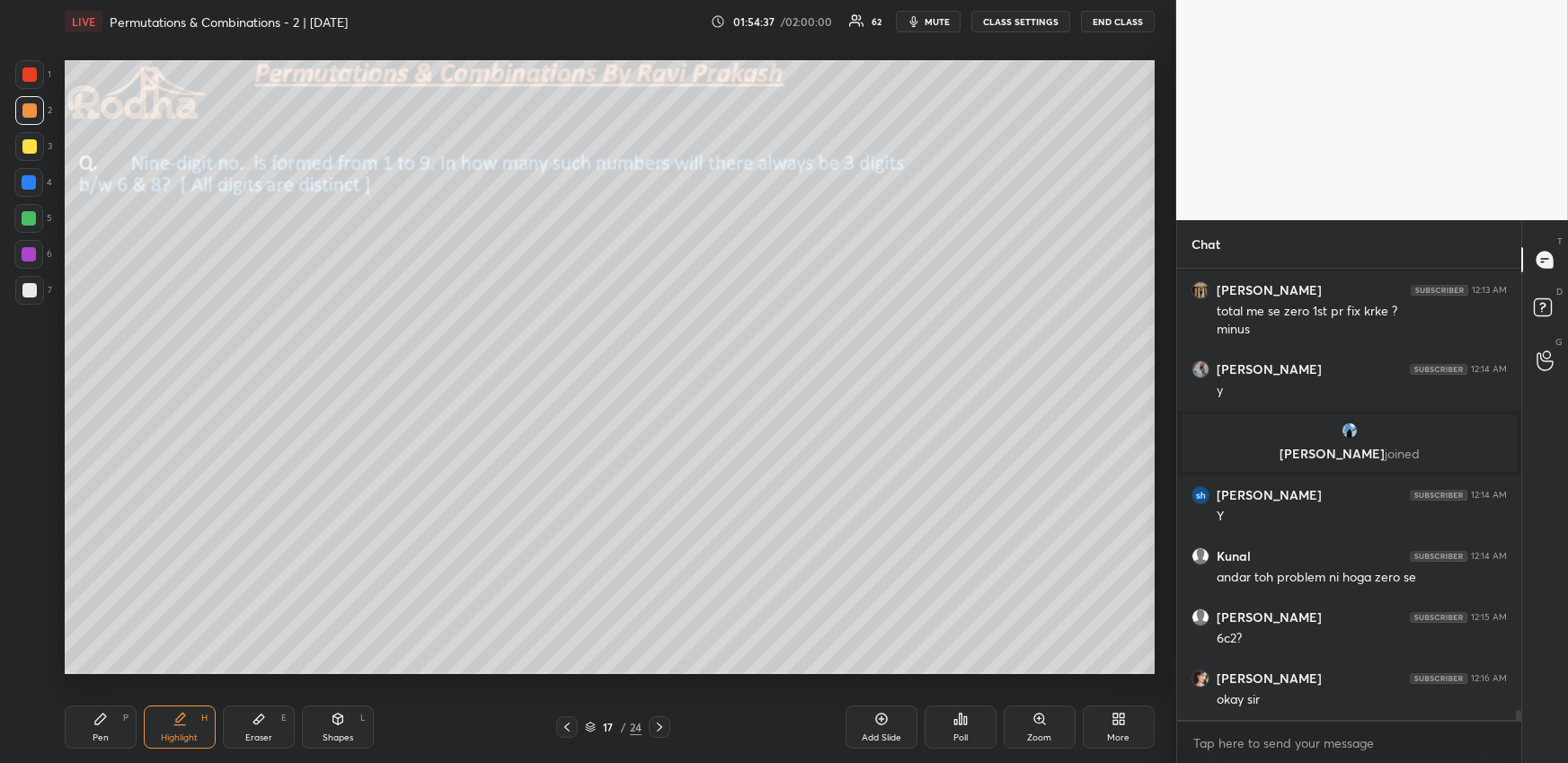
scroll to position [19867, 0]
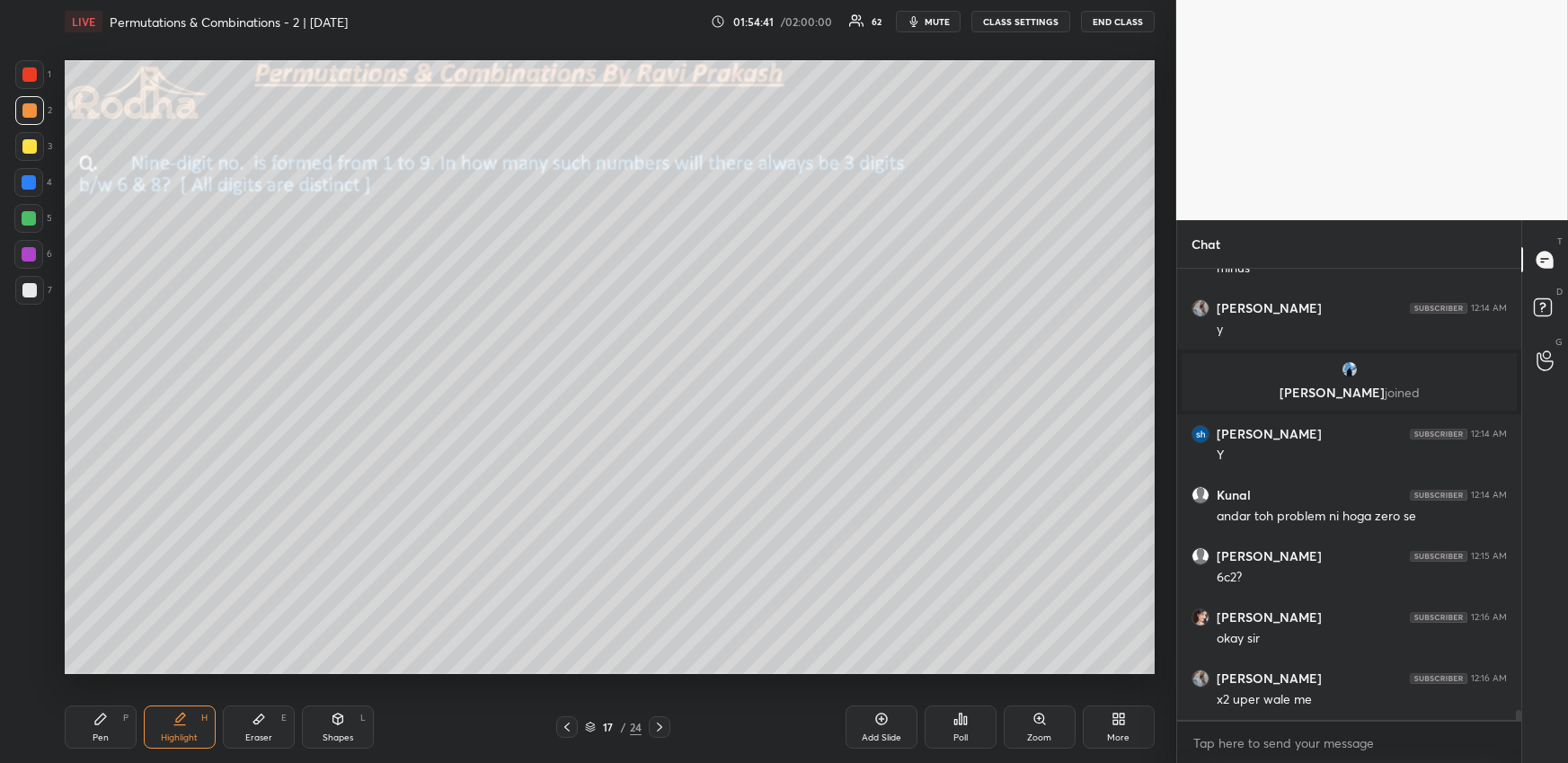
click at [127, 713] on div "Pen P" at bounding box center [100, 727] width 72 height 43
drag, startPoint x: 171, startPoint y: 709, endPoint x: 180, endPoint y: 705, distance: 9.8
click at [169, 710] on div "Highlight H" at bounding box center [180, 727] width 72 height 43
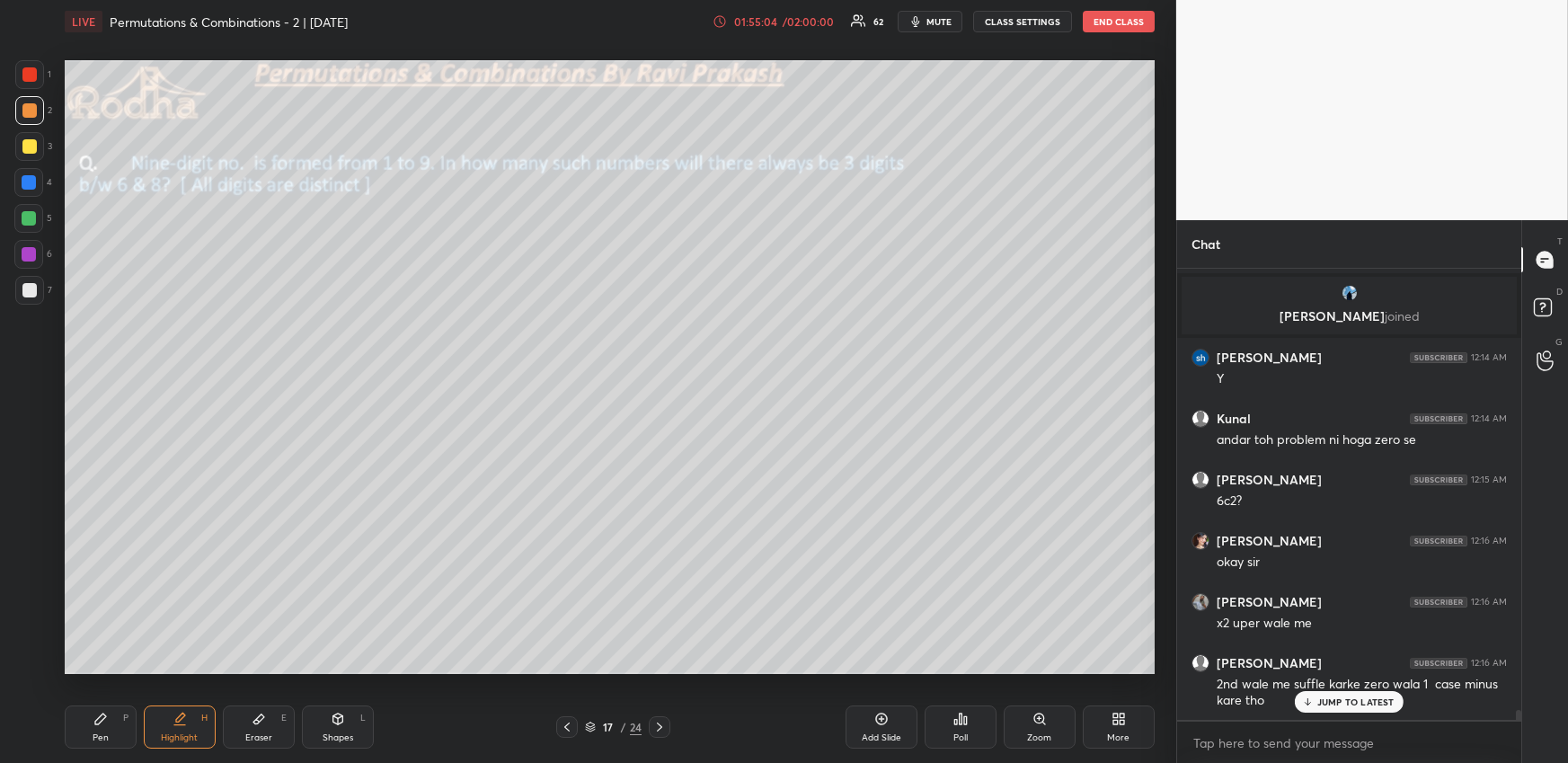
scroll to position [20004, 0]
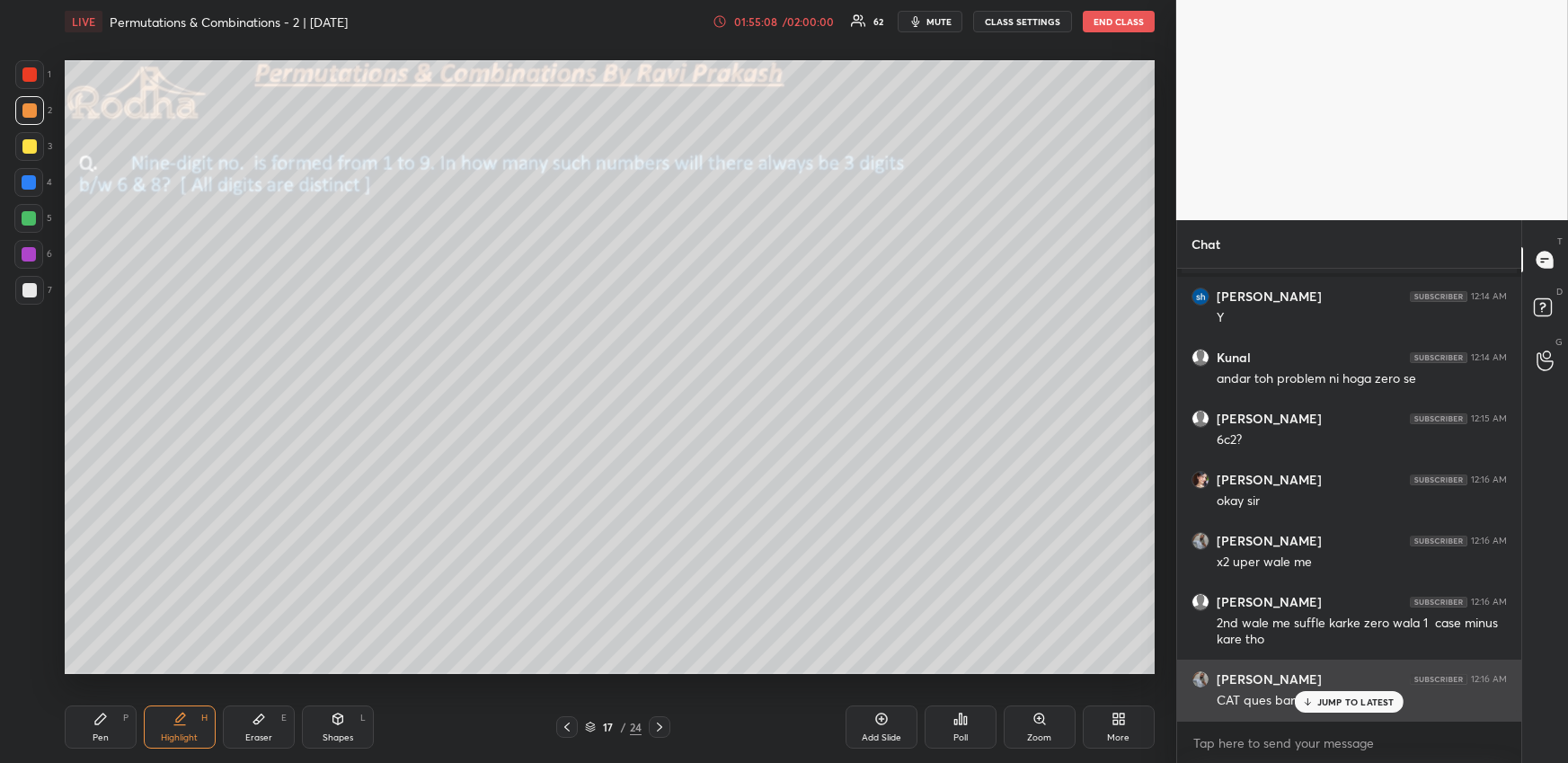
click at [1357, 700] on p "JUMP TO LATEST" at bounding box center [1356, 701] width 78 height 11
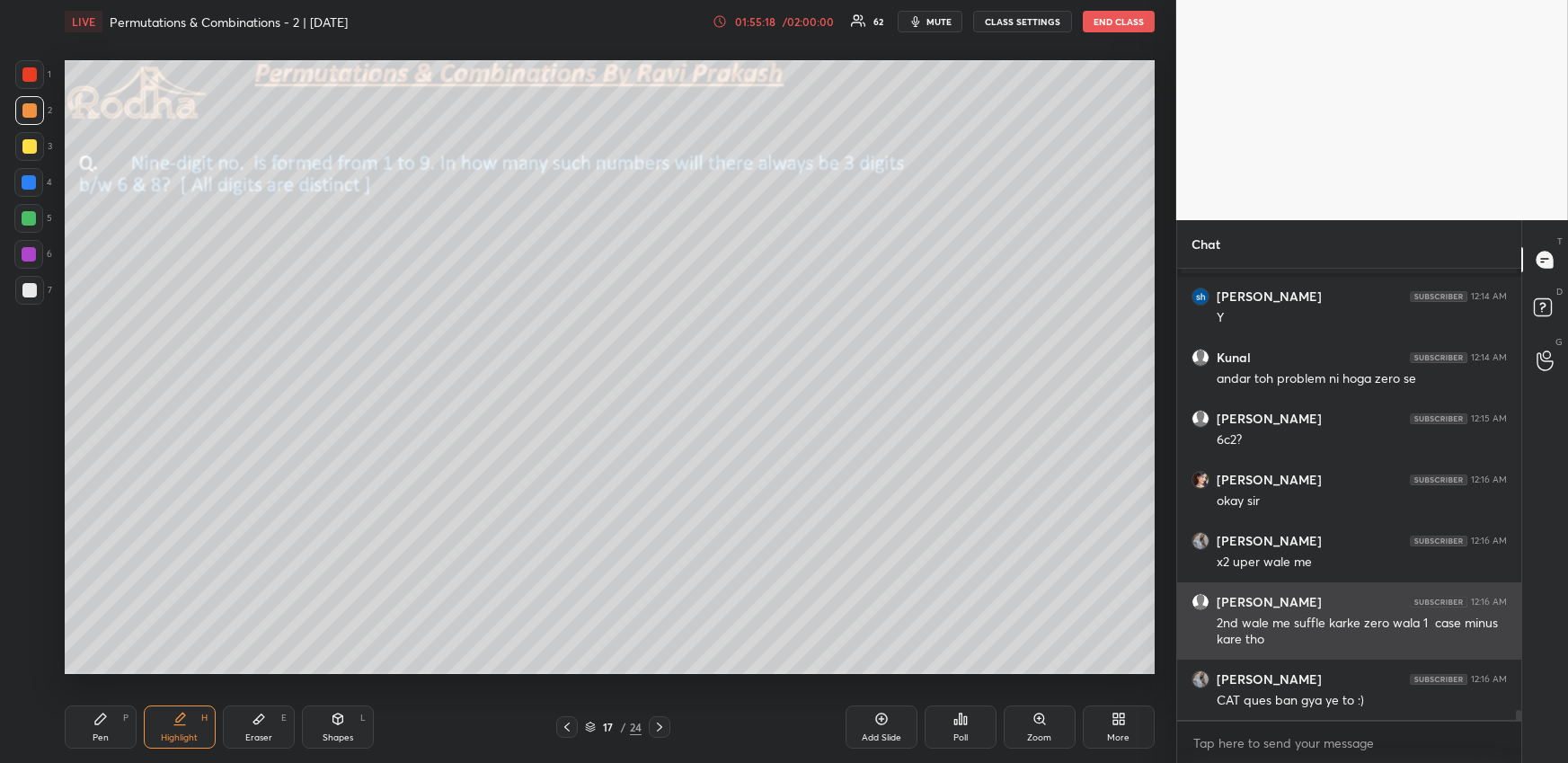
scroll to position [20066, 0]
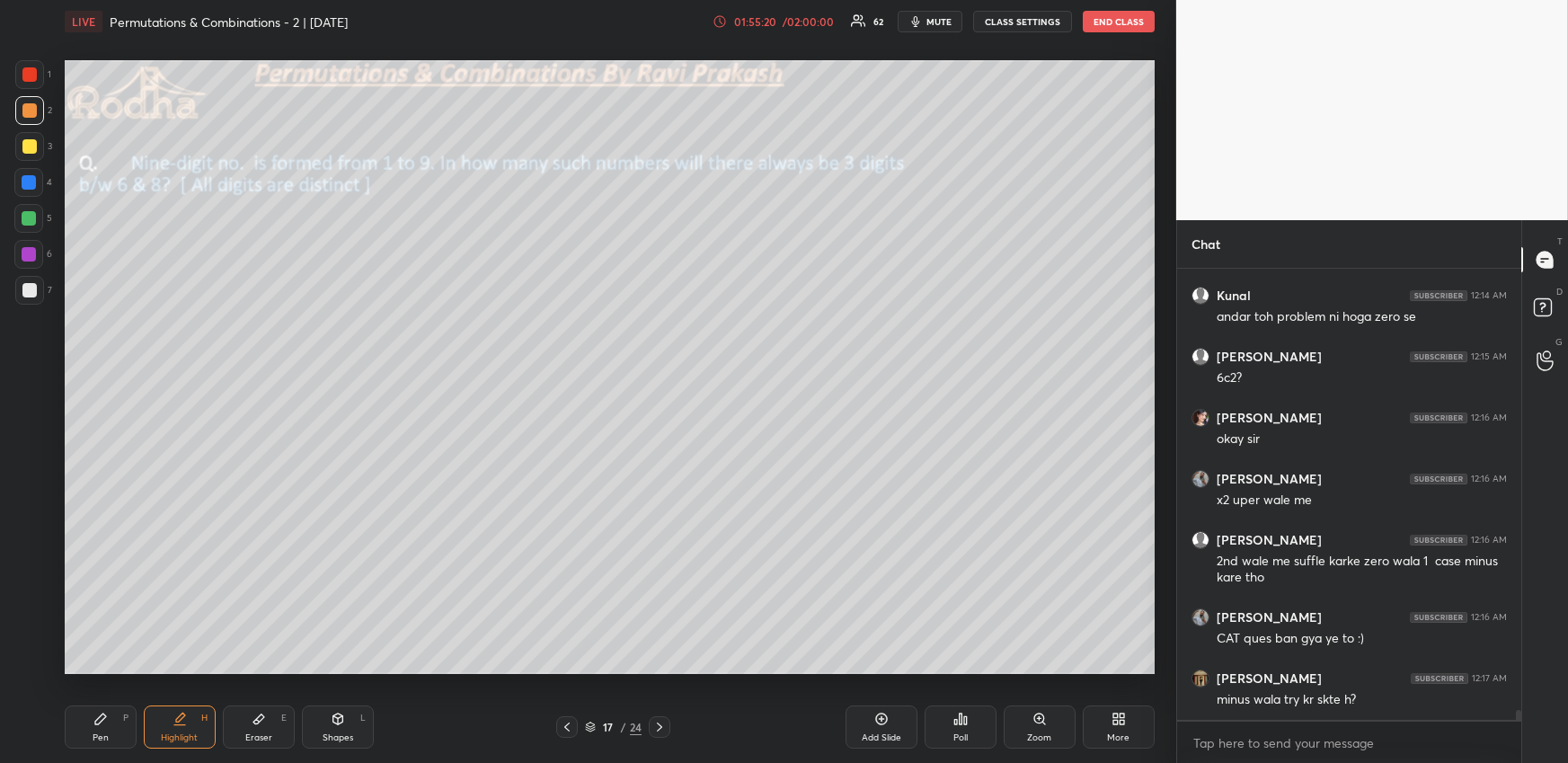
click at [115, 728] on div "Pen P" at bounding box center [100, 727] width 72 height 43
click at [162, 724] on div "Highlight H" at bounding box center [180, 727] width 72 height 43
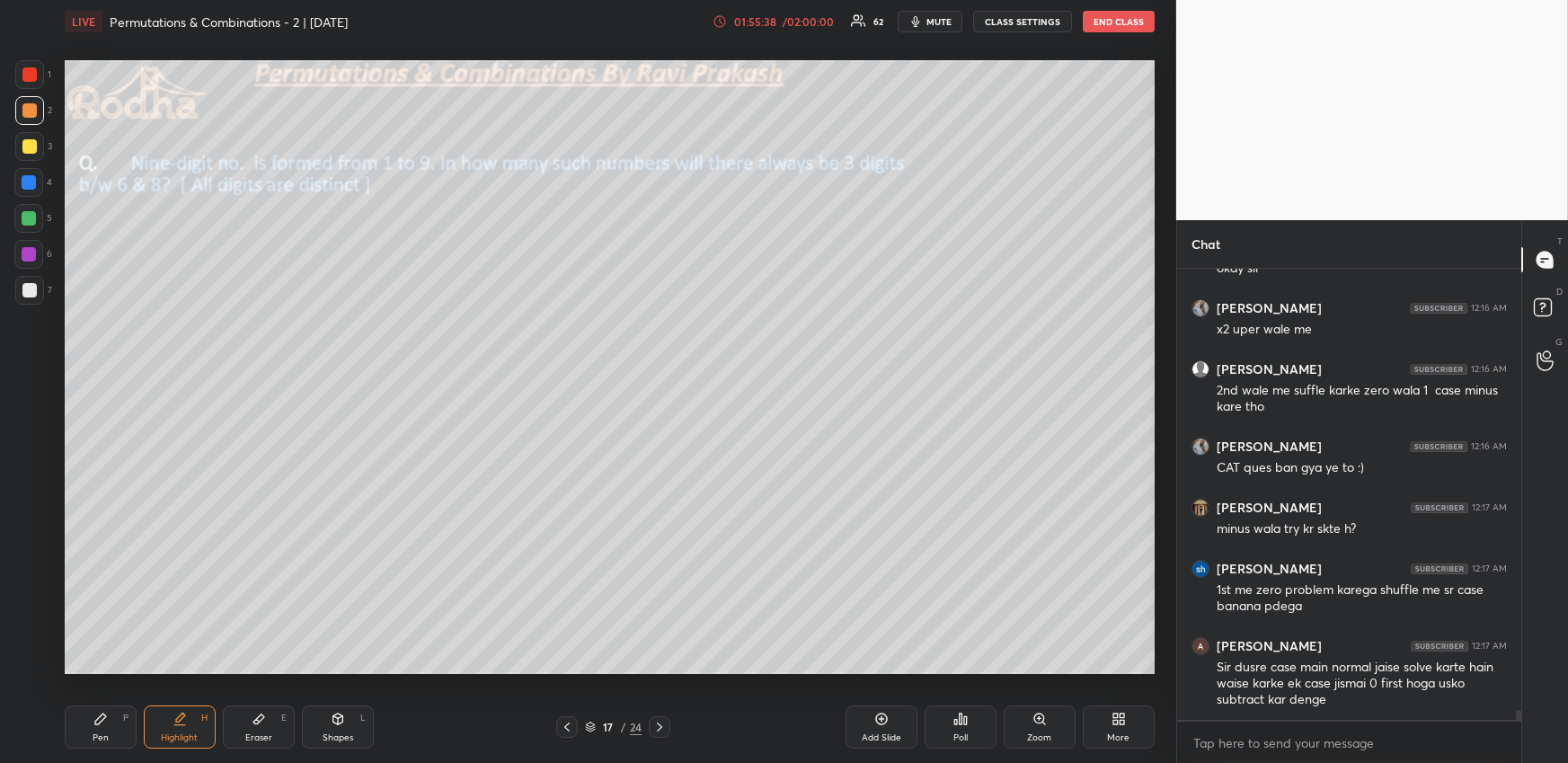
scroll to position [20314, 0]
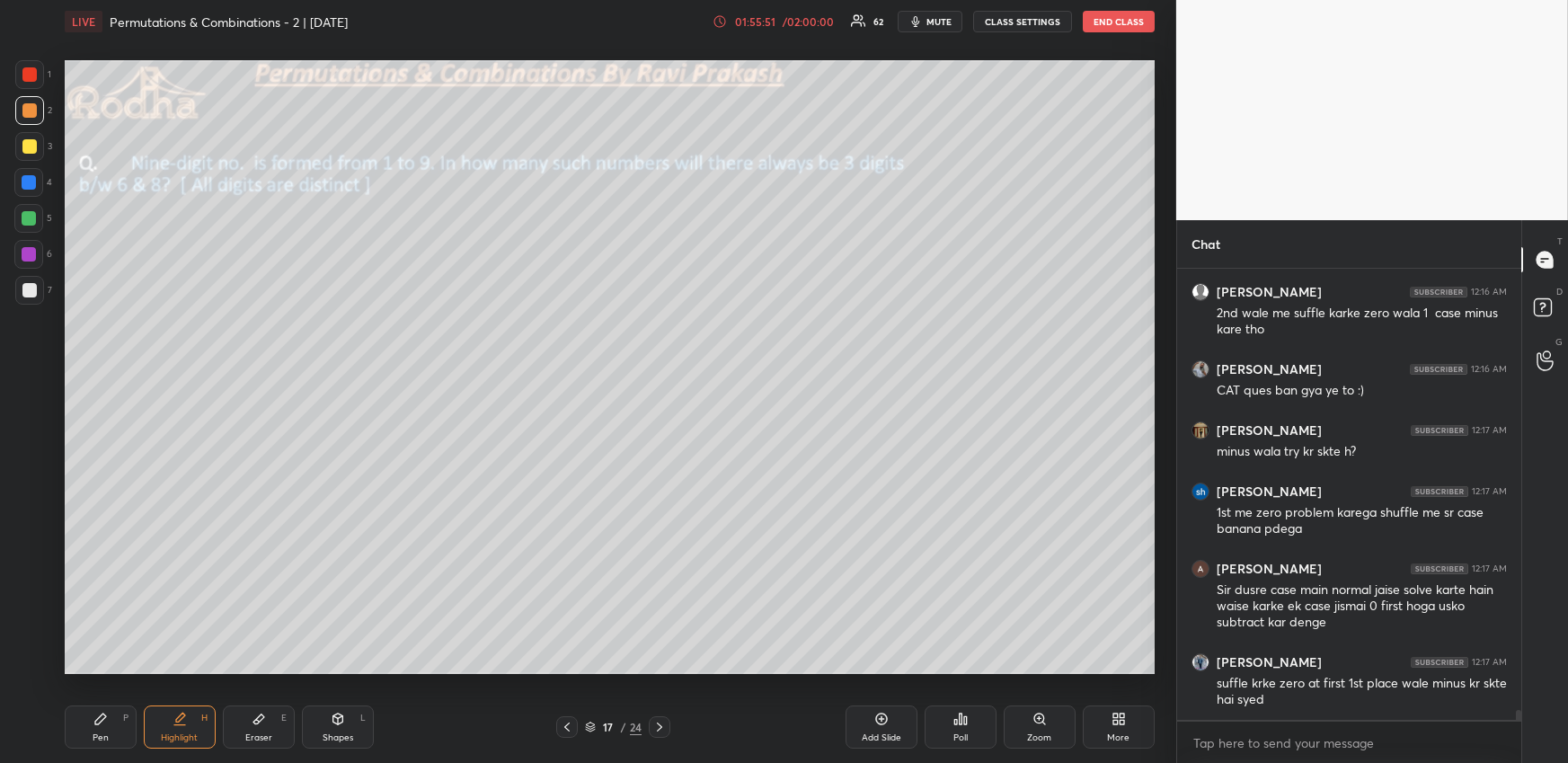
click at [125, 717] on div "Pen P" at bounding box center [100, 727] width 72 height 43
drag, startPoint x: 184, startPoint y: 719, endPoint x: 194, endPoint y: 713, distance: 11.7
click at [178, 719] on icon at bounding box center [179, 718] width 14 height 14
click at [146, 719] on div "Highlight H" at bounding box center [180, 727] width 72 height 43
drag, startPoint x: 119, startPoint y: 723, endPoint x: 128, endPoint y: 696, distance: 28.5
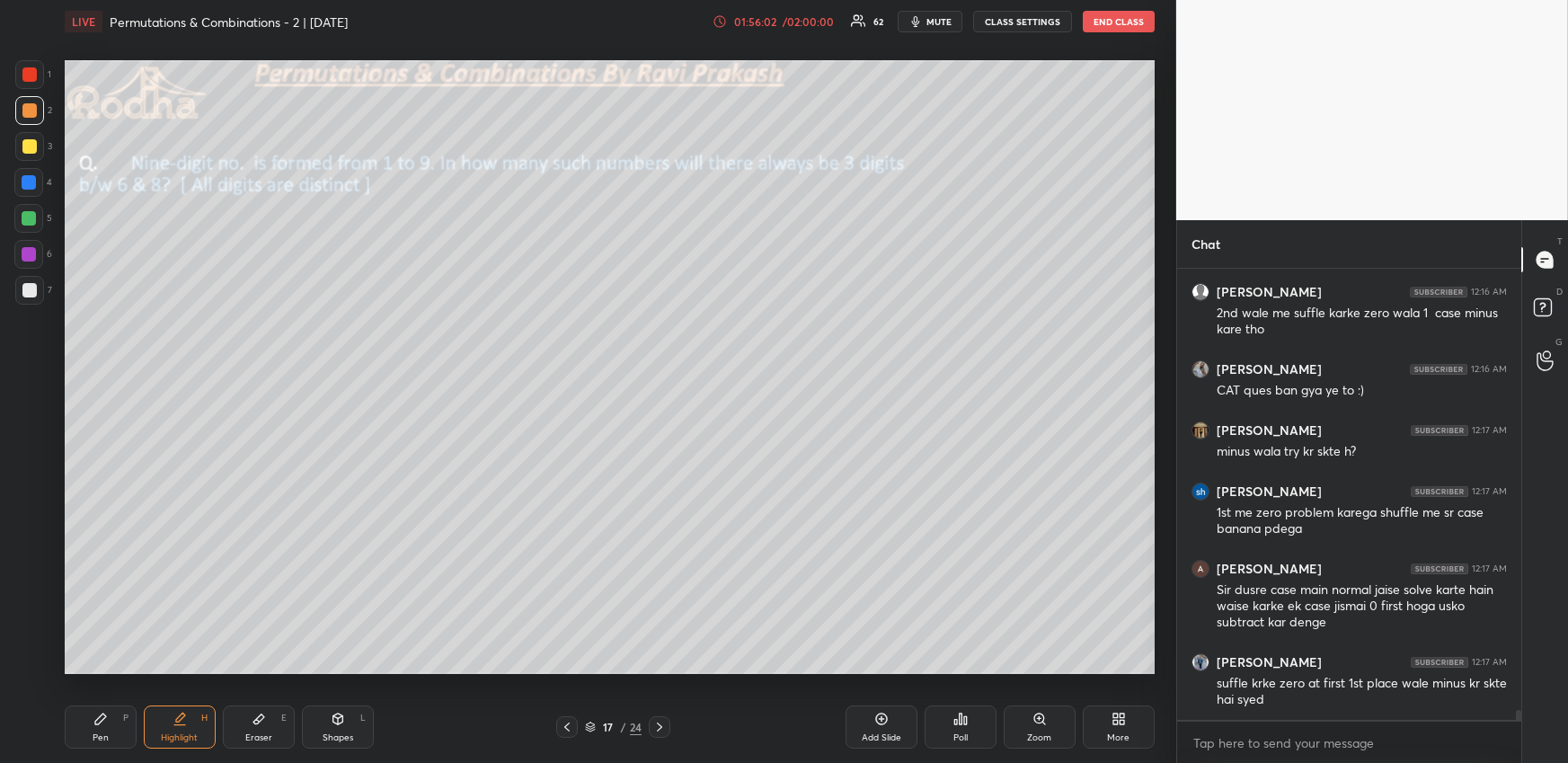
click at [118, 723] on div "Pen P" at bounding box center [100, 727] width 72 height 43
click at [35, 223] on div at bounding box center [28, 218] width 29 height 29
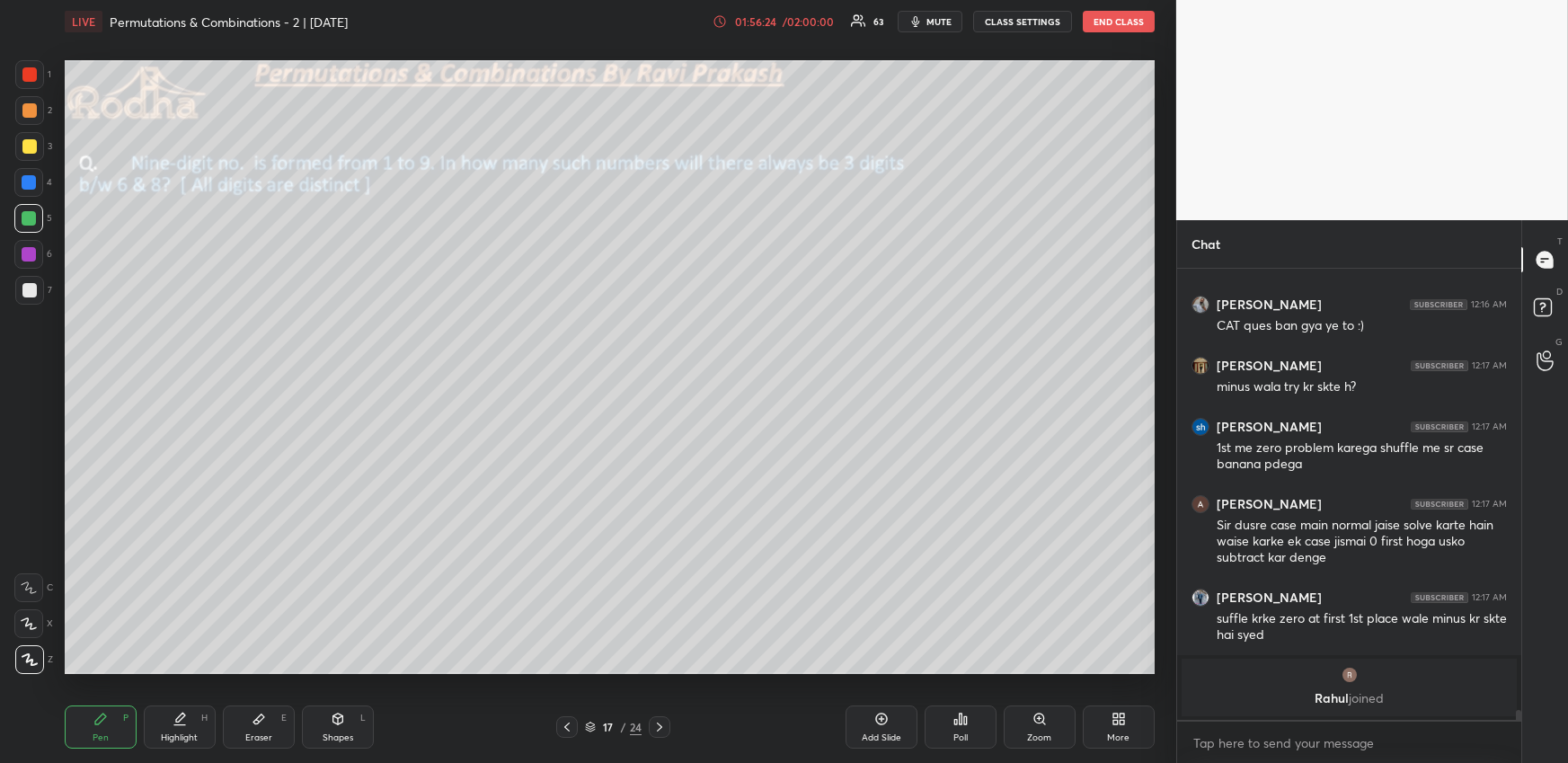
click at [591, 676] on div "Setting up your live class Poll for secs No correct answer Start poll" at bounding box center [609, 367] width 1105 height 648
click at [183, 722] on icon at bounding box center [179, 718] width 14 height 14
drag, startPoint x: 96, startPoint y: 718, endPoint x: 99, endPoint y: 706, distance: 12.4
click at [95, 721] on icon at bounding box center [100, 718] width 14 height 14
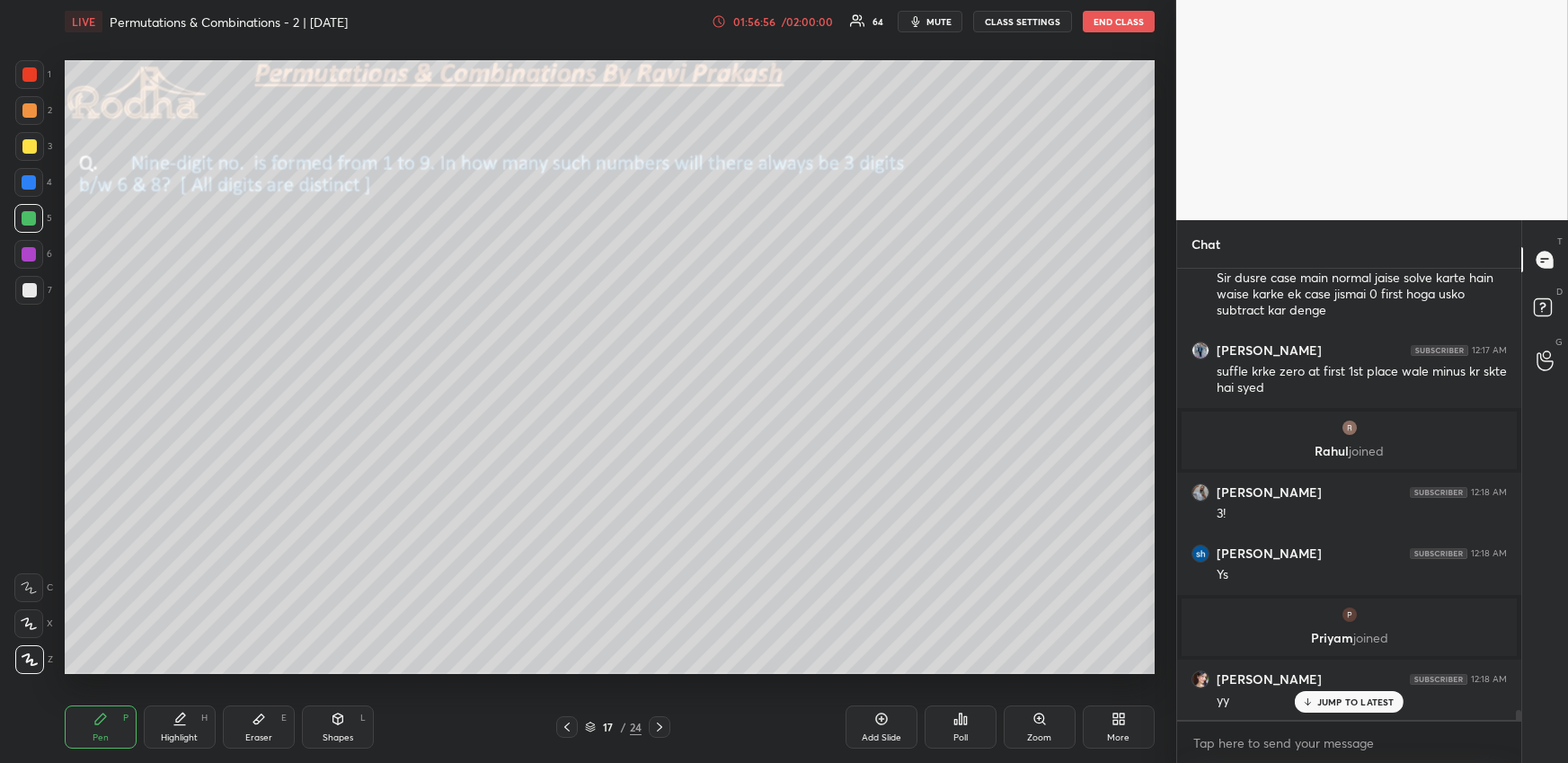
scroll to position [410, 340]
click at [178, 718] on div "Highlight H" at bounding box center [180, 727] width 72 height 43
drag, startPoint x: 1362, startPoint y: 670, endPoint x: 1351, endPoint y: 655, distance: 18.6
click at [1364, 669] on div "JUMP TO LATEST" at bounding box center [1348, 665] width 108 height 22
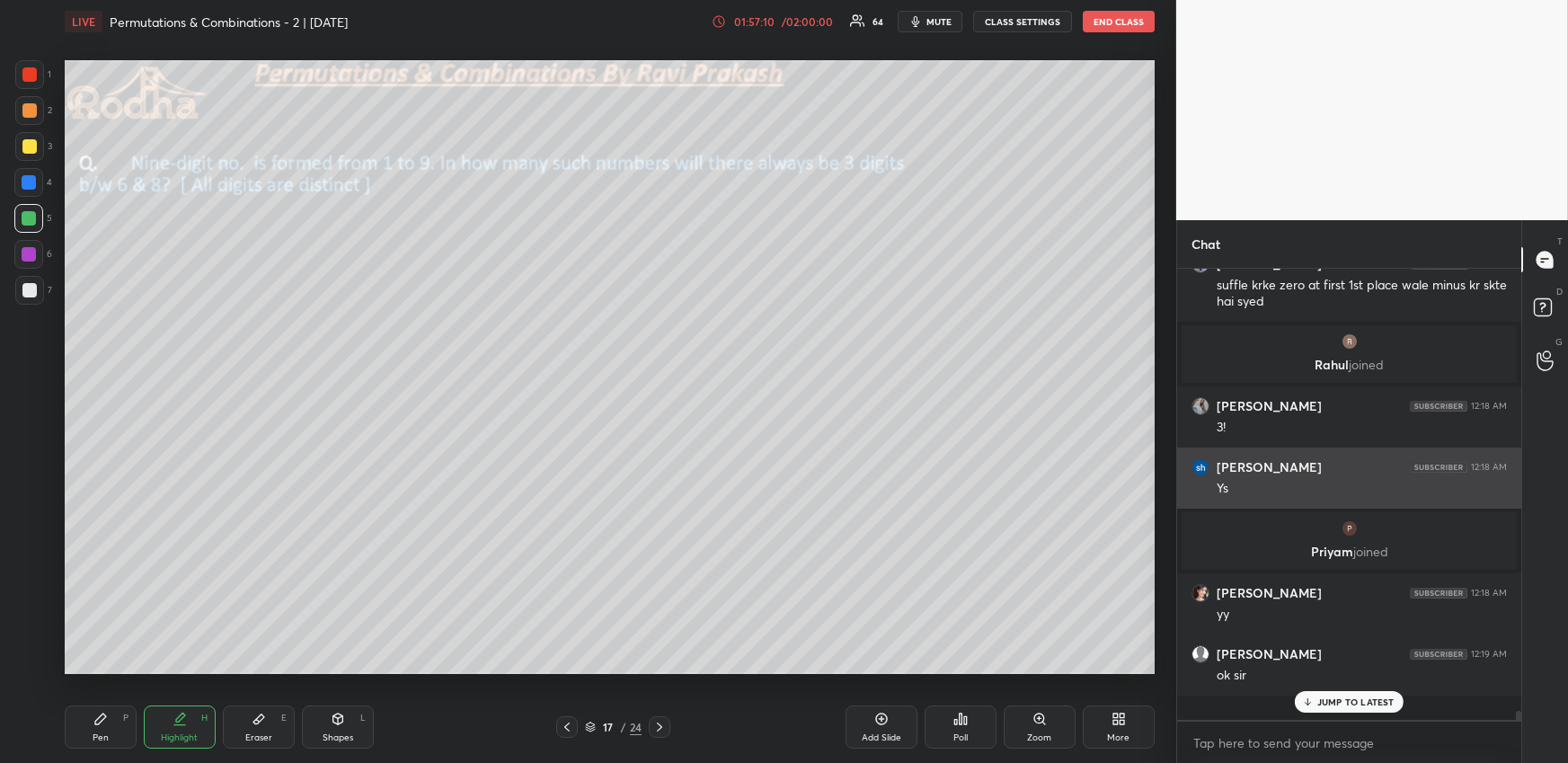
scroll to position [20435, 0]
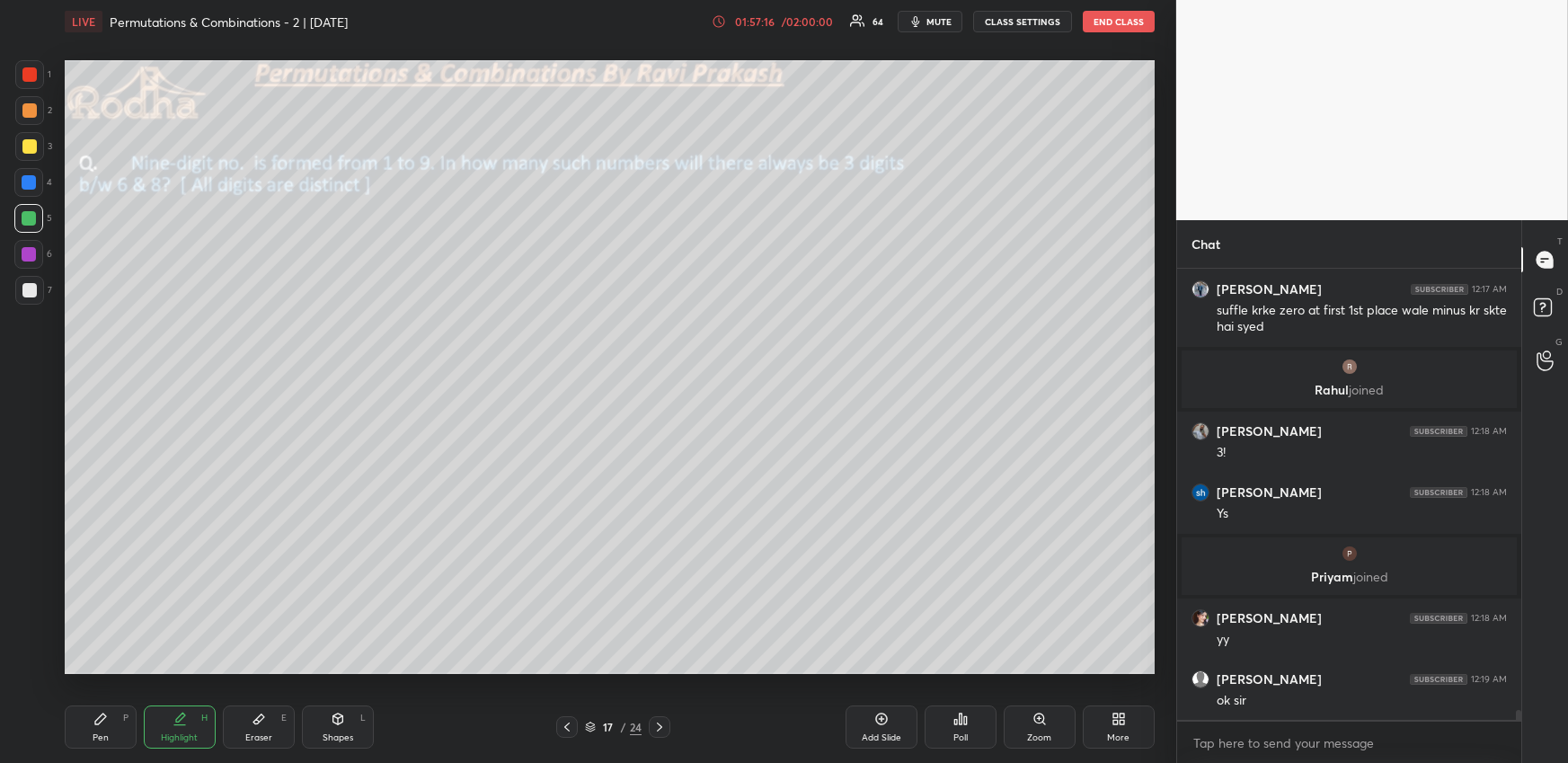
click at [661, 711] on div "Pen P Highlight H Eraser E Shapes L 17 / 24 Add Slide Poll Zoom More" at bounding box center [609, 727] width 1090 height 72
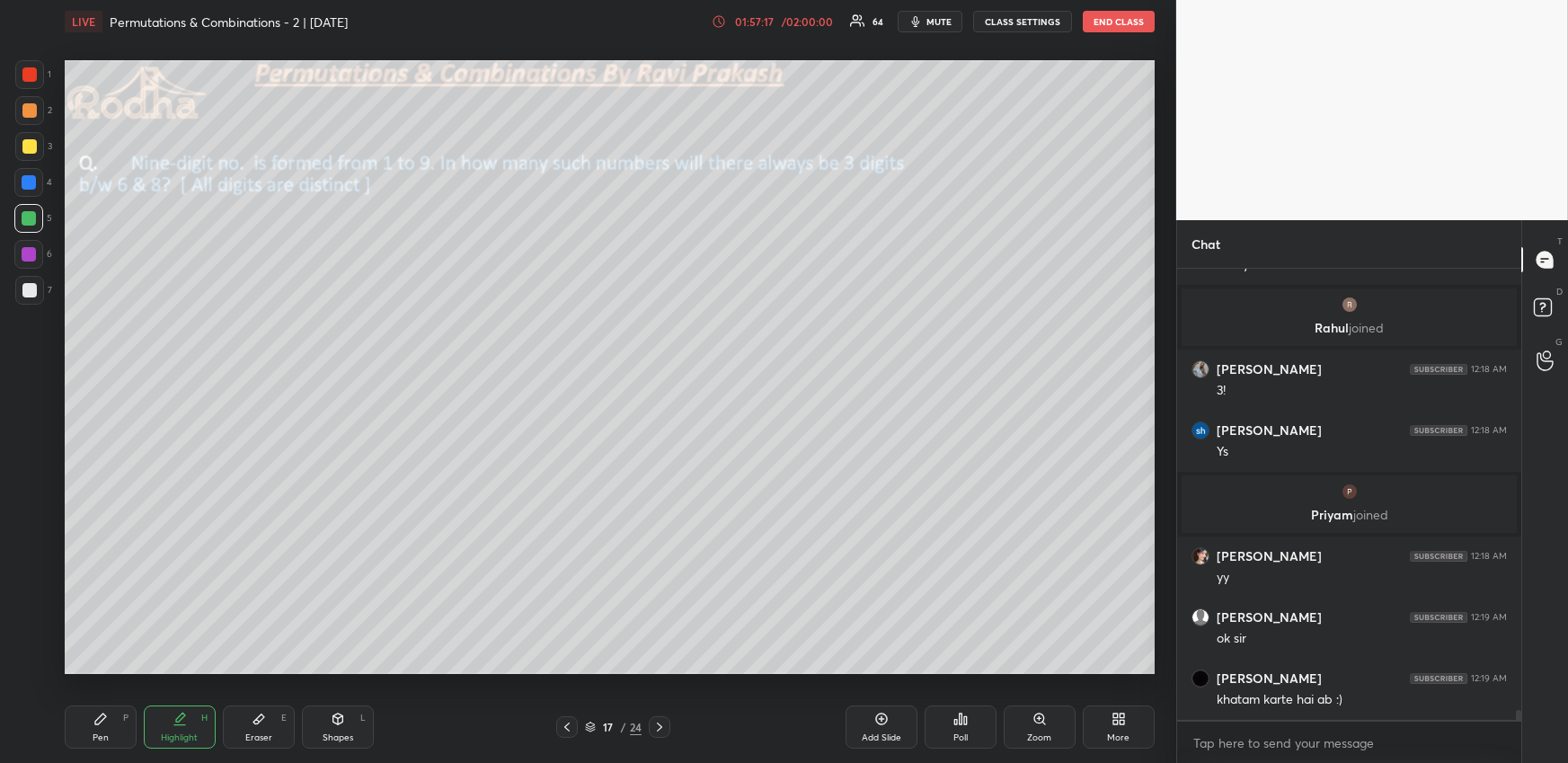
click at [657, 723] on icon at bounding box center [659, 726] width 14 height 14
click at [1551, 304] on icon at bounding box center [1546, 310] width 33 height 33
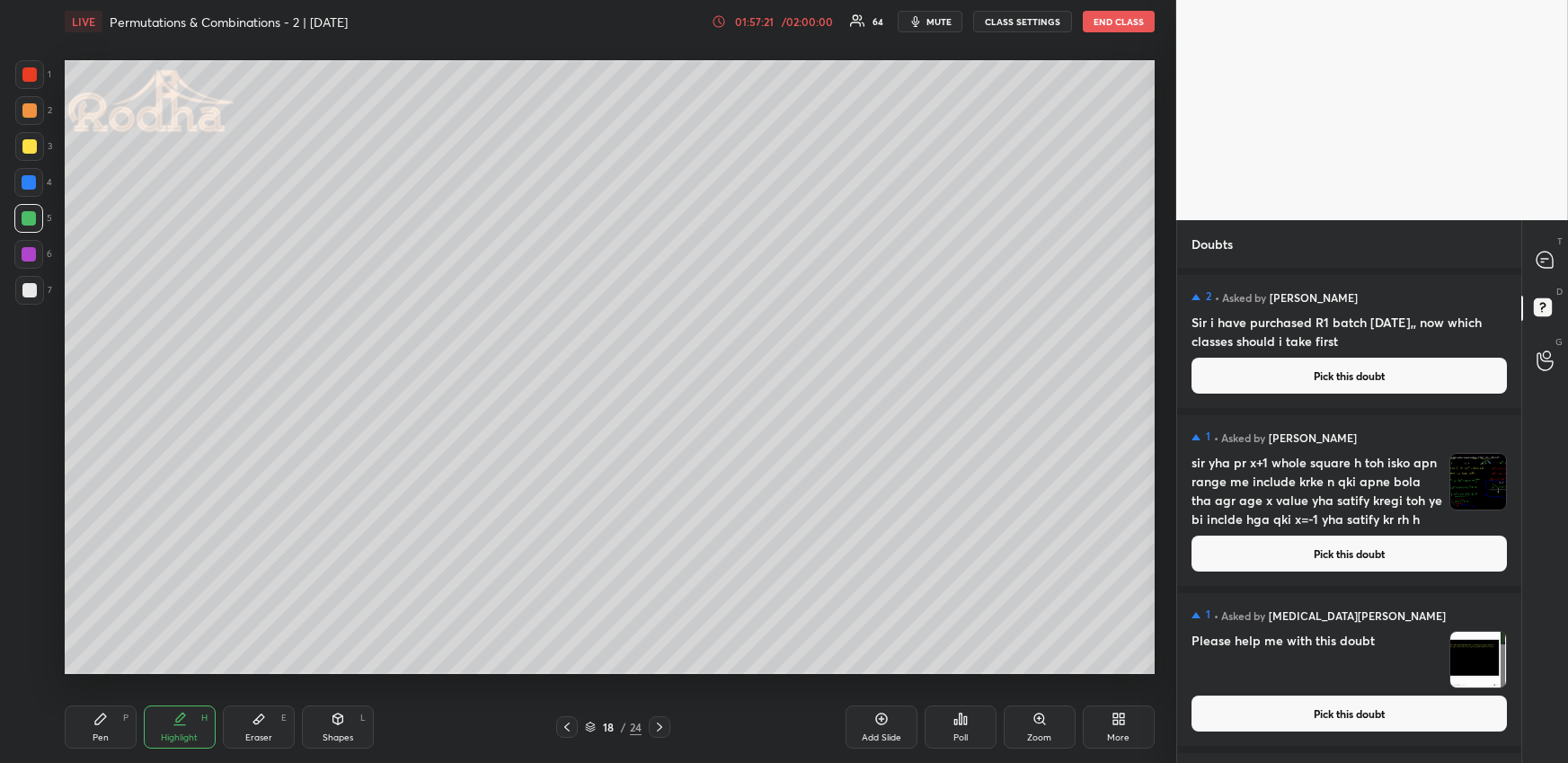
click at [1252, 711] on button "Pick this doubt" at bounding box center [1349, 713] width 315 height 36
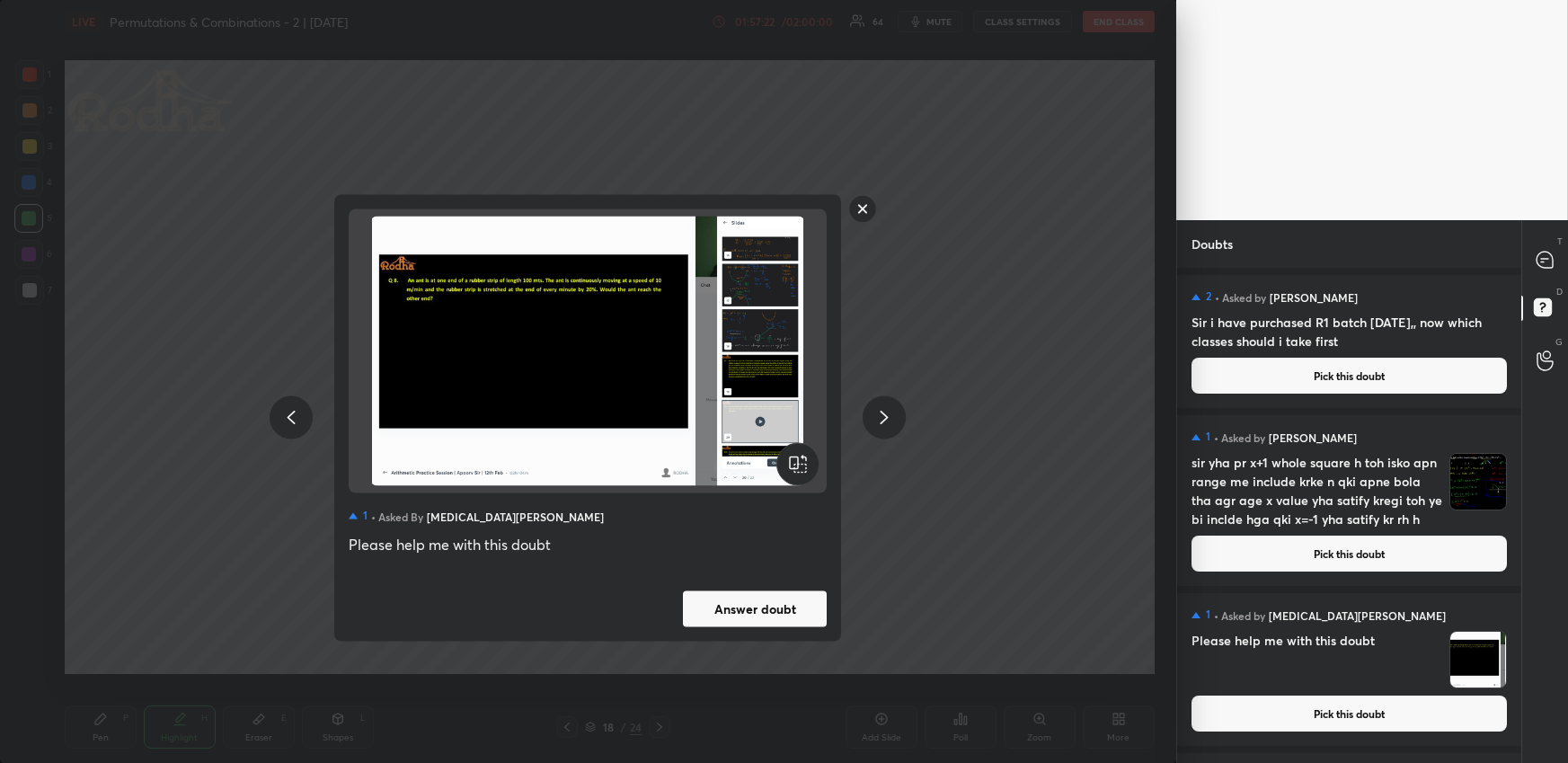
click at [782, 609] on button "Answer doubt" at bounding box center [755, 608] width 144 height 36
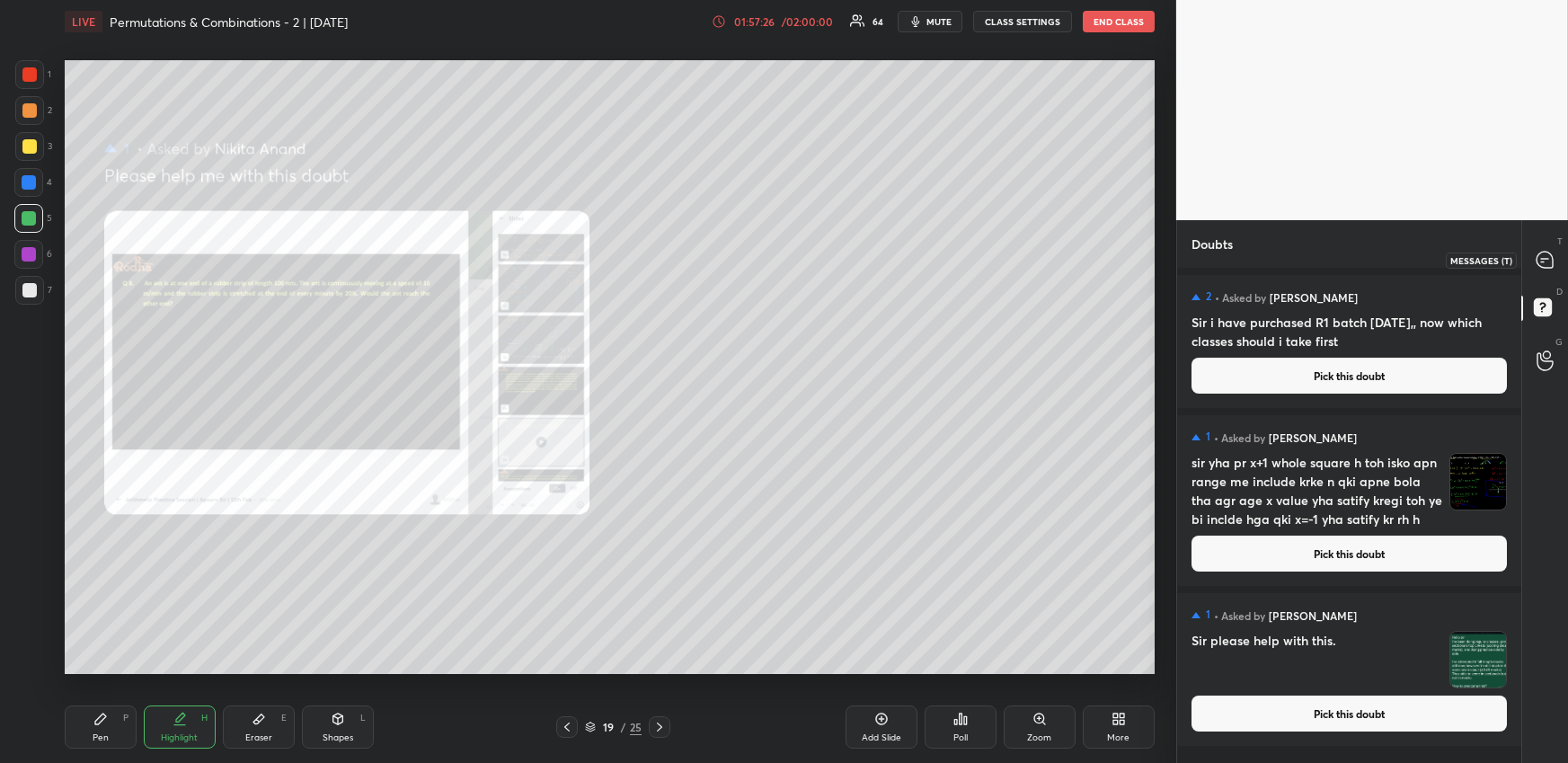
click at [1551, 257] on icon at bounding box center [1545, 259] width 16 height 16
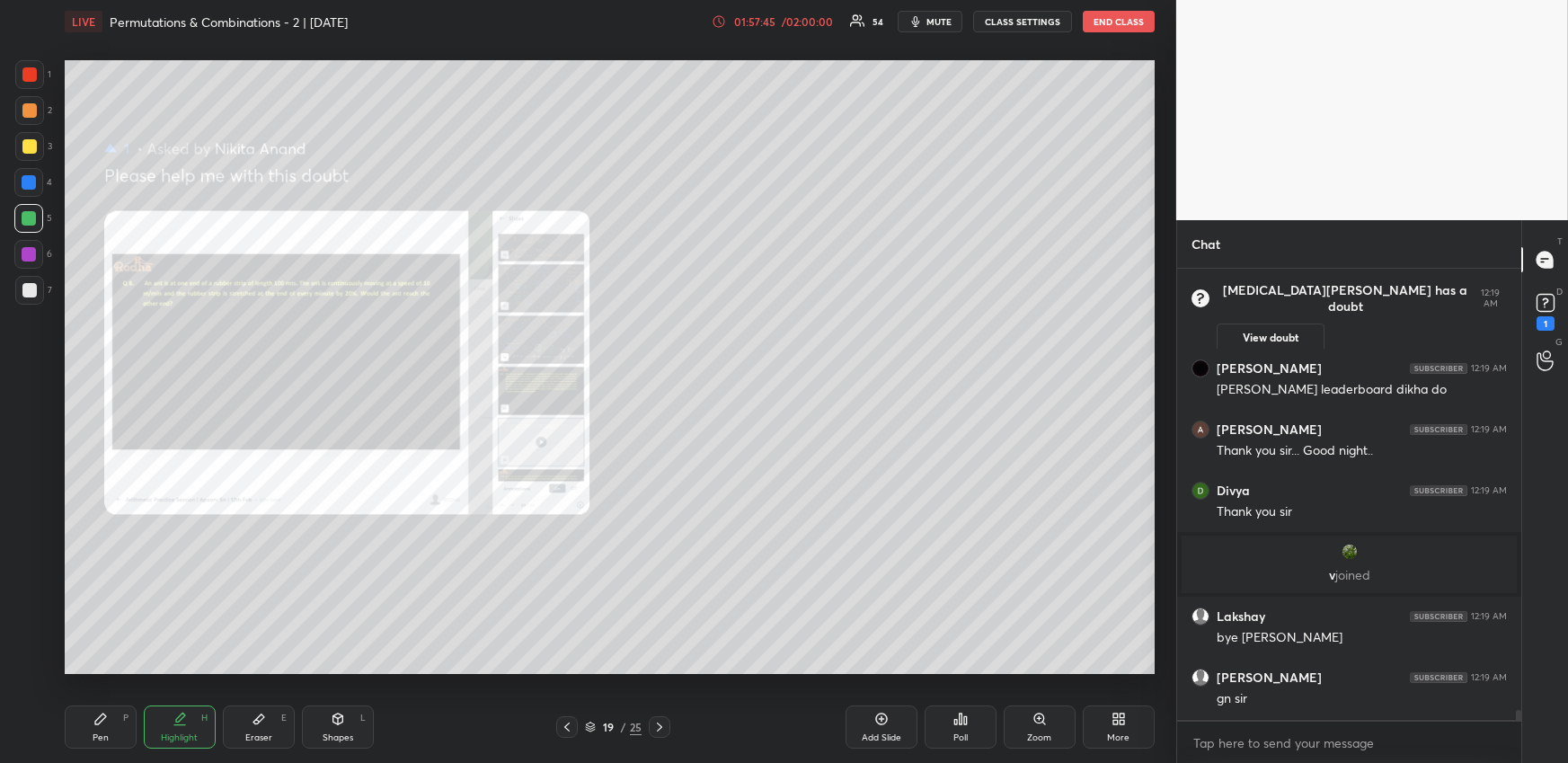
scroll to position [20899, 0]
click at [970, 724] on div "Poll" at bounding box center [960, 727] width 72 height 43
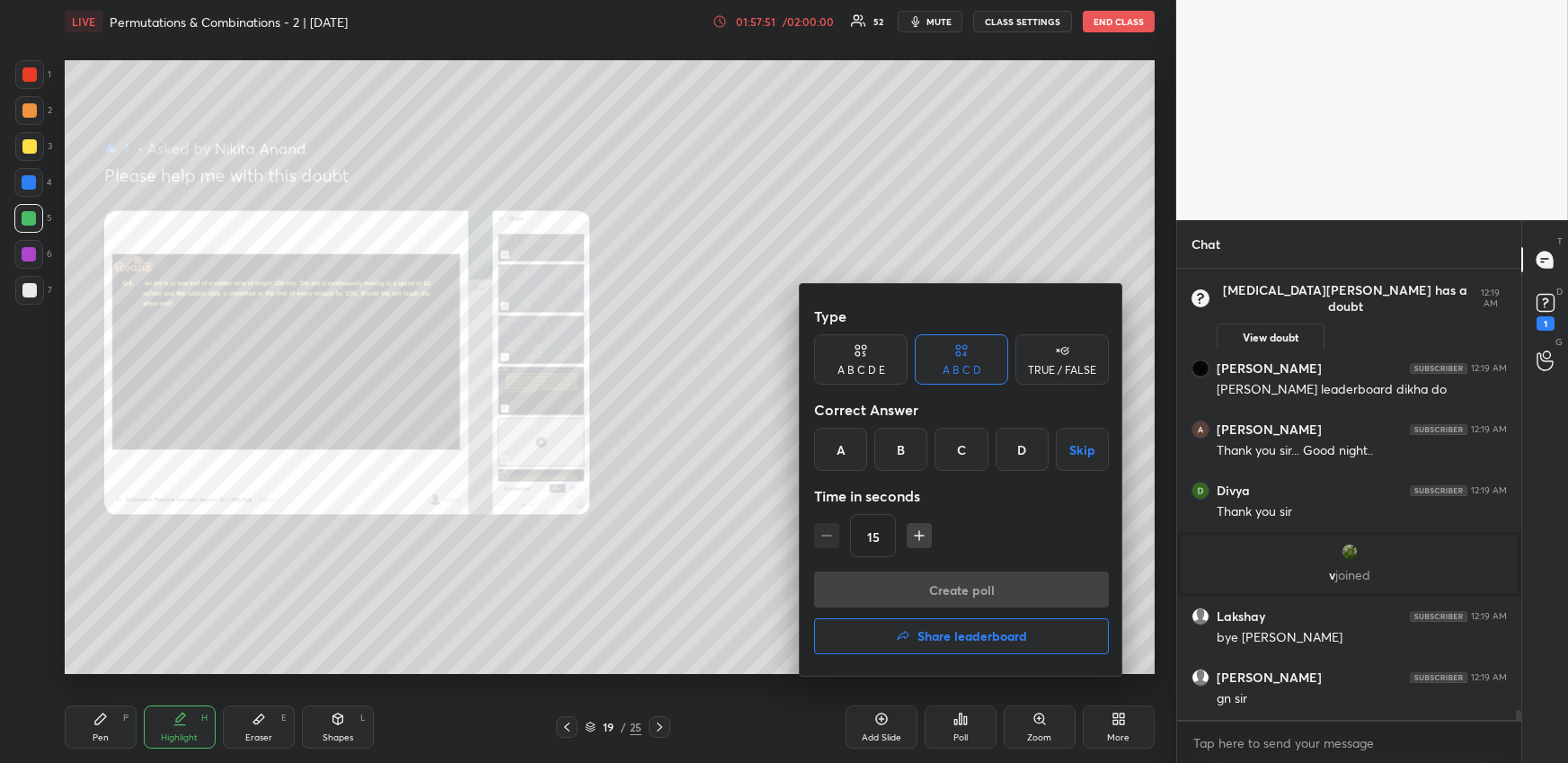
click at [934, 632] on h4 "Share leaderboard" at bounding box center [972, 635] width 109 height 12
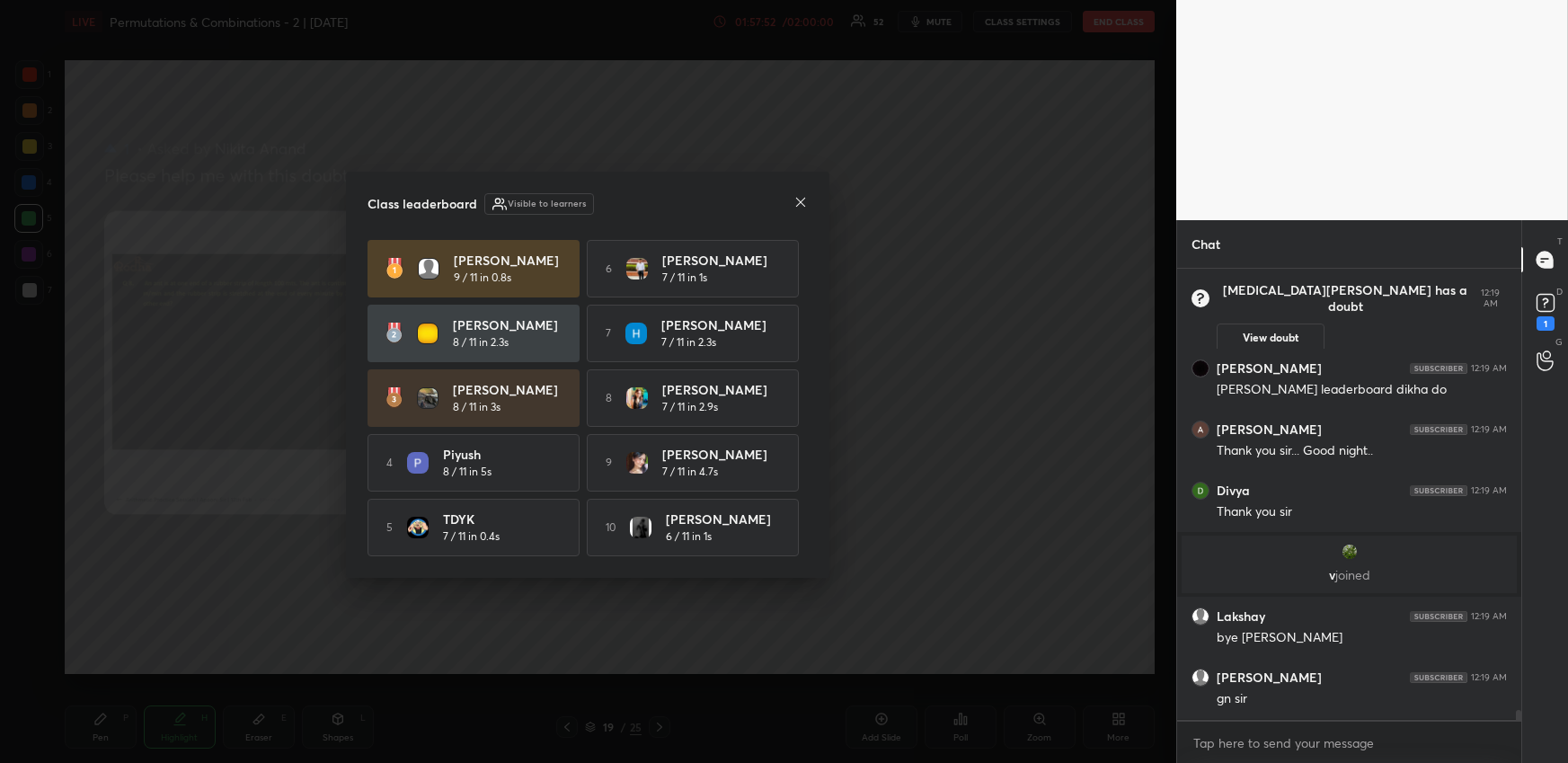
scroll to position [20960, 0]
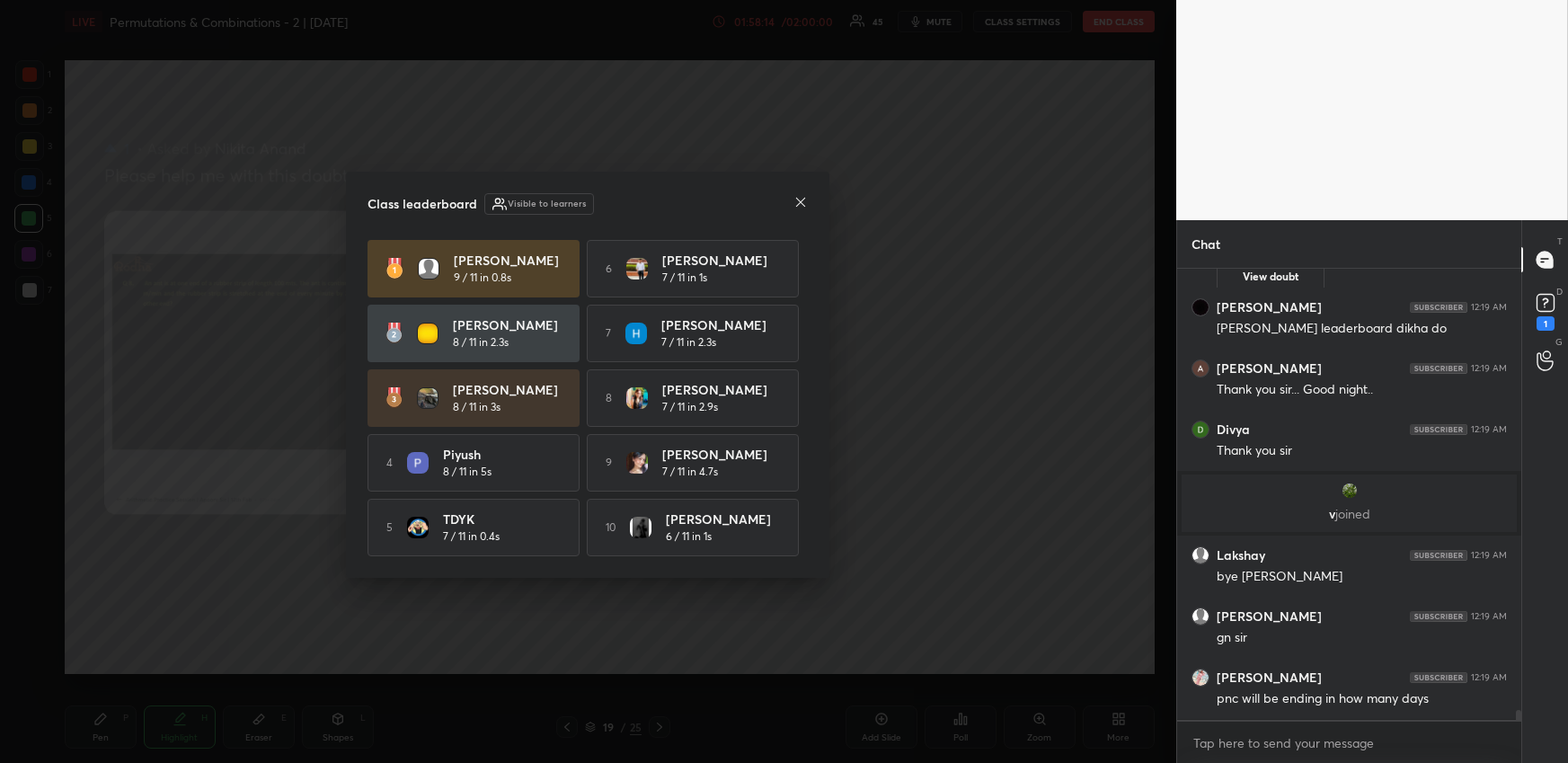
click at [800, 200] on icon at bounding box center [801, 202] width 9 height 9
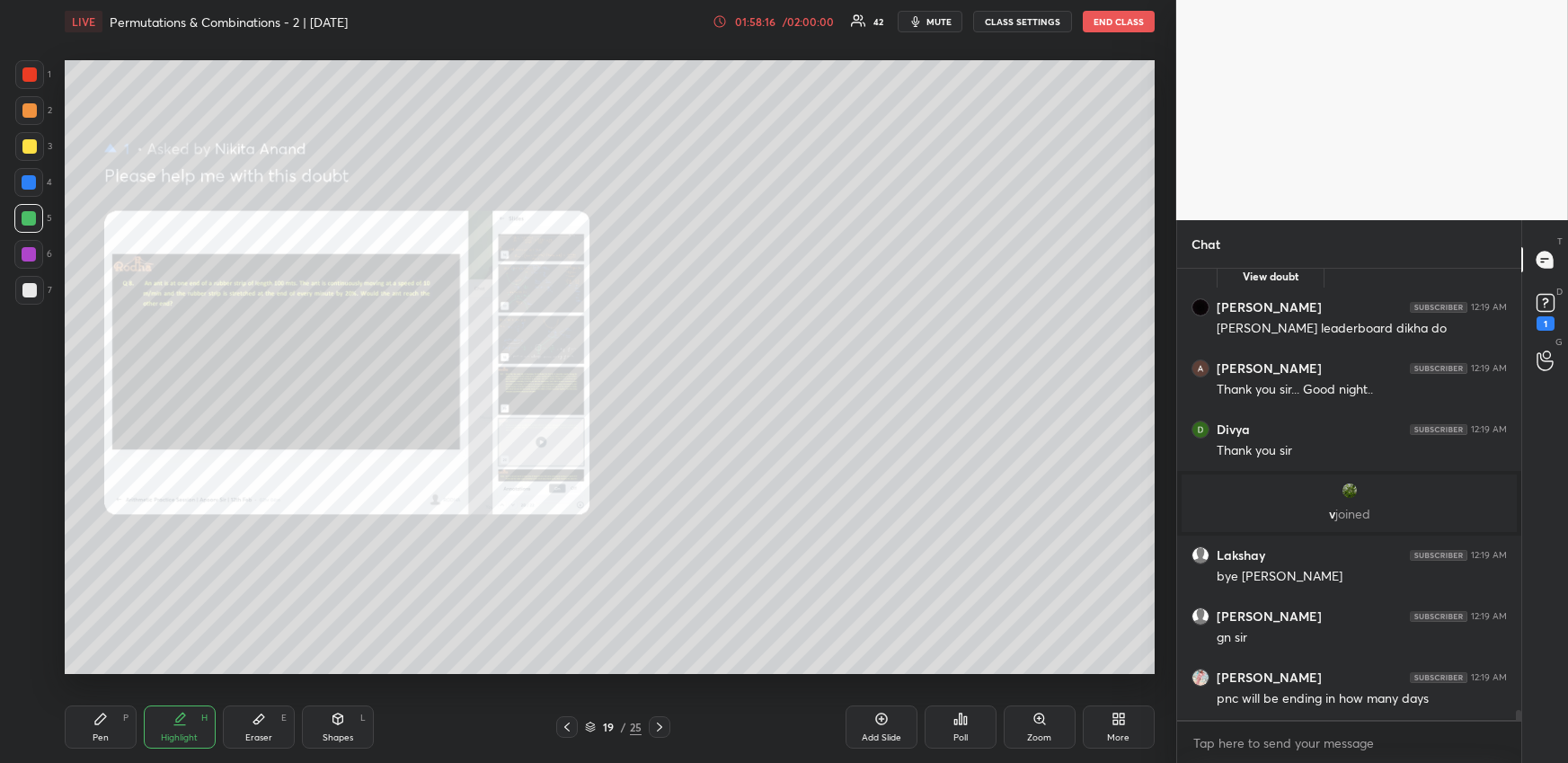
click at [1038, 717] on icon at bounding box center [1038, 718] width 0 height 4
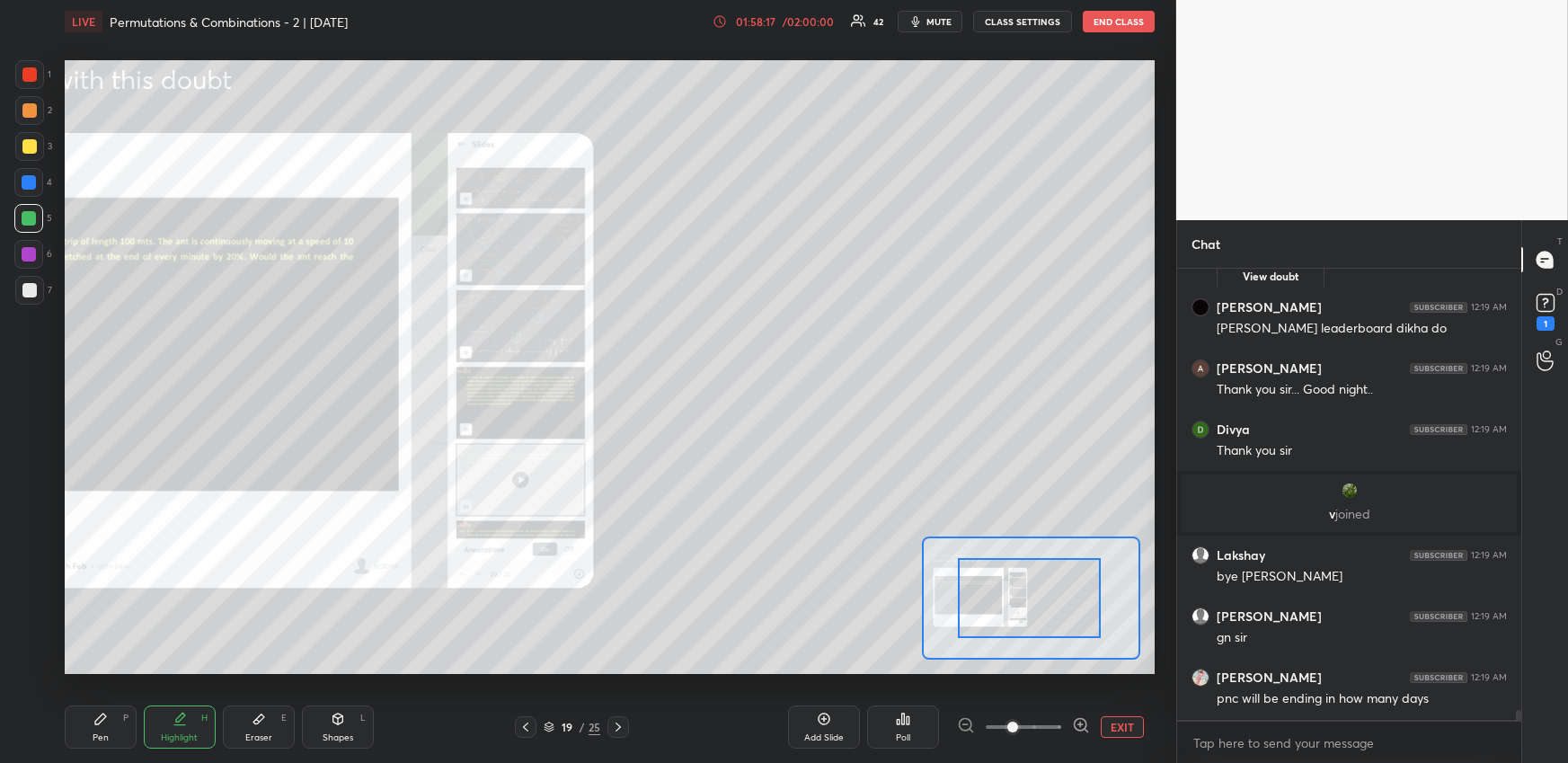
drag, startPoint x: 989, startPoint y: 628, endPoint x: 970, endPoint y: 628, distance: 19.0
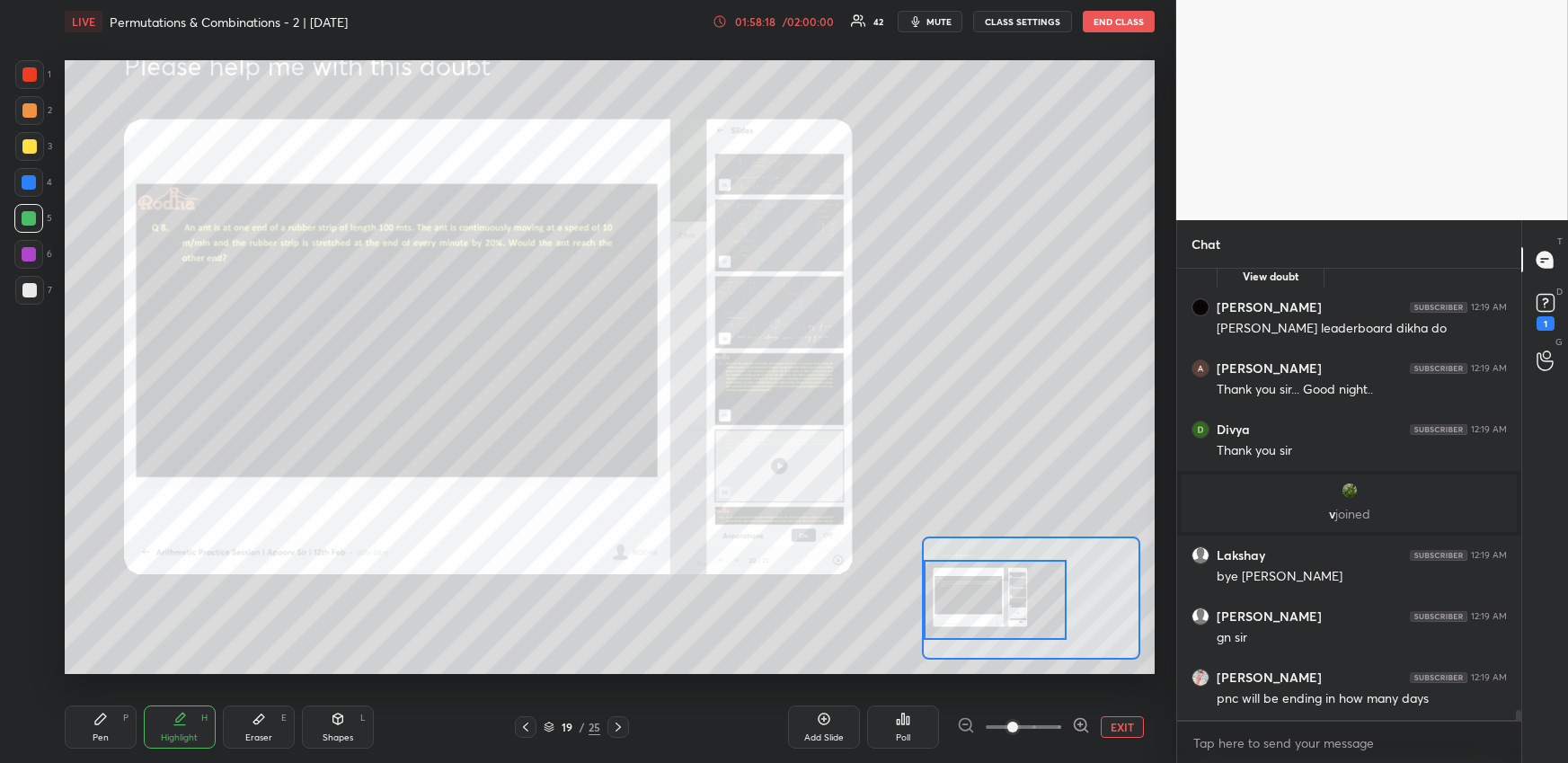
drag, startPoint x: 967, startPoint y: 628, endPoint x: 951, endPoint y: 629, distance: 16.0
click at [951, 629] on div at bounding box center [995, 598] width 143 height 79
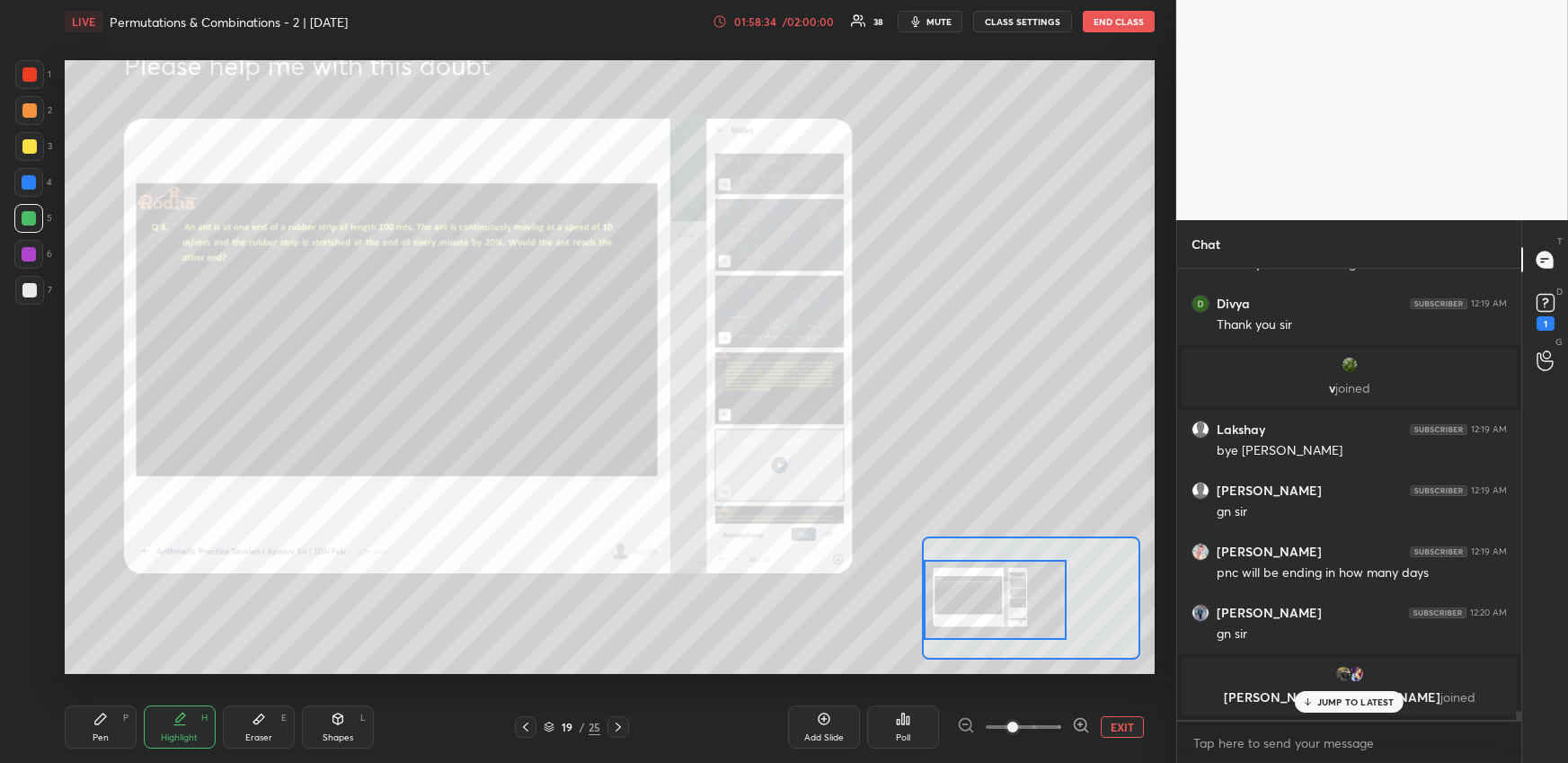
scroll to position [21146, 0]
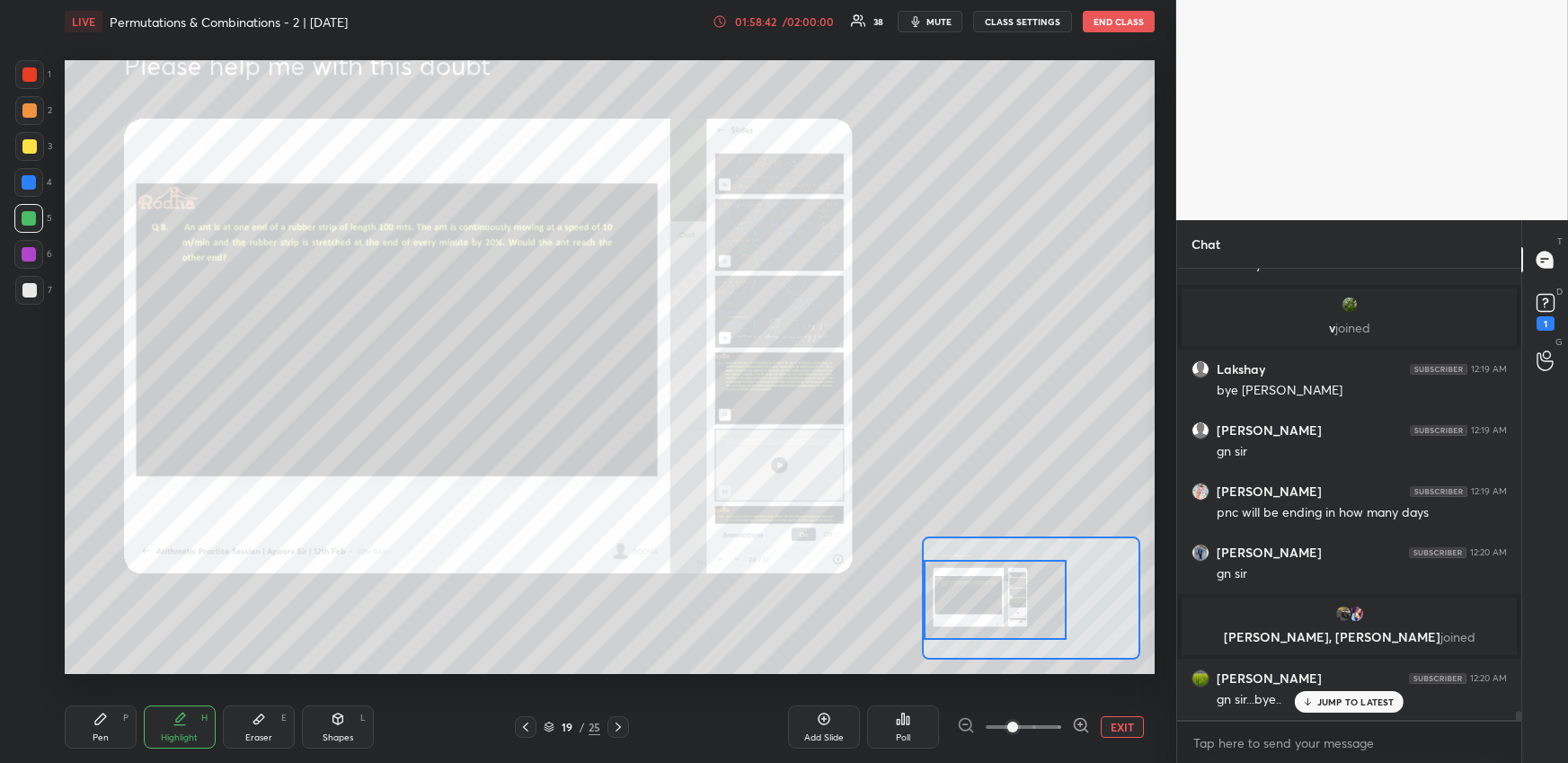
click at [93, 727] on div "Pen P" at bounding box center [100, 727] width 72 height 43
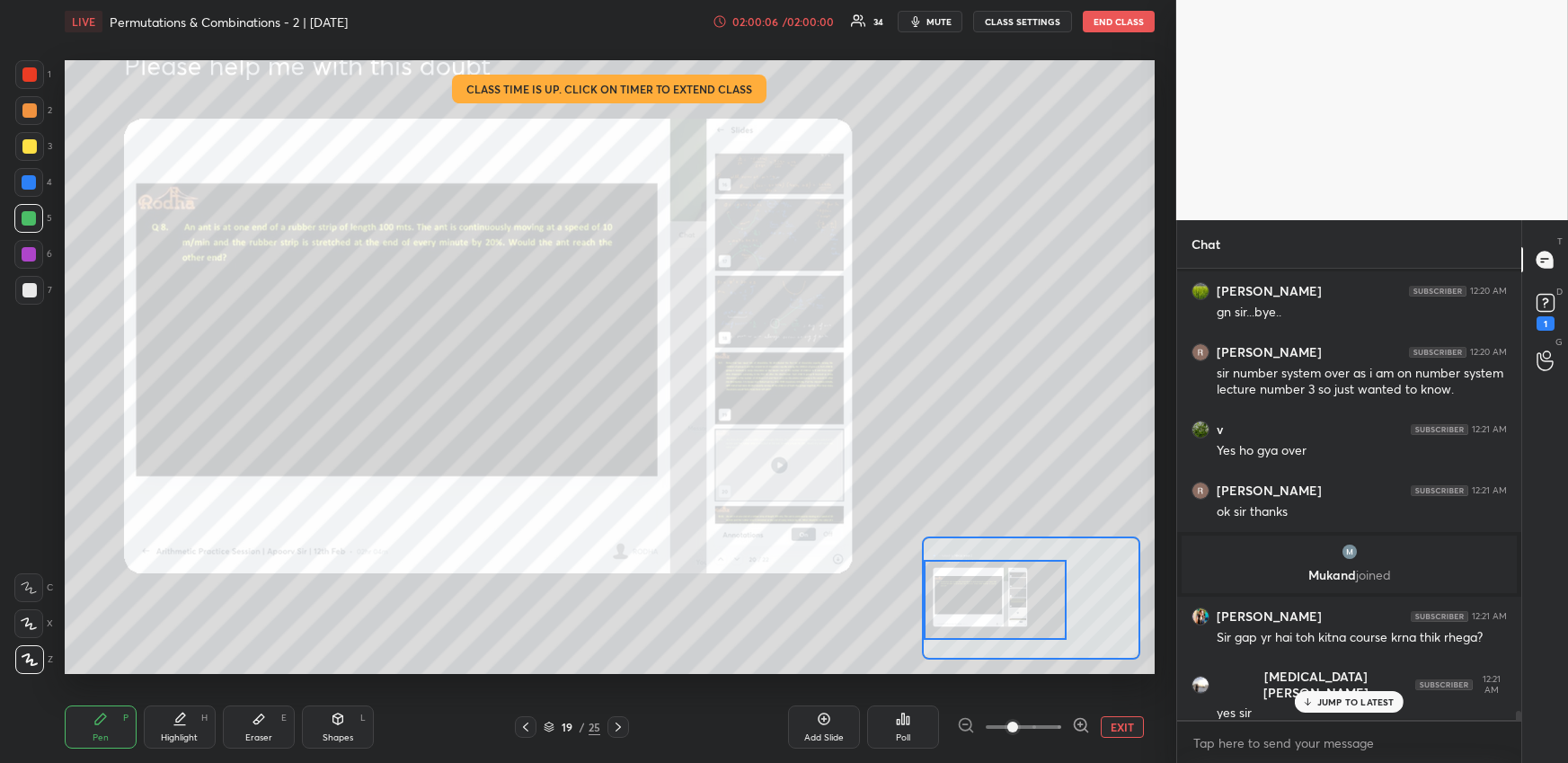
scroll to position [21460, 0]
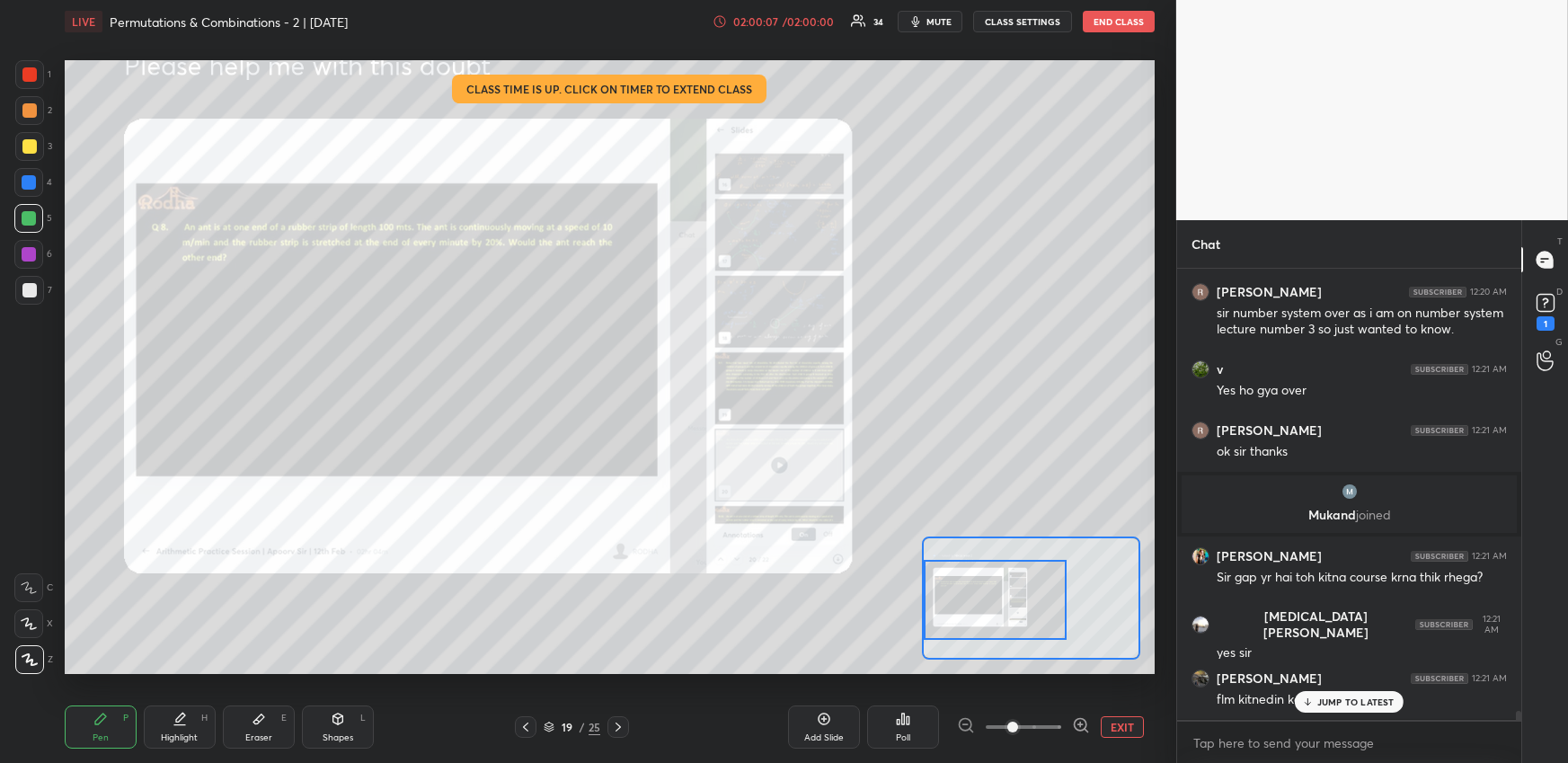
click at [1118, 726] on button "EXIT" at bounding box center [1123, 727] width 43 height 22
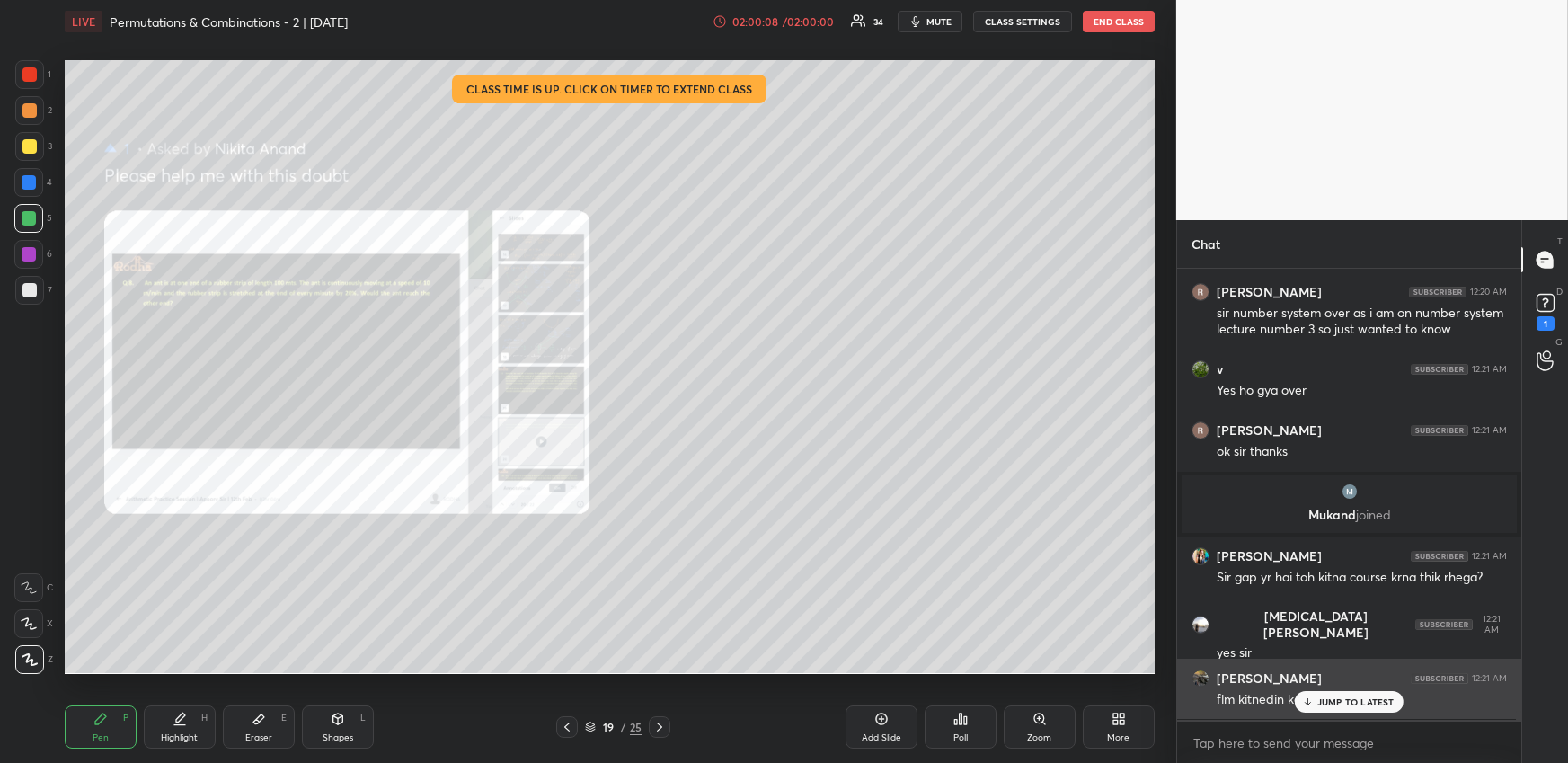
click at [1367, 706] on p "JUMP TO LATEST" at bounding box center [1356, 701] width 78 height 11
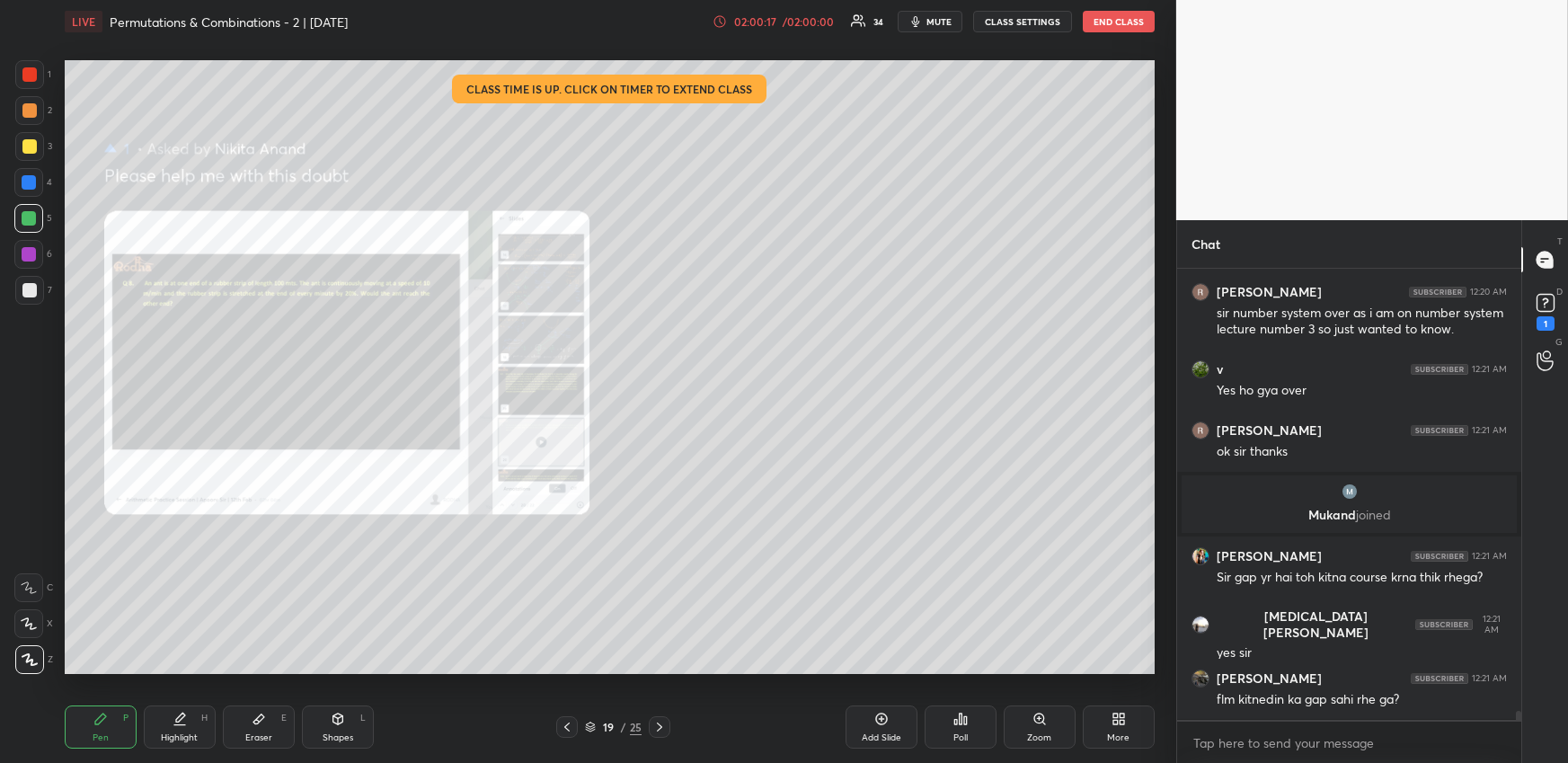
scroll to position [21521, 0]
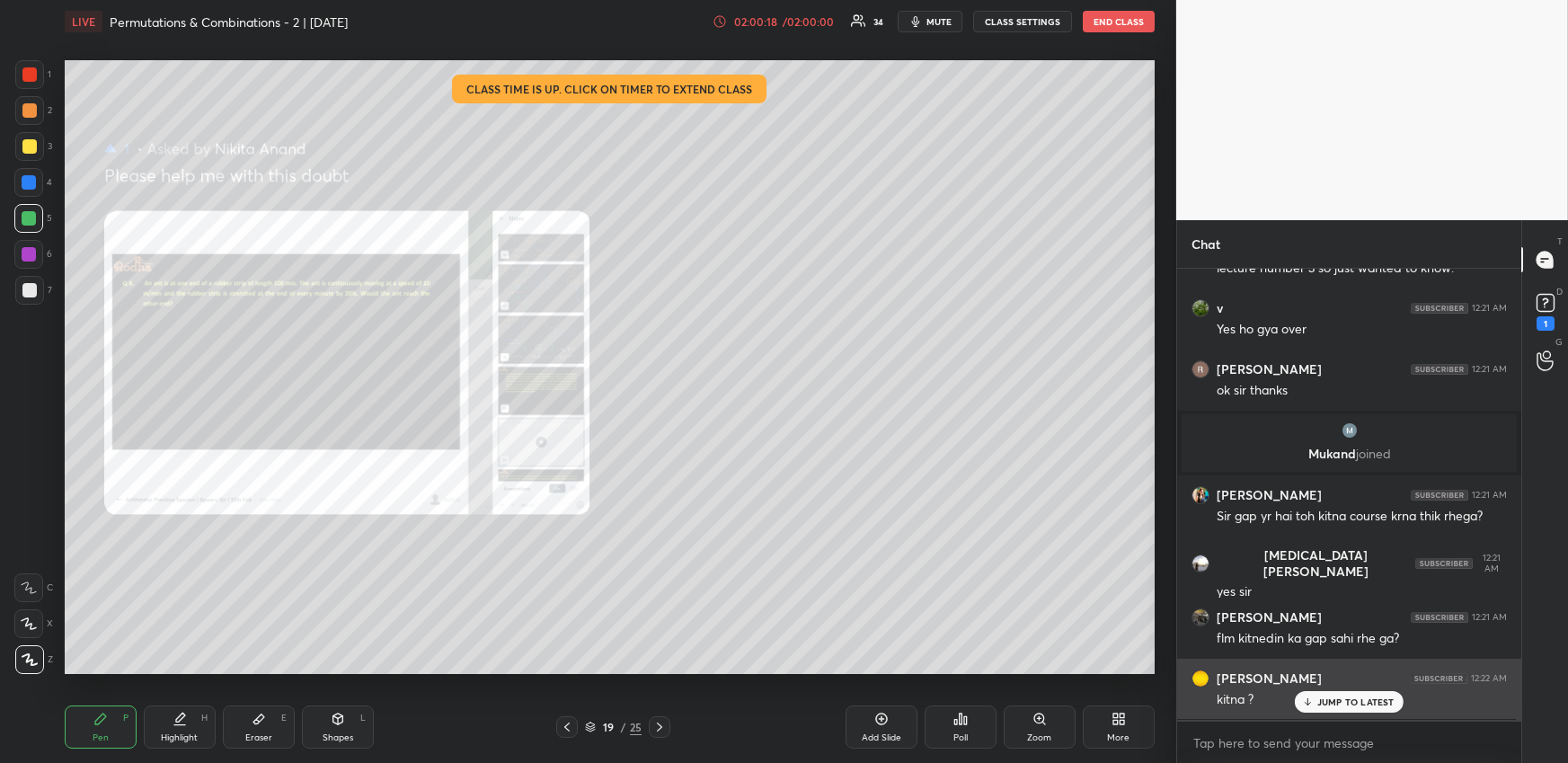
click at [1330, 701] on p "JUMP TO LATEST" at bounding box center [1356, 701] width 78 height 11
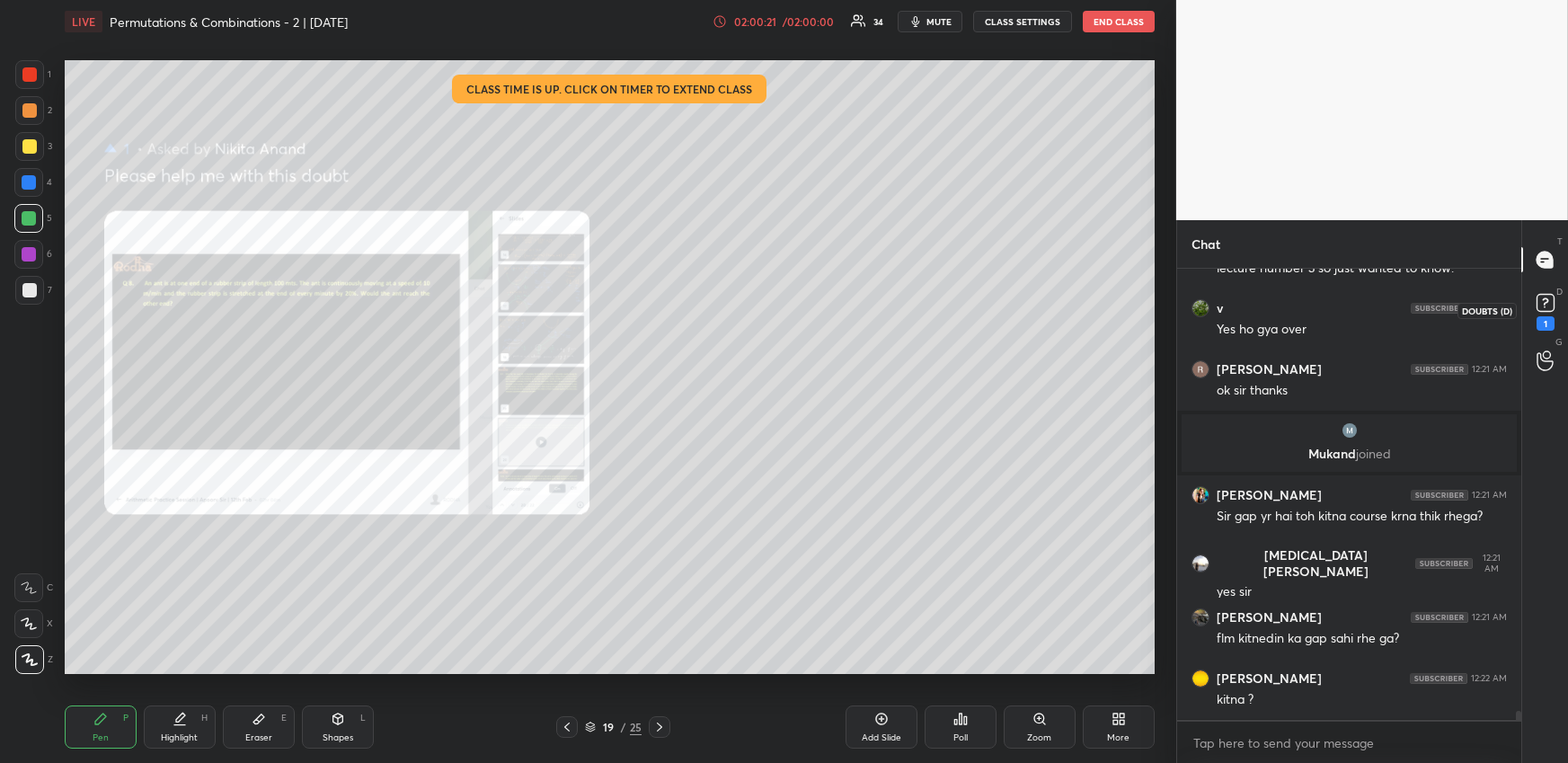
click at [1550, 308] on rect at bounding box center [1546, 303] width 17 height 17
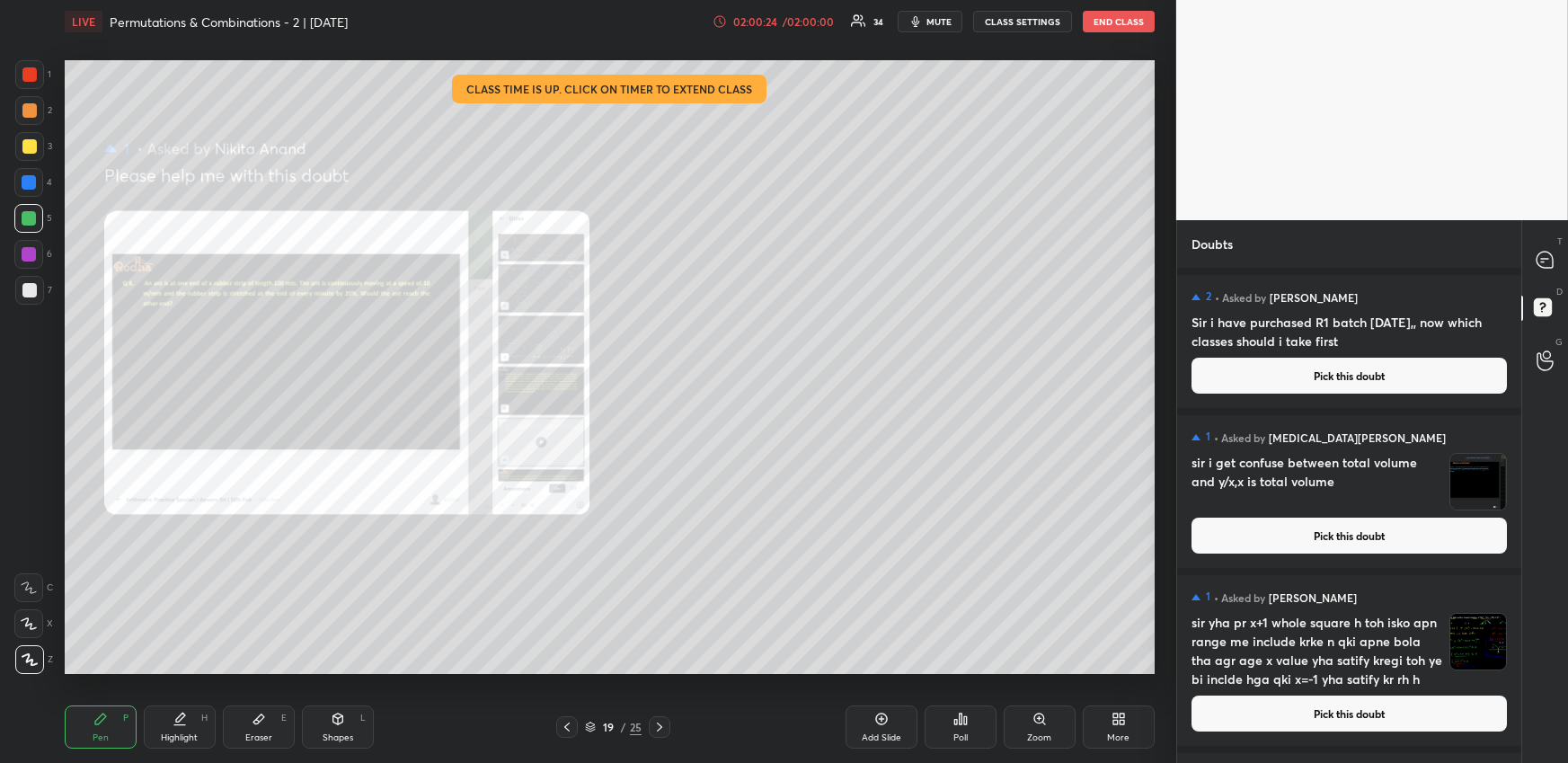
click at [1348, 538] on button "Pick this doubt" at bounding box center [1349, 535] width 315 height 36
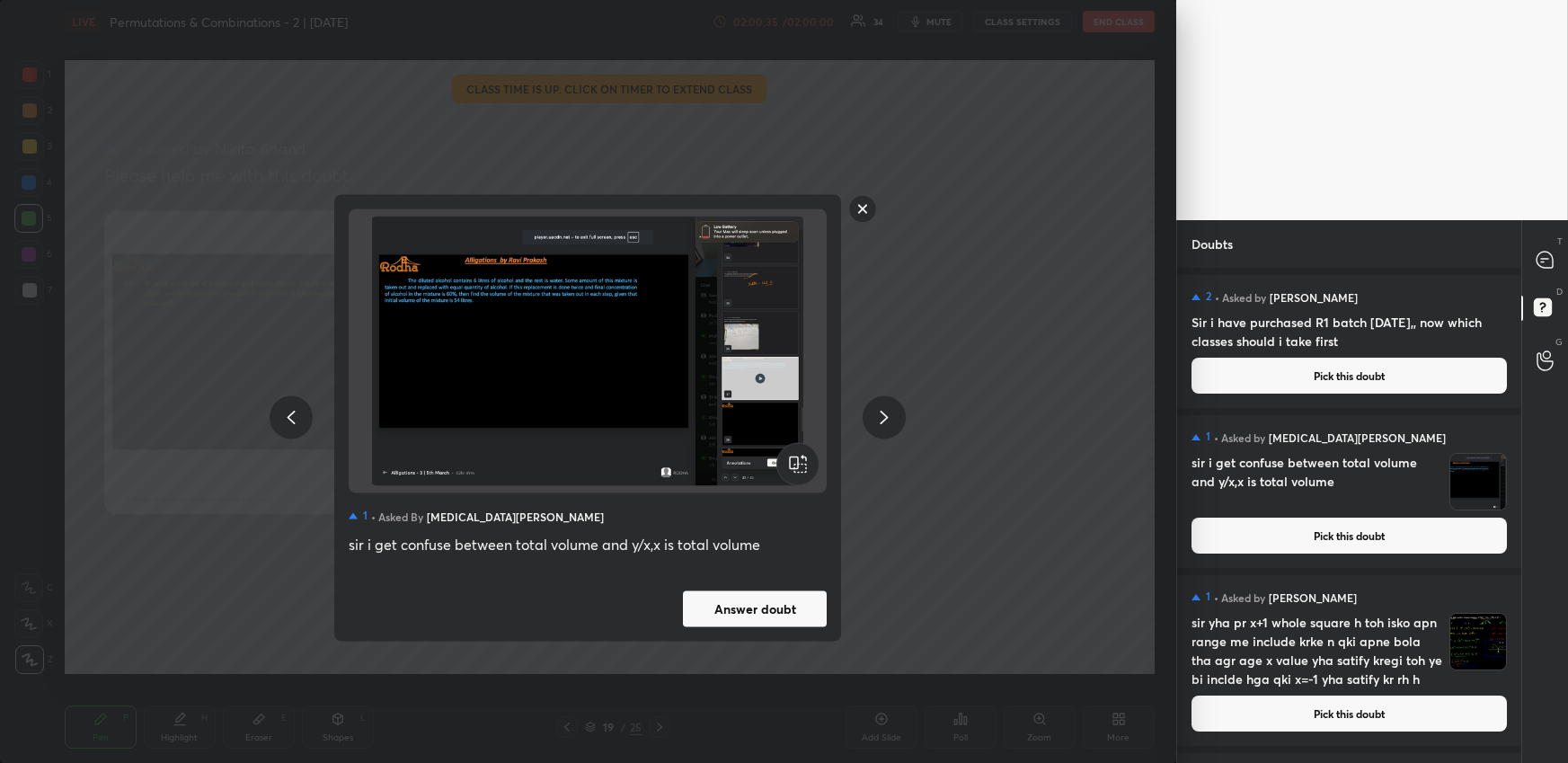
click at [860, 207] on rect at bounding box center [864, 209] width 28 height 28
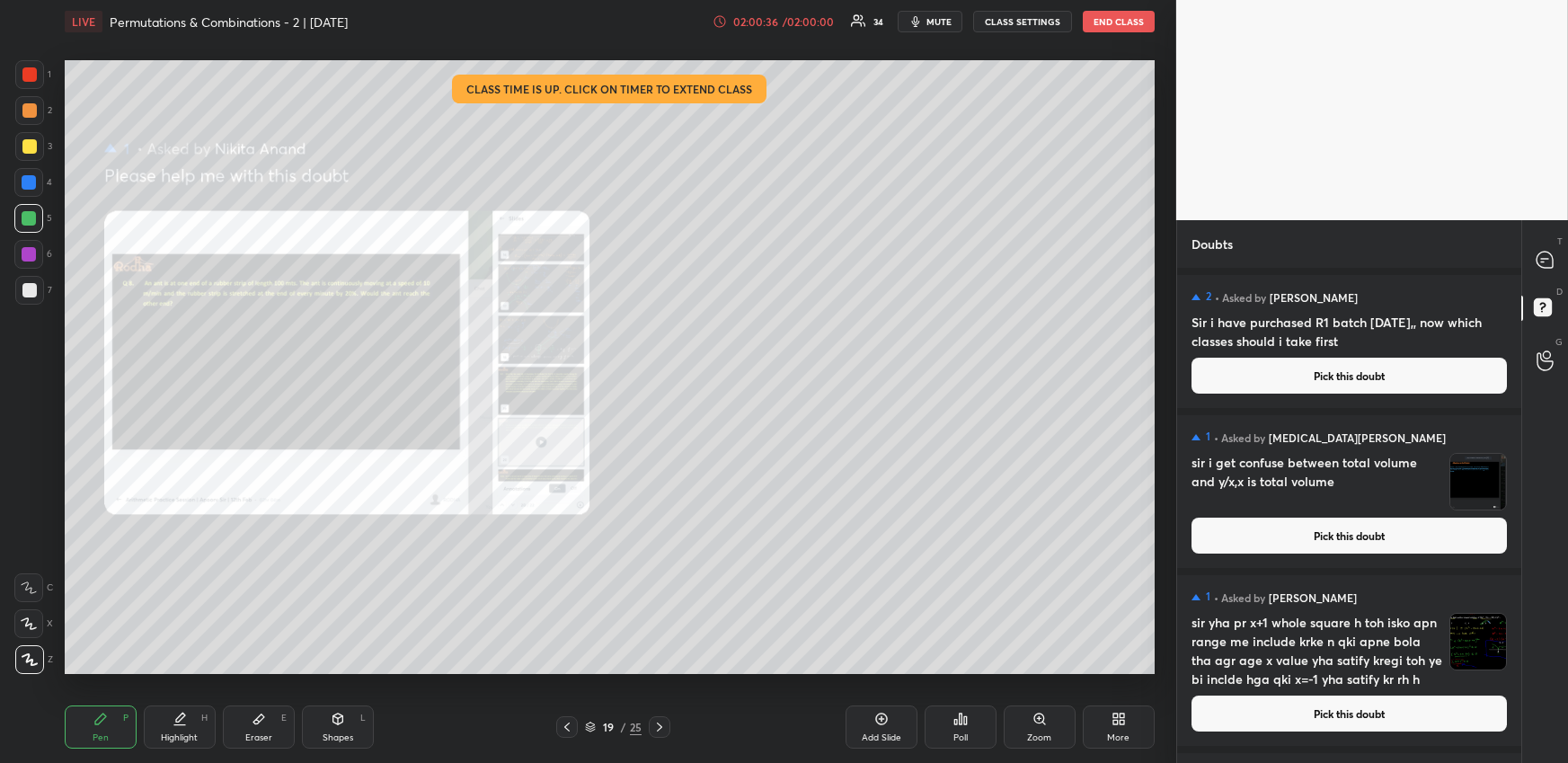
click at [1324, 716] on button "Pick this doubt" at bounding box center [1349, 713] width 315 height 36
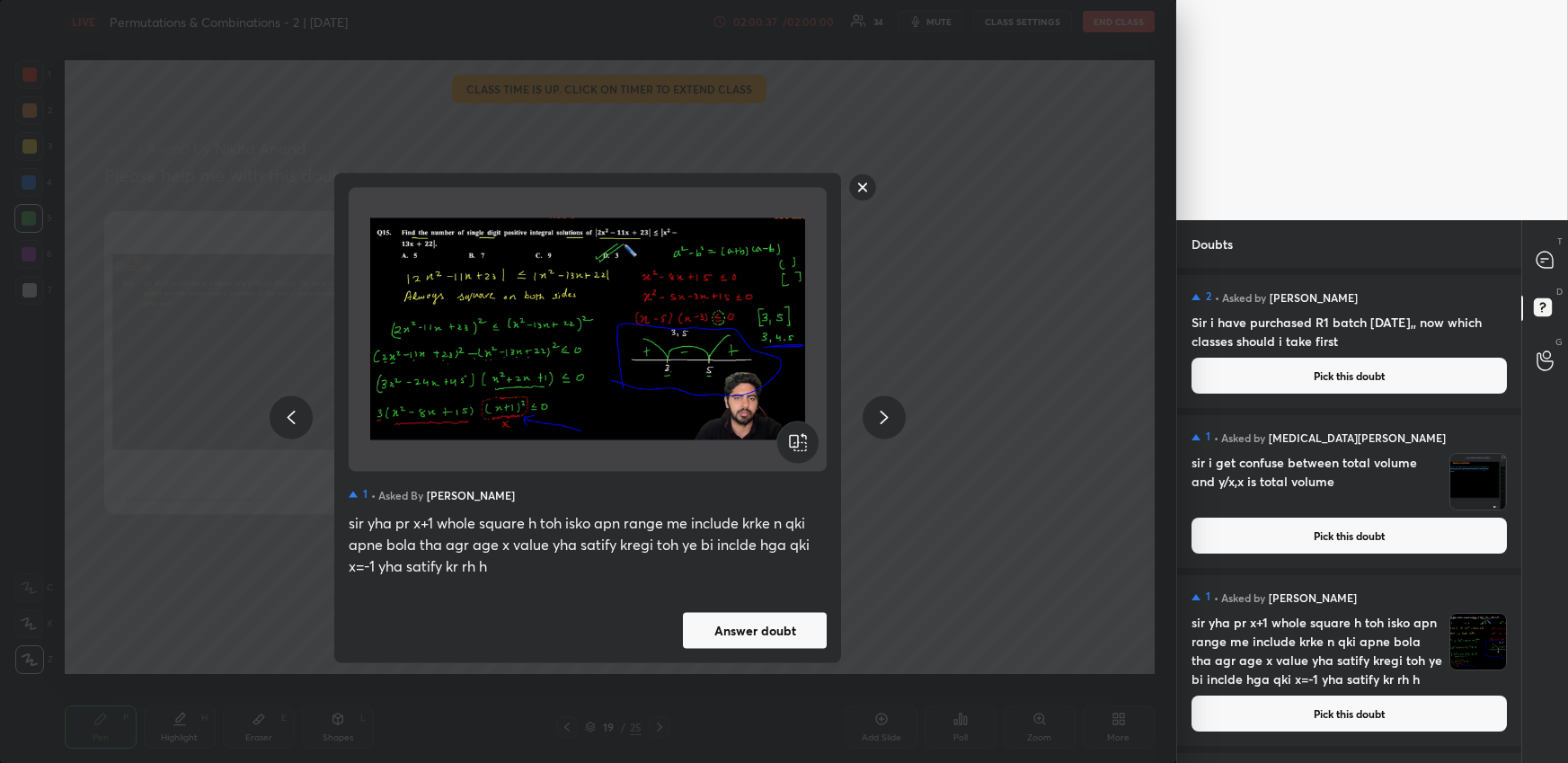
click at [806, 620] on button "Answer doubt" at bounding box center [755, 629] width 144 height 36
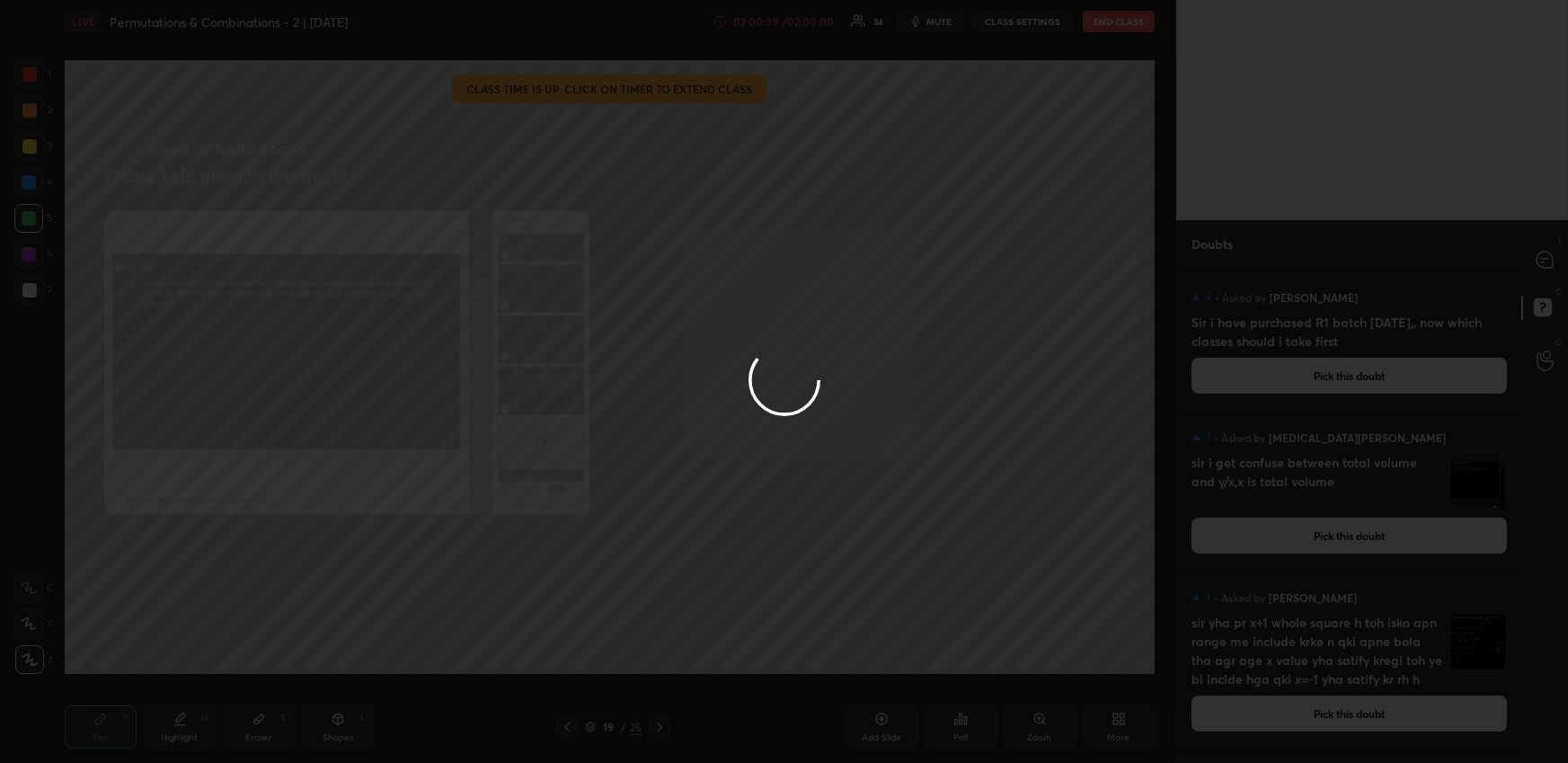
click at [1542, 258] on div at bounding box center [784, 382] width 1568 height 763
click at [1545, 259] on div at bounding box center [784, 382] width 1568 height 763
click at [1546, 263] on div at bounding box center [784, 382] width 1568 height 763
click at [1544, 262] on icon at bounding box center [1542, 262] width 3 height 0
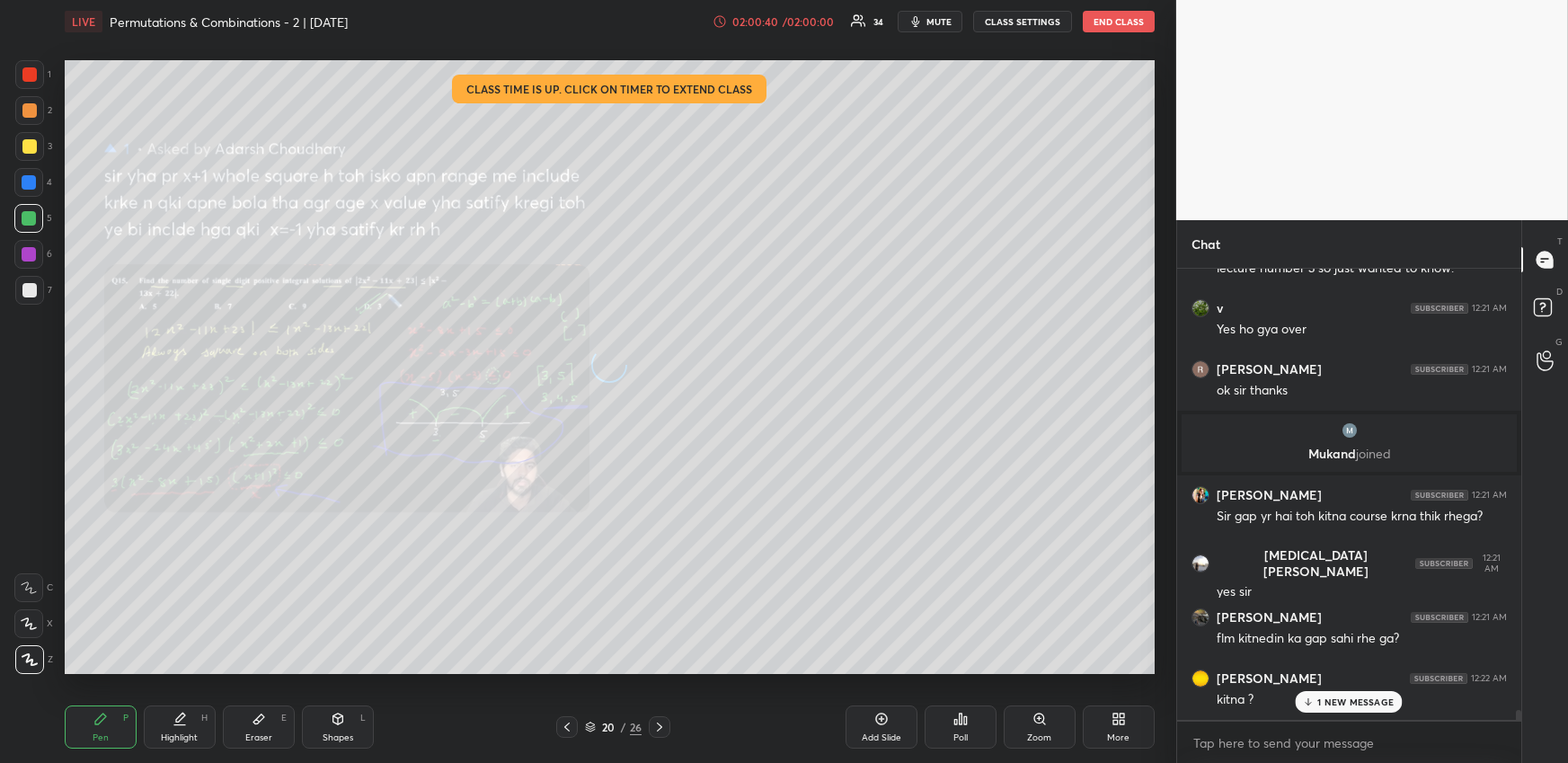
scroll to position [445, 340]
click at [1543, 262] on icon at bounding box center [1542, 262] width 3 height 0
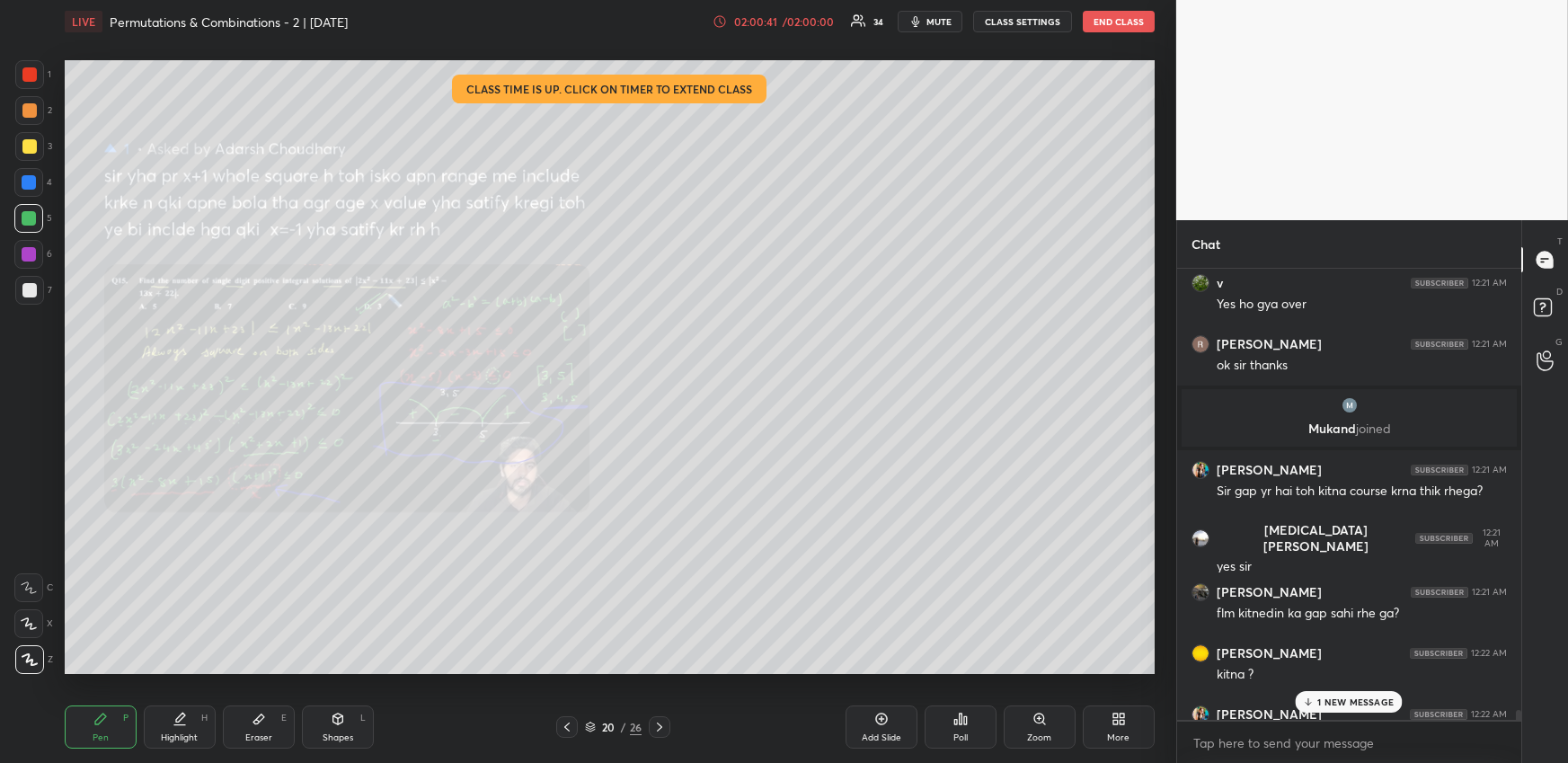
scroll to position [21947, 0]
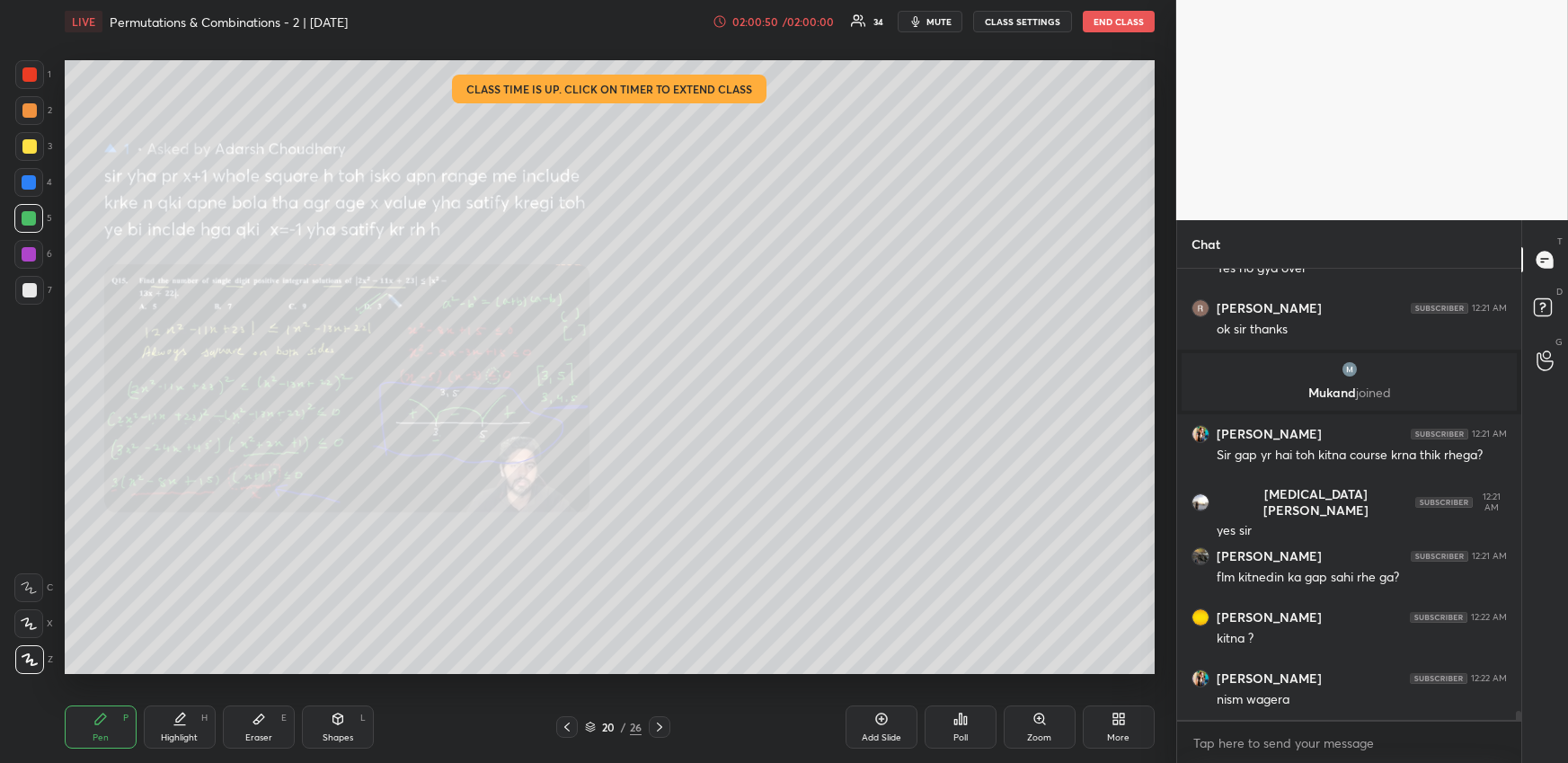
click at [109, 713] on div "Pen P" at bounding box center [100, 727] width 72 height 43
click at [35, 114] on div at bounding box center [29, 109] width 14 height 14
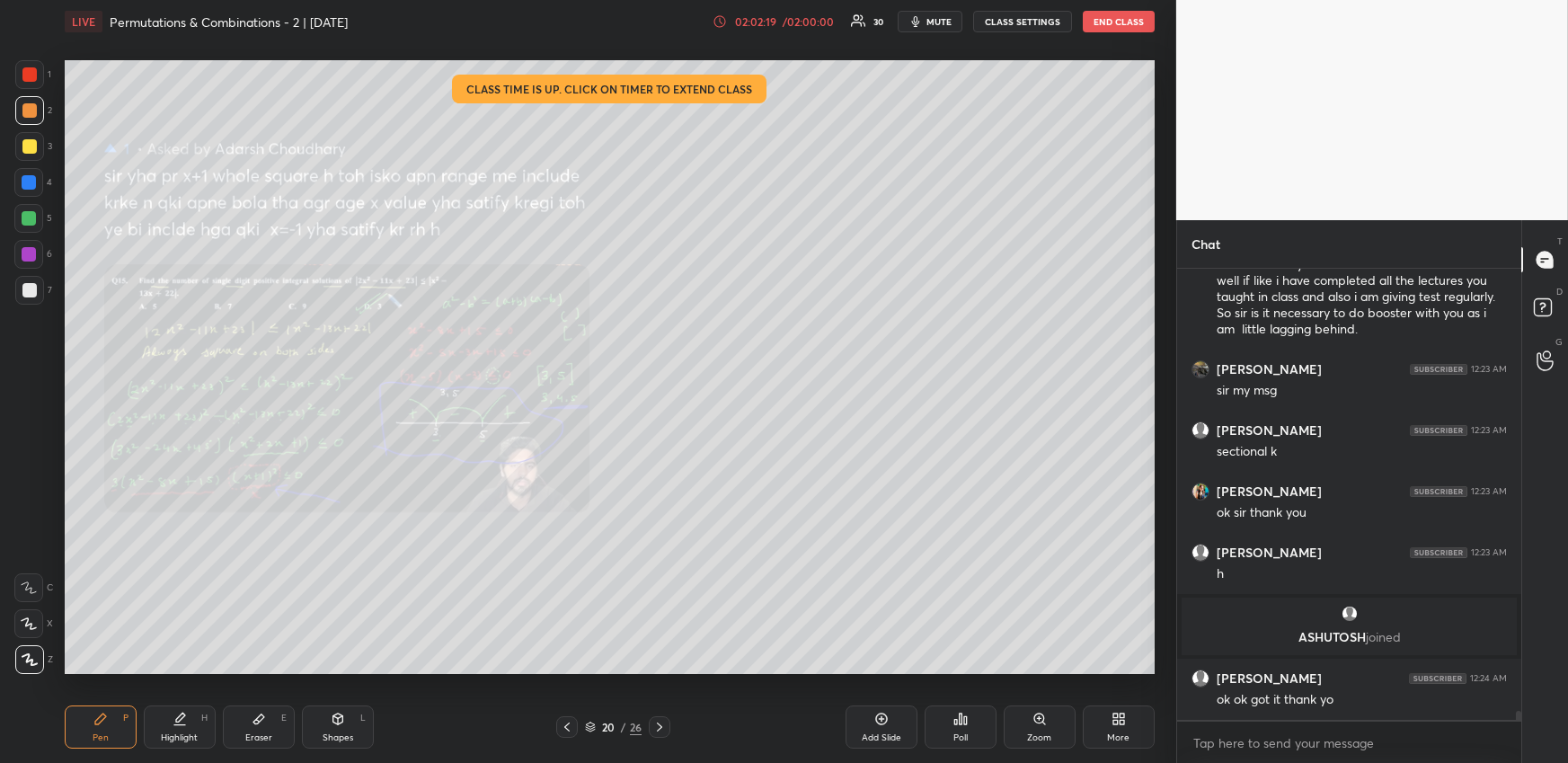
scroll to position [21881, 0]
click at [882, 717] on icon at bounding box center [881, 718] width 14 height 14
click at [33, 148] on div at bounding box center [29, 146] width 14 height 14
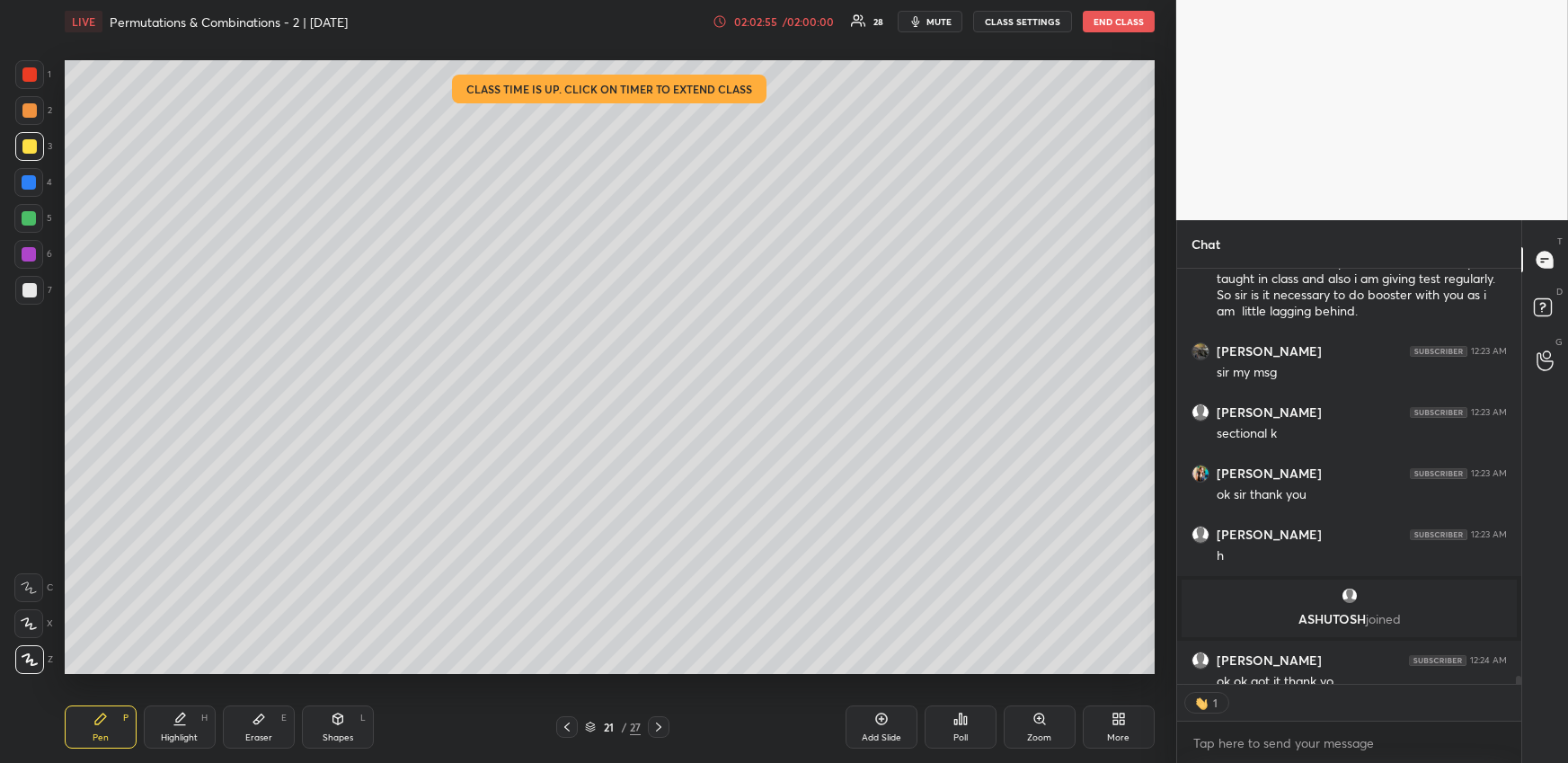
scroll to position [410, 340]
click at [34, 180] on div at bounding box center [28, 181] width 14 height 14
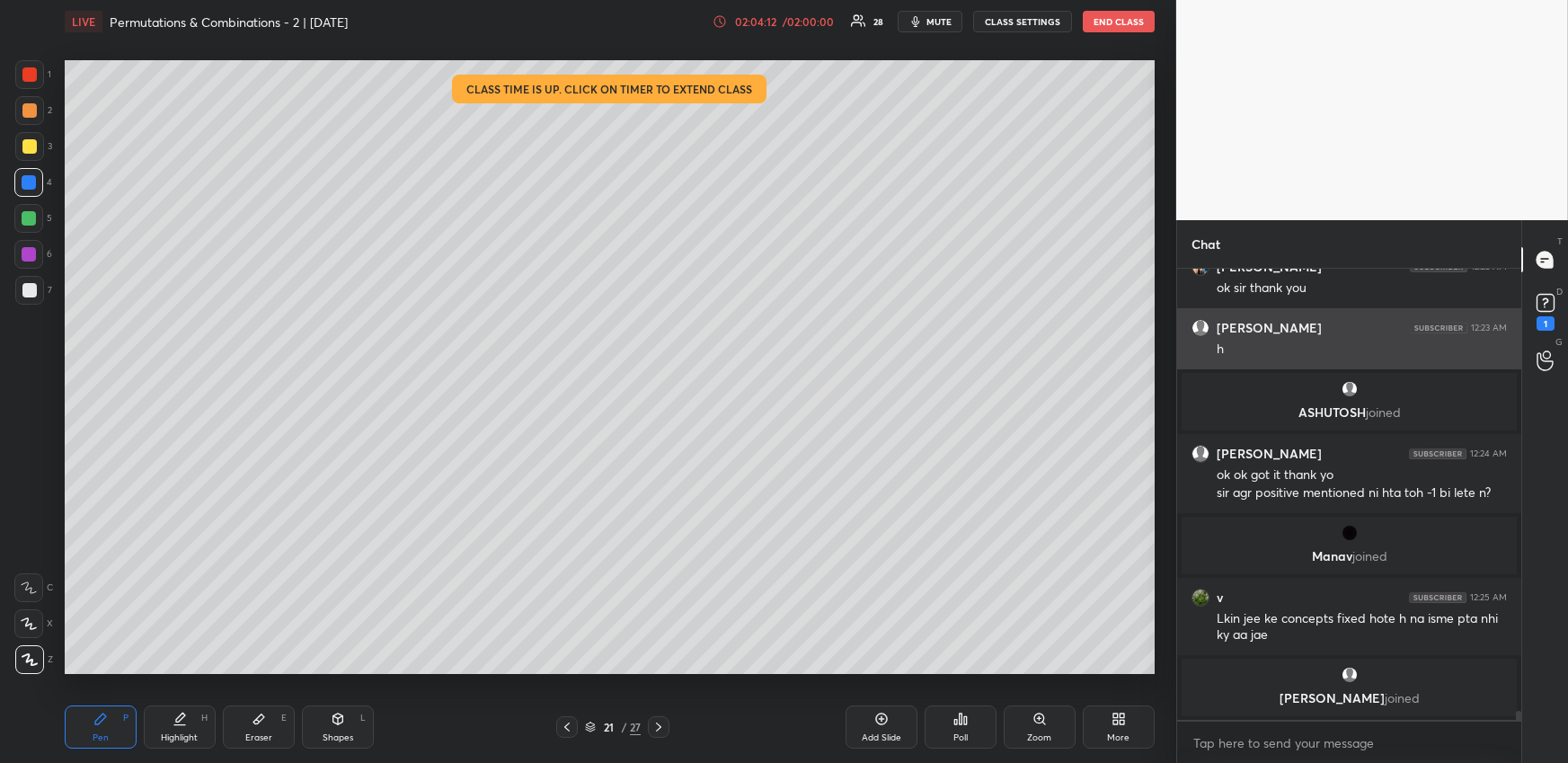
scroll to position [22049, 0]
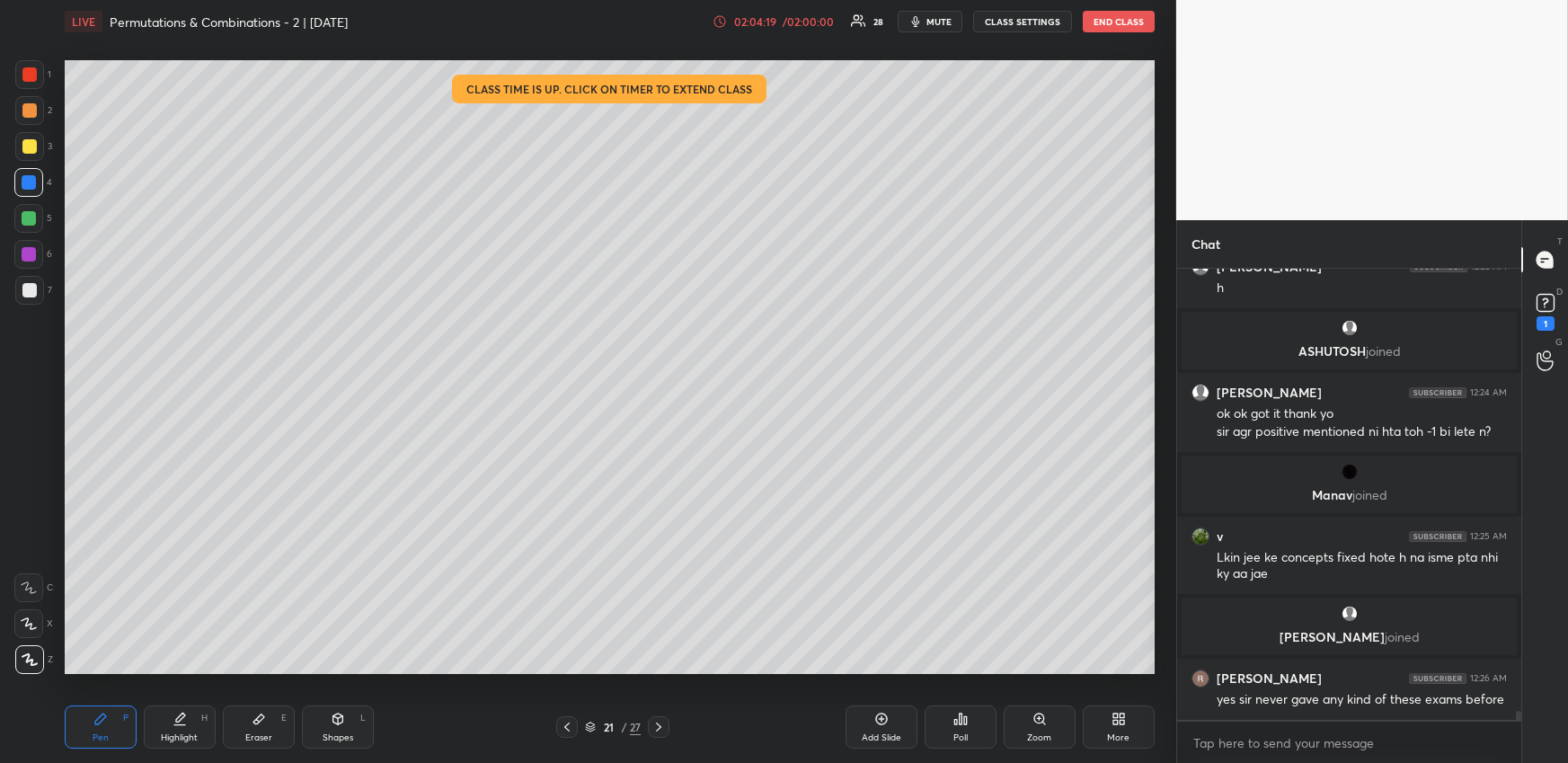
drag, startPoint x: 24, startPoint y: 142, endPoint x: 18, endPoint y: 152, distance: 11.7
click at [25, 142] on div at bounding box center [29, 146] width 14 height 14
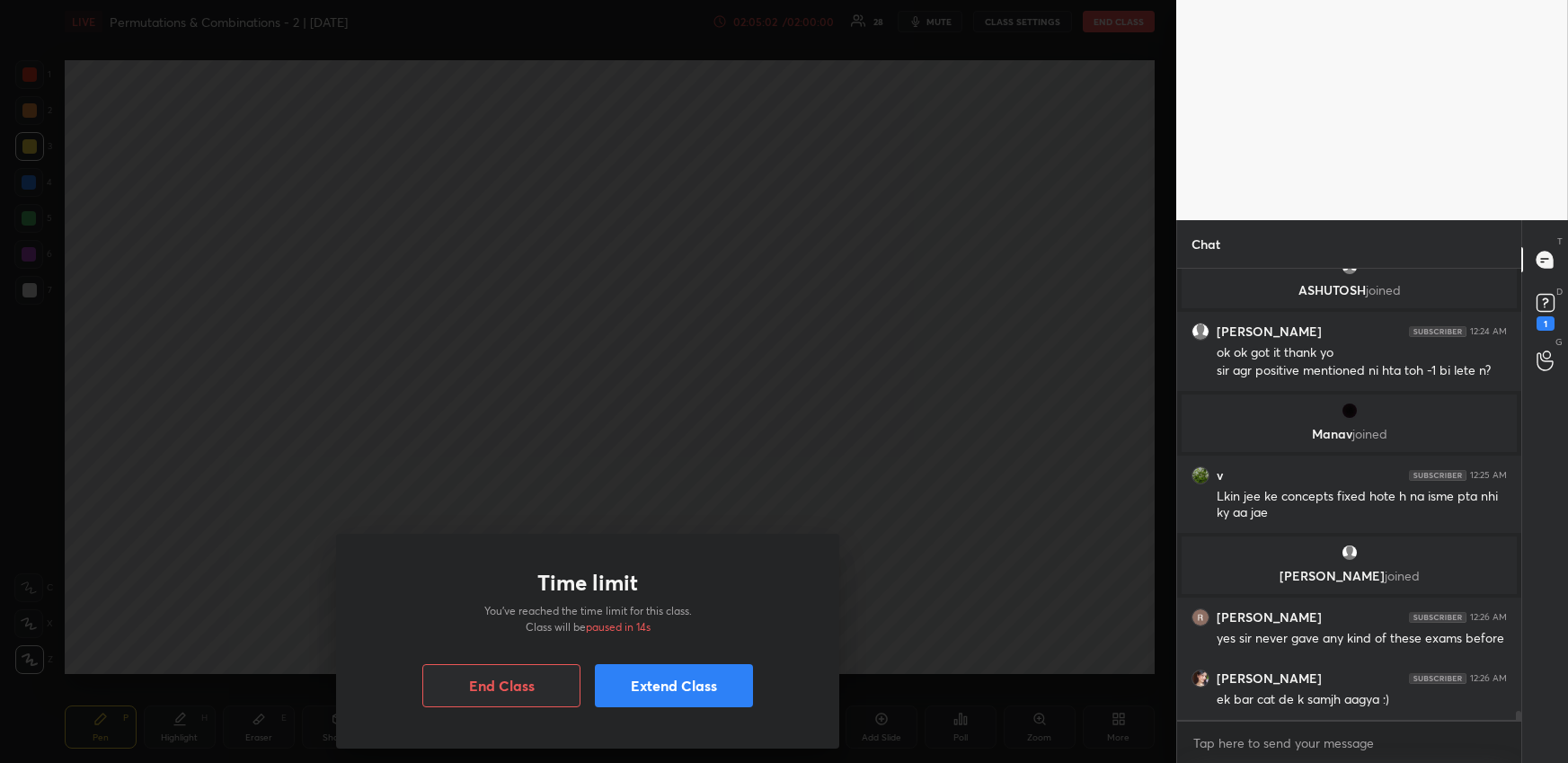
click at [751, 690] on div "Time limit You’ve reached the time limit for this class. Class will be paused i…" at bounding box center [588, 641] width 503 height 215
click at [679, 686] on button "Extend Class" at bounding box center [674, 685] width 158 height 43
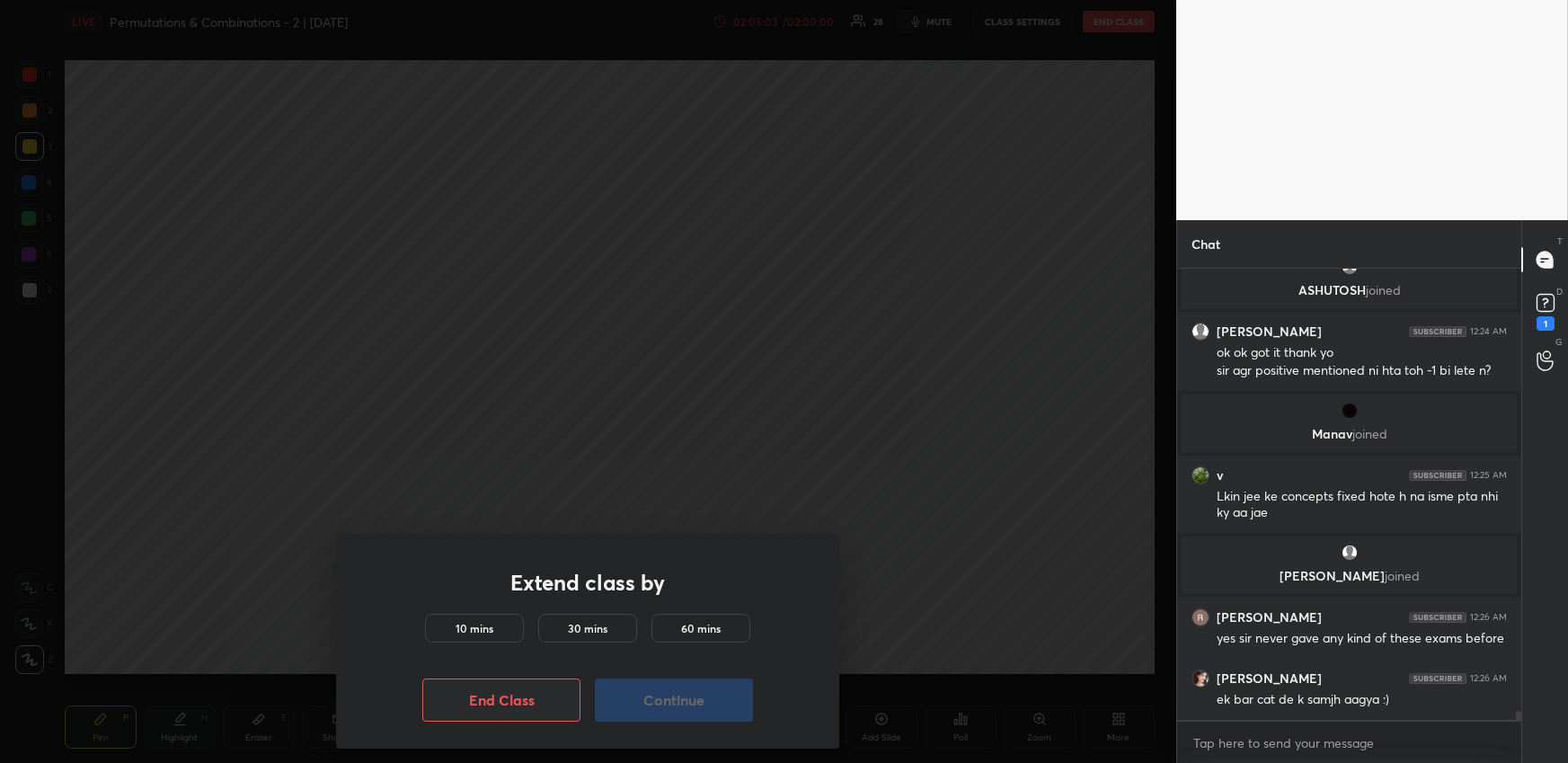
drag, startPoint x: 473, startPoint y: 627, endPoint x: 562, endPoint y: 652, distance: 92.4
click at [474, 627] on h5 "10 mins" at bounding box center [474, 627] width 37 height 16
click at [648, 704] on button "Continue" at bounding box center [674, 699] width 158 height 43
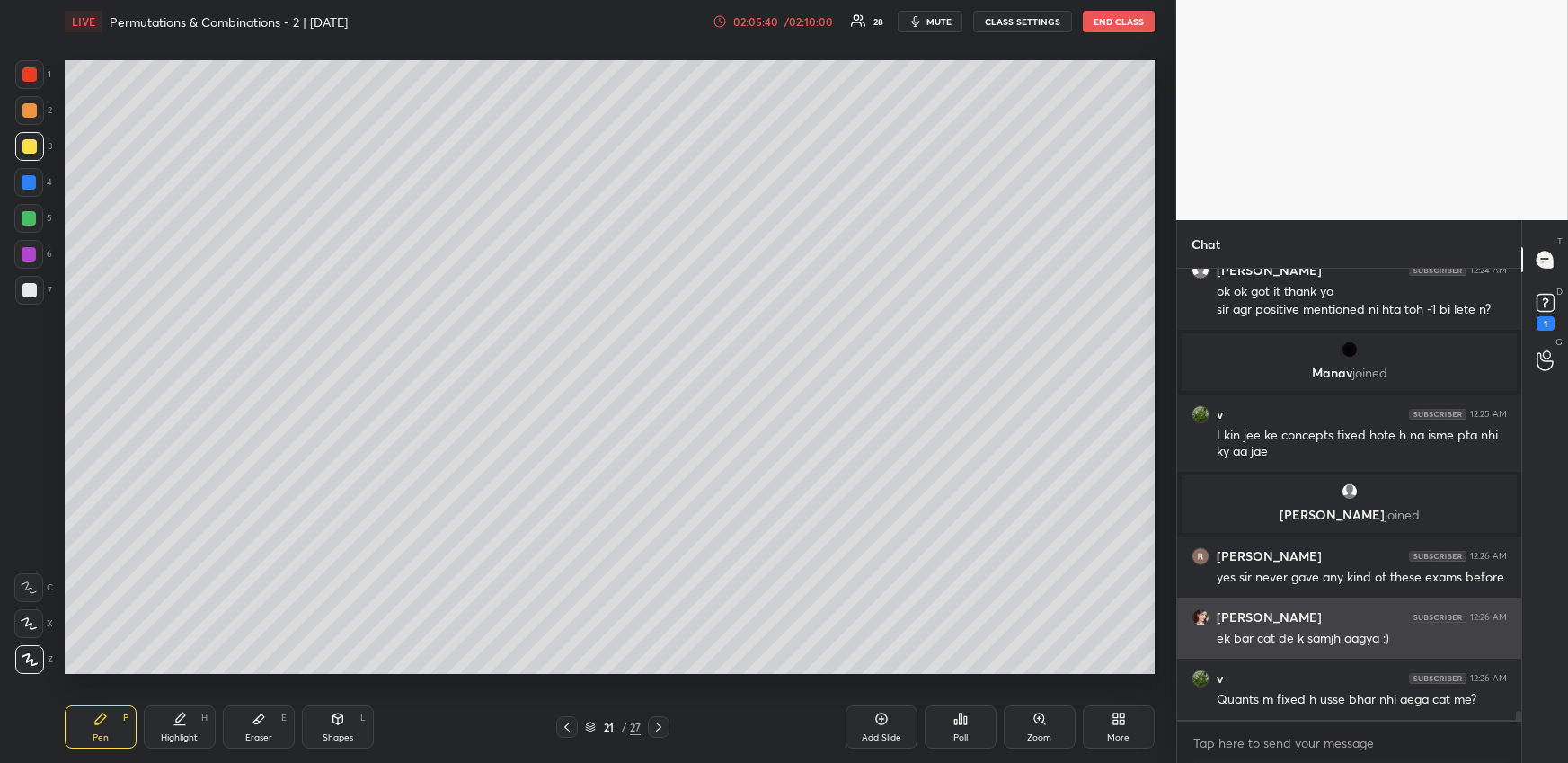
scroll to position [22232, 0]
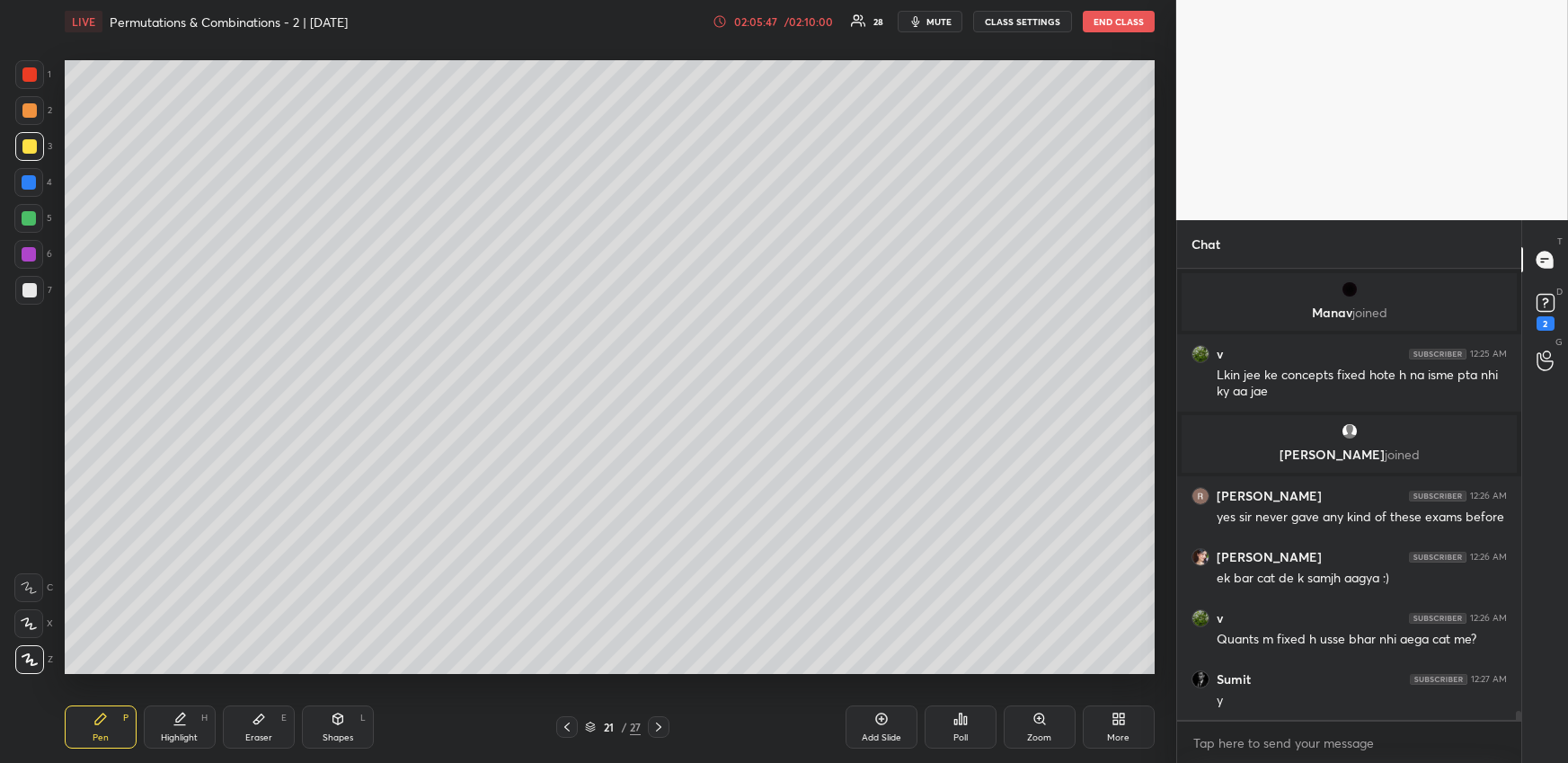
drag, startPoint x: 35, startPoint y: 75, endPoint x: 58, endPoint y: 87, distance: 25.9
click at [35, 75] on div at bounding box center [29, 74] width 14 height 14
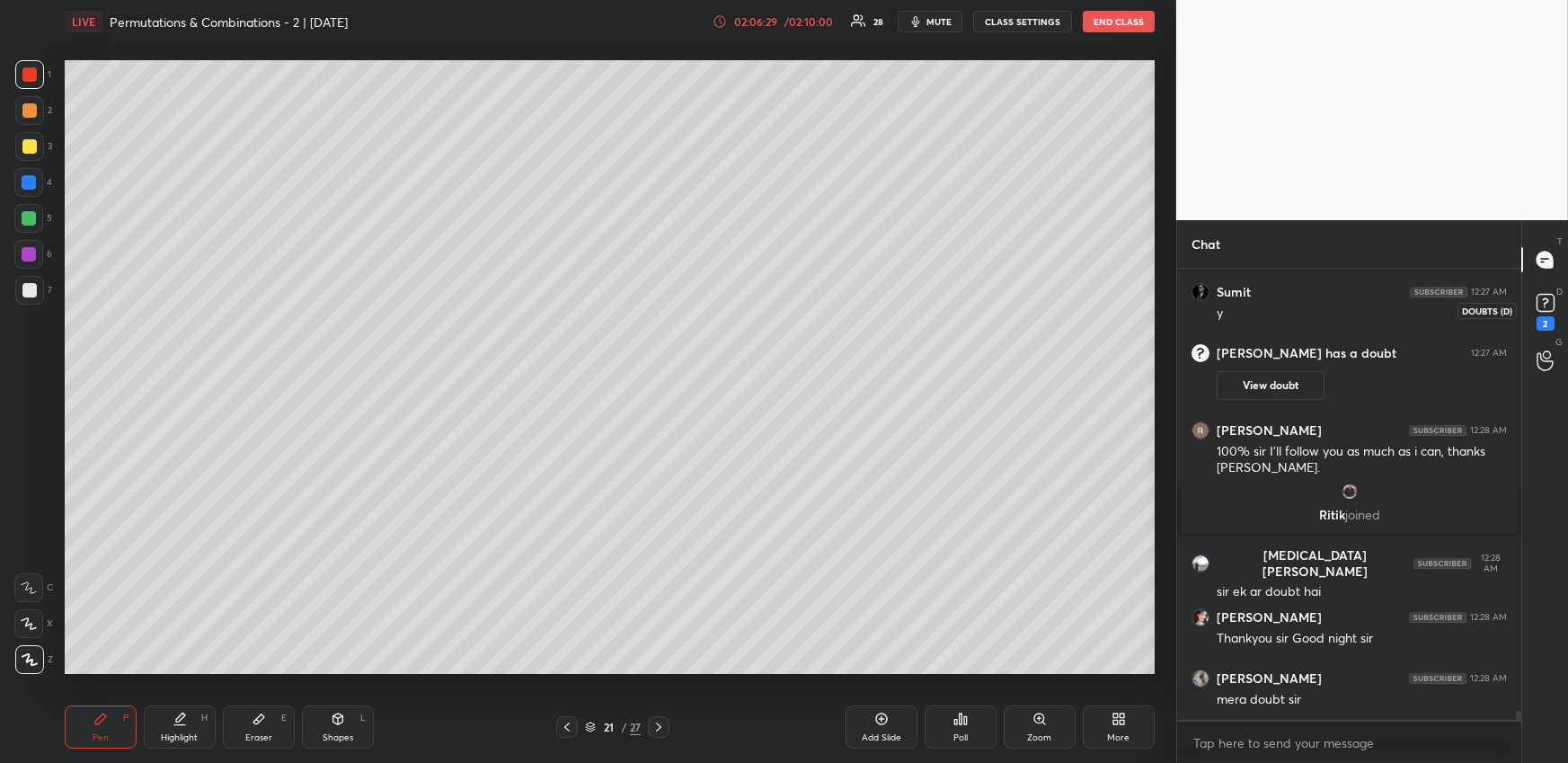
scroll to position [22640, 0]
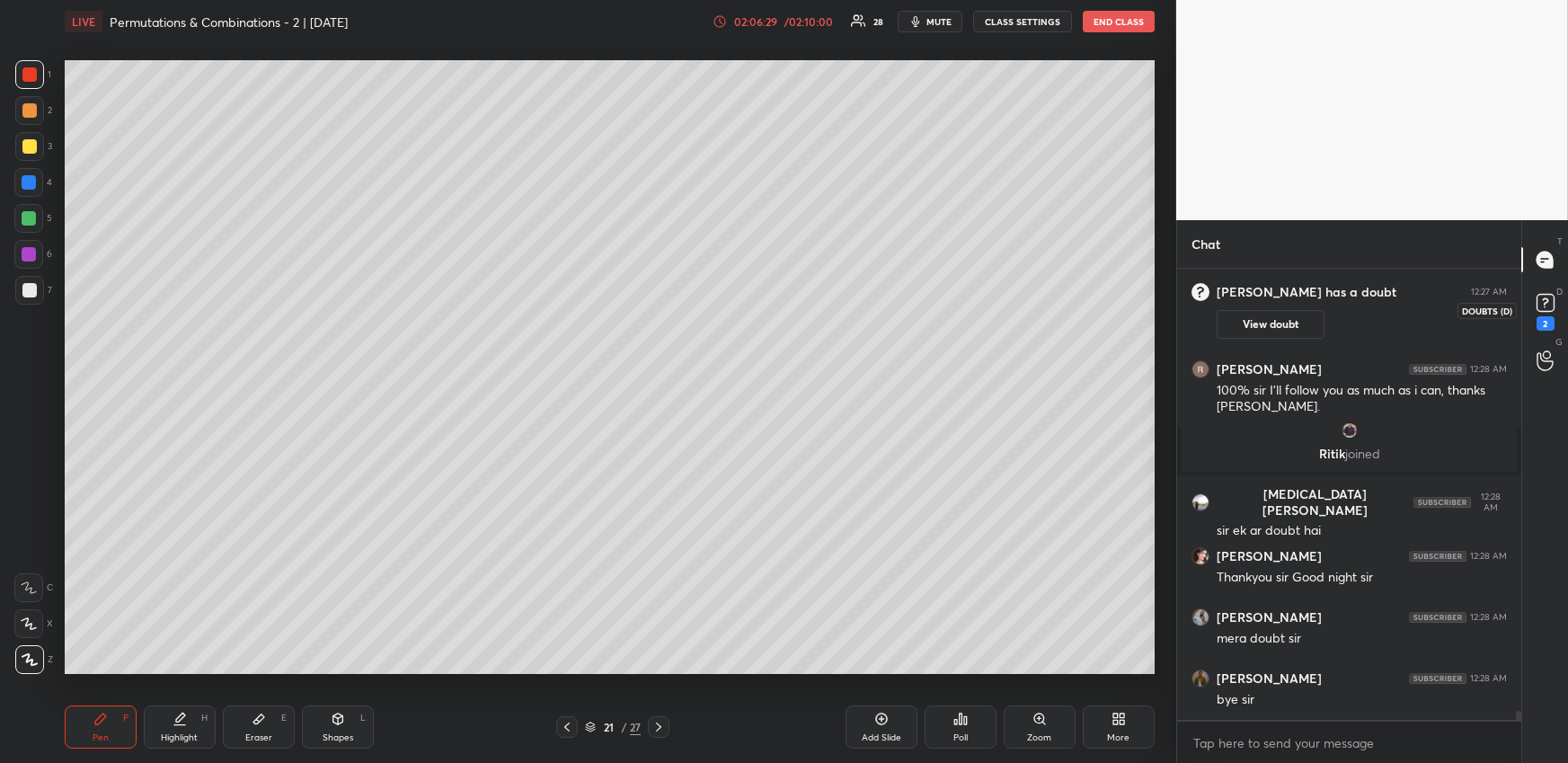
click at [1549, 313] on icon at bounding box center [1546, 302] width 27 height 27
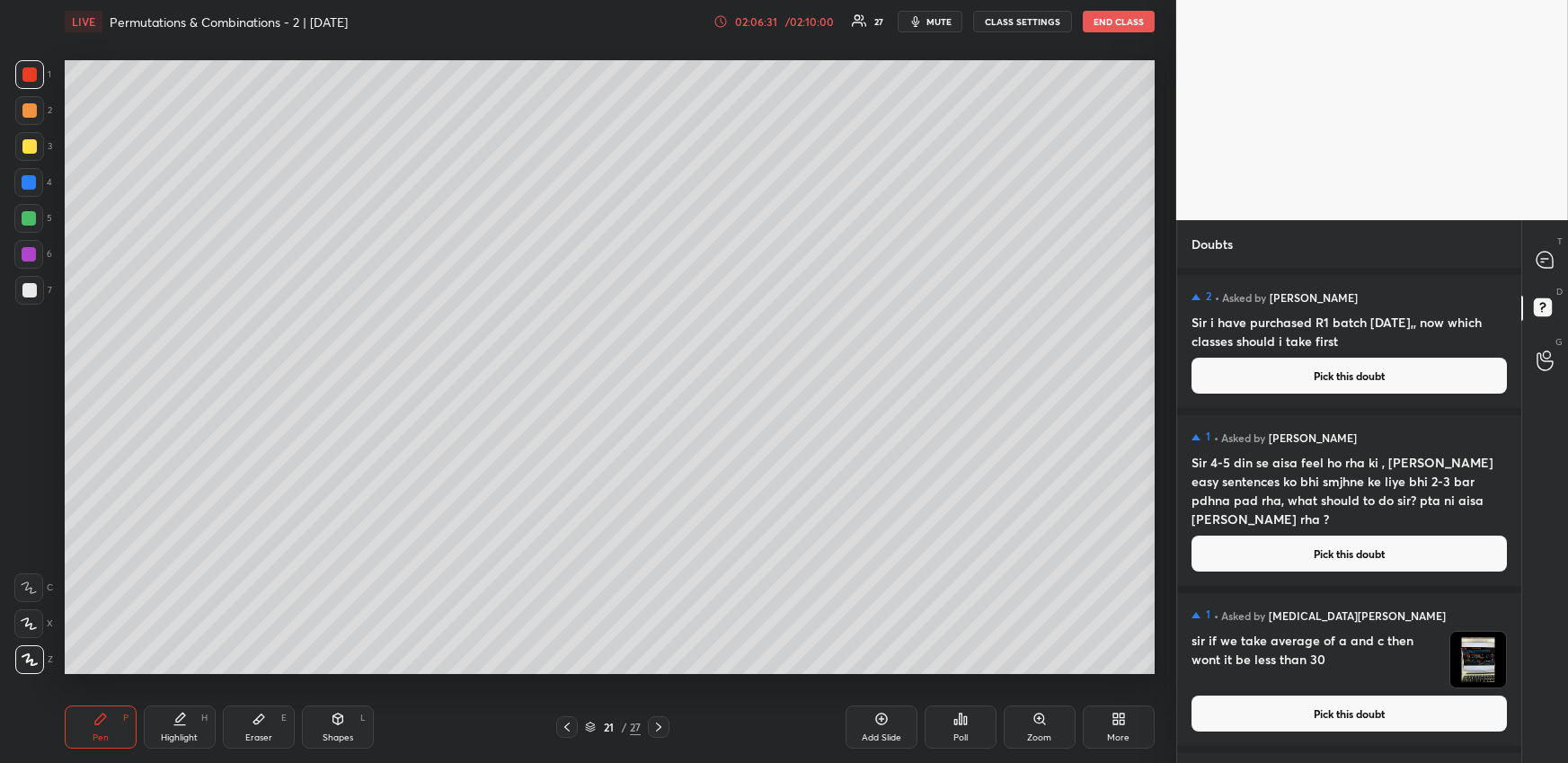
click at [1333, 542] on button "Pick this doubt" at bounding box center [1349, 554] width 315 height 36
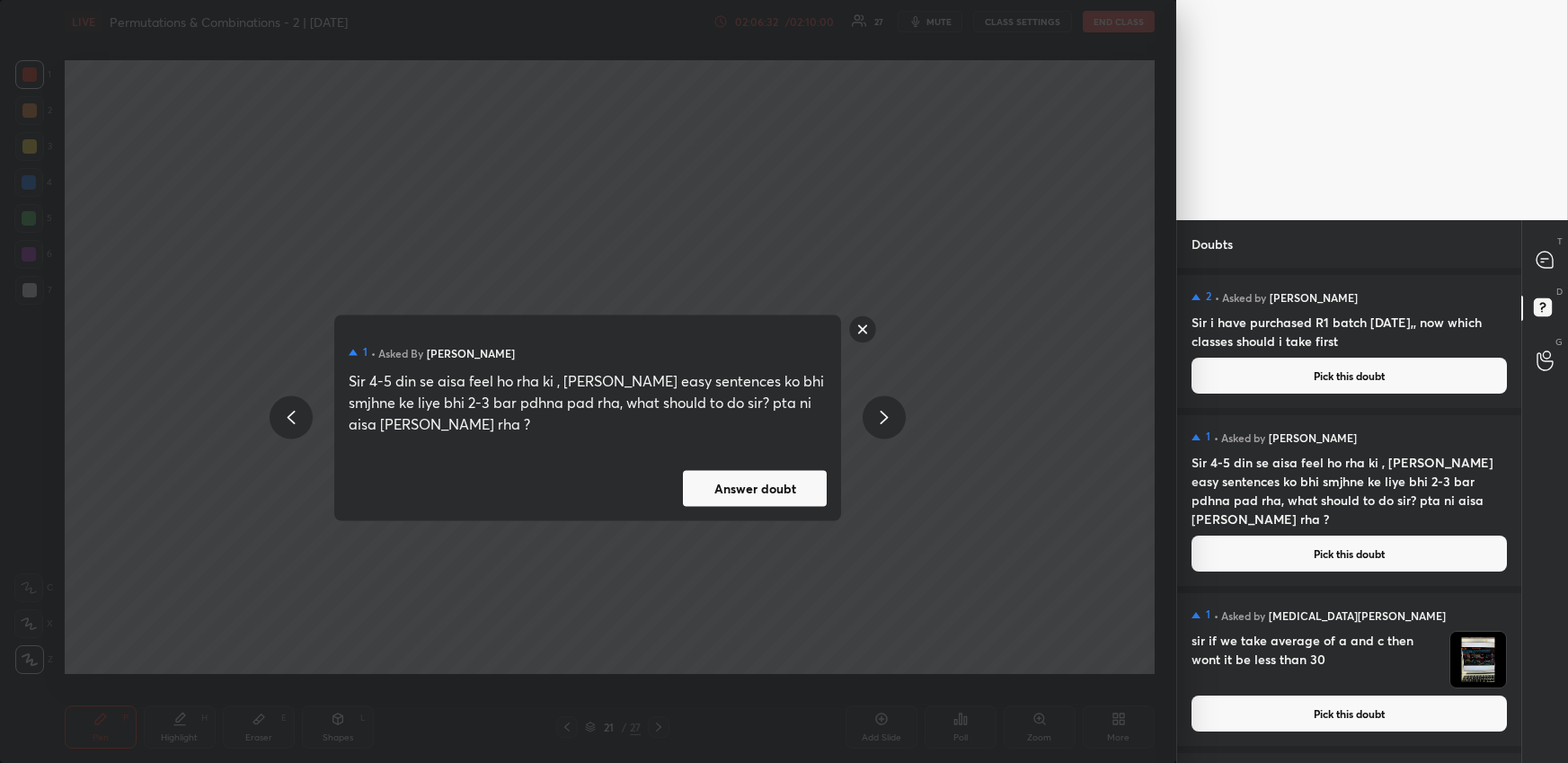
click at [791, 491] on button "Answer doubt" at bounding box center [755, 487] width 144 height 36
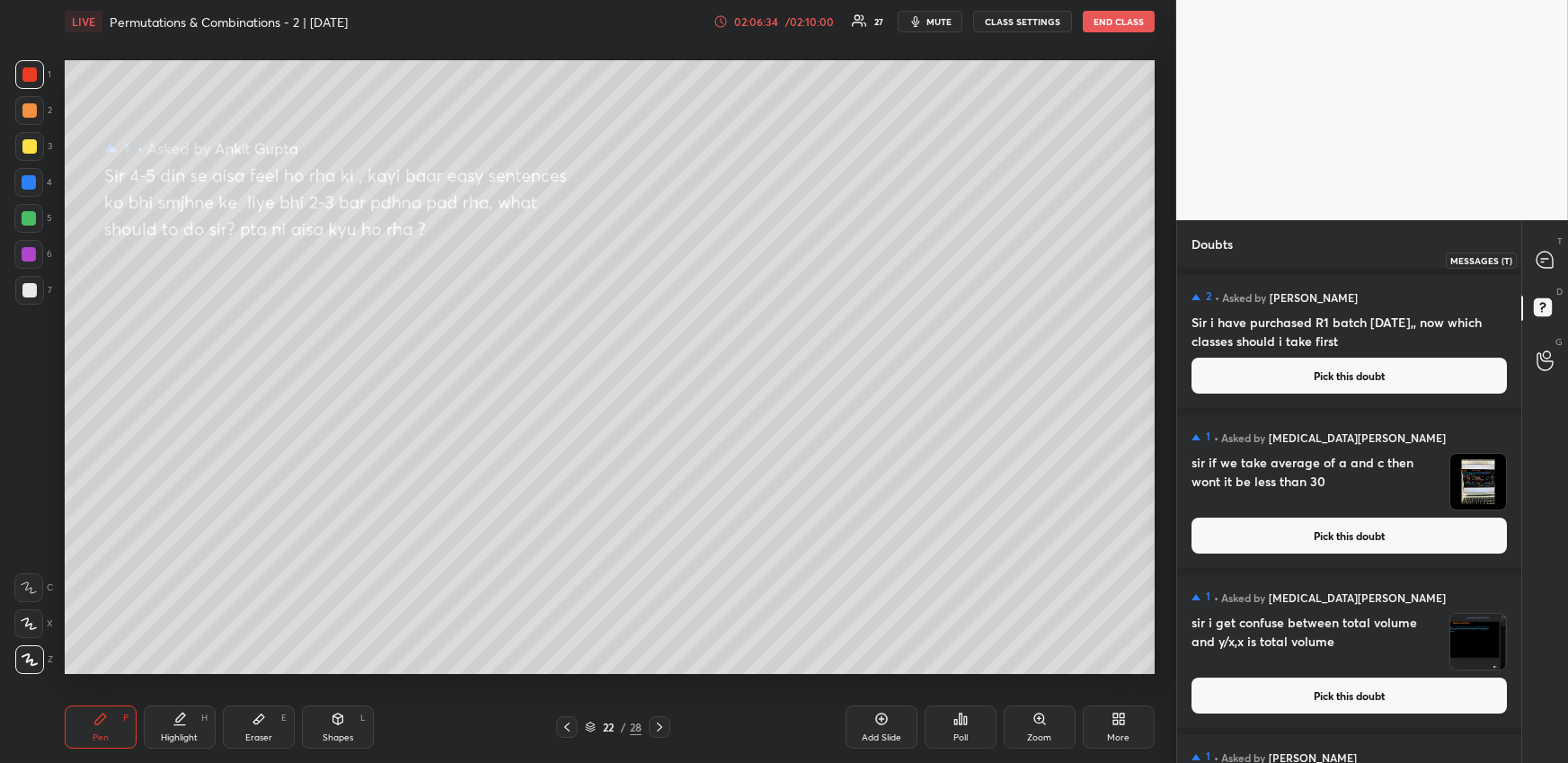
click at [1549, 262] on icon at bounding box center [1545, 259] width 16 height 16
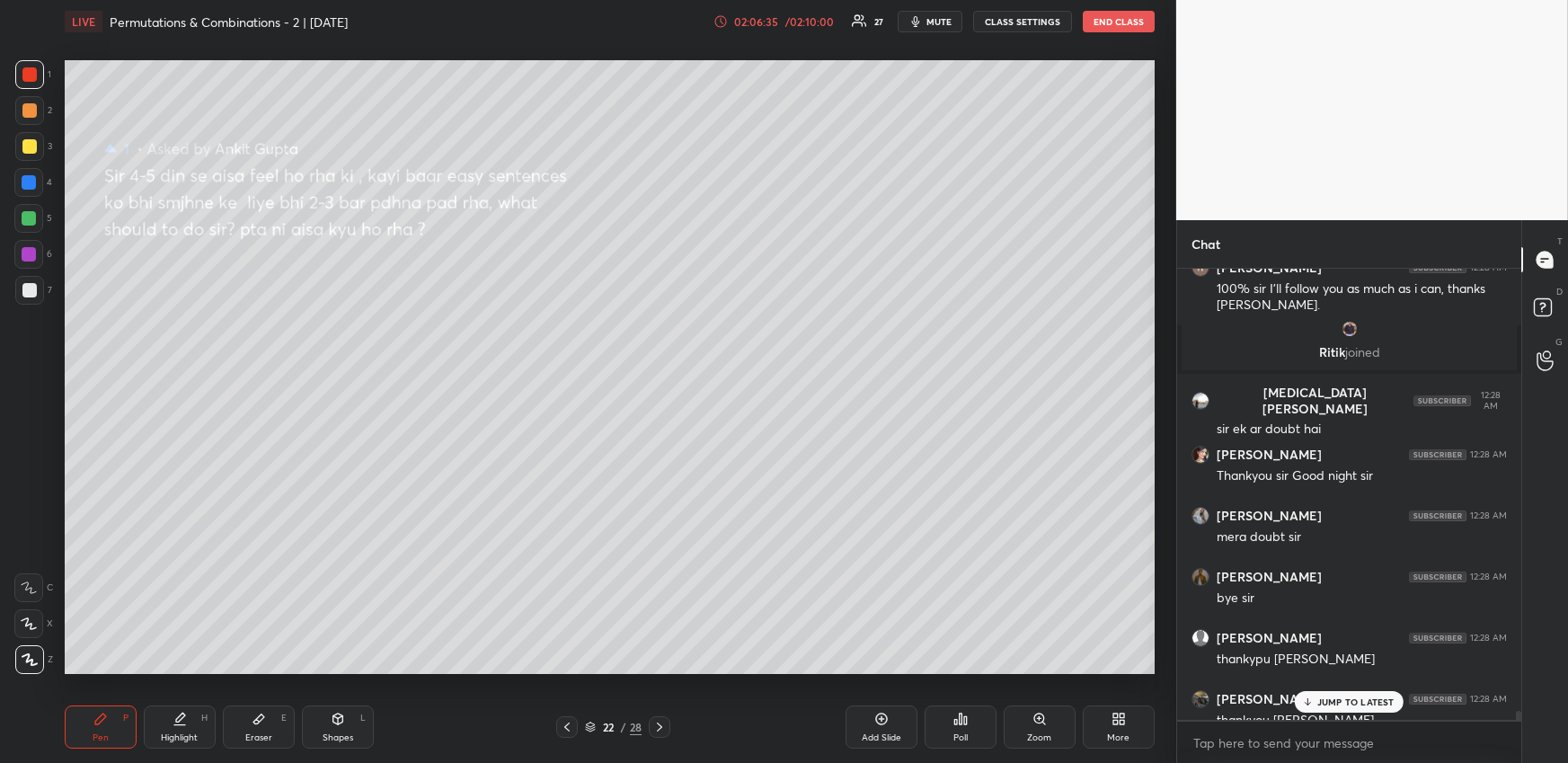
scroll to position [23112, 0]
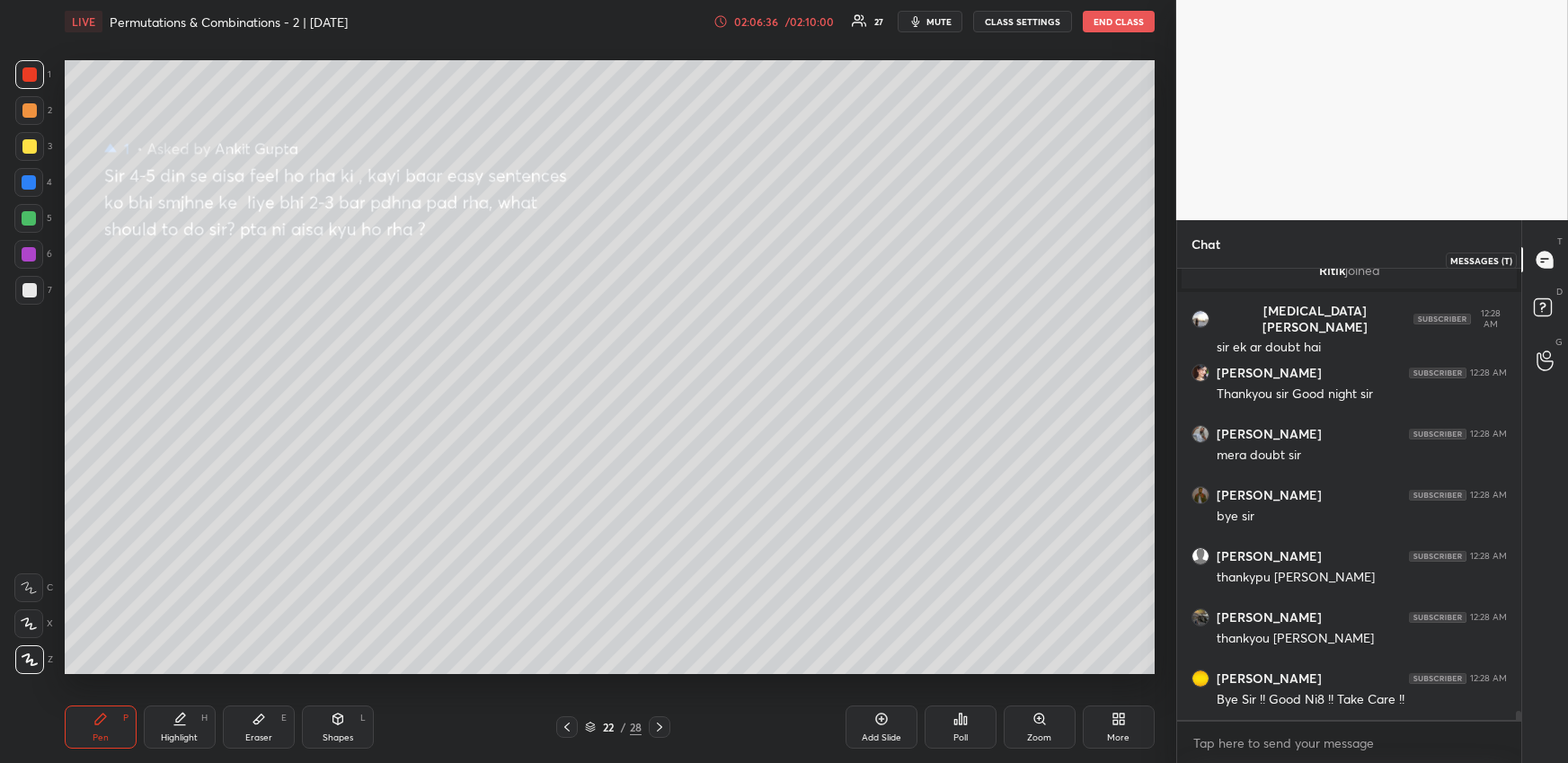
click at [1553, 259] on icon at bounding box center [1545, 259] width 16 height 16
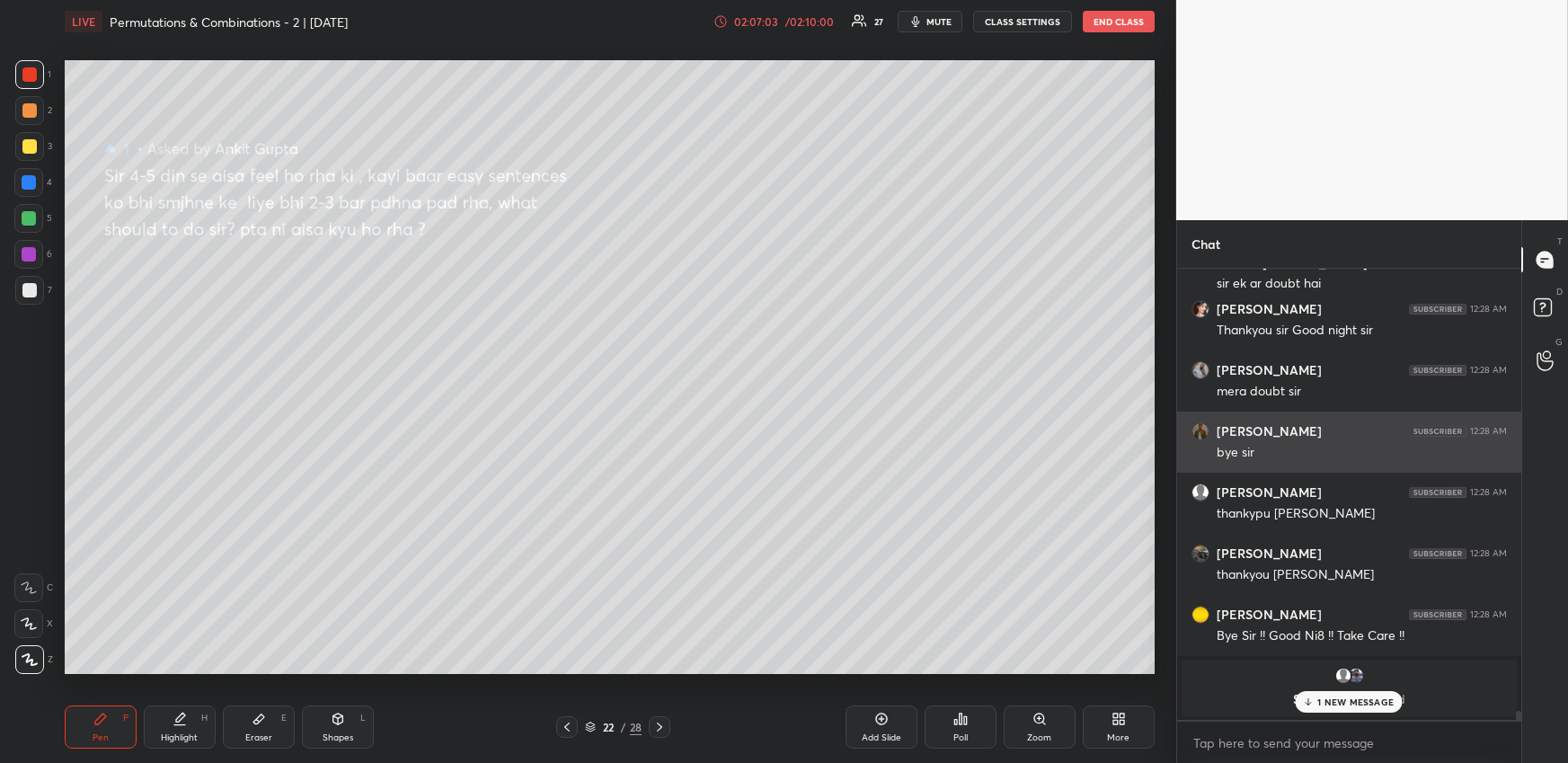
scroll to position [22672, 0]
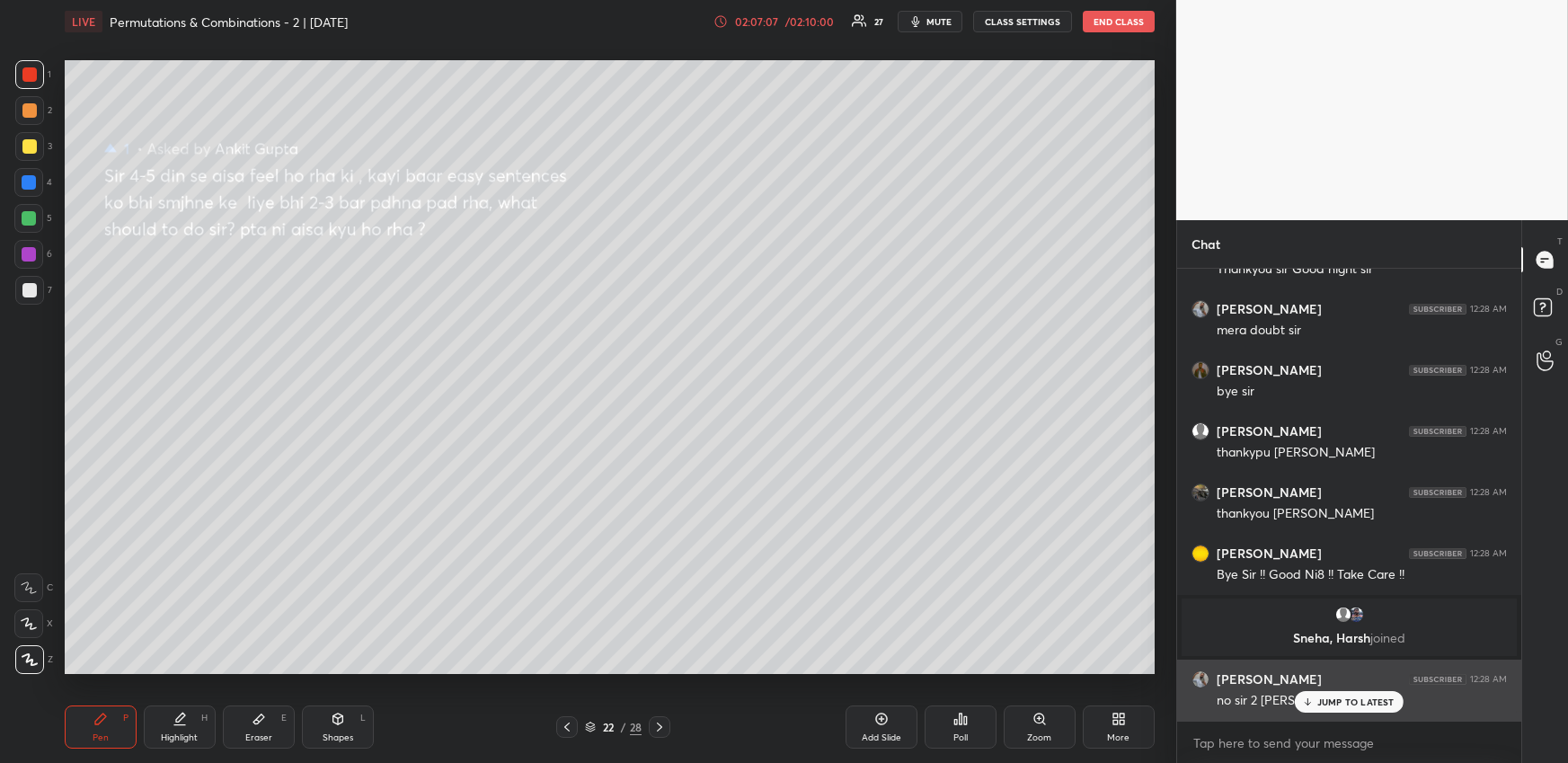
click at [1316, 695] on div "JUMP TO LATEST" at bounding box center [1348, 701] width 108 height 22
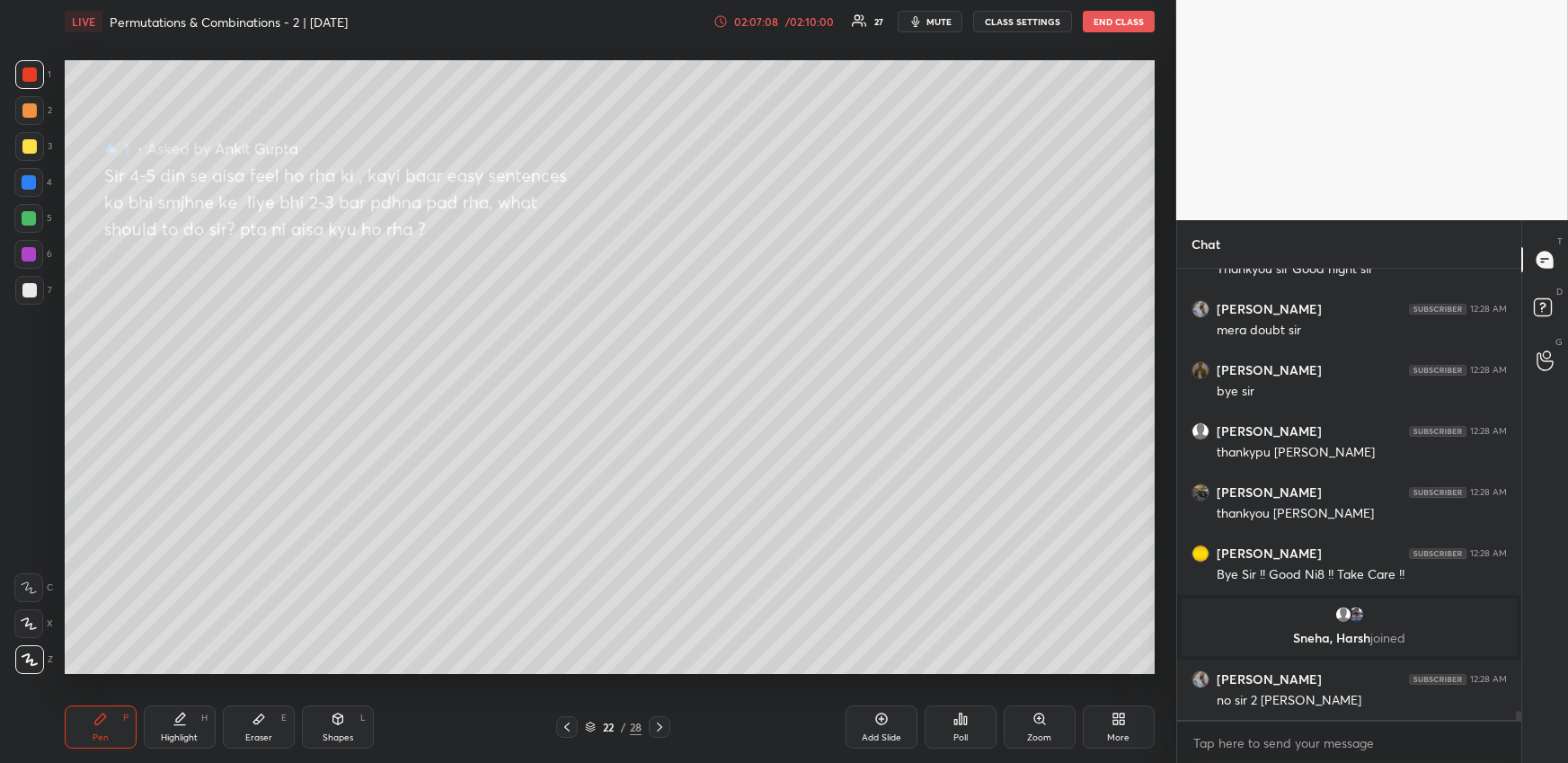
scroll to position [22734, 0]
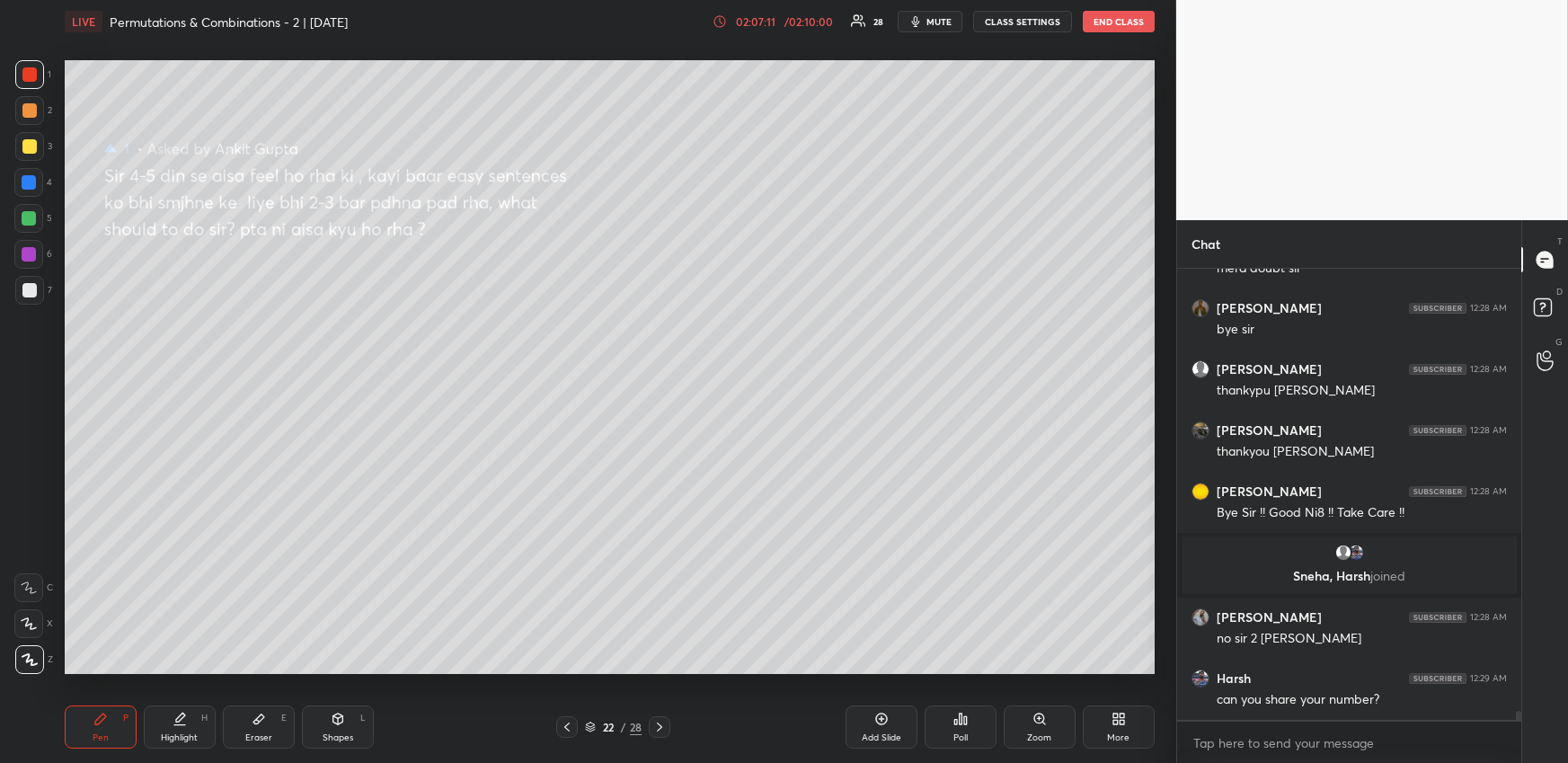
click at [28, 145] on div at bounding box center [29, 146] width 14 height 14
click at [1550, 302] on rect at bounding box center [1543, 308] width 17 height 17
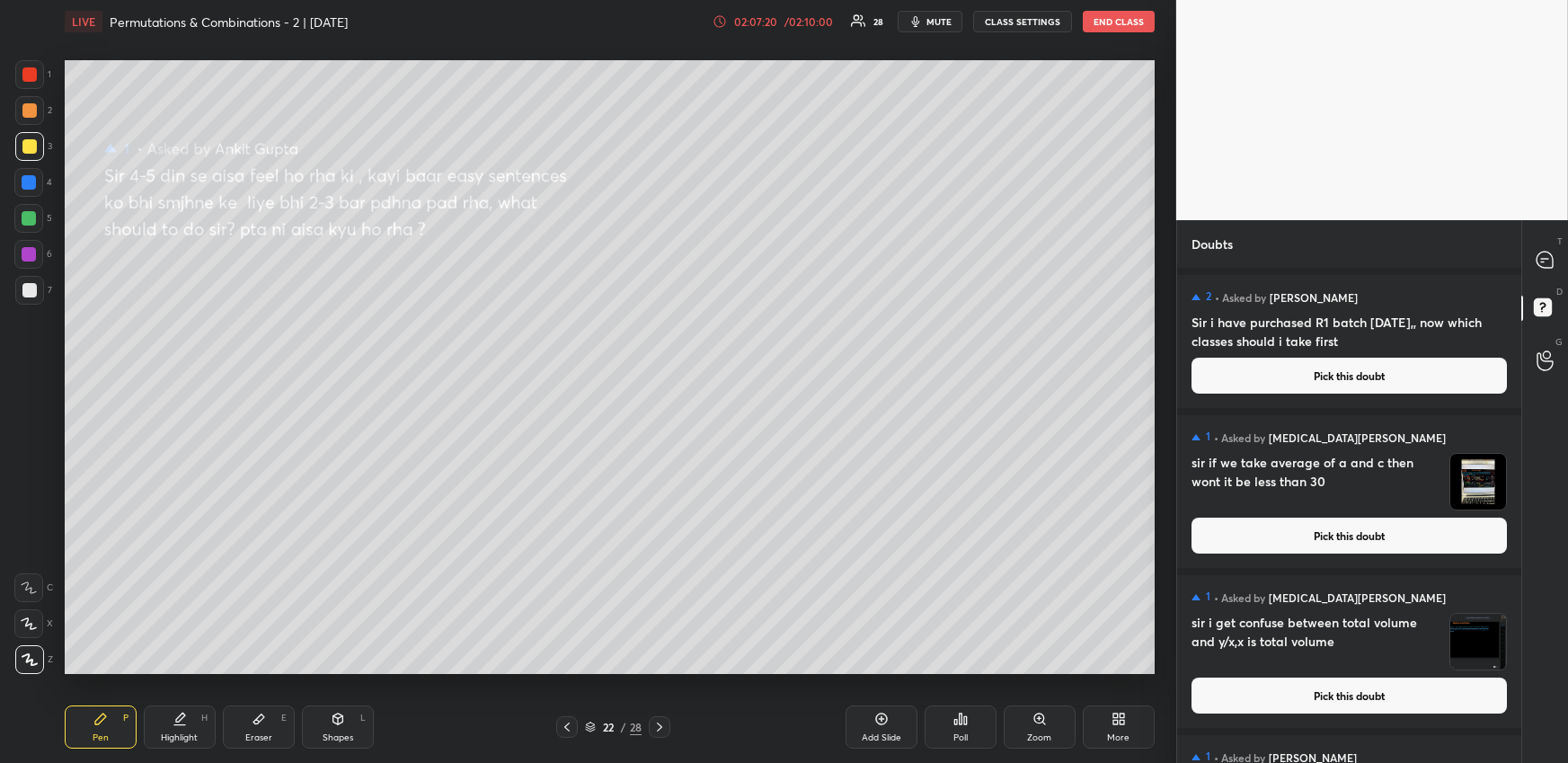
click at [1293, 688] on button "Pick this doubt" at bounding box center [1349, 695] width 315 height 36
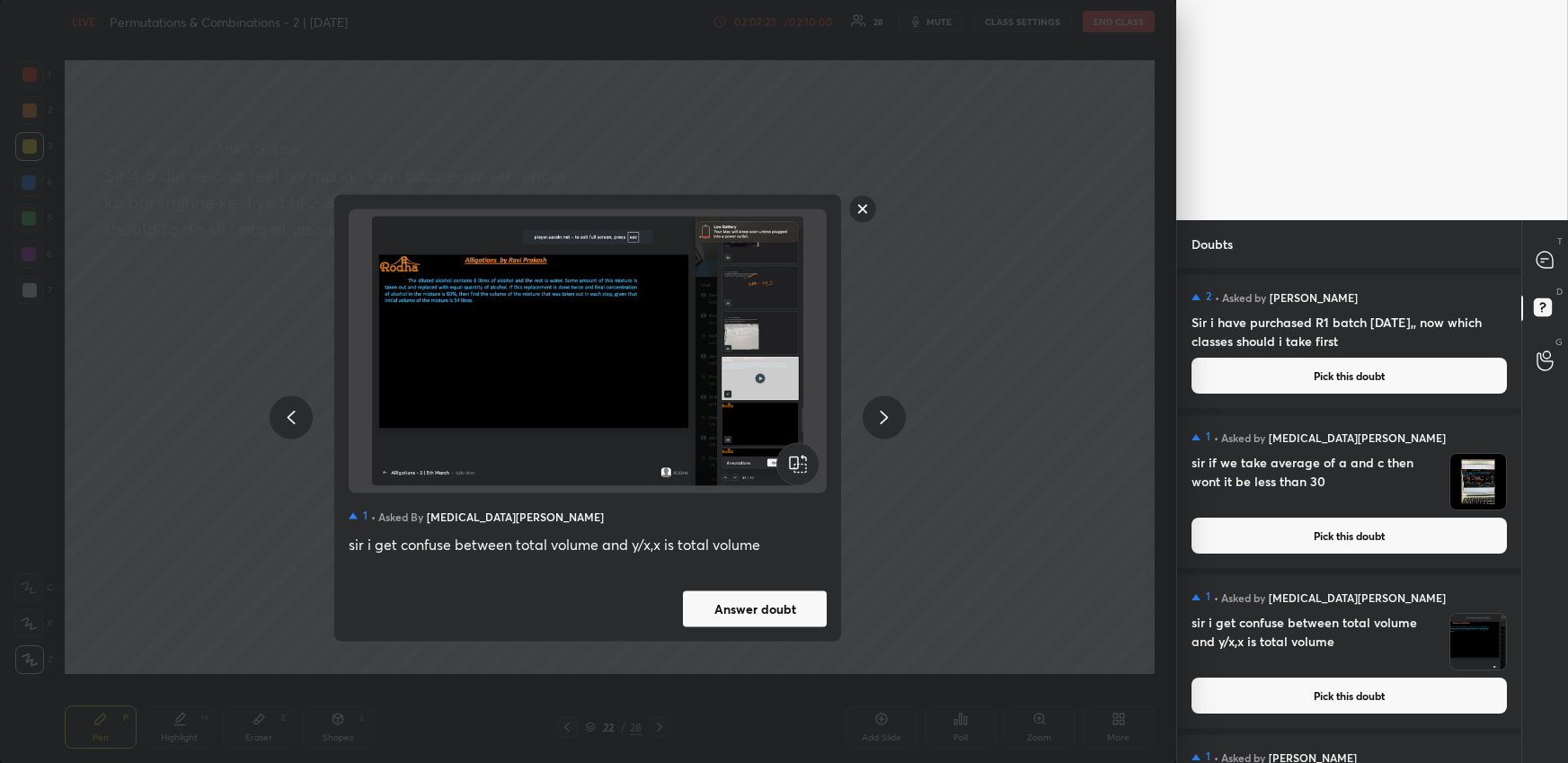
click at [738, 614] on button "Answer doubt" at bounding box center [755, 608] width 144 height 36
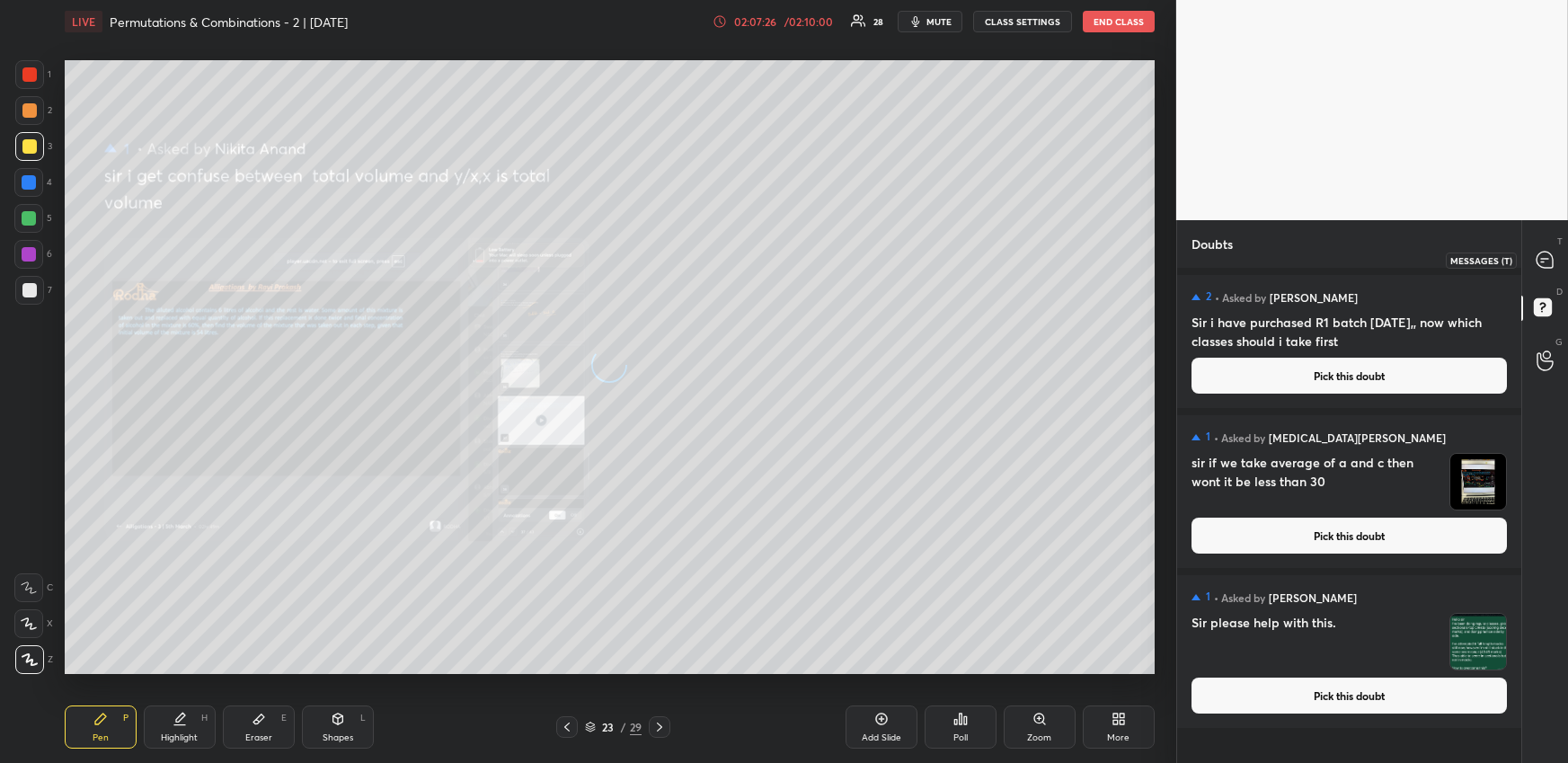
click at [1550, 256] on icon at bounding box center [1545, 259] width 16 height 16
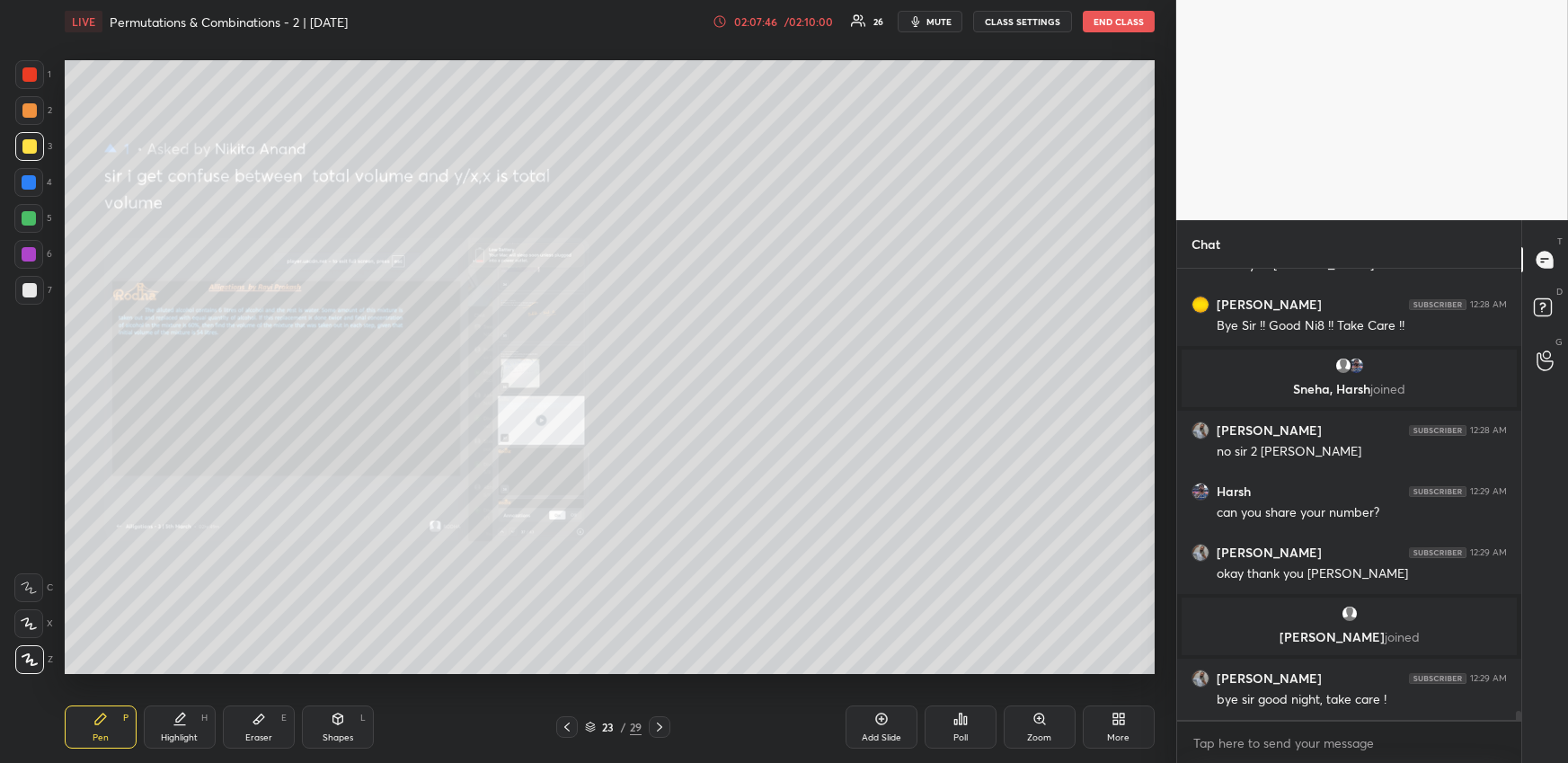
scroll to position [22866, 0]
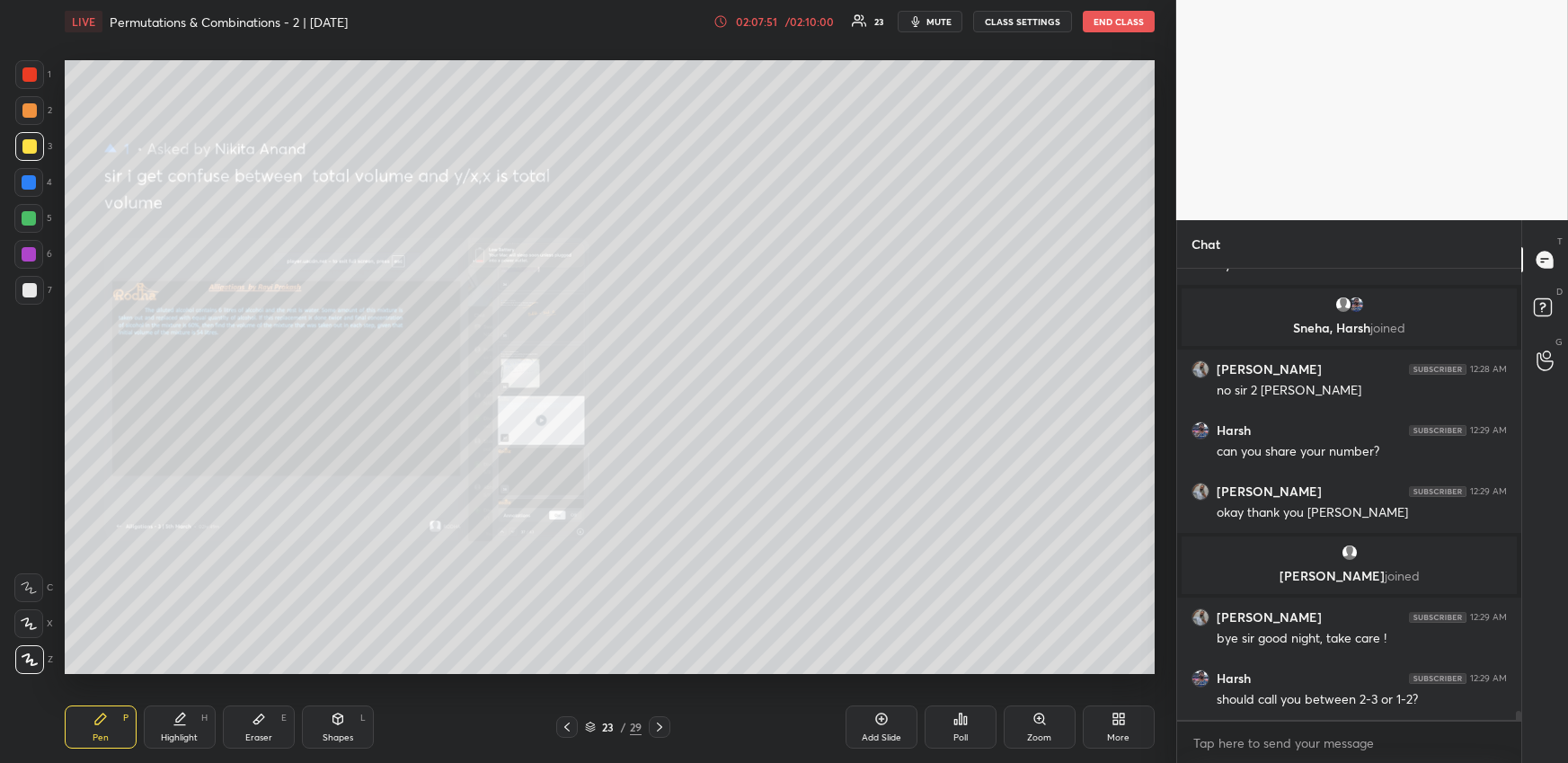
click at [23, 180] on div at bounding box center [28, 181] width 14 height 14
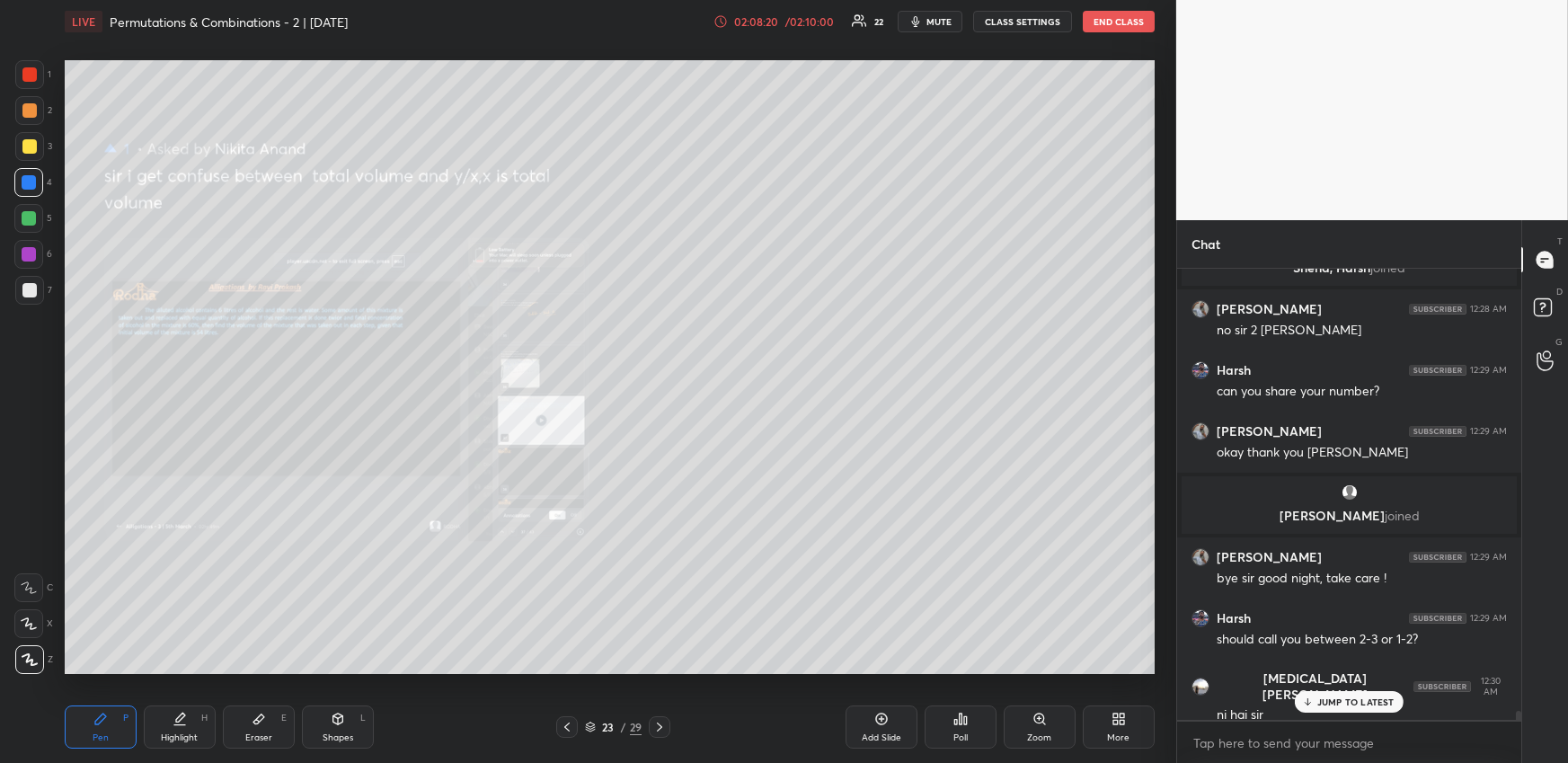
scroll to position [22943, 0]
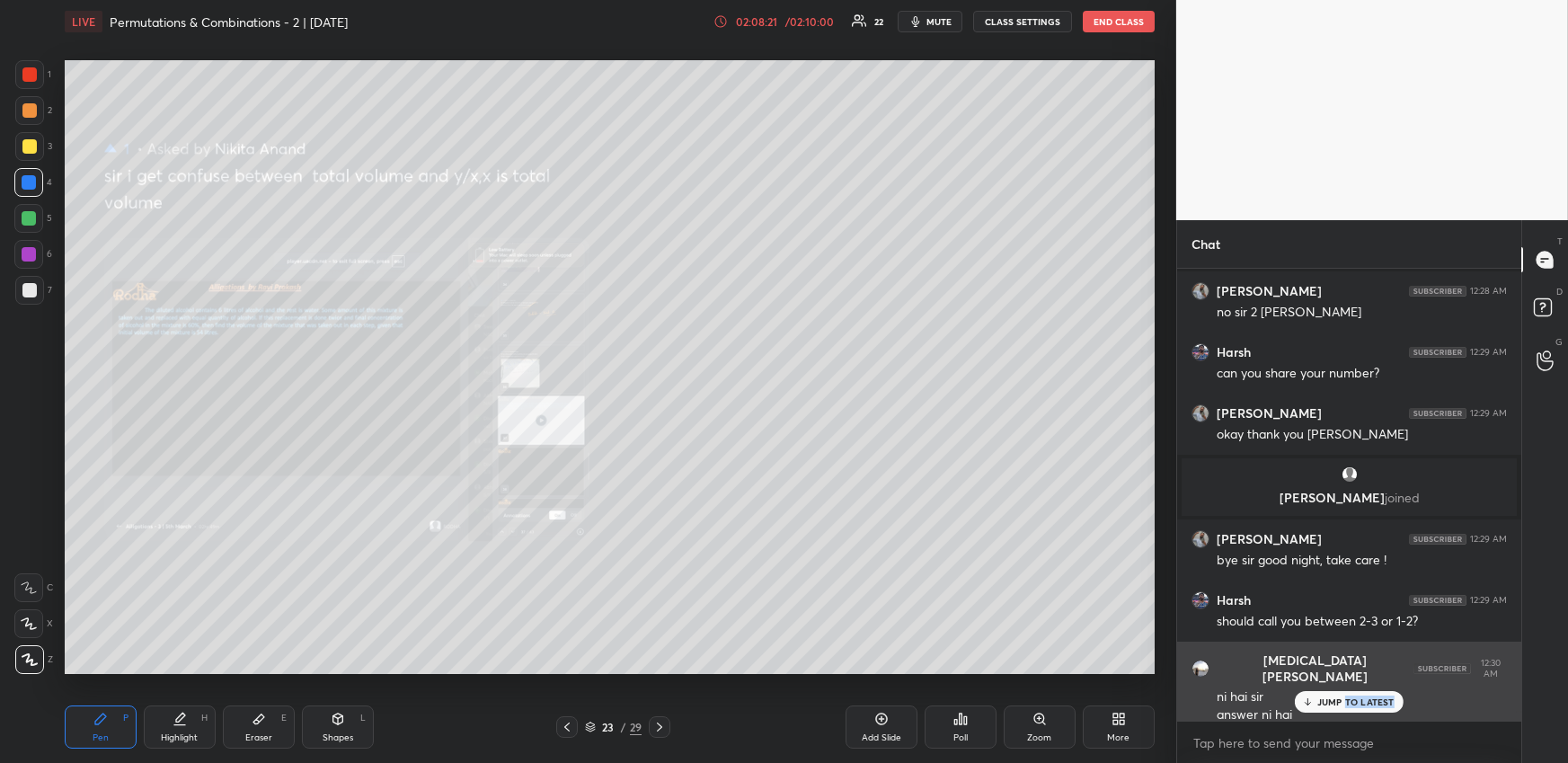
click at [1344, 706] on div "JUMP TO LATEST" at bounding box center [1348, 701] width 108 height 22
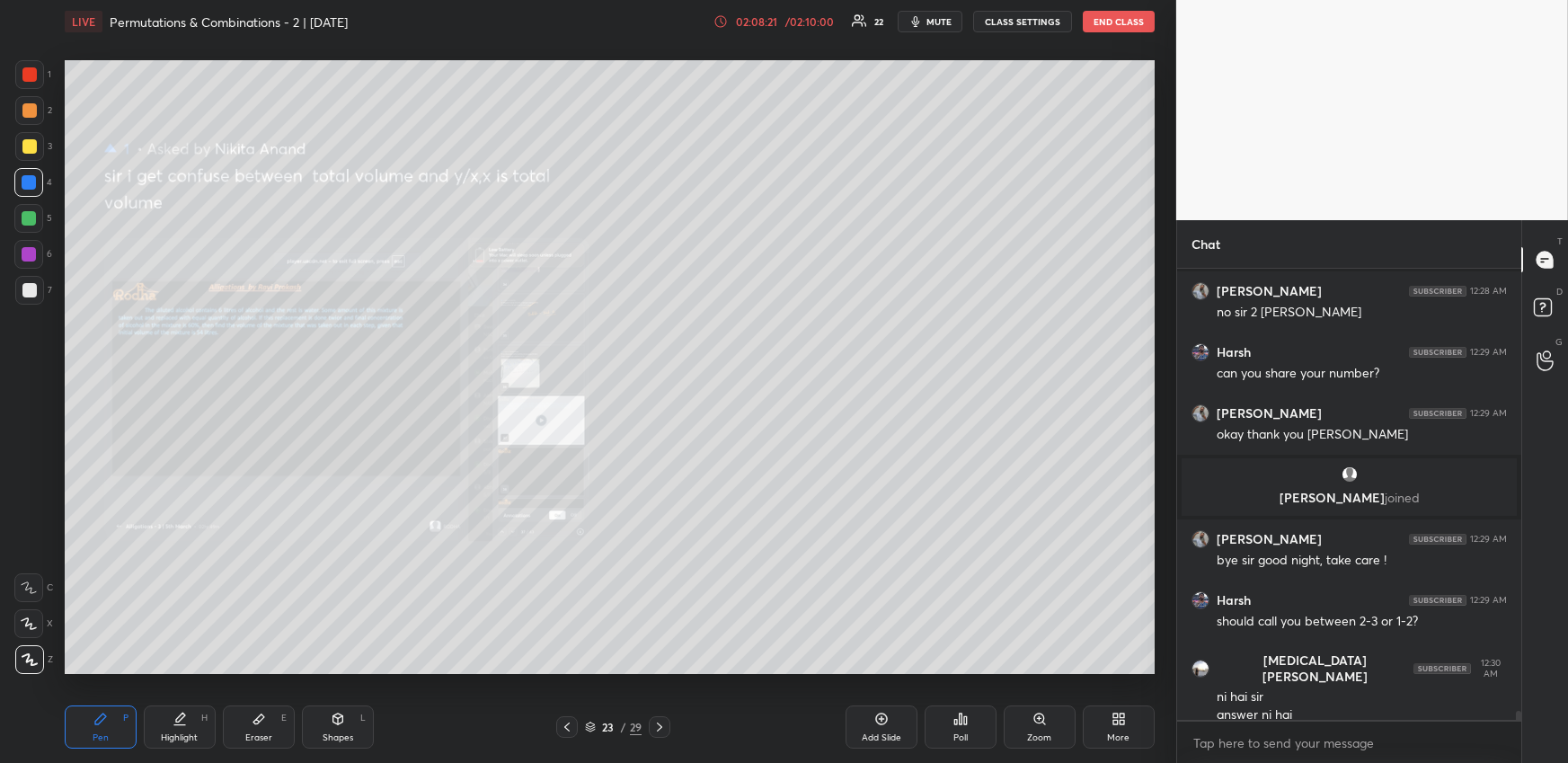
click at [1037, 733] on div "Zoom" at bounding box center [1039, 738] width 24 height 9
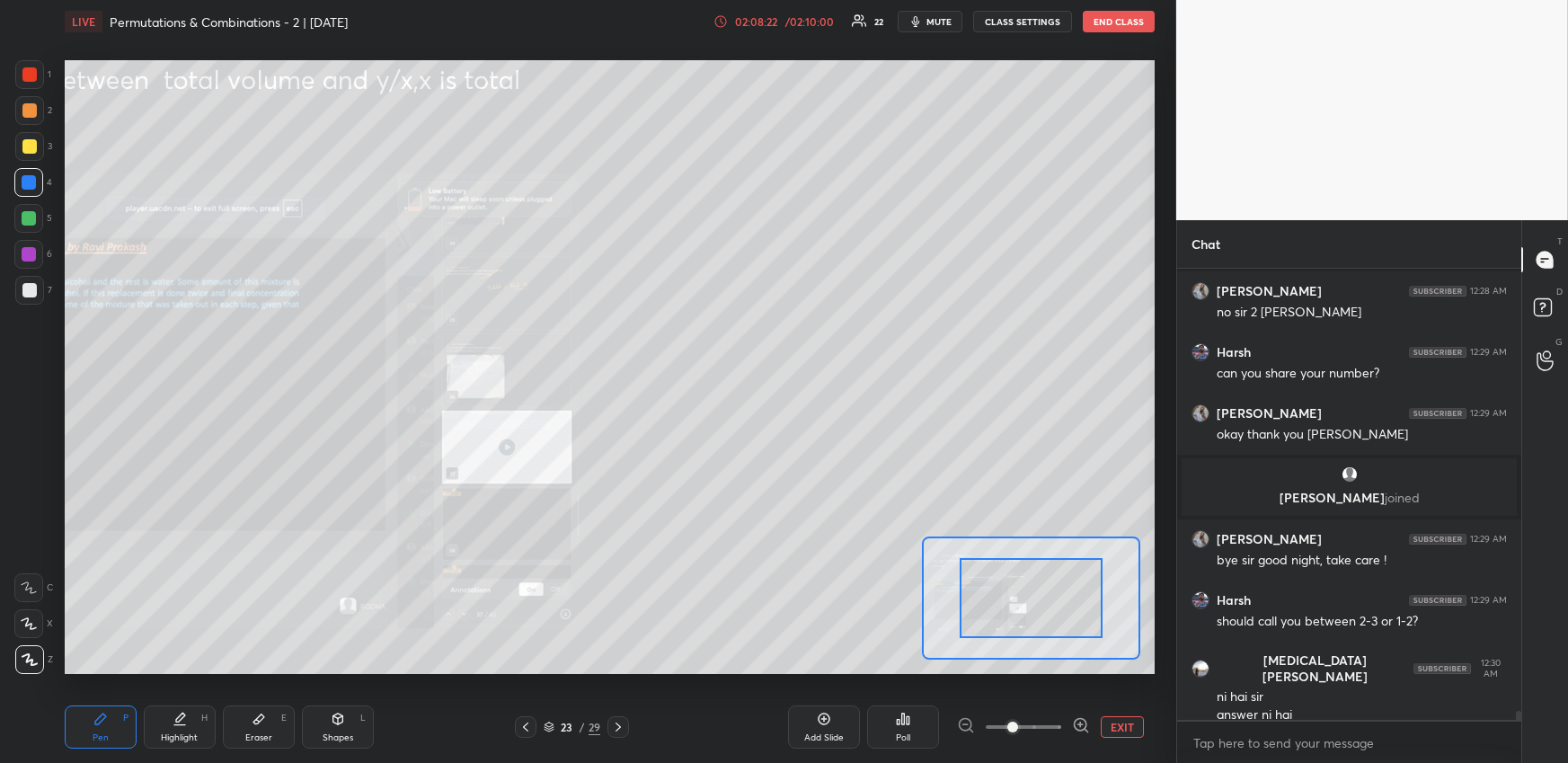
scroll to position [22961, 0]
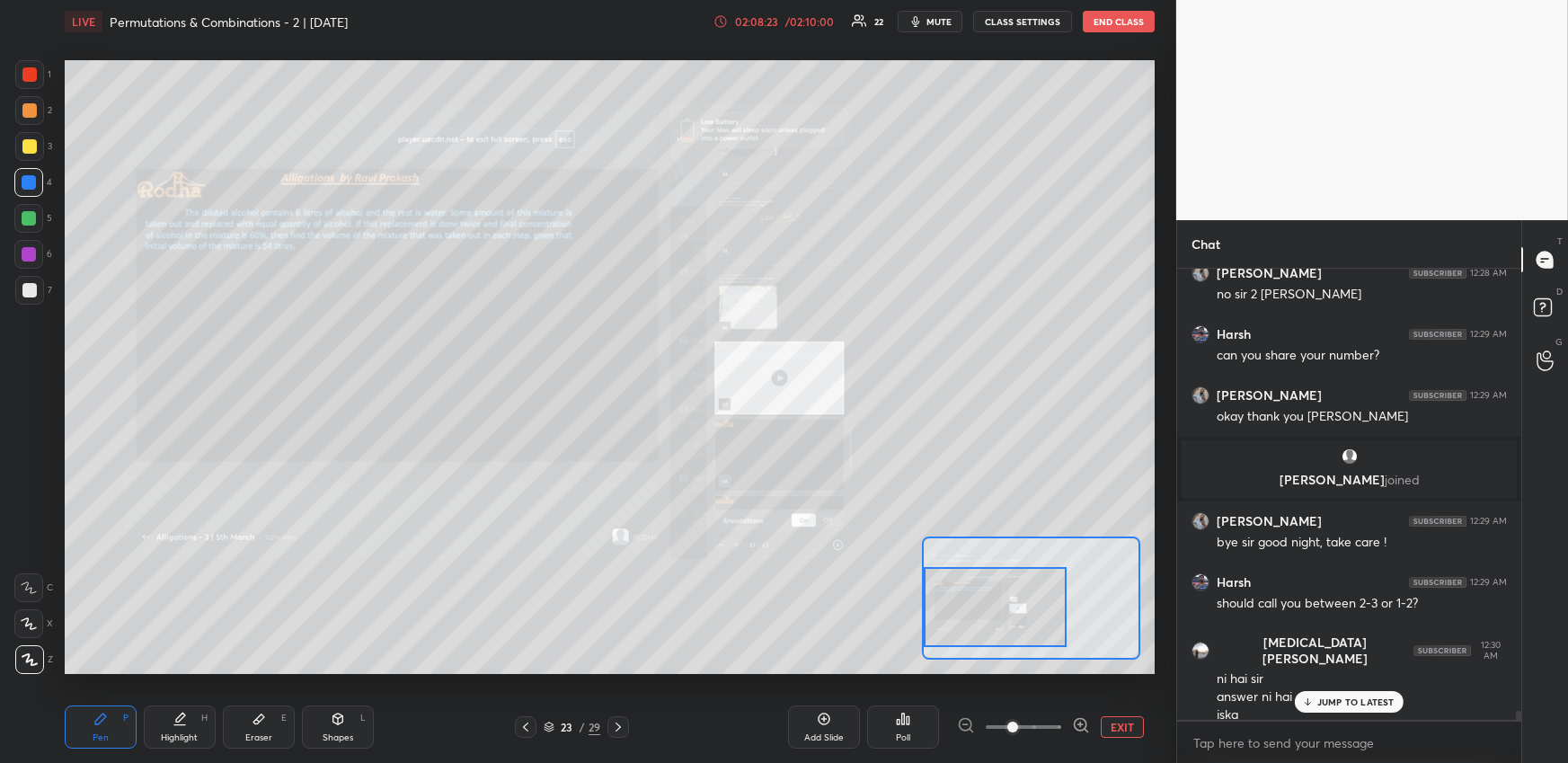
drag, startPoint x: 1042, startPoint y: 596, endPoint x: 989, endPoint y: 590, distance: 53.3
click at [993, 602] on div at bounding box center [995, 606] width 143 height 79
drag, startPoint x: 35, startPoint y: 149, endPoint x: 36, endPoint y: 158, distance: 9.1
click at [33, 149] on div at bounding box center [29, 146] width 14 height 14
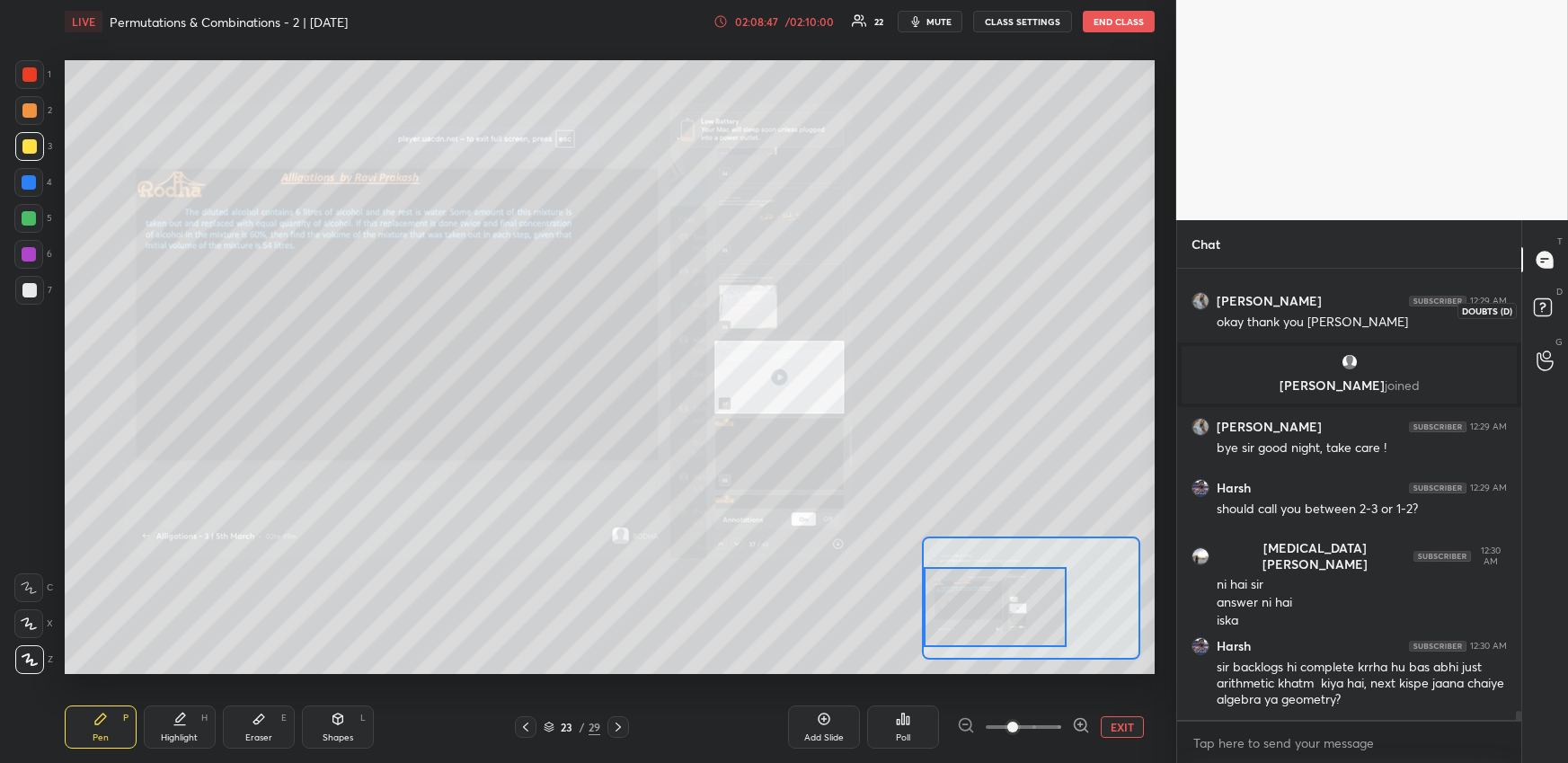
click at [1553, 308] on icon at bounding box center [1546, 310] width 33 height 33
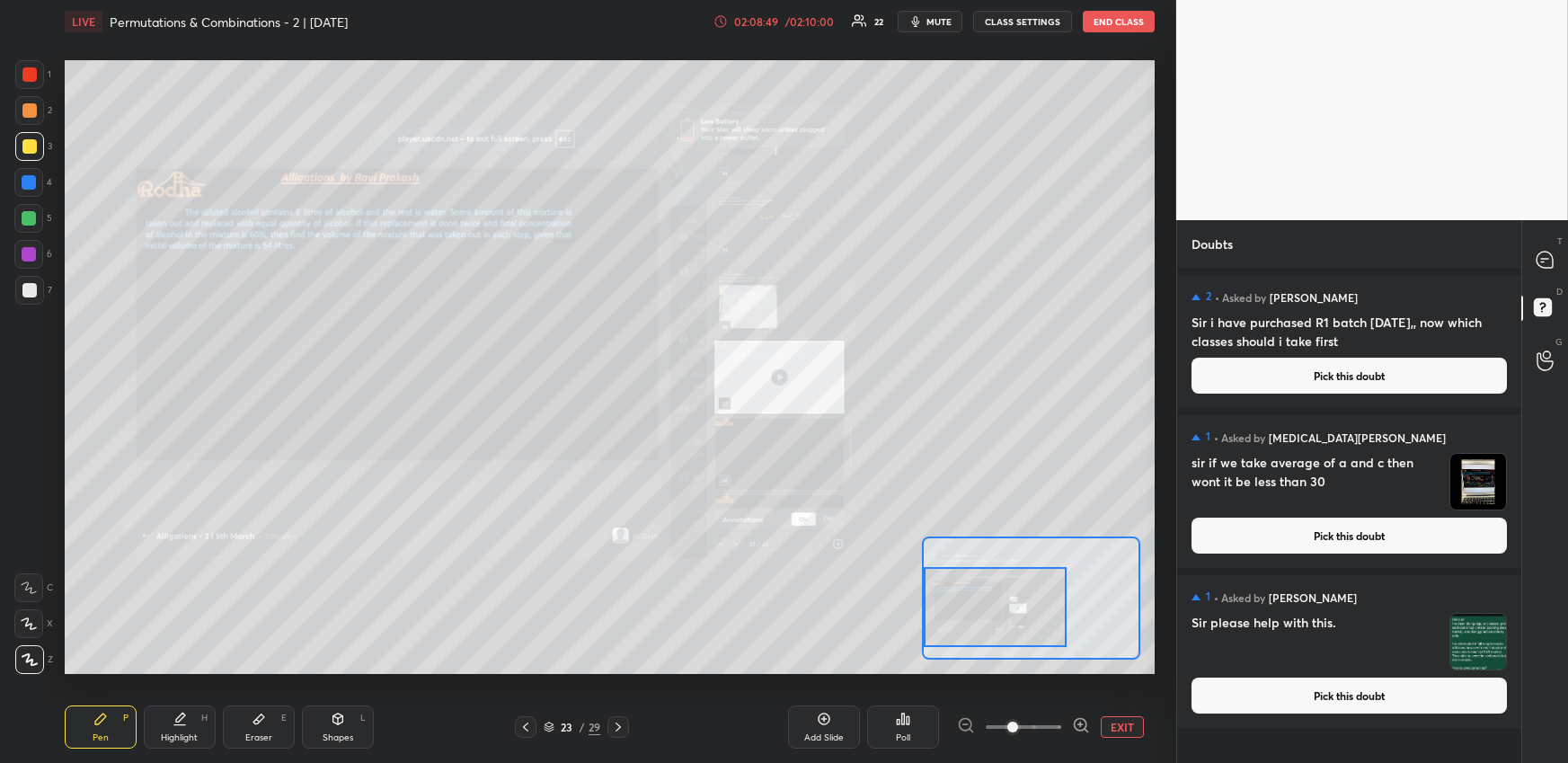
click at [1305, 531] on button "Pick this doubt" at bounding box center [1349, 535] width 315 height 36
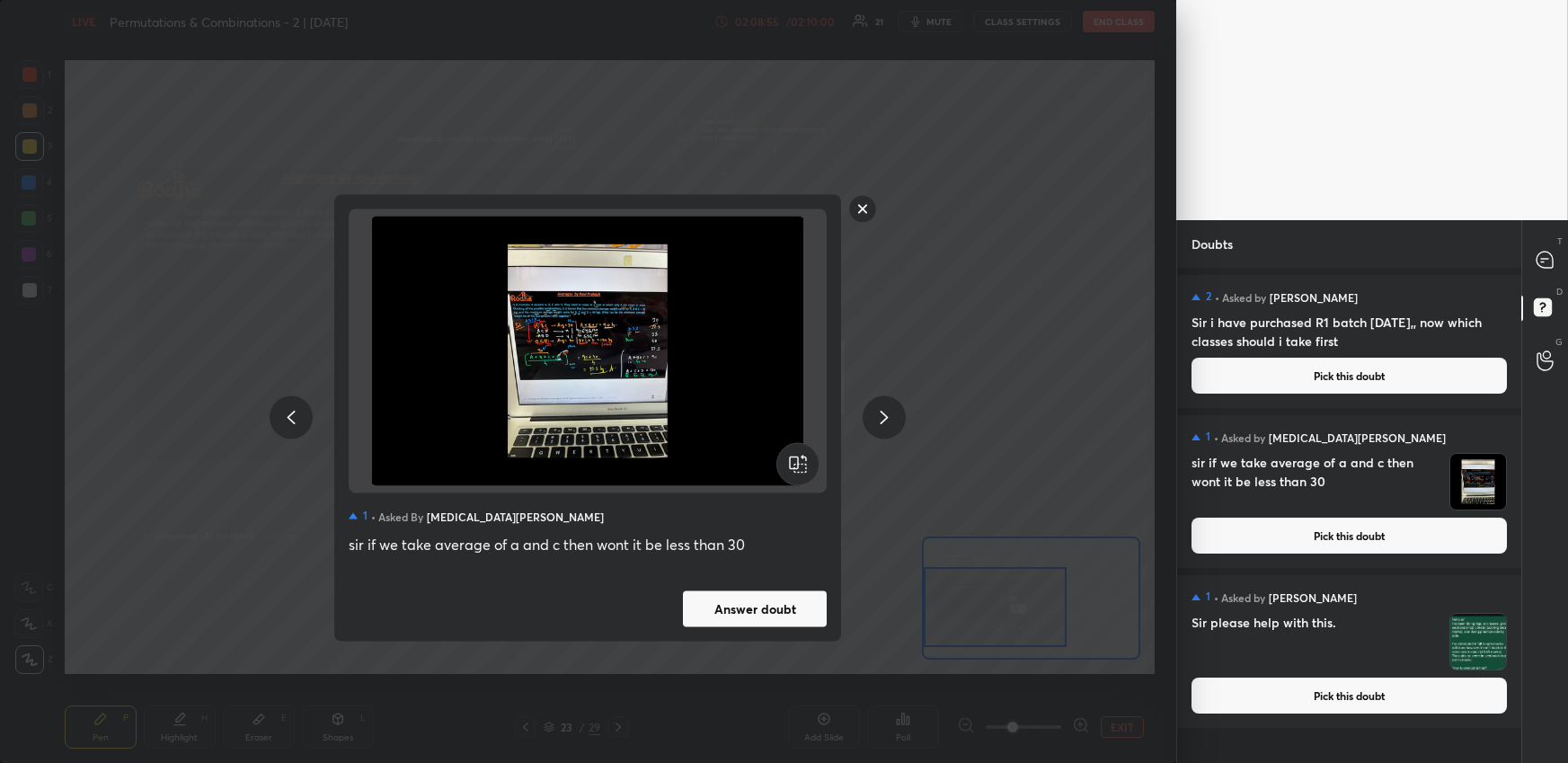
click at [863, 213] on rect at bounding box center [864, 209] width 28 height 28
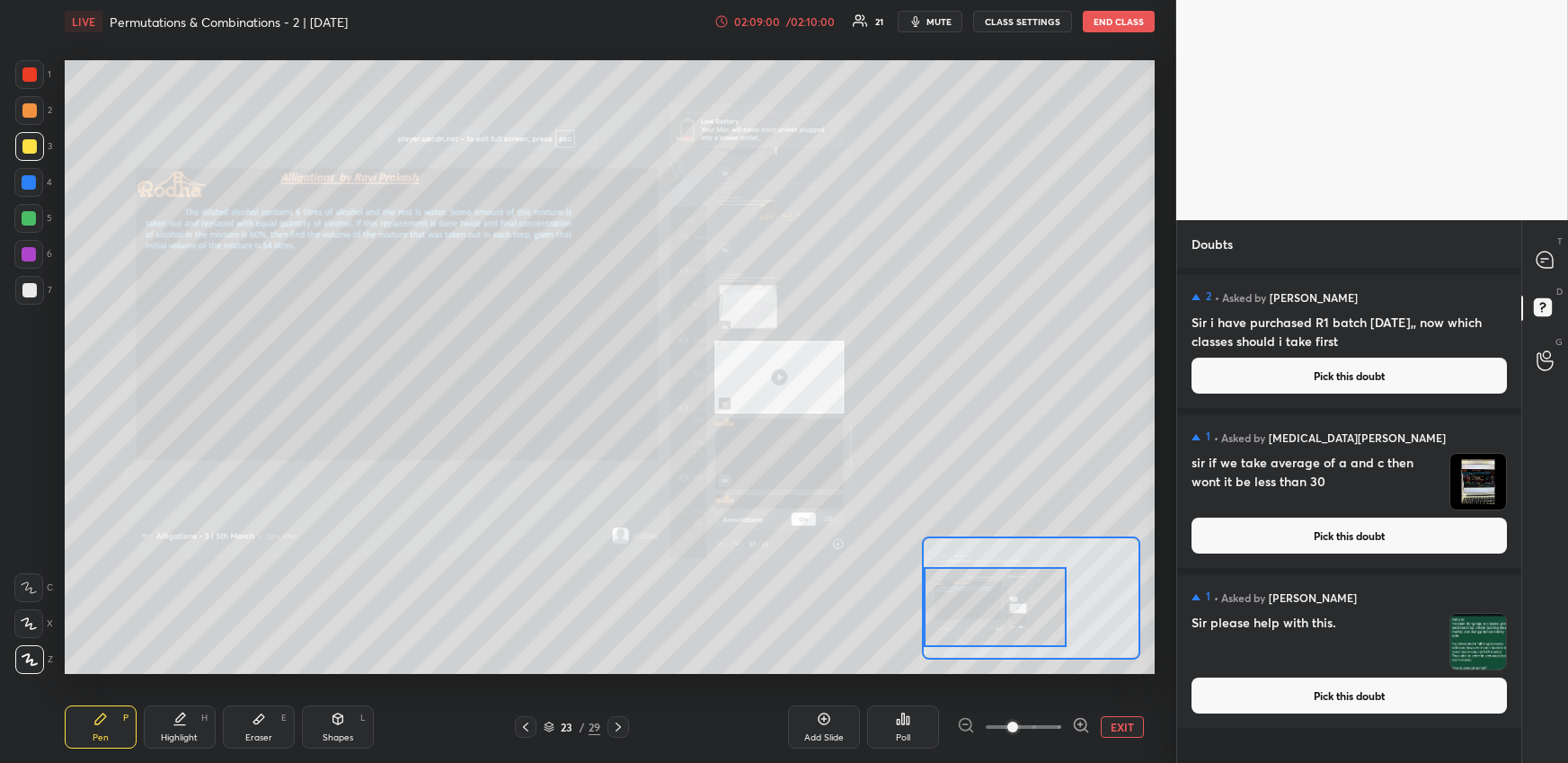
click at [1345, 529] on button "Pick this doubt" at bounding box center [1349, 535] width 315 height 36
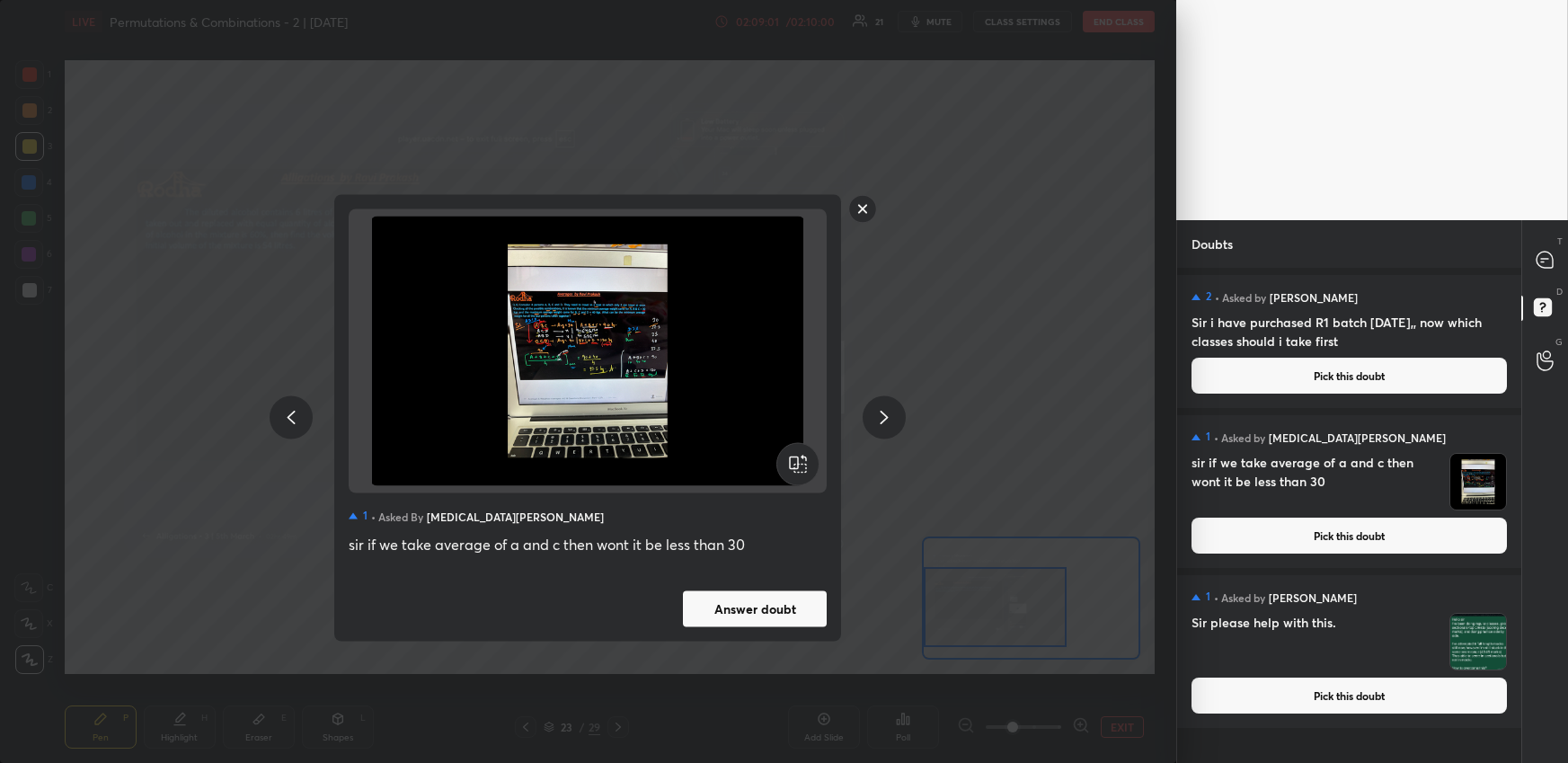
drag, startPoint x: 763, startPoint y: 604, endPoint x: 878, endPoint y: 578, distance: 117.9
click at [764, 605] on button "Answer doubt" at bounding box center [755, 608] width 144 height 36
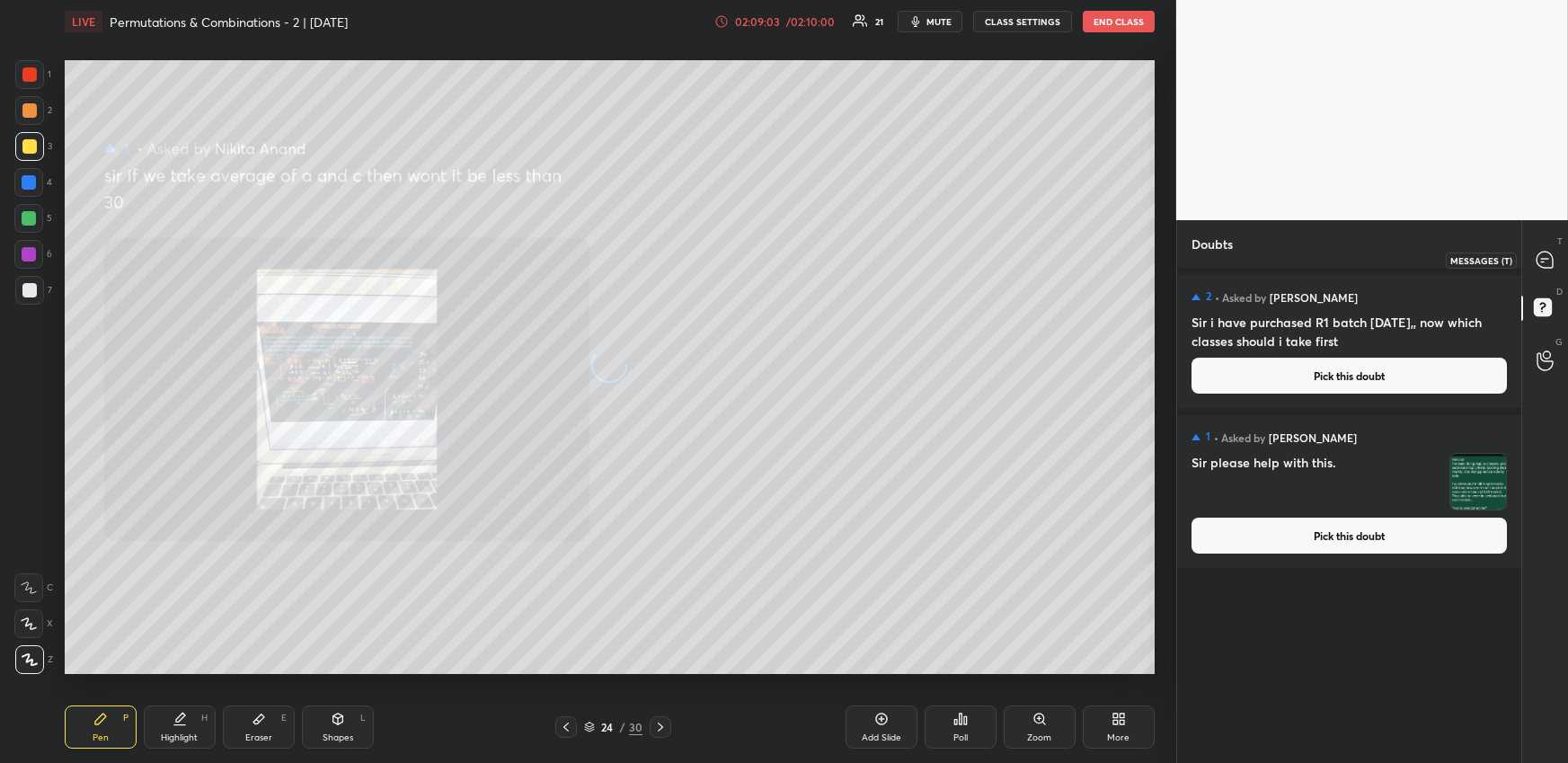
click at [1544, 255] on icon at bounding box center [1545, 259] width 16 height 16
type textarea "x"
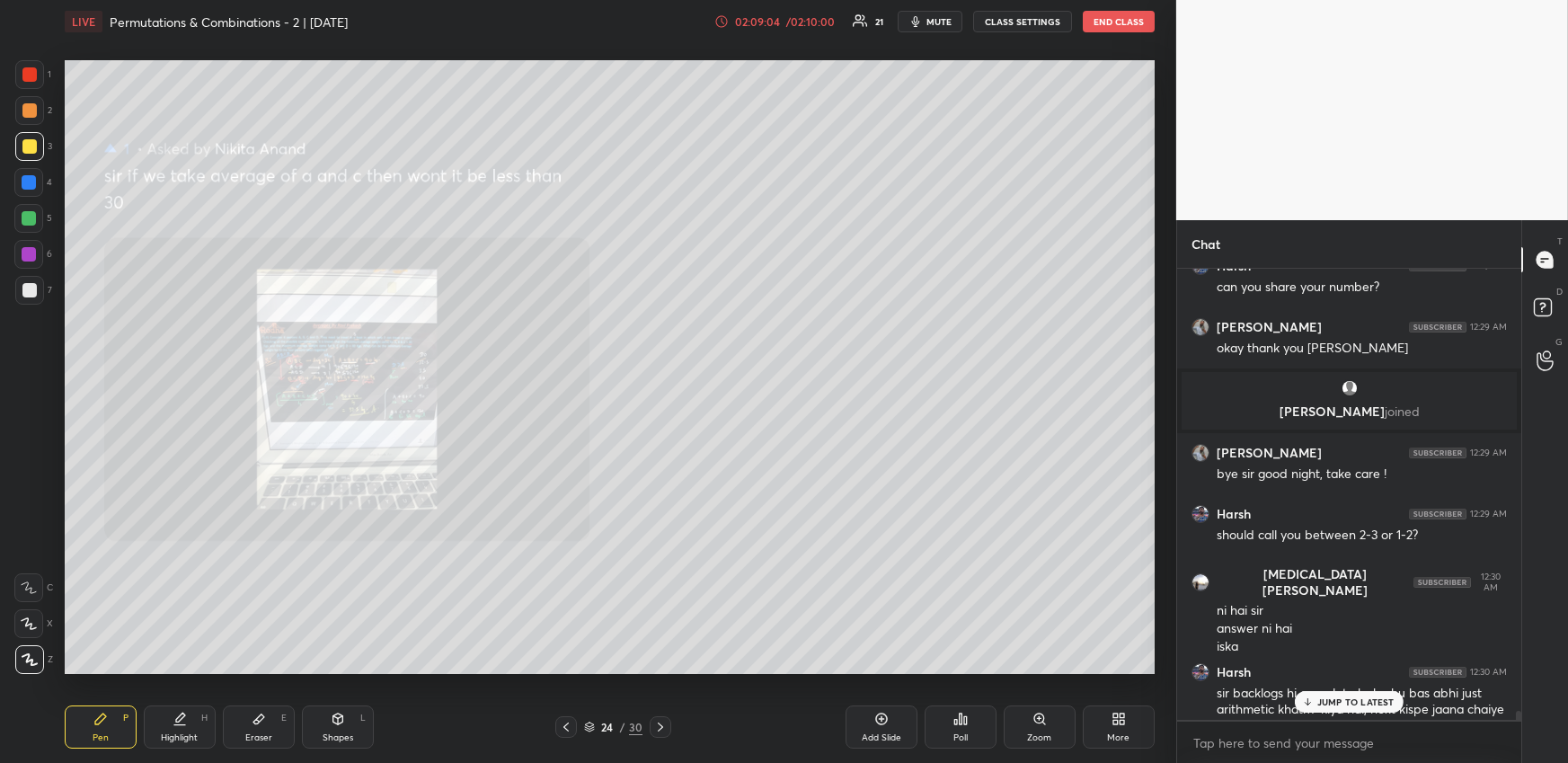
scroll to position [23343, 0]
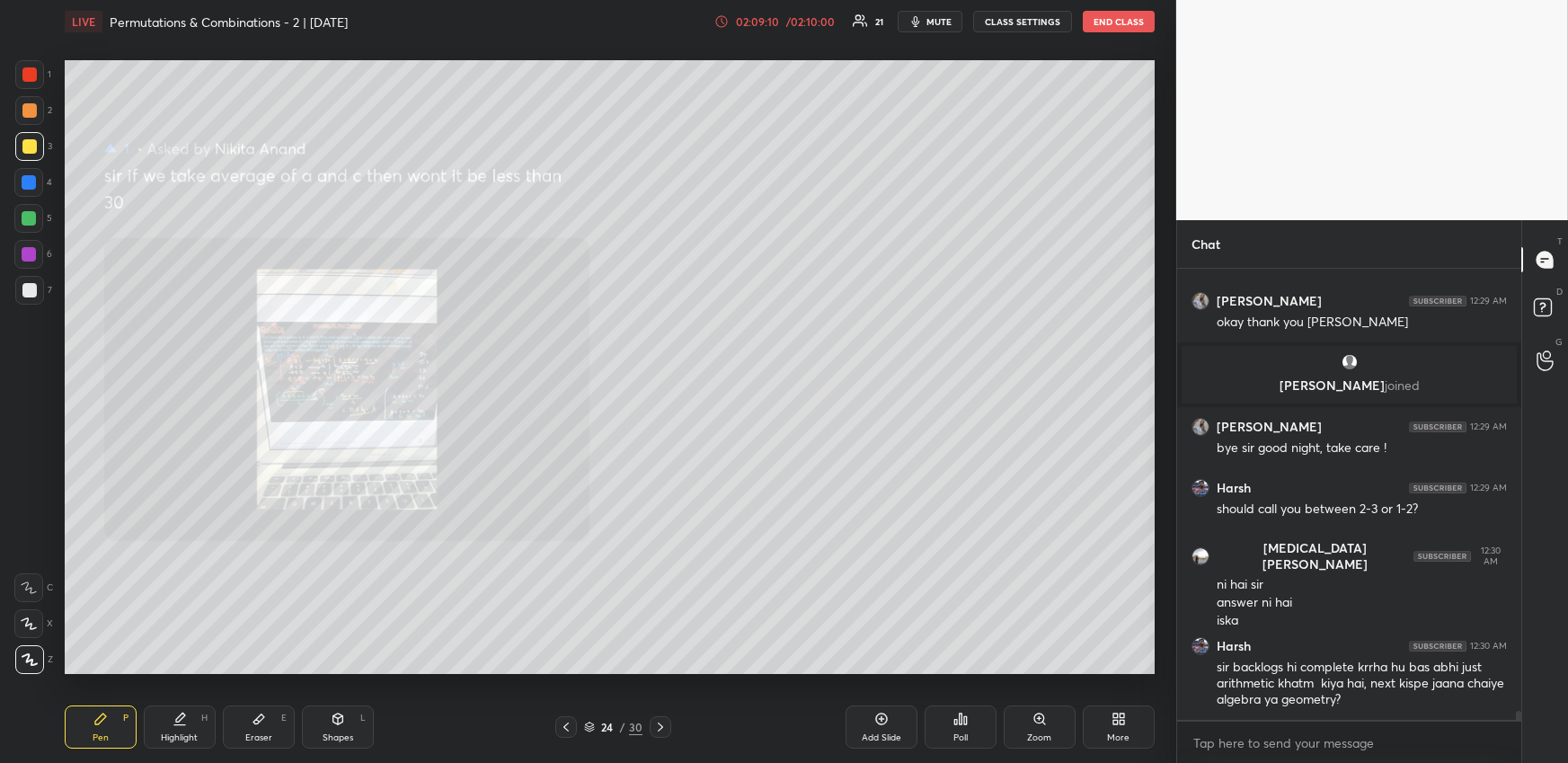
click at [562, 724] on icon at bounding box center [566, 726] width 14 height 14
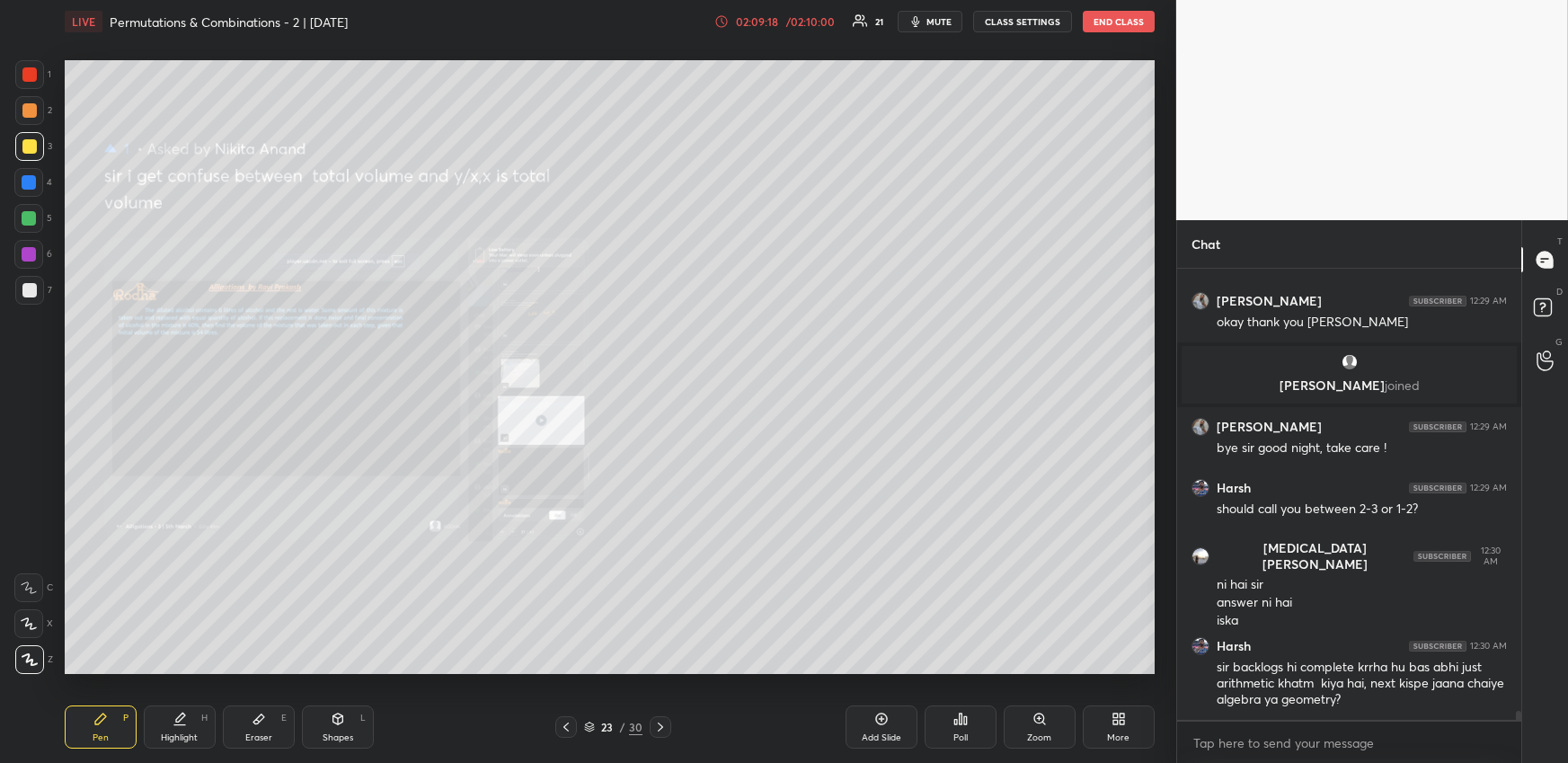
click at [1051, 726] on div "Zoom" at bounding box center [1039, 727] width 72 height 43
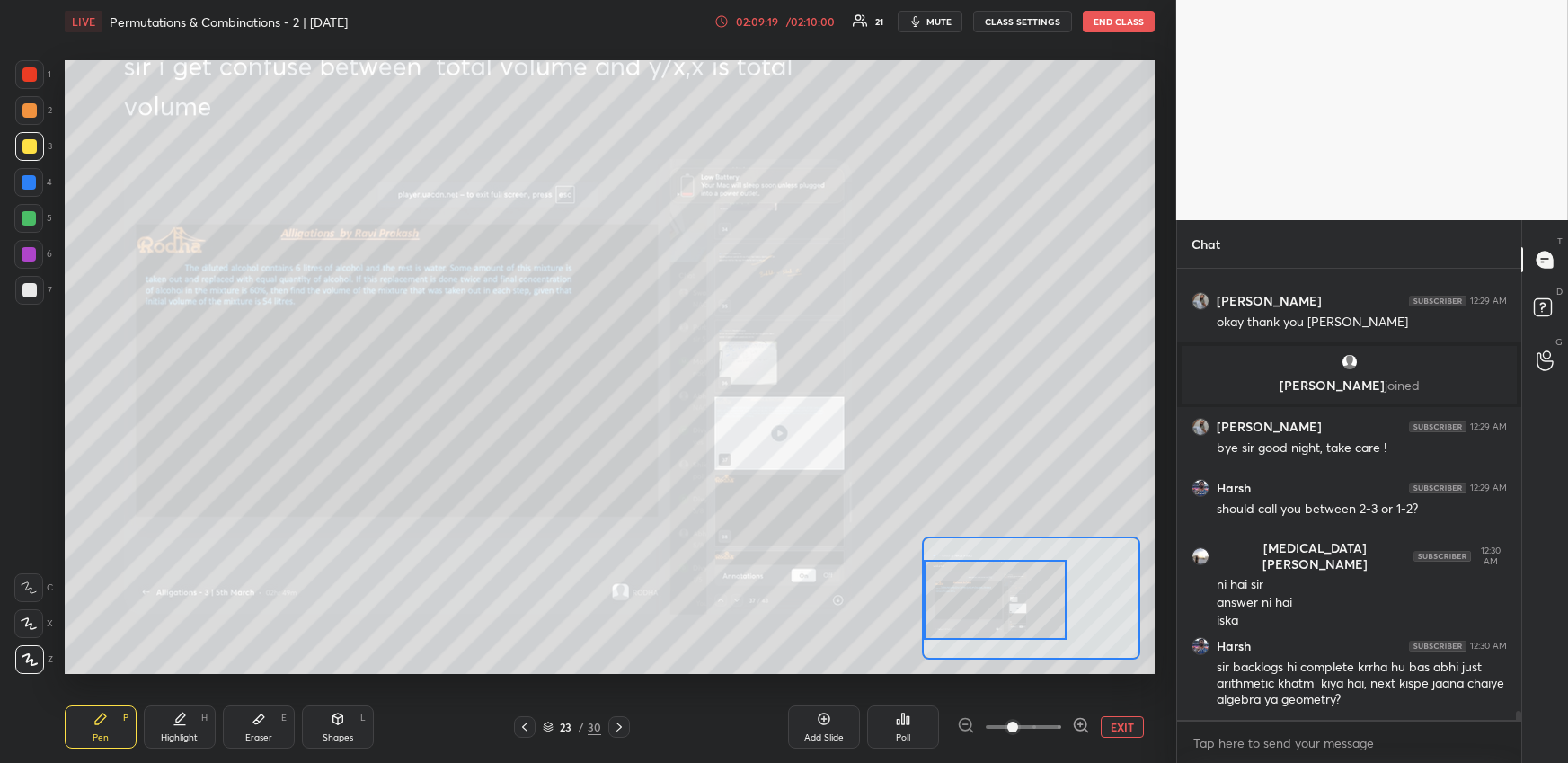
drag, startPoint x: 1069, startPoint y: 615, endPoint x: 1037, endPoint y: 628, distance: 34.5
click at [1026, 618] on div at bounding box center [995, 598] width 143 height 79
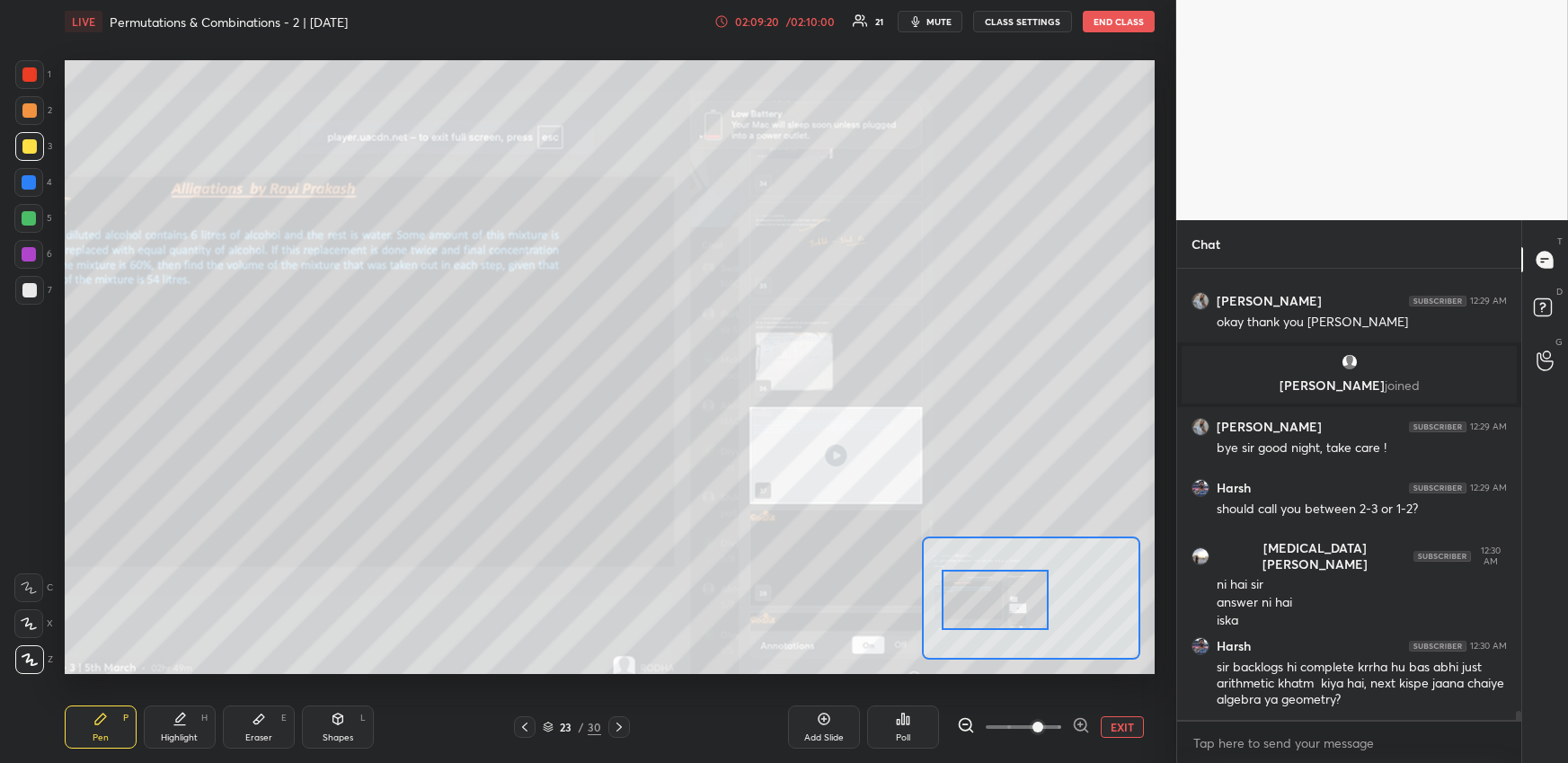
click at [1033, 723] on span at bounding box center [1038, 727] width 11 height 11
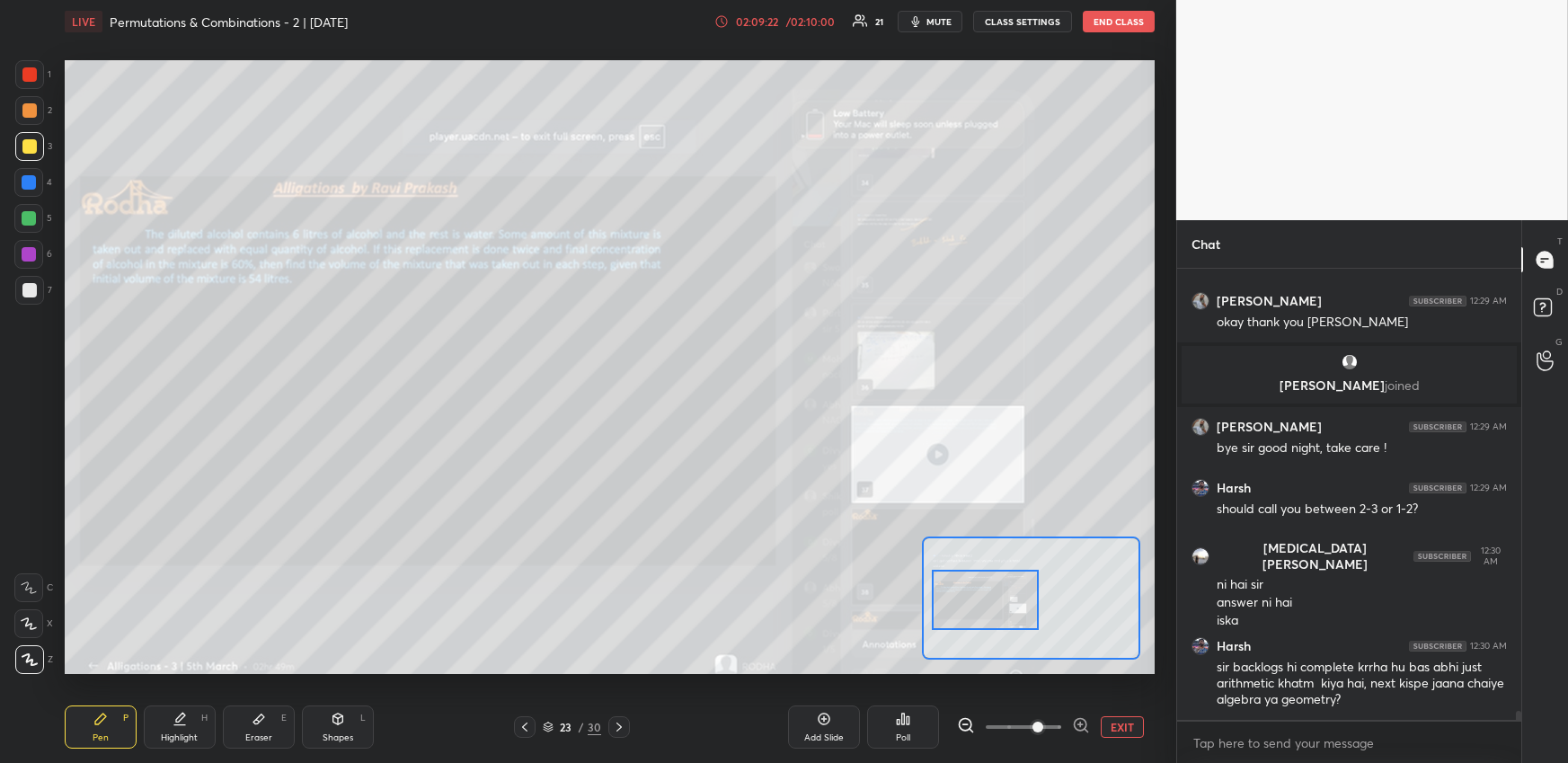
click at [1024, 617] on div at bounding box center [985, 598] width 107 height 59
click at [42, 81] on div at bounding box center [29, 74] width 29 height 29
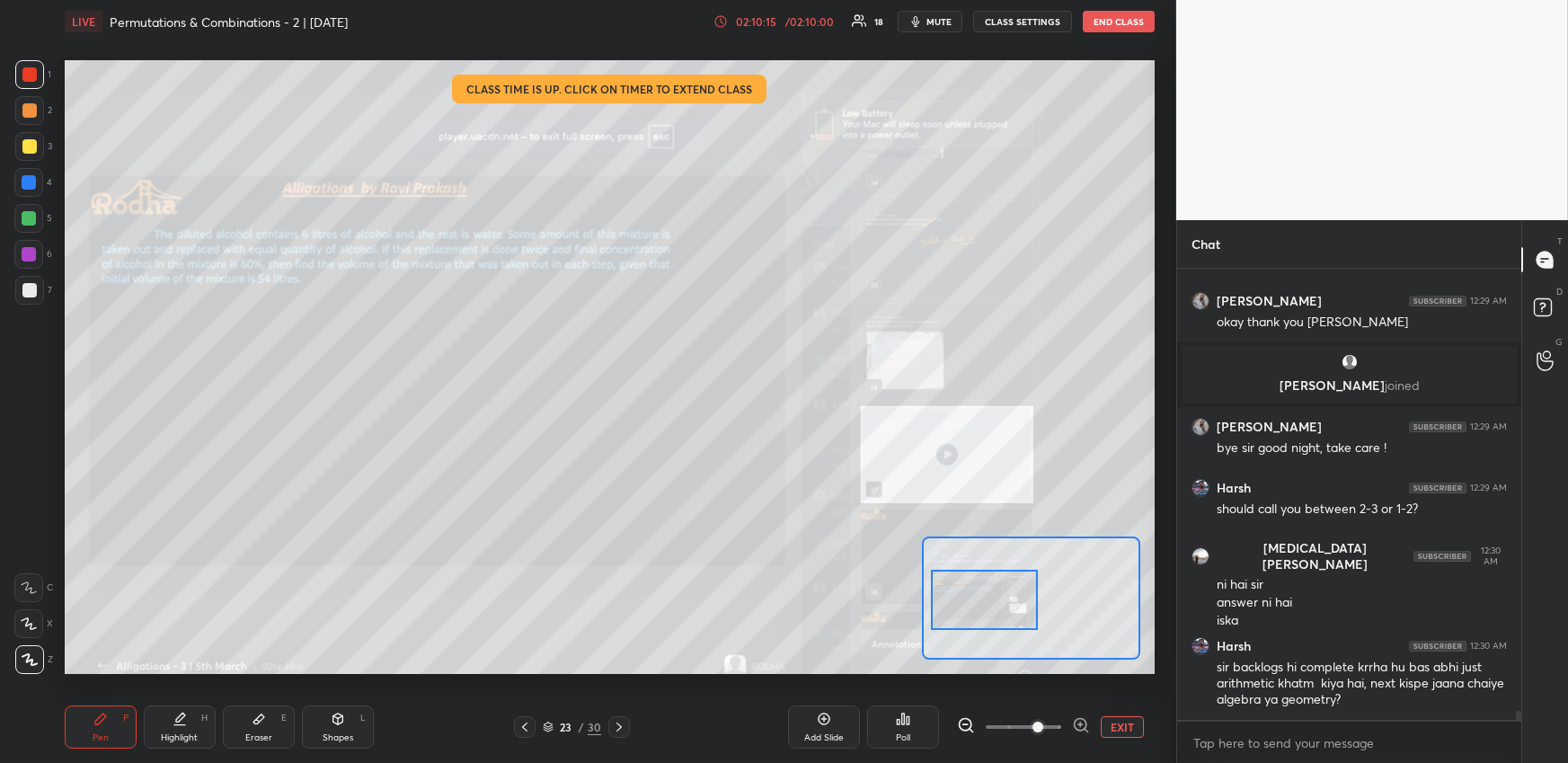
click at [1121, 22] on button "END CLASS" at bounding box center [1119, 22] width 72 height 22
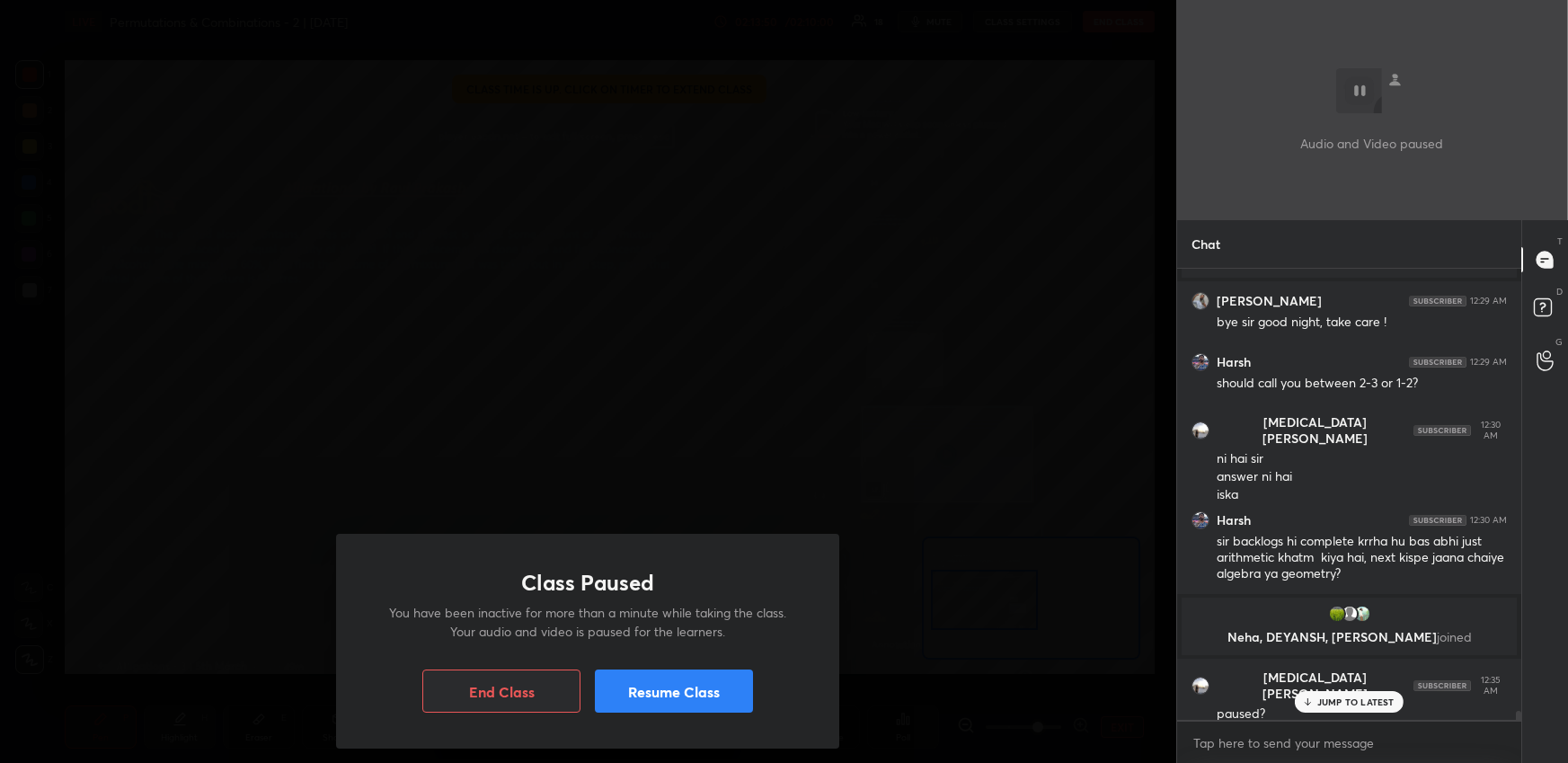
scroll to position [23023, 0]
click at [512, 681] on button "End Class" at bounding box center [501, 691] width 158 height 43
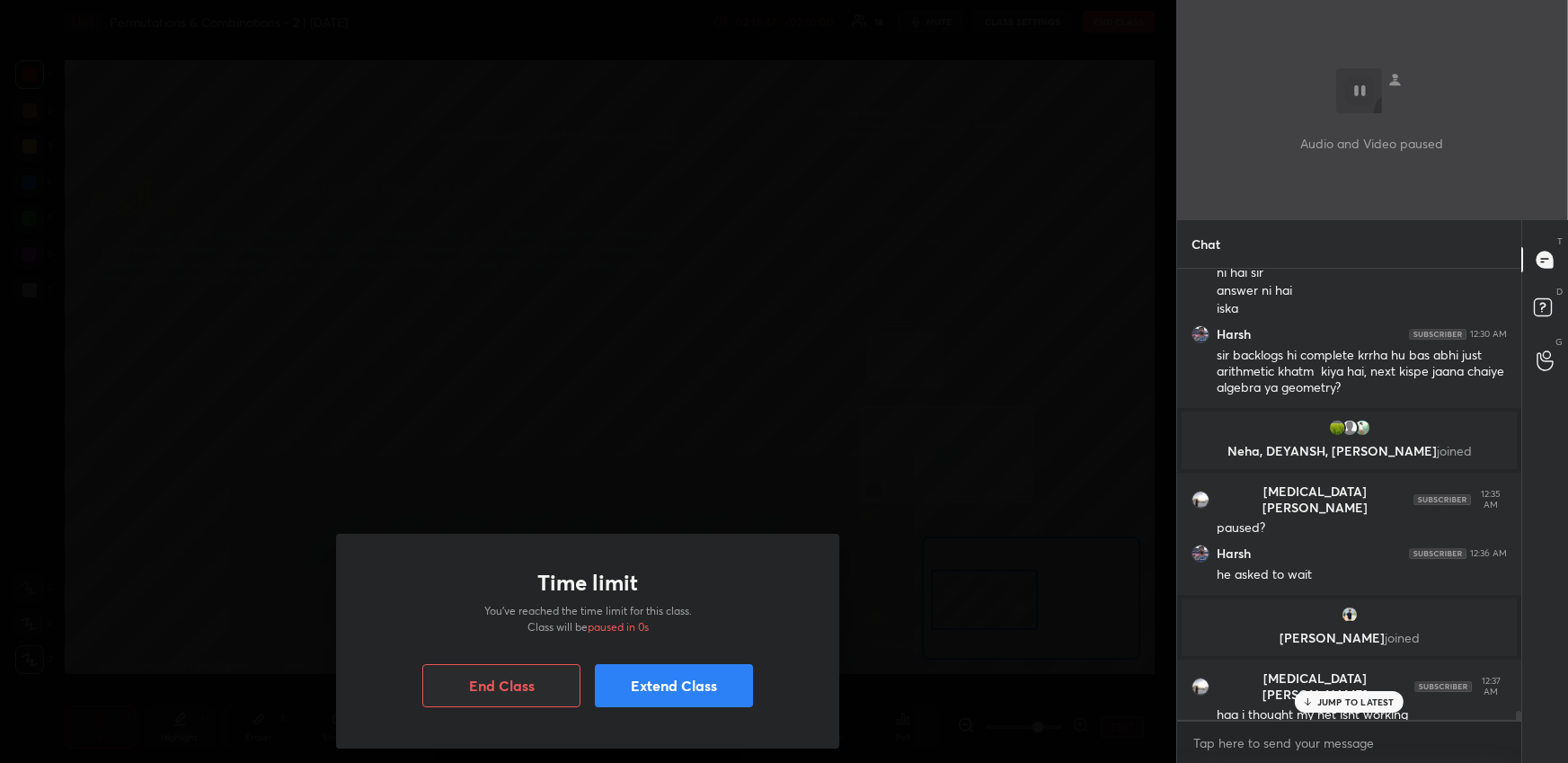
scroll to position [23142, 0]
click at [538, 679] on button "End Class" at bounding box center [501, 685] width 158 height 43
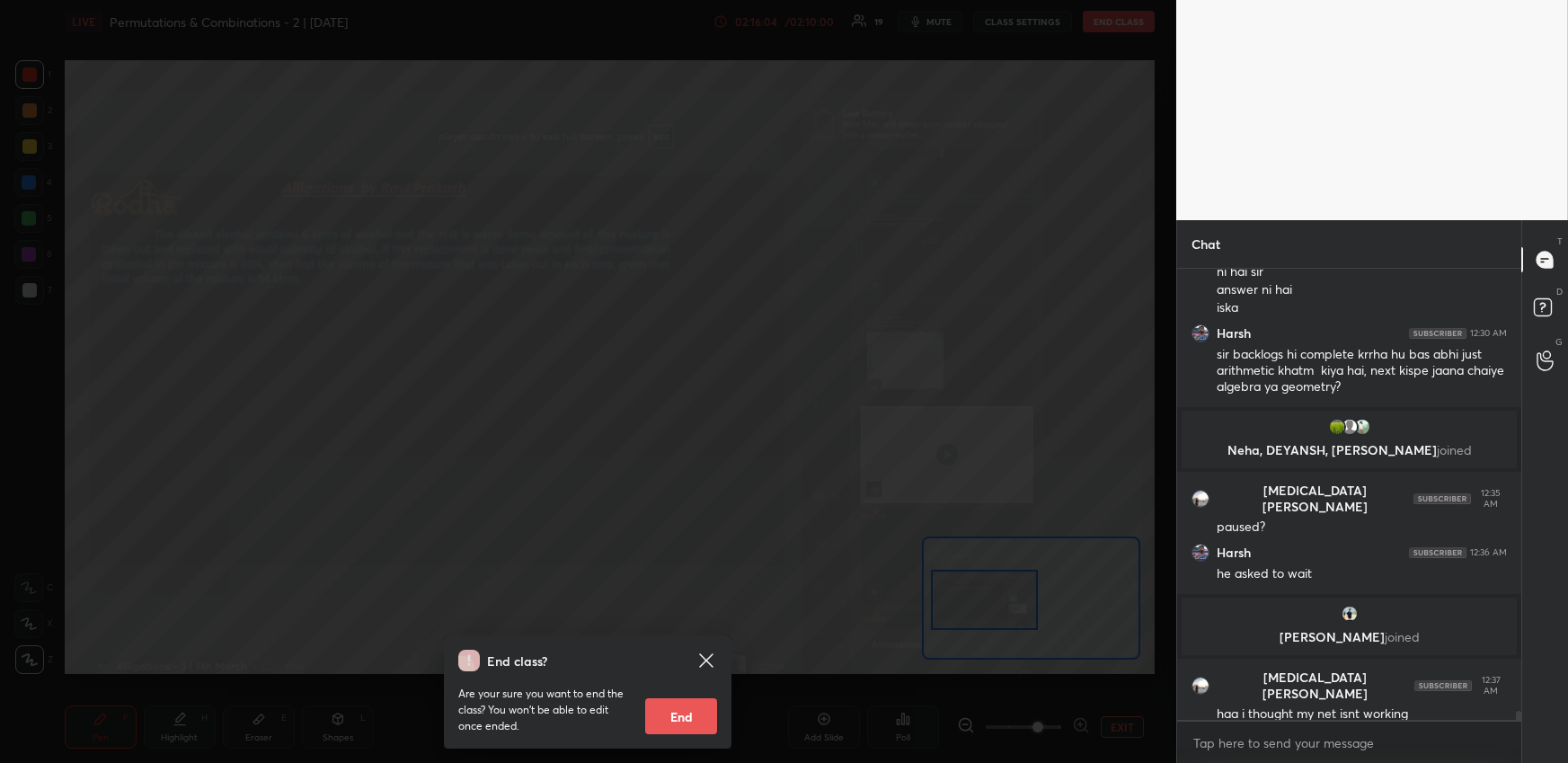
drag, startPoint x: 660, startPoint y: 432, endPoint x: 682, endPoint y: 445, distance: 25.6
click at [682, 445] on div "End class? Are your sure you want to end the class? You won’t be able to edit o…" at bounding box center [588, 382] width 1176 height 763
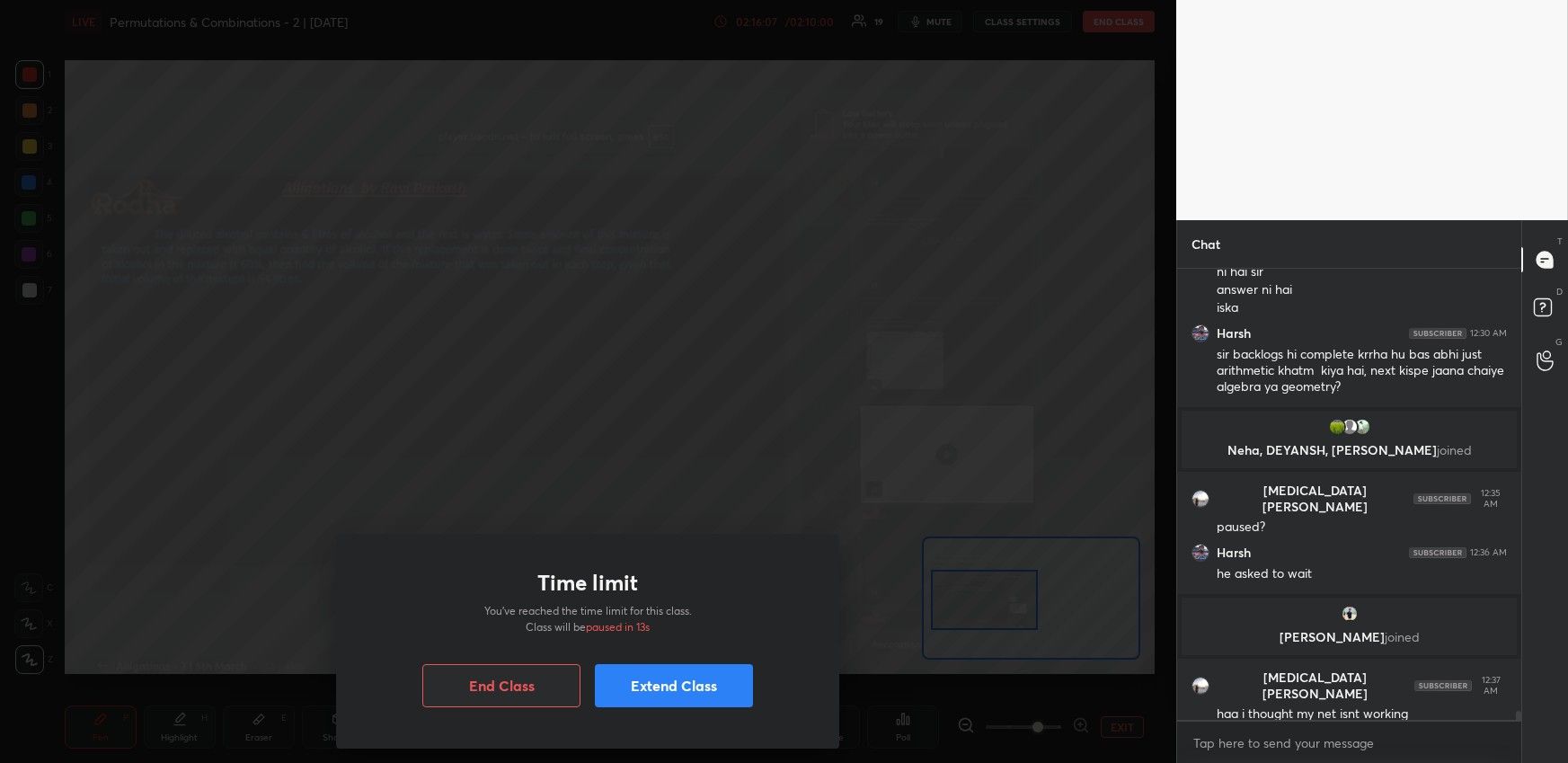
drag, startPoint x: 606, startPoint y: 390, endPoint x: 824, endPoint y: 321, distance: 228.7
click at [961, 302] on div "Time limit You’ve reached the time limit for this class. Class will be paused i…" at bounding box center [588, 382] width 1176 height 763
click at [969, 415] on div "Time limit You’ve reached the time limit for this class. Class will be paused i…" at bounding box center [588, 382] width 1176 height 763
click at [961, 433] on div "Time limit You’ve reached the time limit for this class. Class will be paused i…" at bounding box center [588, 382] width 1176 height 763
click at [940, 422] on div "Time limit You’ve reached the time limit for this class. Class will be paused i…" at bounding box center [588, 382] width 1176 height 763
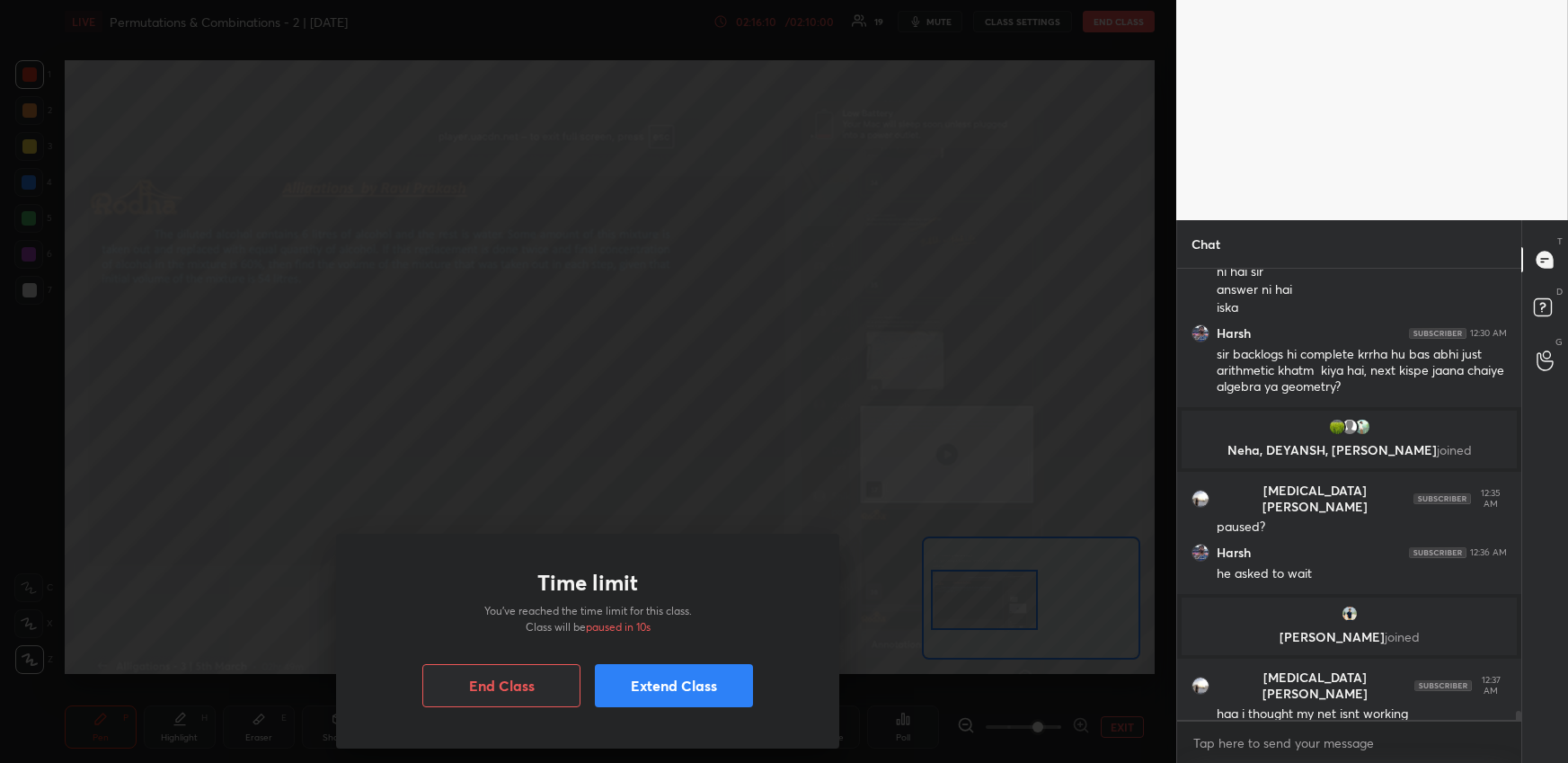
drag, startPoint x: 710, startPoint y: 382, endPoint x: 982, endPoint y: 331, distance: 276.7
click at [882, 350] on div "Time limit You’ve reached the time limit for this class. Class will be paused i…" at bounding box center [588, 382] width 1176 height 763
drag, startPoint x: 875, startPoint y: 377, endPoint x: 1033, endPoint y: 340, distance: 162.3
click at [936, 363] on div "Time limit You’ve reached the time limit for this class. Class will be paused i…" at bounding box center [588, 382] width 1176 height 763
drag, startPoint x: 918, startPoint y: 393, endPoint x: 1038, endPoint y: 364, distance: 123.5
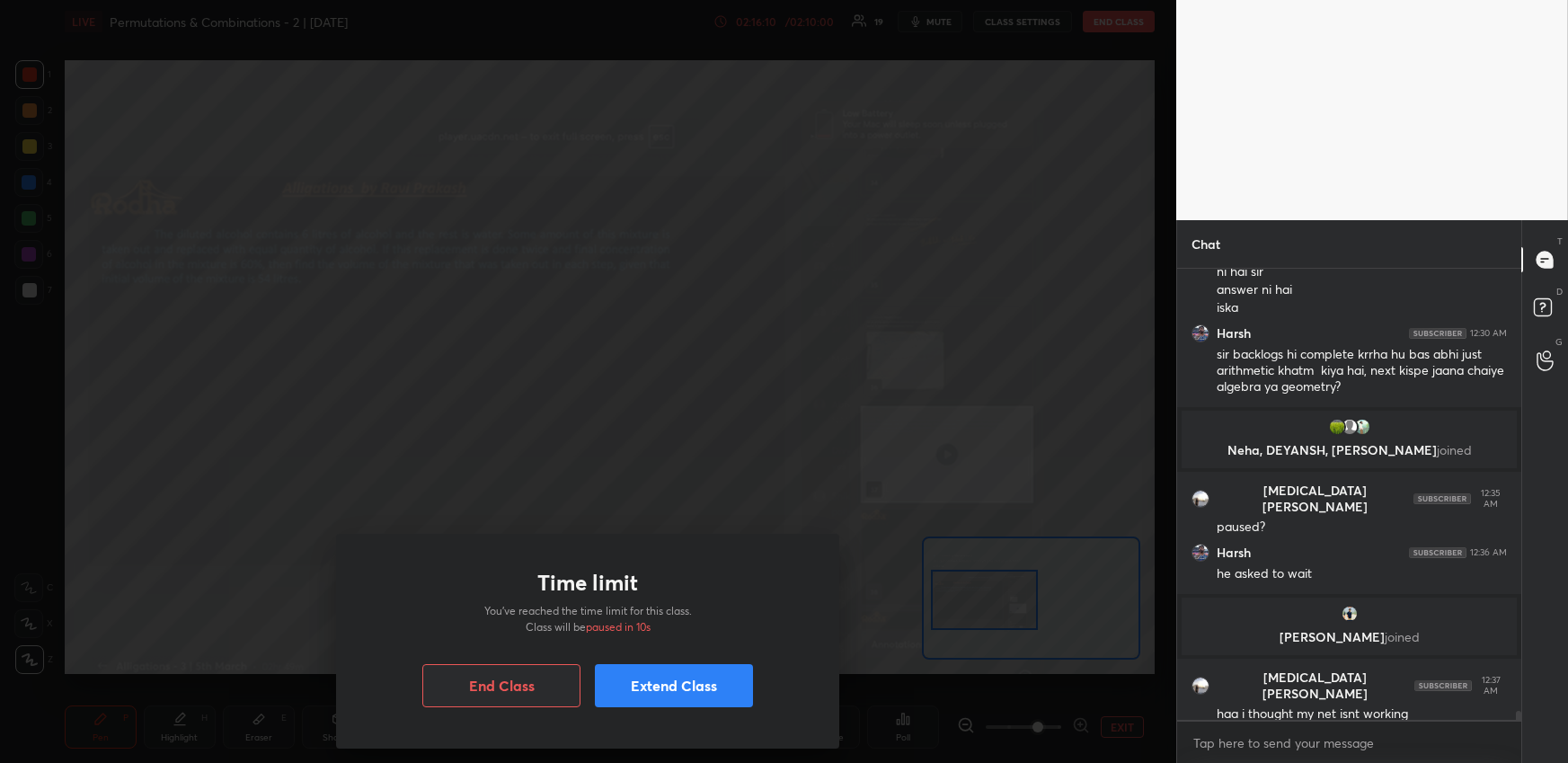
click at [1019, 379] on div "Time limit You’ve reached the time limit for this class. Class will be paused i…" at bounding box center [588, 382] width 1176 height 763
drag, startPoint x: 740, startPoint y: 399, endPoint x: 701, endPoint y: 403, distance: 39.2
click at [709, 406] on div "Time limit You’ve reached the time limit for this class. Class will be paused i…" at bounding box center [588, 382] width 1176 height 763
drag, startPoint x: 881, startPoint y: 450, endPoint x: 827, endPoint y: 472, distance: 58.3
click at [839, 468] on div "Time limit You’ve reached the time limit for this class. Class will be paused i…" at bounding box center [588, 382] width 1176 height 763
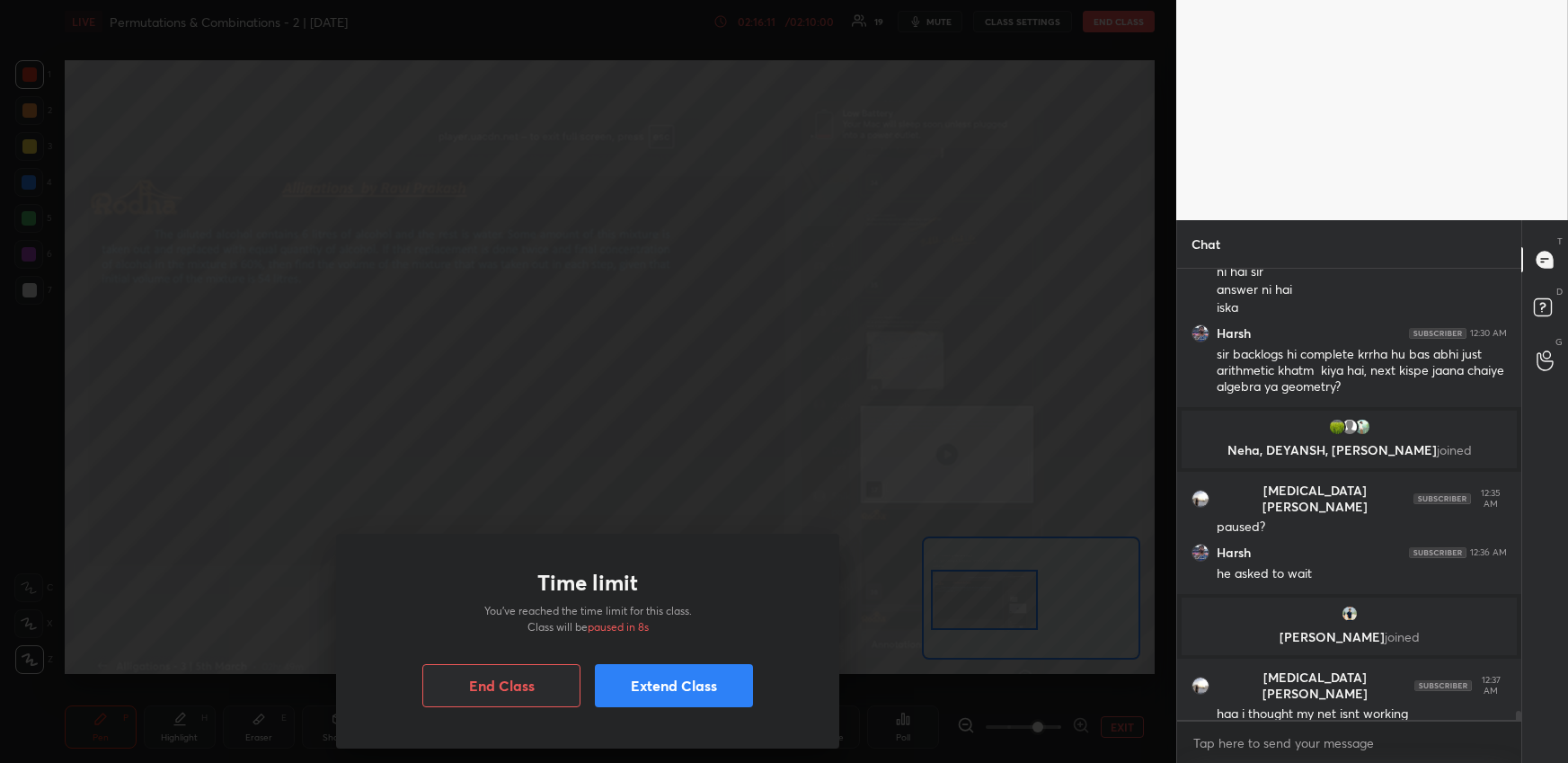
drag, startPoint x: 872, startPoint y: 436, endPoint x: 726, endPoint y: 482, distance: 153.1
click at [760, 474] on div "Time limit You’ve reached the time limit for this class. Class will be paused i…" at bounding box center [588, 382] width 1176 height 763
click at [995, 393] on div "Time limit You’ve reached the time limit for this class. Class will be paused i…" at bounding box center [588, 382] width 1176 height 763
drag, startPoint x: 923, startPoint y: 350, endPoint x: 850, endPoint y: 324, distance: 77.5
click at [866, 364] on div "Time limit You’ve reached the time limit for this class. Class will be paused i…" at bounding box center [588, 382] width 1176 height 763
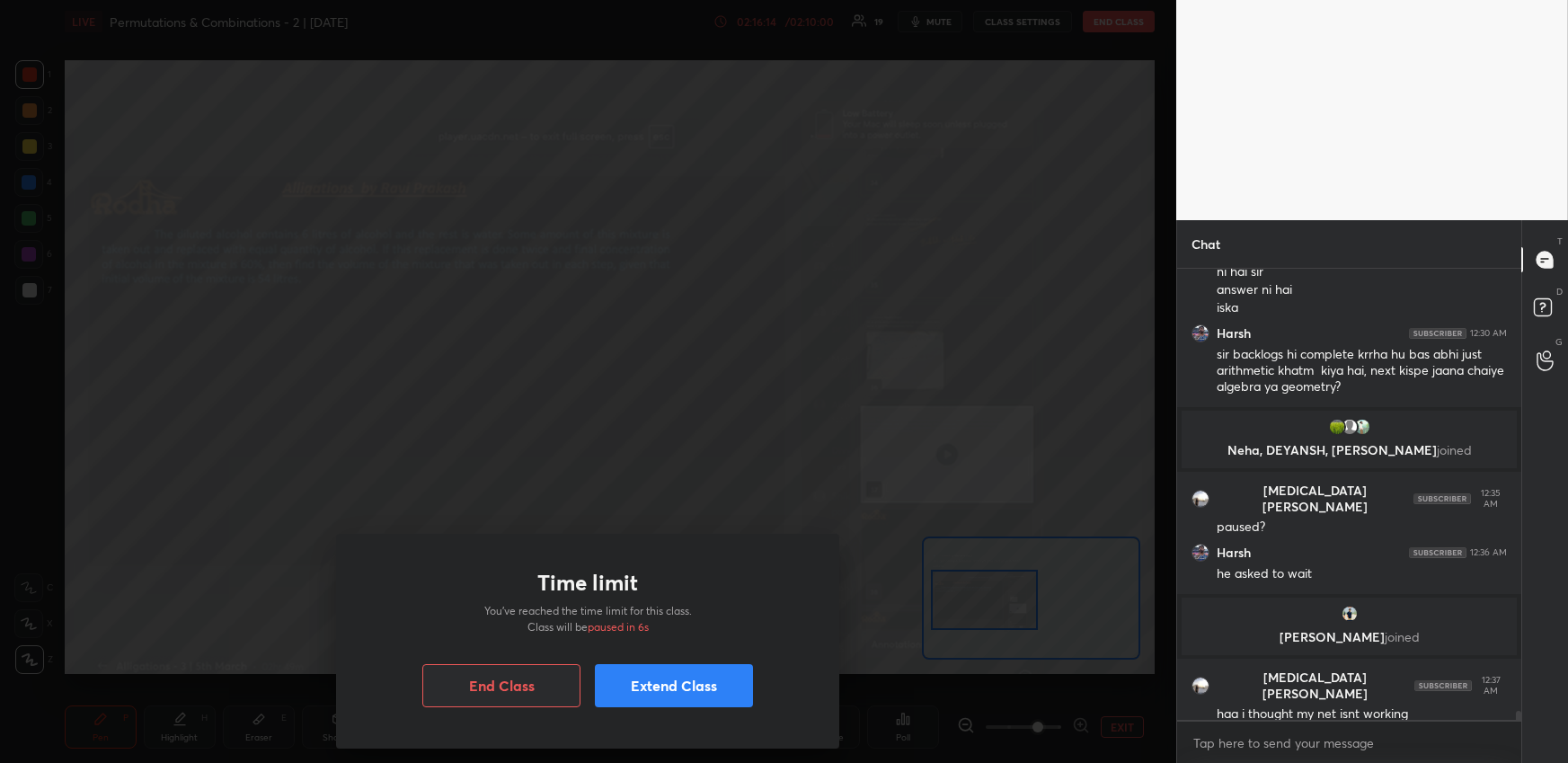
click at [767, 376] on div "Time limit You’ve reached the time limit for this class. Class will be paused i…" at bounding box center [588, 382] width 1176 height 763
click at [985, 143] on div "Time limit You’ve reached the time limit for this class. Class will be paused i…" at bounding box center [588, 382] width 1176 height 763
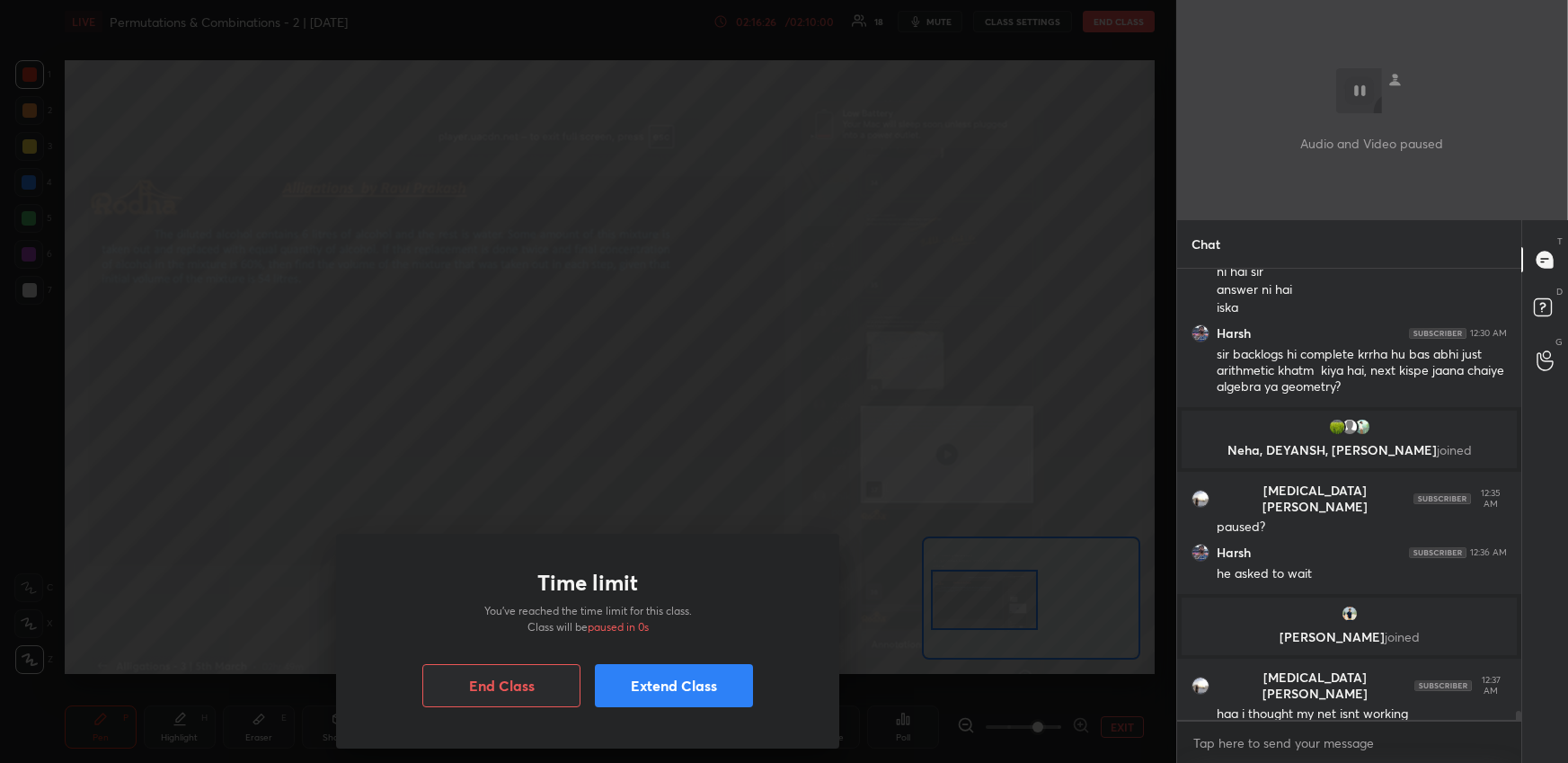
click at [549, 687] on button "End Class" at bounding box center [501, 685] width 158 height 43
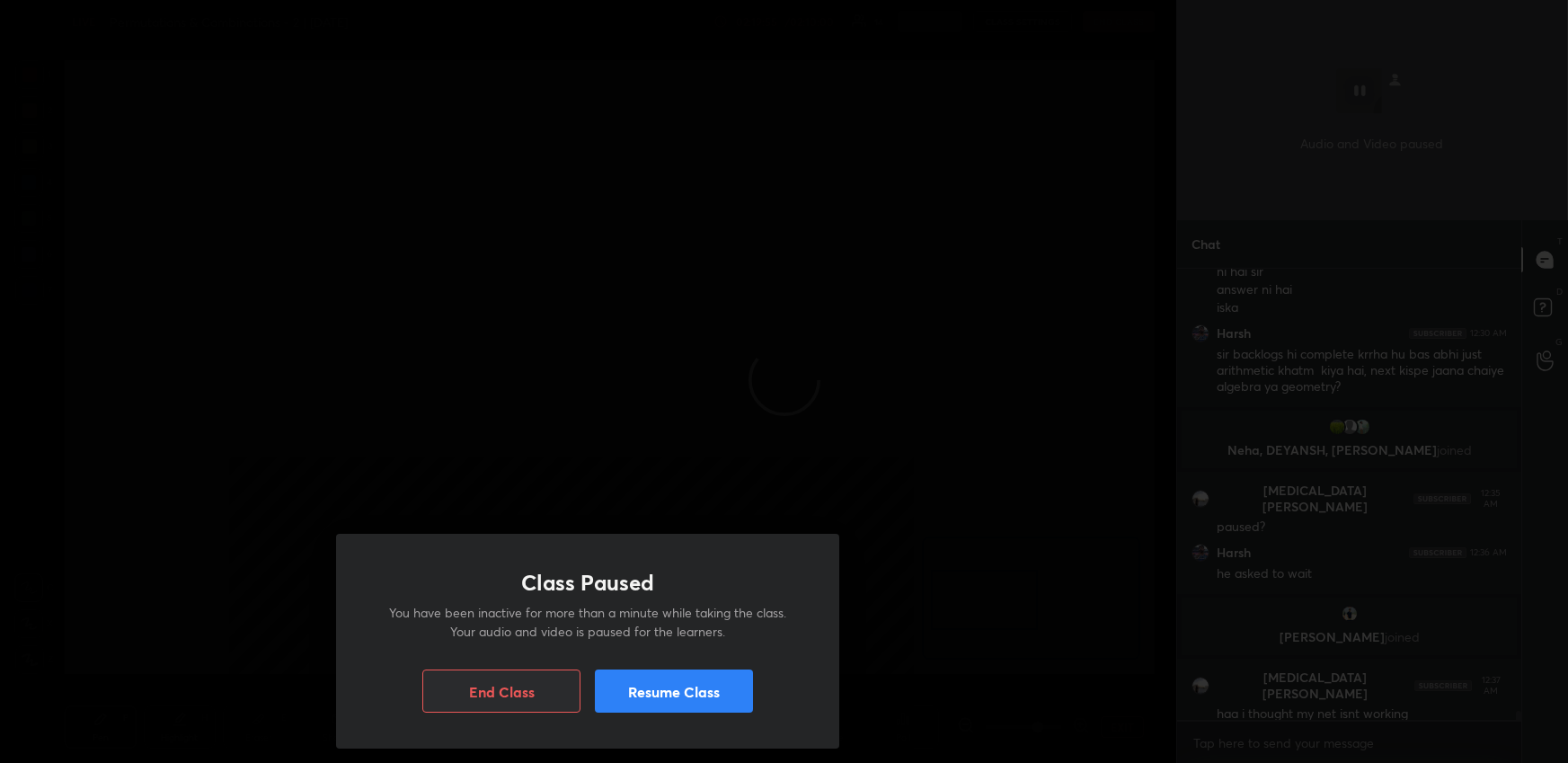
click at [672, 696] on button "Resume Class" at bounding box center [674, 691] width 158 height 43
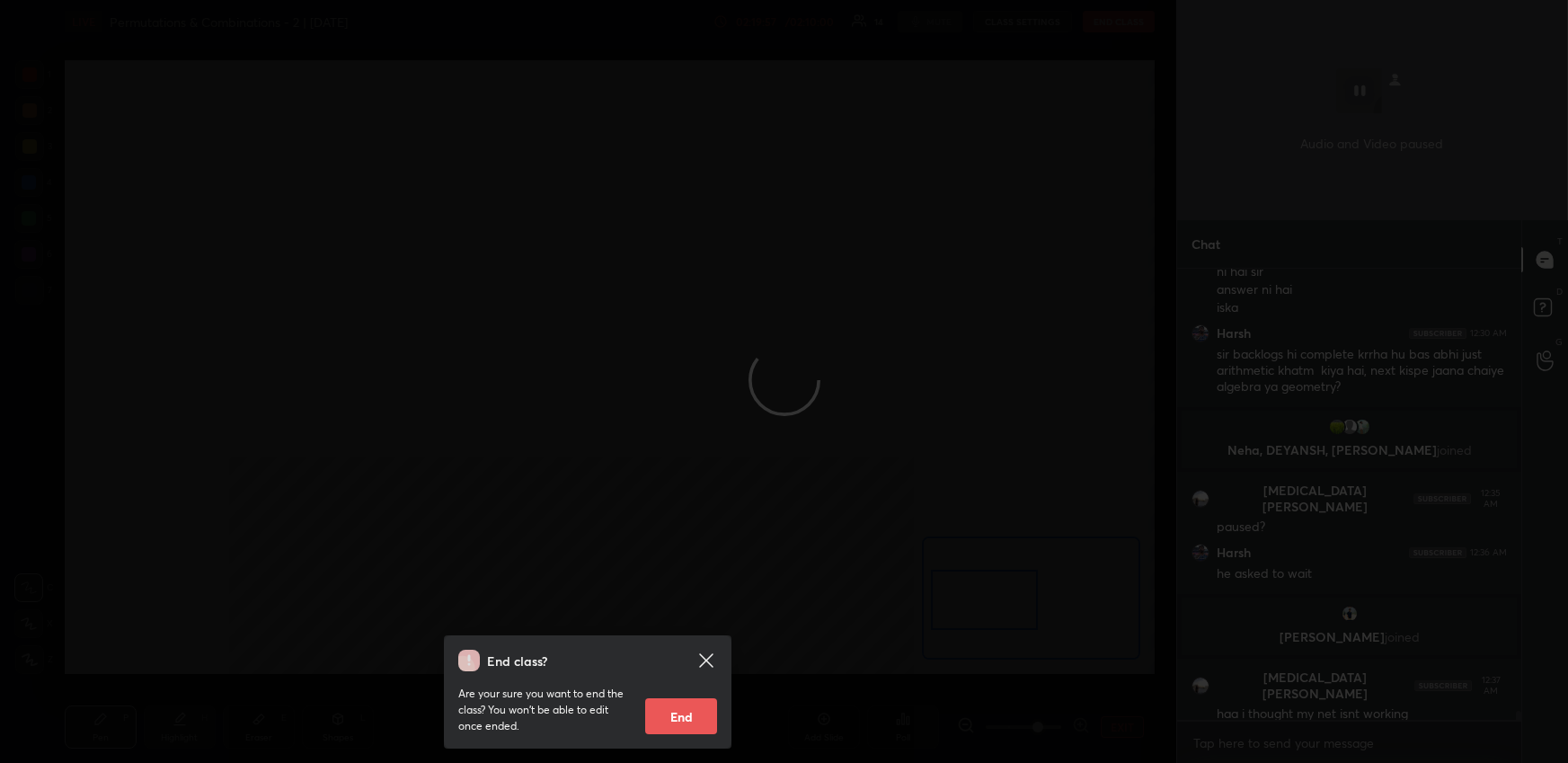
click at [749, 523] on div "End class? Are your sure you want to end the class? You won’t be able to edit o…" at bounding box center [588, 382] width 1176 height 763
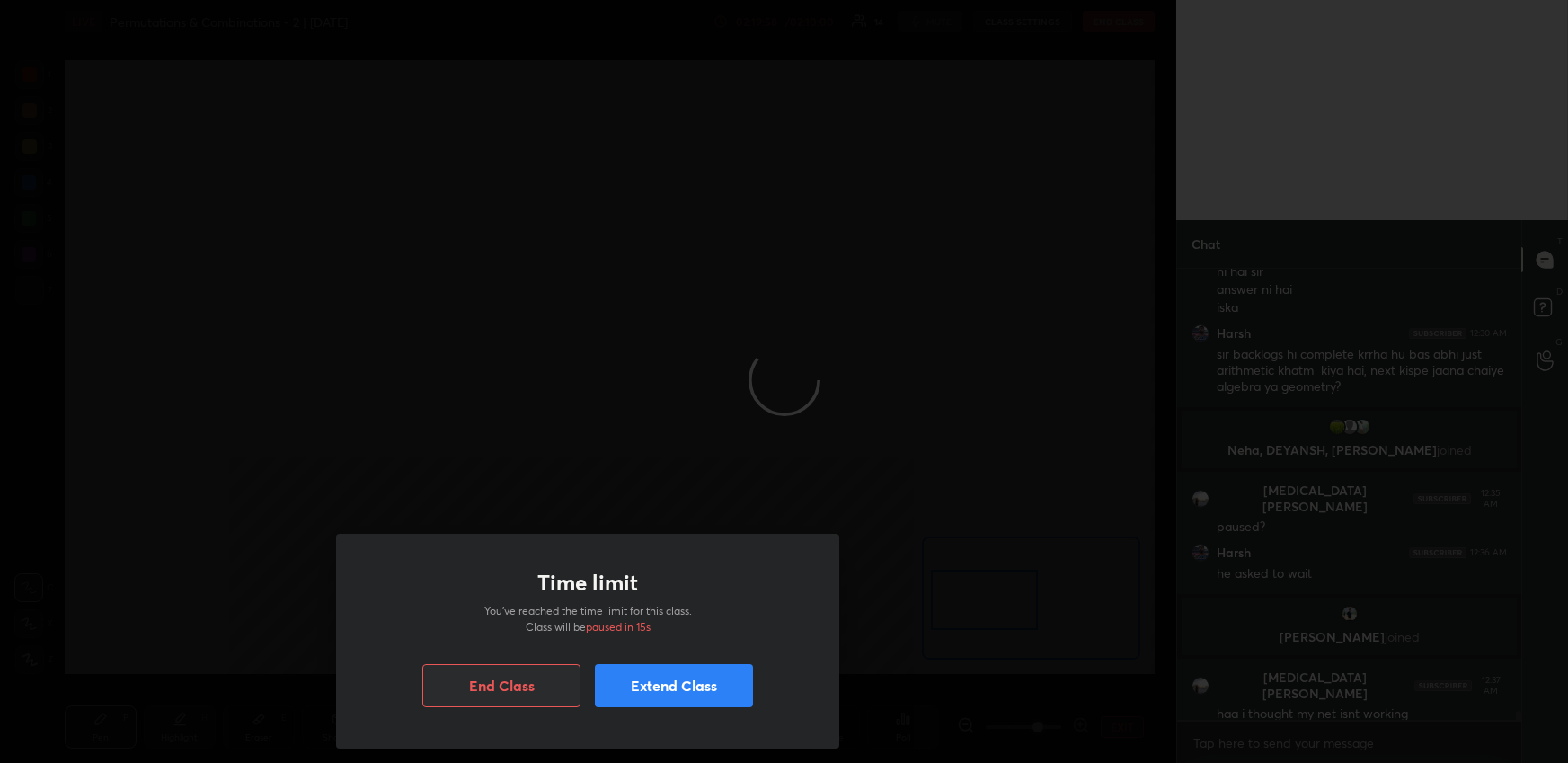
click at [684, 680] on button "Extend Class" at bounding box center [674, 685] width 158 height 43
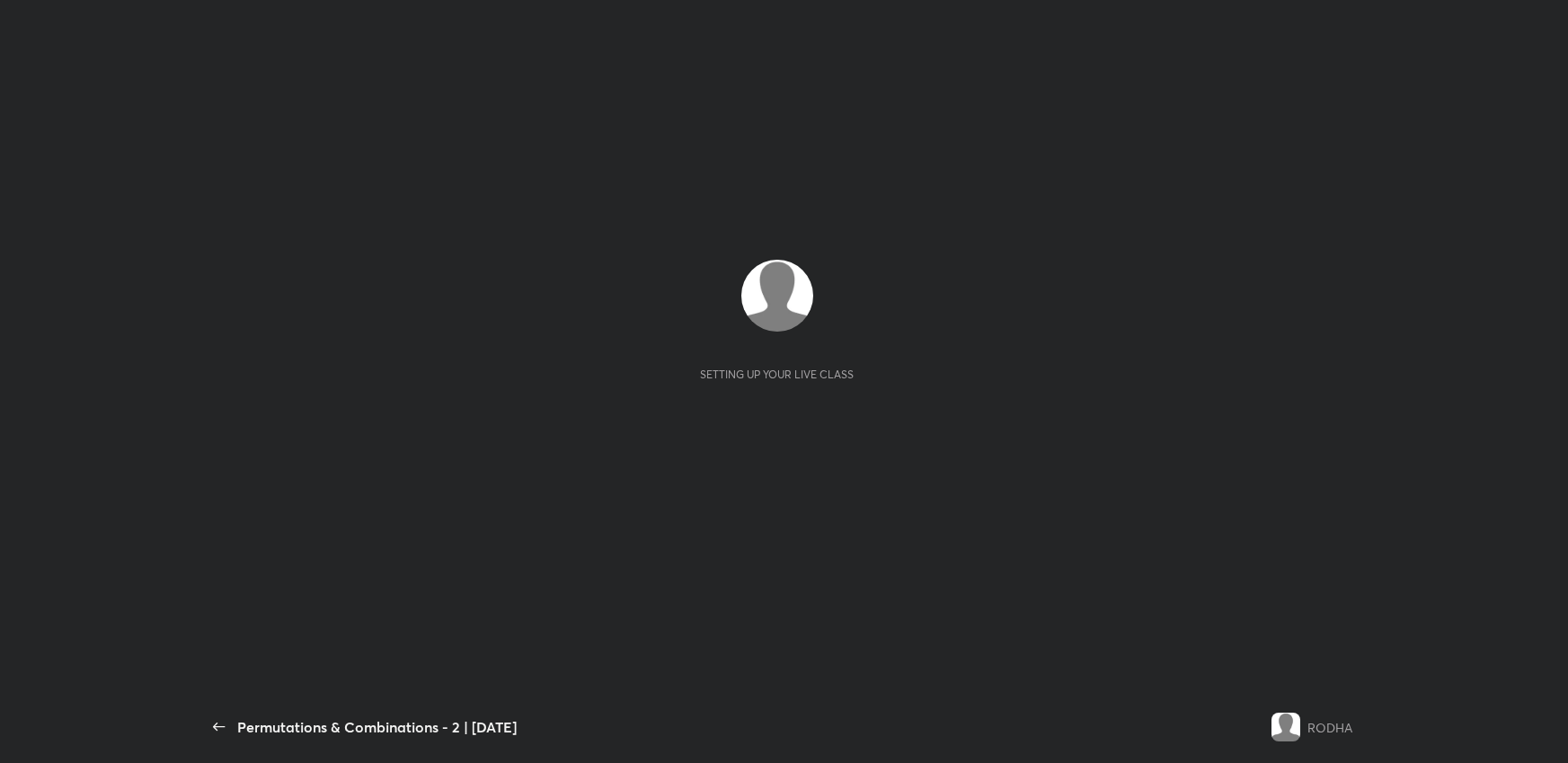
scroll to position [6, 0]
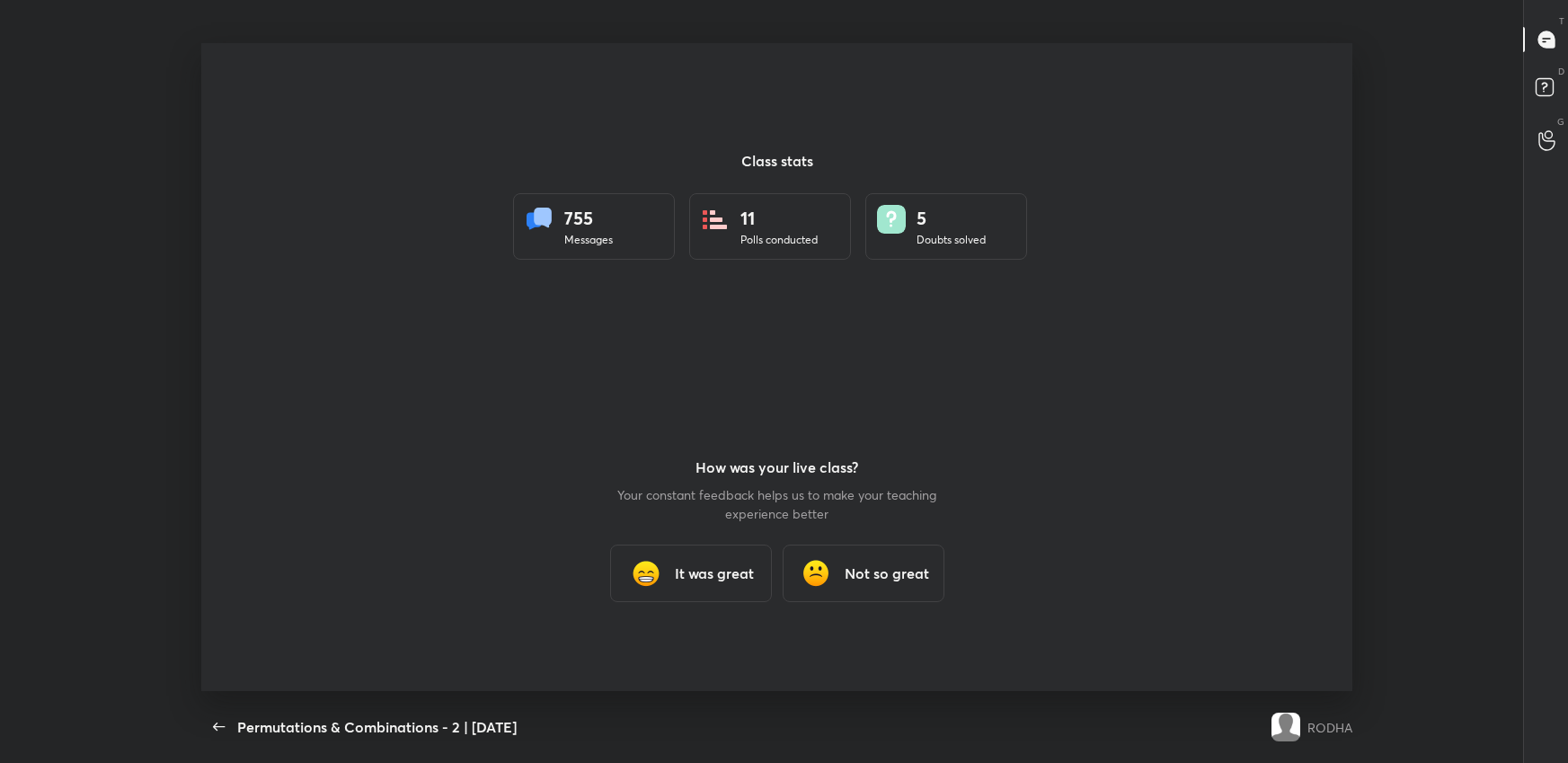
click at [682, 583] on div "It was great" at bounding box center [690, 572] width 162 height 57
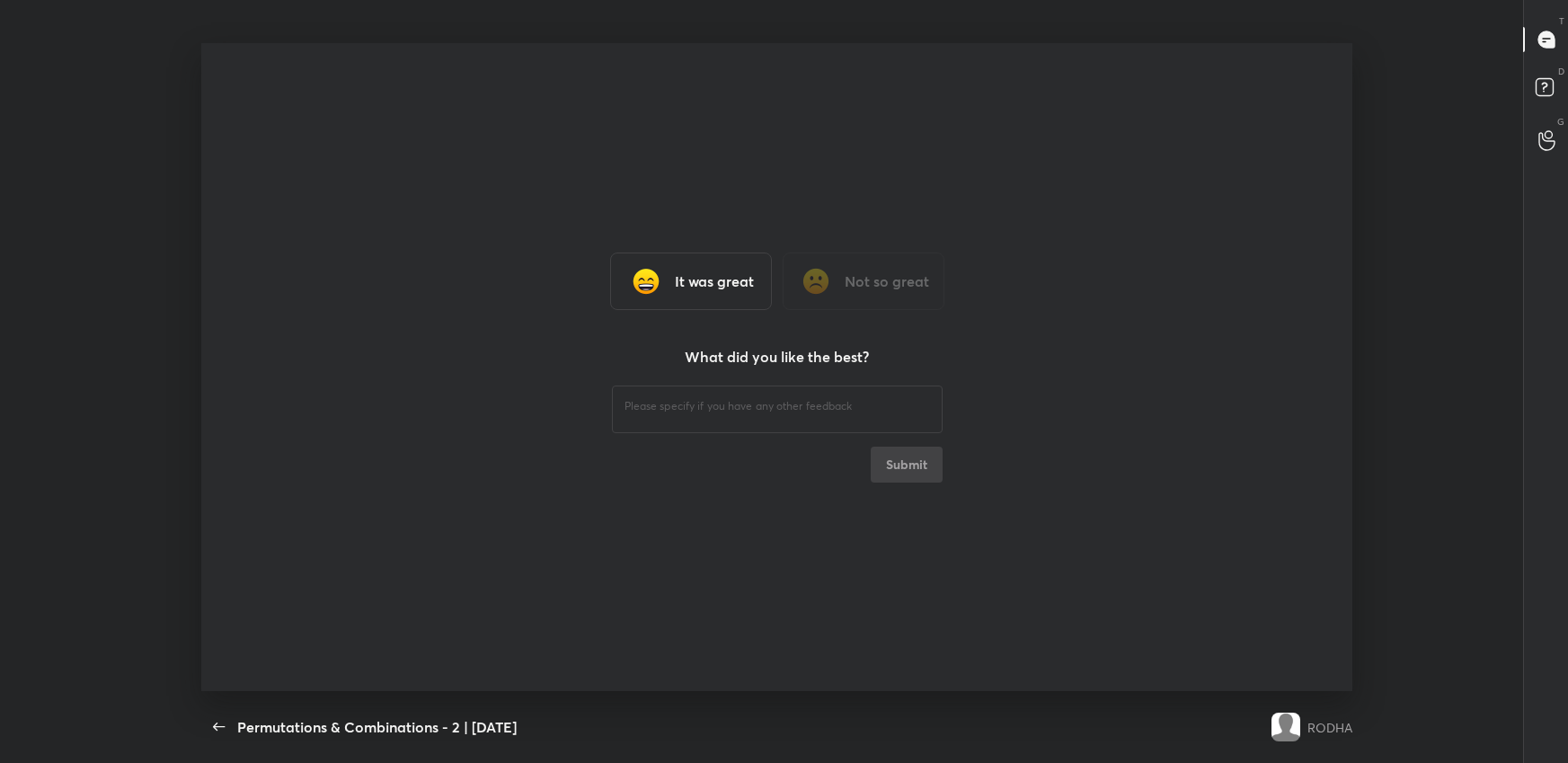
click at [788, 409] on textarea at bounding box center [777, 407] width 306 height 17
click at [732, 296] on div "It was great" at bounding box center [690, 281] width 162 height 57
click at [757, 287] on div "It was great" at bounding box center [690, 281] width 162 height 57
